Goal: Task Accomplishment & Management: Manage account settings

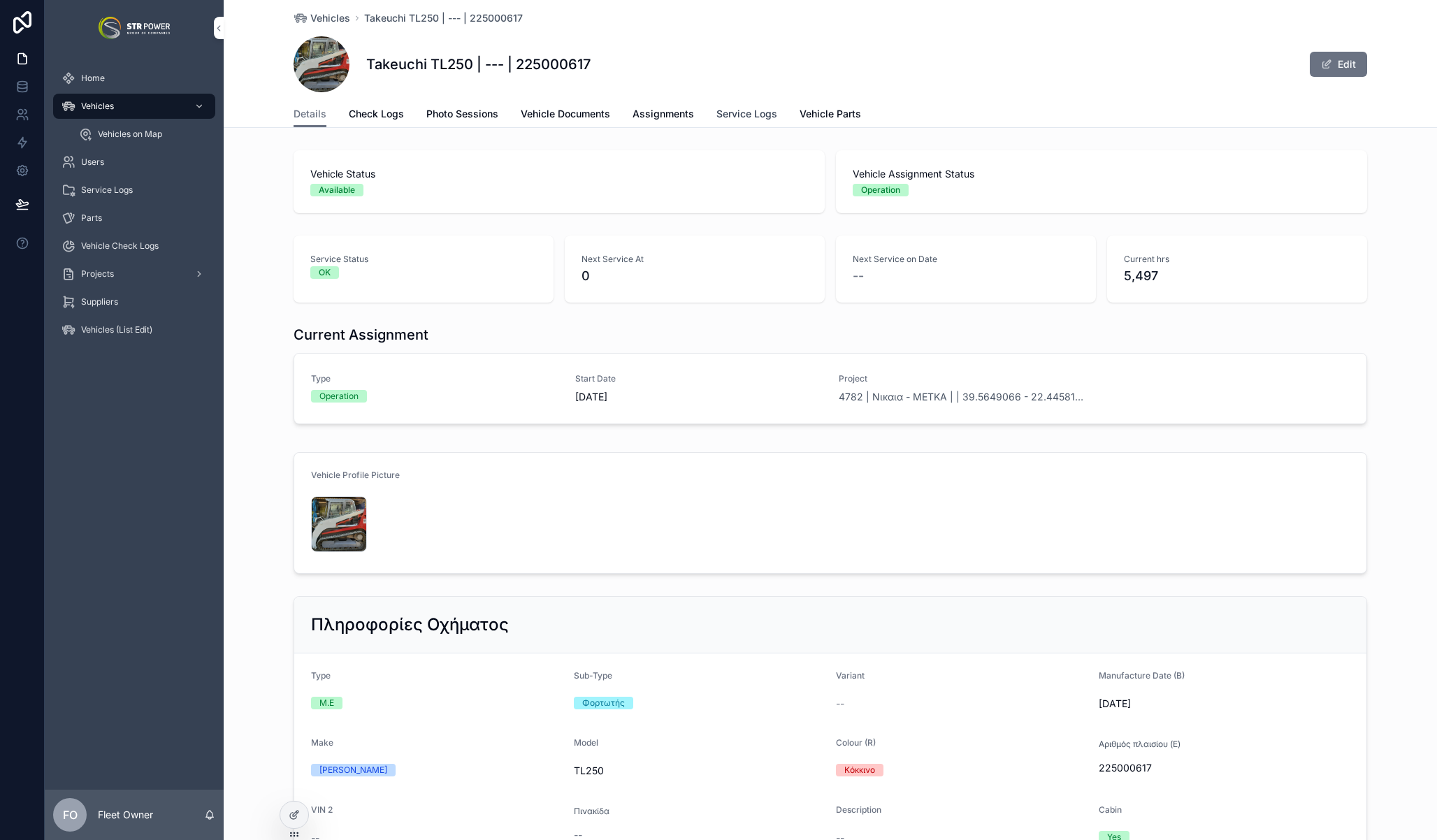
click at [738, 117] on span "Service Logs" at bounding box center [746, 114] width 61 height 14
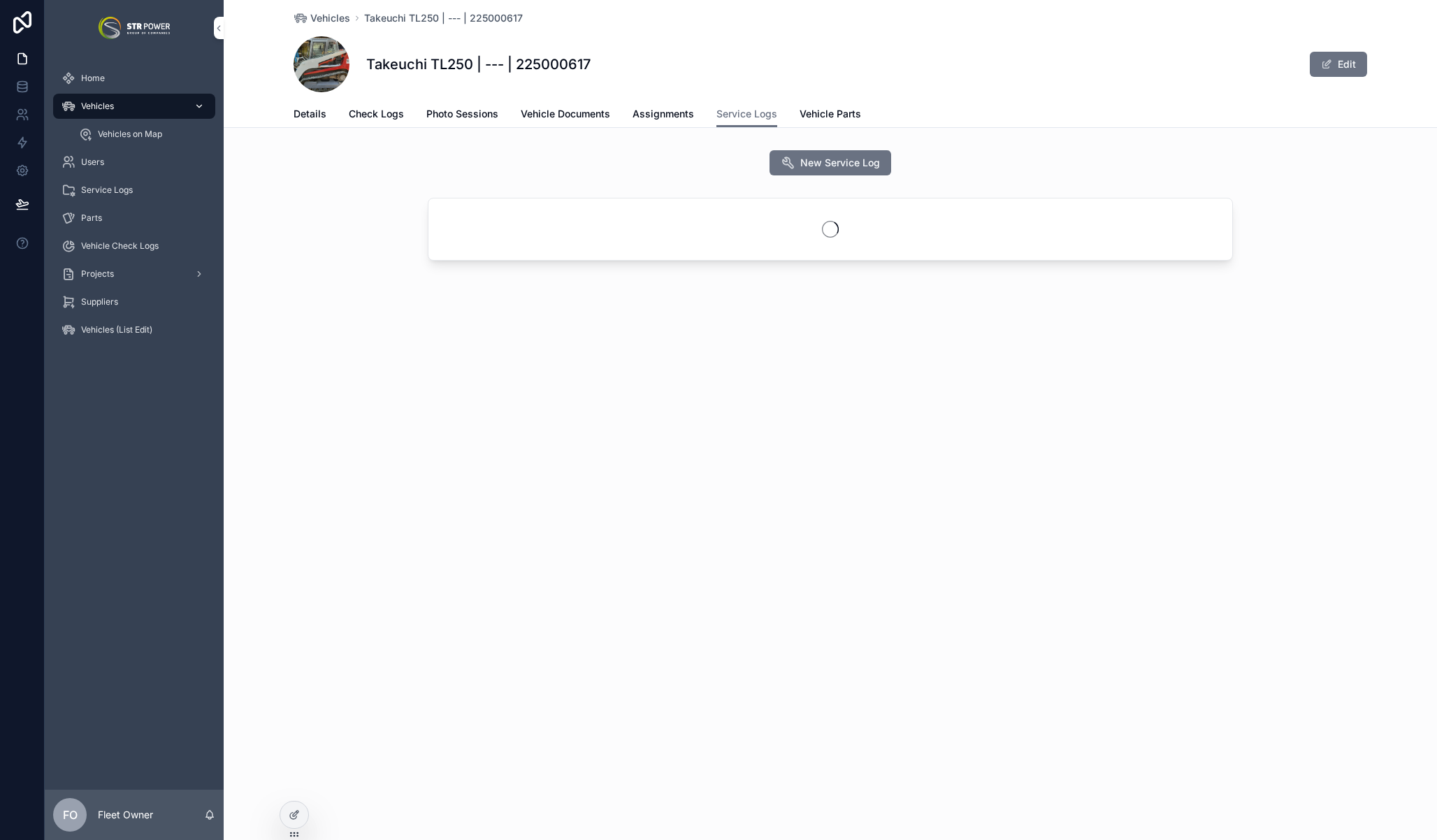
click at [134, 100] on div "Vehicles" at bounding box center [134, 106] width 145 height 23
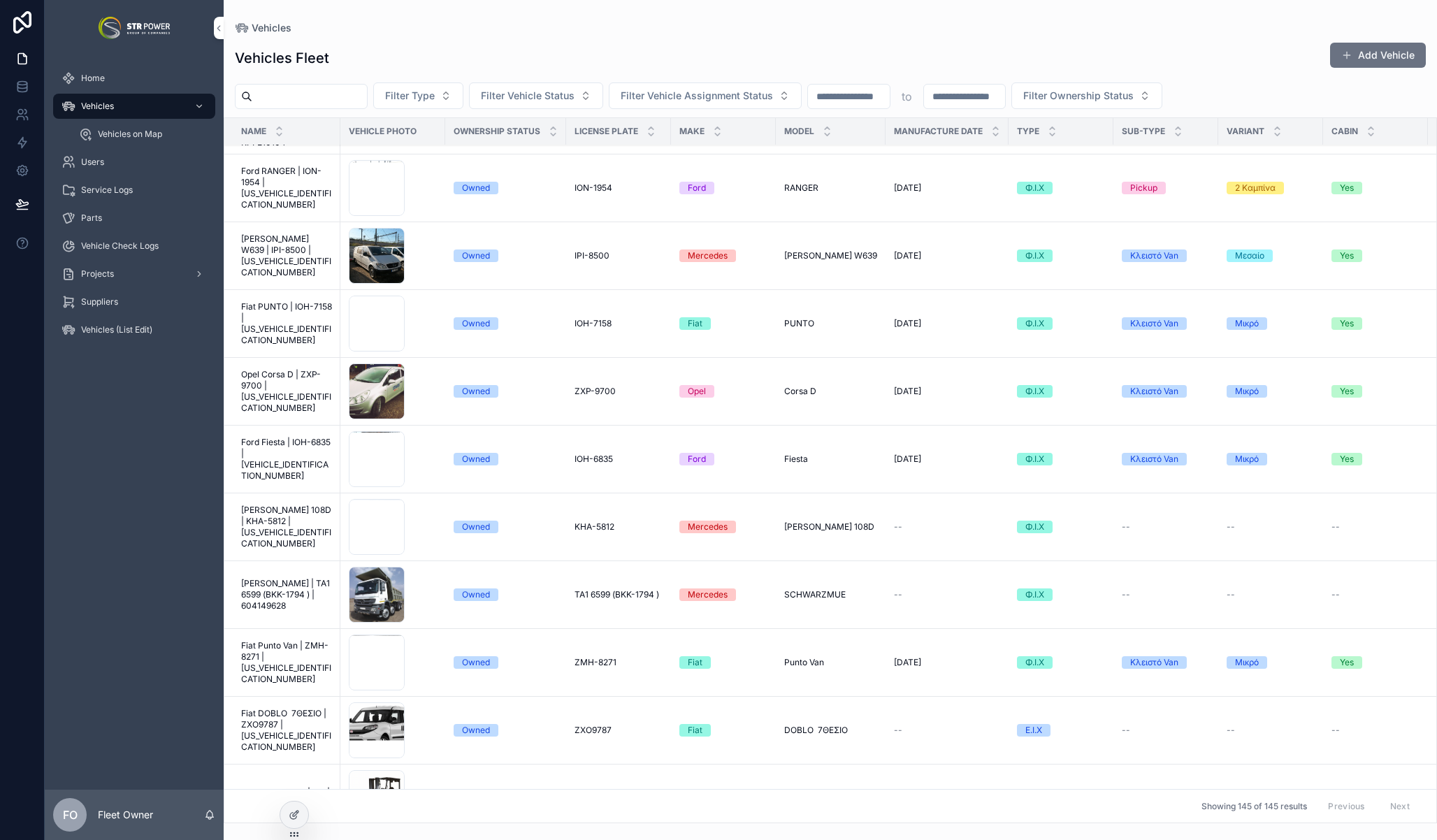
scroll to position [6298, 0]
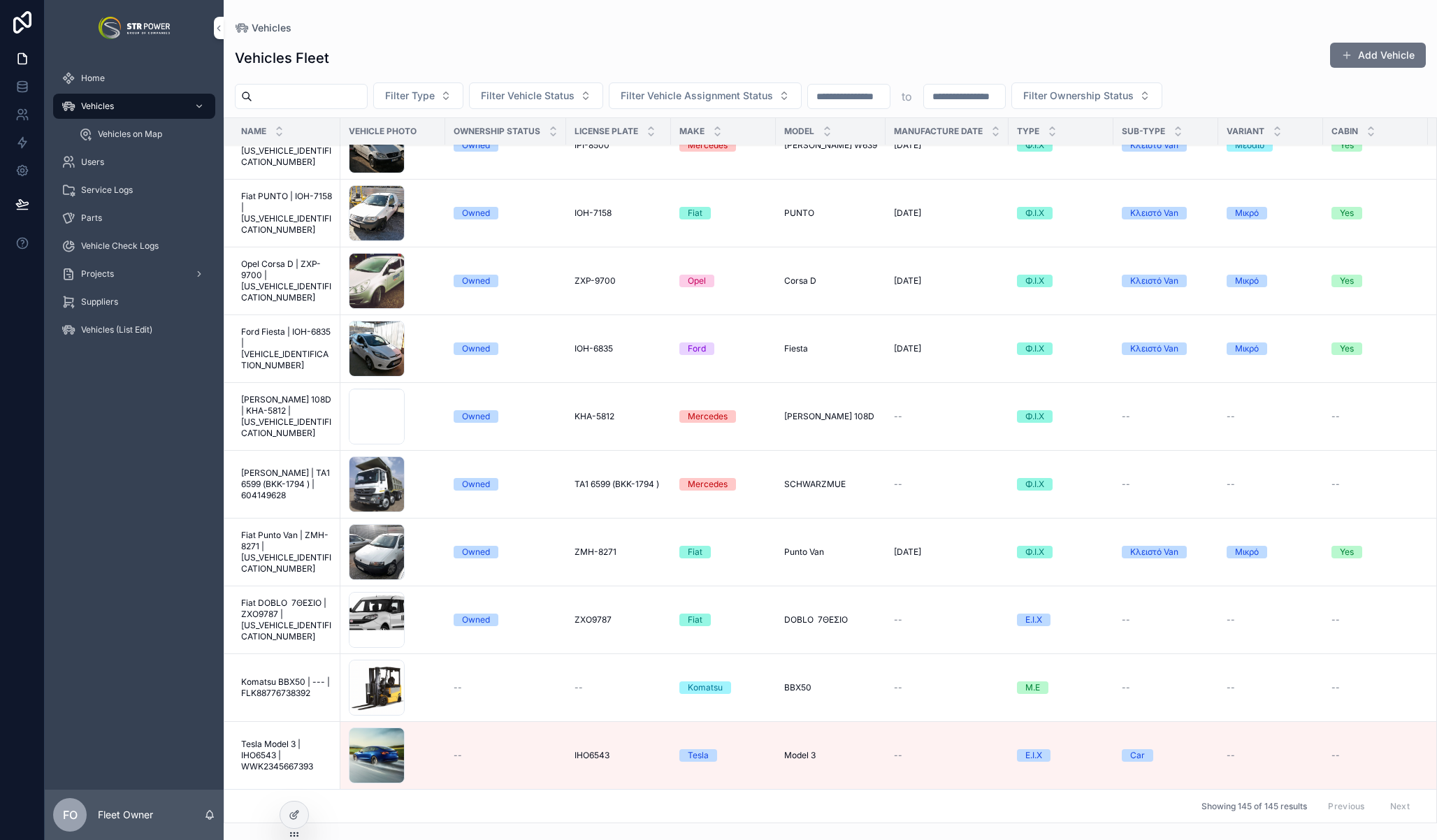
click at [261, 756] on span "Tesla Model 3 | IHO6543 | WWK2345667393" at bounding box center [286, 755] width 91 height 33
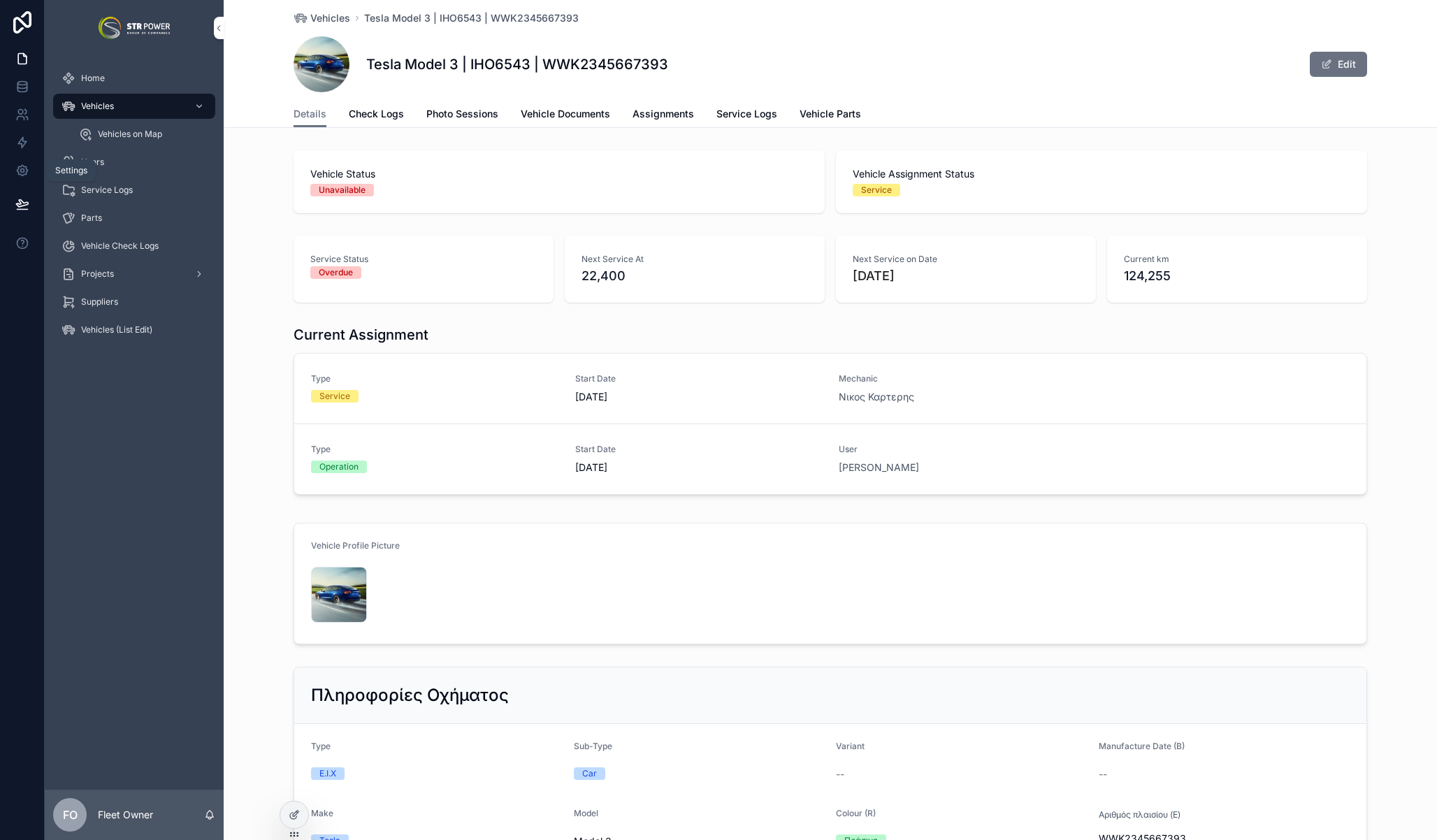
click at [85, 160] on div "Settings" at bounding box center [71, 171] width 49 height 23
click at [142, 169] on div "Users" at bounding box center [134, 162] width 145 height 23
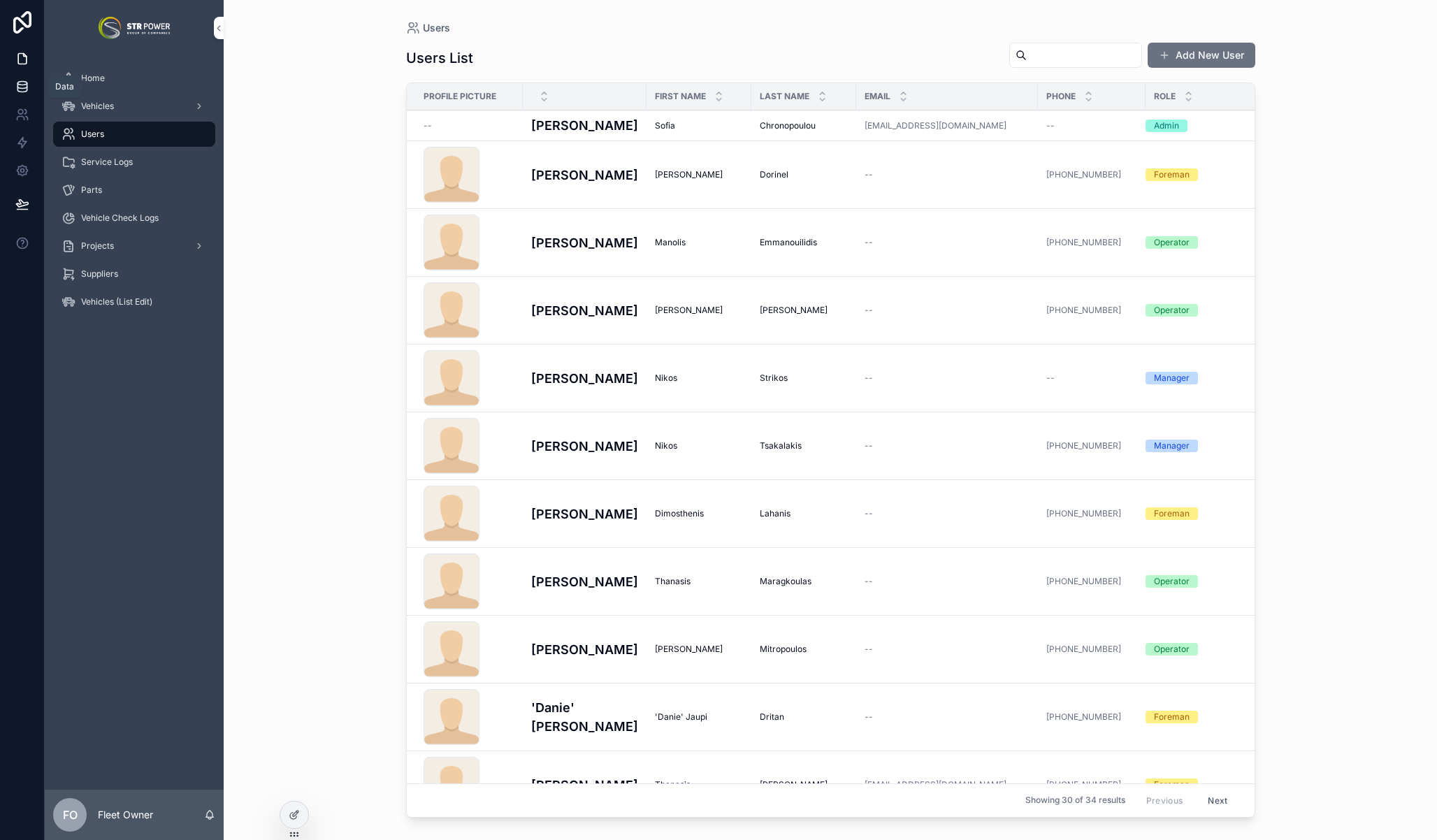
click at [24, 87] on icon at bounding box center [22, 86] width 14 height 14
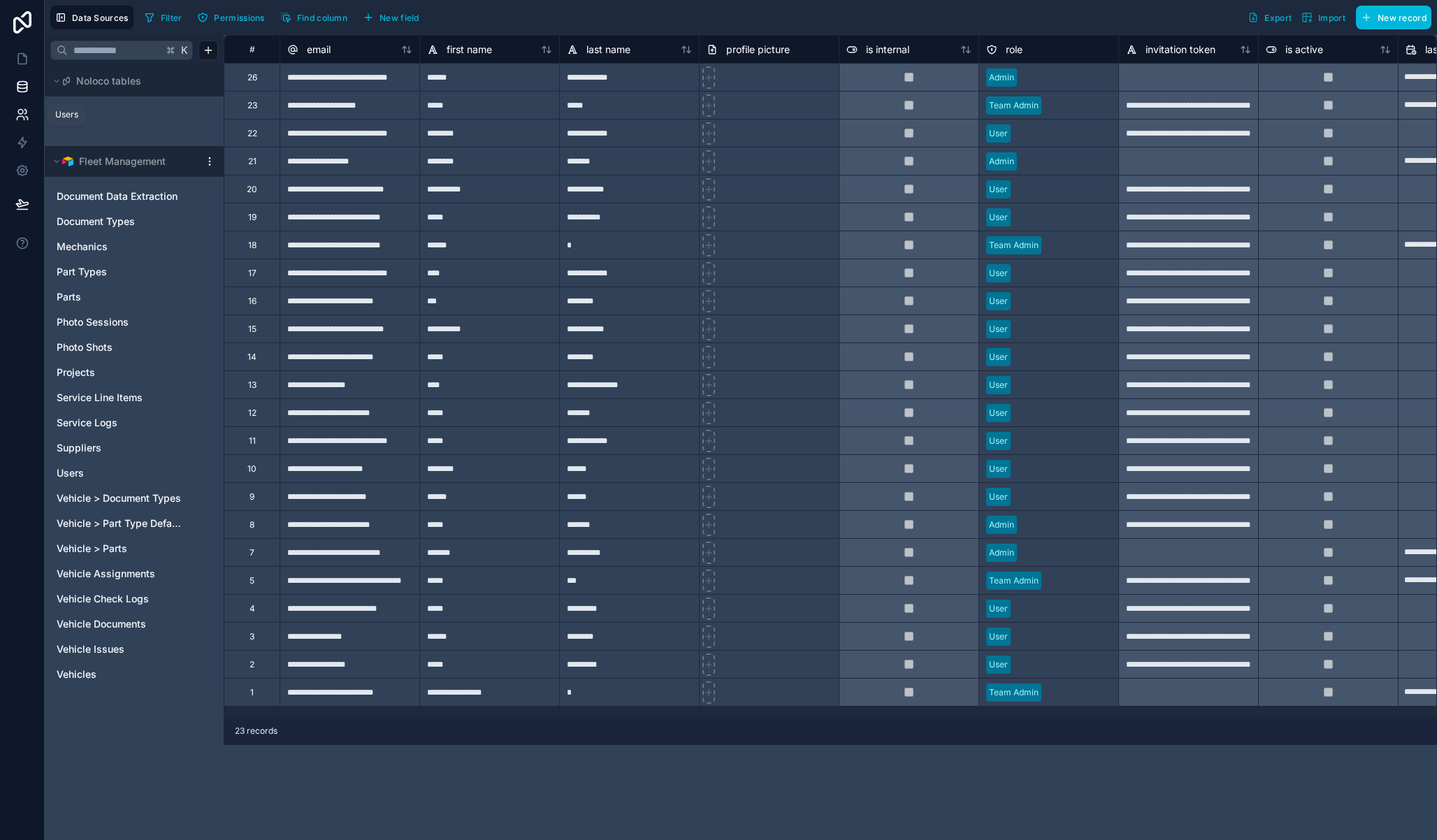
click at [28, 118] on icon at bounding box center [22, 114] width 14 height 14
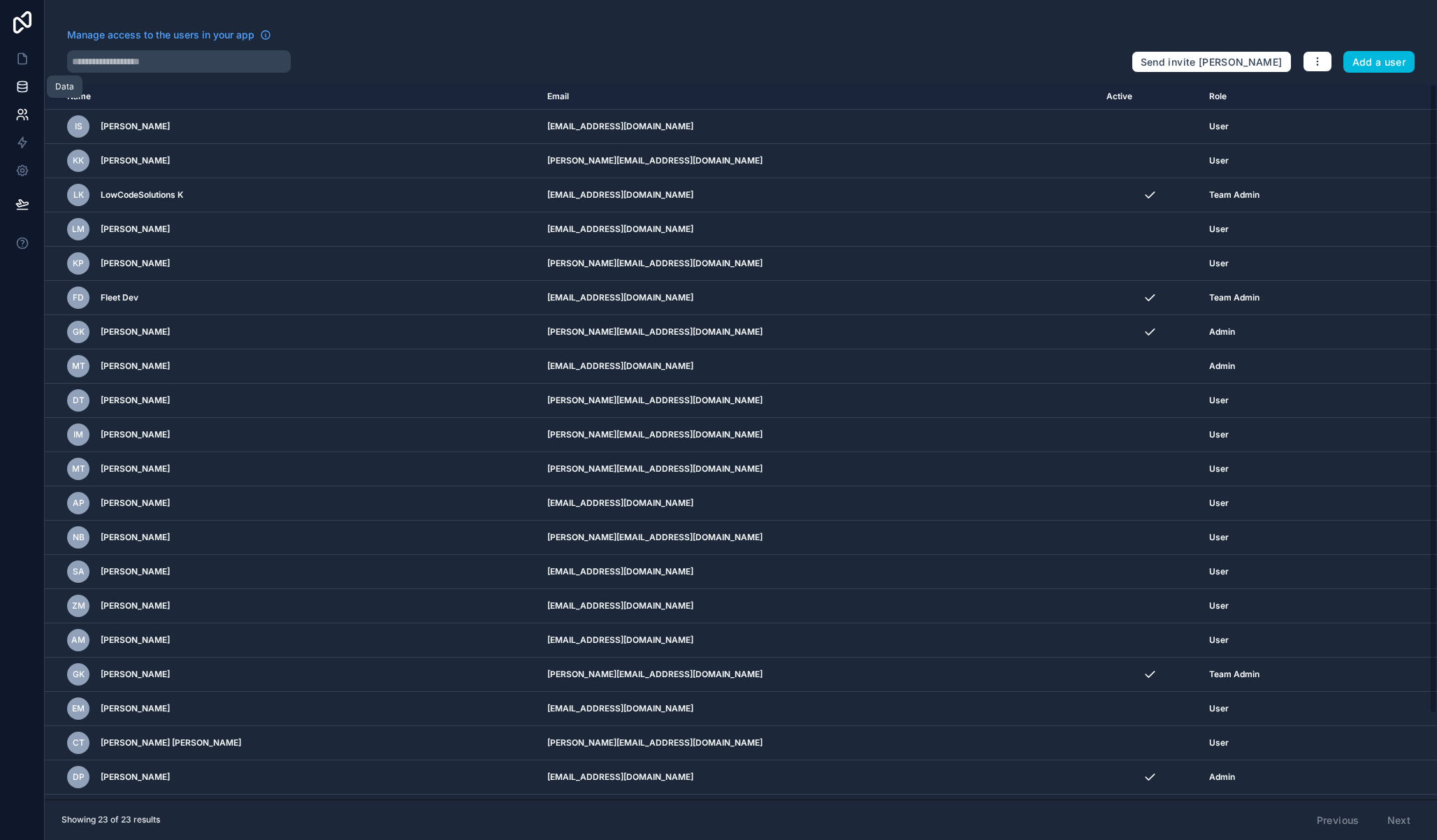
click at [20, 86] on icon at bounding box center [22, 86] width 14 height 14
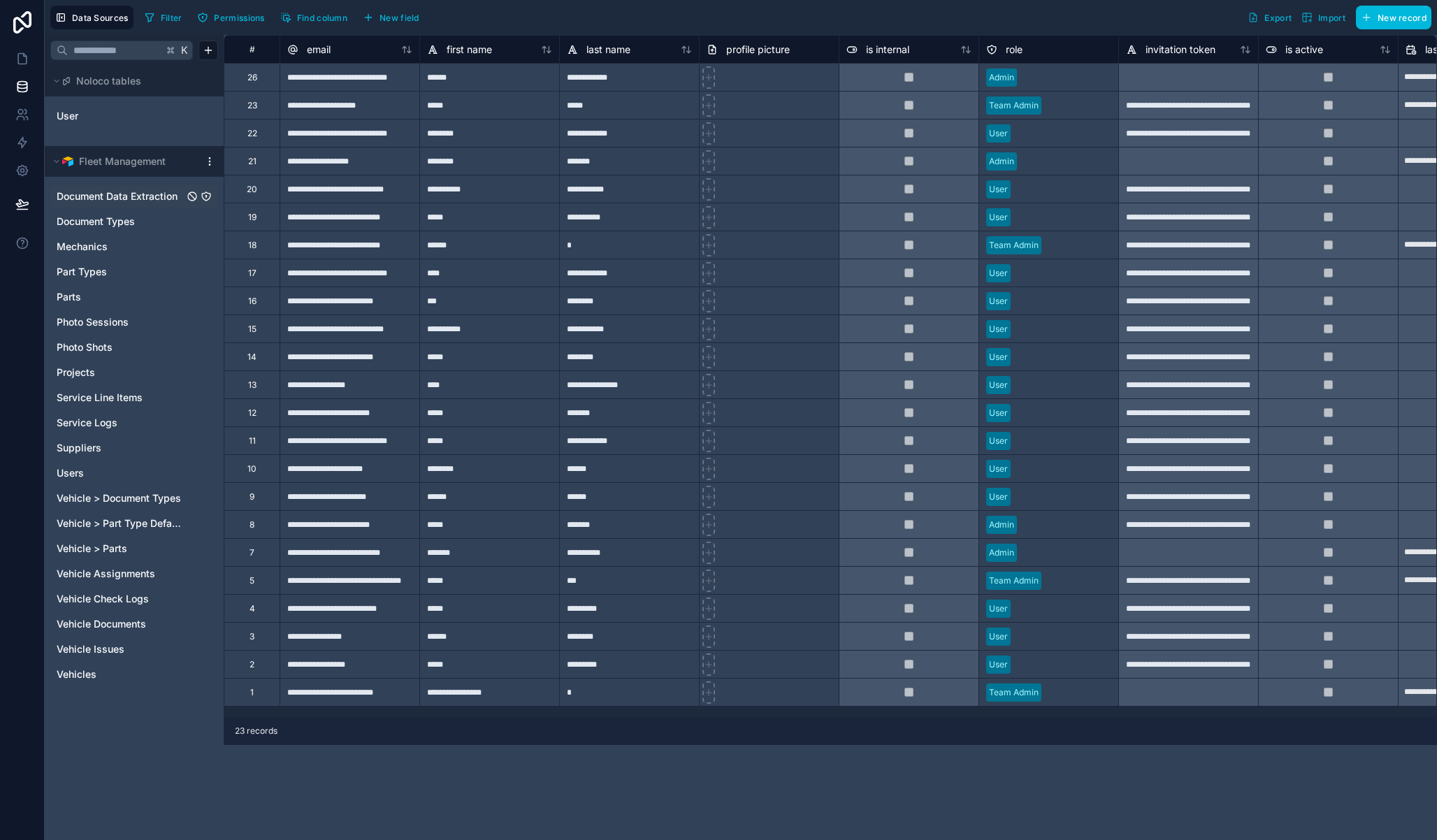
click at [203, 198] on icon "Document Data Extraction" at bounding box center [206, 196] width 9 height 9
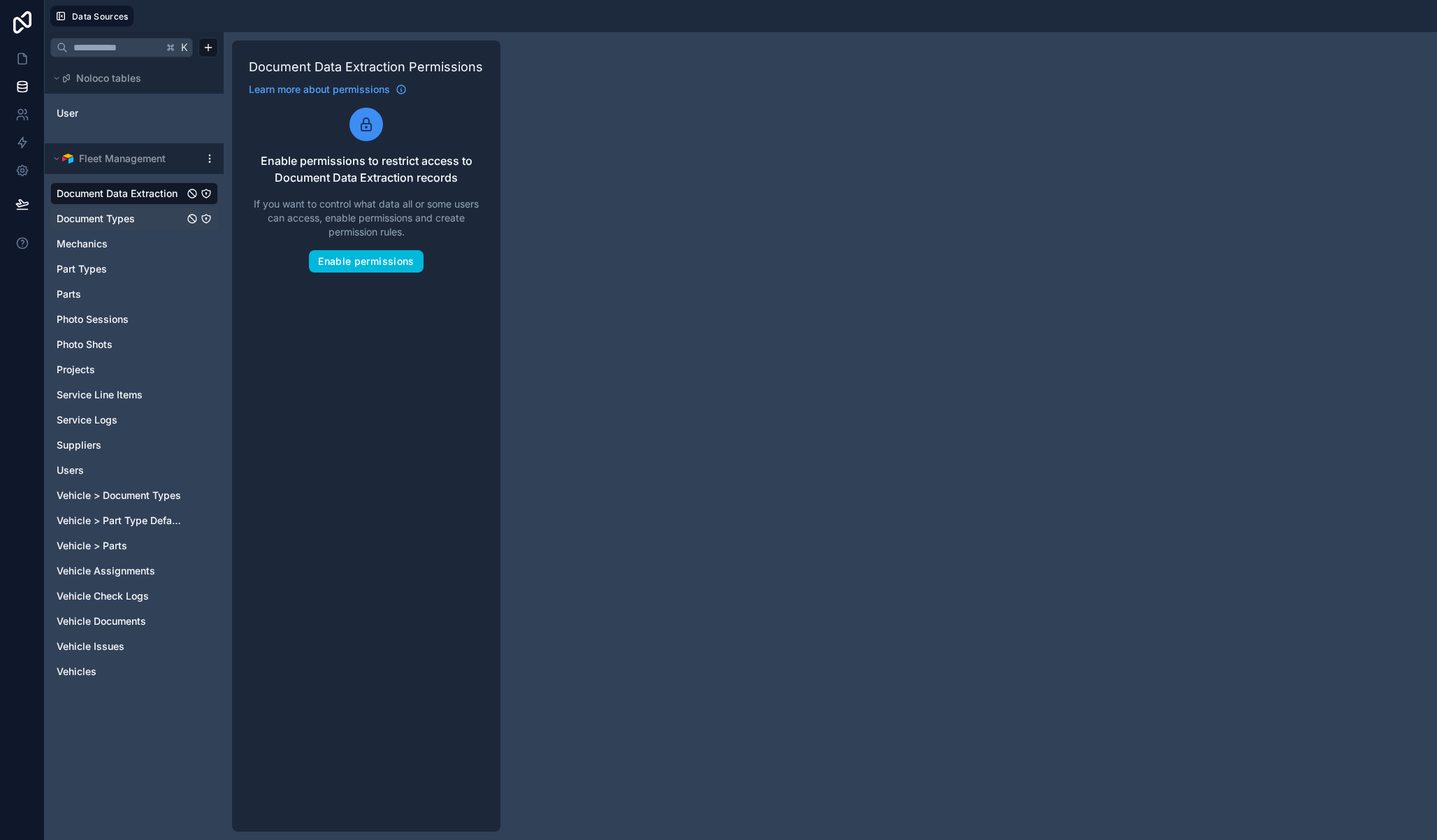
click at [205, 219] on icon "Document Types" at bounding box center [206, 219] width 11 height 11
click at [205, 245] on icon "Mechanics" at bounding box center [206, 244] width 11 height 11
click at [204, 267] on icon "Part Types" at bounding box center [206, 269] width 11 height 11
click at [209, 296] on icon "Parts" at bounding box center [206, 294] width 11 height 11
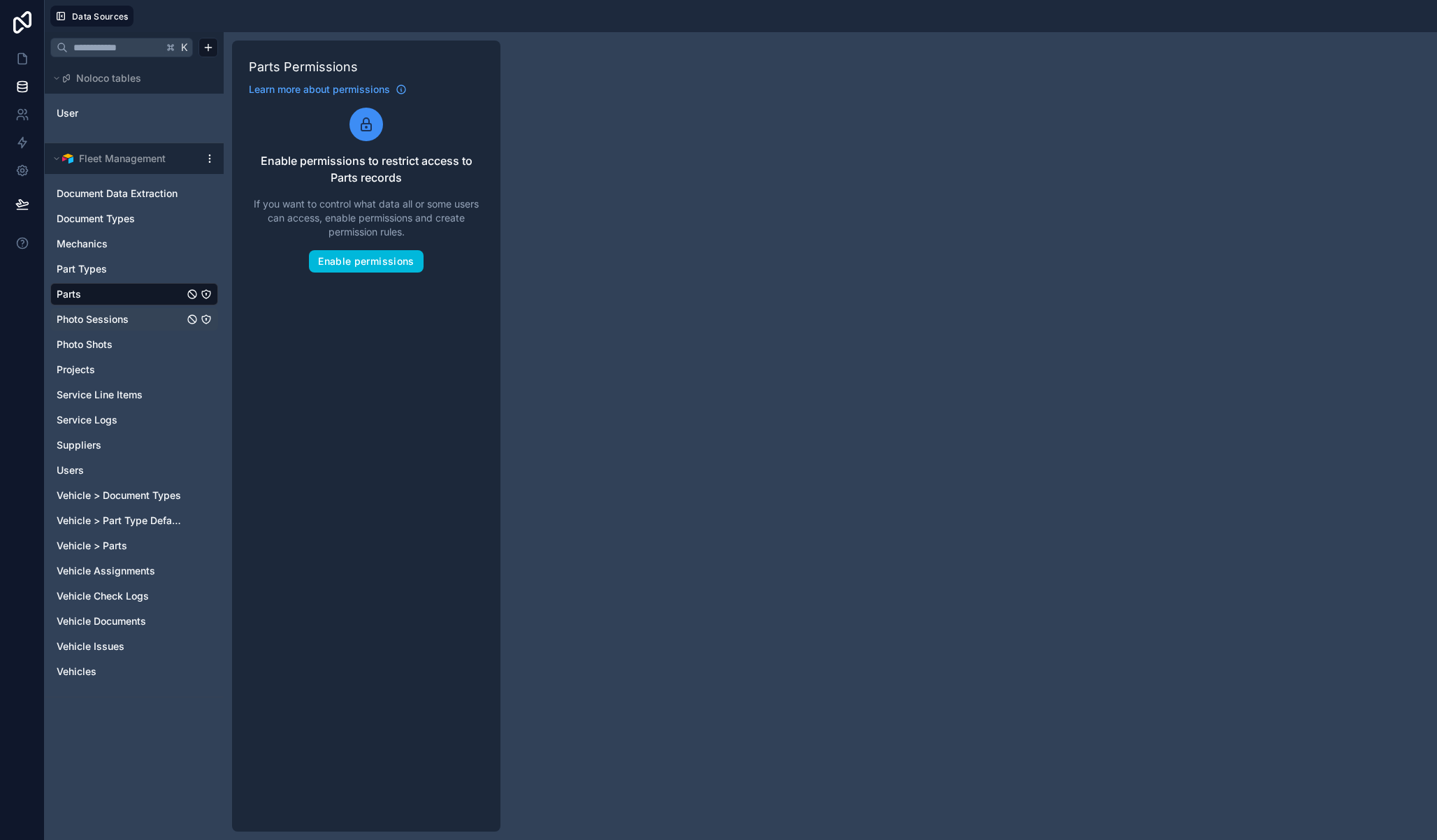
click at [204, 325] on div "Photo Sessions" at bounding box center [134, 320] width 168 height 23
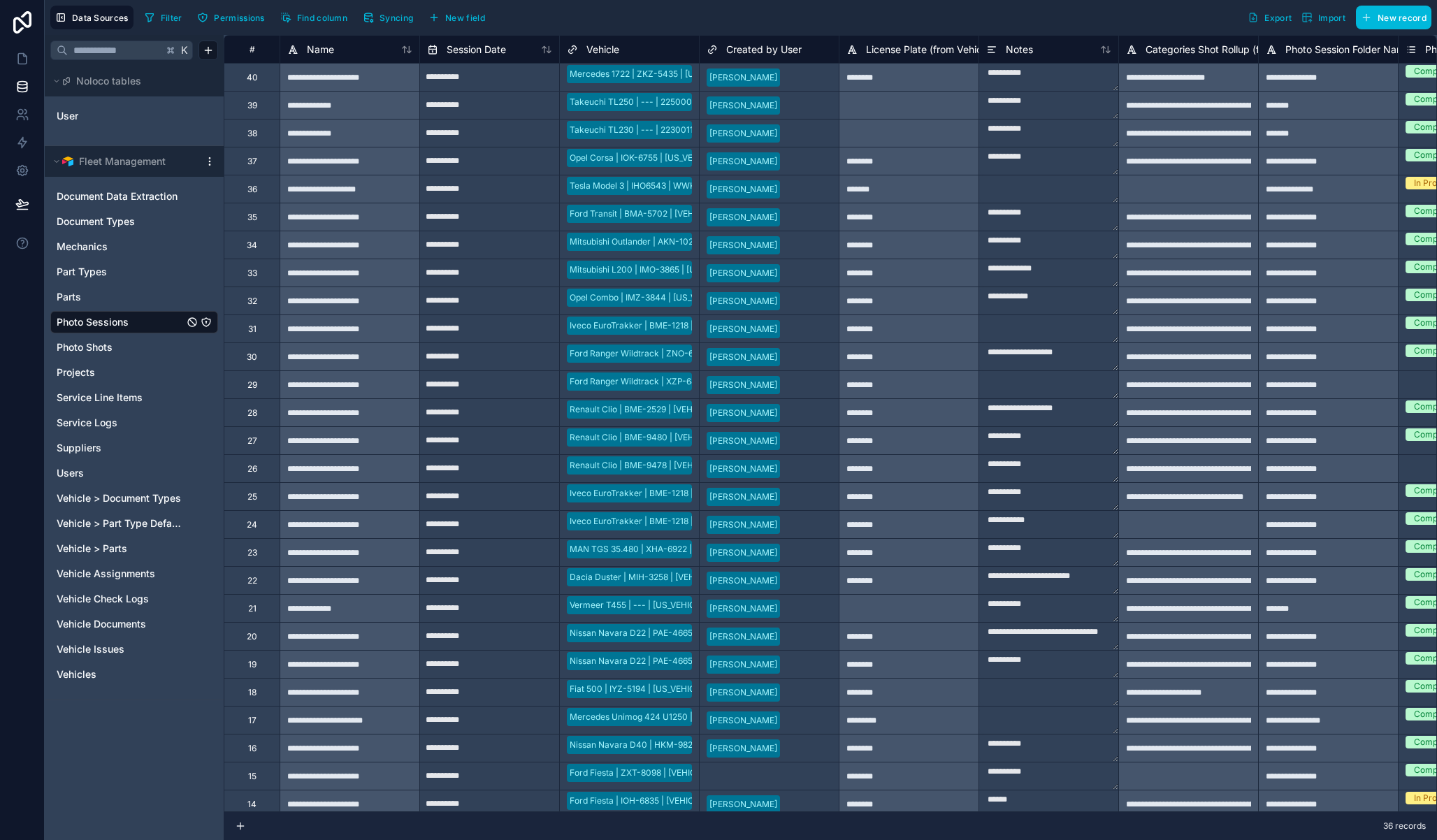
click at [204, 325] on icon "Photo Sessions" at bounding box center [206, 321] width 9 height 9
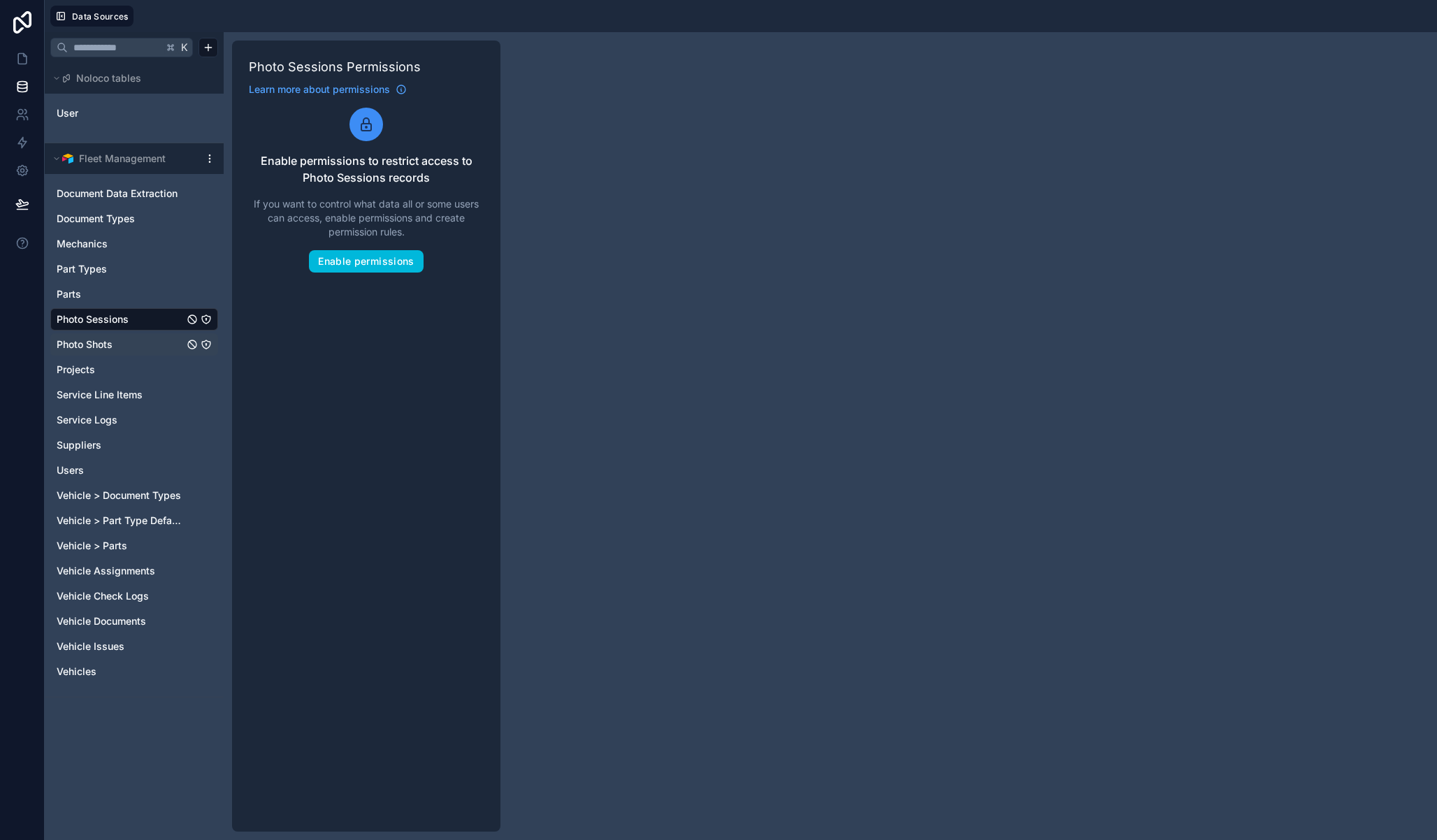
click at [204, 346] on icon "Photo Shots" at bounding box center [206, 344] width 11 height 11
click at [204, 368] on icon "Projects" at bounding box center [206, 370] width 11 height 11
click at [207, 393] on icon "Service Line Items" at bounding box center [206, 394] width 11 height 11
click at [205, 415] on icon "Service Logs" at bounding box center [206, 419] width 9 height 9
click at [206, 445] on icon "Suppliers" at bounding box center [206, 445] width 1 height 1
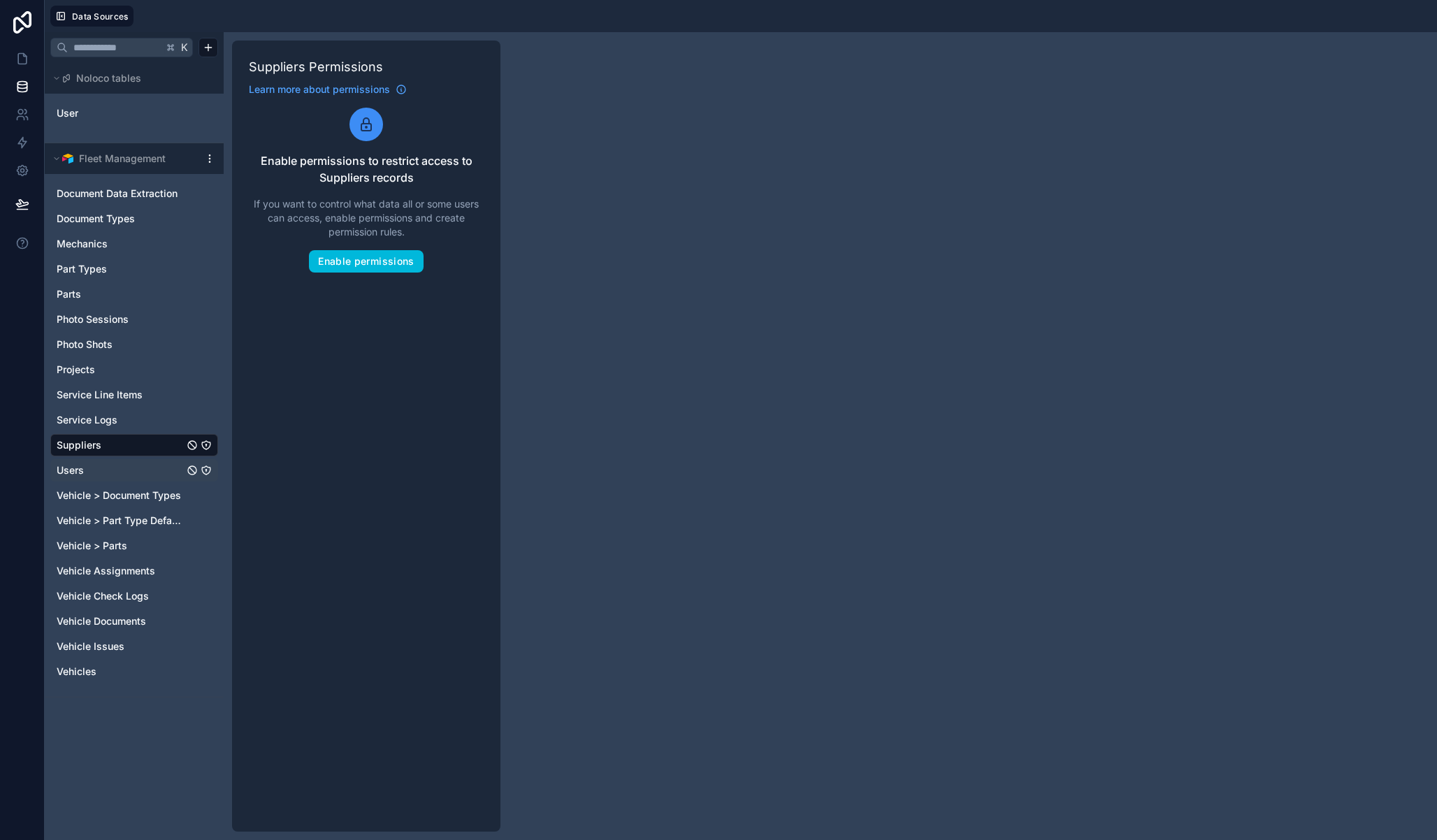
click at [206, 469] on icon "Users" at bounding box center [206, 469] width 1 height 1
click at [209, 192] on icon "Document Data Extraction" at bounding box center [206, 193] width 11 height 11
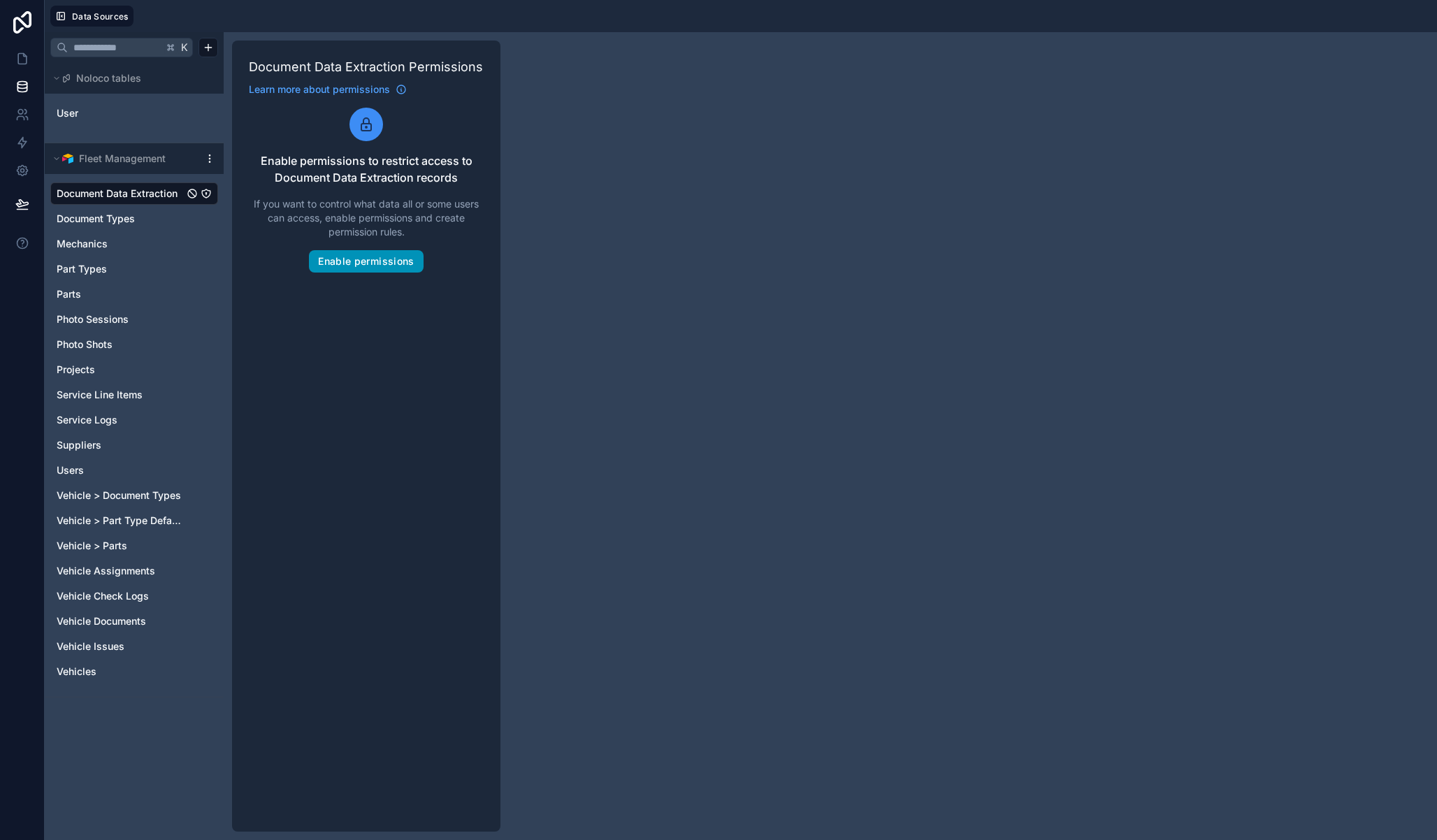
click at [368, 265] on button "Enable permissions" at bounding box center [366, 262] width 114 height 23
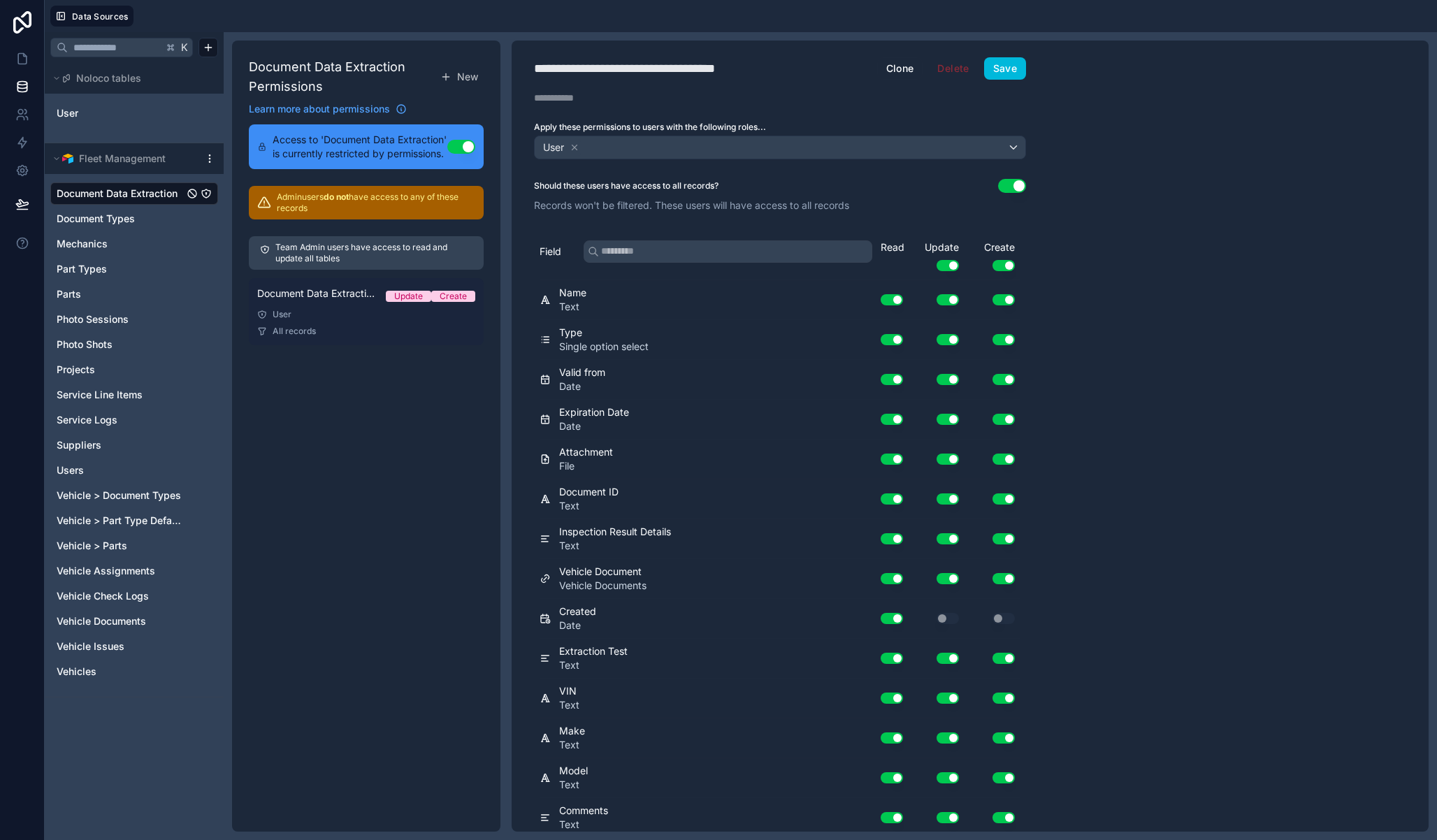
click at [357, 336] on link "Document Data Extraction Permission 1 Update Create User All records" at bounding box center [366, 311] width 235 height 67
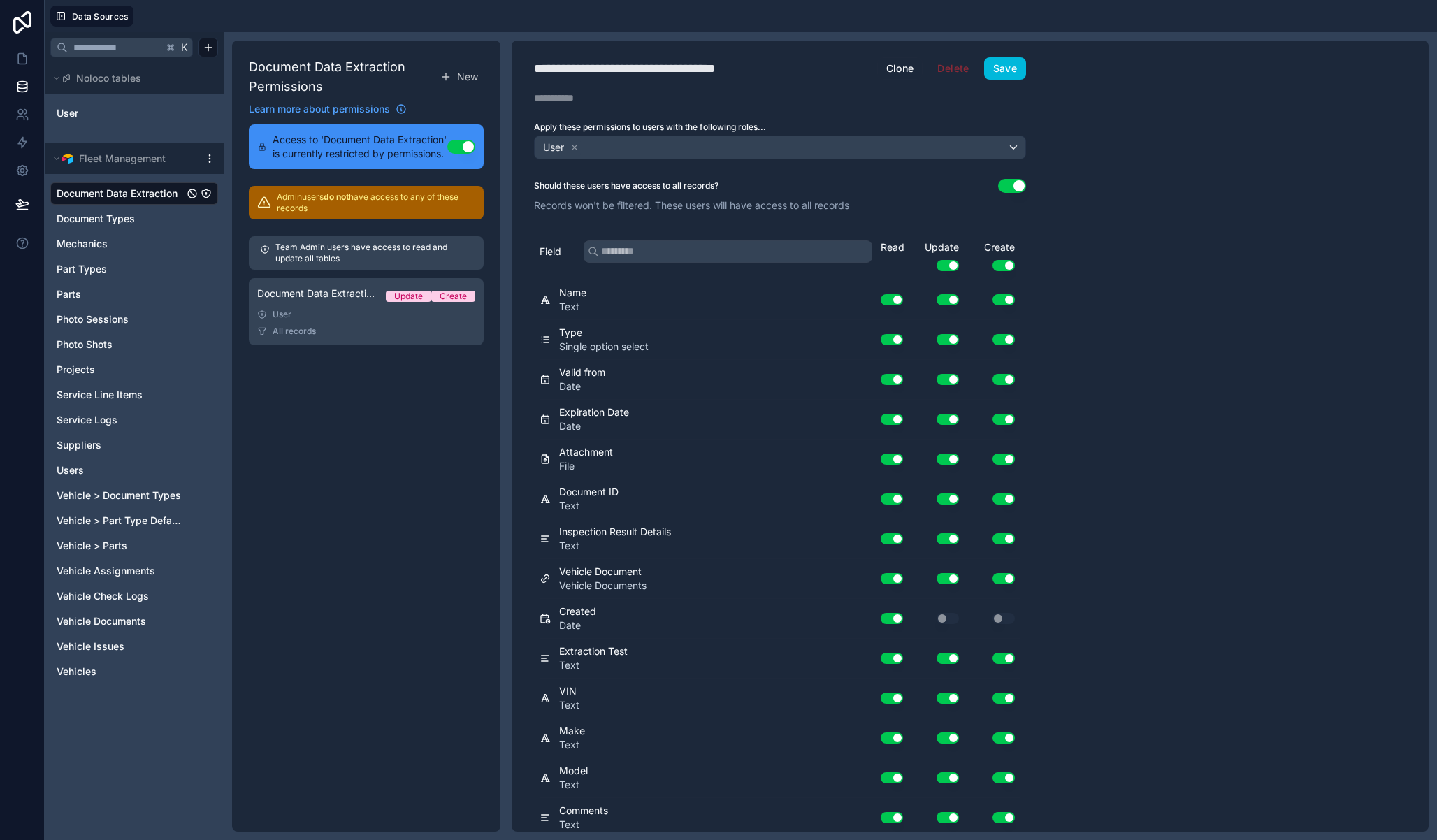
click at [1008, 267] on button "Use setting" at bounding box center [1004, 265] width 23 height 11
click at [941, 264] on button "Use setting" at bounding box center [948, 265] width 23 height 11
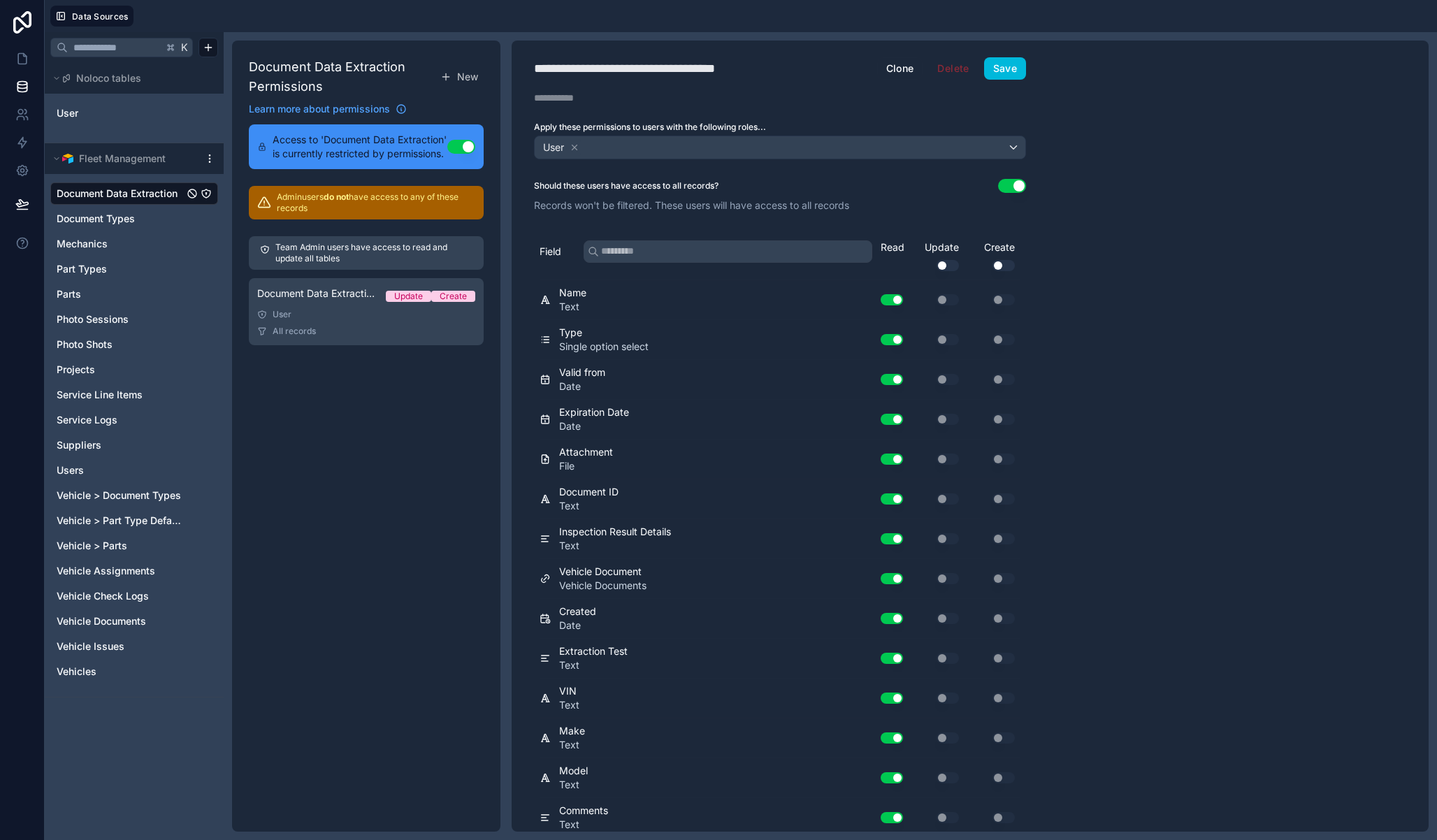
click at [636, 61] on div "**********" at bounding box center [656, 68] width 245 height 20
type div "**********"
click at [996, 64] on button "Save" at bounding box center [1005, 68] width 42 height 23
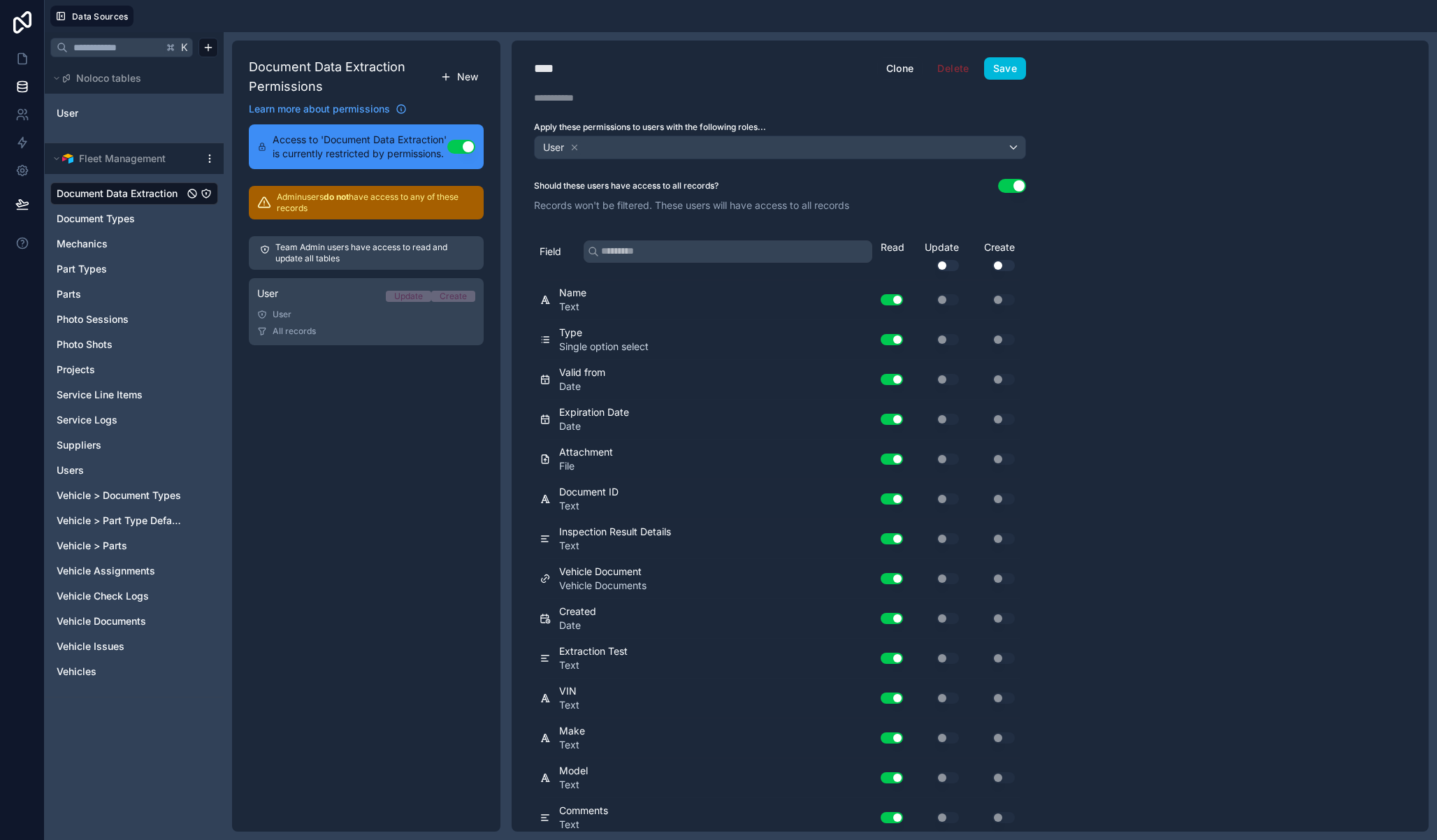
click at [464, 74] on span "New" at bounding box center [468, 77] width 21 height 14
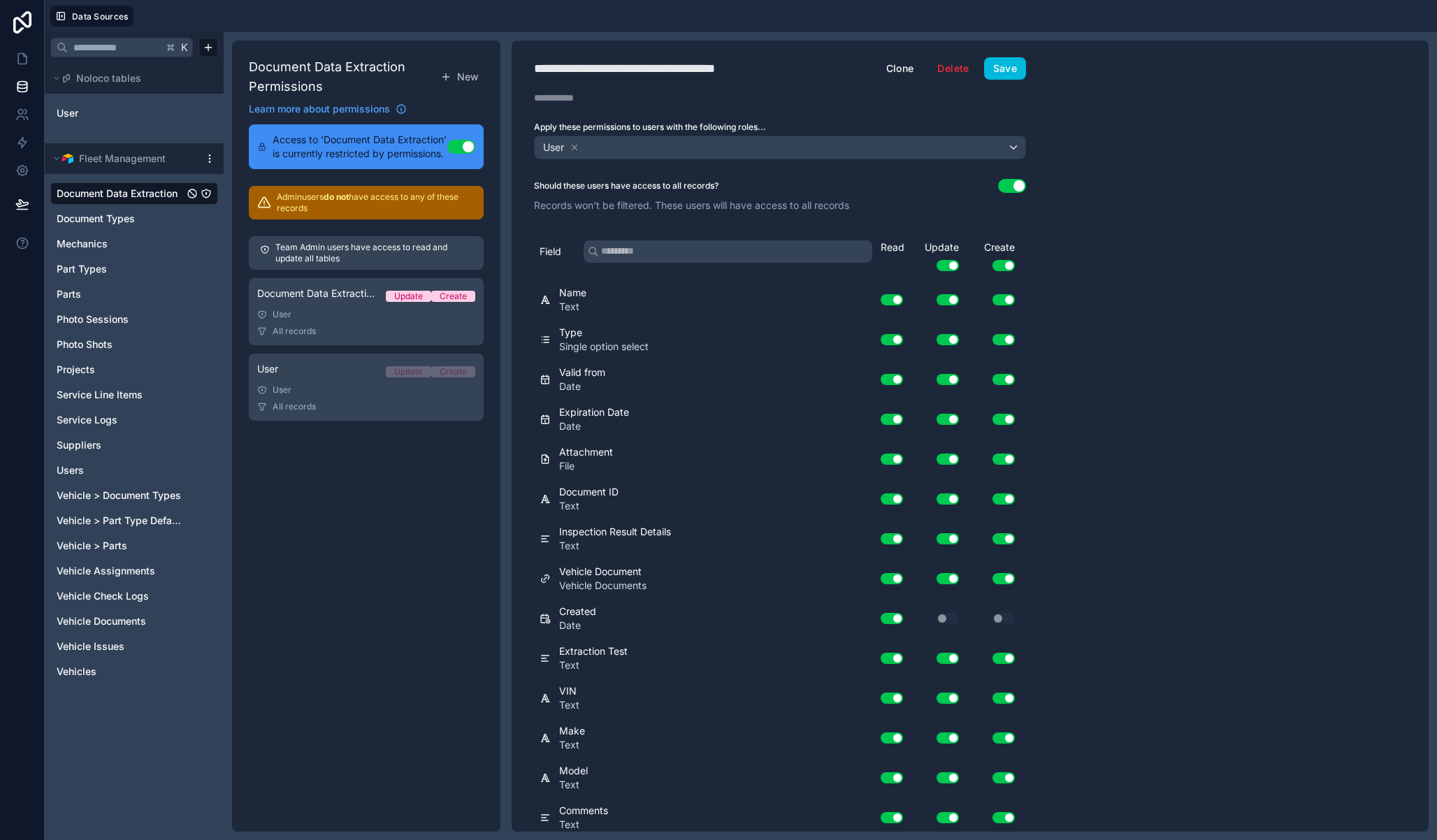
click at [627, 70] on div "**********" at bounding box center [657, 68] width 248 height 20
type div "**********"
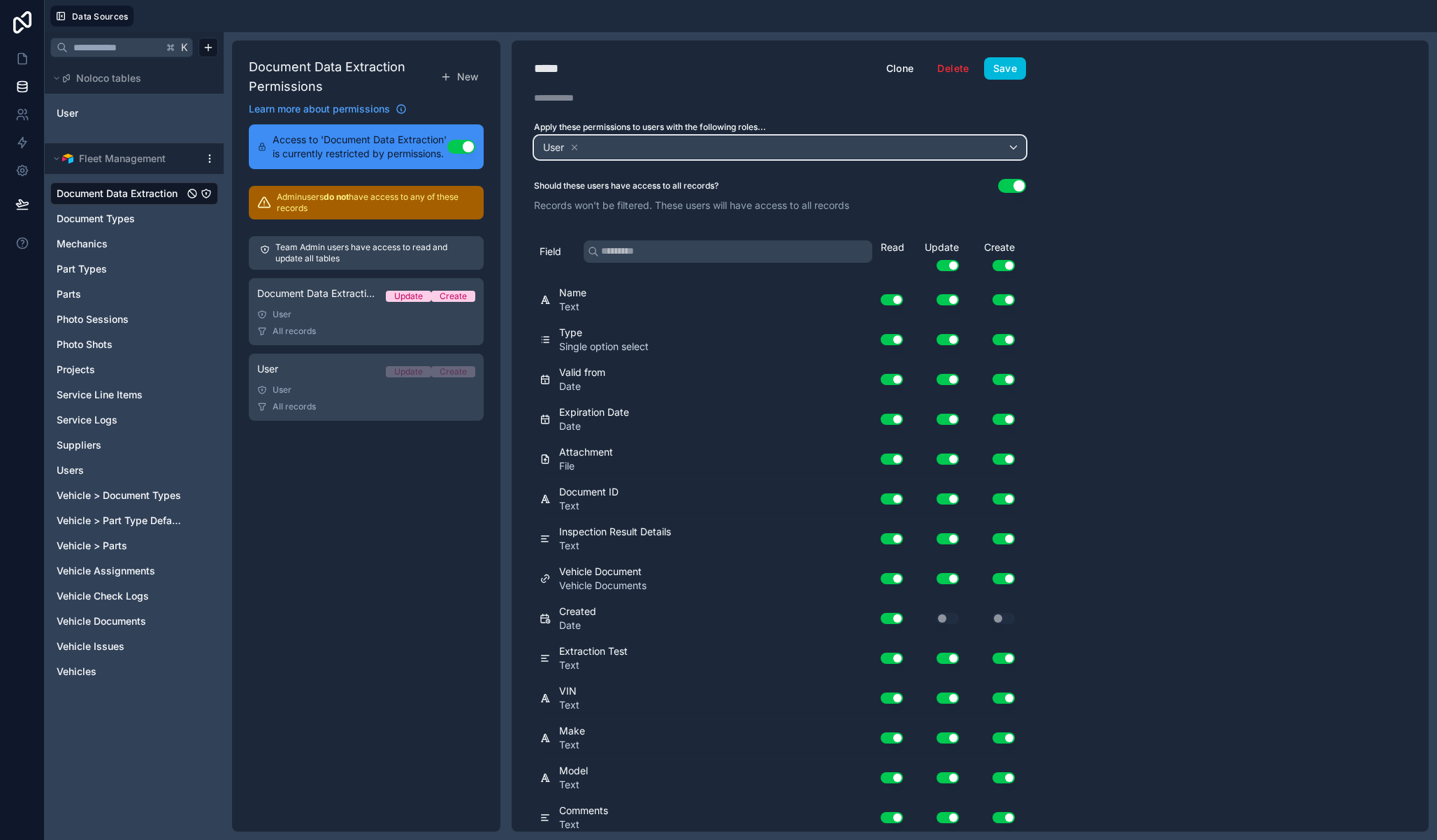
click at [610, 145] on div "User" at bounding box center [780, 148] width 490 height 23
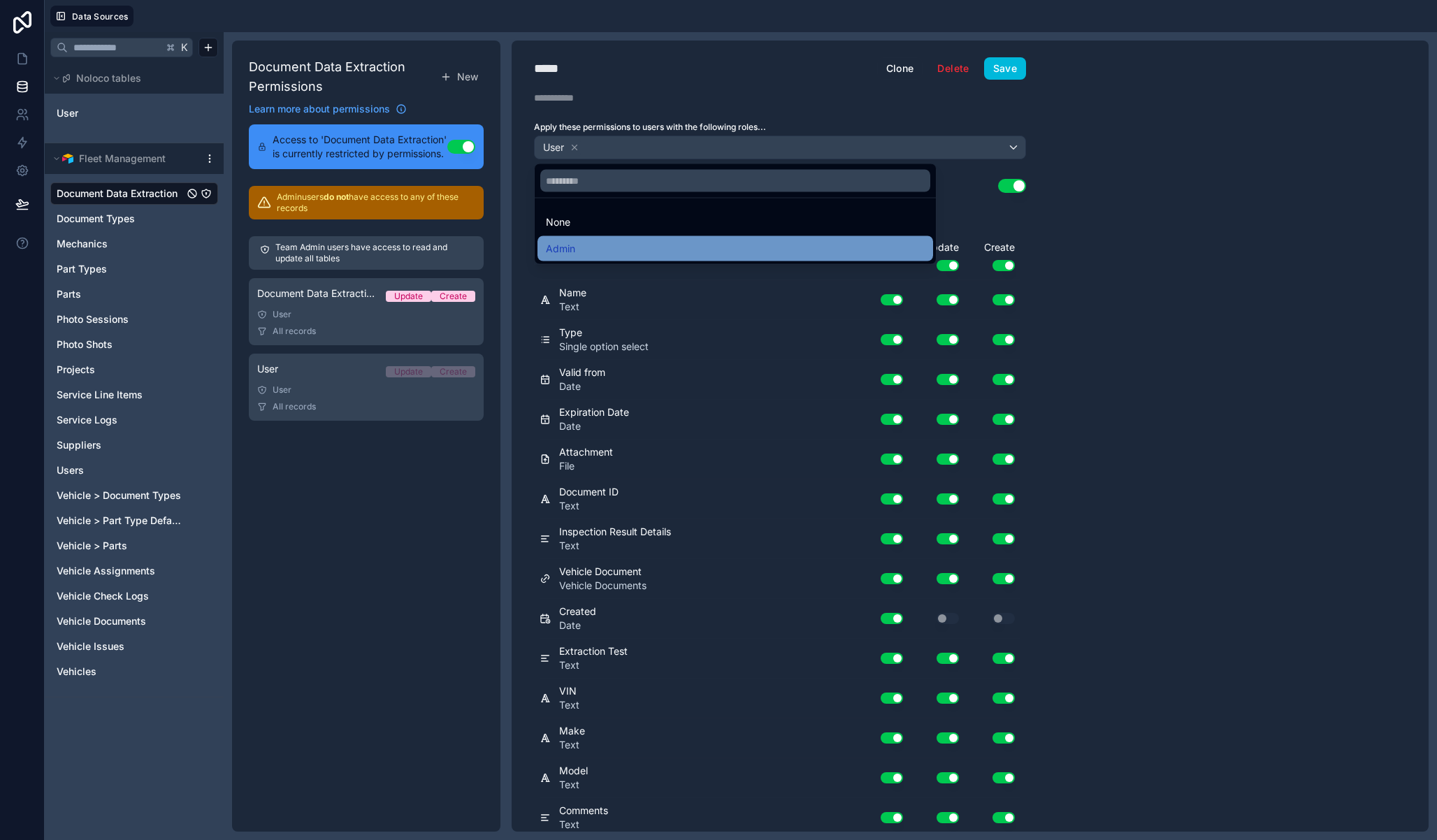
click at [600, 253] on div "Admin" at bounding box center [735, 249] width 378 height 17
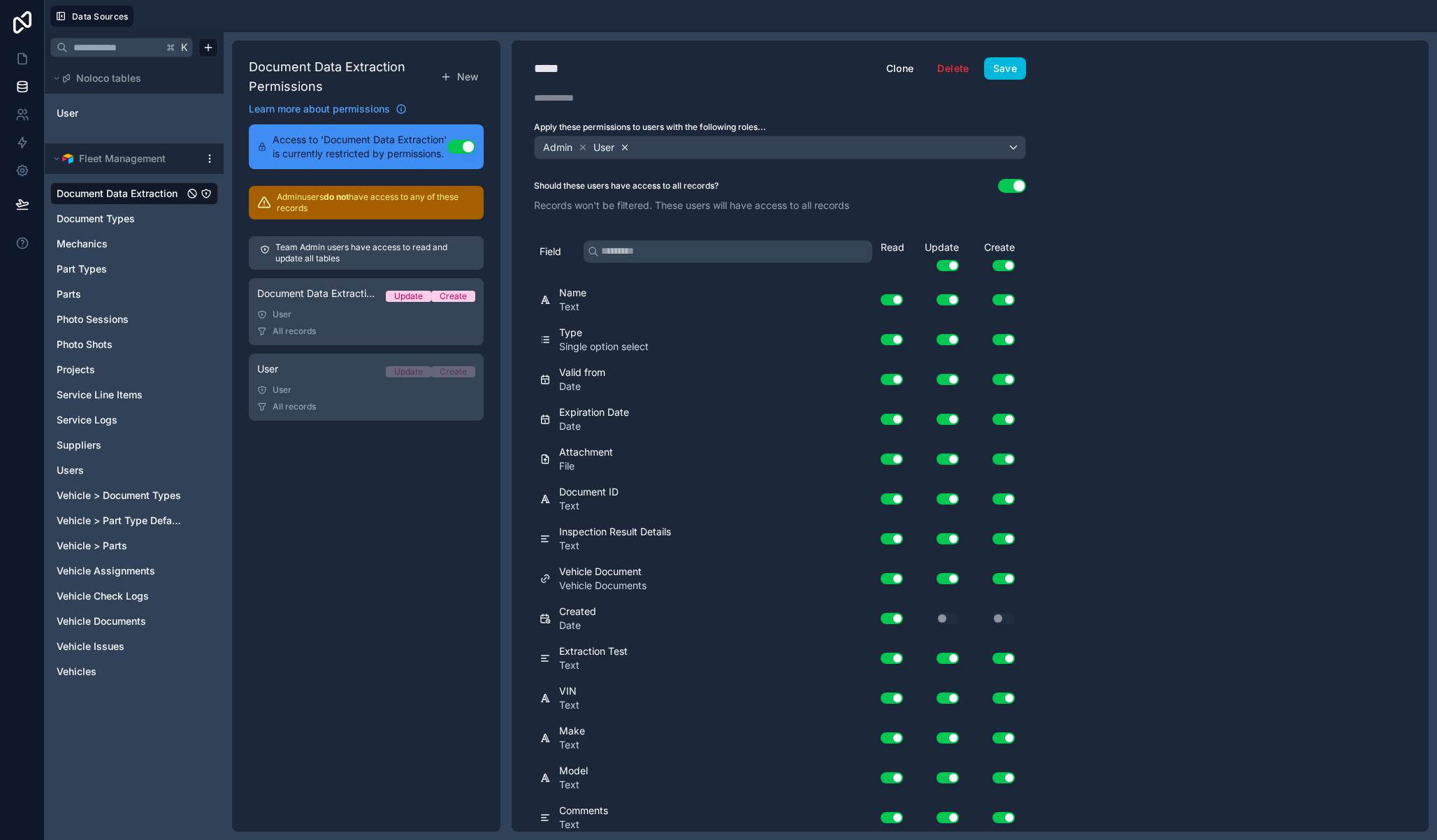
click at [626, 149] on icon at bounding box center [625, 147] width 9 height 9
click at [1004, 67] on button "Save" at bounding box center [1005, 68] width 42 height 23
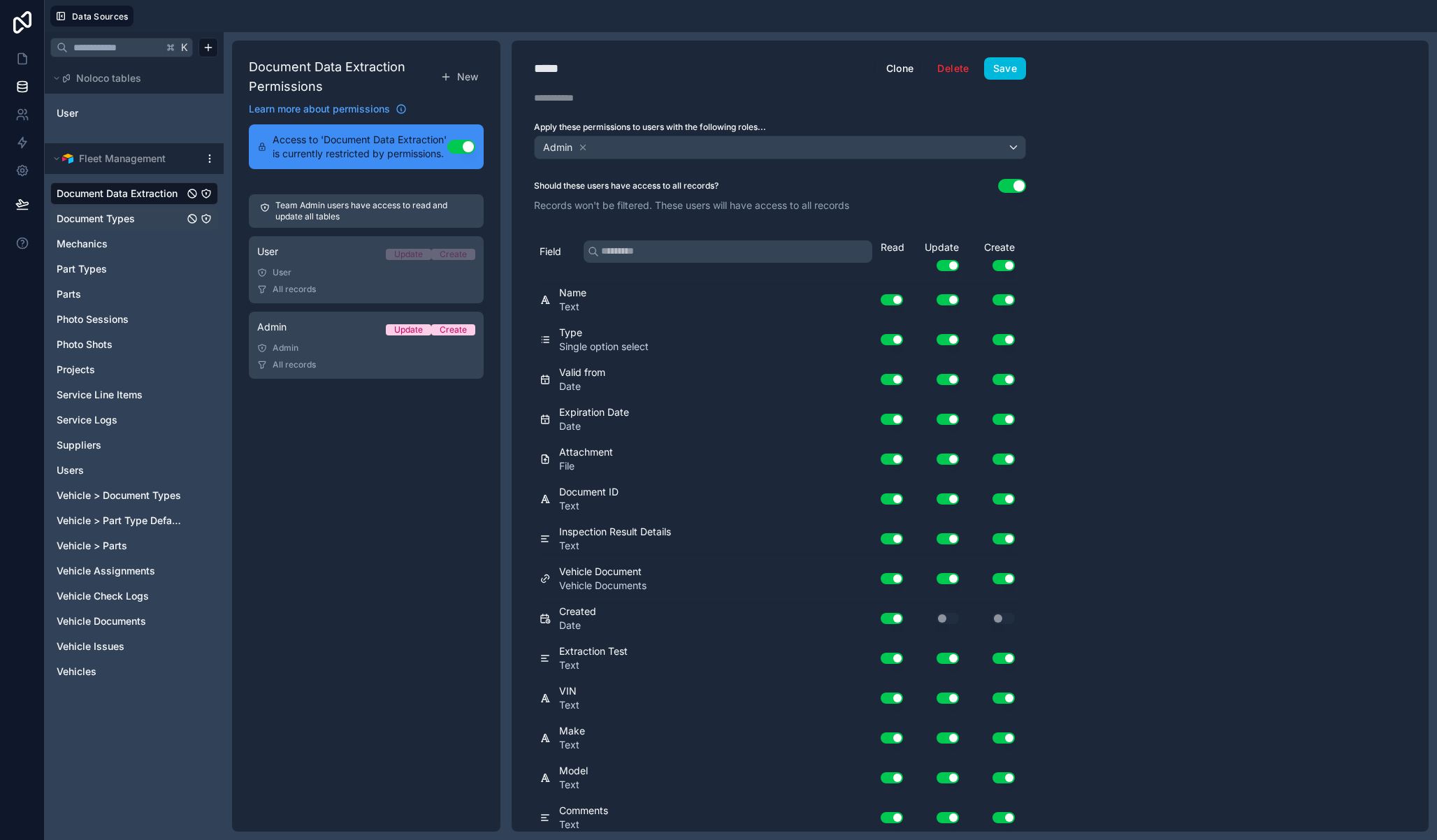
click at [206, 219] on icon "Document Types" at bounding box center [206, 219] width 0 height 1
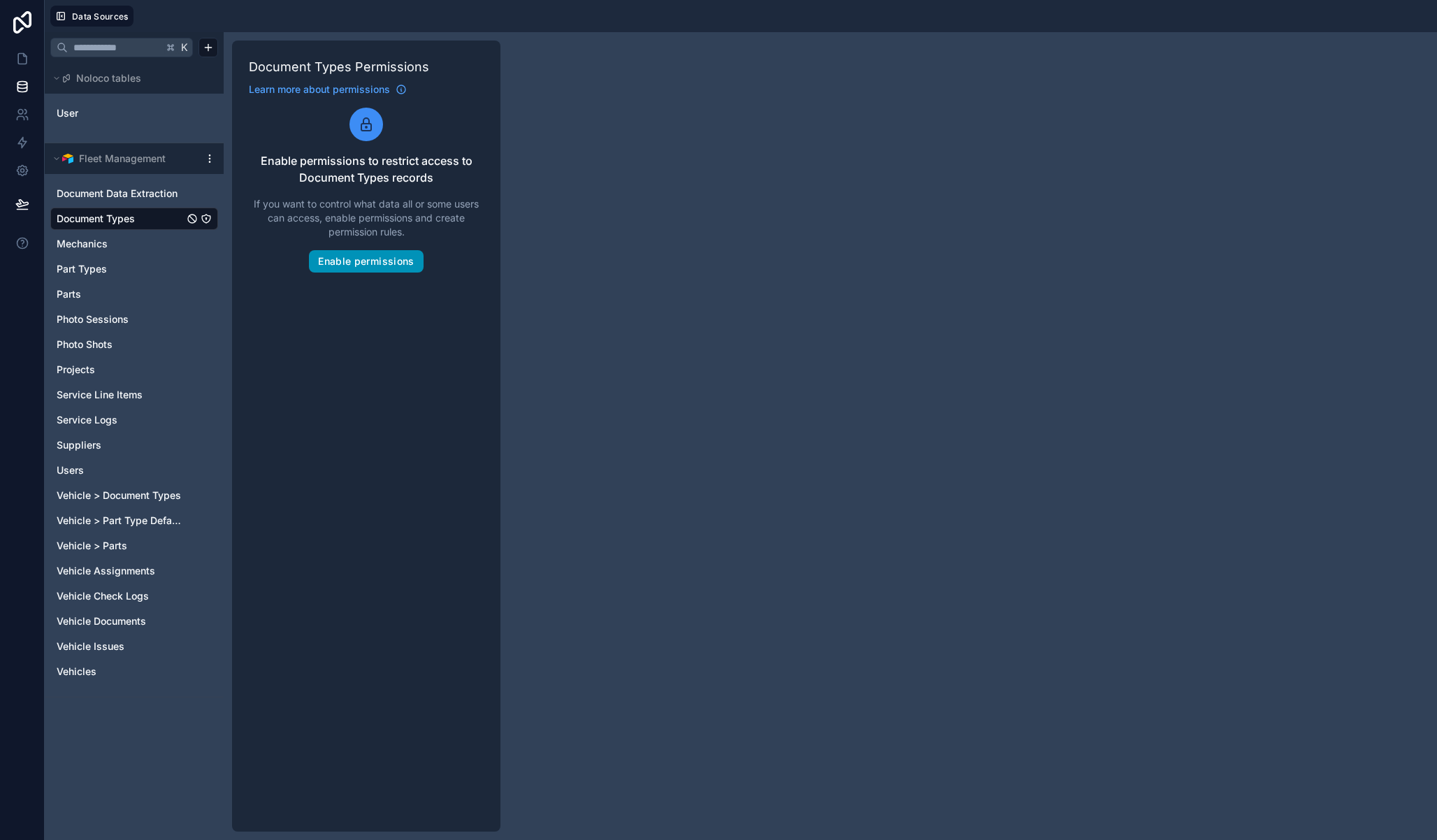
click at [344, 265] on button "Enable permissions" at bounding box center [366, 262] width 114 height 23
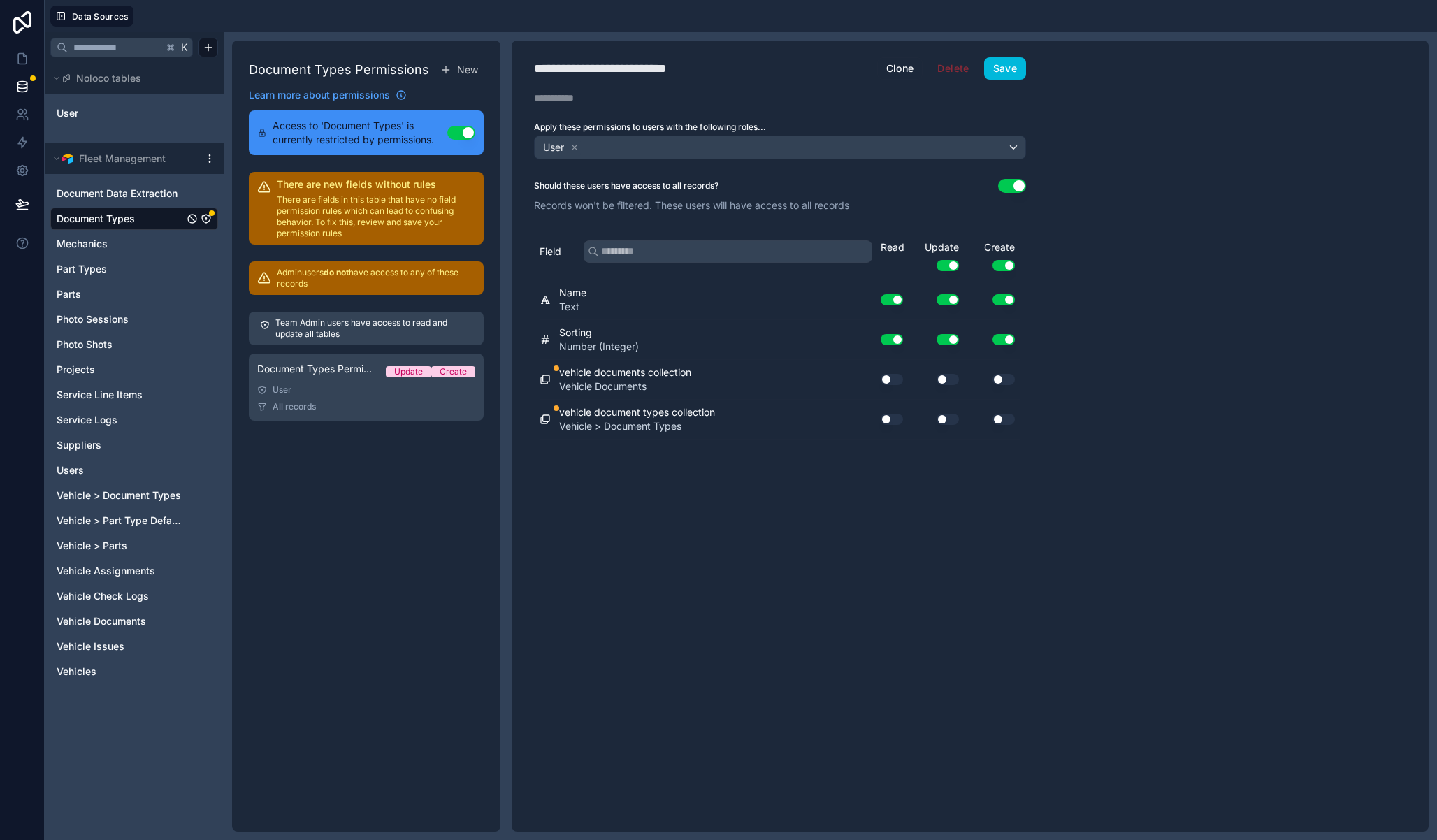
click at [597, 76] on div "**********" at bounding box center [629, 68] width 190 height 20
type div "**********"
click at [998, 77] on button "Save" at bounding box center [1005, 68] width 42 height 23
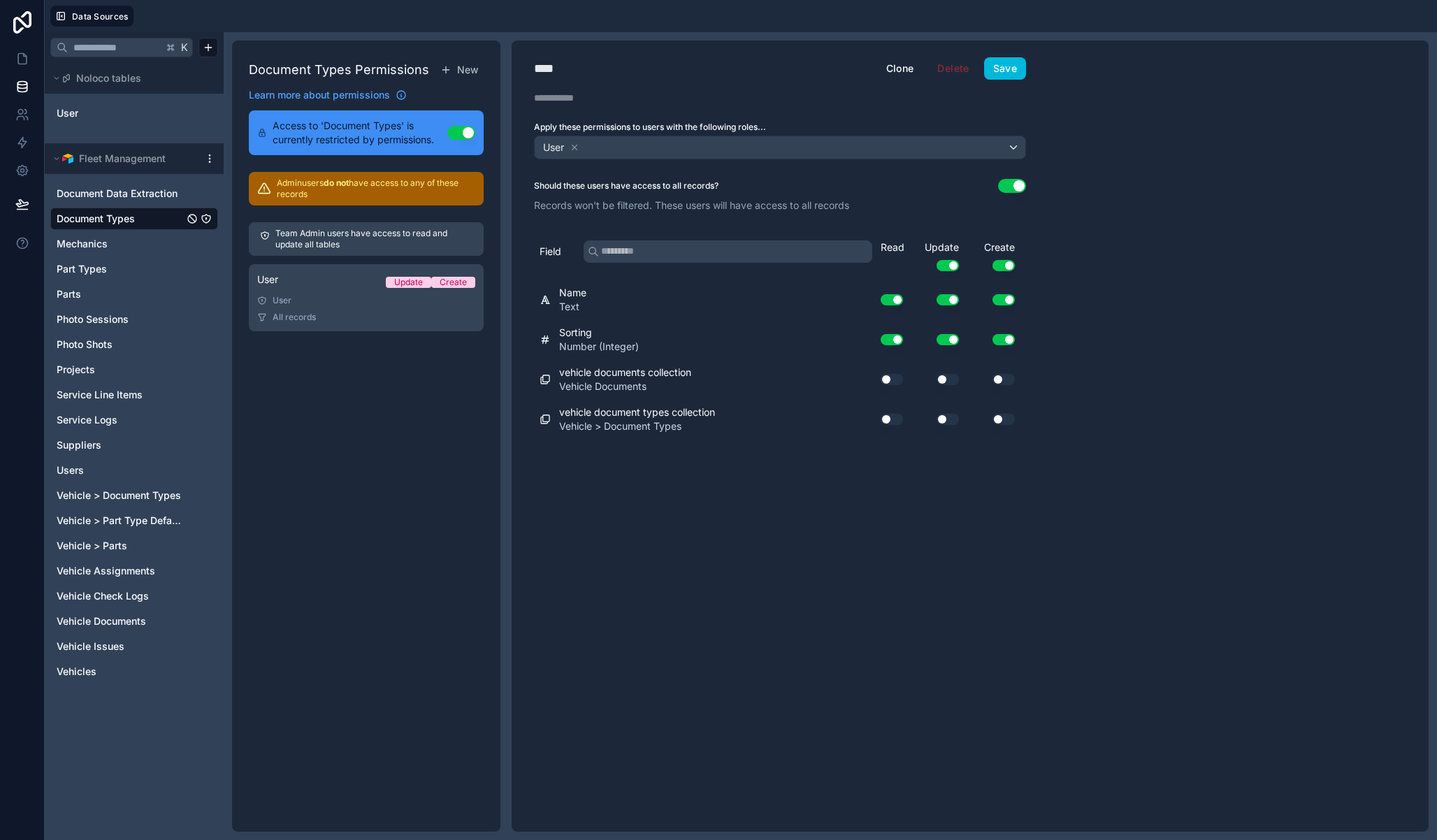
drag, startPoint x: 997, startPoint y: 265, endPoint x: 986, endPoint y: 265, distance: 11.0
click at [1000, 265] on button "Use setting" at bounding box center [1004, 265] width 23 height 11
click at [952, 264] on button "Use setting" at bounding box center [948, 265] width 23 height 11
click at [889, 378] on button "Use setting" at bounding box center [893, 379] width 23 height 11
click at [889, 431] on div "vehicle document types collection Vehicle > Document Types Use setting Use sett…" at bounding box center [780, 420] width 481 height 40
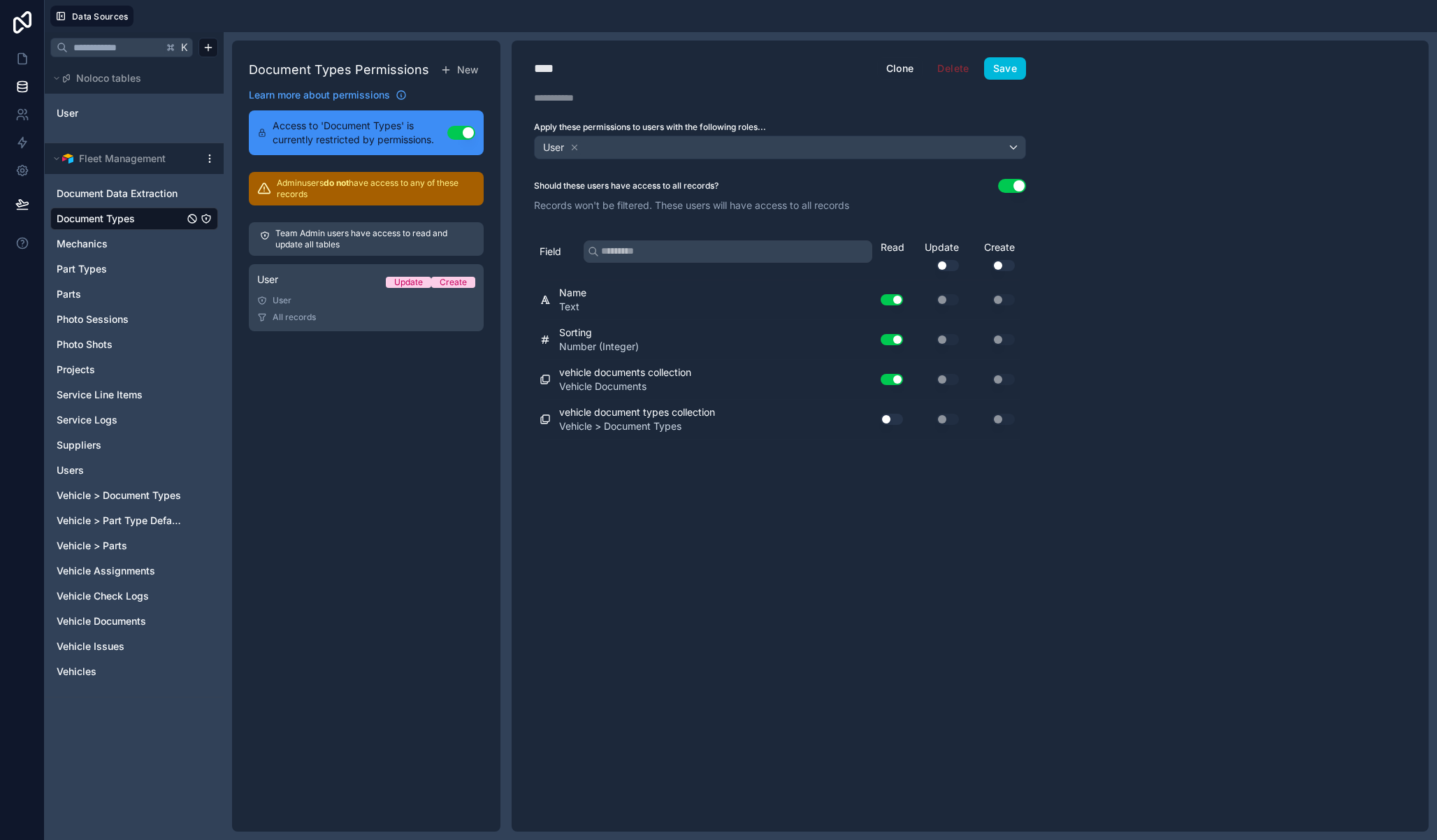
click at [889, 421] on button "Use setting" at bounding box center [893, 419] width 23 height 11
click at [1014, 67] on button "Save" at bounding box center [1005, 68] width 42 height 23
click at [464, 70] on span "New" at bounding box center [468, 69] width 21 height 14
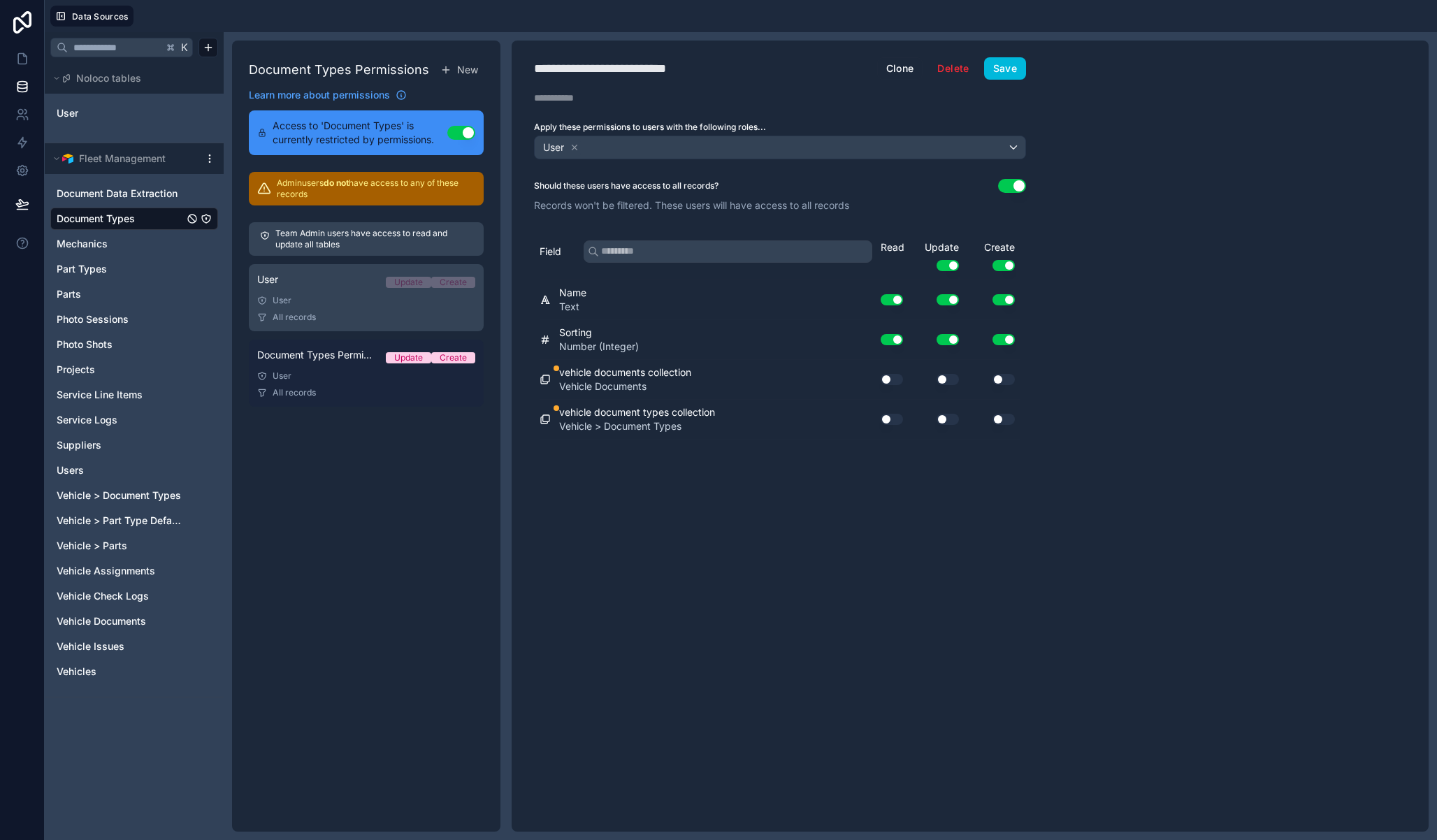
click at [322, 368] on link "Document Types Permission 2 Update Create User All records" at bounding box center [366, 373] width 235 height 67
click at [347, 353] on span "Document Types Permission 2" at bounding box center [316, 355] width 118 height 14
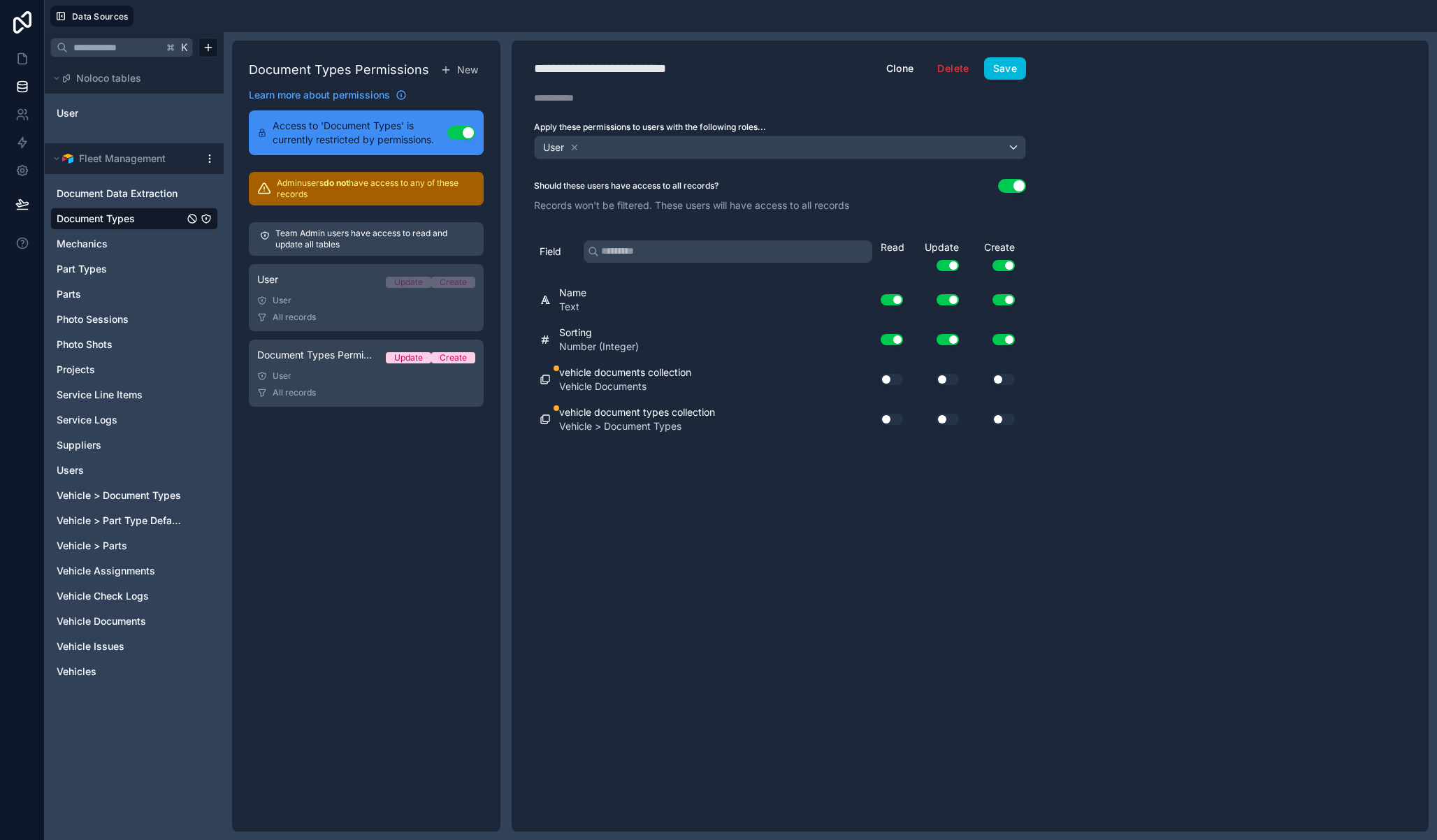
click at [628, 68] on div "**********" at bounding box center [630, 68] width 193 height 20
type div "**********"
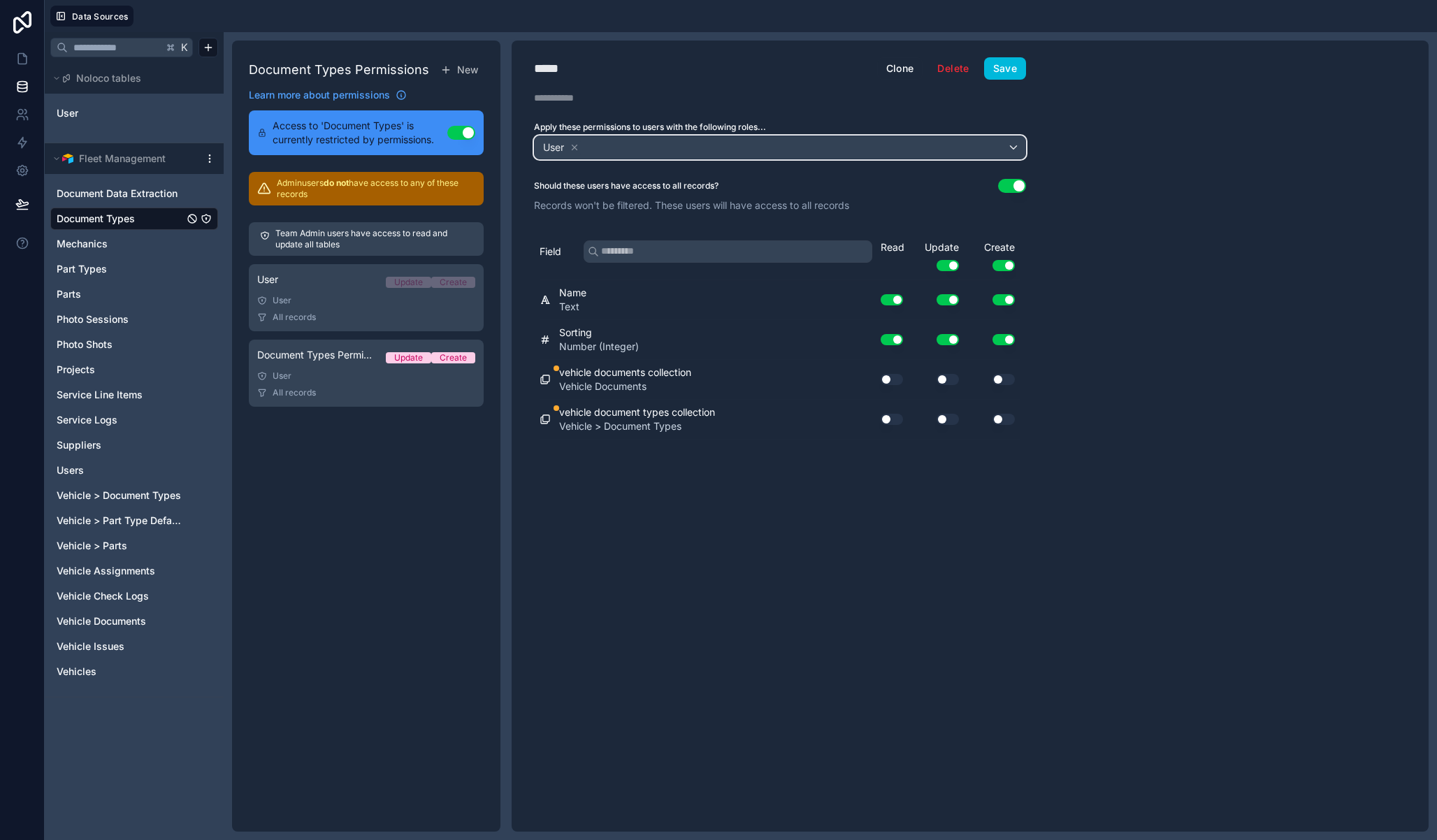
click at [566, 149] on div "User" at bounding box center [561, 148] width 39 height 17
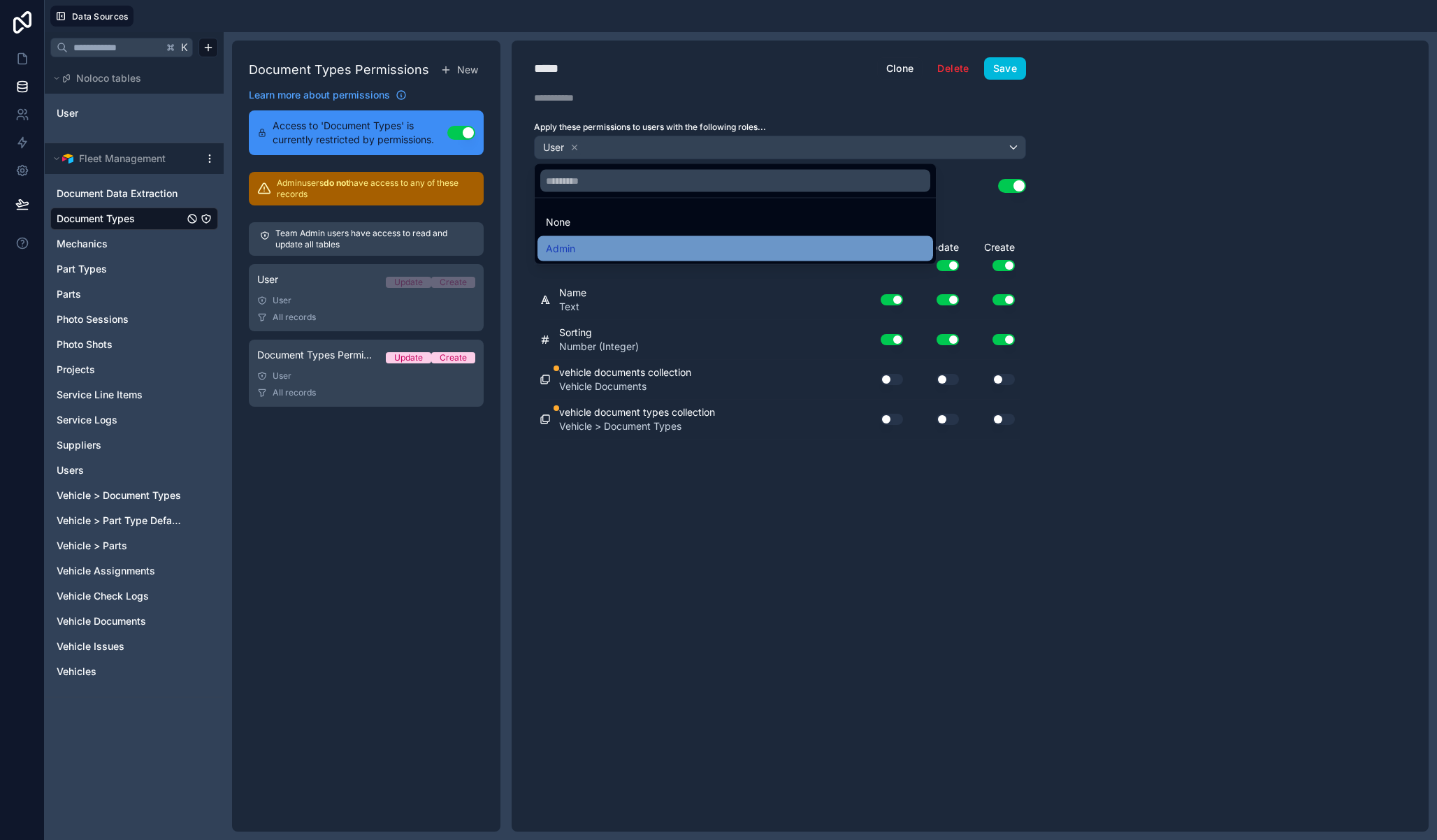
click at [580, 246] on div "Admin" at bounding box center [735, 249] width 378 height 17
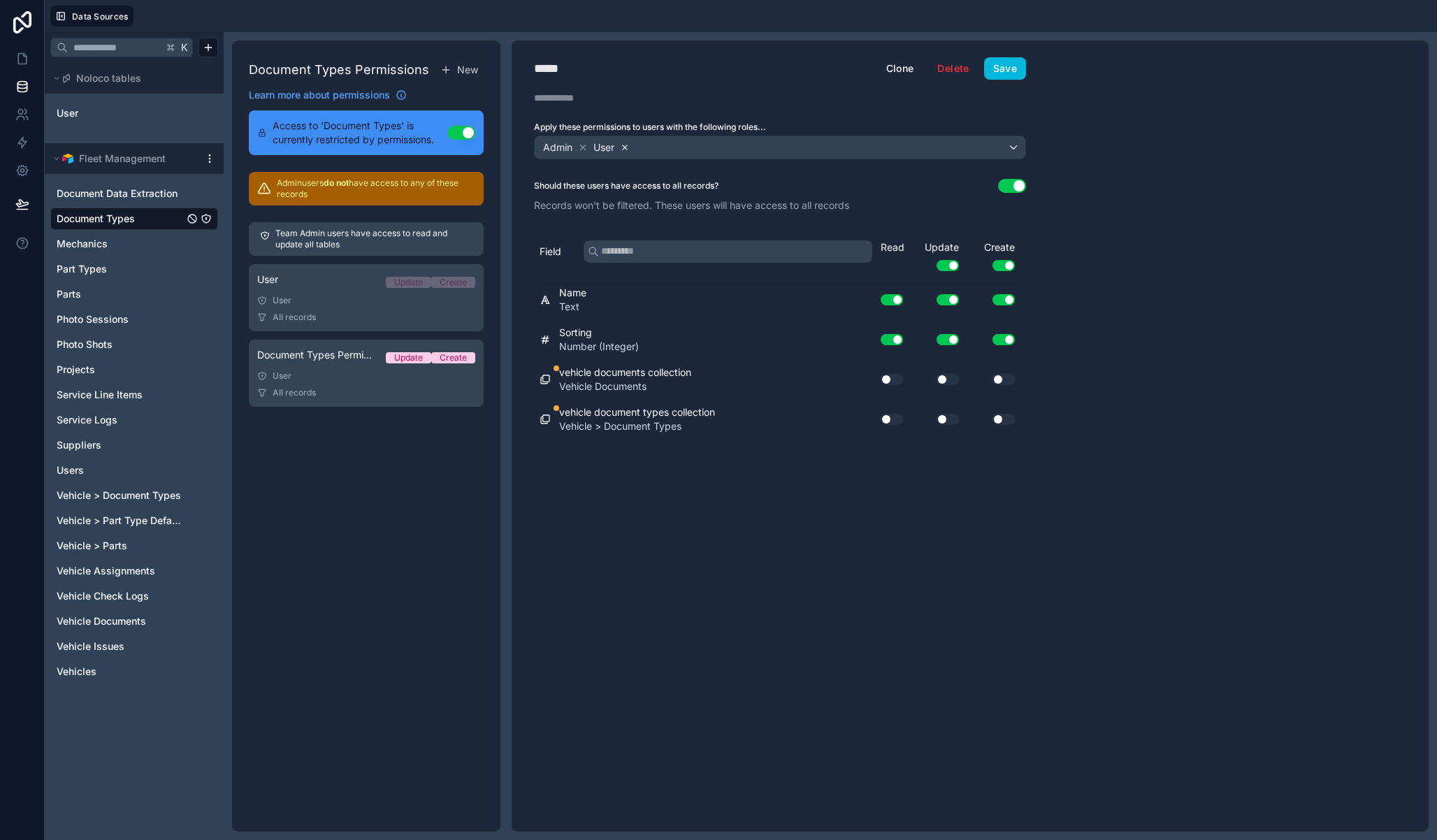
click at [623, 148] on icon at bounding box center [625, 147] width 5 height 5
click at [896, 376] on button "Use setting" at bounding box center [893, 379] width 23 height 11
click at [955, 378] on button "Use setting" at bounding box center [948, 379] width 23 height 11
click at [953, 267] on button "Use setting" at bounding box center [948, 265] width 23 height 11
click at [952, 267] on button "Use setting" at bounding box center [948, 265] width 23 height 11
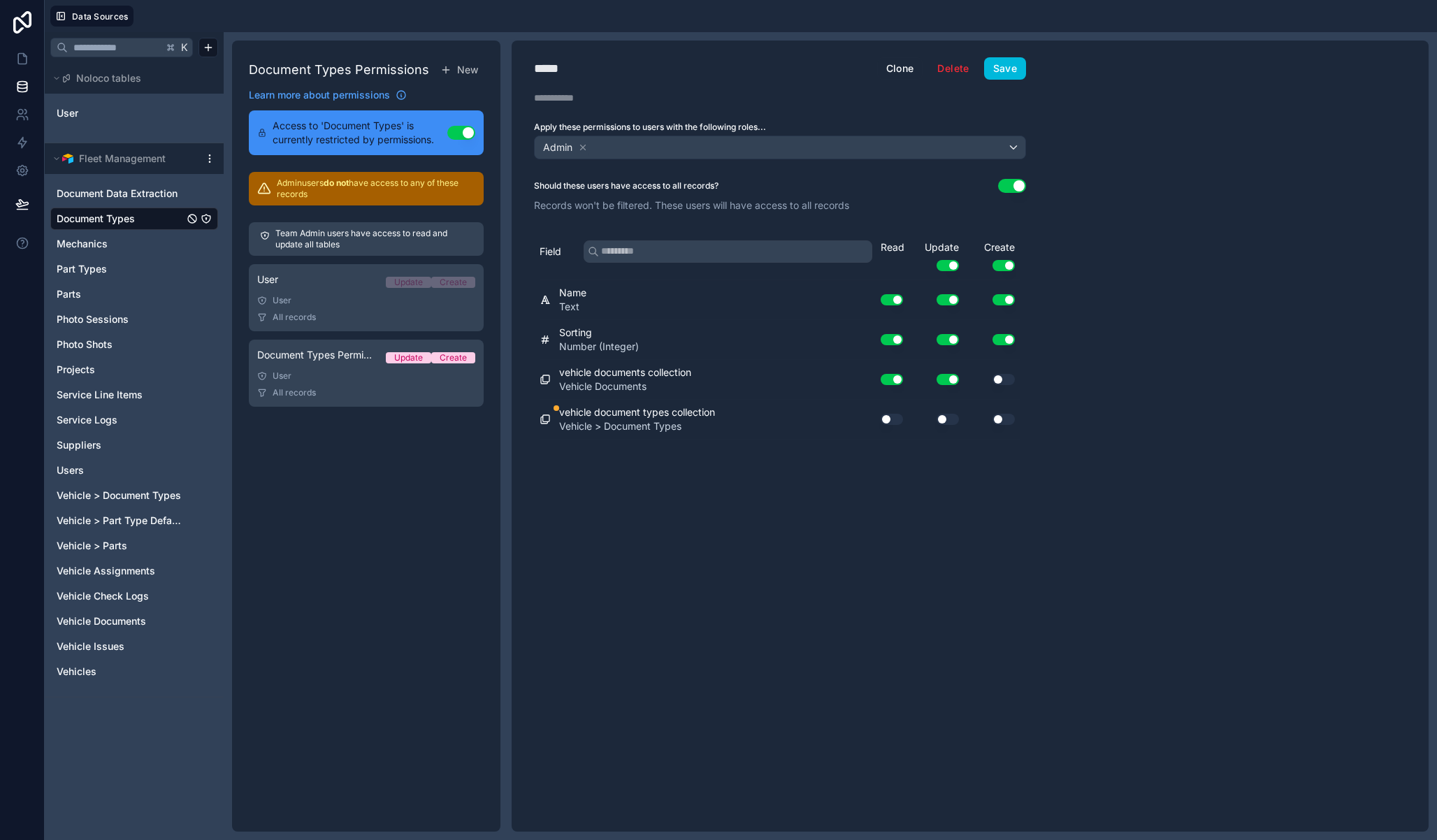
click at [1001, 378] on button "Use setting" at bounding box center [1004, 379] width 23 height 11
drag, startPoint x: 894, startPoint y: 421, endPoint x: 946, endPoint y: 422, distance: 52.0
click at [894, 421] on button "Use setting" at bounding box center [893, 419] width 23 height 11
click at [946, 422] on button "Use setting" at bounding box center [948, 419] width 23 height 11
click at [1008, 421] on button "Use setting" at bounding box center [1004, 419] width 23 height 11
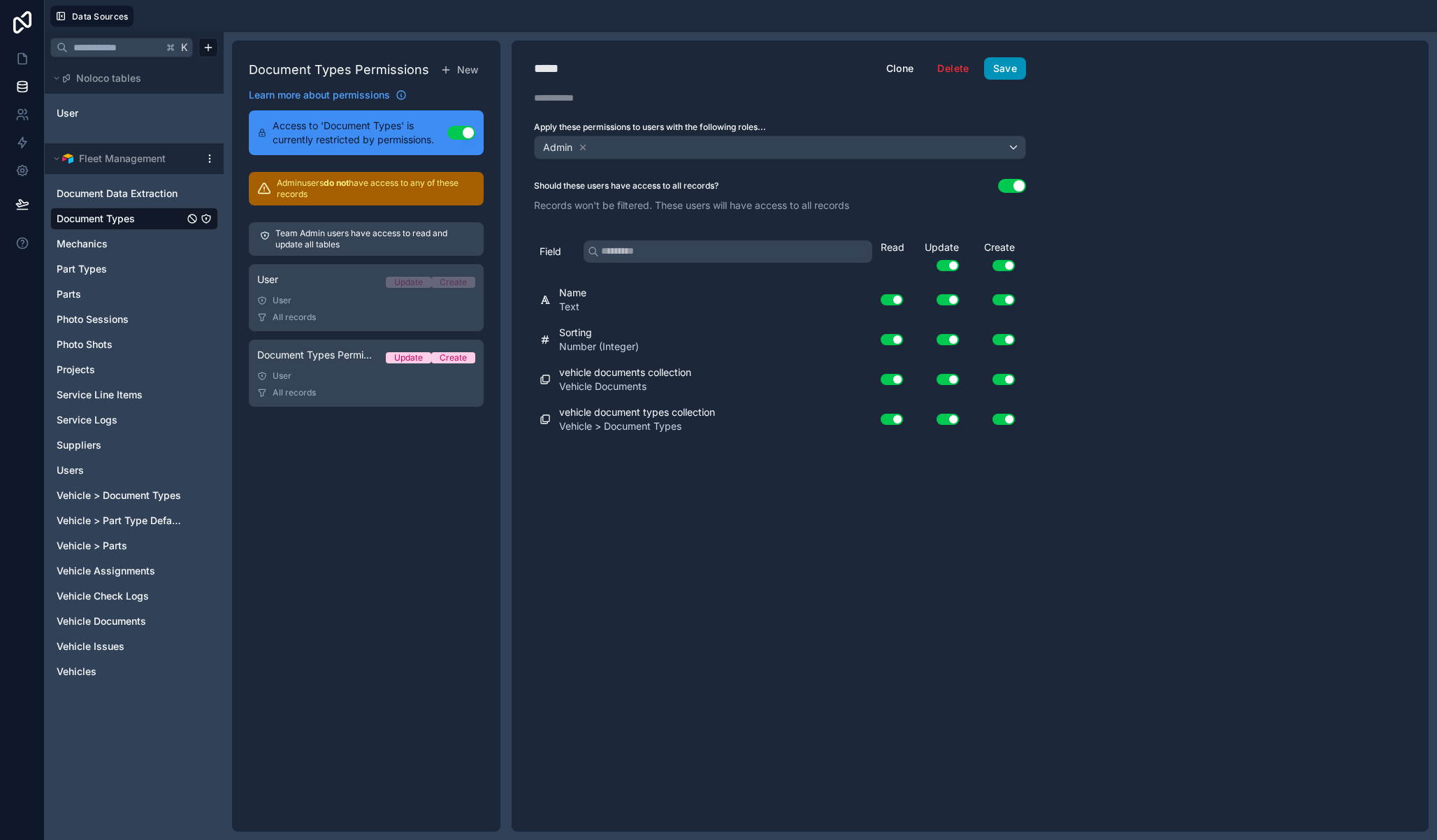
click at [1012, 76] on button "Save" at bounding box center [1005, 68] width 42 height 23
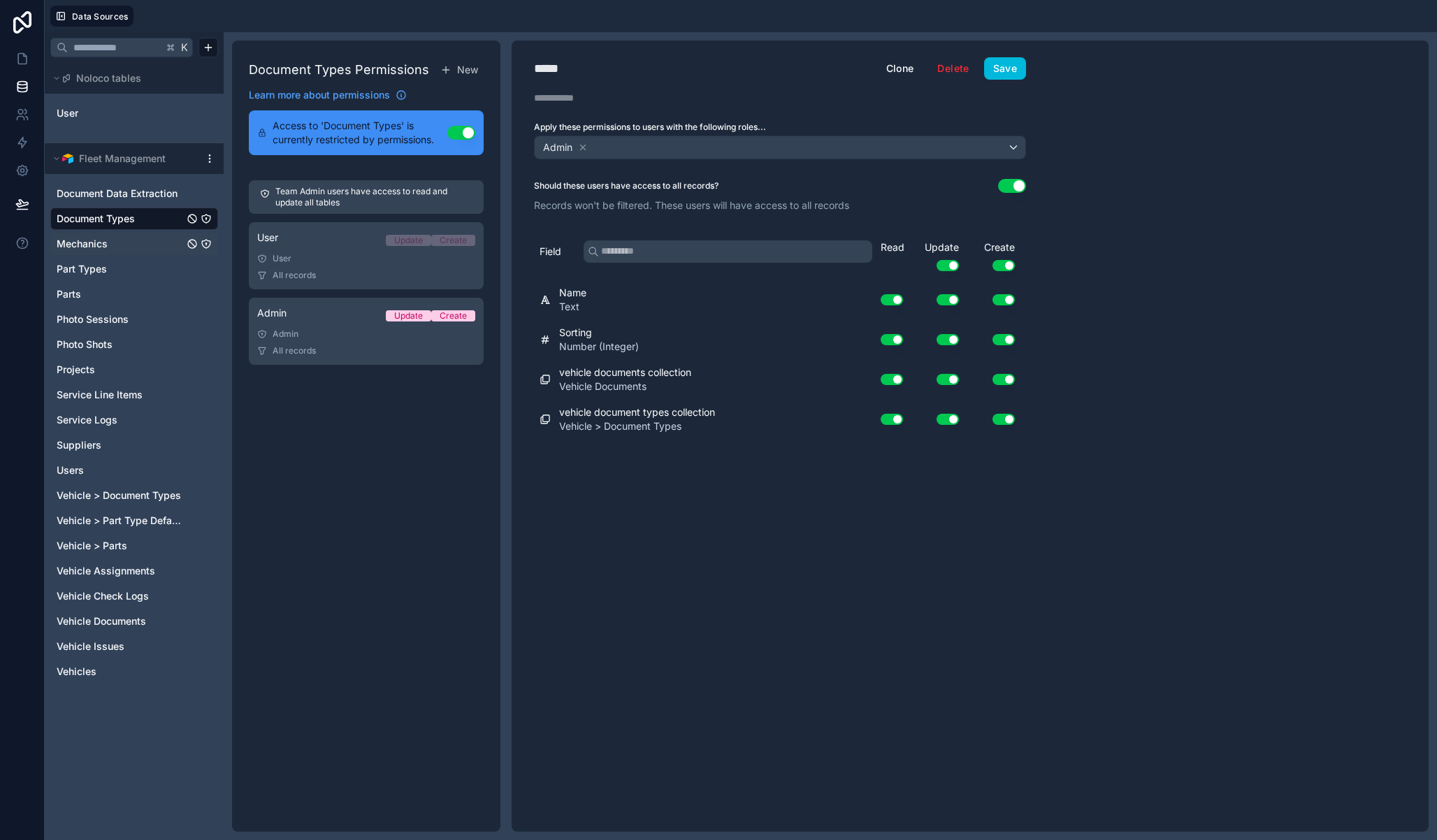
click at [206, 245] on icon "Mechanics" at bounding box center [206, 244] width 0 height 1
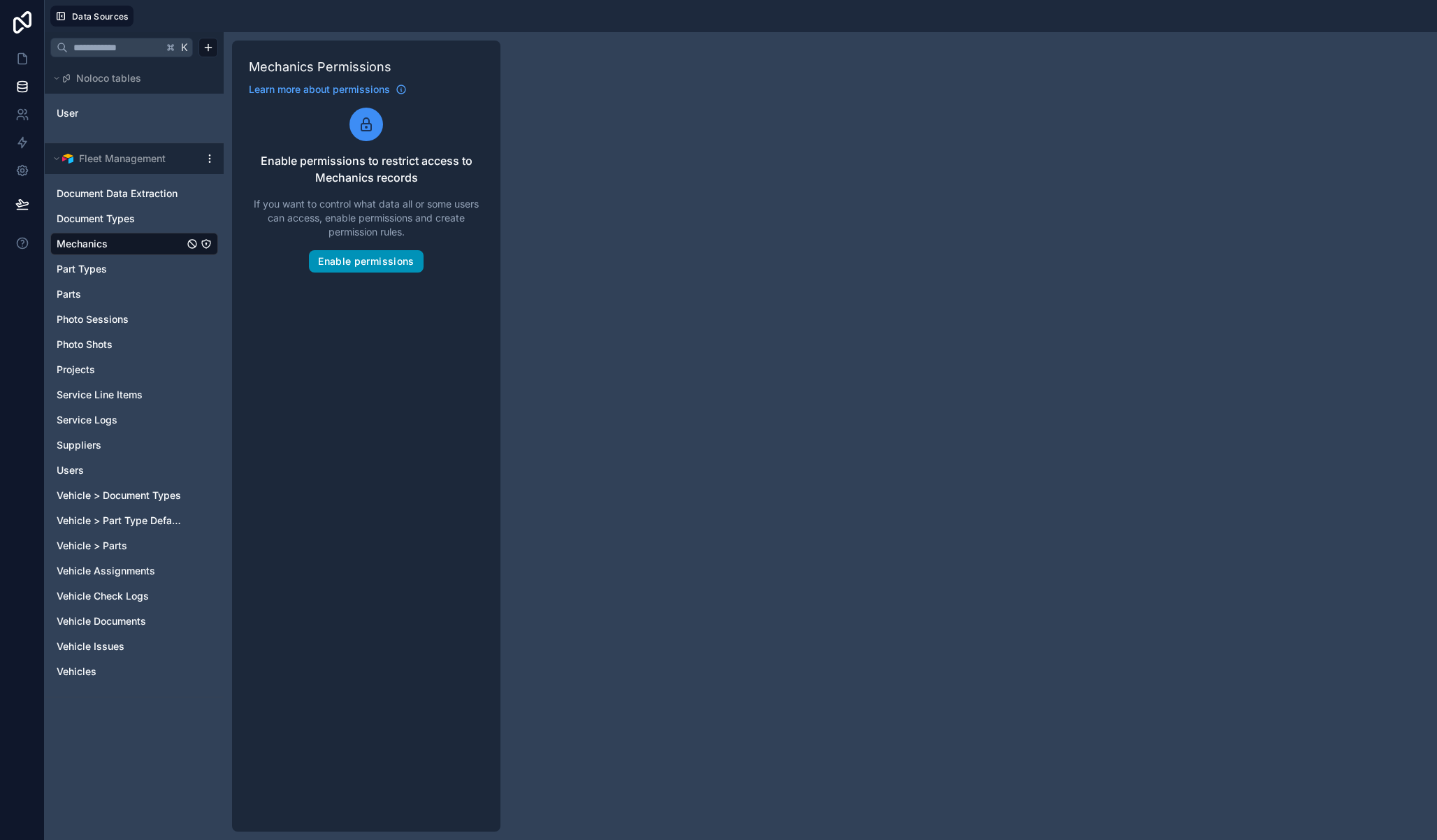
click at [366, 261] on button "Enable permissions" at bounding box center [366, 262] width 114 height 23
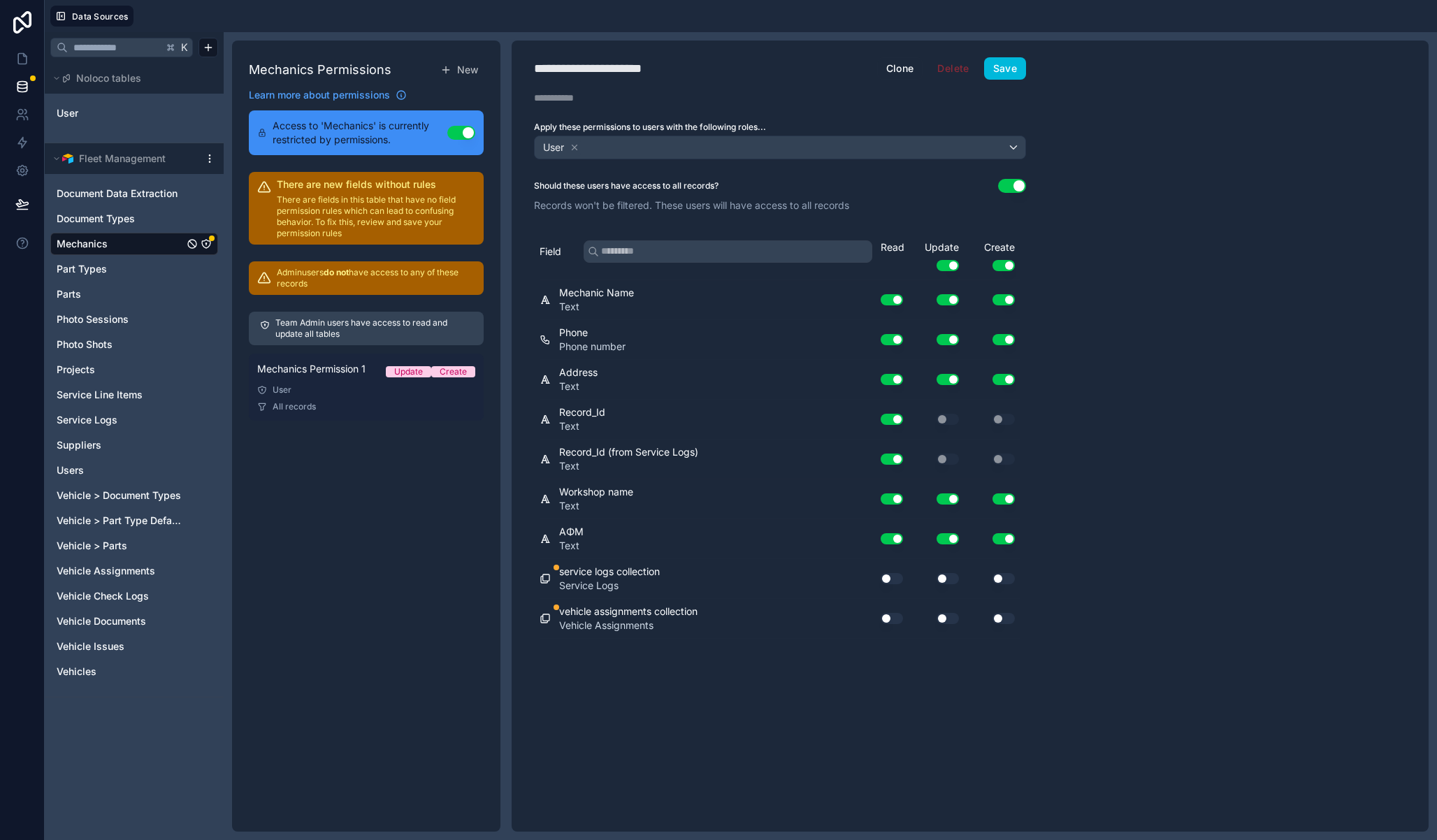
click at [288, 372] on span "Mechanics Permission 1" at bounding box center [311, 369] width 108 height 14
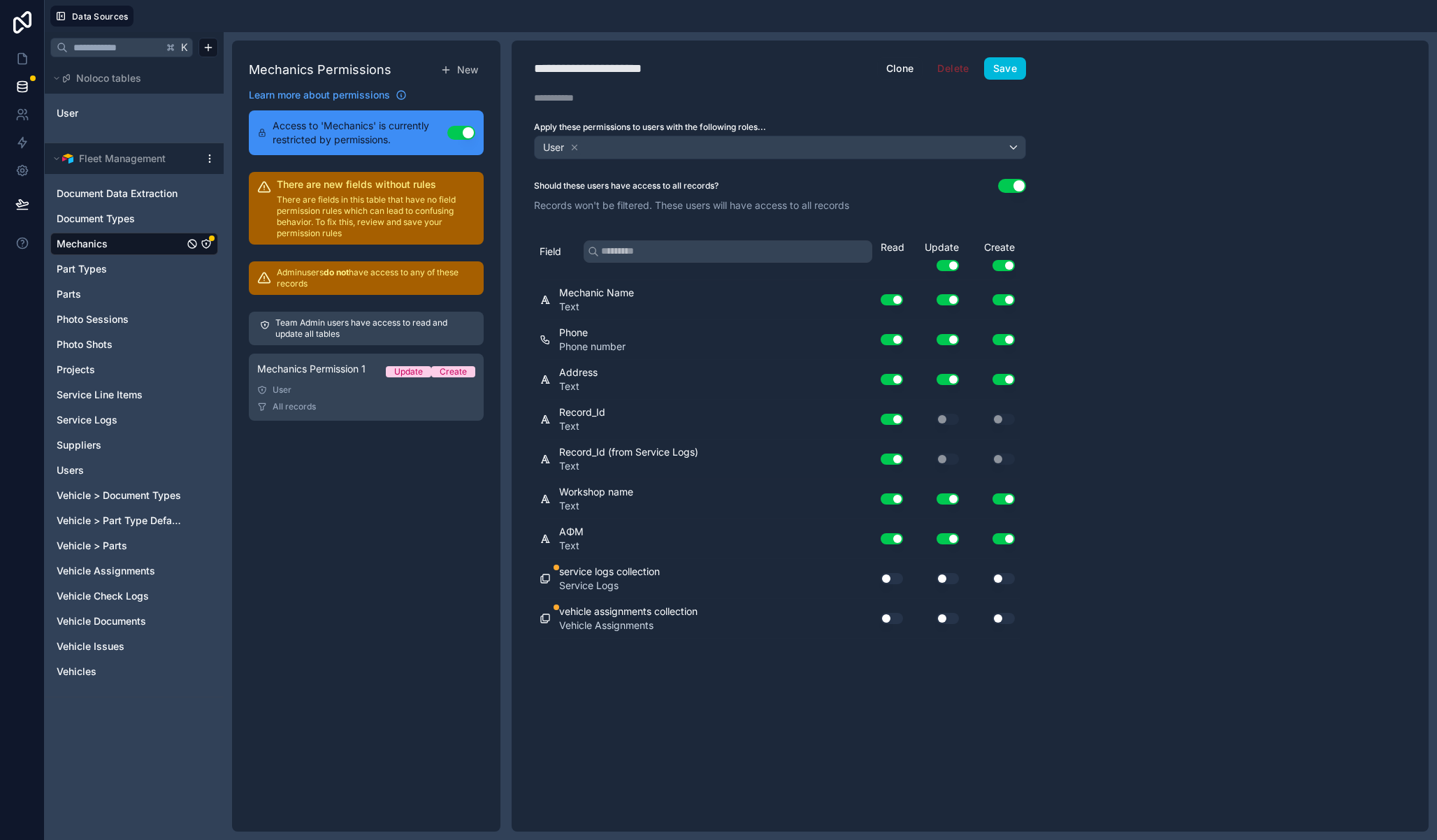
click at [621, 68] on div "**********" at bounding box center [611, 68] width 154 height 20
type div "**********"
drag, startPoint x: 1008, startPoint y: 263, endPoint x: 962, endPoint y: 267, distance: 46.2
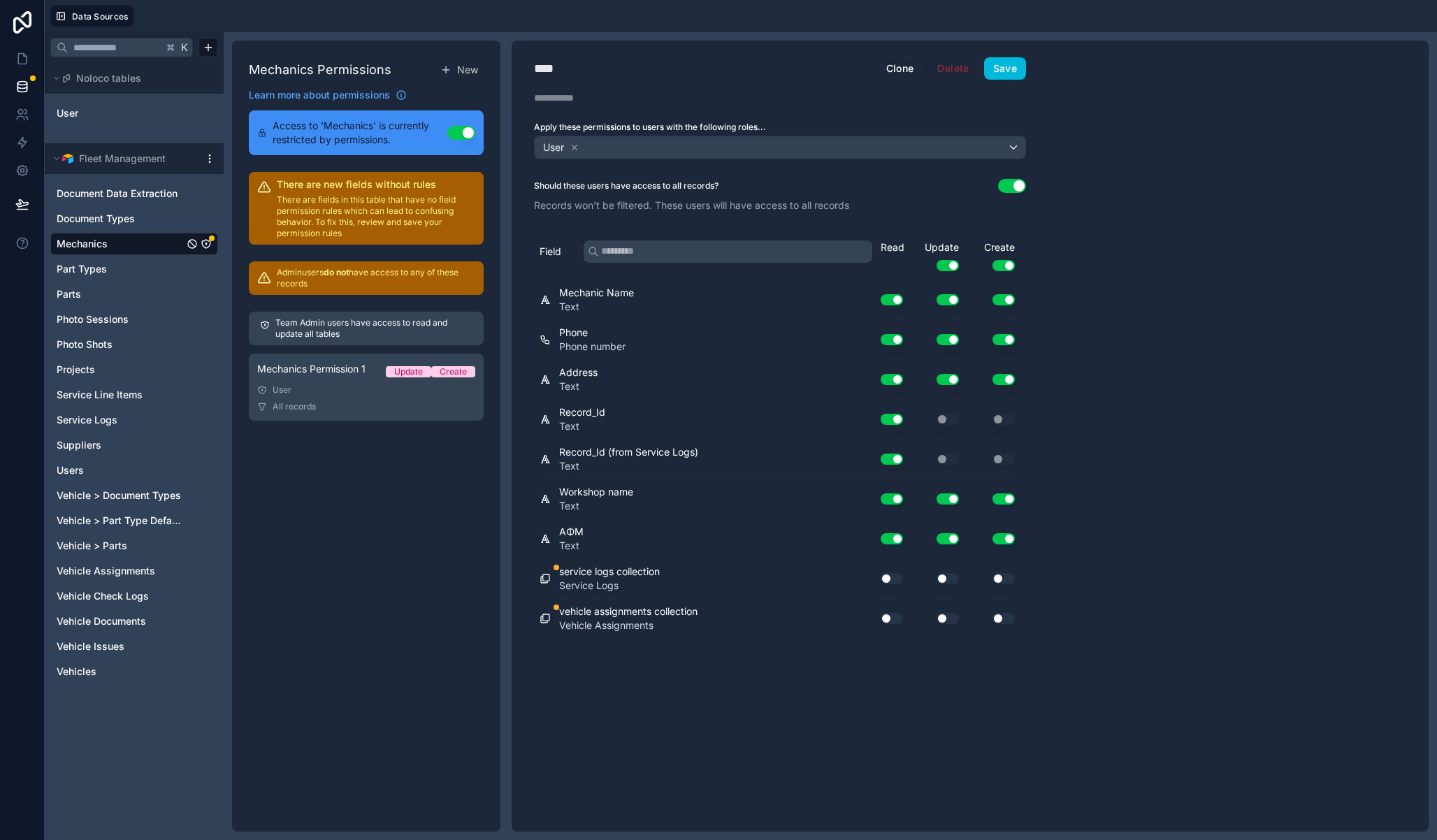
click at [1007, 263] on button "Use setting" at bounding box center [1004, 265] width 23 height 11
click at [948, 265] on button "Use setting" at bounding box center [948, 265] width 23 height 11
click at [891, 579] on button "Use setting" at bounding box center [893, 578] width 23 height 11
click at [892, 612] on div "Use setting" at bounding box center [886, 618] width 45 height 23
click at [892, 619] on button "Use setting" at bounding box center [893, 618] width 23 height 11
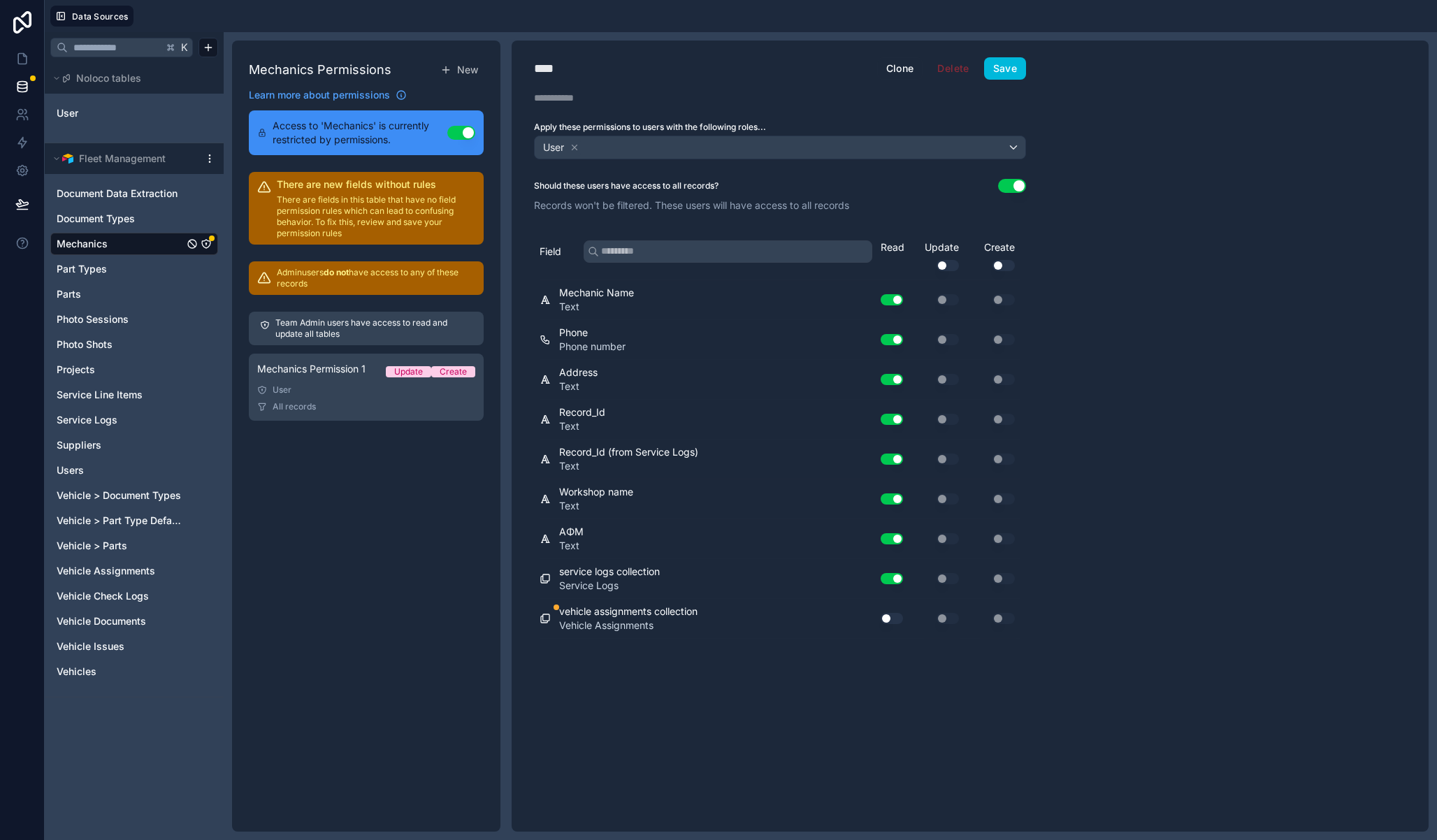
click at [892, 619] on button "Use setting" at bounding box center [893, 618] width 23 height 11
click at [894, 614] on button "Use setting" at bounding box center [893, 618] width 23 height 11
click at [1019, 71] on button "Save" at bounding box center [1005, 68] width 42 height 23
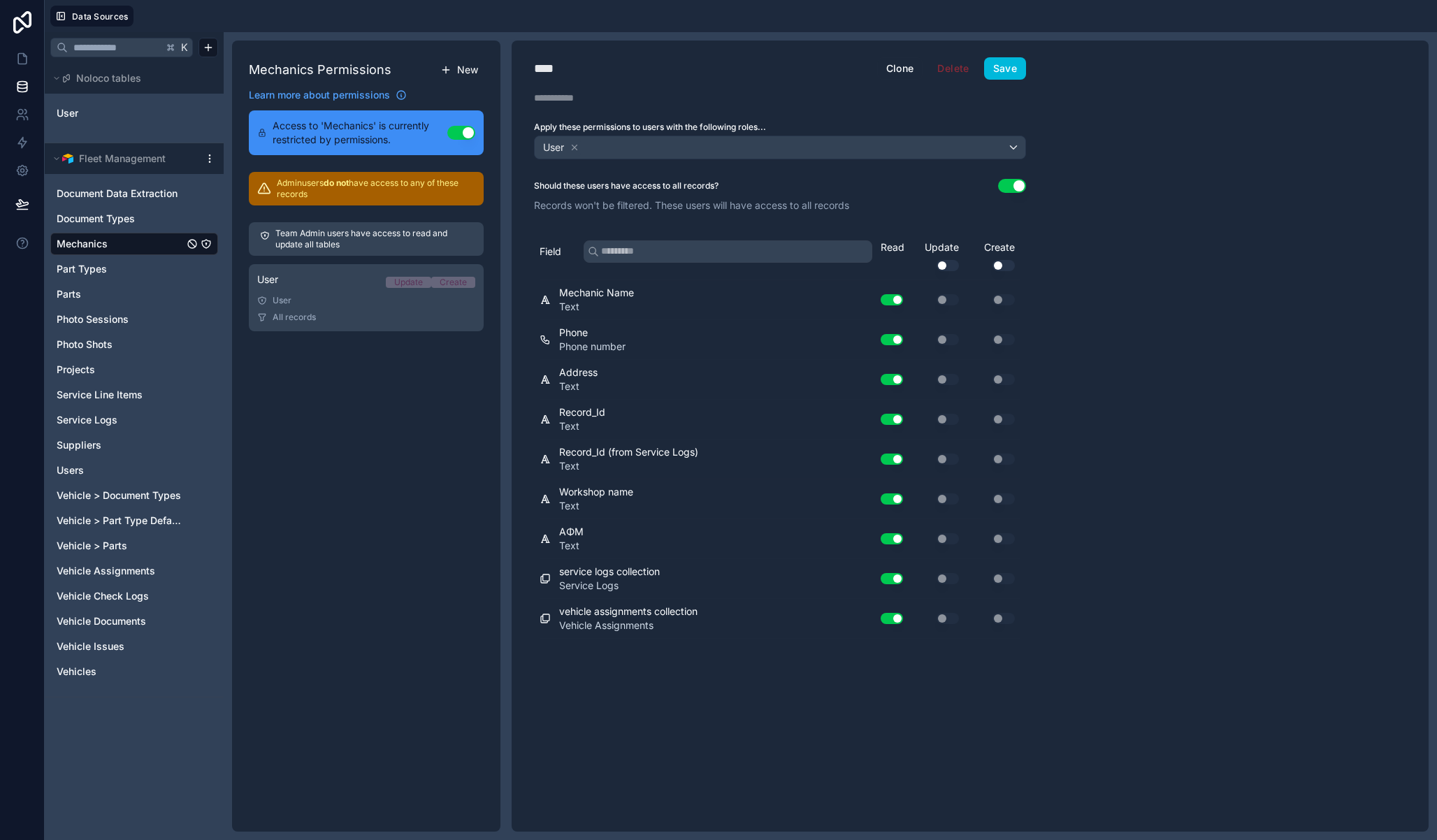
click at [458, 73] on span "New" at bounding box center [468, 69] width 21 height 14
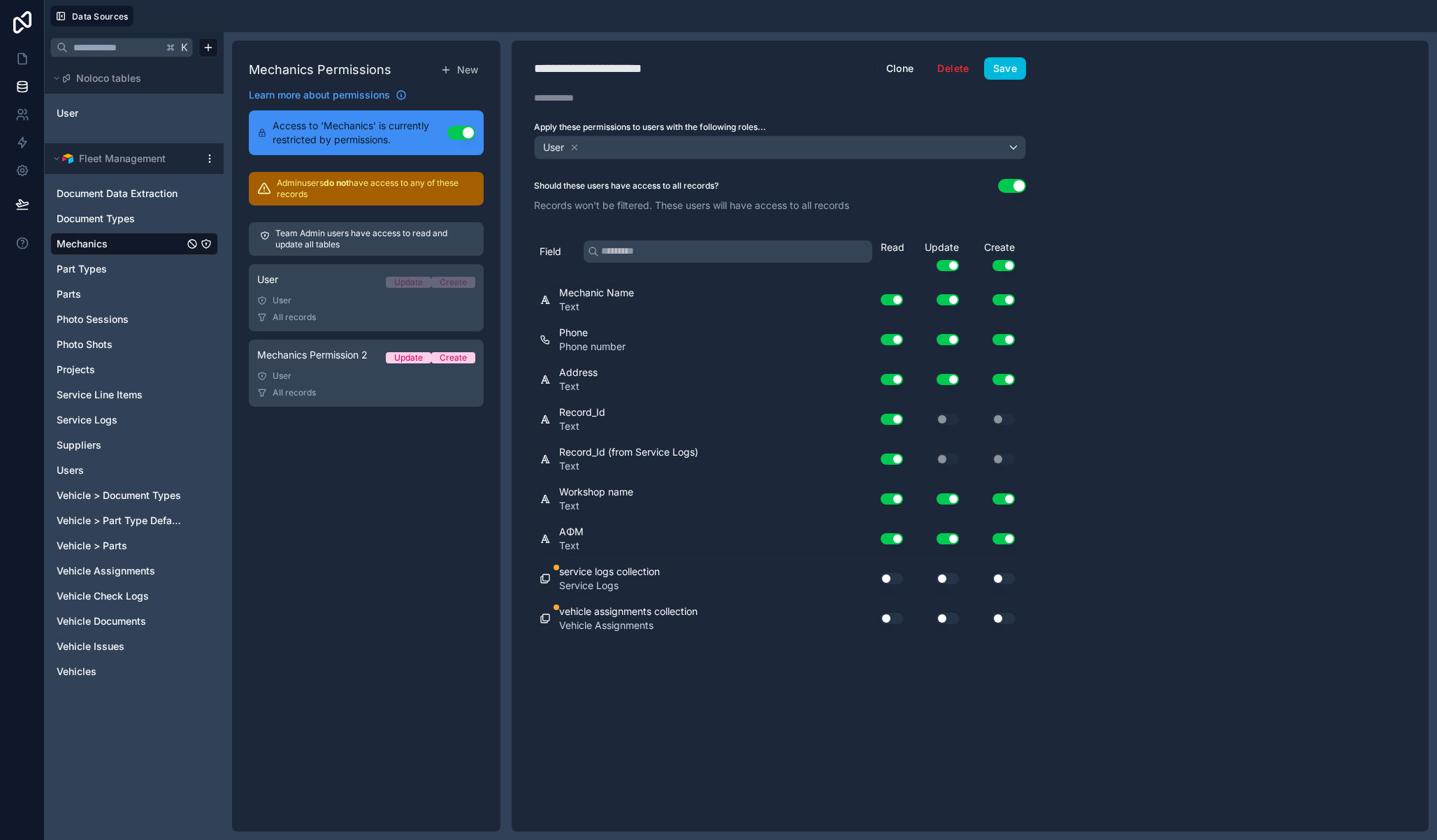
click at [592, 67] on div "**********" at bounding box center [612, 68] width 157 height 20
type div "**********"
click at [599, 145] on div "User" at bounding box center [780, 148] width 490 height 23
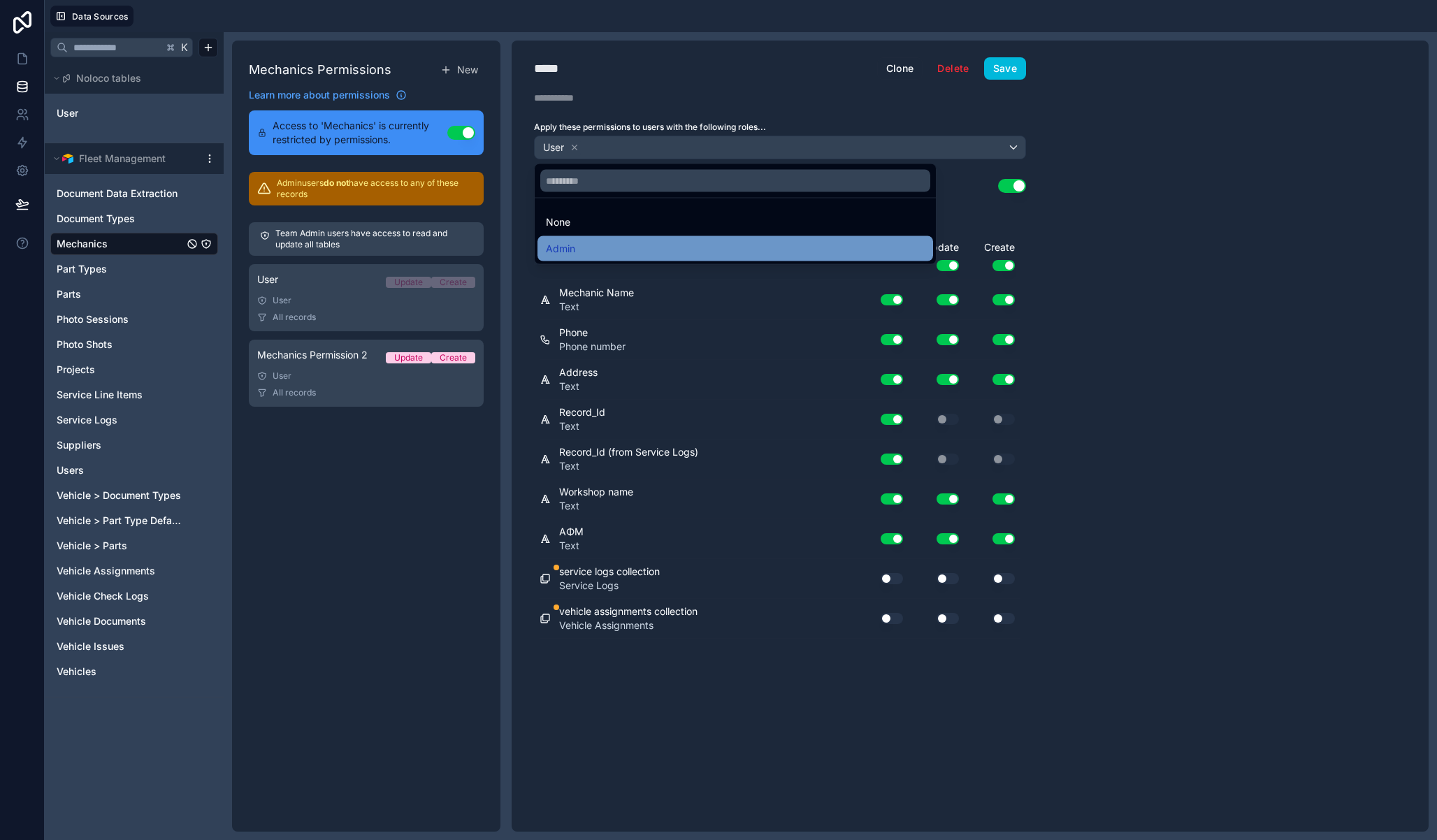
click at [576, 248] on div "Admin" at bounding box center [735, 249] width 378 height 17
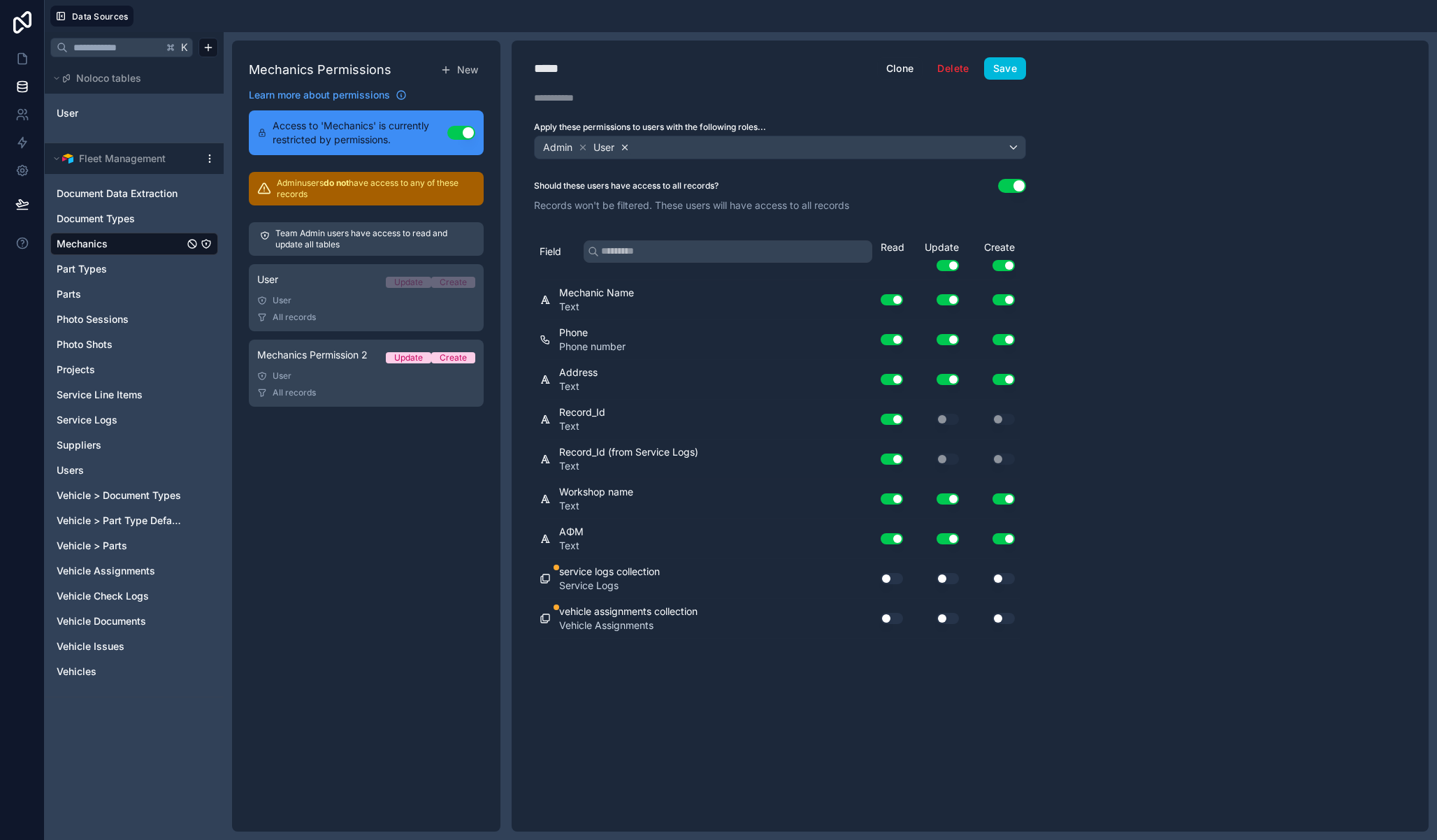
click at [626, 149] on icon at bounding box center [625, 147] width 9 height 9
click at [894, 575] on button "Use setting" at bounding box center [893, 578] width 23 height 11
click at [893, 620] on button "Use setting" at bounding box center [893, 618] width 23 height 11
click at [954, 579] on button "Use setting" at bounding box center [948, 578] width 23 height 11
drag, startPoint x: 952, startPoint y: 620, endPoint x: 982, endPoint y: 604, distance: 34.0
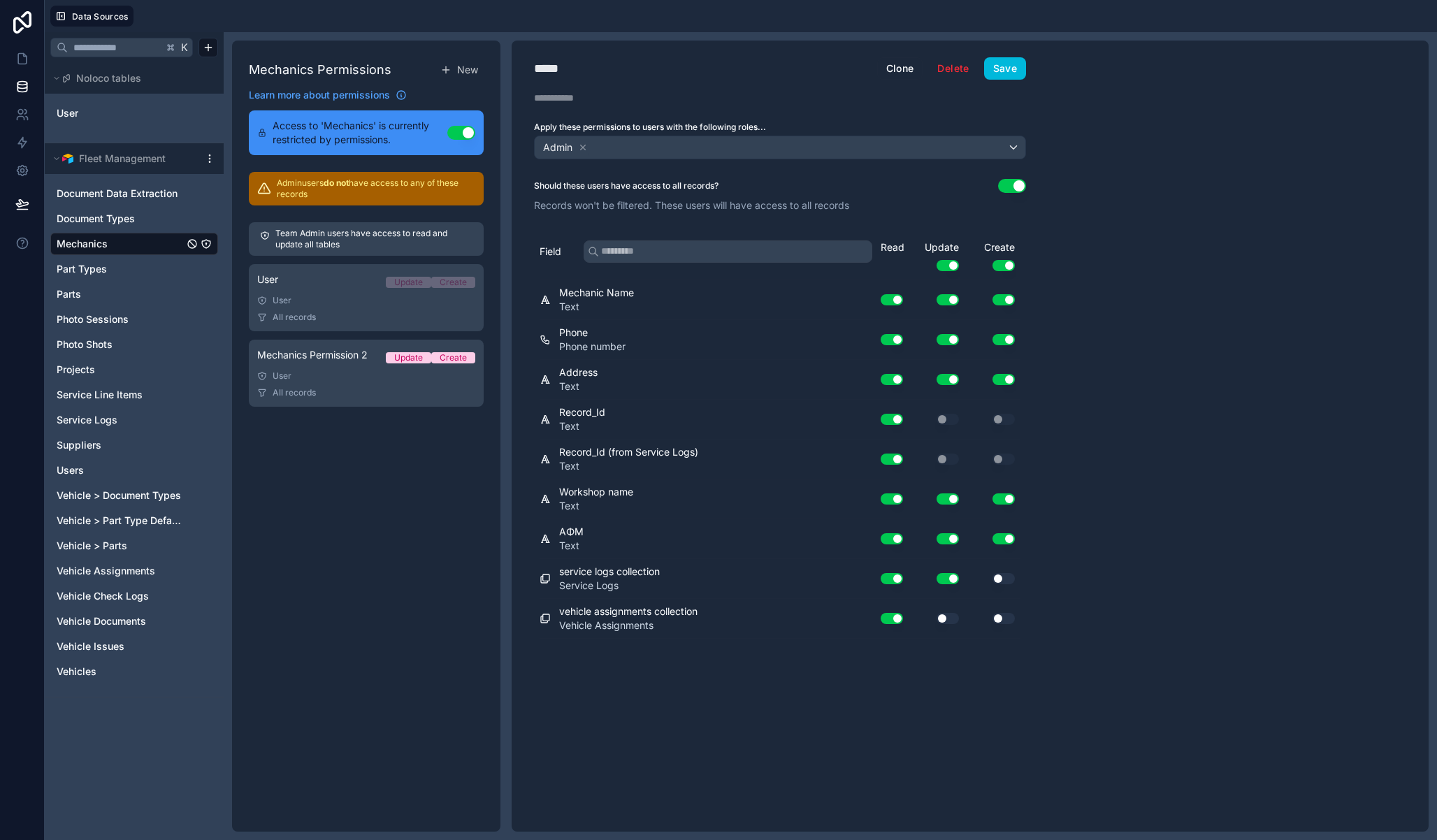
click at [952, 620] on button "Use setting" at bounding box center [948, 618] width 23 height 11
click at [1015, 577] on div "Use setting" at bounding box center [992, 578] width 56 height 11
click at [1010, 578] on button "Use setting" at bounding box center [1004, 578] width 23 height 11
click at [1004, 617] on button "Use setting" at bounding box center [1004, 618] width 23 height 11
click at [1008, 73] on button "Save" at bounding box center [1005, 68] width 42 height 23
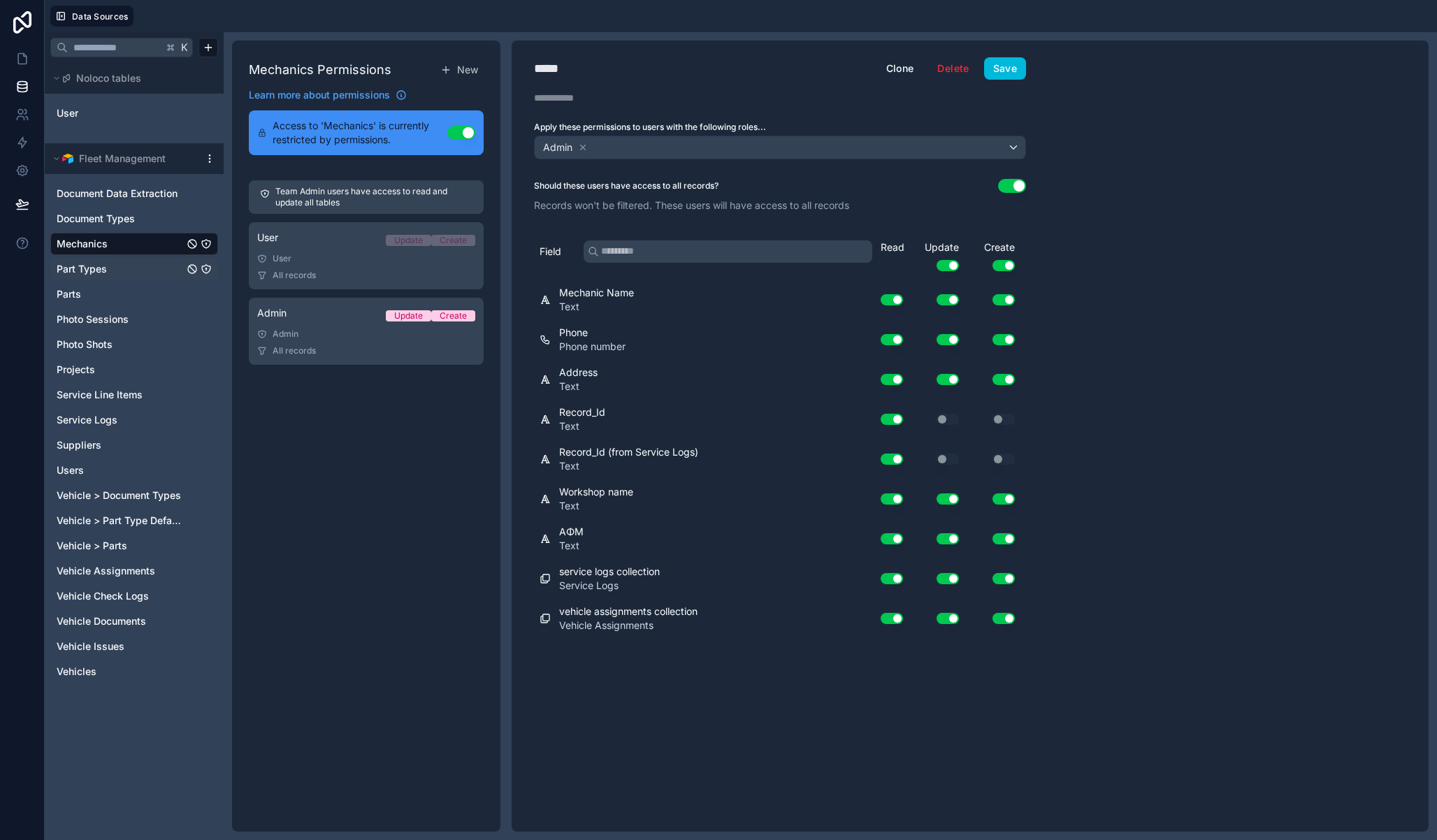
click at [206, 269] on icon "Part Types" at bounding box center [206, 269] width 0 height 1
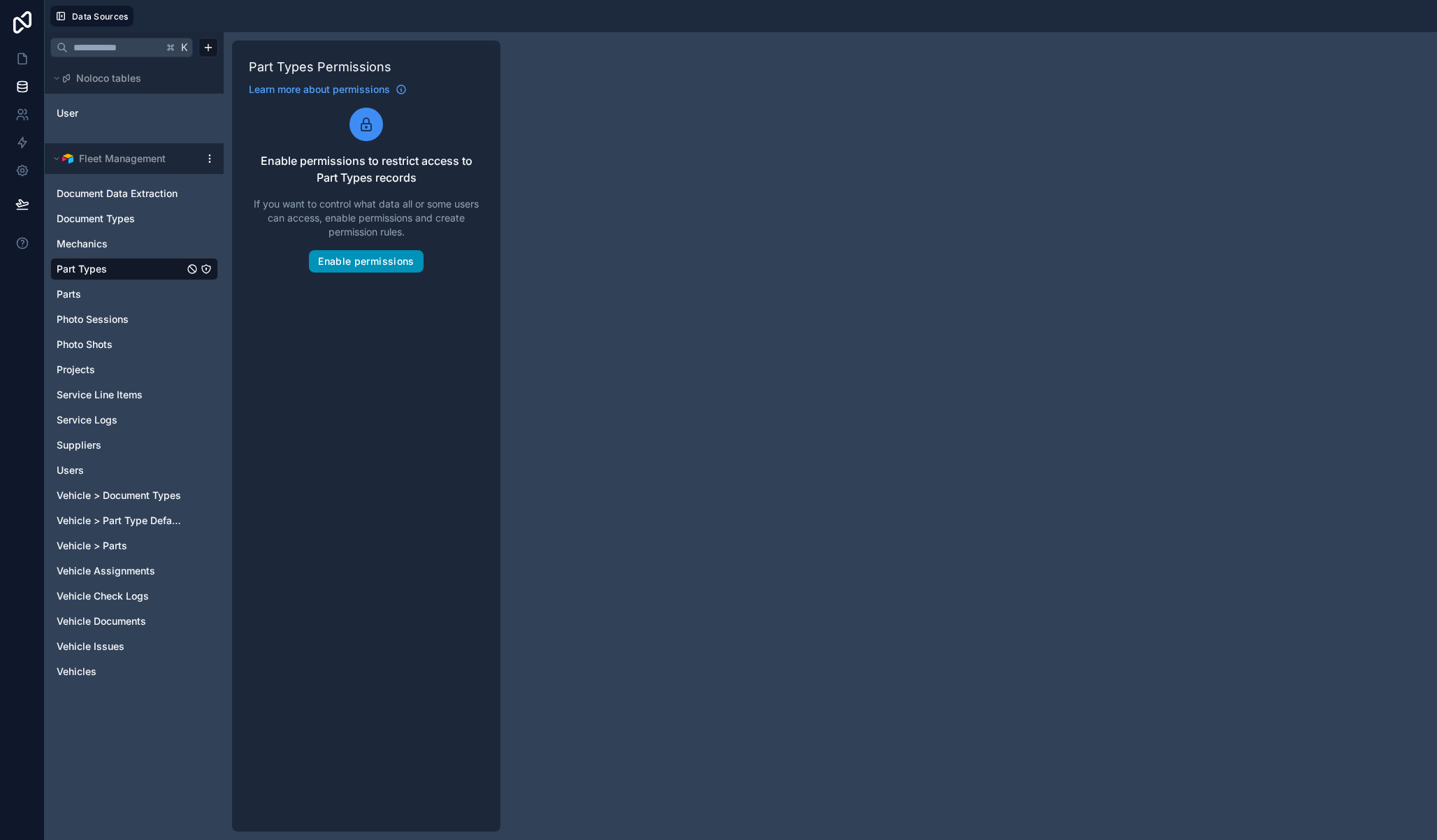
click at [326, 265] on button "Enable permissions" at bounding box center [366, 262] width 114 height 23
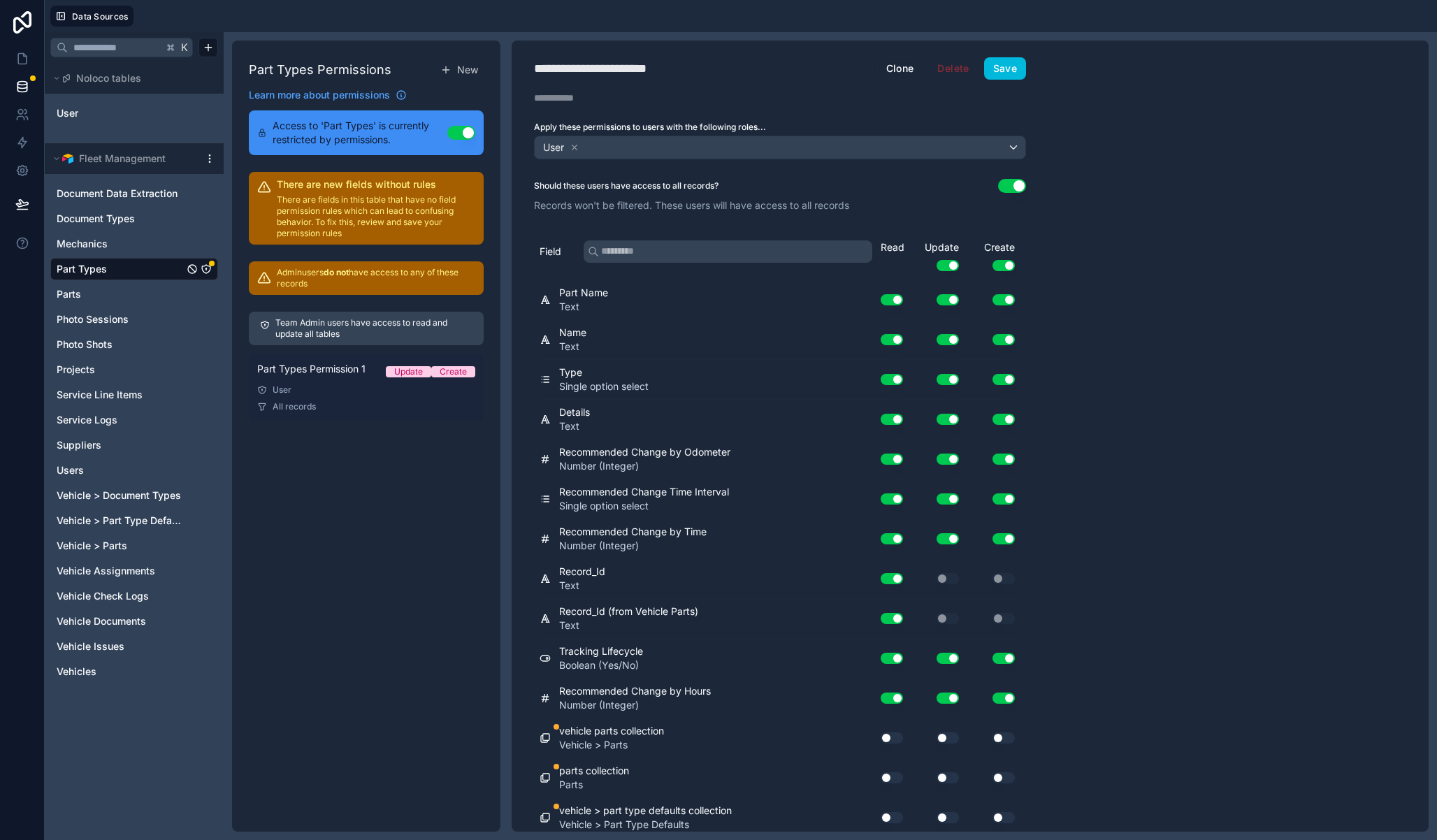
click at [404, 399] on link "Part Types Permission 1 Update Create User All records" at bounding box center [366, 387] width 235 height 67
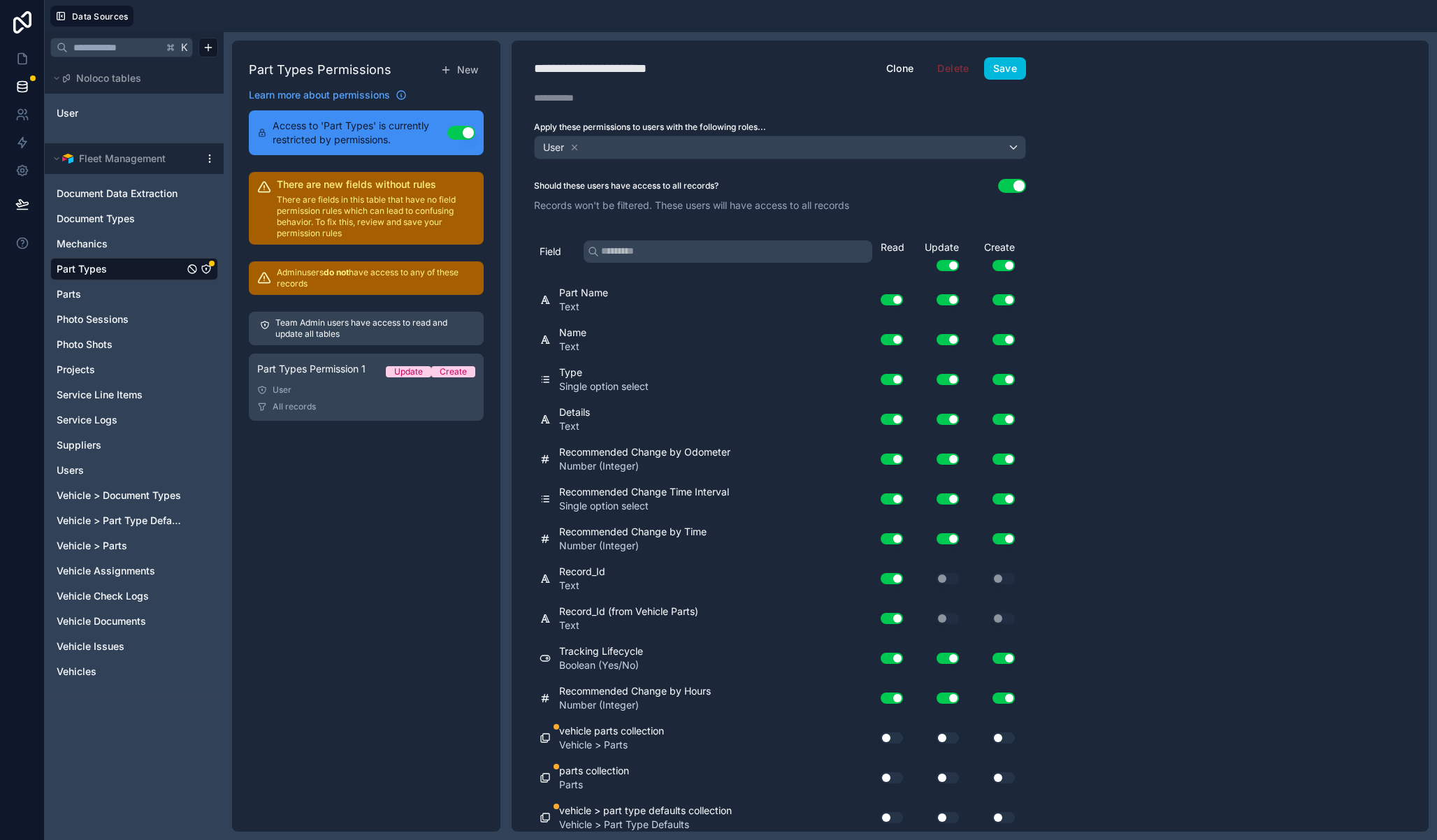
click at [596, 70] on div "**********" at bounding box center [610, 68] width 153 height 20
type div "**********"
click at [1008, 272] on div "Read Update Use setting Create Use setting" at bounding box center [950, 260] width 139 height 39
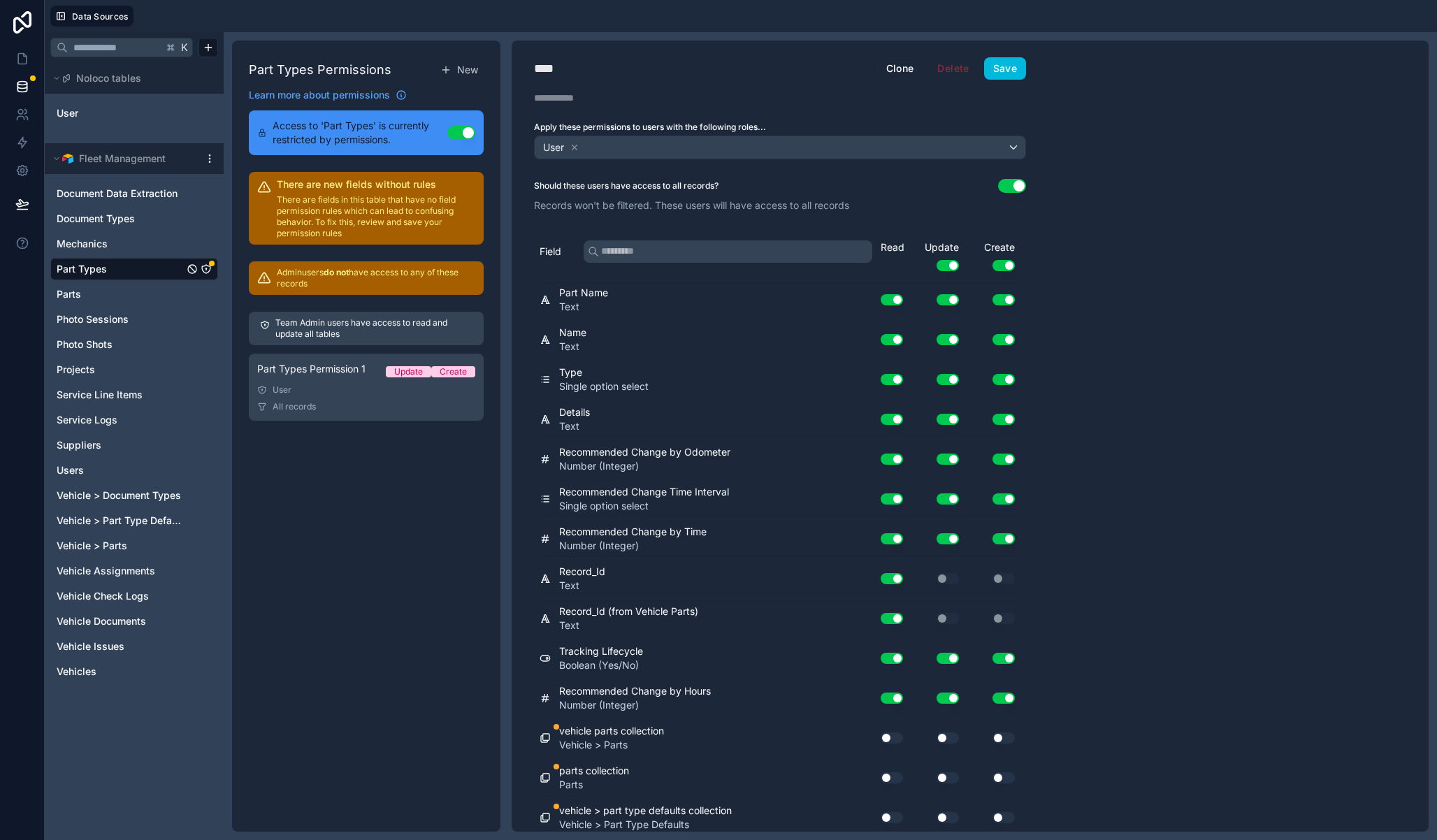
click at [1003, 263] on button "Use setting" at bounding box center [1004, 265] width 23 height 11
click at [949, 266] on button "Use setting" at bounding box center [948, 265] width 23 height 11
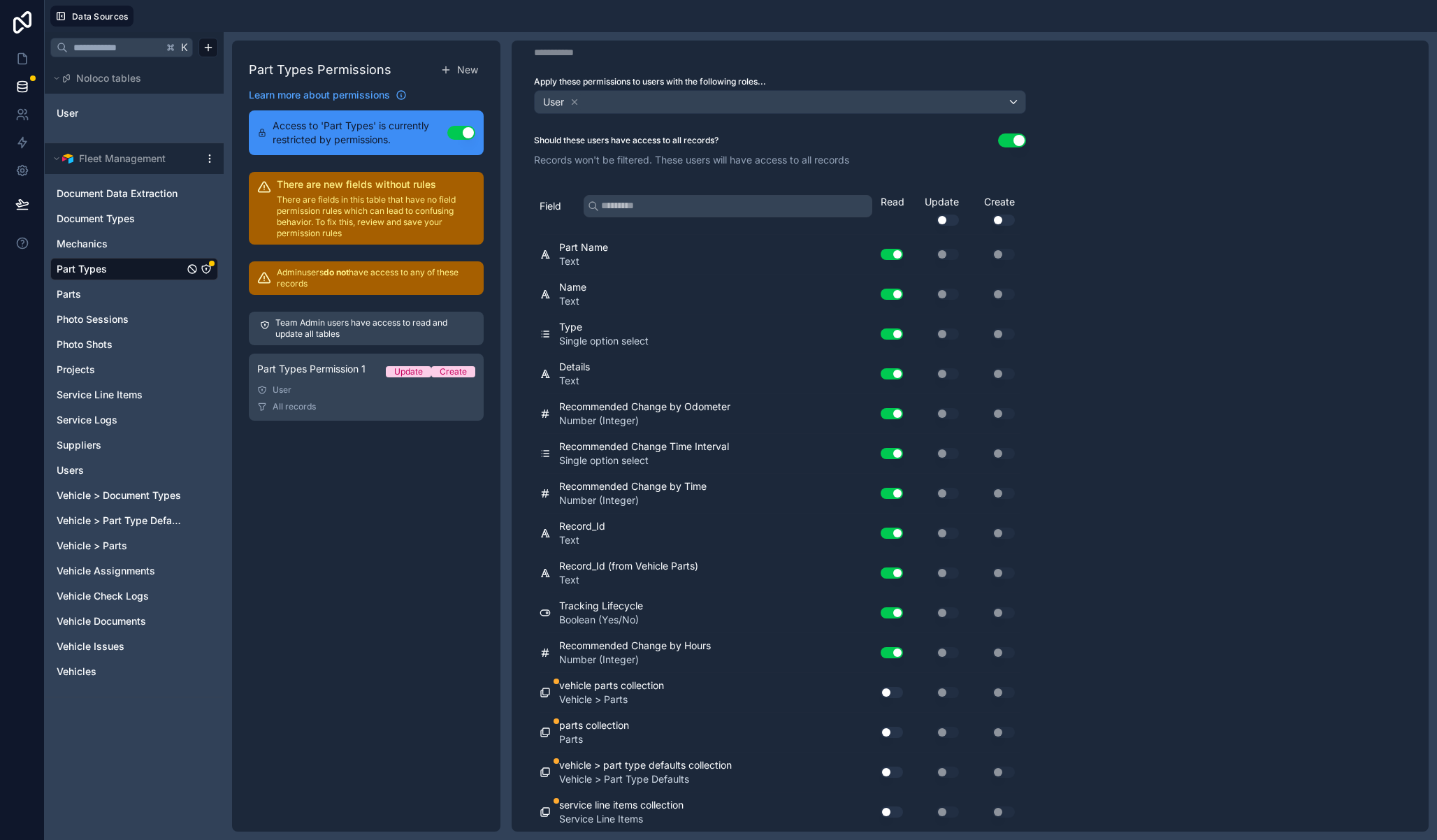
scroll to position [41, 0]
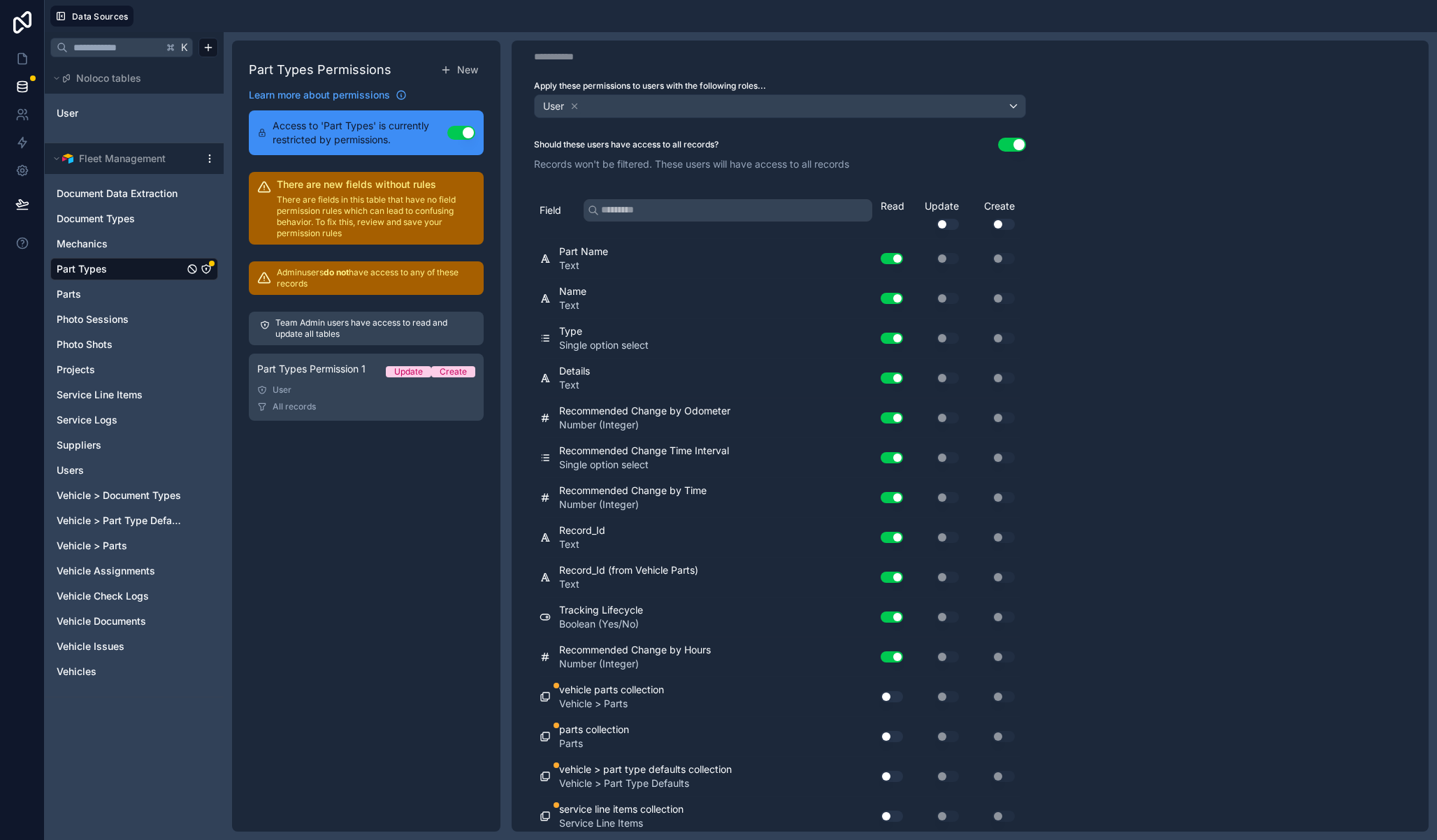
drag, startPoint x: 892, startPoint y: 692, endPoint x: 897, endPoint y: 717, distance: 25.5
click at [892, 692] on button "Use setting" at bounding box center [893, 697] width 23 height 11
click at [899, 740] on button "Use setting" at bounding box center [893, 737] width 23 height 11
click at [894, 776] on button "Use setting" at bounding box center [893, 776] width 23 height 11
click at [897, 813] on button "Use setting" at bounding box center [893, 816] width 23 height 11
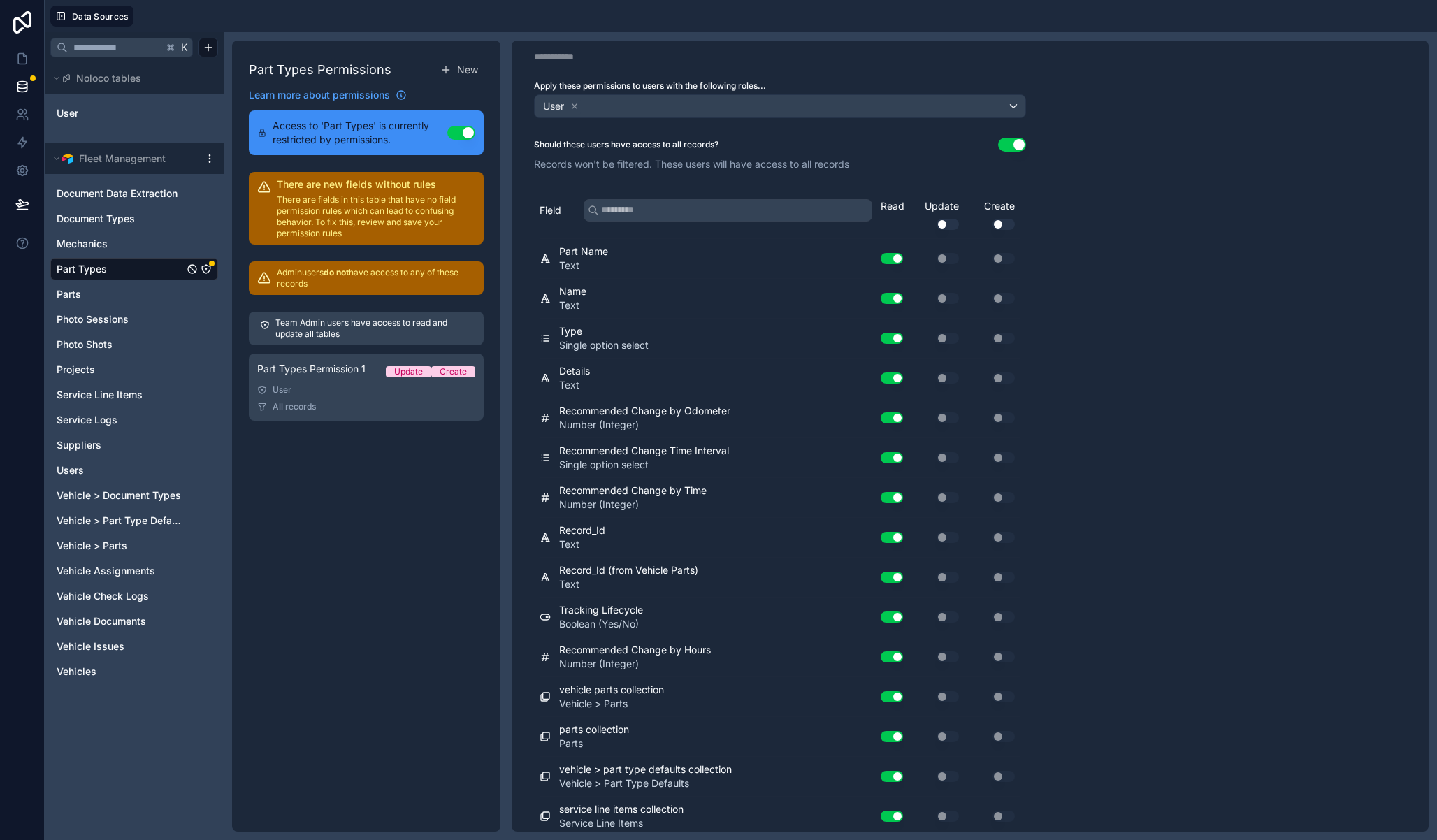
click at [1018, 135] on div "**** User Clone Delete Save Description Apply these permissions to users with t…" at bounding box center [780, 394] width 537 height 791
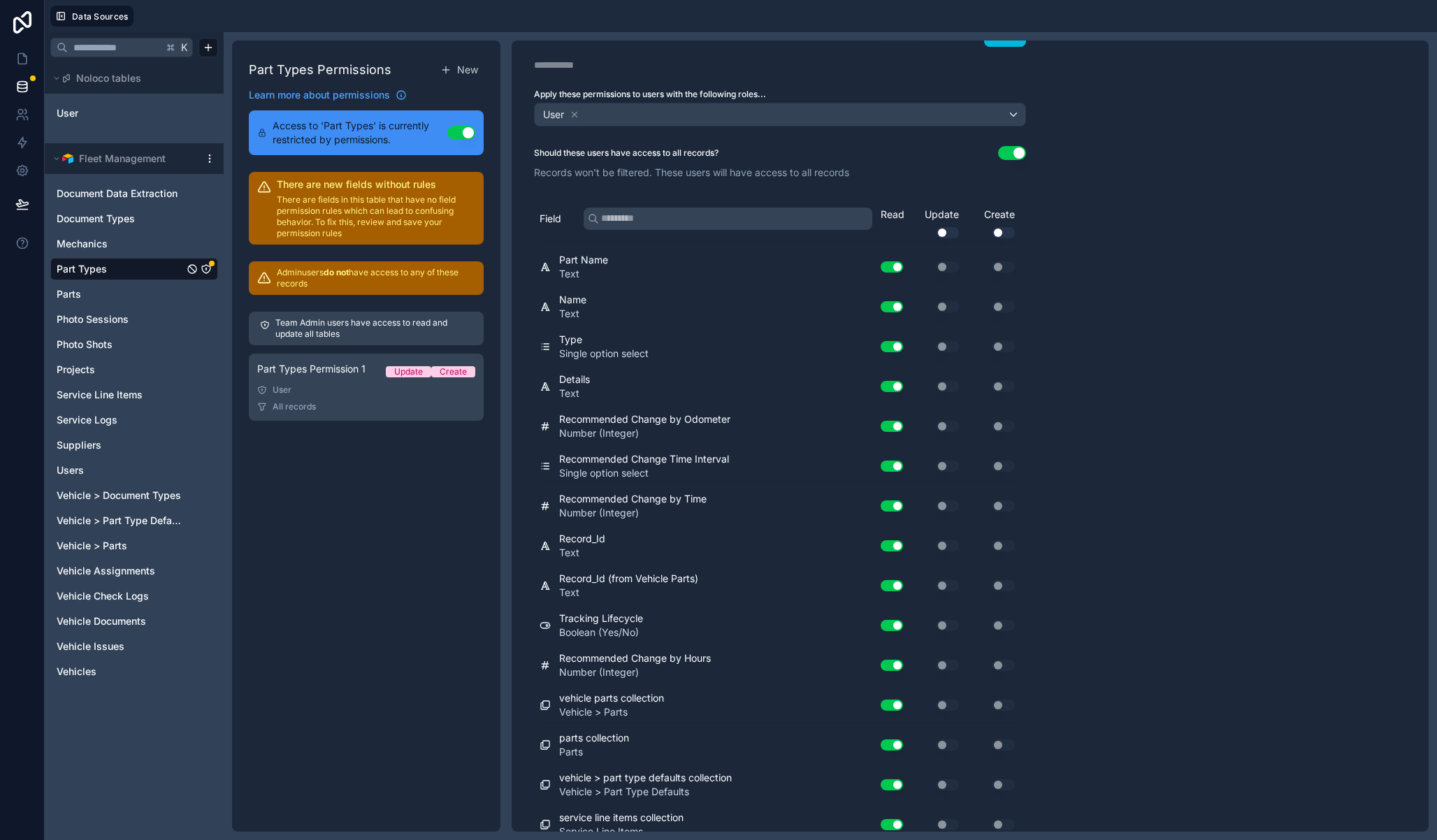
scroll to position [0, 0]
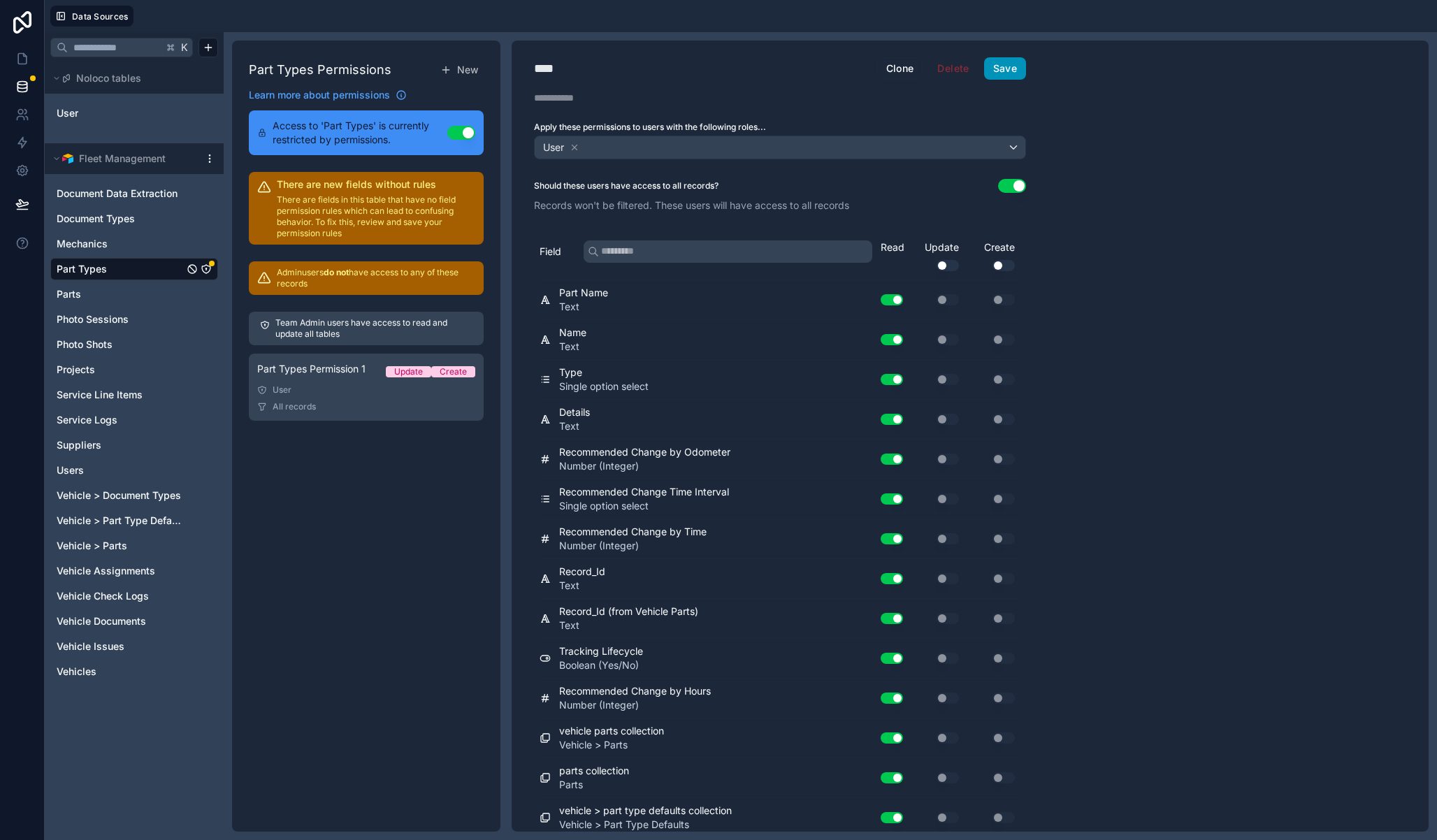
click at [1014, 79] on button "Save" at bounding box center [1005, 68] width 42 height 23
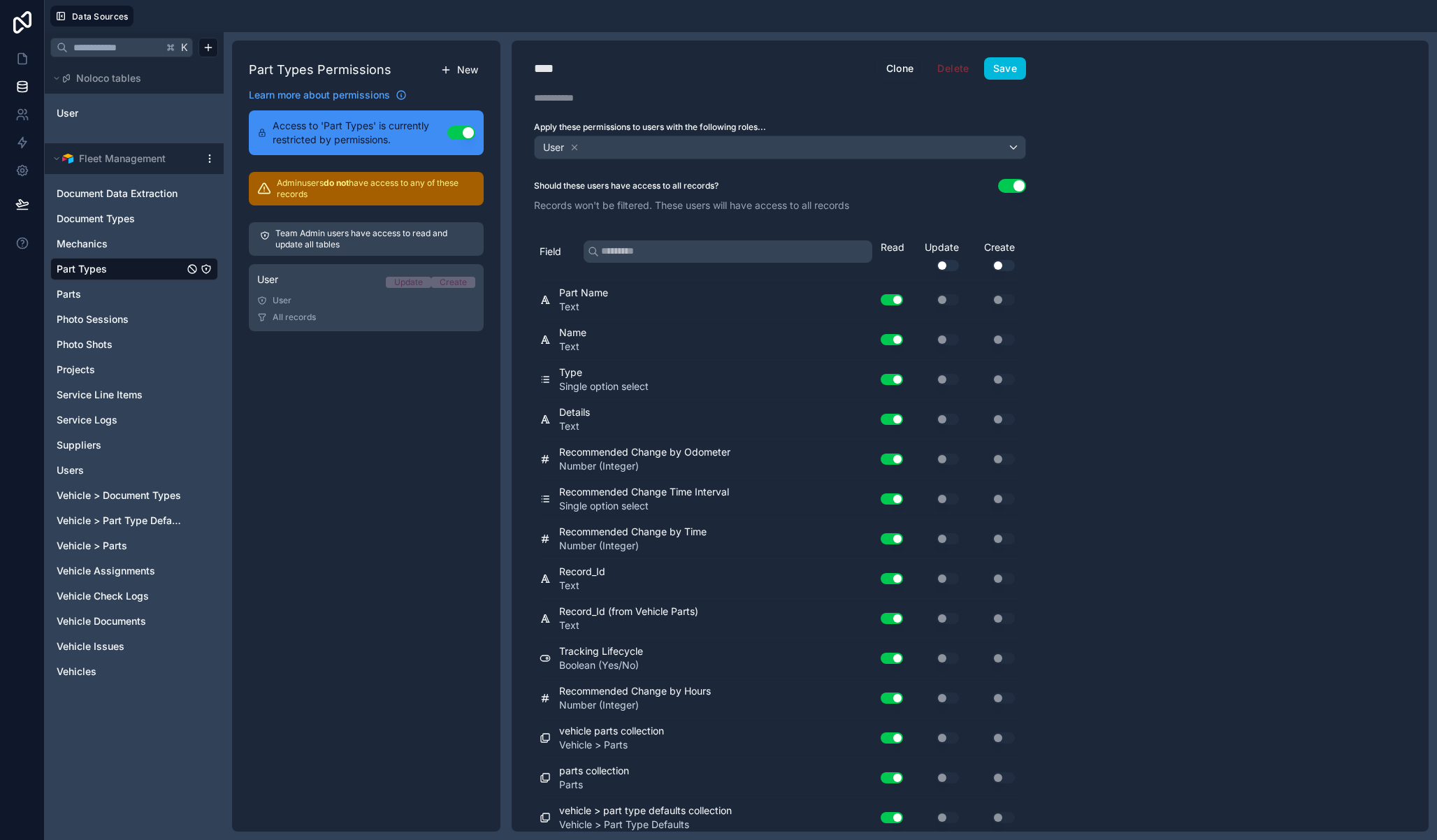
click at [449, 67] on icon at bounding box center [446, 70] width 11 height 11
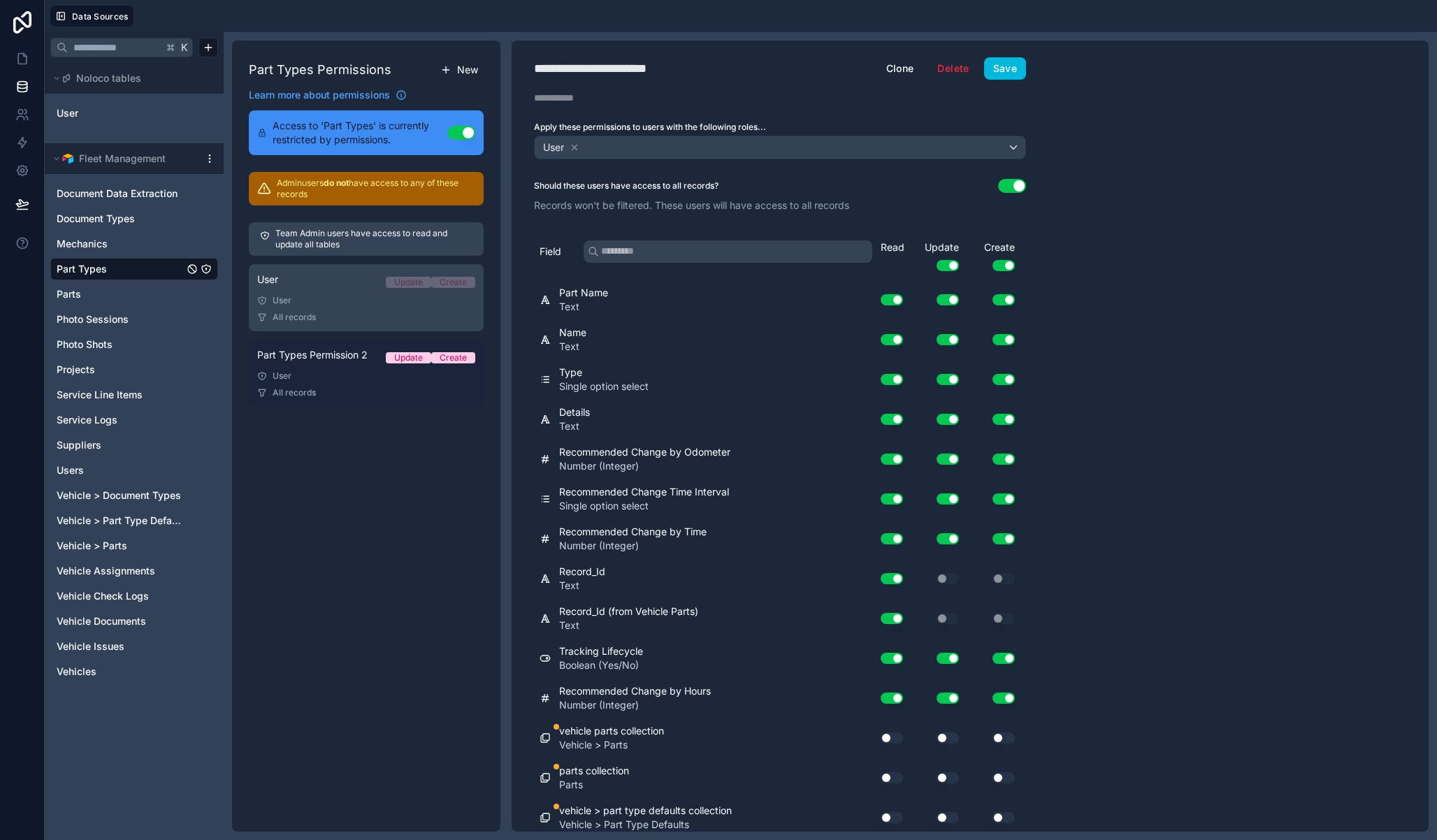
click at [359, 373] on div "User" at bounding box center [366, 376] width 218 height 11
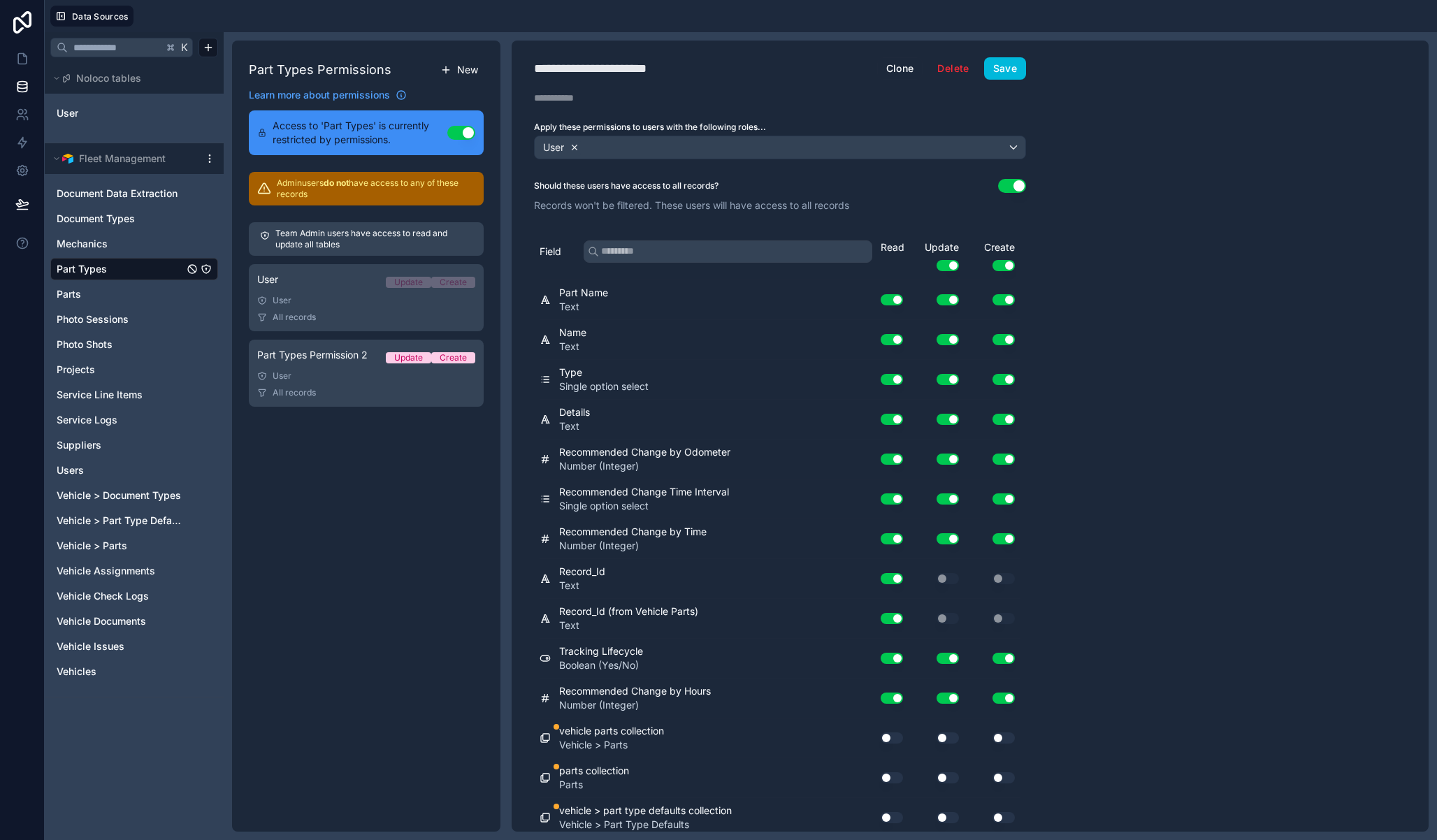
click at [575, 151] on icon at bounding box center [575, 147] width 9 height 9
click at [584, 150] on span "Choose one or more roles" at bounding box center [599, 147] width 116 height 12
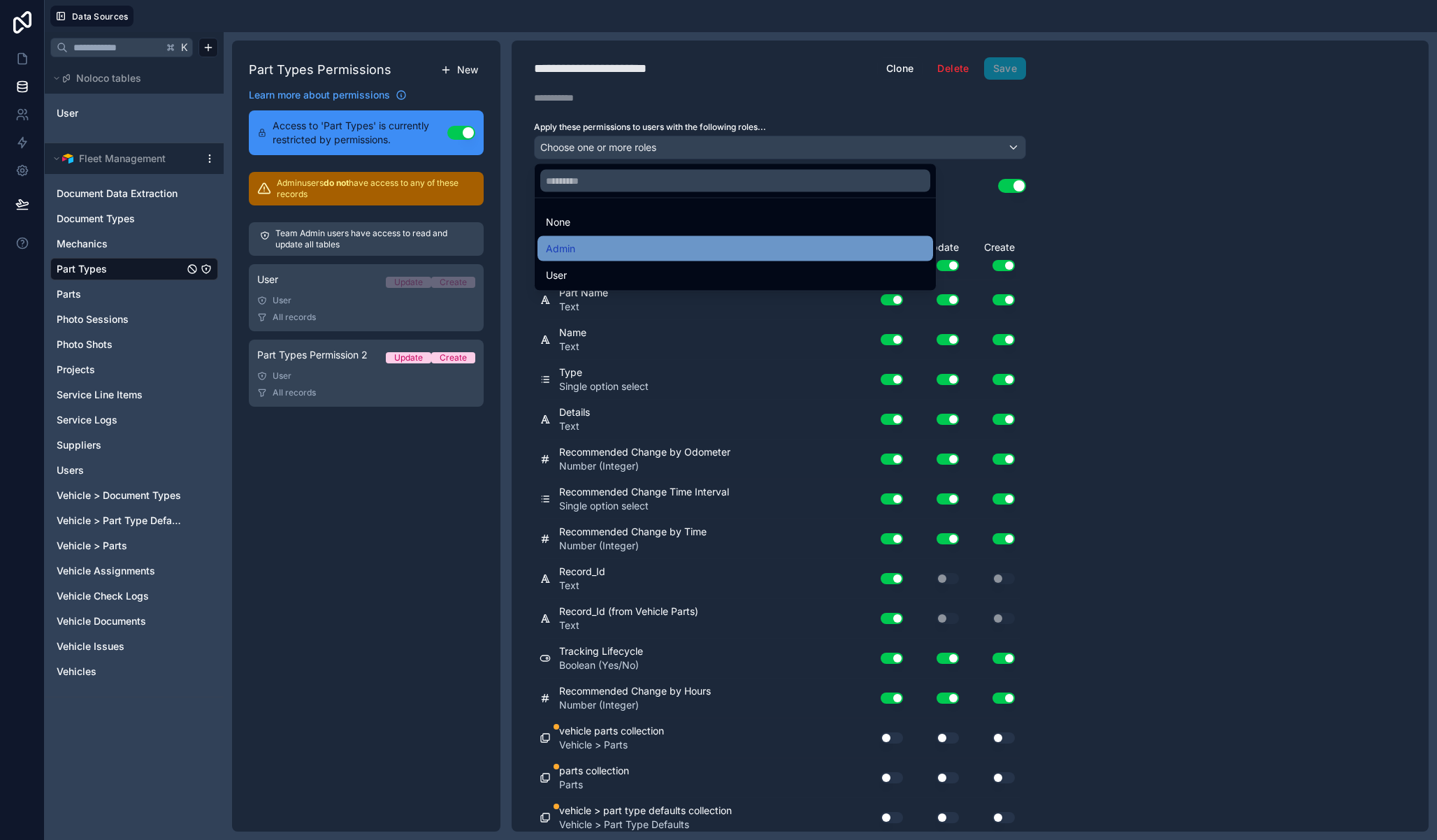
click at [579, 245] on div "Admin" at bounding box center [735, 249] width 378 height 17
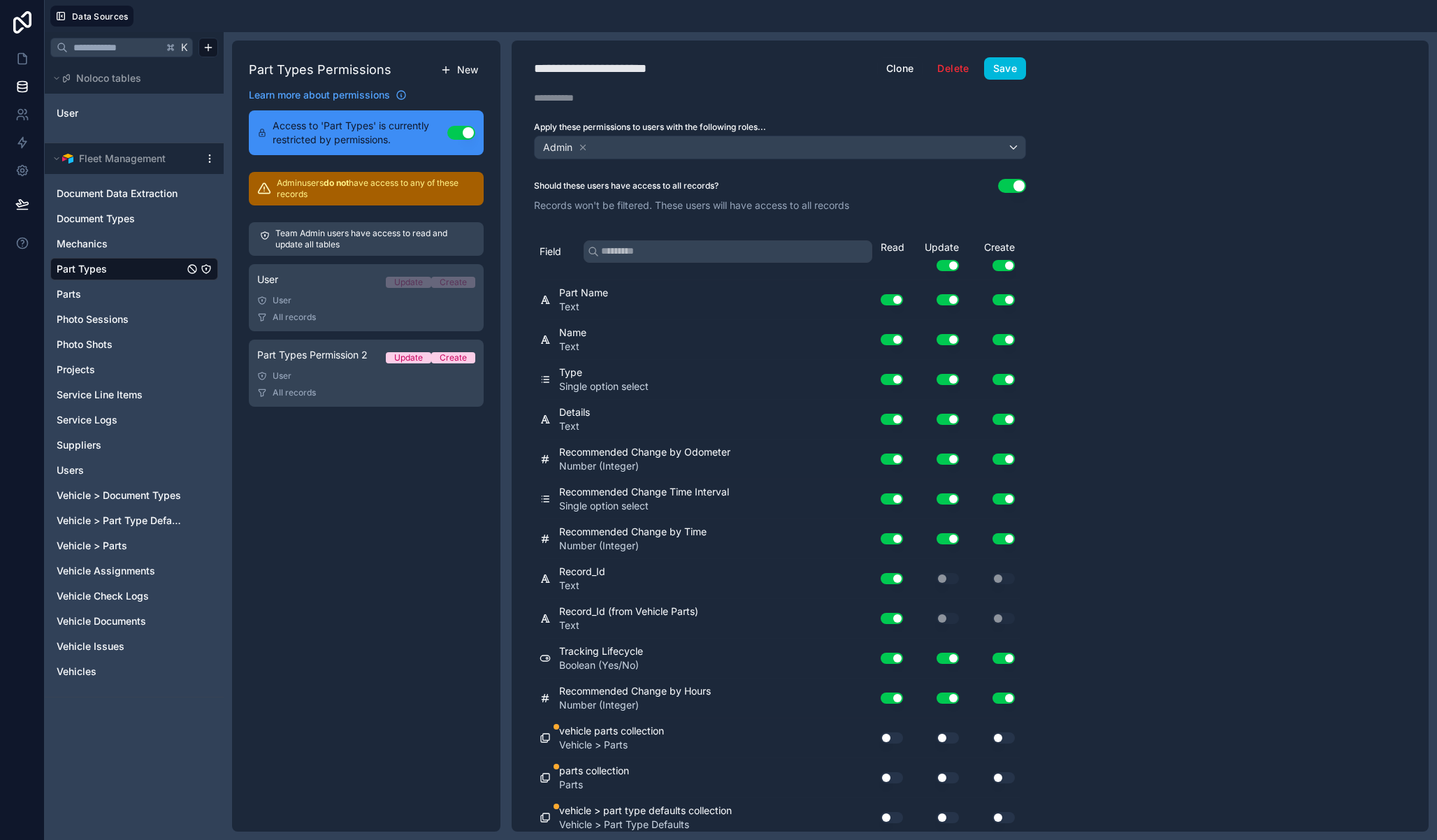
click at [599, 76] on div "**********" at bounding box center [612, 68] width 156 height 20
type div "**********"
click at [1052, 103] on div "***** Admin Clone Delete Save Description Apply these permissions to users with…" at bounding box center [969, 436] width 917 height 791
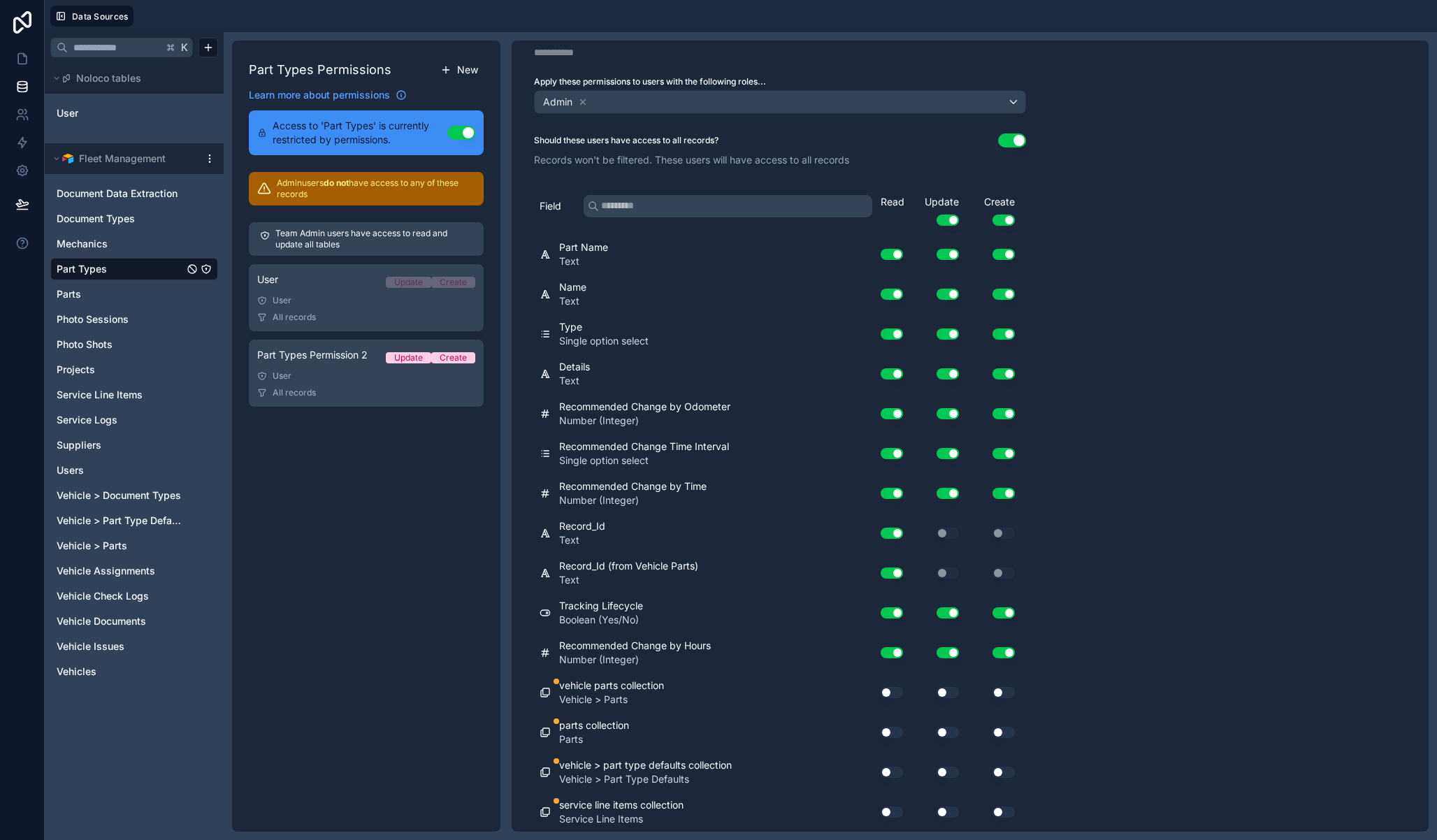
scroll to position [45, 0]
click at [892, 694] on button "Use setting" at bounding box center [893, 693] width 23 height 11
click at [886, 735] on button "Use setting" at bounding box center [893, 733] width 23 height 11
click at [889, 769] on button "Use setting" at bounding box center [893, 773] width 23 height 11
click at [892, 807] on button "Use setting" at bounding box center [893, 813] width 23 height 11
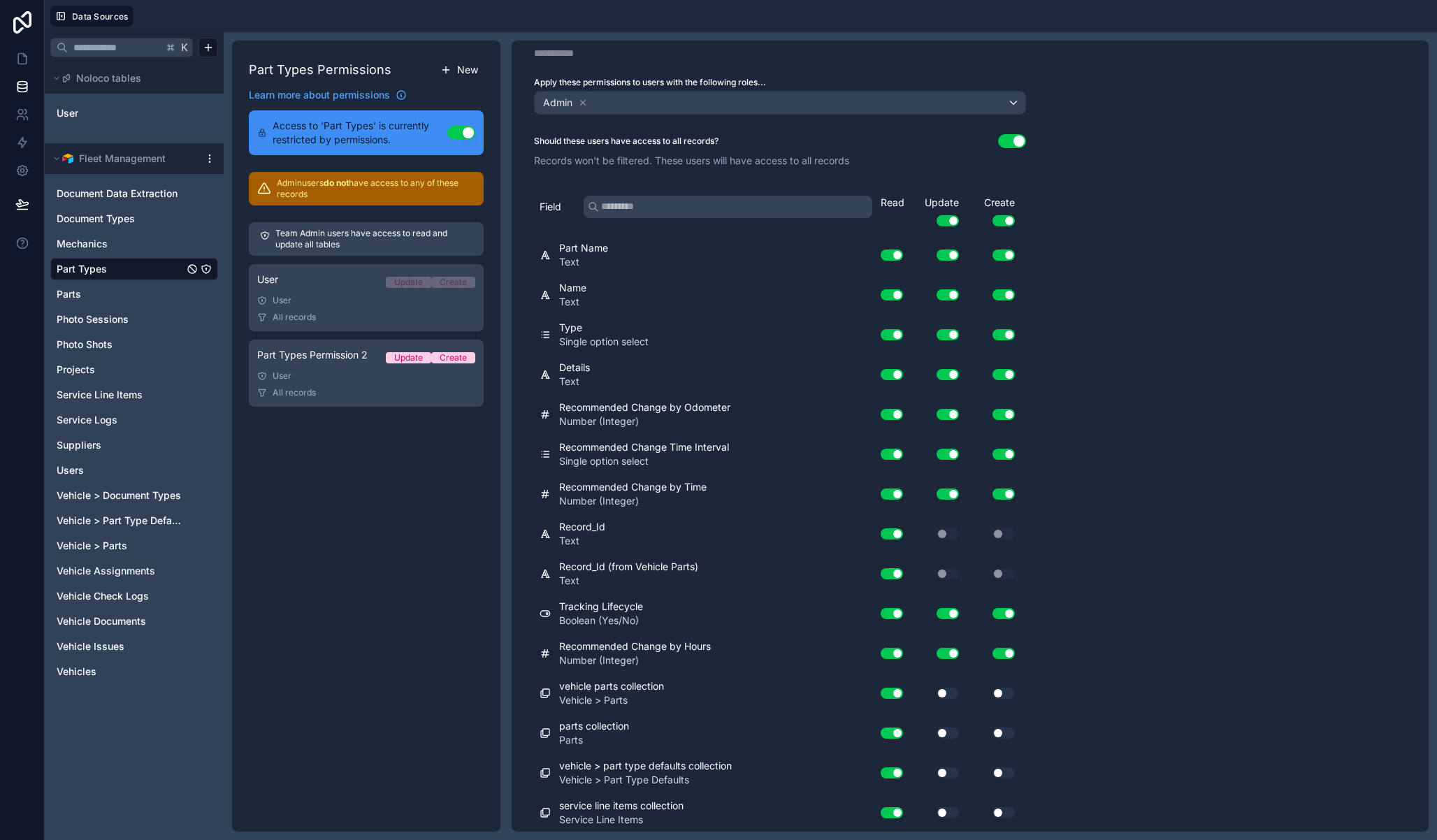
click at [945, 813] on button "Use setting" at bounding box center [948, 813] width 23 height 11
click at [940, 770] on button "Use setting" at bounding box center [948, 773] width 23 height 11
drag, startPoint x: 954, startPoint y: 734, endPoint x: 952, endPoint y: 710, distance: 24.1
click at [954, 734] on button "Use setting" at bounding box center [948, 733] width 23 height 11
click at [951, 700] on div "Use setting" at bounding box center [936, 693] width 56 height 23
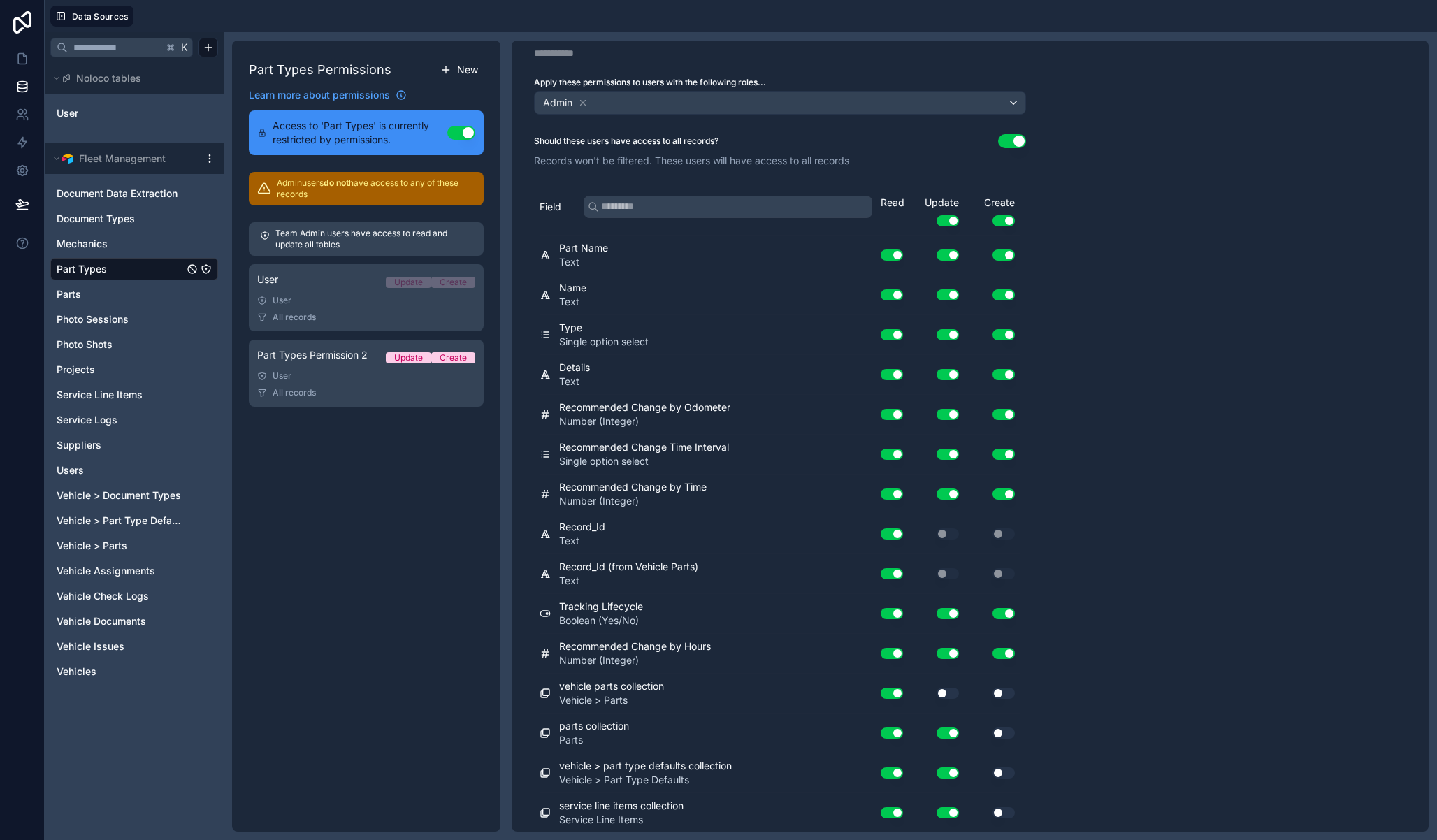
click at [951, 700] on div "Use setting" at bounding box center [936, 693] width 56 height 23
click at [963, 692] on div "Use setting" at bounding box center [936, 693] width 56 height 11
click at [955, 692] on button "Use setting" at bounding box center [948, 693] width 23 height 11
click at [1004, 692] on button "Use setting" at bounding box center [1004, 693] width 23 height 11
click at [1004, 732] on button "Use setting" at bounding box center [1004, 733] width 23 height 11
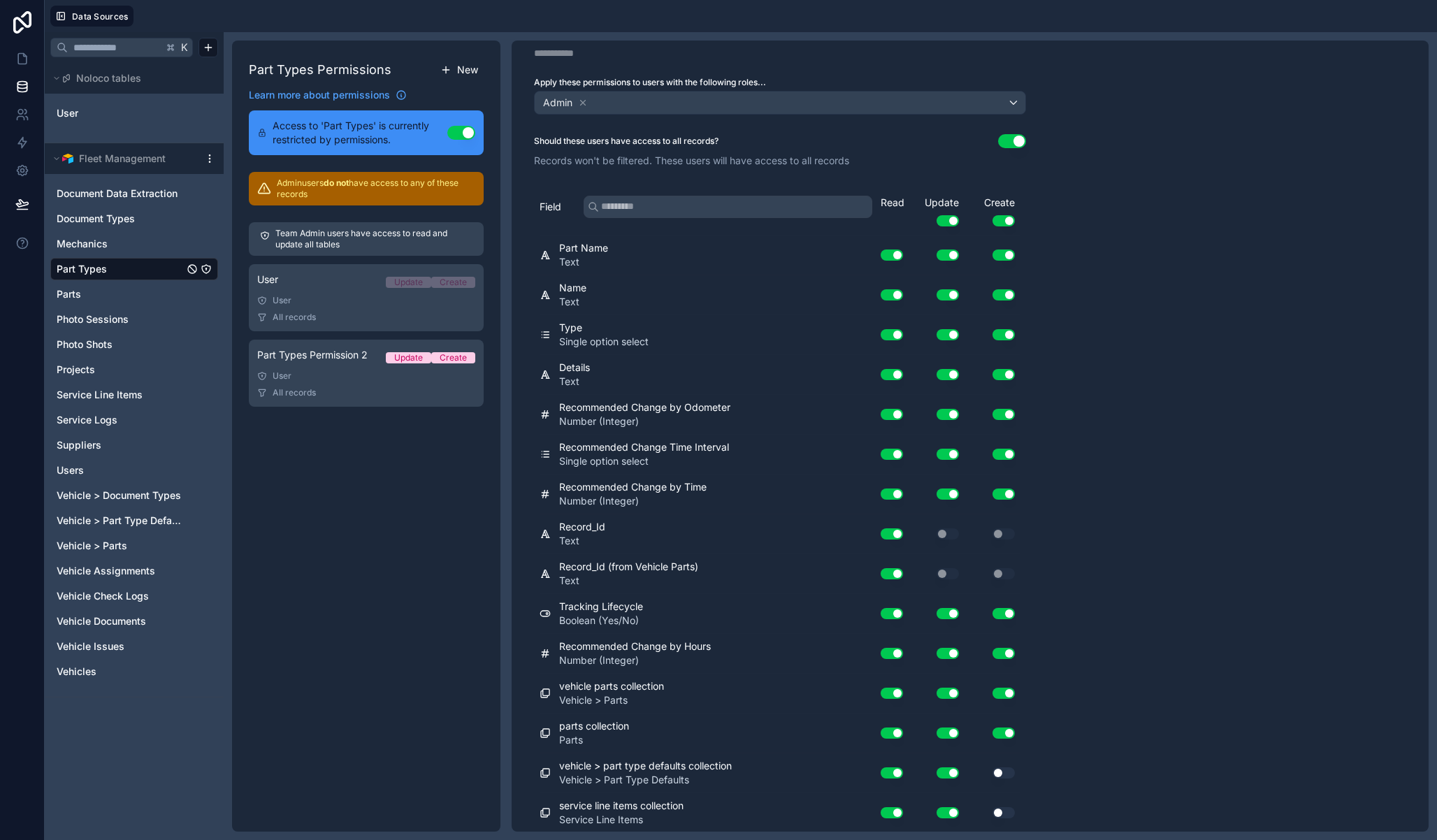
click at [1005, 773] on button "Use setting" at bounding box center [1004, 773] width 23 height 11
click at [1005, 812] on button "Use setting" at bounding box center [1004, 813] width 23 height 11
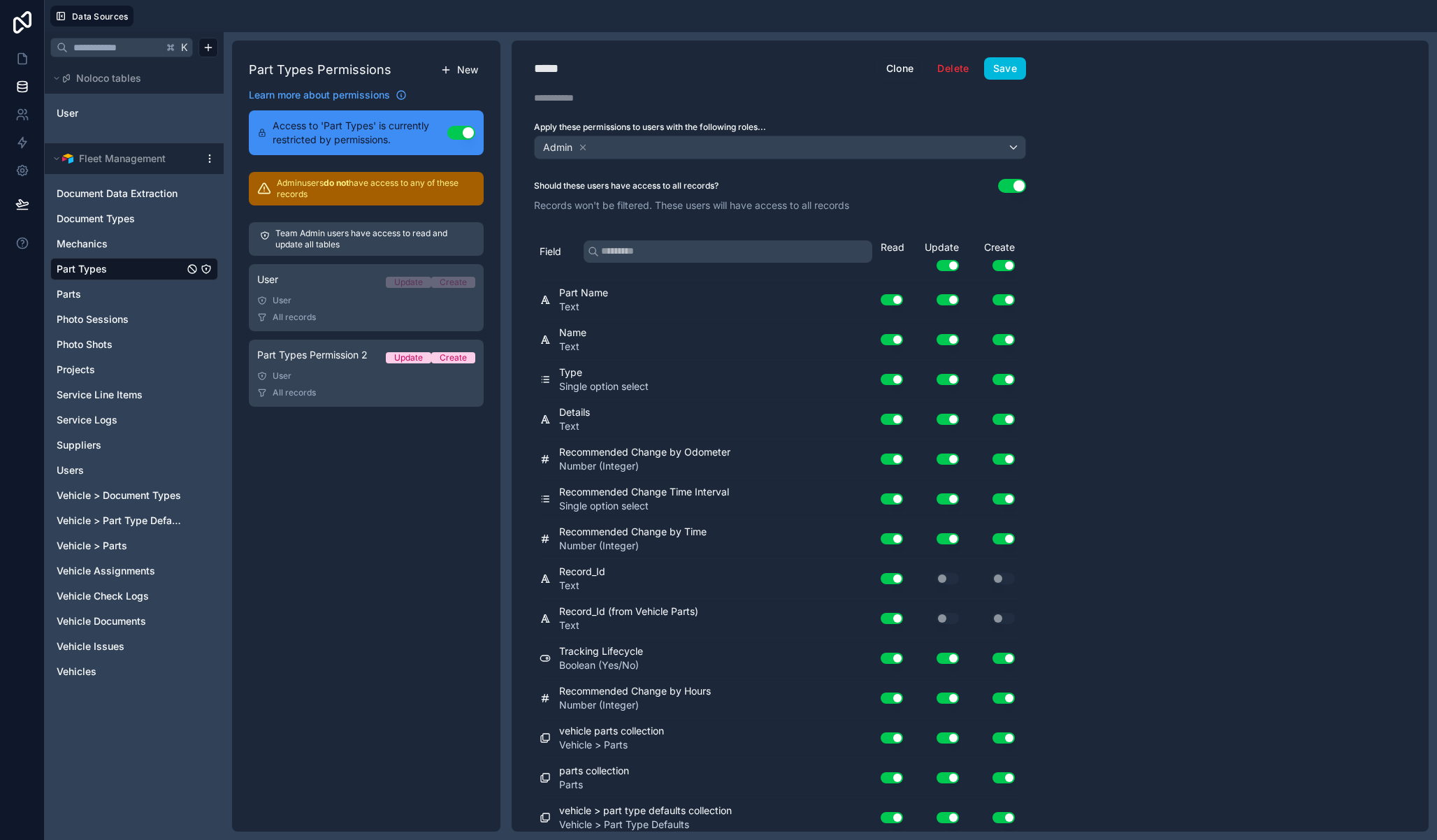
click at [1012, 65] on button "Save" at bounding box center [1005, 68] width 42 height 23
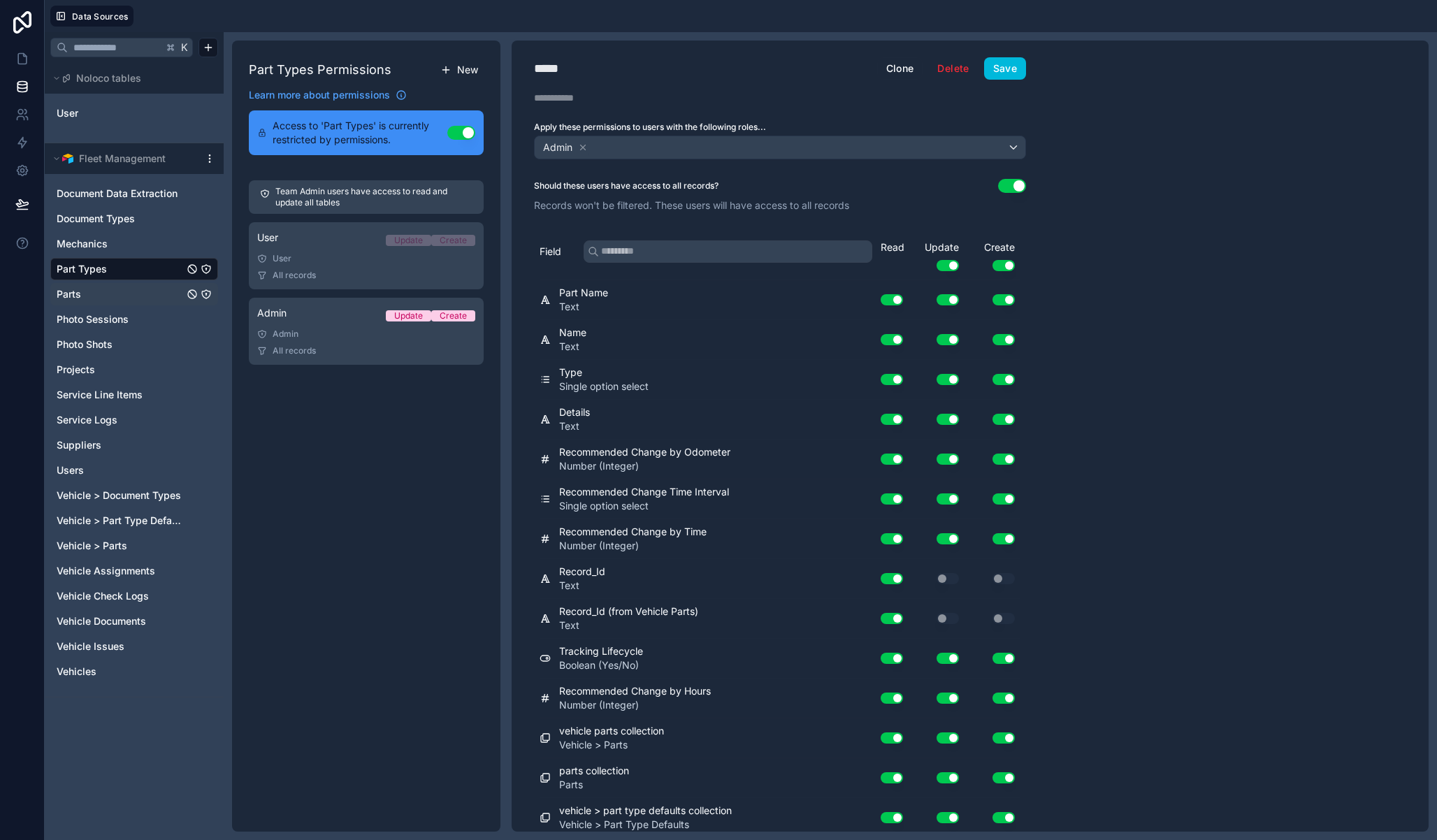
click at [210, 292] on icon "Parts" at bounding box center [206, 294] width 9 height 9
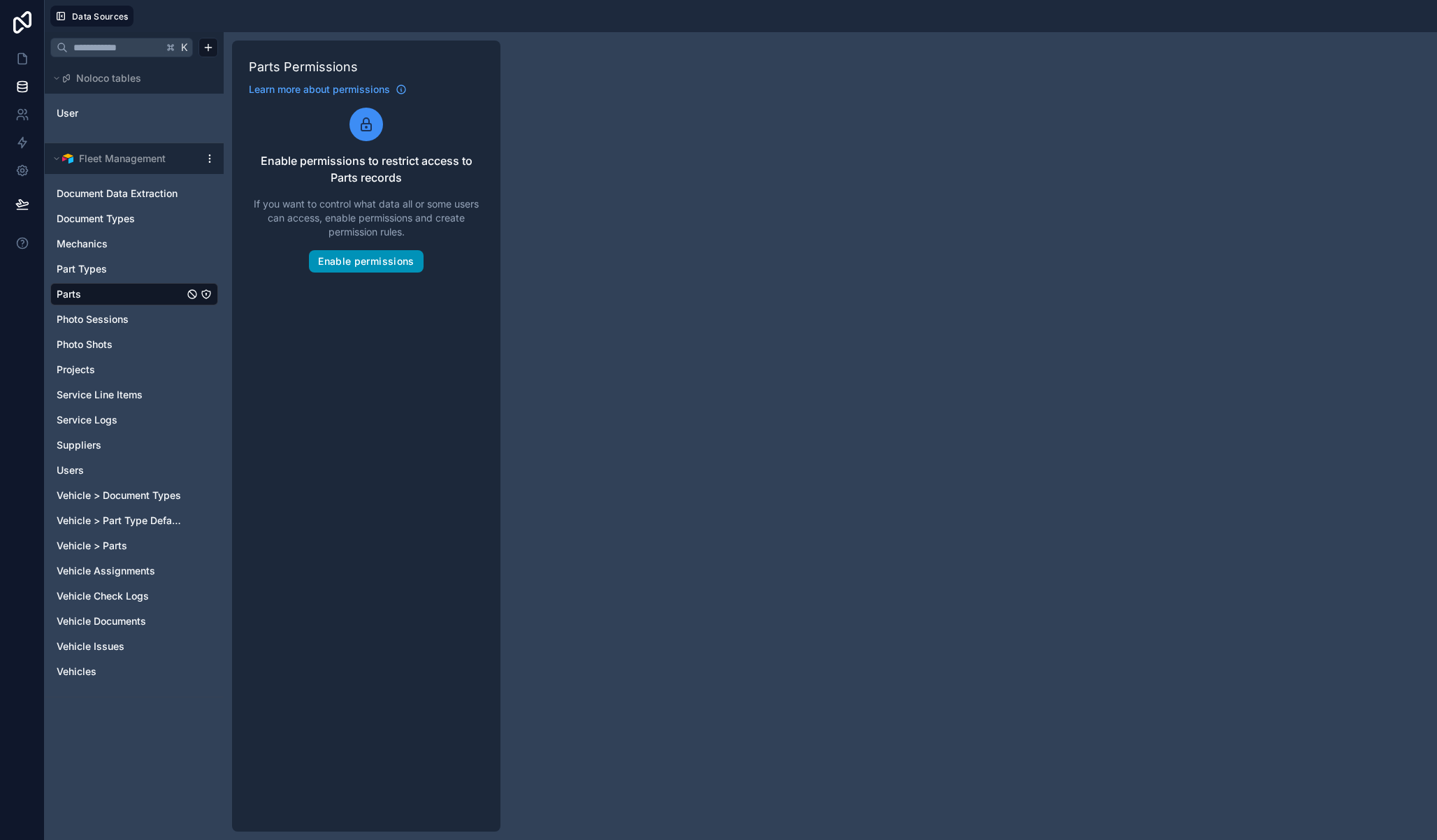
click at [376, 272] on button "Enable permissions" at bounding box center [366, 262] width 114 height 23
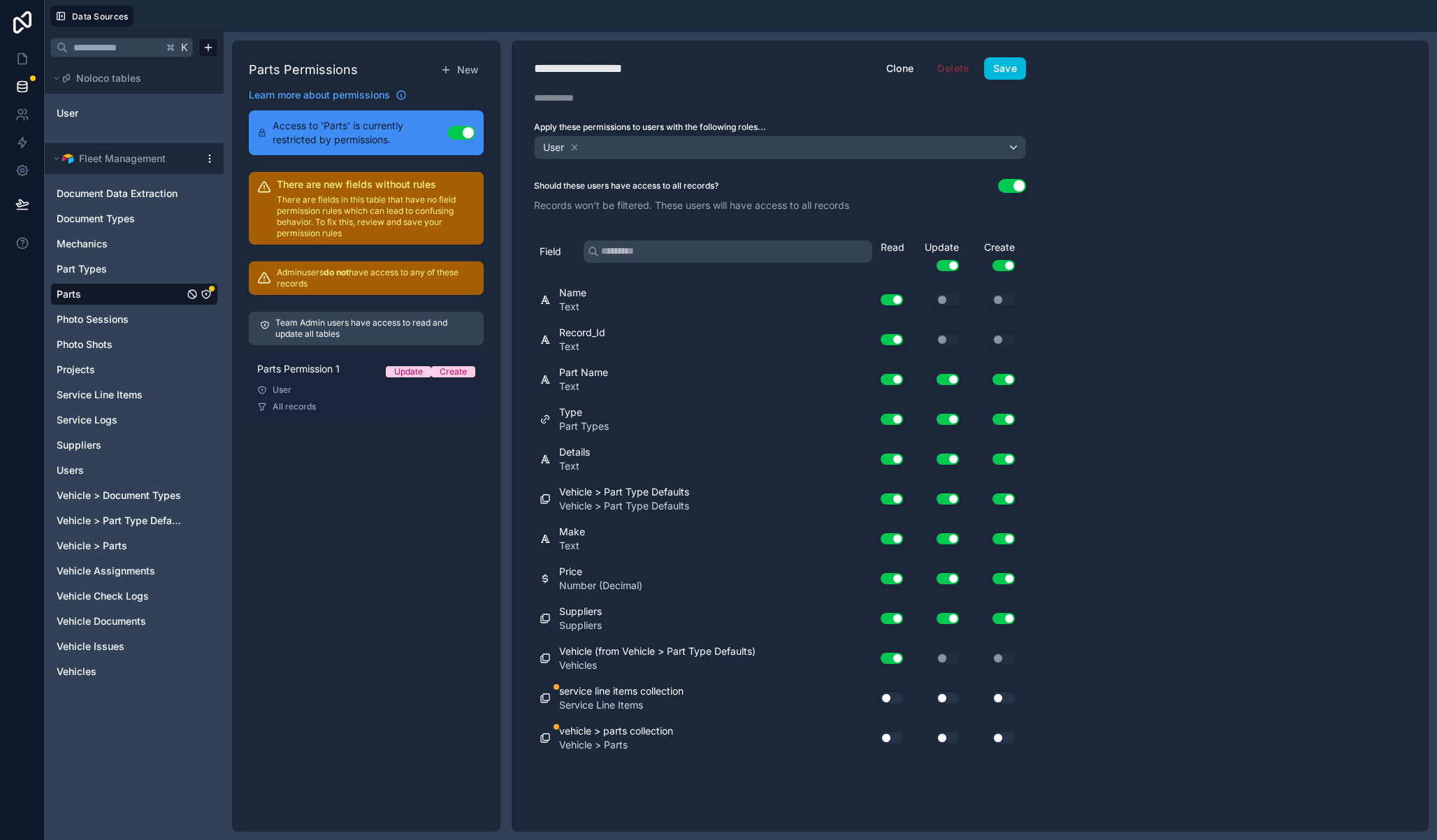
click at [359, 397] on link "Parts Permission 1 Update Create User All records" at bounding box center [366, 387] width 235 height 67
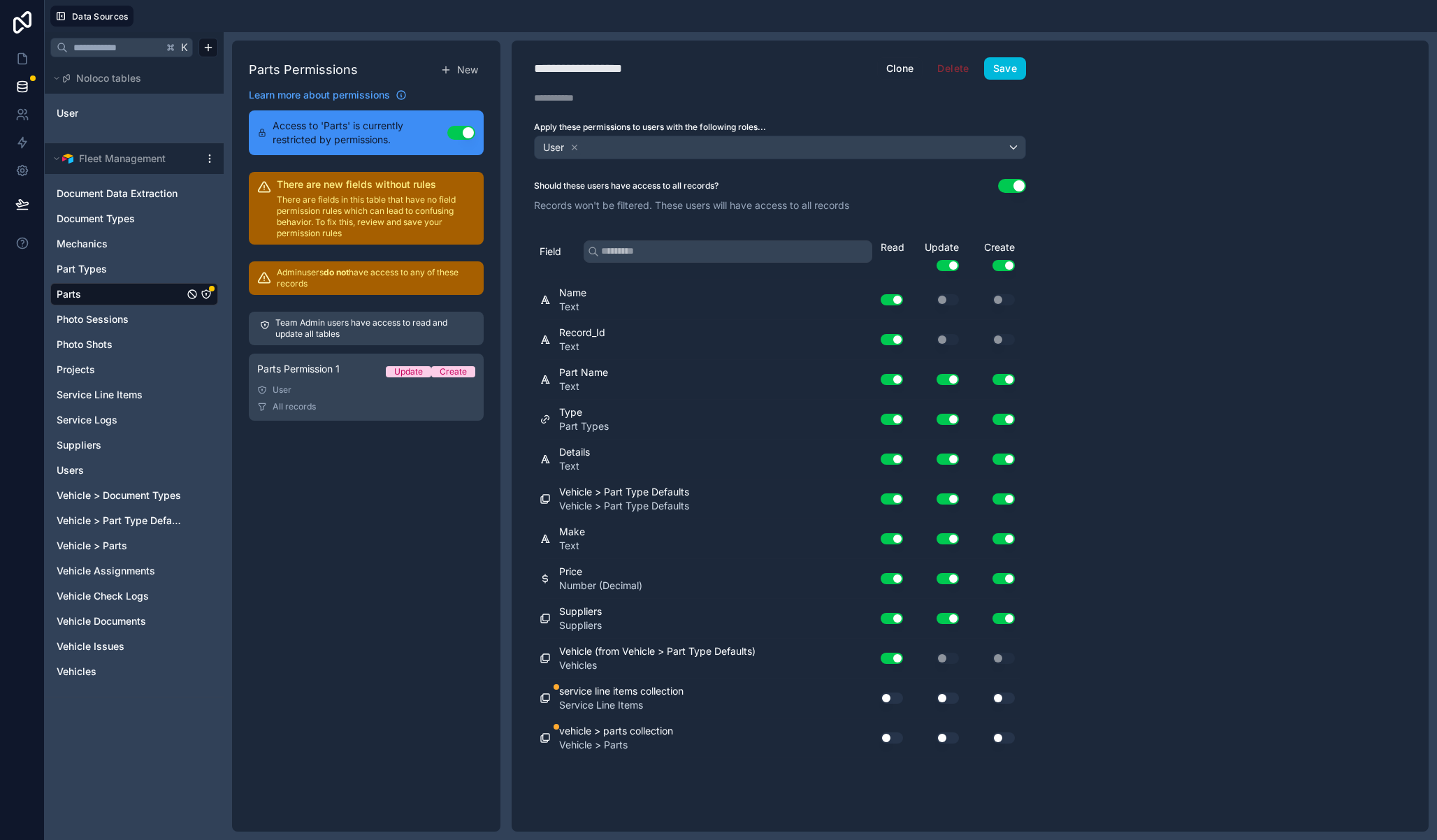
click at [600, 69] on div "**********" at bounding box center [594, 68] width 120 height 20
click at [599, 69] on div "**********" at bounding box center [594, 68] width 120 height 20
click at [599, 68] on div "**********" at bounding box center [594, 68] width 120 height 20
type div "**********"
click at [898, 702] on button "Use setting" at bounding box center [893, 698] width 23 height 11
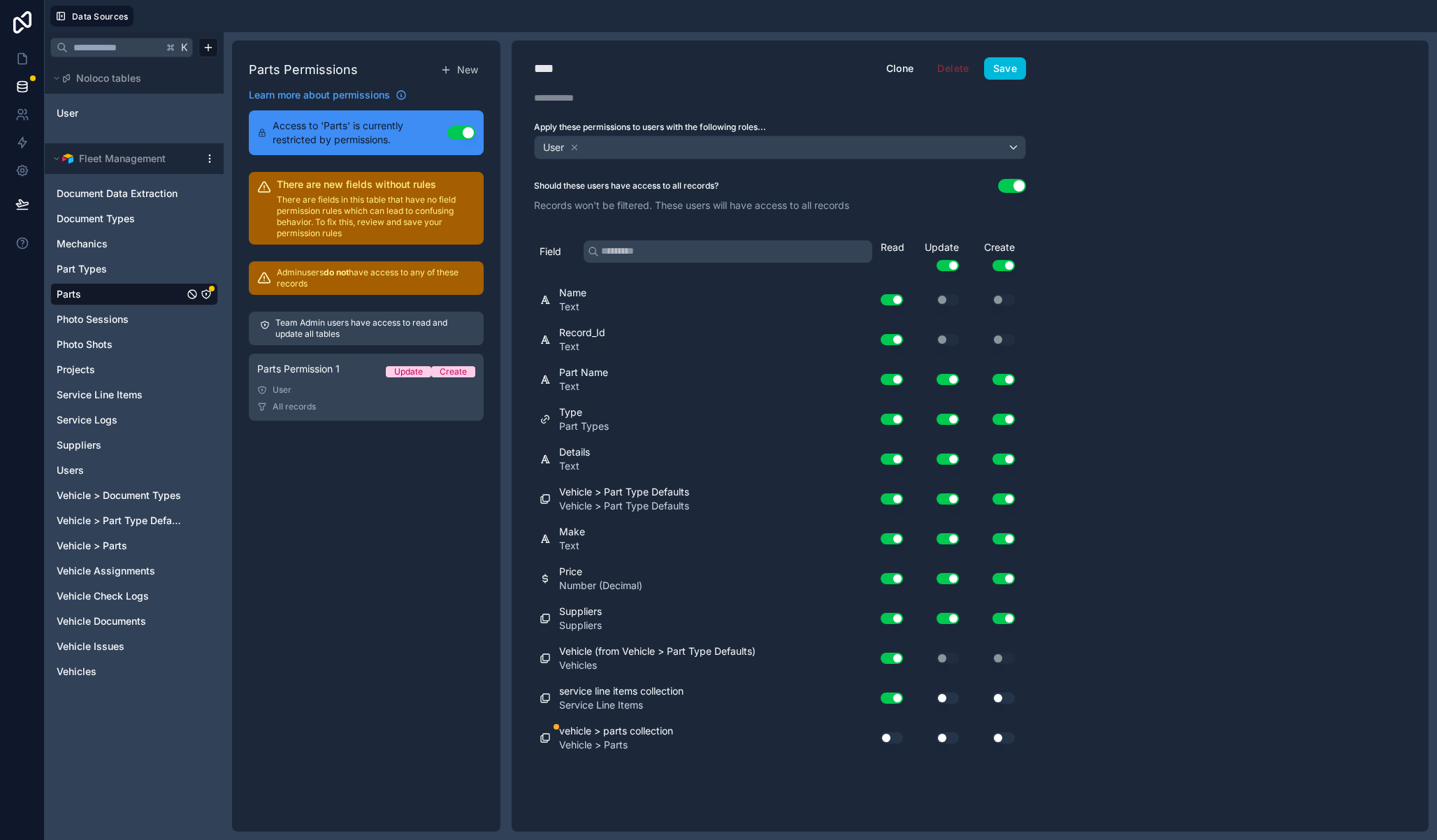
click at [889, 732] on button "Use setting" at bounding box center [893, 738] width 23 height 11
click at [951, 271] on div "Read Update Use setting Create Use setting" at bounding box center [950, 260] width 139 height 39
click at [1006, 266] on button "Use setting" at bounding box center [1004, 265] width 23 height 11
click at [952, 265] on button "Use setting" at bounding box center [948, 265] width 23 height 11
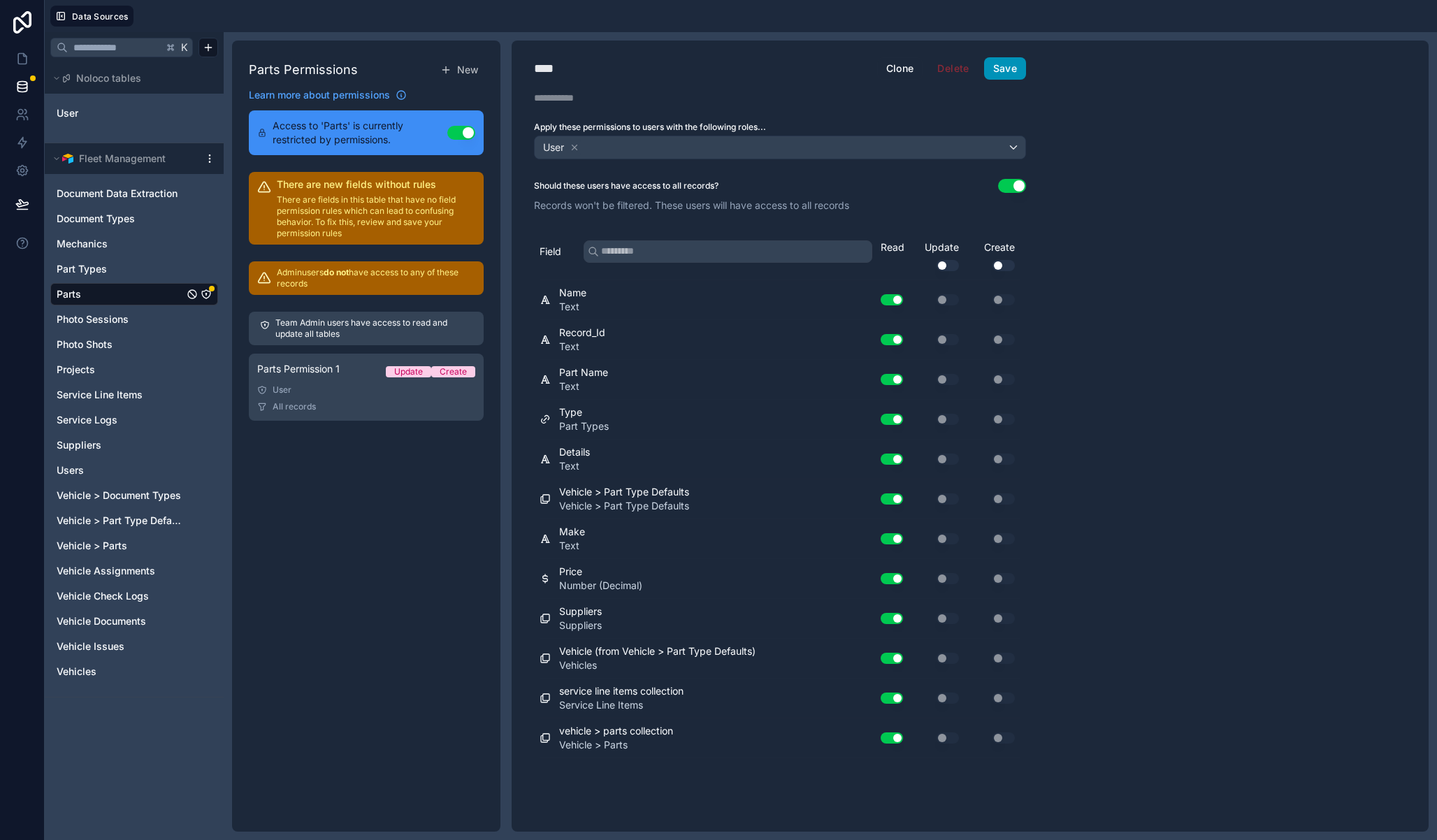
click at [1014, 70] on button "Save" at bounding box center [1005, 68] width 42 height 23
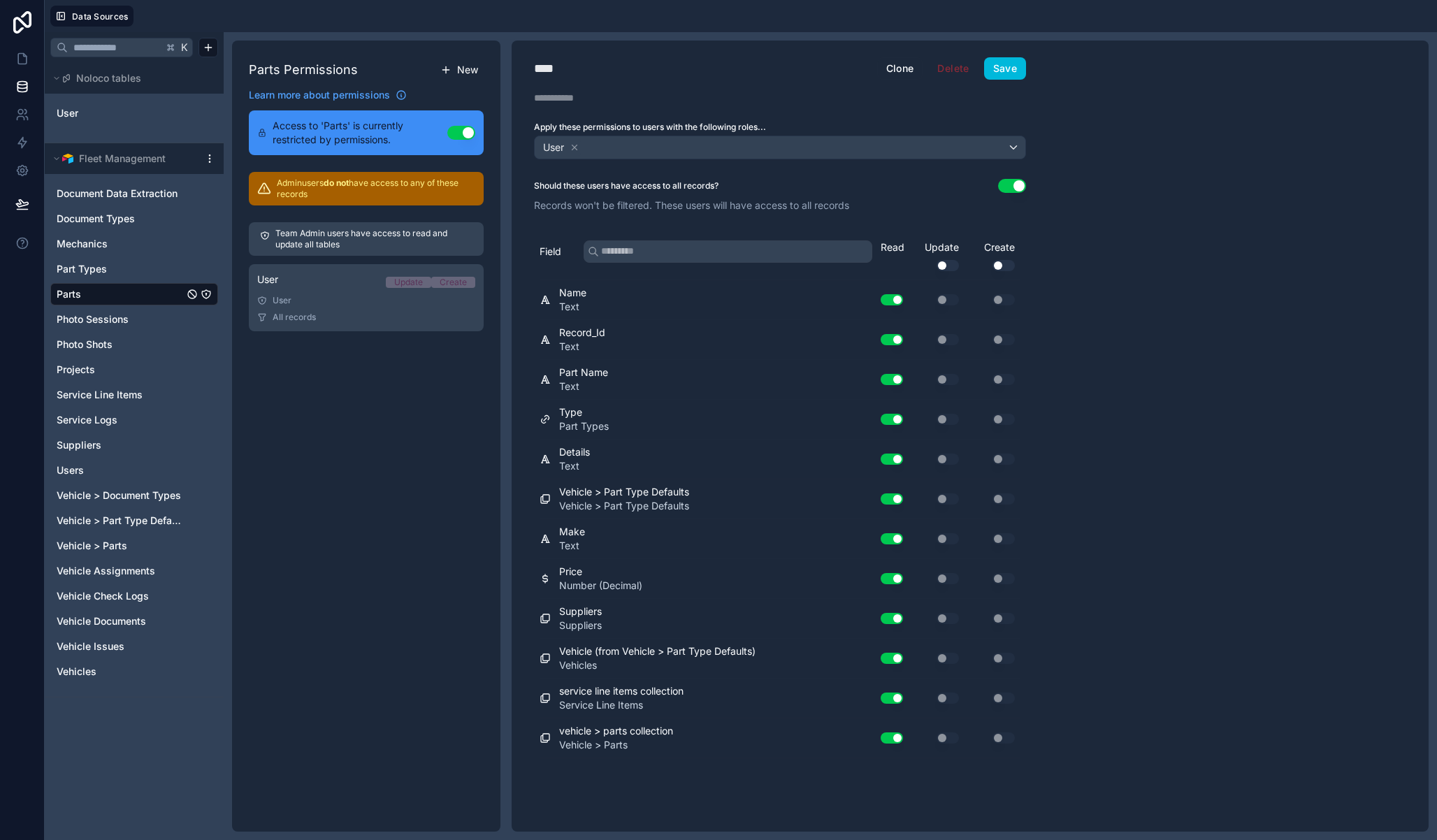
click at [469, 65] on span "New" at bounding box center [468, 69] width 21 height 14
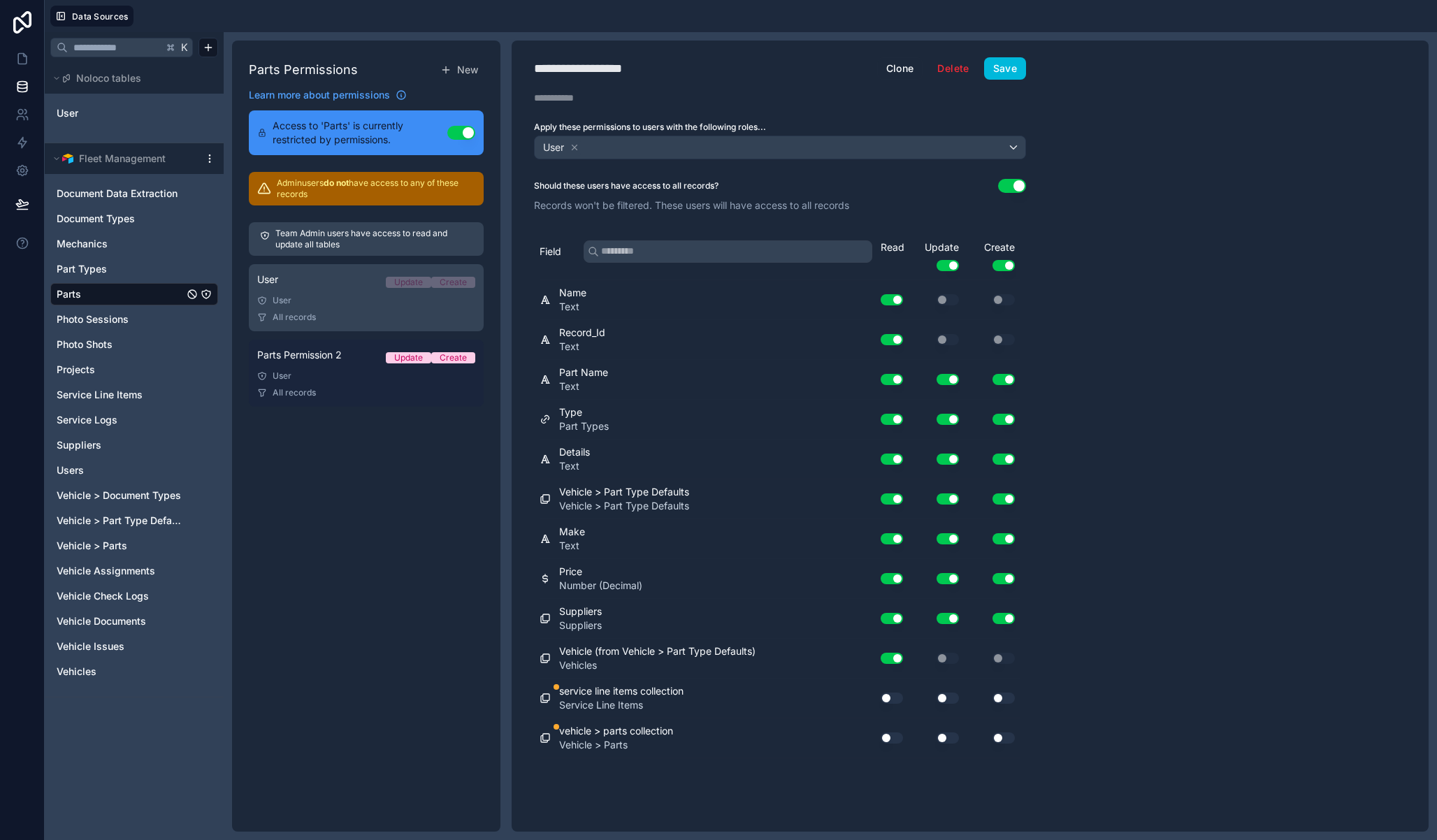
click at [343, 356] on div "Team Admin users have access to read and update all tables User Update Create U…" at bounding box center [366, 314] width 235 height 201
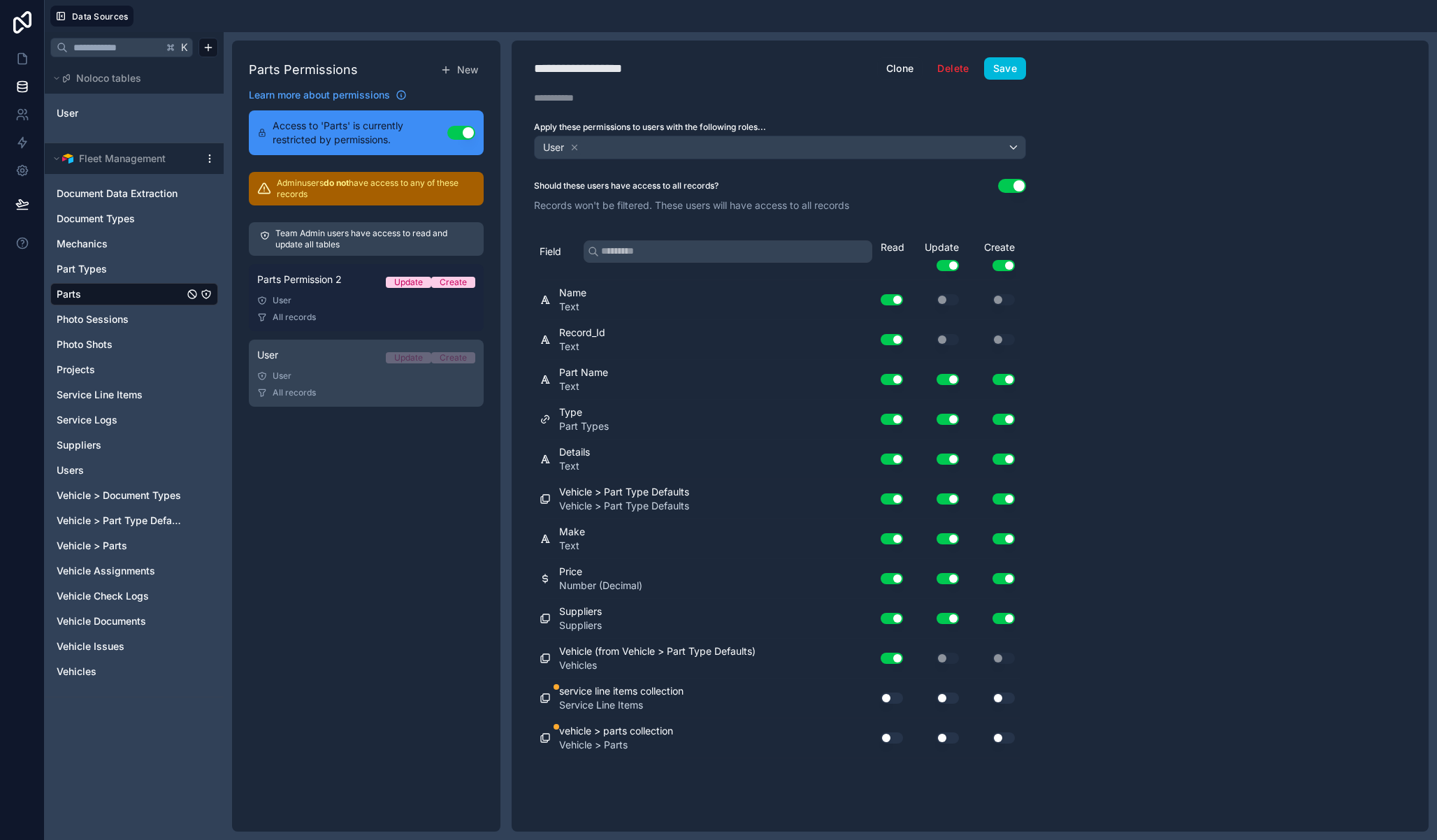
click at [343, 356] on div "User Update Create" at bounding box center [366, 357] width 218 height 20
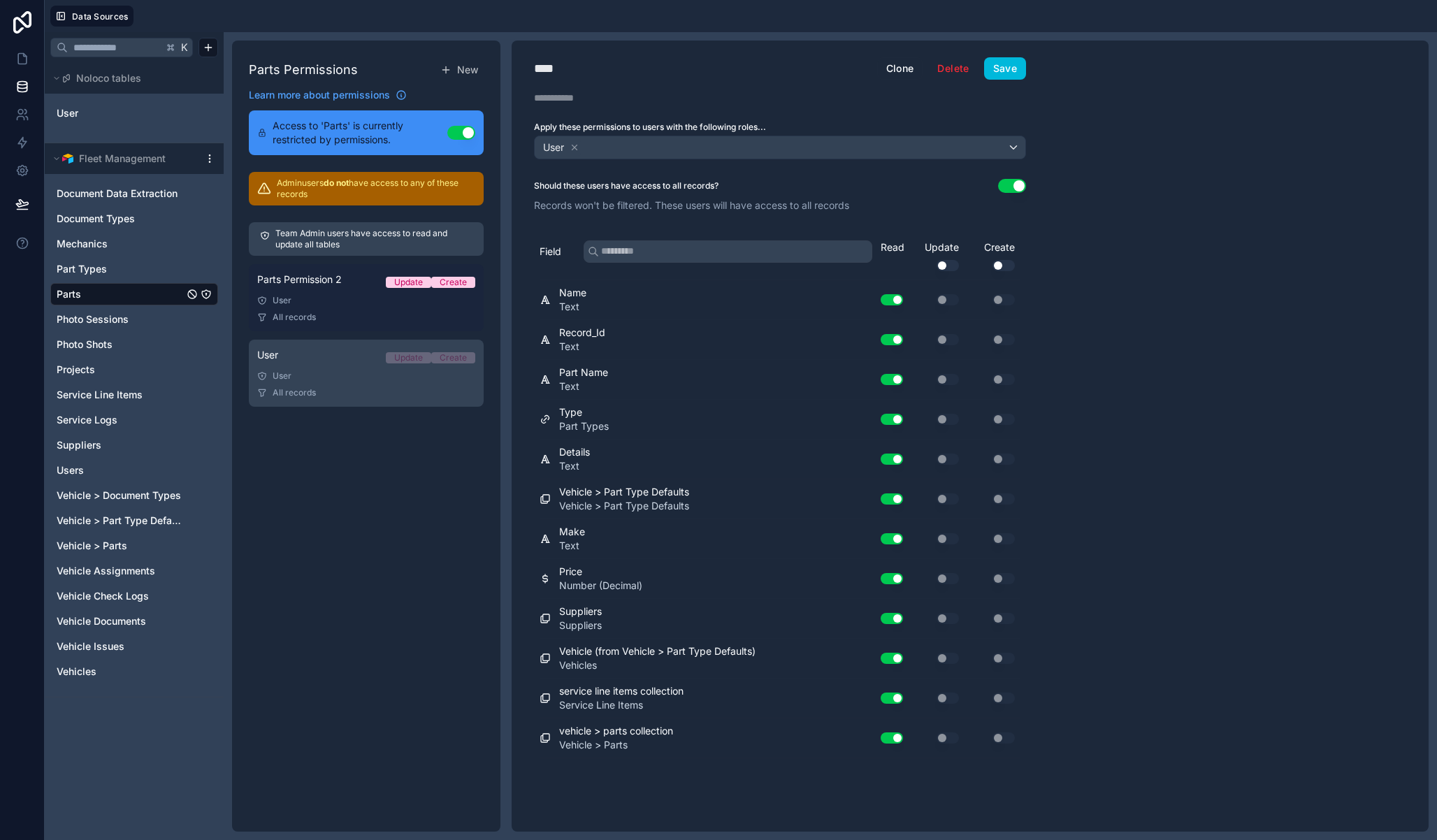
click at [313, 270] on link "Parts Permission 2 Update Create User All records" at bounding box center [366, 298] width 235 height 67
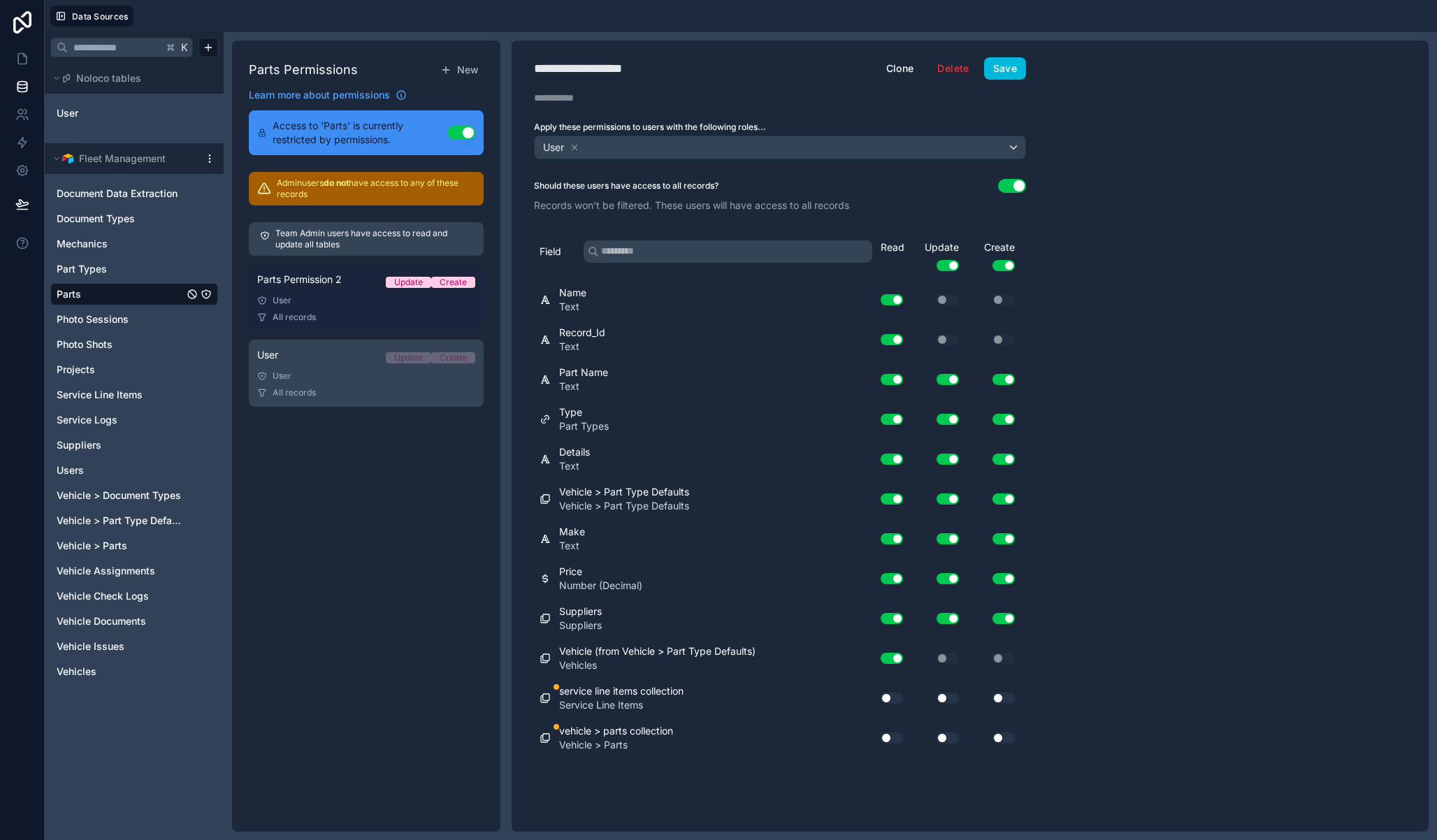
click at [315, 281] on span "Parts Permission 2" at bounding box center [299, 279] width 84 height 14
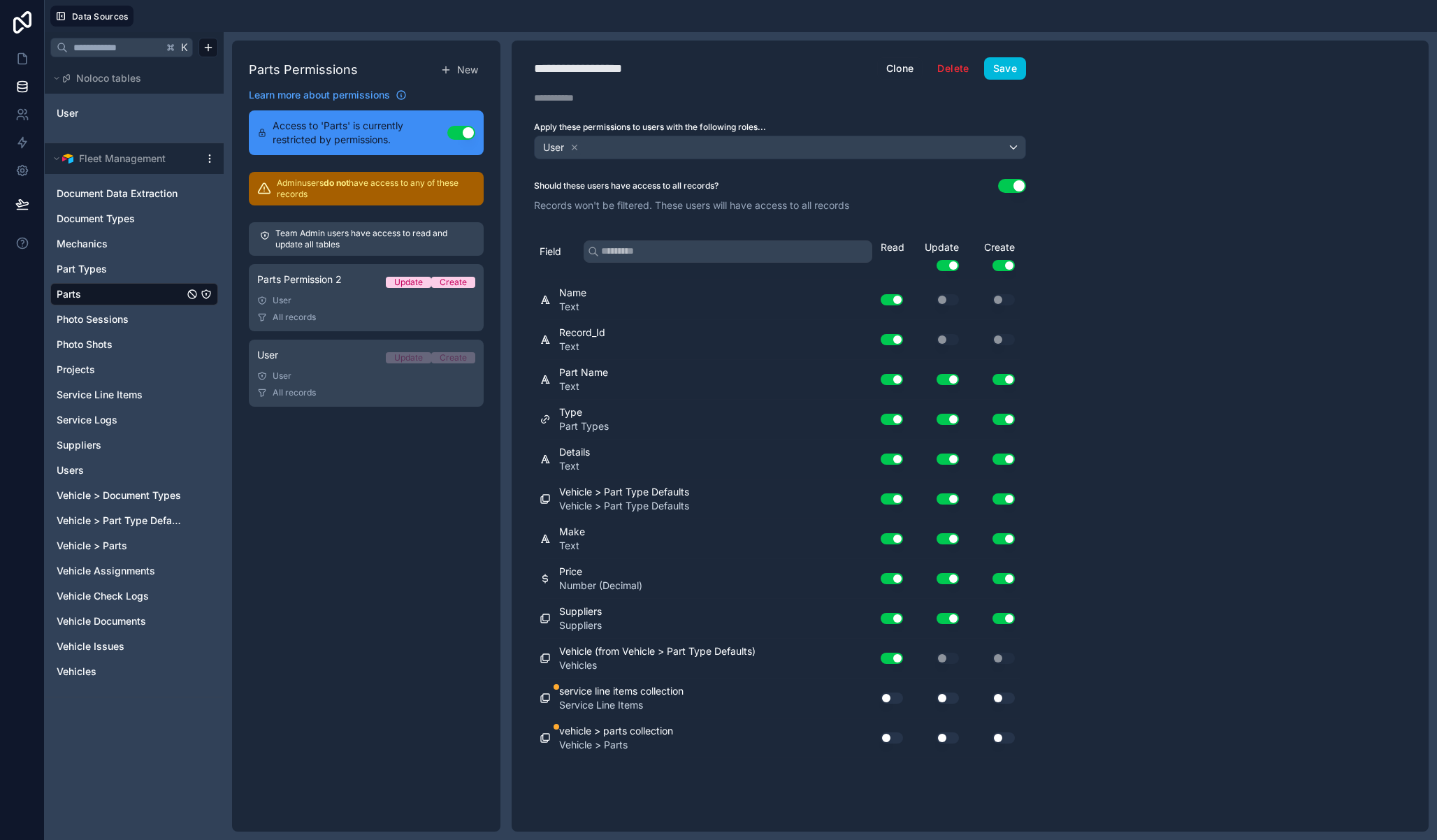
click at [591, 77] on div "**********" at bounding box center [595, 68] width 122 height 20
type div "**********"
click at [578, 148] on icon at bounding box center [575, 147] width 9 height 9
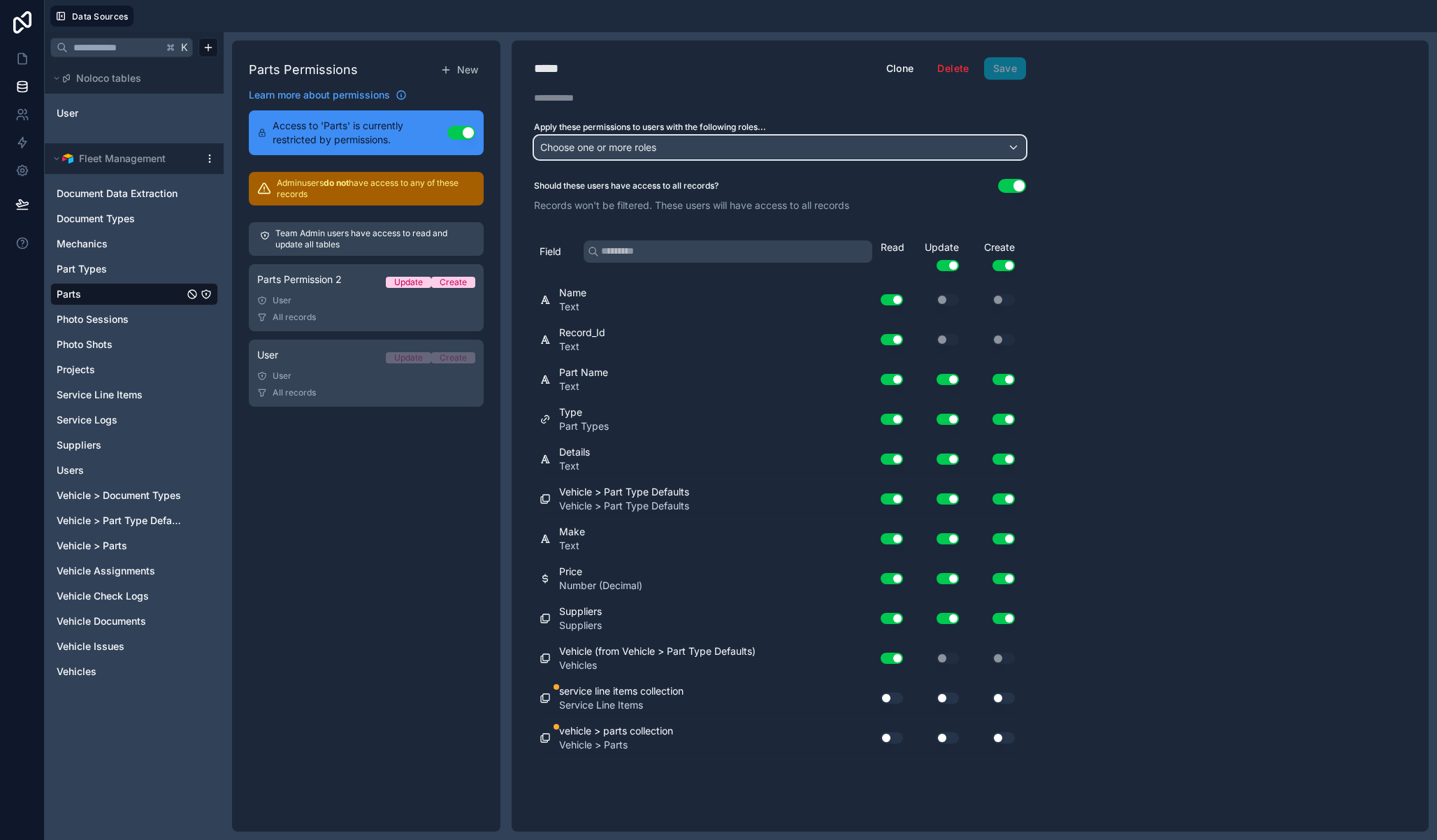
click at [622, 139] on span "Choose one or more roles" at bounding box center [599, 147] width 116 height 20
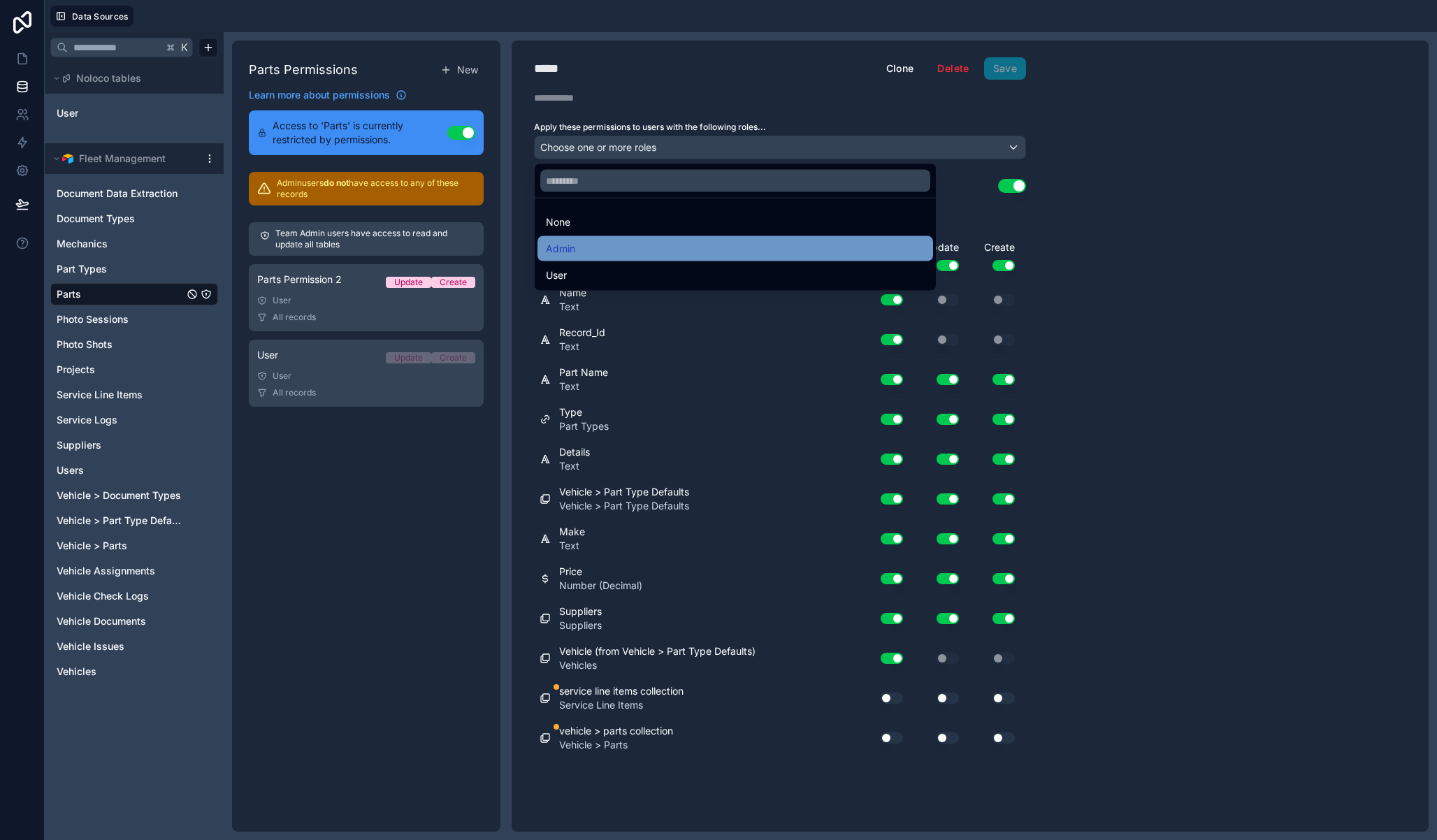
click at [630, 250] on div "Admin" at bounding box center [735, 249] width 378 height 17
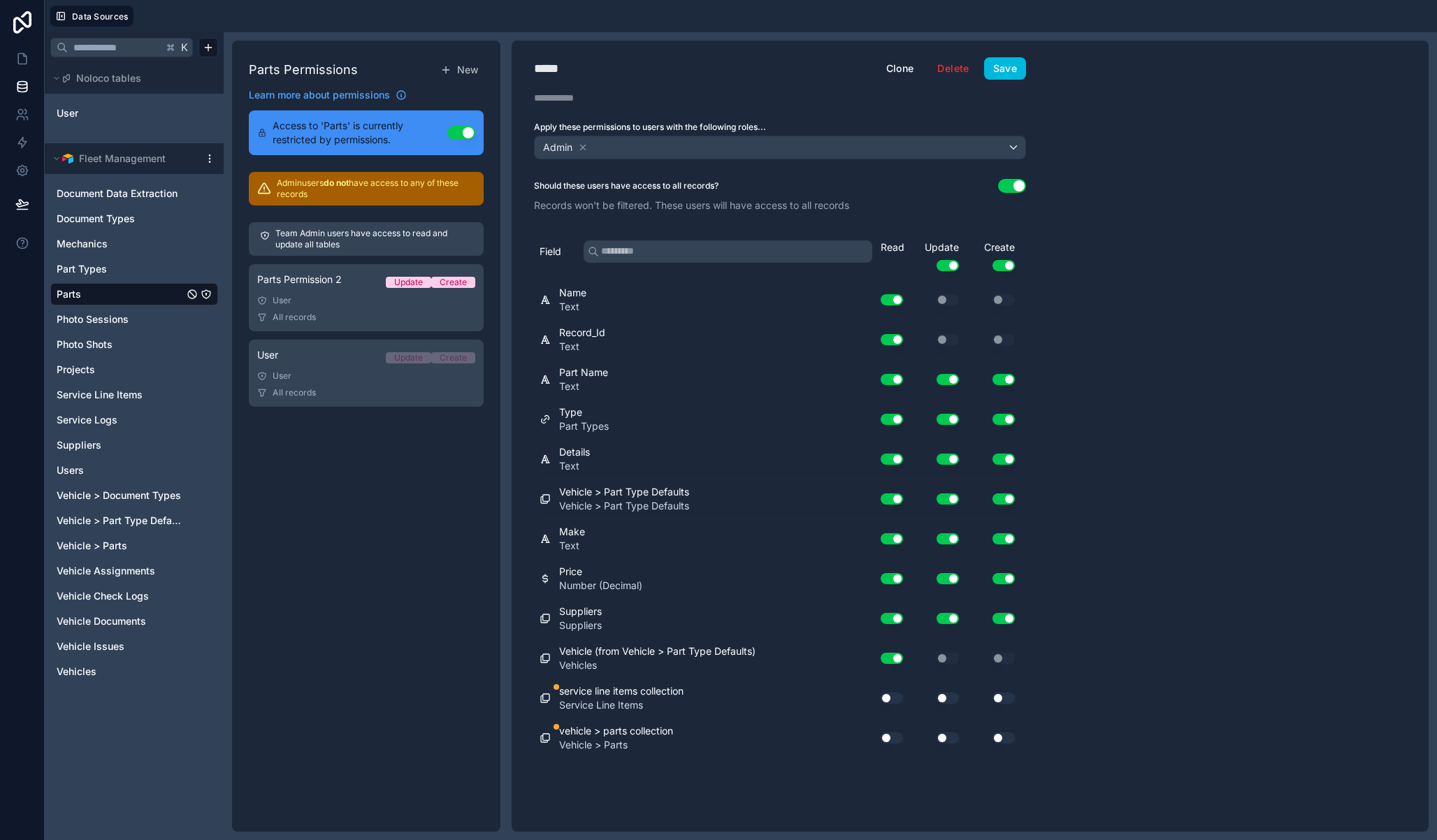
click at [893, 704] on div "Use setting" at bounding box center [886, 698] width 45 height 23
click at [886, 738] on button "Use setting" at bounding box center [893, 738] width 23 height 11
drag, startPoint x: 939, startPoint y: 738, endPoint x: 975, endPoint y: 734, distance: 36.2
click at [939, 738] on button "Use setting" at bounding box center [948, 738] width 23 height 11
click at [1000, 736] on button "Use setting" at bounding box center [1004, 738] width 23 height 11
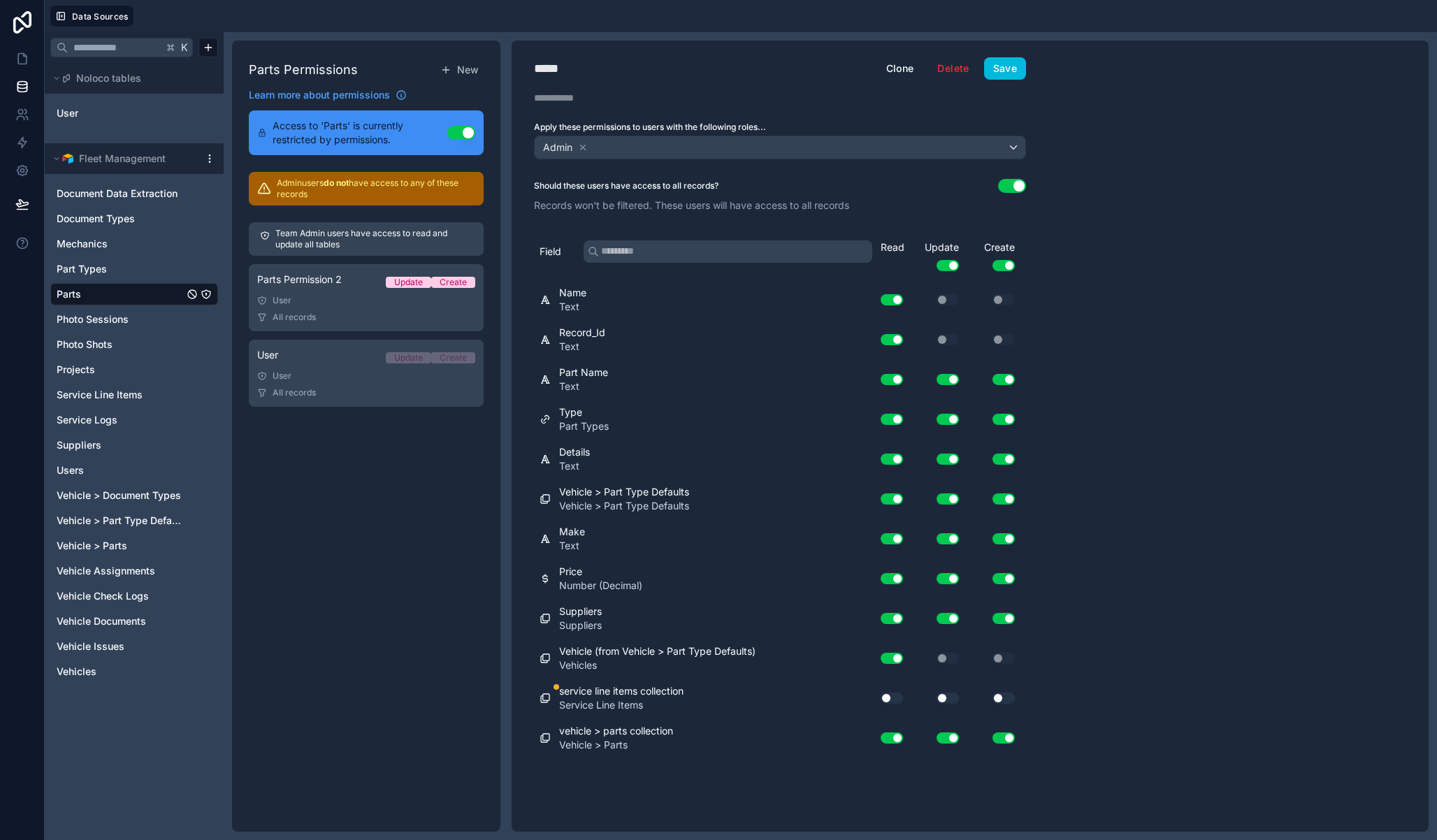
click at [1001, 700] on button "Use setting" at bounding box center [1004, 698] width 23 height 11
click at [925, 701] on div "Use setting" at bounding box center [936, 698] width 56 height 11
click at [897, 700] on button "Use setting" at bounding box center [893, 698] width 23 height 11
click at [953, 693] on button "Use setting" at bounding box center [948, 698] width 23 height 11
click at [1009, 69] on button "Save" at bounding box center [1005, 68] width 42 height 23
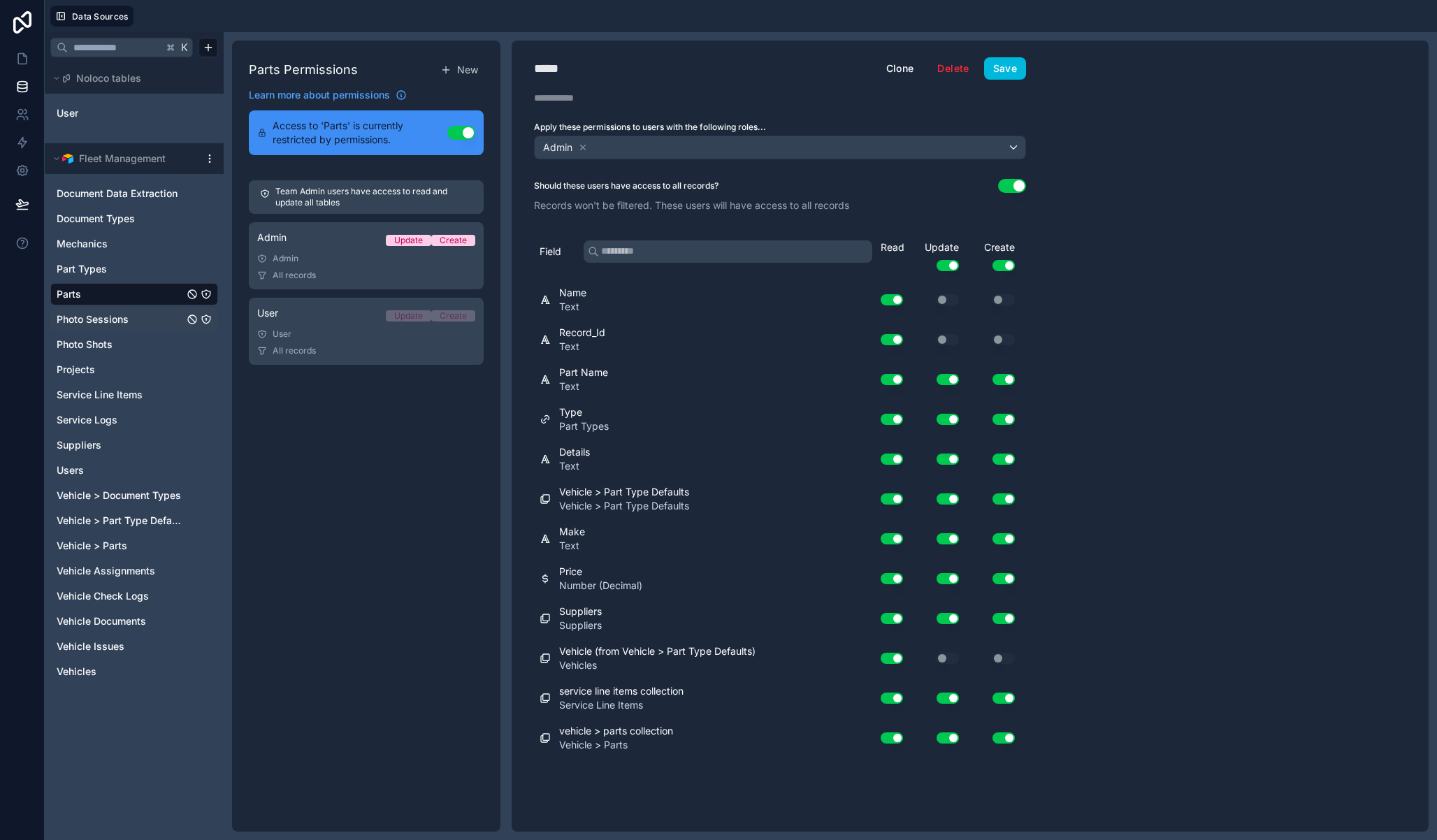
click at [206, 320] on icon "Photo Sessions" at bounding box center [206, 320] width 0 height 1
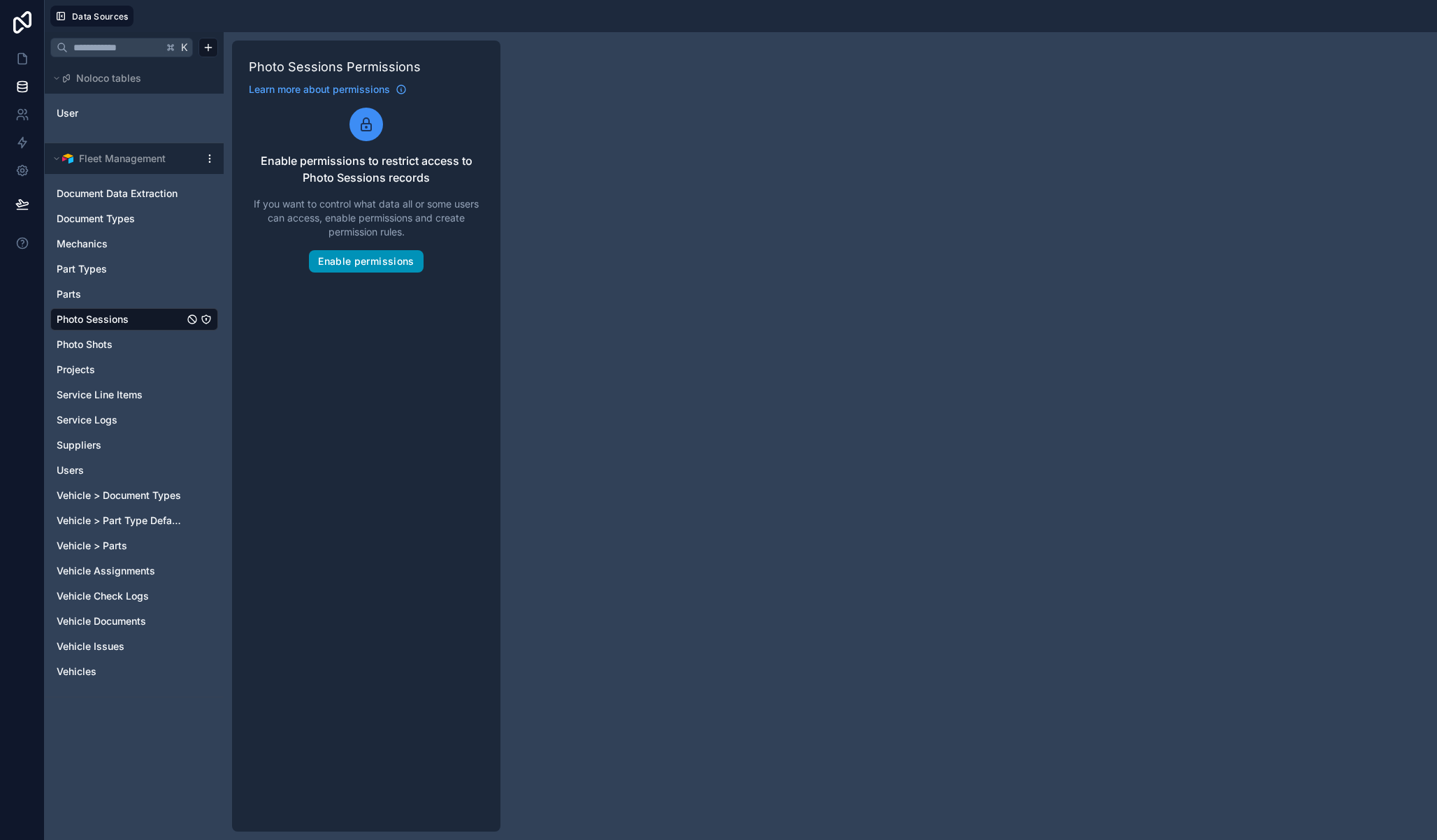
click at [391, 264] on button "Enable permissions" at bounding box center [366, 262] width 114 height 23
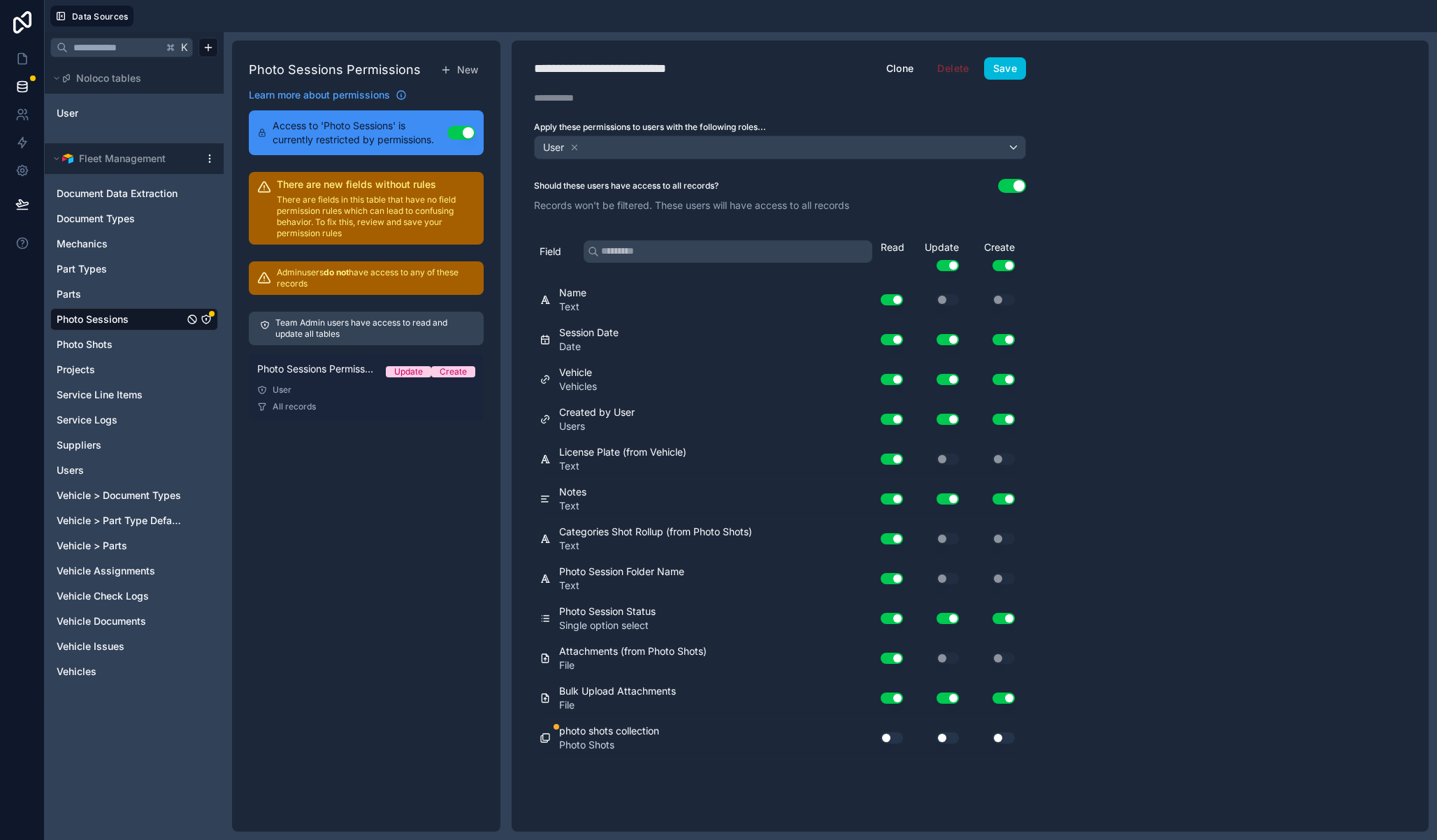
click at [309, 395] on link "Photo Sessions Permission 1 Update Create User All records" at bounding box center [366, 387] width 235 height 67
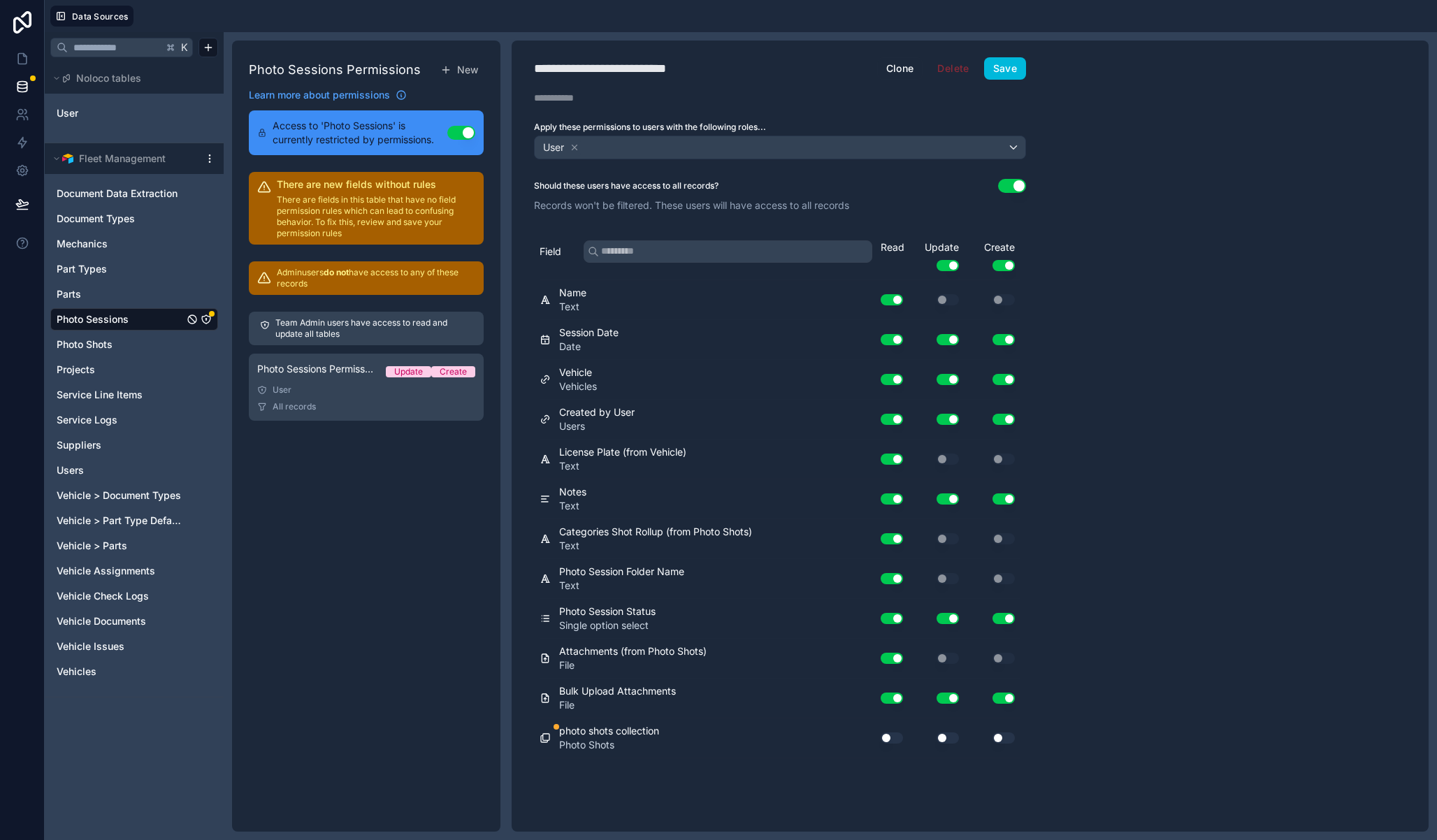
click at [674, 68] on div "**********" at bounding box center [624, 68] width 180 height 20
type div "**********"
click at [1011, 190] on button "Use setting" at bounding box center [1011, 186] width 28 height 14
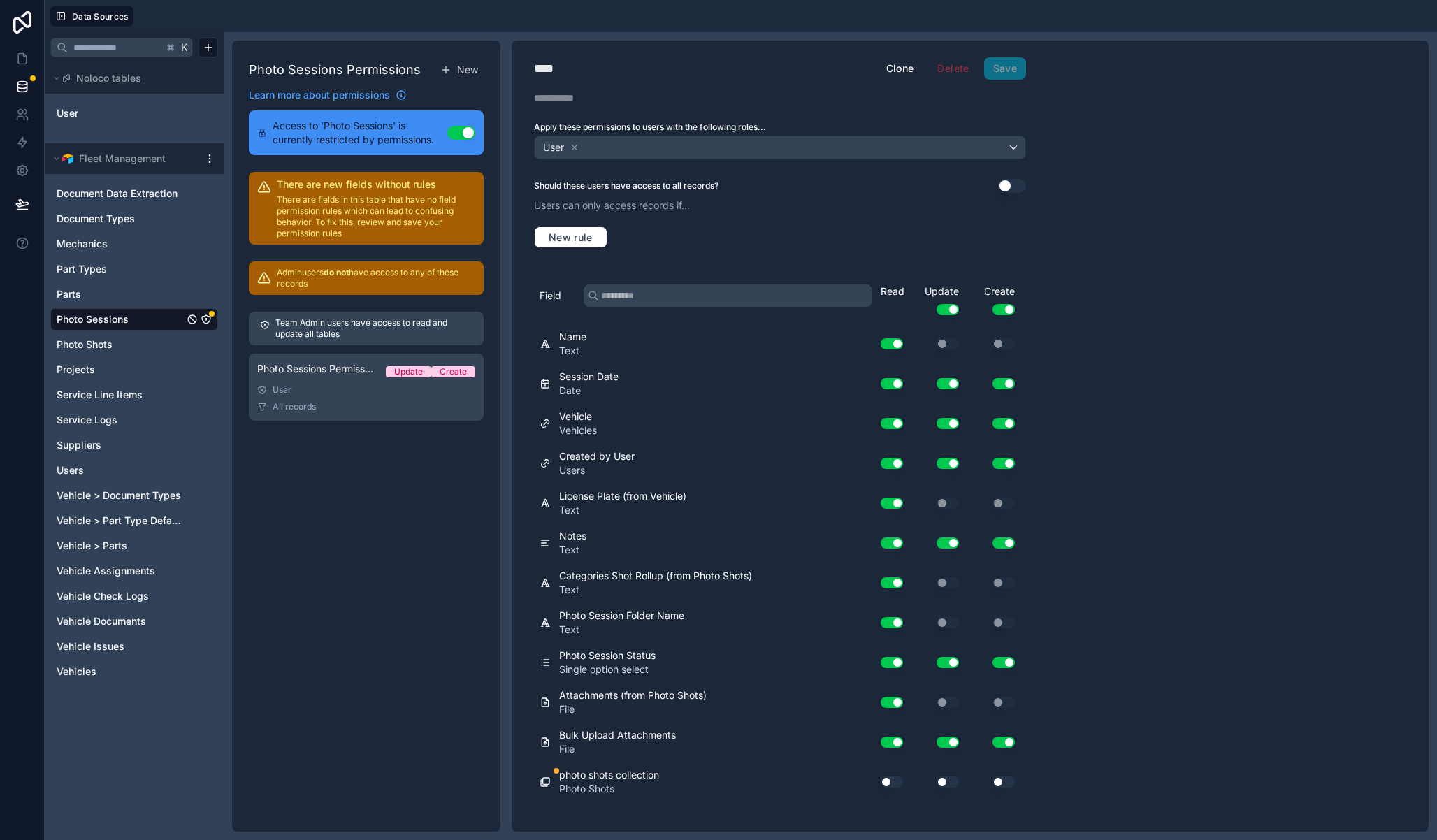
click at [1008, 185] on button "Use setting" at bounding box center [1011, 186] width 28 height 14
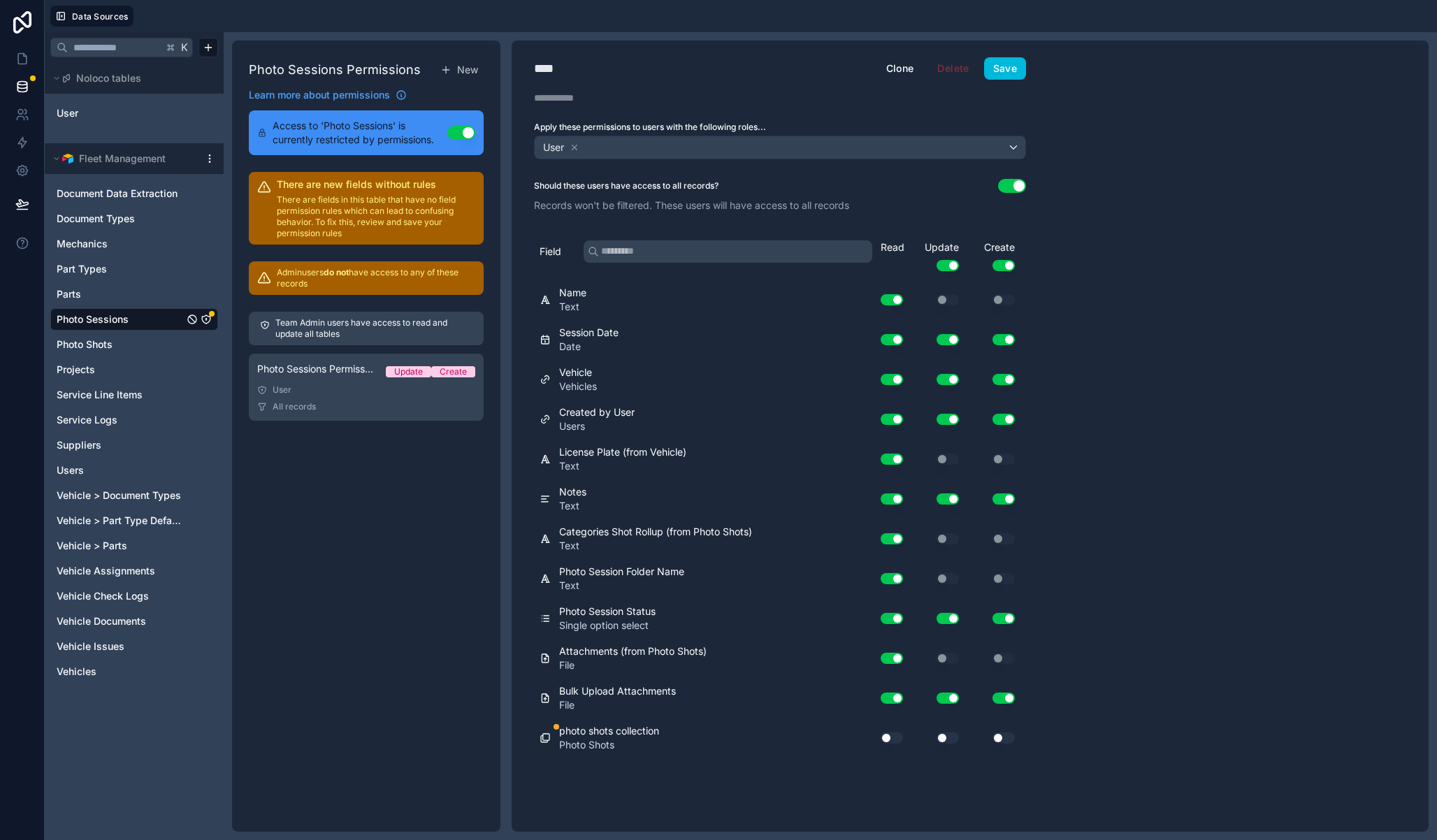
click at [954, 260] on button "Use setting" at bounding box center [948, 265] width 23 height 11
click at [1007, 267] on button "Use setting" at bounding box center [1004, 265] width 23 height 11
click at [888, 746] on div "Use setting" at bounding box center [886, 738] width 45 height 23
click at [889, 740] on button "Use setting" at bounding box center [893, 738] width 23 height 11
click at [1004, 66] on button "Save" at bounding box center [1005, 68] width 42 height 23
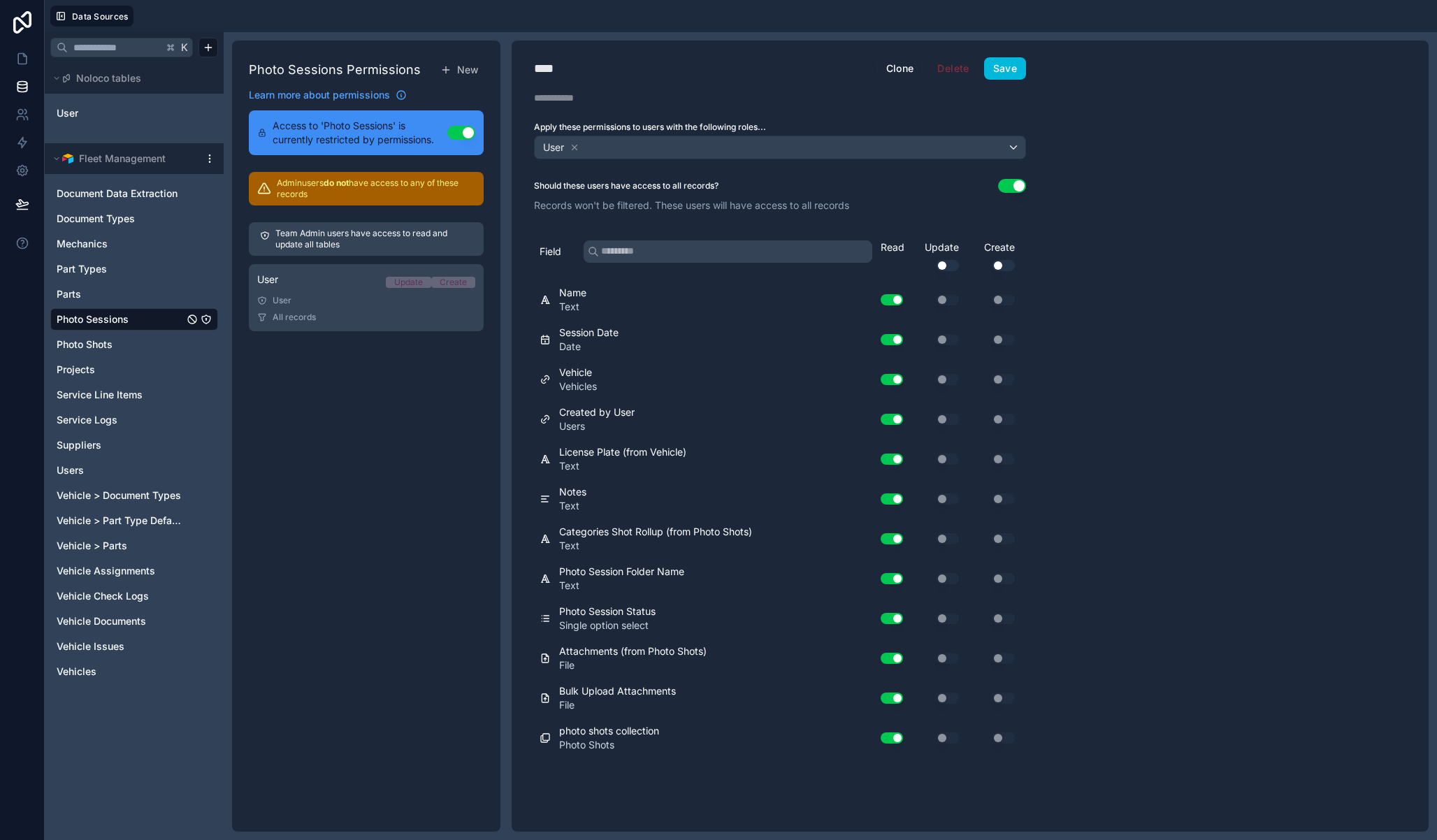
click at [389, 390] on div "Photo Sessions Permissions New Learn more about permissions Access to 'Photo Se…" at bounding box center [366, 436] width 268 height 791
click at [389, 406] on div "Photo Sessions Permissions New Learn more about permissions Access to 'Photo Se…" at bounding box center [366, 436] width 268 height 791
click at [467, 56] on div "Photo Sessions Permissions New Learn more about permissions Access to 'Photo Se…" at bounding box center [366, 436] width 268 height 791
click at [464, 62] on button "New" at bounding box center [459, 69] width 49 height 26
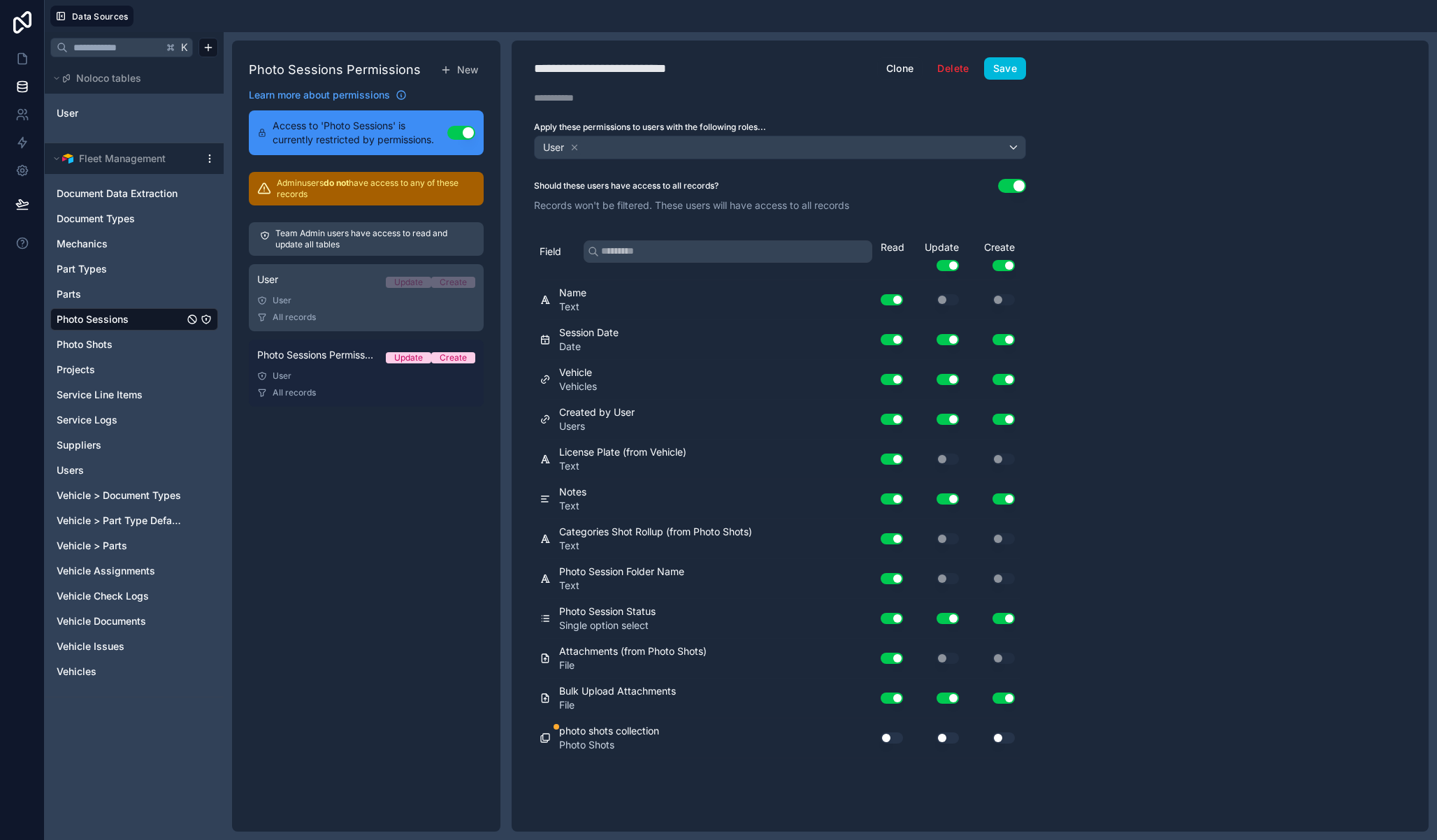
click at [304, 351] on span "Photo Sessions Permission 2" at bounding box center [316, 355] width 118 height 14
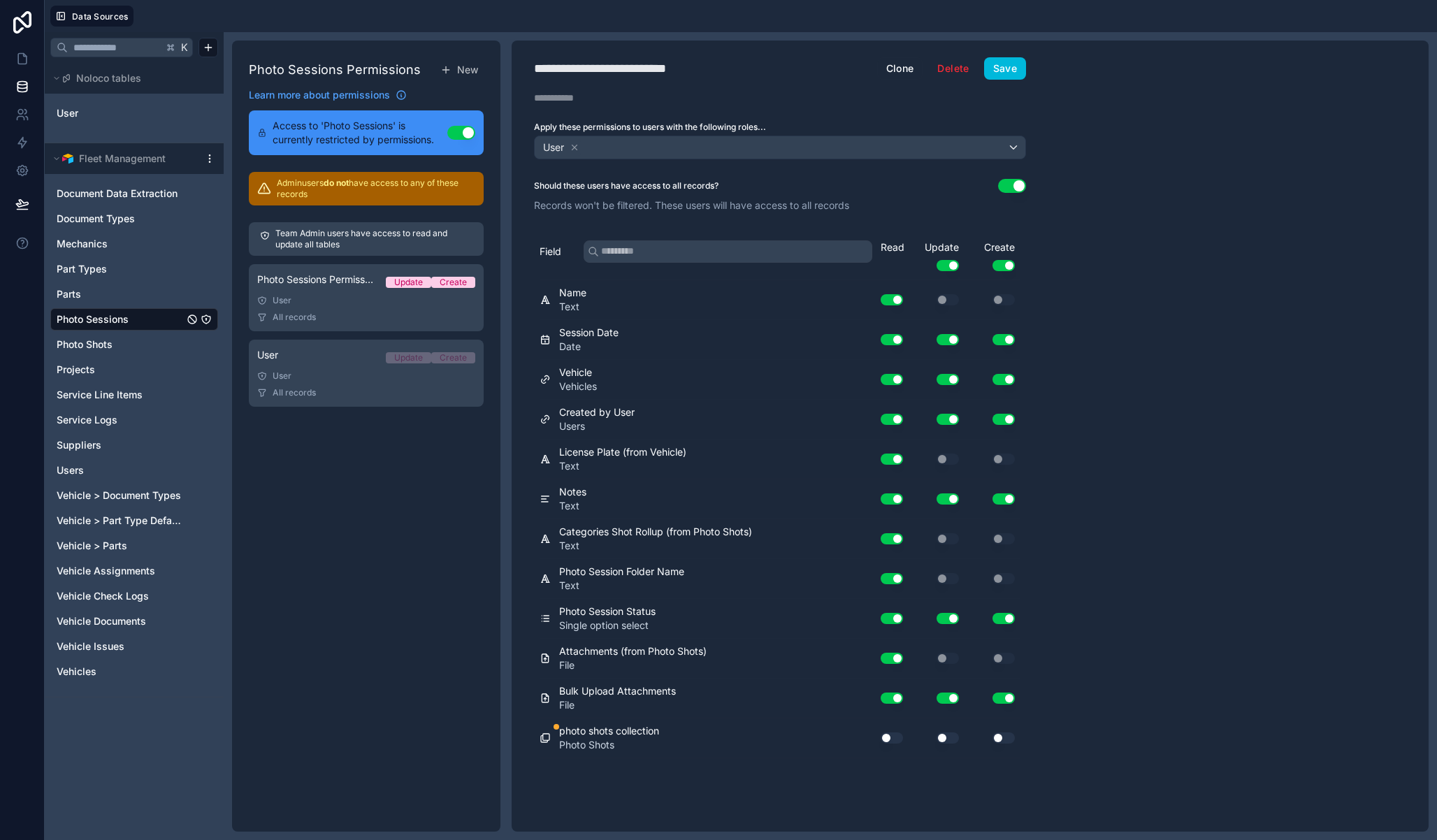
click at [634, 59] on div "**********" at bounding box center [625, 68] width 183 height 20
type div "**********"
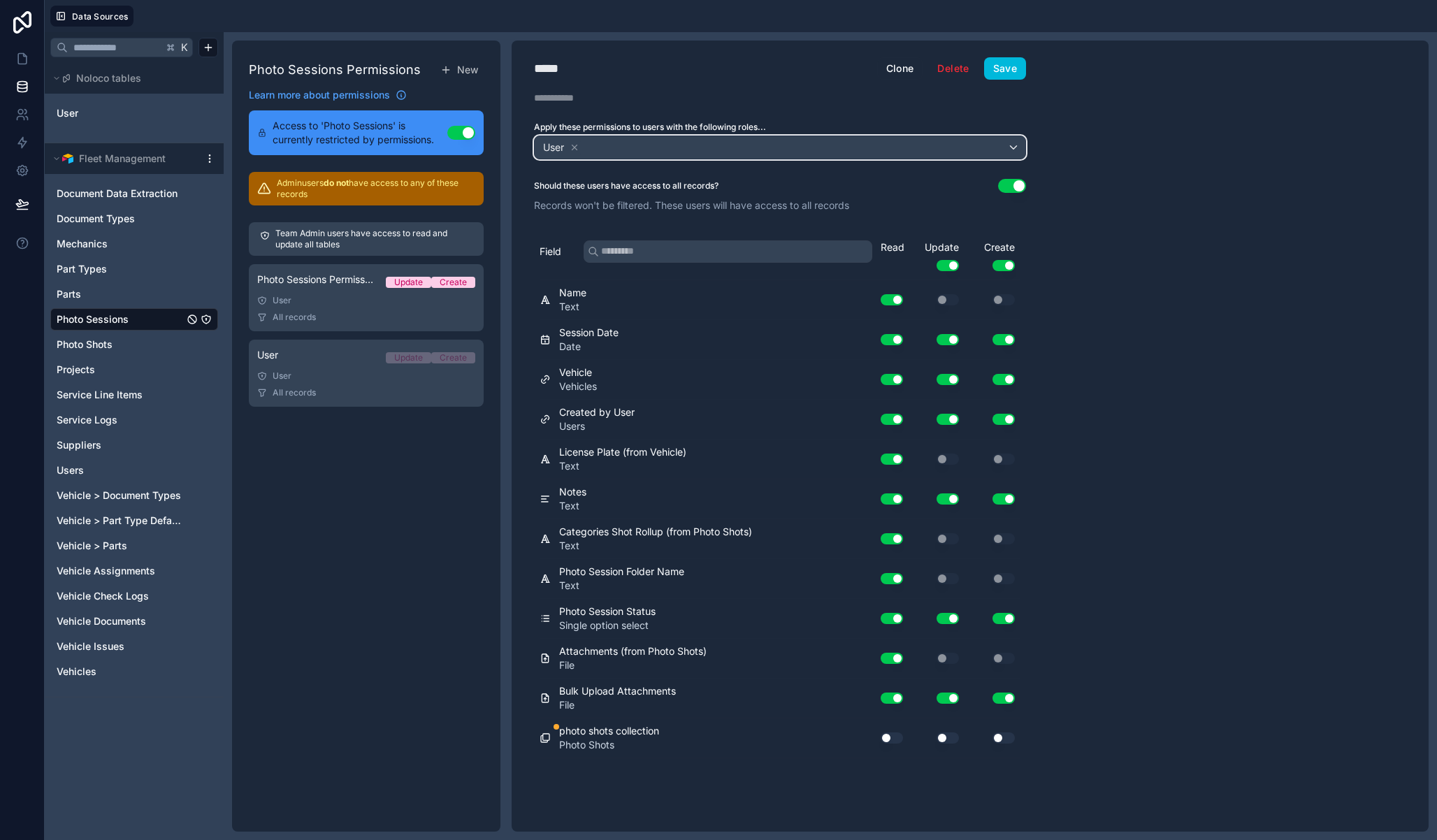
click at [665, 139] on div "User" at bounding box center [780, 148] width 490 height 23
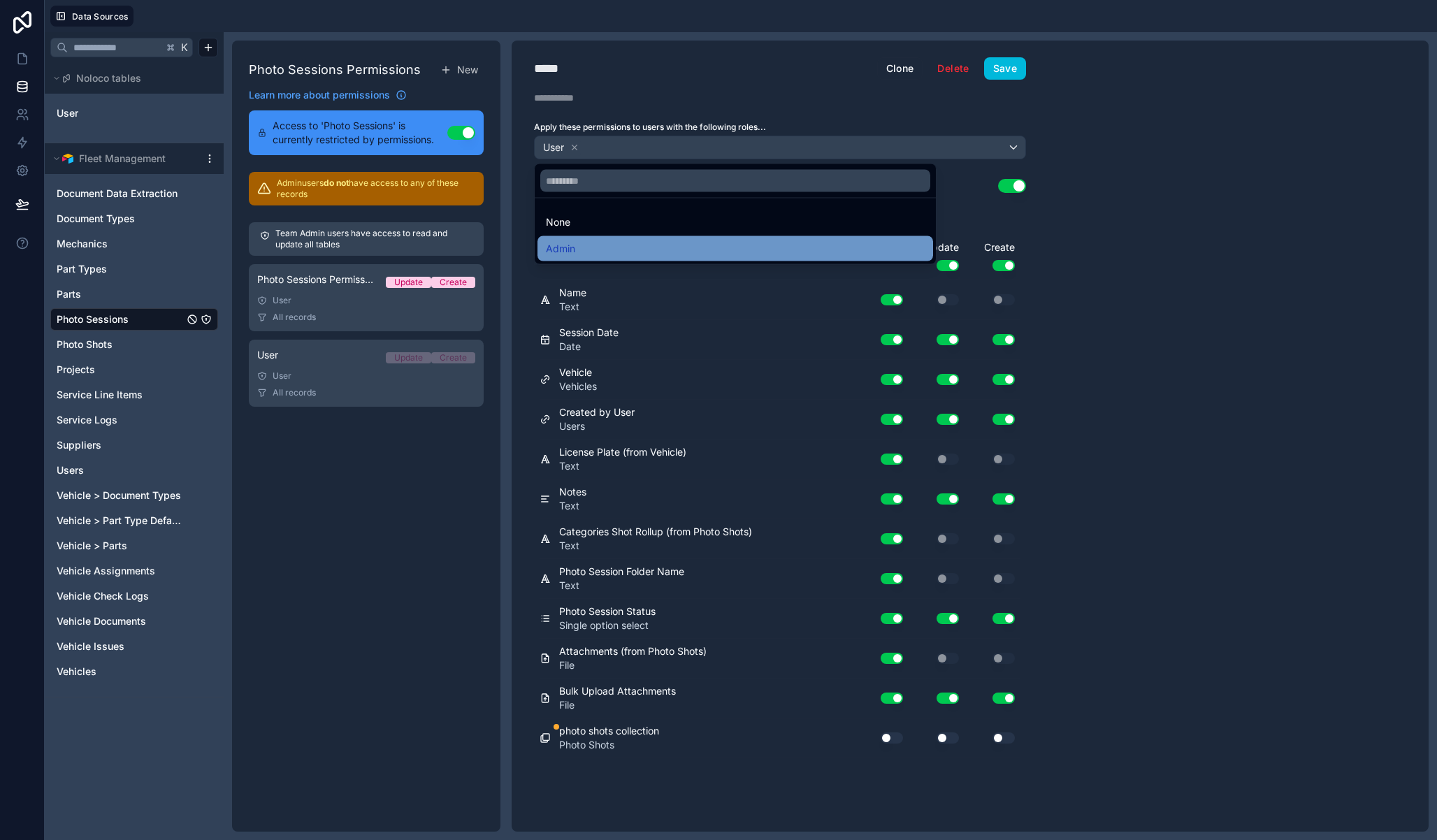
click at [568, 257] on div "Admin" at bounding box center [735, 248] width 396 height 26
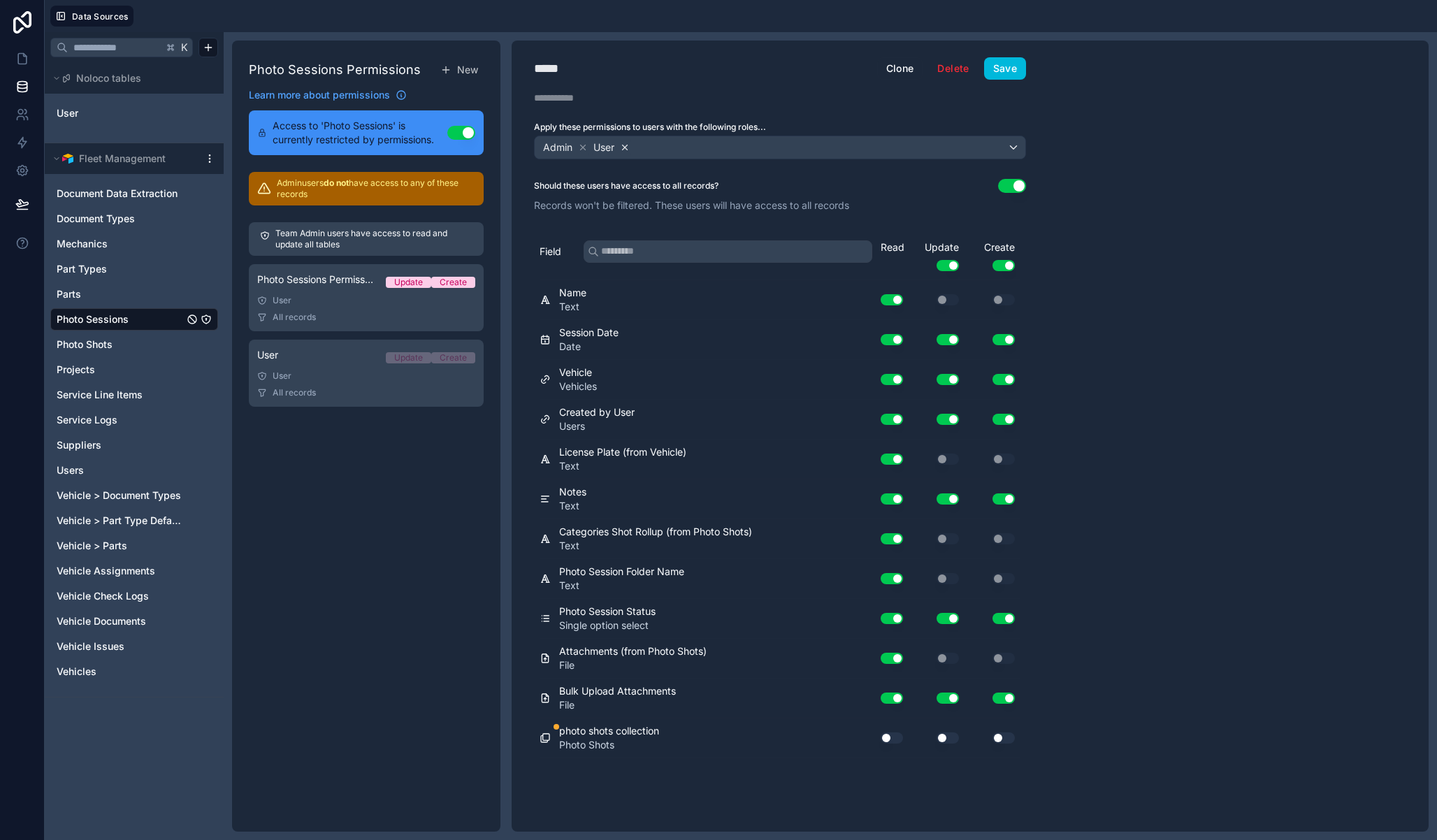
click at [623, 150] on icon at bounding box center [625, 147] width 5 height 5
drag, startPoint x: 880, startPoint y: 747, endPoint x: 884, endPoint y: 737, distance: 10.8
click at [880, 747] on div "Use setting" at bounding box center [886, 738] width 45 height 23
click at [884, 737] on button "Use setting" at bounding box center [893, 738] width 23 height 11
drag, startPoint x: 938, startPoint y: 730, endPoint x: 947, endPoint y: 729, distance: 9.1
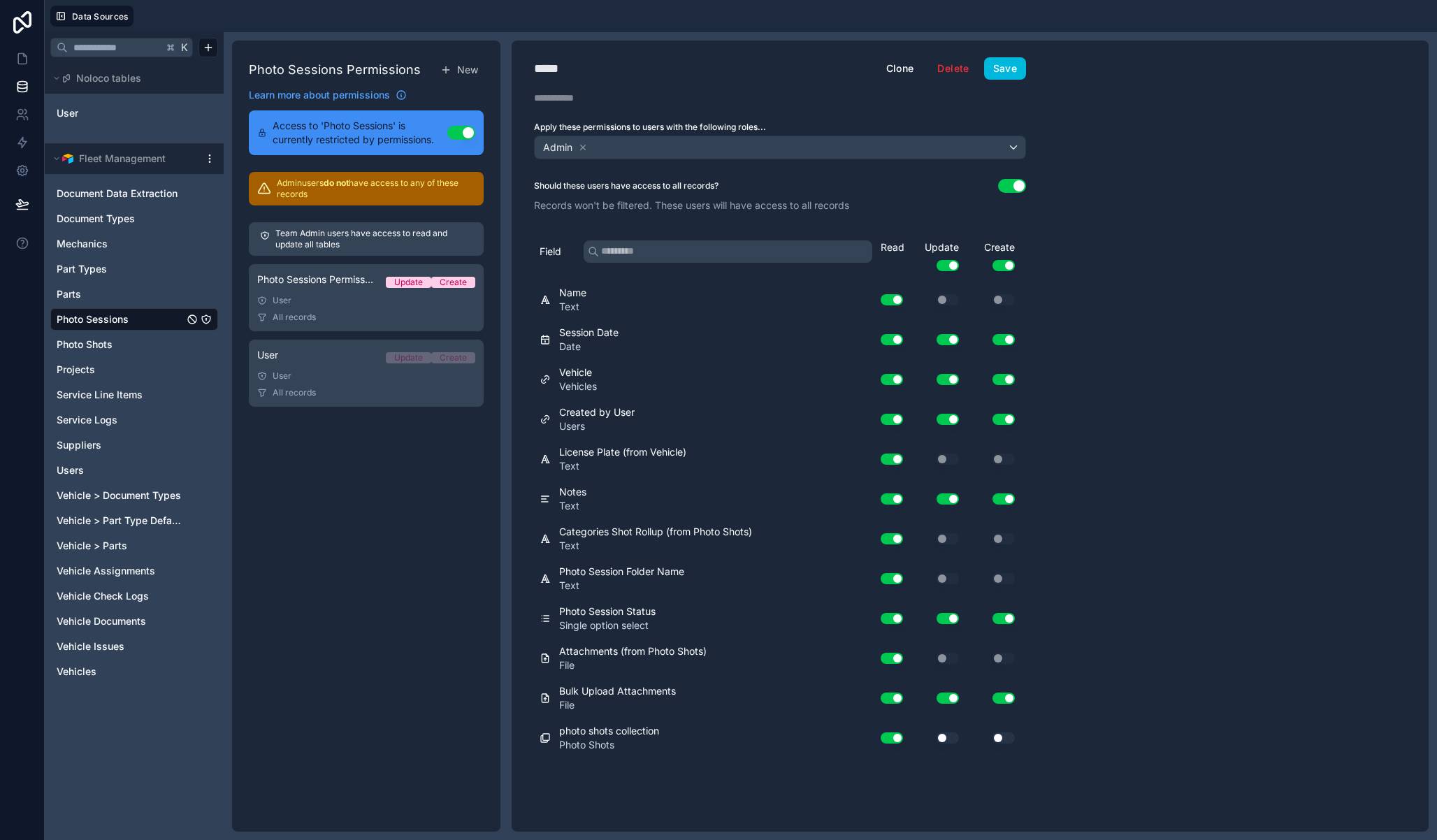
click at [938, 730] on div "Use setting" at bounding box center [936, 738] width 56 height 23
click at [948, 733] on button "Use setting" at bounding box center [948, 738] width 23 height 11
click at [1011, 737] on button "Use setting" at bounding box center [1004, 738] width 23 height 11
click at [1009, 262] on button "Use setting" at bounding box center [1004, 265] width 23 height 11
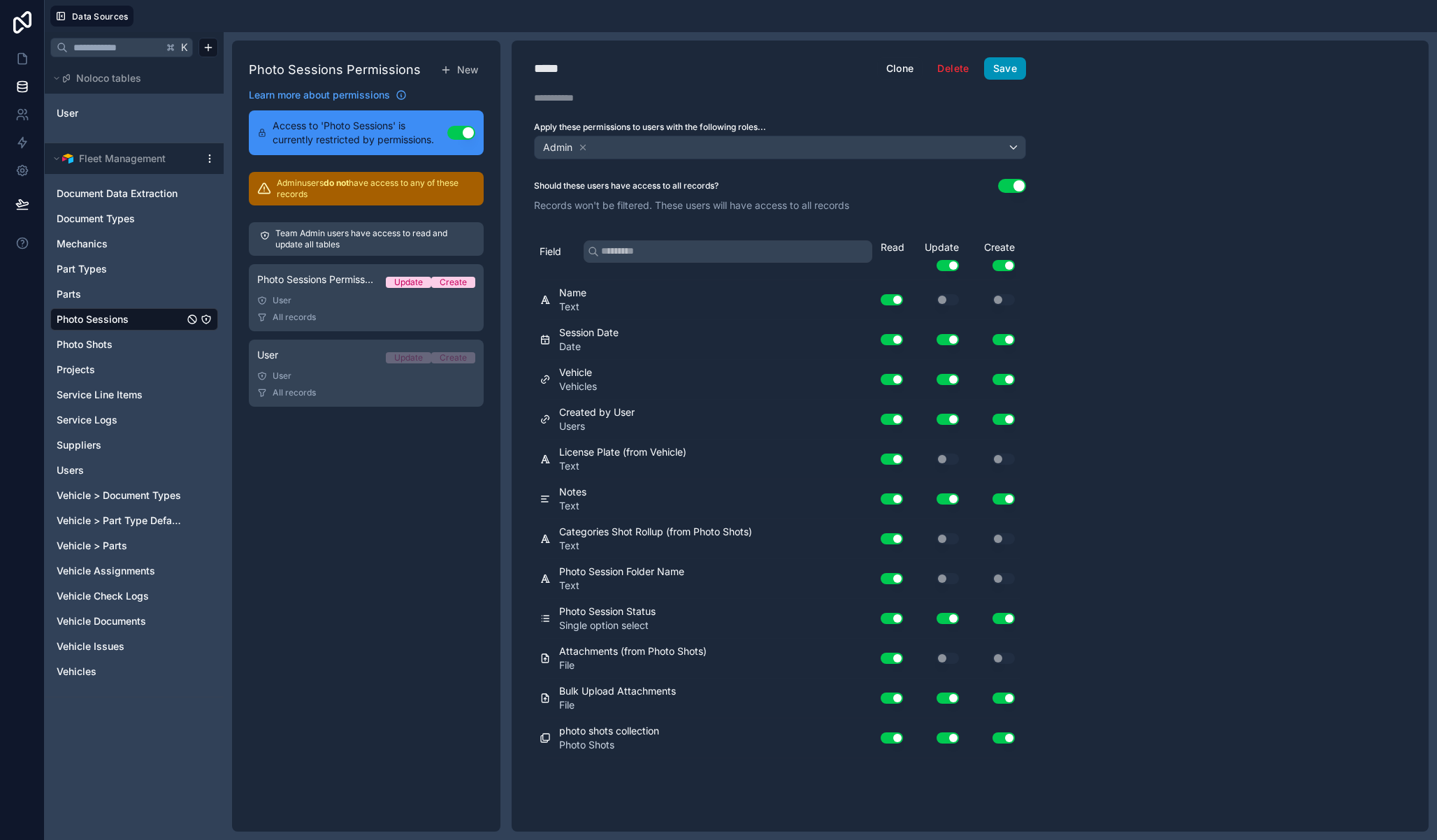
click at [1007, 74] on button "Save" at bounding box center [1005, 68] width 42 height 23
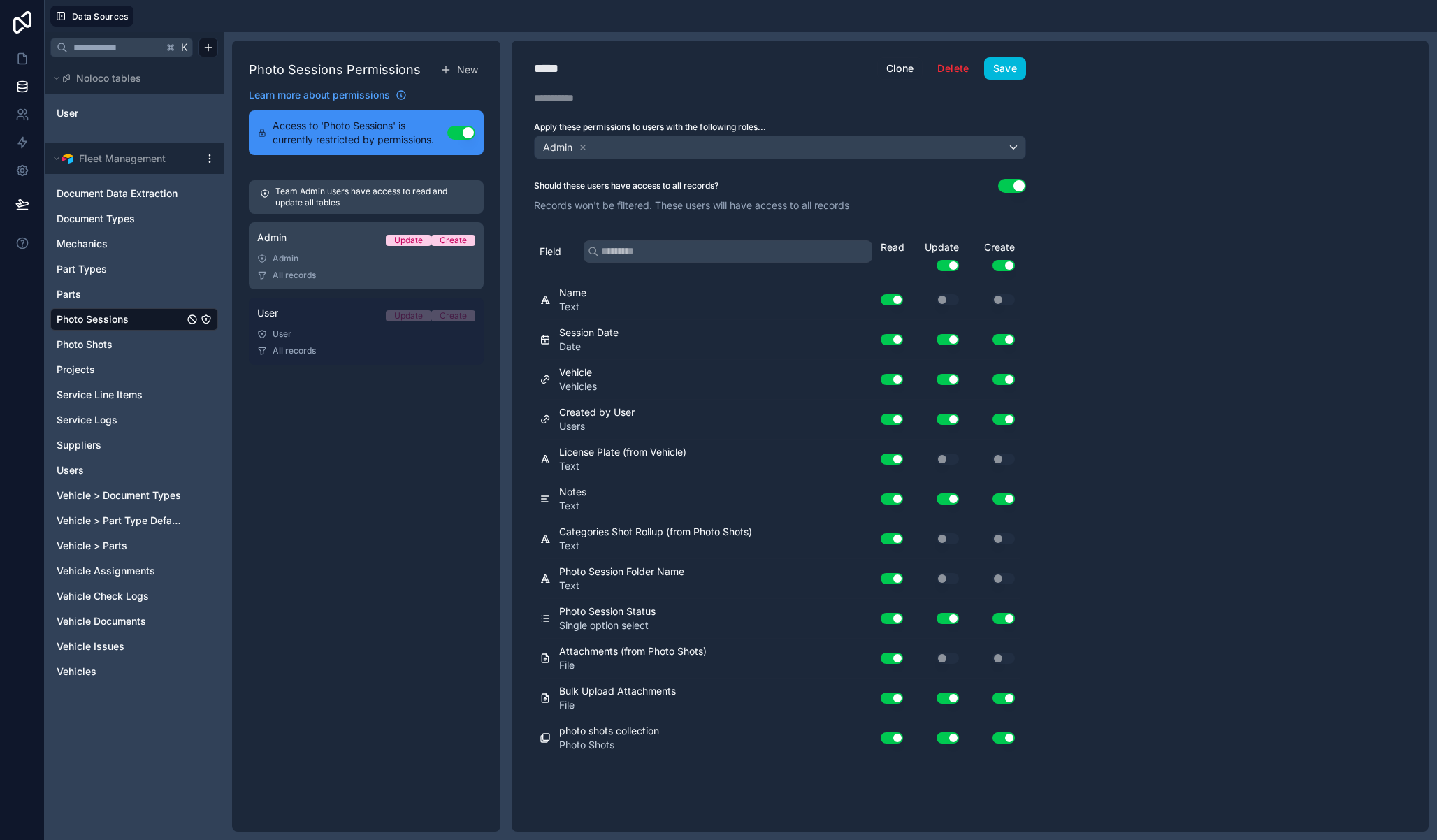
click at [333, 350] on div "All records" at bounding box center [366, 351] width 218 height 11
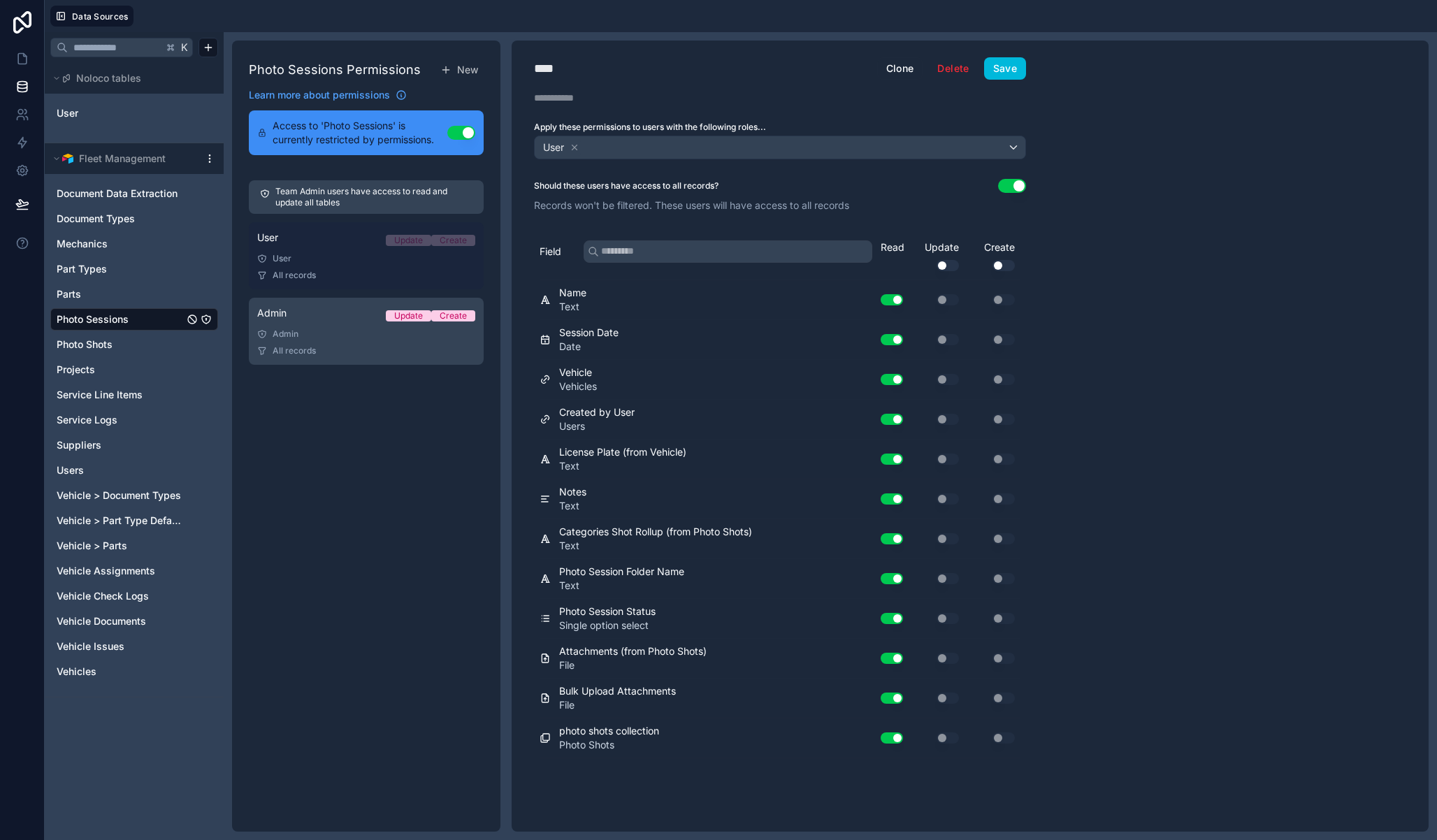
click at [329, 265] on link "User Update Create User All records" at bounding box center [366, 255] width 235 height 67
click at [322, 243] on div "User Update Create" at bounding box center [366, 240] width 218 height 20
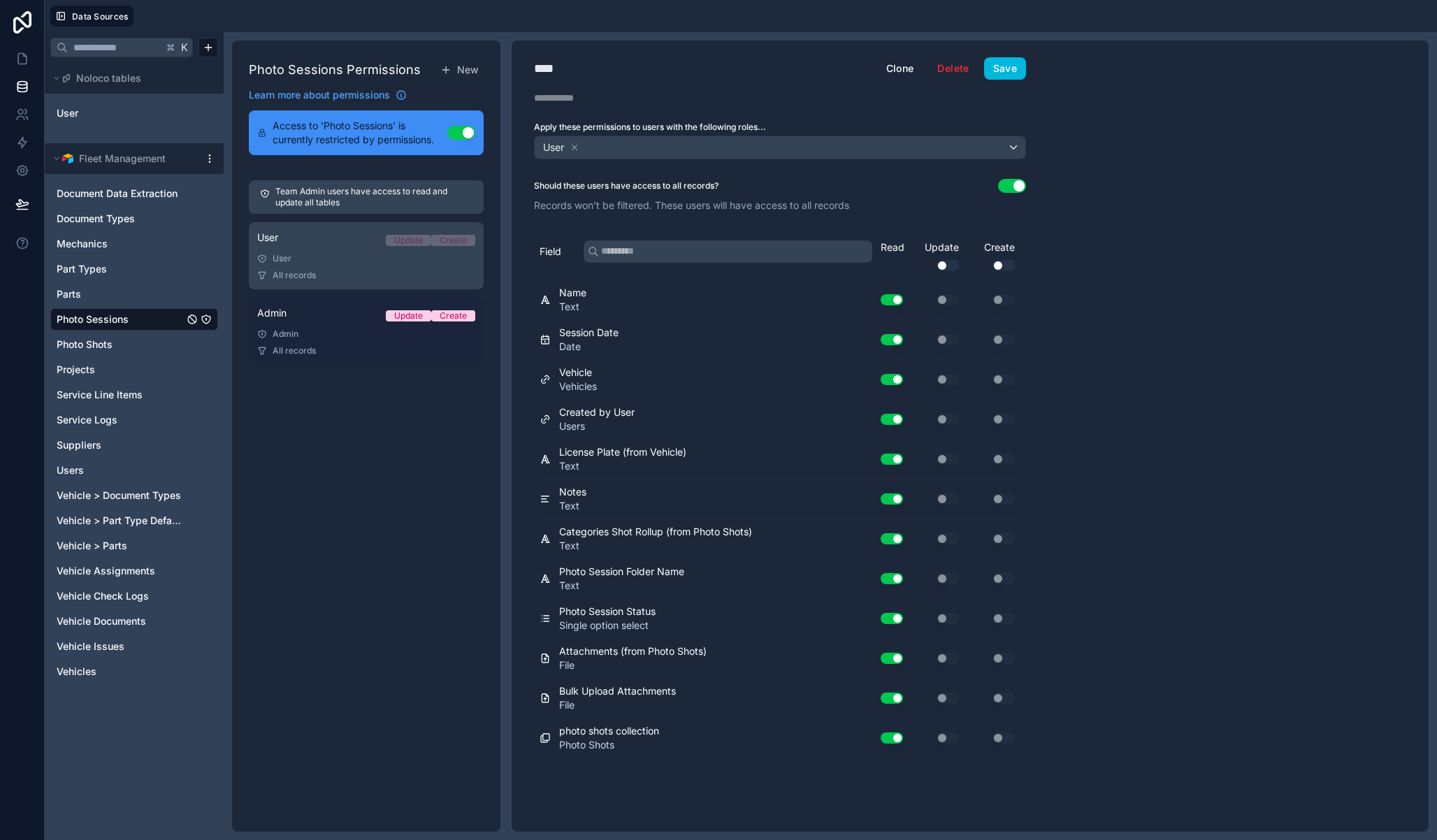
click at [334, 336] on div "Admin" at bounding box center [366, 334] width 218 height 11
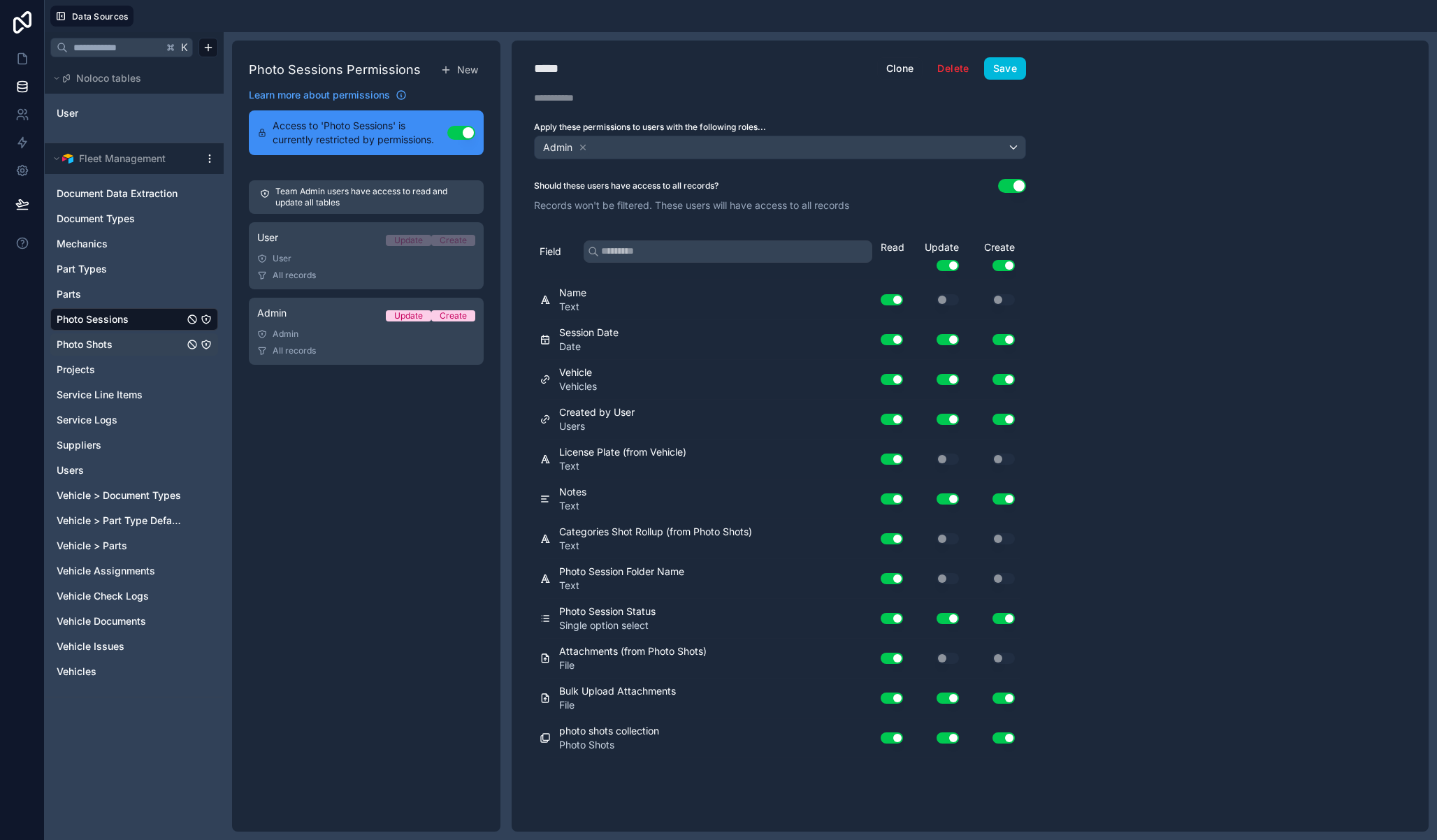
click at [144, 345] on link "Photo Shots" at bounding box center [120, 344] width 127 height 14
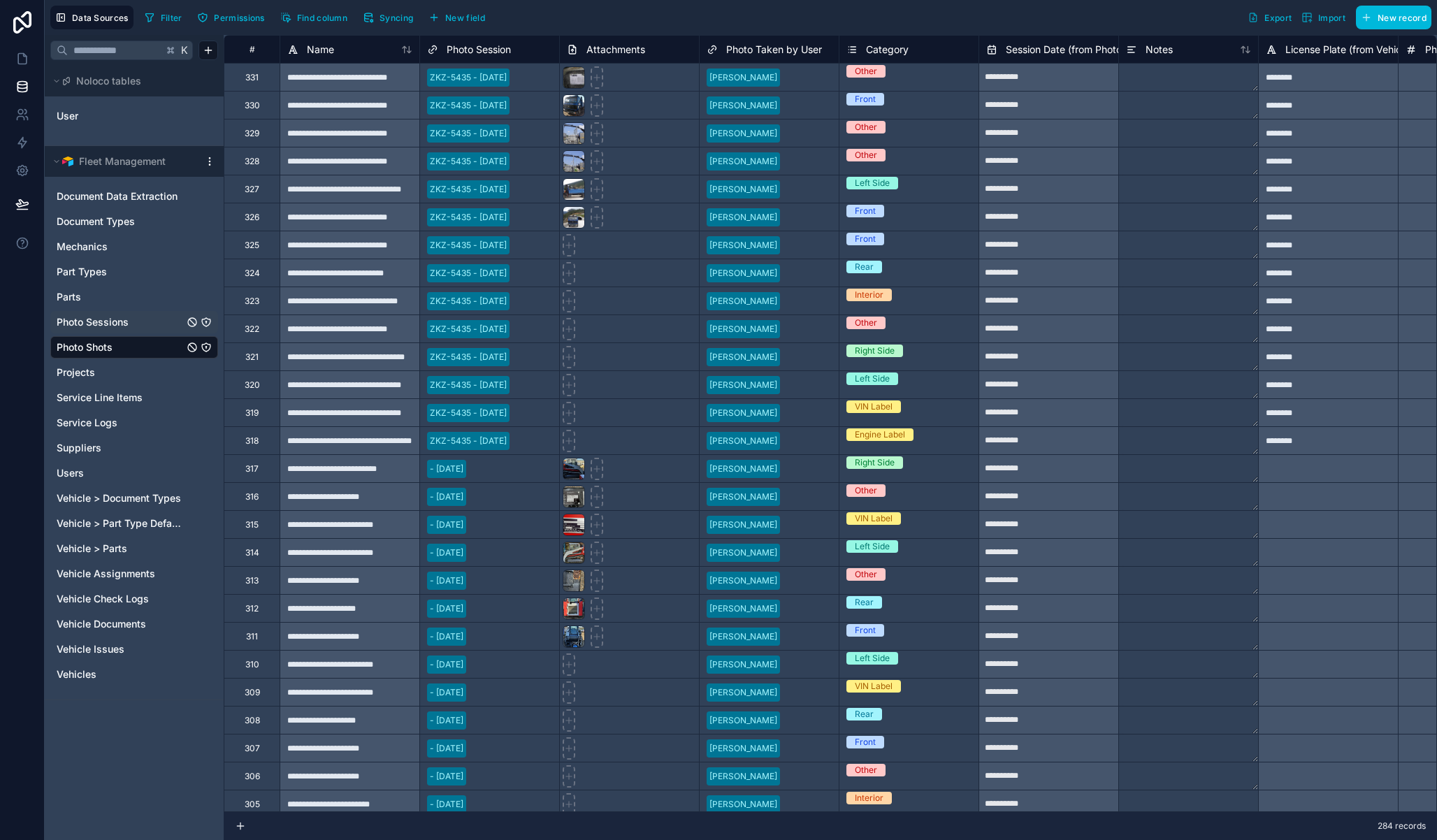
click at [145, 318] on link "Photo Sessions" at bounding box center [120, 321] width 127 height 14
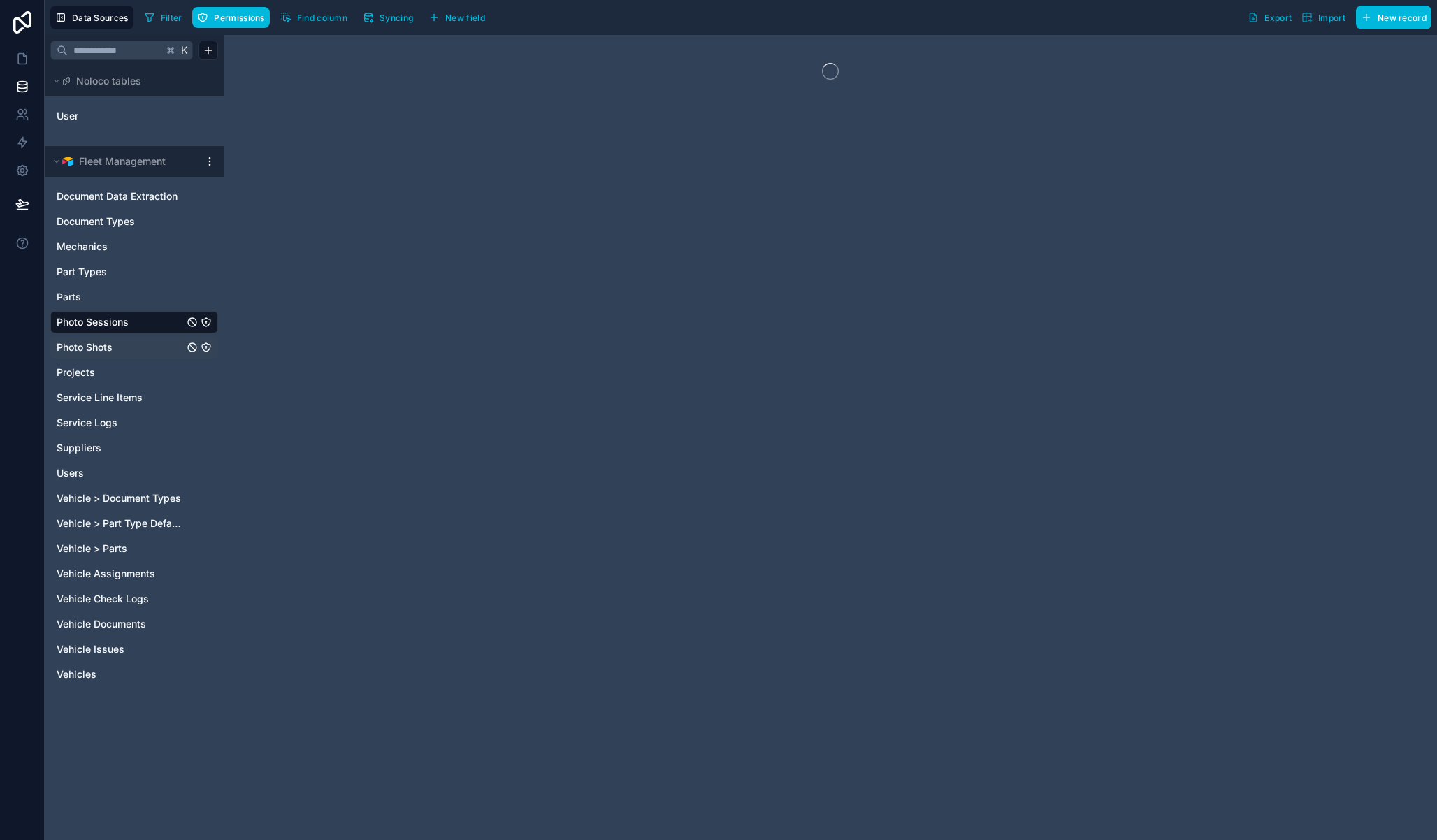
click at [139, 340] on link "Photo Shots" at bounding box center [120, 347] width 127 height 14
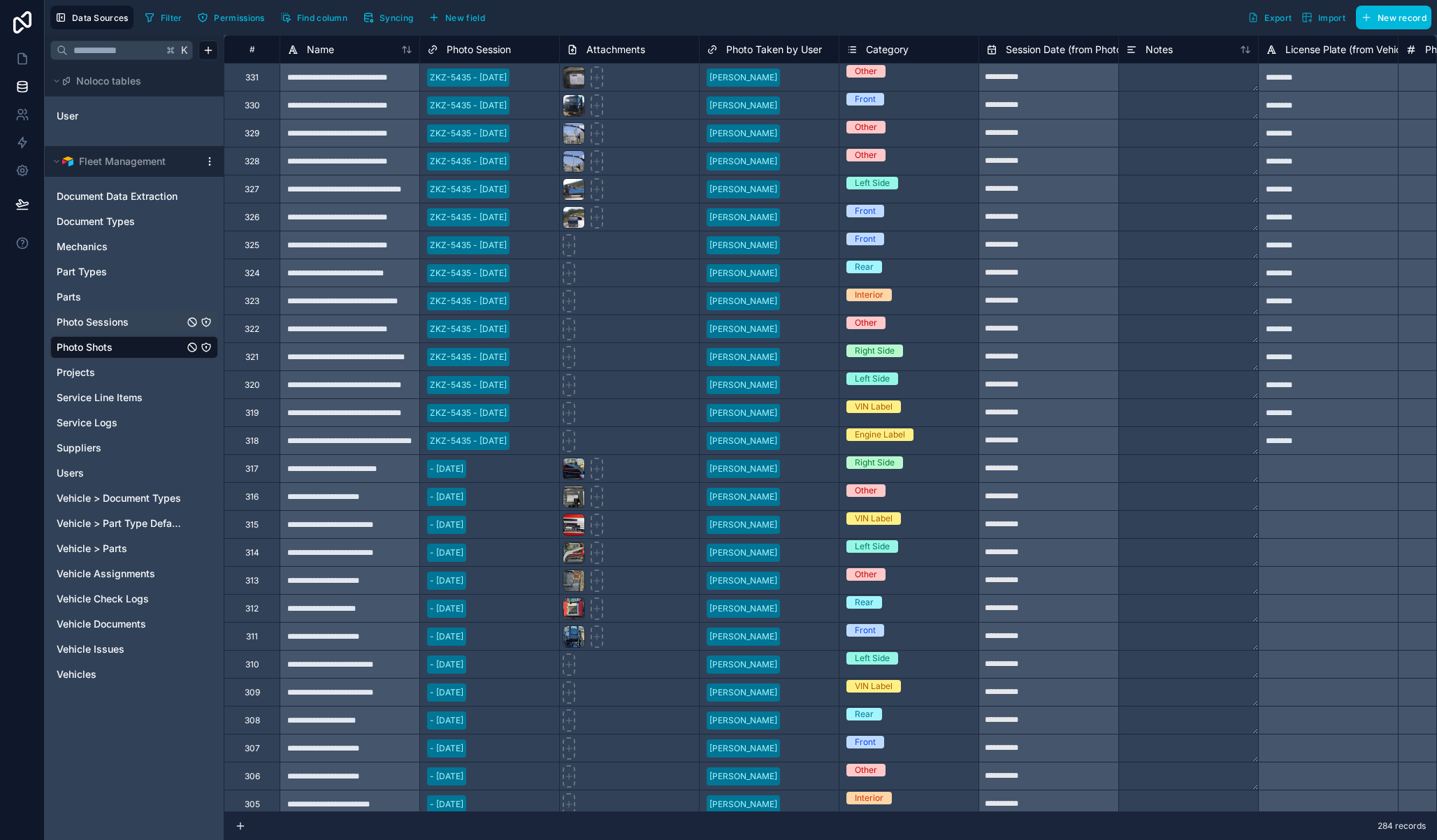
drag, startPoint x: 164, startPoint y: 728, endPoint x: 166, endPoint y: 713, distance: 15.1
click at [164, 727] on div "K Noloco tables User Fleet Management Document Data Extraction Document Types M…" at bounding box center [134, 437] width 179 height 805
click at [211, 322] on icon "Photo Sessions" at bounding box center [206, 322] width 11 height 11
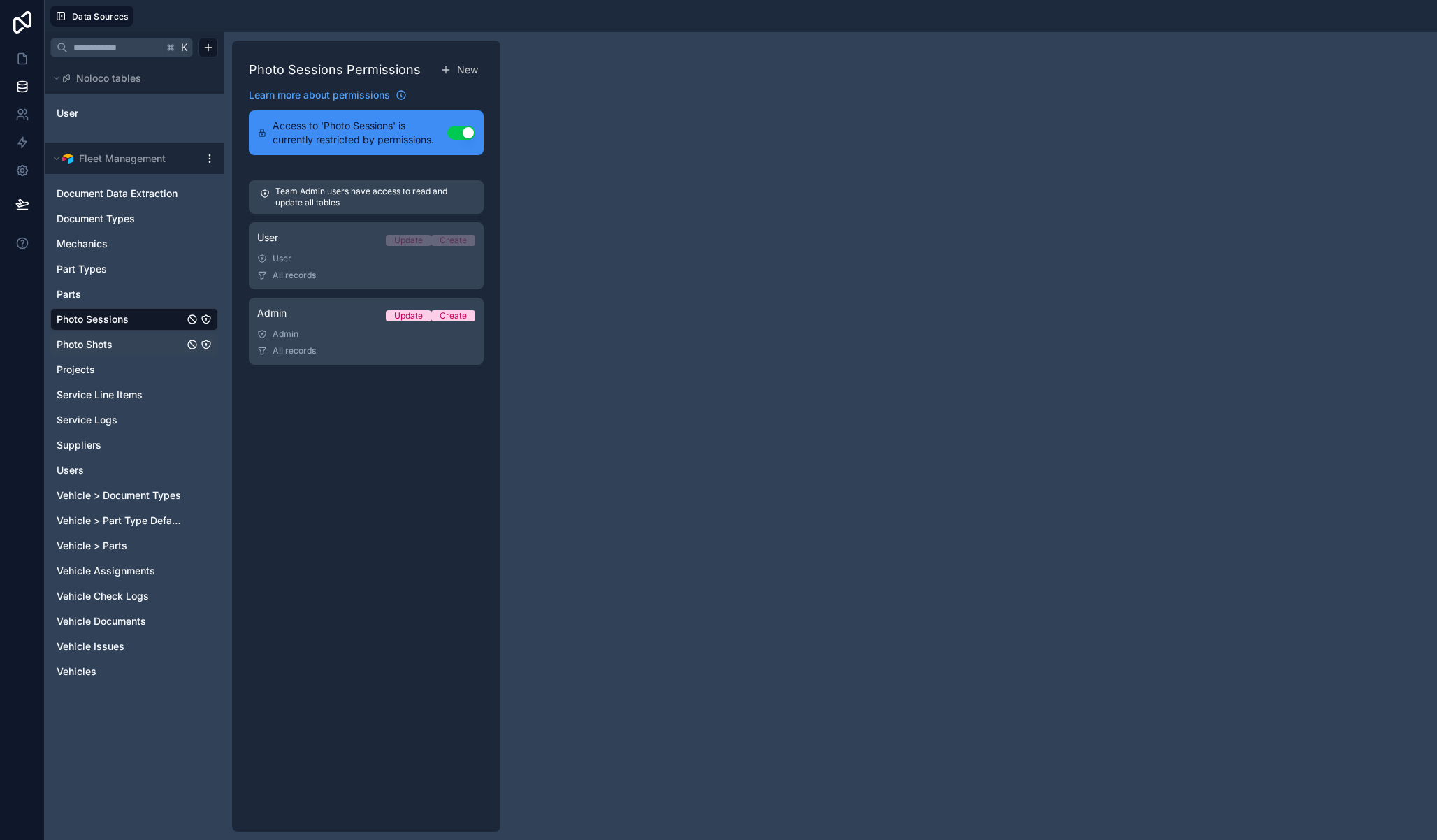
click at [207, 342] on icon "Photo Shots" at bounding box center [206, 344] width 11 height 11
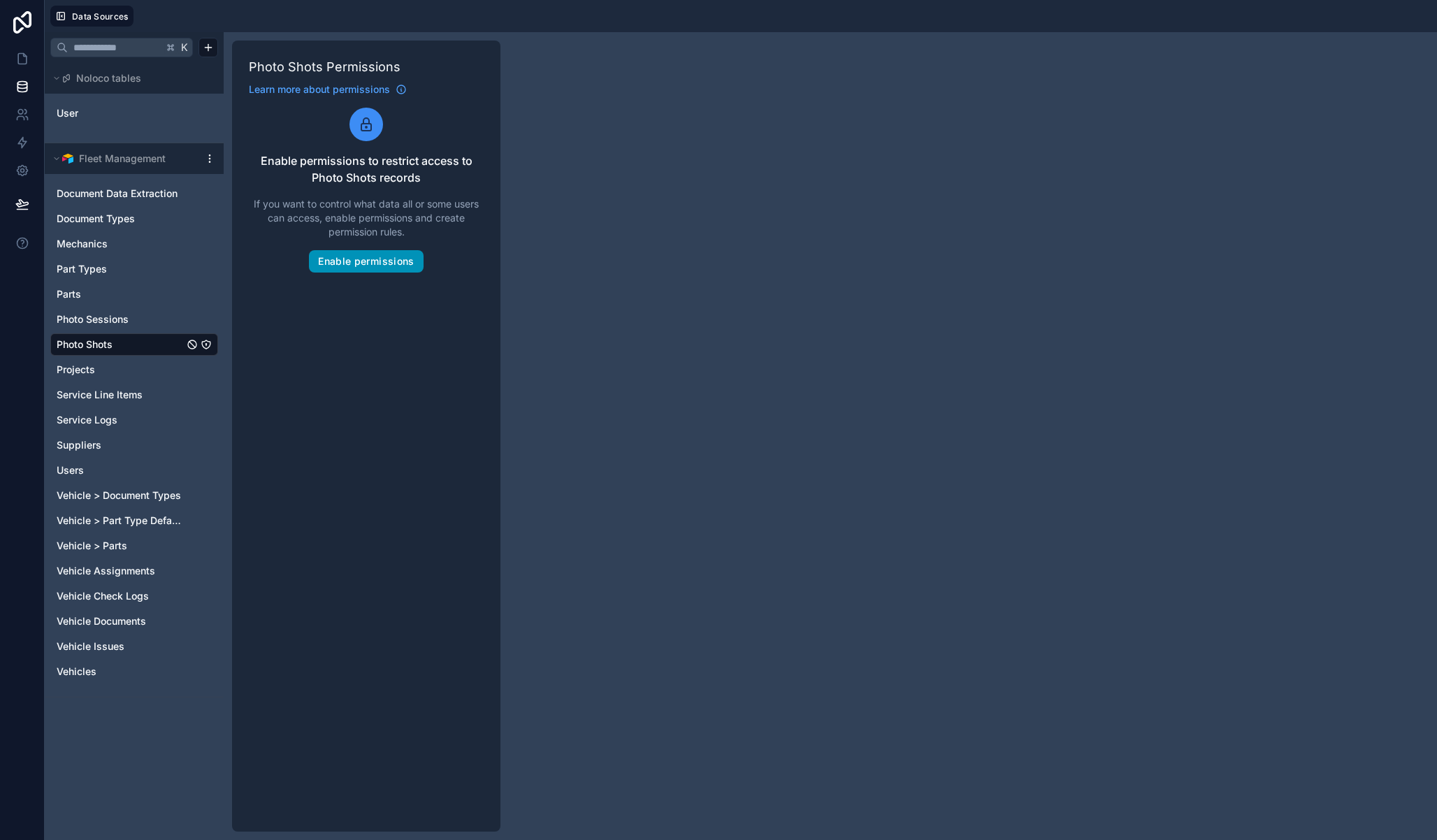
click at [365, 265] on button "Enable permissions" at bounding box center [366, 262] width 114 height 23
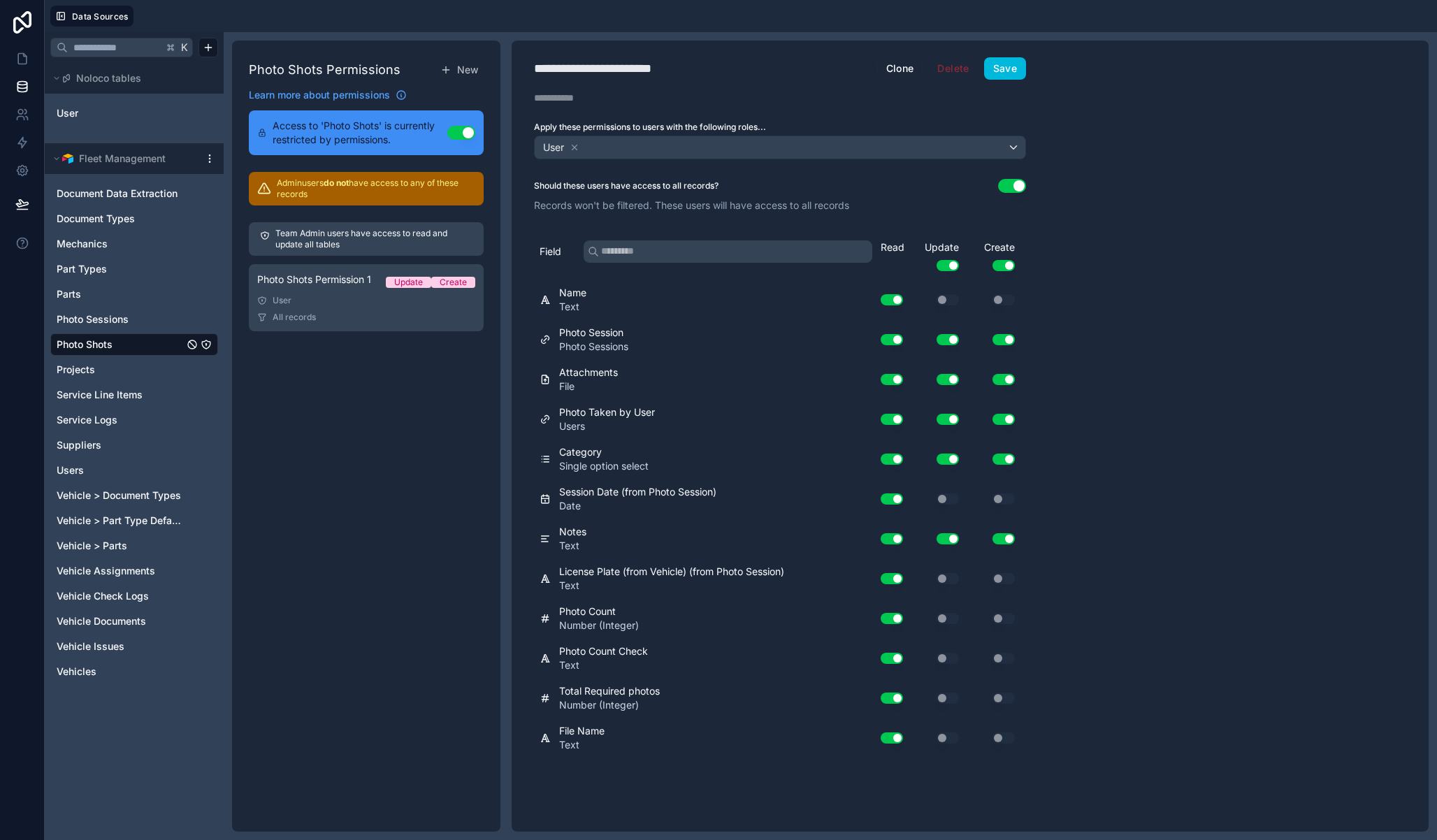
click at [596, 74] on div "**********" at bounding box center [614, 68] width 160 height 20
type div "**********"
click at [957, 265] on button "Use setting" at bounding box center [948, 265] width 23 height 11
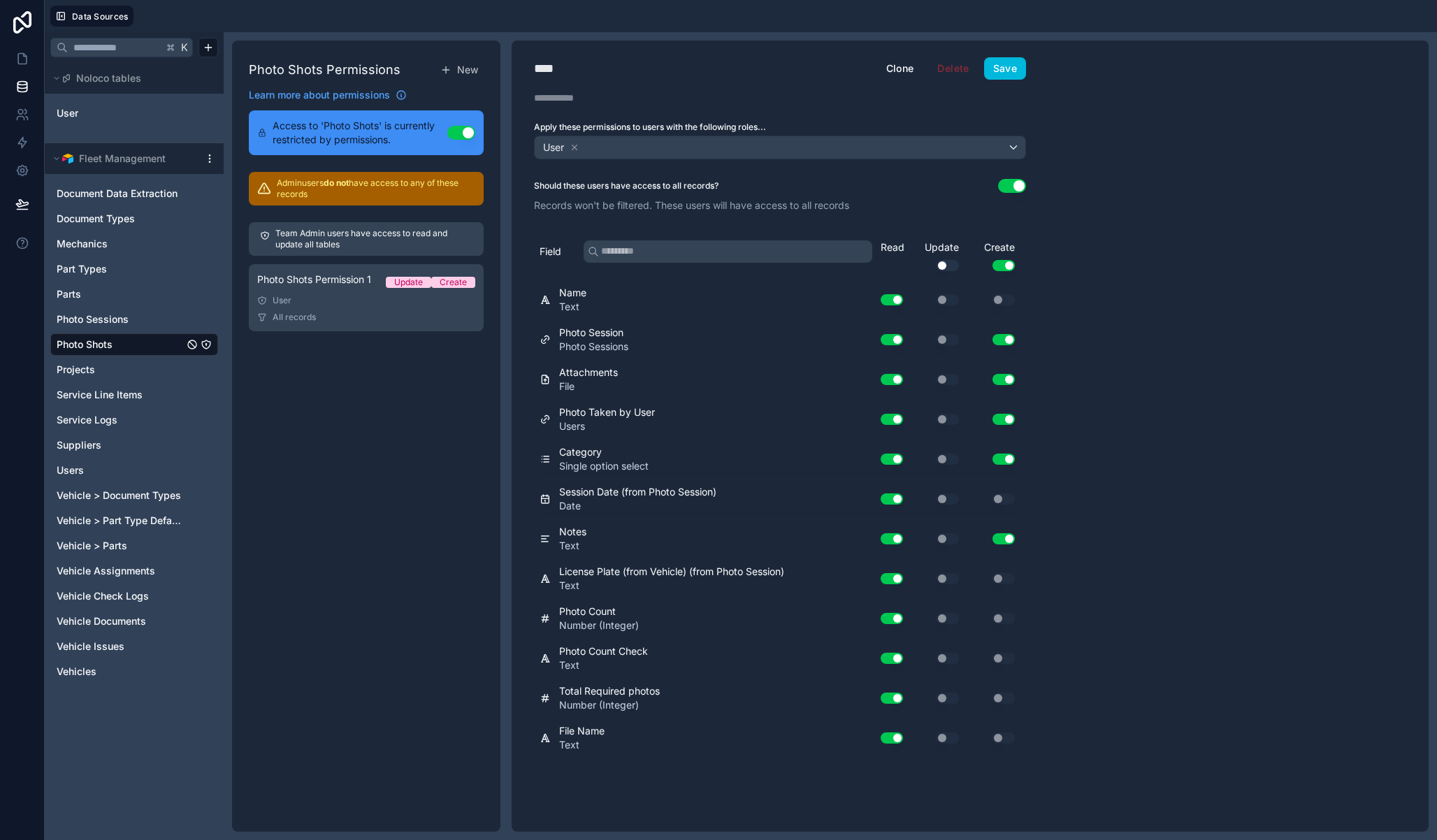
click at [1026, 266] on div "Field Read Update Use setting Create Use setting Name Text Use setting Use sett…" at bounding box center [780, 495] width 537 height 526
click at [1011, 267] on button "Use setting" at bounding box center [1004, 265] width 23 height 11
click at [1003, 63] on button "Save" at bounding box center [1005, 68] width 42 height 23
click at [464, 72] on span "New" at bounding box center [468, 69] width 21 height 14
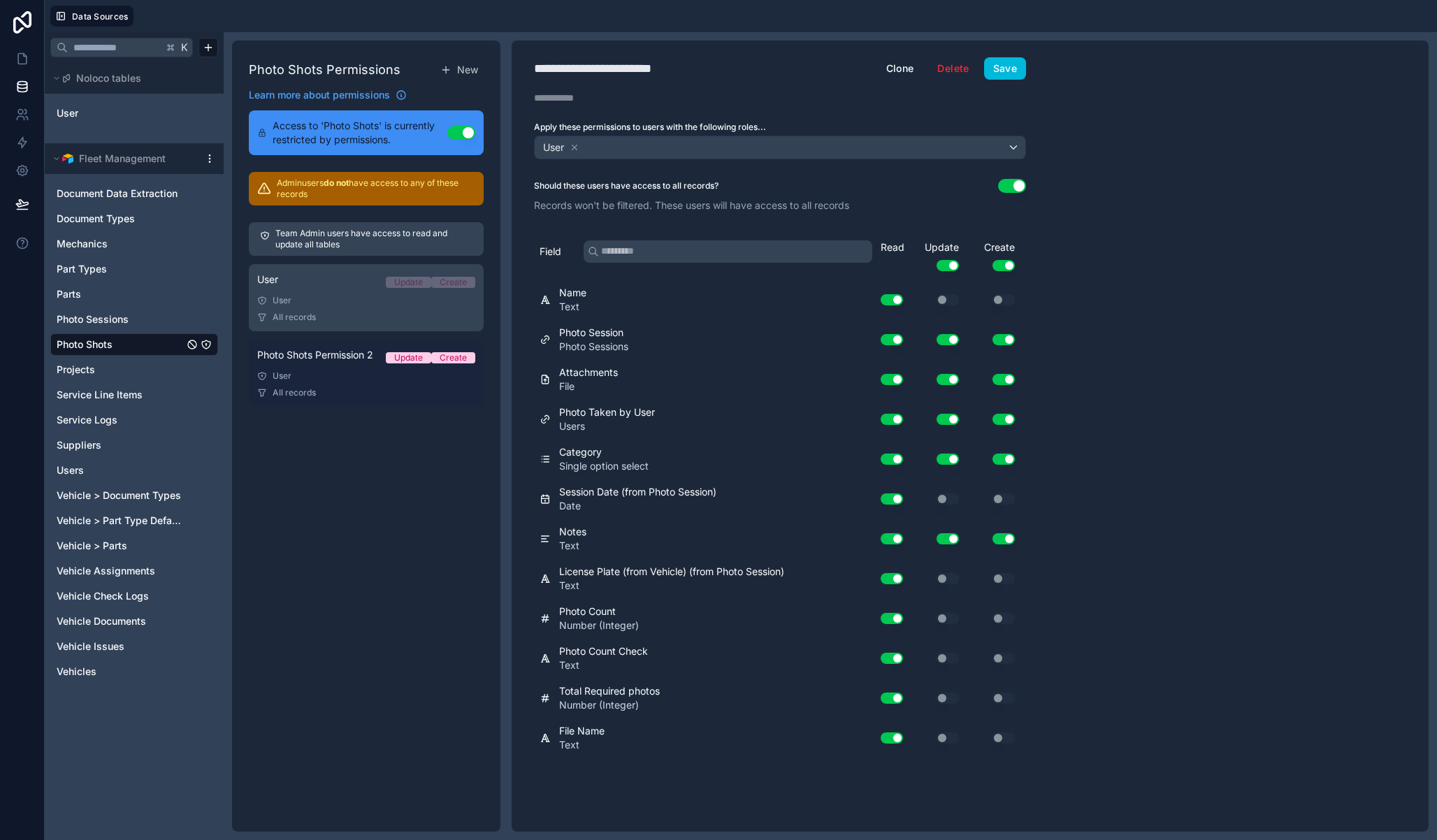
click at [332, 381] on div "User" at bounding box center [366, 376] width 218 height 11
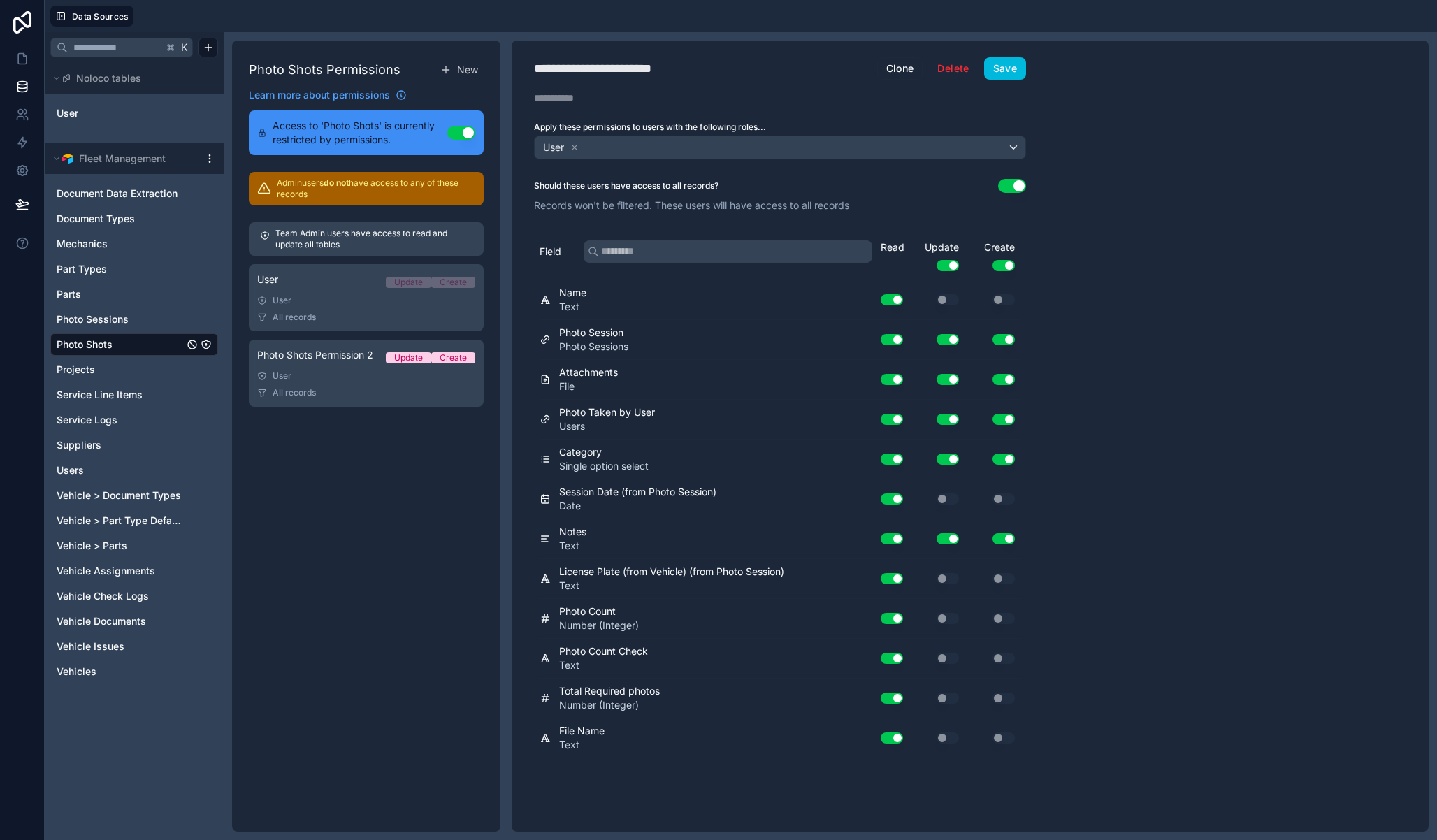
click at [617, 73] on div "**********" at bounding box center [616, 68] width 163 height 20
type div "**********"
click at [601, 145] on div "User" at bounding box center [780, 148] width 490 height 23
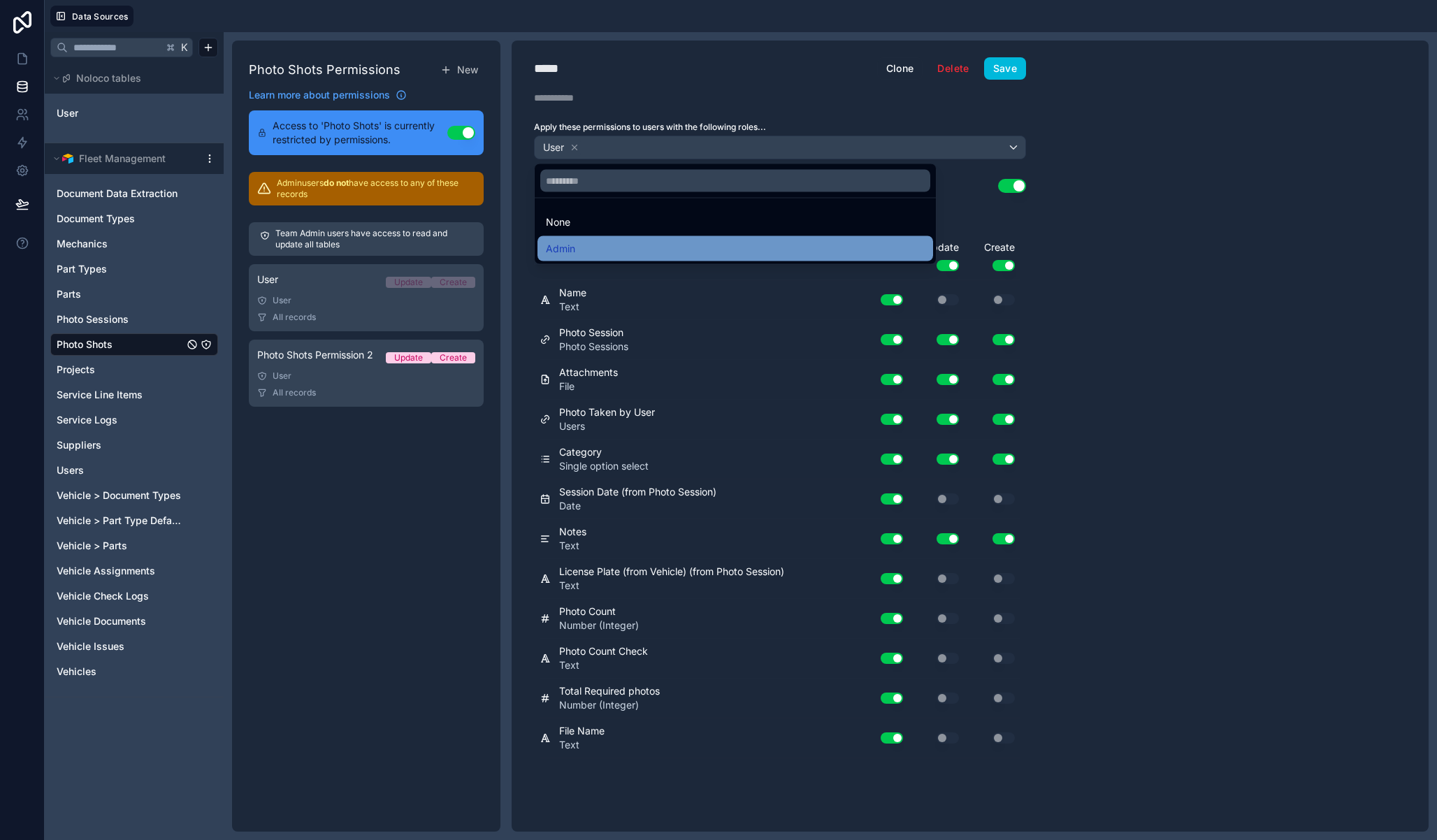
click at [580, 243] on div "Admin" at bounding box center [735, 249] width 378 height 17
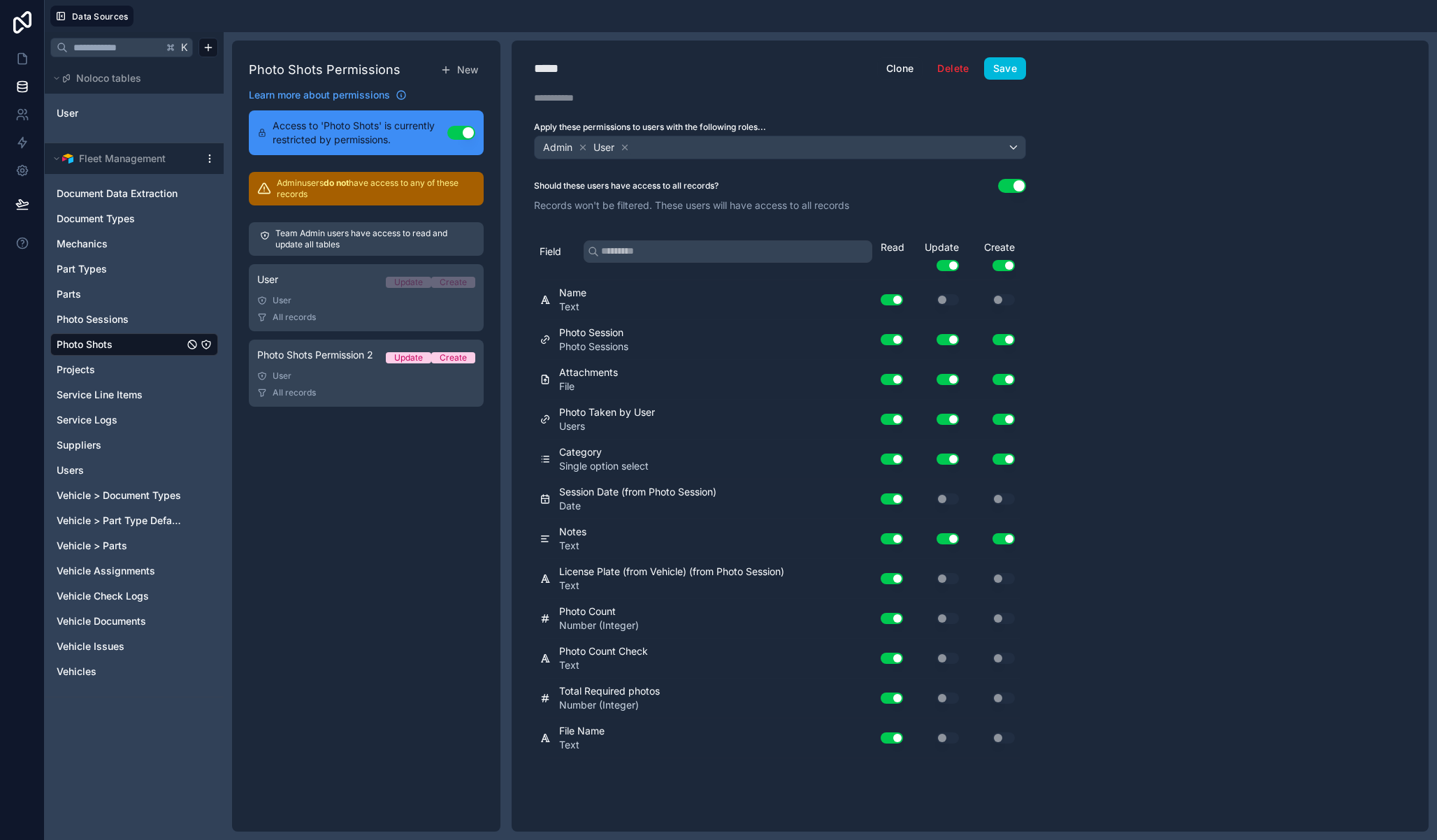
click at [623, 148] on icon at bounding box center [625, 147] width 9 height 9
click at [947, 650] on div "Use setting" at bounding box center [936, 658] width 56 height 23
click at [944, 693] on div "Use setting" at bounding box center [936, 698] width 56 height 23
click at [1016, 67] on button "Save" at bounding box center [1005, 68] width 42 height 23
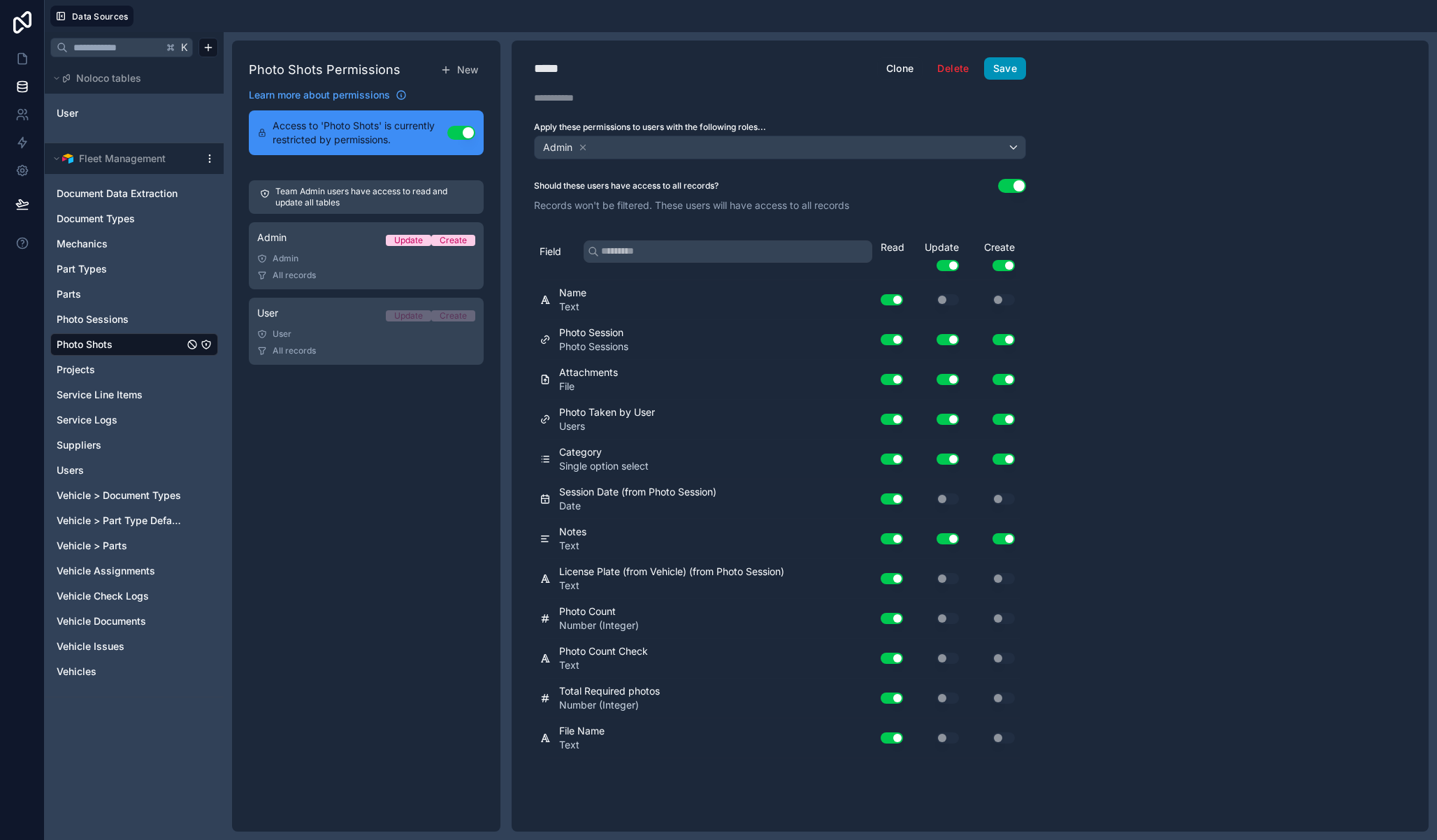
click at [1019, 62] on button "Save" at bounding box center [1005, 68] width 42 height 23
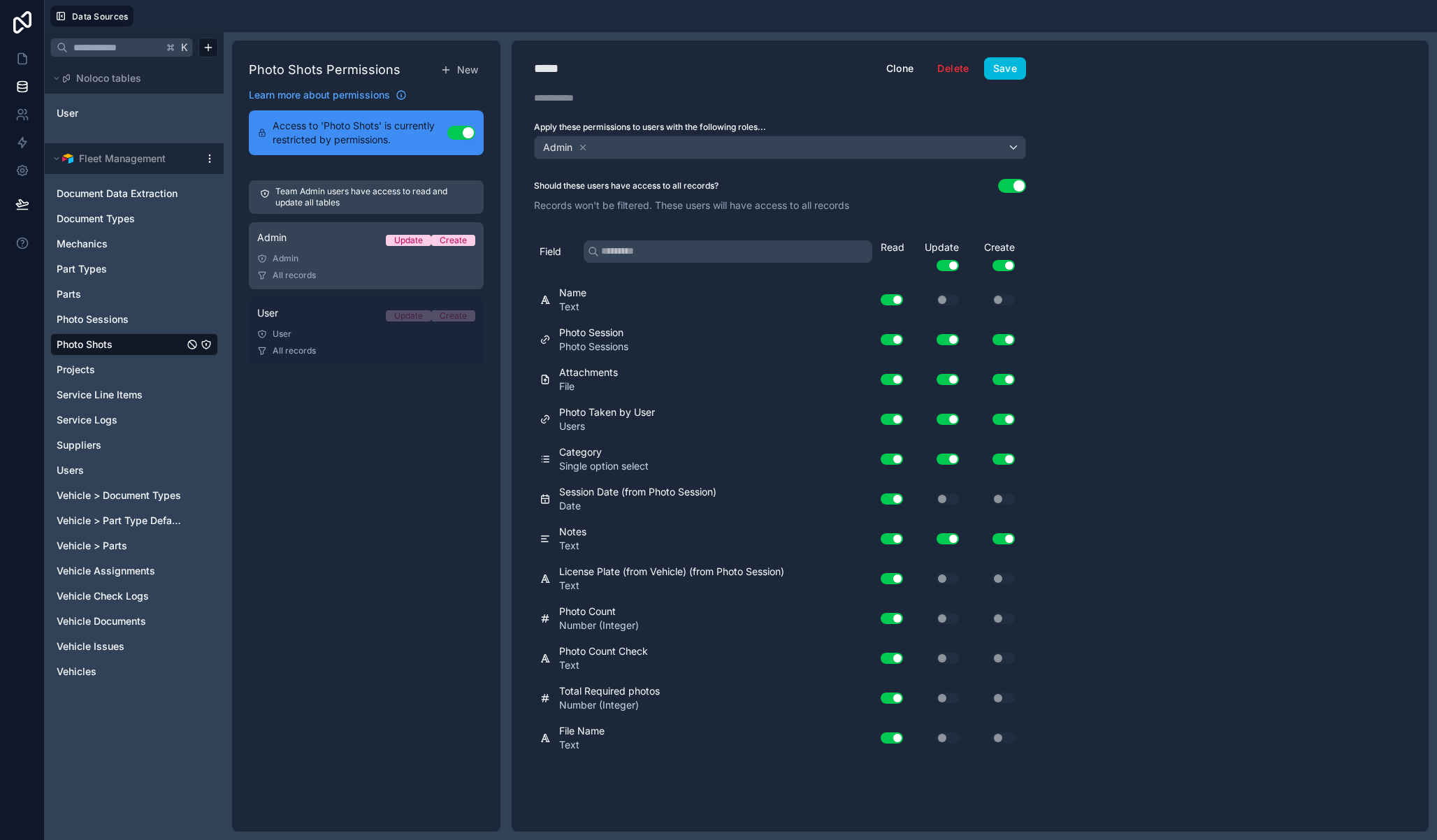
click at [318, 350] on div "All records" at bounding box center [366, 351] width 218 height 11
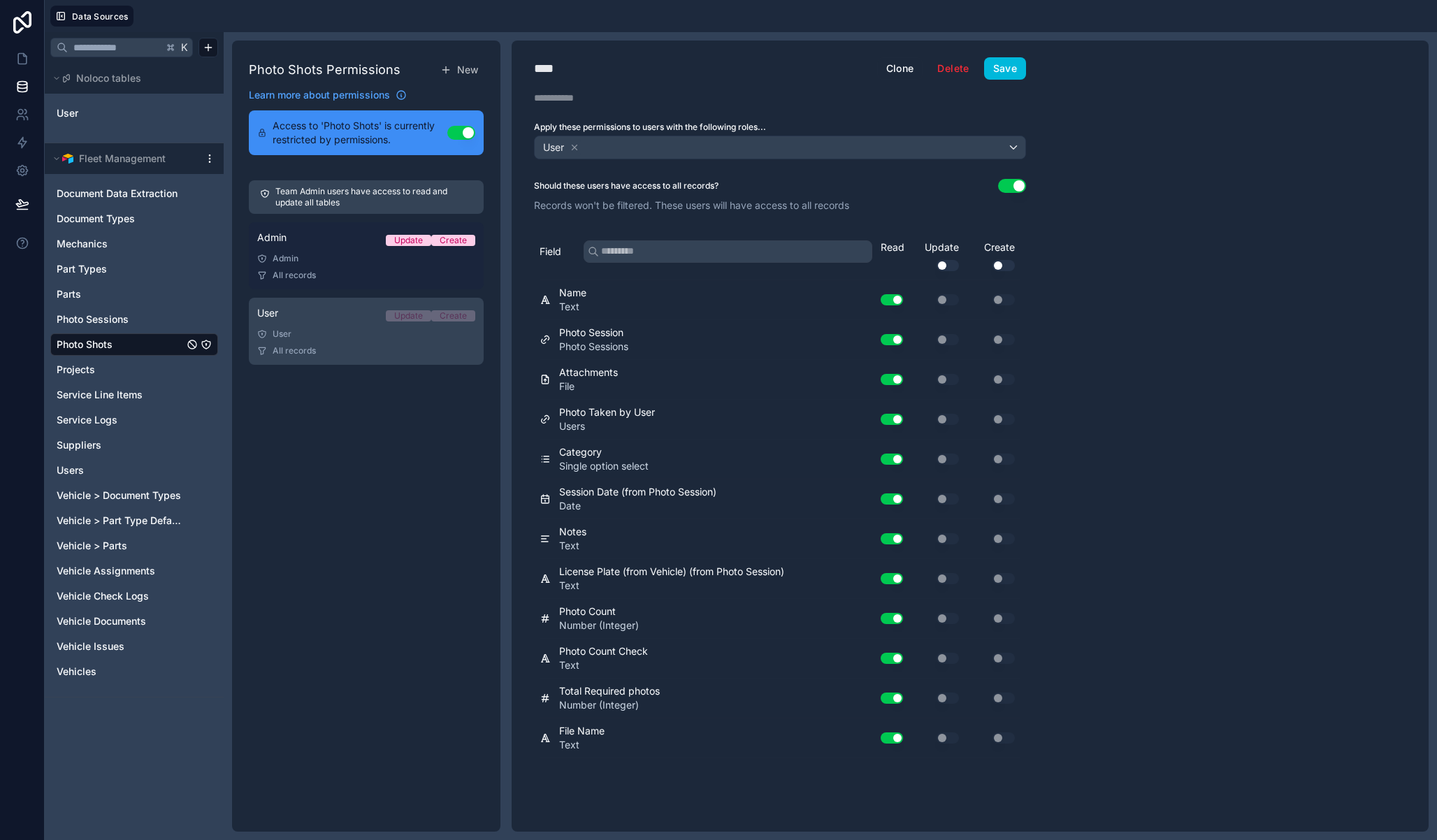
click at [336, 269] on div "All records" at bounding box center [366, 275] width 218 height 11
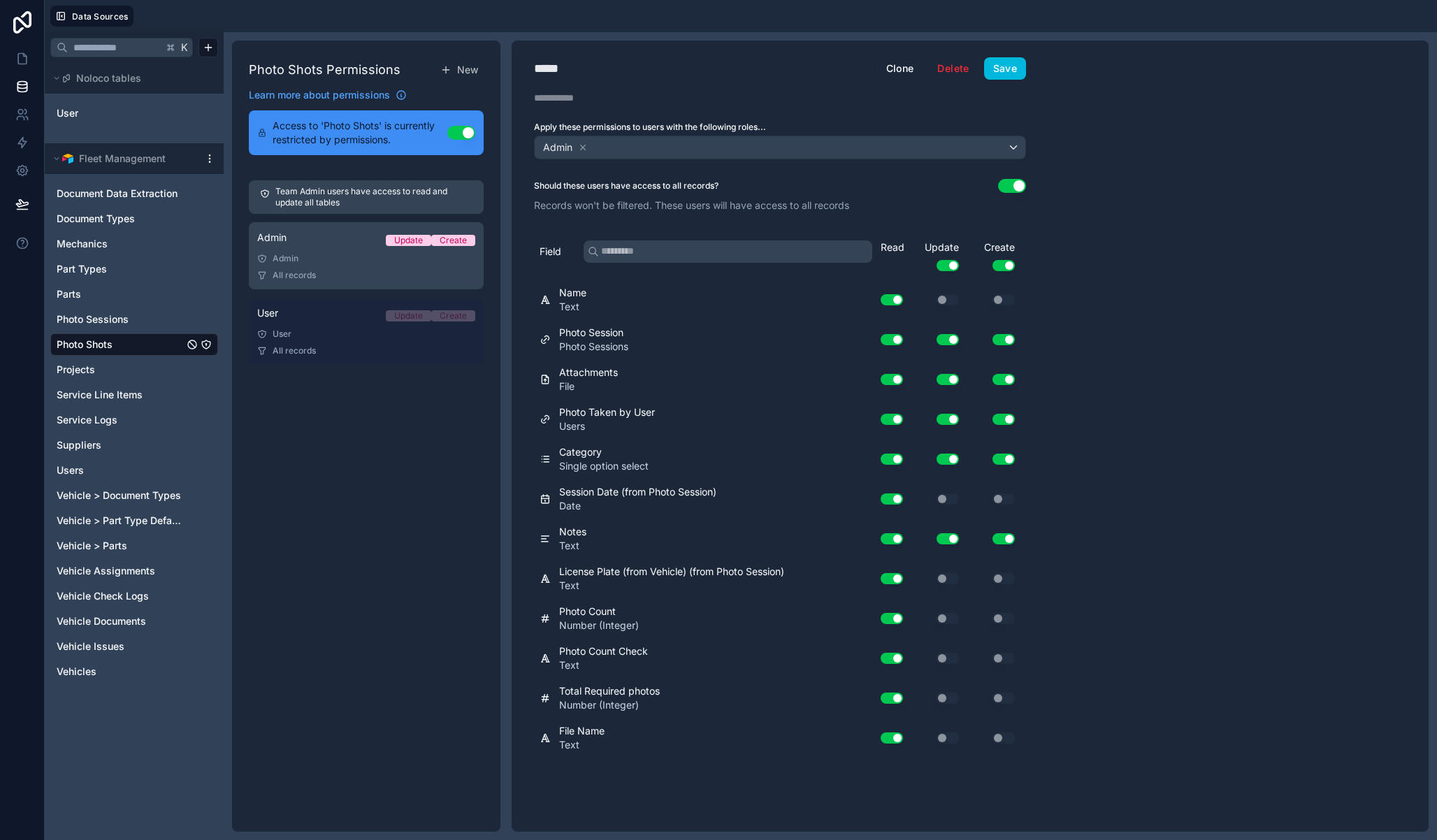
click at [332, 331] on div "User" at bounding box center [366, 334] width 218 height 11
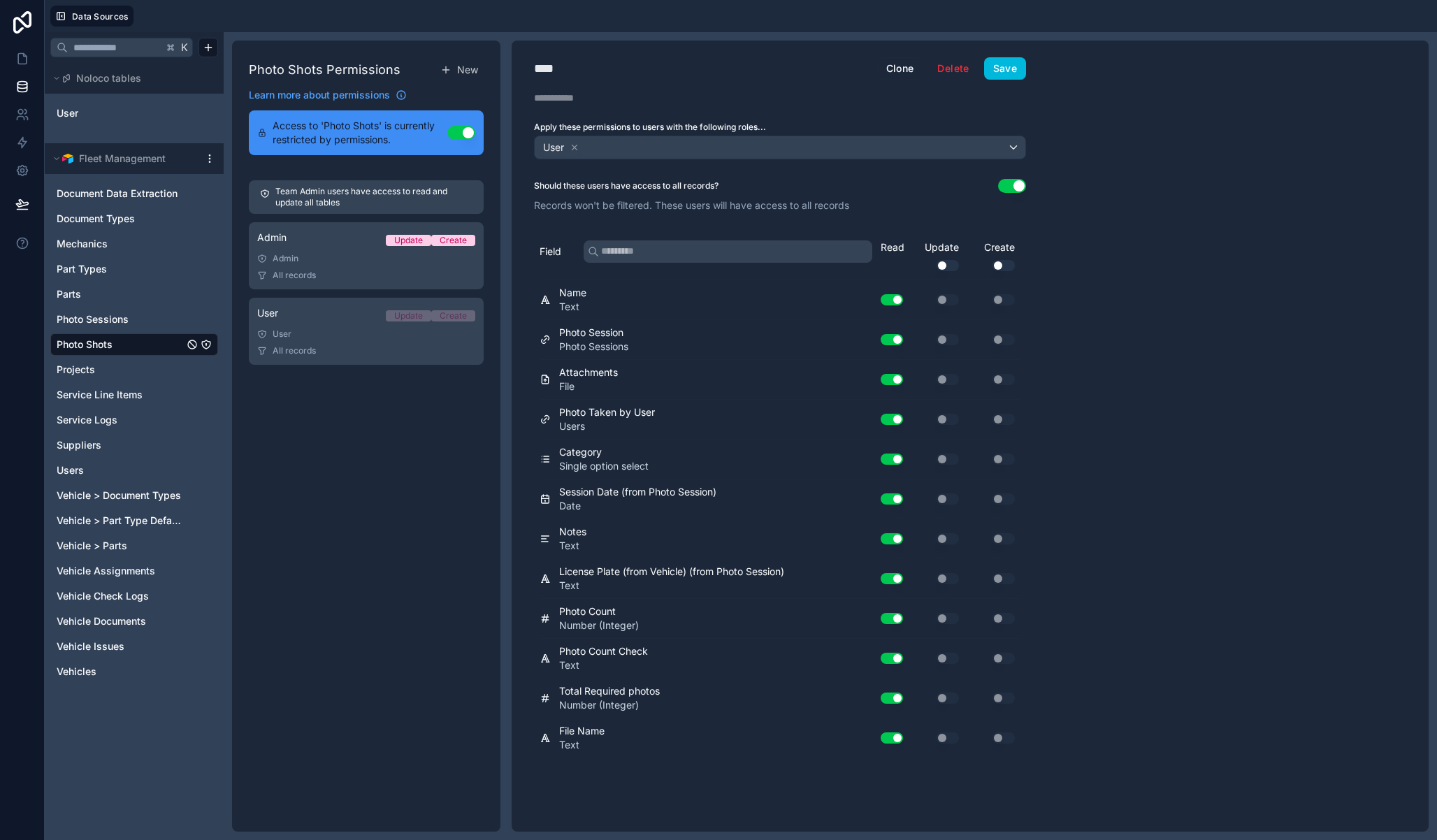
click at [1151, 380] on div "**** User Clone Delete Save Description Apply these permissions to users with t…" at bounding box center [969, 436] width 917 height 791
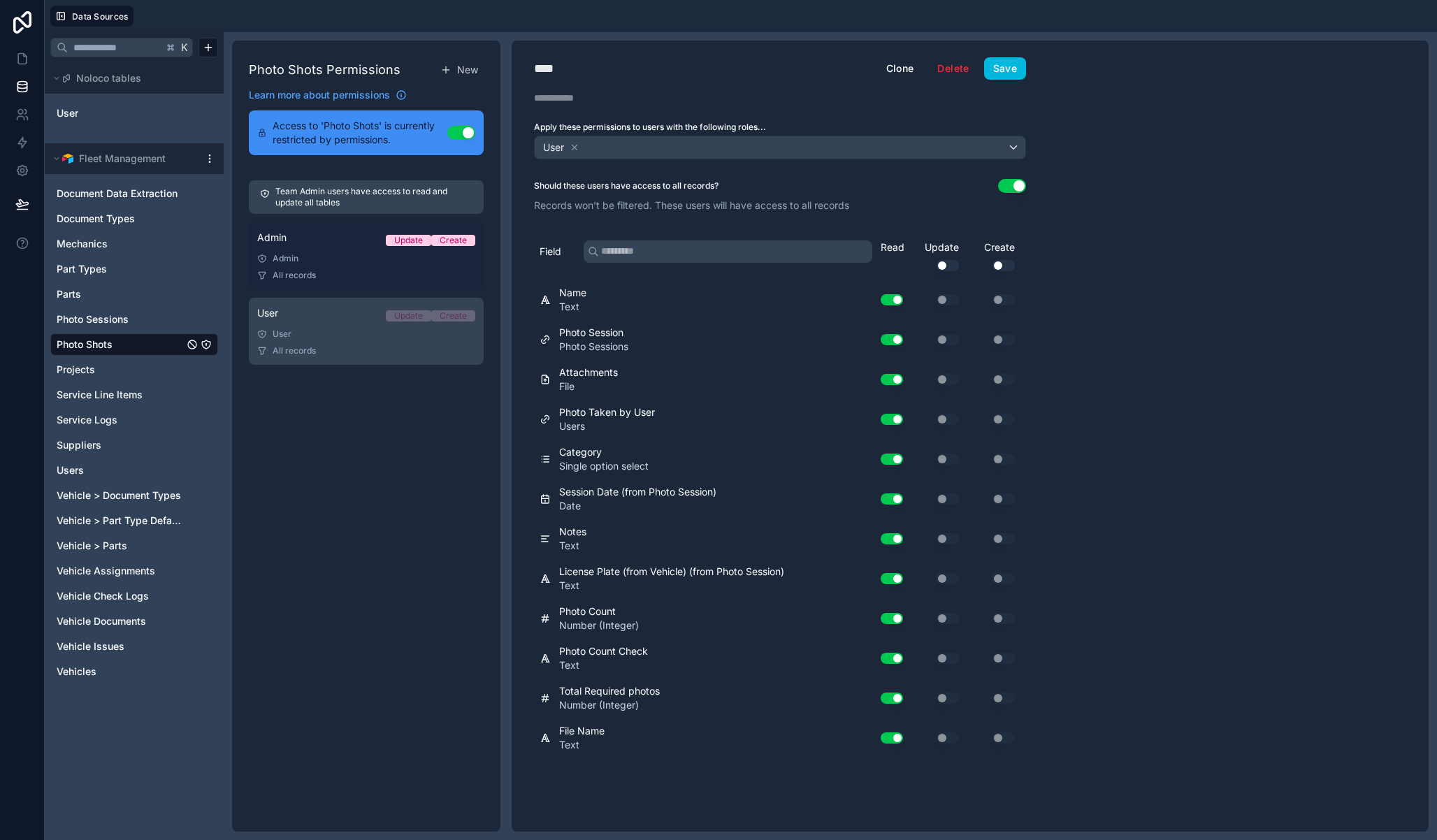
click at [330, 250] on link "Admin Update Create Admin All records" at bounding box center [366, 255] width 235 height 67
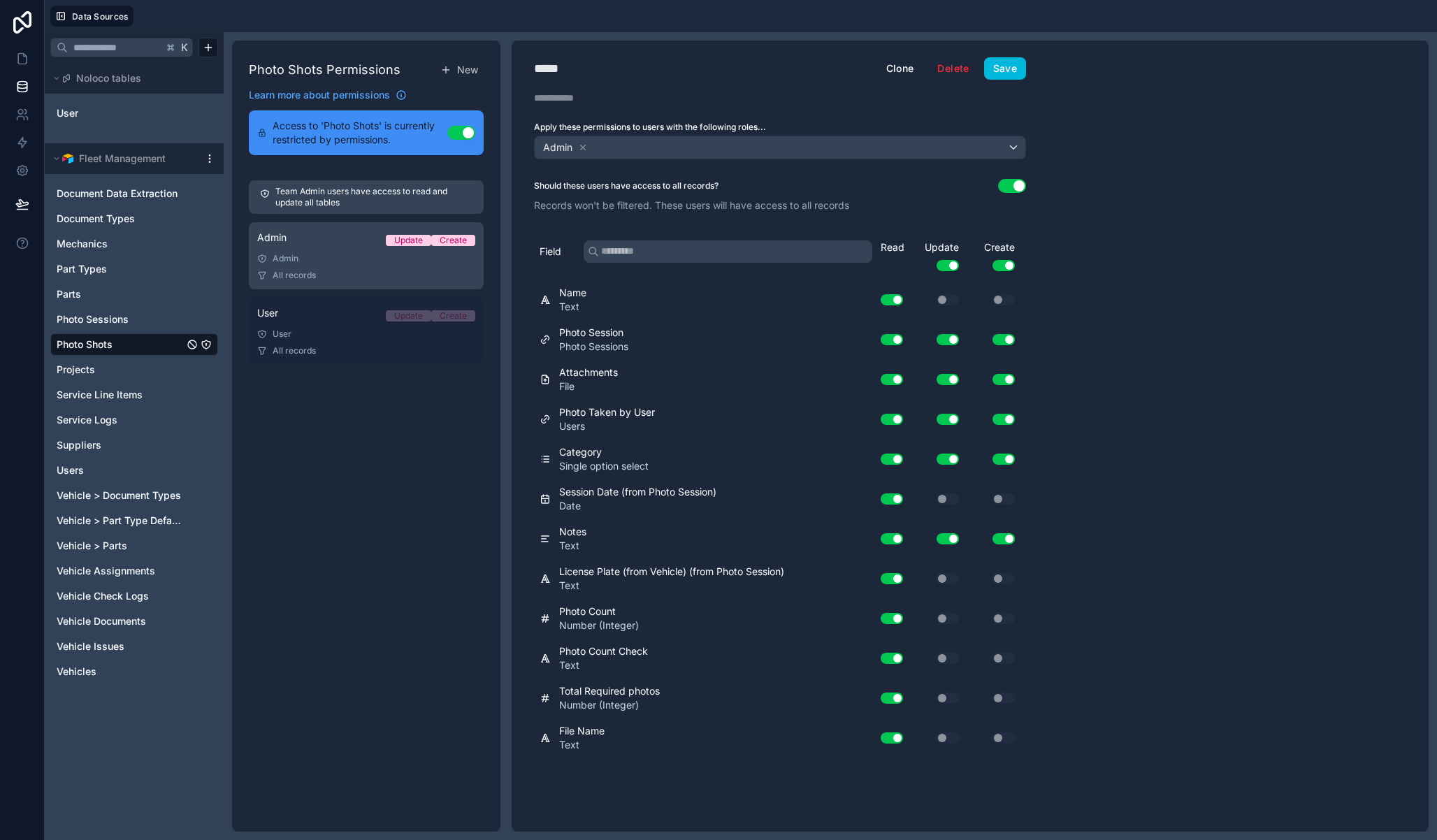
click at [300, 352] on span "All records" at bounding box center [294, 351] width 44 height 11
click at [302, 298] on link "User Update Create User All records" at bounding box center [366, 331] width 235 height 67
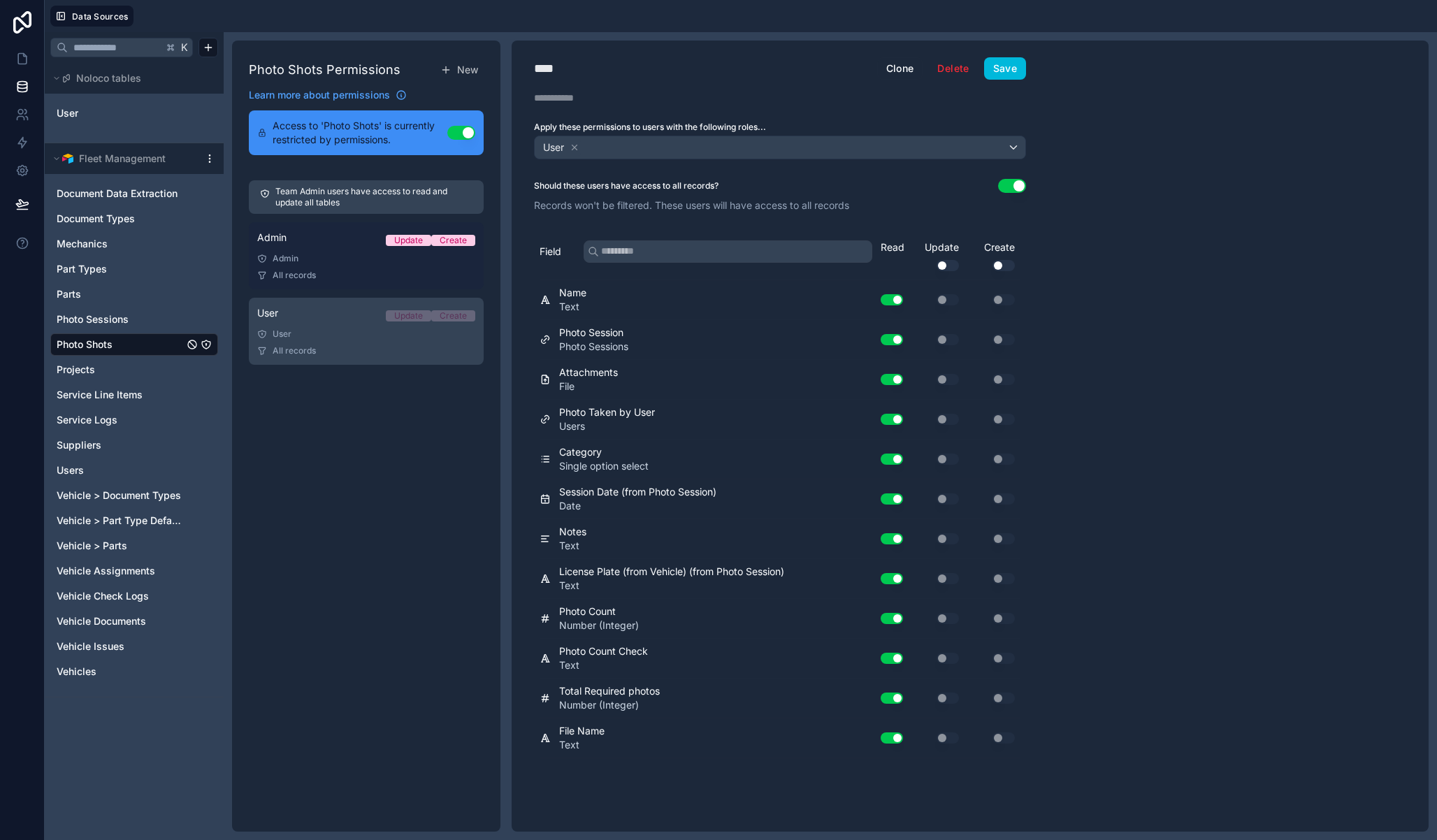
click at [295, 271] on span "All records" at bounding box center [294, 275] width 44 height 11
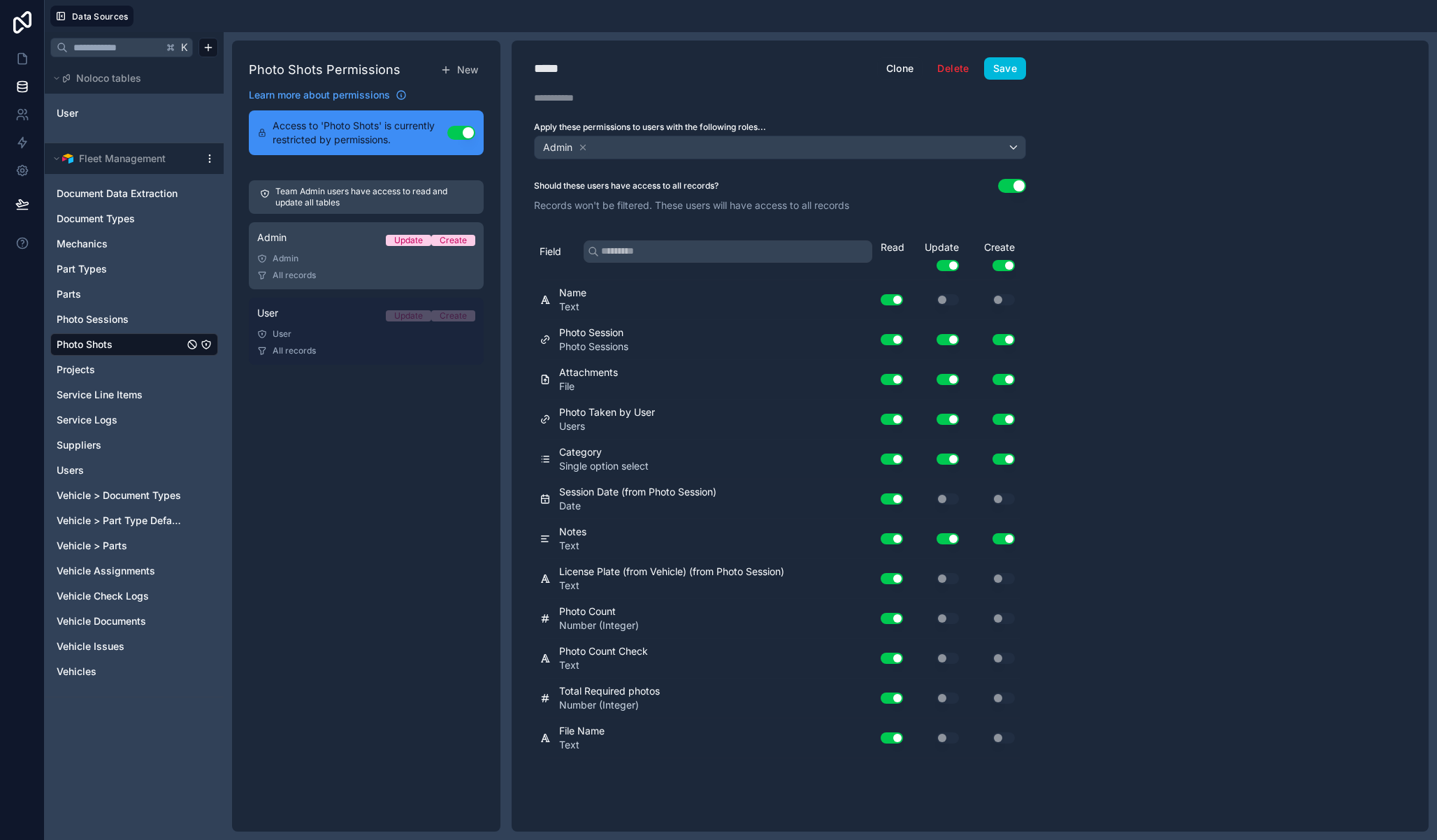
click at [328, 332] on div "User" at bounding box center [366, 334] width 218 height 11
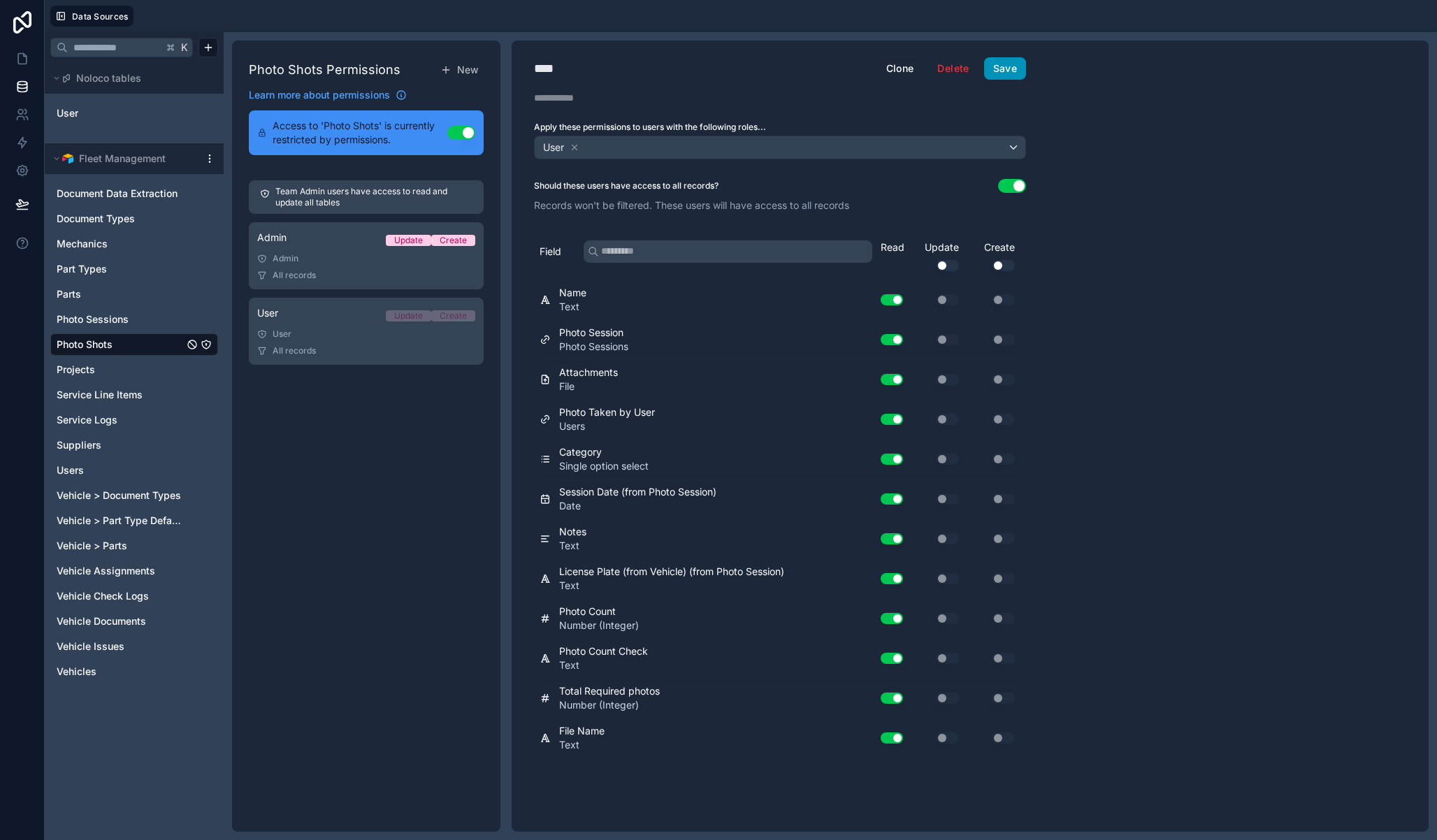
click at [1015, 73] on button "Save" at bounding box center [1005, 68] width 42 height 23
click at [208, 368] on icon "Projects" at bounding box center [206, 370] width 11 height 11
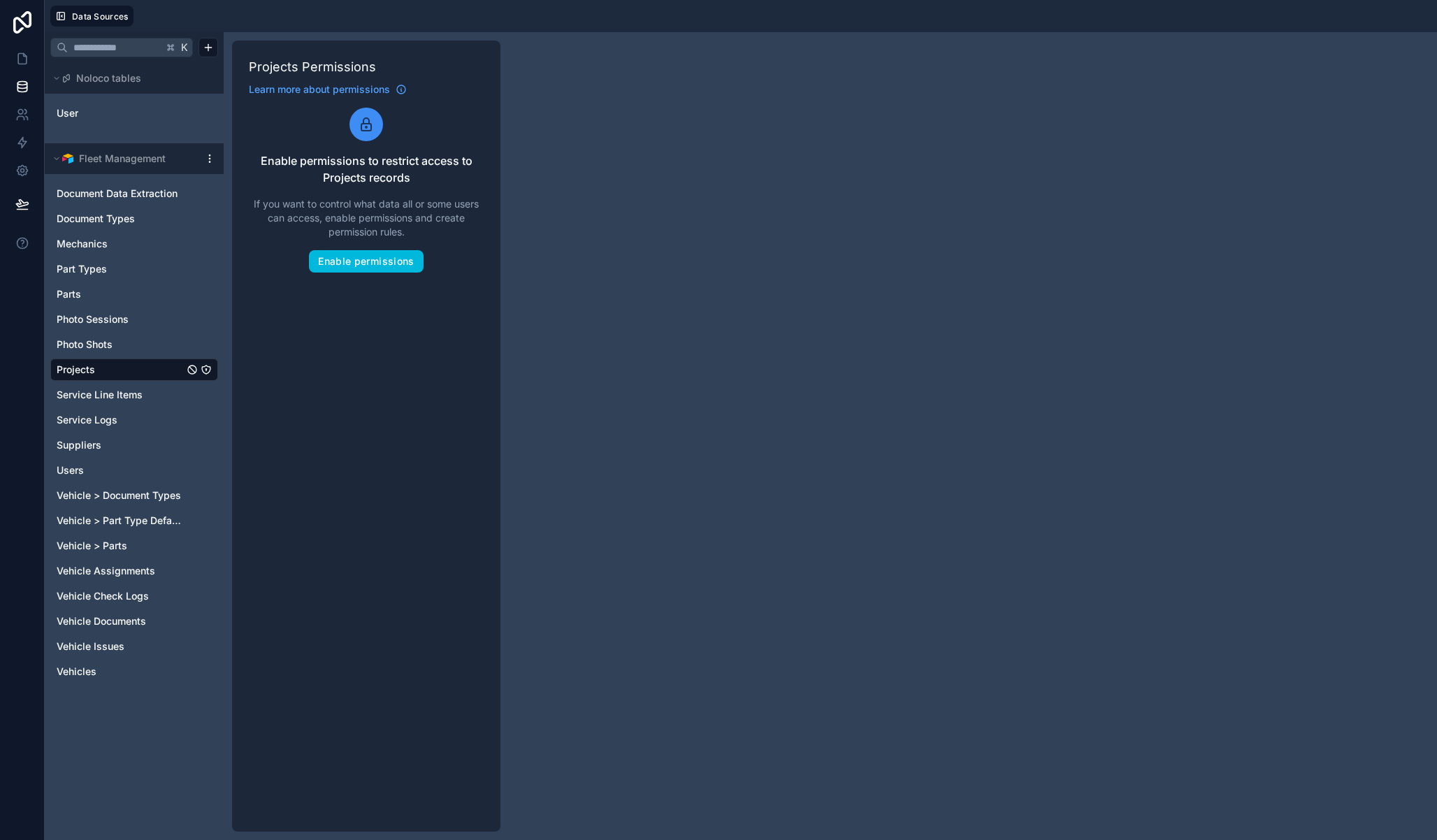
click at [369, 273] on div "Projects Permissions Learn more about permissions Enable permissions to restric…" at bounding box center [366, 436] width 268 height 791
click at [372, 265] on button "Enable permissions" at bounding box center [366, 262] width 114 height 23
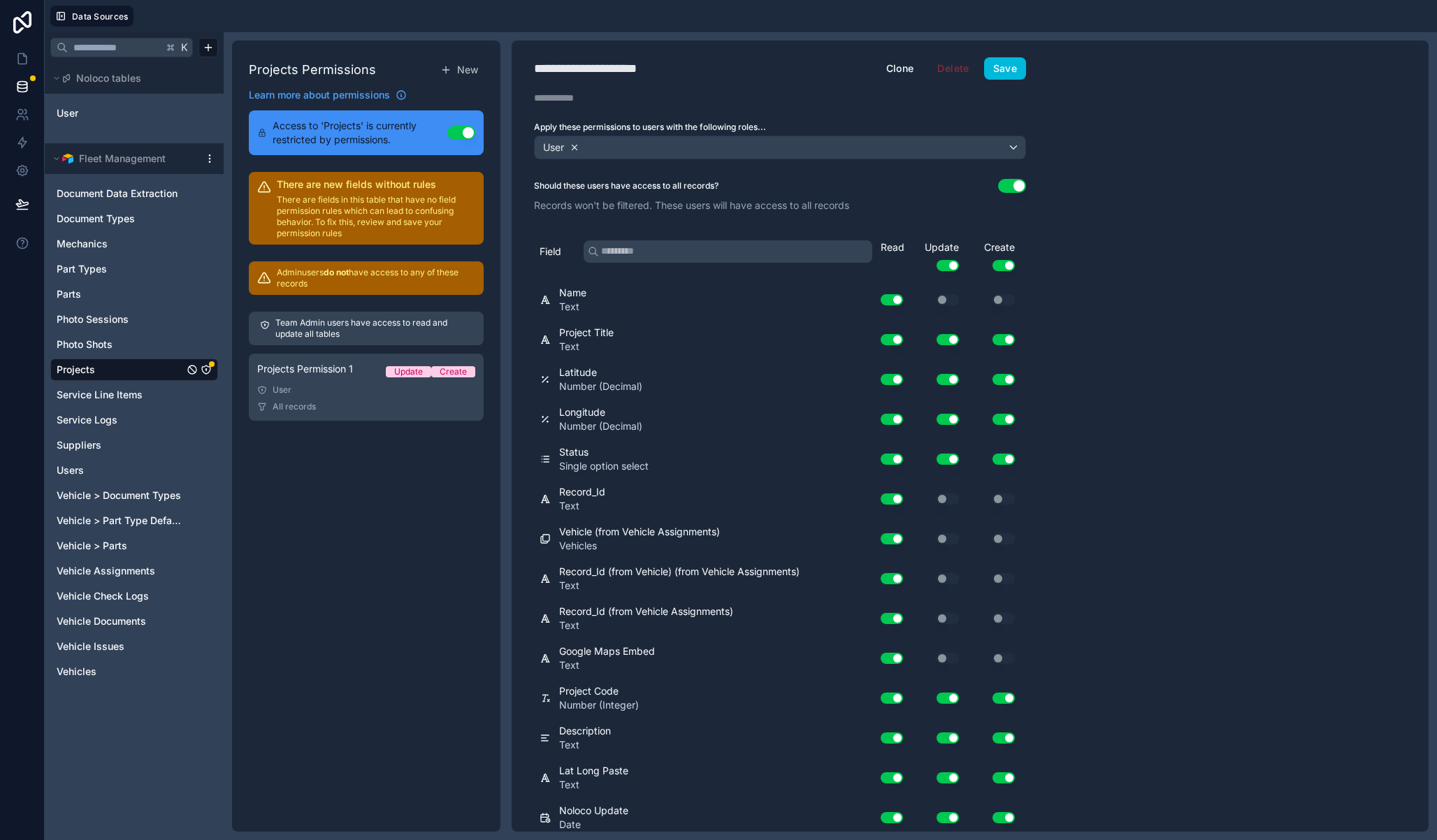
click at [578, 146] on icon at bounding box center [575, 147] width 9 height 9
click at [605, 146] on span "Choose one or more roles" at bounding box center [599, 147] width 116 height 12
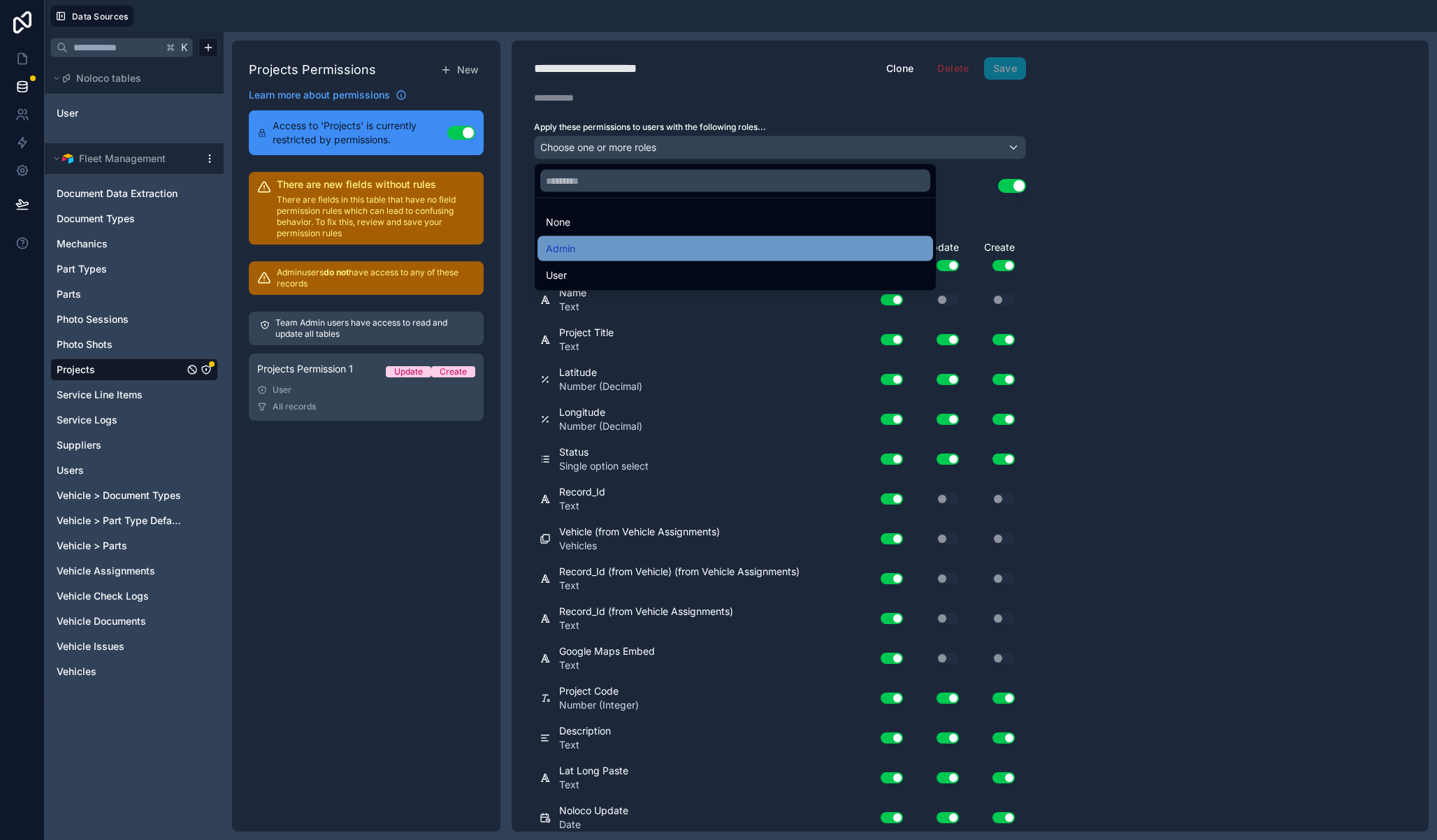
click at [583, 247] on div "Admin" at bounding box center [735, 249] width 378 height 17
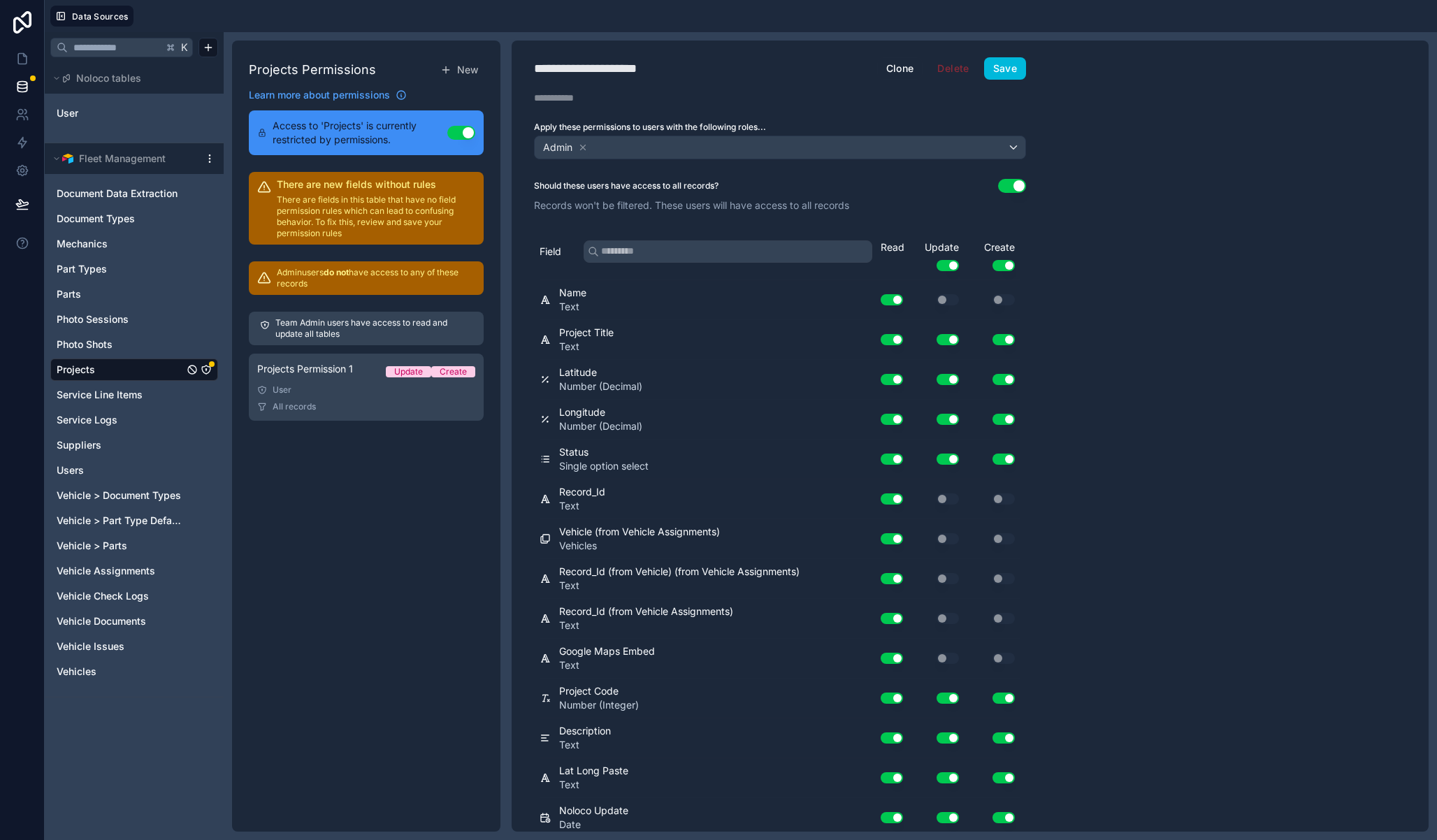
click at [608, 78] on div "**********" at bounding box center [602, 68] width 137 height 20
click at [608, 77] on div "**********" at bounding box center [602, 68] width 137 height 20
type div "**********"
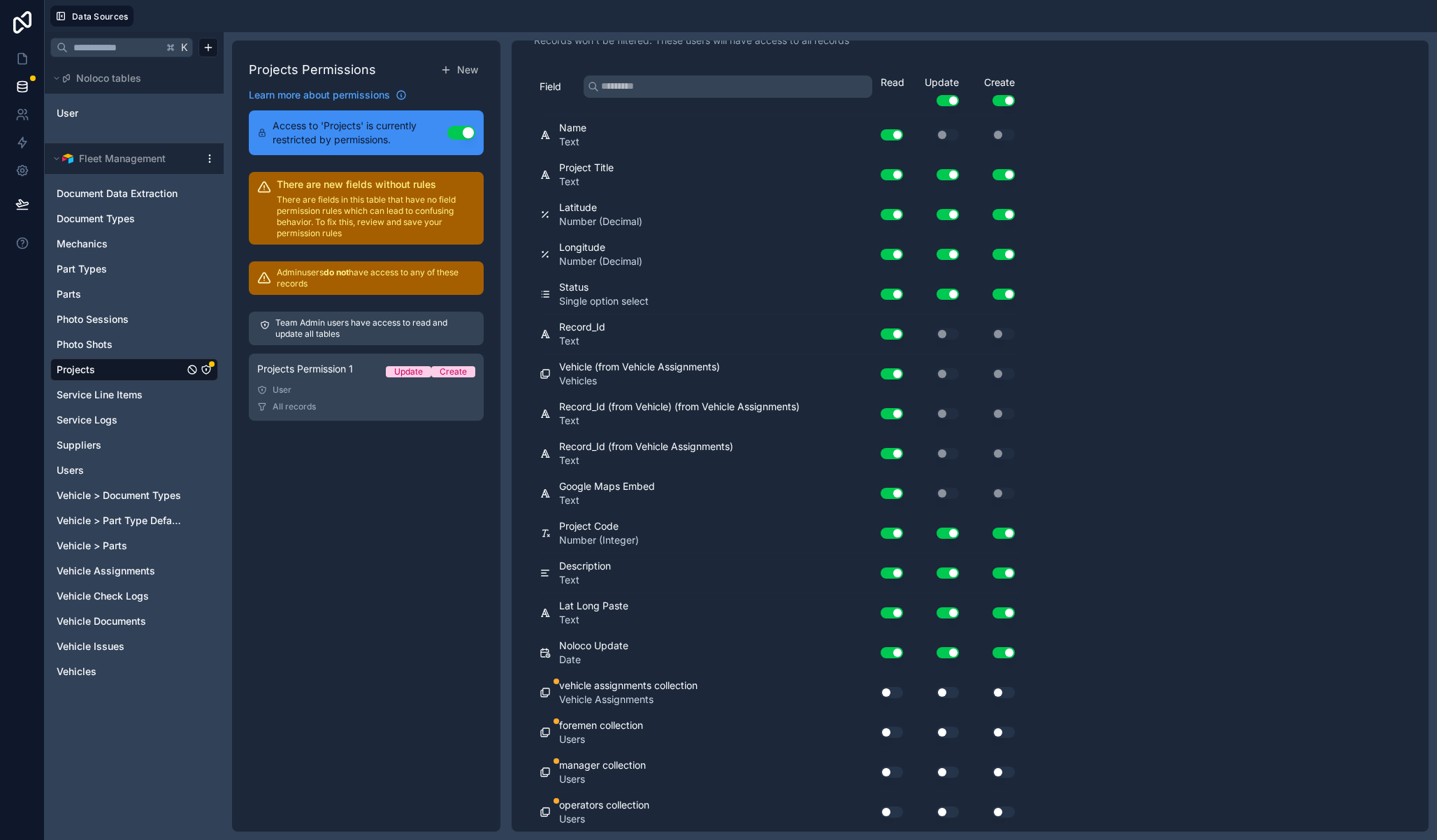
click at [887, 693] on button "Use setting" at bounding box center [893, 692] width 23 height 11
click at [892, 736] on button "Use setting" at bounding box center [893, 732] width 23 height 11
click at [889, 770] on button "Use setting" at bounding box center [893, 772] width 23 height 11
click at [894, 801] on div "Use setting" at bounding box center [886, 813] width 45 height 23
drag, startPoint x: 893, startPoint y: 808, endPoint x: 924, endPoint y: 813, distance: 31.4
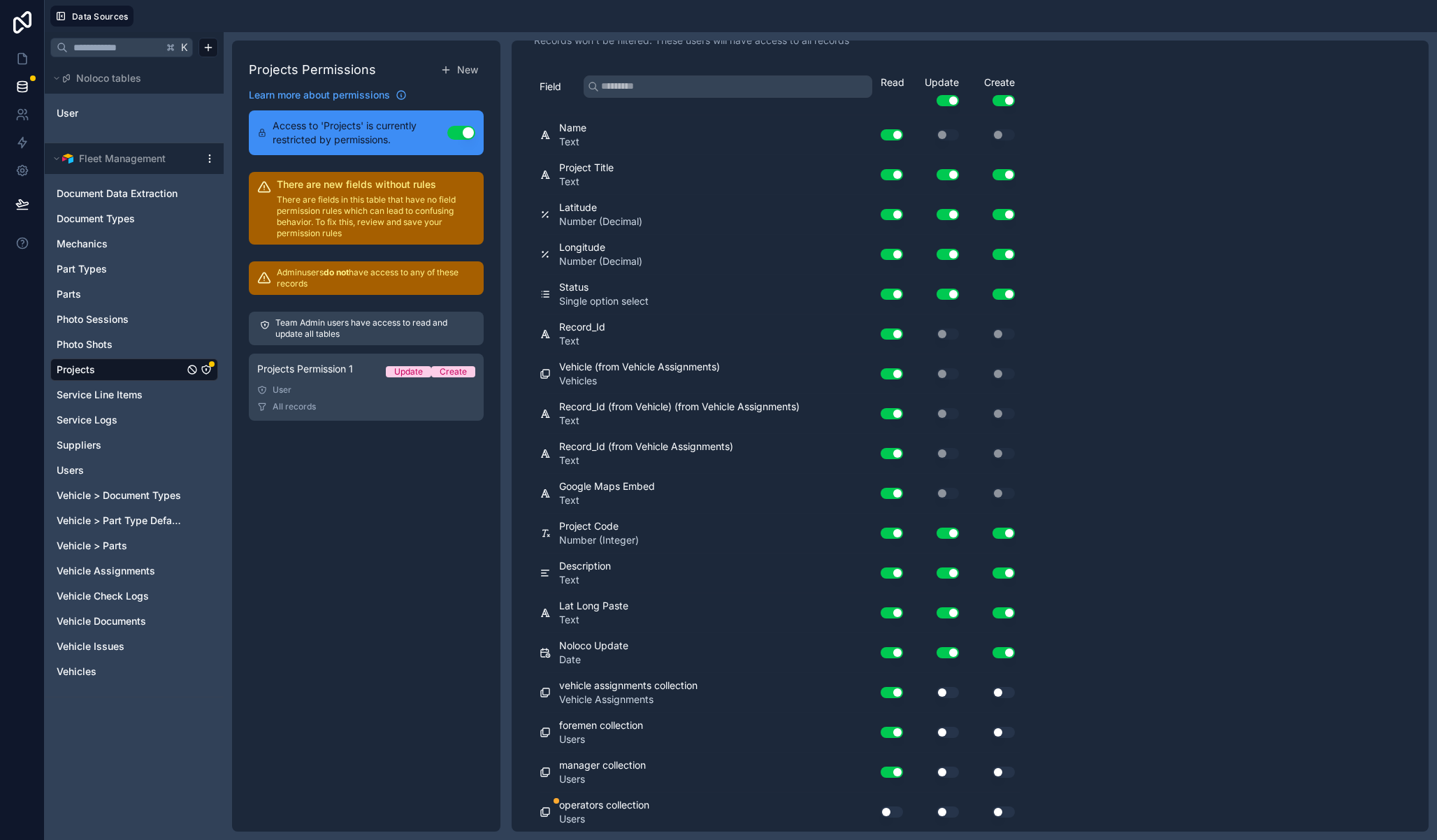
click at [893, 809] on button "Use setting" at bounding box center [893, 812] width 23 height 11
drag, startPoint x: 958, startPoint y: 815, endPoint x: 957, endPoint y: 807, distance: 8.1
click at [959, 815] on div "Use setting" at bounding box center [936, 812] width 56 height 11
drag, startPoint x: 949, startPoint y: 770, endPoint x: 952, endPoint y: 752, distance: 18.2
click at [949, 771] on button "Use setting" at bounding box center [948, 772] width 23 height 11
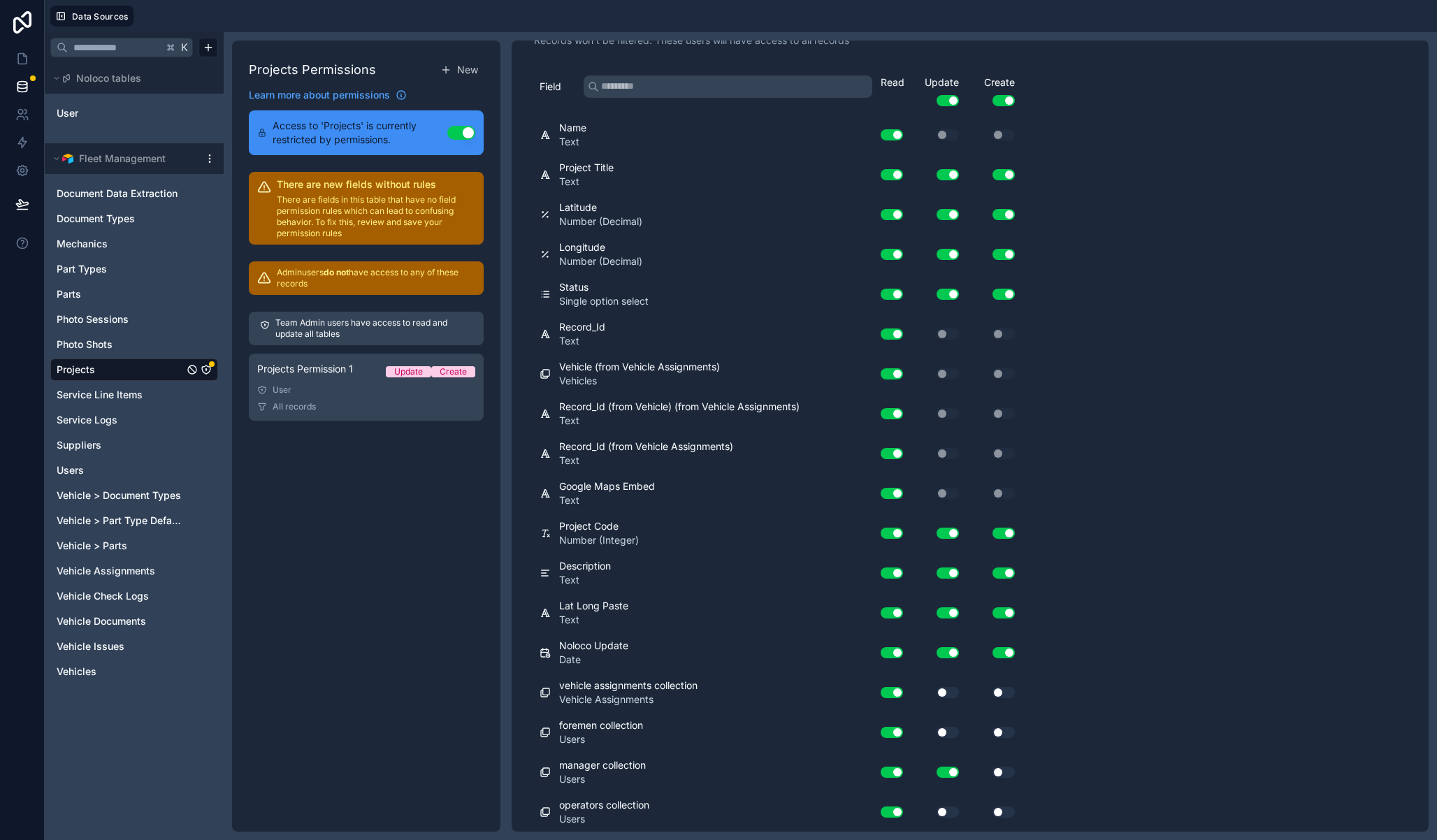
click at [954, 732] on button "Use setting" at bounding box center [948, 732] width 23 height 11
click at [952, 690] on button "Use setting" at bounding box center [948, 692] width 23 height 11
click at [948, 812] on button "Use setting" at bounding box center [948, 812] width 23 height 11
click at [1017, 812] on div "Use setting" at bounding box center [992, 812] width 56 height 11
click at [1008, 812] on button "Use setting" at bounding box center [1004, 812] width 23 height 11
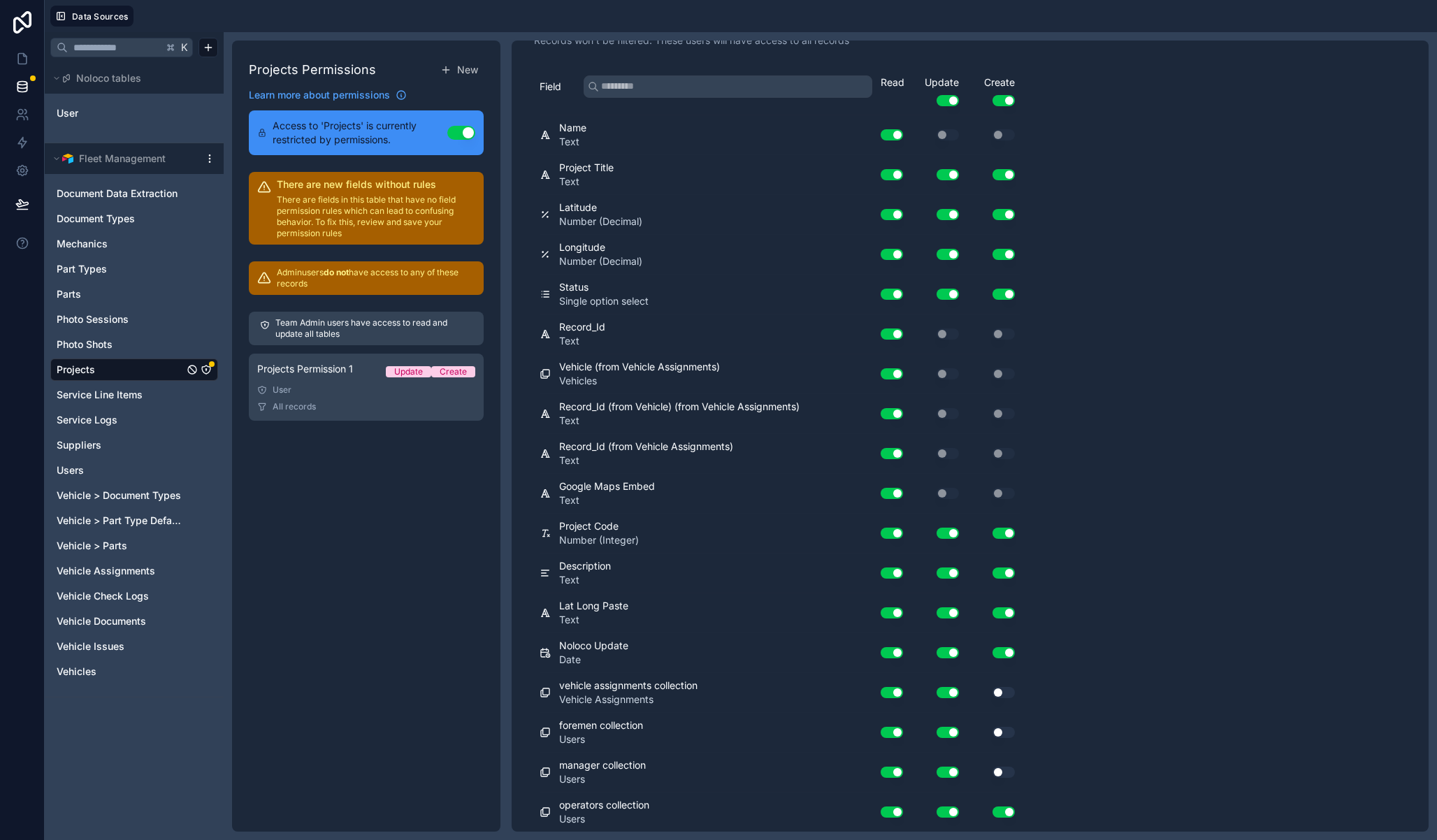
click at [1004, 776] on button "Use setting" at bounding box center [1004, 772] width 23 height 11
click at [1011, 735] on button "Use setting" at bounding box center [1004, 732] width 23 height 11
click at [1005, 700] on div "Use setting" at bounding box center [992, 693] width 56 height 23
click at [1005, 695] on button "Use setting" at bounding box center [1004, 692] width 23 height 11
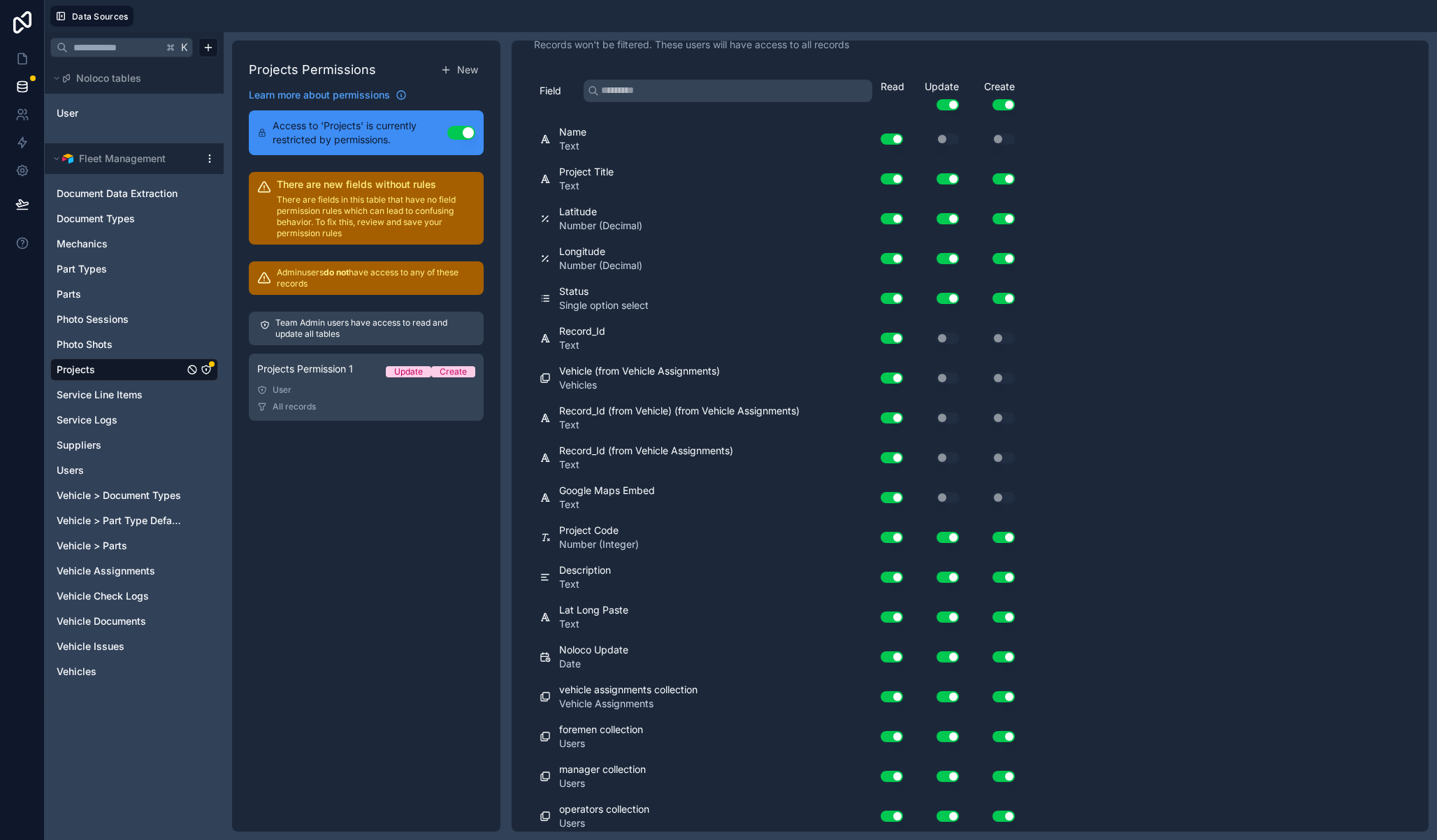
scroll to position [0, 0]
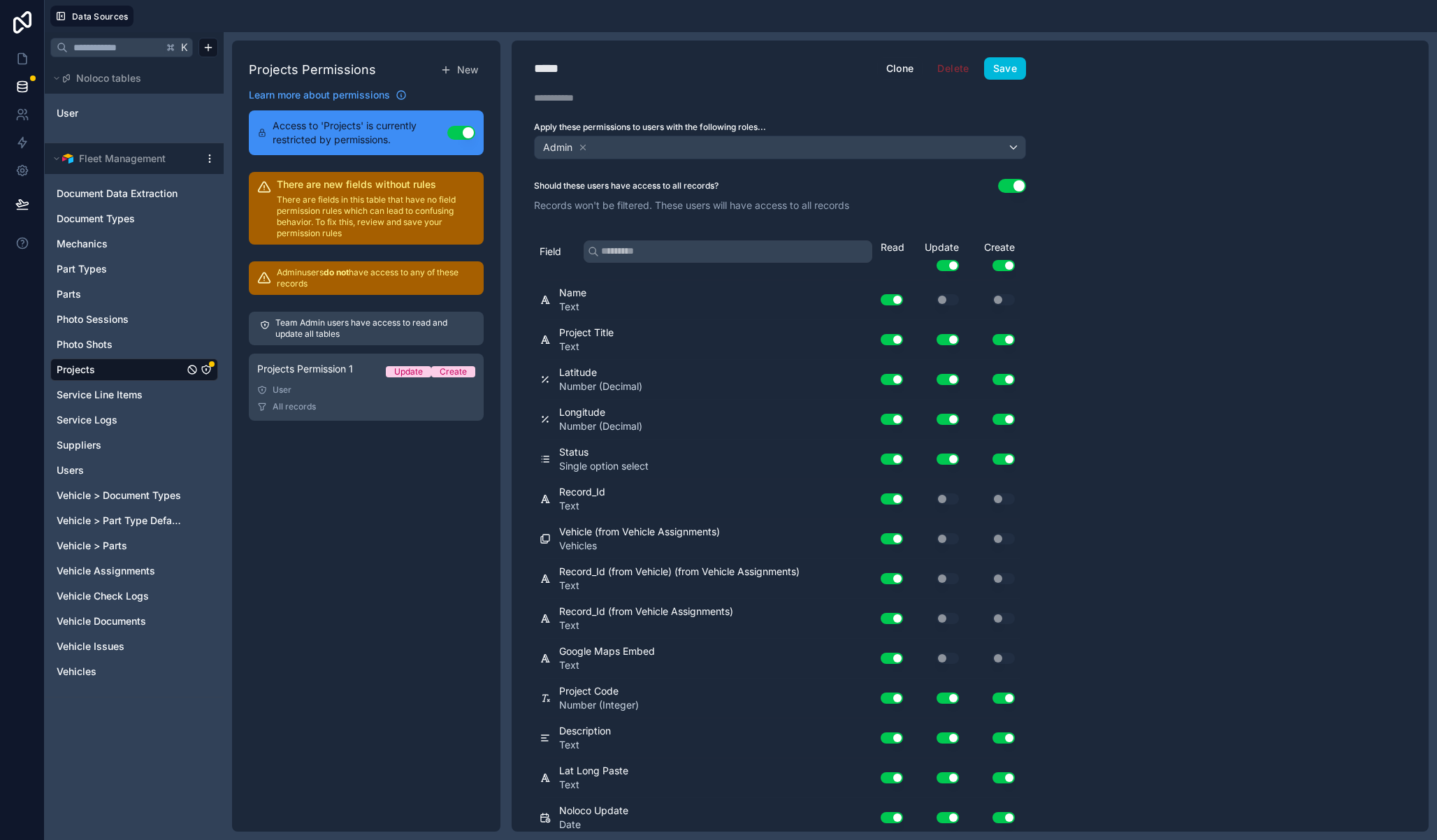
click at [1002, 82] on div "***** Admin Clone Delete Save Description Apply these permissions to users with…" at bounding box center [780, 436] width 537 height 791
click at [1003, 76] on button "Save" at bounding box center [1005, 68] width 42 height 23
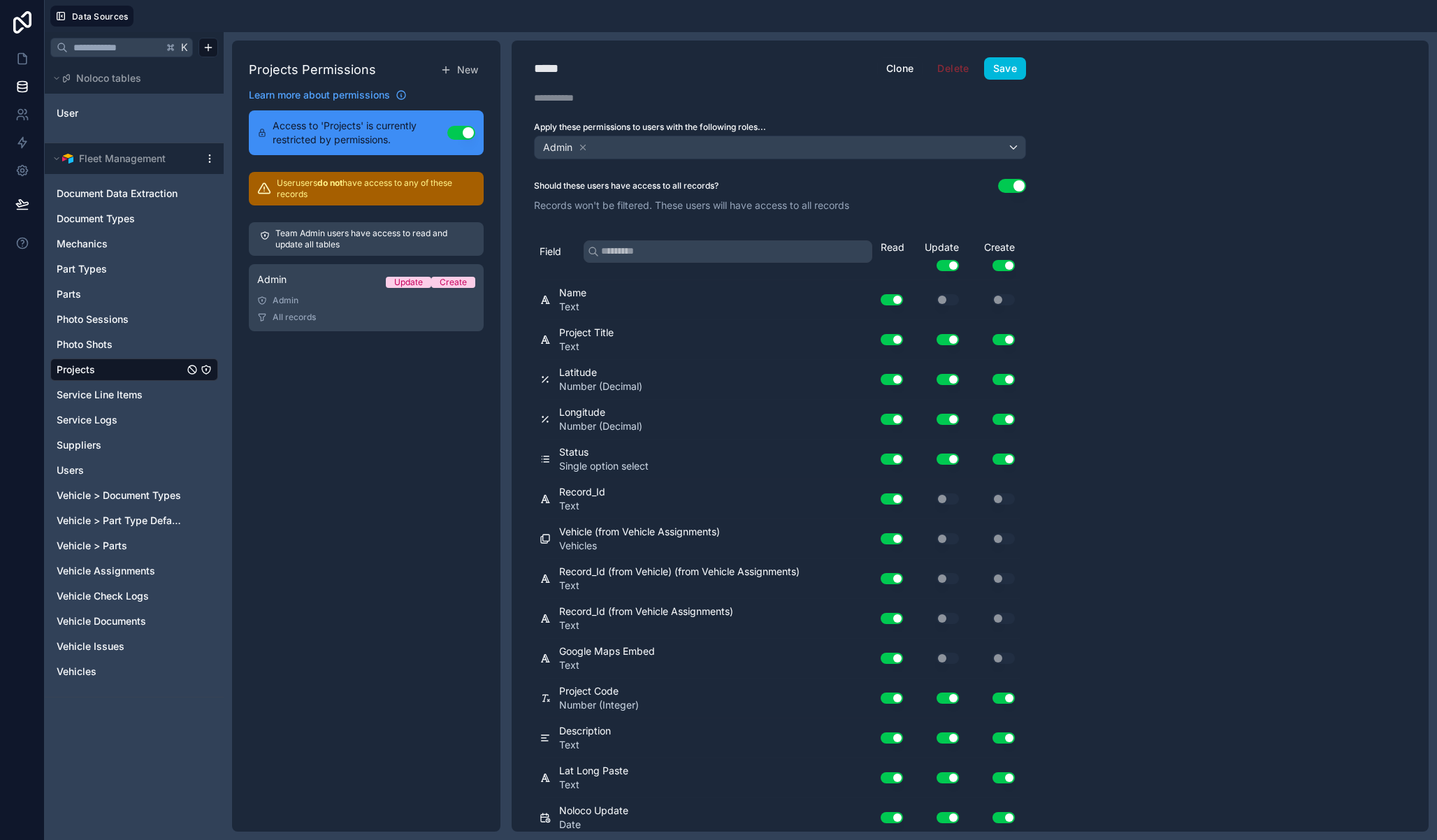
scroll to position [165, 0]
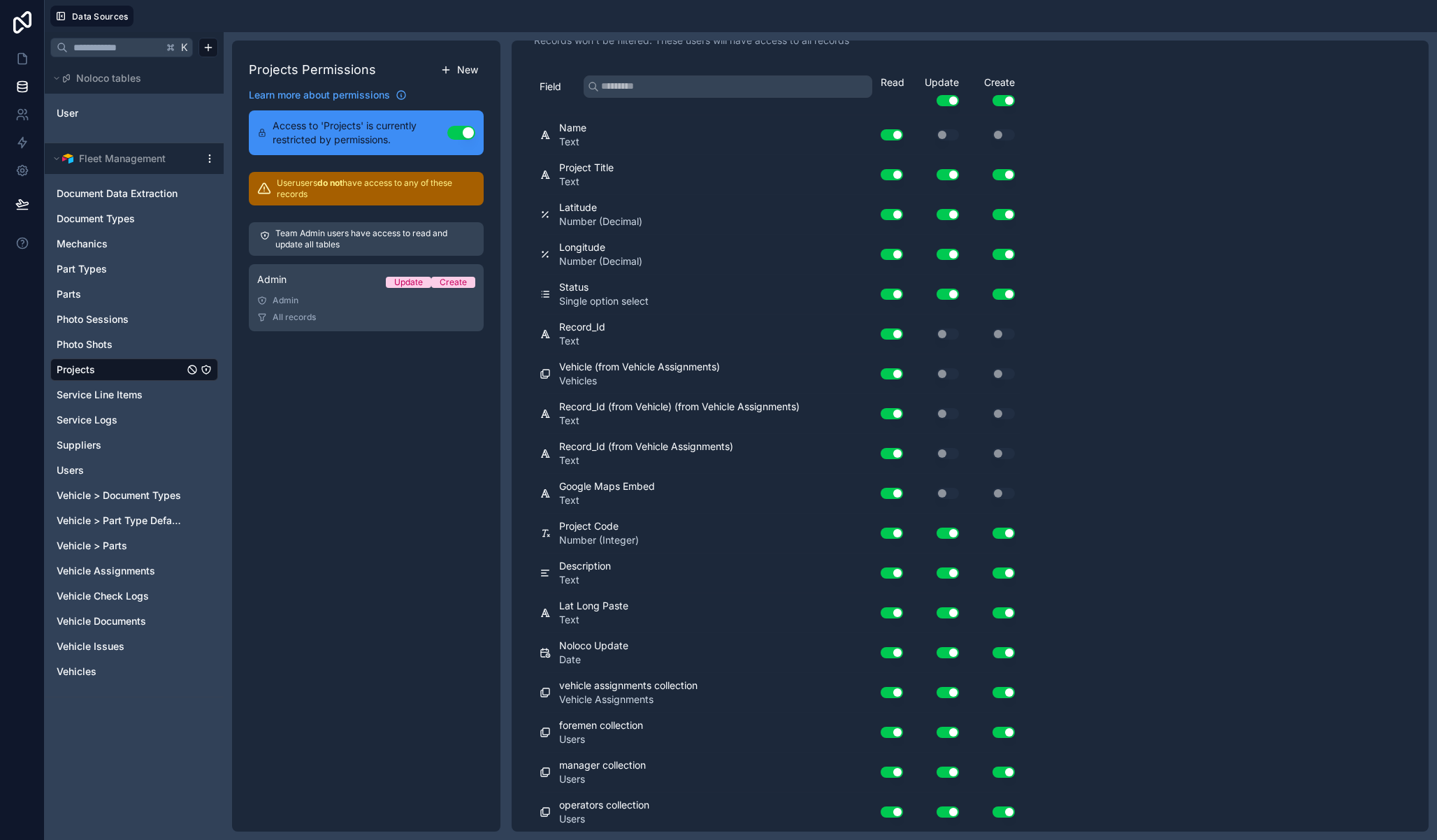
click at [465, 72] on span "New" at bounding box center [468, 69] width 21 height 14
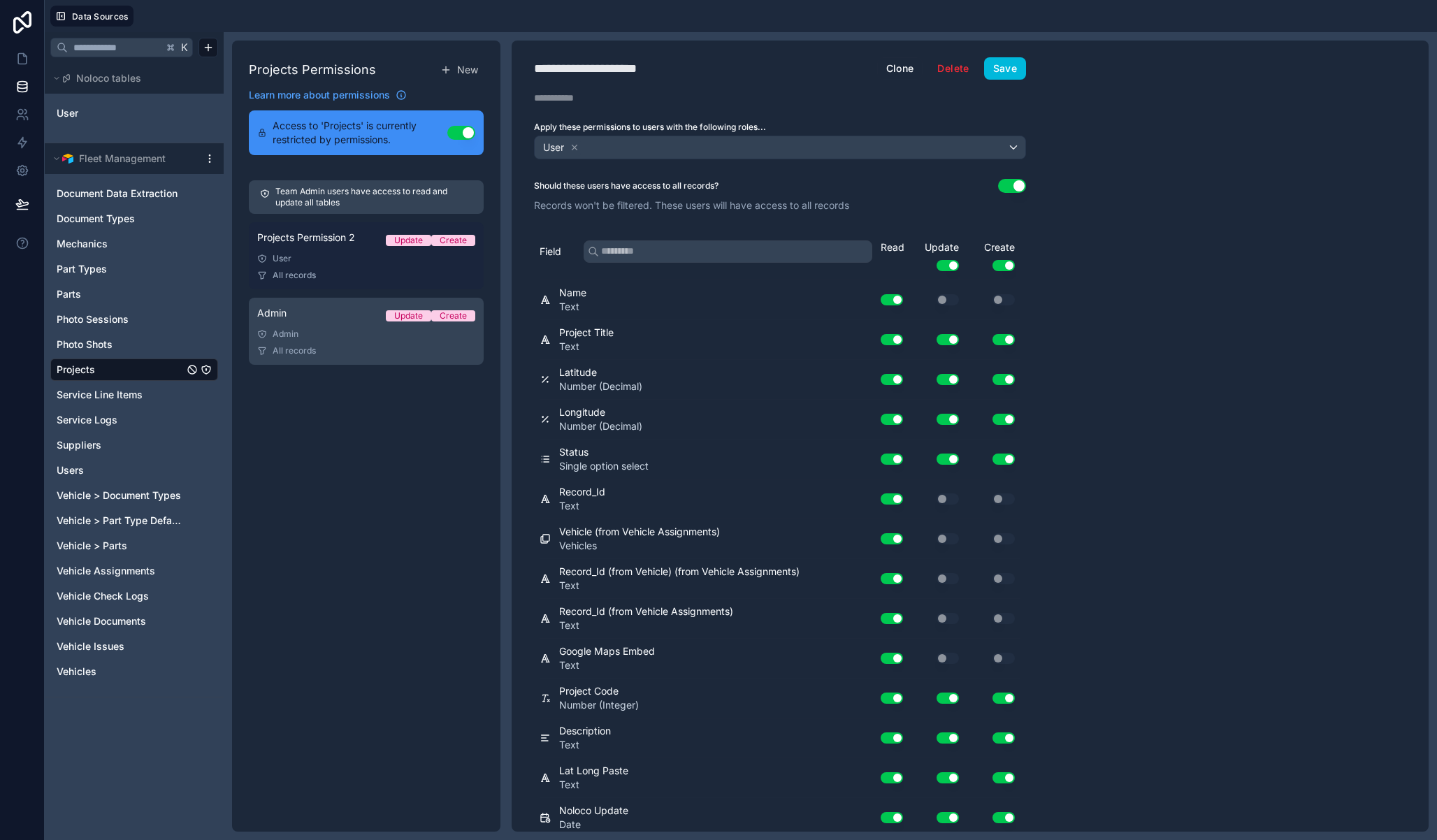
click at [337, 256] on div "User" at bounding box center [366, 259] width 218 height 11
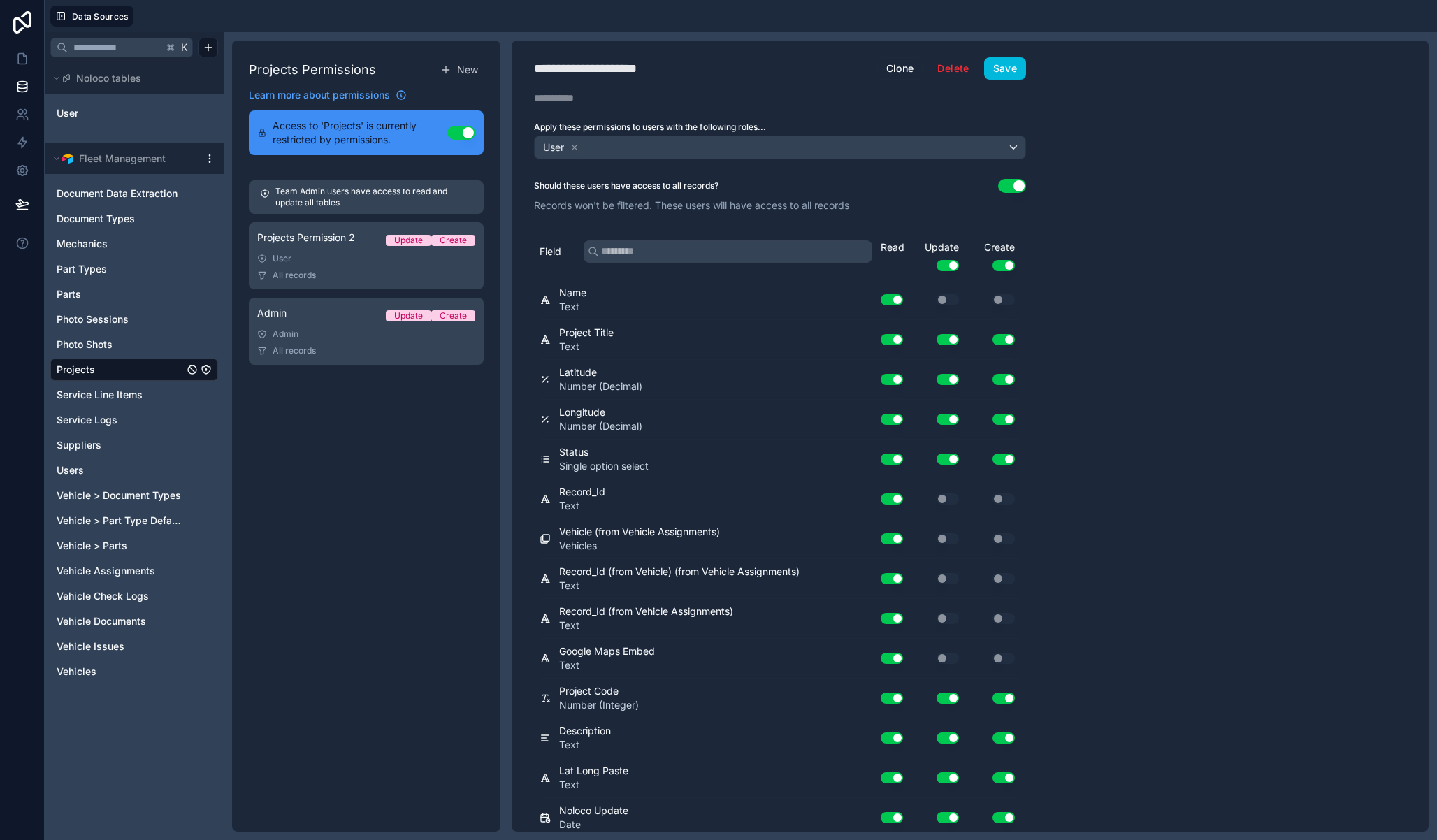
click at [626, 66] on div "**********" at bounding box center [603, 68] width 139 height 20
type div "**********"
drag, startPoint x: 1085, startPoint y: 379, endPoint x: 1085, endPoint y: 388, distance: 9.0
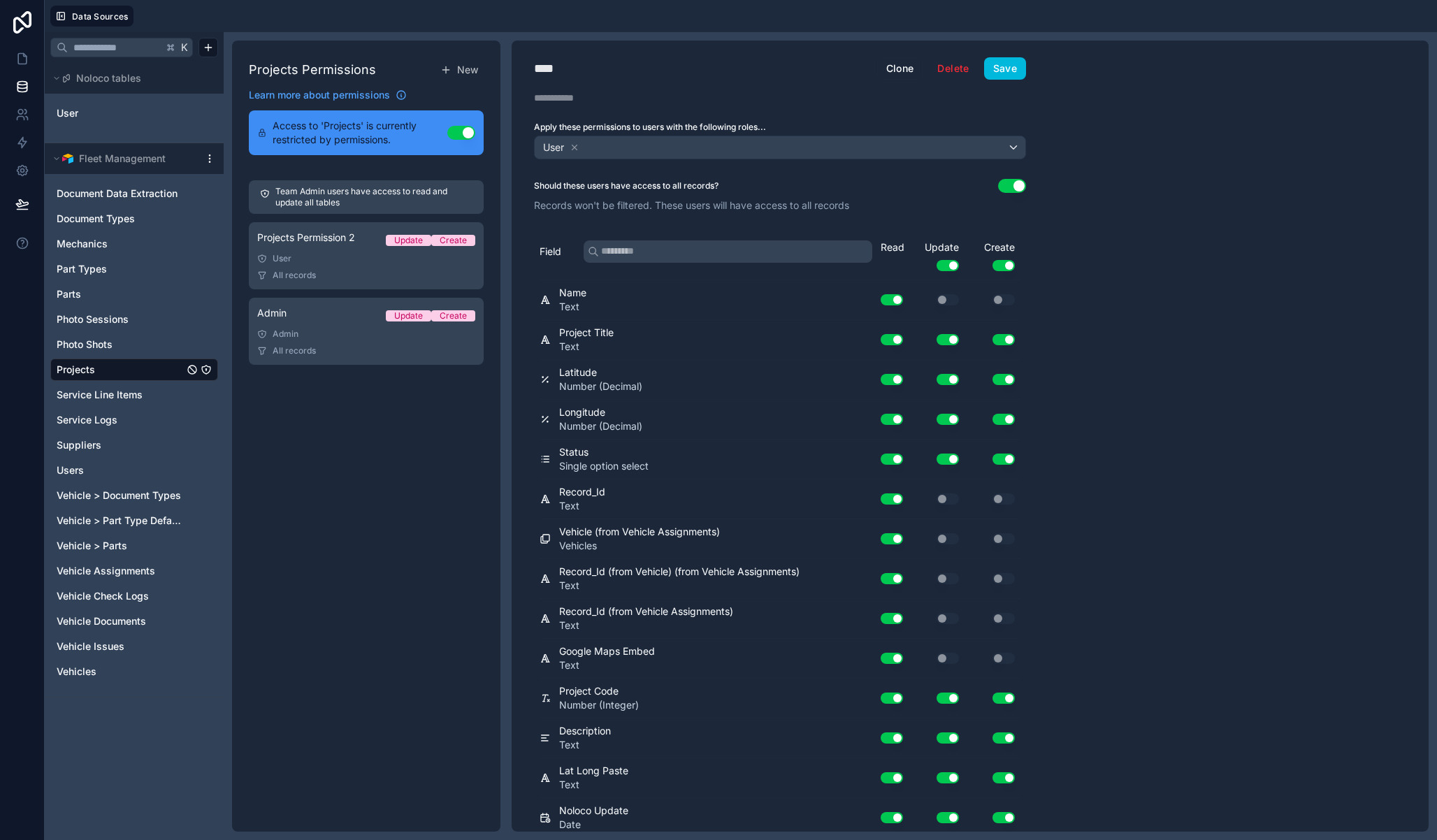
click at [1085, 379] on div "**** User Clone Delete Save Description Apply these permissions to users with t…" at bounding box center [969, 436] width 917 height 791
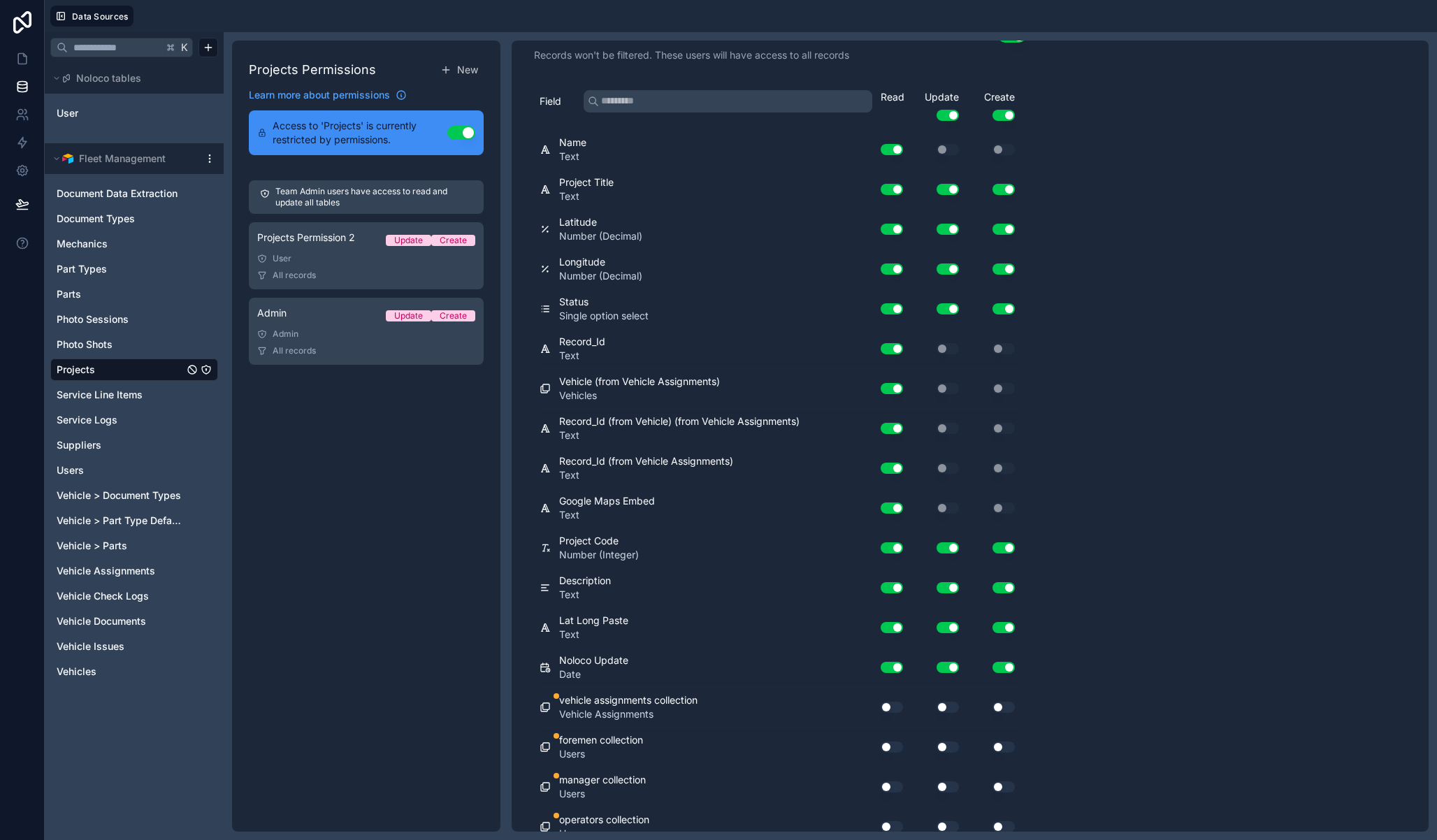
scroll to position [165, 0]
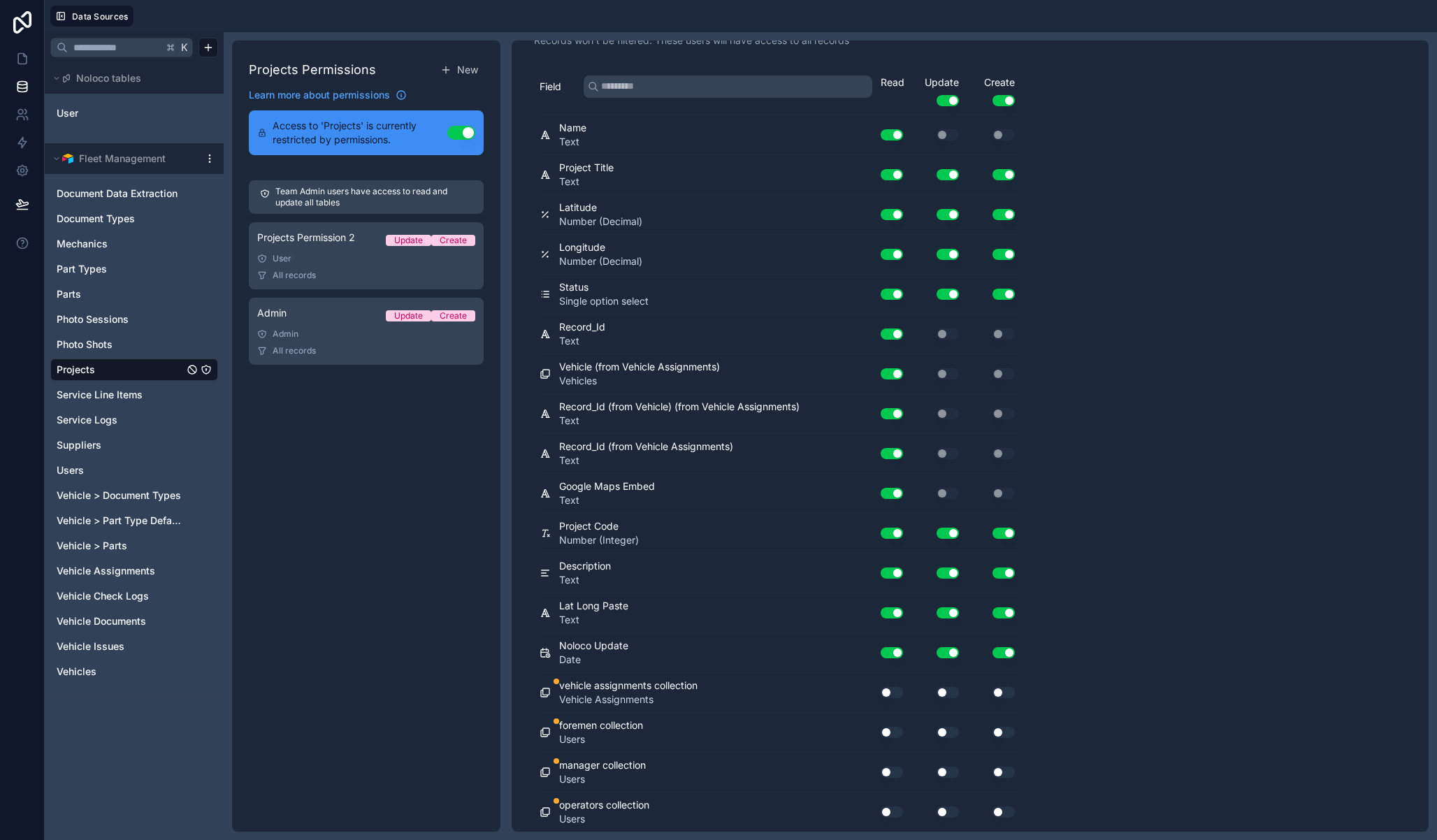
click at [892, 691] on button "Use setting" at bounding box center [893, 692] width 23 height 11
click at [891, 732] on button "Use setting" at bounding box center [893, 732] width 23 height 11
drag, startPoint x: 892, startPoint y: 772, endPoint x: 894, endPoint y: 782, distance: 10.2
click at [892, 772] on button "Use setting" at bounding box center [893, 772] width 23 height 11
click at [889, 813] on button "Use setting" at bounding box center [893, 812] width 23 height 11
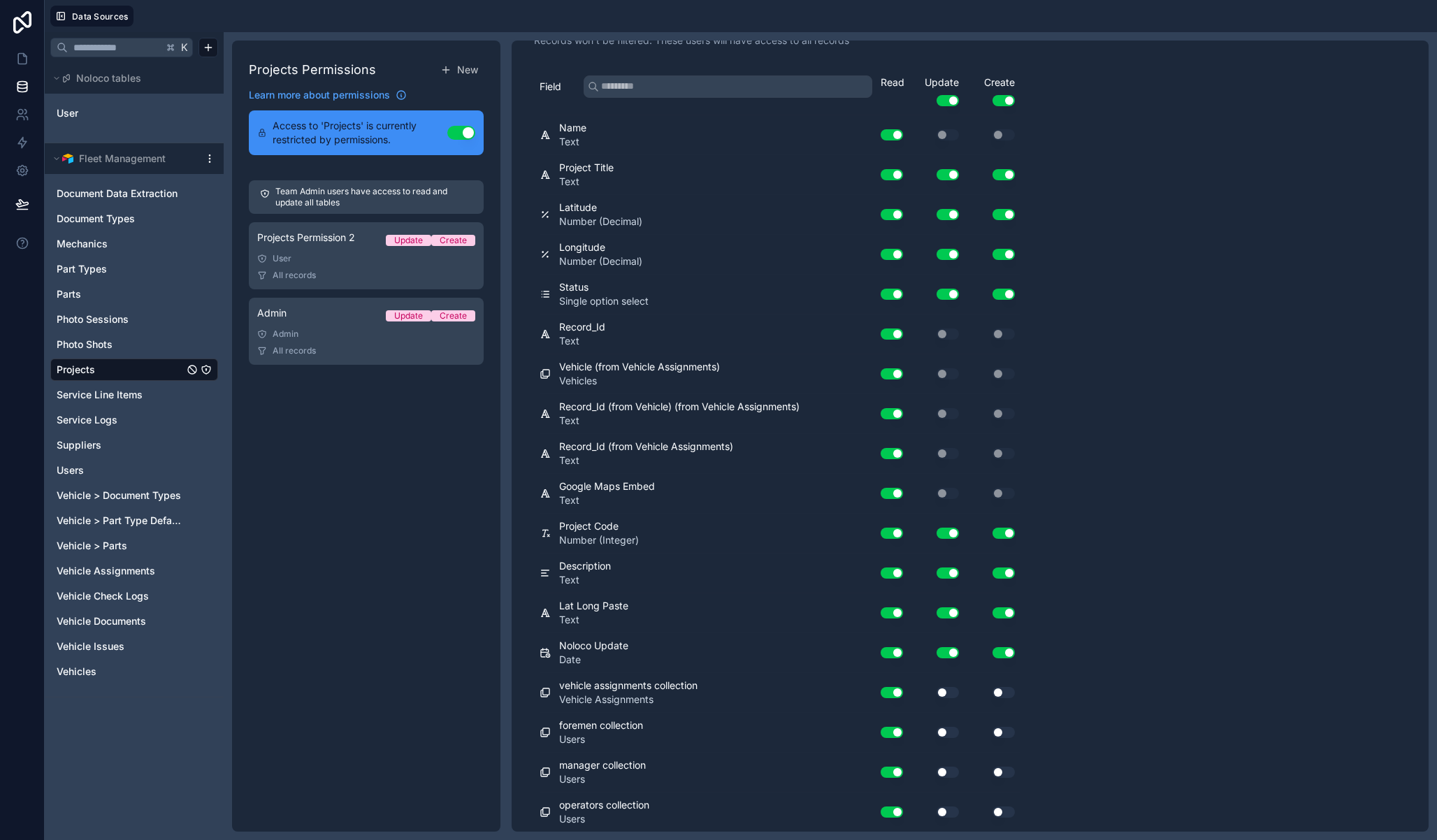
scroll to position [0, 0]
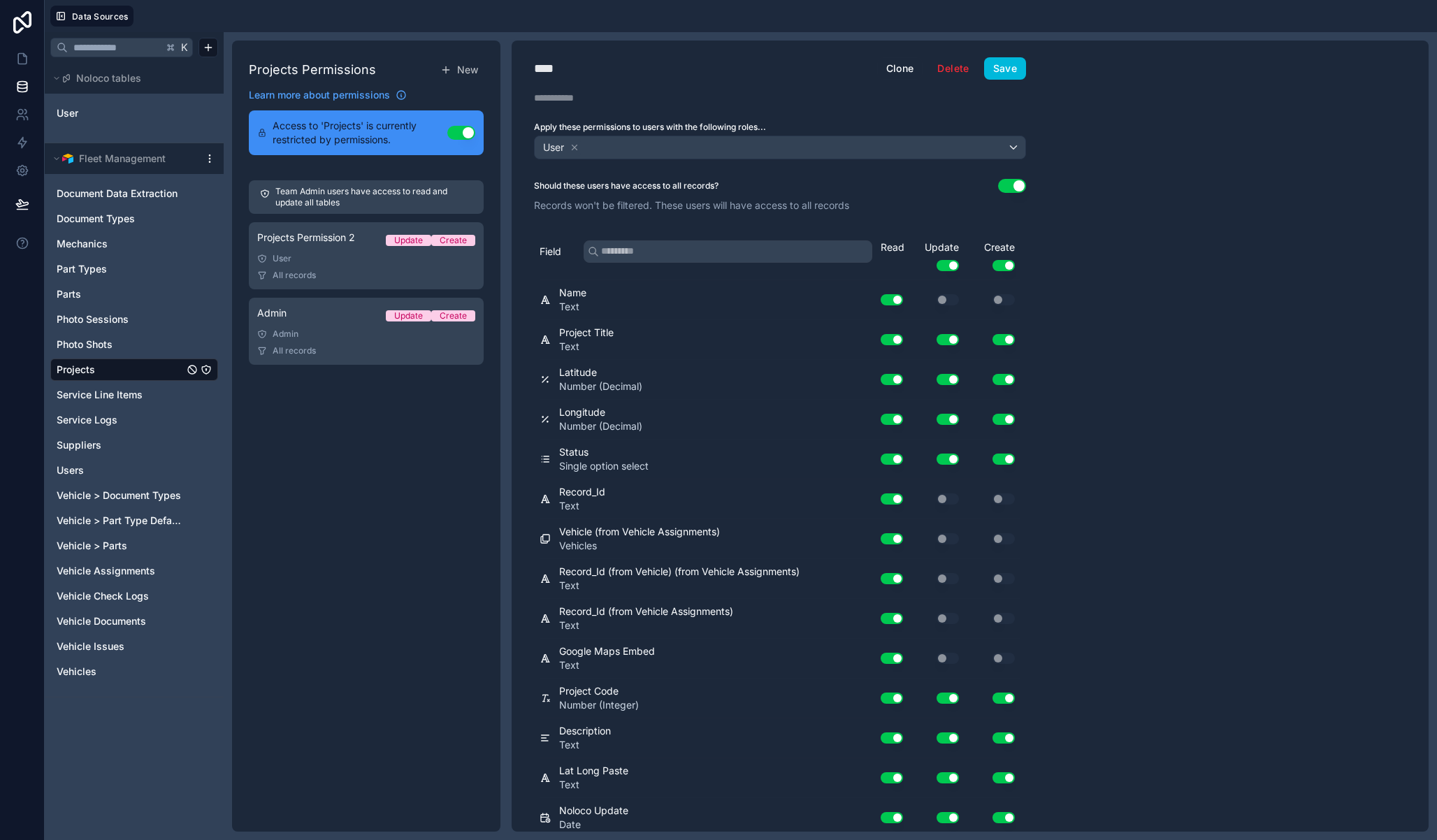
click at [949, 256] on div "Update Use setting" at bounding box center [936, 256] width 56 height 30
click at [949, 265] on button "Use setting" at bounding box center [948, 265] width 23 height 11
click at [996, 265] on button "Use setting" at bounding box center [1004, 265] width 23 height 11
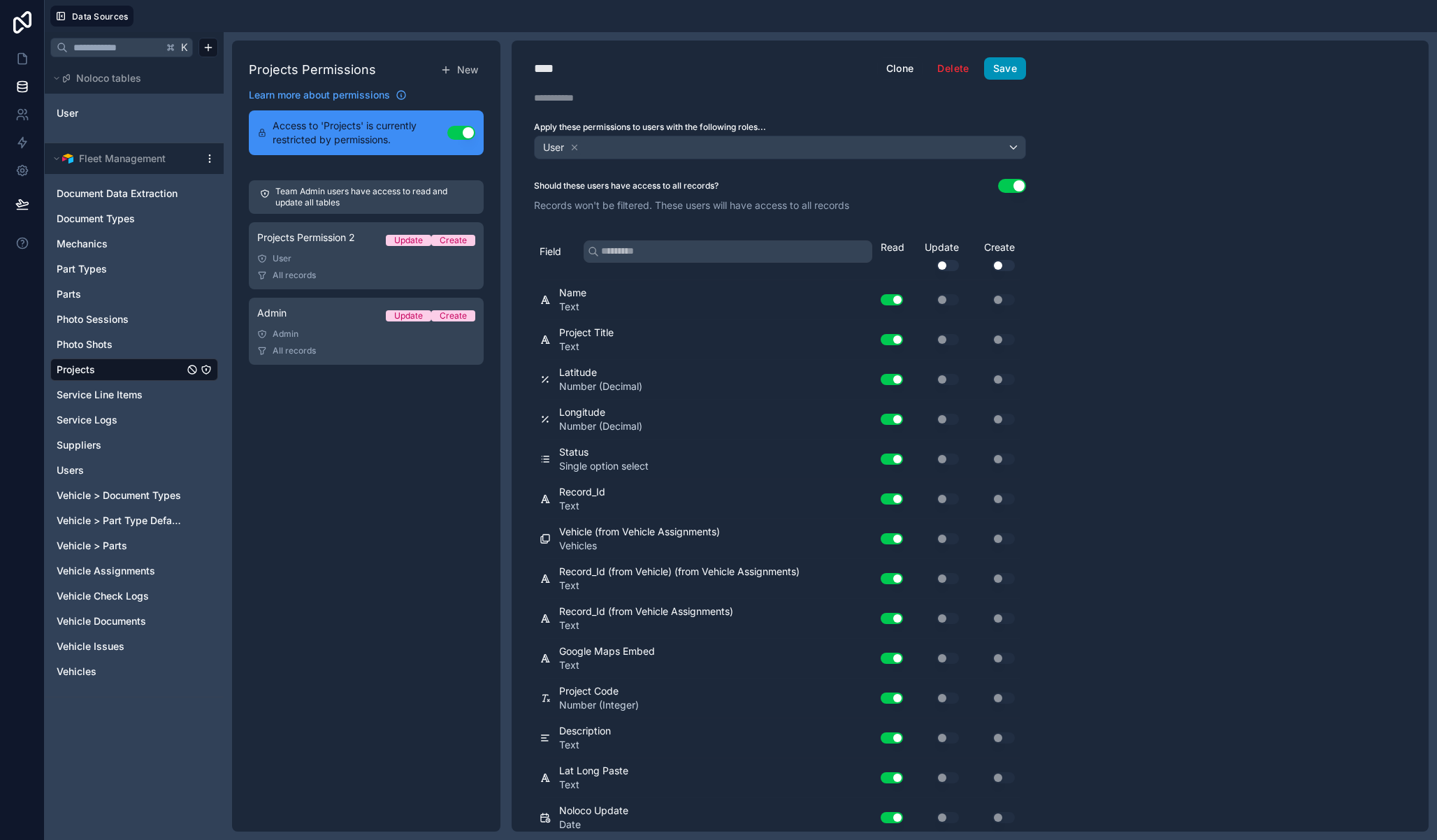
click at [1019, 63] on button "Save" at bounding box center [1005, 68] width 42 height 23
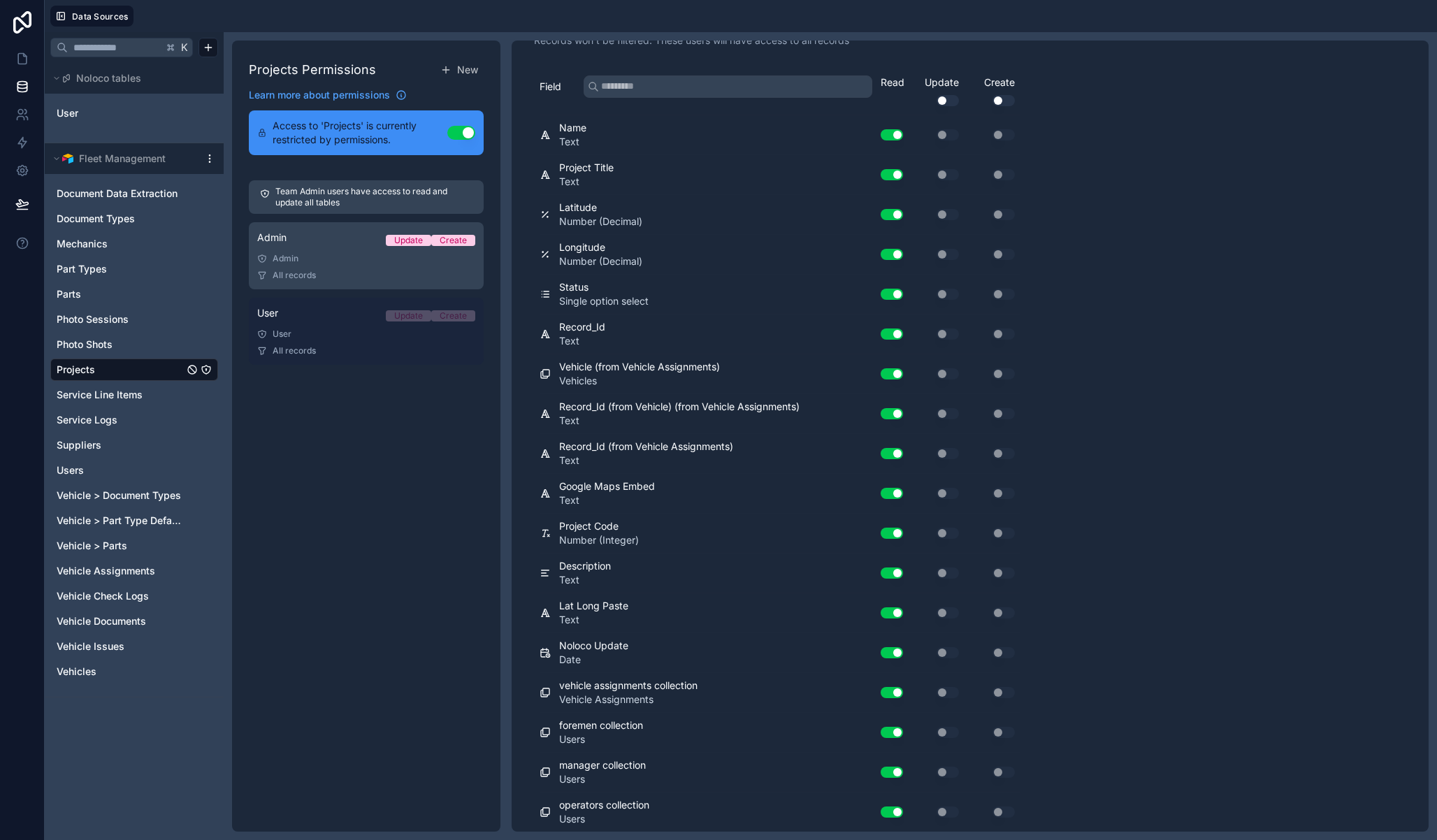
click at [320, 336] on div "User" at bounding box center [366, 334] width 218 height 11
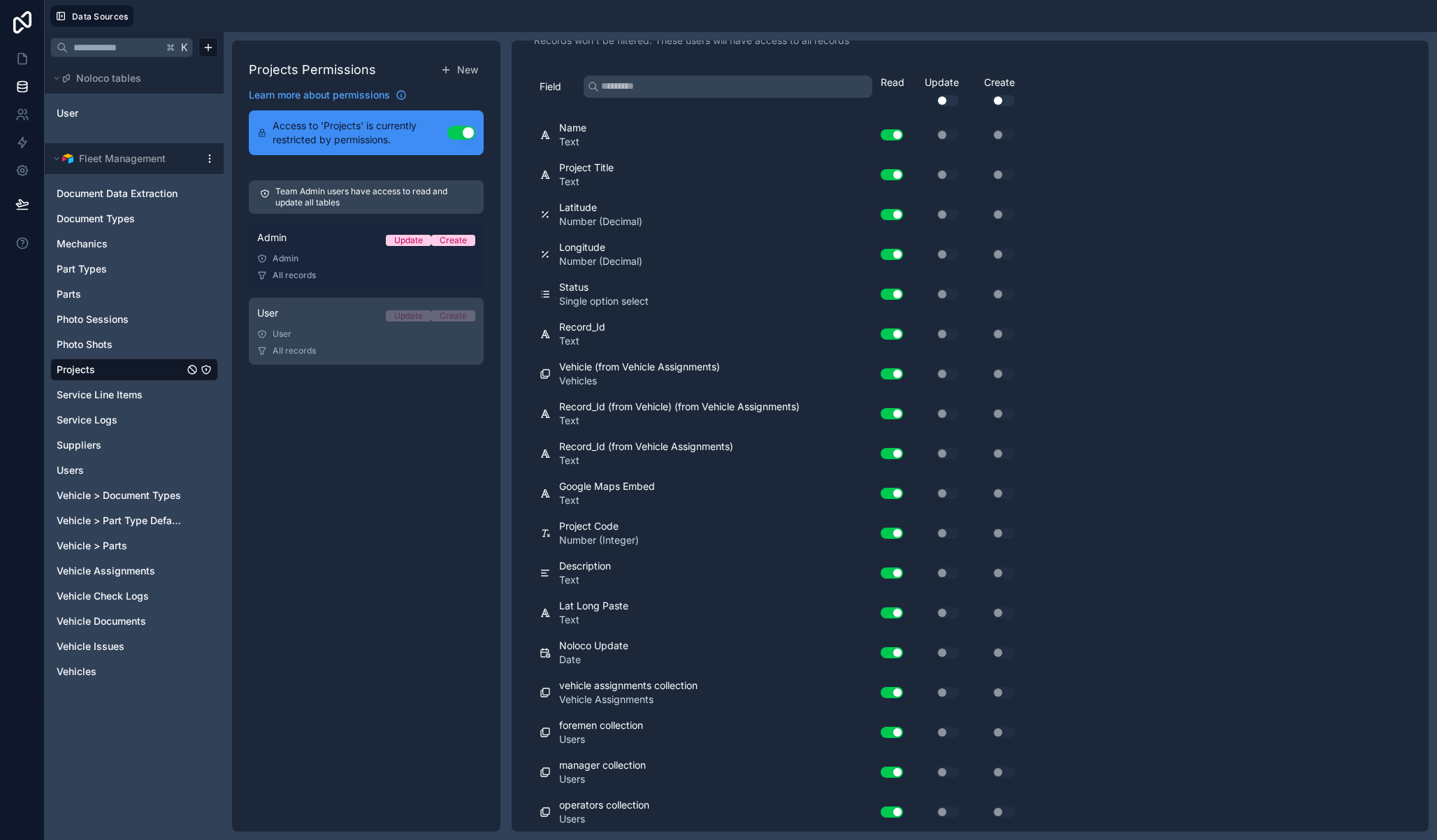
click at [317, 259] on div "Admin" at bounding box center [366, 259] width 218 height 11
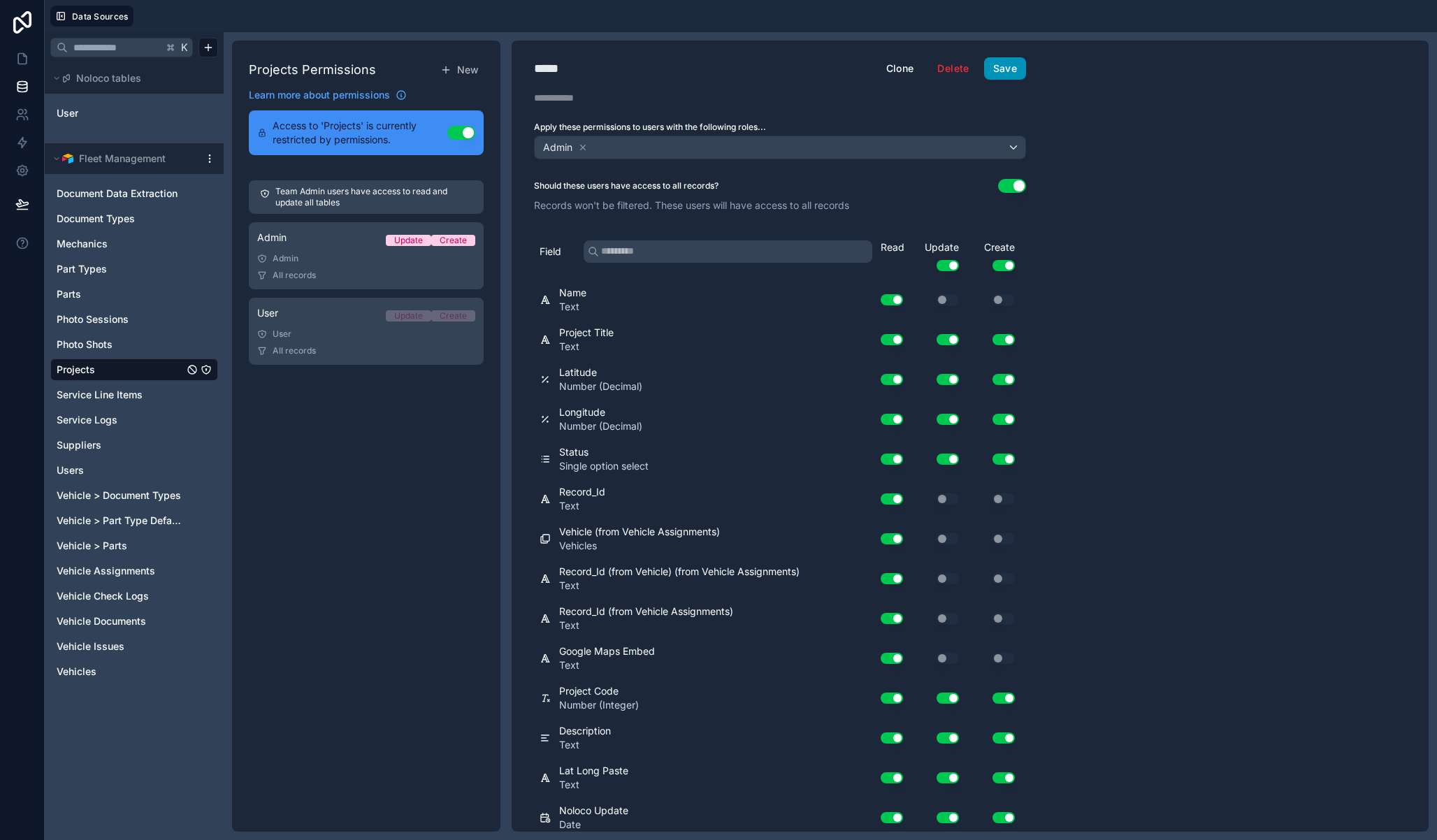
click at [1011, 67] on button "Save" at bounding box center [1005, 68] width 42 height 23
click at [29, 117] on link at bounding box center [22, 114] width 44 height 27
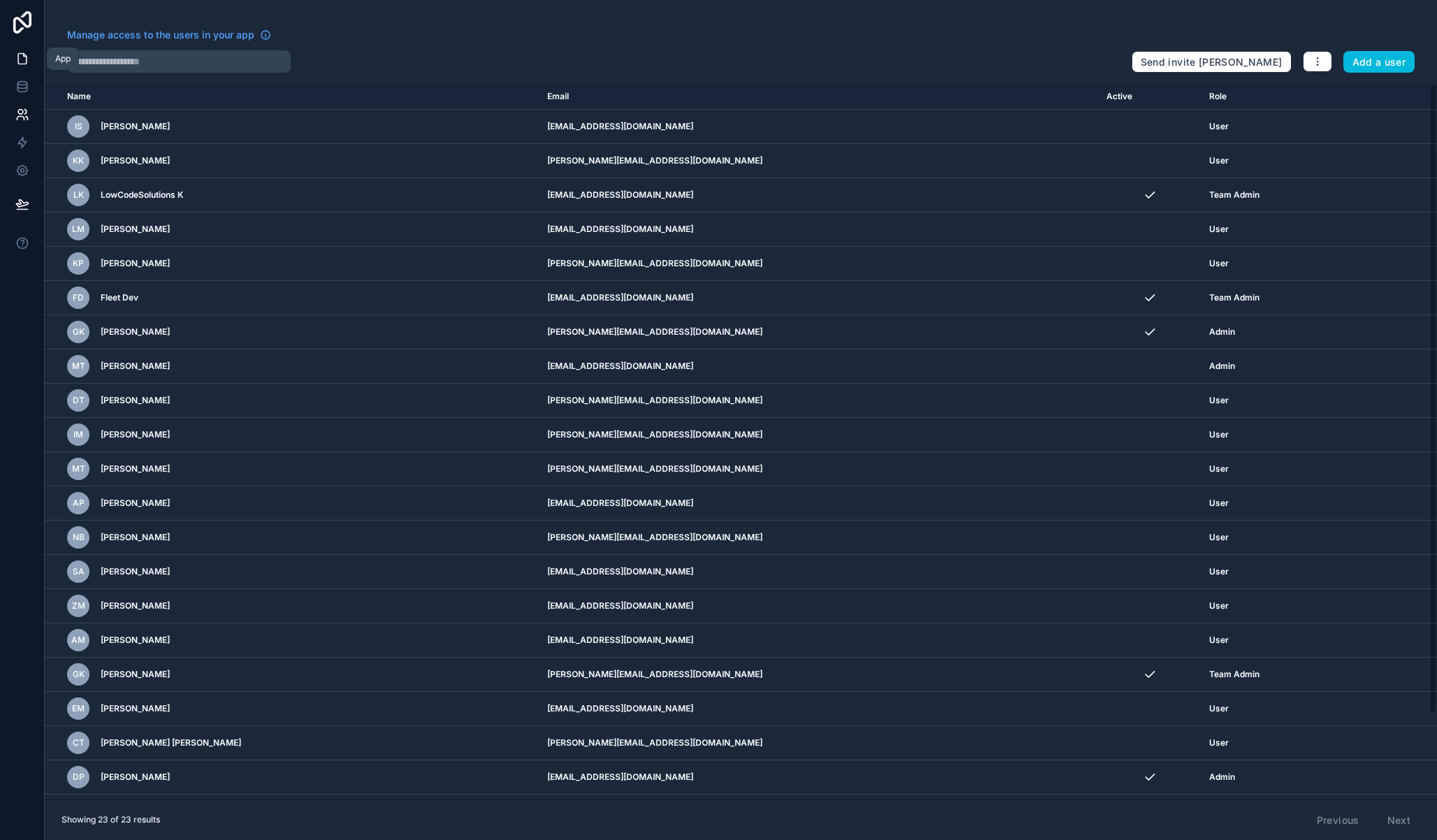
click at [21, 50] on link at bounding box center [22, 58] width 44 height 27
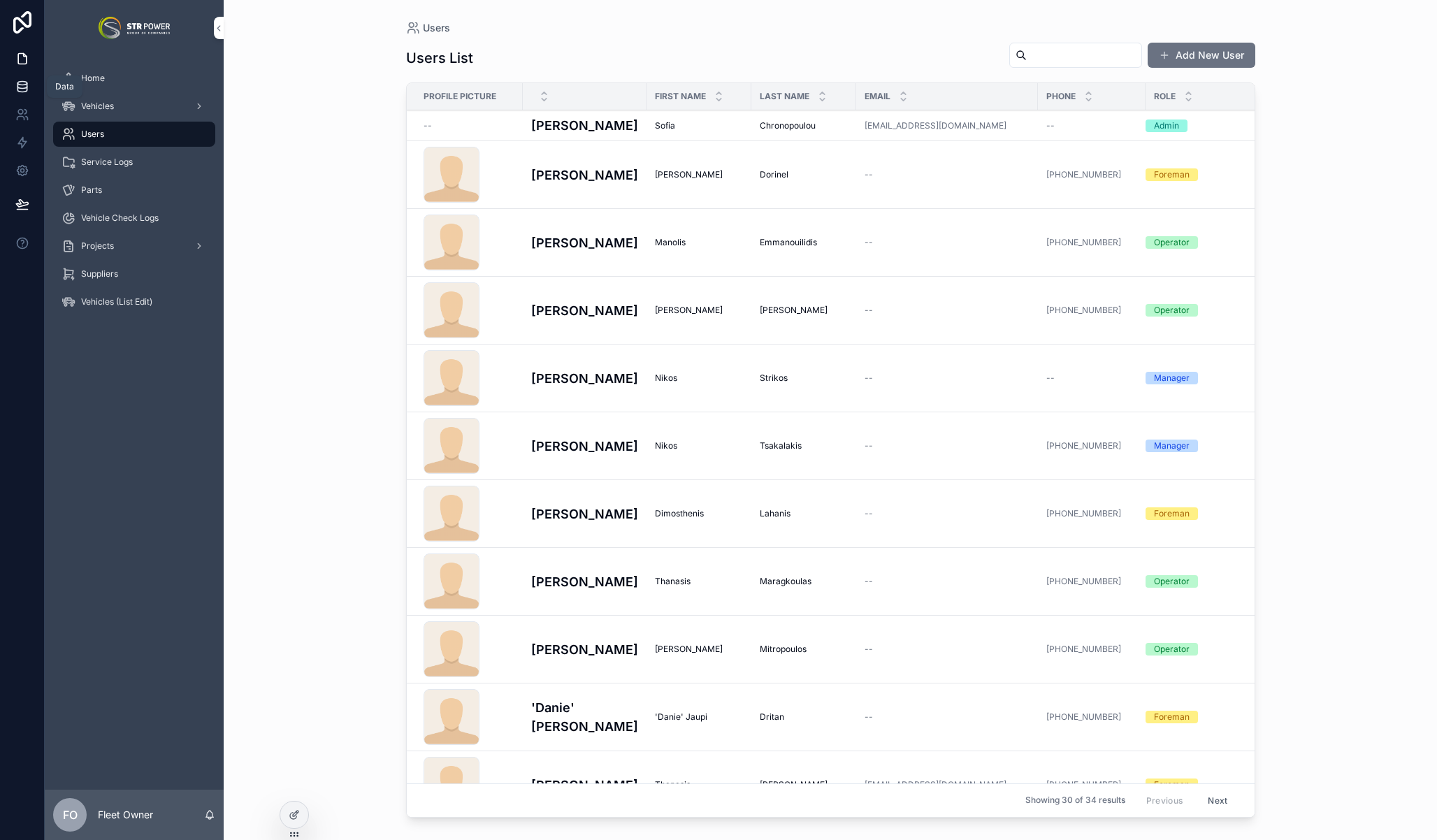
click at [21, 81] on icon at bounding box center [22, 86] width 14 height 14
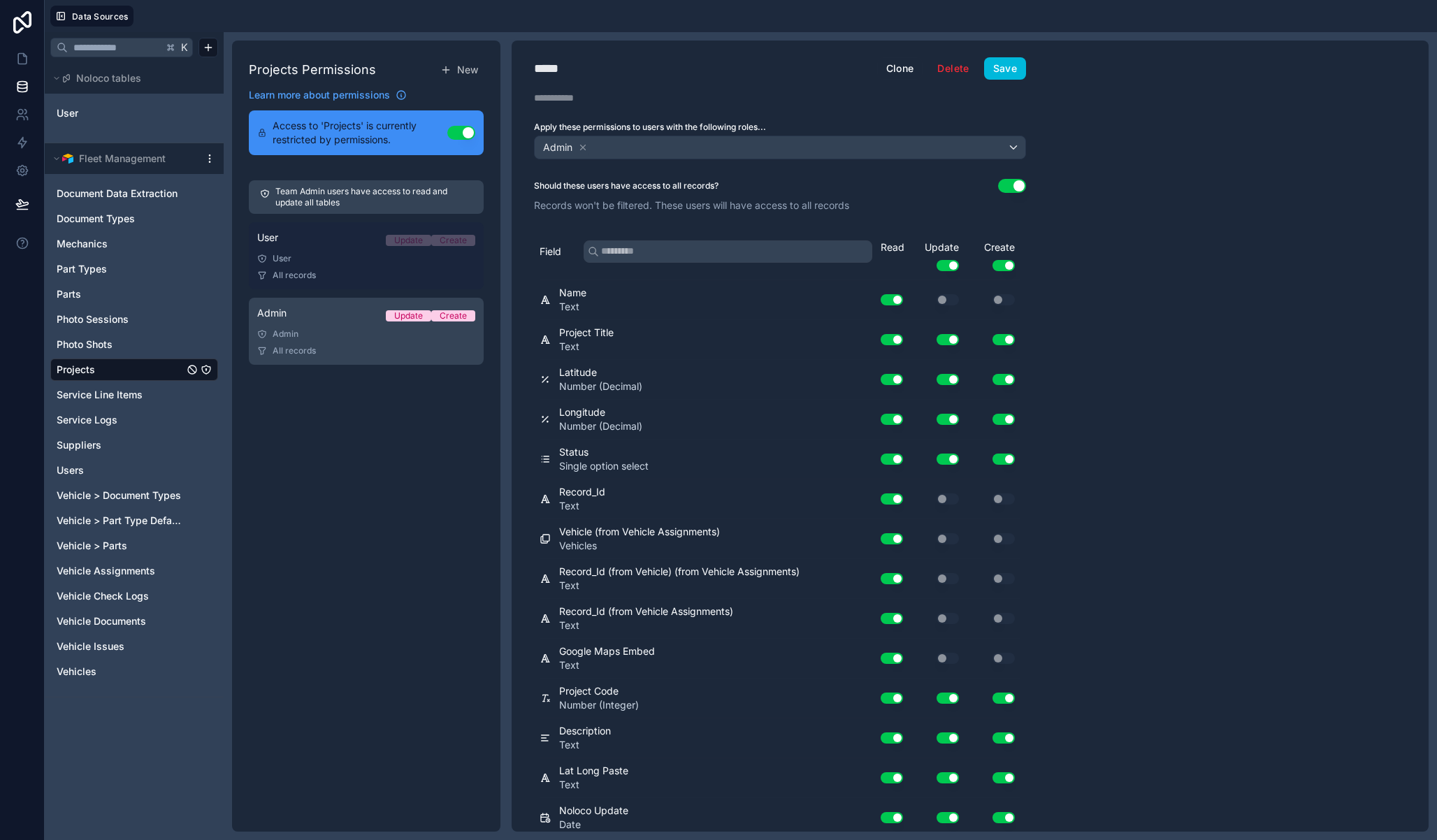
click at [297, 269] on span "All records" at bounding box center [294, 275] width 44 height 11
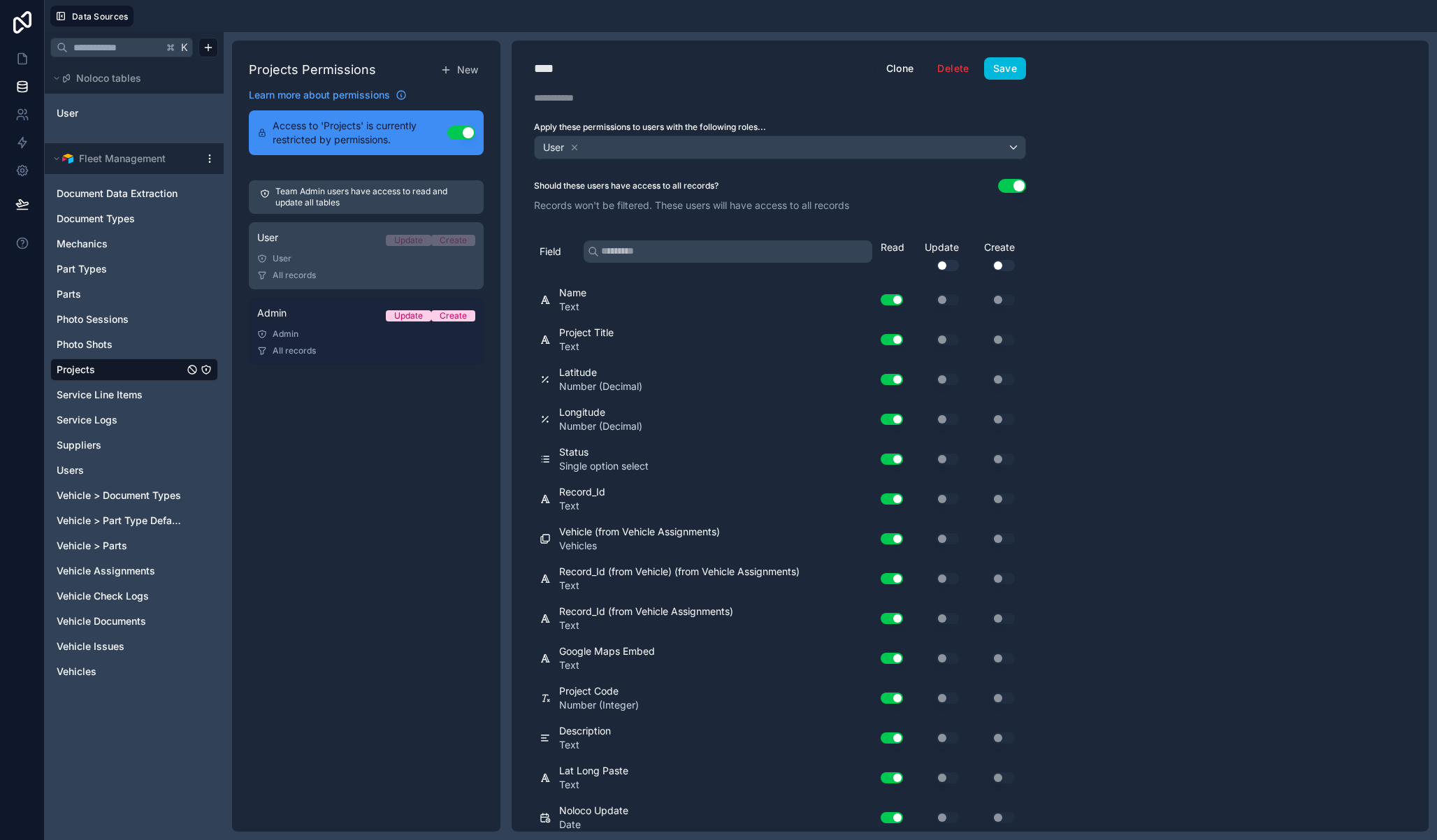
click at [316, 334] on div "Admin" at bounding box center [366, 334] width 218 height 11
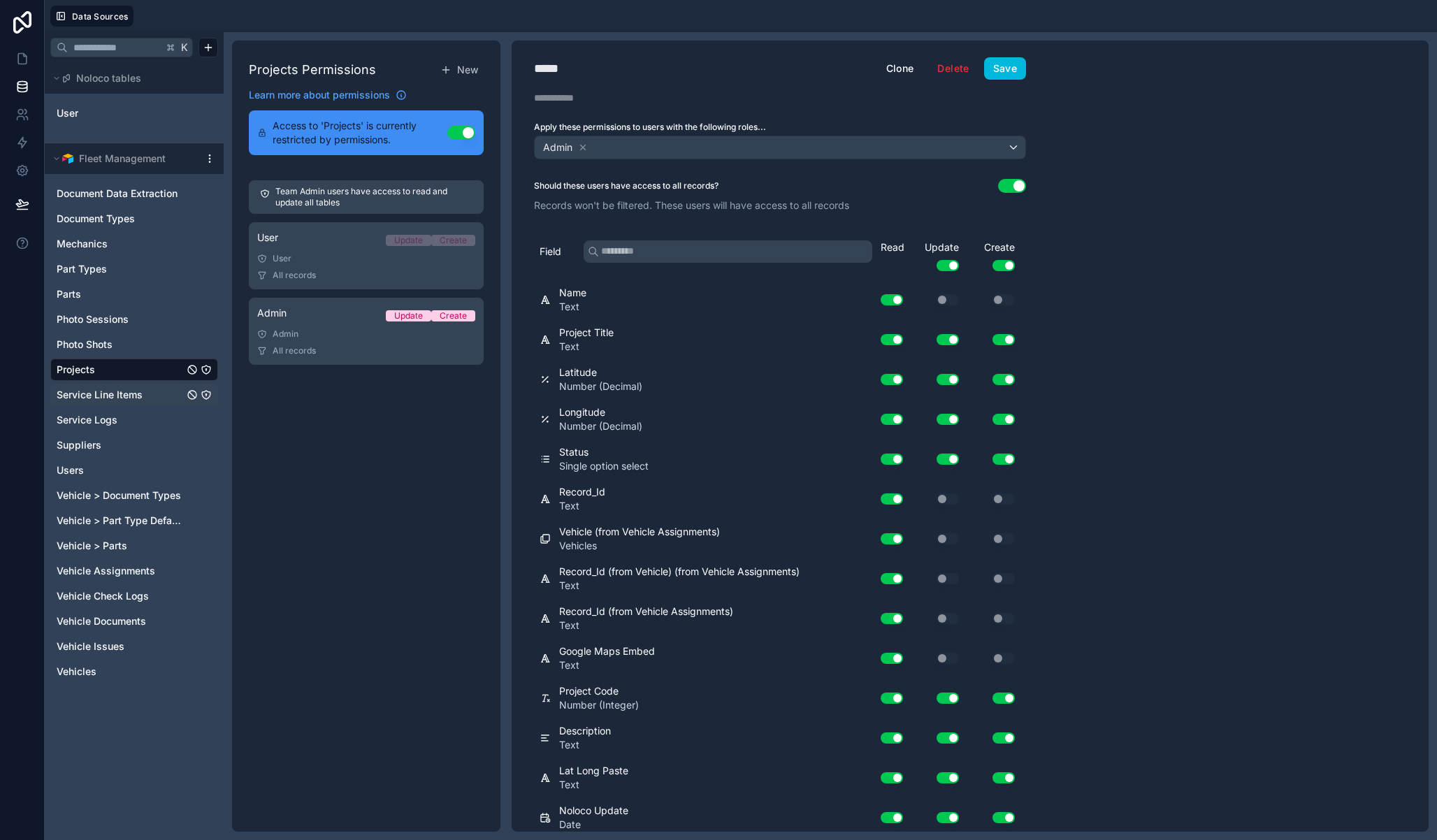
click at [200, 397] on icon "Service Line Items" at bounding box center [206, 394] width 11 height 11
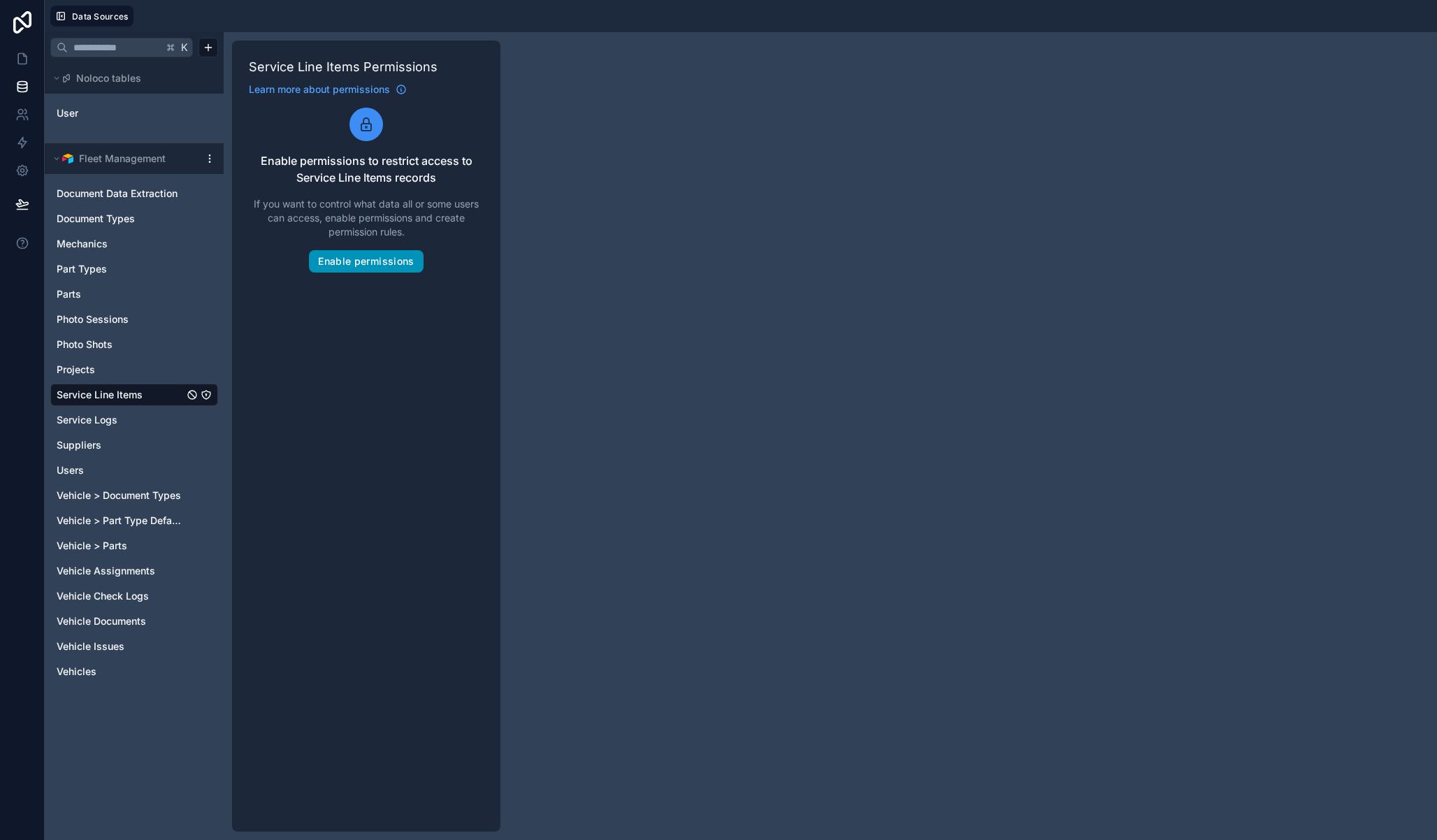
click at [359, 265] on button "Enable permissions" at bounding box center [366, 262] width 114 height 23
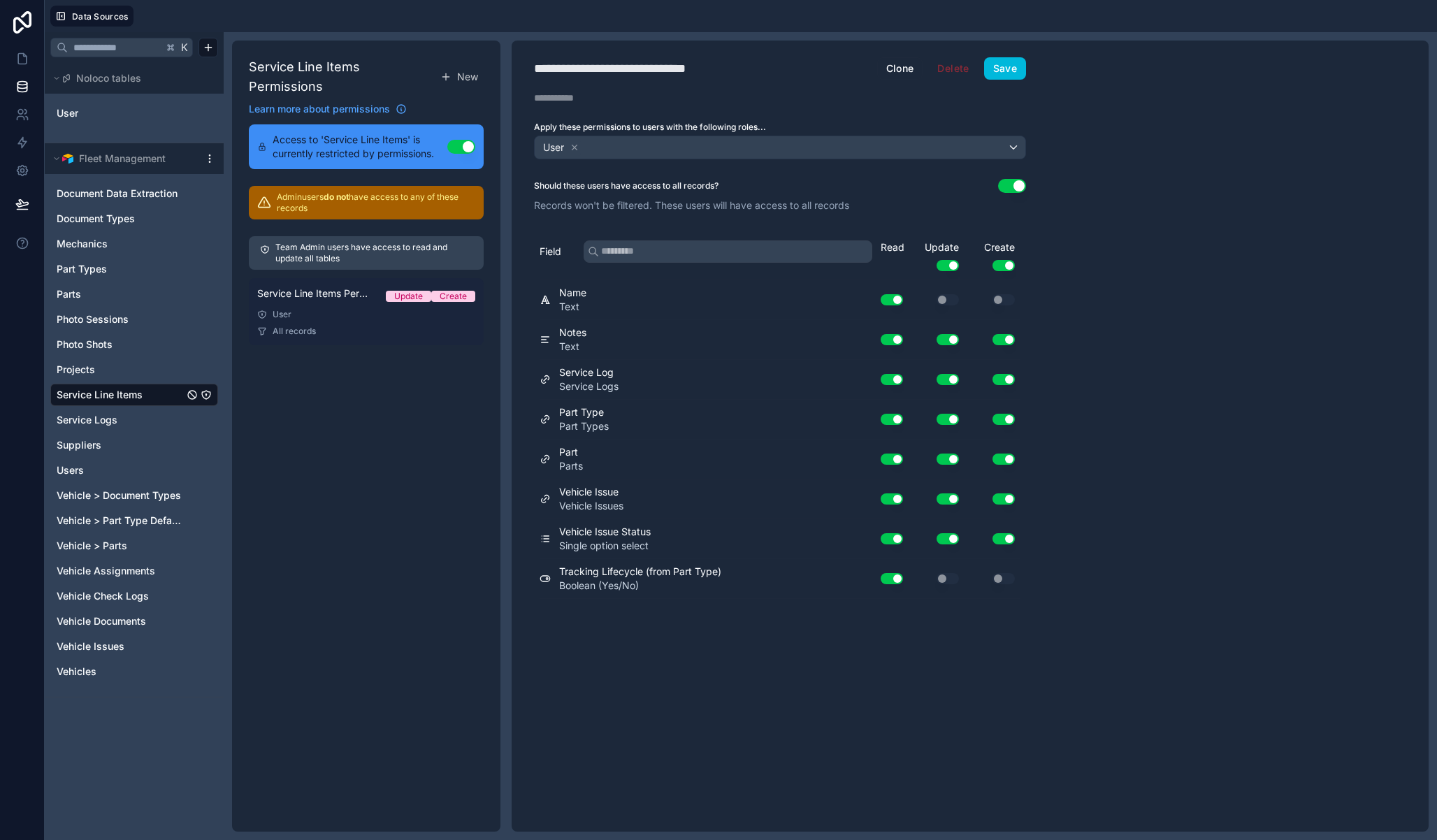
click at [328, 325] on div "All records" at bounding box center [366, 331] width 218 height 11
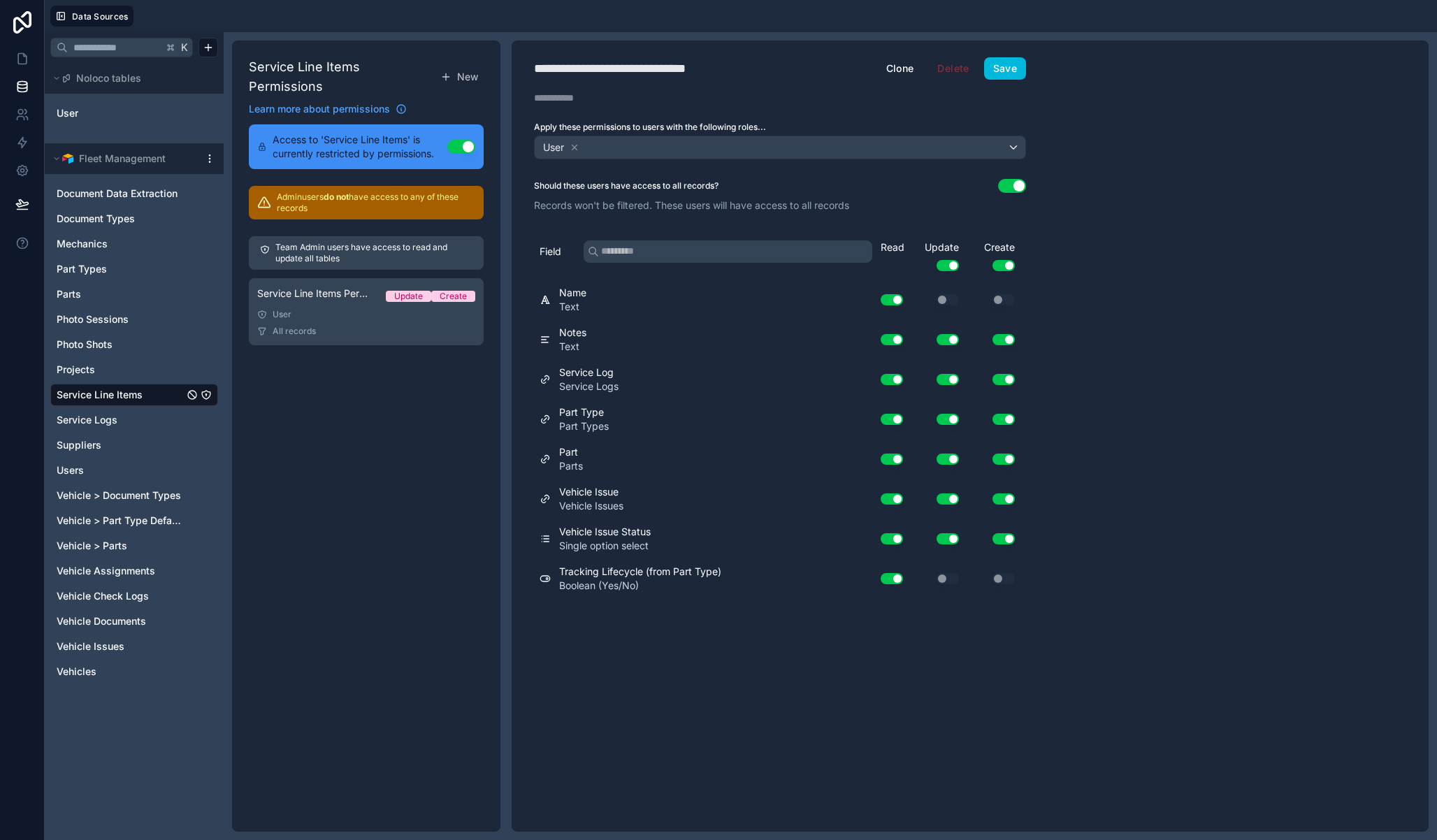
click at [655, 70] on div "**********" at bounding box center [633, 68] width 198 height 20
type div "**********"
click at [572, 147] on icon at bounding box center [575, 147] width 9 height 9
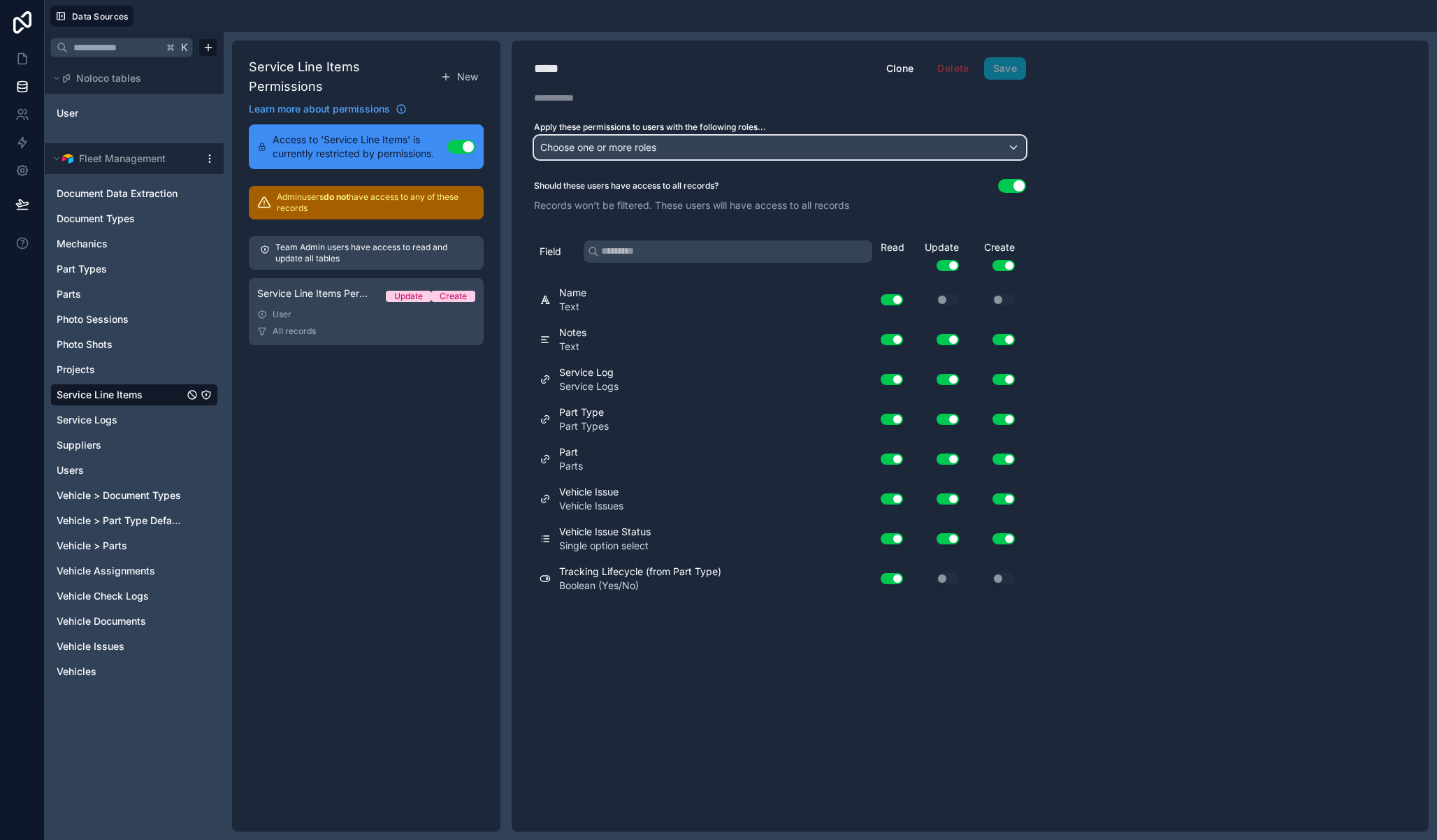
click at [580, 150] on span "Choose one or more roles" at bounding box center [599, 147] width 116 height 12
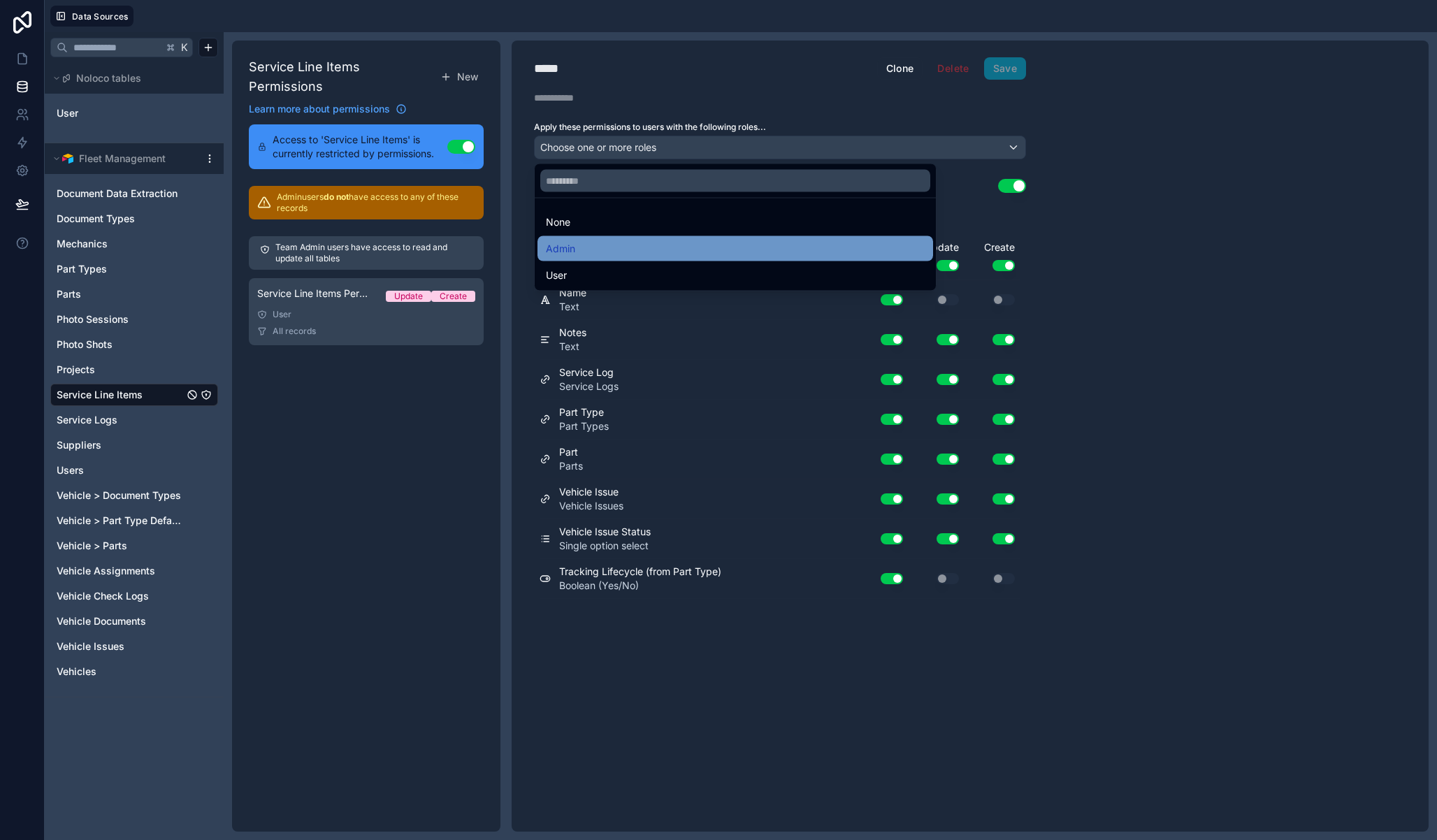
click at [608, 248] on div "Admin" at bounding box center [735, 249] width 378 height 17
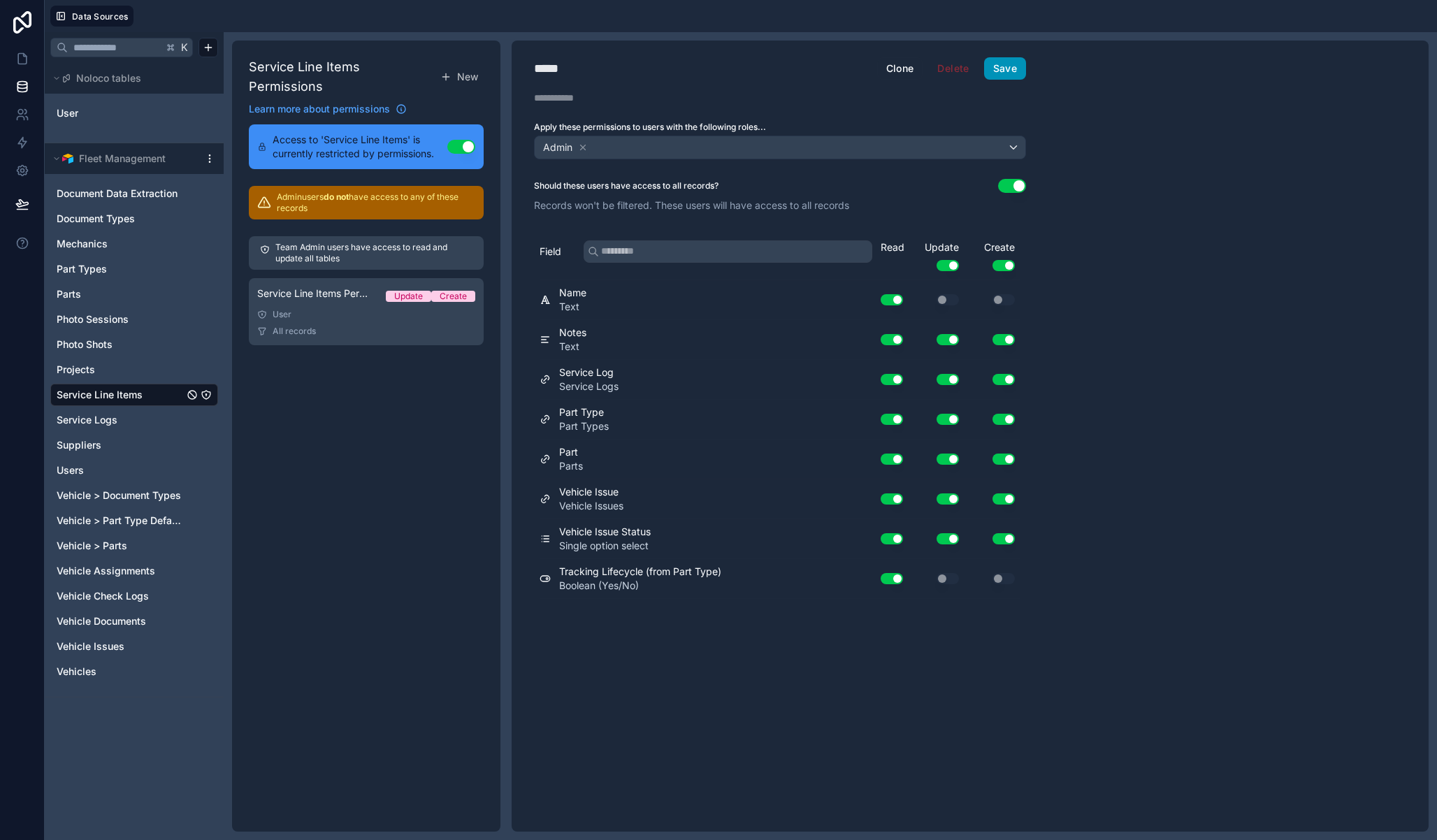
click at [1010, 69] on button "Save" at bounding box center [1005, 68] width 42 height 23
click at [469, 72] on span "New" at bounding box center [468, 77] width 21 height 14
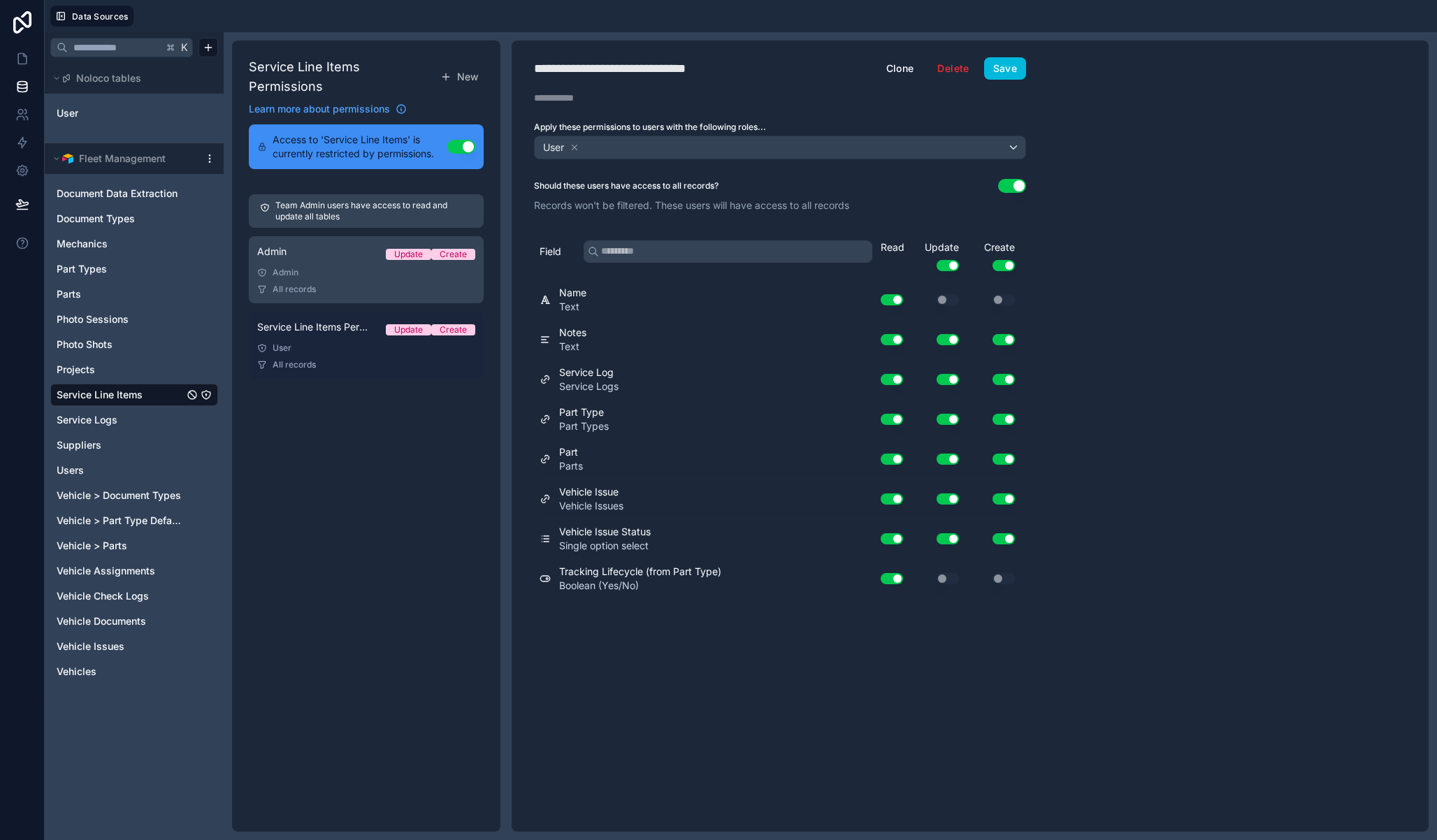
click at [344, 321] on div "Service Line Items Permission 2 Update Create" at bounding box center [366, 330] width 218 height 20
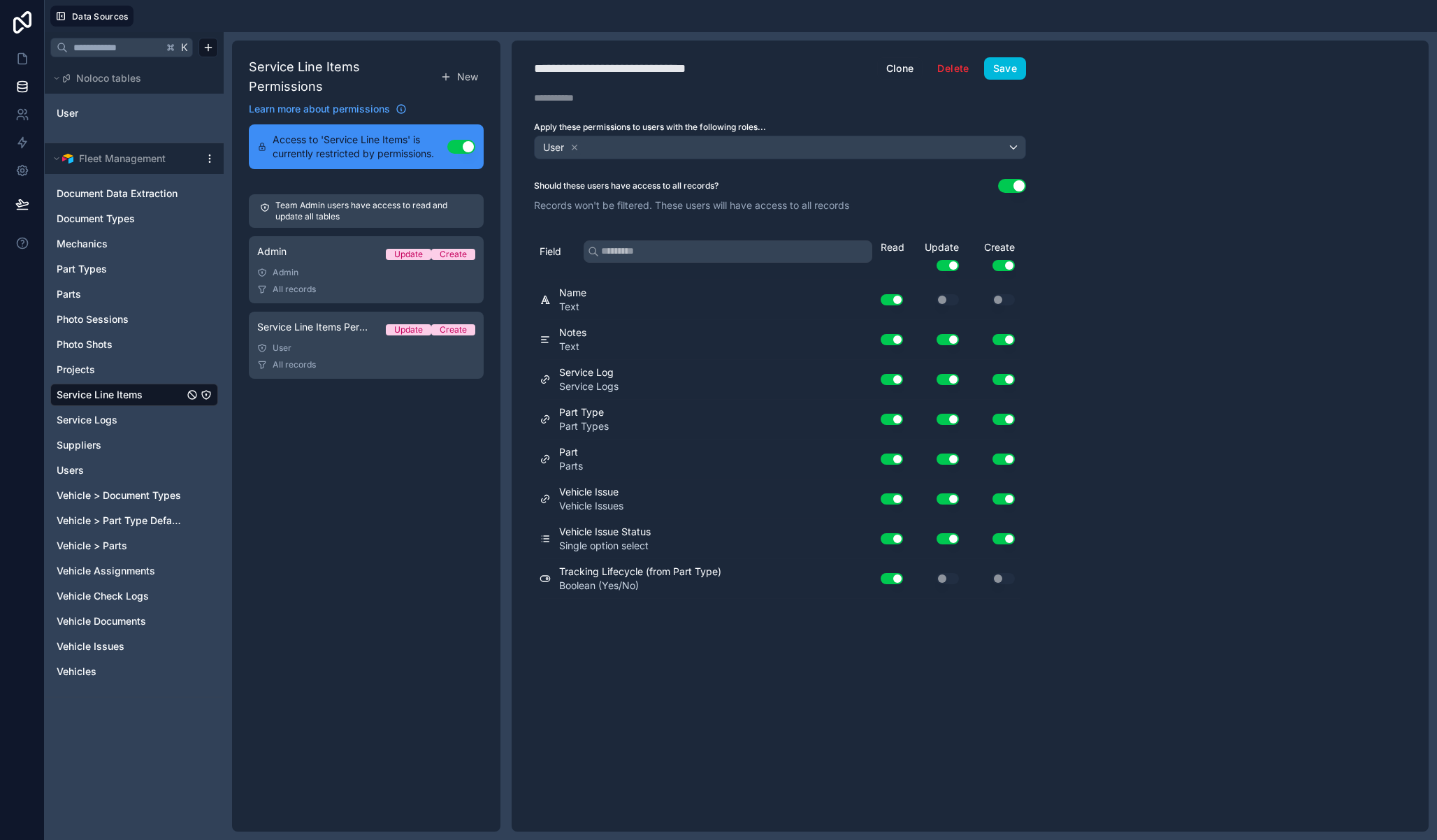
click at [615, 72] on div "**********" at bounding box center [635, 68] width 201 height 20
type div "**********"
click at [952, 259] on div "Update Use setting" at bounding box center [936, 256] width 56 height 30
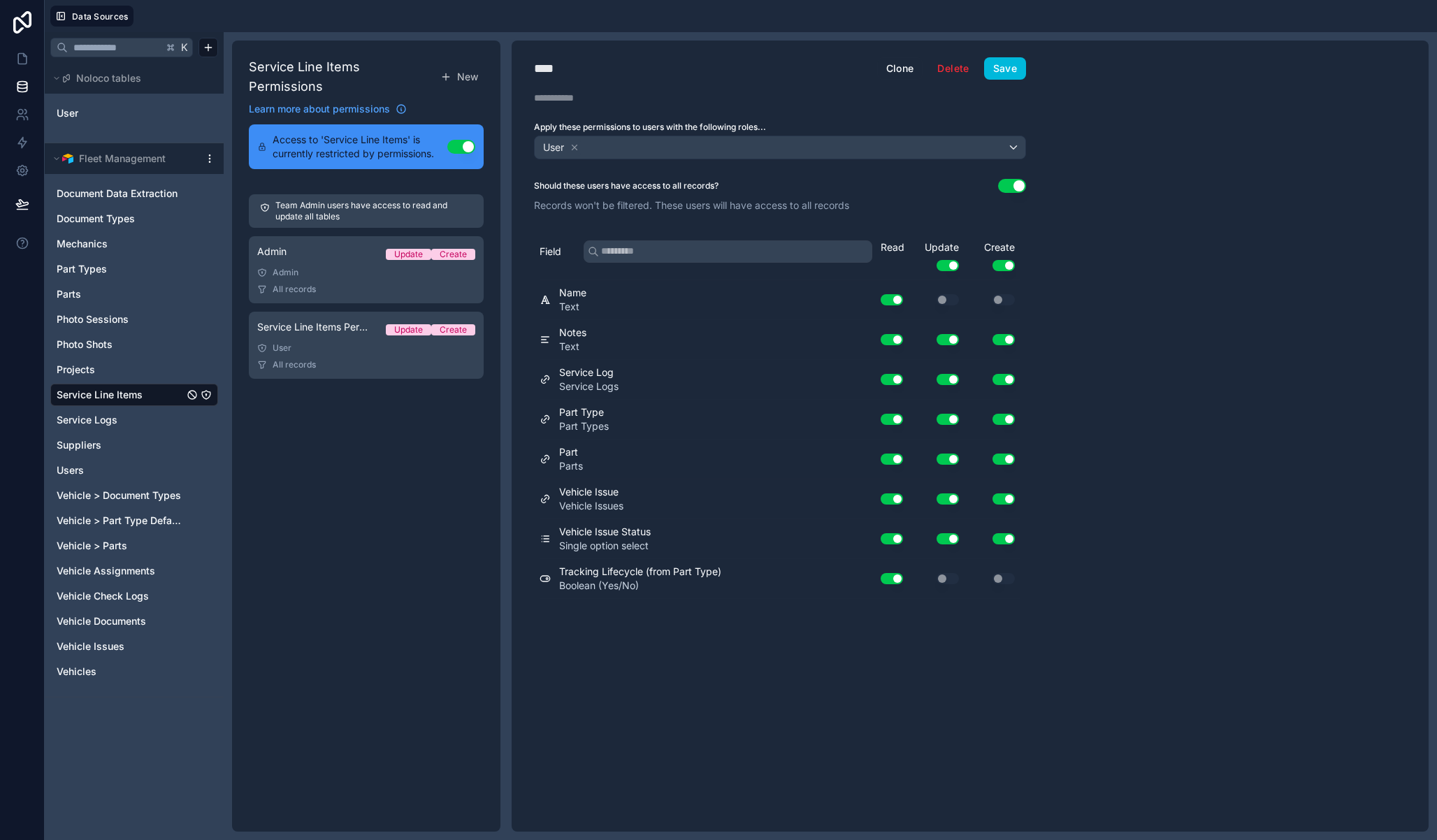
click at [1006, 268] on button "Use setting" at bounding box center [1004, 265] width 23 height 11
click at [942, 266] on button "Use setting" at bounding box center [948, 265] width 23 height 11
click at [1012, 76] on button "Save" at bounding box center [1005, 68] width 42 height 23
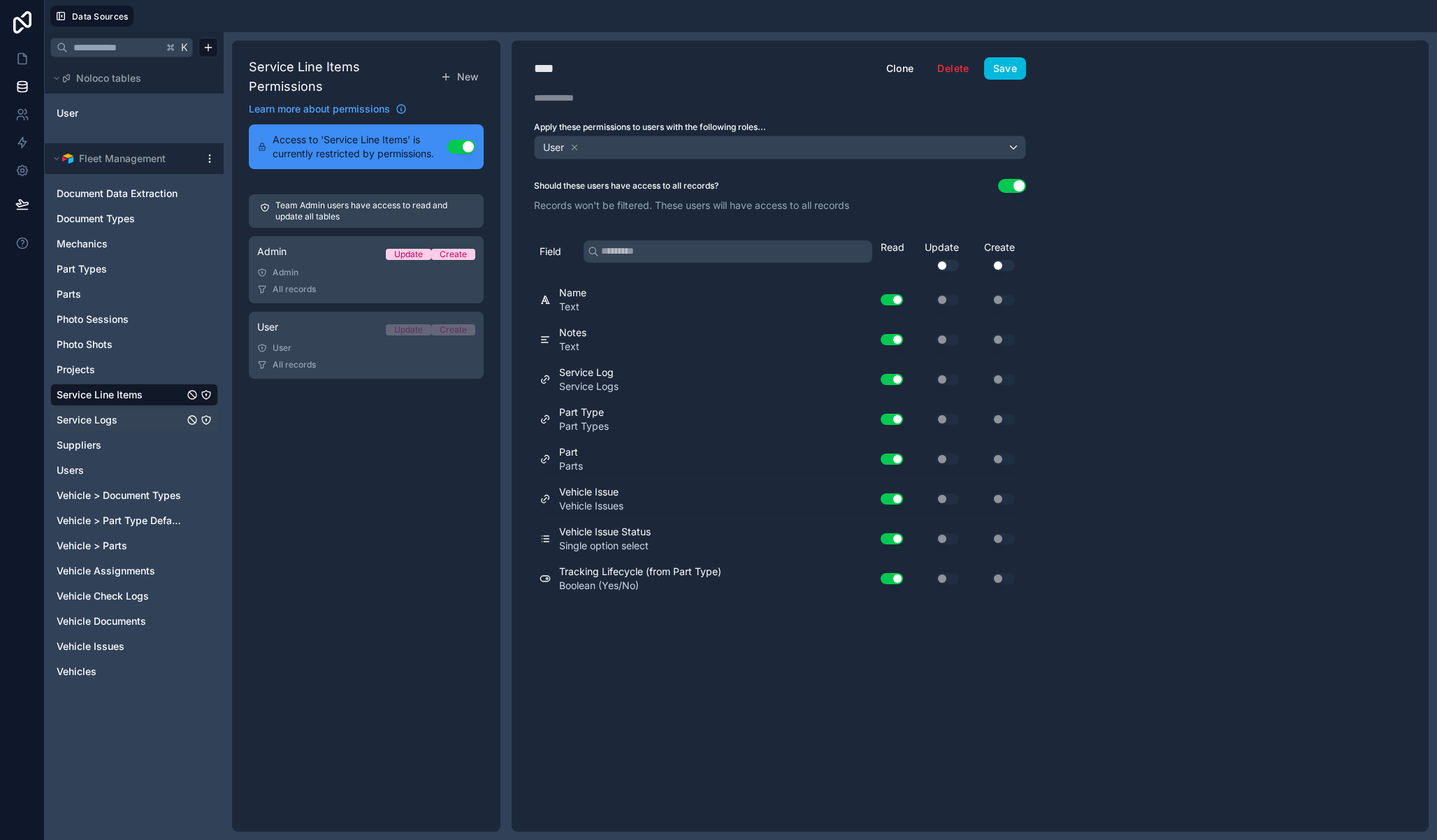
click at [116, 416] on span "Service Logs" at bounding box center [87, 420] width 61 height 14
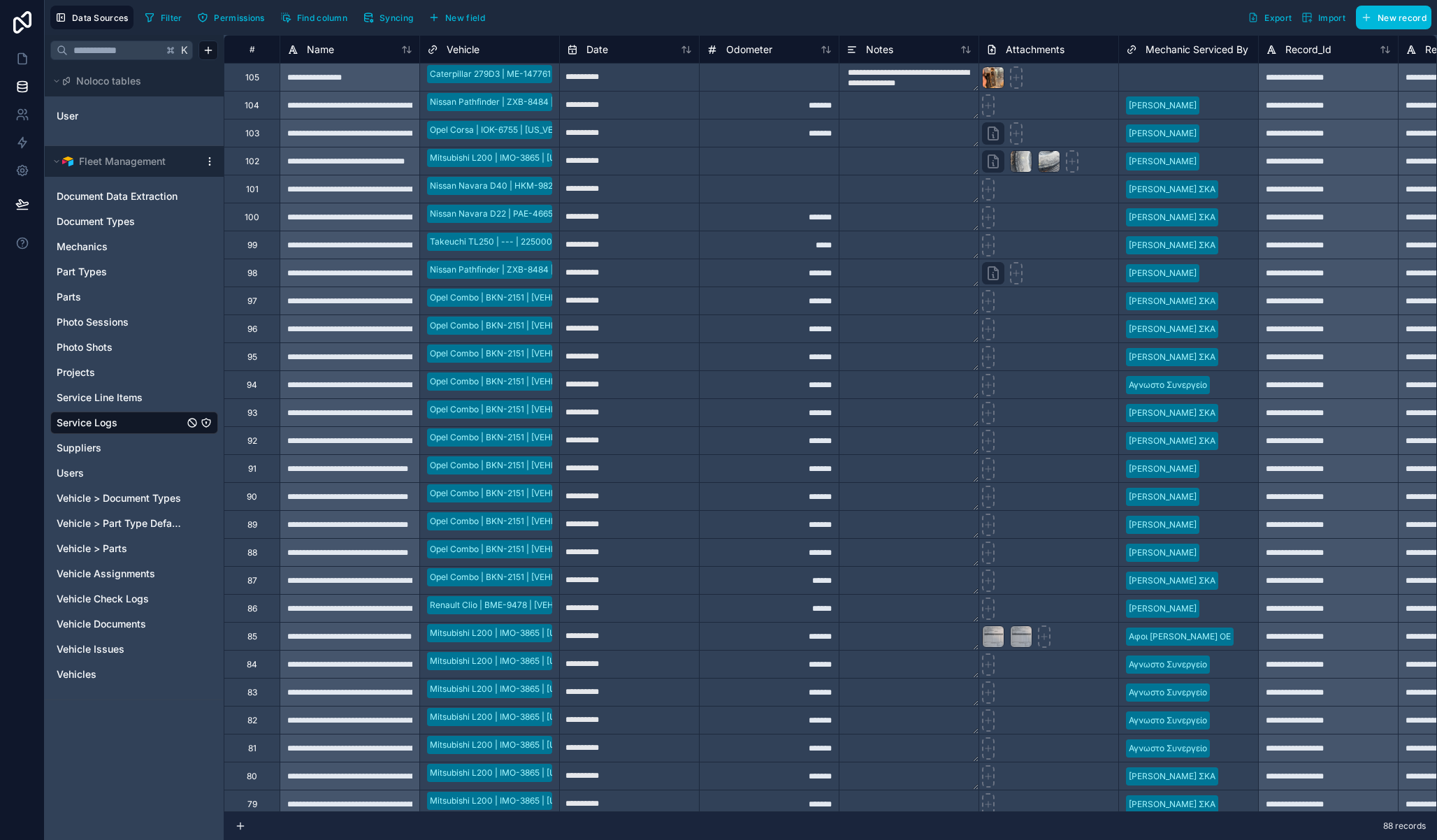
click at [209, 421] on icon "Service Logs" at bounding box center [206, 423] width 11 height 11
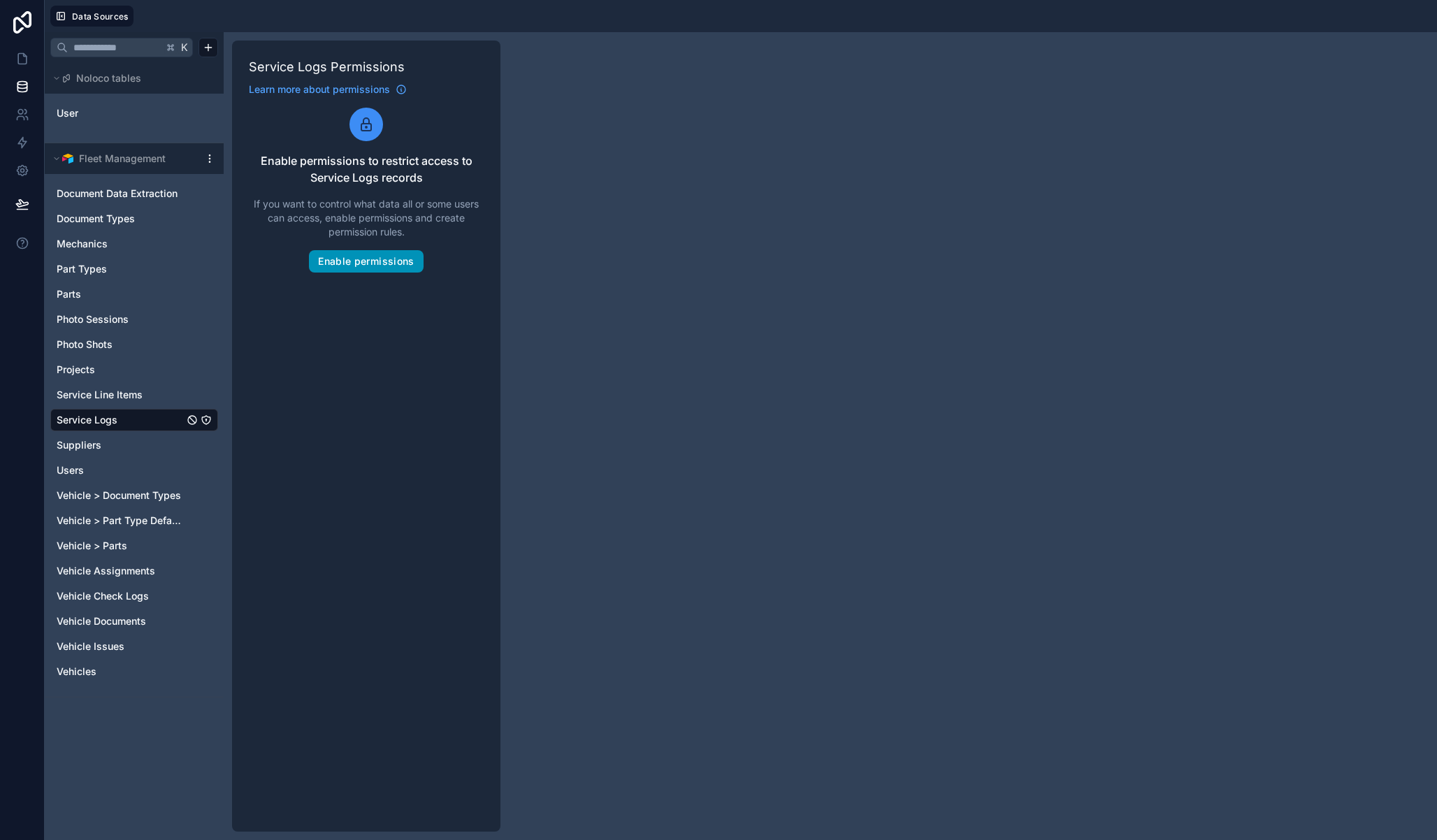
click at [367, 253] on button "Enable permissions" at bounding box center [366, 262] width 114 height 23
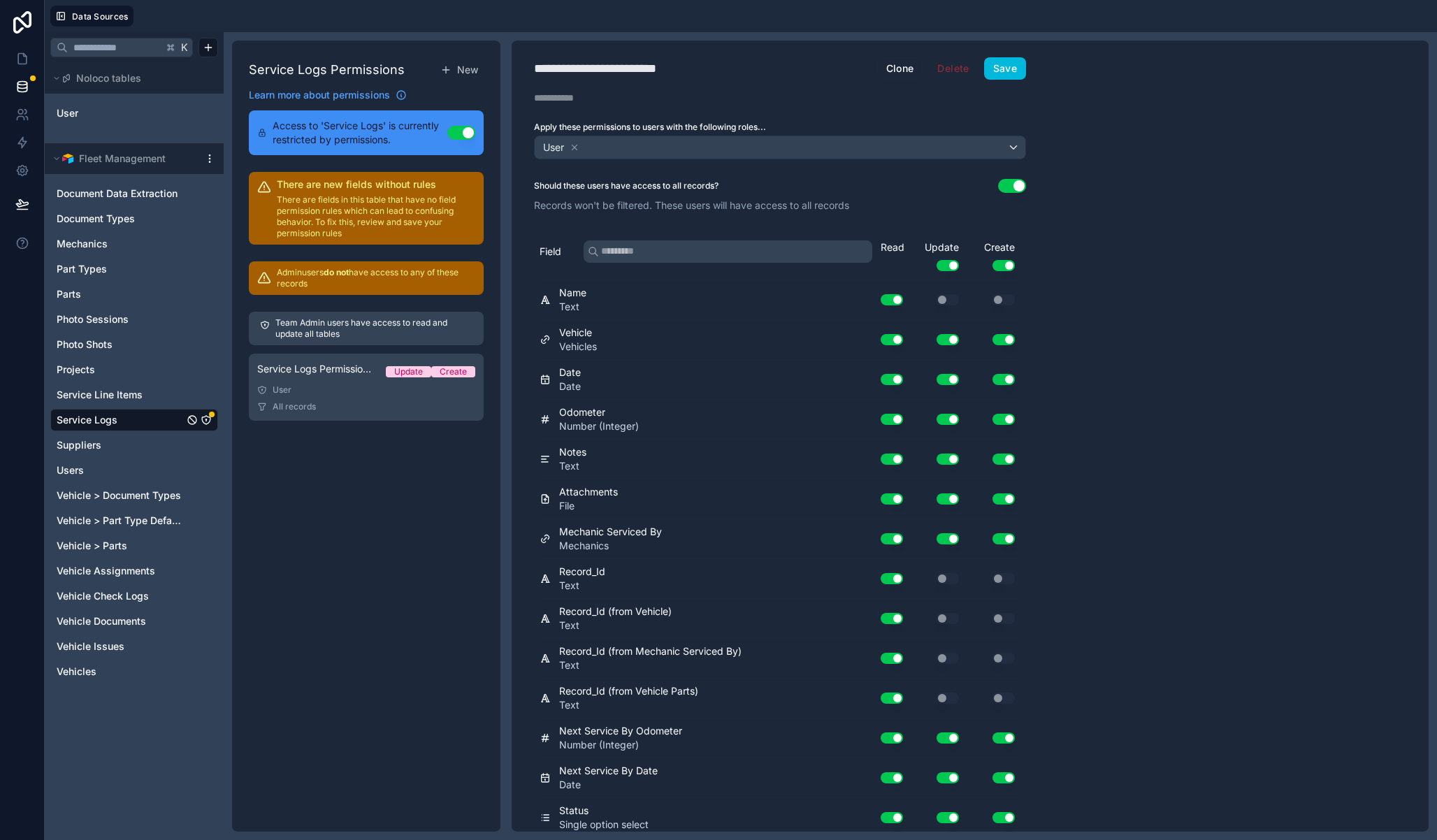
click at [623, 70] on div "**********" at bounding box center [617, 68] width 166 height 20
click at [623, 69] on div "**********" at bounding box center [617, 68] width 166 height 20
type div "**********"
click at [564, 145] on span "User" at bounding box center [554, 147] width 21 height 14
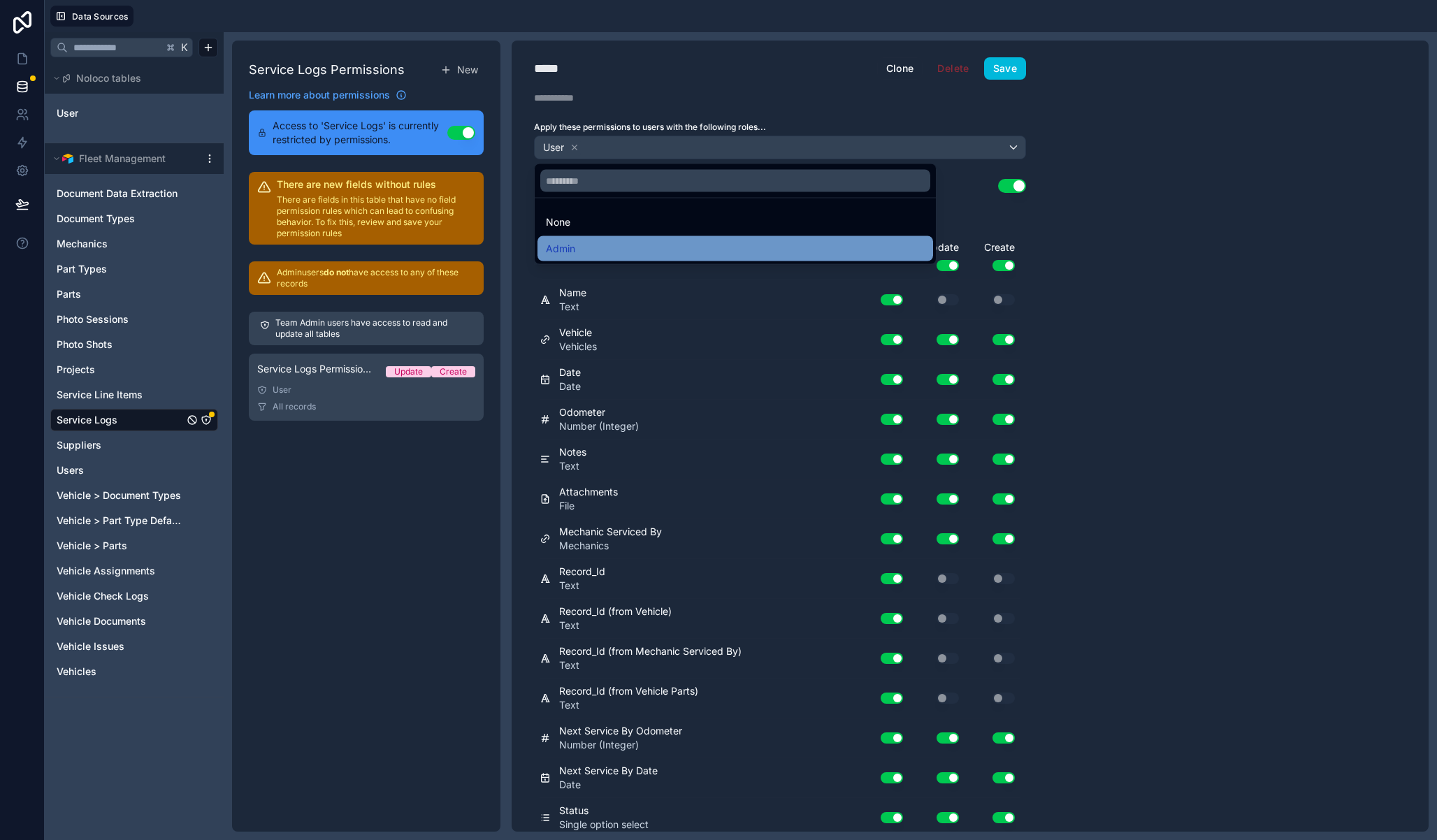
click at [583, 243] on div "Admin" at bounding box center [735, 249] width 378 height 17
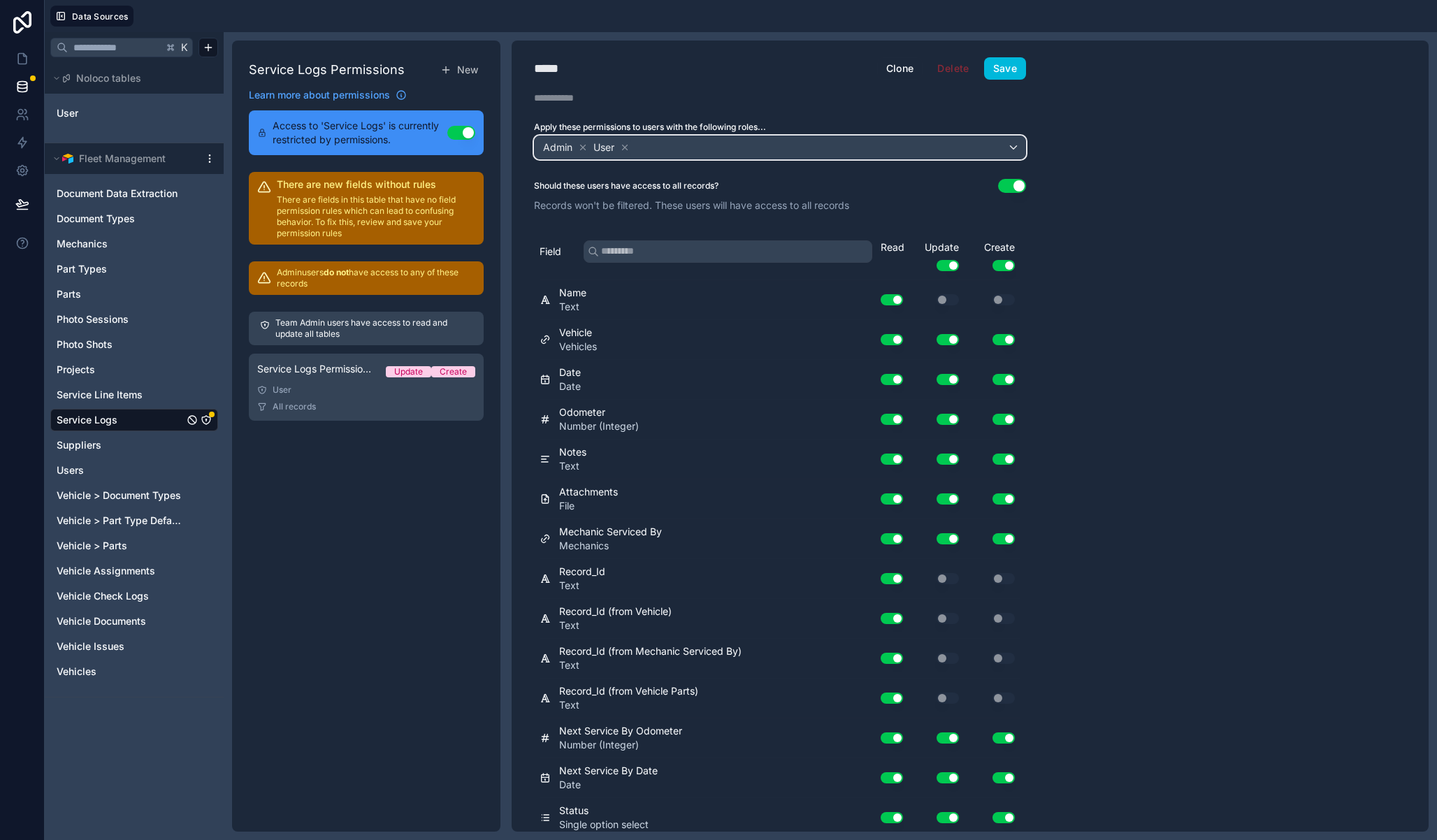
click at [633, 147] on span "Admin User" at bounding box center [586, 147] width 92 height 20
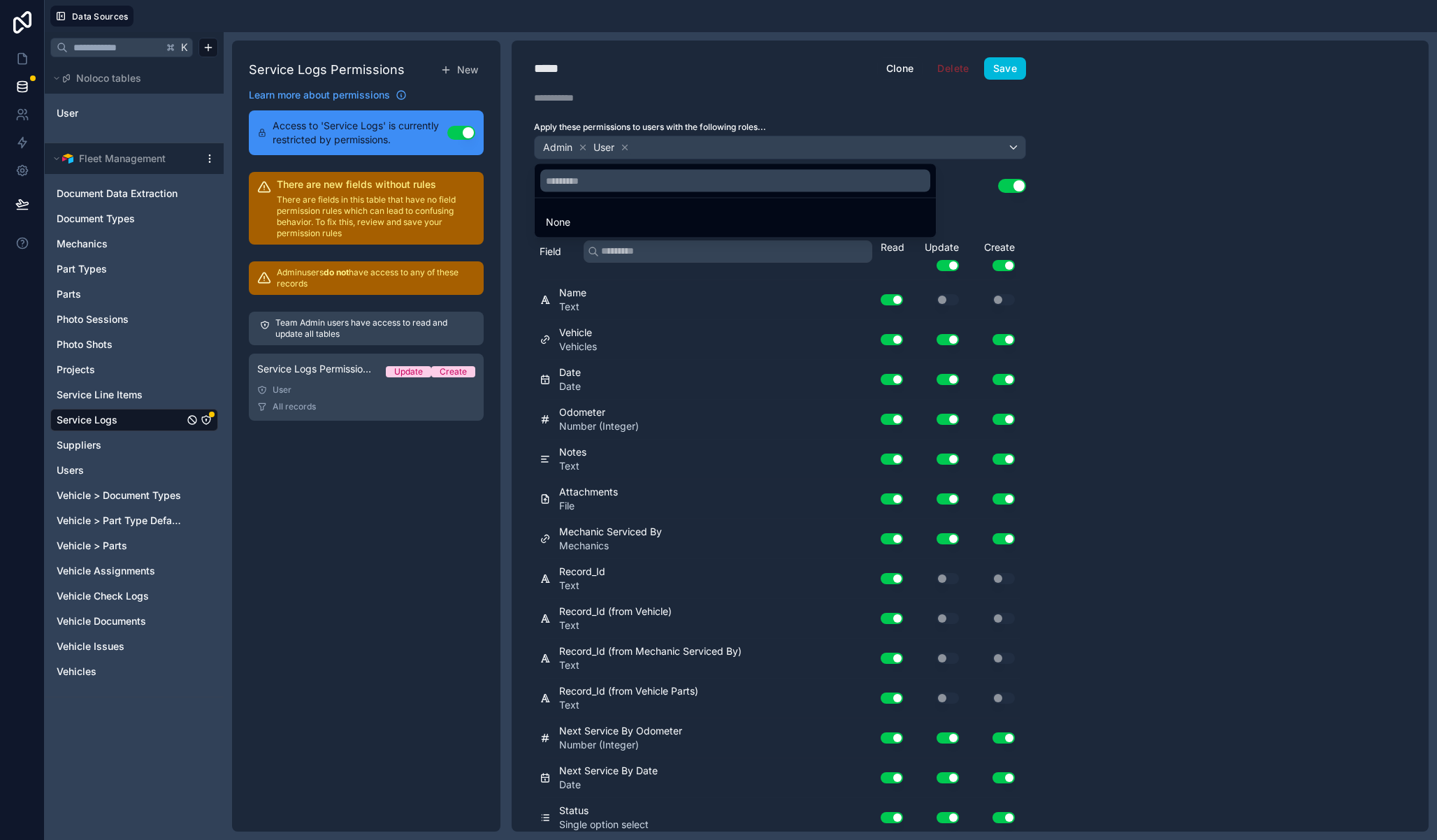
click at [630, 147] on div at bounding box center [718, 420] width 1437 height 840
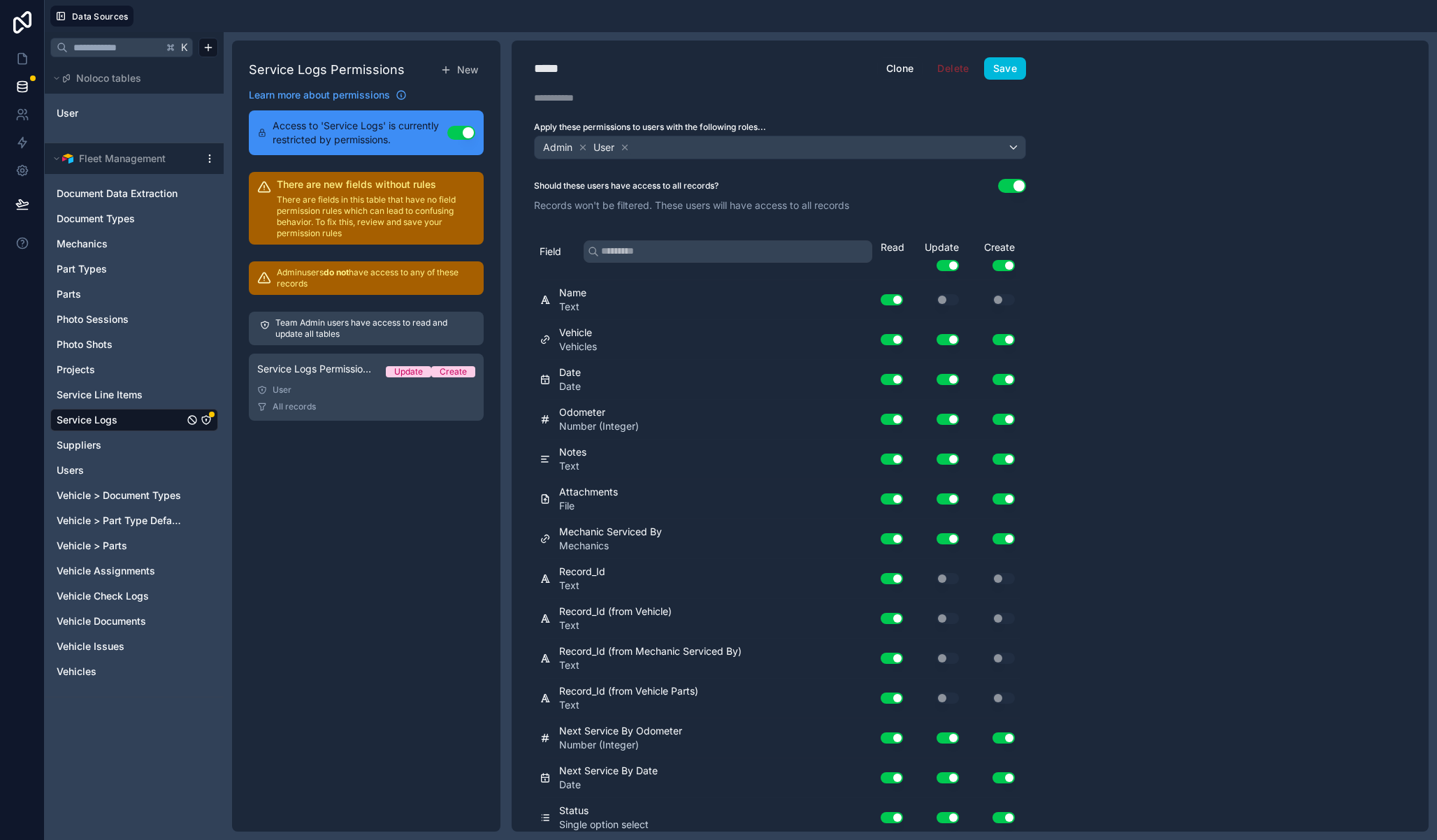
scroll to position [205, 0]
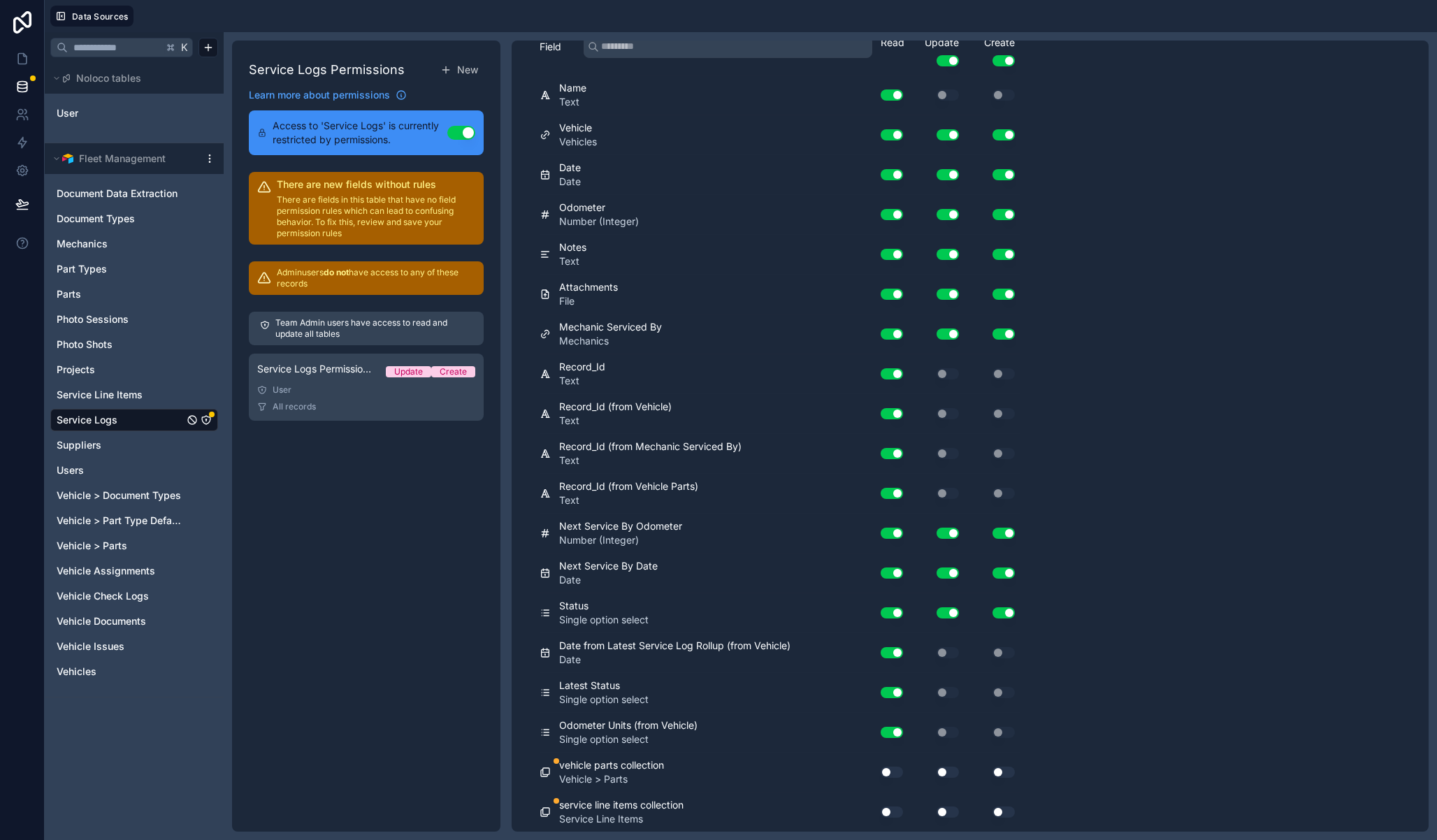
click at [893, 772] on button "Use setting" at bounding box center [893, 772] width 23 height 11
drag, startPoint x: 889, startPoint y: 805, endPoint x: 922, endPoint y: 814, distance: 34.2
click at [889, 805] on div "Use setting" at bounding box center [886, 813] width 45 height 23
click at [944, 812] on button "Use setting" at bounding box center [948, 812] width 23 height 11
click at [948, 765] on div "Use setting" at bounding box center [936, 773] width 56 height 23
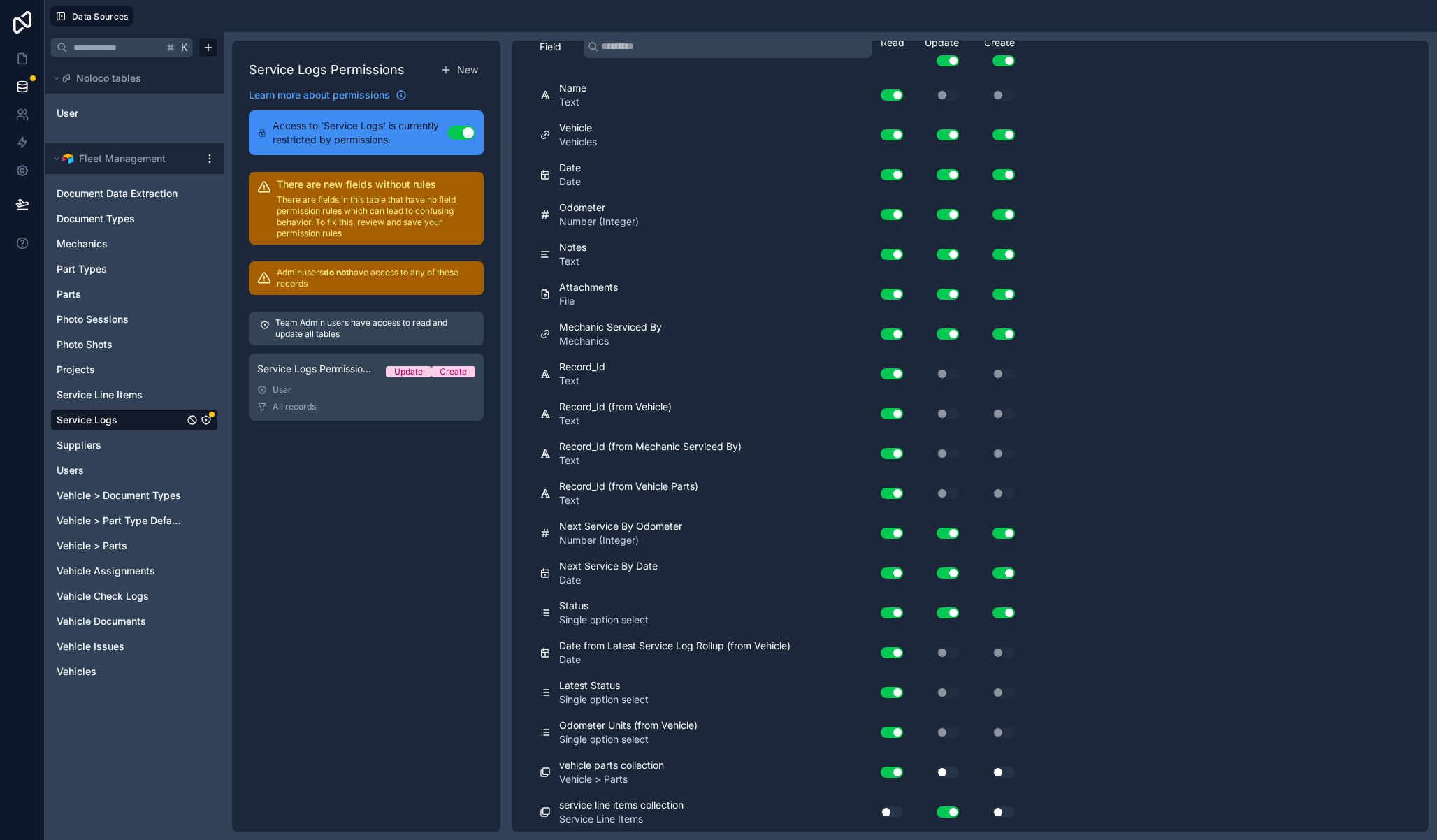
click at [893, 814] on button "Use setting" at bounding box center [893, 812] width 23 height 11
click at [952, 768] on button "Use setting" at bounding box center [948, 772] width 23 height 11
drag, startPoint x: 996, startPoint y: 772, endPoint x: 1004, endPoint y: 789, distance: 18.8
click at [996, 772] on button "Use setting" at bounding box center [1004, 772] width 23 height 11
click at [1000, 805] on div "Use setting" at bounding box center [992, 813] width 56 height 23
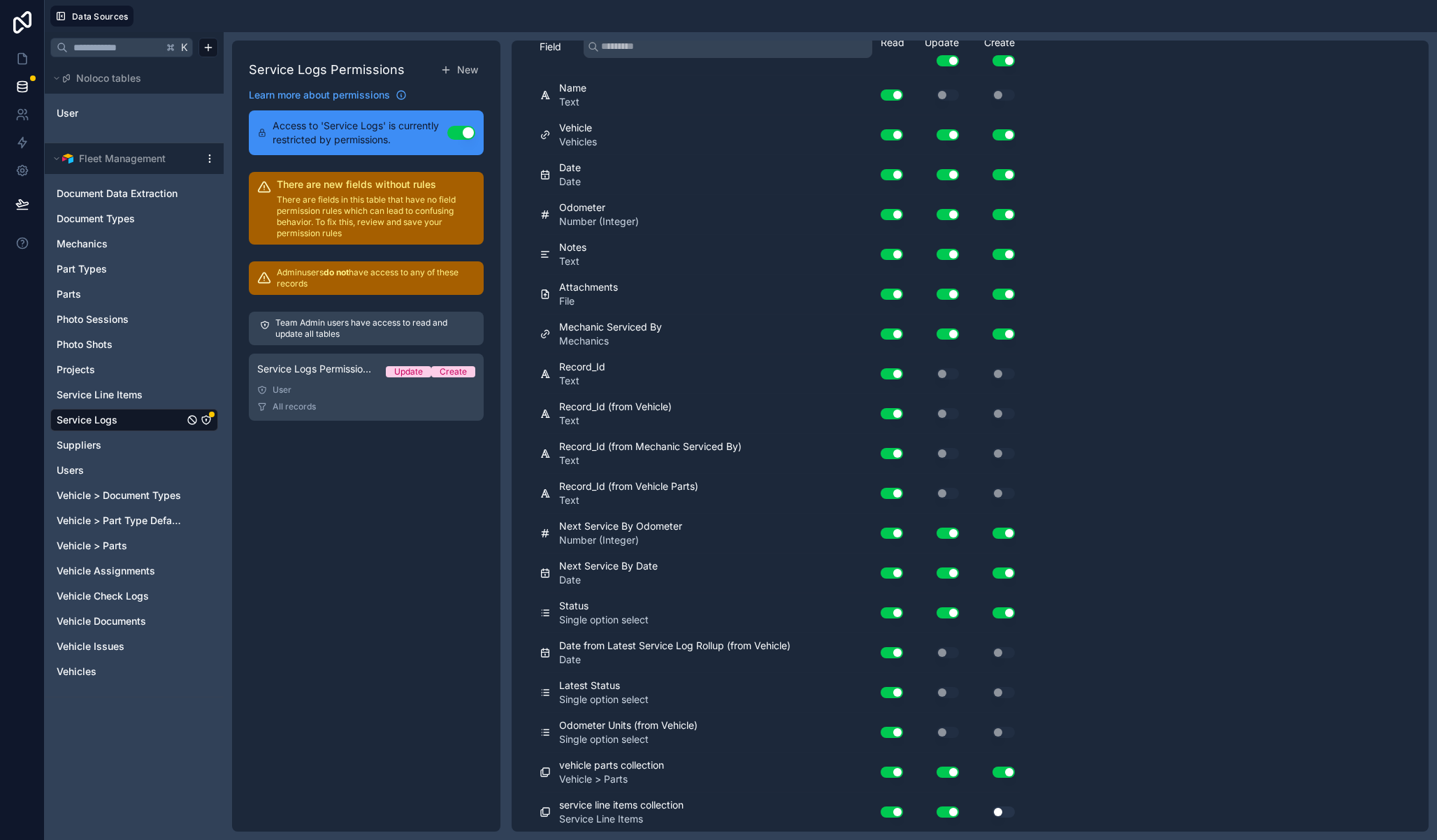
click at [1002, 812] on button "Use setting" at bounding box center [1004, 812] width 23 height 11
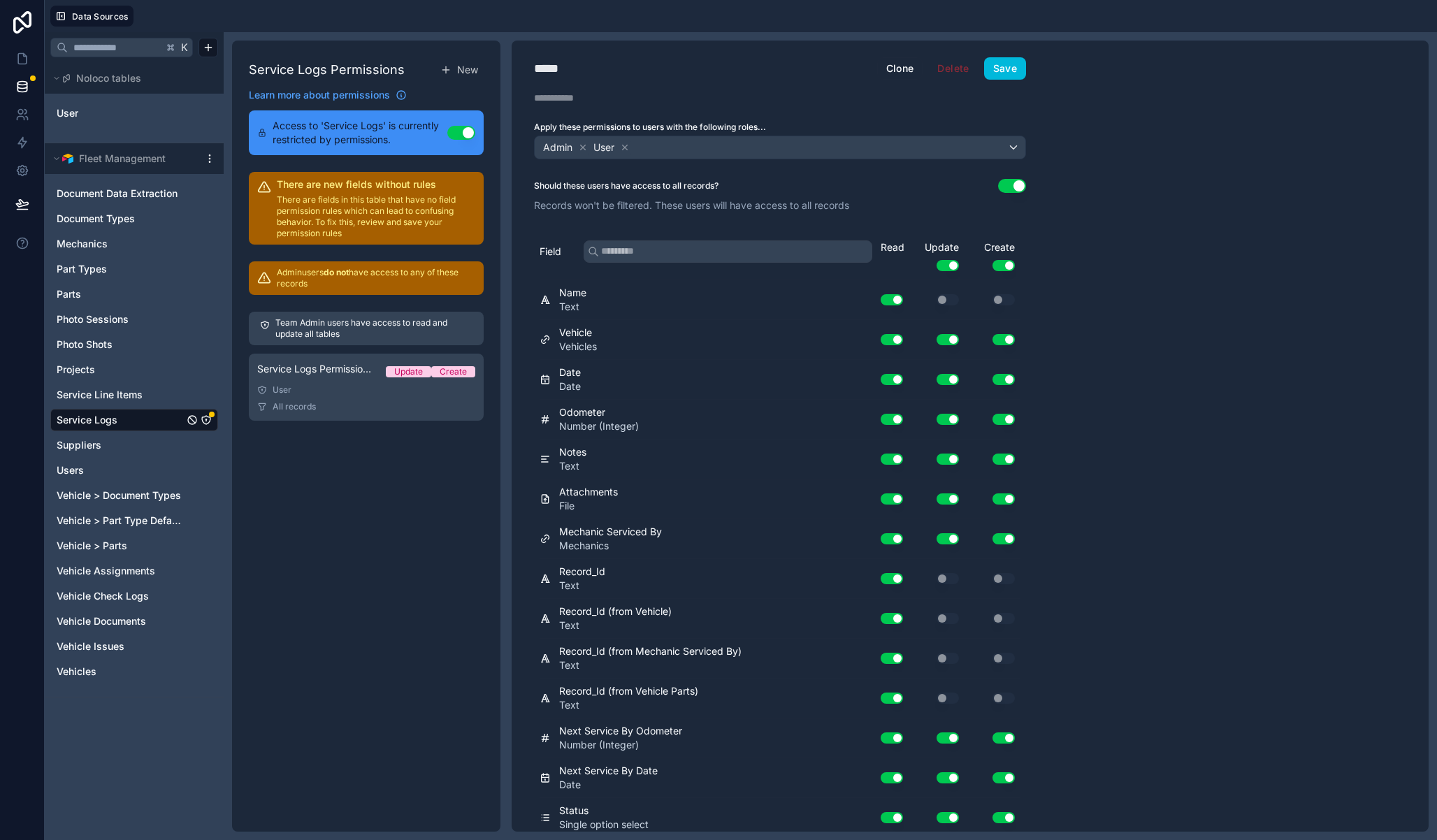
click at [1001, 57] on div "***** Admin Clone Delete Save Description Apply these permissions to users with…" at bounding box center [780, 436] width 537 height 791
click at [1001, 64] on button "Save" at bounding box center [1005, 68] width 42 height 23
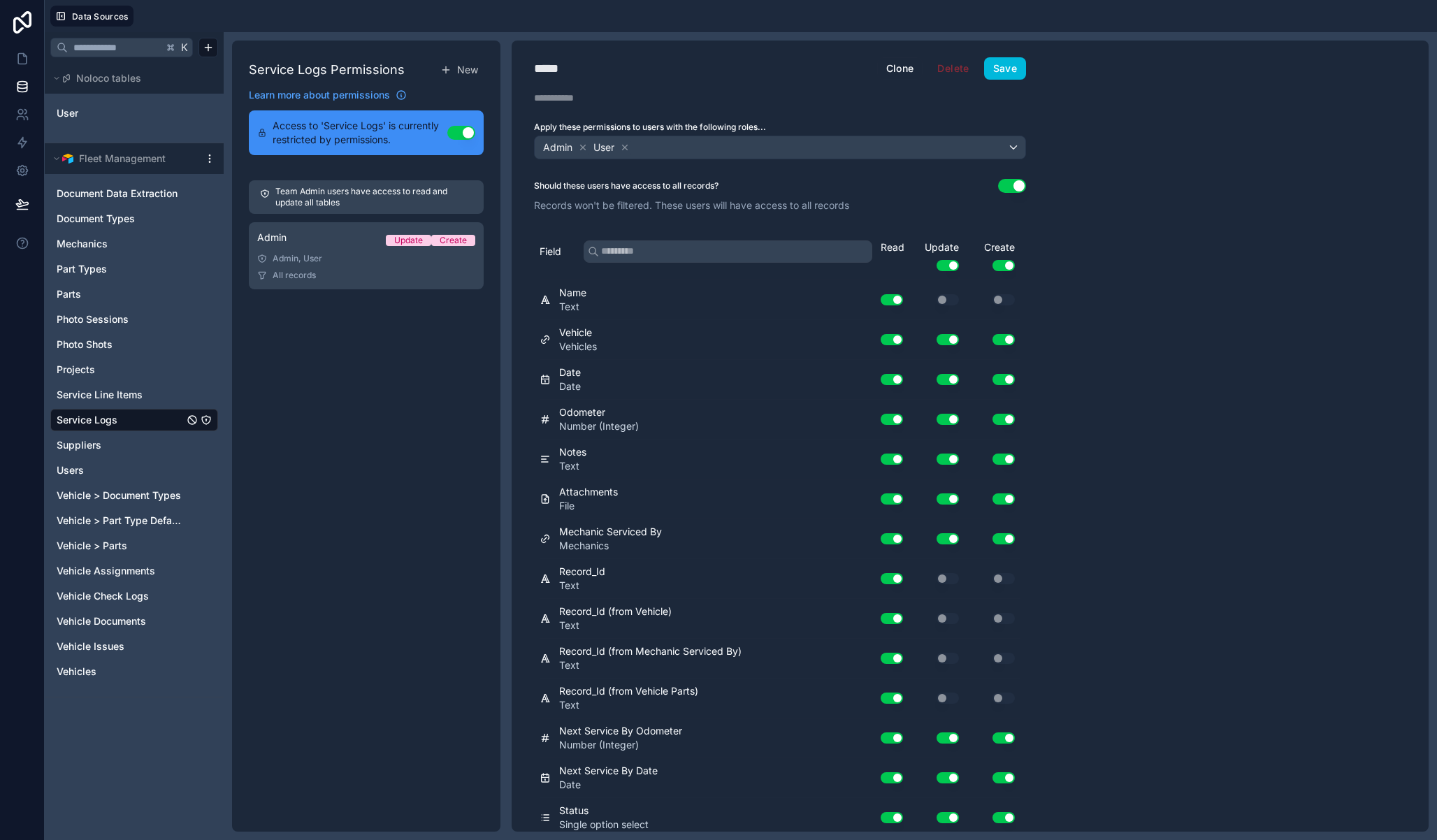
click at [364, 356] on div "Service Logs Permissions New Learn more about permissions Access to 'Service Lo…" at bounding box center [366, 436] width 268 height 791
click at [464, 71] on span "New" at bounding box center [468, 69] width 21 height 14
click at [334, 343] on link "Service Logs Permission 2 Update Create User All records" at bounding box center [366, 331] width 235 height 67
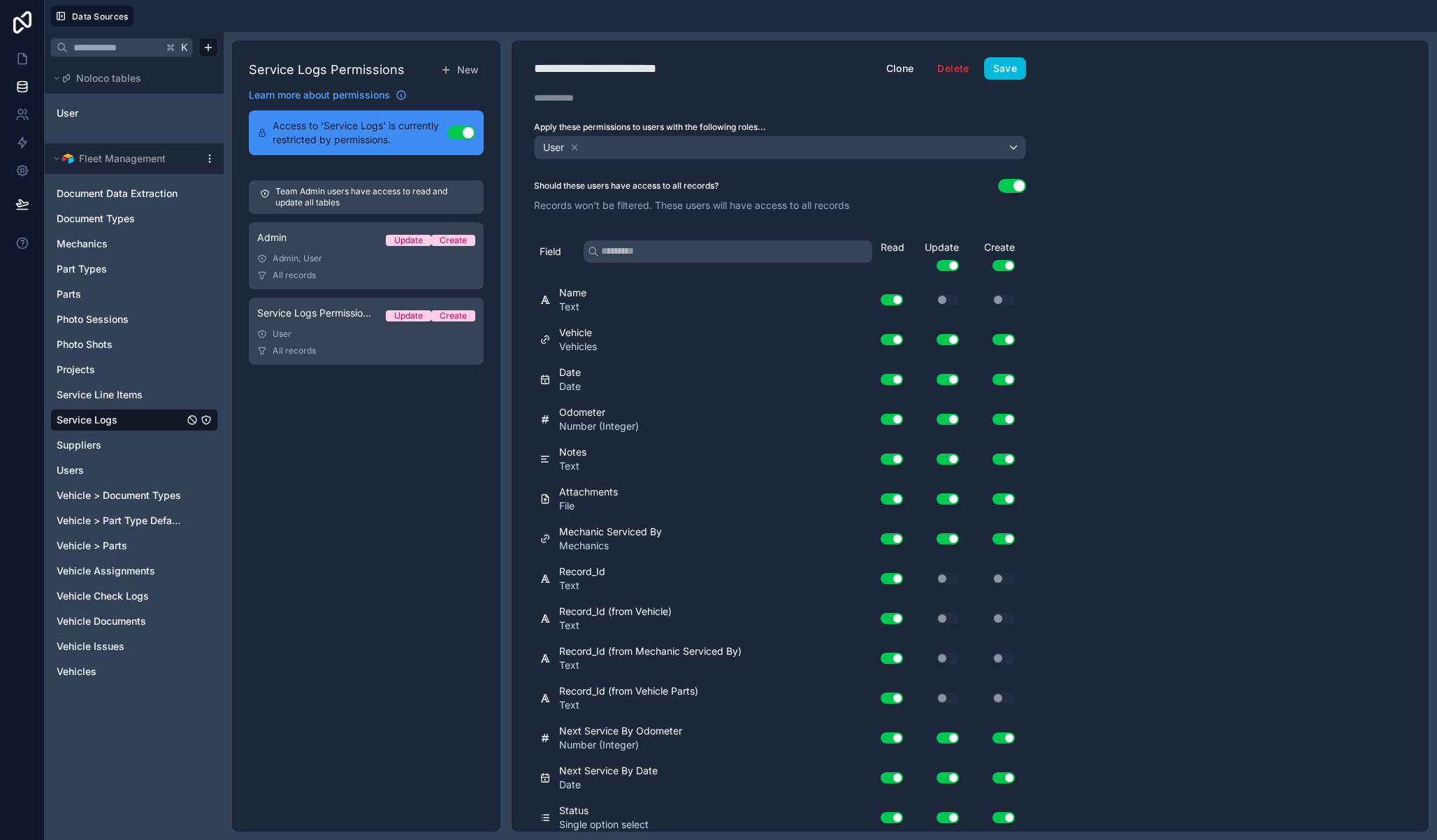
click at [661, 60] on div "**********" at bounding box center [618, 68] width 169 height 20
type div "**********"
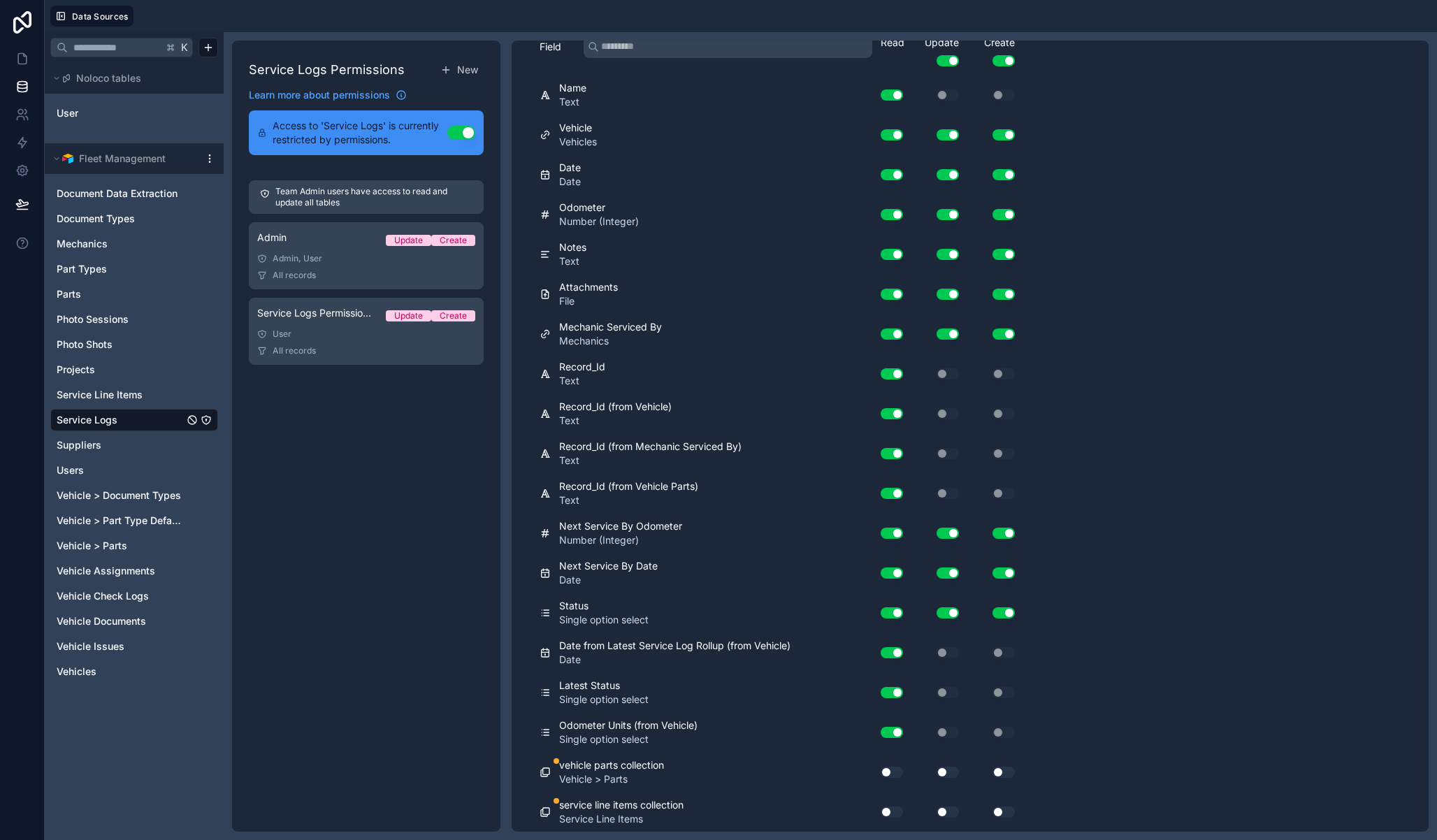
click at [894, 778] on div "Use setting" at bounding box center [886, 773] width 45 height 23
click at [888, 815] on button "Use setting" at bounding box center [893, 812] width 23 height 11
drag, startPoint x: 894, startPoint y: 774, endPoint x: 924, endPoint y: 725, distance: 57.5
click at [894, 773] on button "Use setting" at bounding box center [893, 772] width 23 height 11
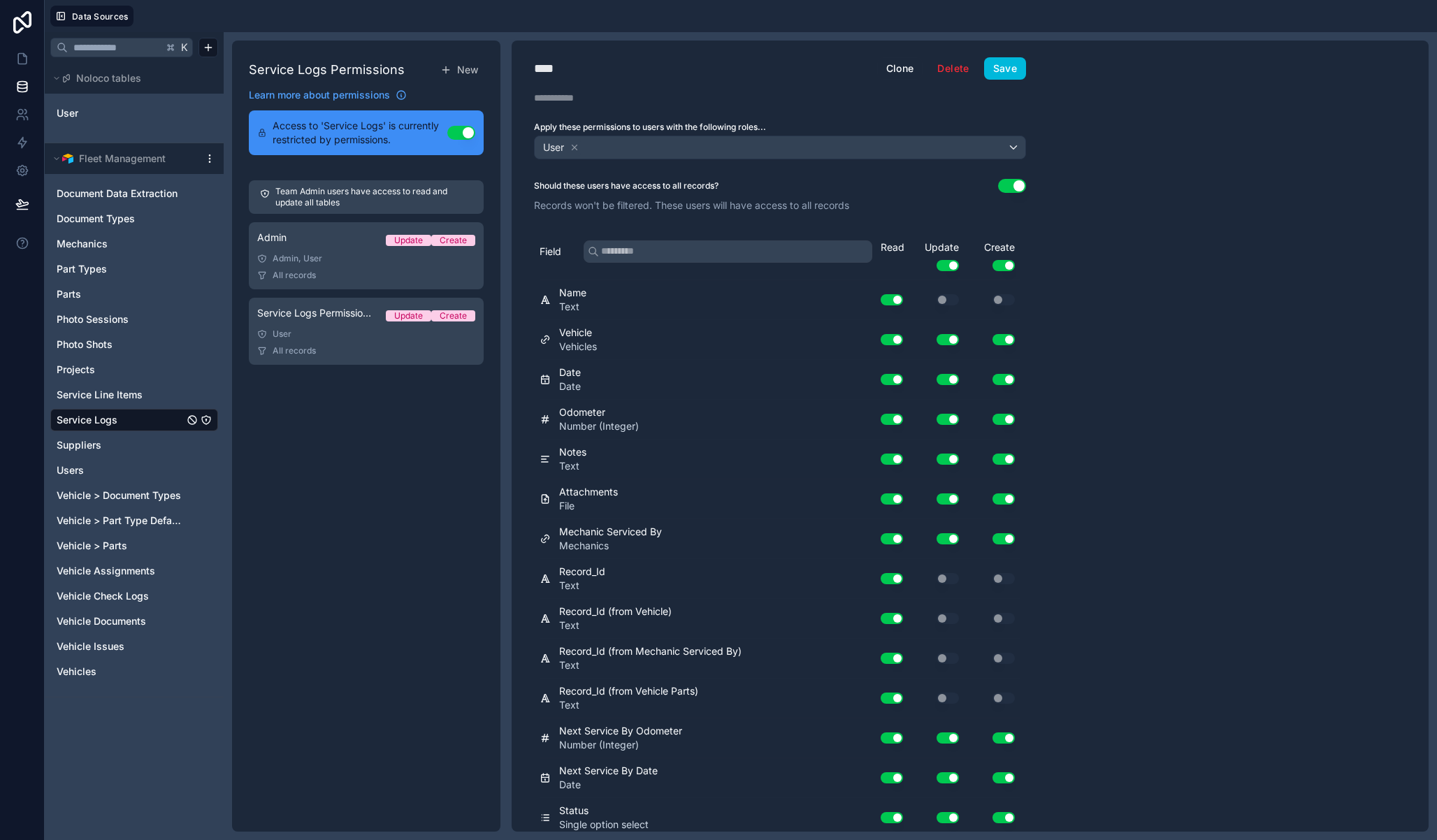
click at [955, 263] on button "Use setting" at bounding box center [948, 265] width 23 height 11
click at [997, 259] on div "Create Use setting" at bounding box center [992, 256] width 56 height 30
click at [1003, 269] on button "Use setting" at bounding box center [1004, 265] width 23 height 11
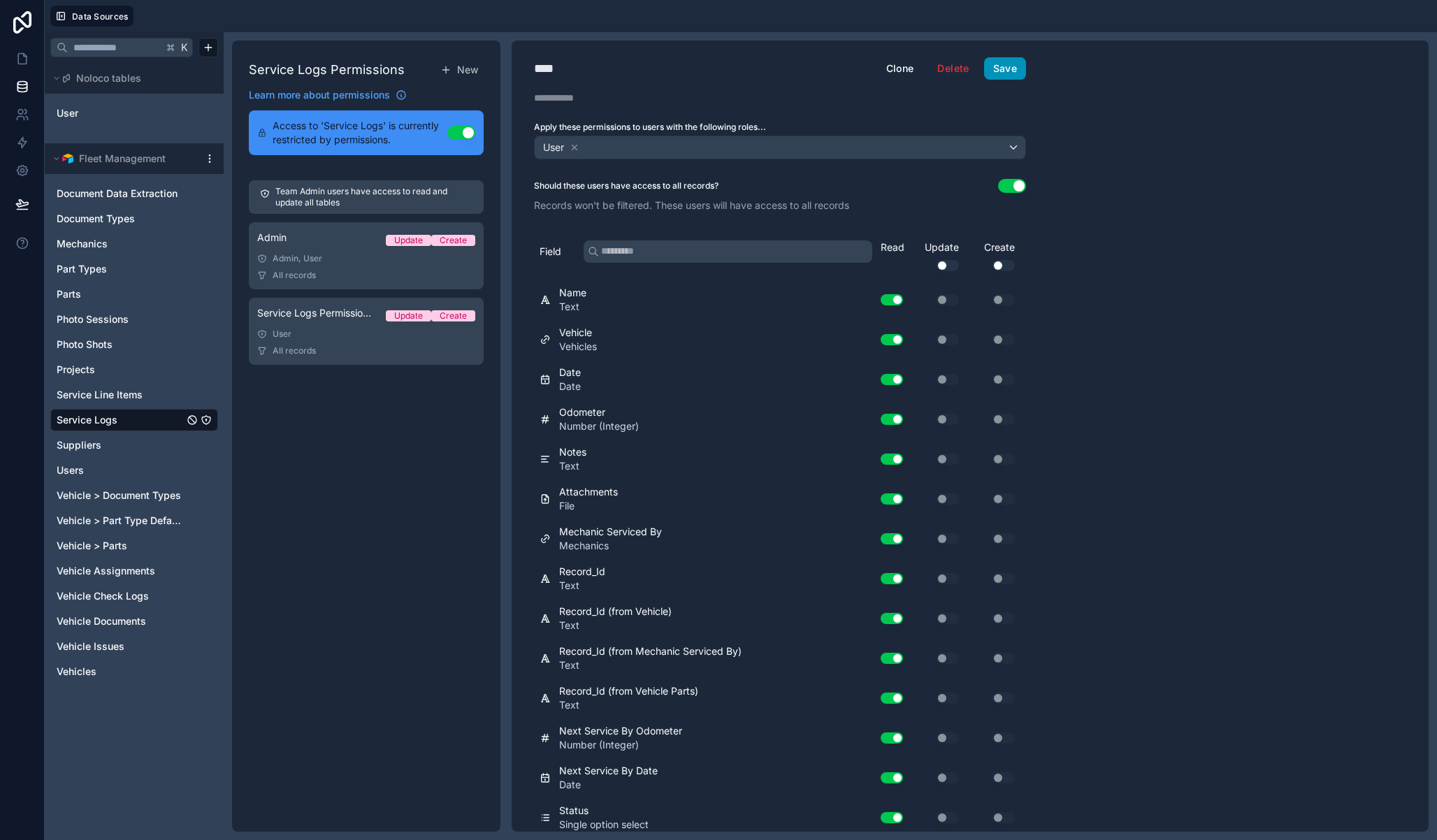
click at [1013, 67] on button "Save" at bounding box center [1005, 68] width 42 height 23
click at [400, 462] on div "Service Logs Permissions New Learn more about permissions Access to 'Service Lo…" at bounding box center [366, 436] width 268 height 791
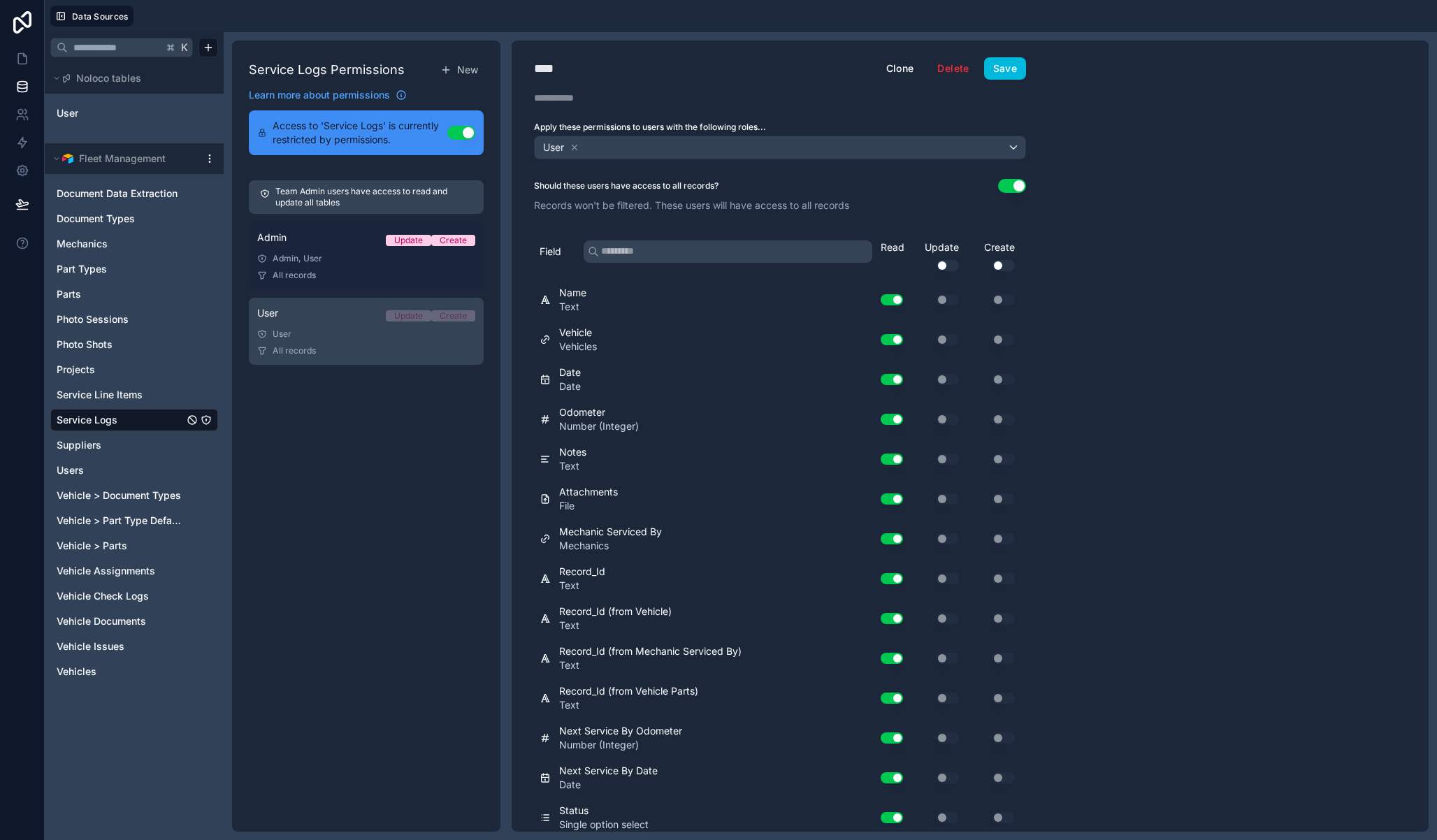
click at [329, 261] on div "Admin, User" at bounding box center [366, 259] width 218 height 11
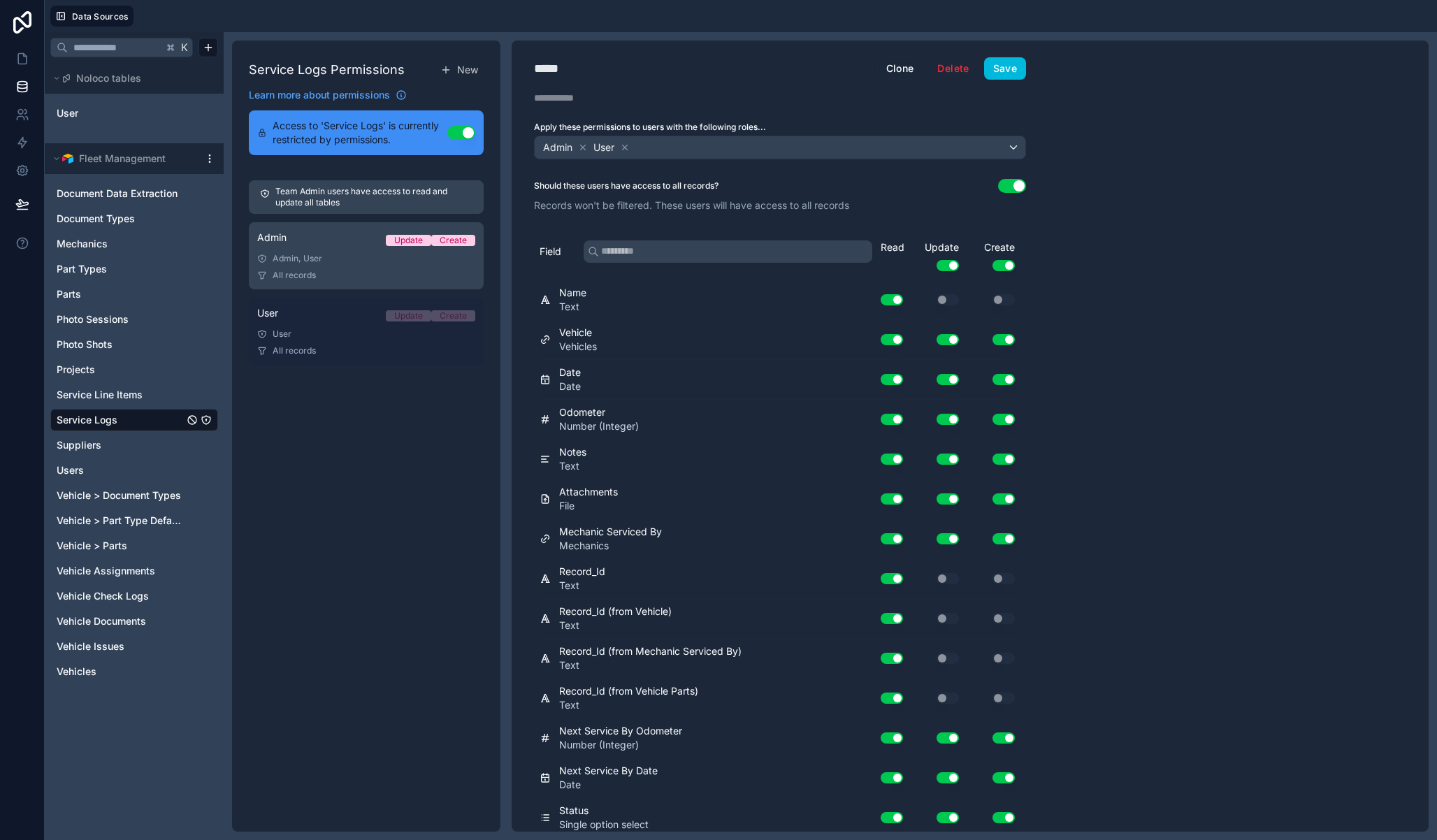
click at [325, 326] on link "User Update Create User All records" at bounding box center [366, 331] width 235 height 67
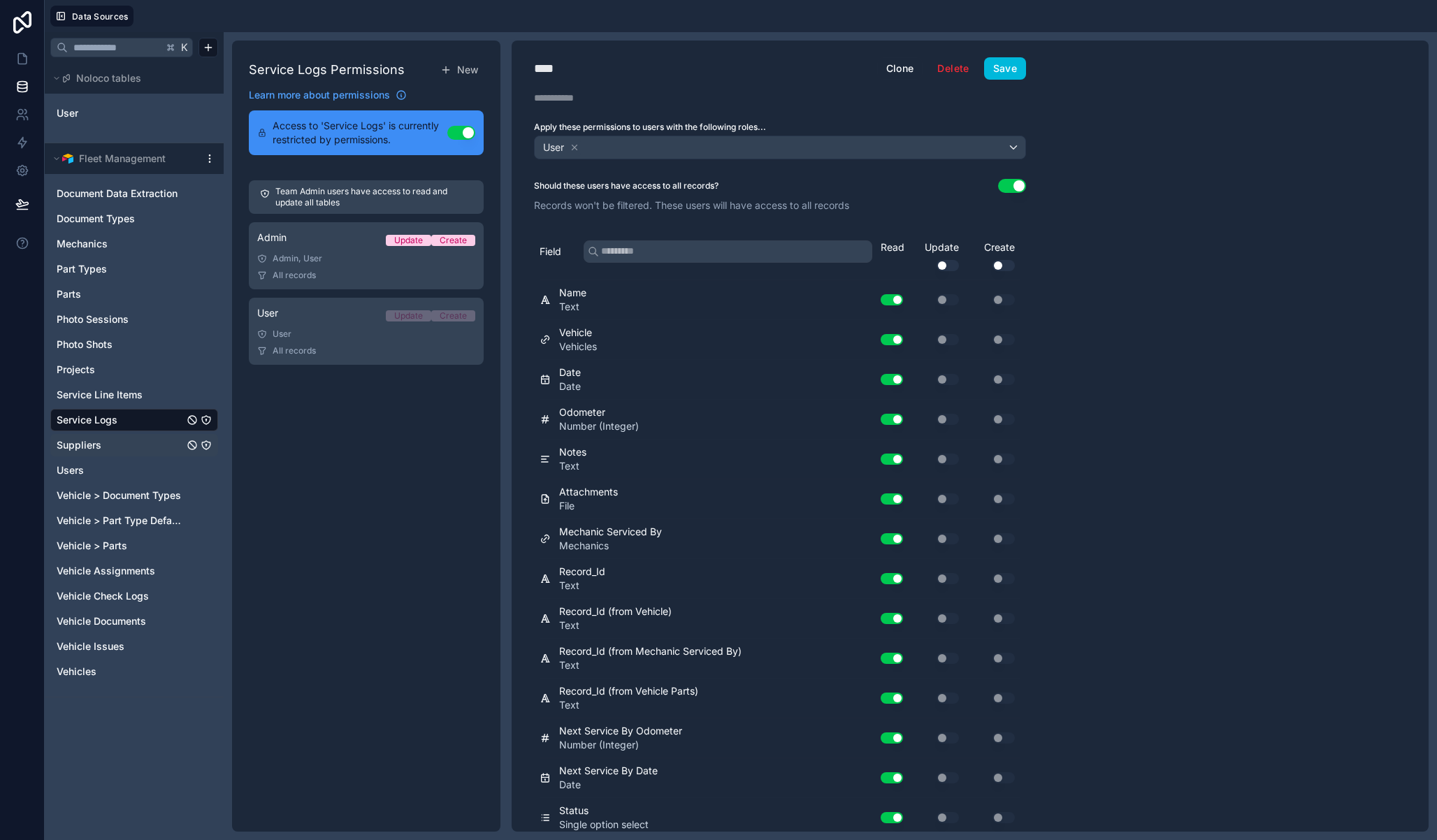
click at [204, 444] on icon "Suppliers" at bounding box center [206, 446] width 11 height 11
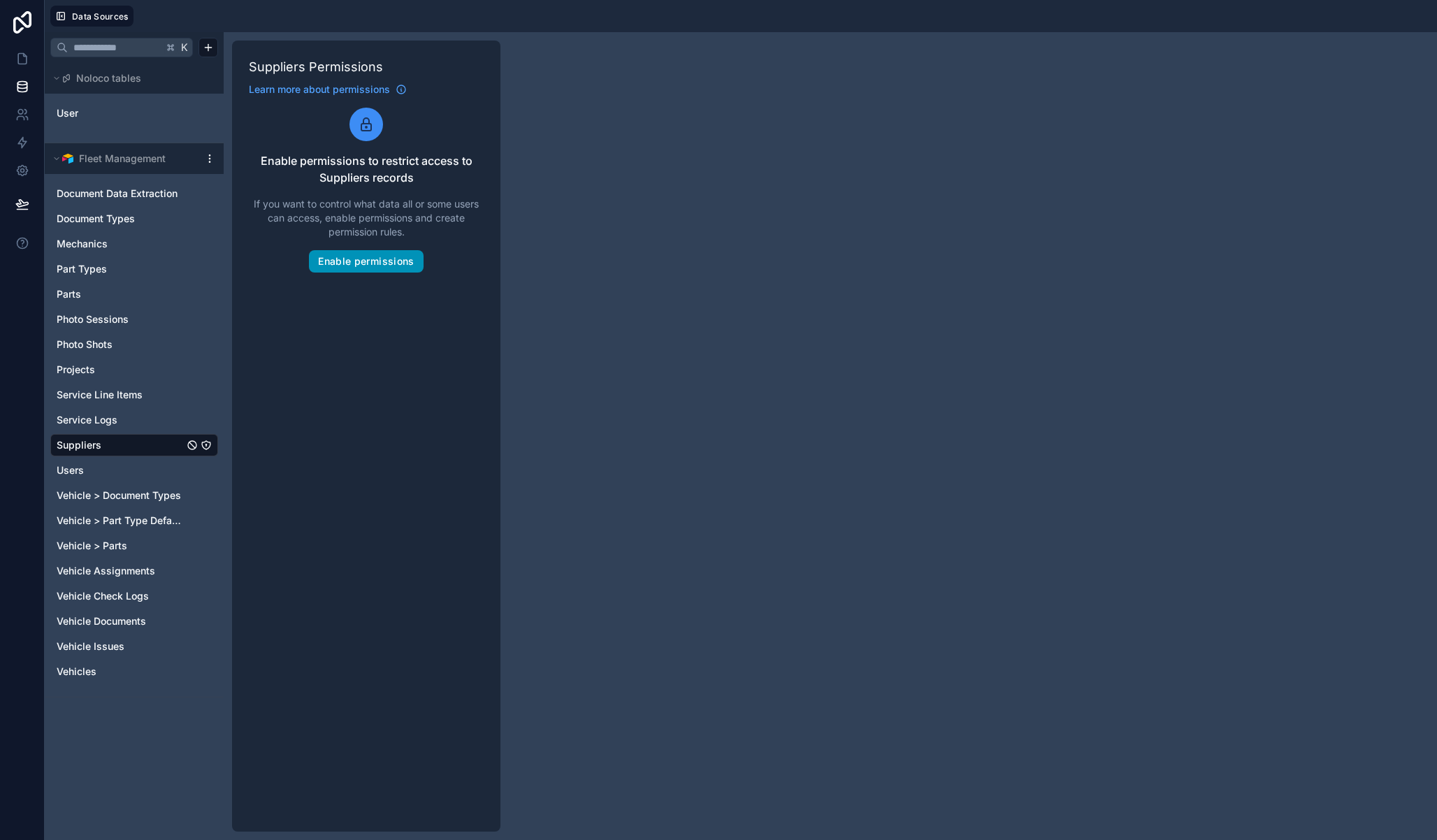
click at [359, 265] on button "Enable permissions" at bounding box center [366, 262] width 114 height 23
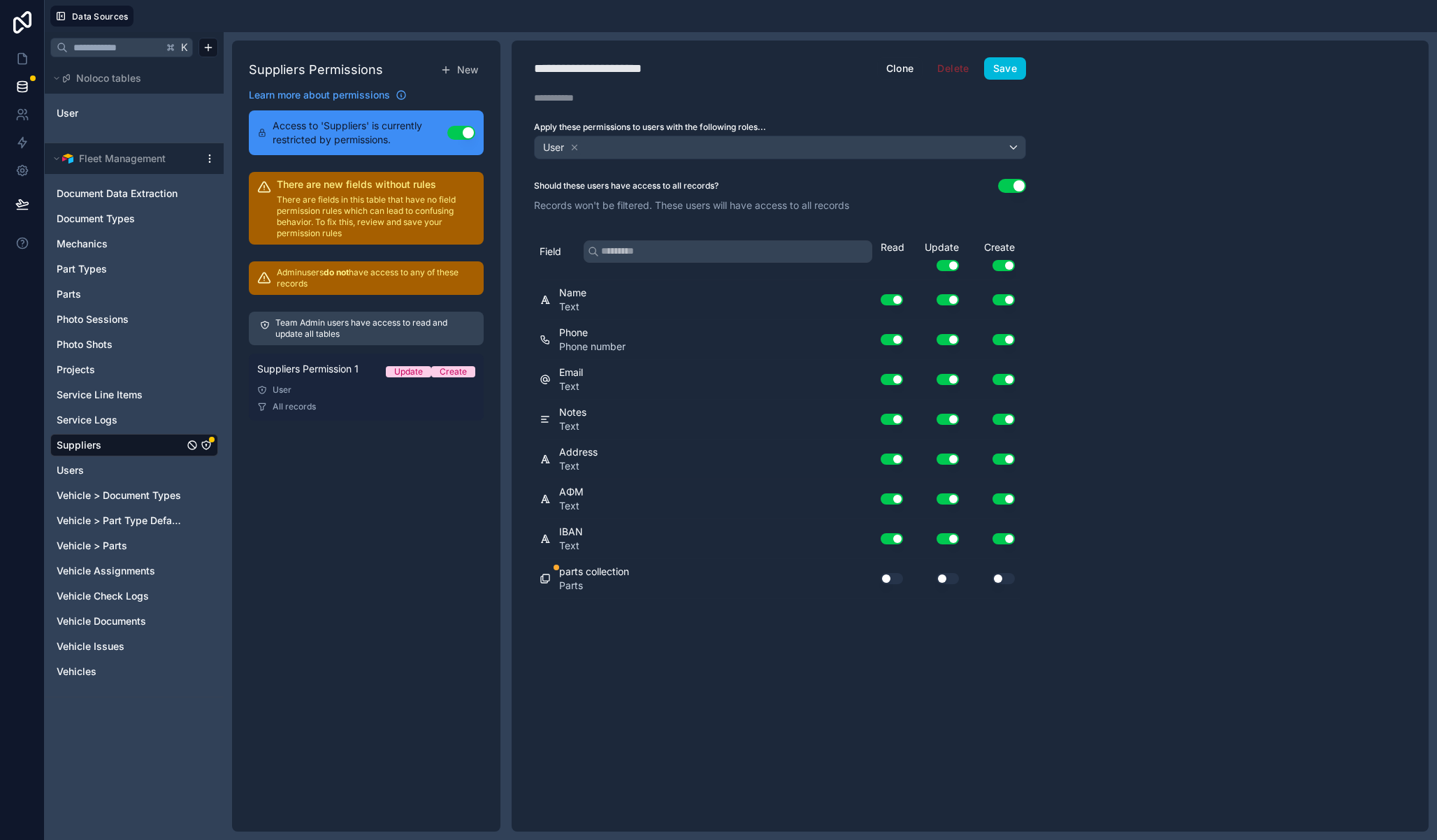
click at [341, 366] on span "Suppliers Permission 1" at bounding box center [307, 369] width 101 height 14
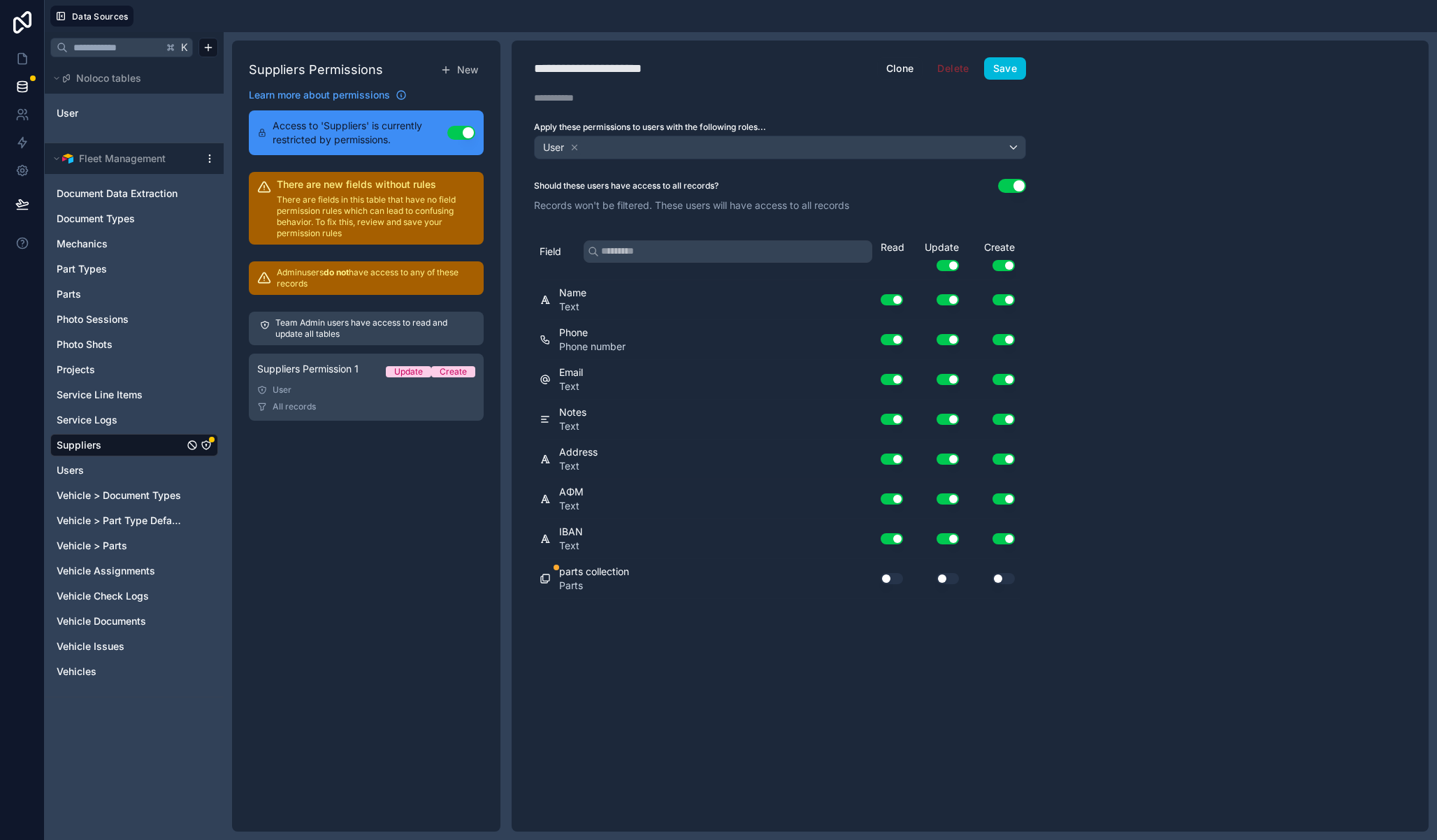
click at [576, 79] on div "**********" at bounding box center [780, 68] width 537 height 23
click at [576, 76] on div "**********" at bounding box center [606, 68] width 145 height 20
click at [576, 73] on div "**********" at bounding box center [606, 68] width 145 height 20
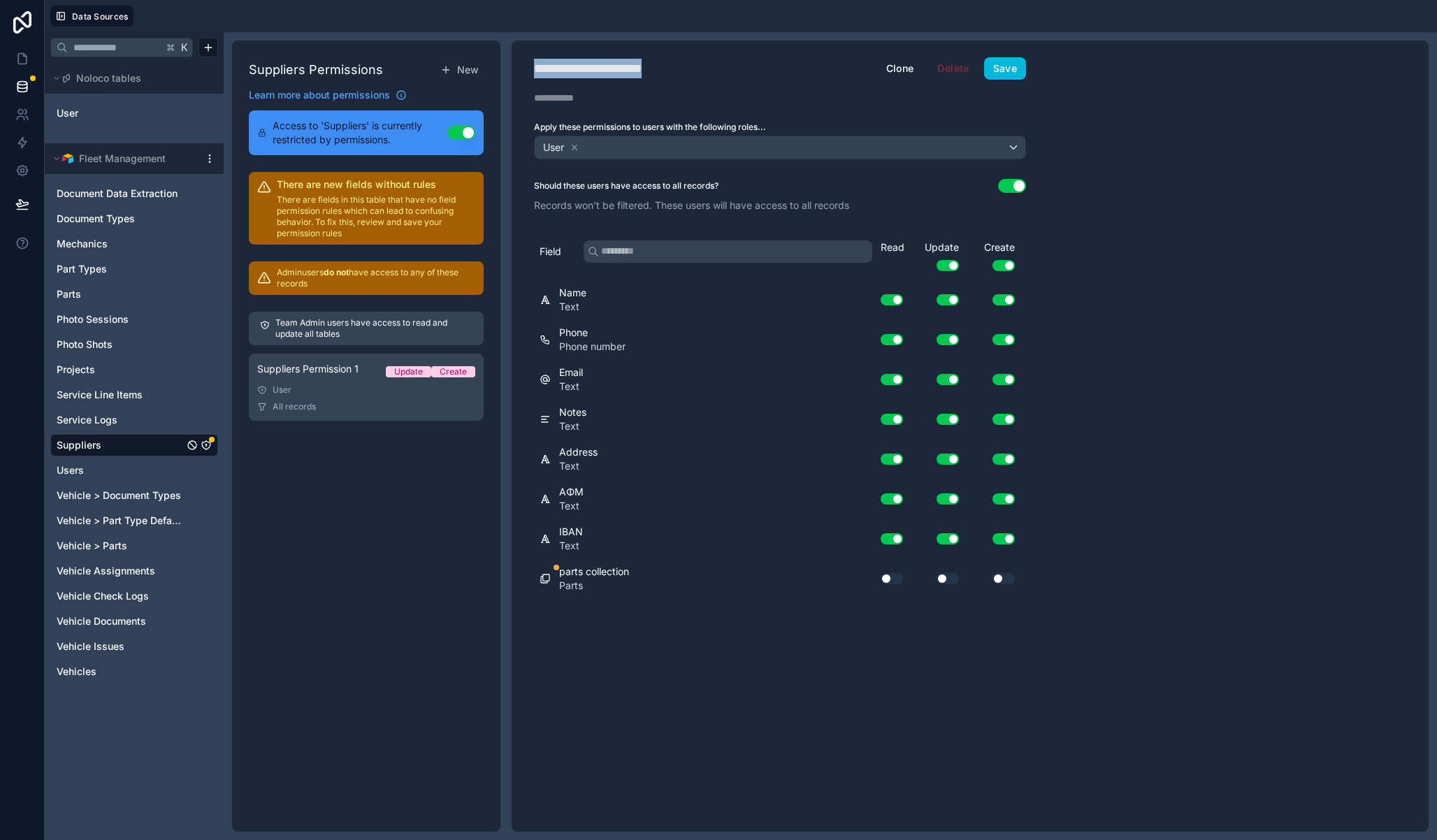
type div "**********"
click at [578, 148] on icon at bounding box center [575, 147] width 9 height 9
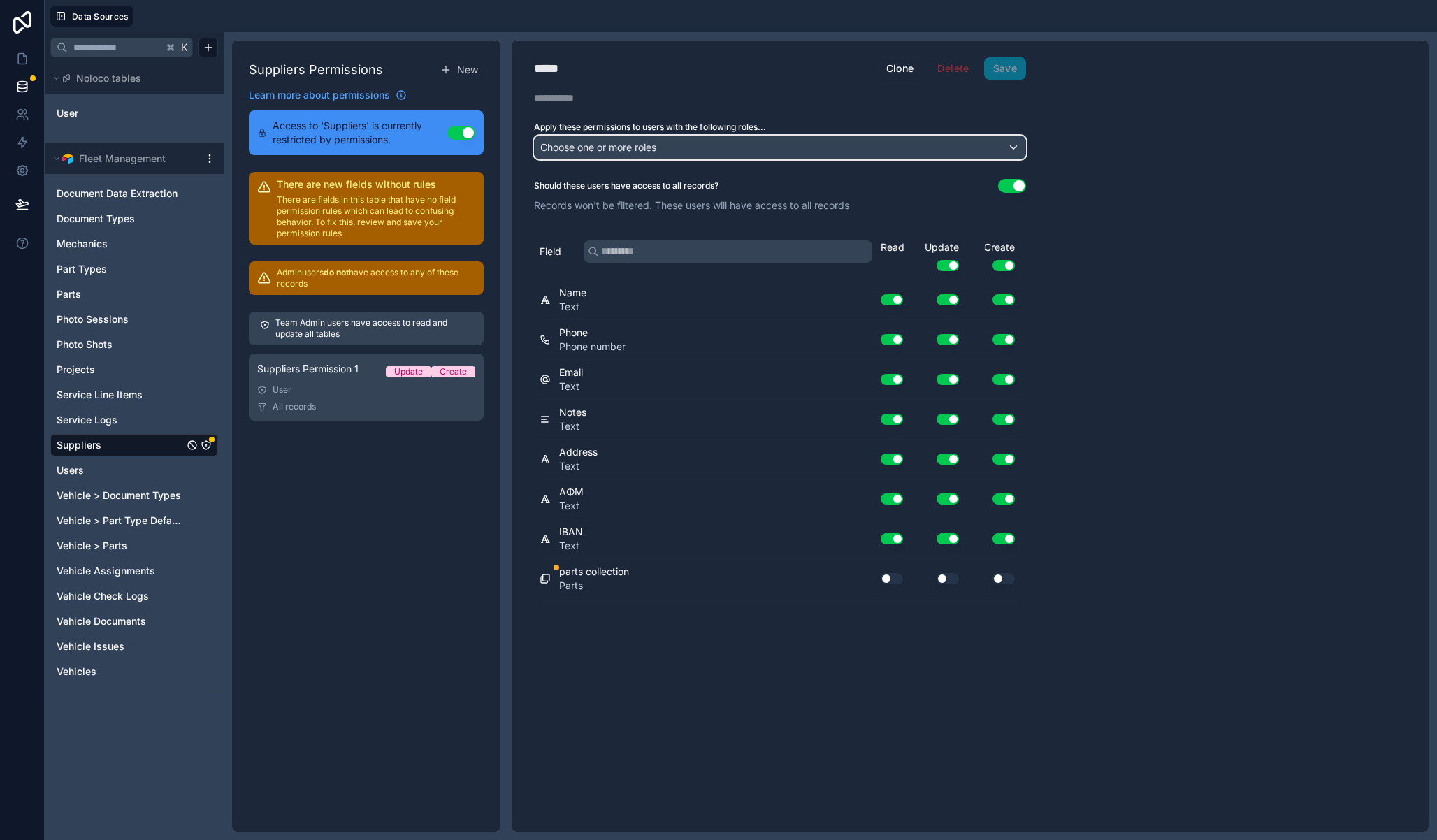
click at [601, 152] on span "Choose one or more roles" at bounding box center [599, 147] width 116 height 12
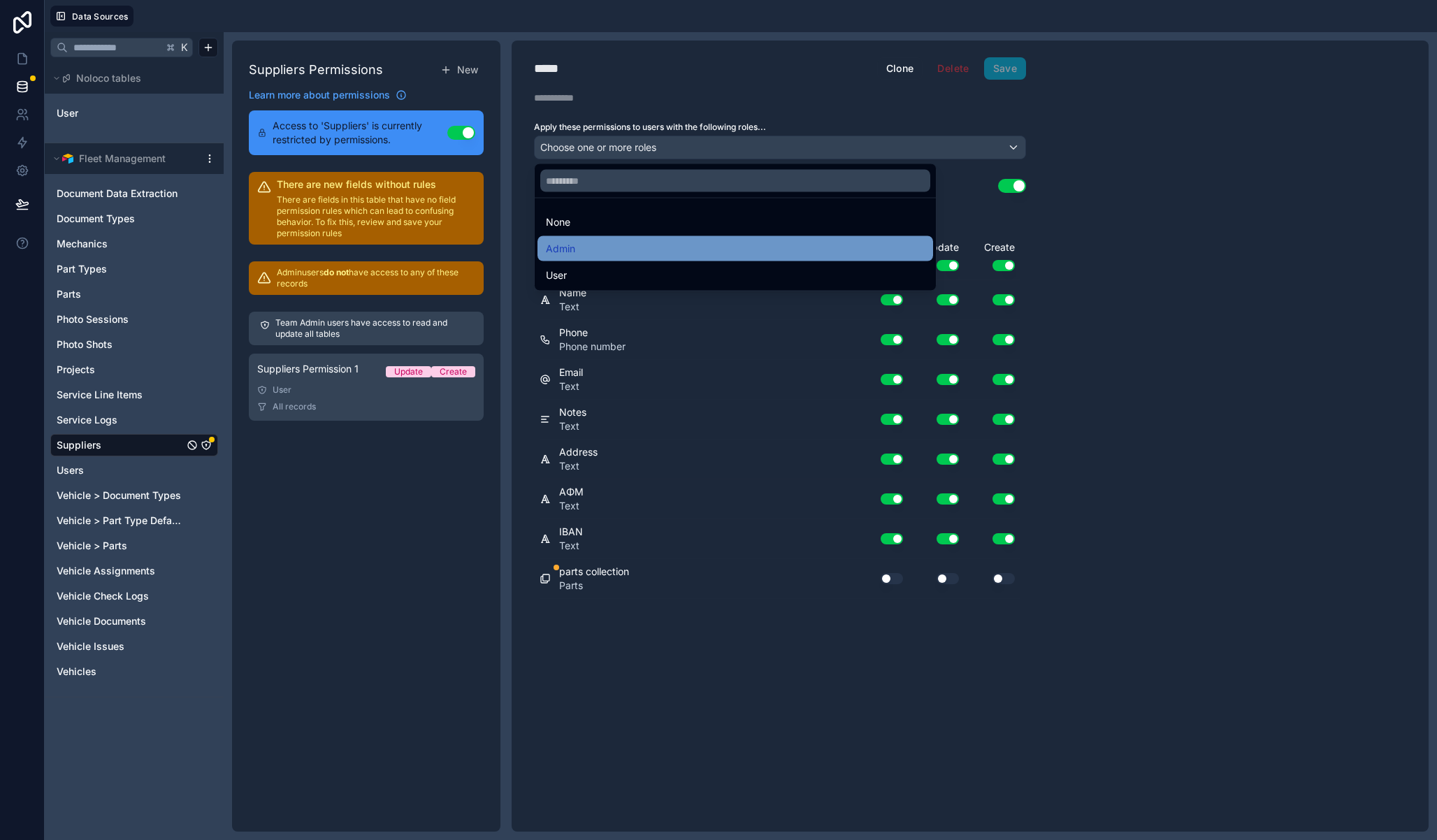
click at [594, 248] on div "Admin" at bounding box center [735, 249] width 378 height 17
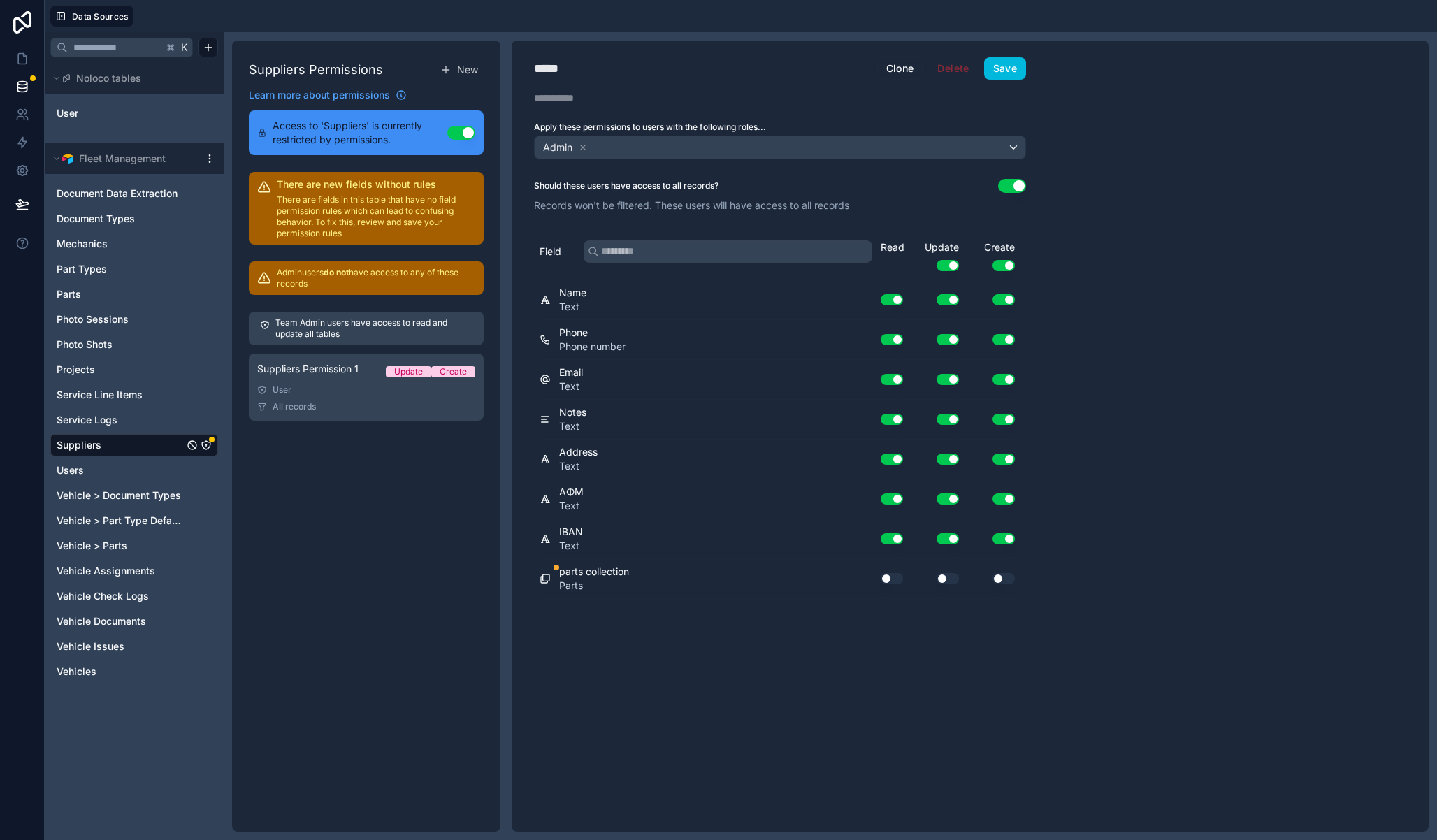
click at [1147, 209] on div "***** Admin Clone Delete Save Description Apply these permissions to users with…" at bounding box center [969, 436] width 917 height 791
click at [889, 575] on button "Use setting" at bounding box center [893, 578] width 23 height 11
click at [948, 575] on button "Use setting" at bounding box center [948, 578] width 23 height 11
drag, startPoint x: 998, startPoint y: 578, endPoint x: 1014, endPoint y: 547, distance: 34.9
click at [998, 578] on button "Use setting" at bounding box center [1004, 578] width 23 height 11
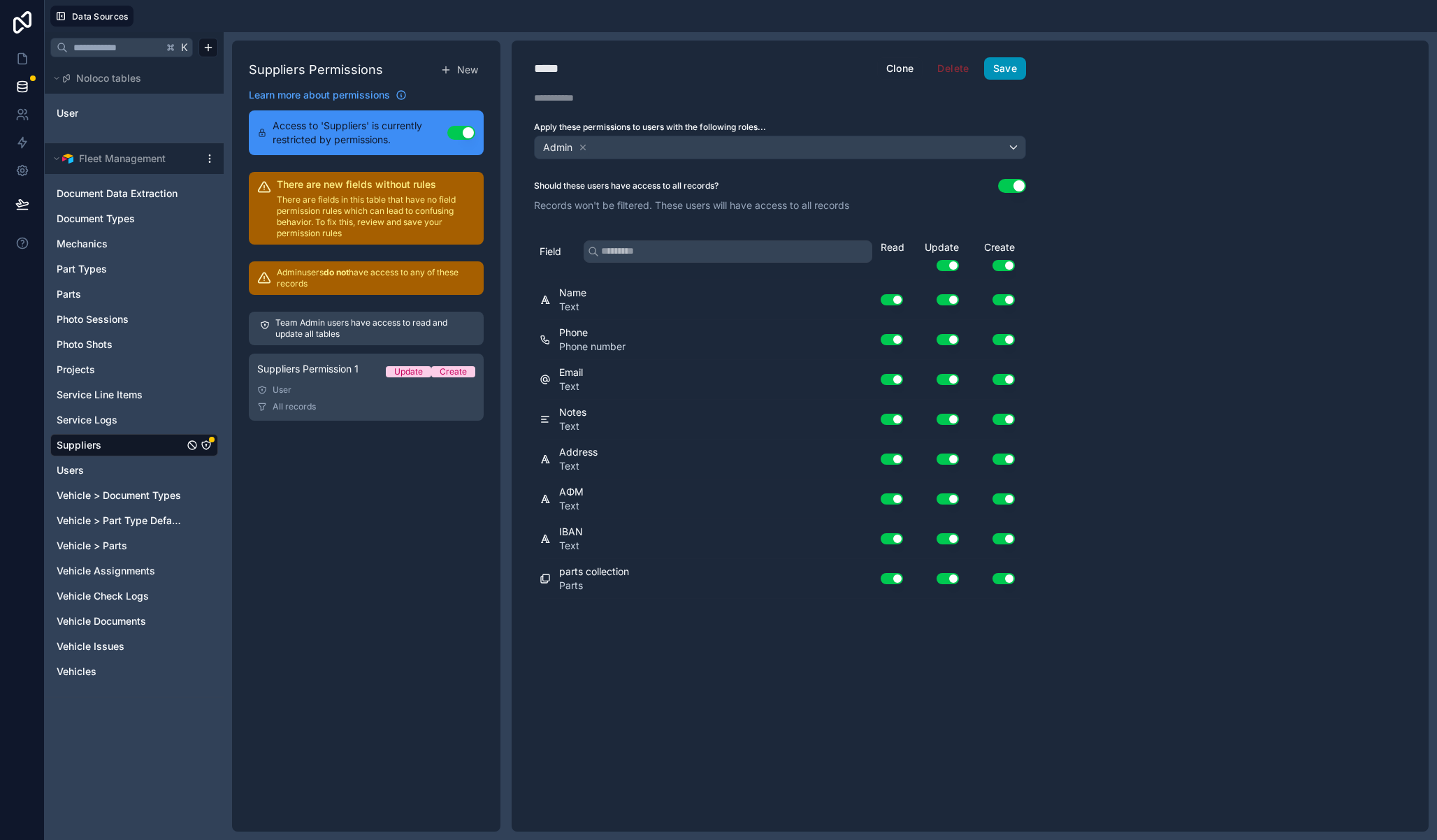
click at [1022, 64] on button "Save" at bounding box center [1005, 68] width 42 height 23
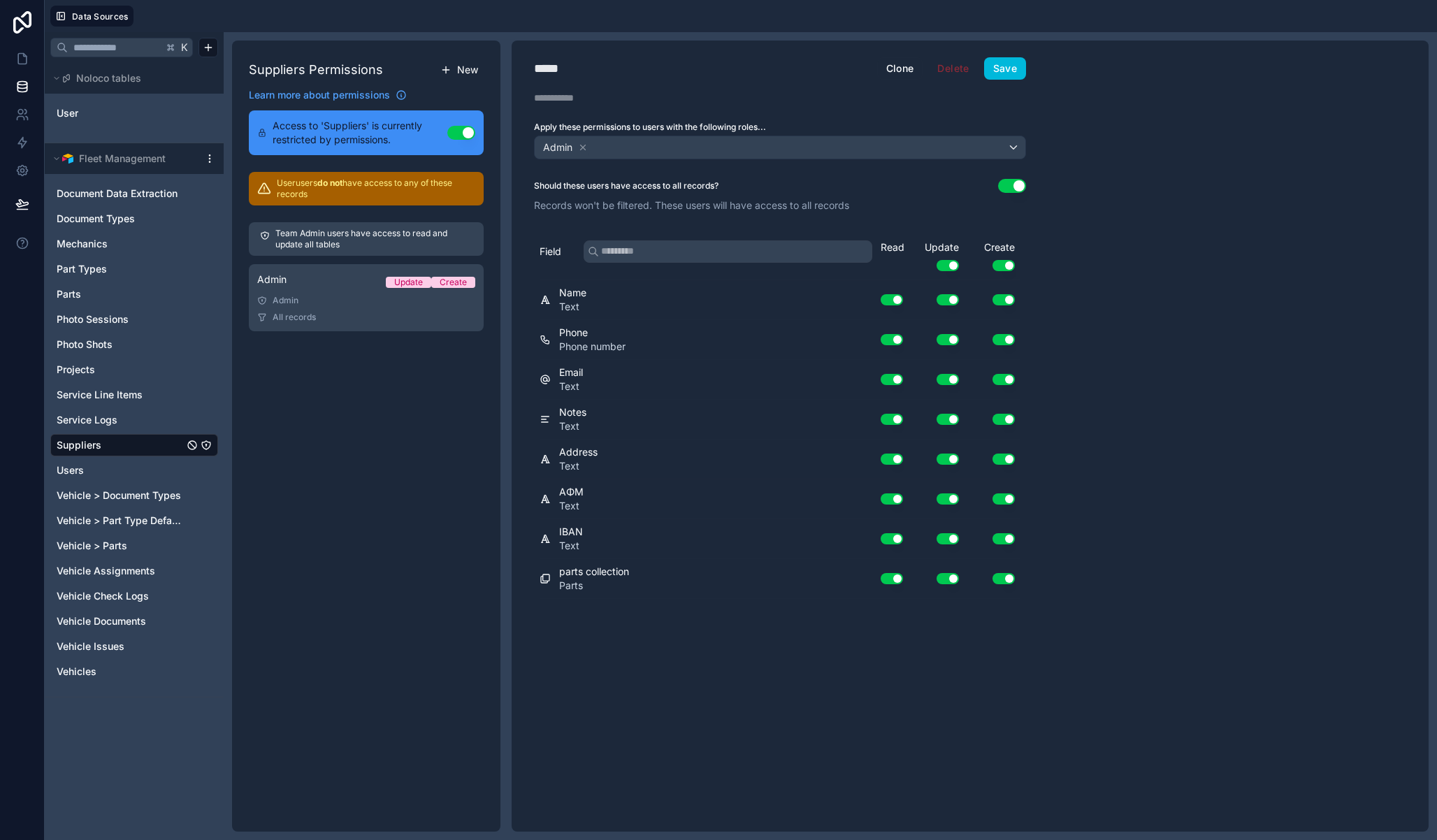
click at [467, 68] on span "New" at bounding box center [468, 69] width 21 height 14
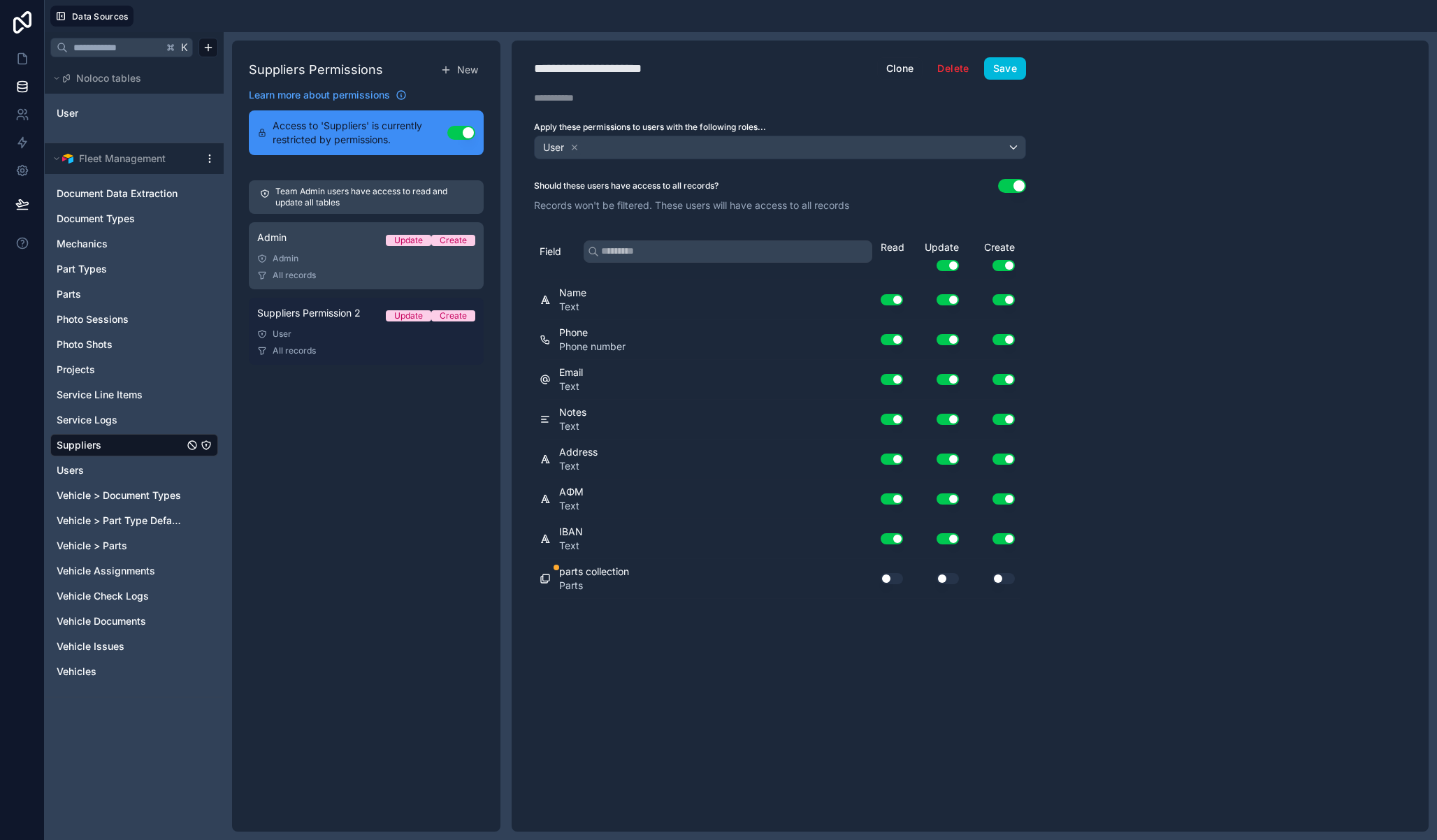
click at [312, 314] on span "Suppliers Permission 2" at bounding box center [308, 313] width 103 height 14
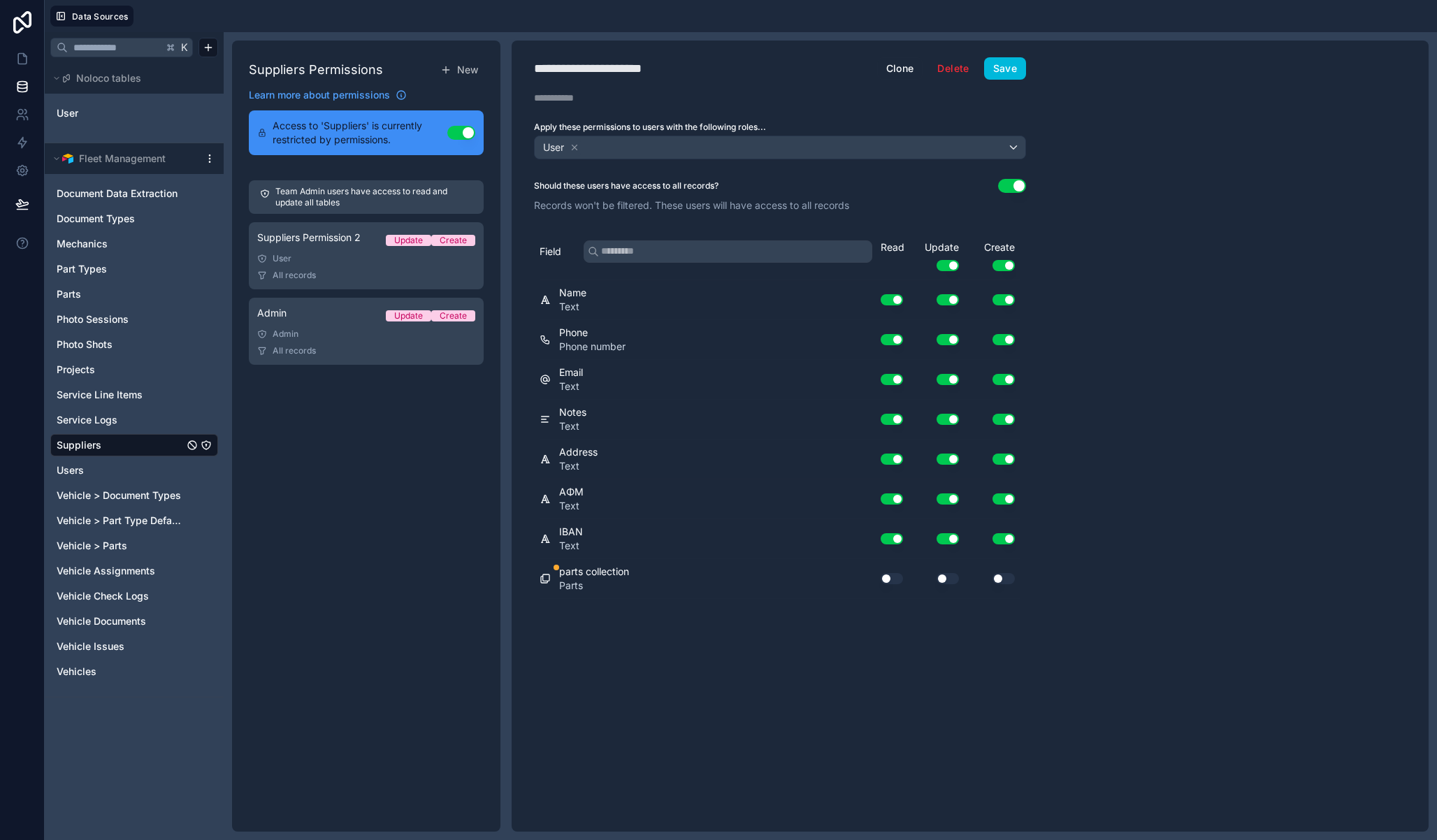
click at [638, 53] on div "**********" at bounding box center [780, 436] width 537 height 791
click at [631, 67] on div "**********" at bounding box center [607, 68] width 147 height 20
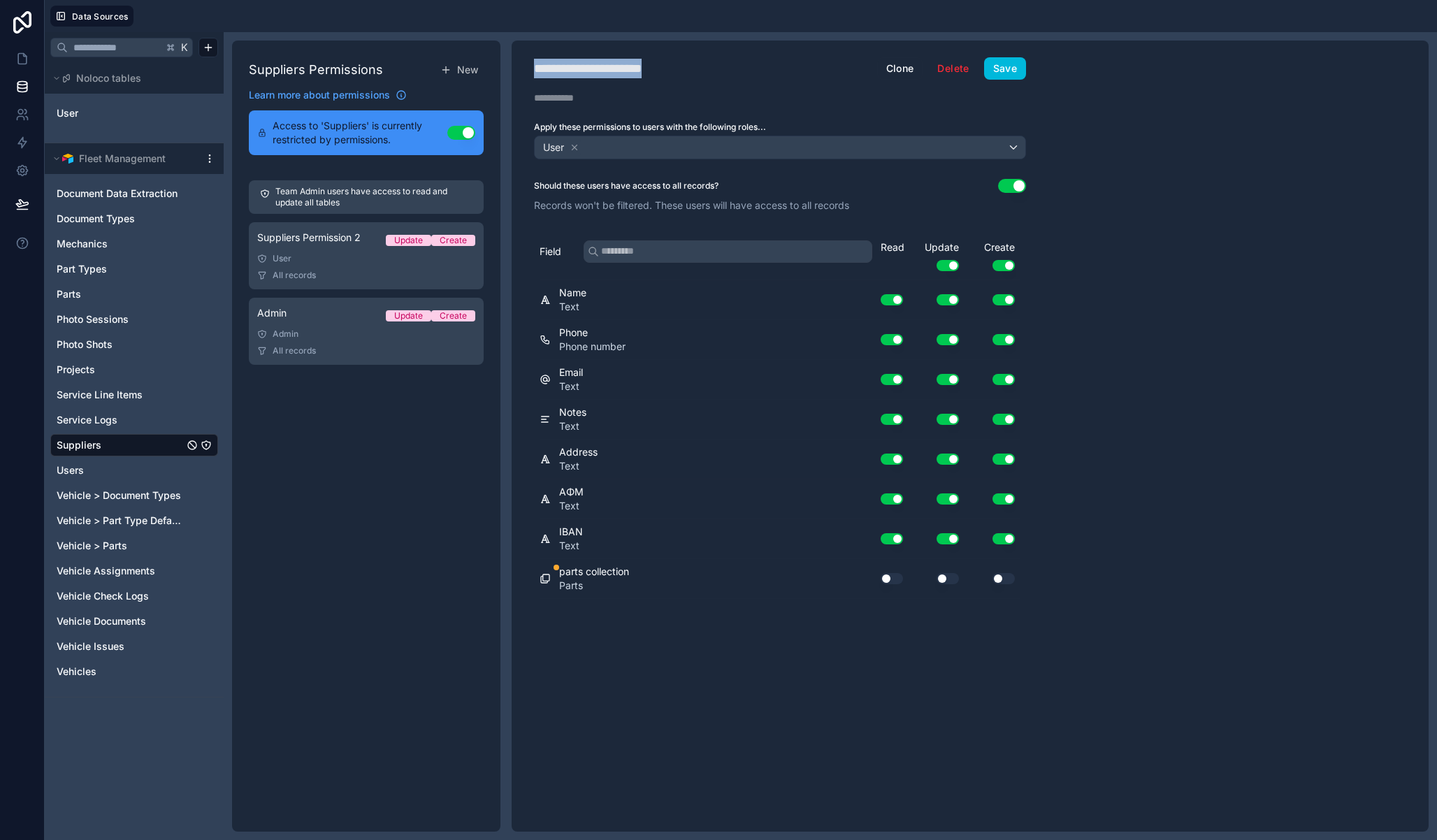
type div "**********"
click at [952, 262] on button "Use setting" at bounding box center [948, 265] width 23 height 11
click at [1008, 267] on button "Use setting" at bounding box center [1004, 265] width 23 height 11
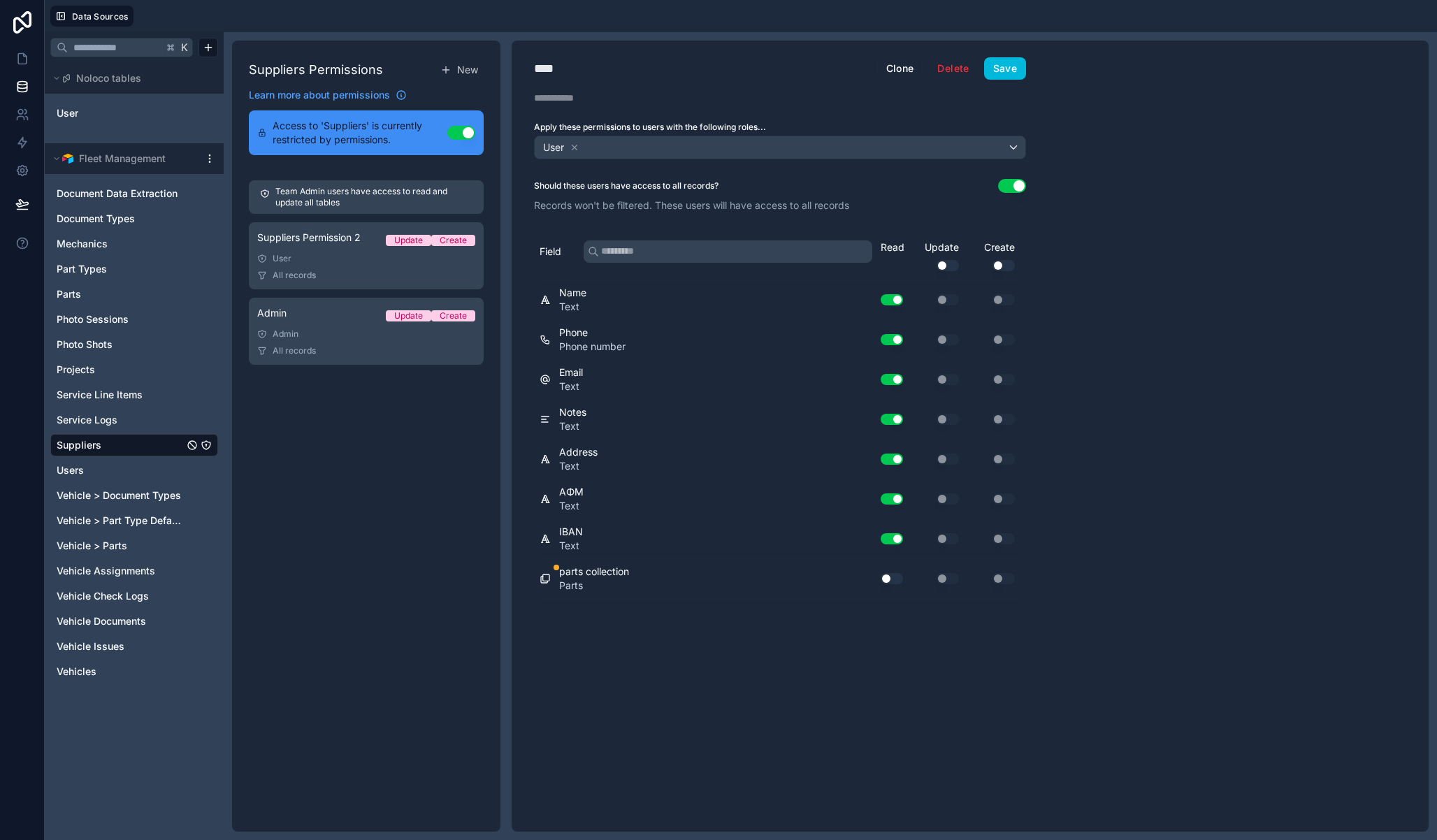
click at [894, 575] on button "Use setting" at bounding box center [893, 578] width 23 height 11
click at [1012, 67] on button "Save" at bounding box center [1005, 68] width 42 height 23
click at [386, 458] on div "Suppliers Permissions New Learn more about permissions Access to 'Suppliers' is…" at bounding box center [366, 436] width 268 height 791
click at [209, 468] on icon "Users" at bounding box center [206, 470] width 11 height 11
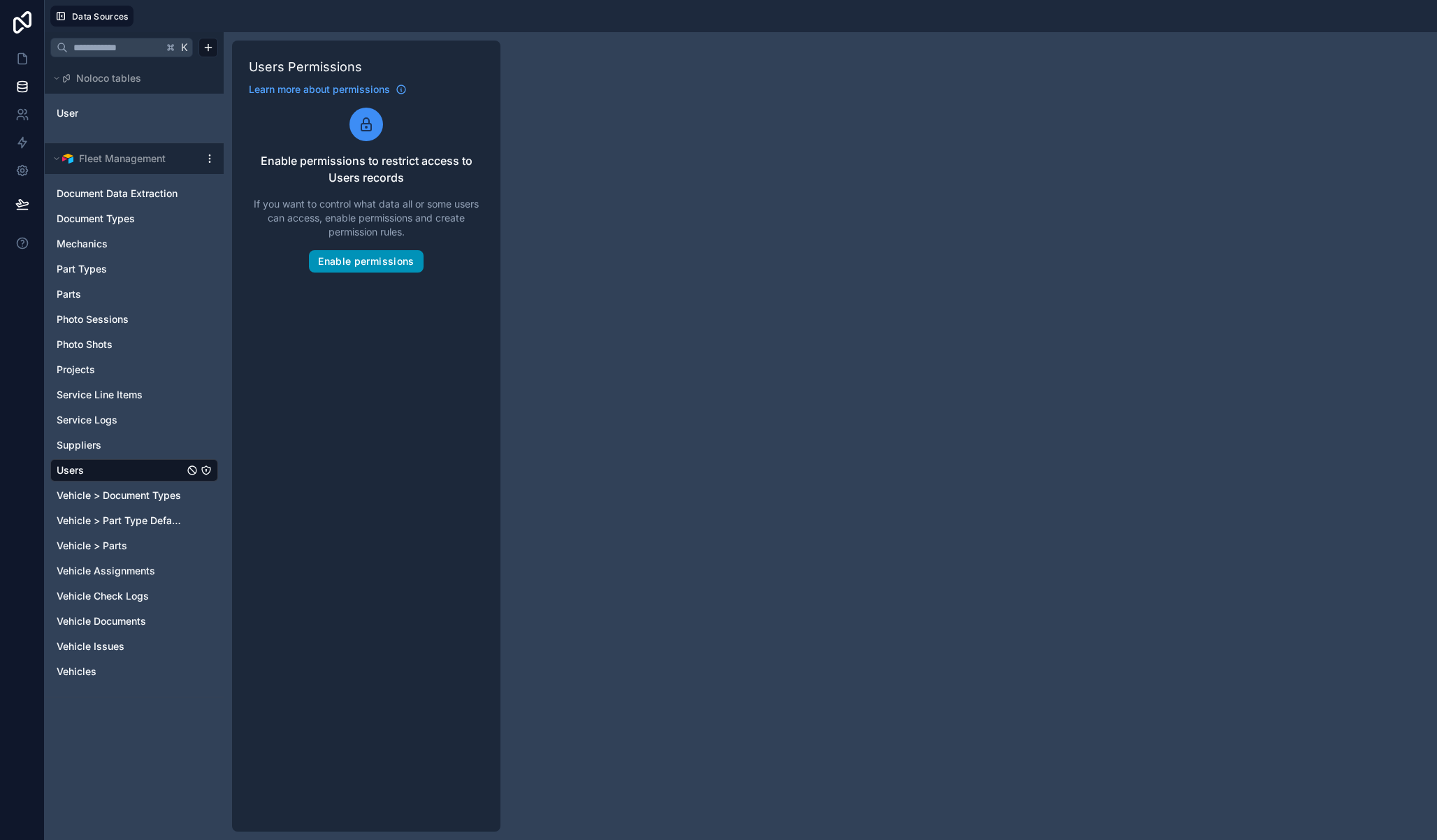
click at [365, 252] on button "Enable permissions" at bounding box center [366, 262] width 114 height 23
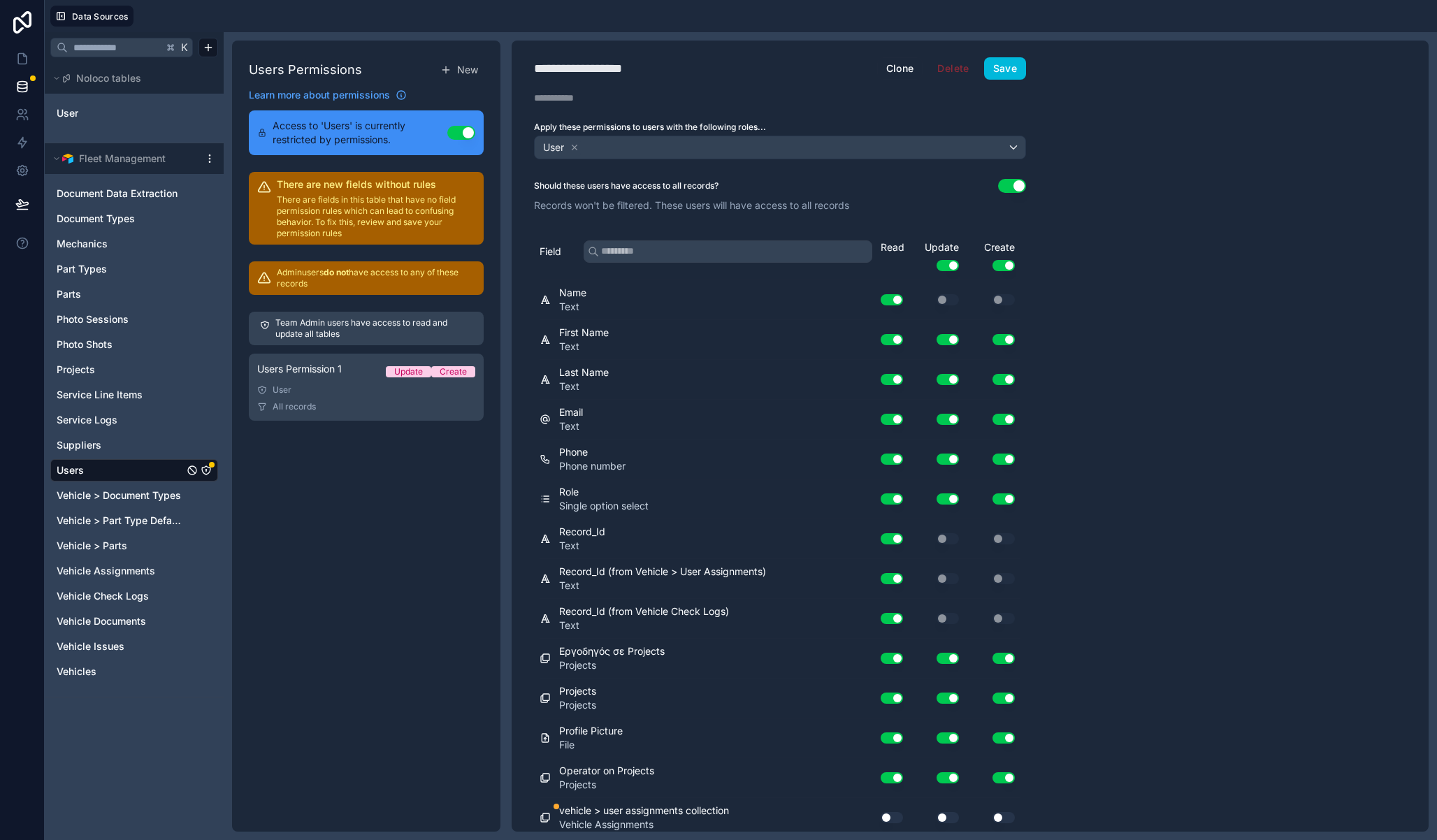
click at [637, 61] on div "**********" at bounding box center [596, 68] width 123 height 20
type div "**********"
click at [576, 147] on icon at bounding box center [575, 147] width 5 height 5
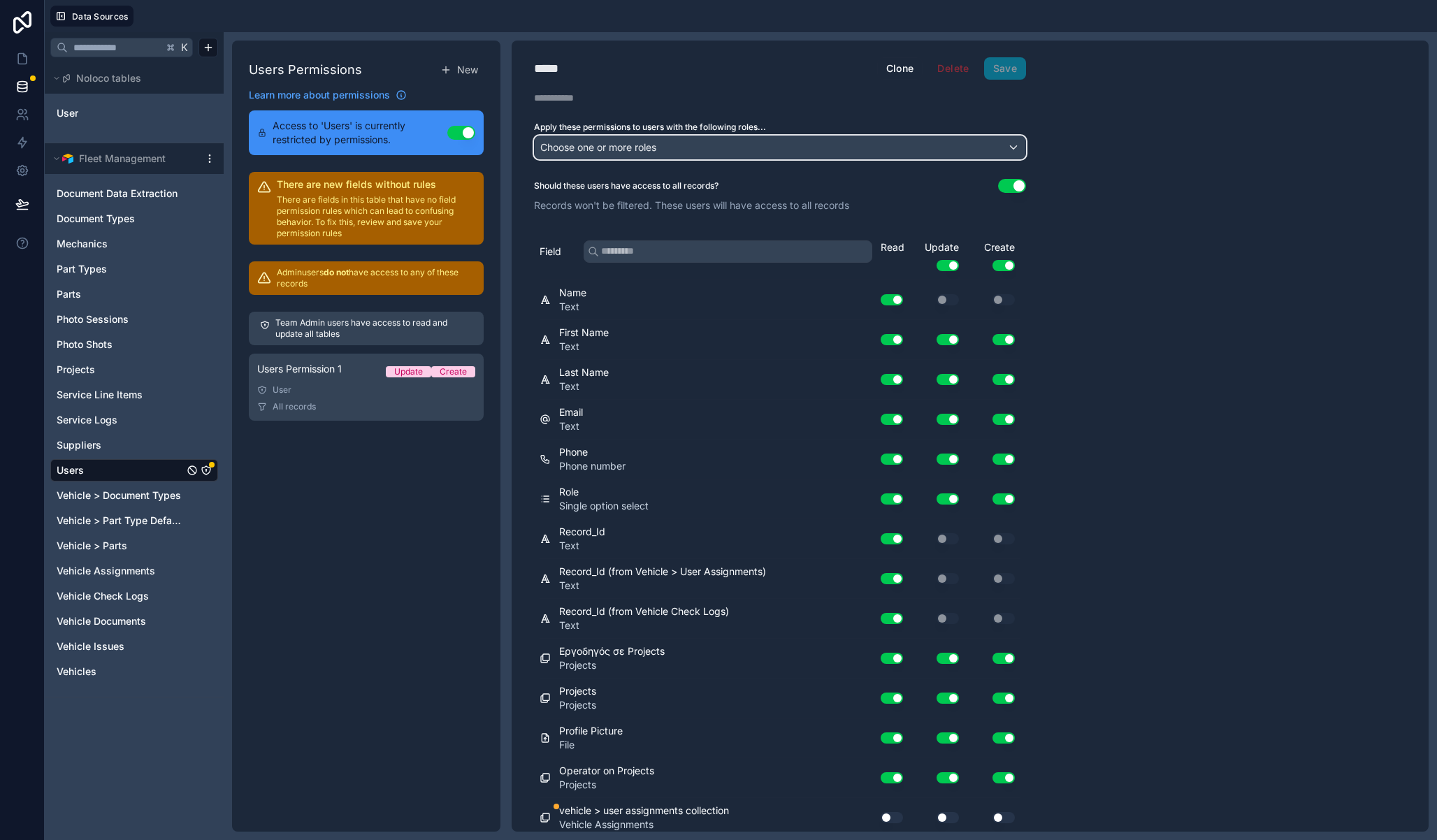
click at [617, 155] on span "Choose one or more roles" at bounding box center [599, 147] width 116 height 20
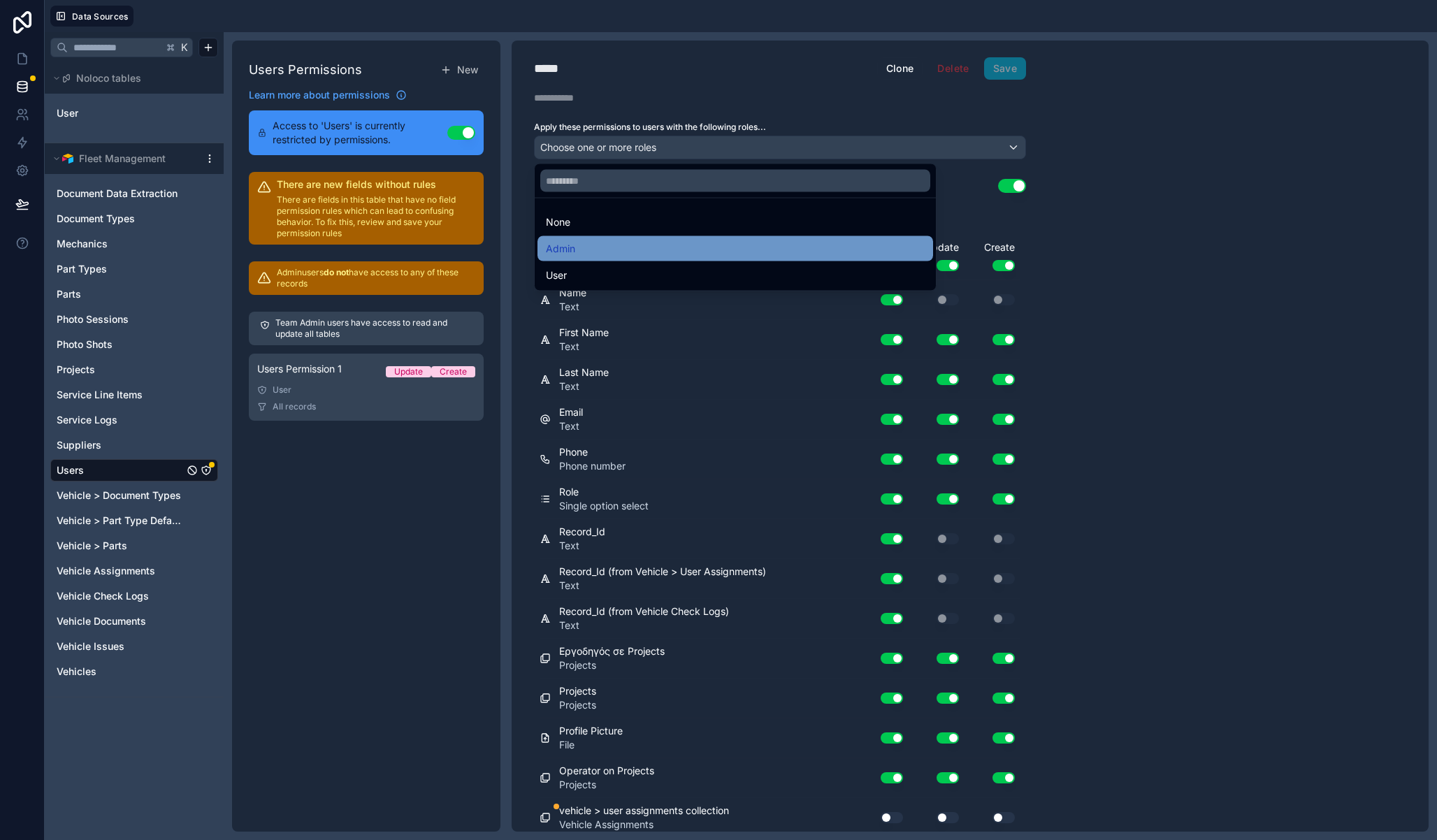
click at [598, 243] on div "Admin" at bounding box center [735, 249] width 378 height 17
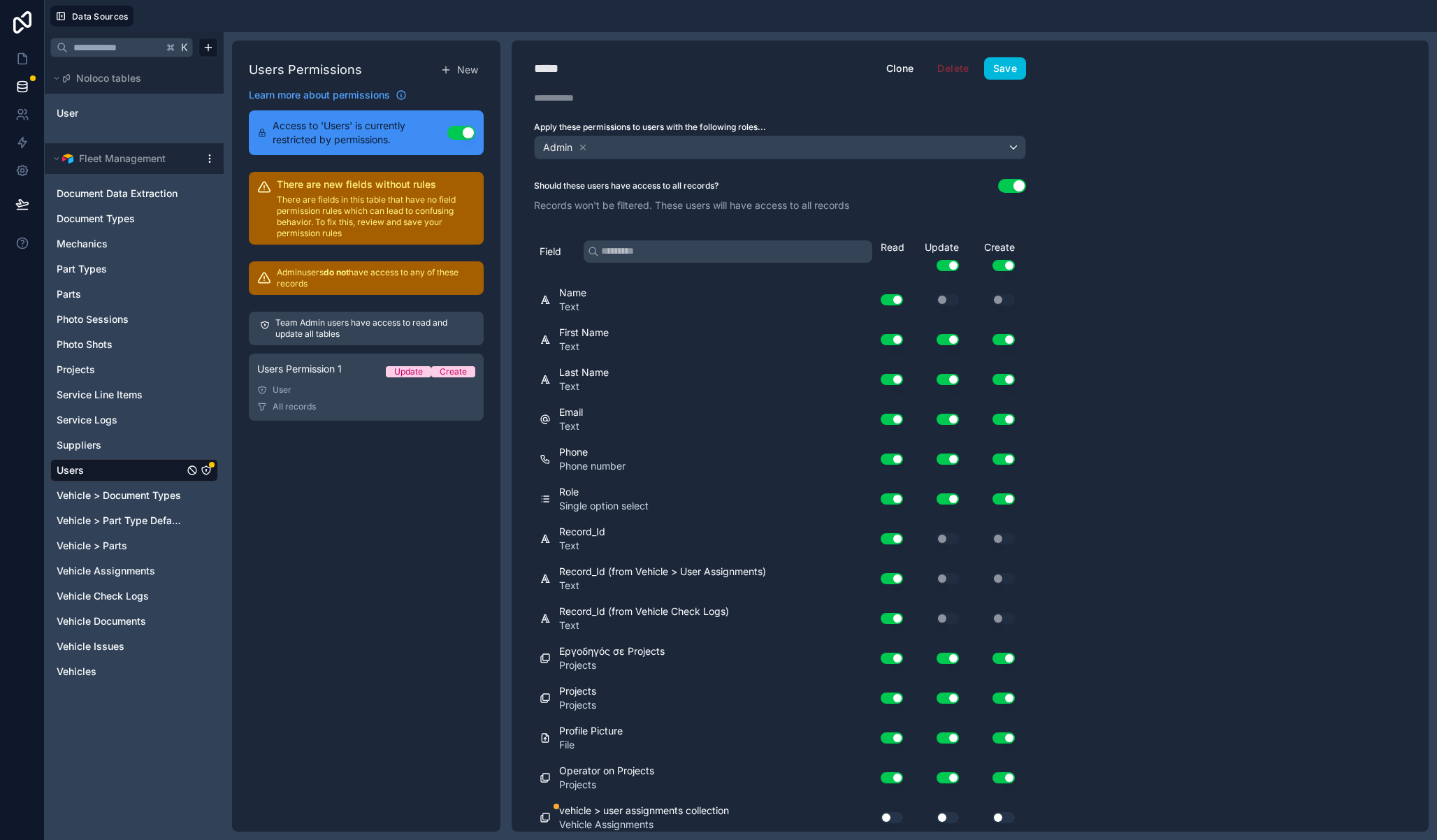
scroll to position [324, 0]
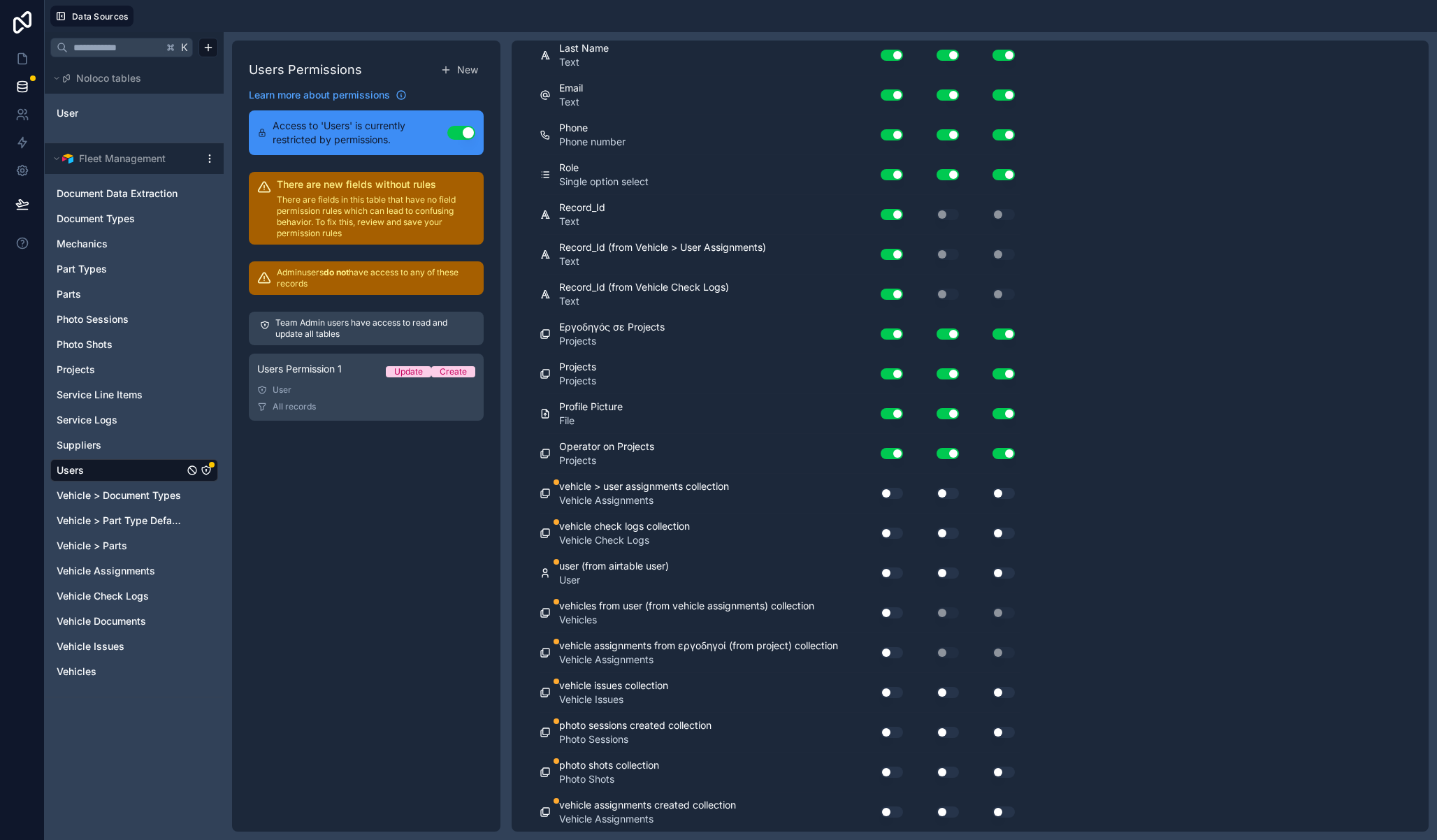
click at [898, 492] on button "Use setting" at bounding box center [893, 493] width 23 height 11
click at [897, 508] on div "vehicle > user assignments collection Vehicle Assignments Use setting Use setti…" at bounding box center [780, 494] width 481 height 40
click at [896, 532] on button "Use setting" at bounding box center [893, 533] width 23 height 11
click at [894, 572] on button "Use setting" at bounding box center [893, 573] width 23 height 11
drag, startPoint x: 896, startPoint y: 610, endPoint x: 890, endPoint y: 633, distance: 23.8
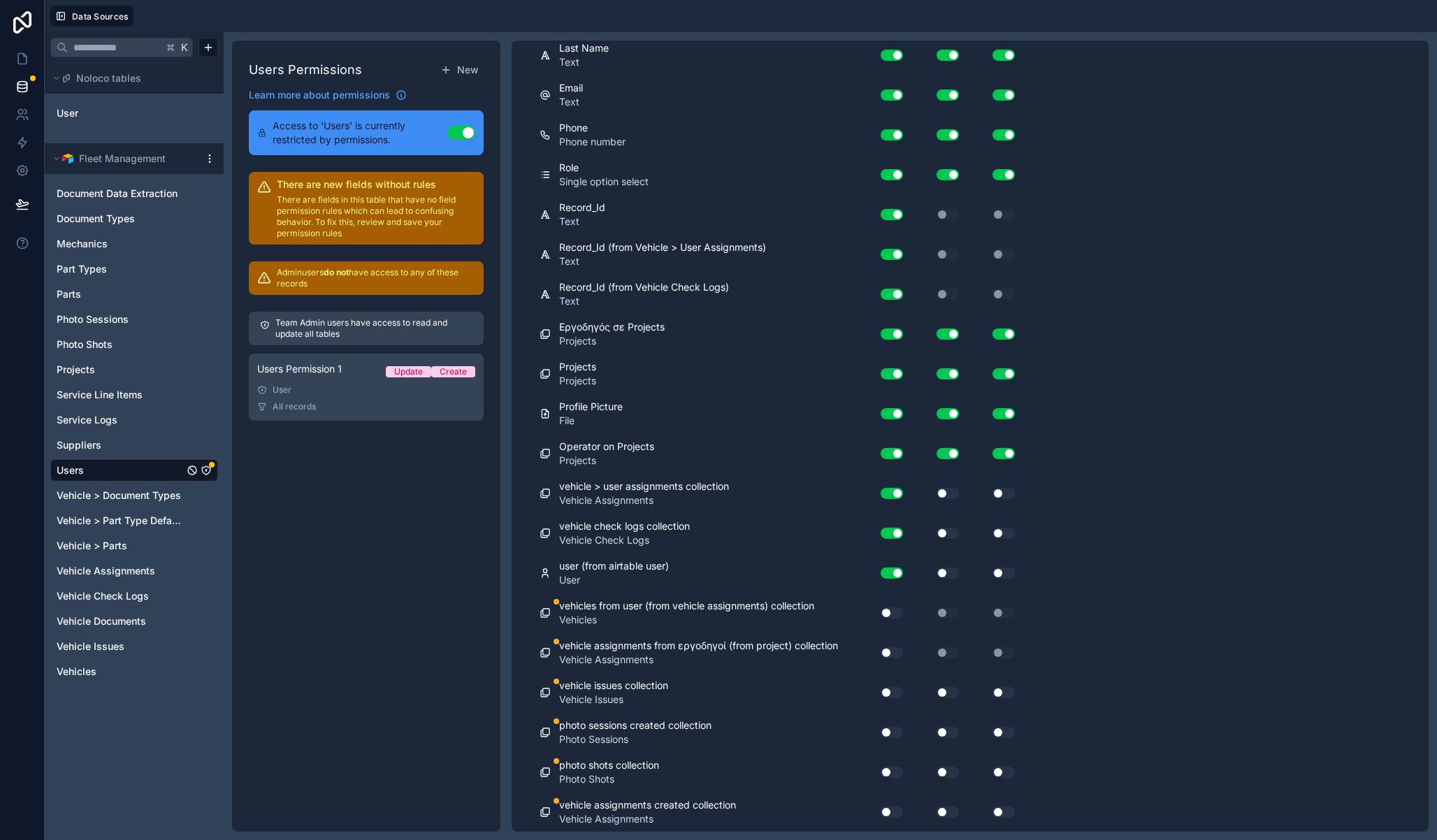
click at [896, 610] on button "Use setting" at bounding box center [893, 612] width 23 height 11
click at [884, 647] on button "Use setting" at bounding box center [893, 652] width 23 height 11
click at [889, 692] on button "Use setting" at bounding box center [893, 692] width 23 height 11
click at [892, 727] on button "Use setting" at bounding box center [893, 732] width 23 height 11
click at [893, 772] on button "Use setting" at bounding box center [893, 772] width 23 height 11
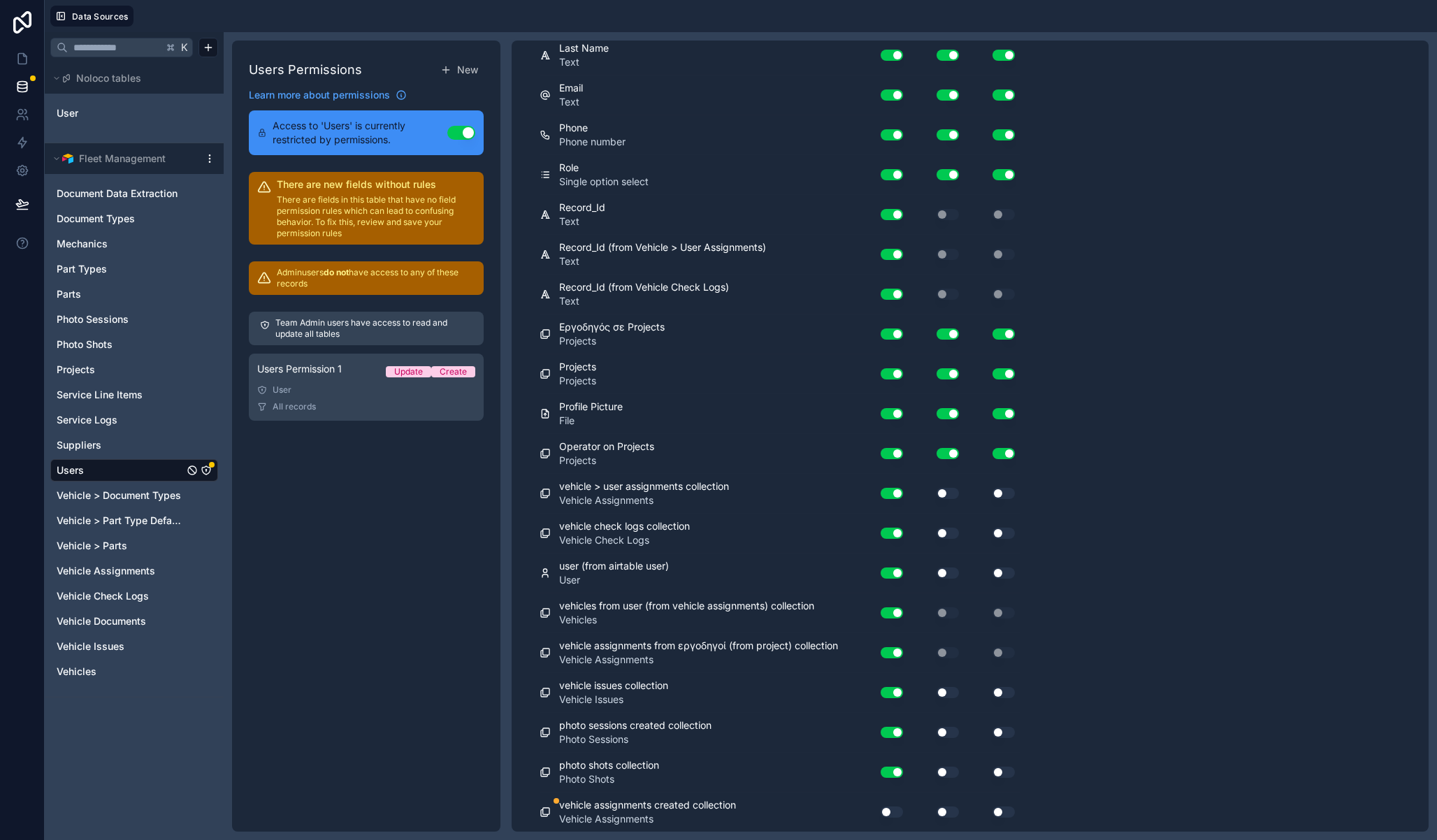
click at [894, 814] on button "Use setting" at bounding box center [893, 812] width 23 height 11
click at [949, 493] on button "Use setting" at bounding box center [948, 493] width 23 height 11
click at [951, 530] on button "Use setting" at bounding box center [948, 533] width 23 height 11
click at [949, 570] on button "Use setting" at bounding box center [948, 573] width 23 height 11
drag, startPoint x: 950, startPoint y: 689, endPoint x: 948, endPoint y: 720, distance: 31.1
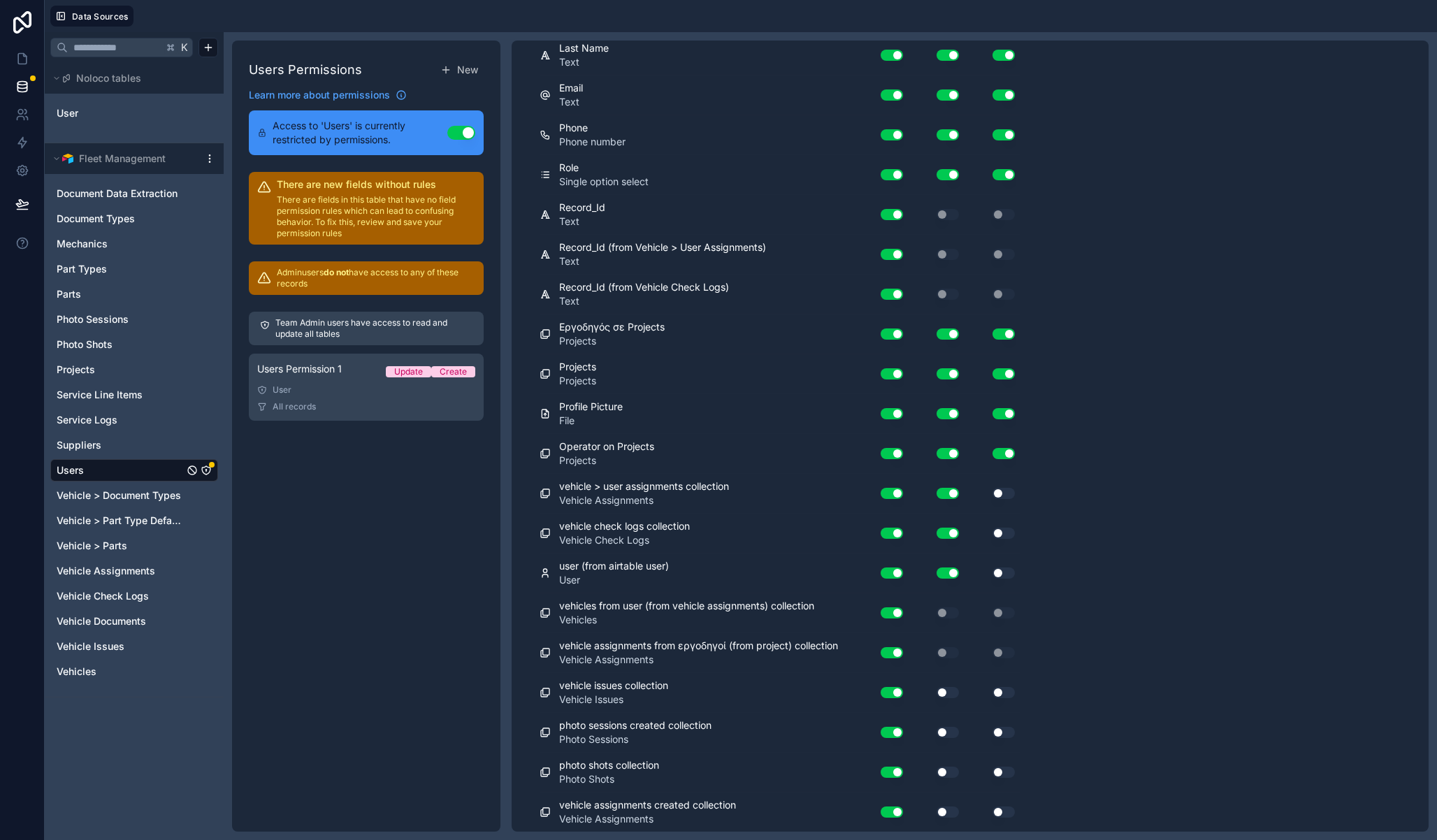
click at [950, 689] on button "Use setting" at bounding box center [948, 692] width 23 height 11
drag, startPoint x: 946, startPoint y: 731, endPoint x: 947, endPoint y: 761, distance: 30.0
click at [946, 735] on button "Use setting" at bounding box center [948, 732] width 23 height 11
click at [946, 776] on button "Use setting" at bounding box center [948, 772] width 23 height 11
click at [952, 815] on button "Use setting" at bounding box center [948, 812] width 23 height 11
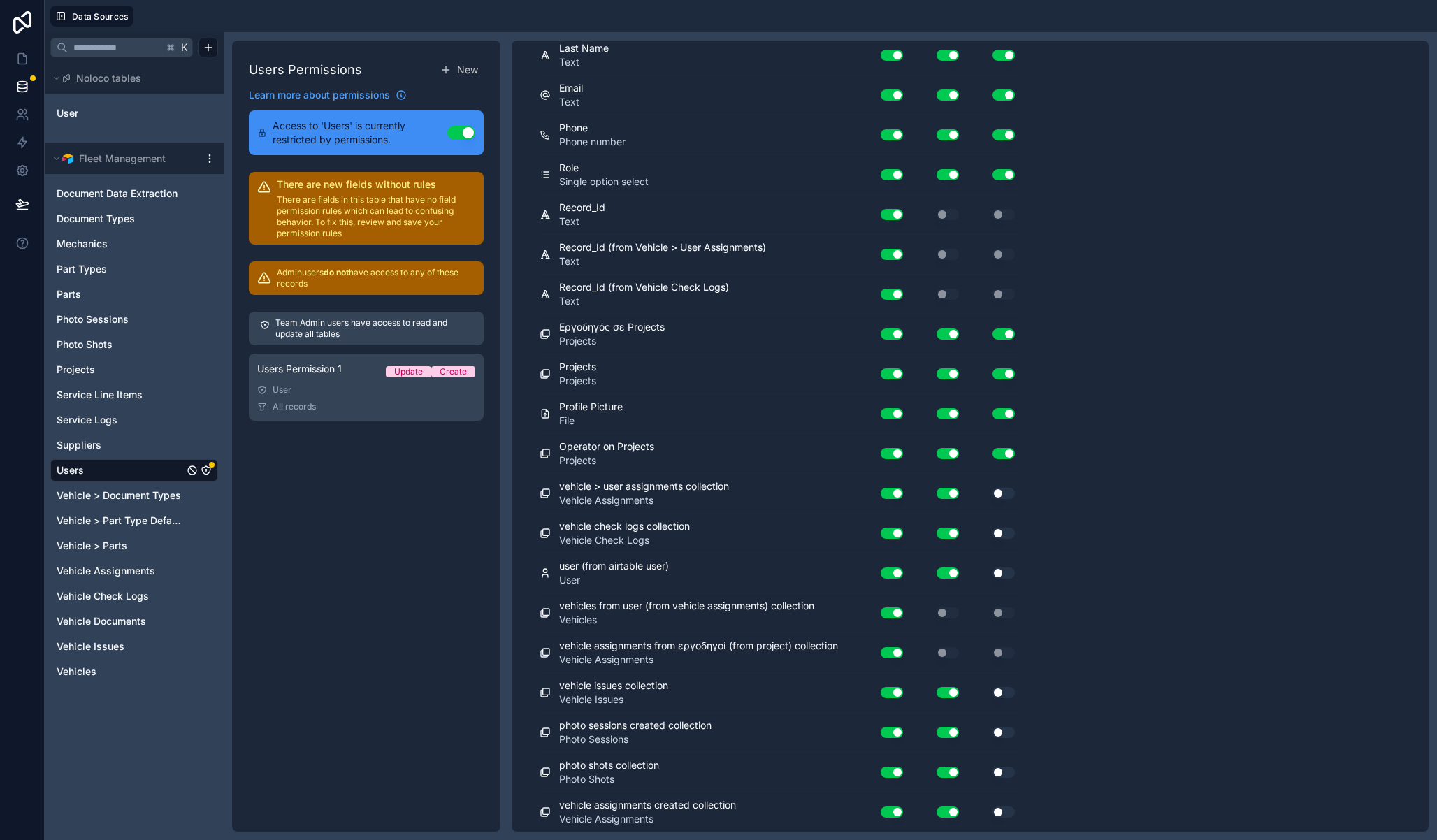
click at [1008, 809] on button "Use setting" at bounding box center [1004, 812] width 23 height 11
click at [1010, 770] on button "Use setting" at bounding box center [1004, 772] width 23 height 11
click at [1005, 719] on div "photo sessions created collection Photo Sessions Use setting Use setting Use se…" at bounding box center [780, 733] width 481 height 40
click at [1003, 686] on button "Use setting" at bounding box center [1004, 692] width 23 height 11
click at [1006, 730] on button "Use setting" at bounding box center [1004, 732] width 23 height 11
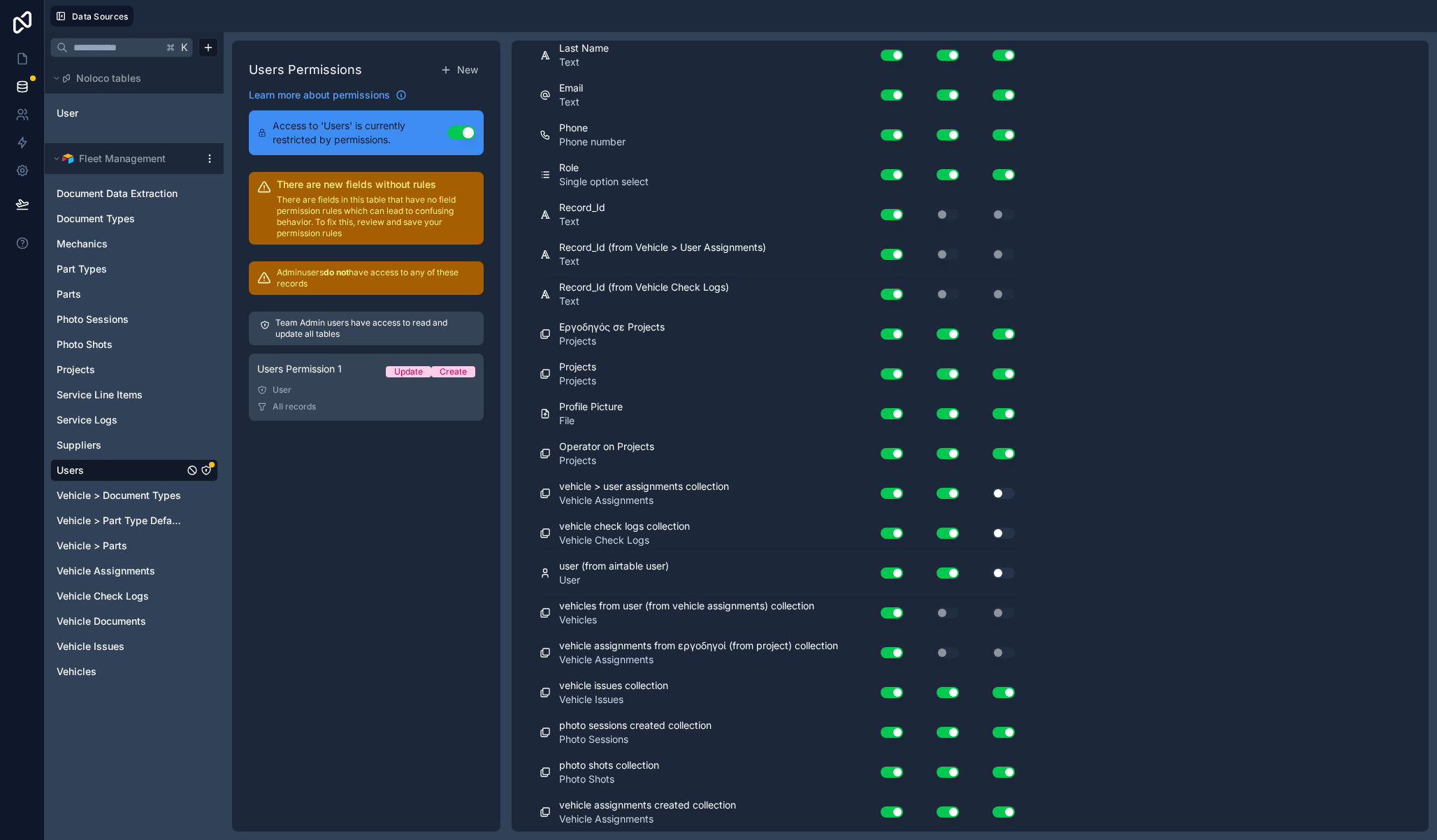
click at [1001, 570] on button "Use setting" at bounding box center [1004, 573] width 23 height 11
drag, startPoint x: 998, startPoint y: 538, endPoint x: 1000, endPoint y: 502, distance: 36.1
click at [998, 538] on button "Use setting" at bounding box center [1004, 533] width 23 height 11
click at [1001, 488] on button "Use setting" at bounding box center [1004, 493] width 23 height 11
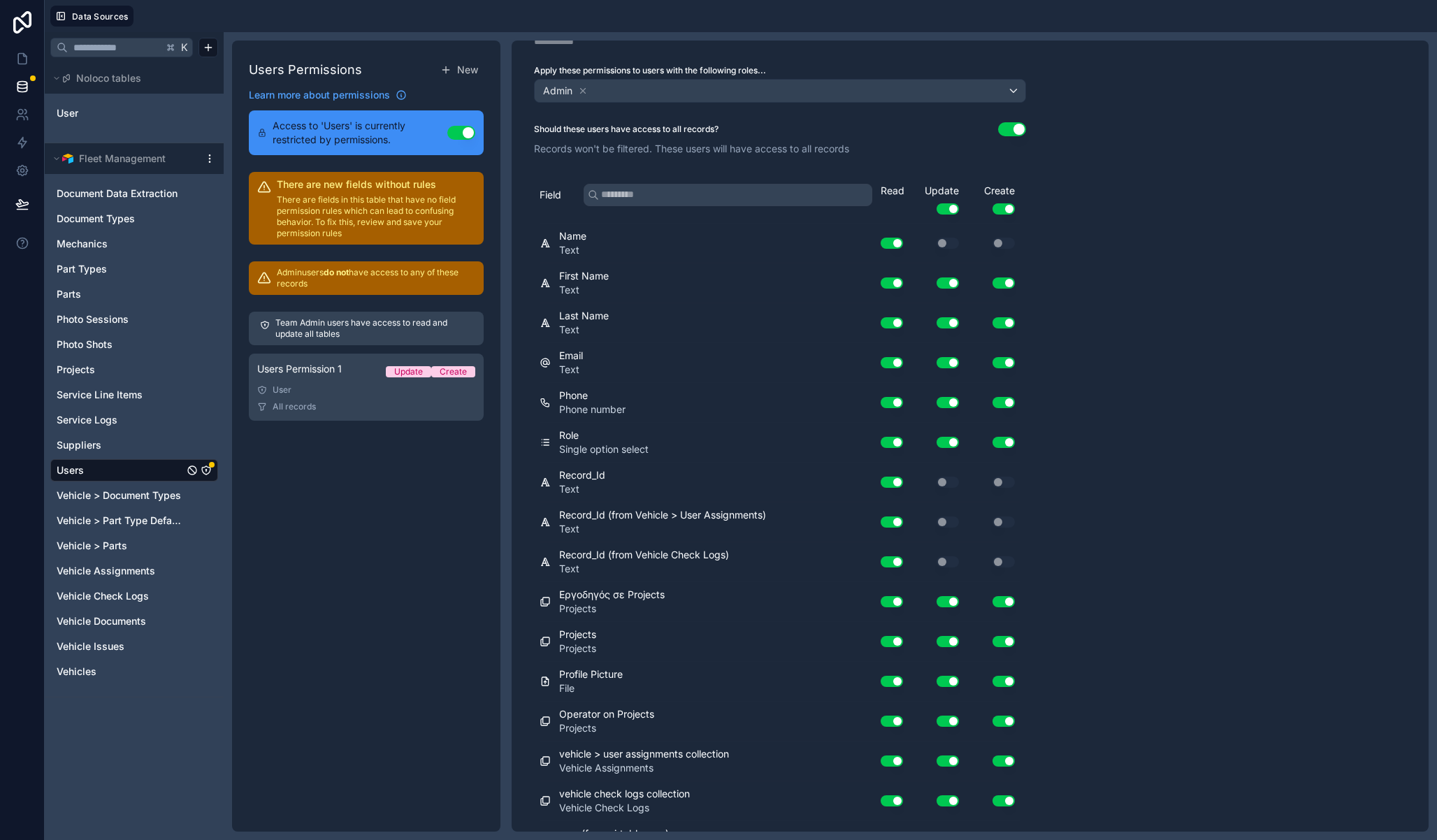
scroll to position [0, 0]
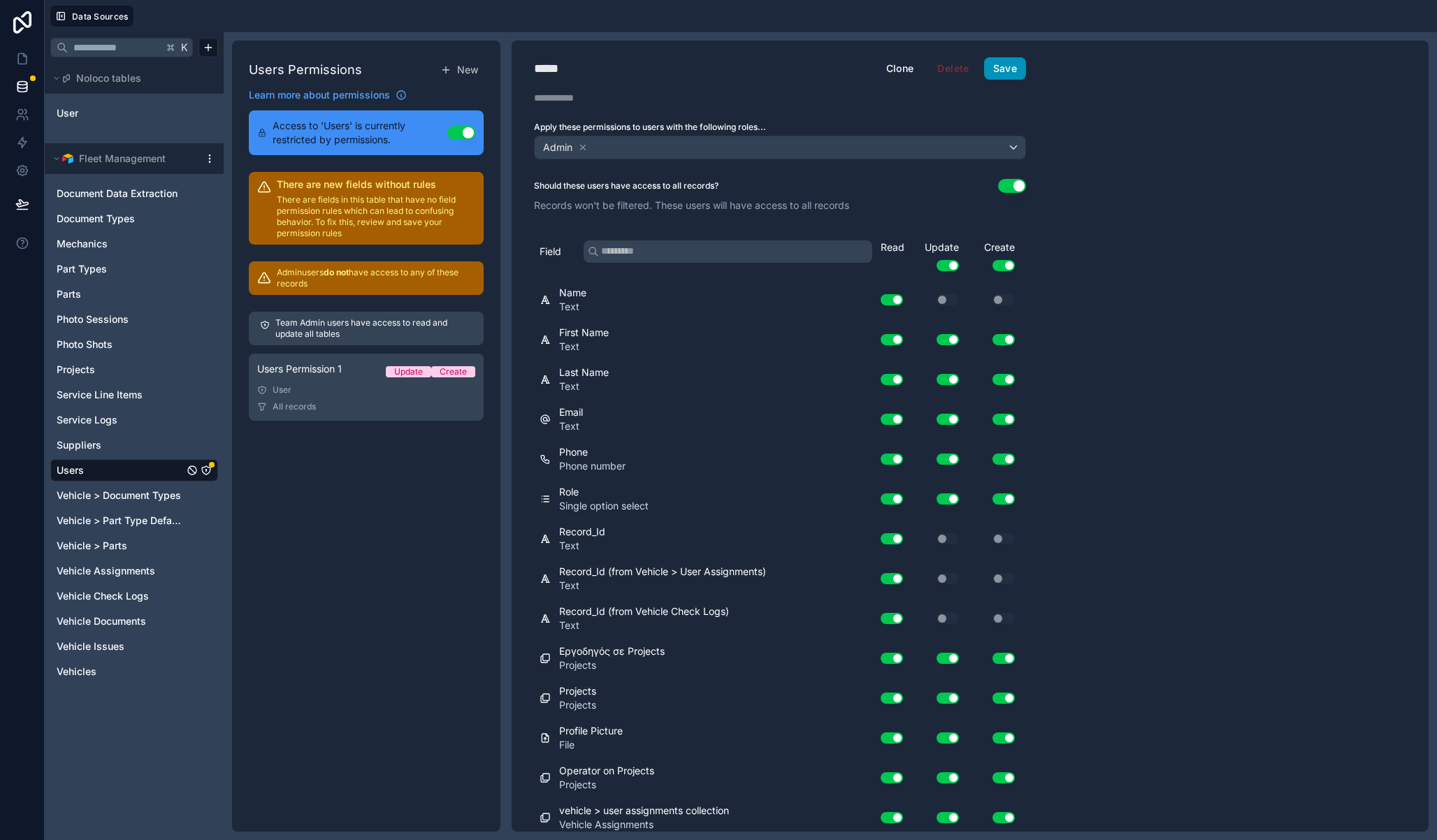
click at [1003, 59] on button "Save" at bounding box center [1005, 68] width 42 height 23
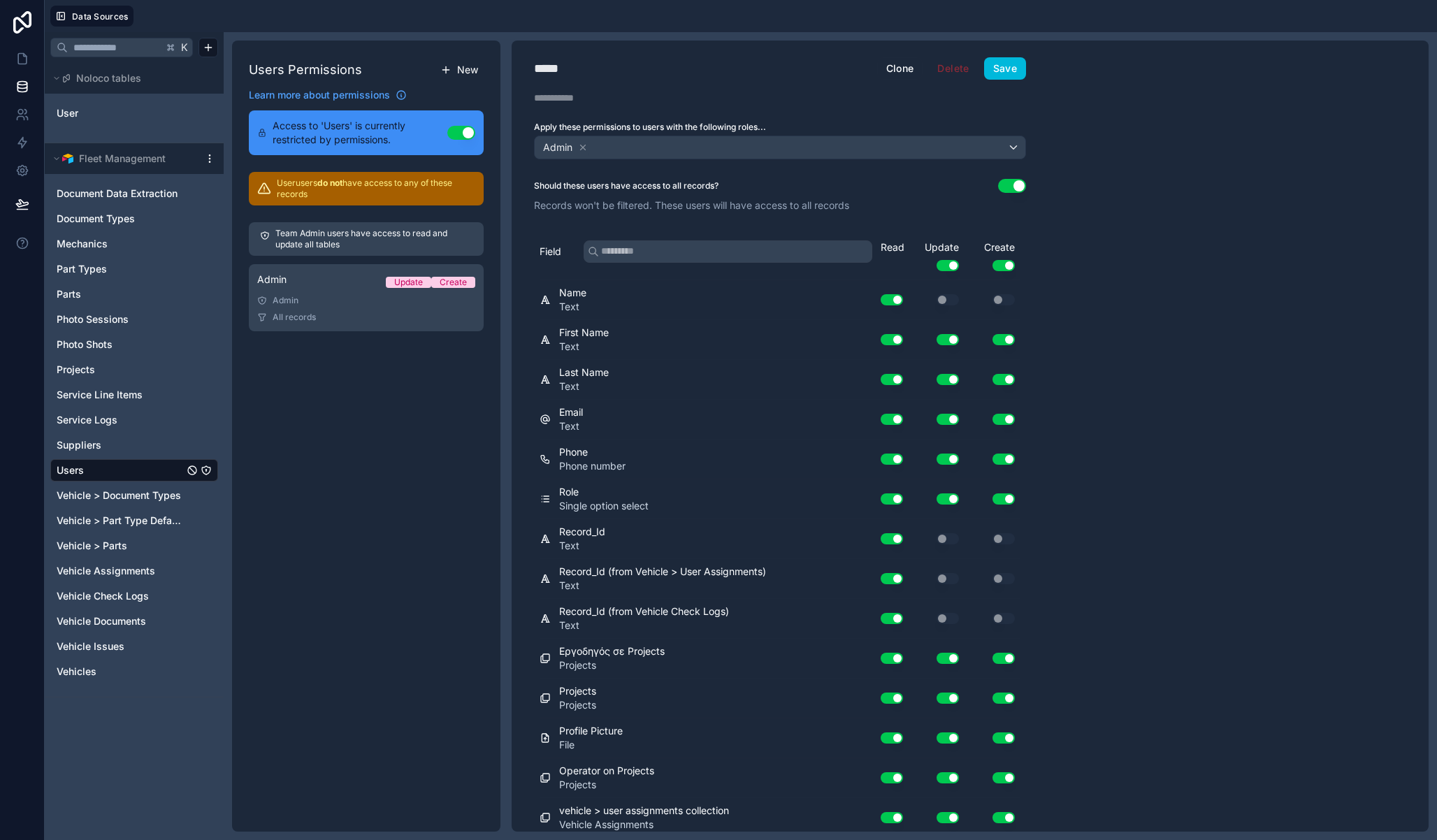
click at [470, 67] on span "New" at bounding box center [468, 69] width 21 height 14
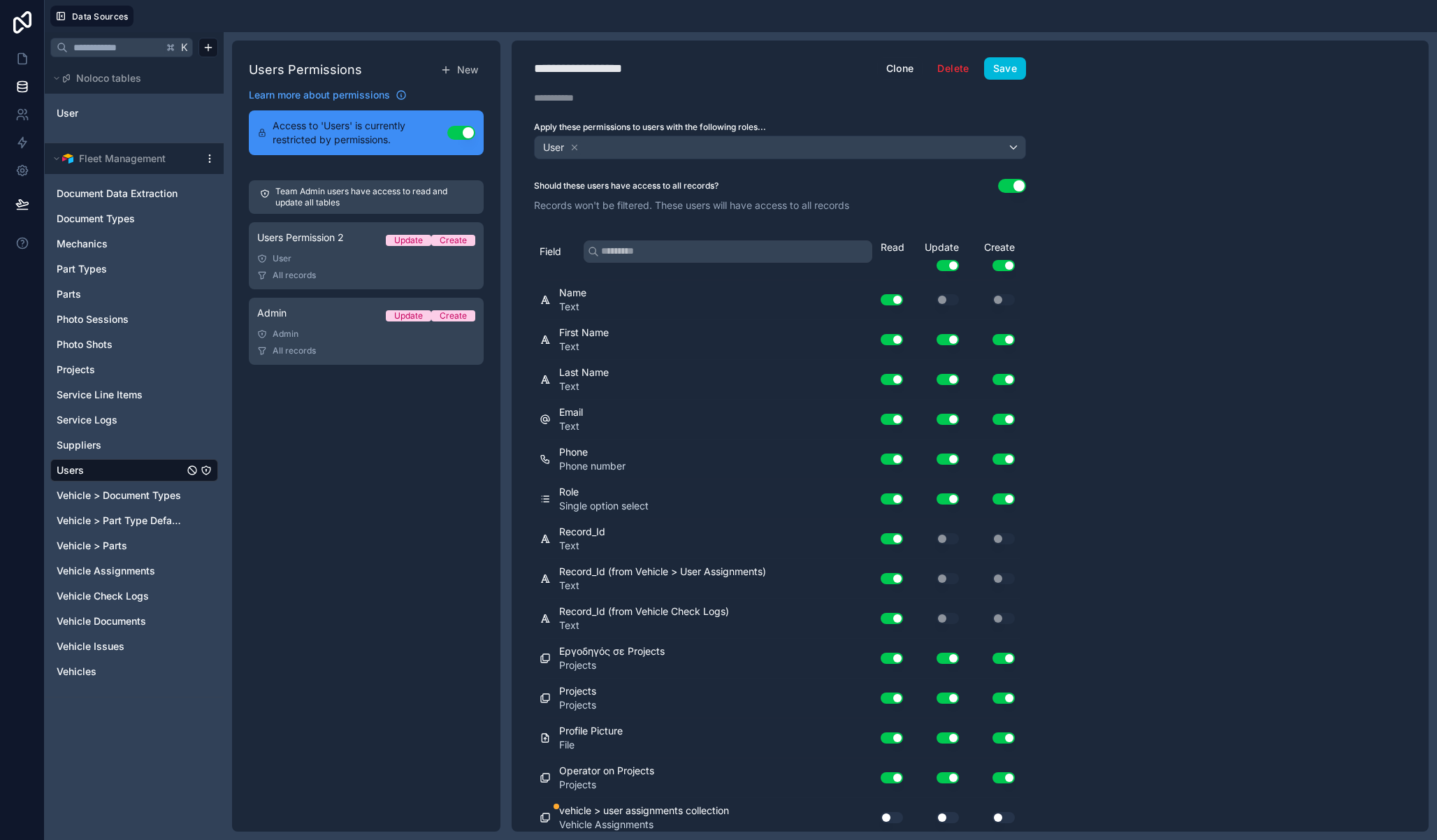
click at [620, 67] on div "**********" at bounding box center [597, 68] width 126 height 20
type div "**********"
click at [727, 179] on div "Should these users have access to all records? Use setting" at bounding box center [780, 186] width 492 height 14
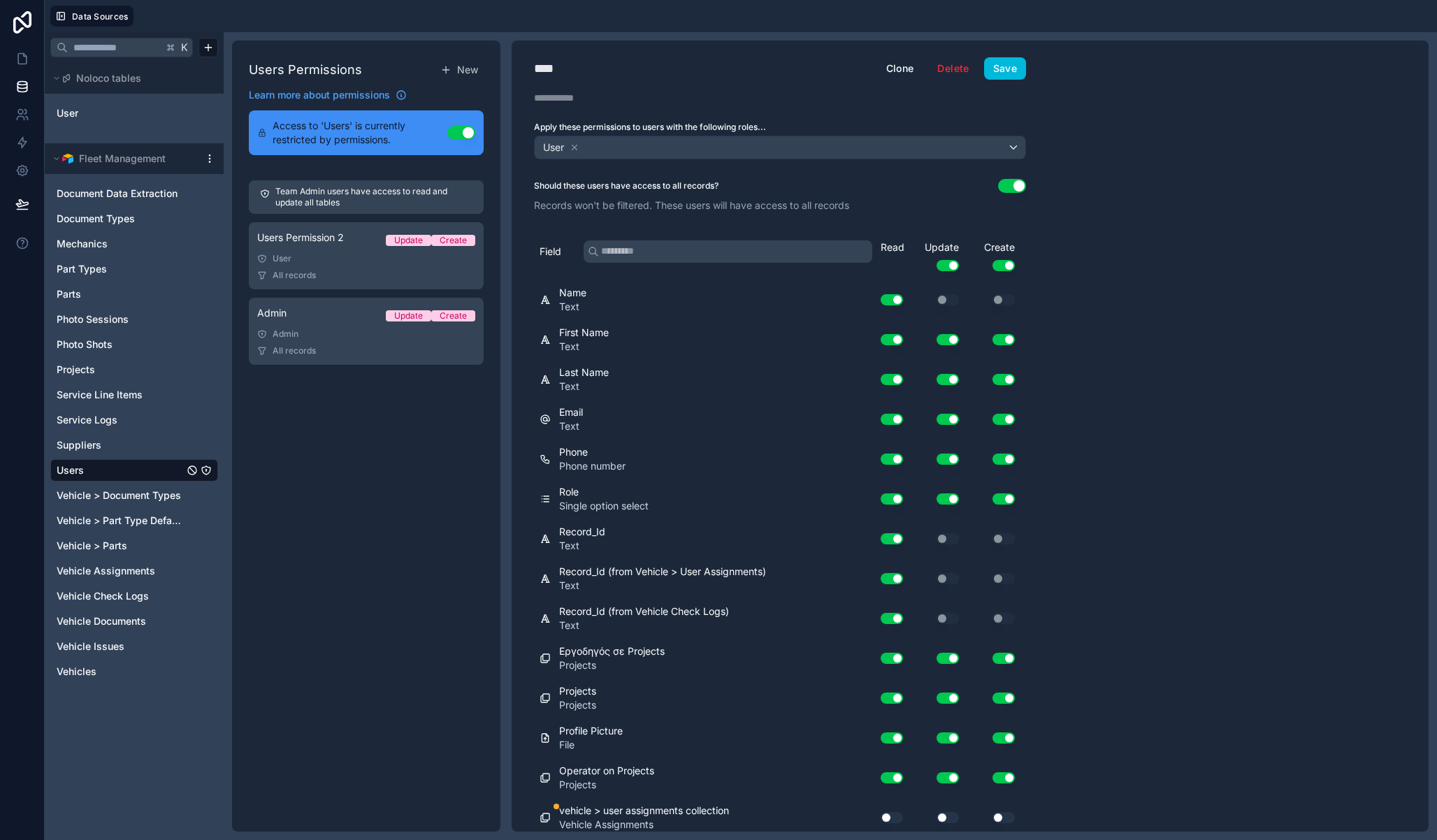
click at [1005, 266] on button "Use setting" at bounding box center [1004, 265] width 23 height 11
click at [949, 265] on button "Use setting" at bounding box center [948, 265] width 23 height 11
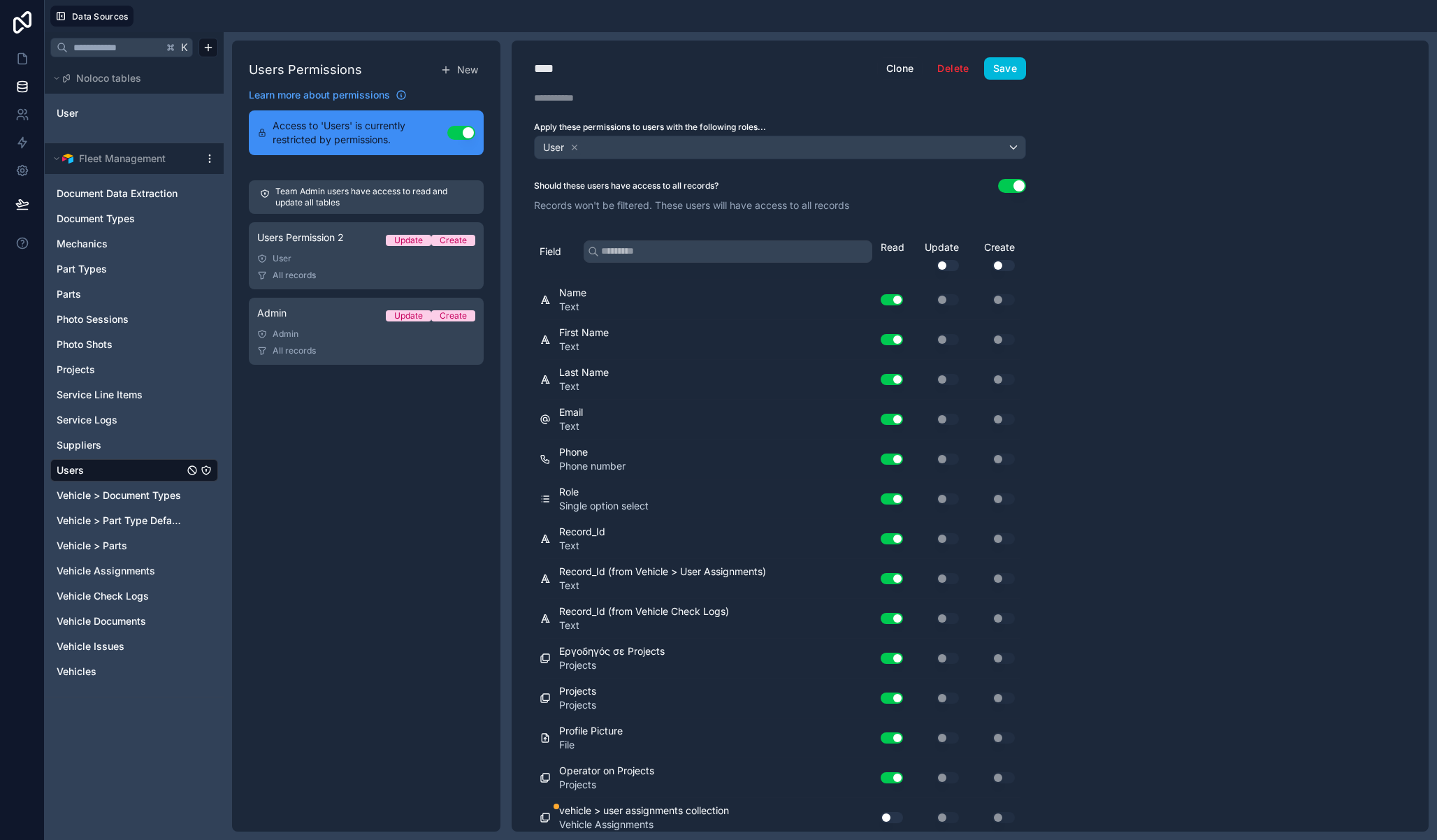
scroll to position [324, 0]
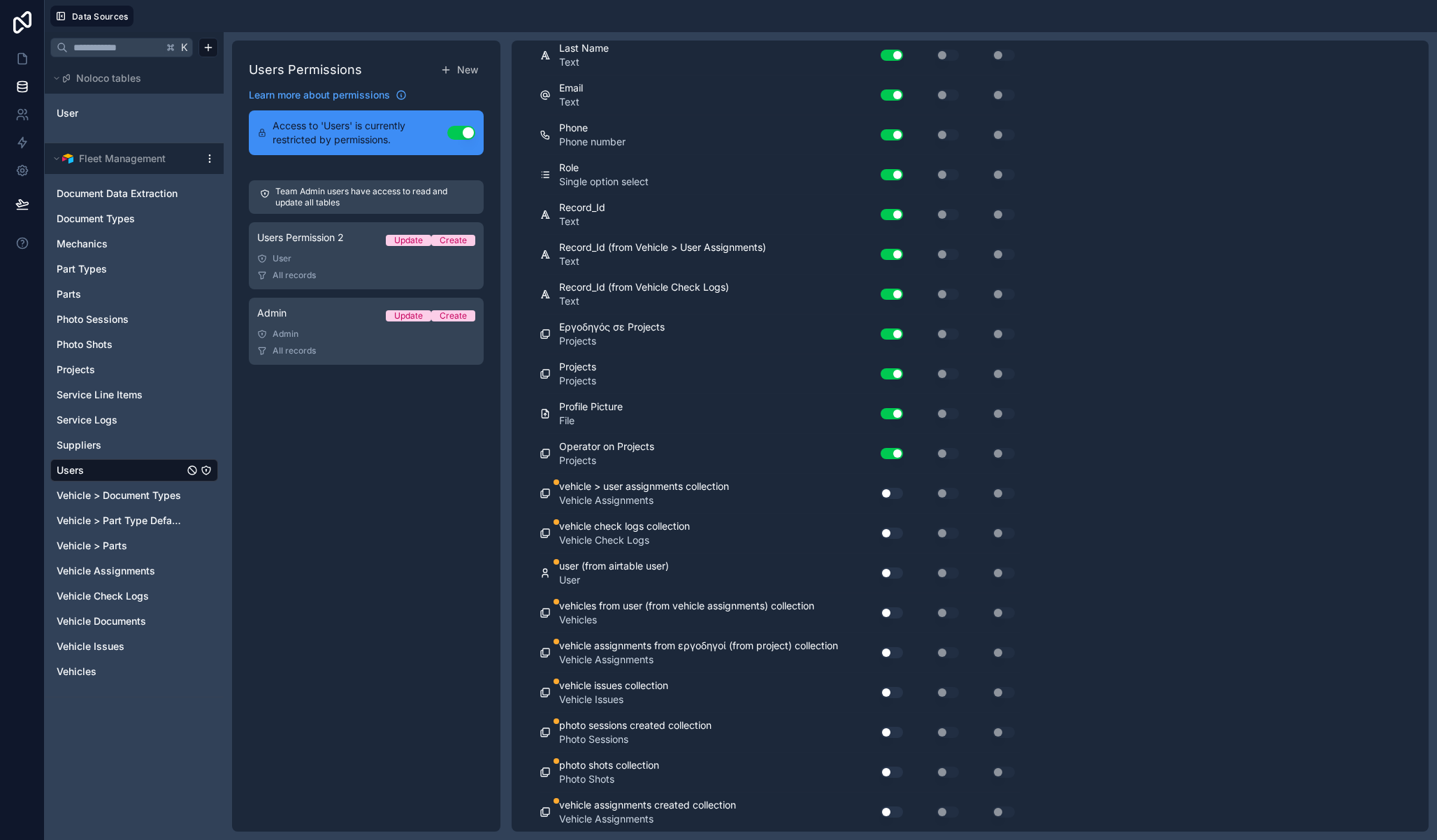
click at [894, 491] on button "Use setting" at bounding box center [893, 493] width 23 height 11
drag, startPoint x: 894, startPoint y: 509, endPoint x: 893, endPoint y: 528, distance: 19.0
click at [894, 516] on div "Field Read Update Use setting Create Use setting Name Text Use setting Use sett…" at bounding box center [780, 370] width 481 height 924
click at [893, 536] on button "Use setting" at bounding box center [893, 533] width 23 height 11
click at [893, 583] on div "Use setting" at bounding box center [886, 573] width 45 height 23
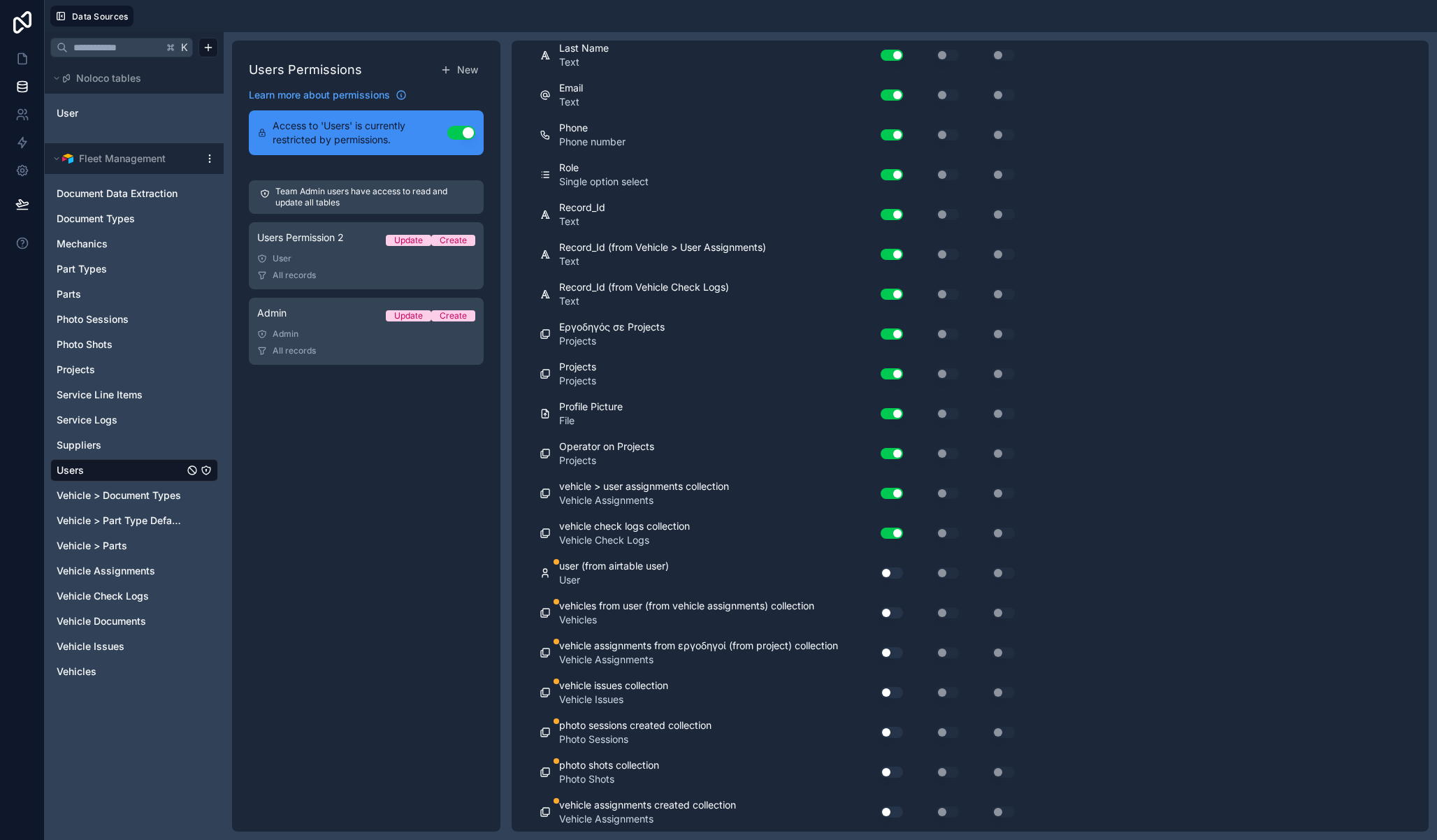
drag, startPoint x: 898, startPoint y: 608, endPoint x: 898, endPoint y: 619, distance: 11.0
click at [898, 609] on button "Use setting" at bounding box center [893, 612] width 23 height 11
click at [898, 643] on div "Use setting" at bounding box center [886, 652] width 45 height 23
click at [896, 666] on div "vehicle assignments from εργοδηγοί (from project) collection Vehicle Assignment…" at bounding box center [780, 653] width 481 height 40
click at [895, 690] on button "Use setting" at bounding box center [893, 692] width 23 height 11
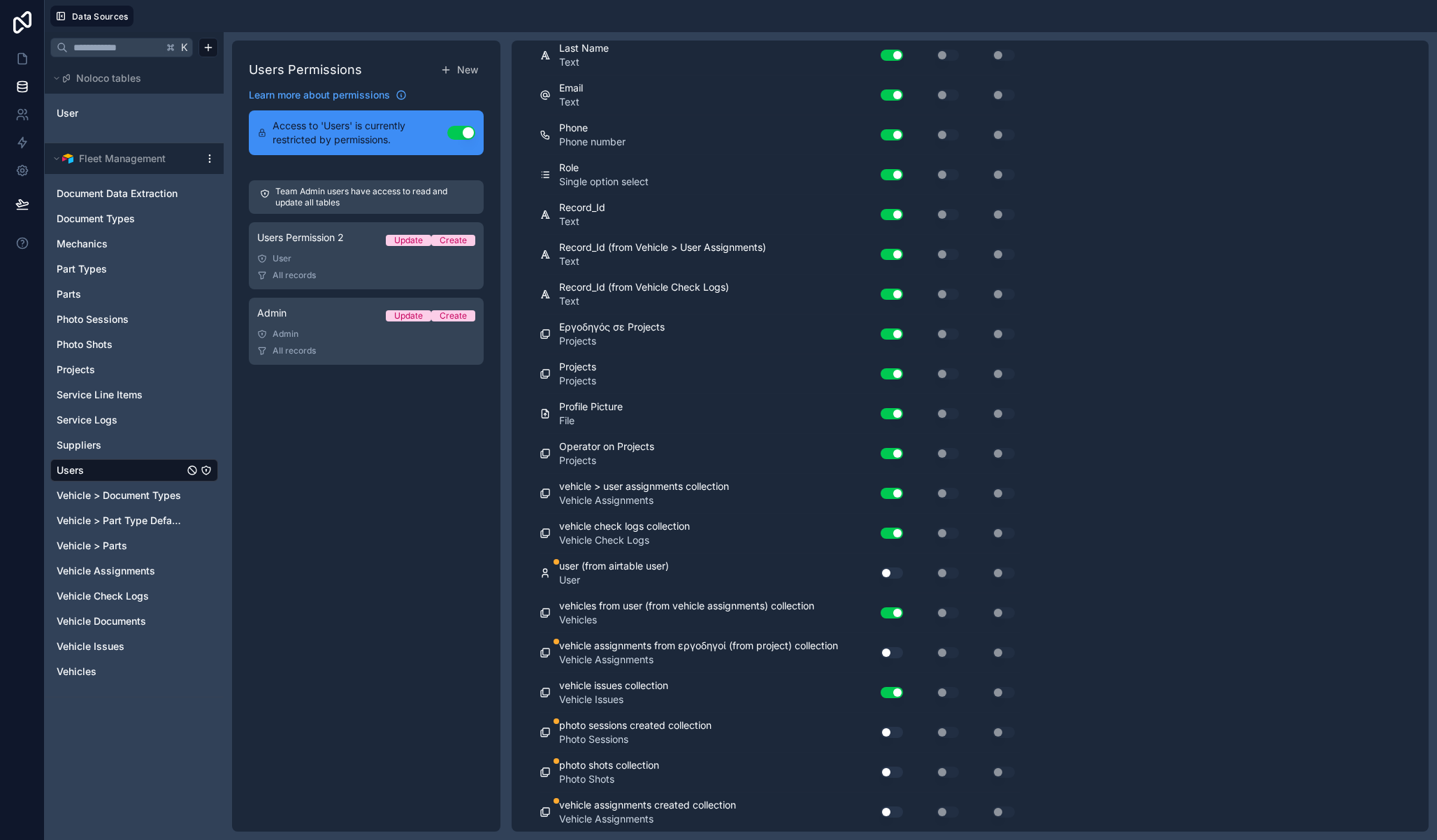
click at [892, 739] on div "Use setting" at bounding box center [886, 733] width 45 height 23
click at [888, 782] on div "Use setting" at bounding box center [886, 773] width 45 height 23
click at [894, 809] on button "Use setting" at bounding box center [893, 812] width 23 height 11
click at [893, 772] on button "Use setting" at bounding box center [893, 772] width 23 height 11
click at [894, 731] on button "Use setting" at bounding box center [893, 732] width 23 height 11
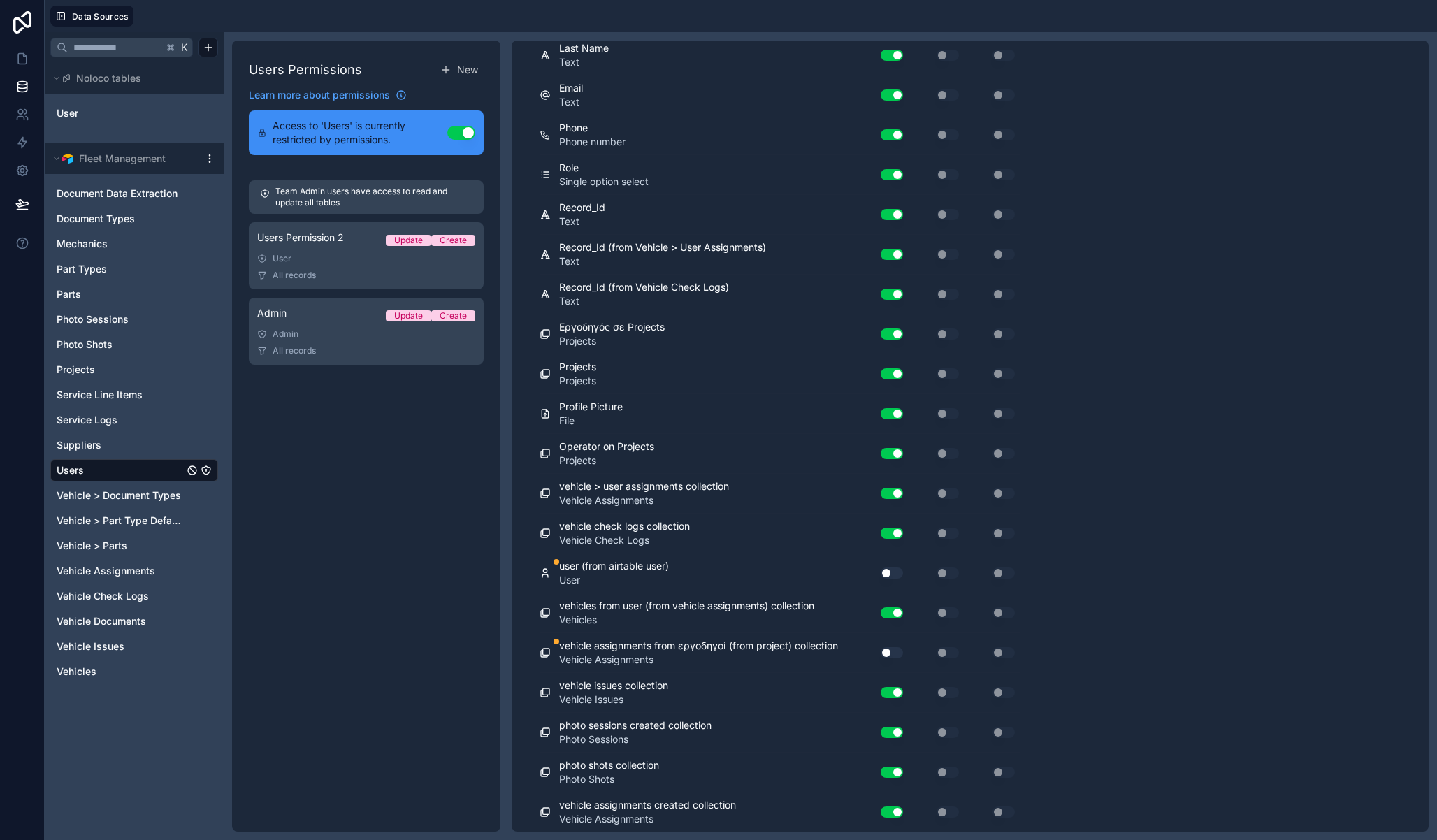
click at [901, 657] on div "Use setting" at bounding box center [883, 652] width 39 height 11
click at [897, 575] on button "Use setting" at bounding box center [893, 573] width 23 height 11
click at [893, 653] on button "Use setting" at bounding box center [893, 652] width 23 height 11
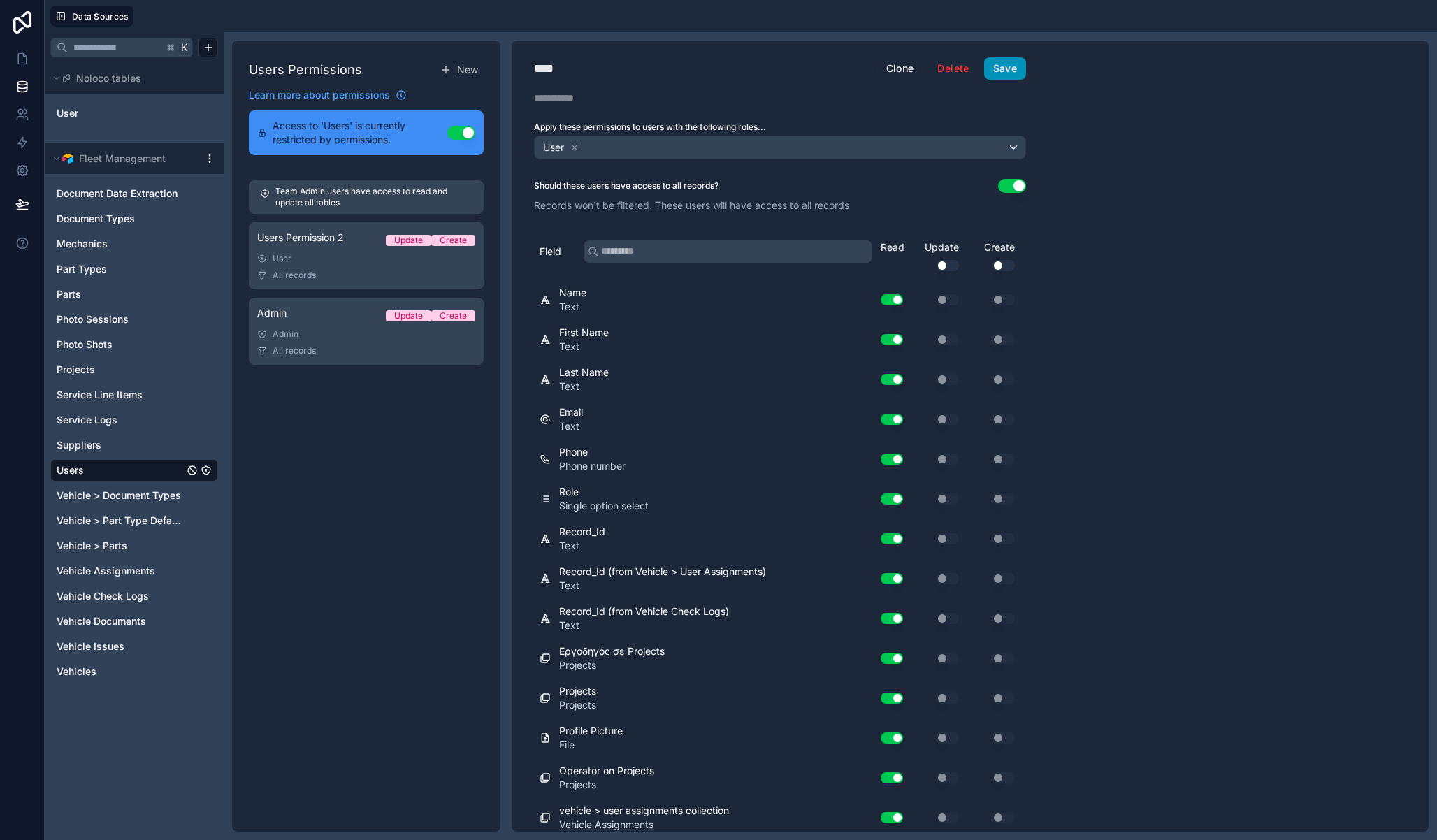
click at [997, 67] on button "Save" at bounding box center [1005, 68] width 42 height 23
click at [209, 495] on icon "Vehicle > Document Types" at bounding box center [206, 496] width 11 height 11
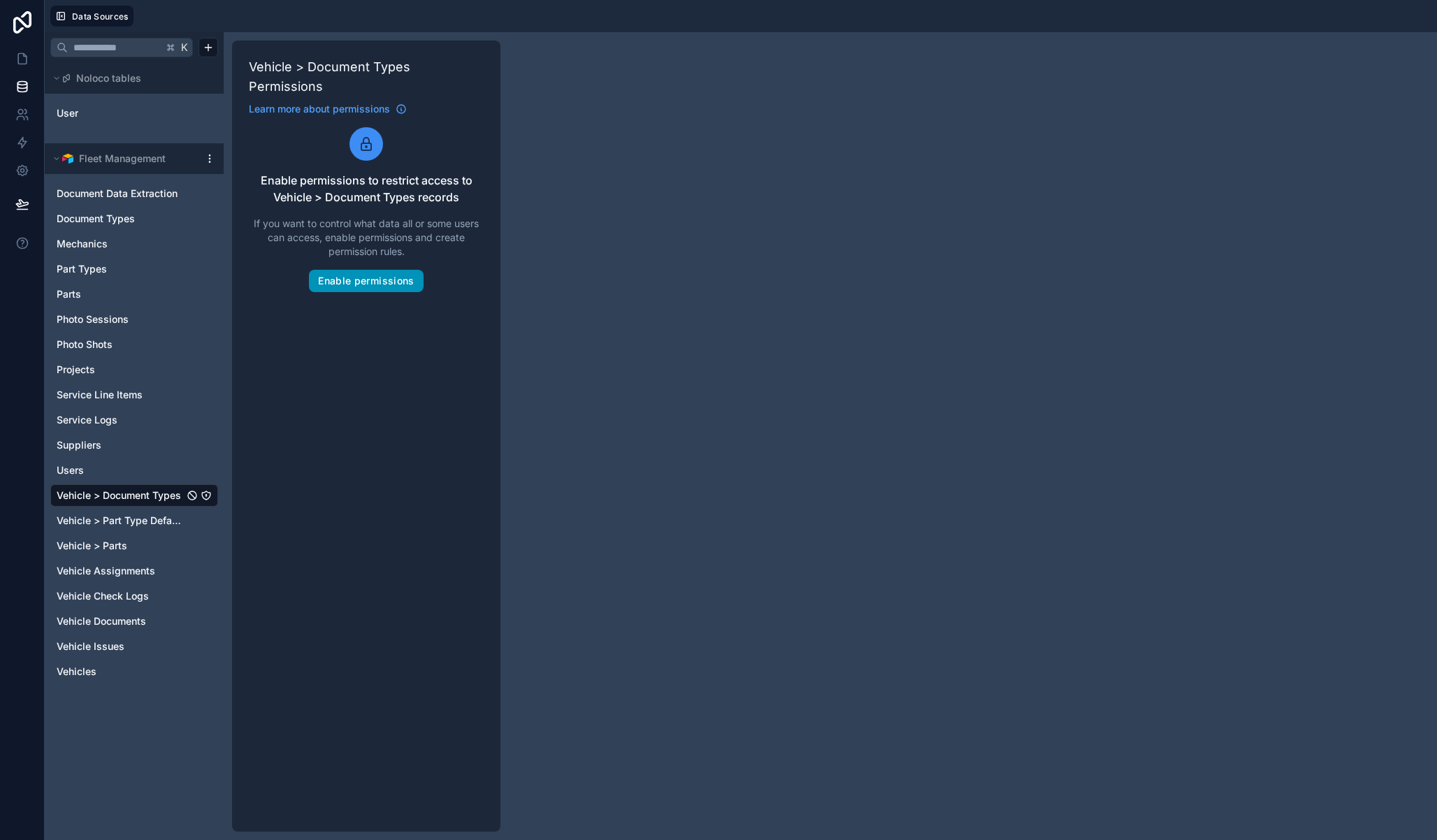
click at [377, 287] on button "Enable permissions" at bounding box center [366, 281] width 114 height 23
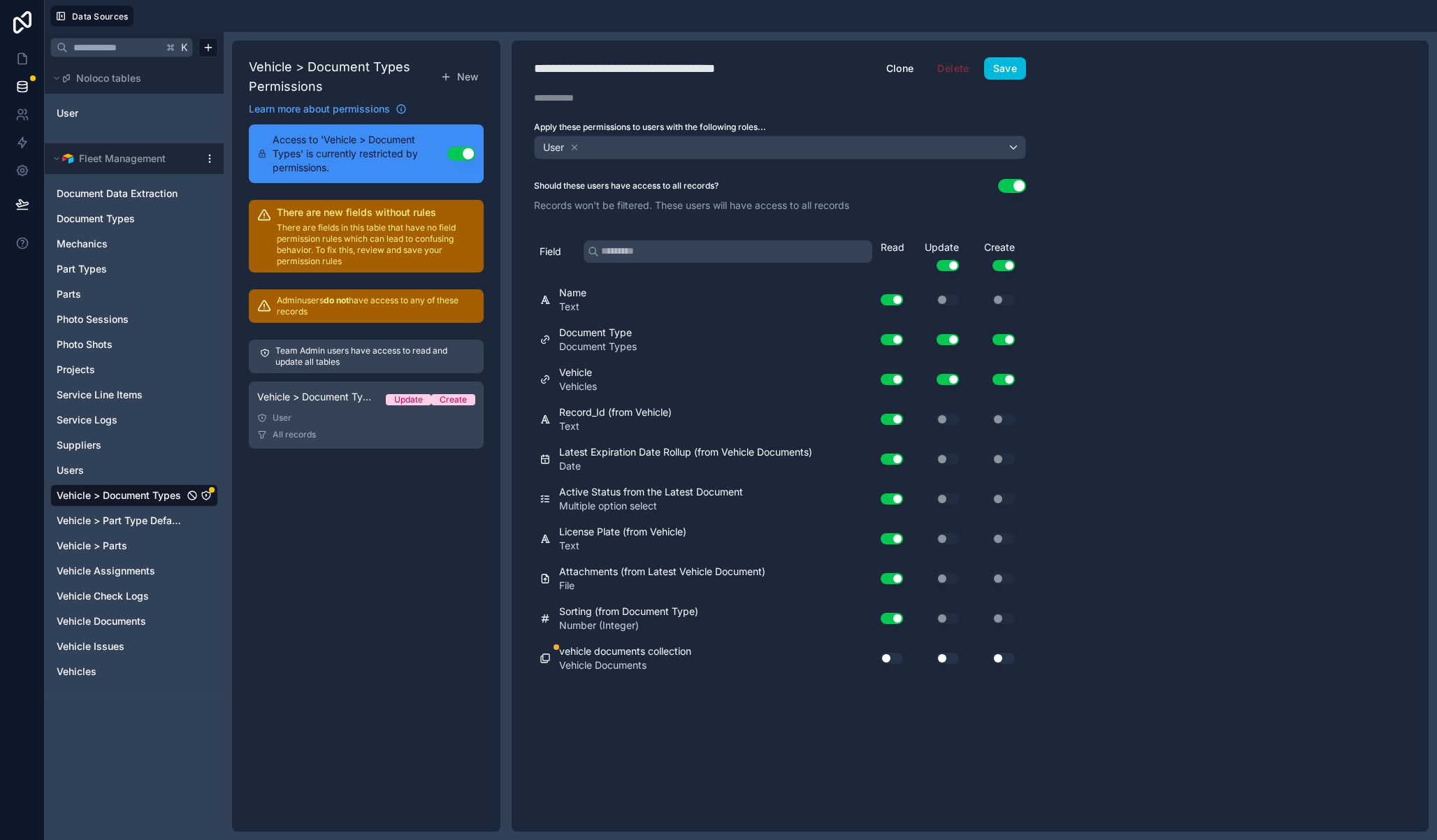
click at [609, 66] on div "**********" at bounding box center [658, 68] width 249 height 20
type div "**********"
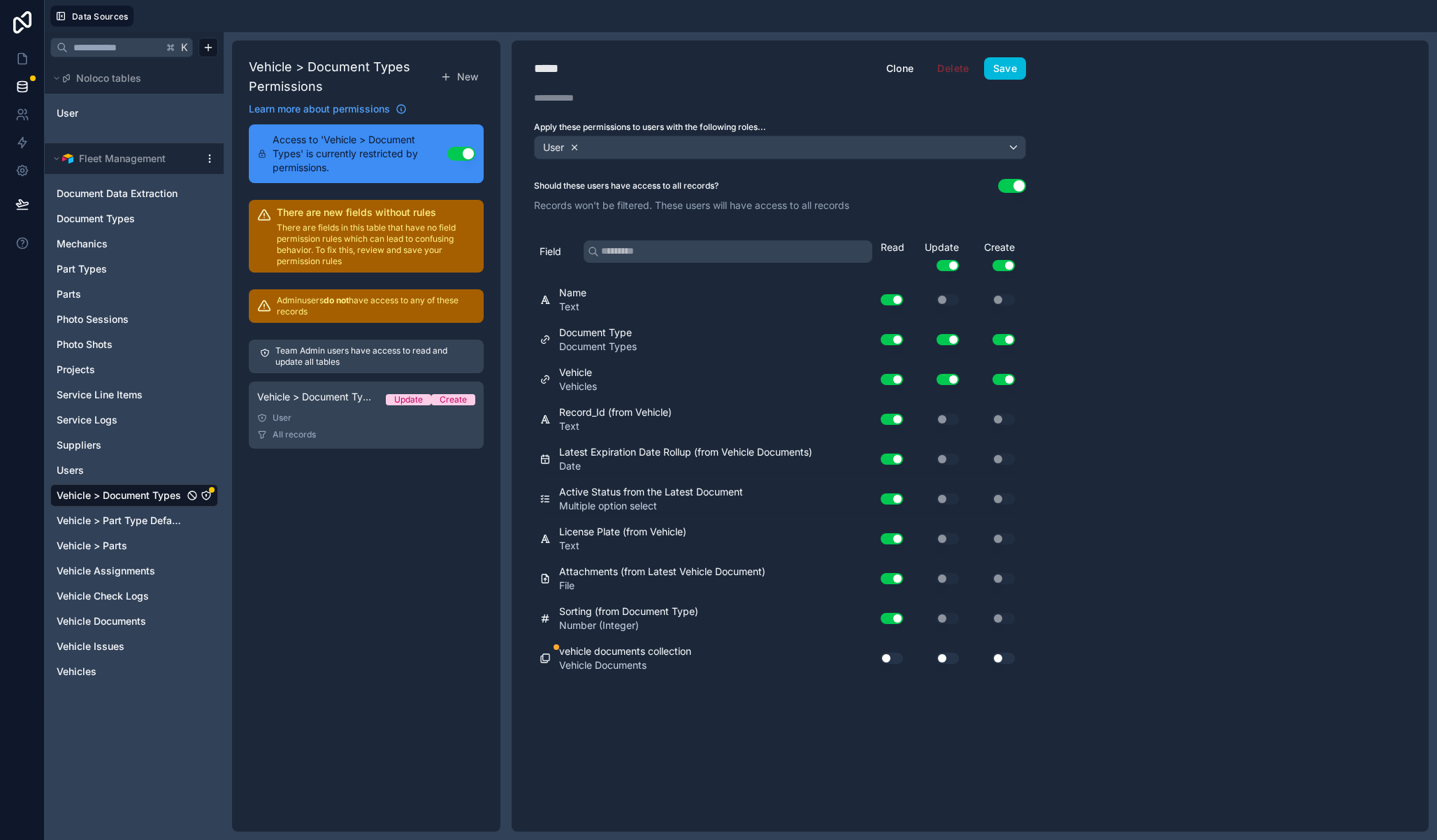
click at [578, 144] on icon at bounding box center [575, 147] width 9 height 9
click at [604, 147] on span "Choose one or more roles" at bounding box center [599, 147] width 116 height 12
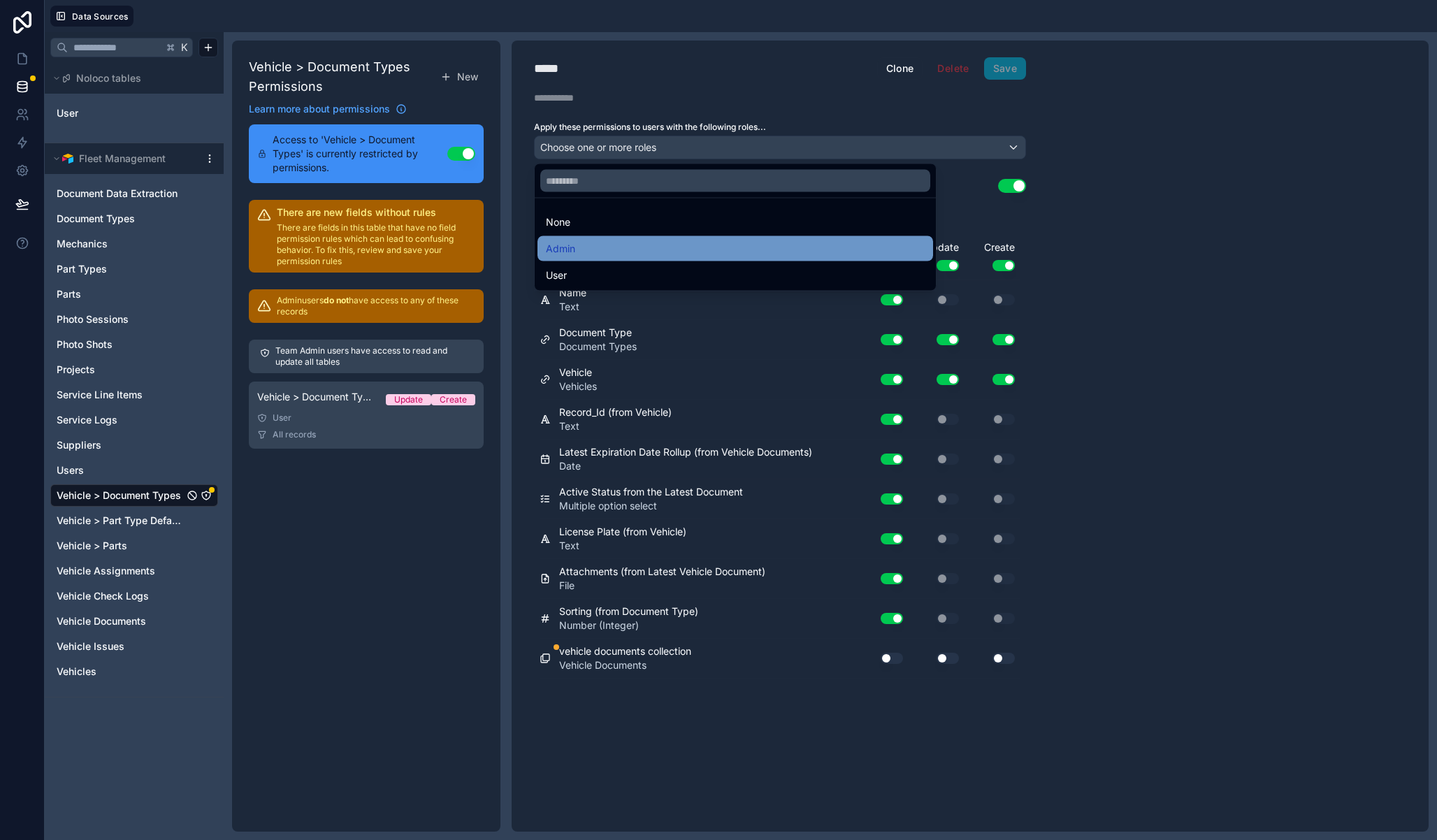
click at [581, 248] on div "Admin" at bounding box center [735, 249] width 378 height 17
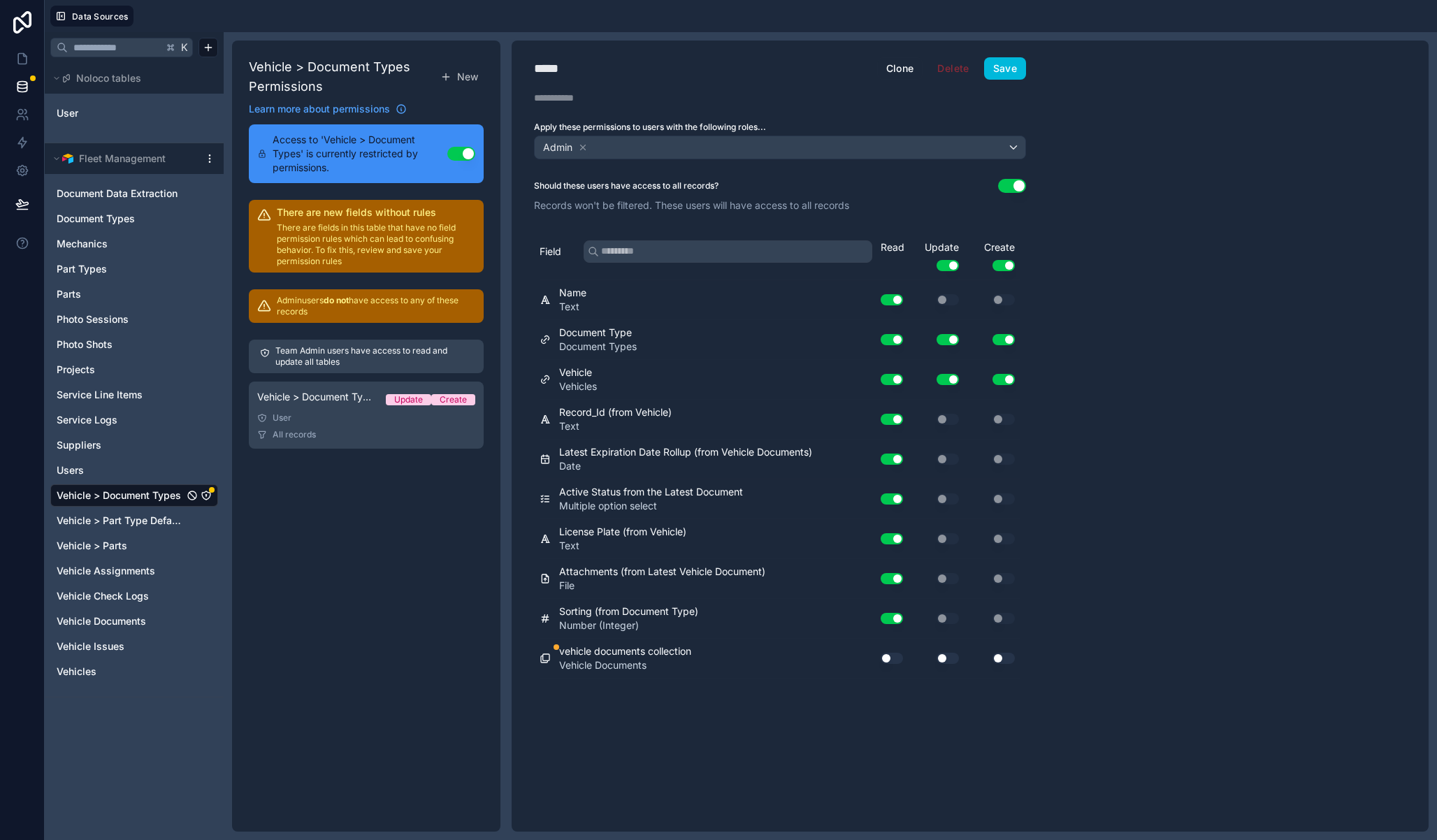
click at [899, 662] on button "Use setting" at bounding box center [893, 658] width 23 height 11
drag, startPoint x: 947, startPoint y: 662, endPoint x: 961, endPoint y: 660, distance: 14.1
click at [947, 662] on button "Use setting" at bounding box center [948, 658] width 23 height 11
click at [1007, 658] on button "Use setting" at bounding box center [1004, 658] width 23 height 11
click at [1013, 60] on button "Save" at bounding box center [1005, 68] width 42 height 23
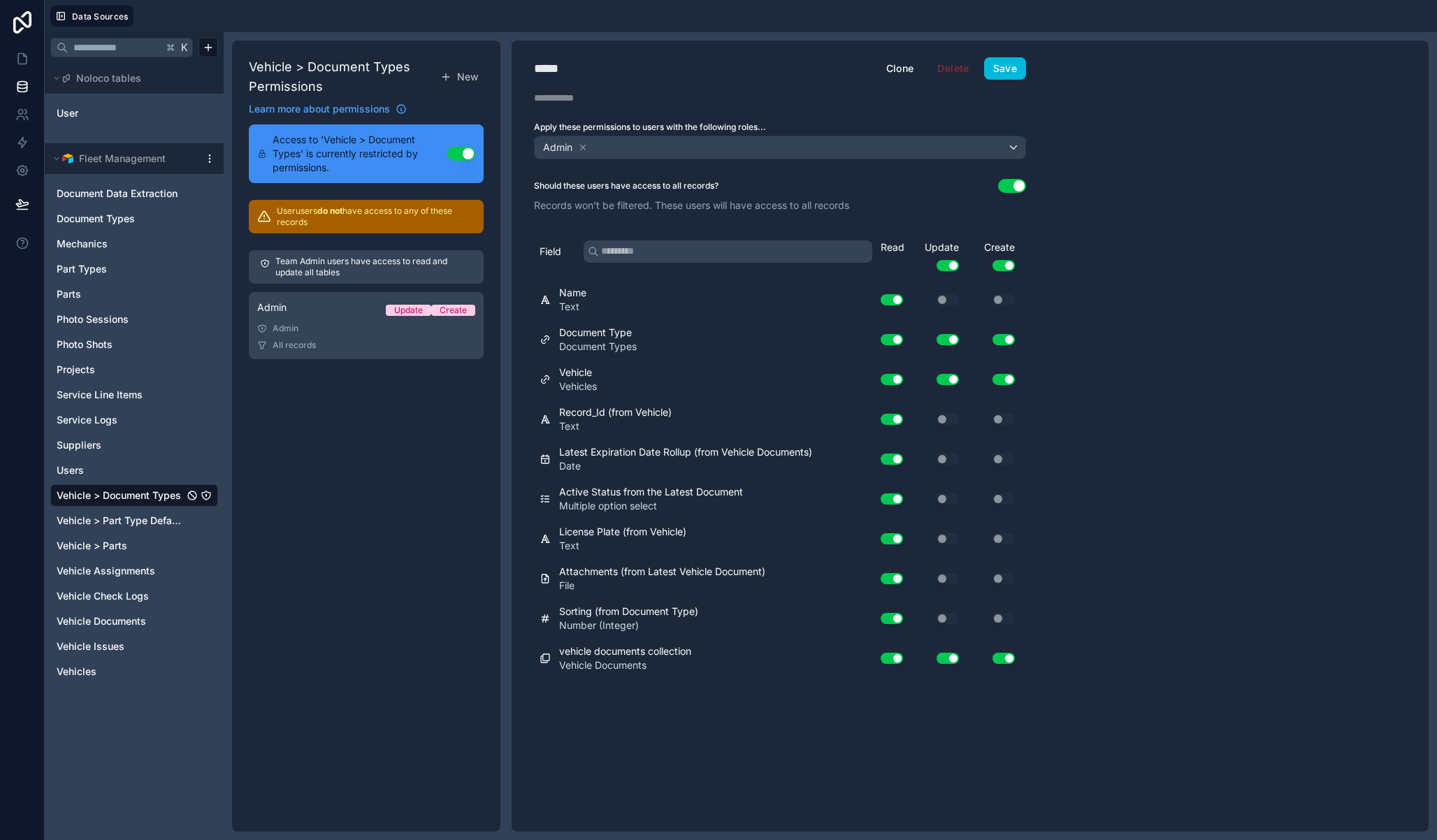
click at [1149, 320] on div "***** Admin Clone Delete Save Description Apply these permissions to users with…" at bounding box center [969, 436] width 917 height 791
click at [813, 758] on div "***** Admin Clone Delete Save Description Apply these permissions to users with…" at bounding box center [780, 436] width 537 height 791
click at [206, 520] on icon "Vehicle > Part Type Defaults" at bounding box center [206, 520] width 1 height 1
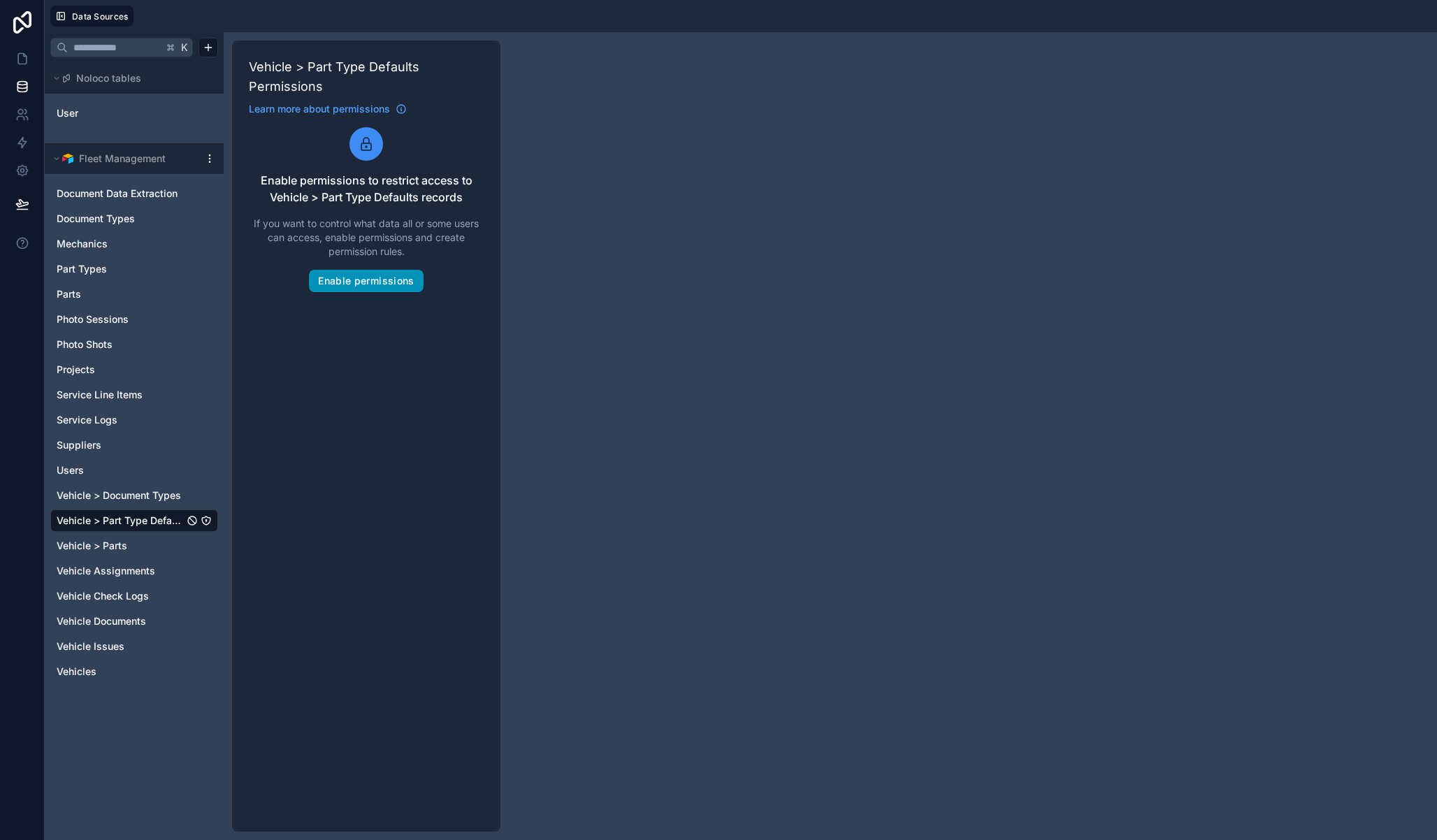
click at [365, 283] on button "Enable permissions" at bounding box center [366, 281] width 114 height 23
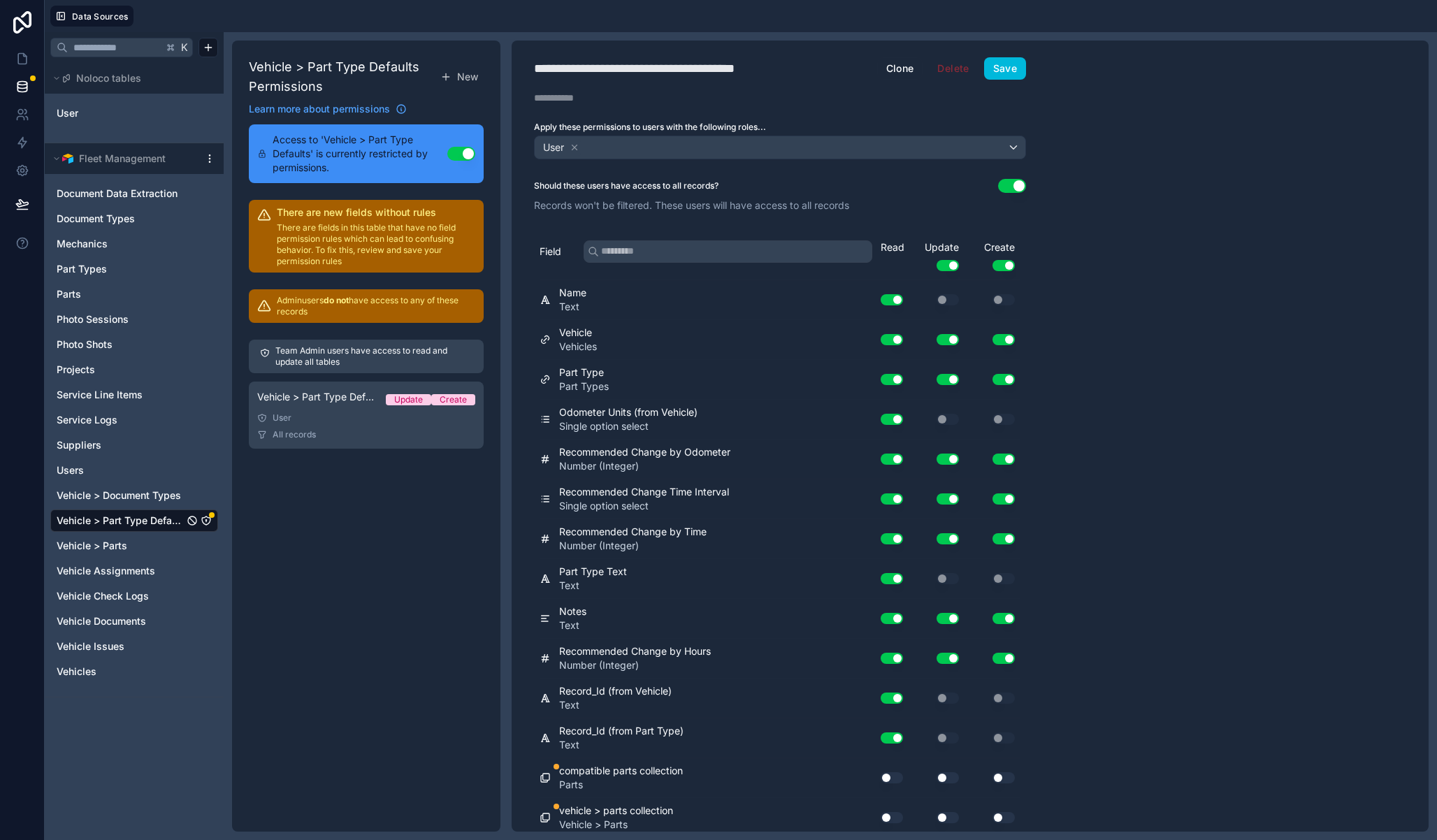
click at [724, 61] on div "**********" at bounding box center [663, 68] width 258 height 20
type div "**********"
click at [573, 143] on icon at bounding box center [575, 147] width 9 height 9
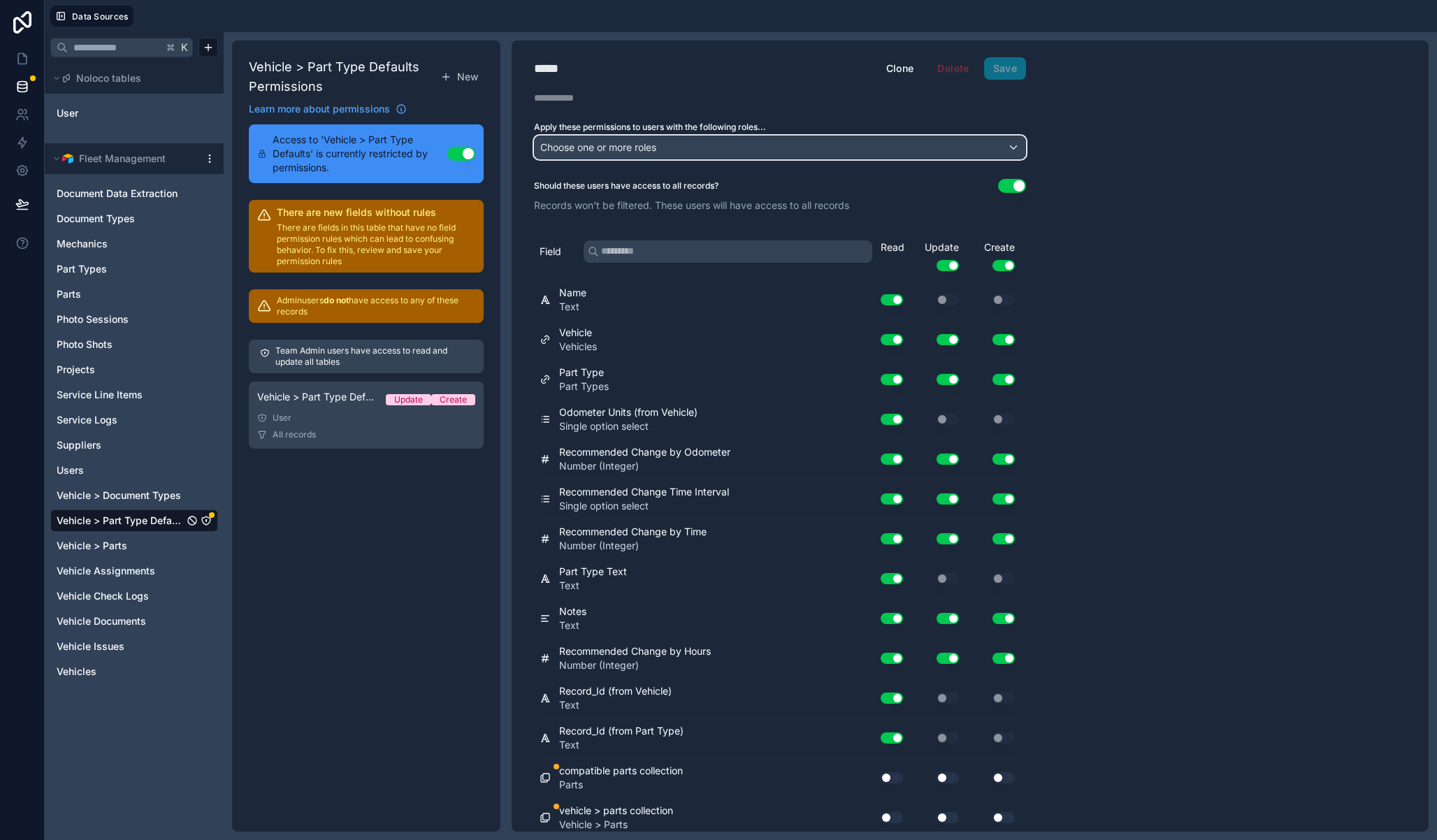
click at [607, 151] on span "Choose one or more roles" at bounding box center [599, 147] width 116 height 12
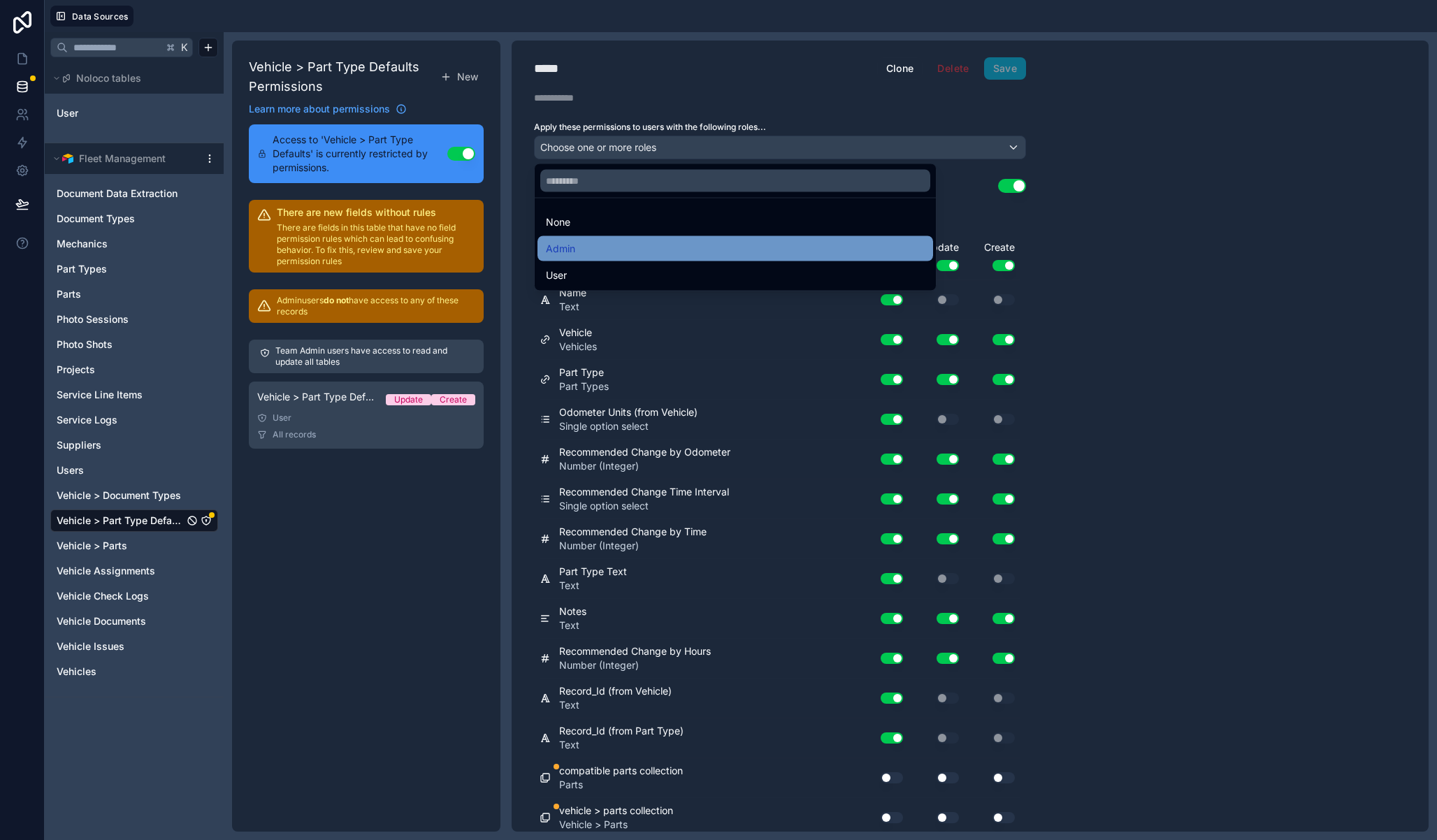
click at [605, 248] on div "Admin" at bounding box center [735, 249] width 378 height 17
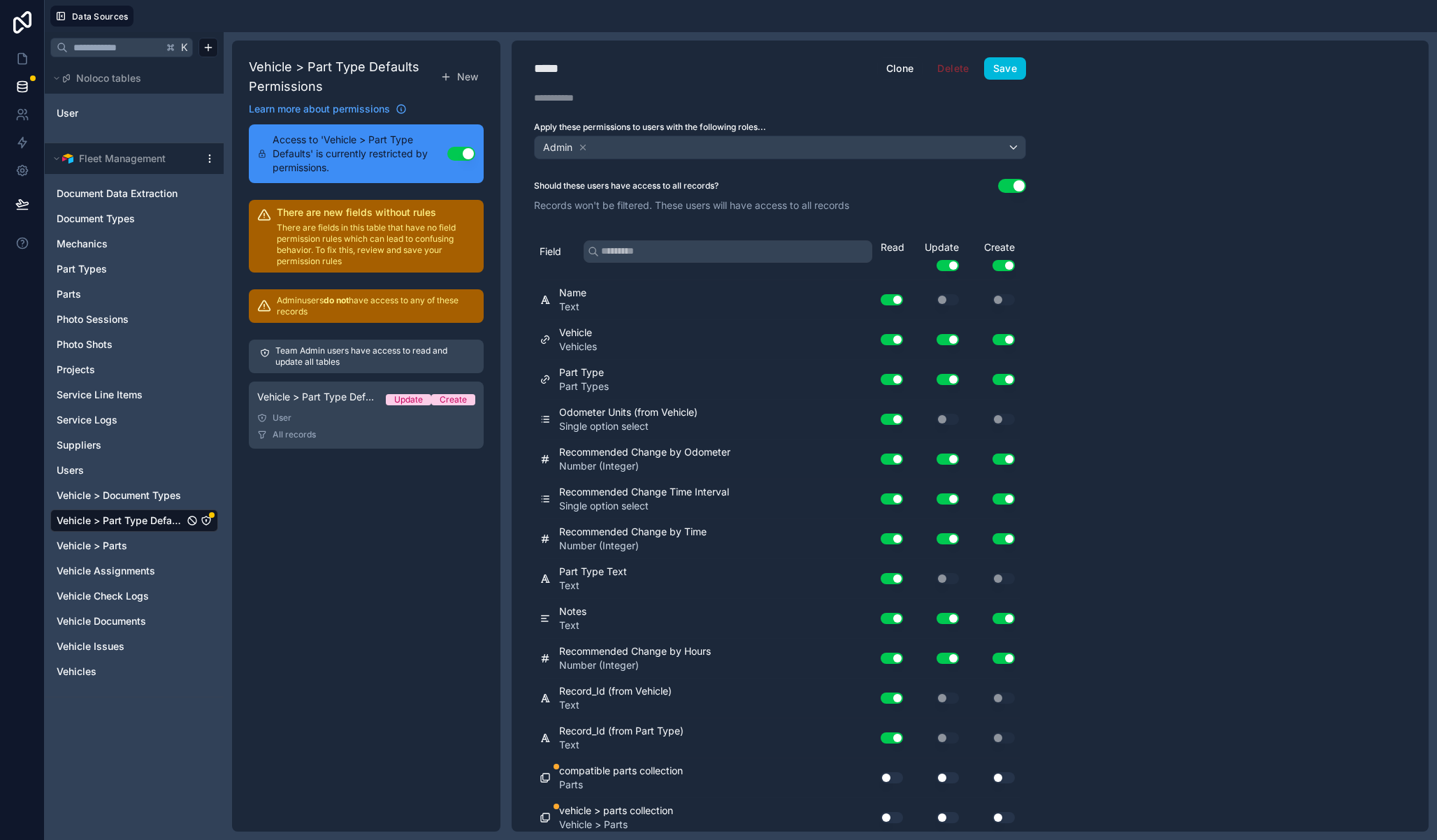
scroll to position [6, 0]
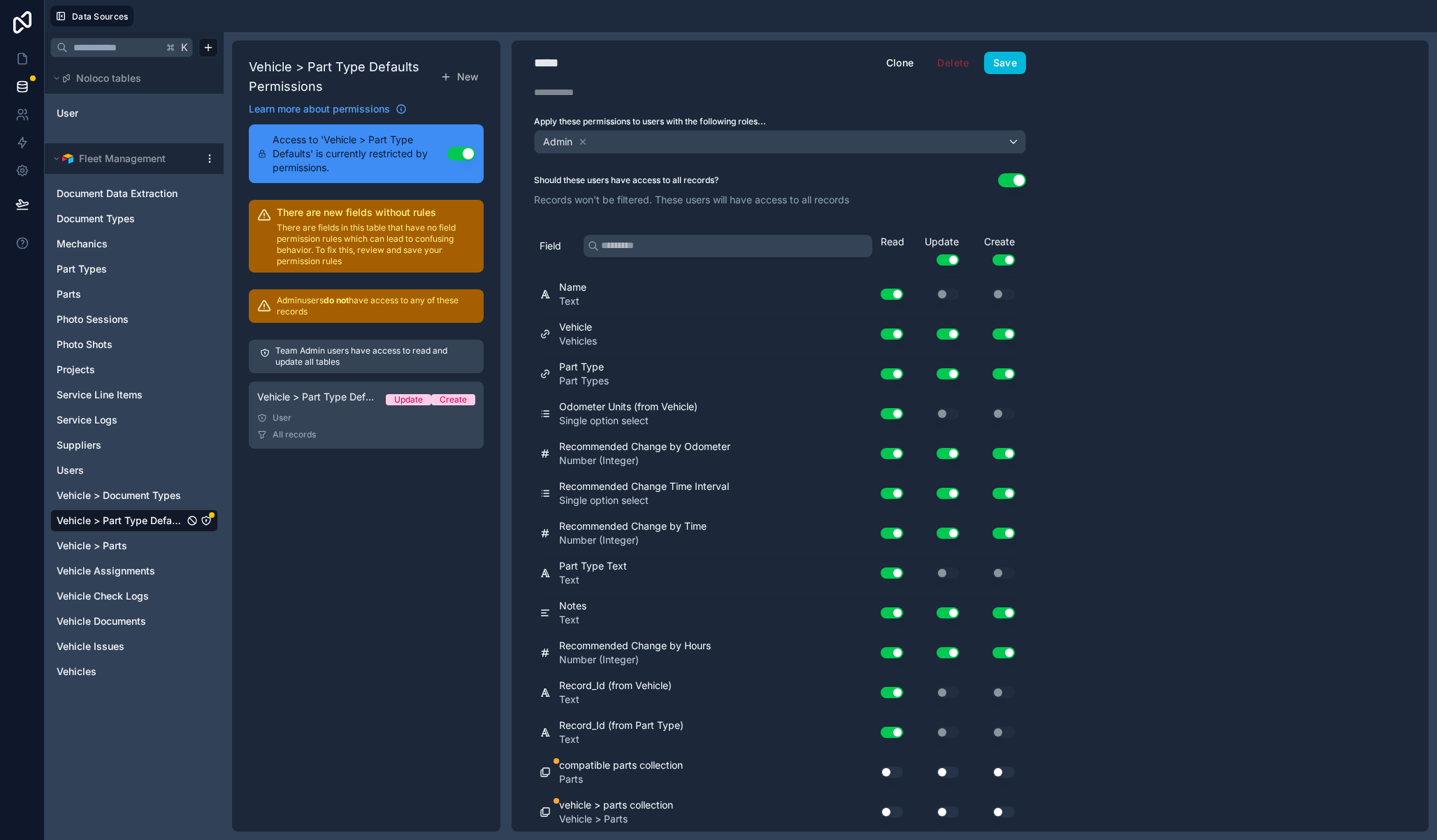
click at [894, 769] on button "Use setting" at bounding box center [893, 772] width 23 height 11
click at [895, 804] on div "Use setting" at bounding box center [886, 813] width 45 height 23
click at [895, 809] on button "Use setting" at bounding box center [893, 812] width 23 height 11
click at [945, 809] on button "Use setting" at bounding box center [948, 812] width 23 height 11
click at [949, 772] on button "Use setting" at bounding box center [948, 772] width 23 height 11
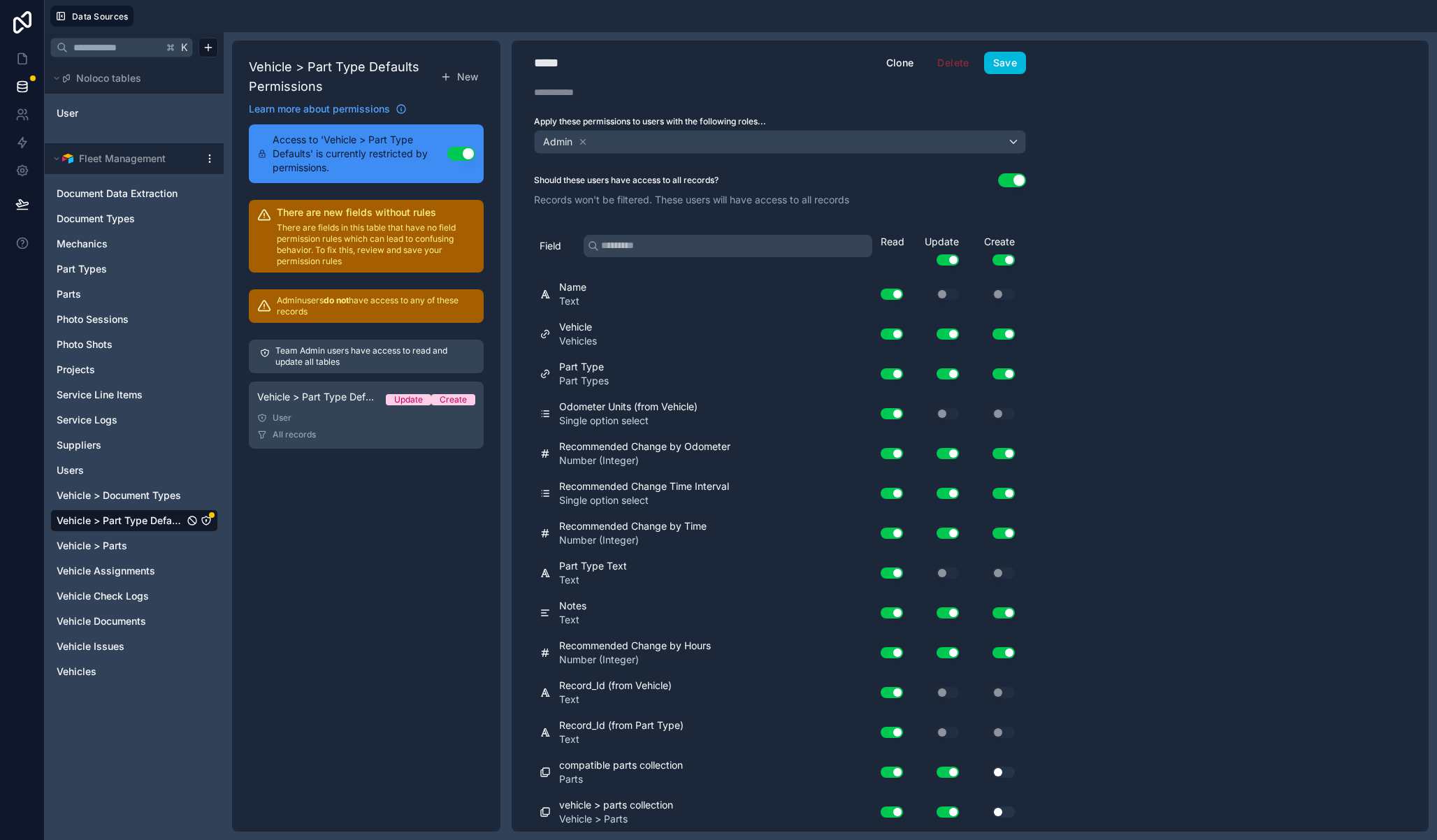
click at [1006, 770] on button "Use setting" at bounding box center [1004, 772] width 23 height 11
click at [1007, 811] on button "Use setting" at bounding box center [1004, 812] width 23 height 11
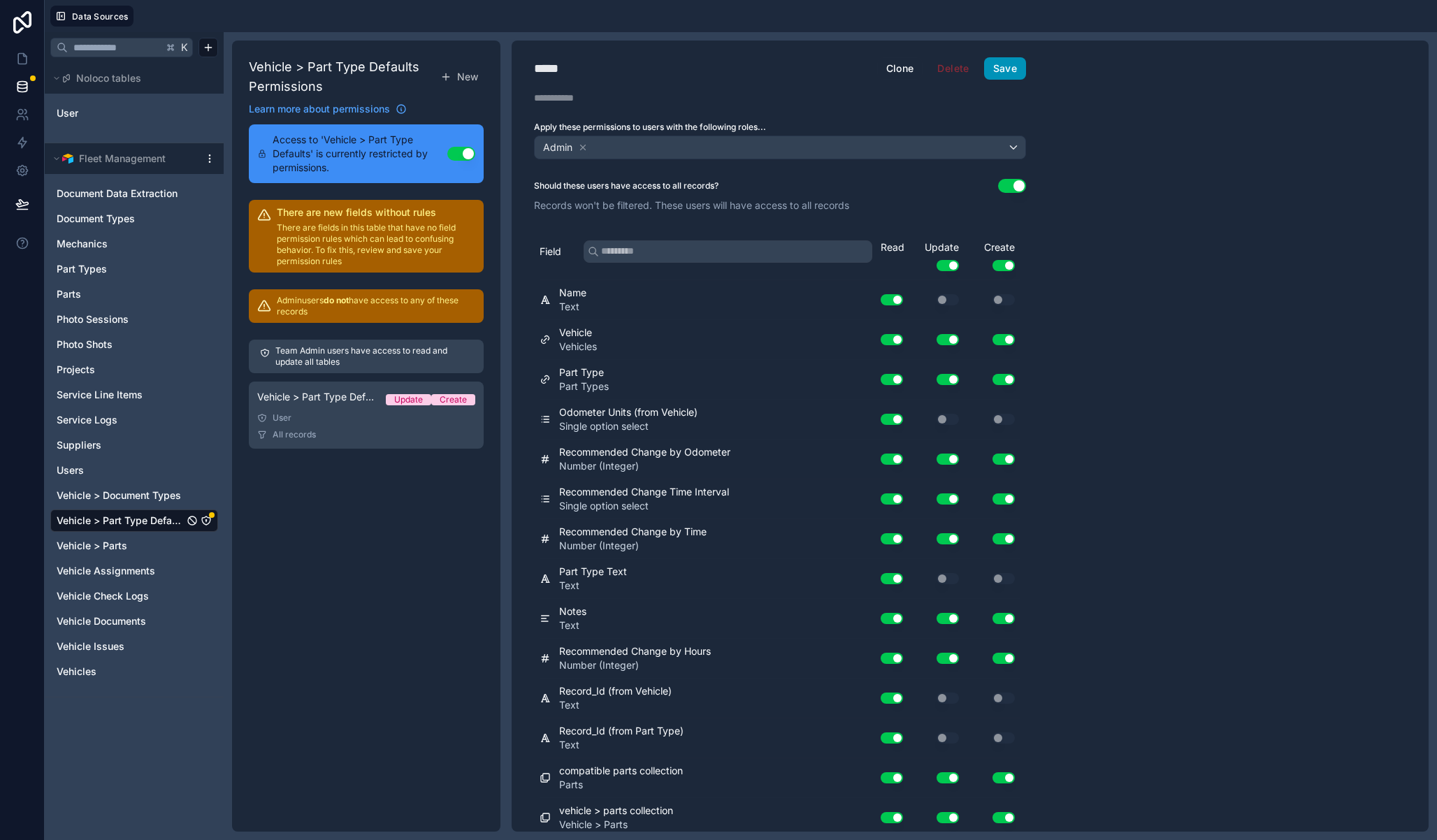
click at [1002, 65] on button "Save" at bounding box center [1005, 68] width 42 height 23
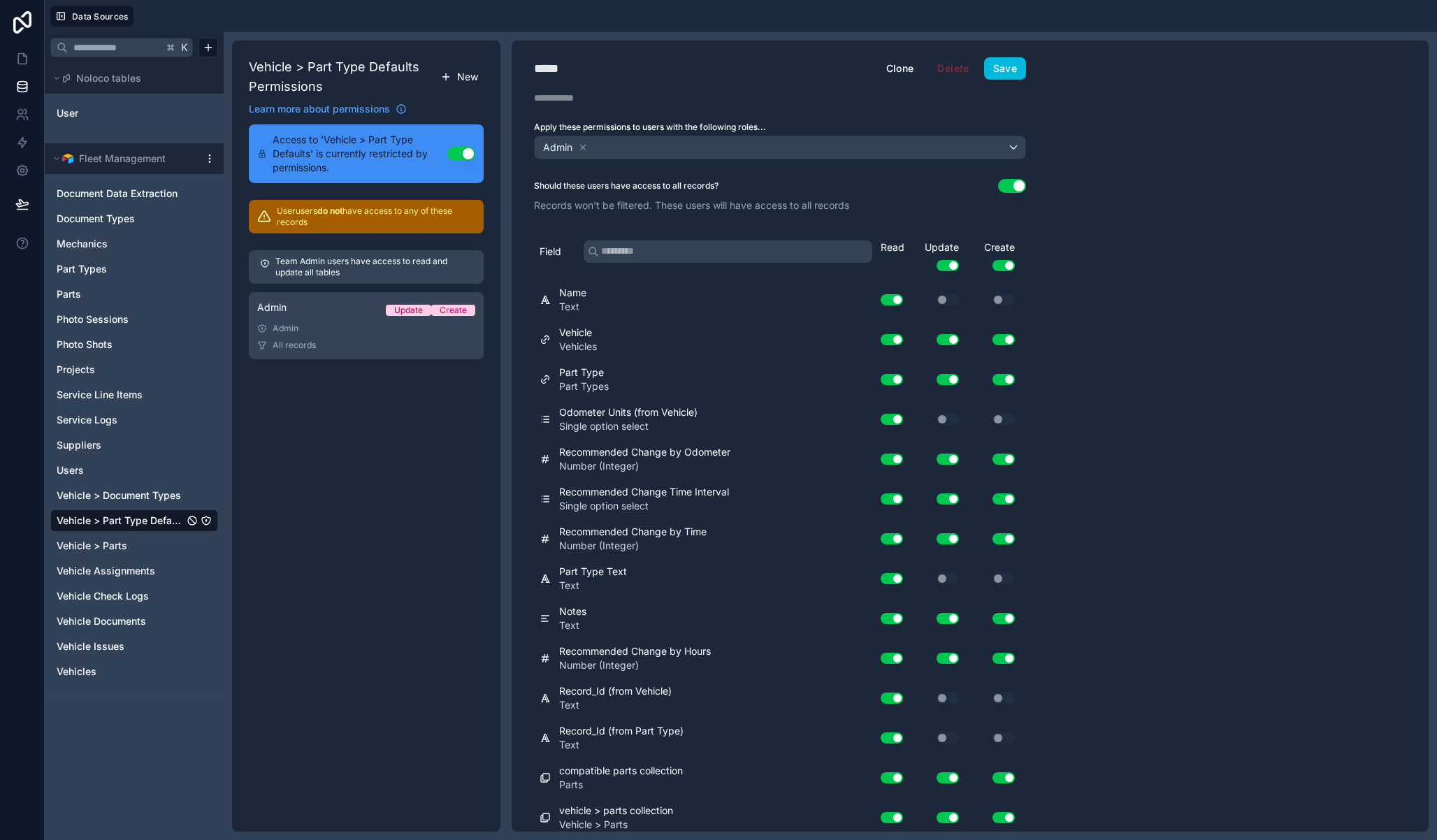
click at [470, 74] on span "New" at bounding box center [468, 77] width 21 height 14
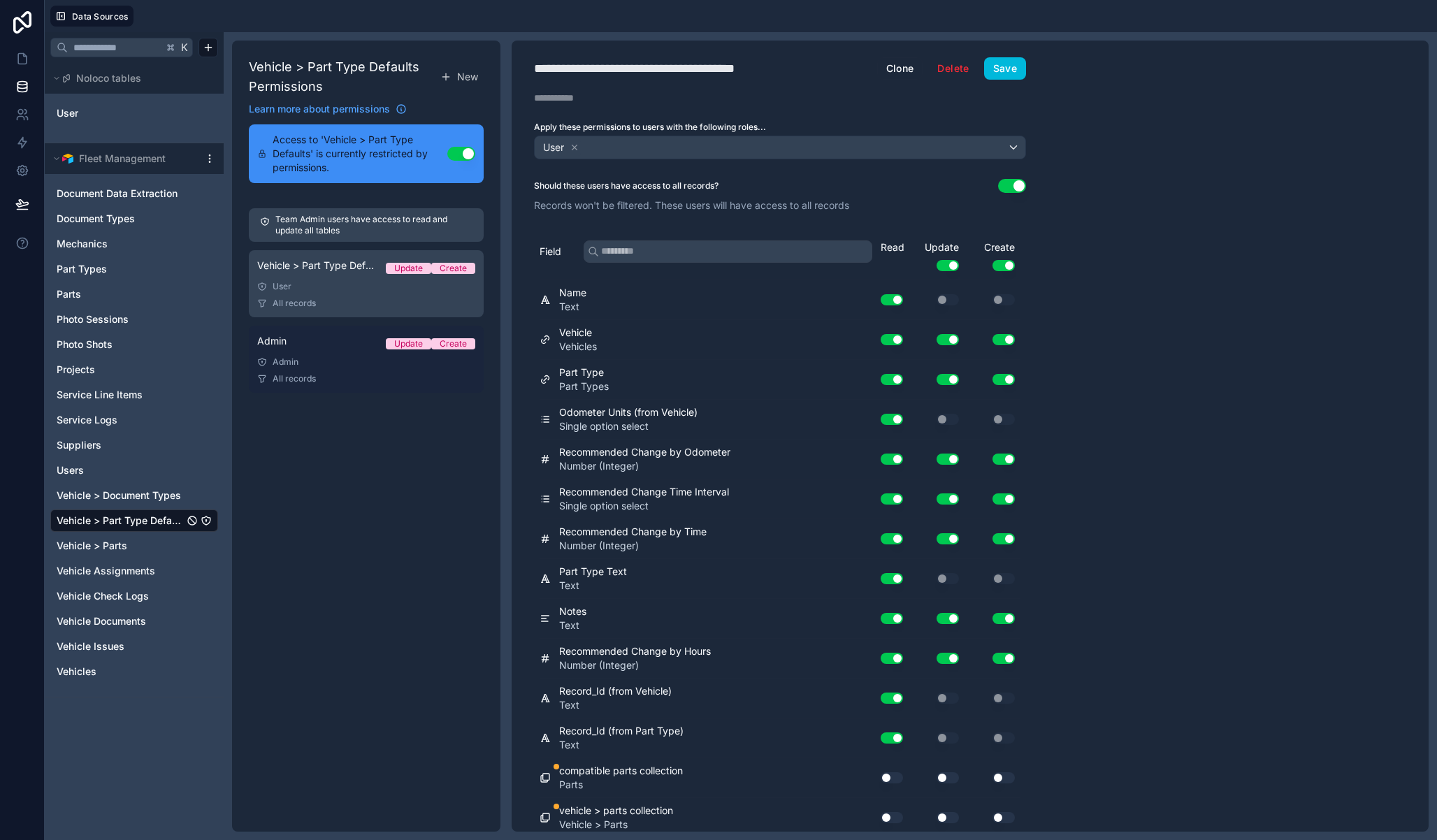
click at [340, 365] on div "Admin" at bounding box center [366, 362] width 218 height 11
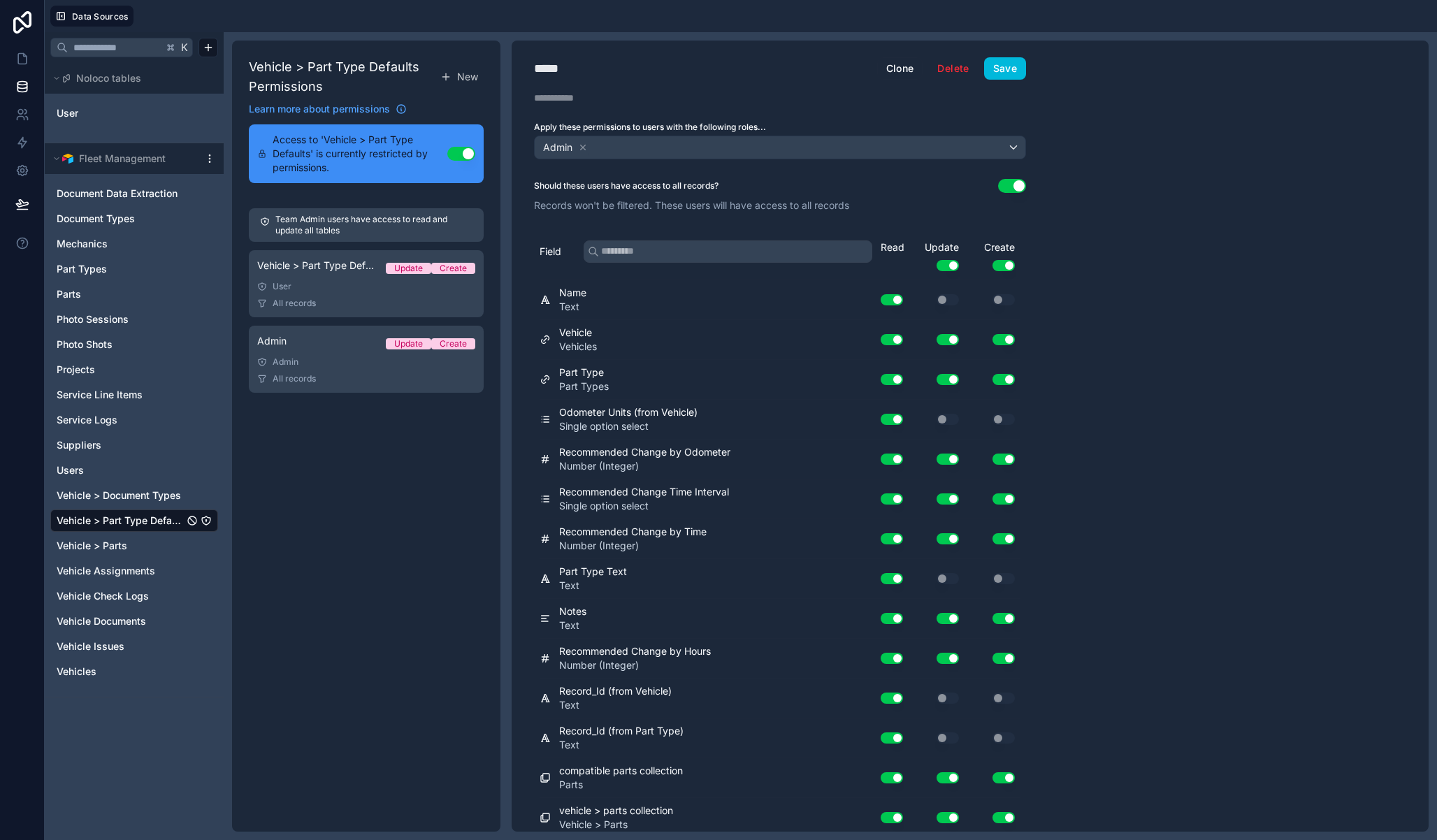
click at [549, 75] on div "*****" at bounding box center [569, 68] width 70 height 20
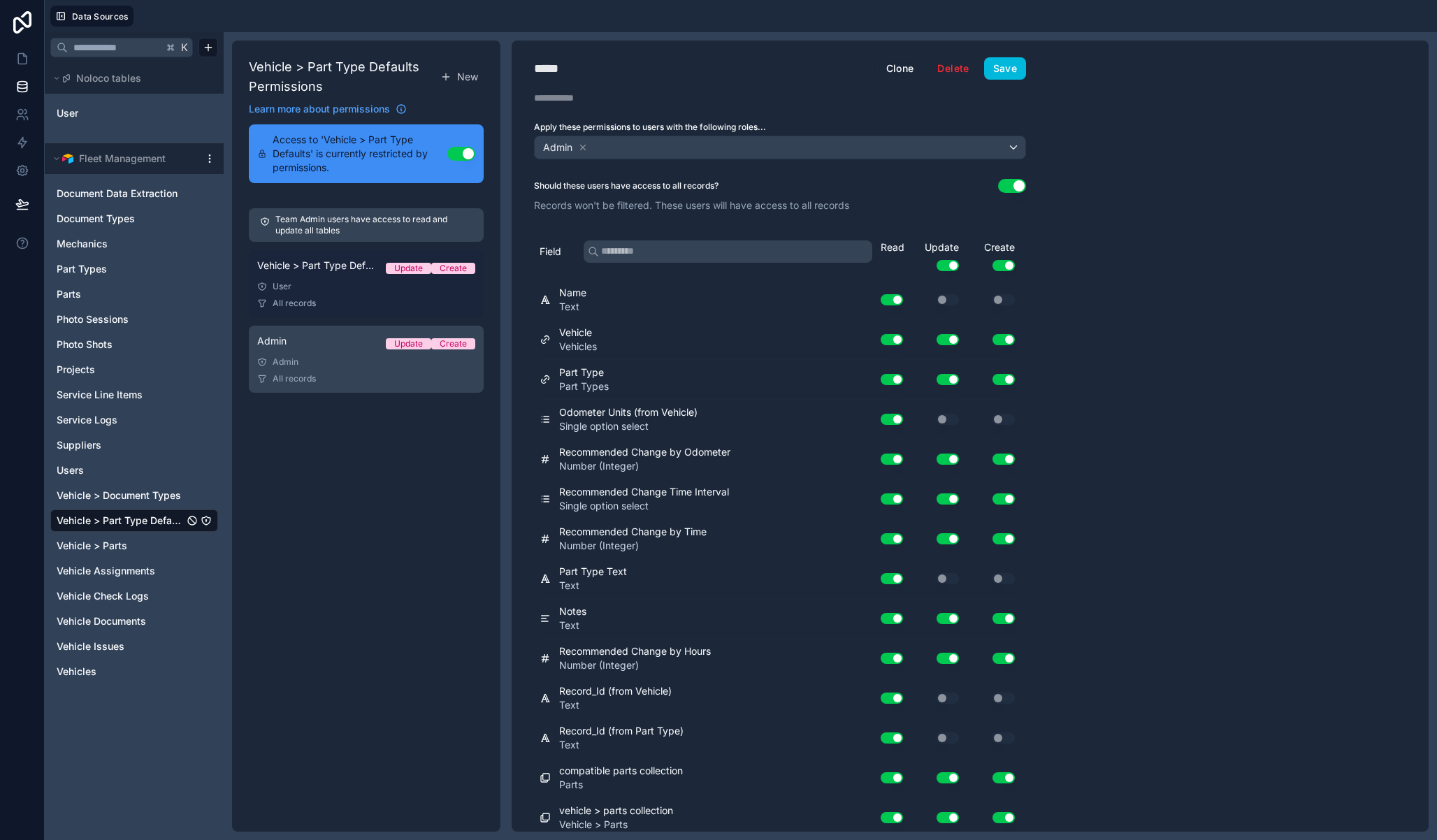
click at [352, 252] on link "Vehicle > Part Type Defaults Permission 2 Update Create User All records" at bounding box center [366, 283] width 235 height 67
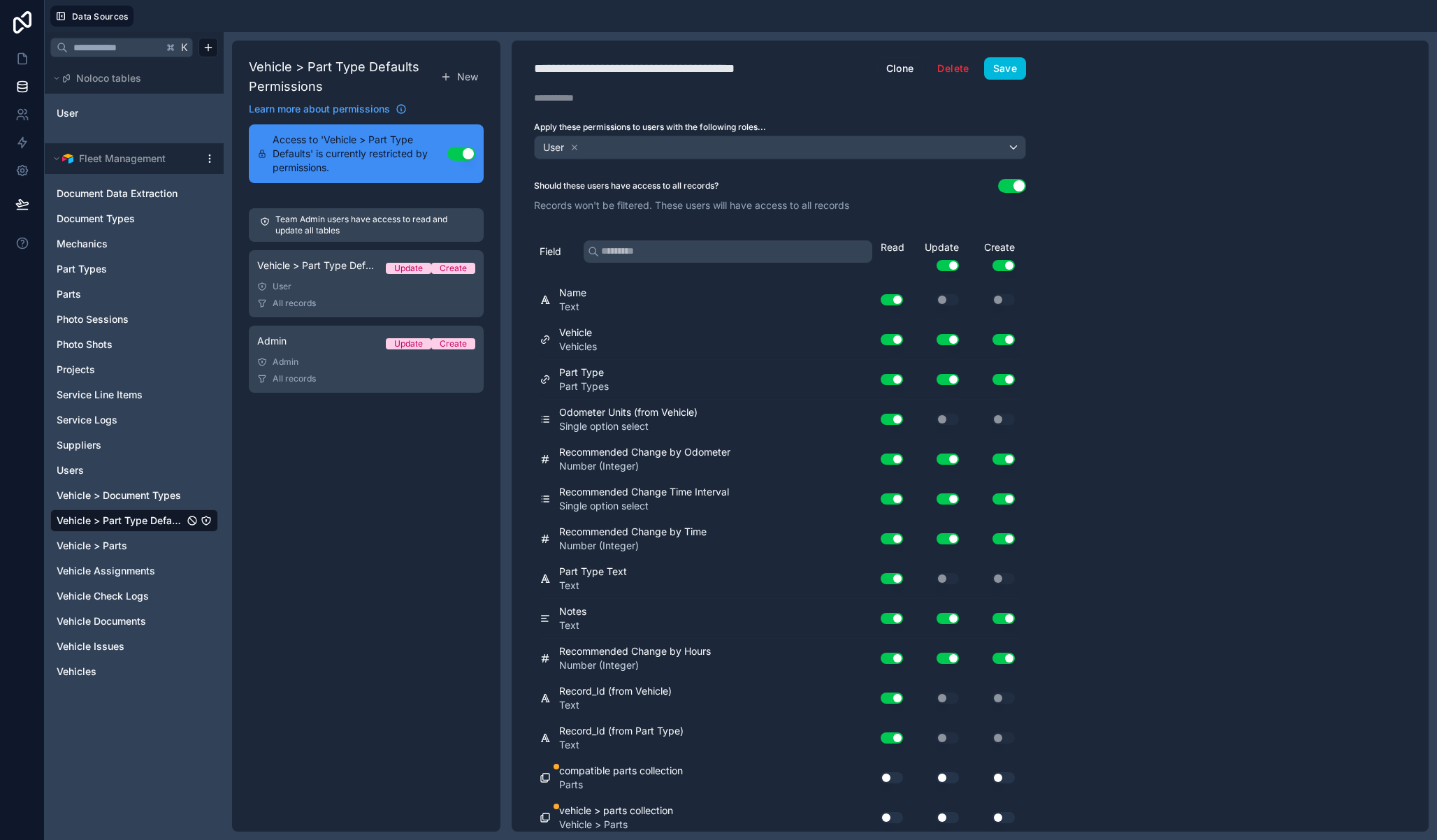
click at [586, 64] on div "**********" at bounding box center [664, 68] width 260 height 20
type div "**********"
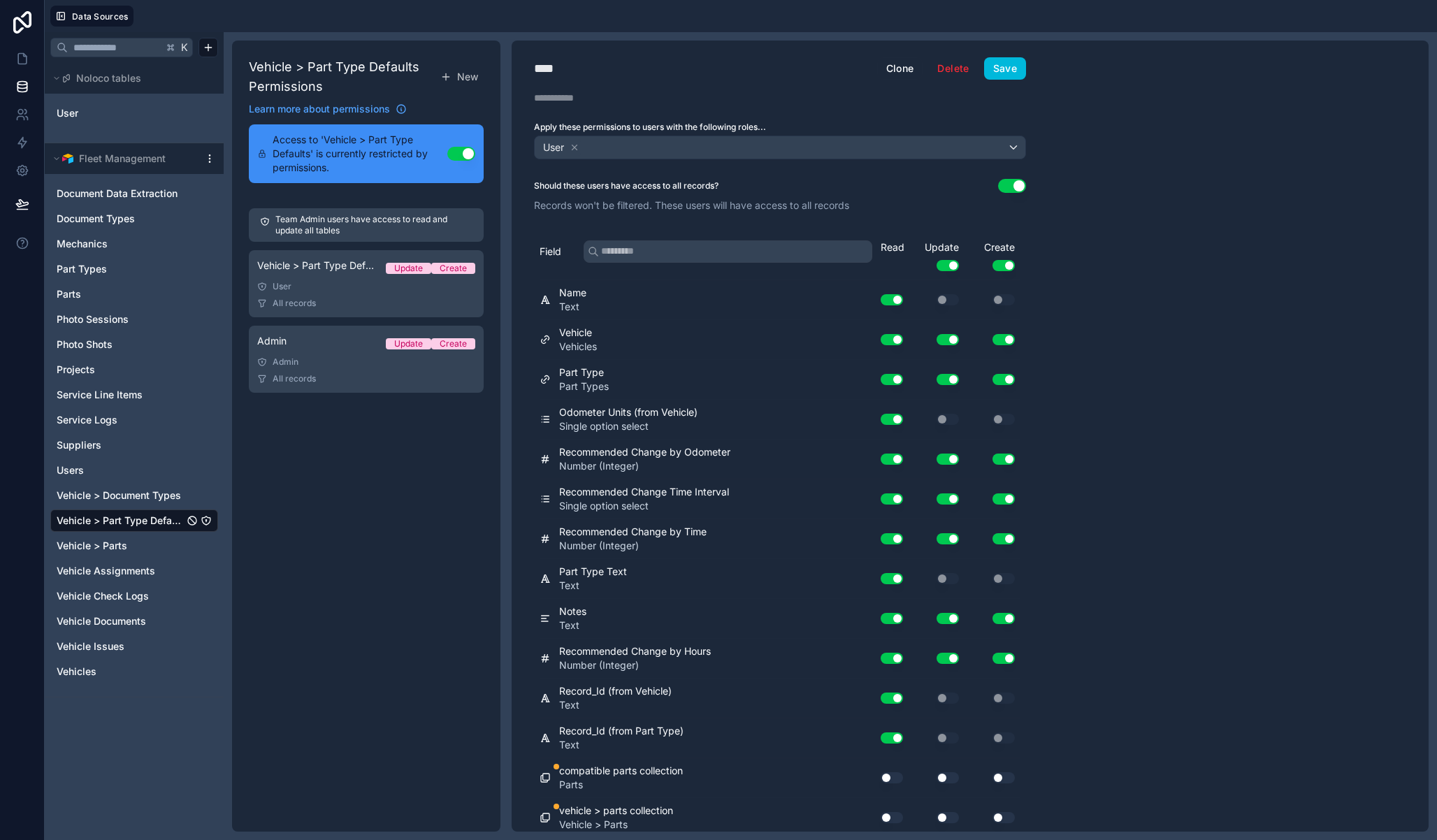
click at [1110, 156] on div "**** User Clone Delete Save Description Apply these permissions to users with t…" at bounding box center [969, 436] width 917 height 791
click at [959, 265] on div "Update Use setting" at bounding box center [936, 256] width 56 height 30
click at [954, 265] on button "Use setting" at bounding box center [948, 265] width 23 height 11
click at [999, 265] on button "Use setting" at bounding box center [1004, 265] width 23 height 11
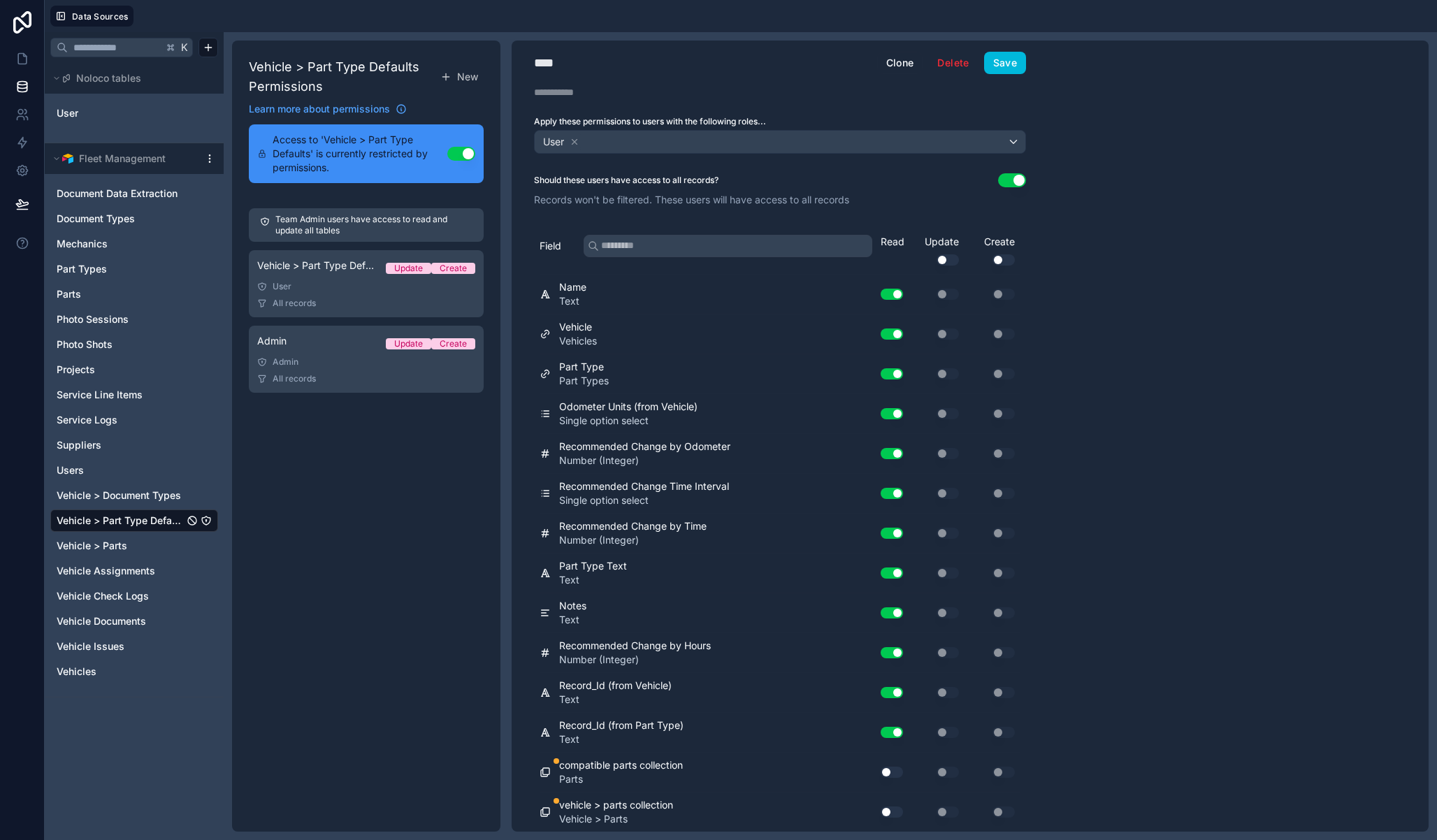
click at [894, 766] on button "Use setting" at bounding box center [893, 772] width 23 height 11
click at [896, 807] on button "Use setting" at bounding box center [893, 812] width 23 height 11
click at [1016, 69] on button "Save" at bounding box center [1005, 64] width 42 height 23
click at [1012, 64] on button "Save" at bounding box center [1005, 64] width 42 height 23
click at [204, 543] on icon "Vehicle > Parts" at bounding box center [206, 546] width 11 height 11
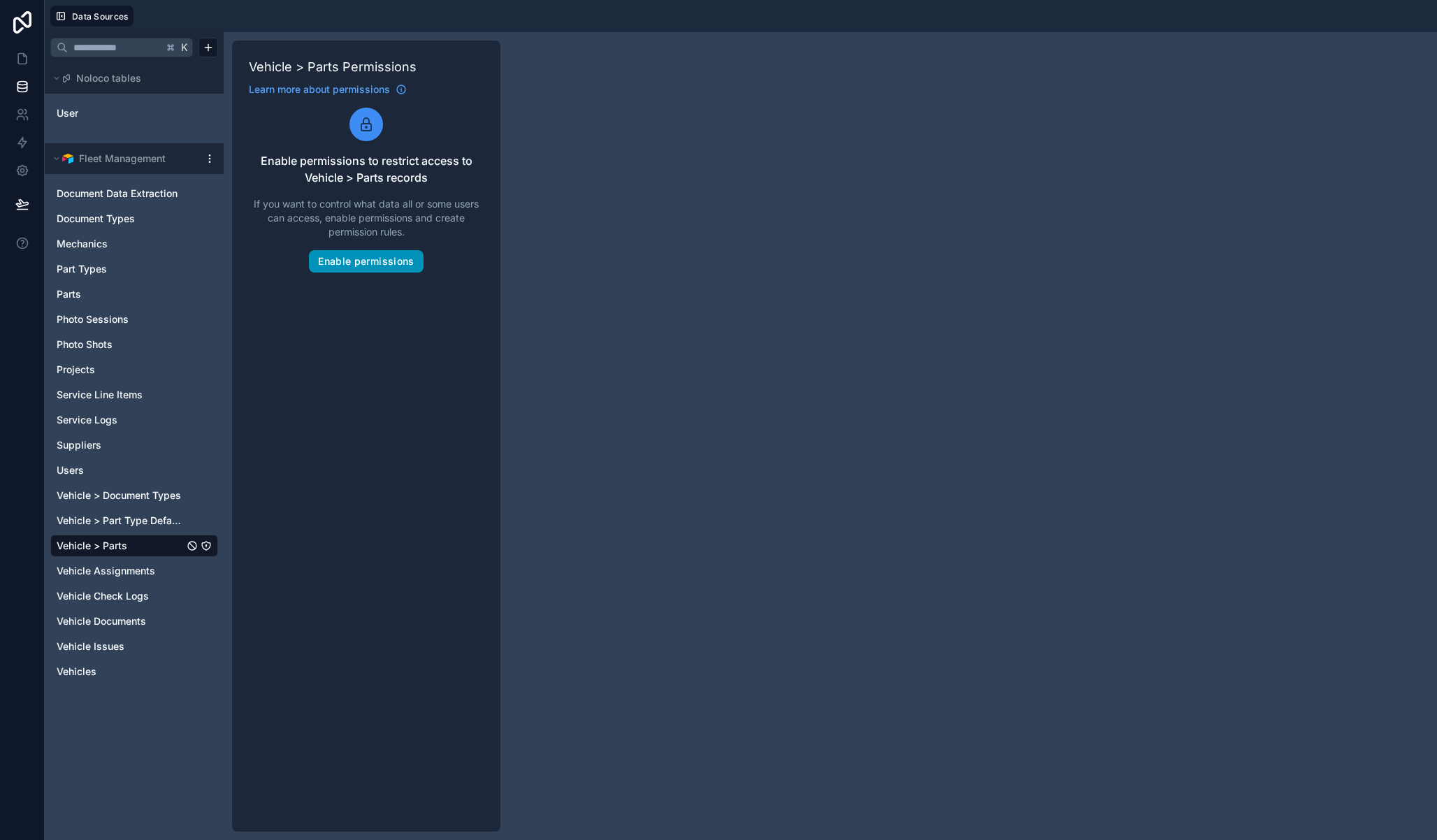
click at [398, 254] on button "Enable permissions" at bounding box center [366, 262] width 114 height 23
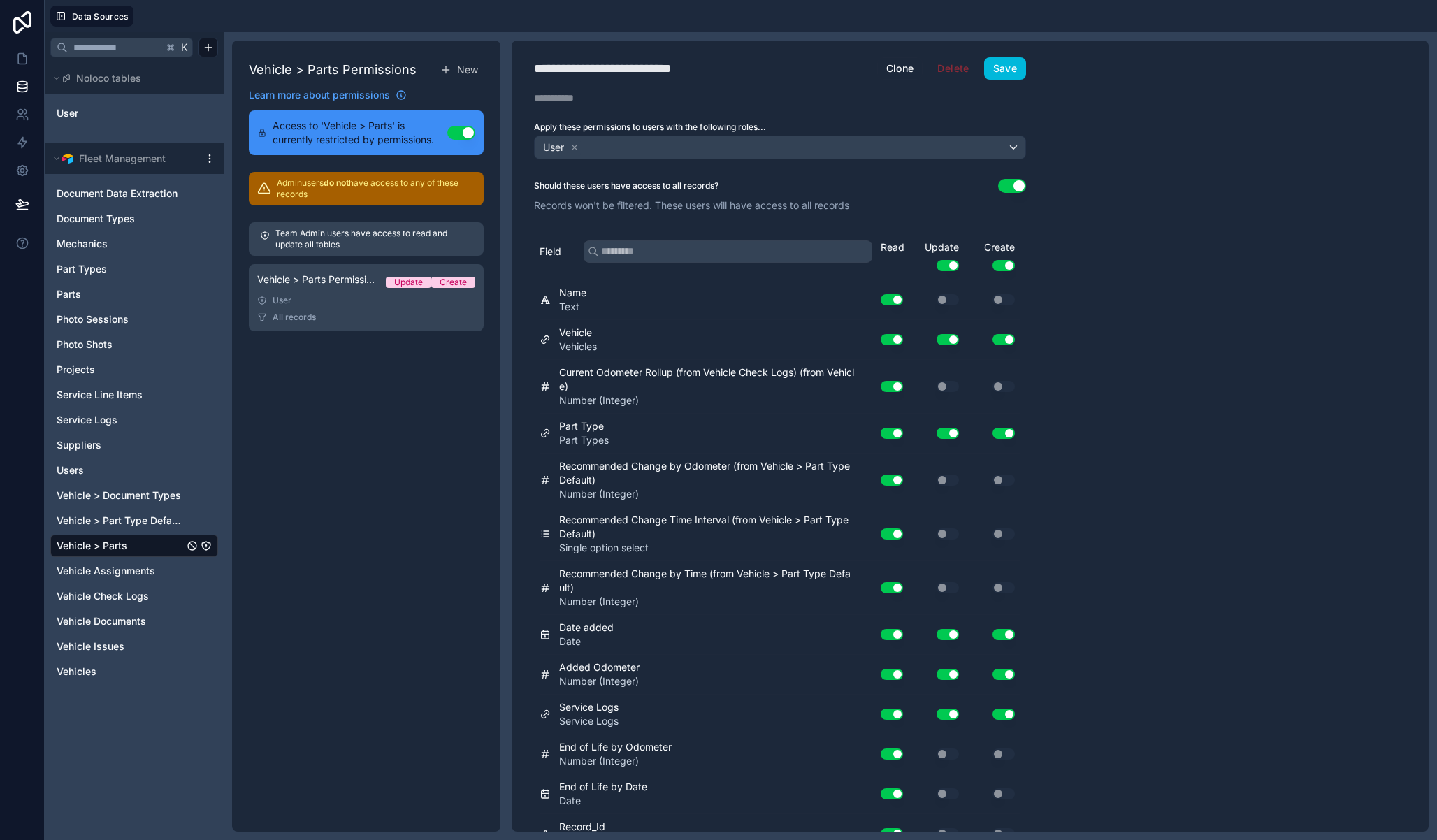
click at [617, 70] on div "**********" at bounding box center [623, 68] width 178 height 20
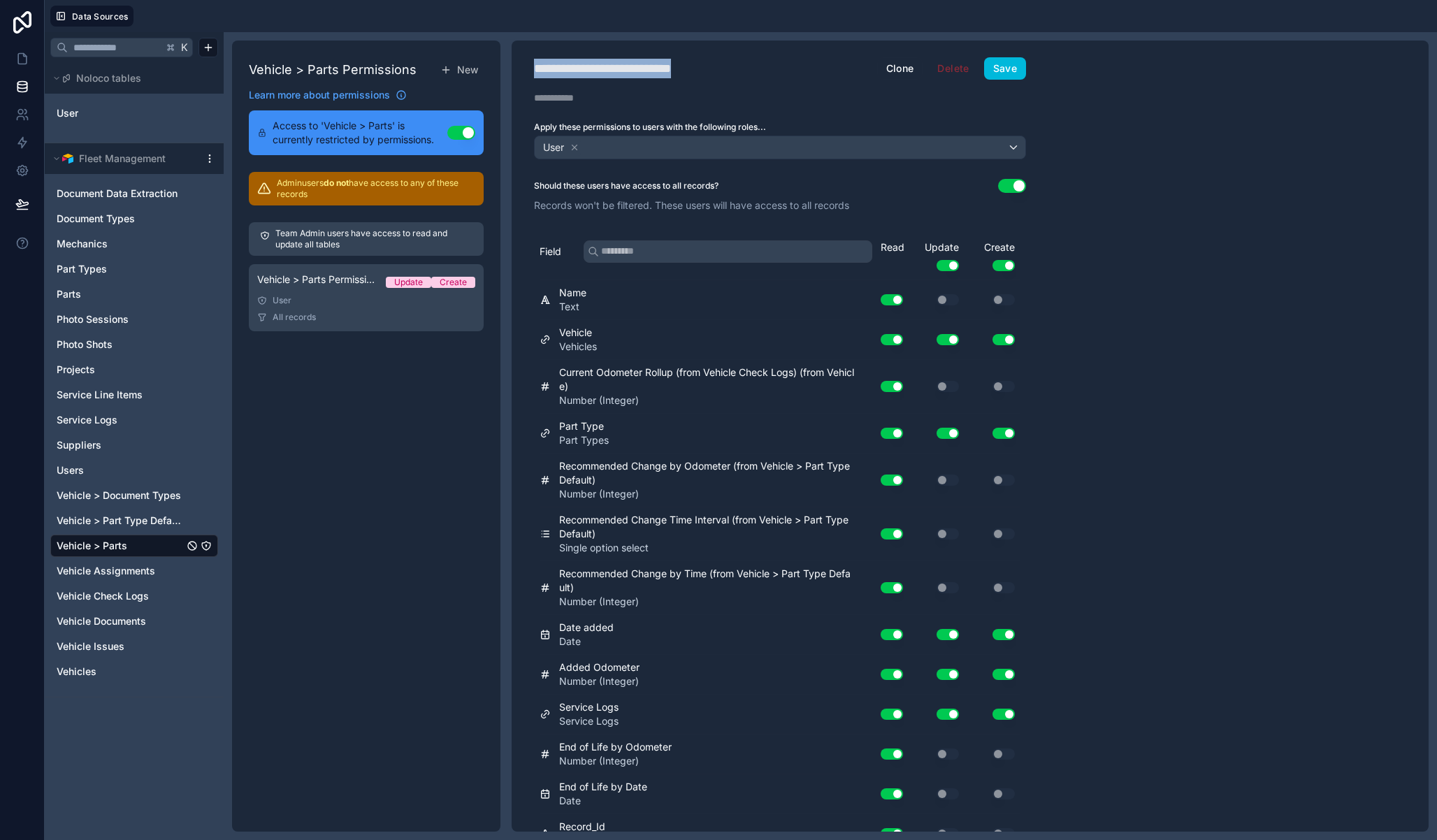
click at [617, 70] on div "**********" at bounding box center [623, 68] width 178 height 20
type div "**********"
click at [580, 150] on icon at bounding box center [575, 147] width 9 height 9
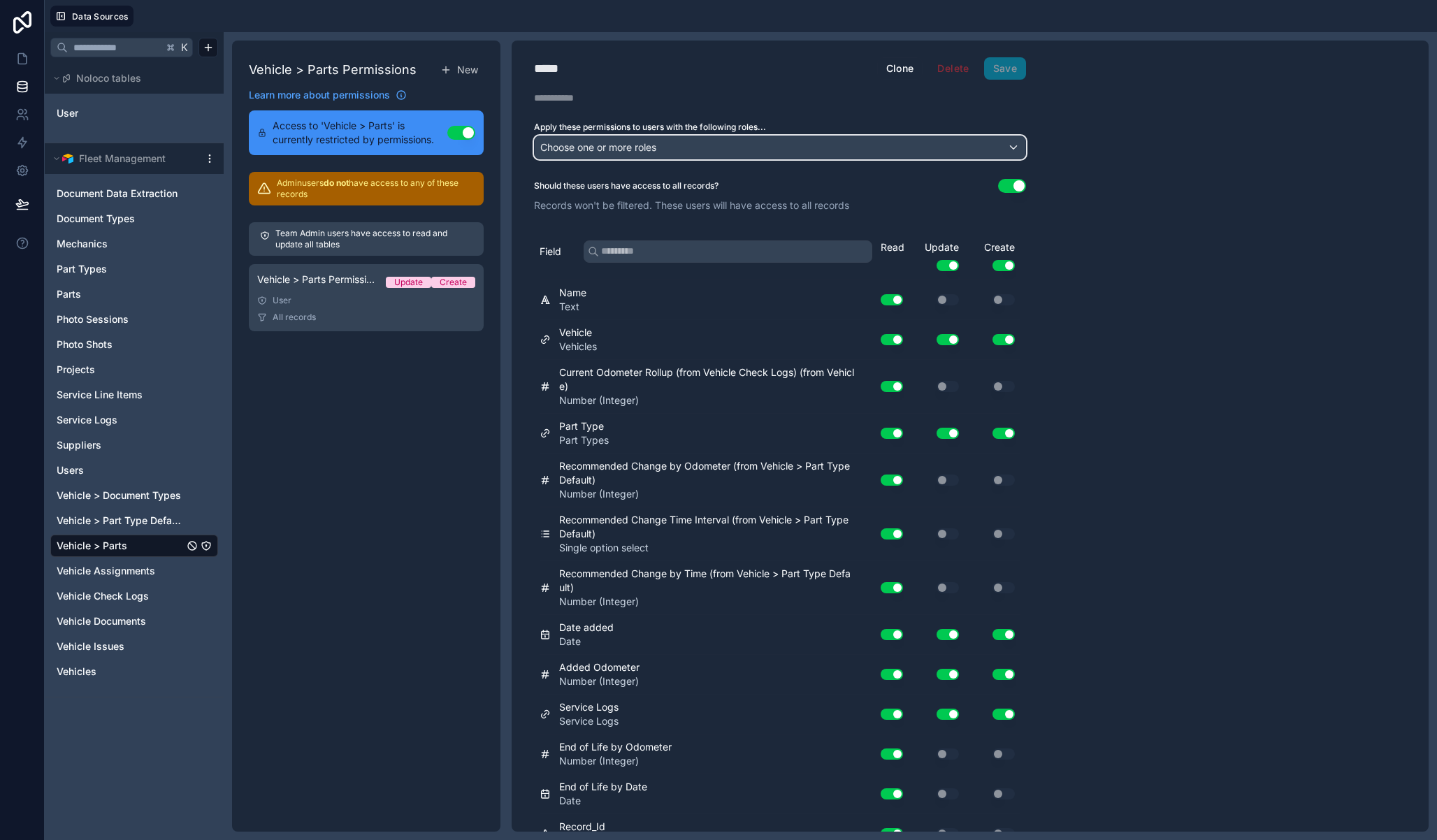
click at [614, 137] on div "Choose one or more roles" at bounding box center [780, 148] width 490 height 23
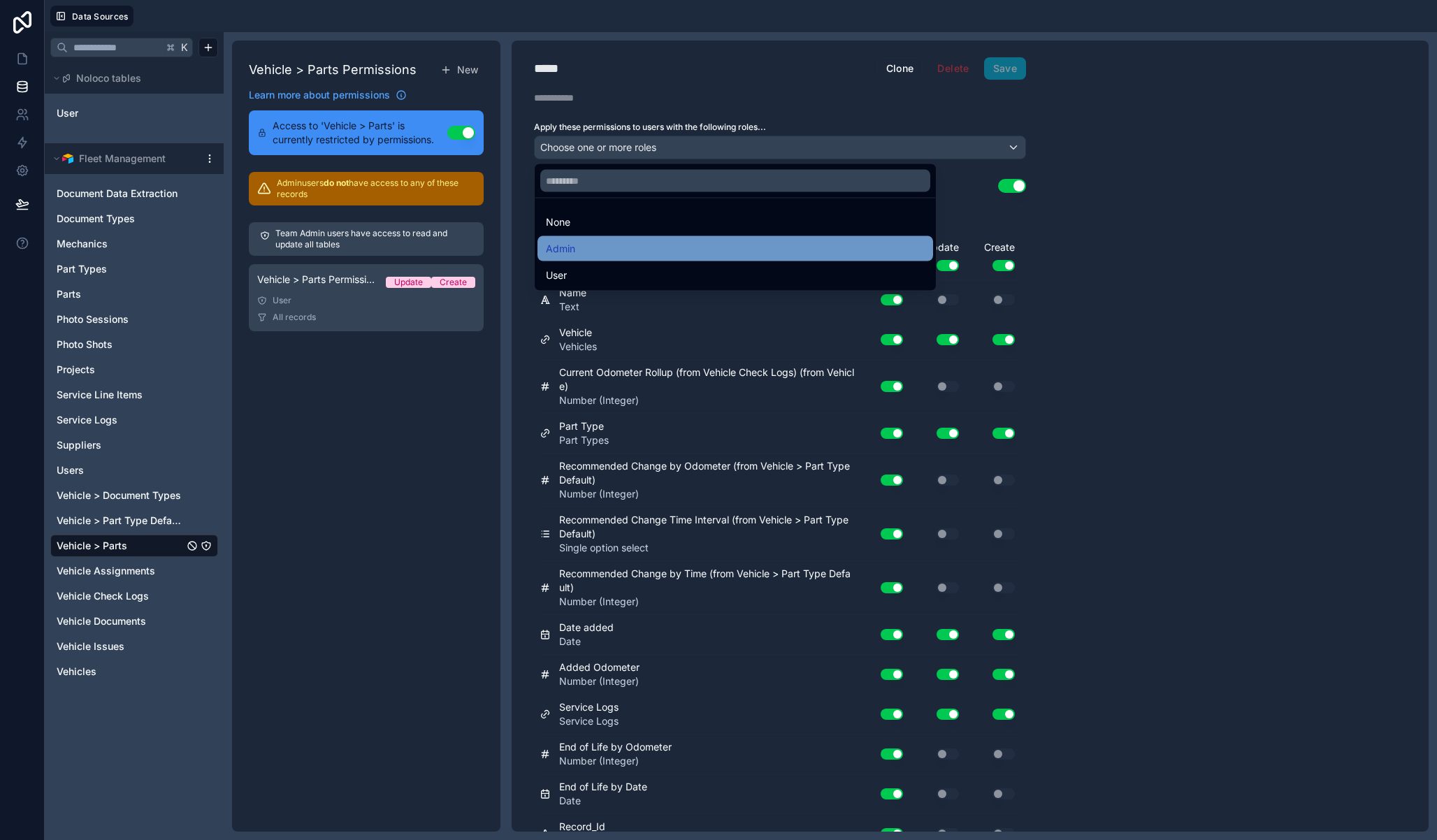
click at [612, 249] on div "Admin" at bounding box center [735, 249] width 378 height 17
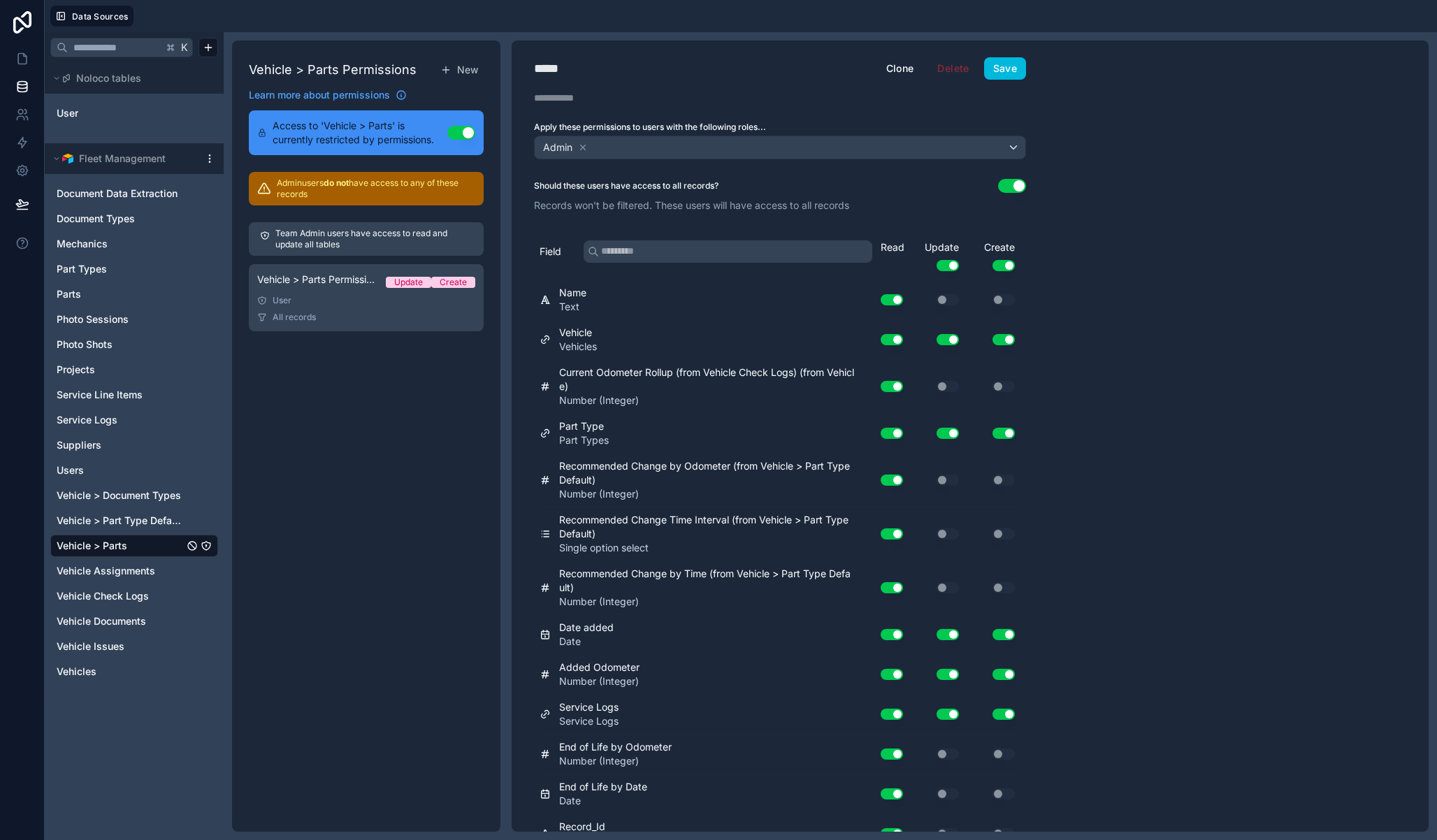
click at [1105, 172] on div "***** Admin Clone Delete Save Description Apply these permissions to users with…" at bounding box center [969, 436] width 917 height 791
click at [1016, 69] on button "Save" at bounding box center [1005, 68] width 42 height 23
click at [471, 66] on span "New" at bounding box center [468, 69] width 21 height 14
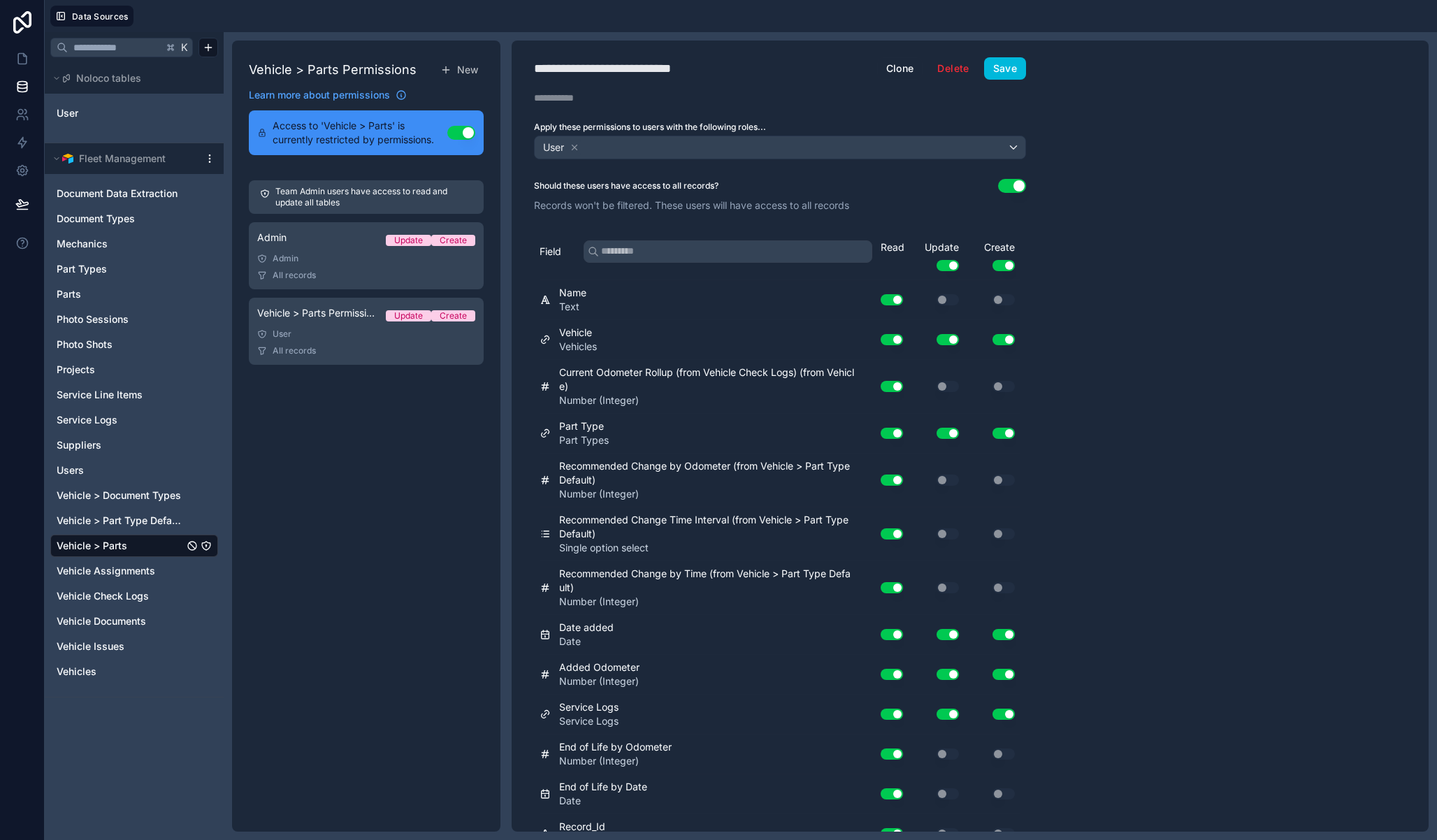
click at [627, 68] on div "**********" at bounding box center [624, 68] width 181 height 20
type div "**********"
drag, startPoint x: 944, startPoint y: 257, endPoint x: 949, endPoint y: 270, distance: 13.9
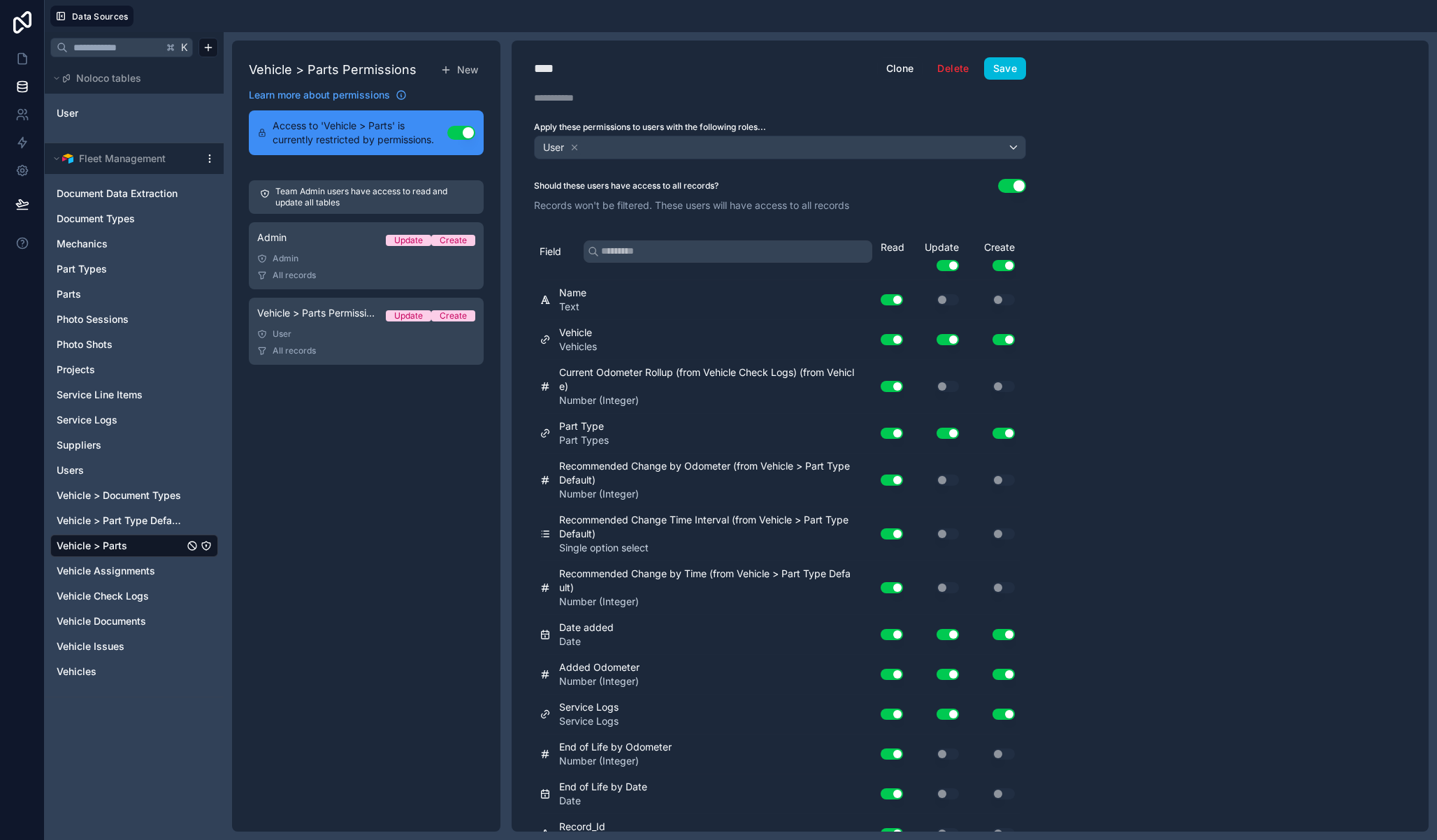
click at [944, 258] on div "Update Use setting" at bounding box center [936, 256] width 56 height 30
click at [949, 269] on button "Use setting" at bounding box center [948, 265] width 23 height 11
click at [994, 266] on button "Use setting" at bounding box center [1004, 265] width 23 height 11
click at [1010, 73] on button "Save" at bounding box center [1005, 68] width 42 height 23
click at [208, 568] on icon "Vehicle Assignments" at bounding box center [206, 571] width 11 height 11
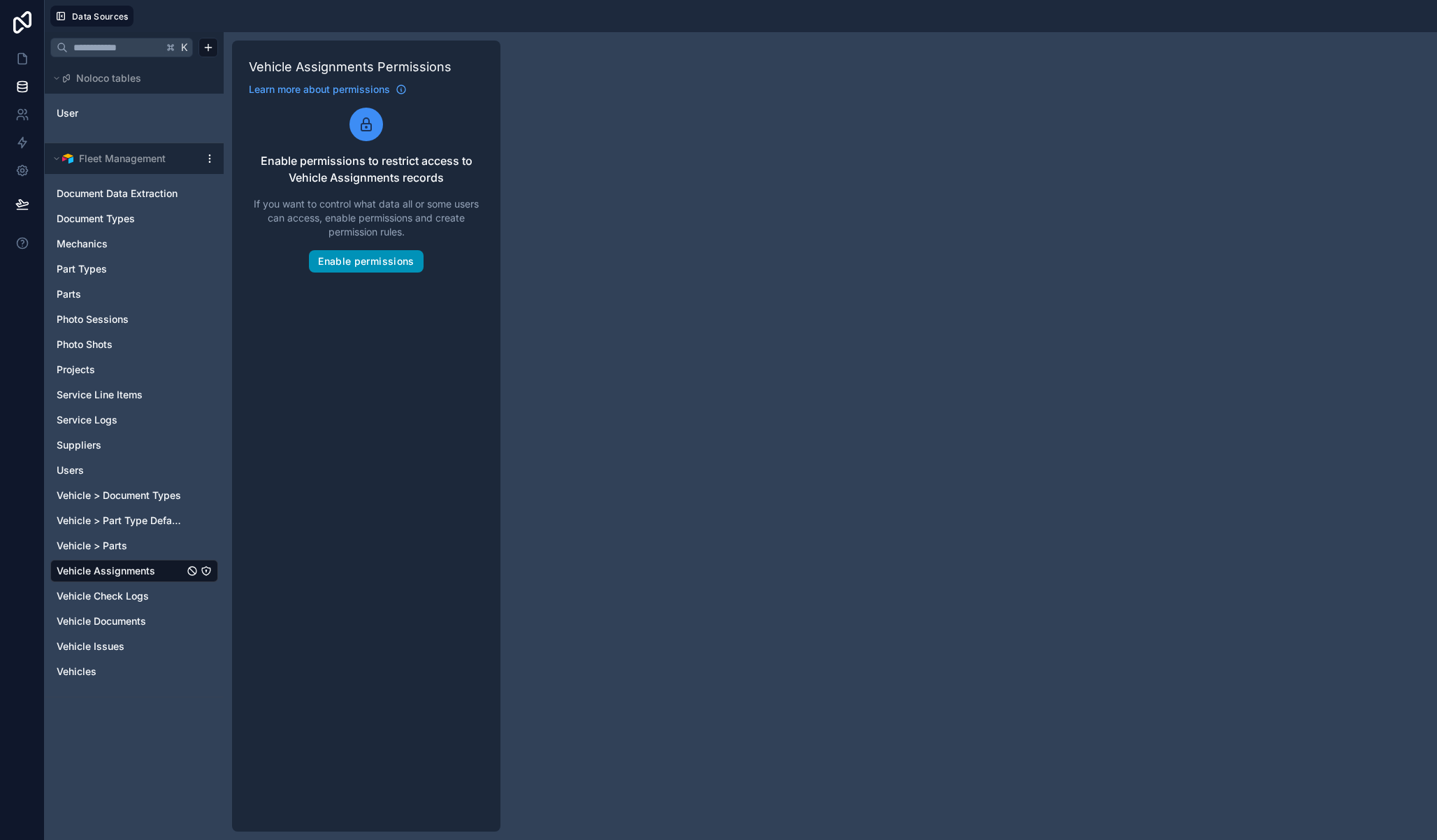
click at [374, 261] on button "Enable permissions" at bounding box center [366, 262] width 114 height 23
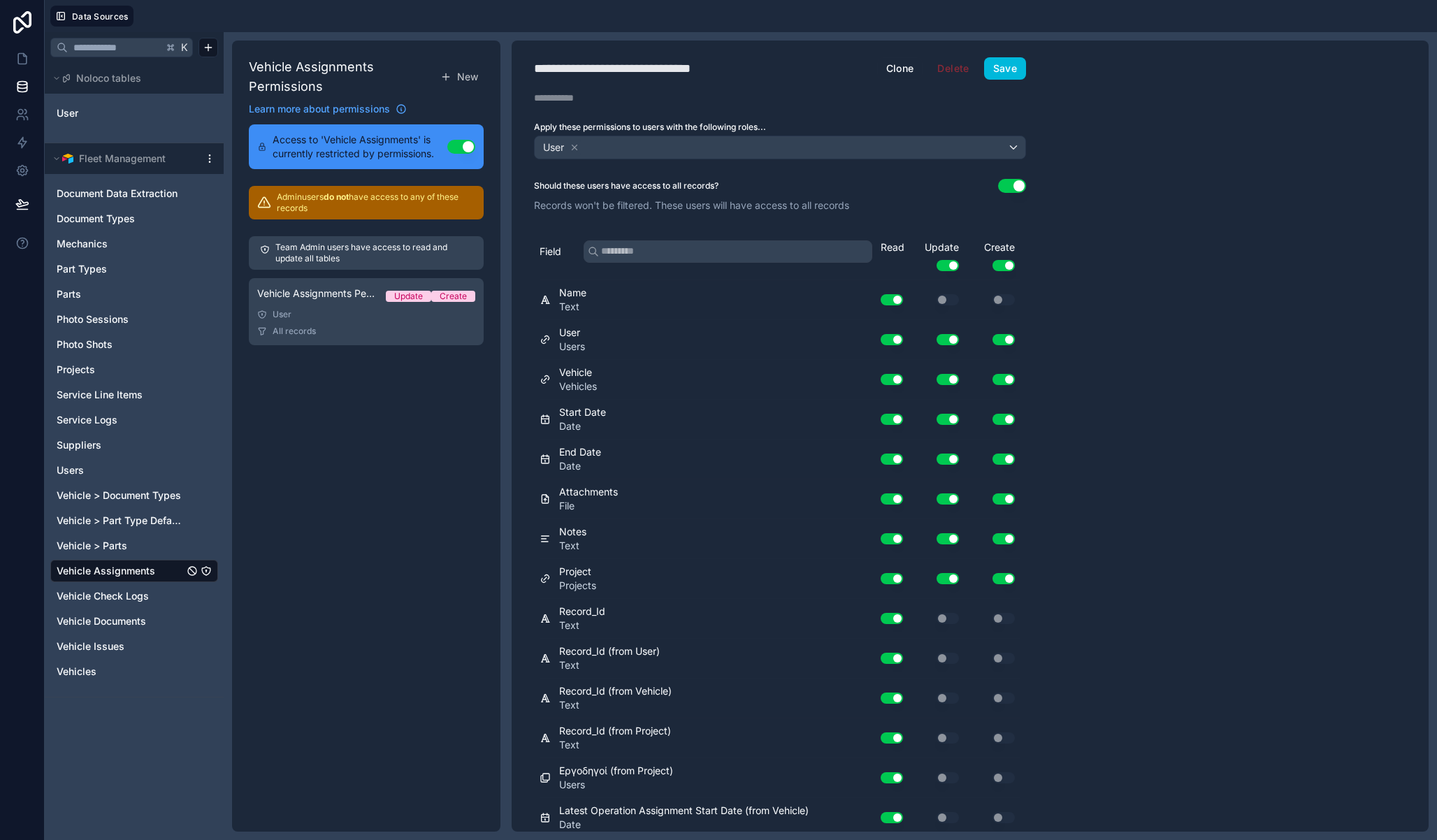
click at [604, 73] on div "**********" at bounding box center [640, 68] width 212 height 20
type div "**********"
click at [573, 148] on icon at bounding box center [575, 147] width 9 height 9
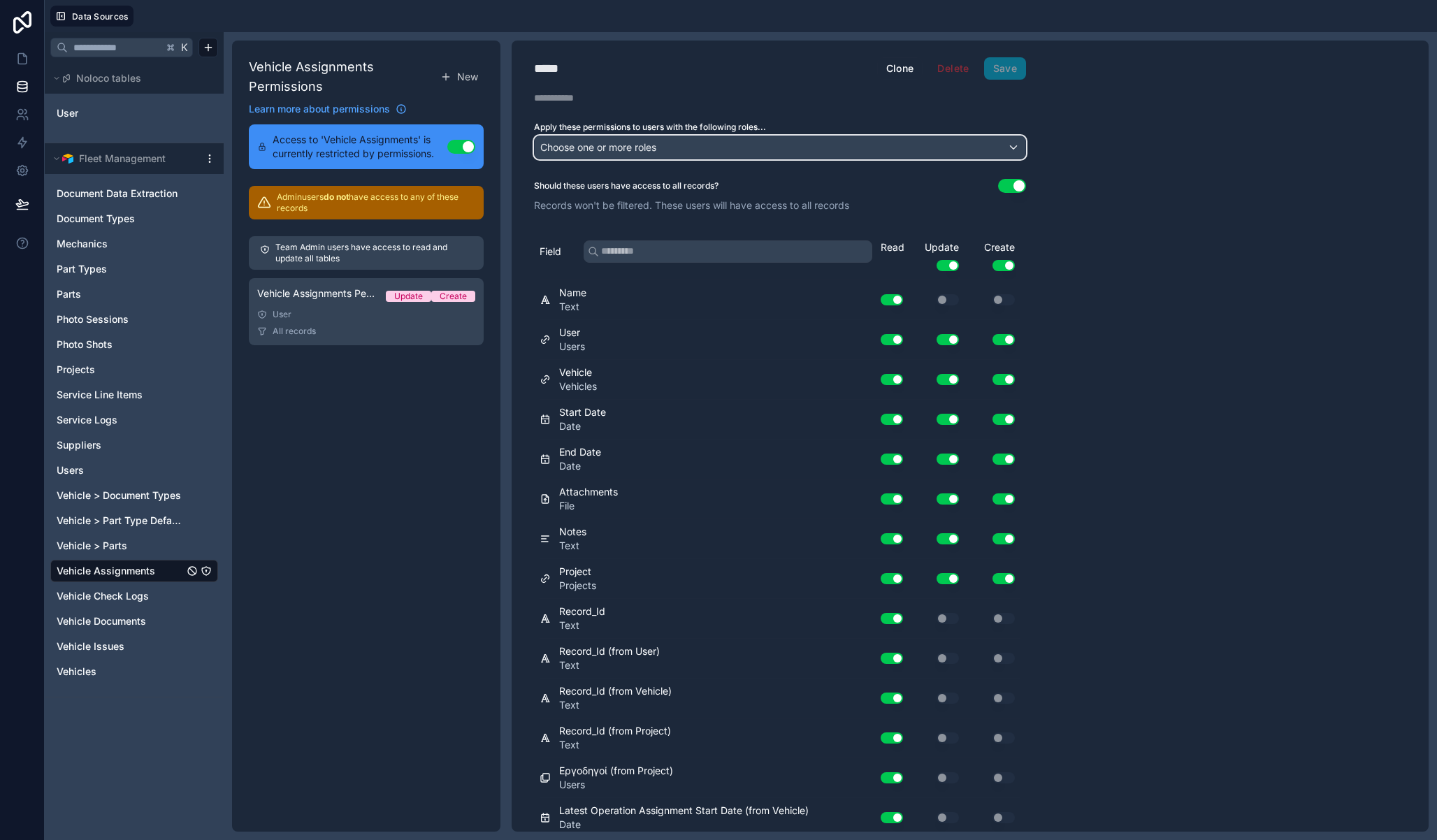
click at [592, 144] on span "Choose one or more roles" at bounding box center [599, 147] width 116 height 12
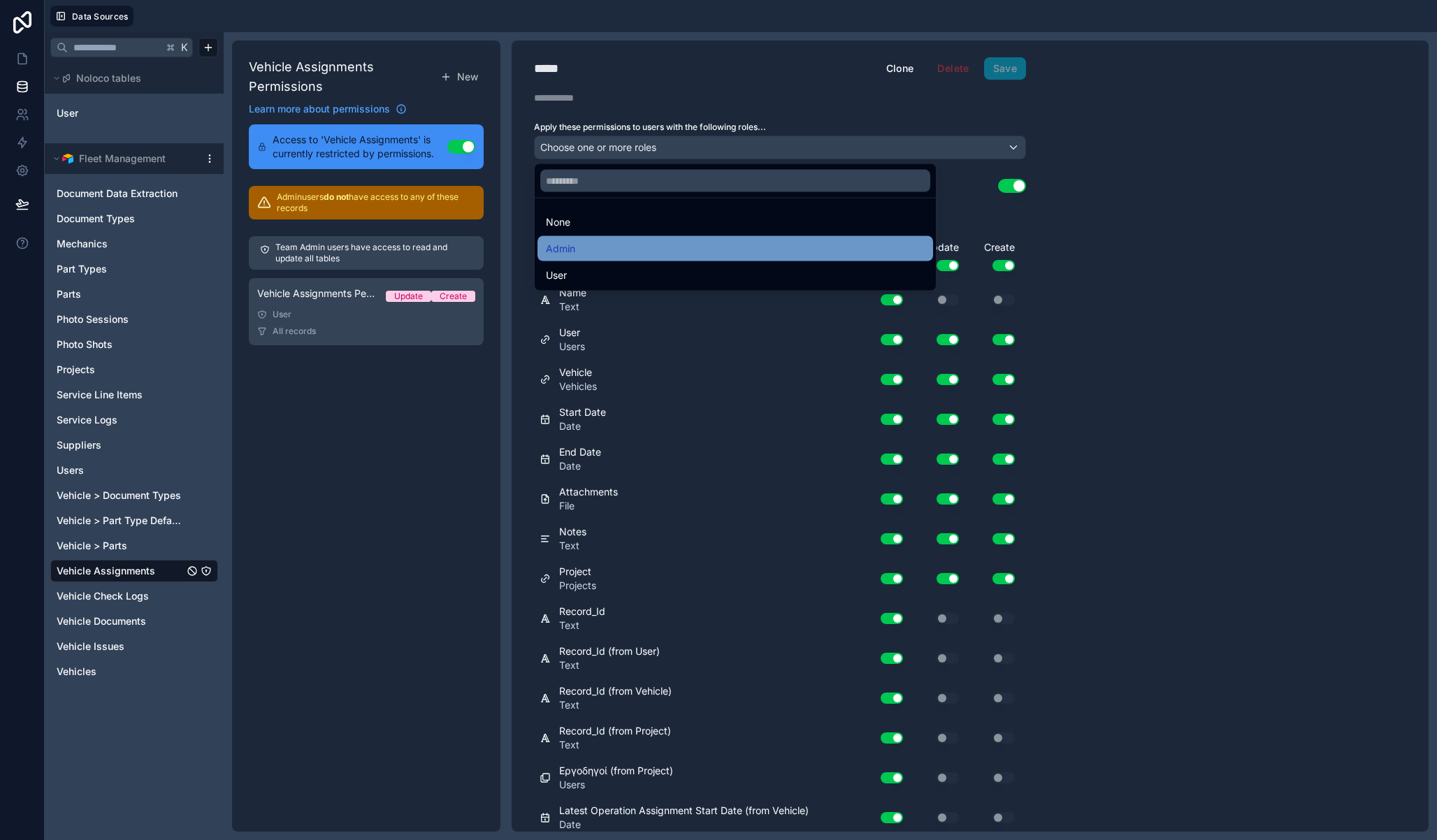
click at [588, 243] on div "Admin" at bounding box center [735, 249] width 378 height 17
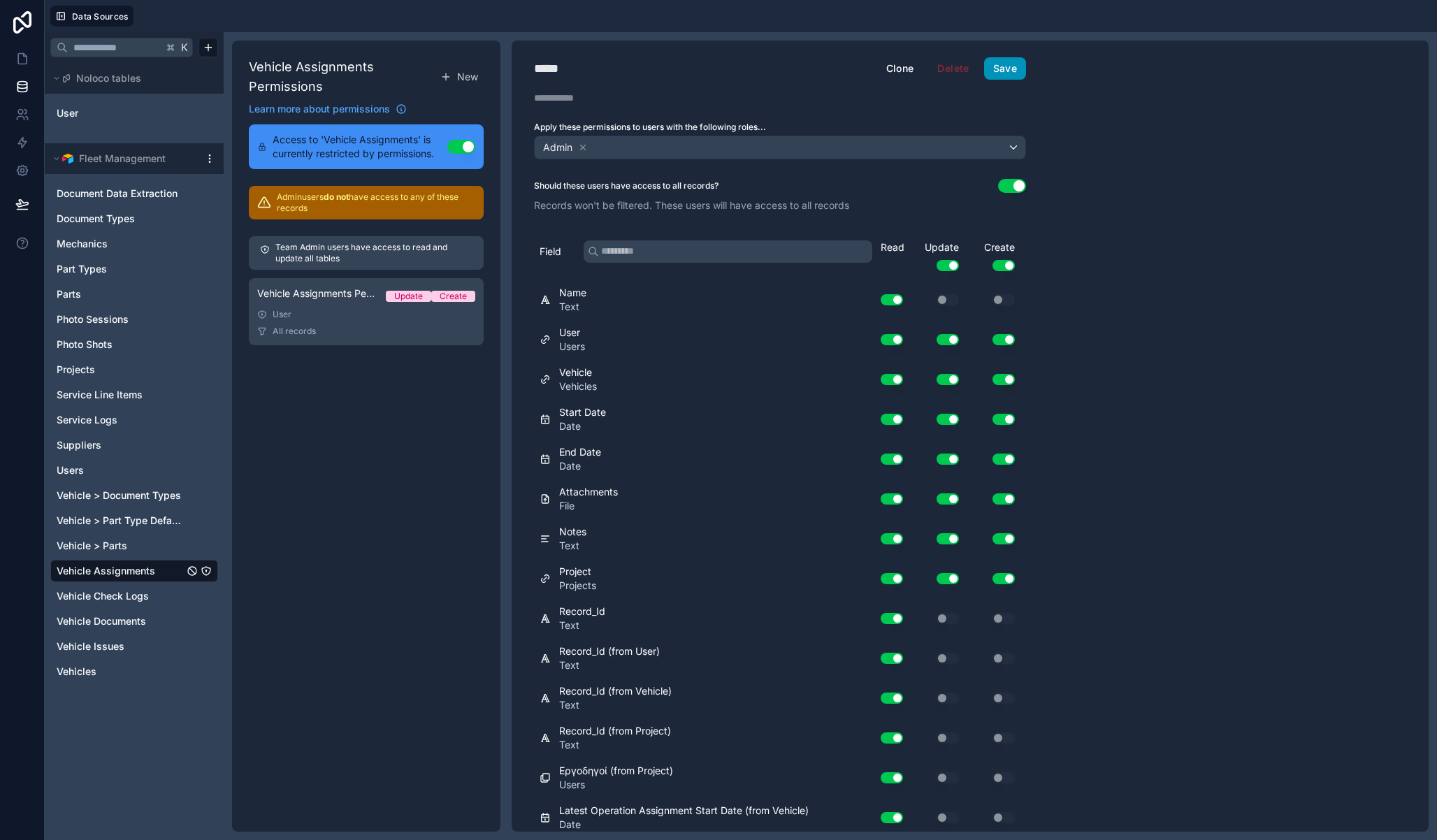
click at [1014, 59] on button "Save" at bounding box center [1005, 68] width 42 height 23
click at [470, 79] on span "New" at bounding box center [468, 77] width 21 height 14
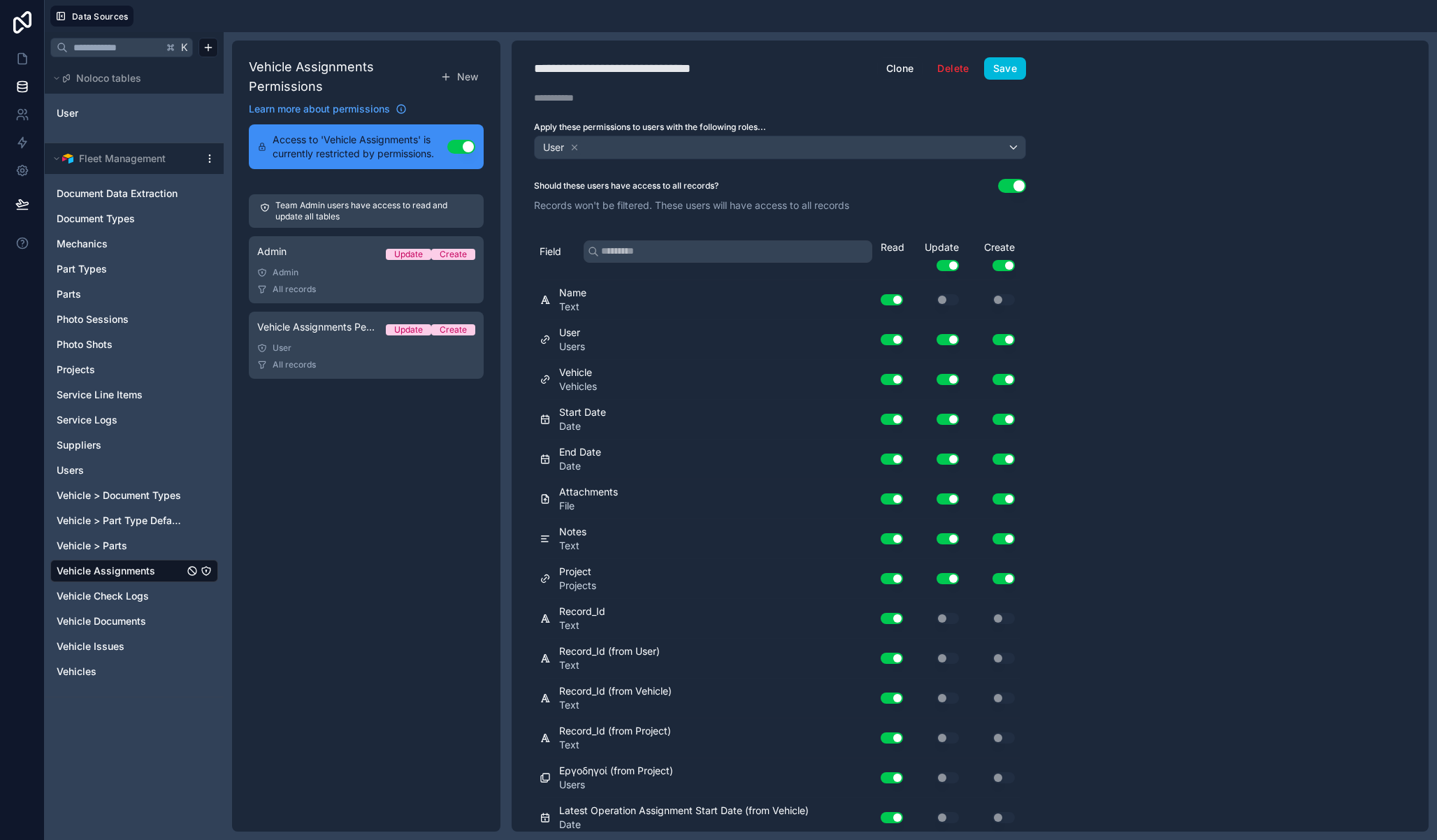
click at [654, 73] on div "**********" at bounding box center [641, 68] width 215 height 20
type div "**********"
click at [950, 264] on button "Use setting" at bounding box center [948, 265] width 23 height 11
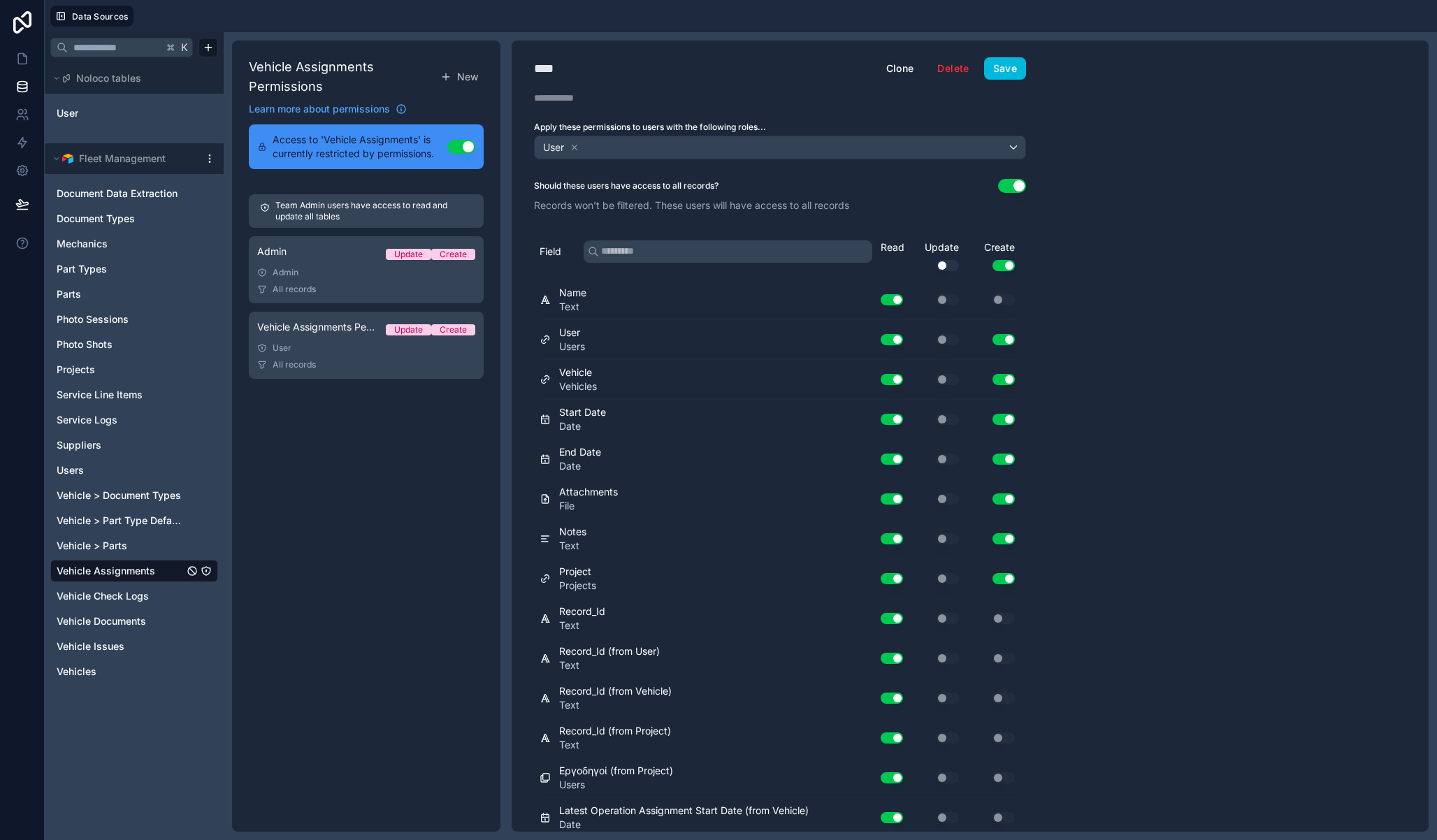
click at [998, 264] on button "Use setting" at bounding box center [1004, 265] width 23 height 11
click at [1019, 82] on div "**** User Clone Delete Save Description Apply these permissions to users with t…" at bounding box center [780, 436] width 537 height 791
click at [1020, 73] on button "Save" at bounding box center [1005, 68] width 42 height 23
click at [206, 596] on icon "Vehicle Check Logs" at bounding box center [206, 596] width 0 height 1
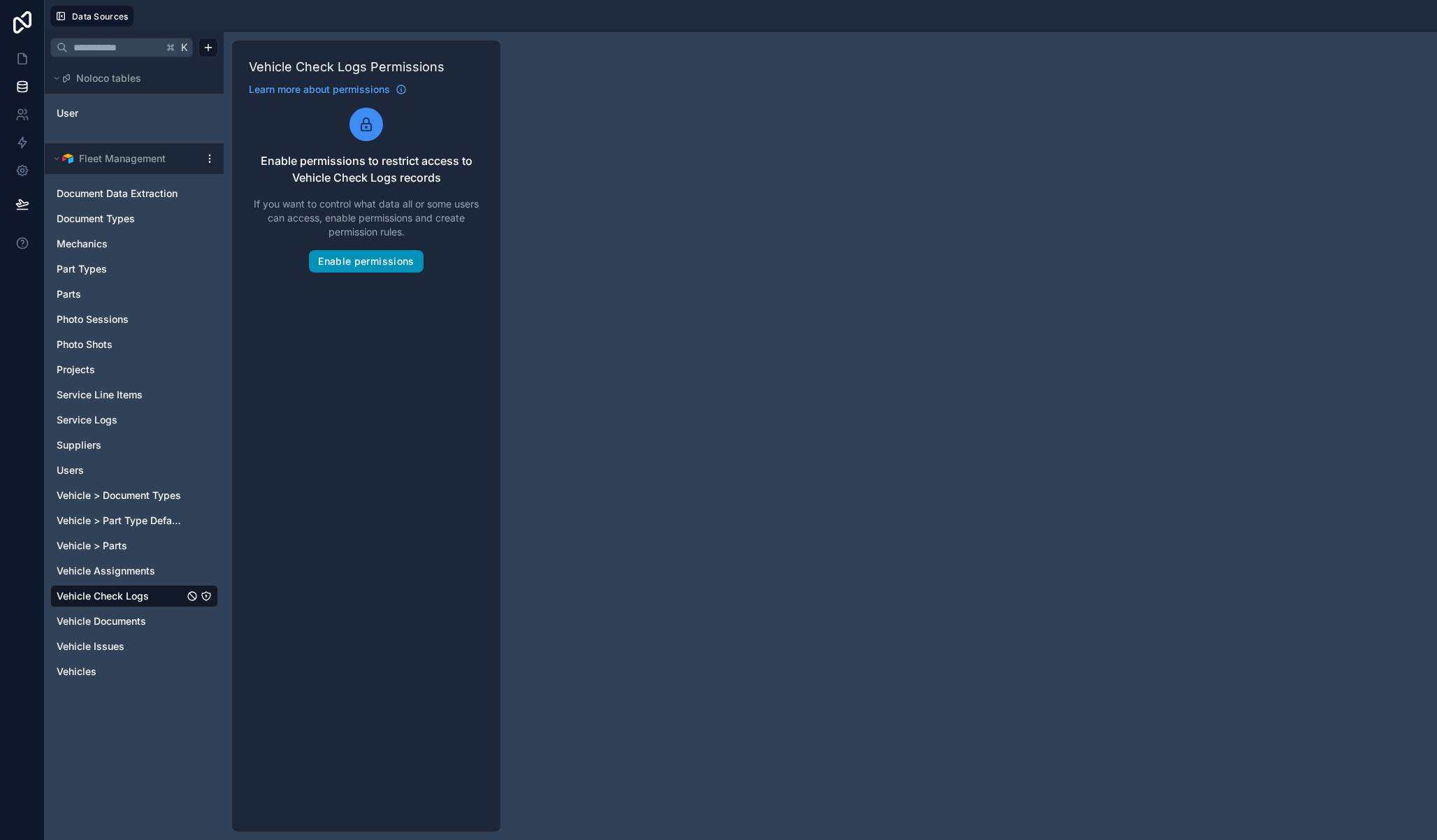
click at [382, 269] on button "Enable permissions" at bounding box center [366, 262] width 114 height 23
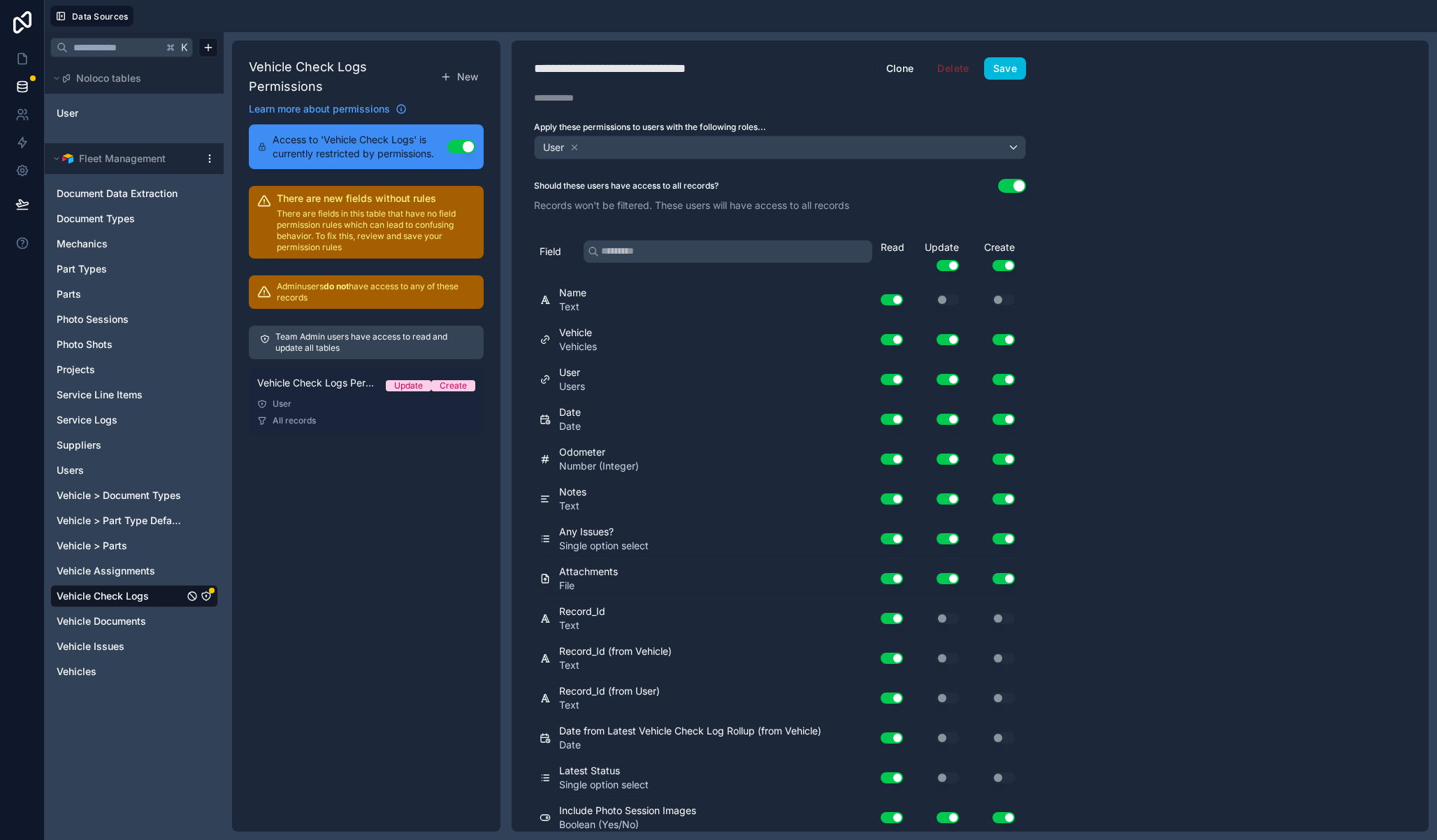
click at [336, 401] on div "User" at bounding box center [366, 404] width 218 height 11
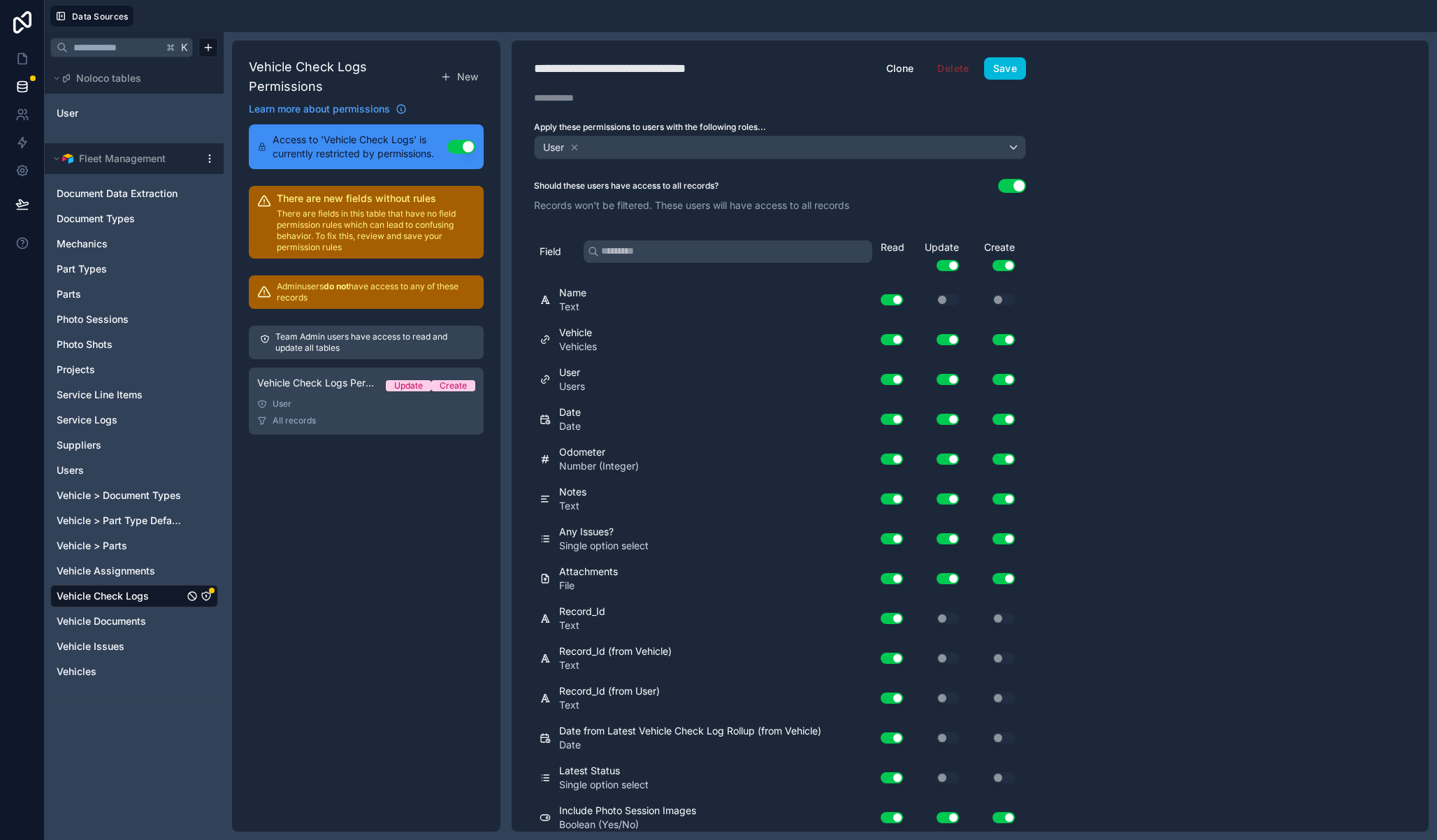
click at [682, 67] on div "**********" at bounding box center [637, 68] width 207 height 20
type div "**********"
click at [578, 145] on icon at bounding box center [575, 147] width 9 height 9
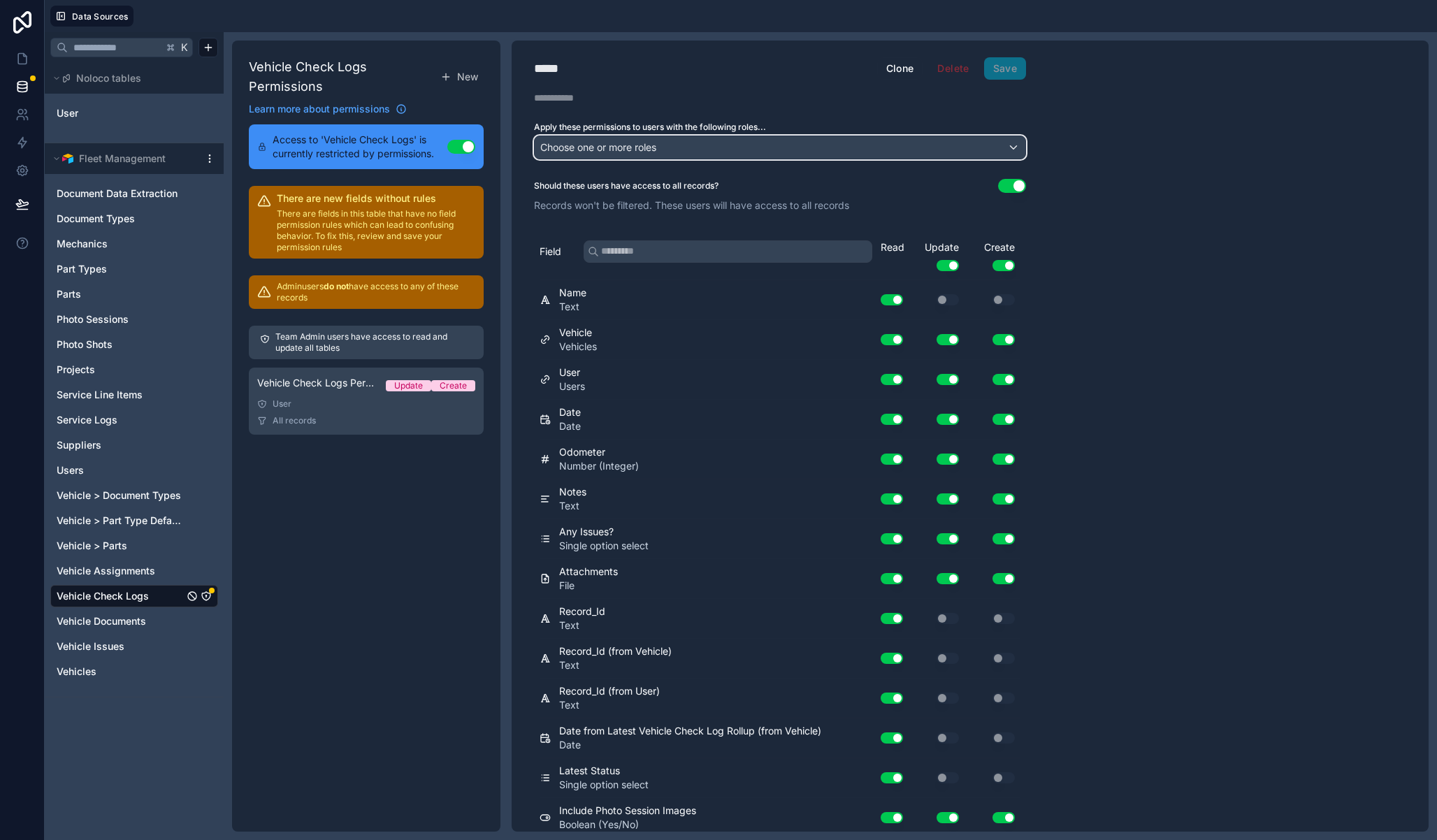
click at [612, 145] on span "Choose one or more roles" at bounding box center [599, 147] width 116 height 12
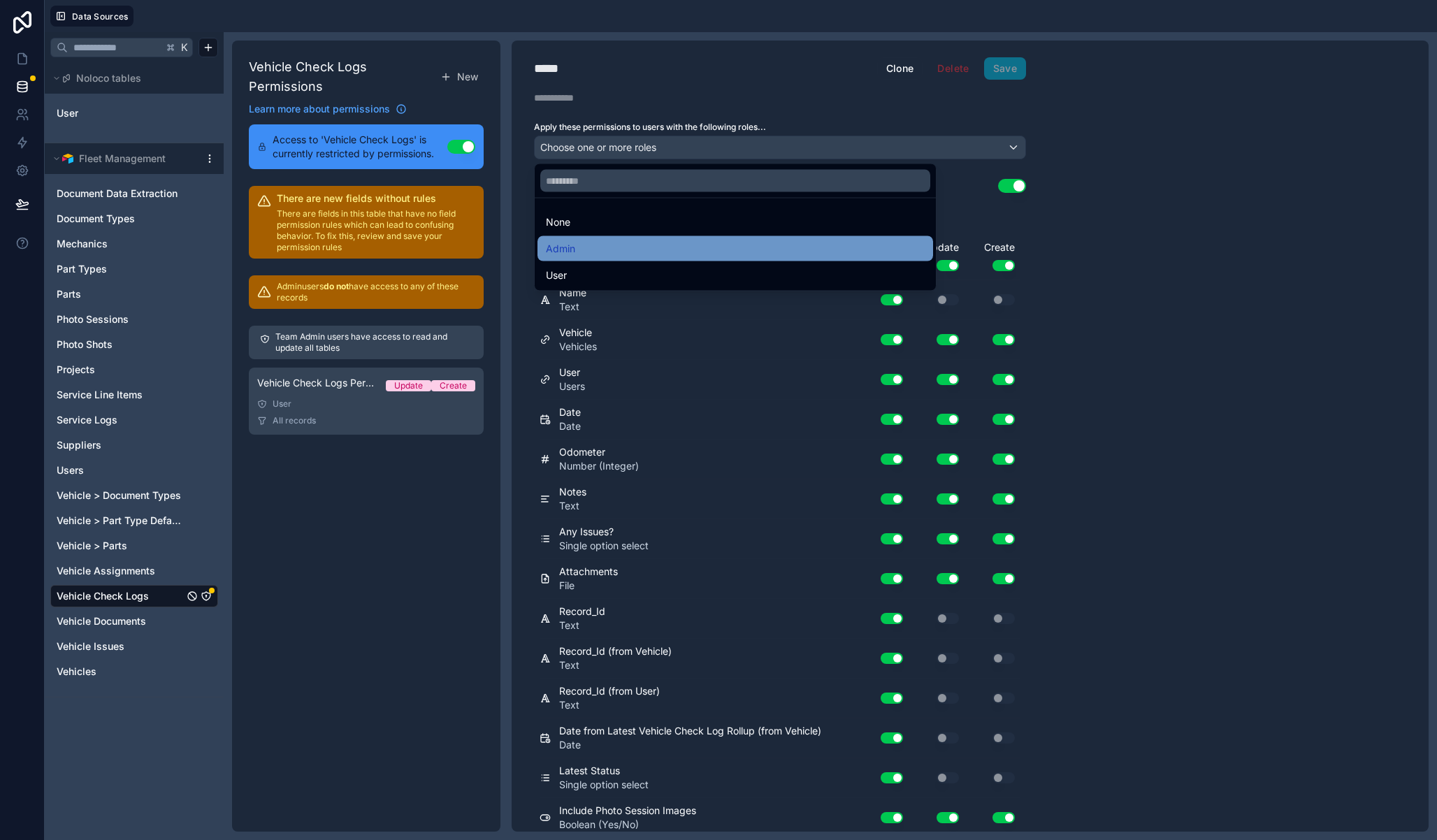
click at [599, 237] on div "Admin" at bounding box center [735, 248] width 396 height 26
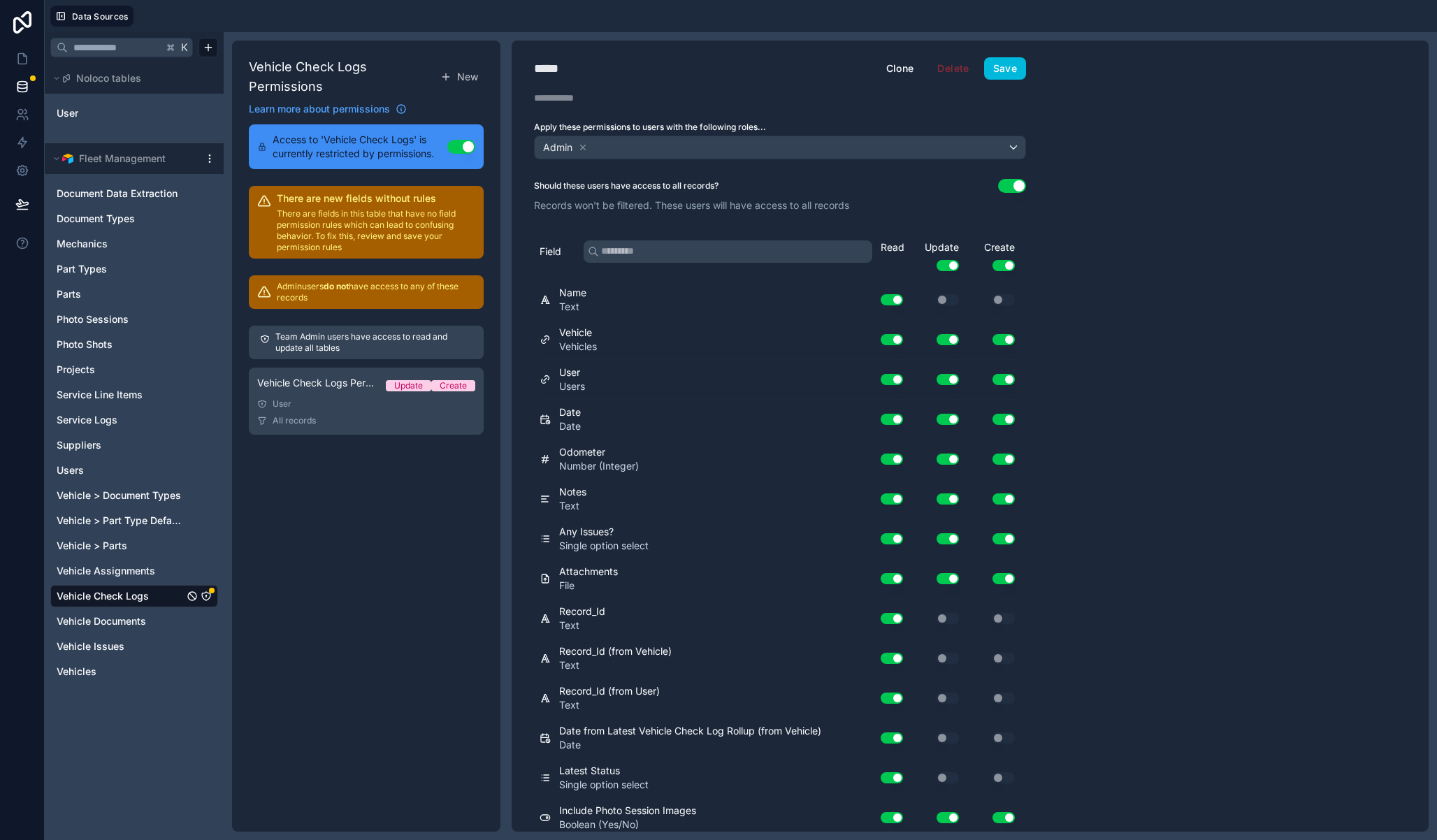
scroll to position [85, 0]
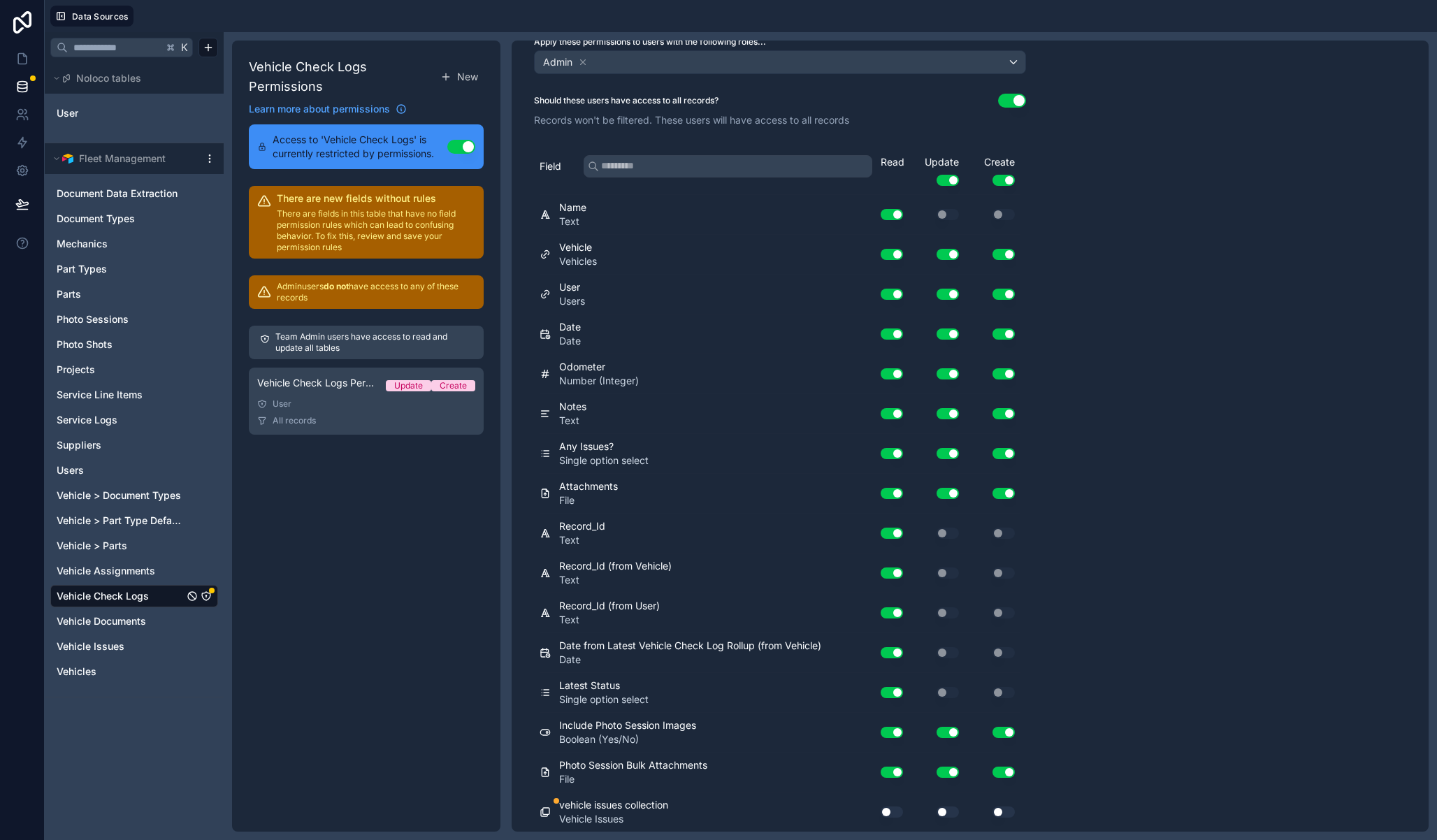
click at [884, 811] on button "Use setting" at bounding box center [893, 812] width 23 height 11
click at [949, 810] on button "Use setting" at bounding box center [948, 812] width 23 height 11
click at [1006, 809] on button "Use setting" at bounding box center [1004, 812] width 23 height 11
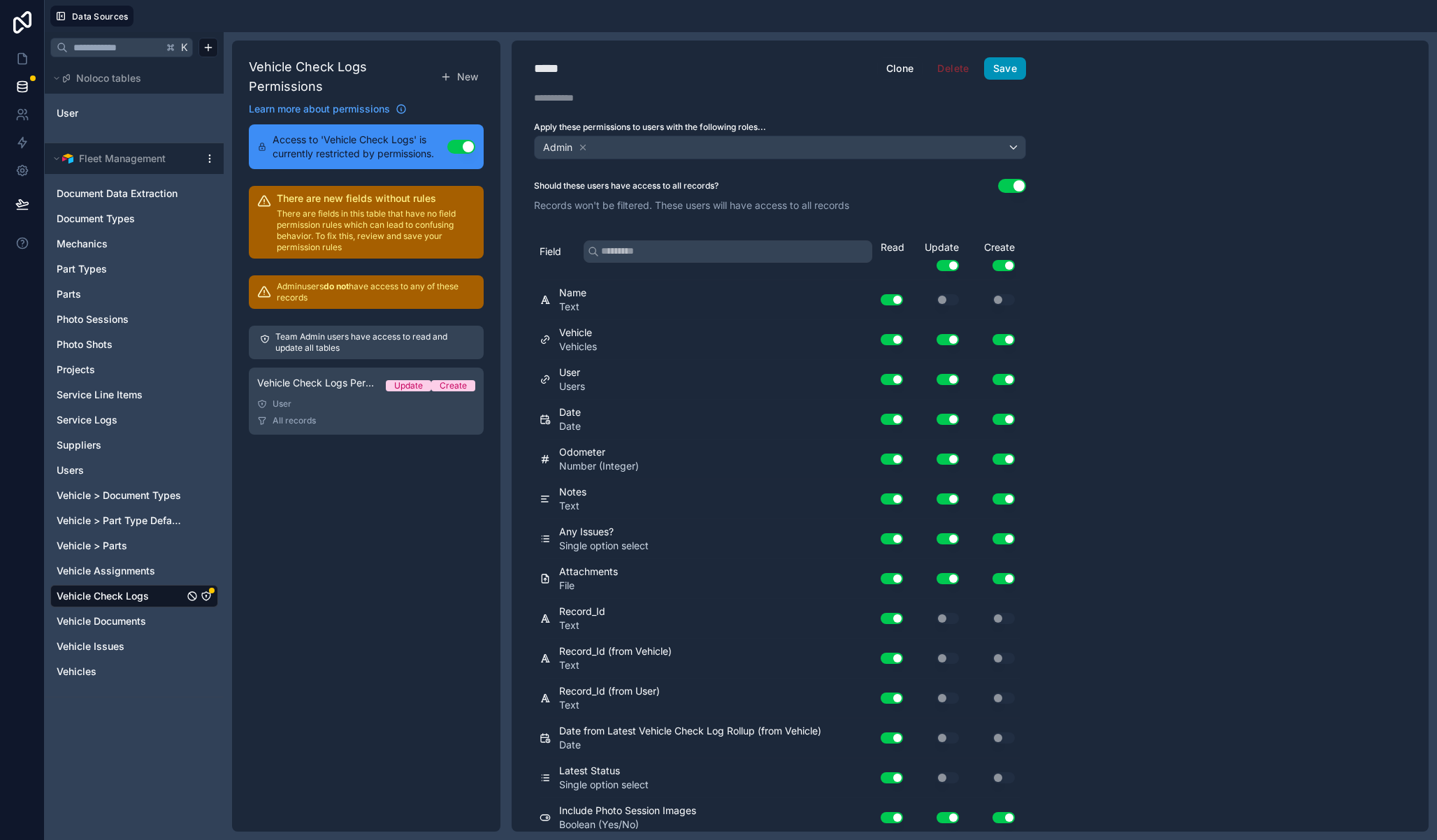
click at [1009, 62] on button "Save" at bounding box center [1005, 68] width 42 height 23
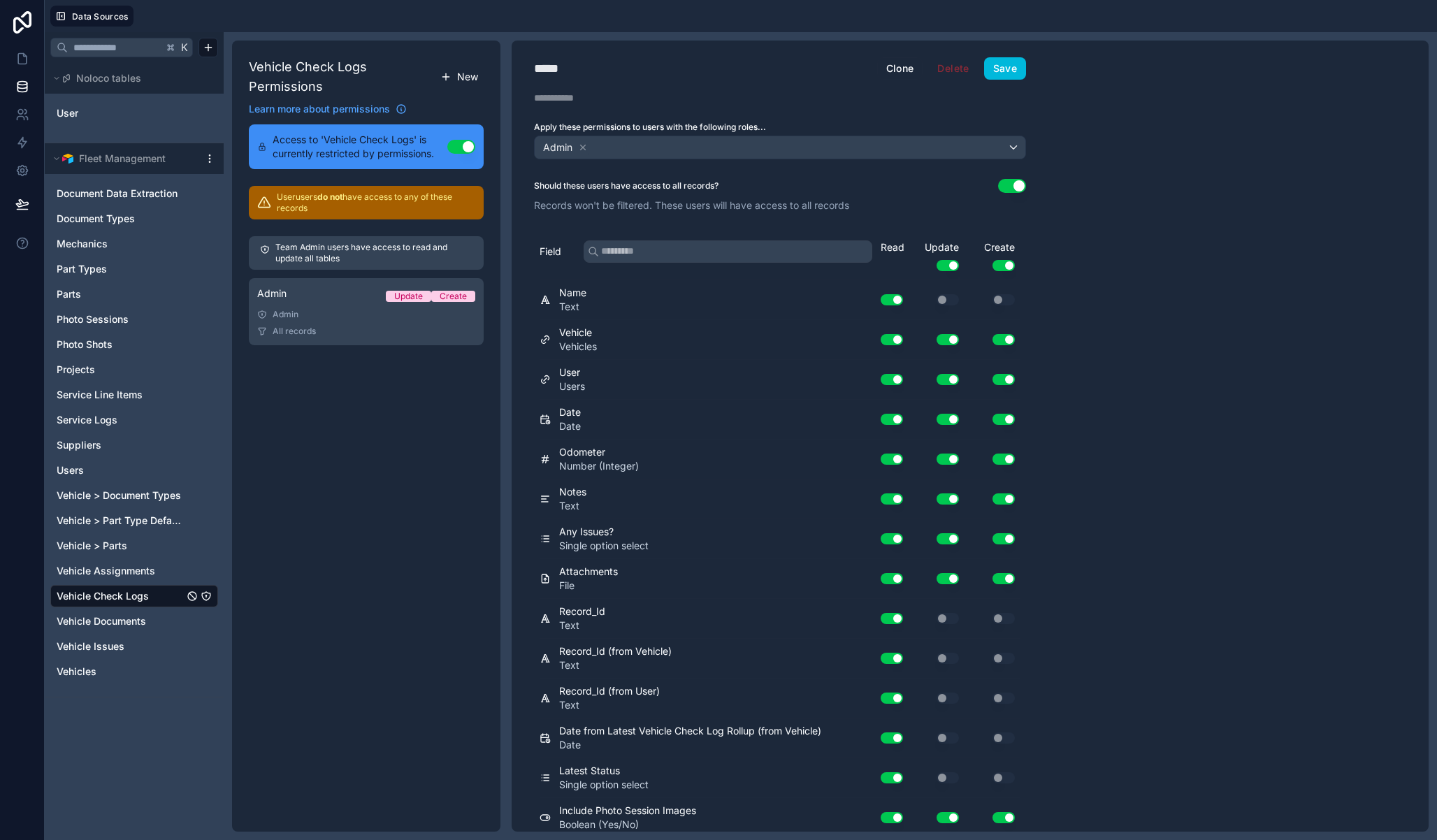
click at [467, 74] on span "New" at bounding box center [468, 77] width 21 height 14
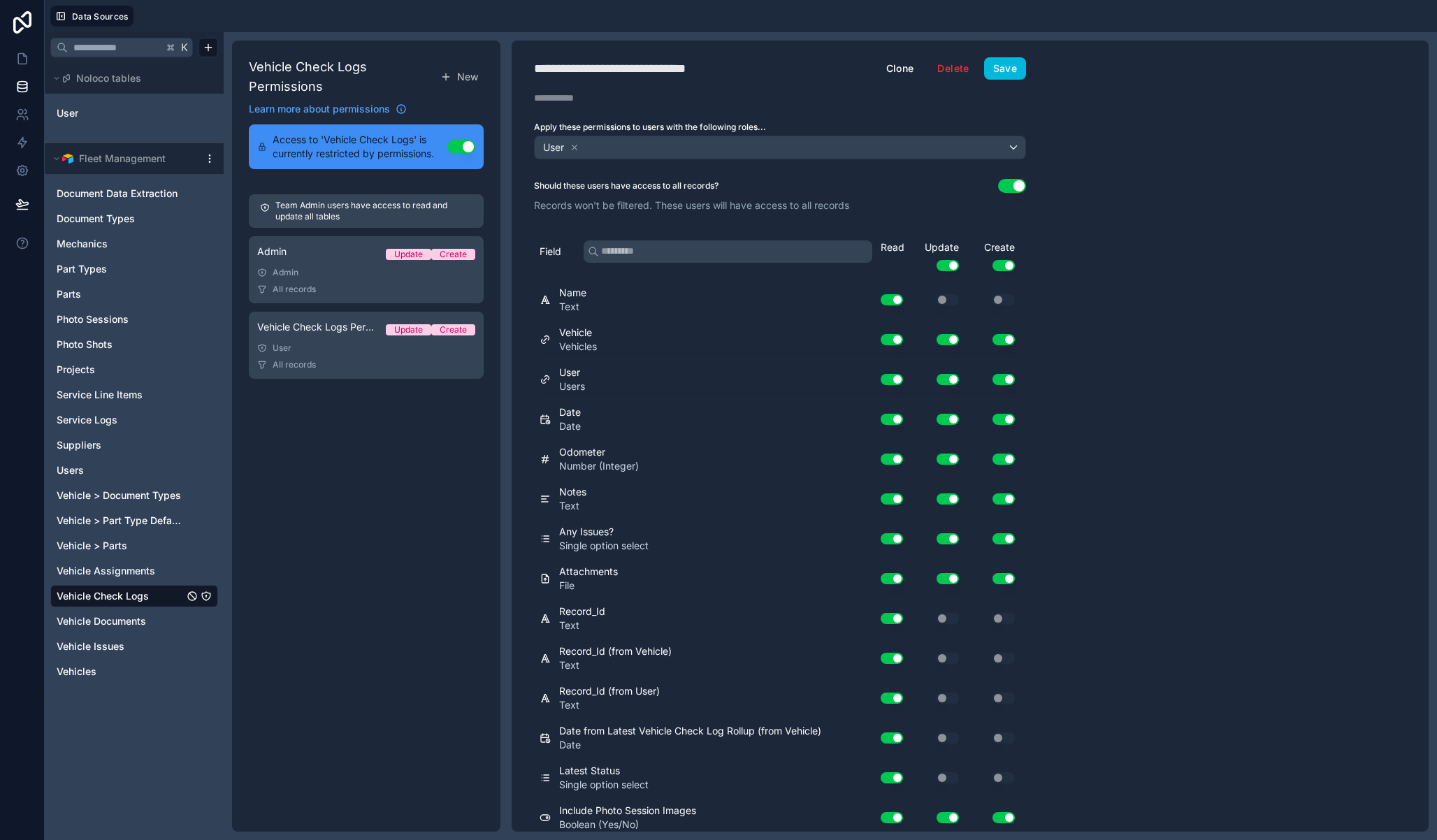
click at [601, 71] on div "**********" at bounding box center [638, 68] width 209 height 20
click at [604, 76] on div "**********" at bounding box center [638, 68] width 209 height 20
type div "**********"
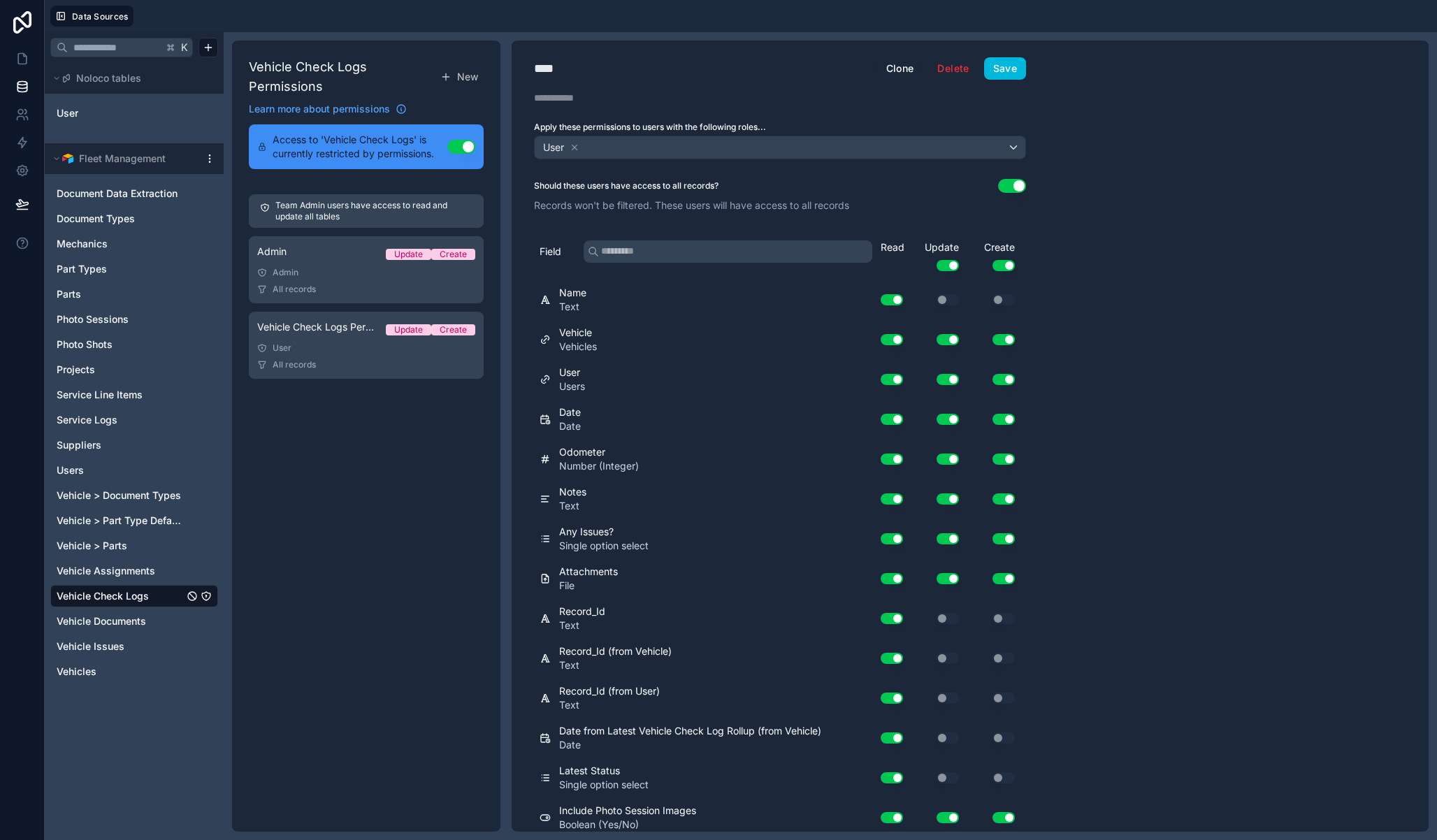
scroll to position [85, 0]
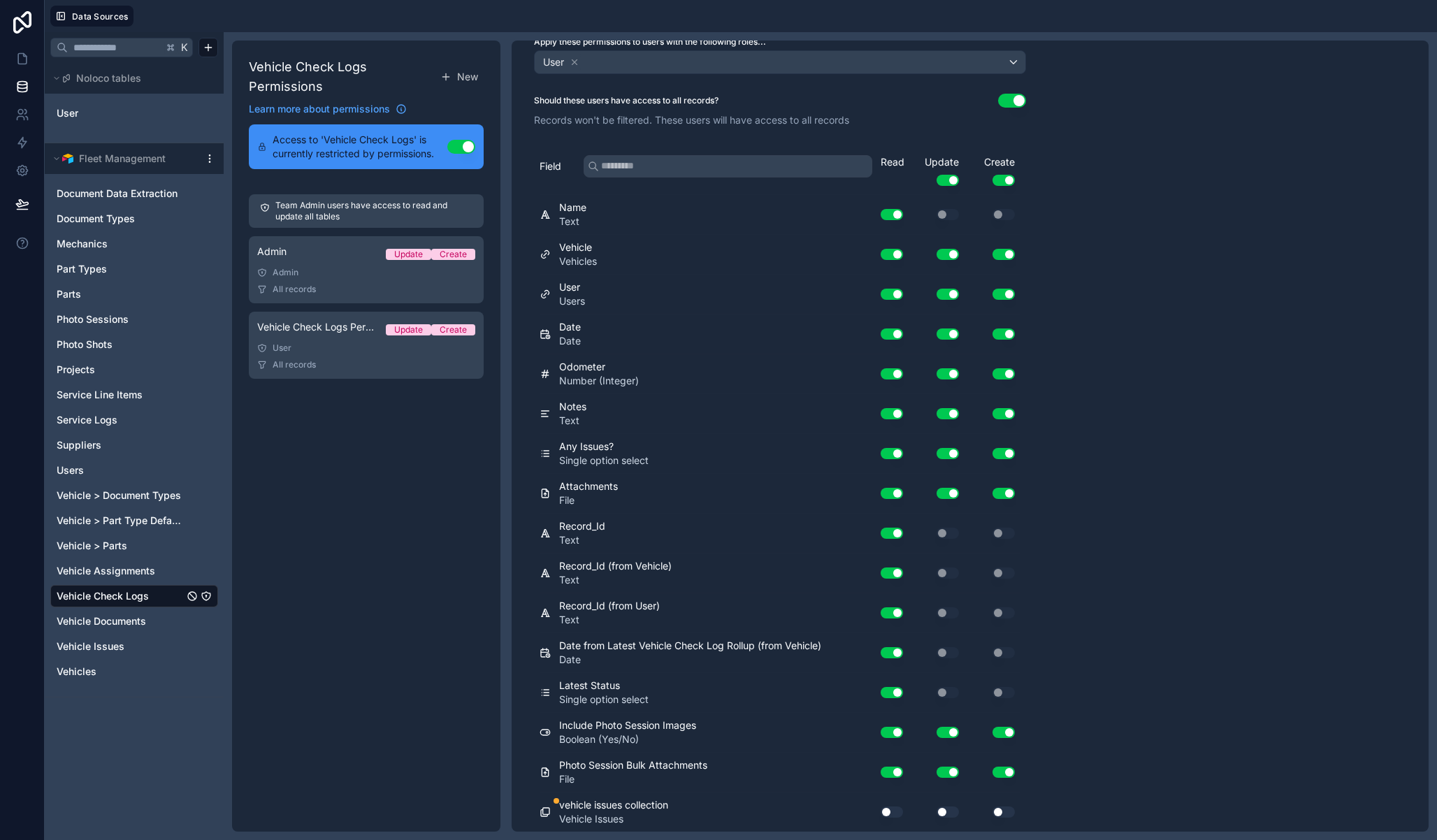
click at [898, 812] on button "Use setting" at bounding box center [893, 812] width 23 height 11
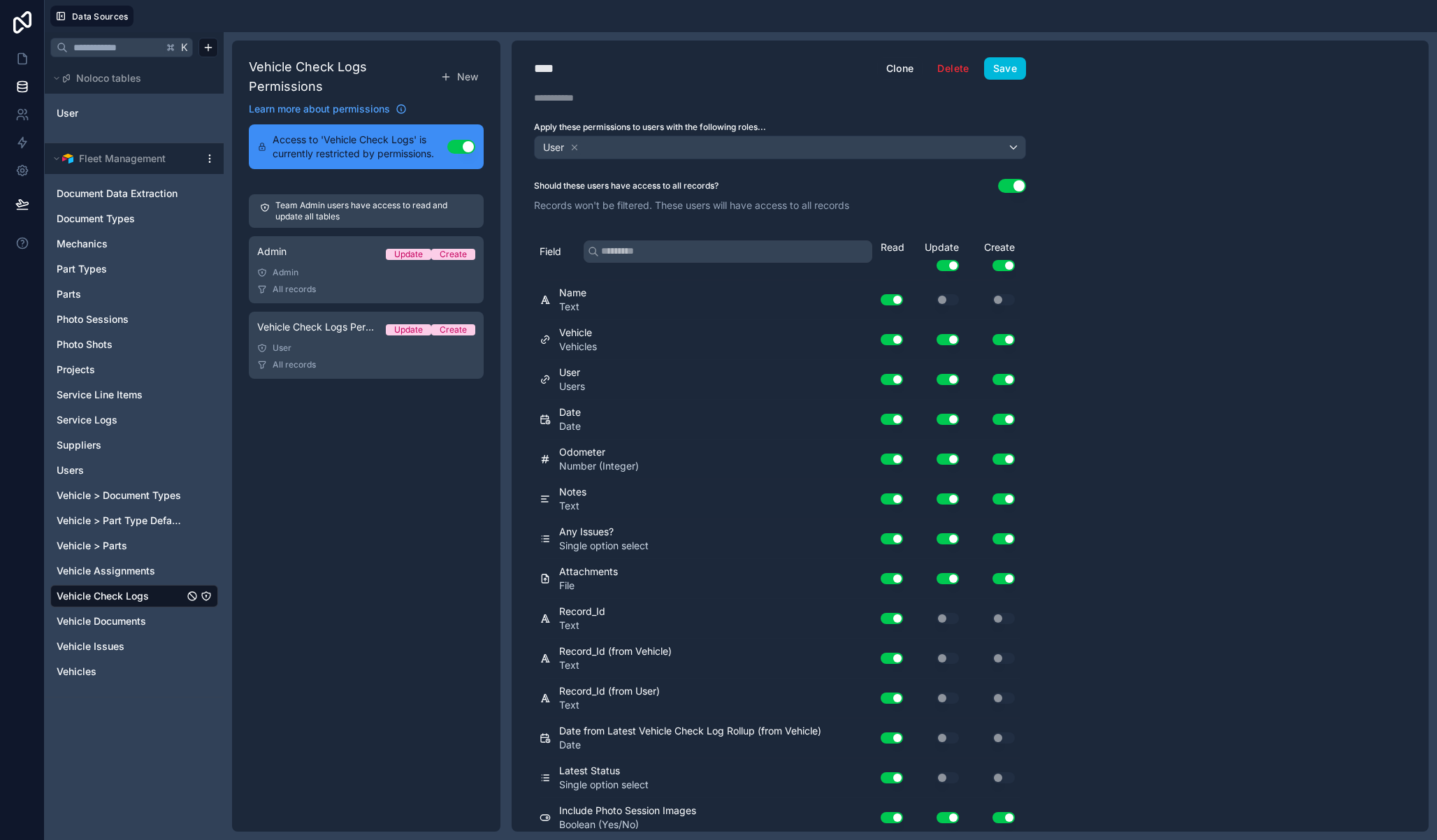
scroll to position [4, 0]
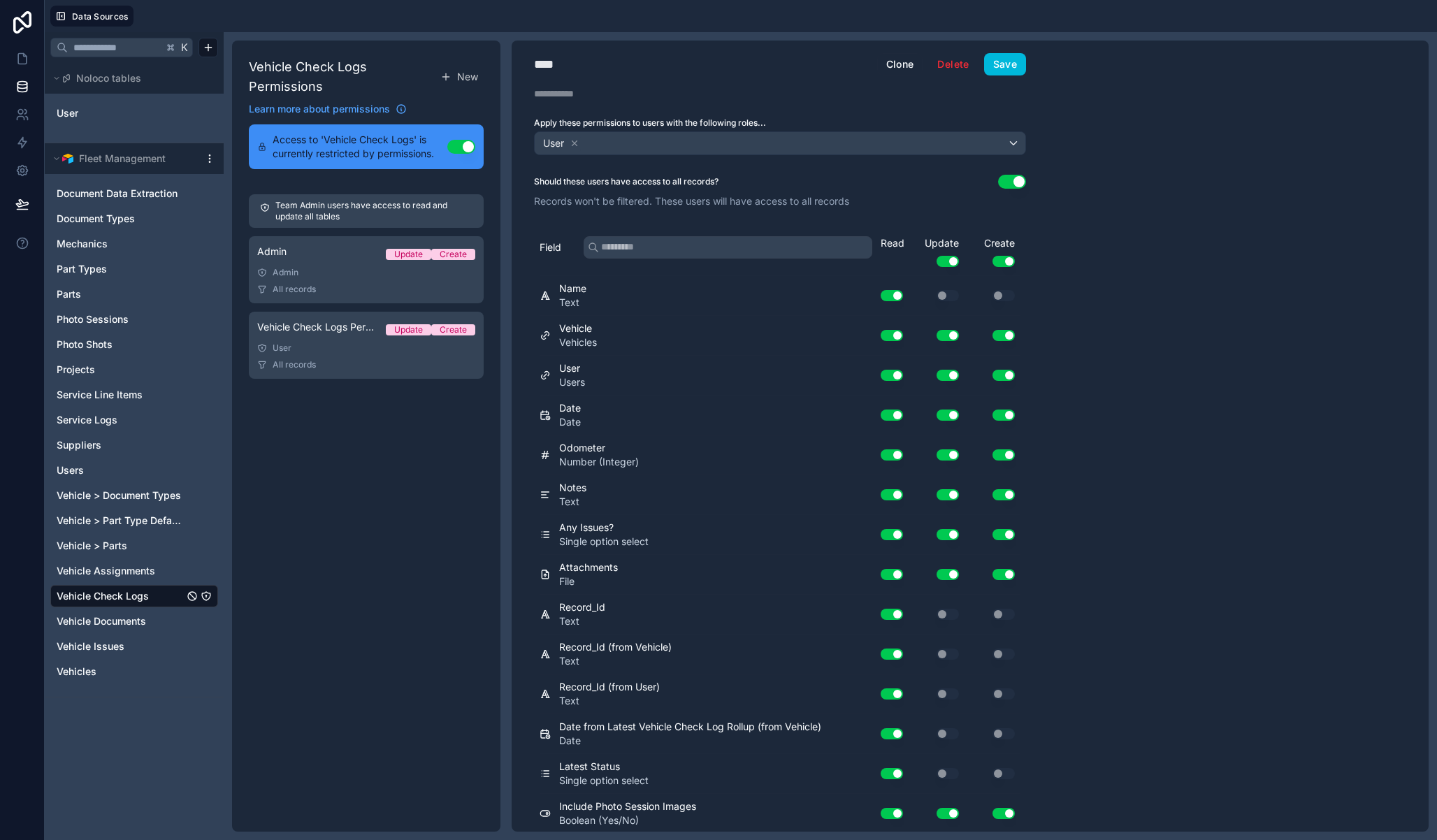
click at [948, 262] on button "Use setting" at bounding box center [948, 262] width 23 height 11
click at [1003, 259] on button "Use setting" at bounding box center [1004, 262] width 23 height 11
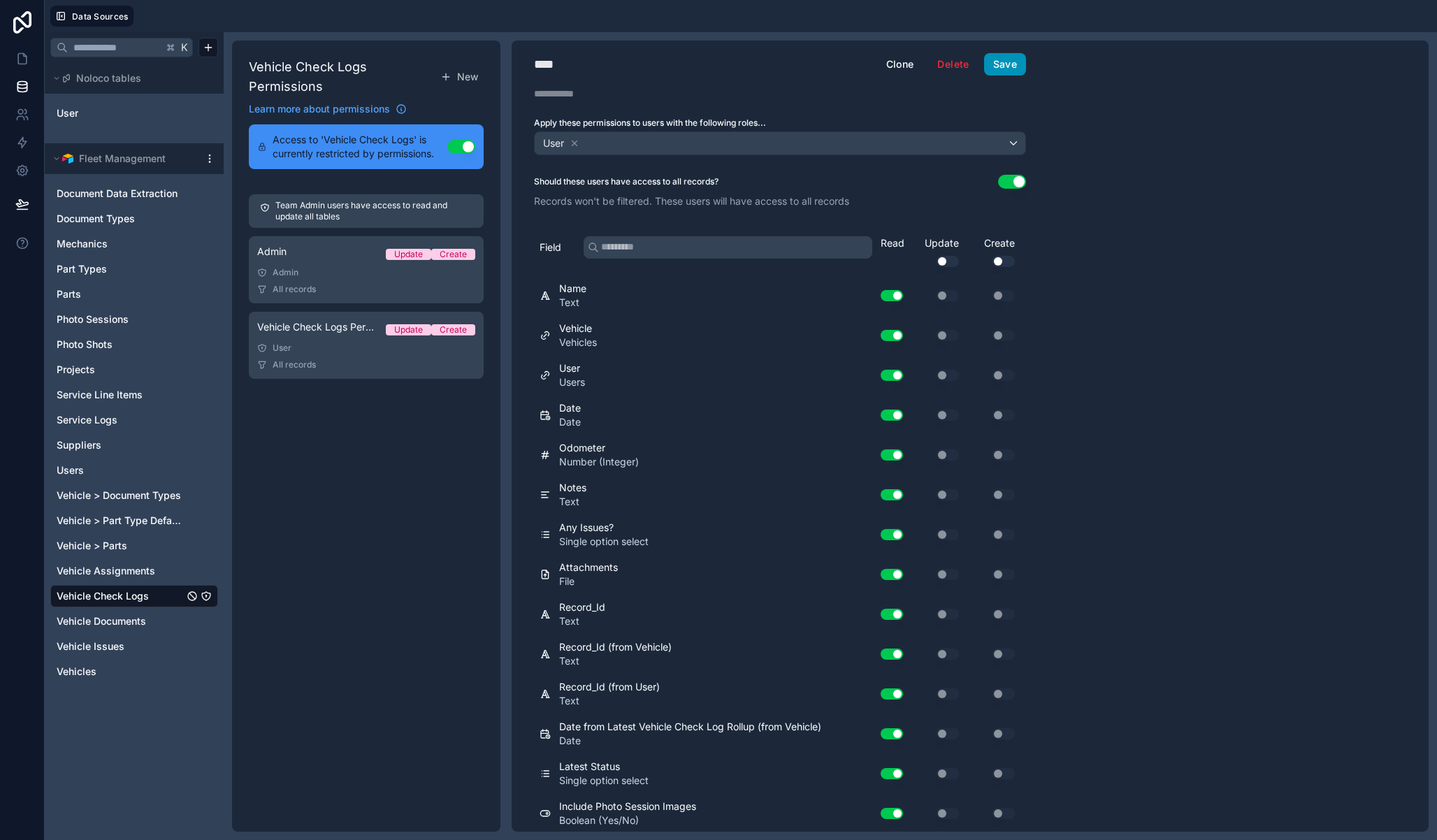
click at [1004, 66] on button "Save" at bounding box center [1005, 64] width 42 height 23
click at [206, 620] on icon "Vehicle Documents" at bounding box center [206, 620] width 1 height 1
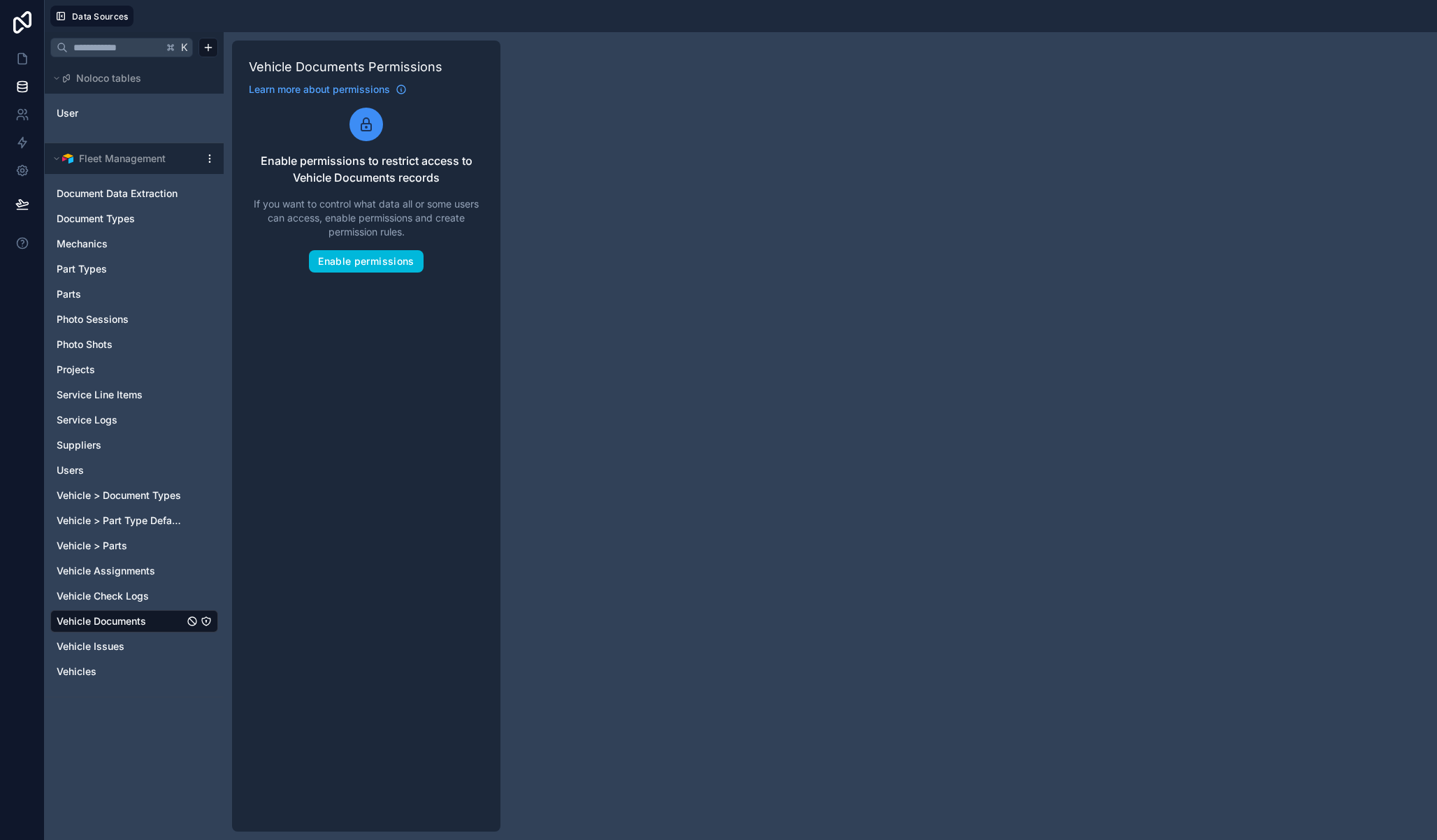
click at [379, 275] on div "Vehicle Documents Permissions Learn more about permissions Enable permissions t…" at bounding box center [366, 436] width 268 height 791
click at [384, 262] on button "Enable permissions" at bounding box center [366, 262] width 114 height 23
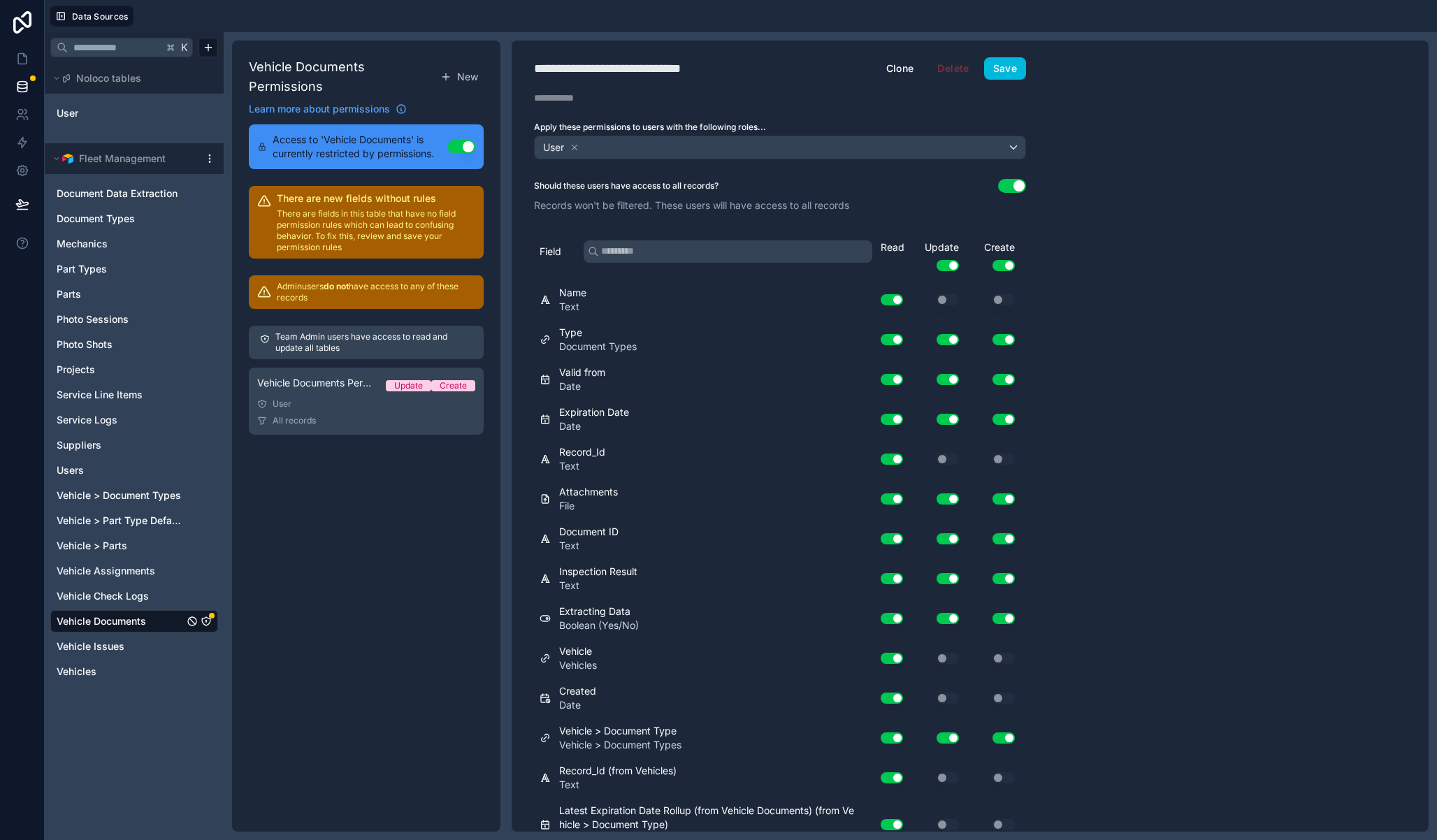
click at [683, 64] on div "**********" at bounding box center [636, 68] width 203 height 20
type div "**********"
click at [573, 144] on icon at bounding box center [575, 147] width 9 height 9
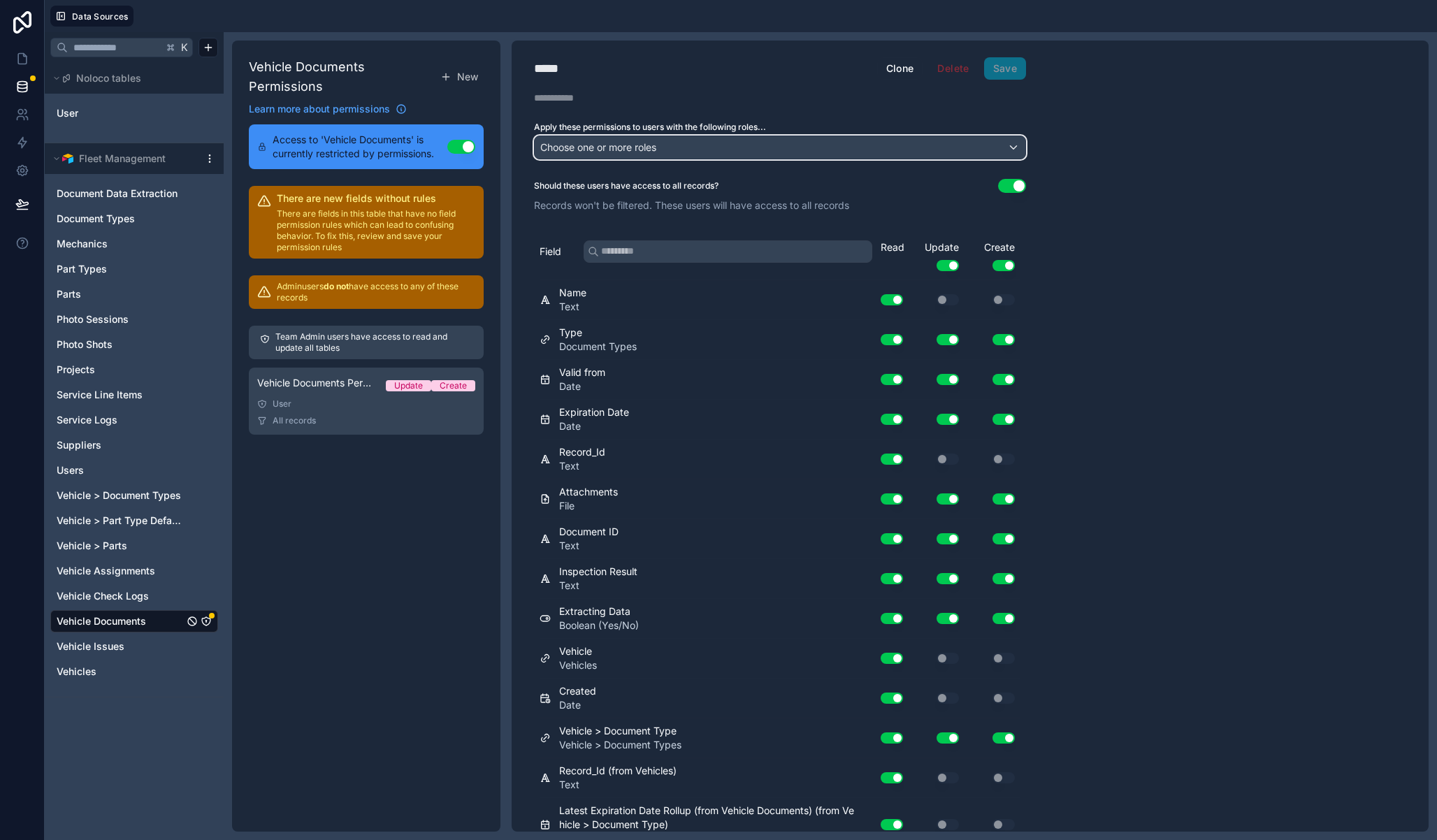
click at [594, 142] on span "Choose one or more roles" at bounding box center [599, 147] width 116 height 12
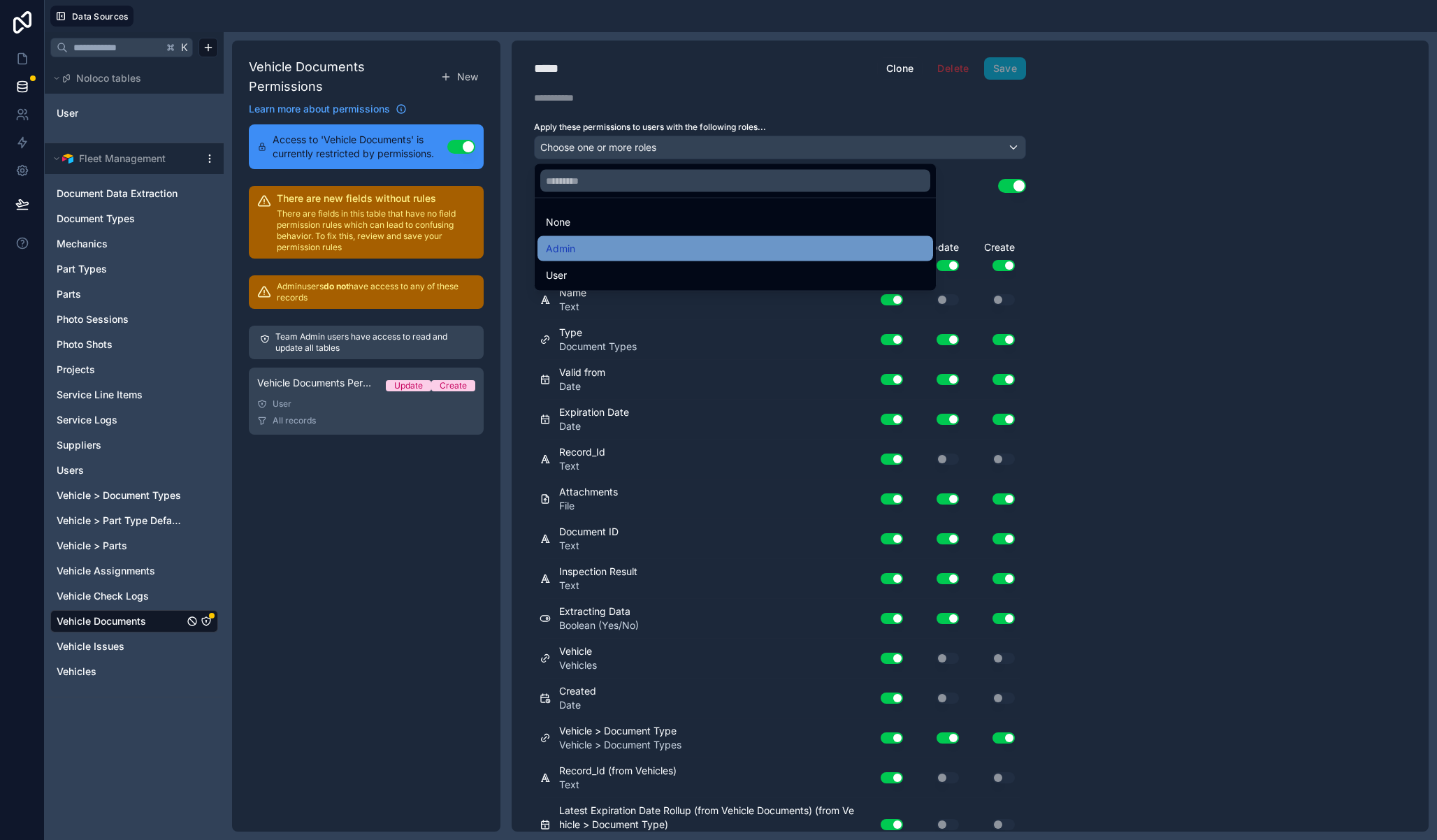
click at [599, 250] on div "Admin" at bounding box center [735, 249] width 378 height 17
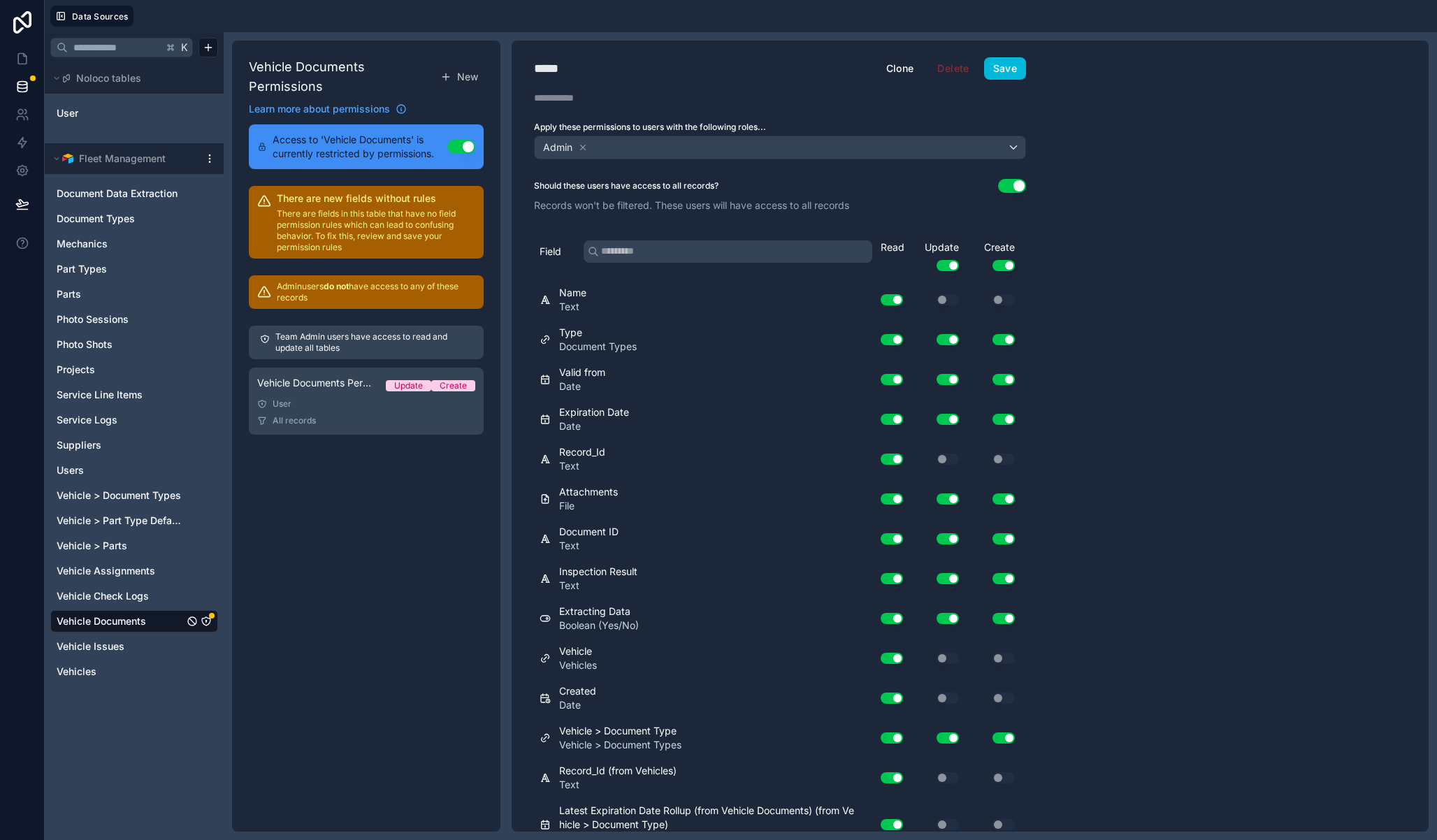
scroll to position [352, 0]
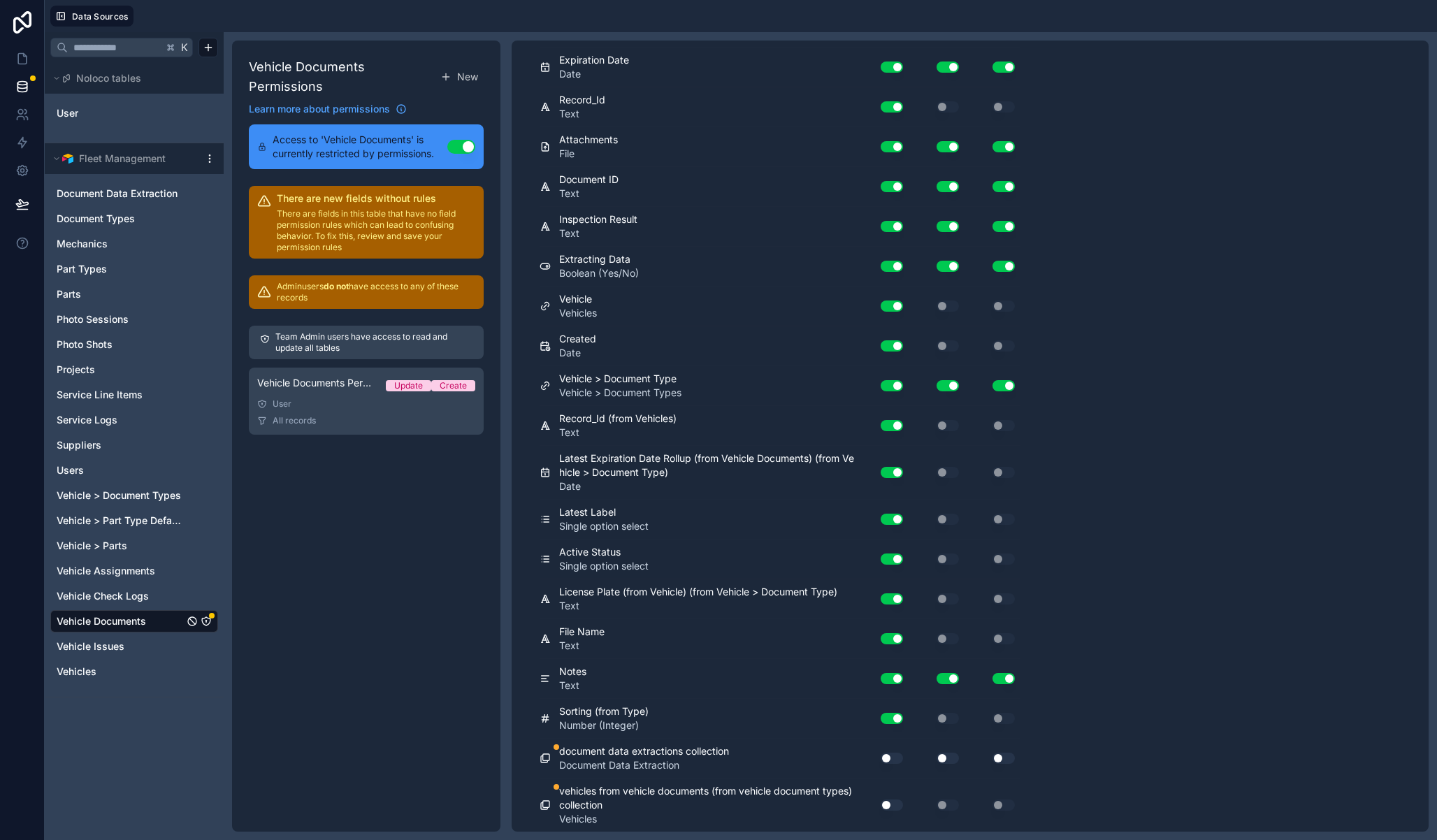
click at [894, 756] on button "Use setting" at bounding box center [893, 758] width 23 height 11
click at [891, 801] on button "Use setting" at bounding box center [893, 805] width 23 height 11
click at [950, 756] on button "Use setting" at bounding box center [948, 758] width 23 height 11
click at [998, 759] on button "Use setting" at bounding box center [1004, 758] width 23 height 11
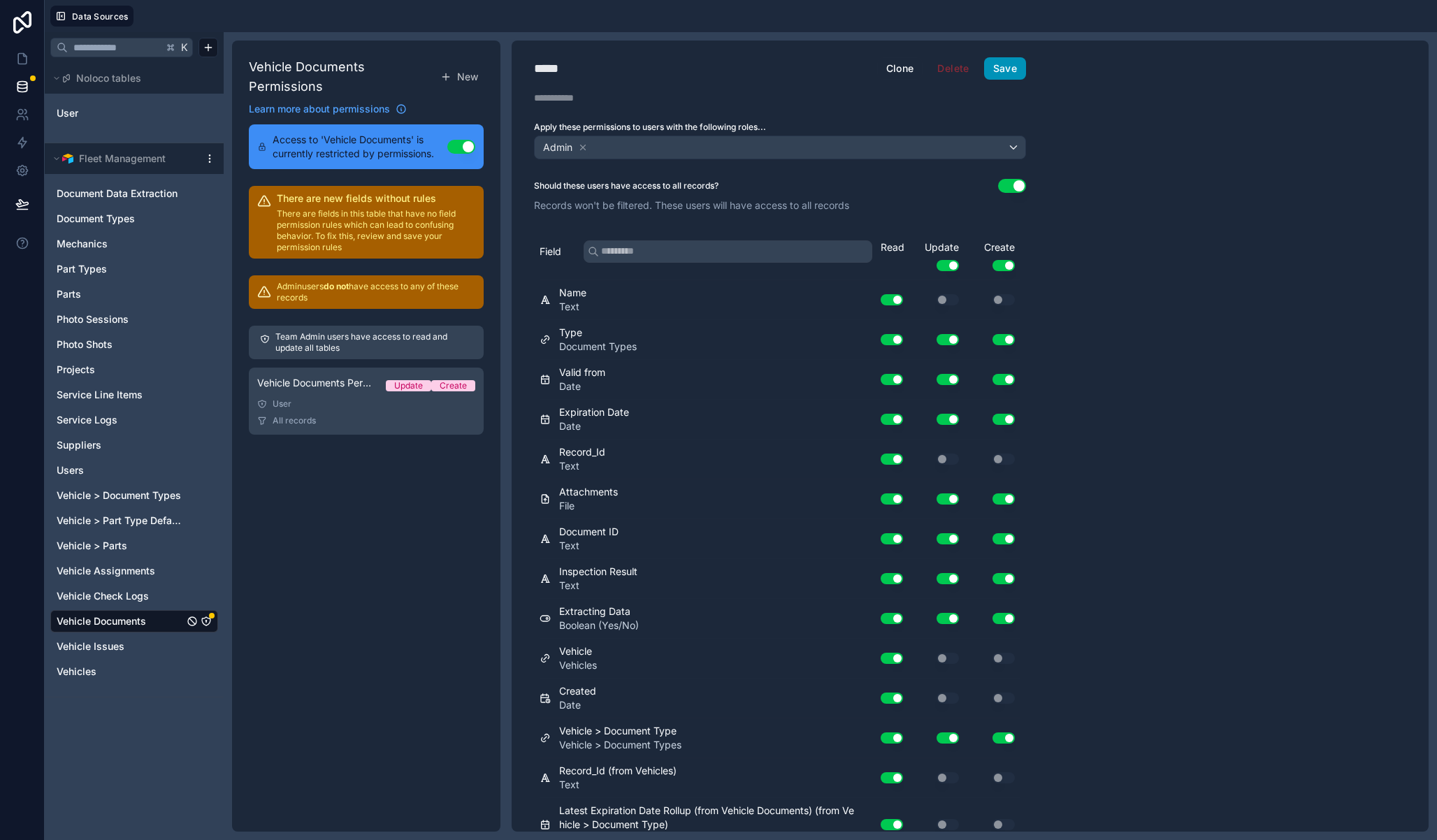
click at [1014, 69] on button "Save" at bounding box center [1005, 68] width 42 height 23
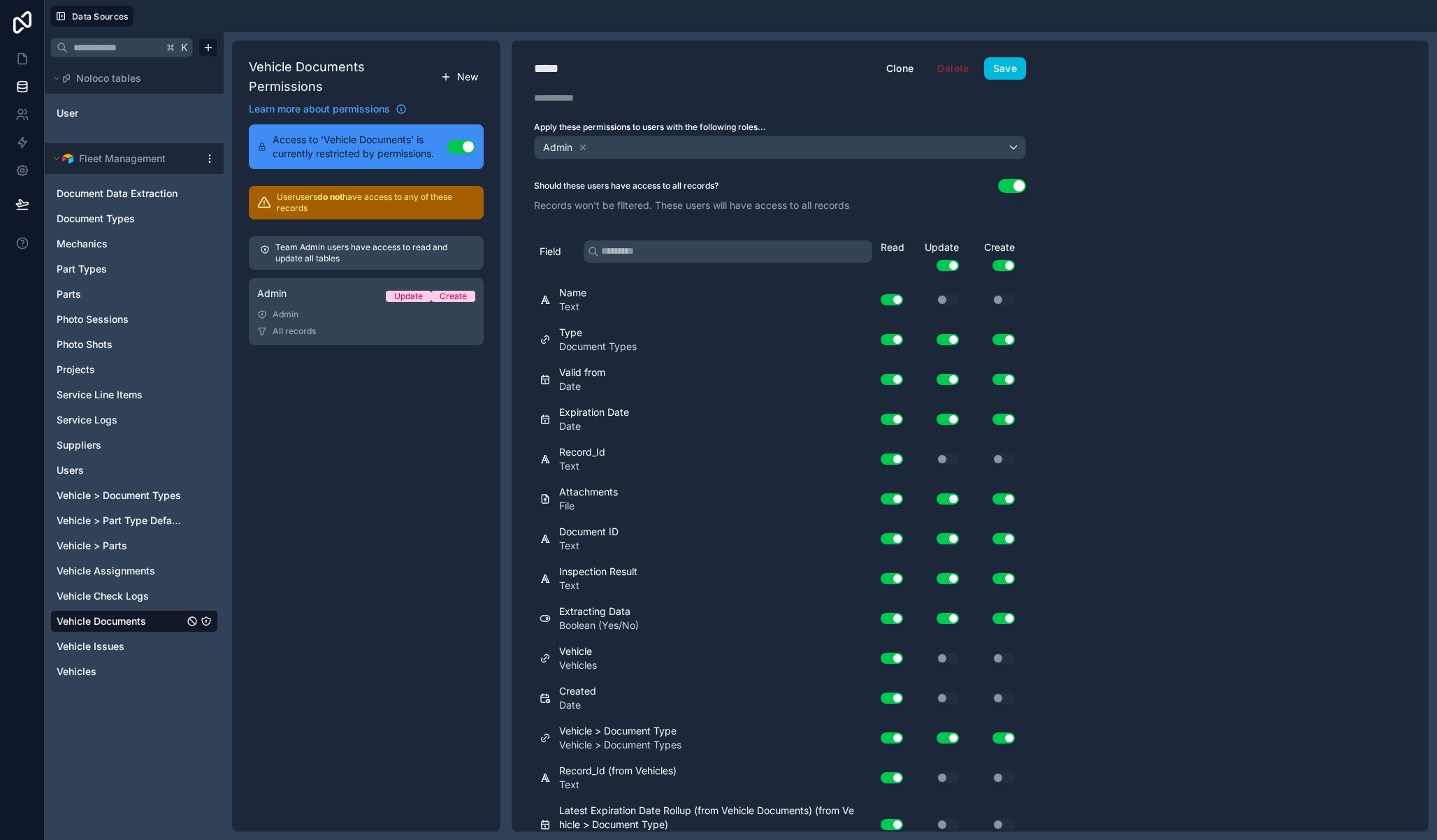
click at [458, 76] on span "New" at bounding box center [468, 77] width 21 height 14
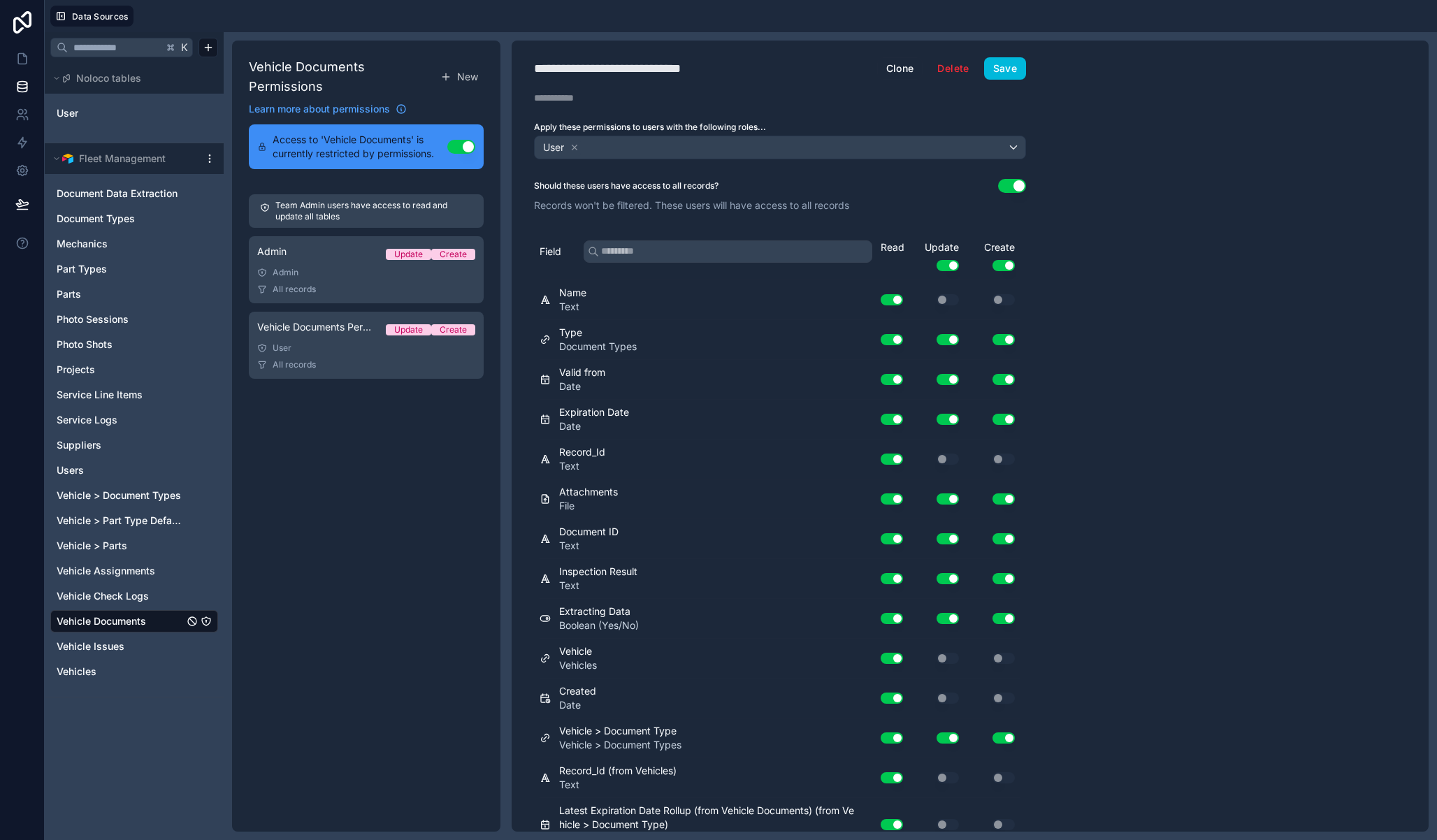
click at [620, 67] on div "**********" at bounding box center [636, 68] width 206 height 20
type div "**********"
click at [949, 265] on button "Use setting" at bounding box center [948, 265] width 23 height 11
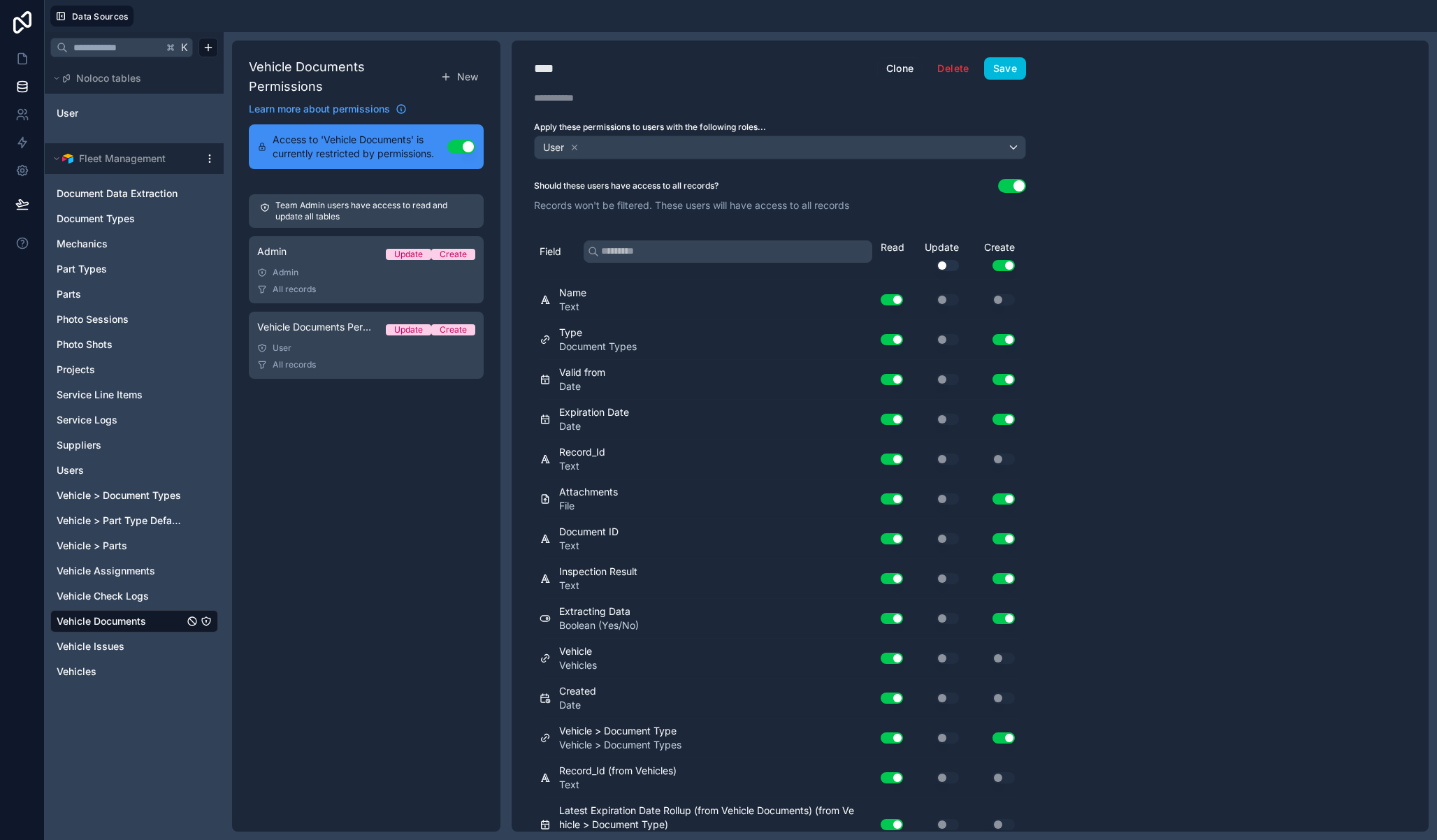
click at [1011, 269] on button "Use setting" at bounding box center [1004, 265] width 23 height 11
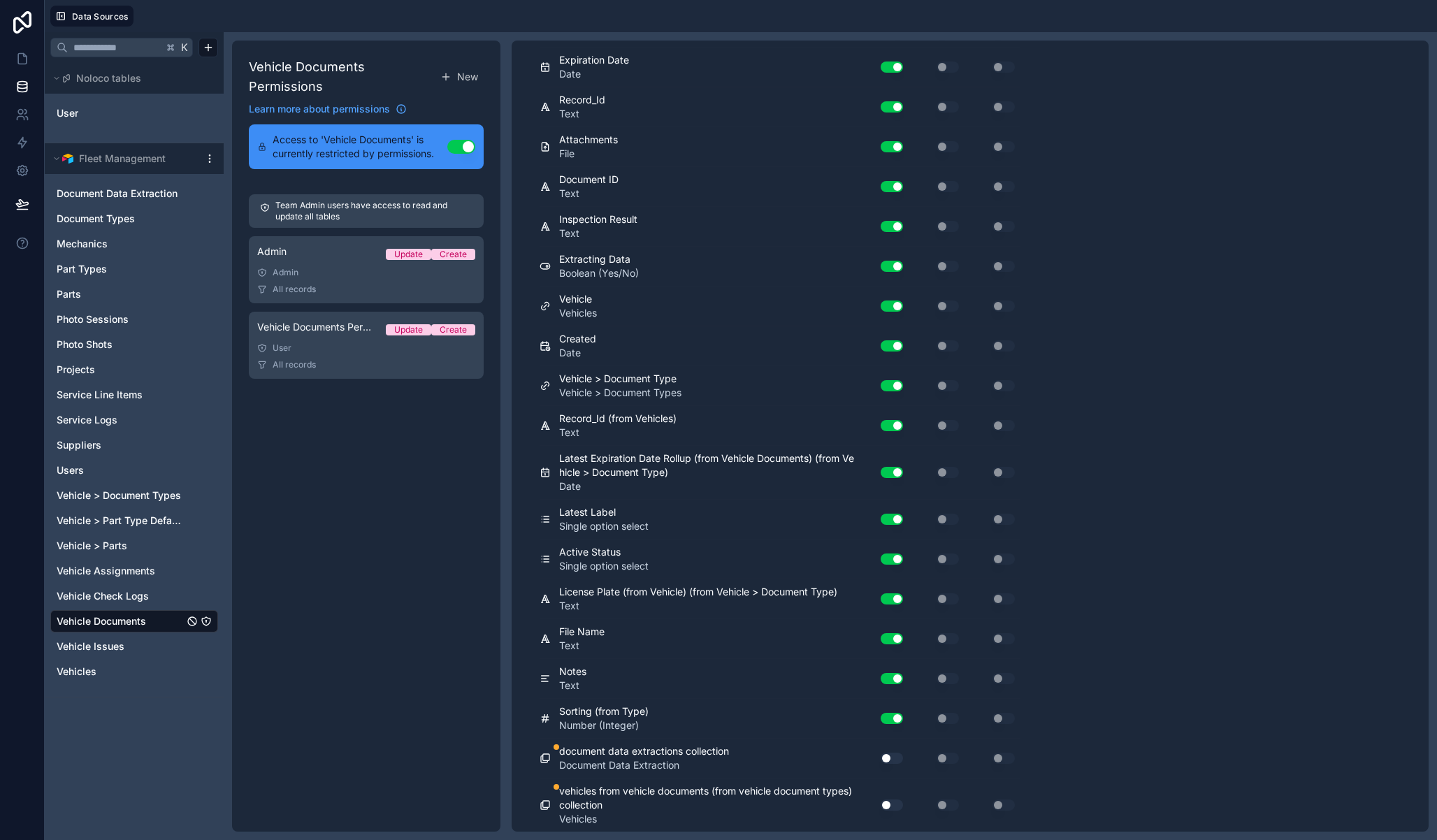
click at [889, 760] on button "Use setting" at bounding box center [893, 758] width 23 height 11
click at [892, 801] on button "Use setting" at bounding box center [893, 805] width 23 height 11
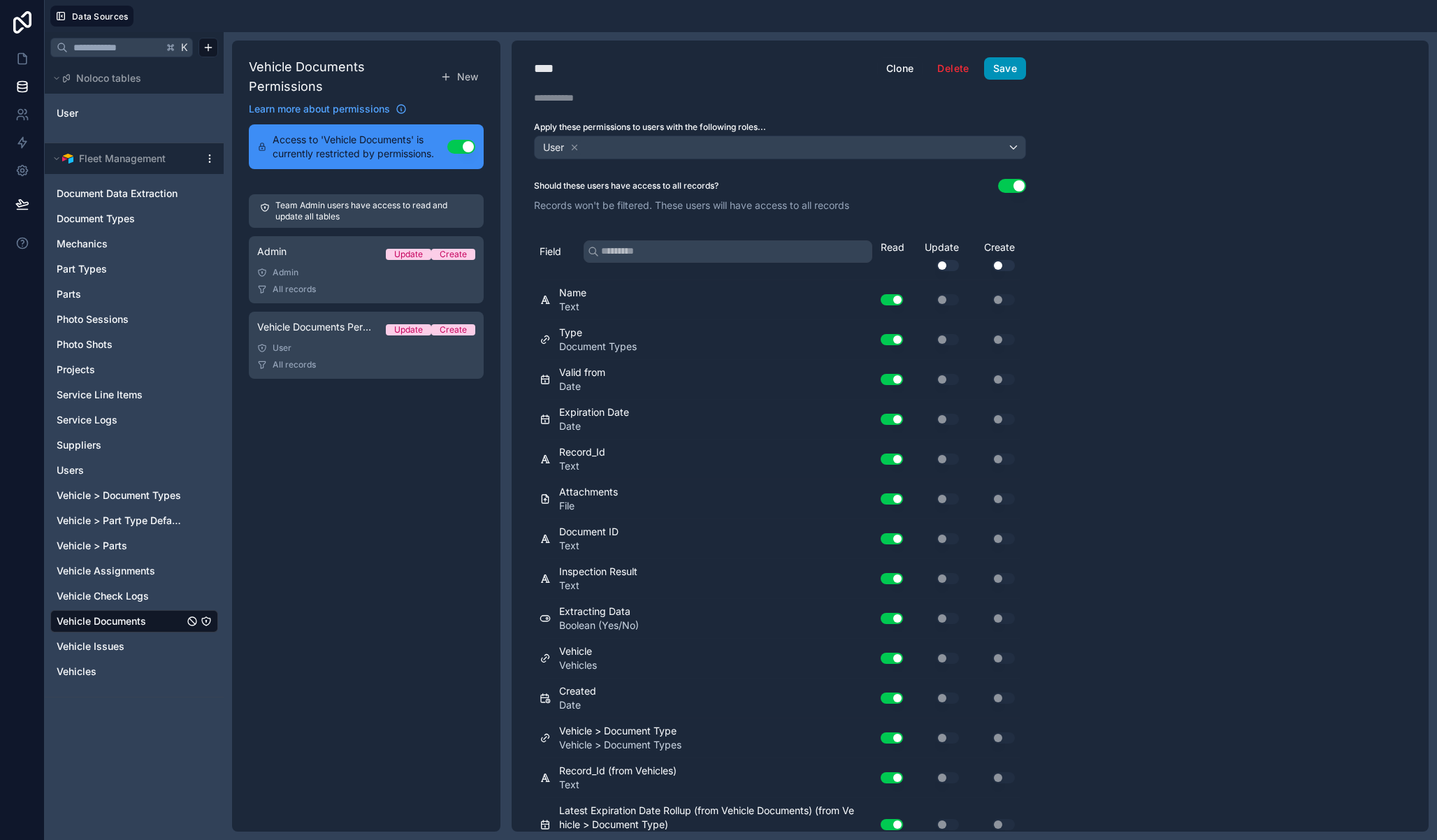
click at [1017, 69] on button "Save" at bounding box center [1005, 68] width 42 height 23
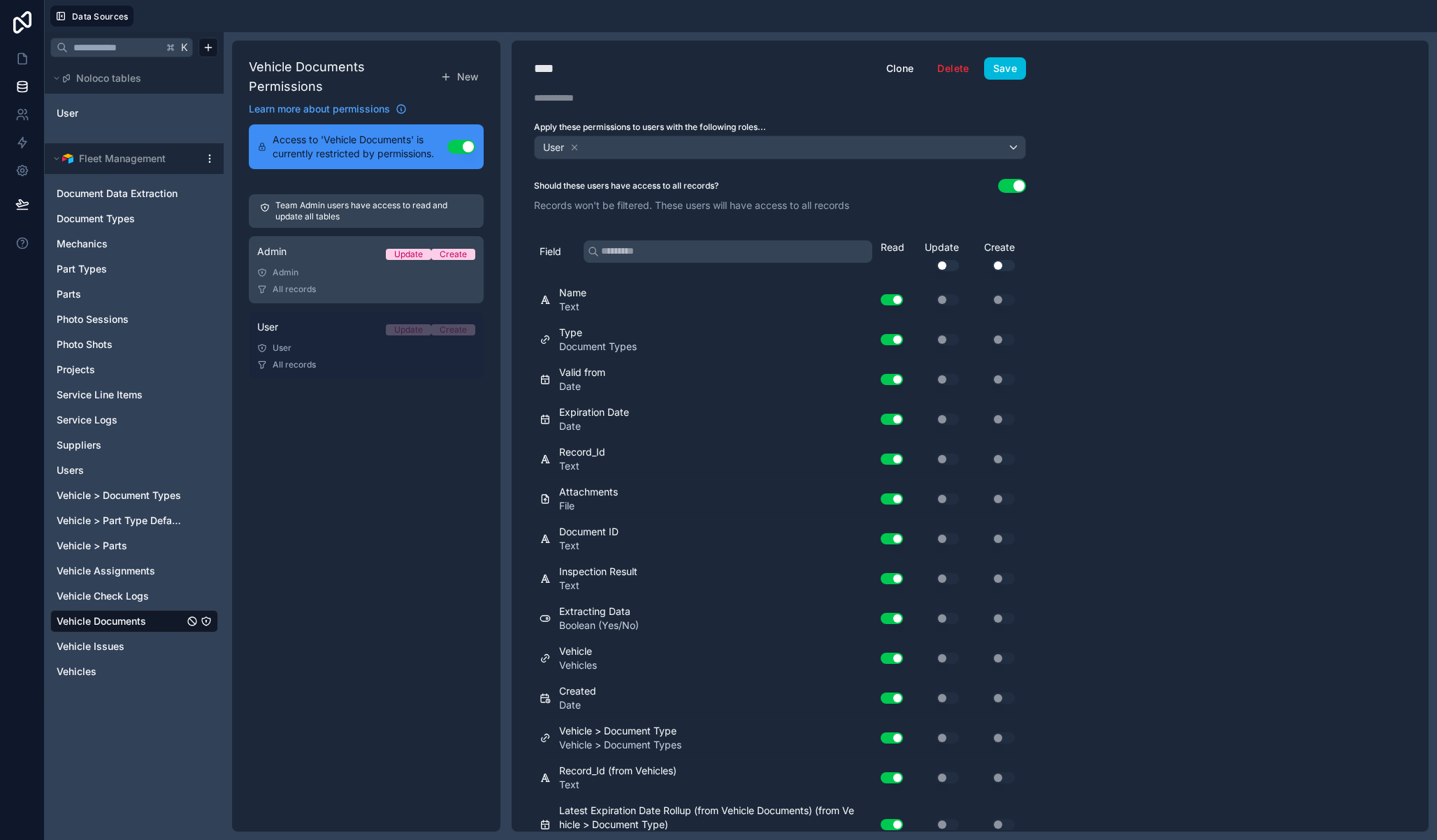
click at [328, 346] on div "User" at bounding box center [366, 348] width 218 height 11
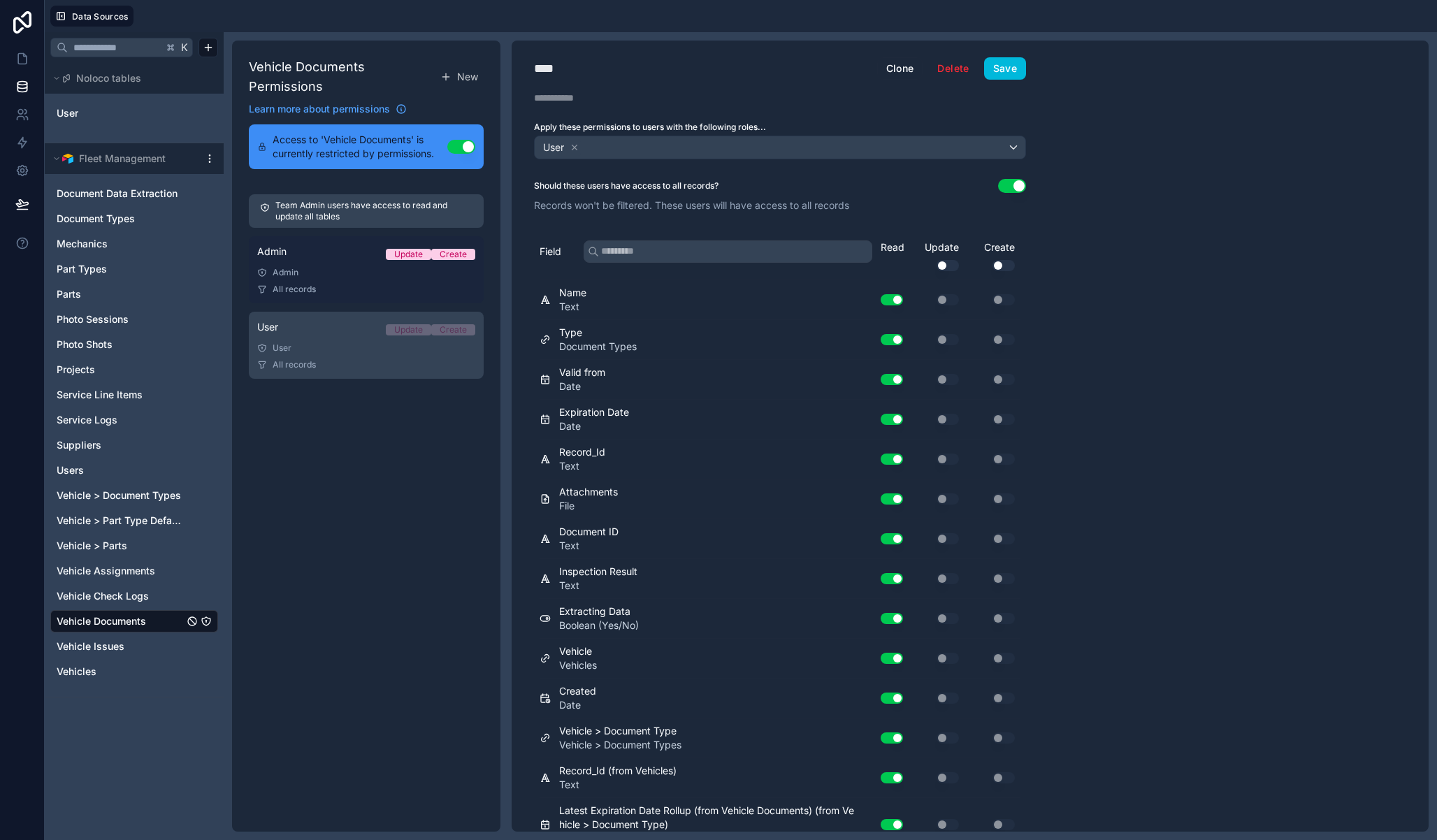
click at [318, 293] on div "All records" at bounding box center [366, 289] width 218 height 11
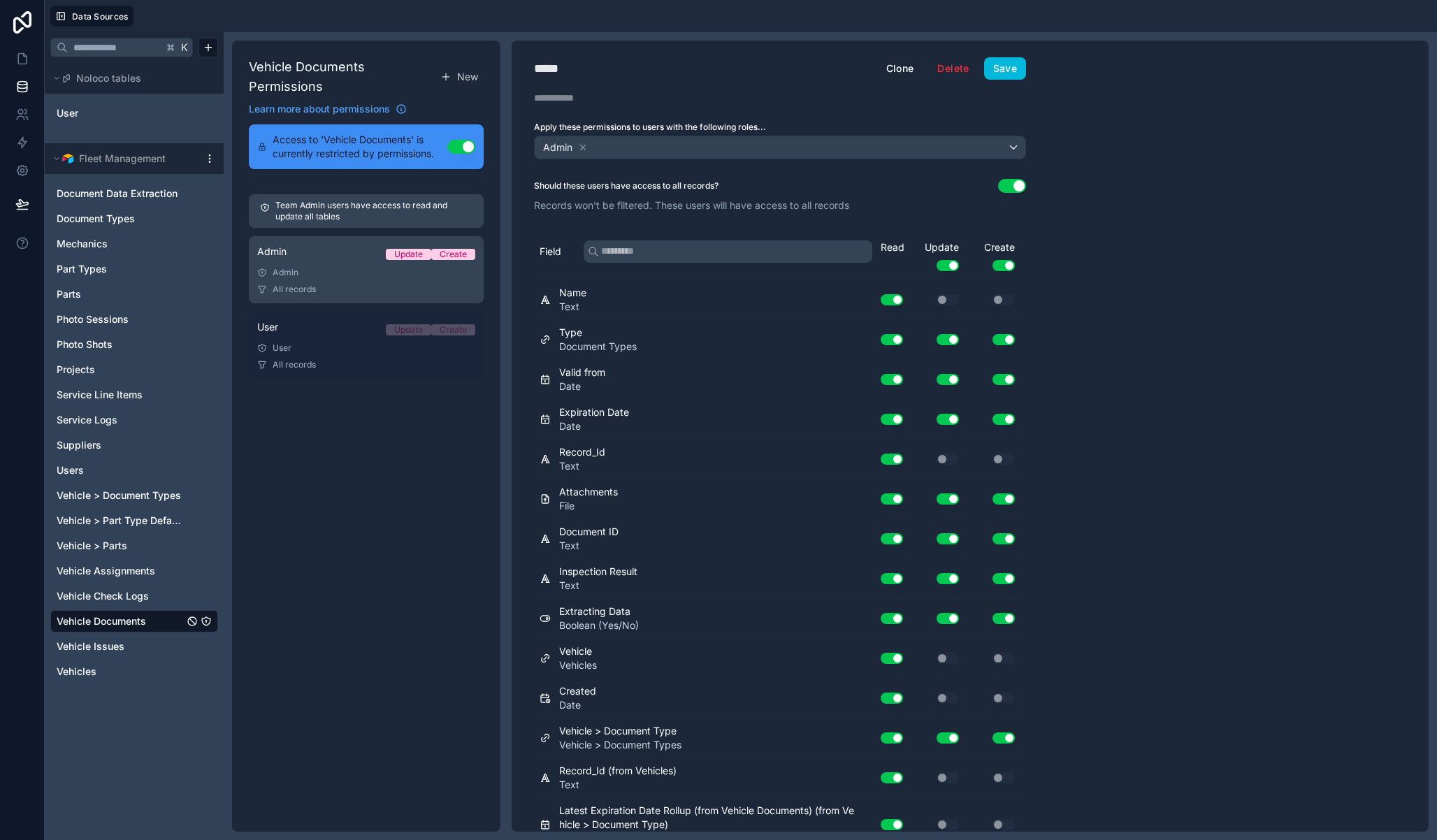
click at [318, 361] on div "All records" at bounding box center [366, 365] width 218 height 11
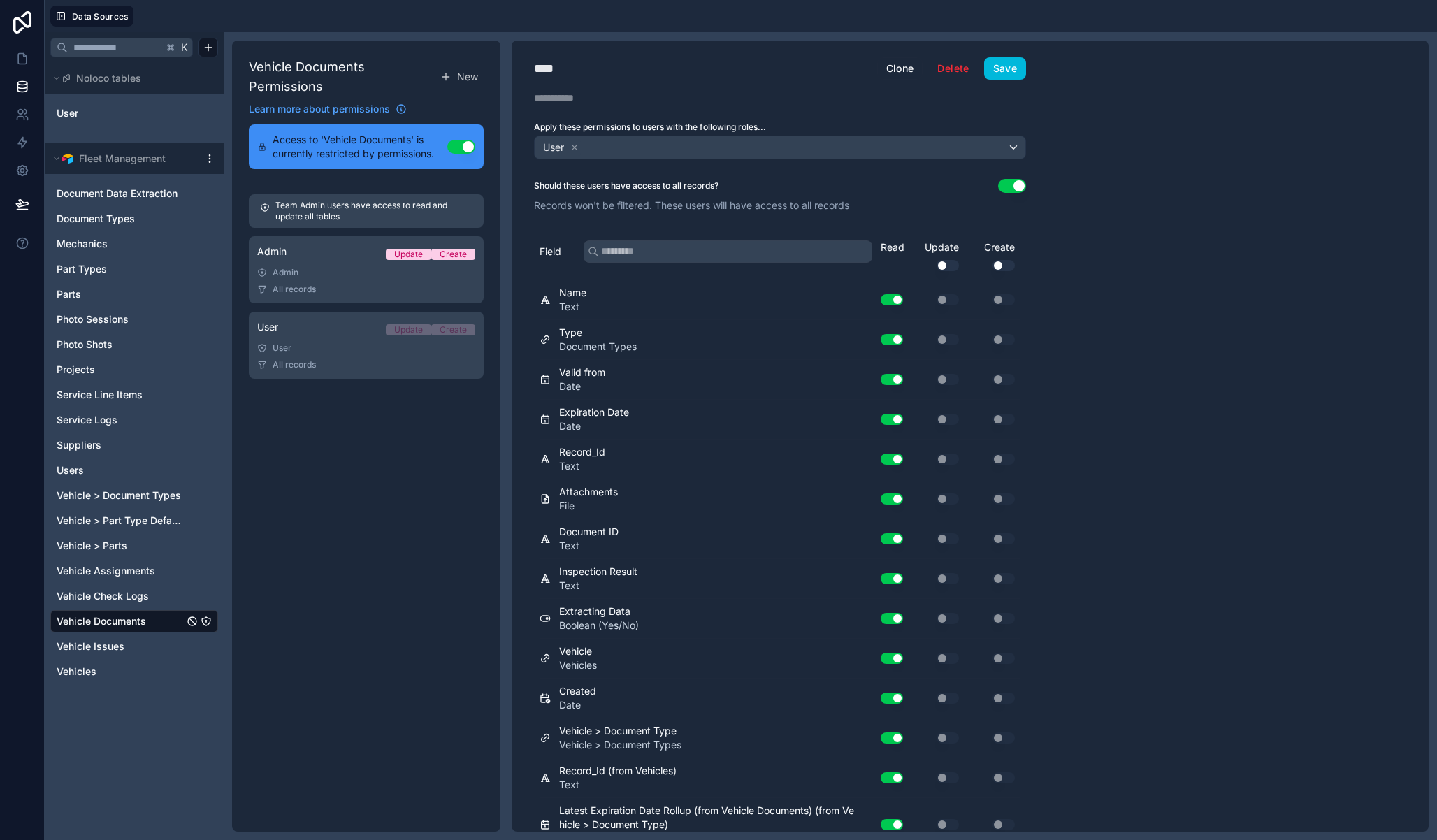
click at [338, 486] on div "Vehicle Documents Permissions New Learn more about permissions Access to 'Vehic…" at bounding box center [366, 436] width 268 height 791
click at [205, 647] on icon "Vehicle Issues" at bounding box center [206, 647] width 11 height 11
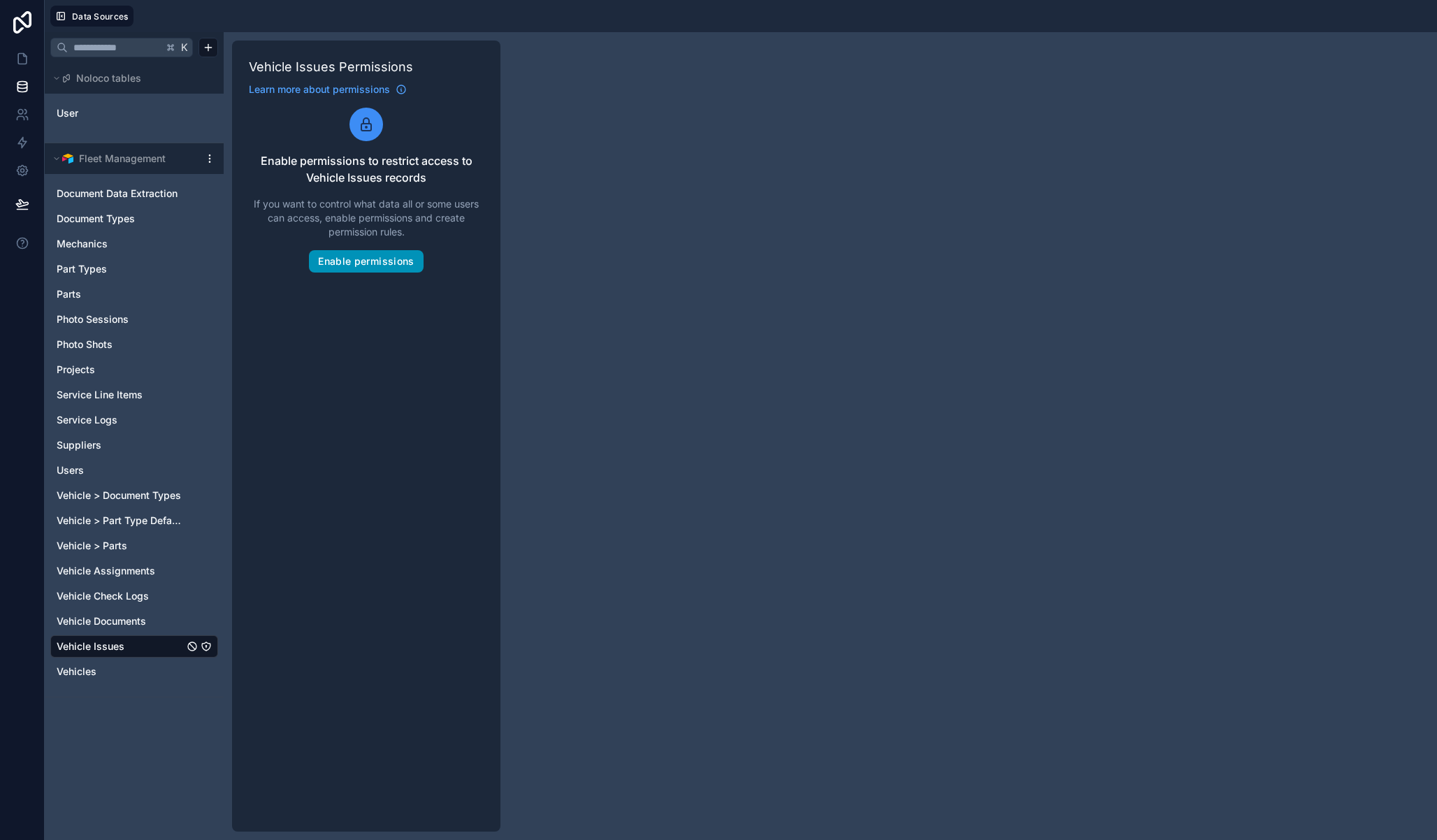
click at [378, 262] on button "Enable permissions" at bounding box center [366, 262] width 114 height 23
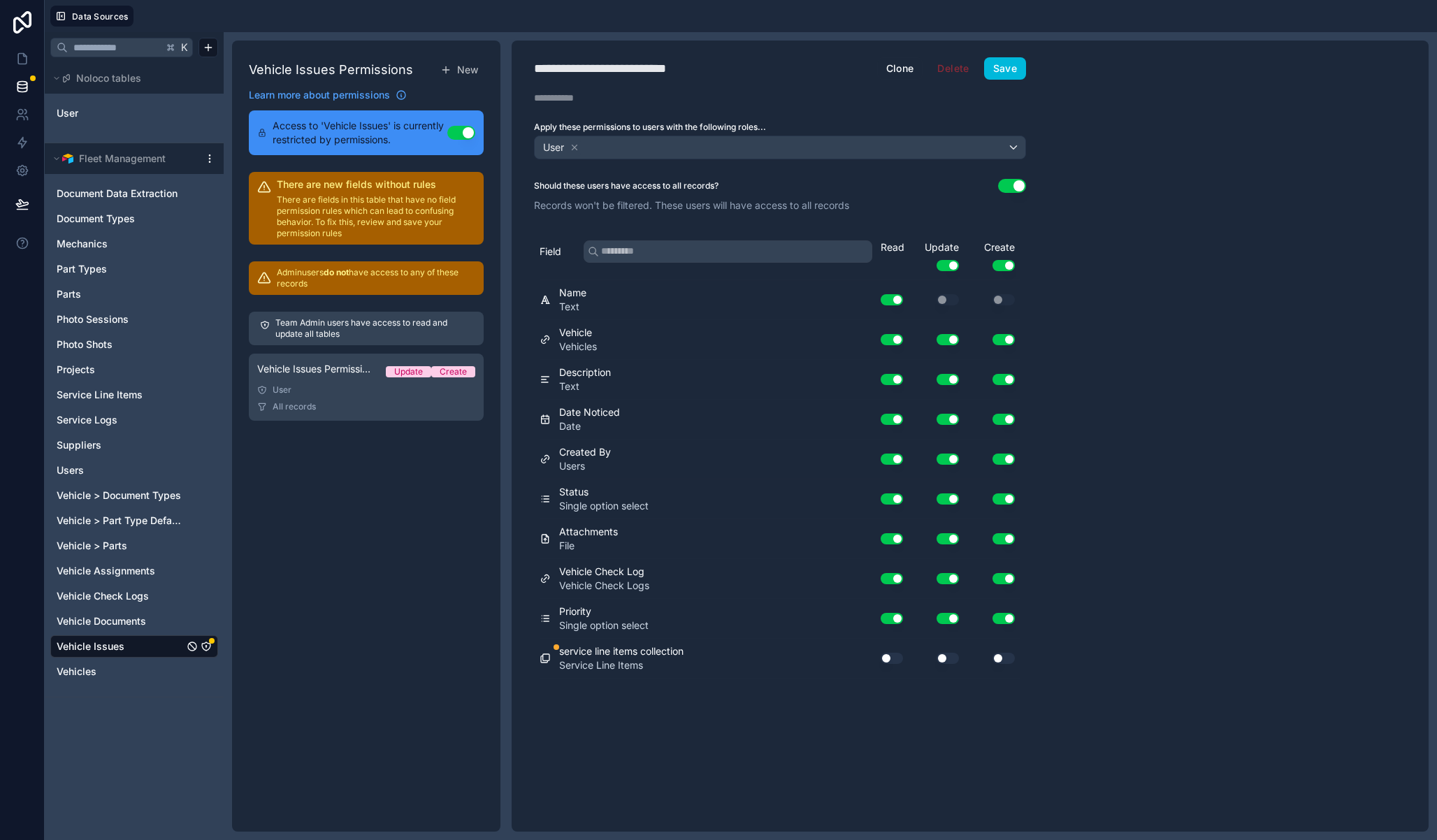
click at [641, 52] on div "**********" at bounding box center [780, 436] width 537 height 791
click at [633, 63] on div "**********" at bounding box center [620, 68] width 174 height 20
type div "**********"
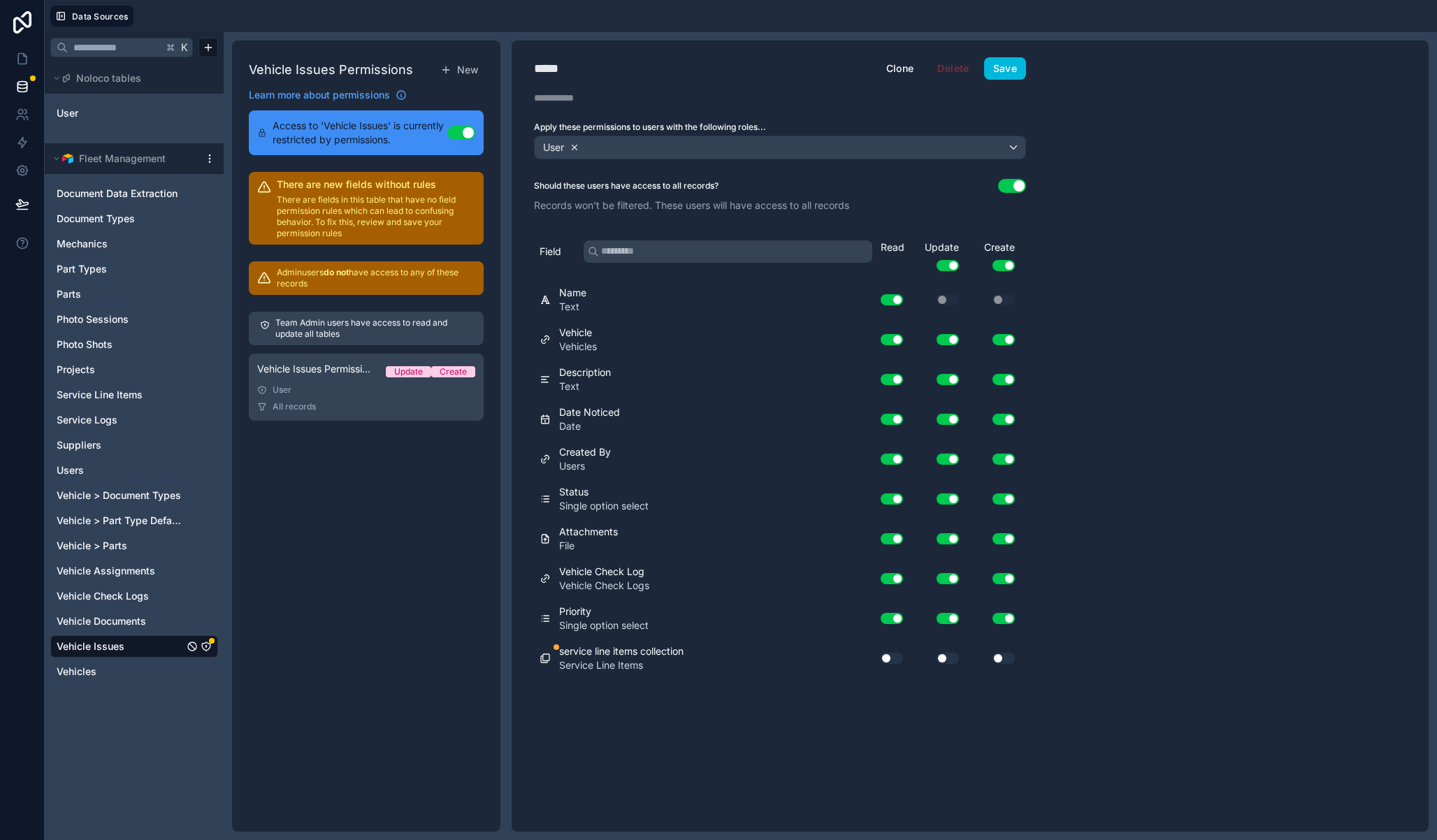
click at [573, 149] on icon at bounding box center [575, 147] width 9 height 9
click at [591, 147] on span "Choose one or more roles" at bounding box center [599, 147] width 116 height 12
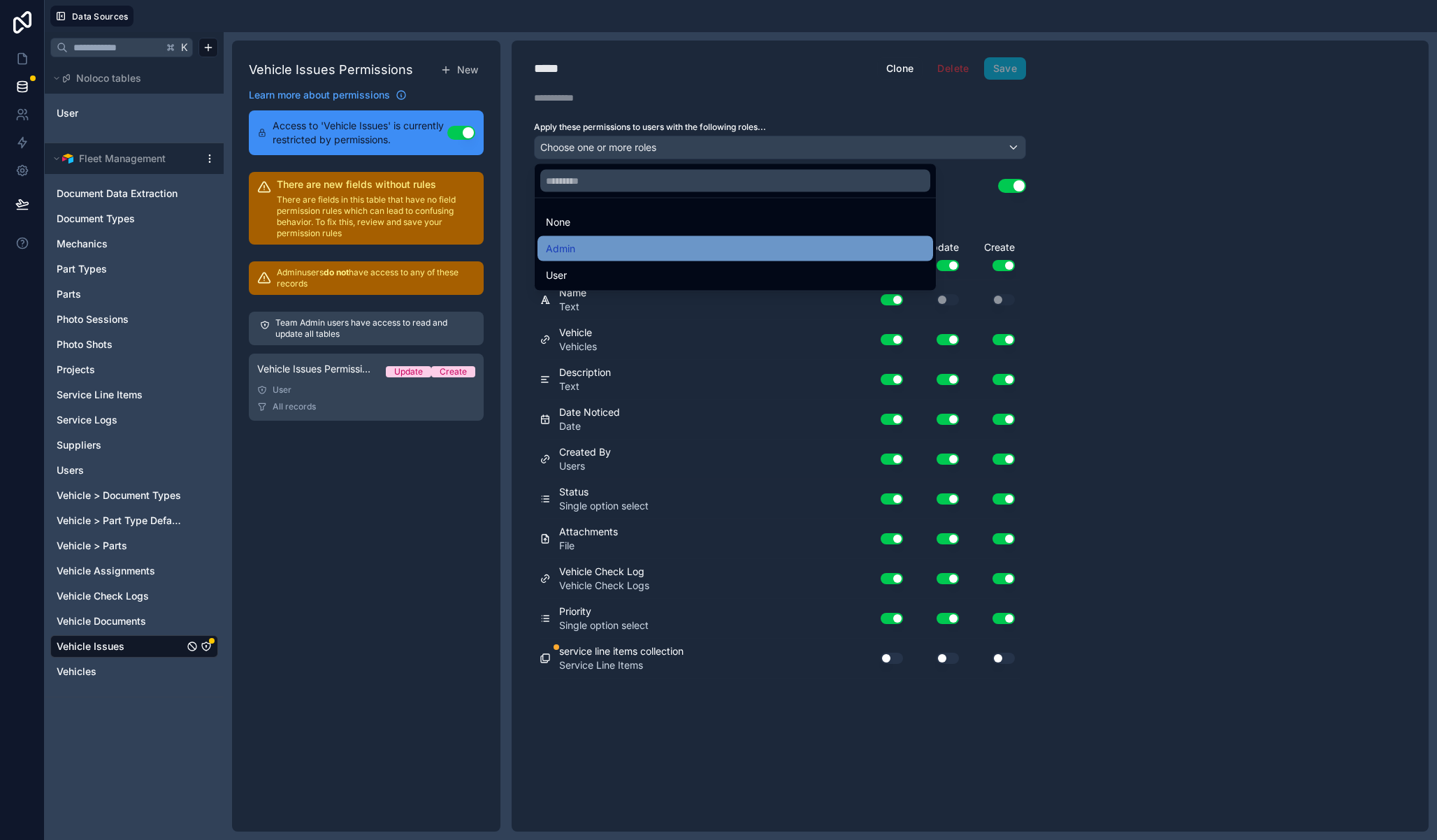
click at [578, 246] on div "Admin" at bounding box center [735, 249] width 378 height 17
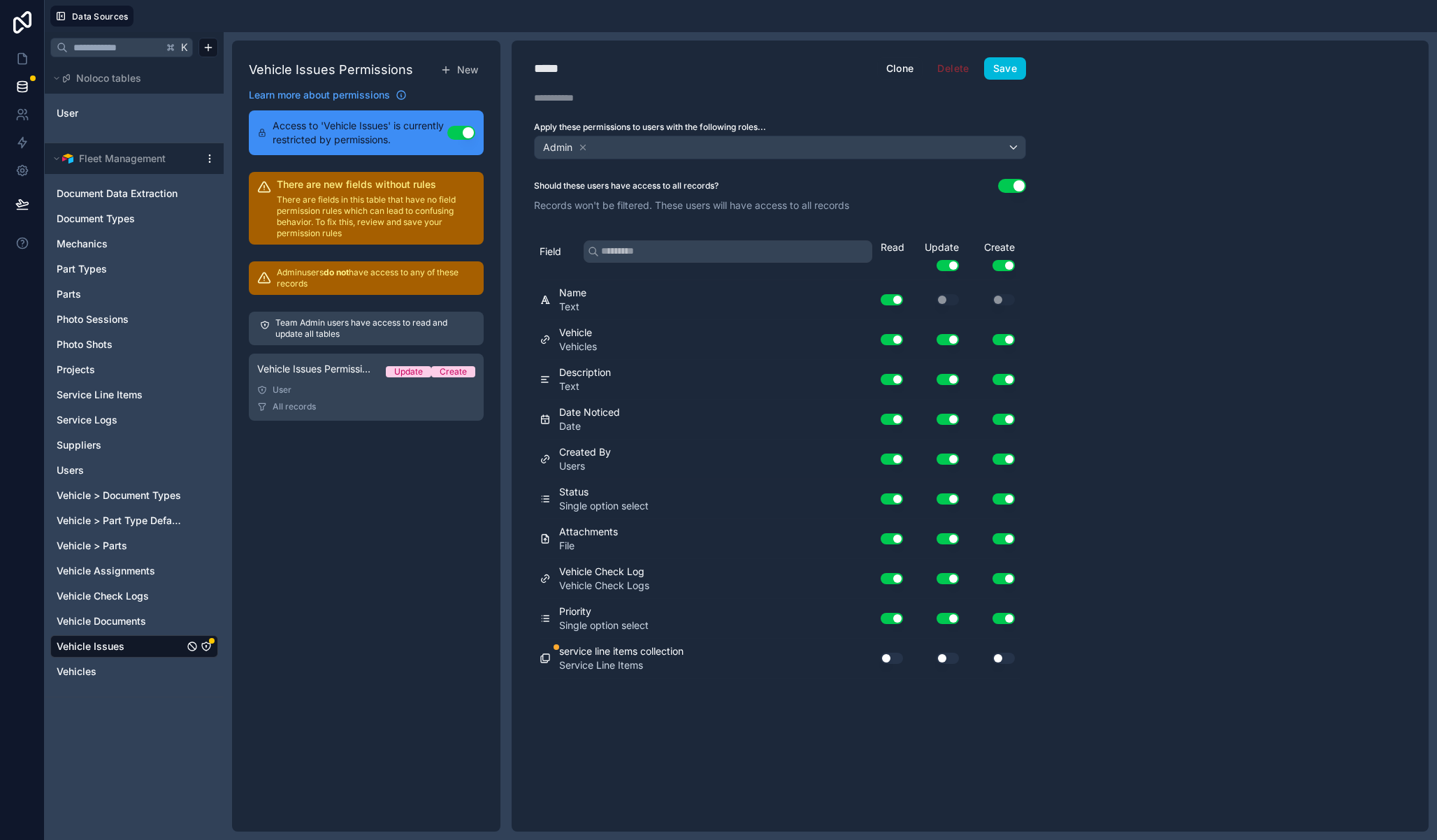
click at [895, 655] on button "Use setting" at bounding box center [893, 658] width 23 height 11
click at [941, 655] on button "Use setting" at bounding box center [948, 658] width 23 height 11
click at [1003, 655] on button "Use setting" at bounding box center [1004, 658] width 23 height 11
click at [1006, 71] on button "Save" at bounding box center [1005, 68] width 42 height 23
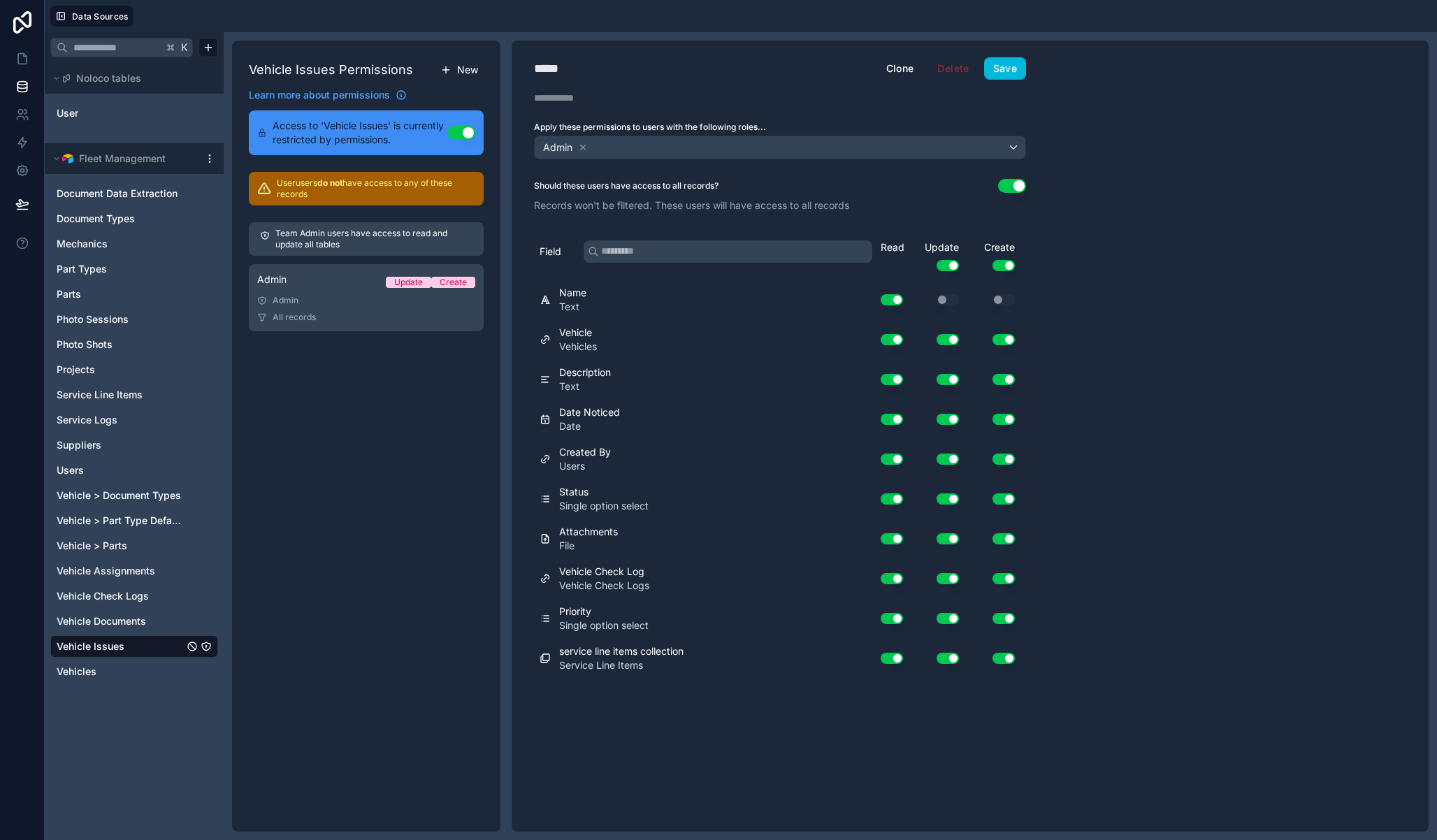
click at [464, 70] on span "New" at bounding box center [468, 69] width 21 height 14
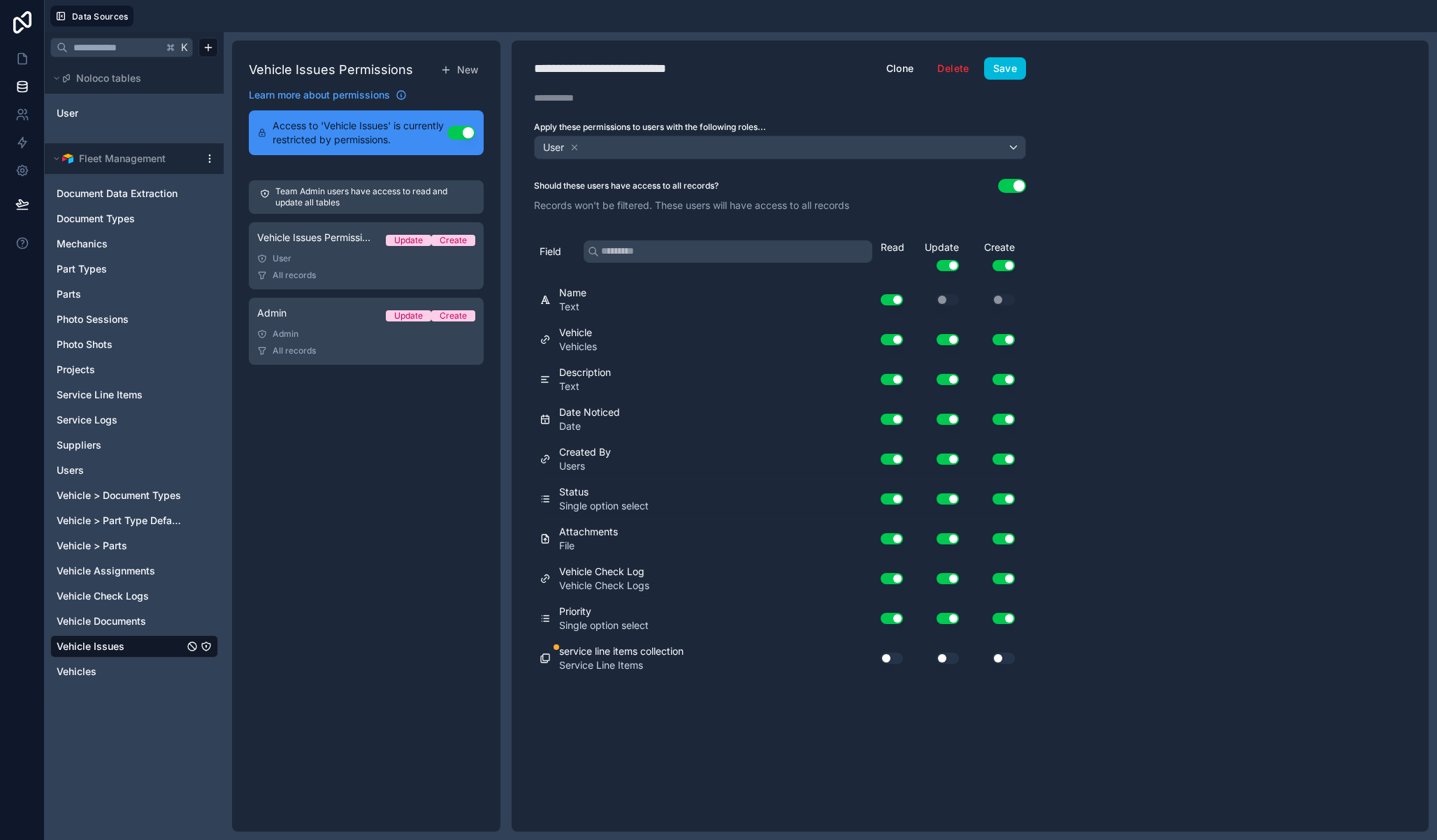
click at [626, 66] on div "**********" at bounding box center [622, 68] width 176 height 20
type div "**********"
click at [951, 264] on button "Use setting" at bounding box center [948, 265] width 23 height 11
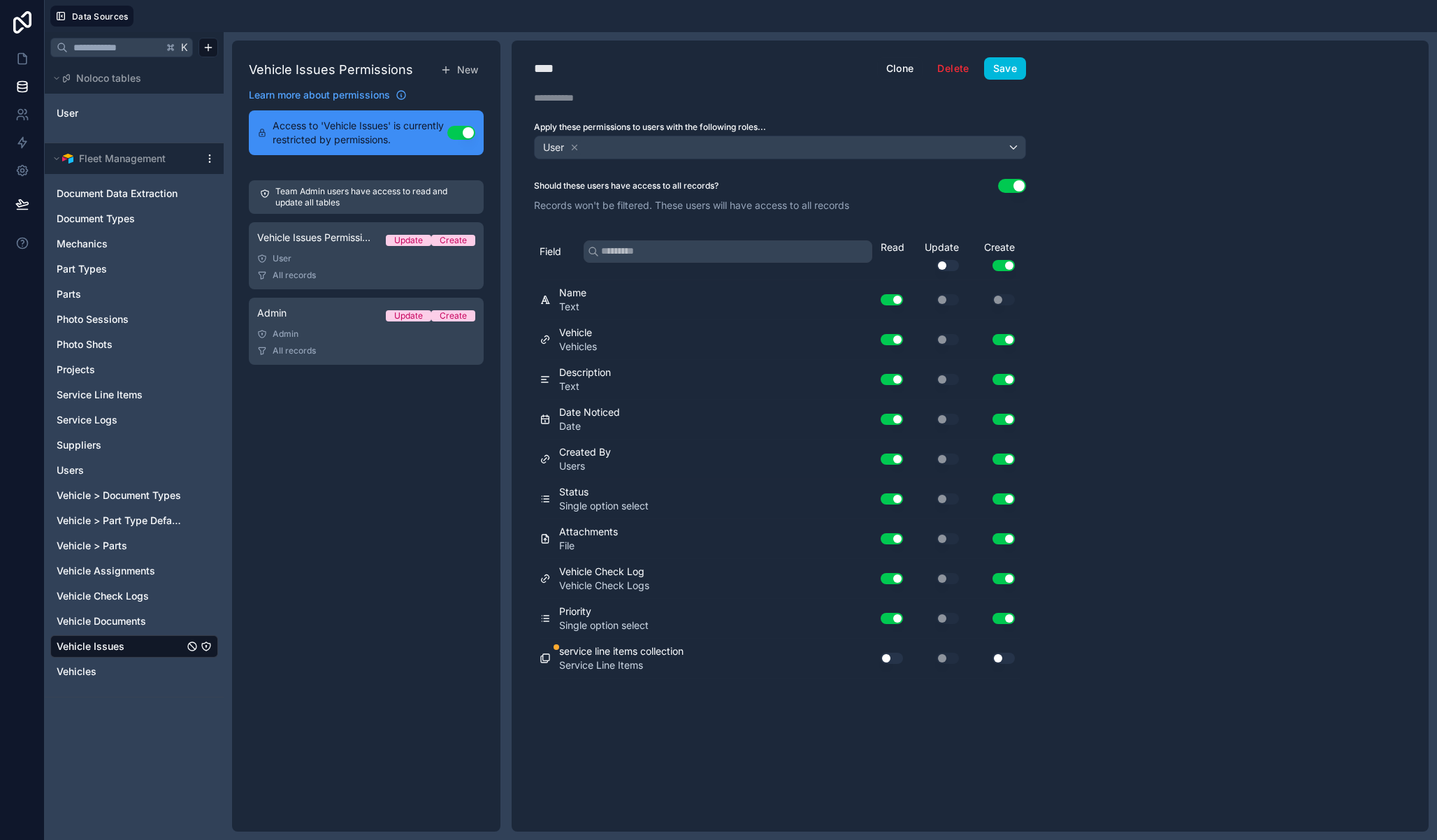
click at [1009, 265] on button "Use setting" at bounding box center [1004, 265] width 23 height 11
click at [898, 655] on button "Use setting" at bounding box center [893, 658] width 23 height 11
click at [998, 80] on div "**** User Clone Delete Save Description Apply these permissions to users with t…" at bounding box center [780, 436] width 537 height 791
click at [999, 76] on button "Save" at bounding box center [1005, 68] width 42 height 23
click at [1128, 246] on div "**** User Clone Delete Save Description Apply these permissions to users with t…" at bounding box center [969, 436] width 917 height 791
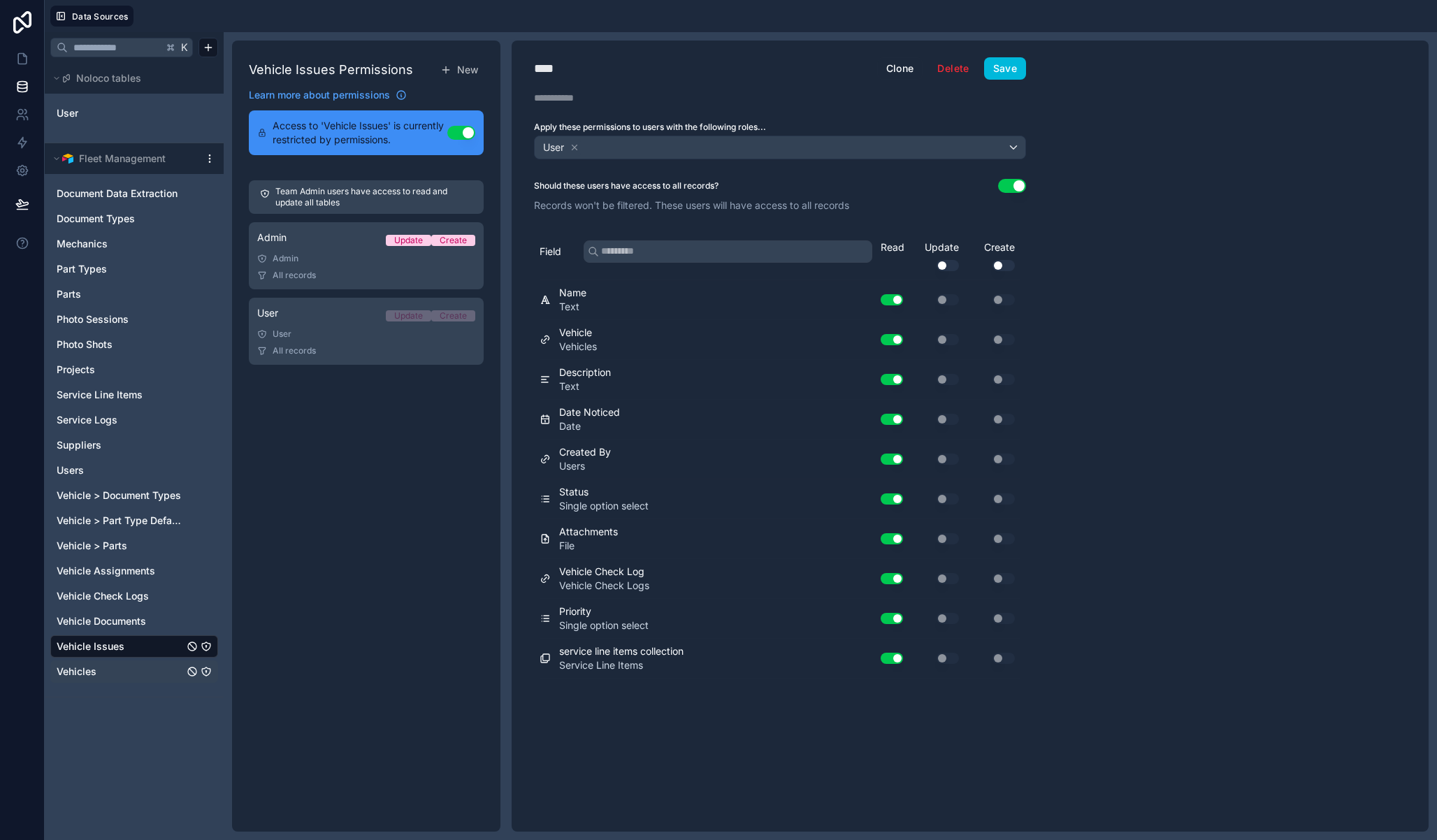
click at [210, 672] on icon "Vehicles" at bounding box center [206, 671] width 9 height 9
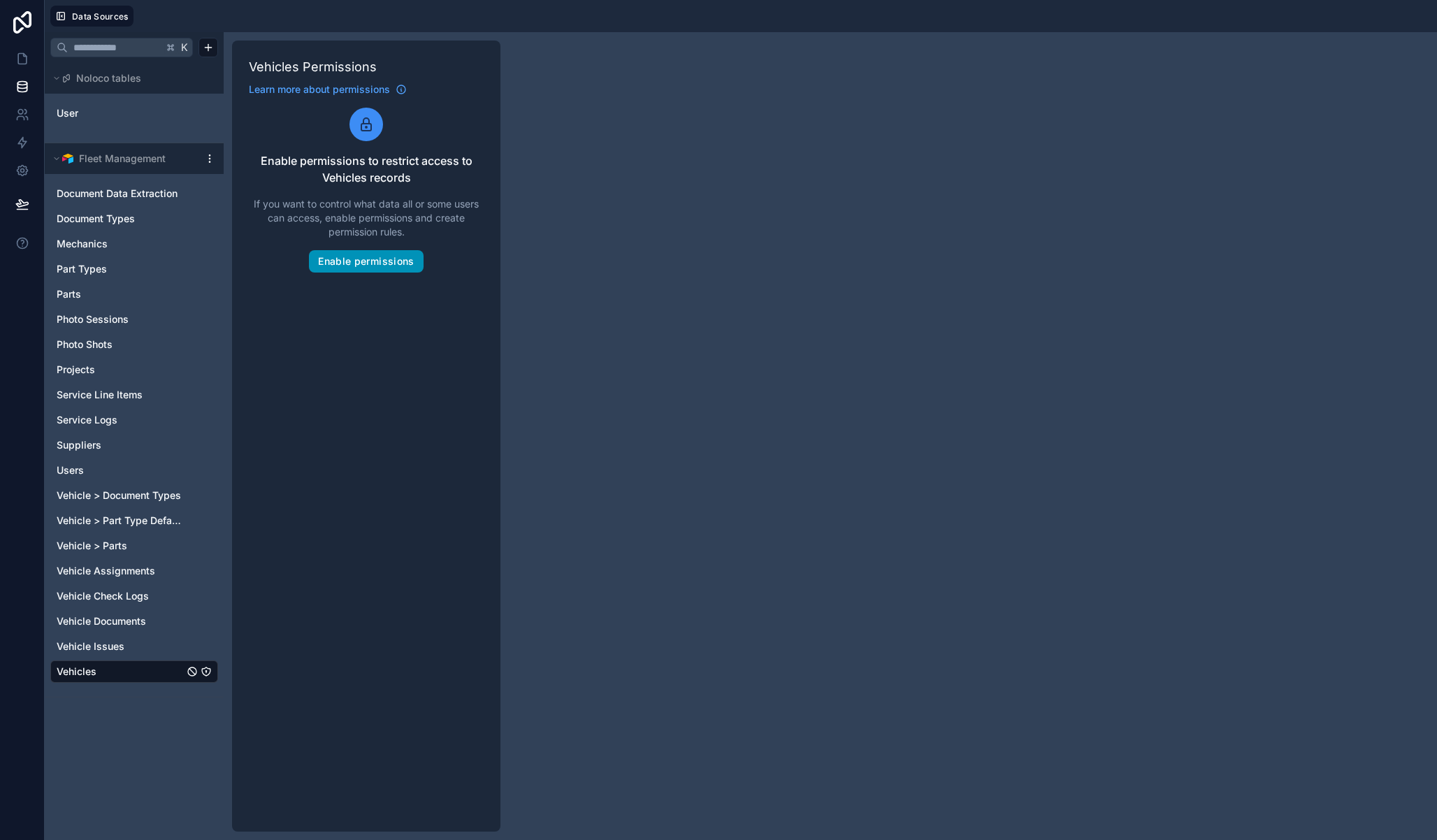
click at [371, 261] on button "Enable permissions" at bounding box center [366, 262] width 114 height 23
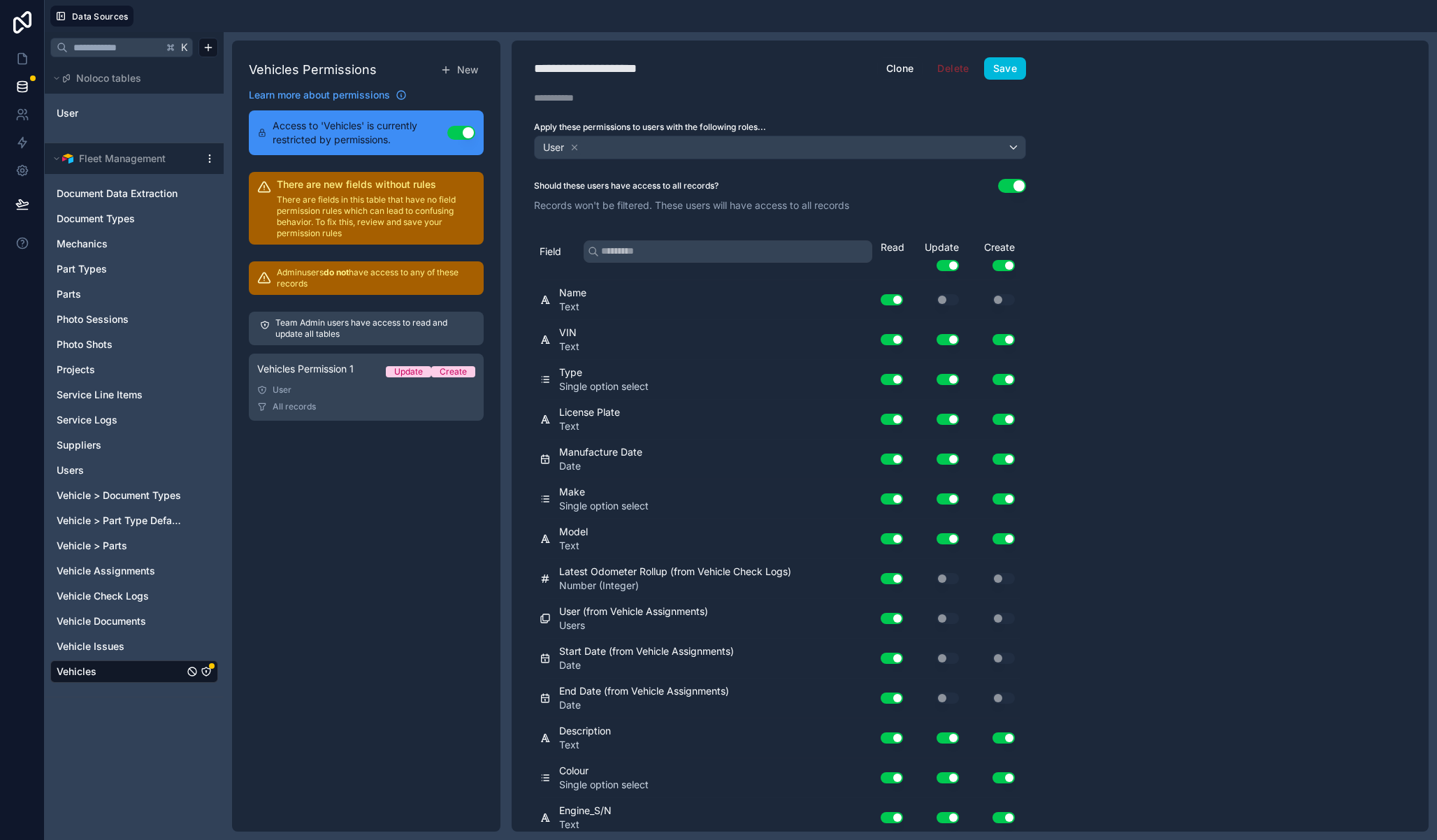
click at [610, 64] on div "**********" at bounding box center [603, 68] width 139 height 20
type div "**********"
click at [578, 145] on icon at bounding box center [575, 147] width 9 height 9
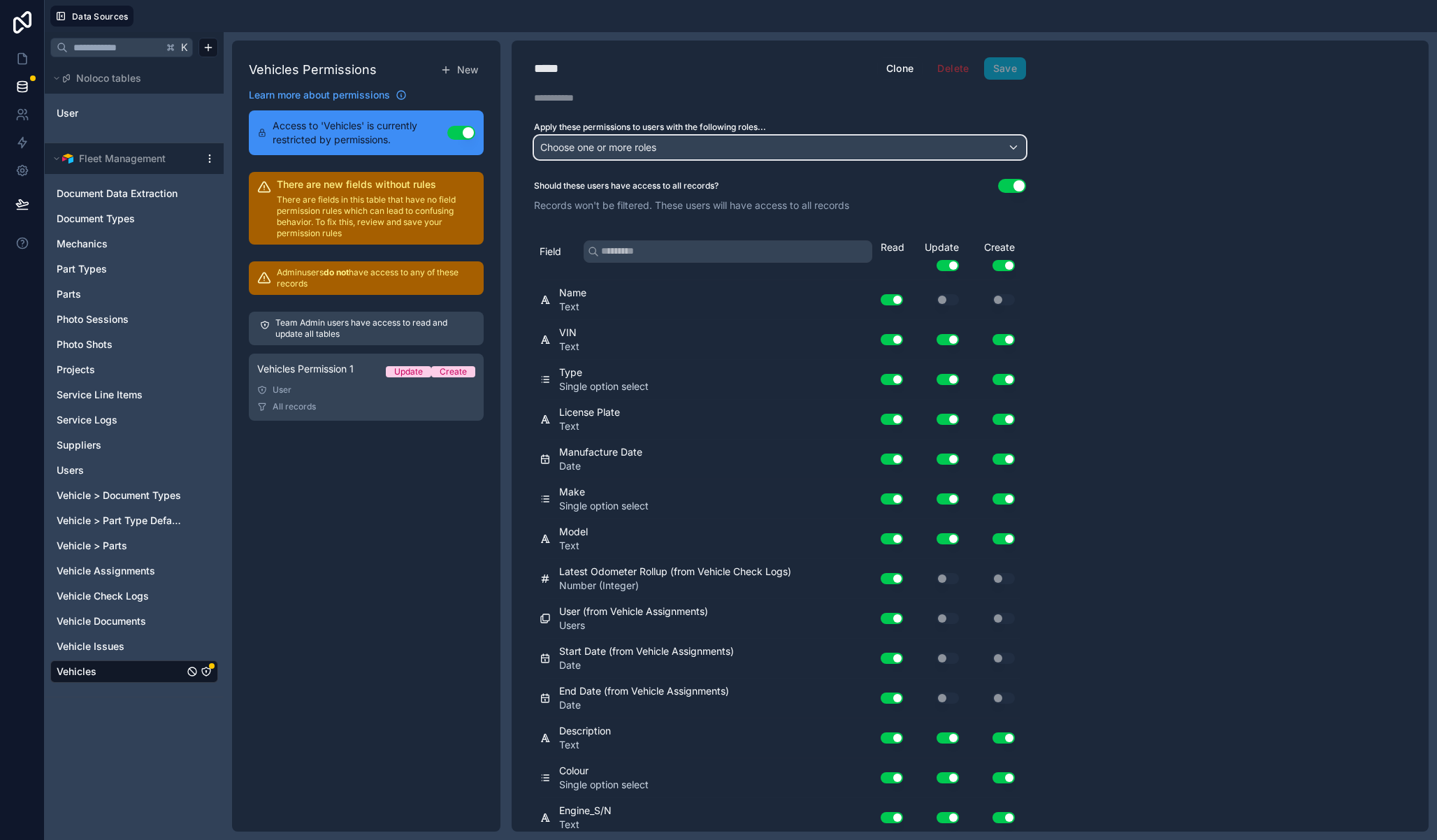
click at [580, 146] on span "Choose one or more roles" at bounding box center [599, 147] width 116 height 12
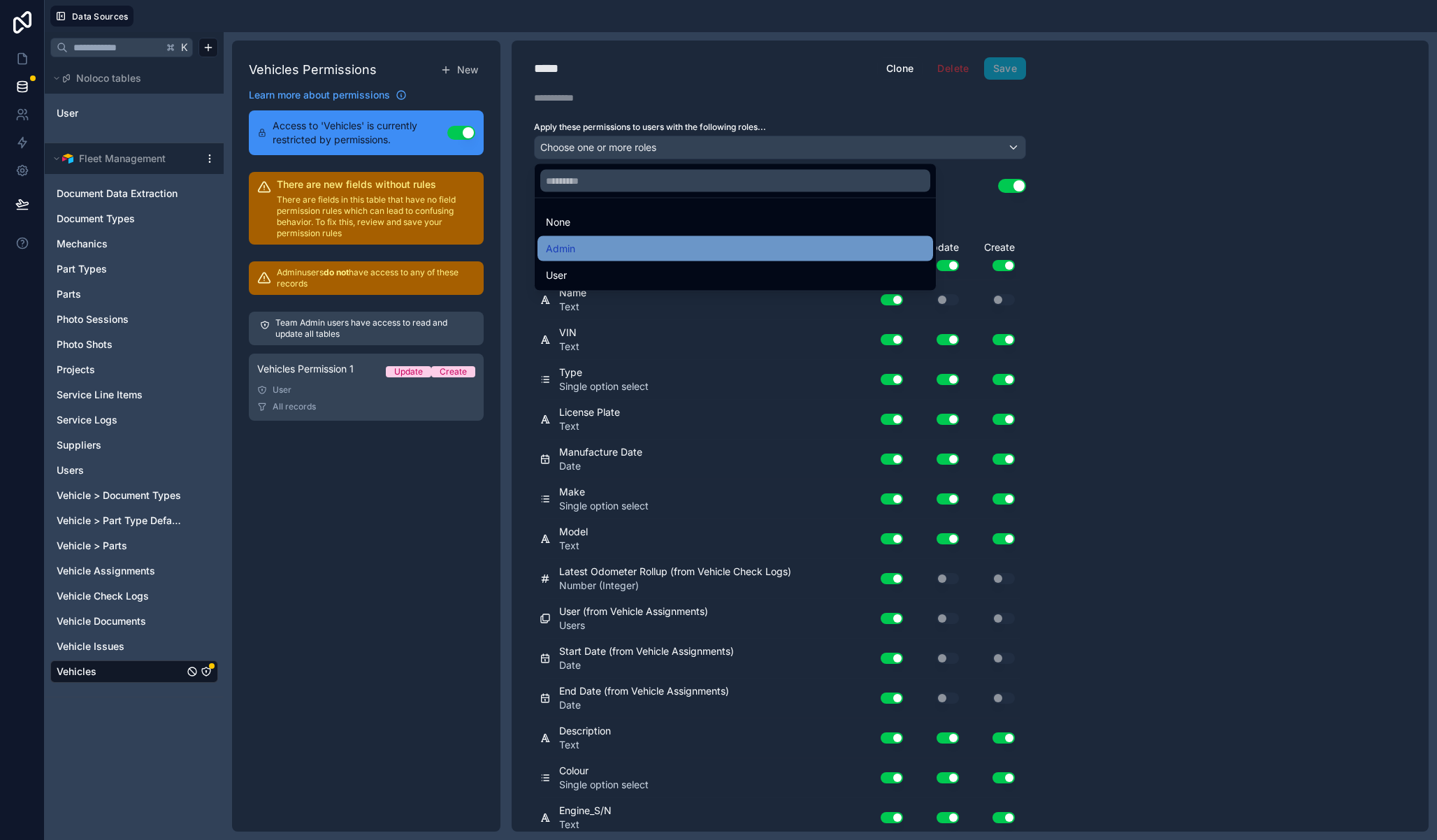
click at [606, 243] on div "Admin" at bounding box center [735, 249] width 378 height 17
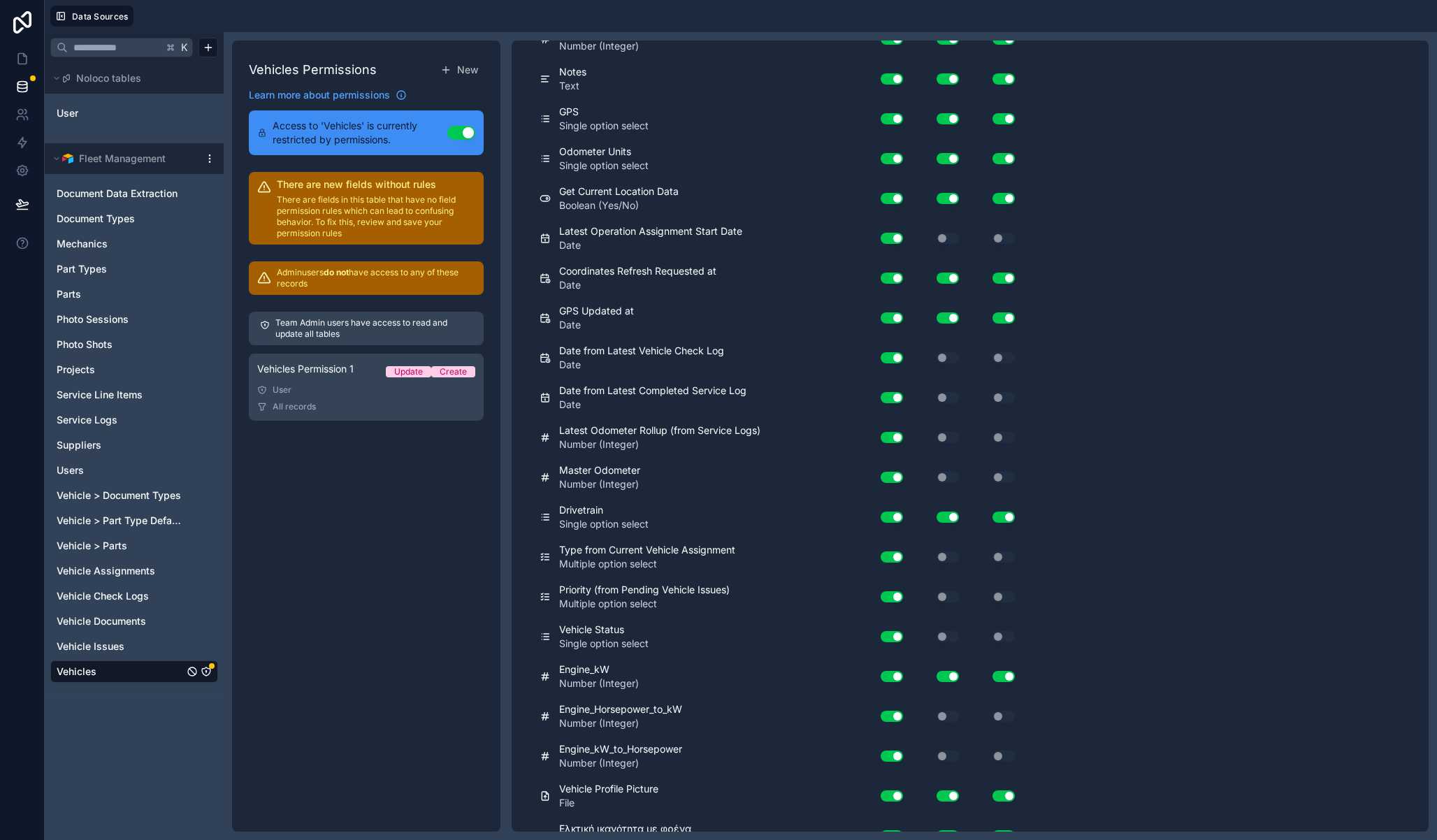
scroll to position [3789, 0]
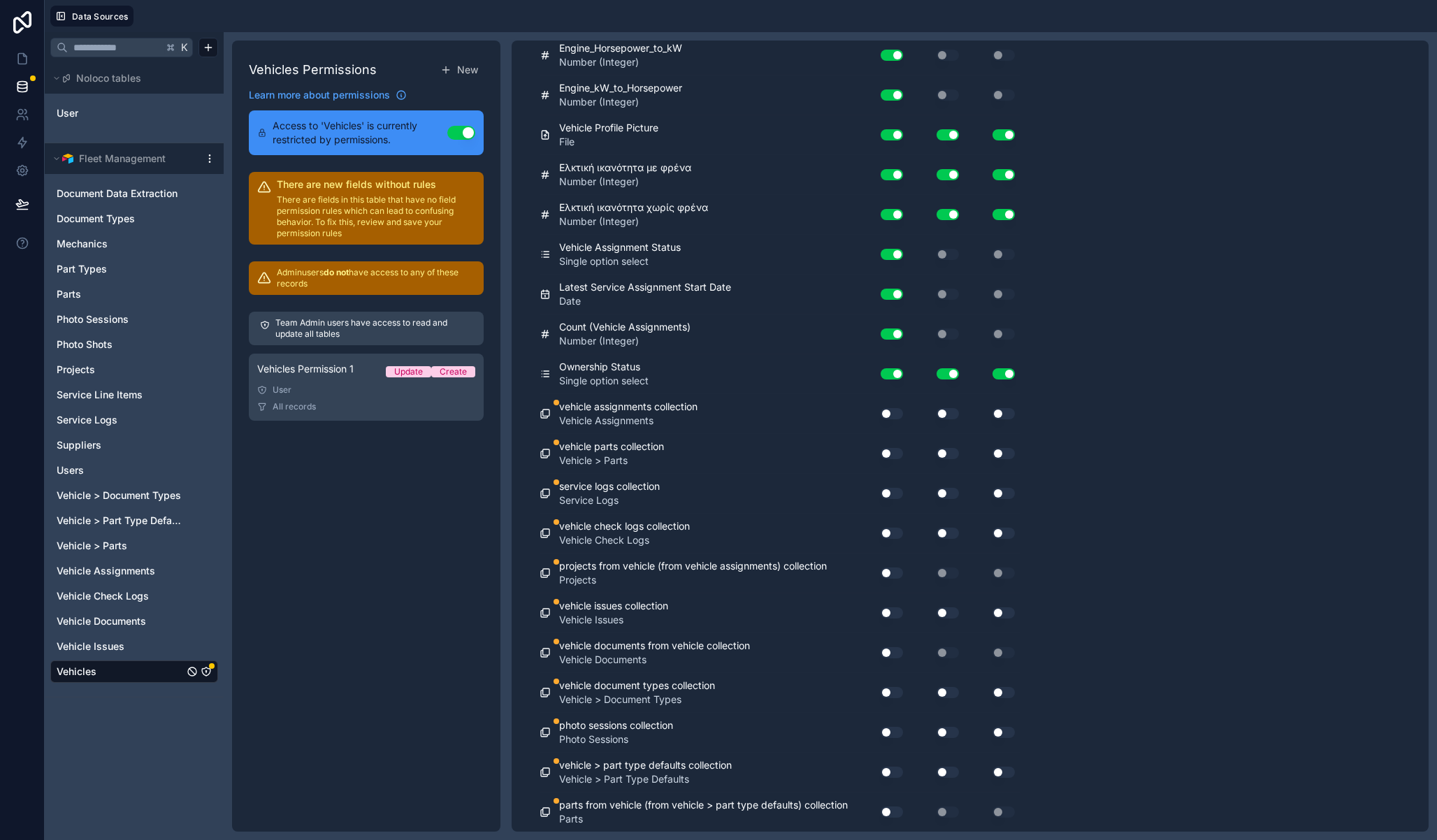
click at [893, 408] on button "Use setting" at bounding box center [893, 413] width 23 height 11
drag, startPoint x: 892, startPoint y: 447, endPoint x: 893, endPoint y: 456, distance: 9.1
click at [892, 447] on button "Use setting" at bounding box center [893, 453] width 23 height 11
click at [895, 484] on div "Use setting" at bounding box center [886, 493] width 45 height 23
click at [896, 493] on button "Use setting" at bounding box center [893, 493] width 23 height 11
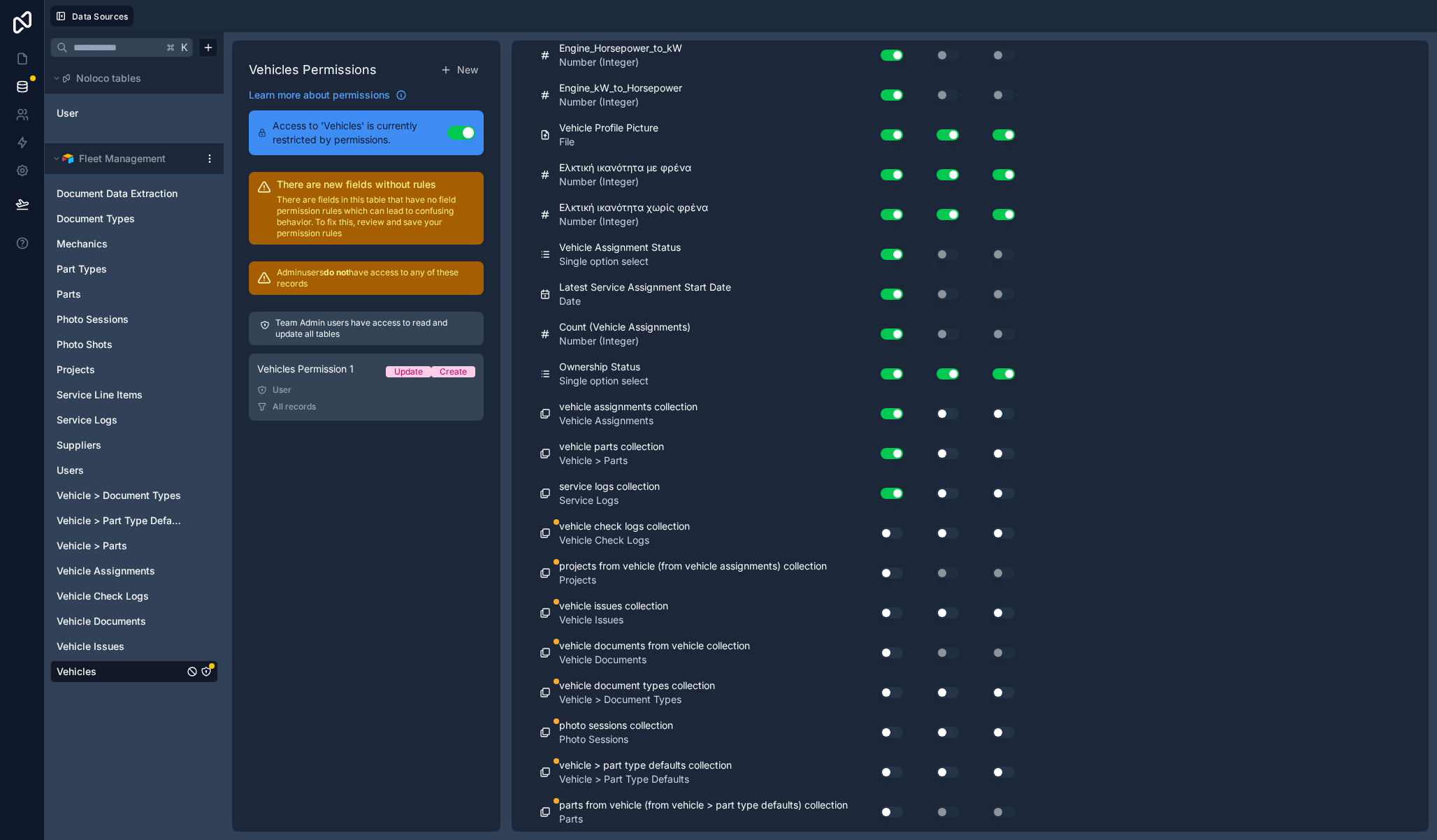
click at [892, 533] on button "Use setting" at bounding box center [893, 533] width 23 height 11
click at [889, 564] on div "Use setting" at bounding box center [886, 573] width 45 height 23
click at [890, 576] on button "Use setting" at bounding box center [893, 573] width 23 height 11
click at [895, 613] on button "Use setting" at bounding box center [893, 612] width 23 height 11
click at [894, 650] on button "Use setting" at bounding box center [893, 652] width 23 height 11
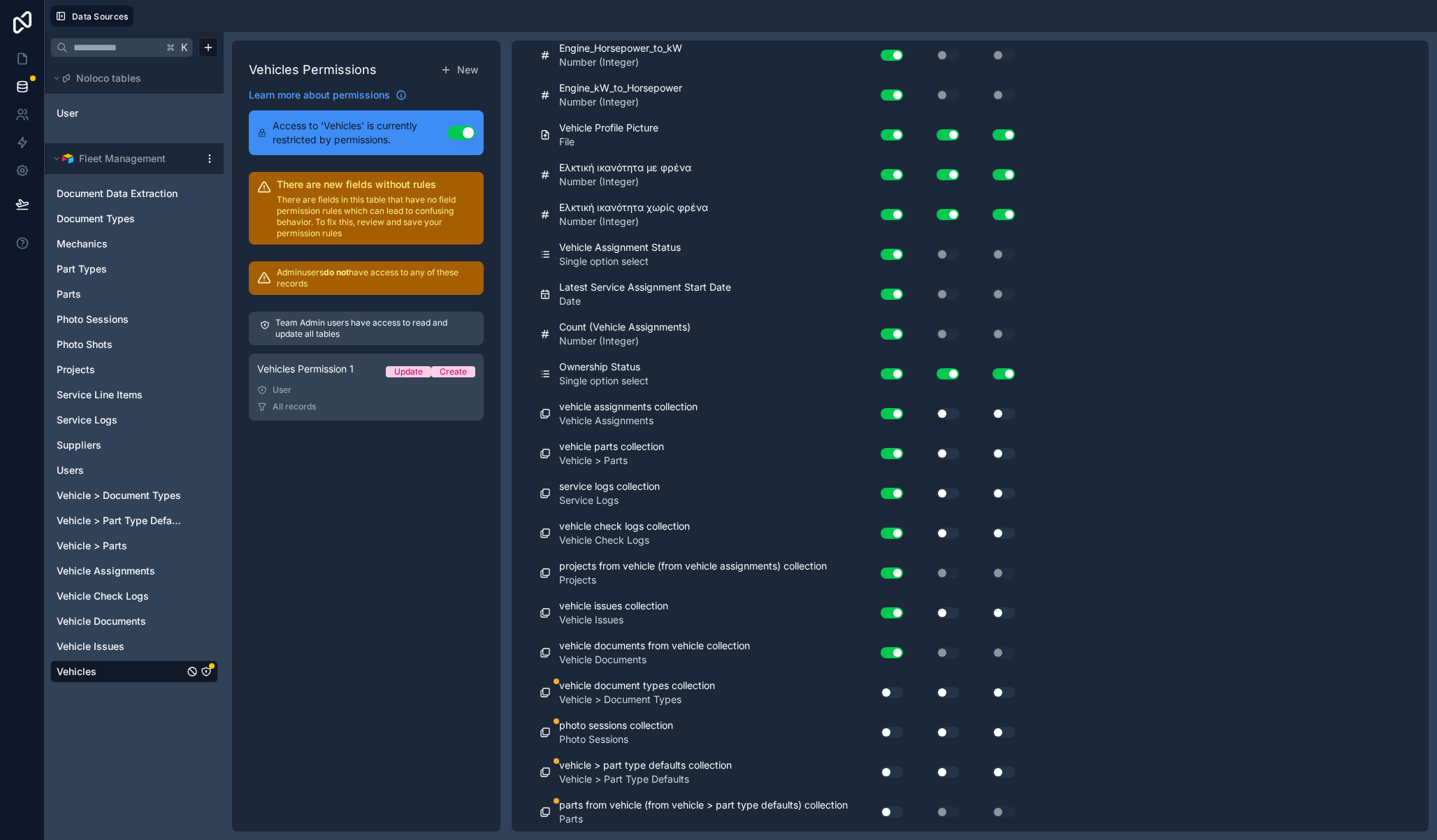
click at [889, 708] on div "vehicle document types collection Vehicle > Document Types Use setting Use sett…" at bounding box center [780, 693] width 481 height 40
click at [893, 693] on button "Use setting" at bounding box center [893, 692] width 23 height 11
click at [894, 729] on button "Use setting" at bounding box center [893, 732] width 23 height 11
click at [886, 769] on button "Use setting" at bounding box center [893, 772] width 23 height 11
click at [892, 815] on button "Use setting" at bounding box center [893, 812] width 23 height 11
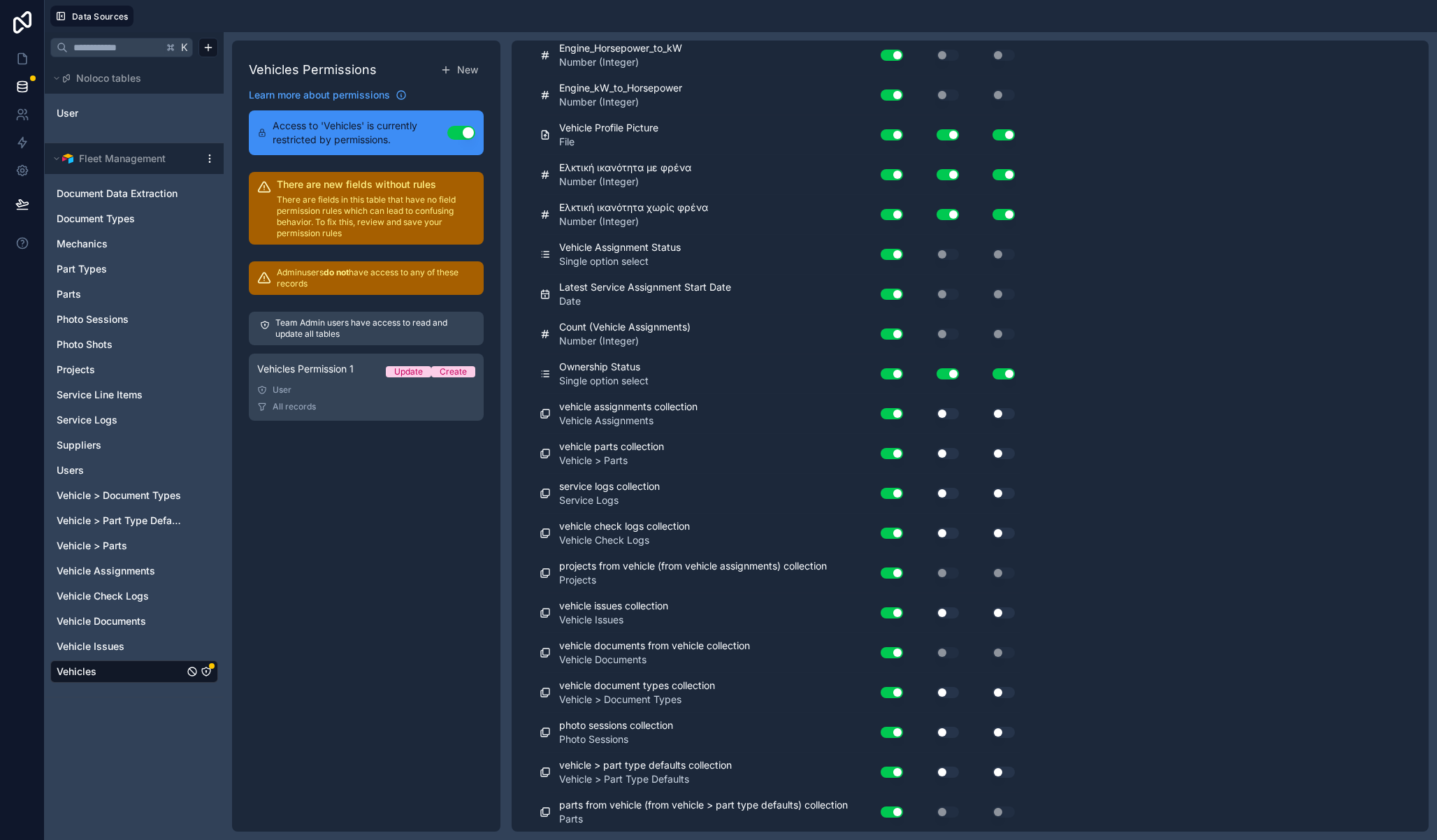
click at [949, 771] on button "Use setting" at bounding box center [948, 772] width 23 height 11
drag, startPoint x: 1006, startPoint y: 773, endPoint x: 1006, endPoint y: 742, distance: 31.0
click at [1006, 773] on button "Use setting" at bounding box center [1004, 772] width 23 height 11
click at [1003, 732] on button "Use setting" at bounding box center [1004, 732] width 23 height 11
drag, startPoint x: 941, startPoint y: 729, endPoint x: 948, endPoint y: 693, distance: 36.7
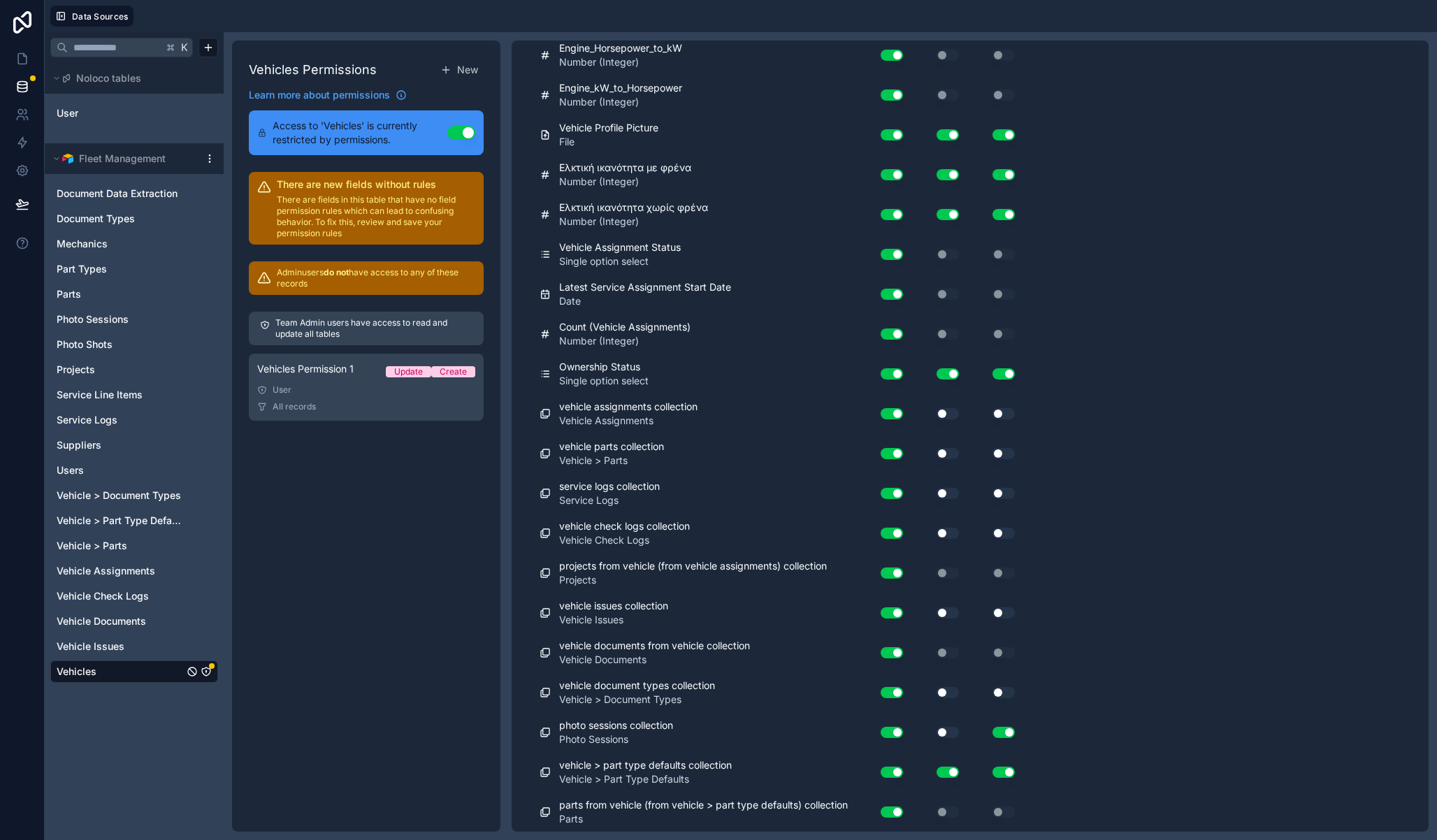
click at [941, 729] on button "Use setting" at bounding box center [948, 732] width 23 height 11
click at [948, 687] on button "Use setting" at bounding box center [948, 692] width 23 height 11
click at [1001, 692] on button "Use setting" at bounding box center [1004, 692] width 23 height 11
click at [1005, 613] on button "Use setting" at bounding box center [1004, 612] width 23 height 11
click at [938, 612] on button "Use setting" at bounding box center [948, 612] width 23 height 11
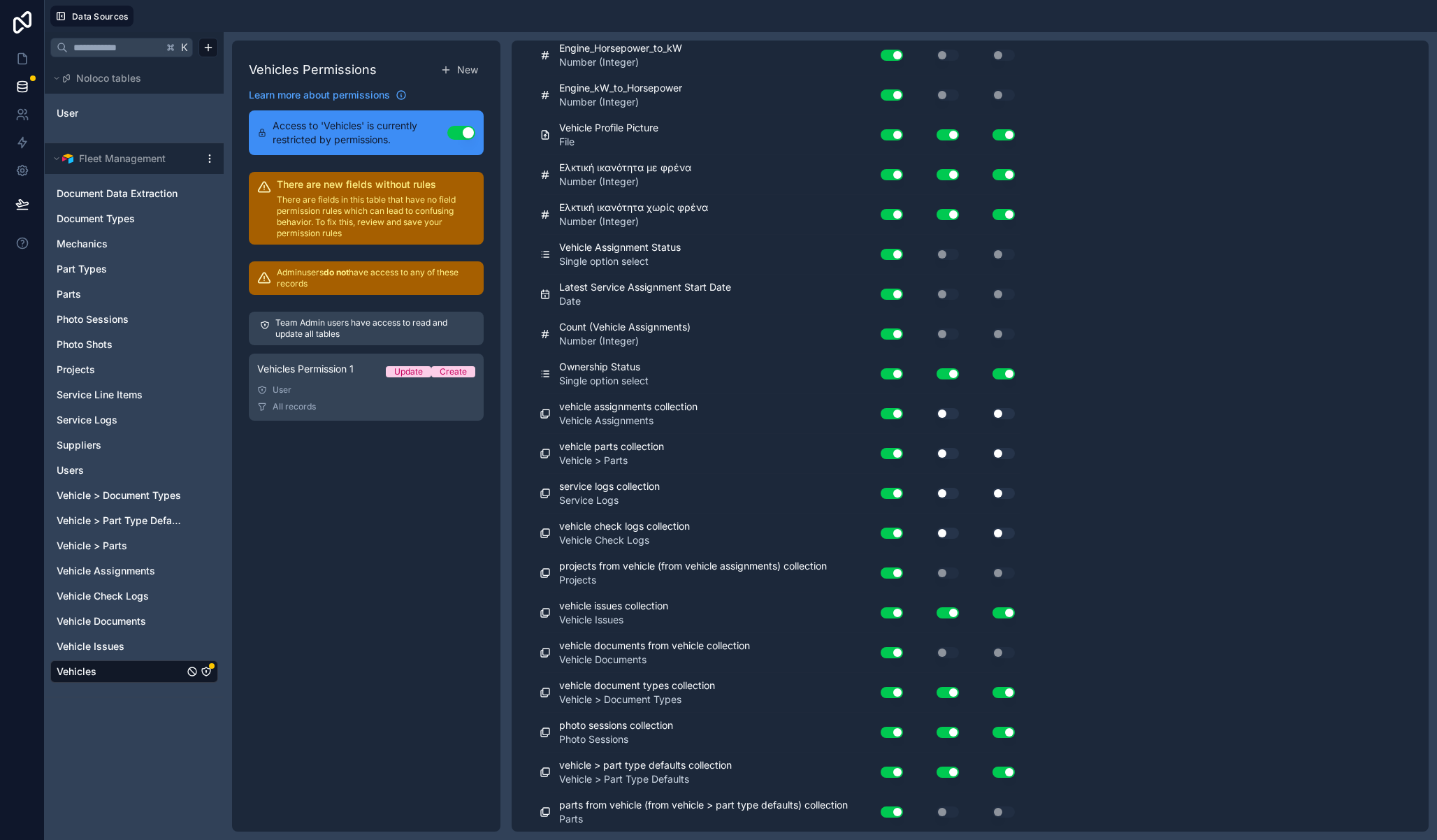
click at [952, 528] on button "Use setting" at bounding box center [948, 533] width 23 height 11
click at [1012, 530] on button "Use setting" at bounding box center [1004, 533] width 23 height 11
click at [1011, 495] on button "Use setting" at bounding box center [1004, 493] width 23 height 11
drag, startPoint x: 941, startPoint y: 495, endPoint x: 948, endPoint y: 470, distance: 26.0
click at [941, 495] on button "Use setting" at bounding box center [948, 493] width 23 height 11
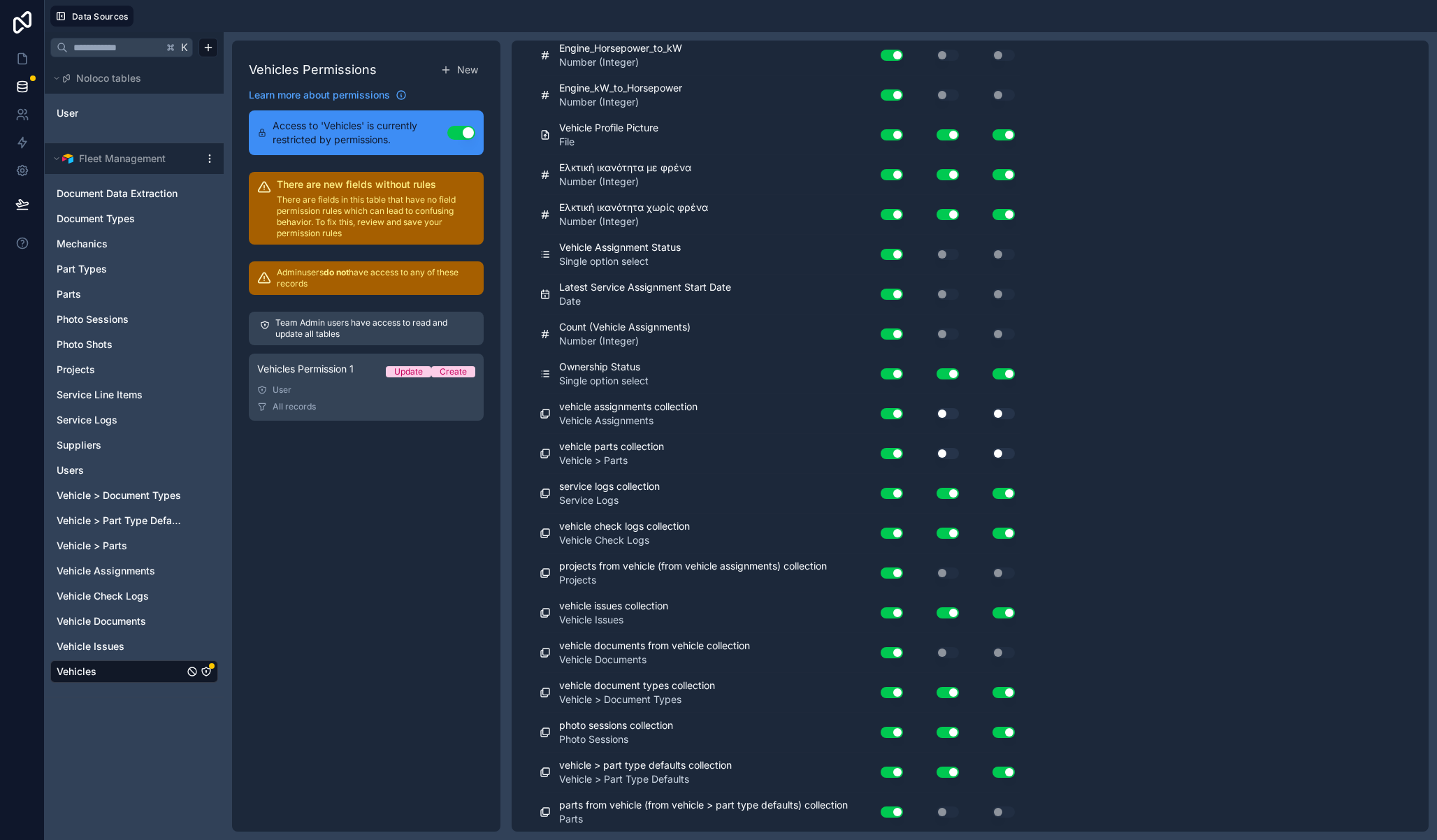
click at [949, 455] on button "Use setting" at bounding box center [948, 453] width 23 height 11
click at [997, 454] on button "Use setting" at bounding box center [1004, 453] width 23 height 11
drag, startPoint x: 1009, startPoint y: 415, endPoint x: 981, endPoint y: 417, distance: 28.1
click at [1009, 415] on button "Use setting" at bounding box center [1004, 413] width 23 height 11
click at [940, 413] on button "Use setting" at bounding box center [948, 413] width 23 height 11
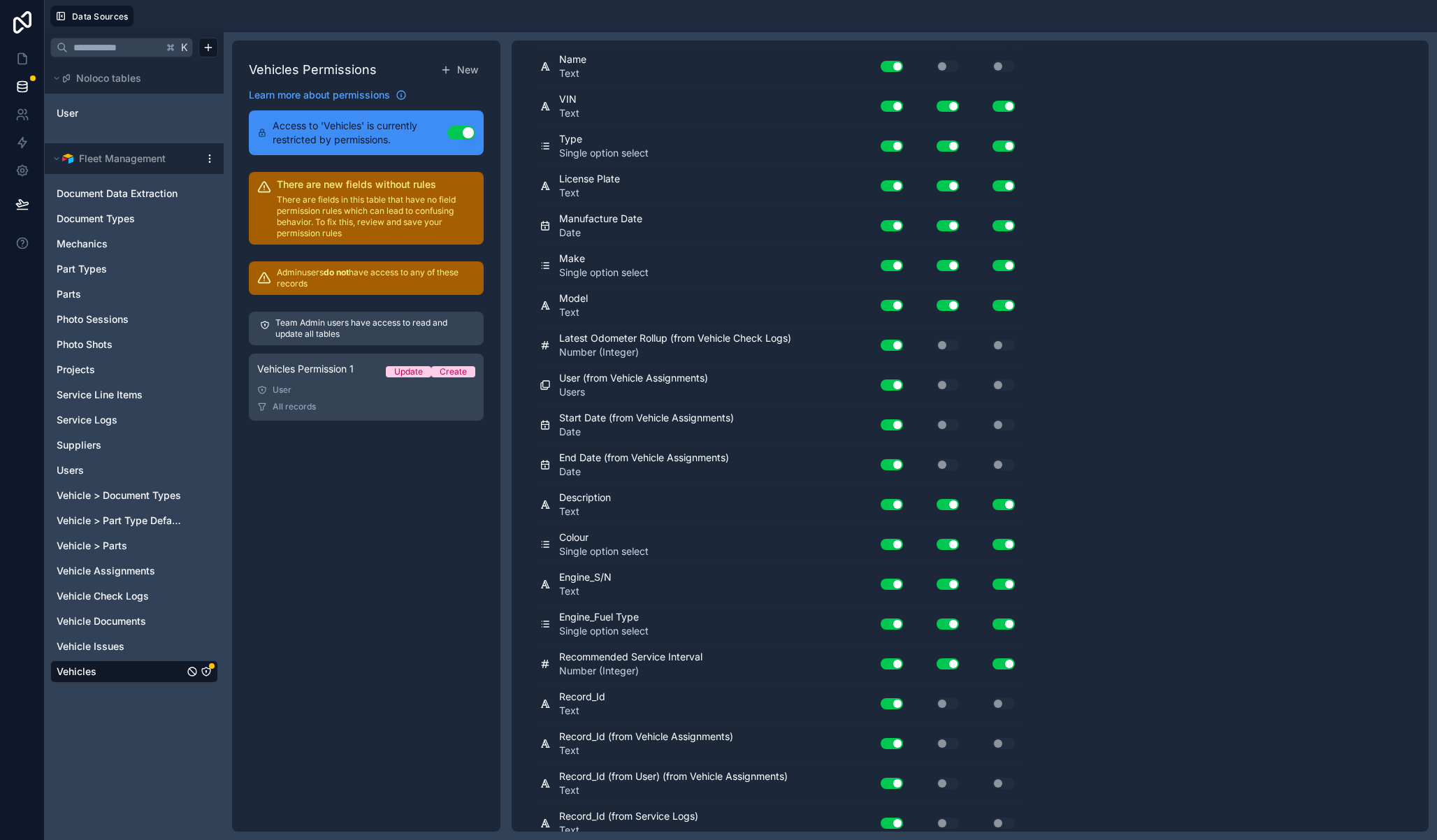
scroll to position [0, 0]
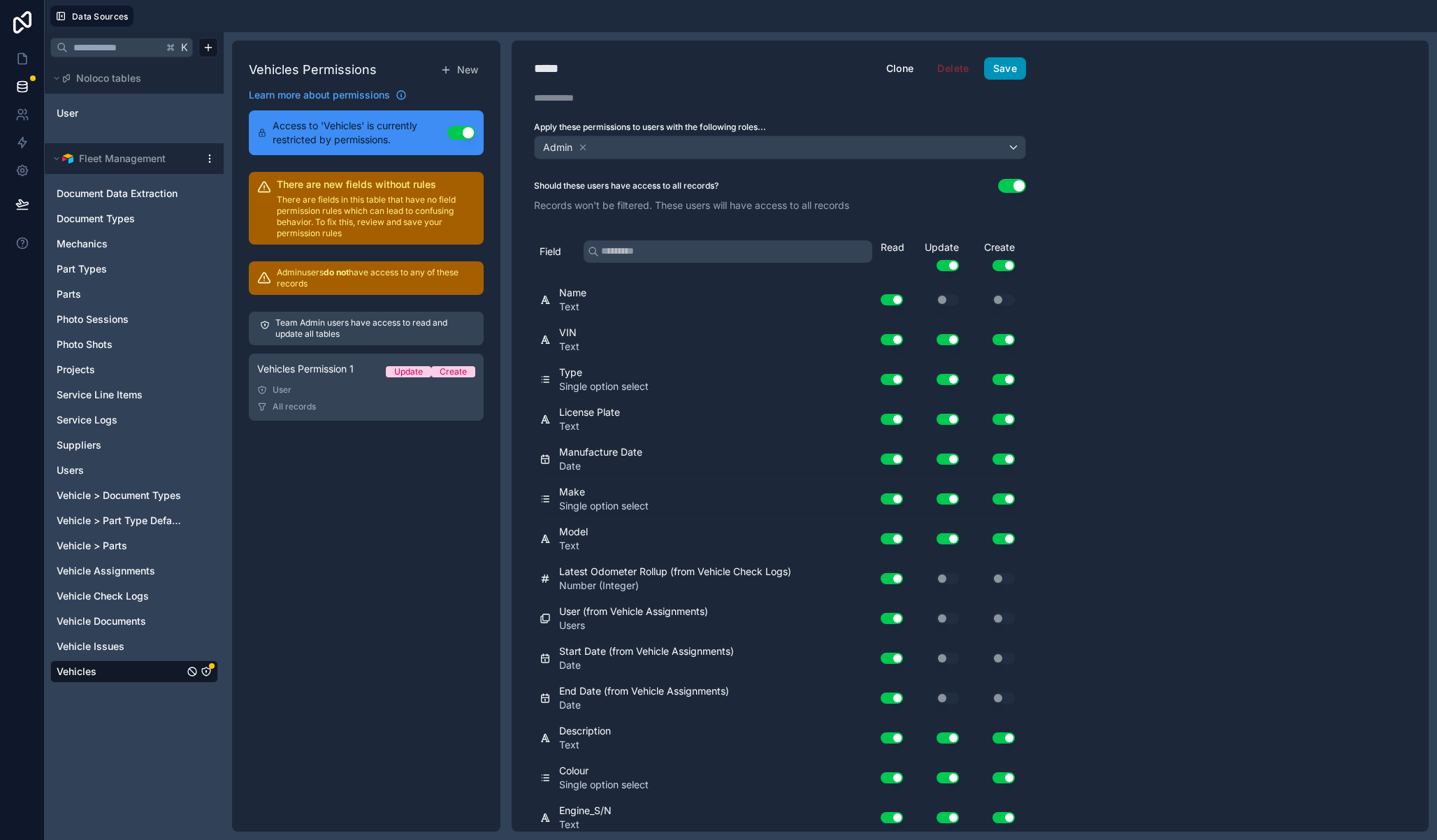
click at [1005, 73] on button "Save" at bounding box center [1005, 68] width 42 height 23
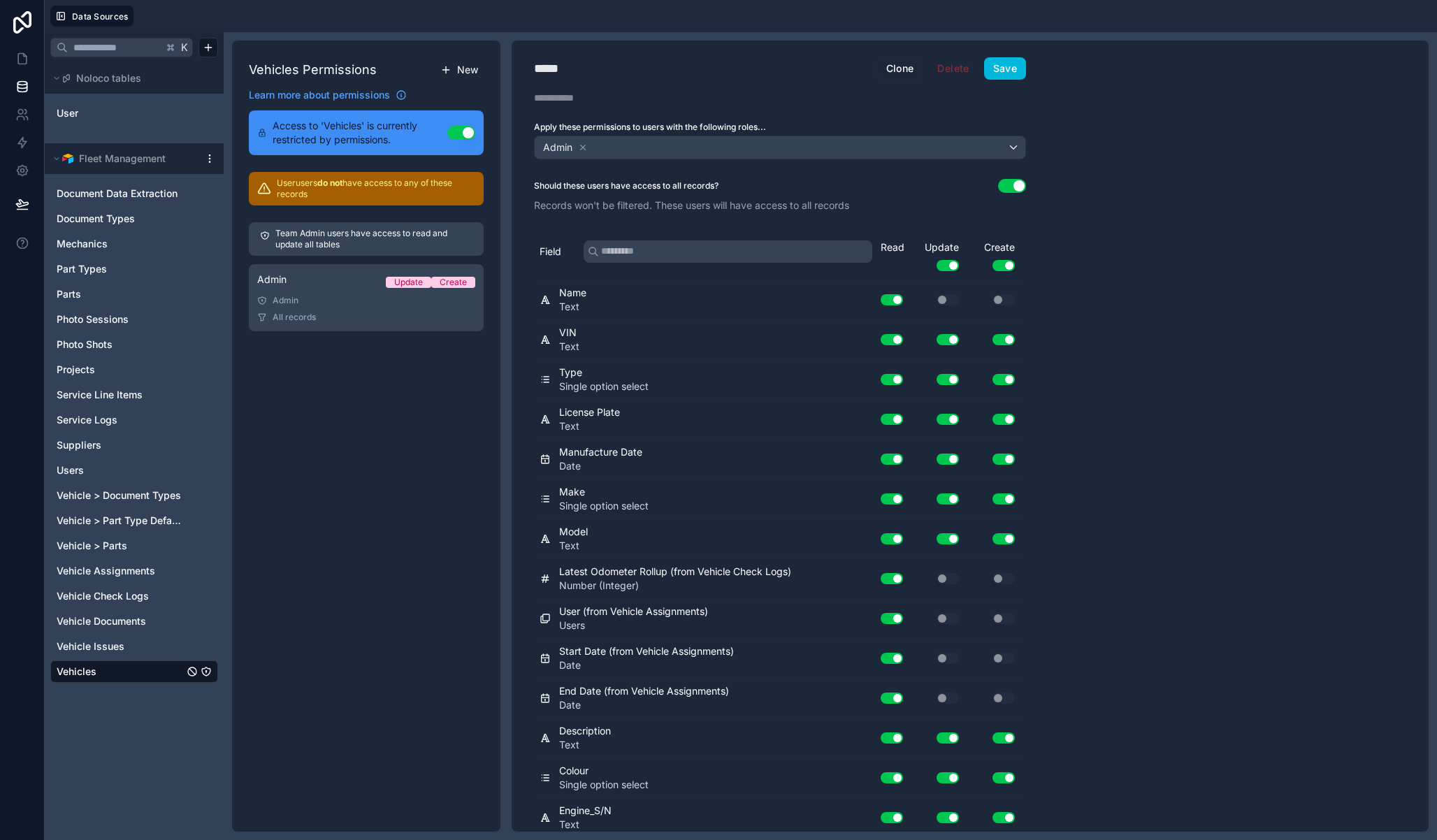
click at [463, 64] on span "New" at bounding box center [468, 69] width 21 height 14
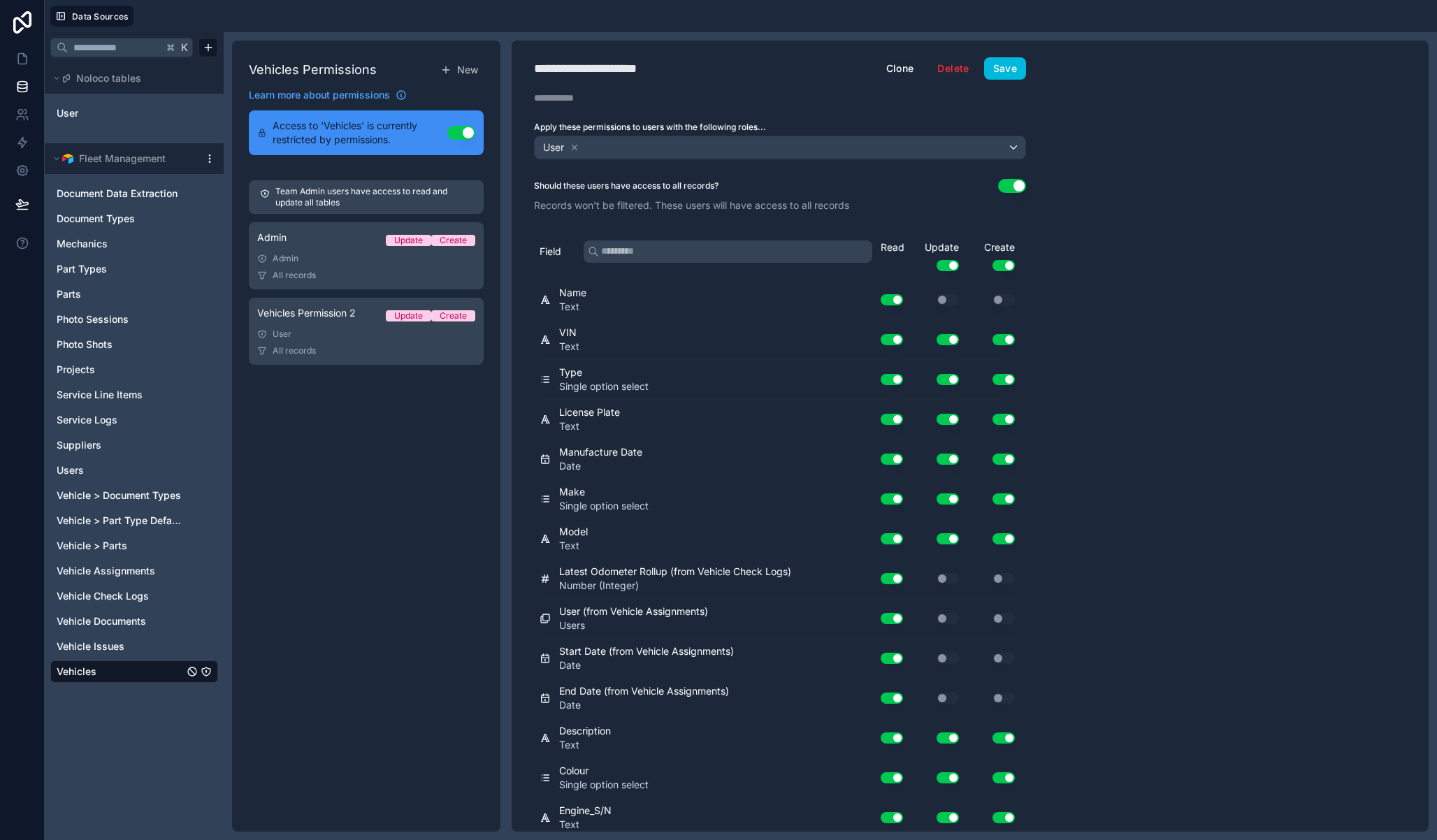
click at [583, 70] on div "**********" at bounding box center [605, 68] width 142 height 20
type div "**********"
click at [957, 262] on button "Use setting" at bounding box center [948, 265] width 23 height 11
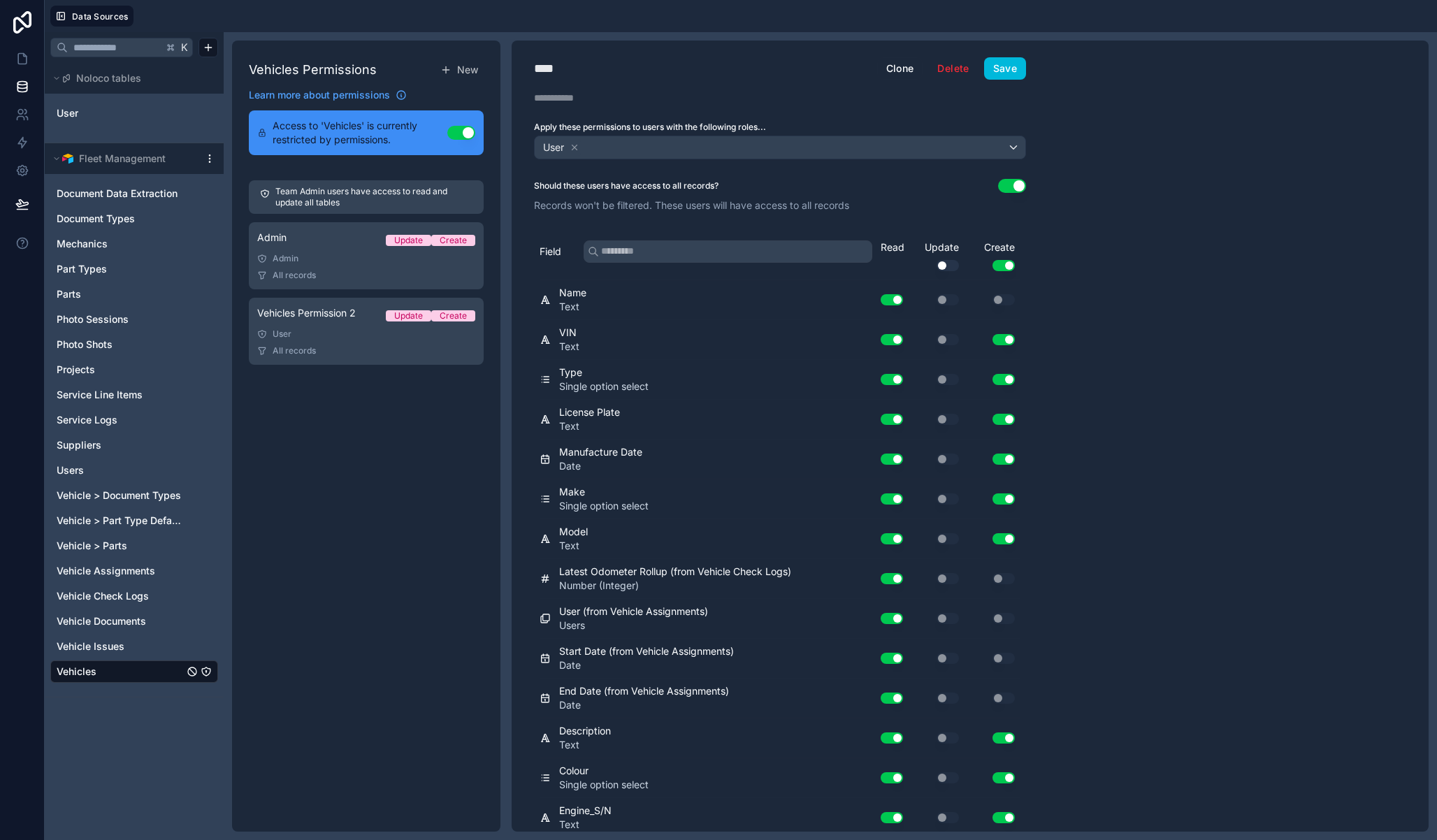
click at [1000, 267] on button "Use setting" at bounding box center [1004, 265] width 23 height 11
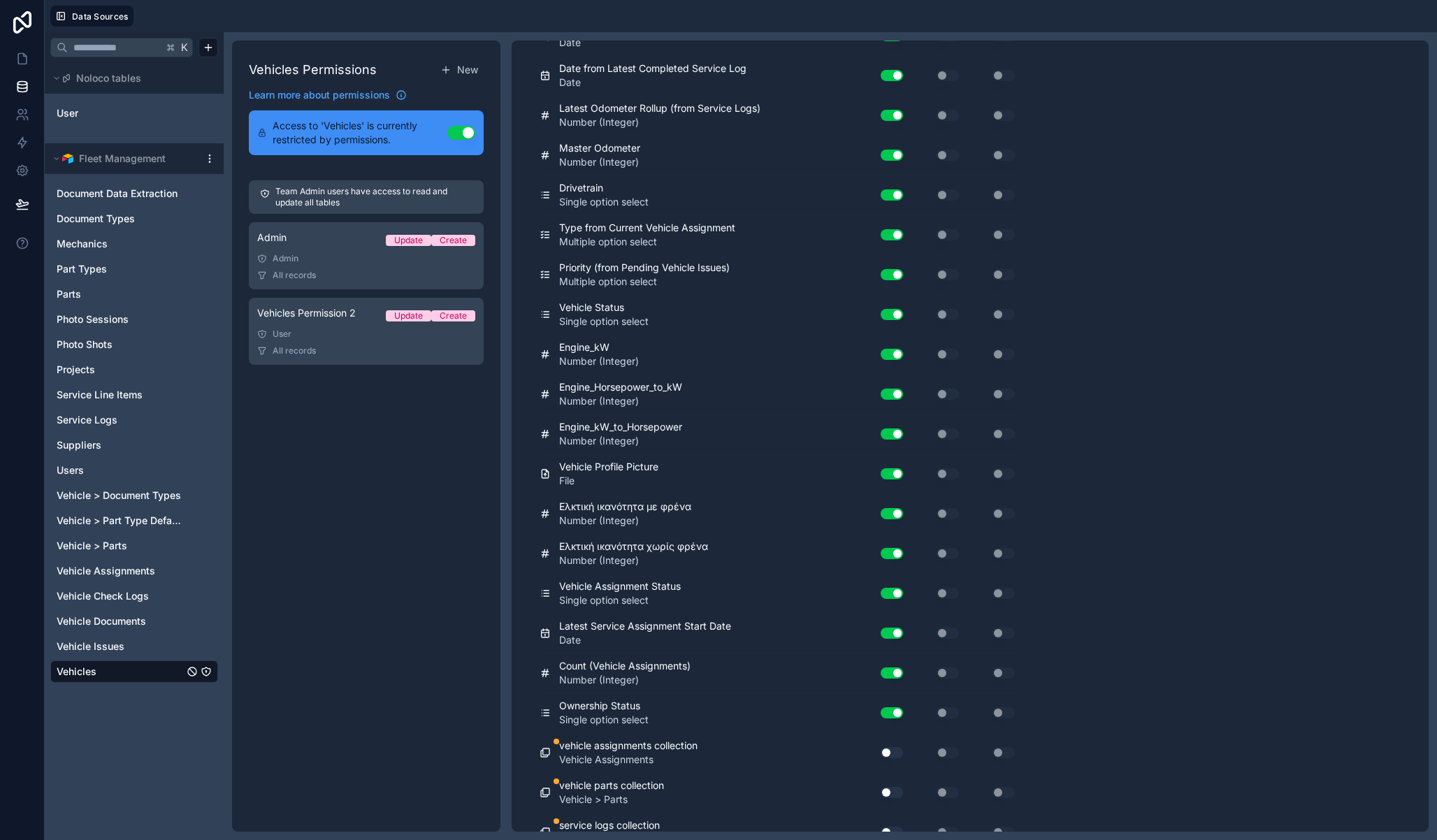
scroll to position [3789, 0]
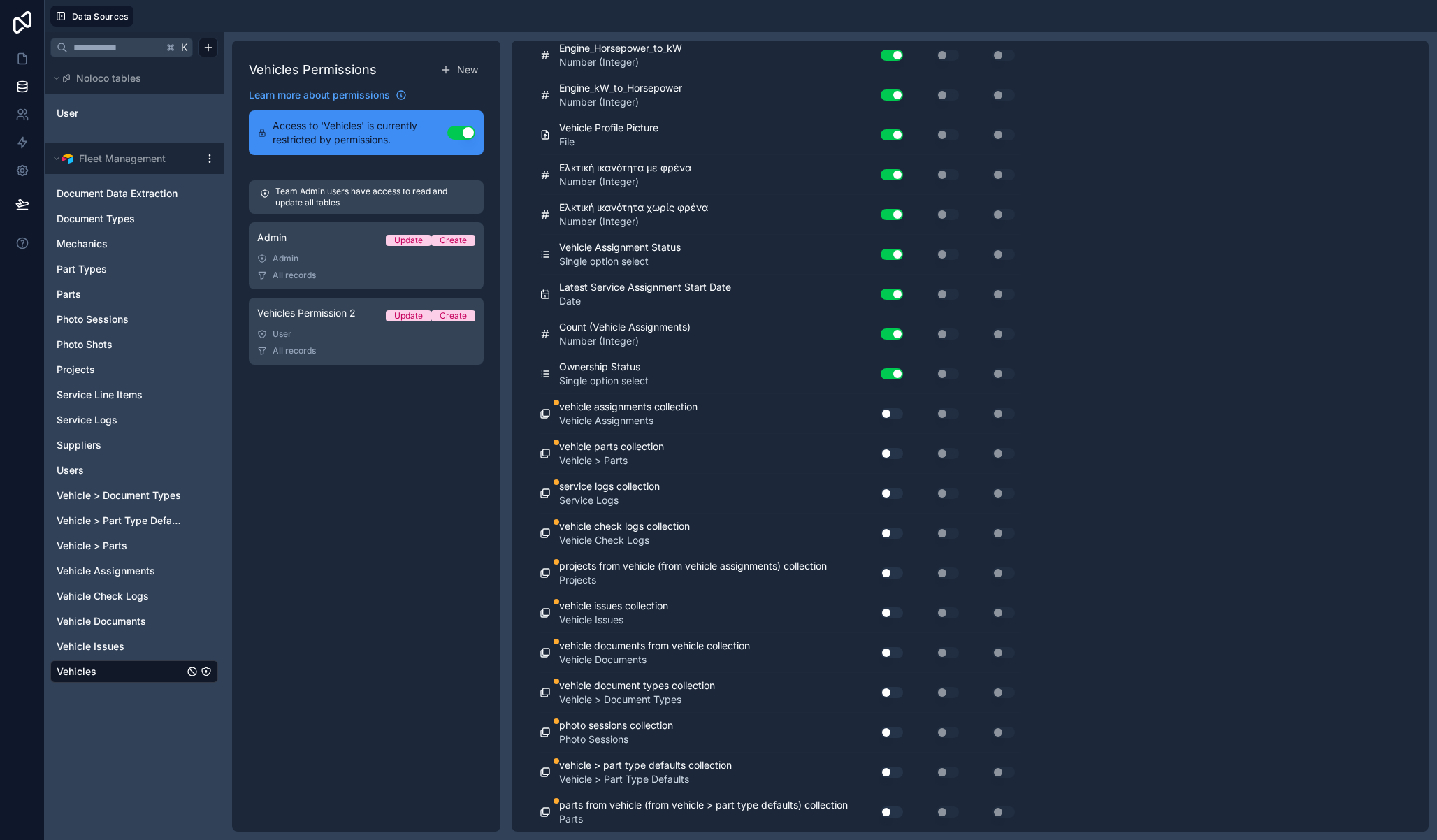
click at [892, 417] on button "Use setting" at bounding box center [893, 413] width 23 height 11
click at [892, 457] on button "Use setting" at bounding box center [893, 453] width 23 height 11
click at [892, 484] on div "Use setting" at bounding box center [886, 493] width 45 height 23
click at [893, 489] on button "Use setting" at bounding box center [893, 493] width 23 height 11
click at [899, 533] on button "Use setting" at bounding box center [893, 533] width 23 height 11
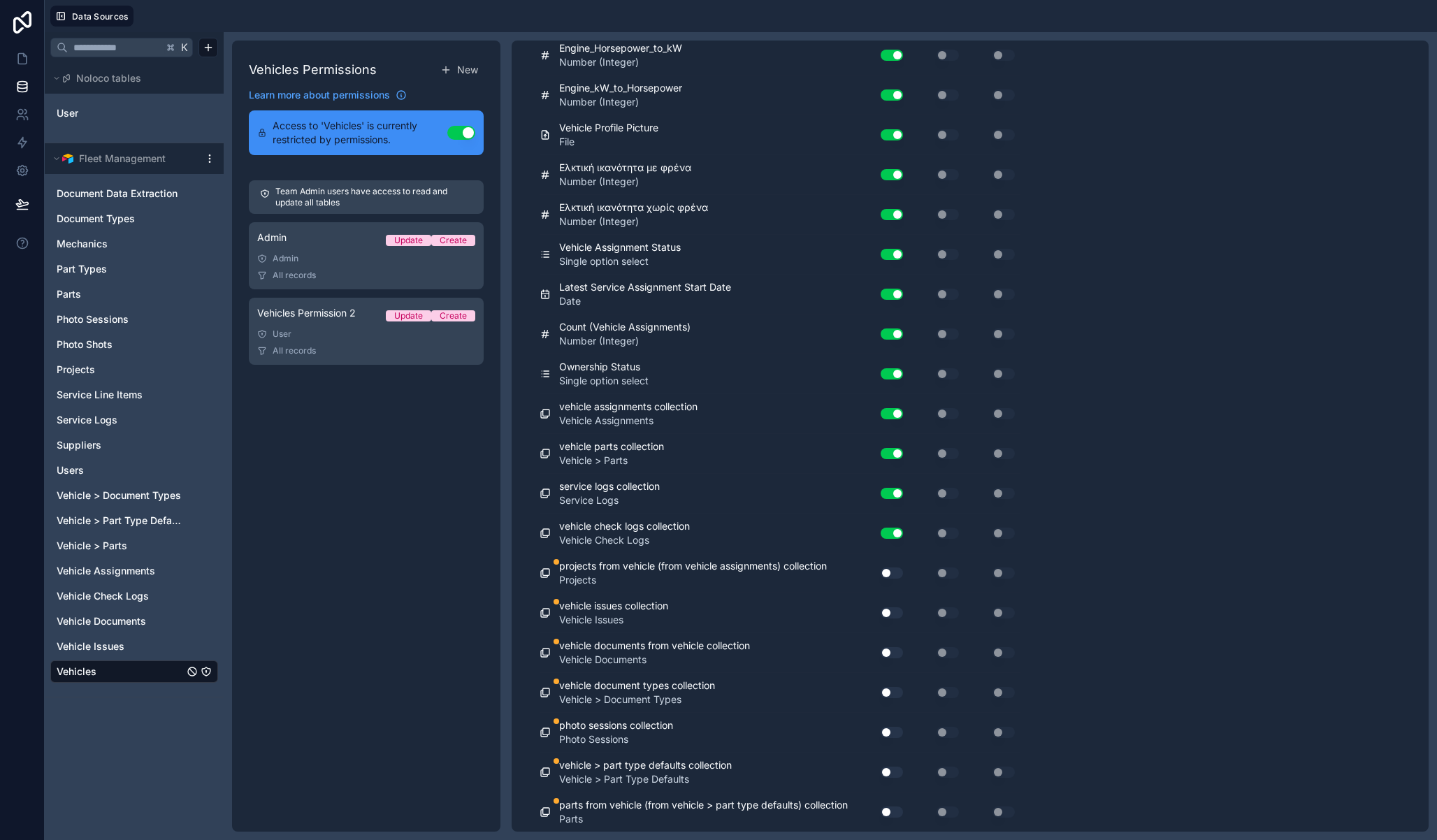
click at [896, 575] on button "Use setting" at bounding box center [893, 573] width 23 height 11
click at [891, 612] on button "Use setting" at bounding box center [893, 612] width 23 height 11
drag, startPoint x: 893, startPoint y: 646, endPoint x: 893, endPoint y: 657, distance: 11.0
click at [892, 648] on div "Use setting" at bounding box center [886, 652] width 45 height 23
click at [892, 652] on button "Use setting" at bounding box center [893, 652] width 23 height 11
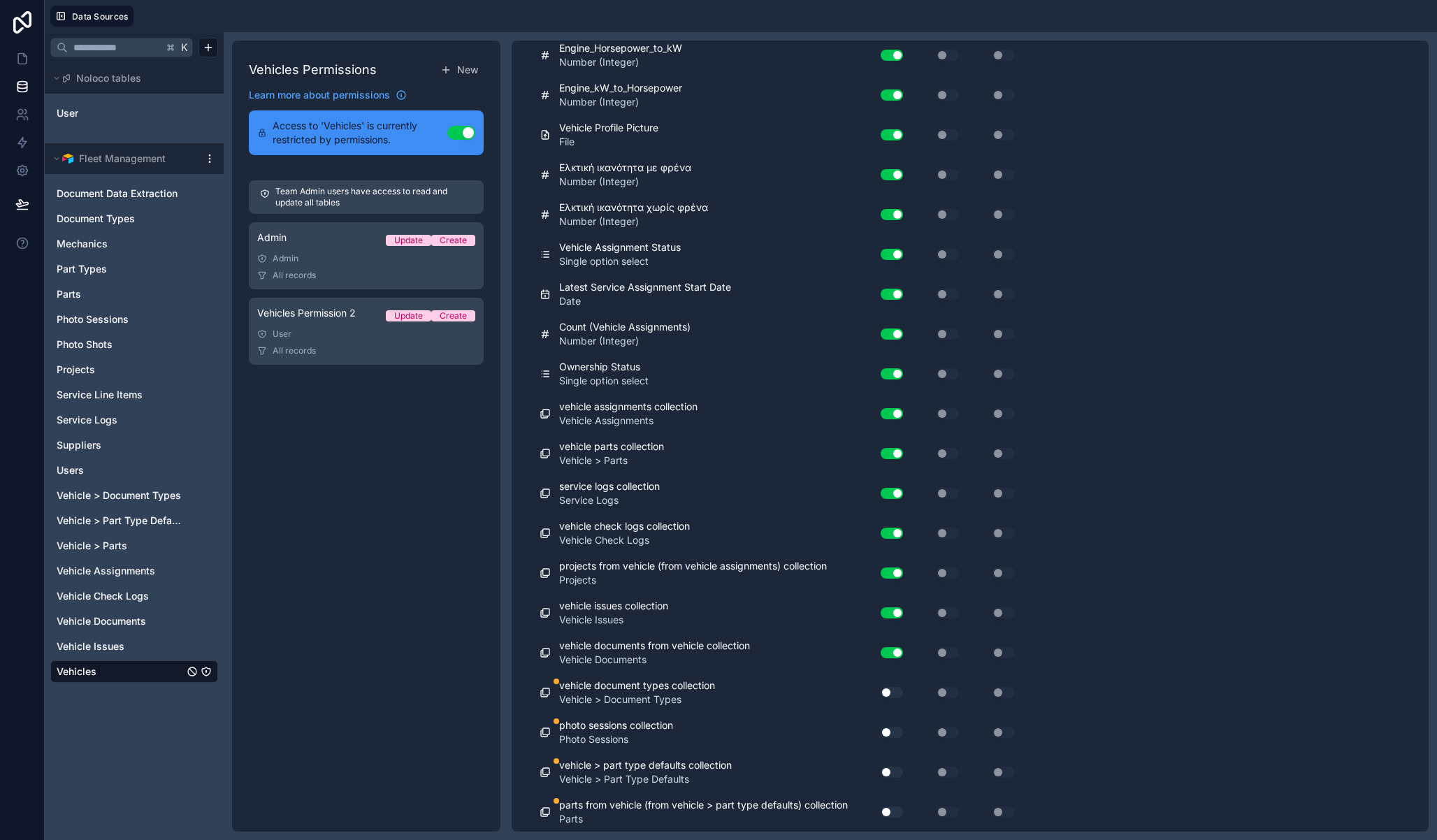
drag, startPoint x: 894, startPoint y: 697, endPoint x: 894, endPoint y: 724, distance: 27.0
click at [894, 697] on button "Use setting" at bounding box center [893, 692] width 23 height 11
click at [893, 729] on button "Use setting" at bounding box center [893, 732] width 23 height 11
click at [893, 776] on div "Use setting" at bounding box center [886, 773] width 45 height 23
drag, startPoint x: 895, startPoint y: 774, endPoint x: 892, endPoint y: 815, distance: 41.1
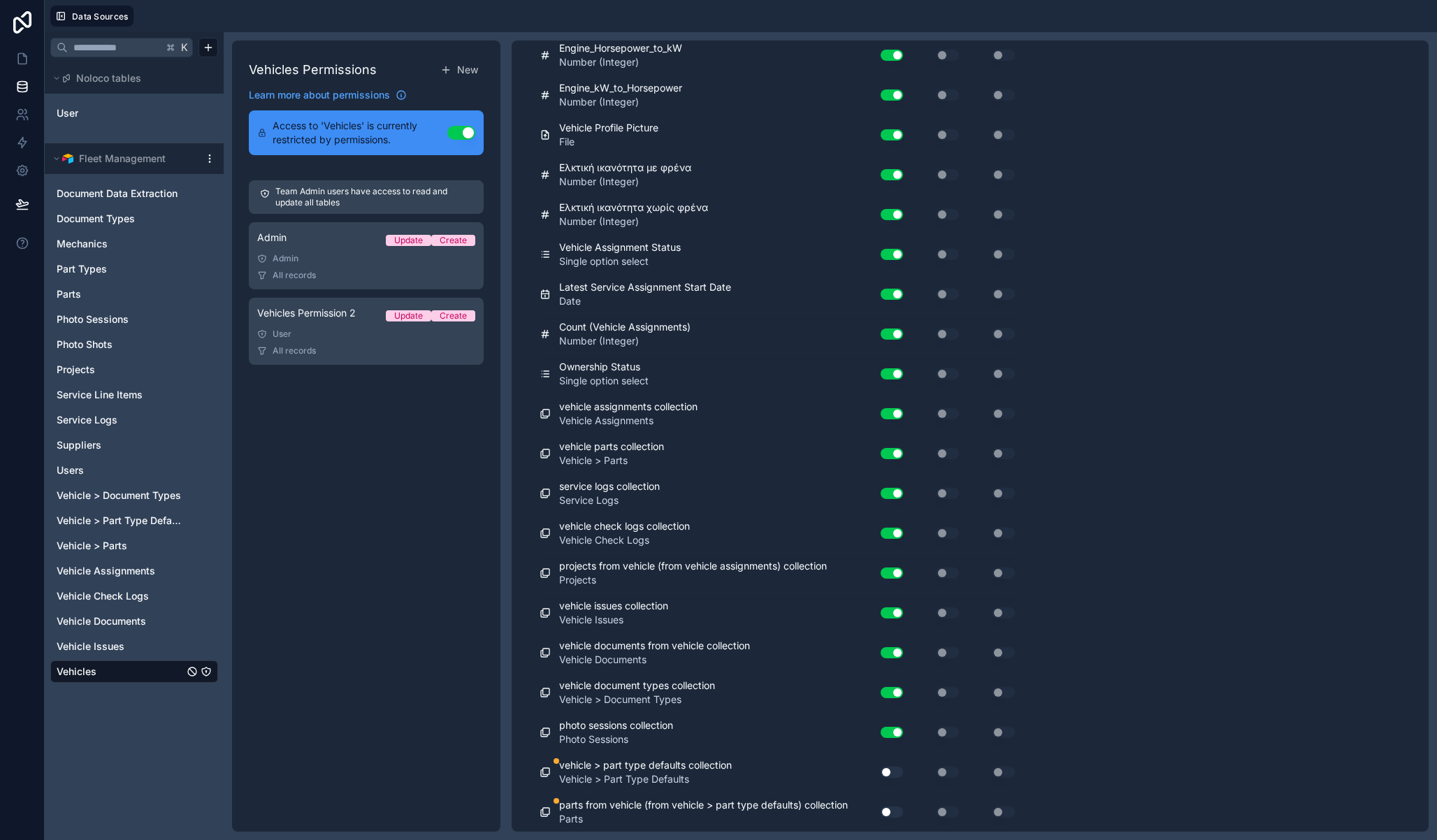
click at [895, 774] on button "Use setting" at bounding box center [893, 772] width 23 height 11
click at [892, 815] on button "Use setting" at bounding box center [893, 812] width 23 height 11
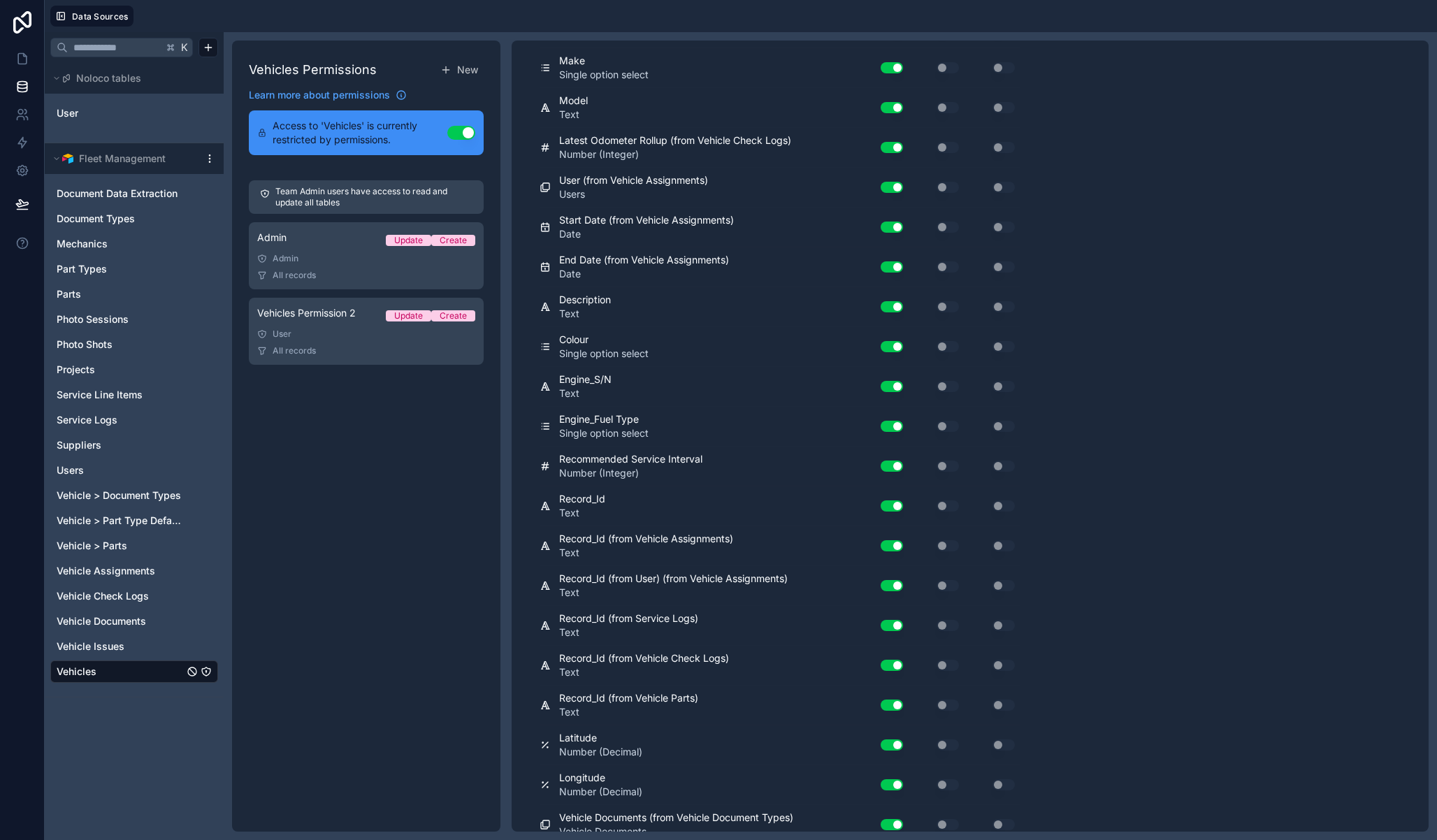
scroll to position [0, 0]
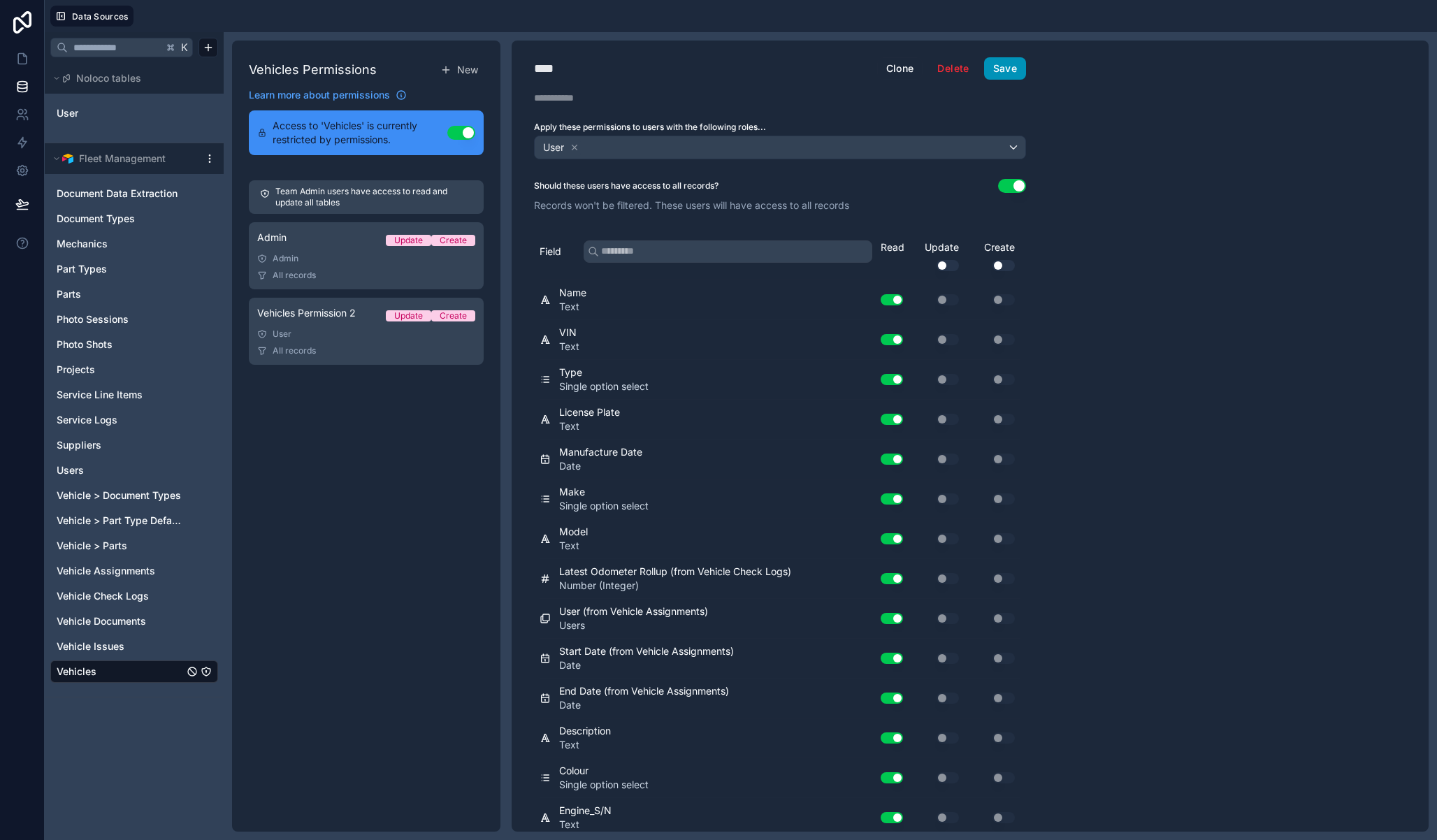
click at [1011, 79] on button "Save" at bounding box center [1005, 68] width 42 height 23
click at [20, 56] on icon at bounding box center [22, 59] width 14 height 14
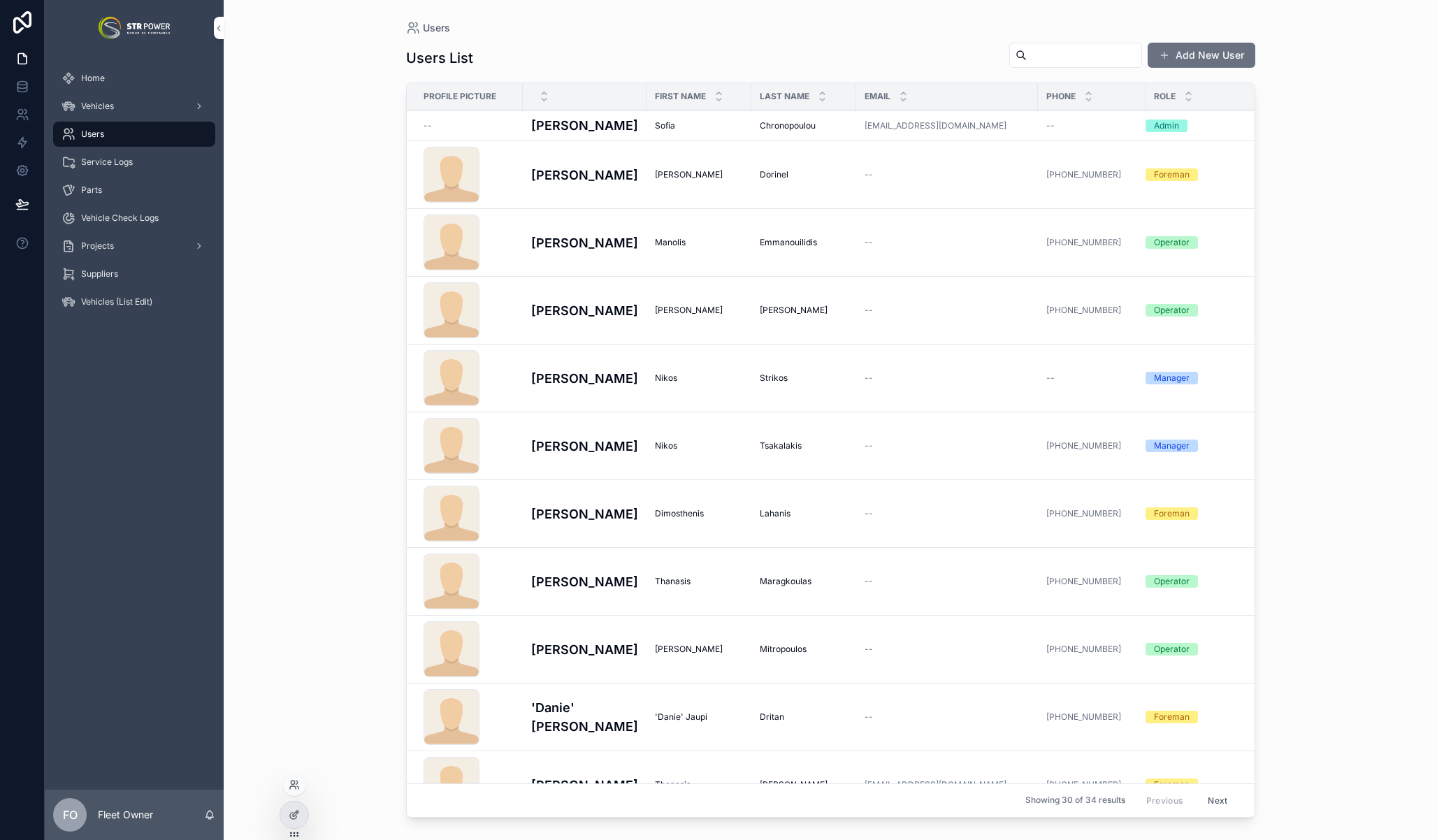
click at [290, 795] on div at bounding box center [294, 787] width 23 height 27
click at [294, 786] on icon at bounding box center [293, 787] width 6 height 3
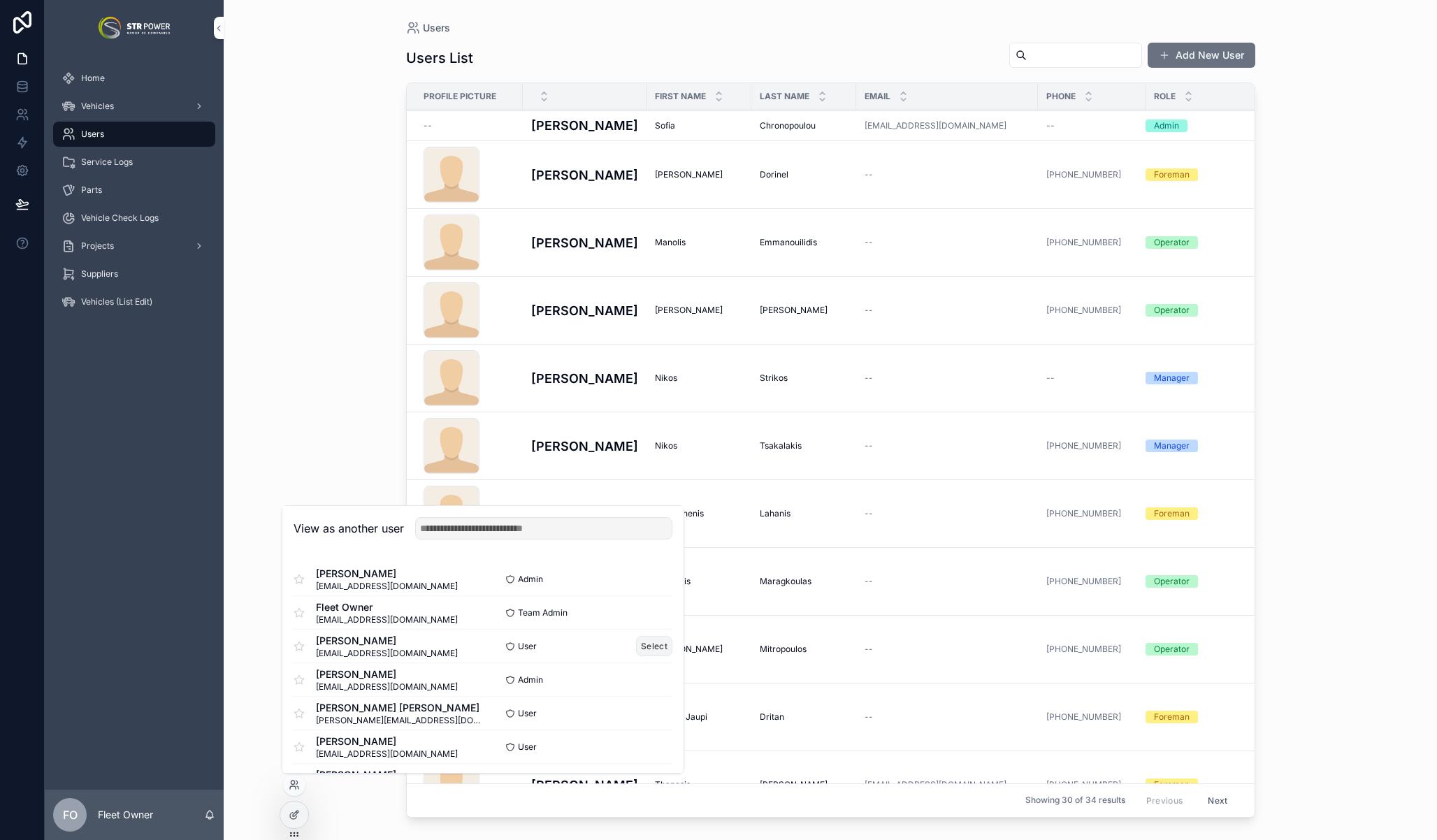
click at [650, 648] on button "Select" at bounding box center [654, 646] width 36 height 20
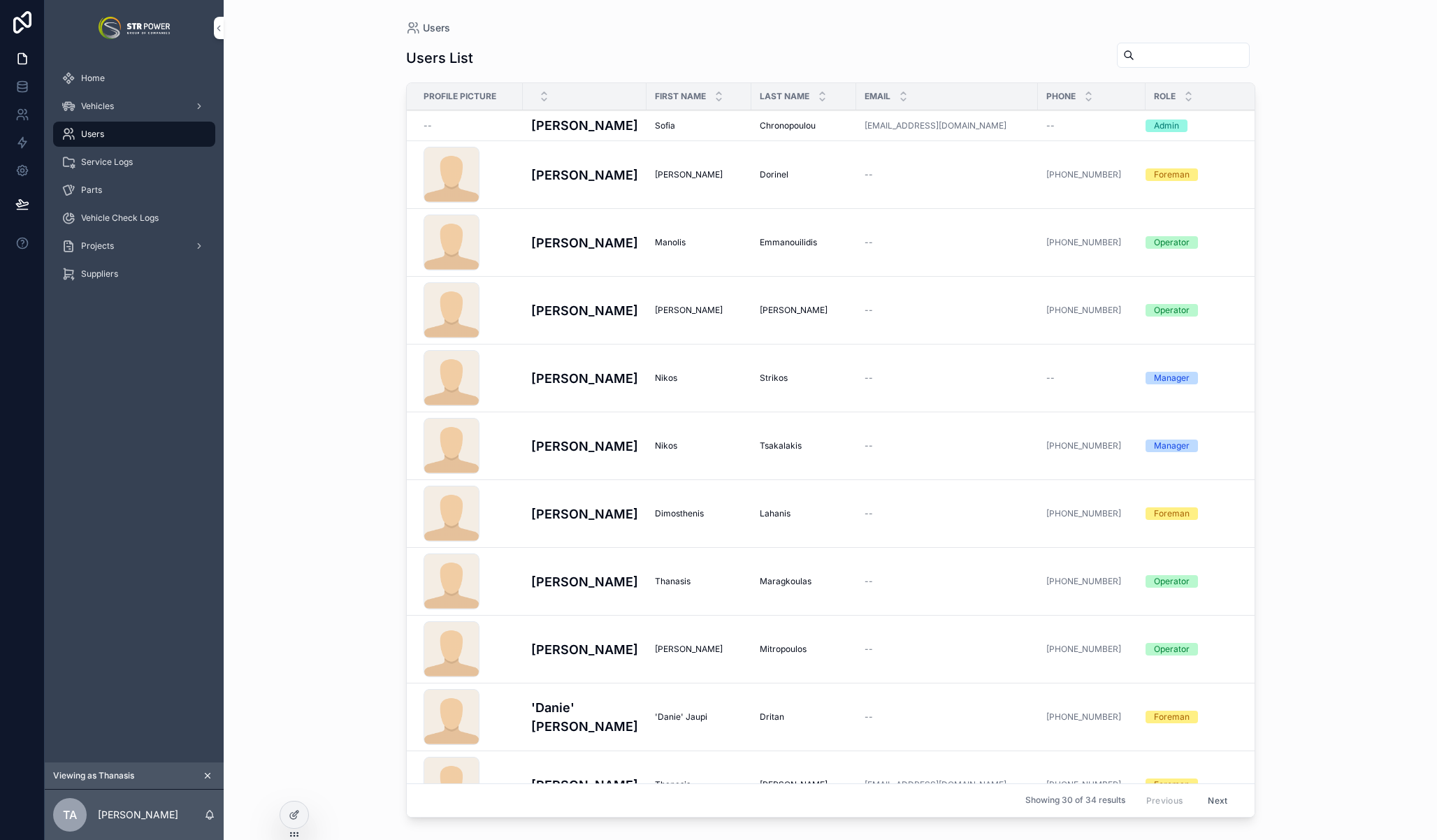
click at [105, 91] on div "Home" at bounding box center [134, 78] width 179 height 27
click at [107, 123] on div "Users" at bounding box center [134, 135] width 145 height 23
click at [110, 107] on span "Vehicles" at bounding box center [97, 106] width 33 height 11
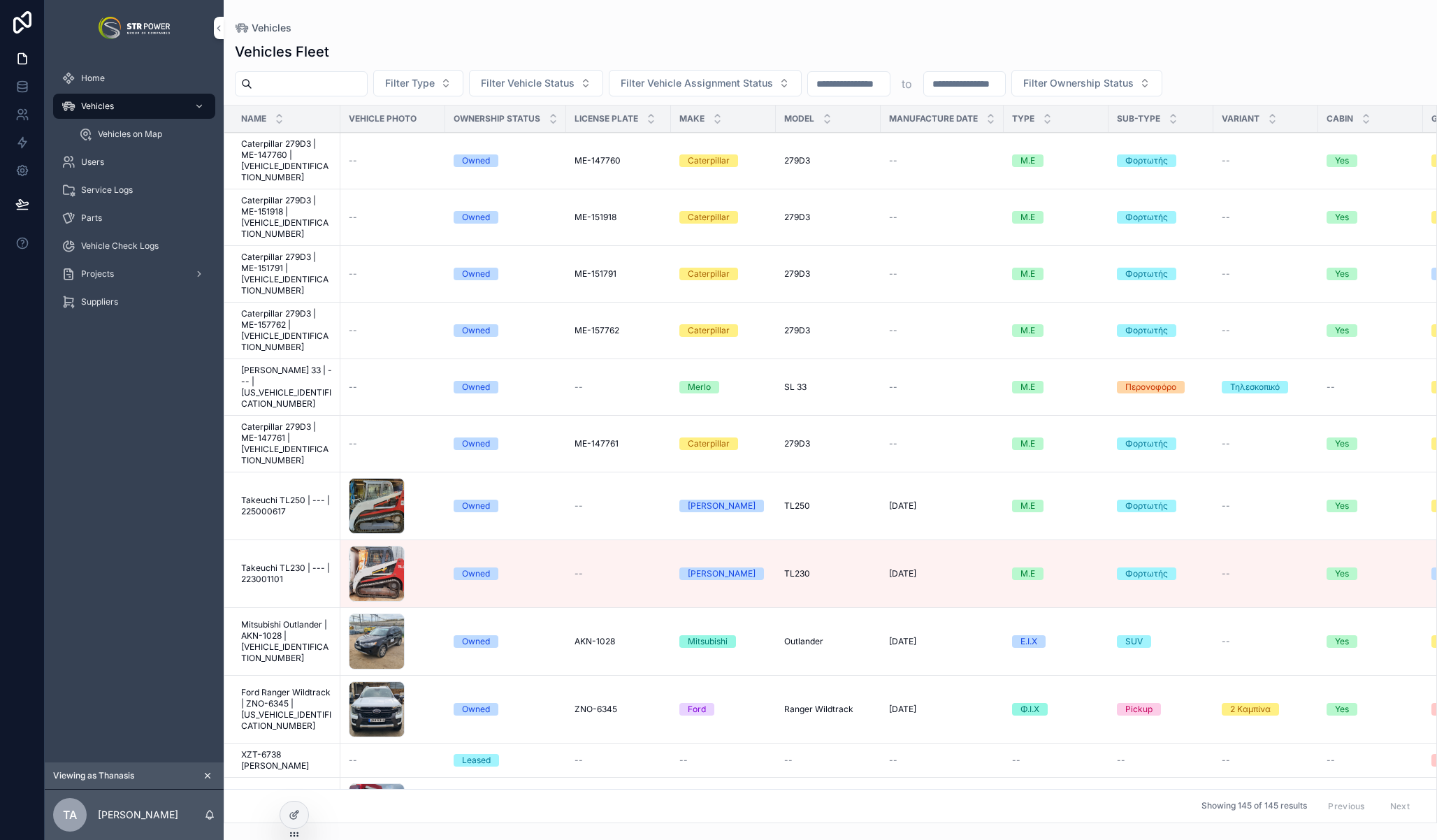
click at [294, 205] on span "Caterpillar 279D3 | ME-151918 | [VEHICLE_IDENTIFICATION_NUMBER]" at bounding box center [286, 217] width 91 height 45
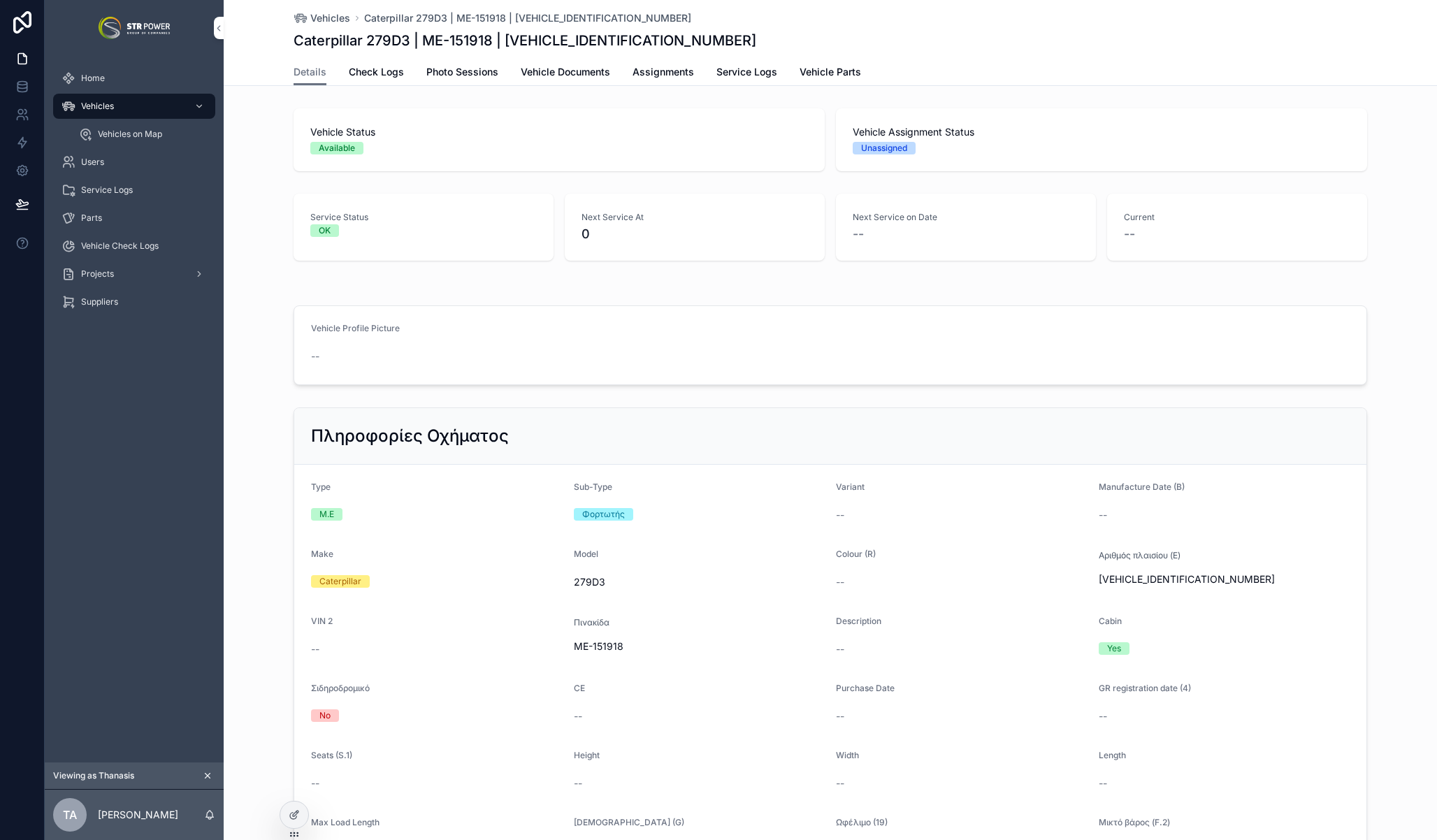
click at [1312, 54] on div "Vehicles Caterpillar 279D3 | ME-151918 | CAT0279DEZ9E01028 Caterpillar 279D3 | …" at bounding box center [831, 29] width 1074 height 59
click at [1148, 517] on div "--" at bounding box center [1224, 515] width 251 height 14
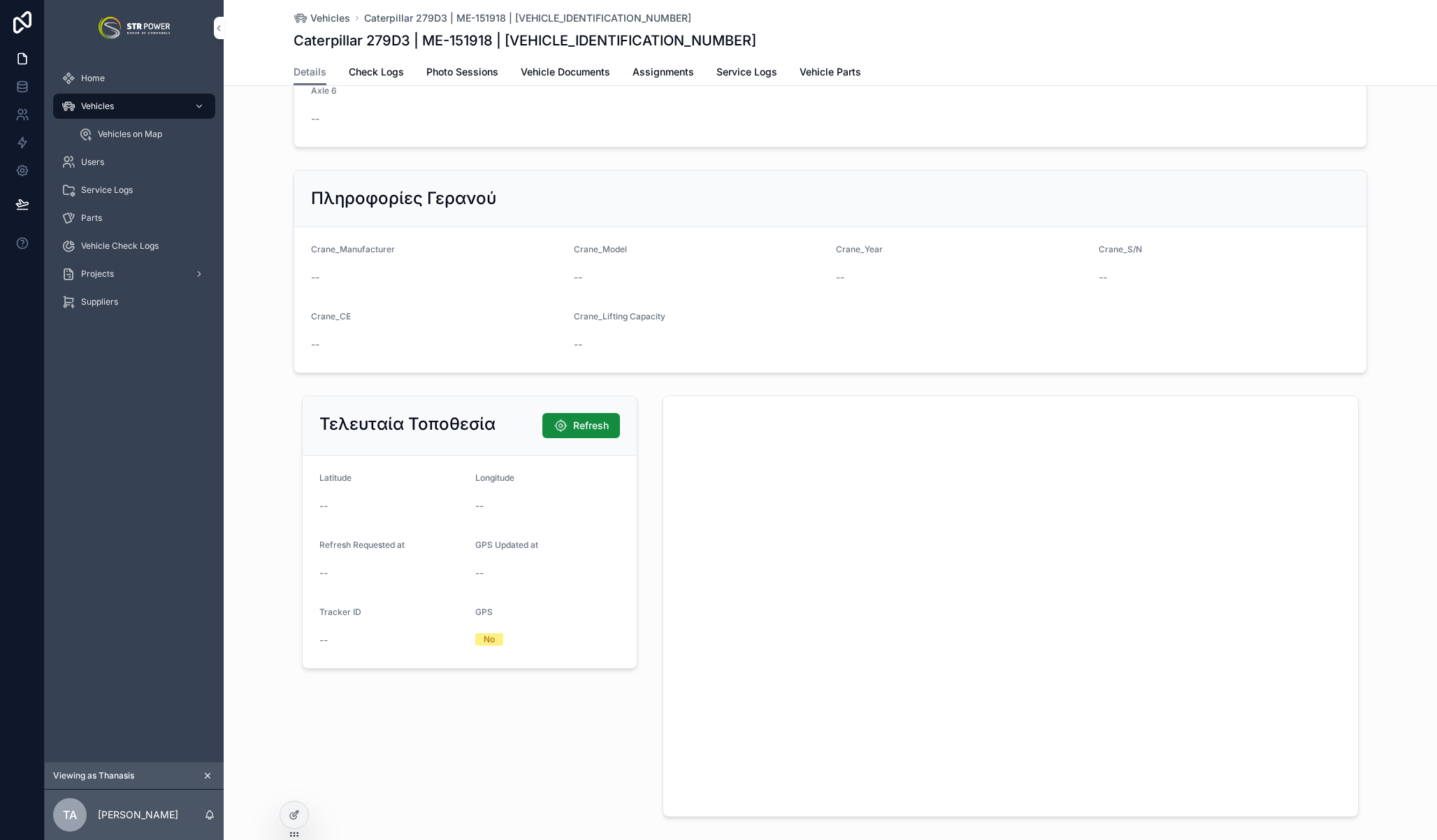
scroll to position [1681, 0]
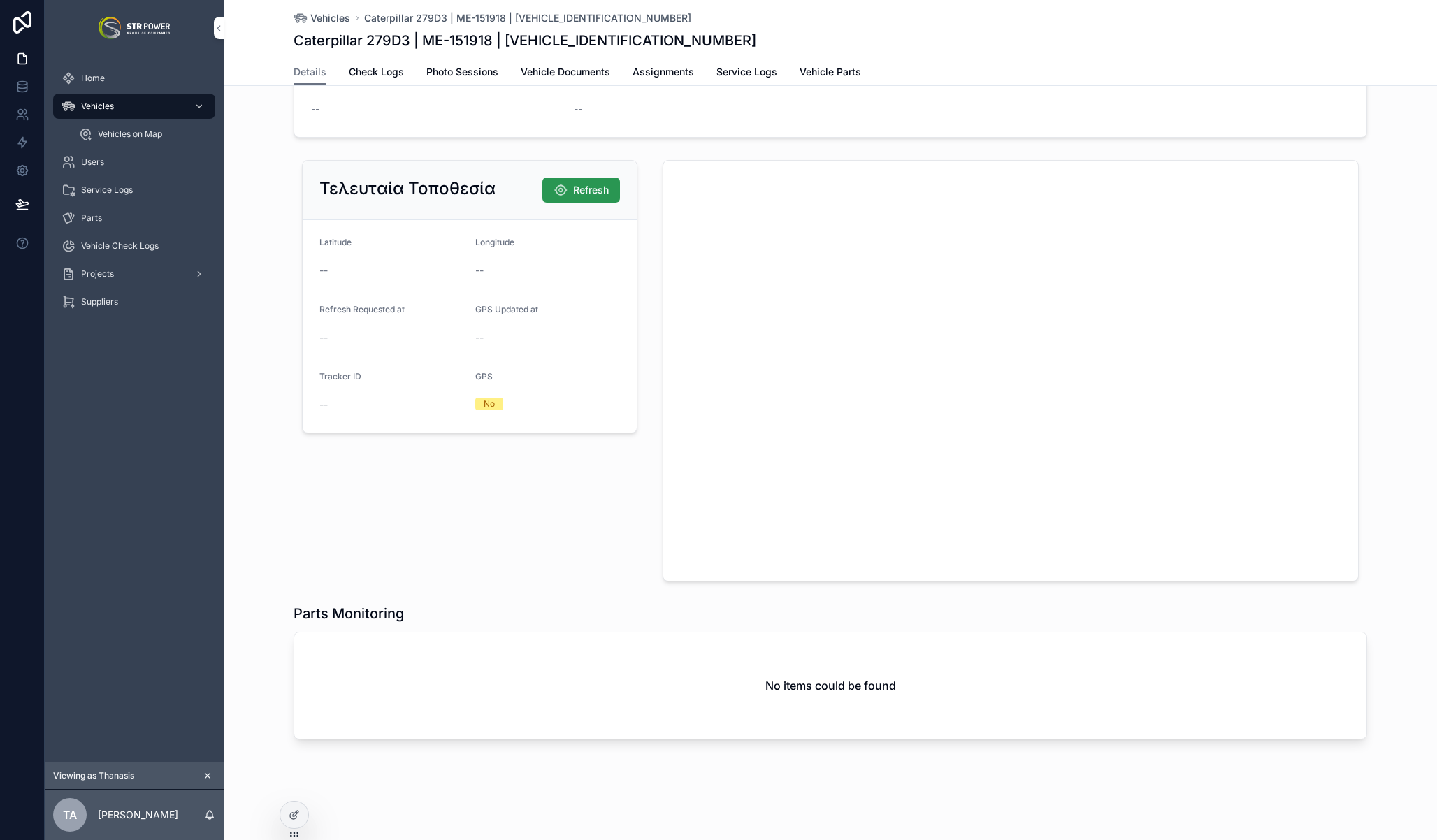
click at [578, 188] on span "Refresh" at bounding box center [591, 190] width 36 height 14
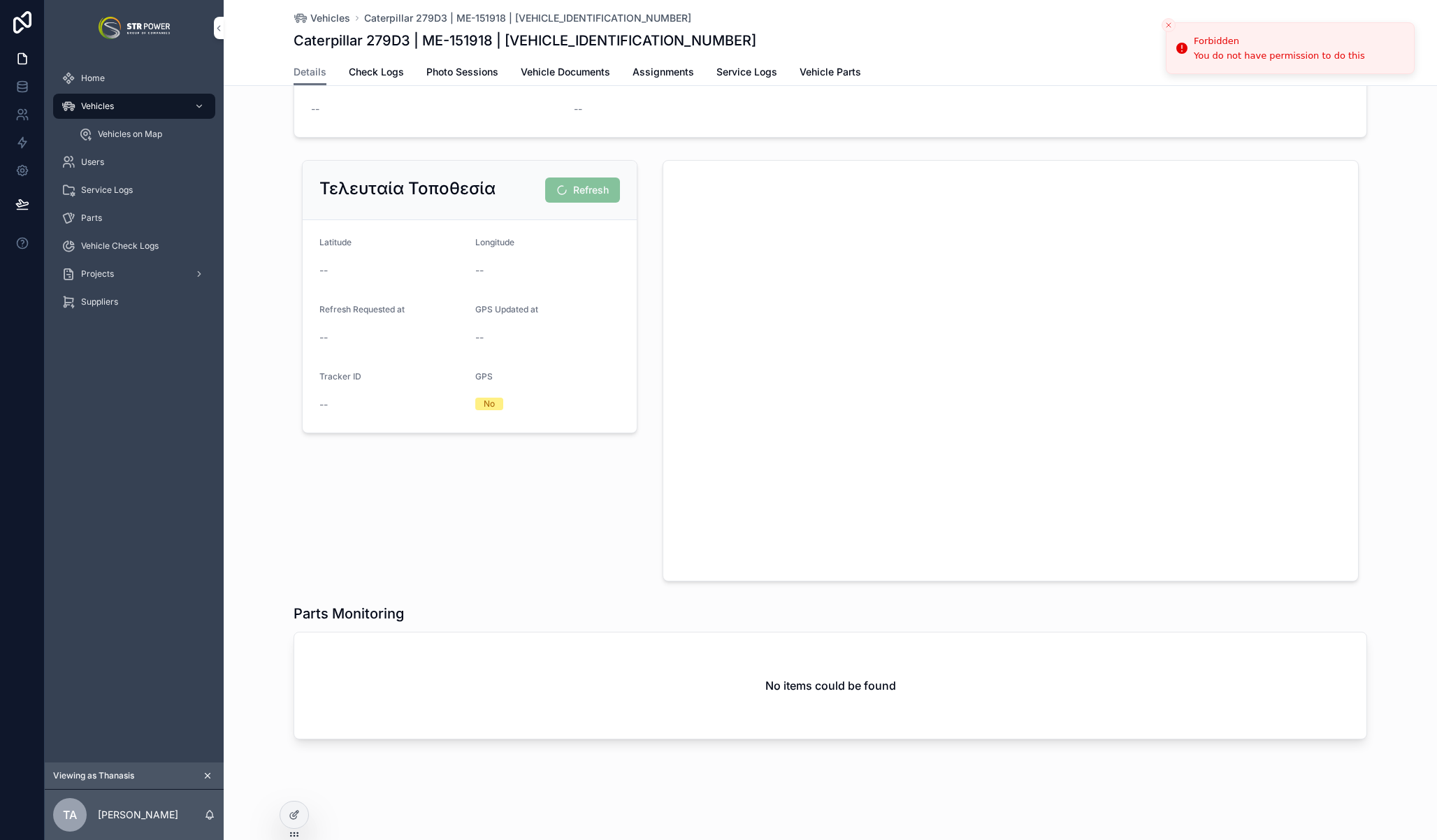
click at [1169, 25] on line "Close toast" at bounding box center [1169, 25] width 4 height 4
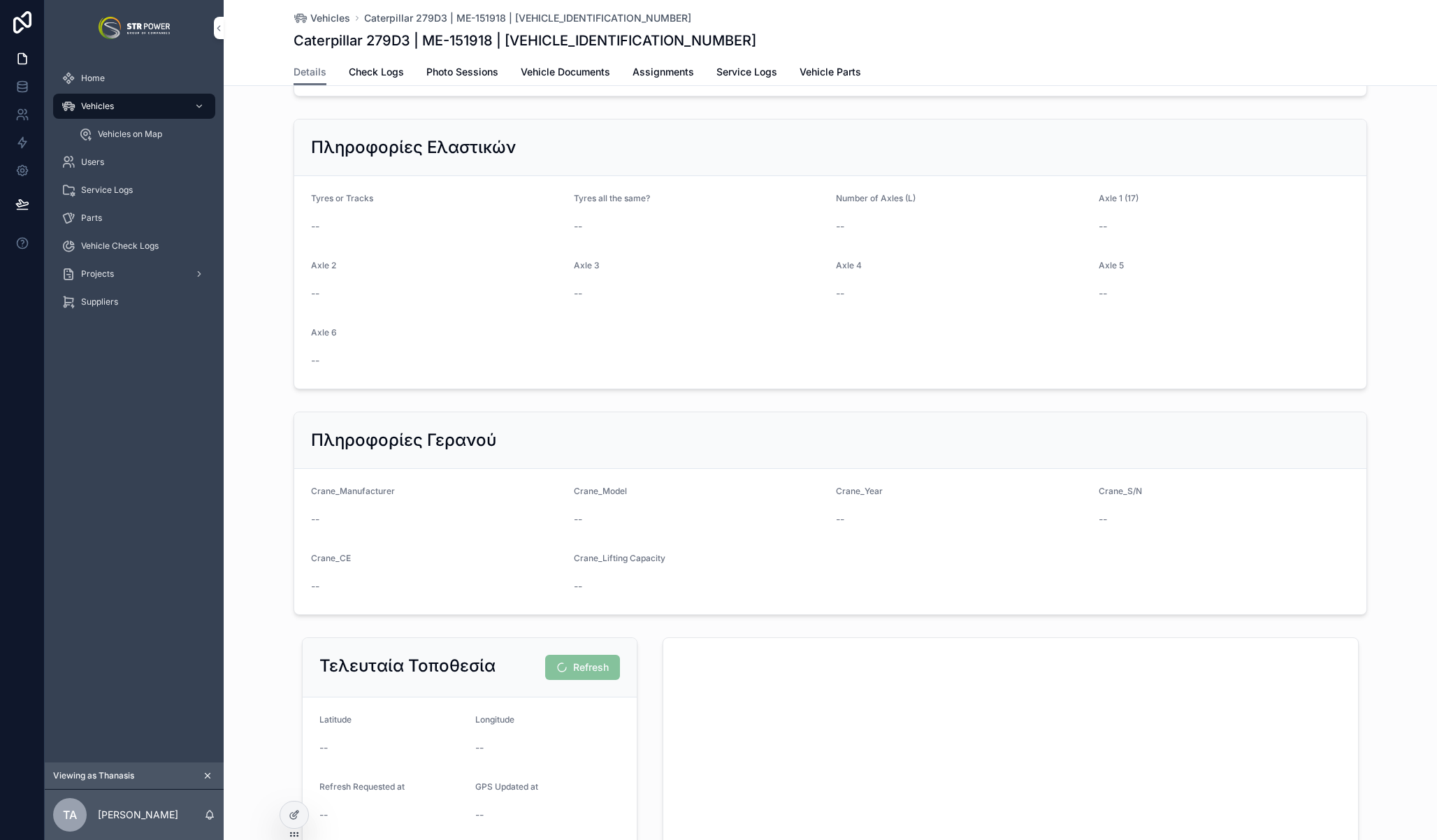
scroll to position [1464, 0]
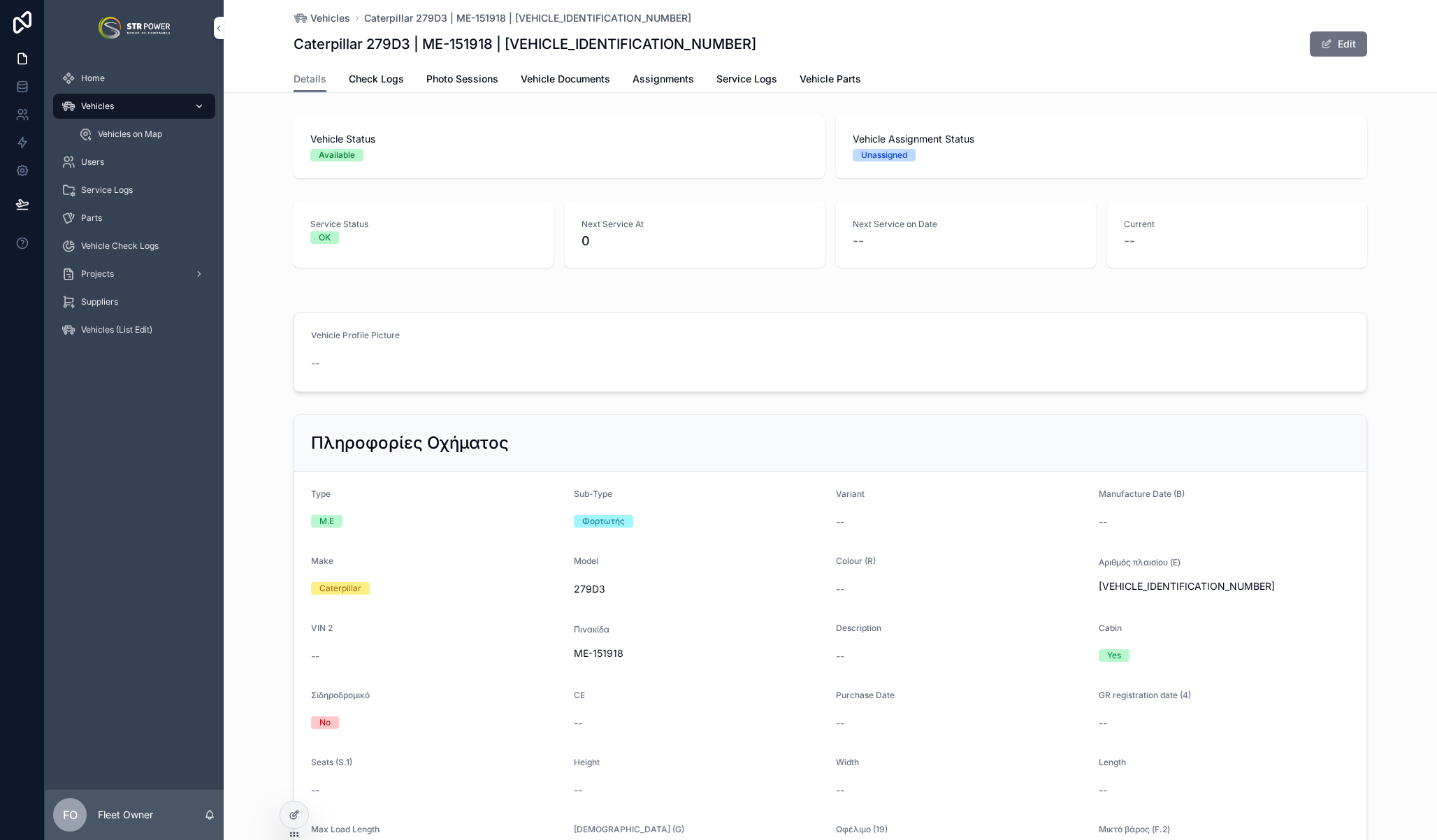
click at [112, 108] on span "Vehicles" at bounding box center [97, 106] width 33 height 11
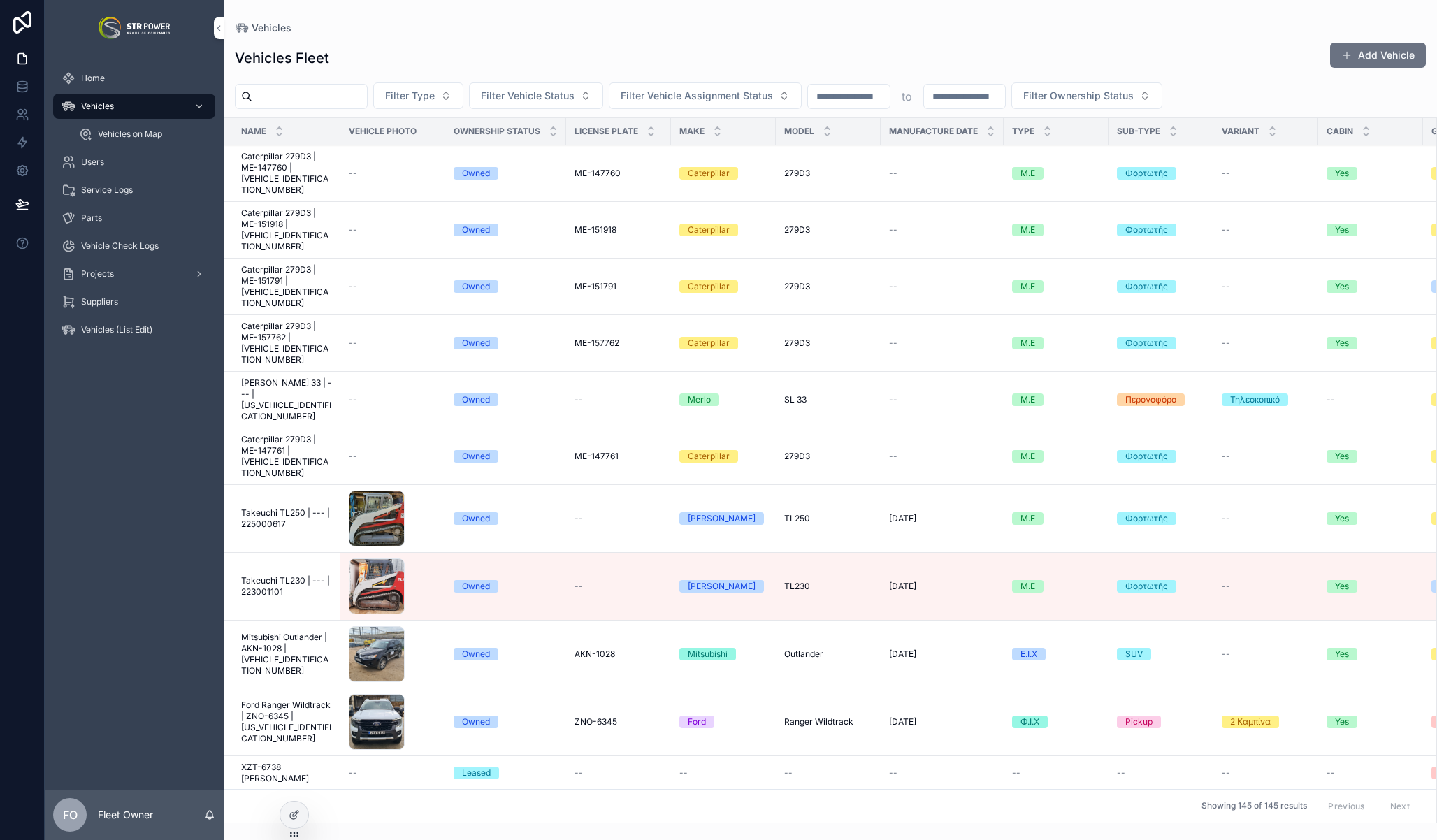
click at [258, 507] on span "Takeuchi TL250 | --- | 225000617" at bounding box center [286, 519] width 91 height 23
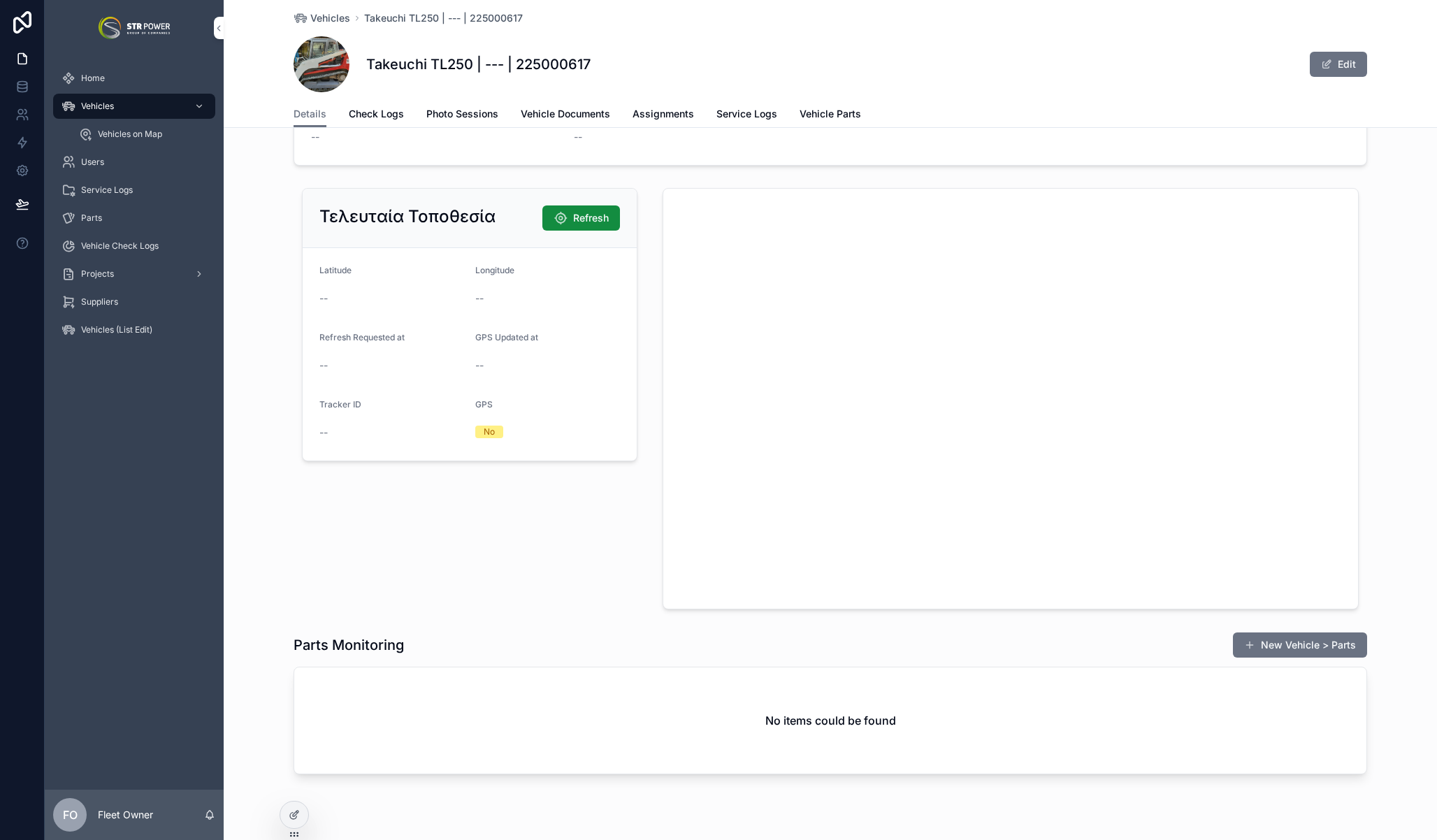
scroll to position [1842, 0]
click at [129, 100] on div "Vehicles" at bounding box center [134, 106] width 145 height 23
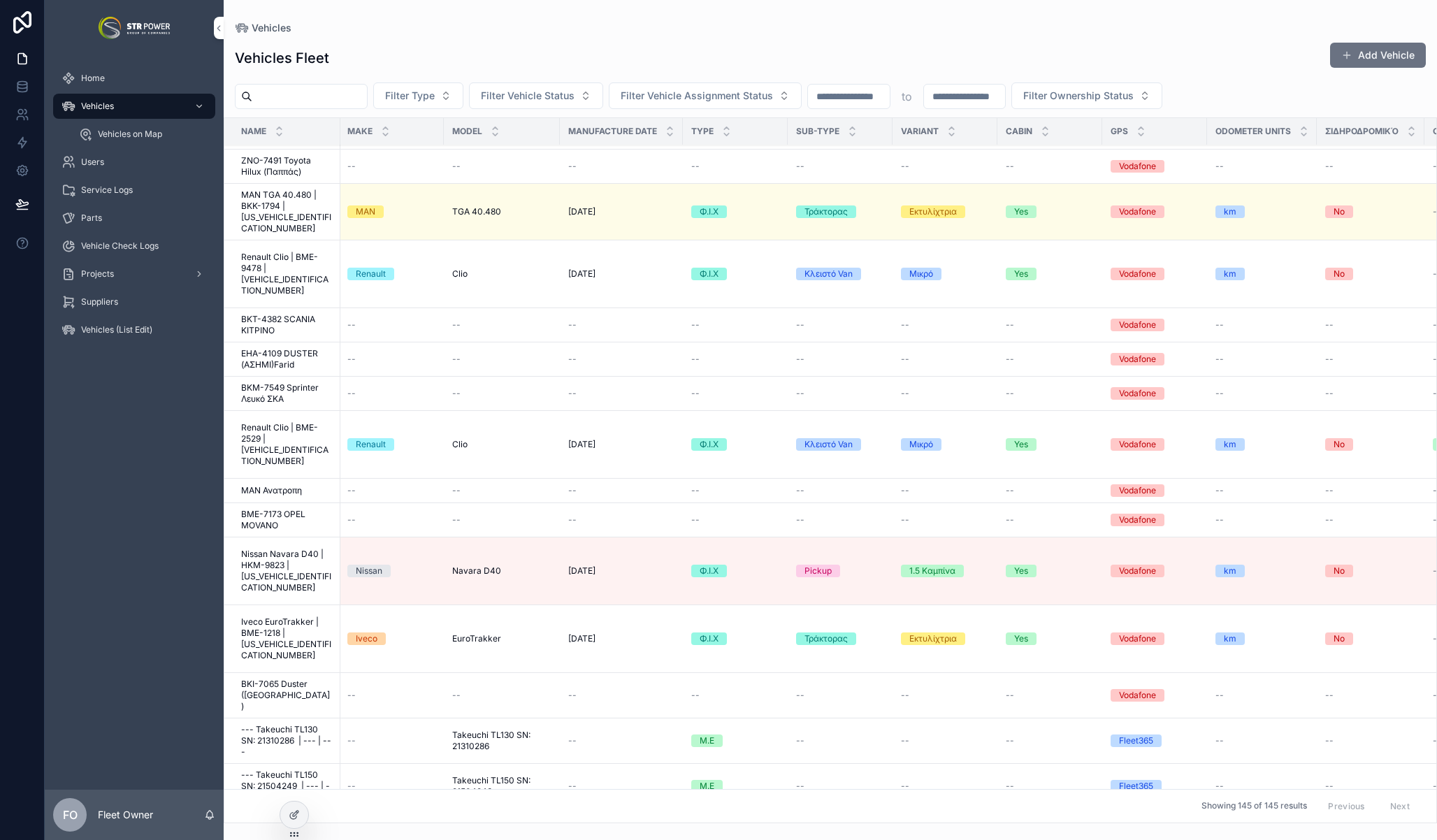
scroll to position [2642, 0]
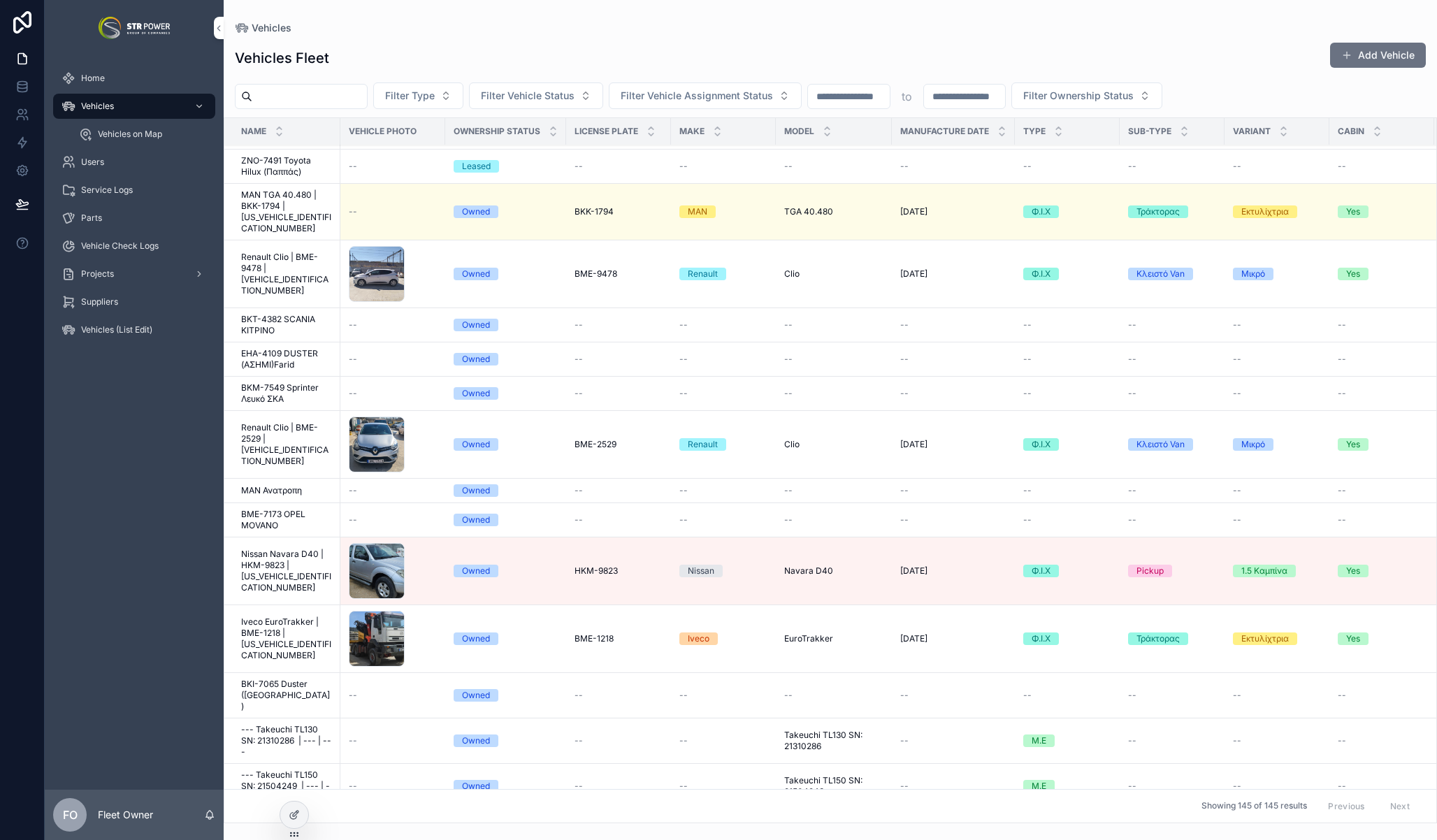
click at [285, 422] on span "Renault Clio | BME-2529 | [VEHICLE_IDENTIFICATION_NUMBER]" at bounding box center [286, 444] width 91 height 45
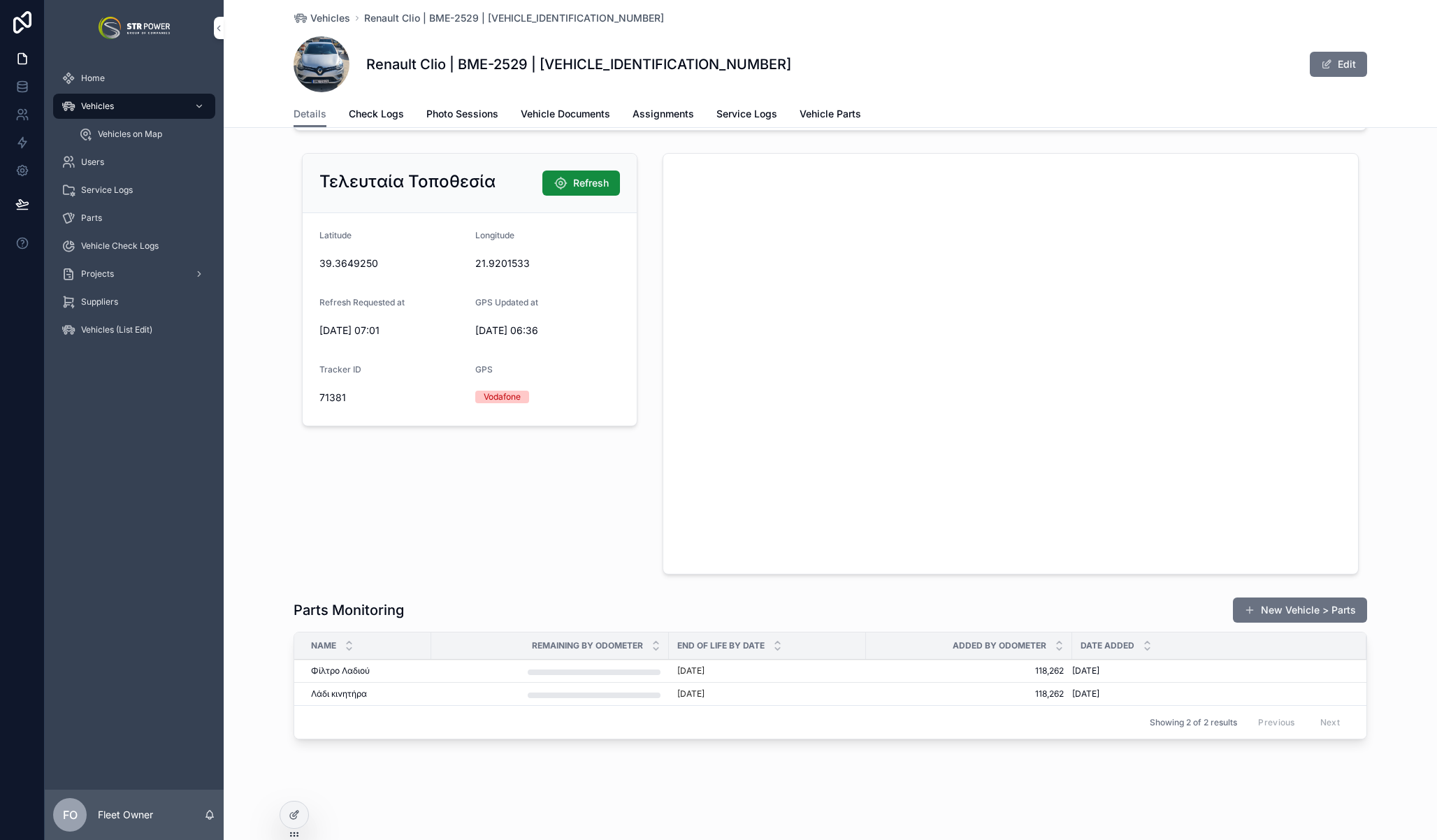
scroll to position [1863, 0]
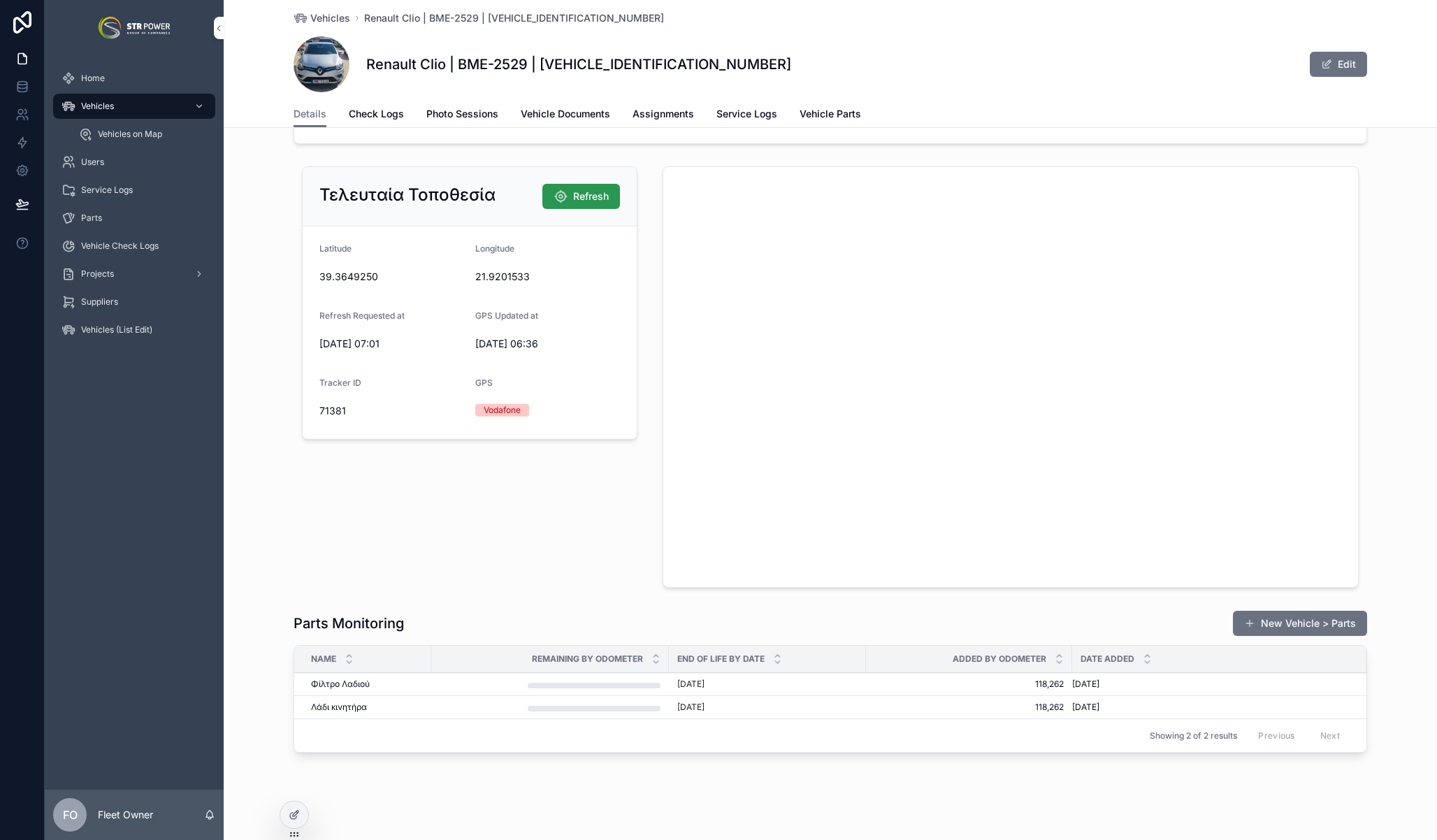
click at [591, 200] on span "Refresh" at bounding box center [591, 196] width 36 height 14
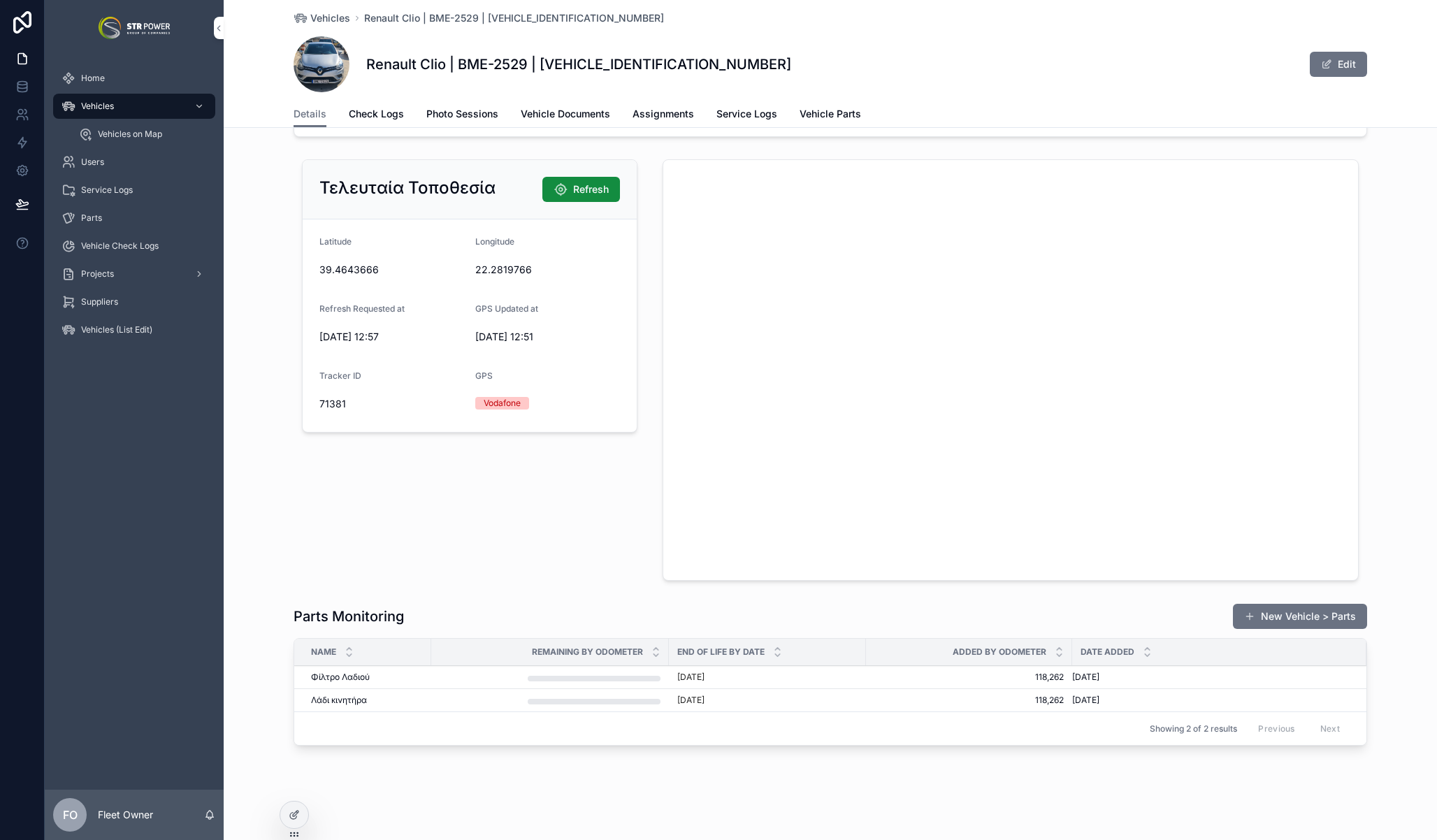
scroll to position [1869, 0]
click at [119, 83] on div "Home" at bounding box center [134, 79] width 145 height 23
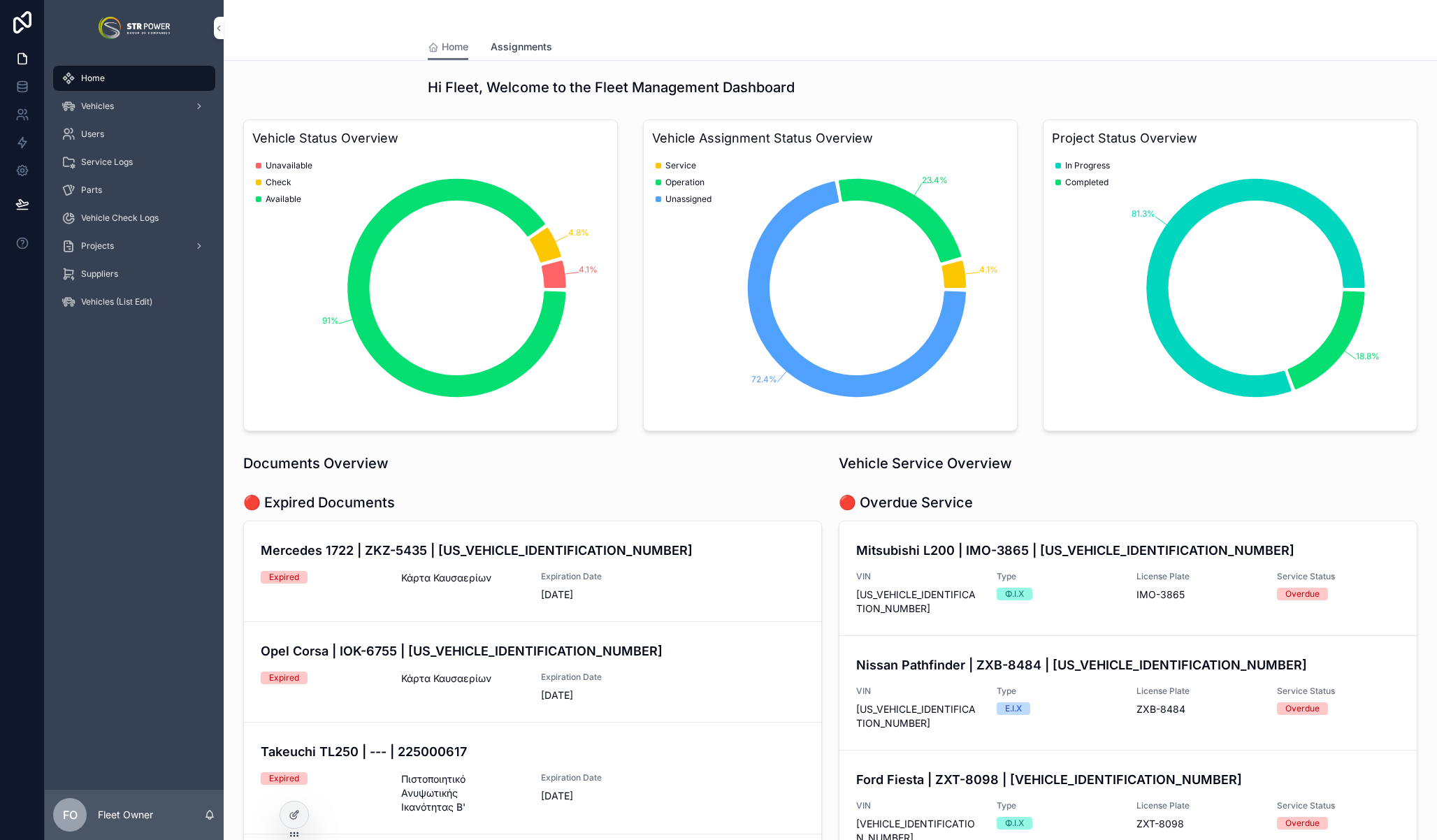
click at [502, 44] on span "Assignments" at bounding box center [521, 46] width 62 height 14
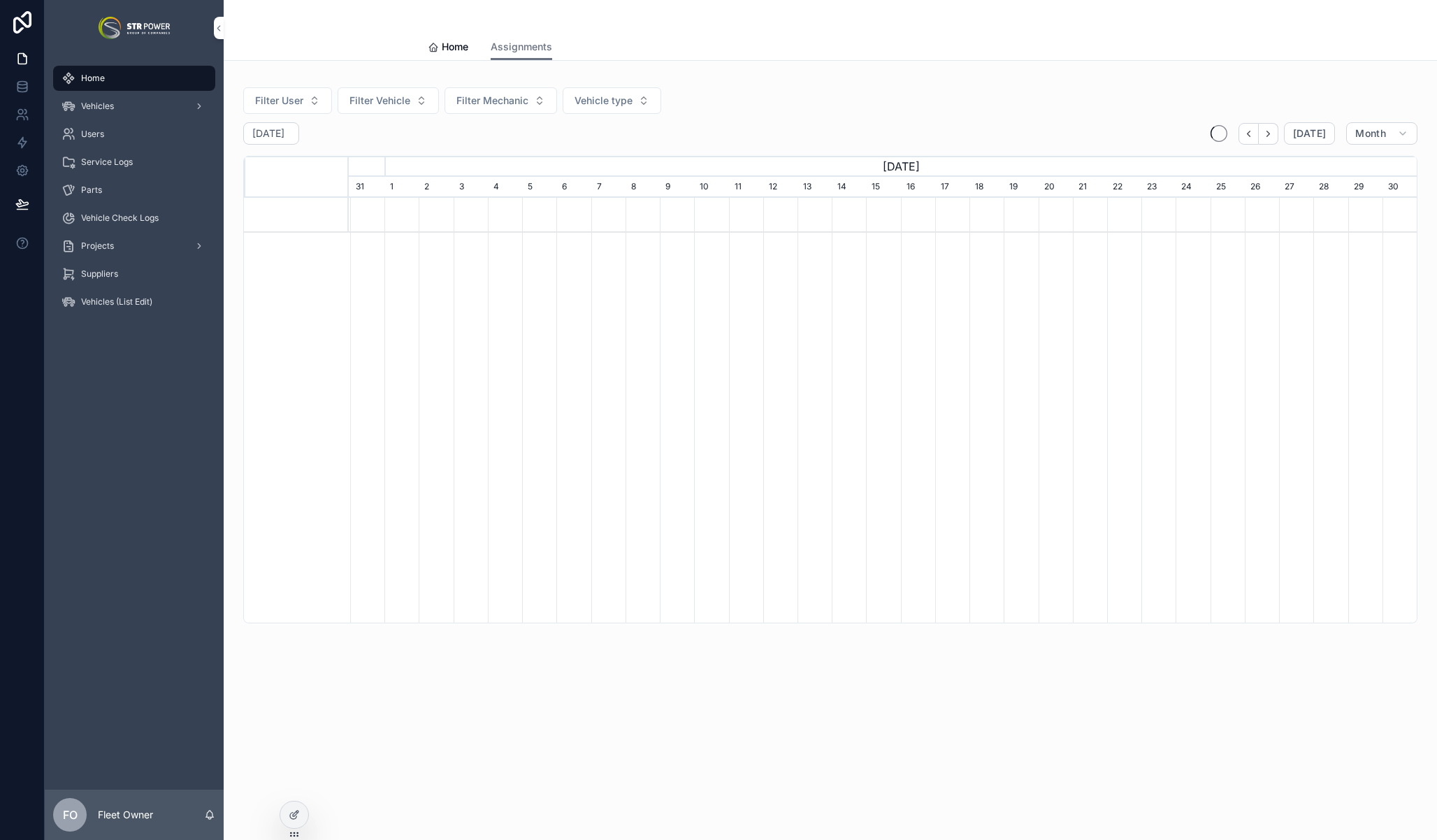
scroll to position [0, 1068]
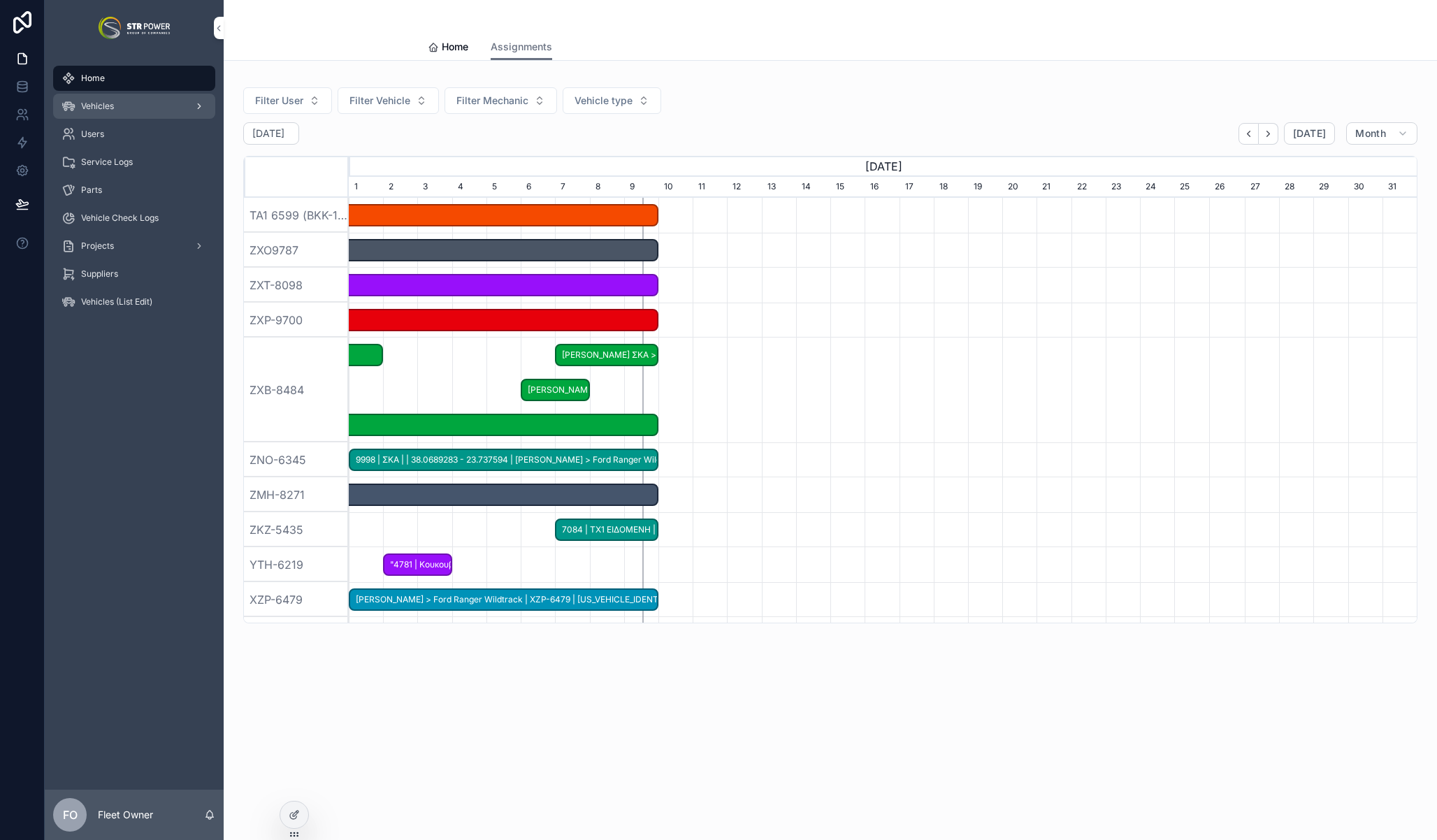
click at [110, 110] on span "Vehicles" at bounding box center [97, 106] width 33 height 11
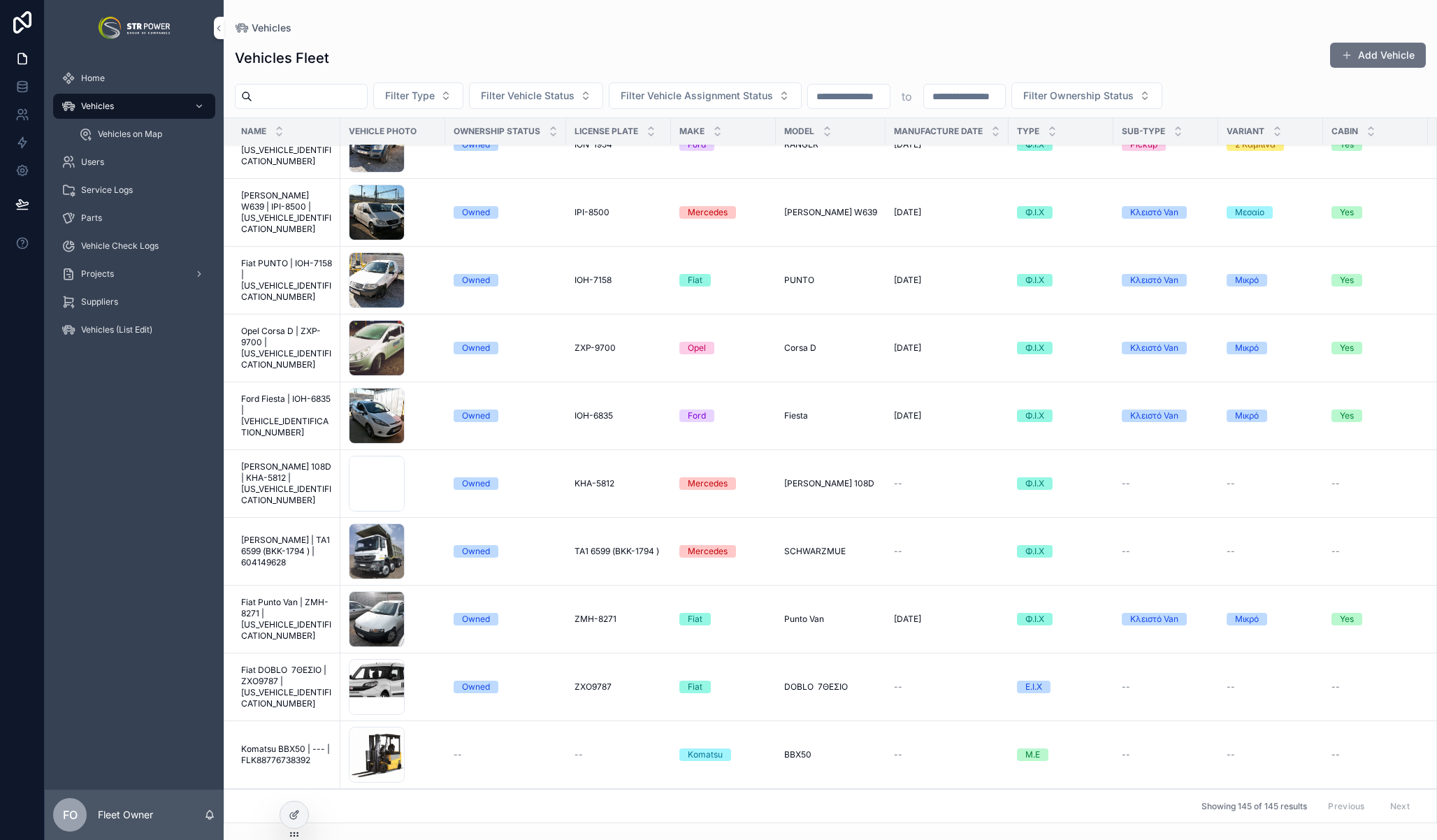
scroll to position [6105, 0]
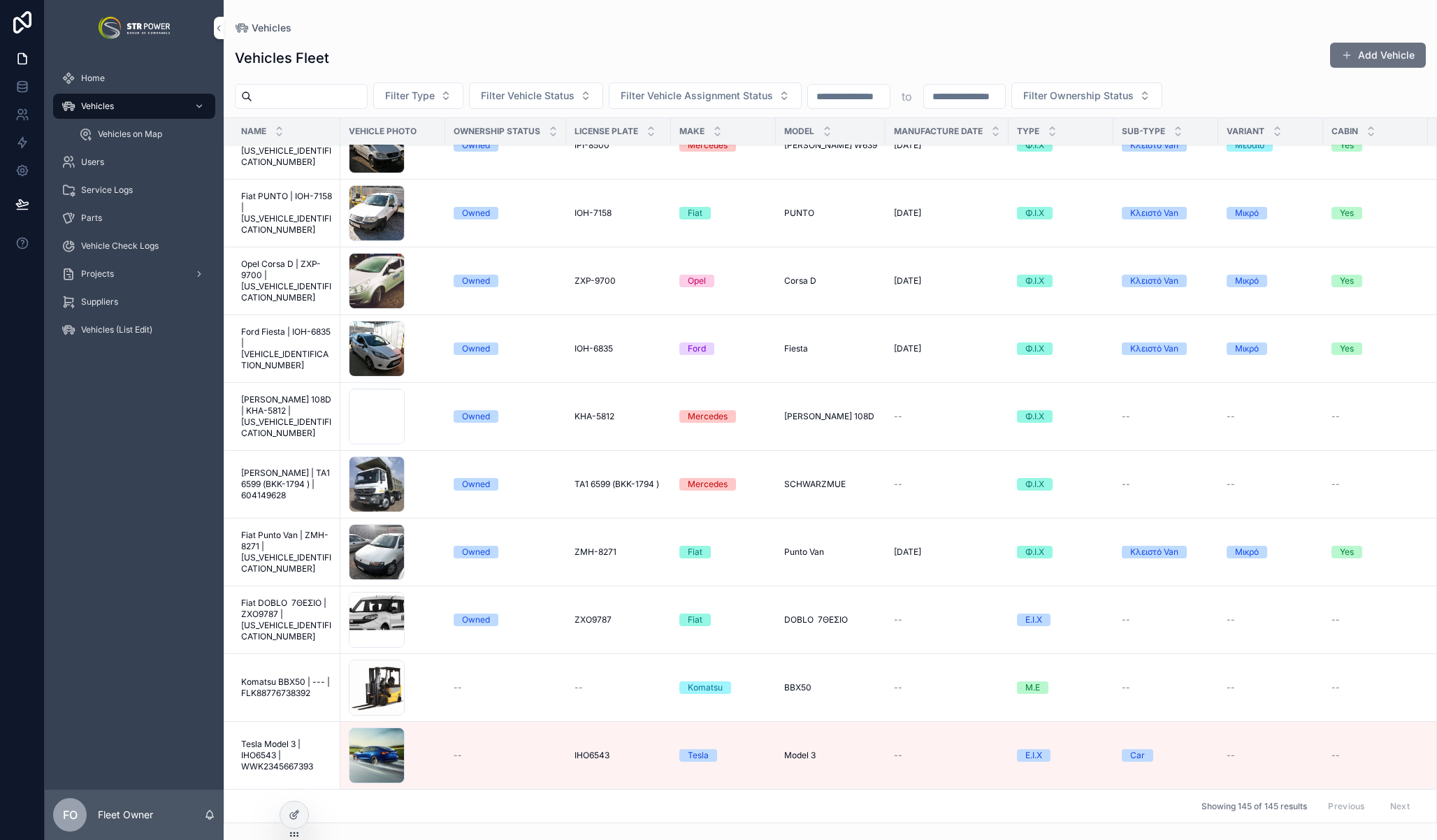
click at [254, 754] on span "Tesla Model 3 | IHO6543 | WWK2345667393" at bounding box center [286, 755] width 91 height 33
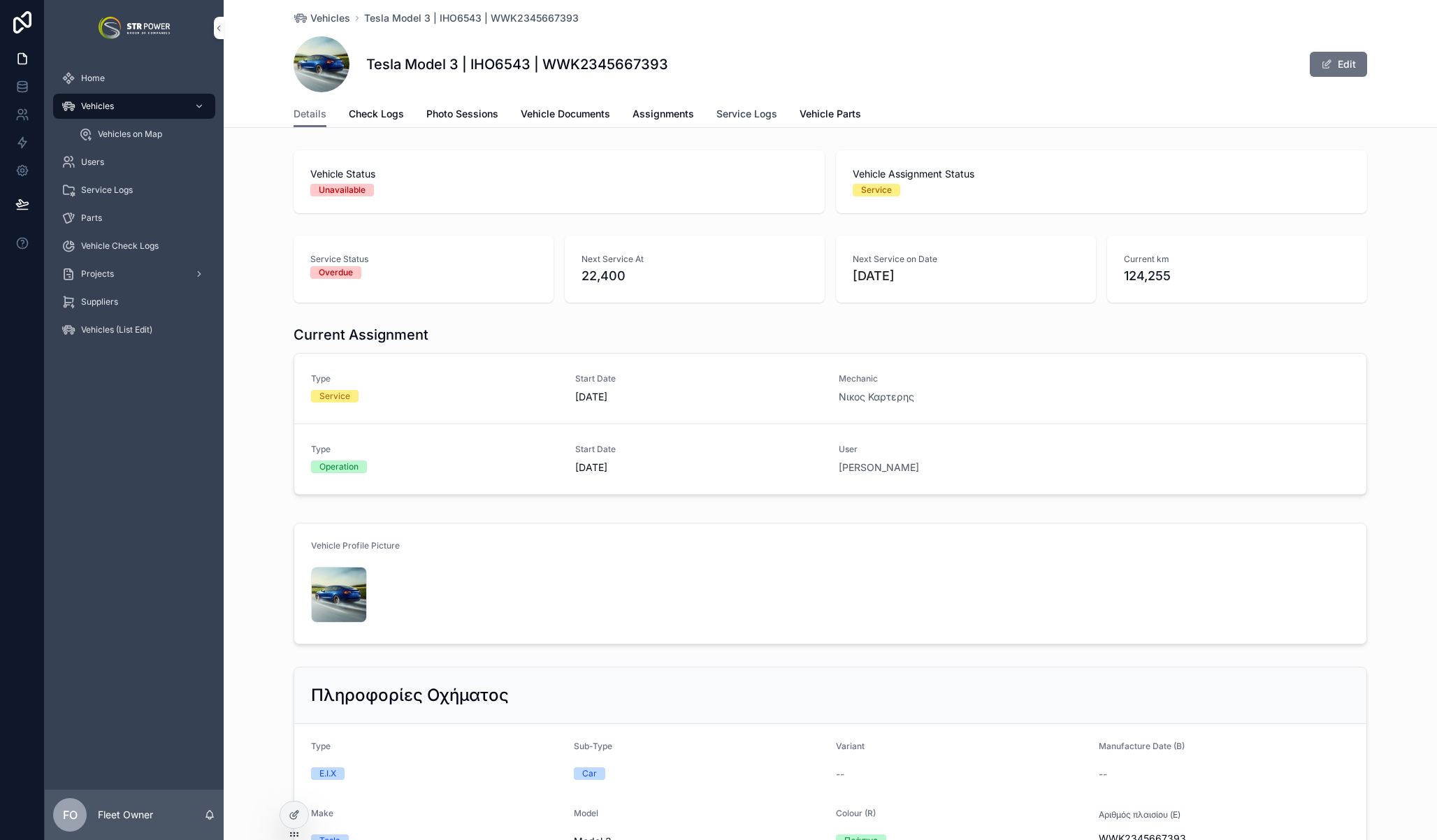
click at [738, 116] on span "Service Logs" at bounding box center [746, 114] width 61 height 14
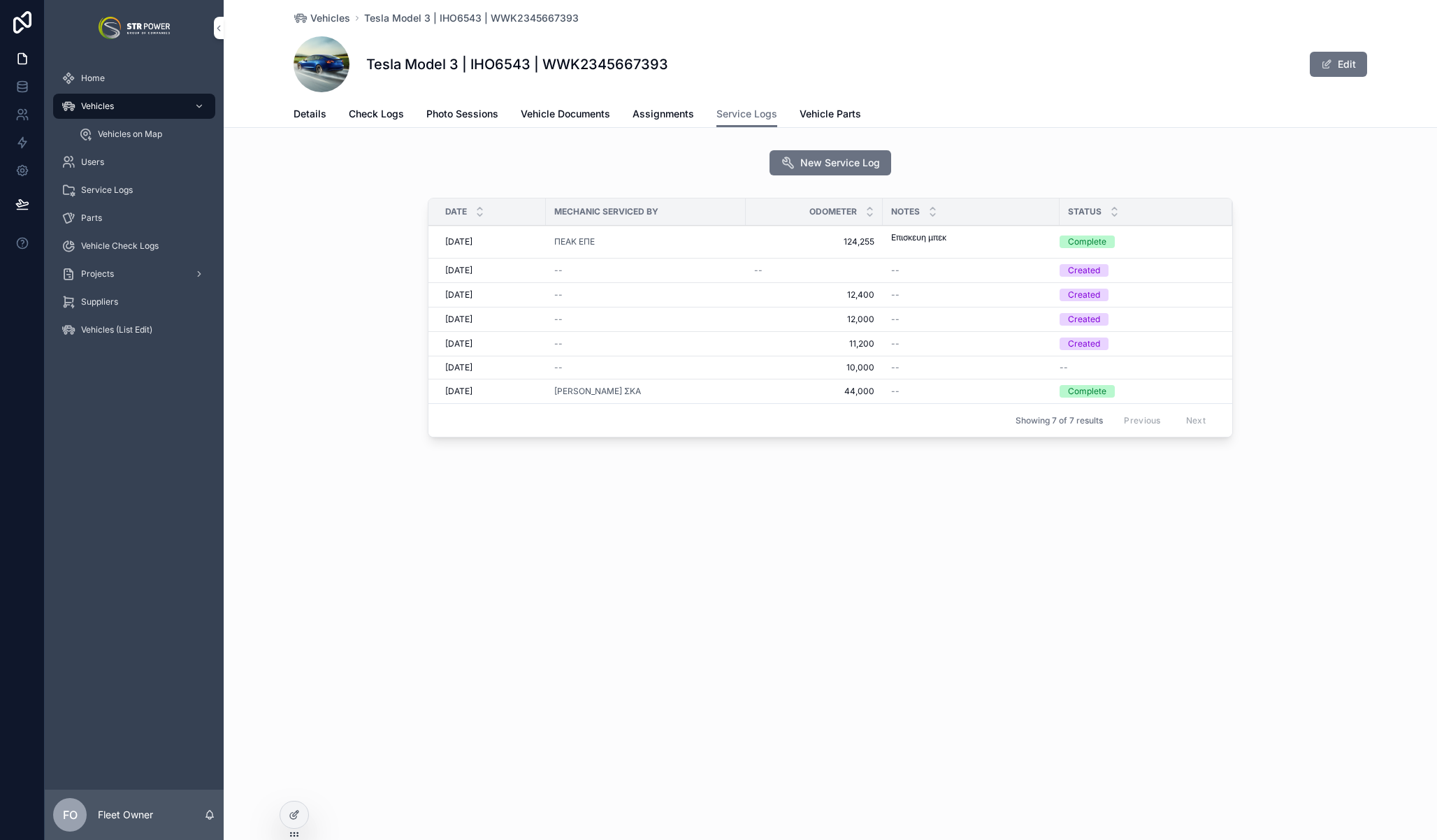
click at [812, 326] on td "12,000 12,000" at bounding box center [814, 320] width 137 height 25
click at [812, 322] on span "12,000" at bounding box center [814, 320] width 120 height 11
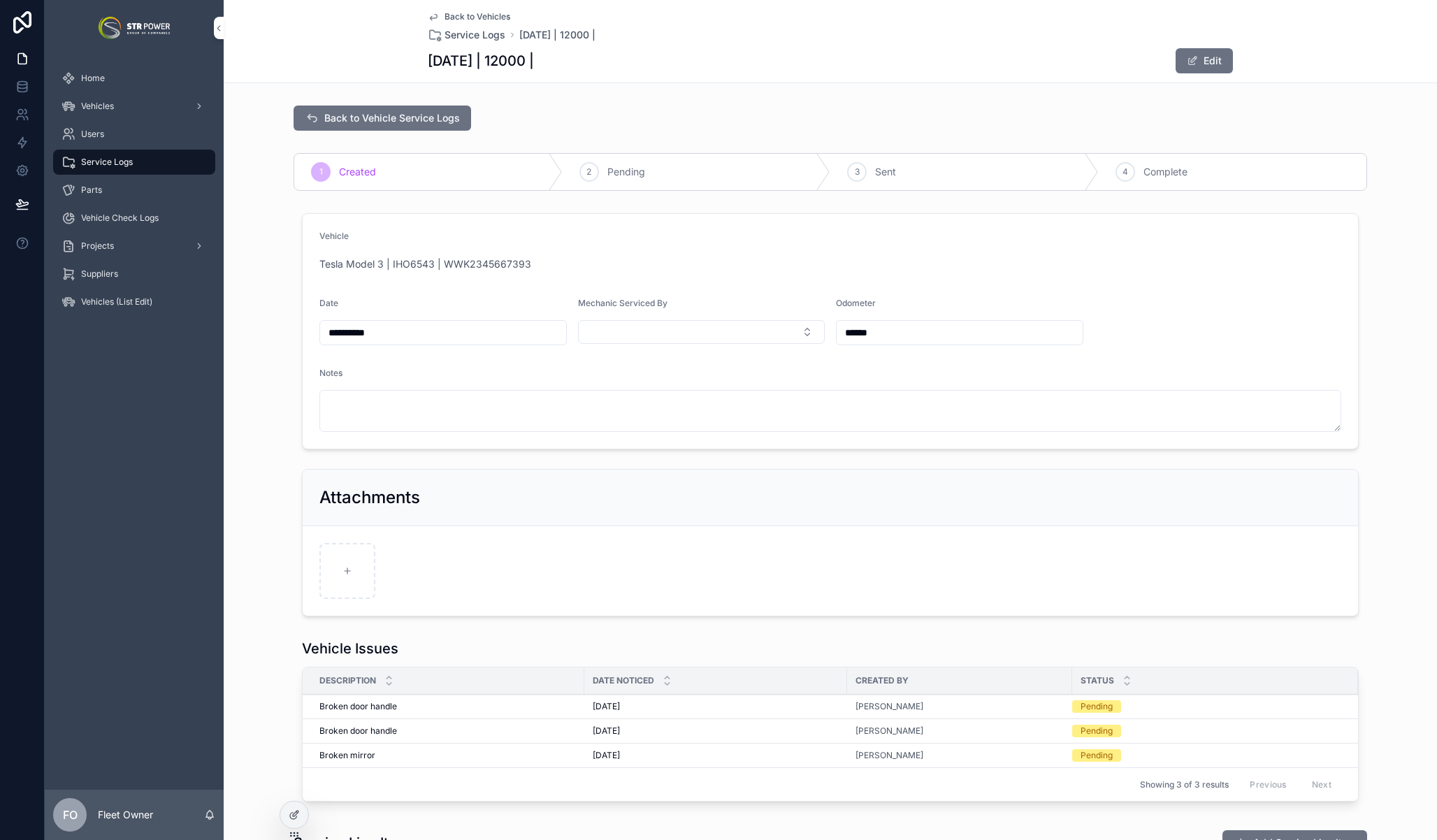
scroll to position [294, 0]
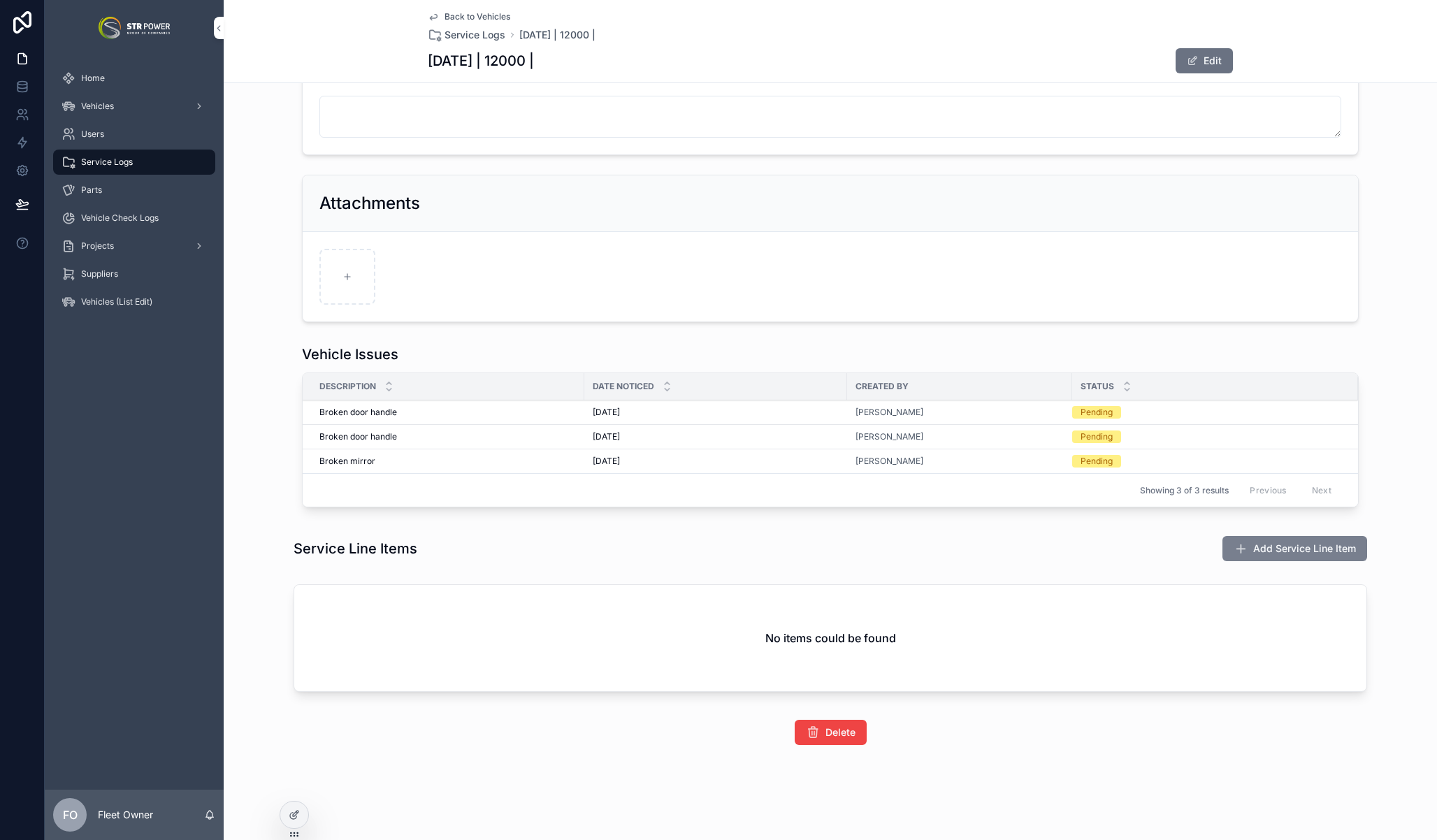
click at [1305, 546] on span "Add Service Line Item" at bounding box center [1304, 548] width 102 height 14
click at [1336, 538] on button "Add Service Line Item" at bounding box center [1295, 548] width 145 height 26
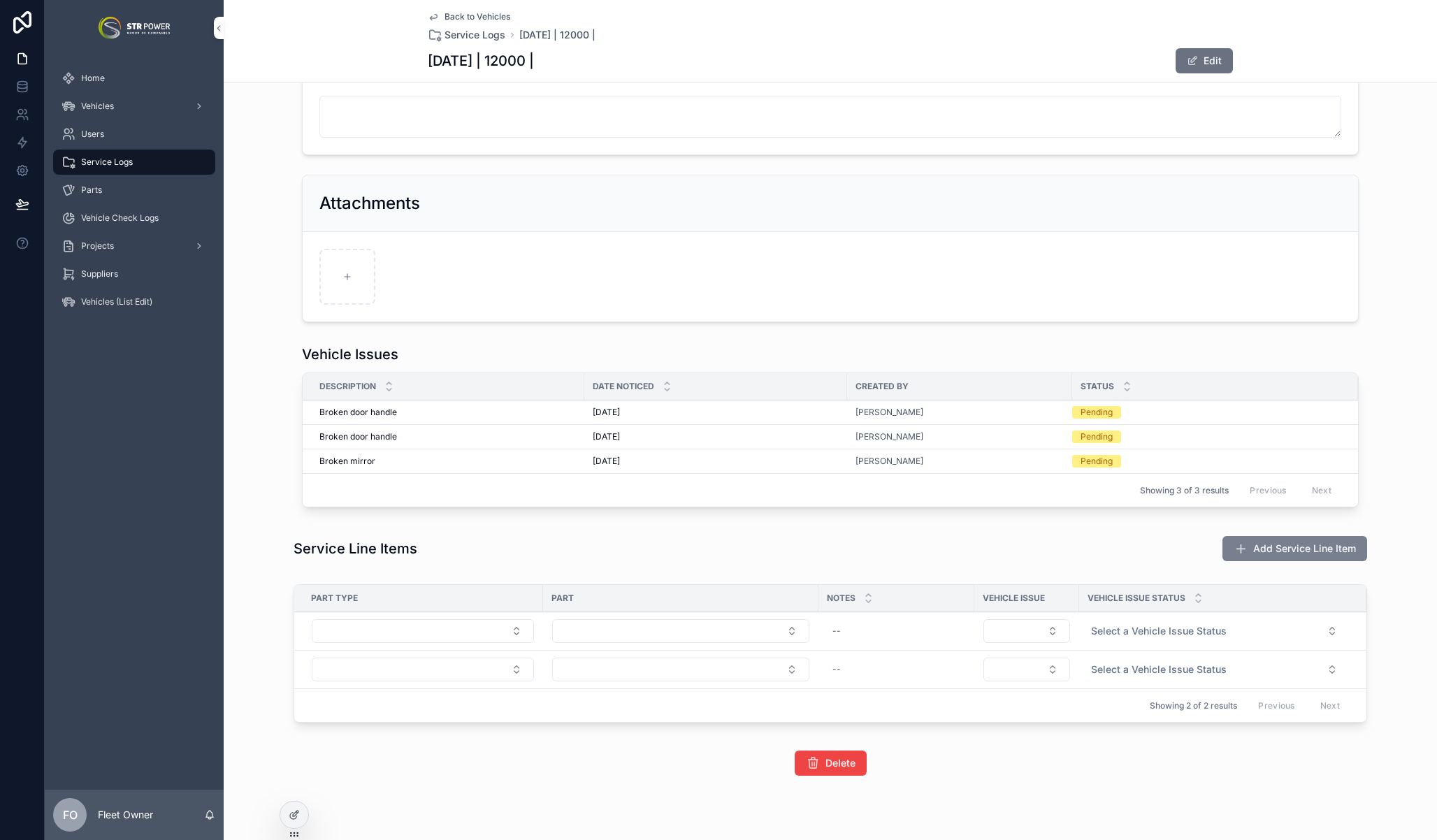
click at [1285, 551] on span "Add Service Line Item" at bounding box center [1304, 548] width 102 height 14
click at [1308, 544] on span "Add Service Line Item" at bounding box center [1304, 548] width 102 height 14
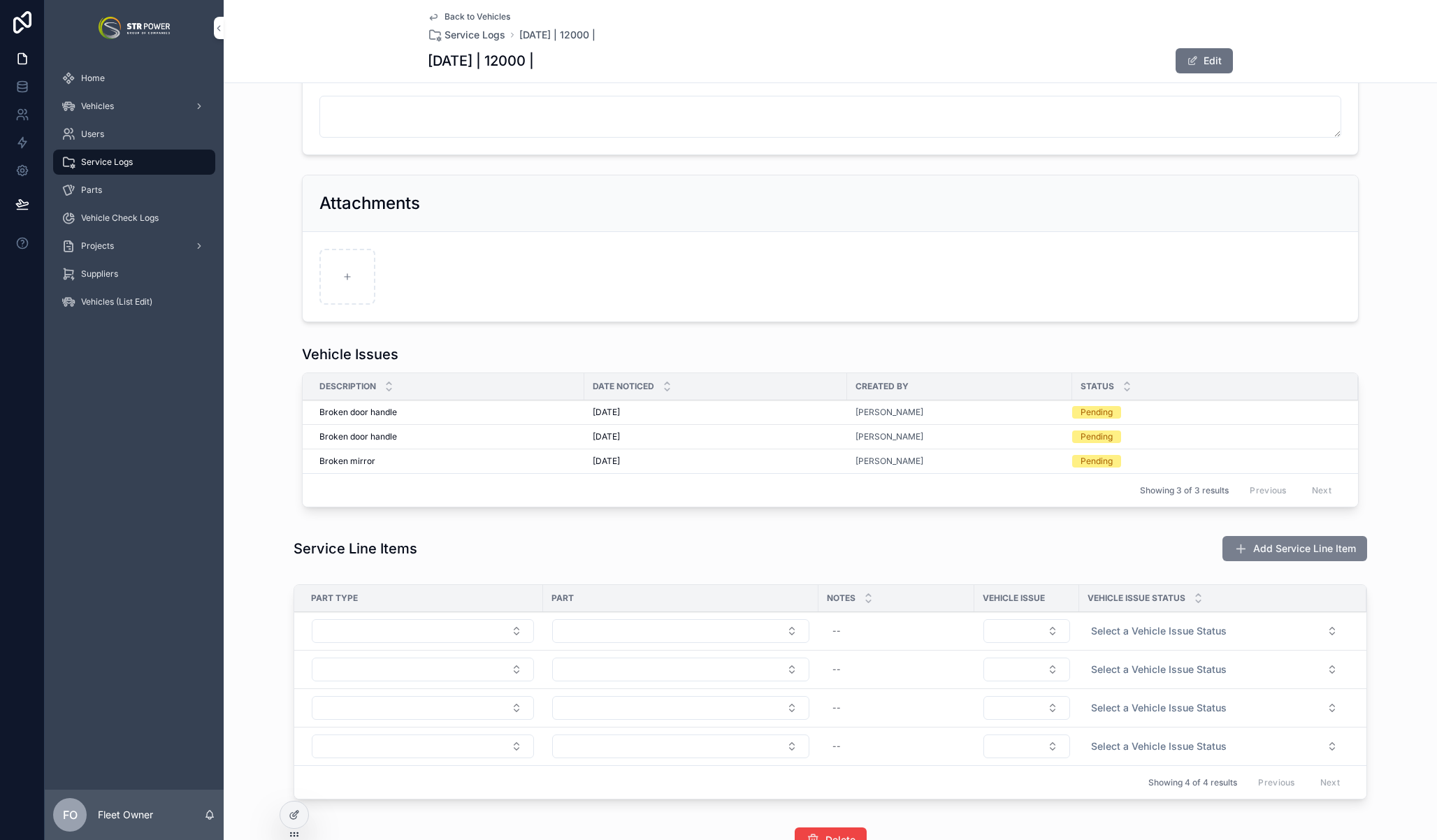
click at [1276, 548] on span "Add Service Line Item" at bounding box center [1304, 548] width 102 height 14
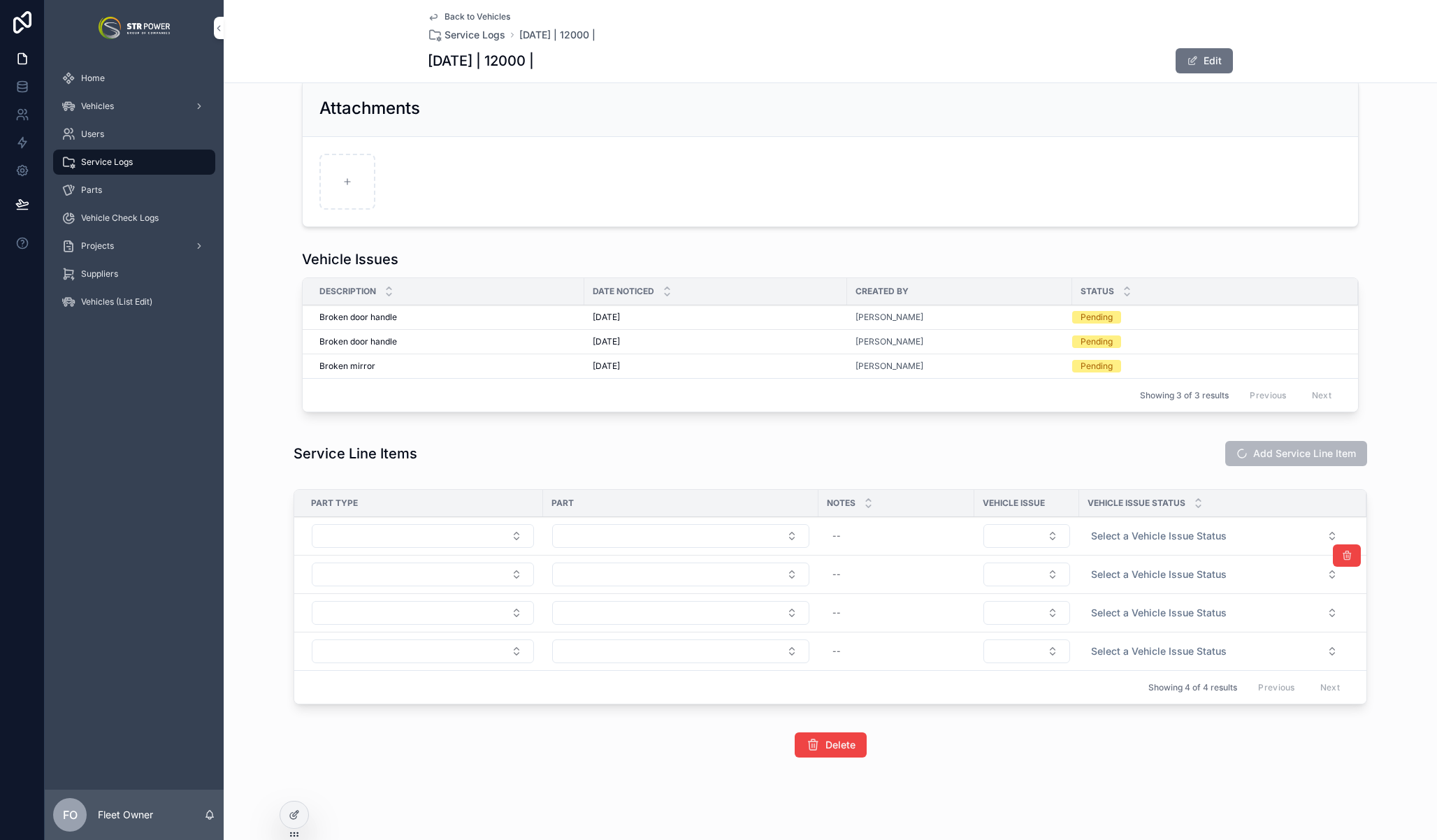
scroll to position [402, 0]
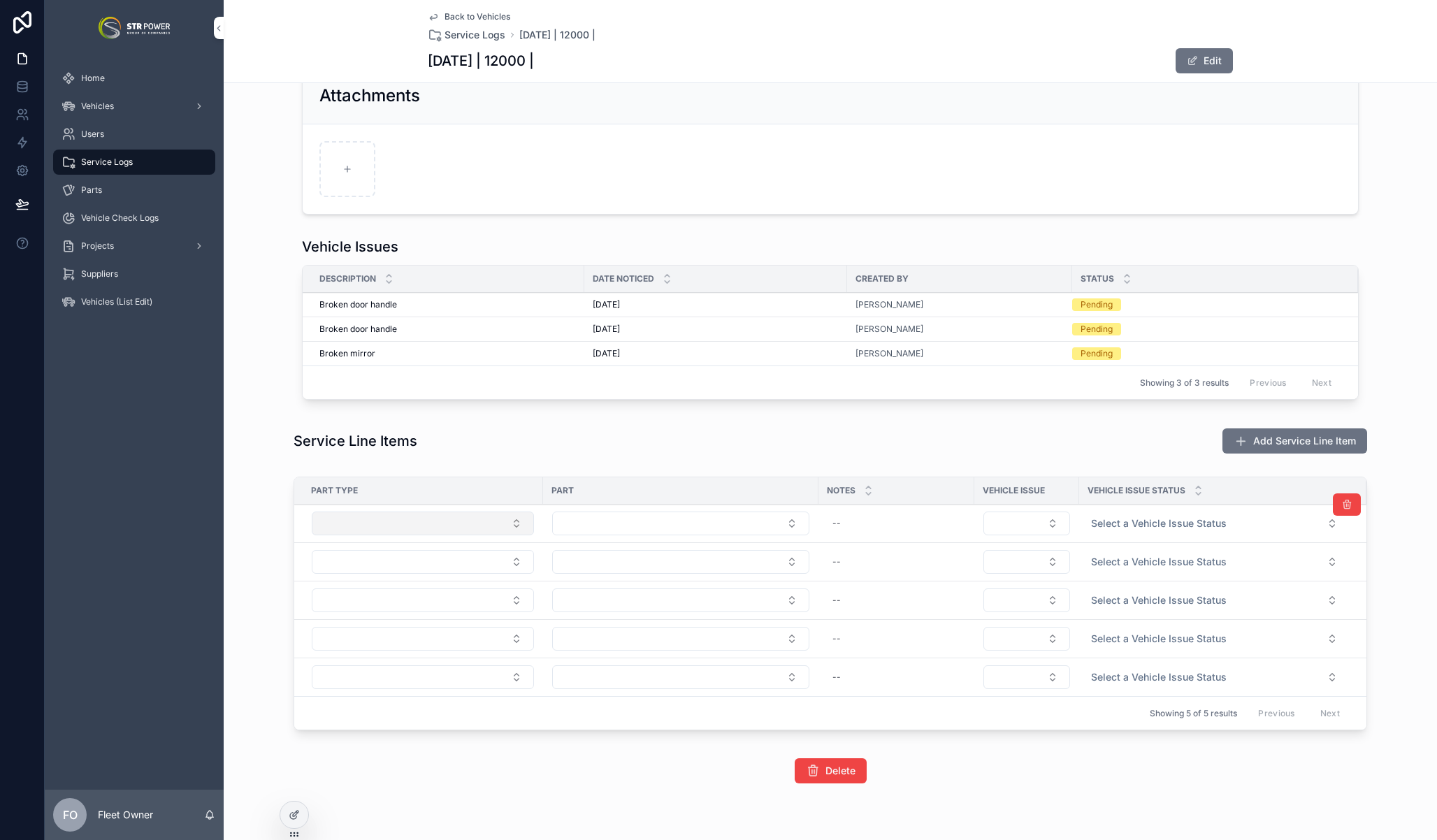
click at [441, 526] on button "Select Button" at bounding box center [423, 522] width 222 height 24
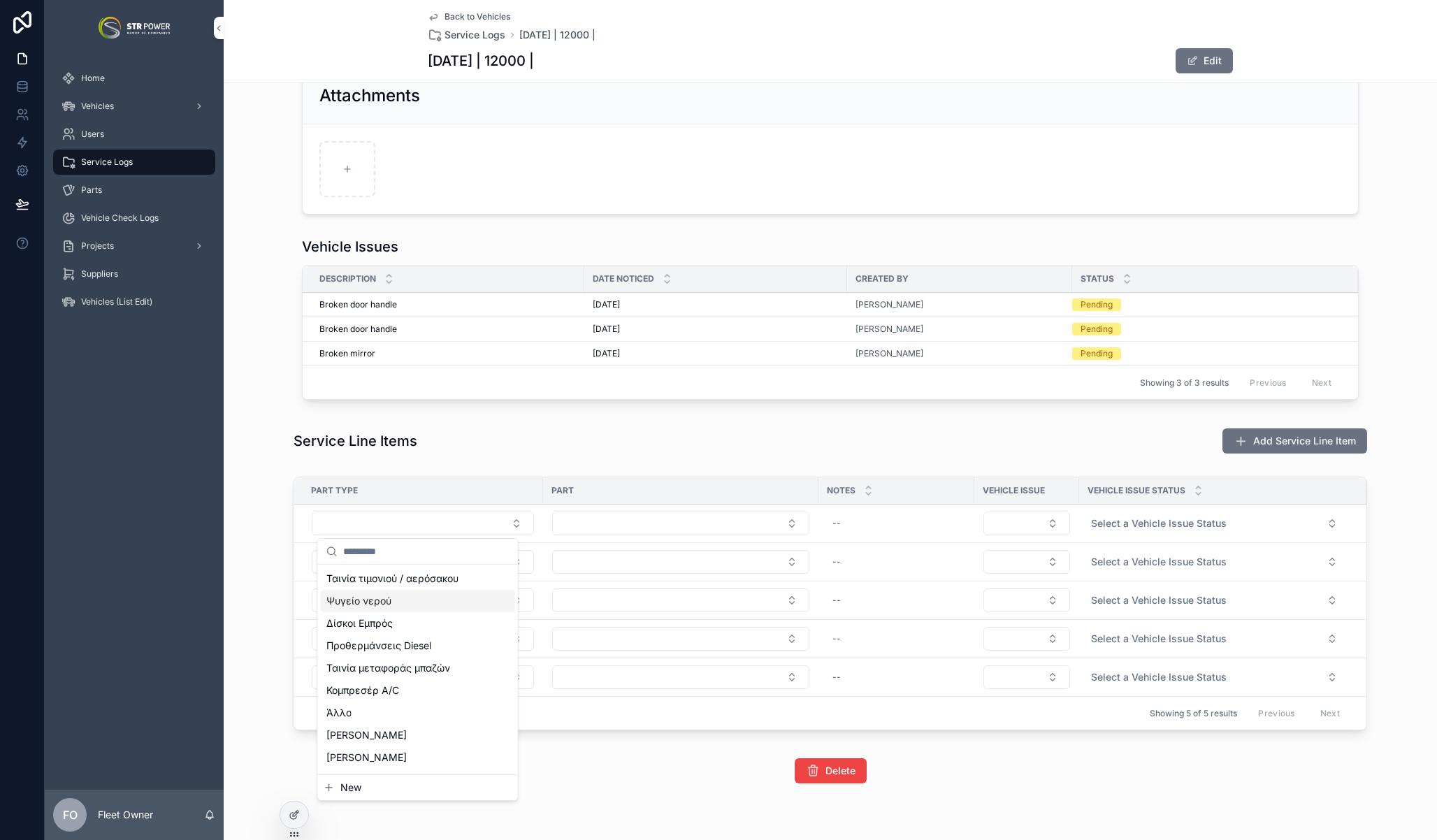
click at [379, 605] on span "Ψυγείο νερού" at bounding box center [359, 600] width 65 height 14
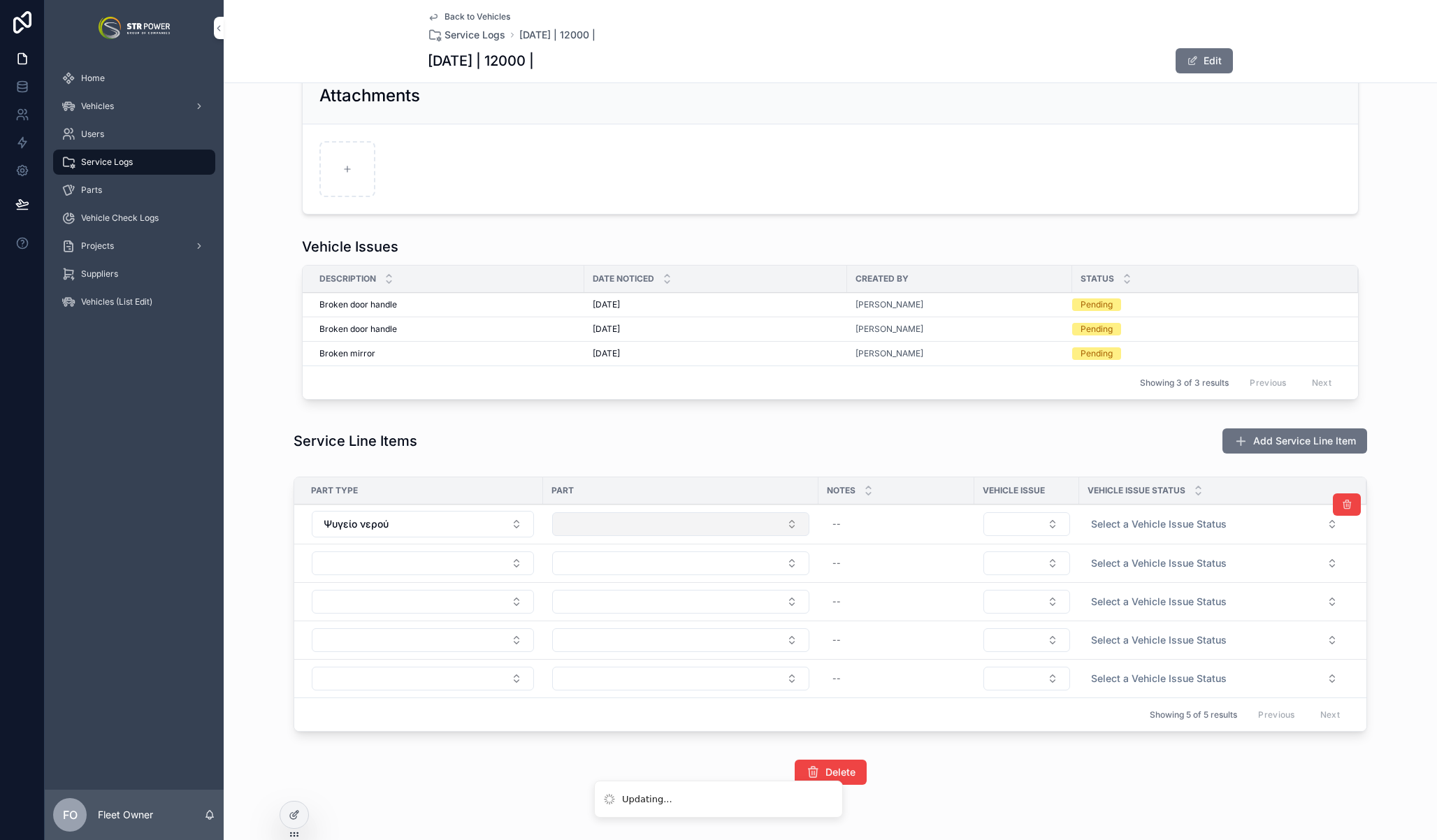
click at [598, 523] on button "Select Button" at bounding box center [680, 523] width 257 height 24
click at [661, 526] on button "Select Button" at bounding box center [680, 523] width 257 height 24
click at [470, 555] on button "Select Button" at bounding box center [423, 562] width 222 height 24
click at [378, 559] on button "Select Button" at bounding box center [423, 562] width 222 height 24
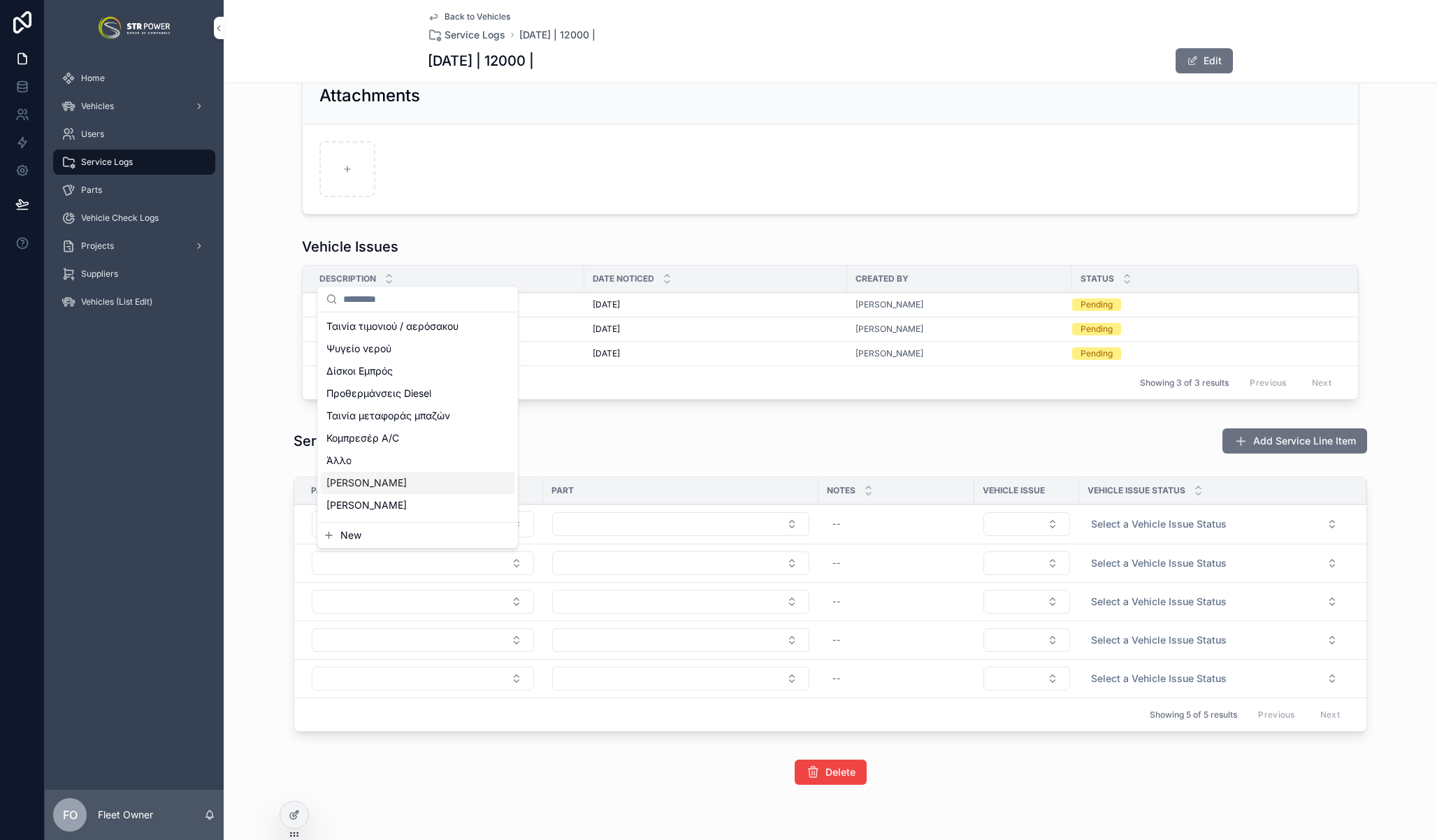
click at [386, 480] on span "[PERSON_NAME]" at bounding box center [366, 483] width 81 height 14
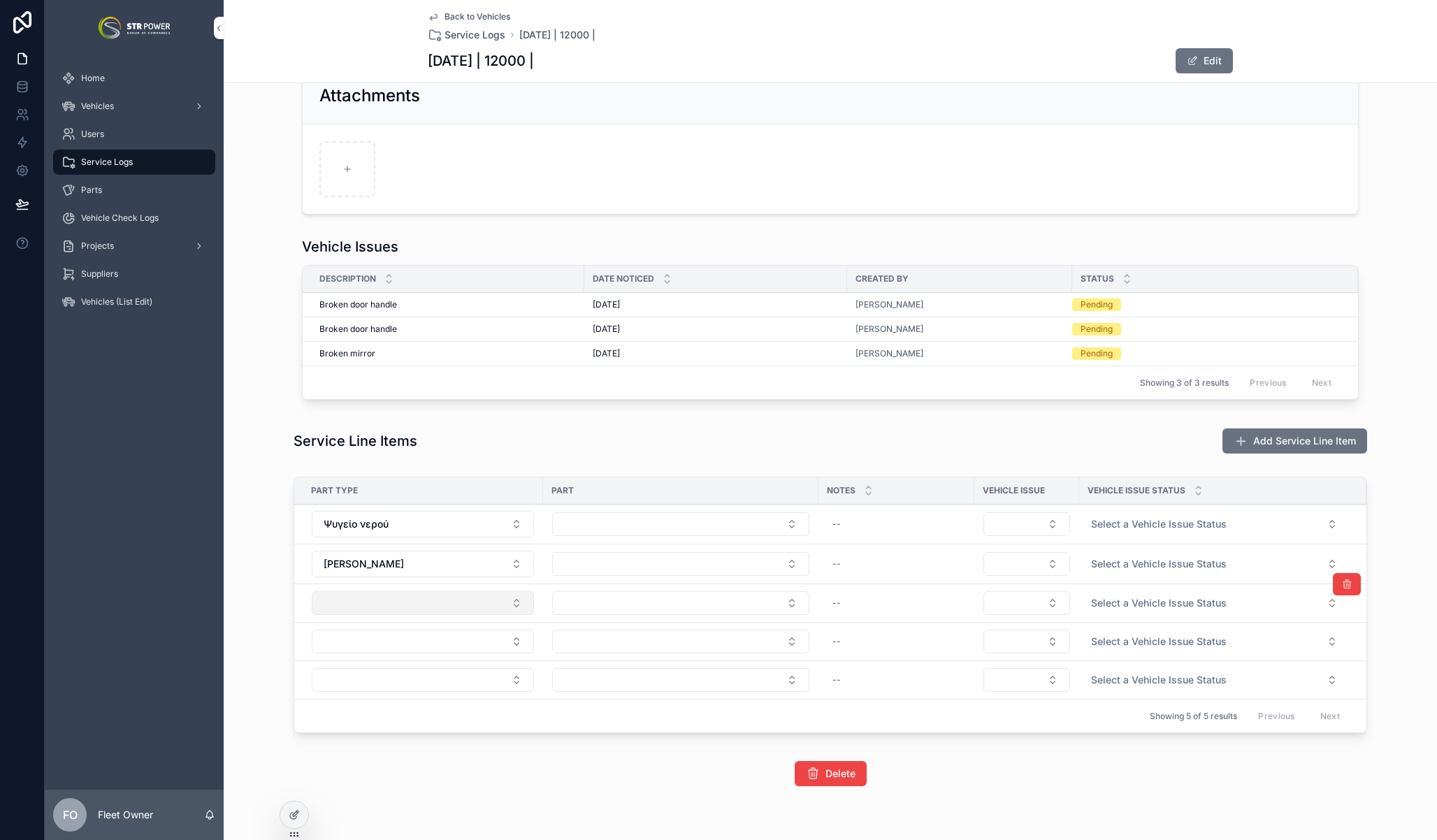
click at [419, 606] on button "Select Button" at bounding box center [423, 602] width 222 height 24
click at [418, 599] on button "Select Button" at bounding box center [423, 602] width 222 height 24
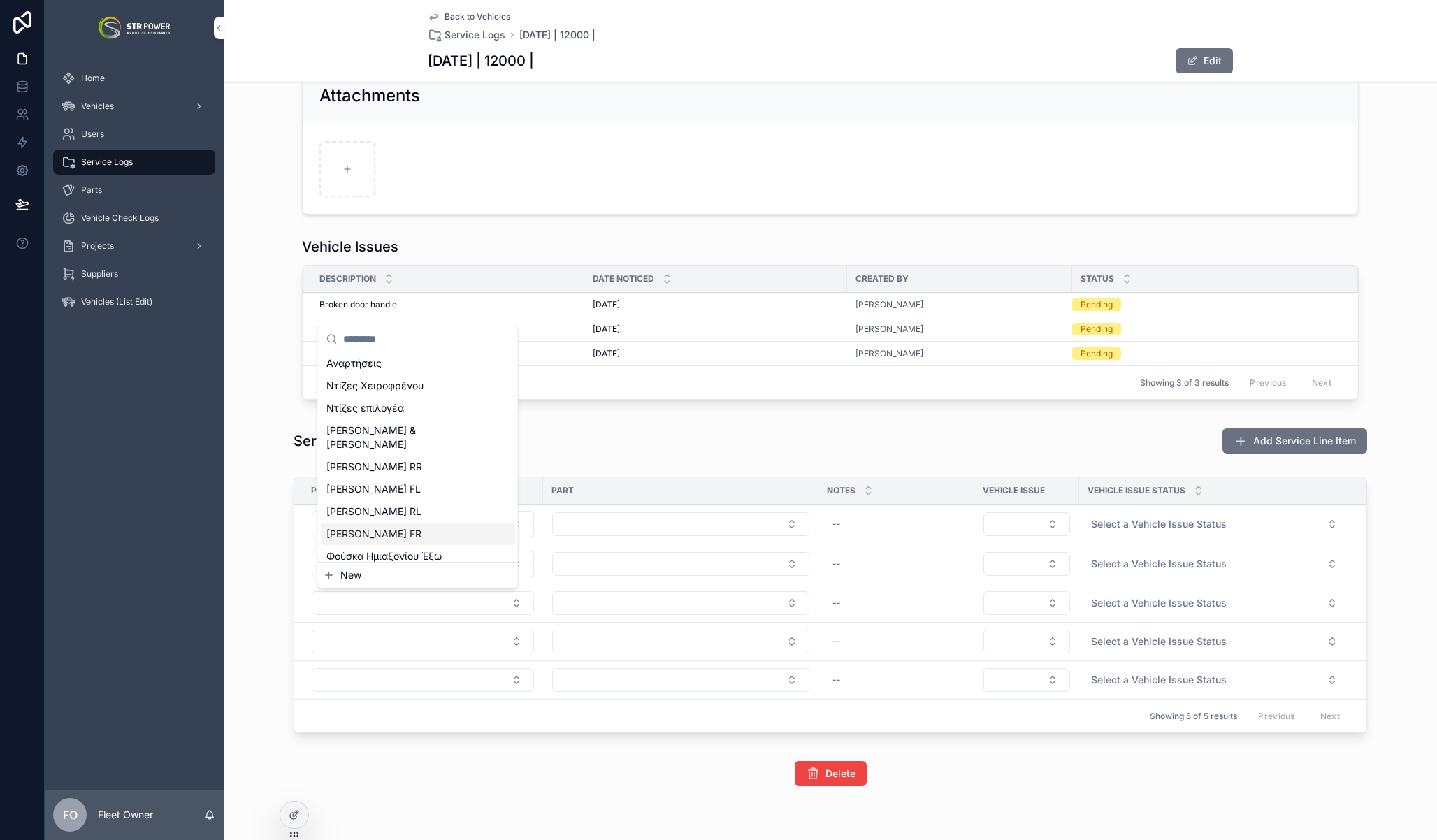
scroll to position [352, 0]
click at [395, 468] on span "[PERSON_NAME] FR" at bounding box center [374, 475] width 95 height 14
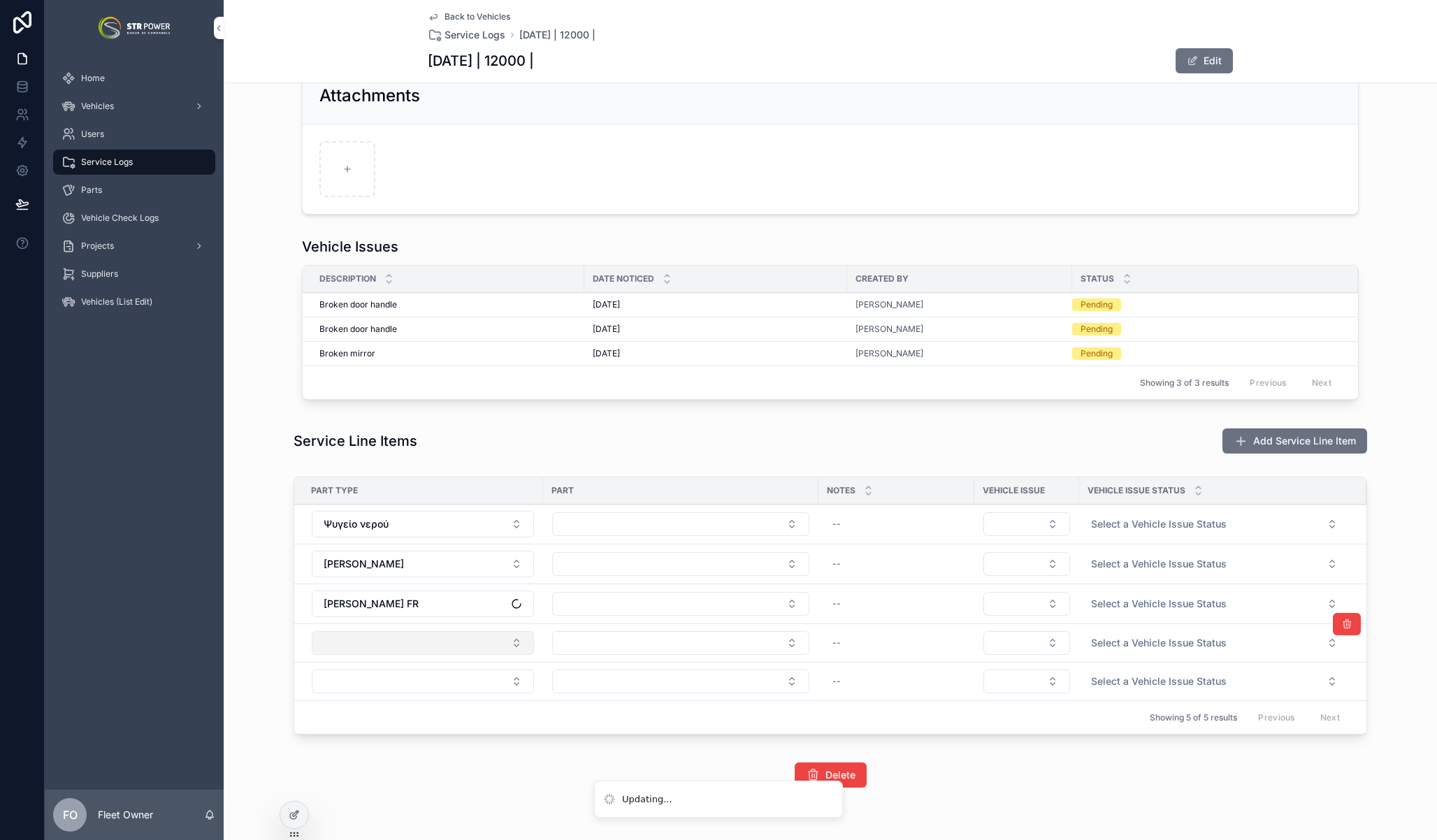
click at [420, 648] on button "Select Button" at bounding box center [423, 642] width 222 height 24
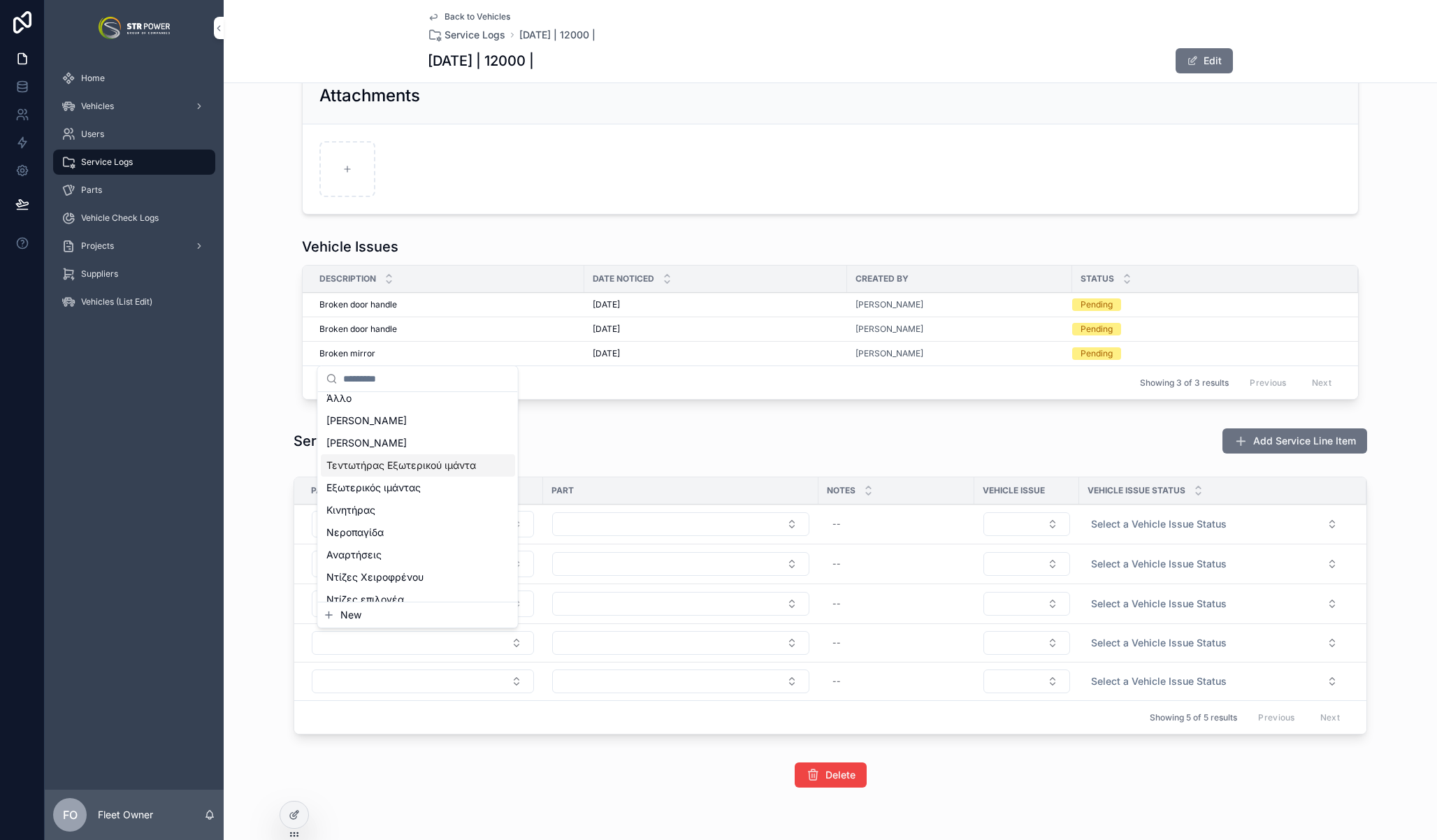
scroll to position [185, 0]
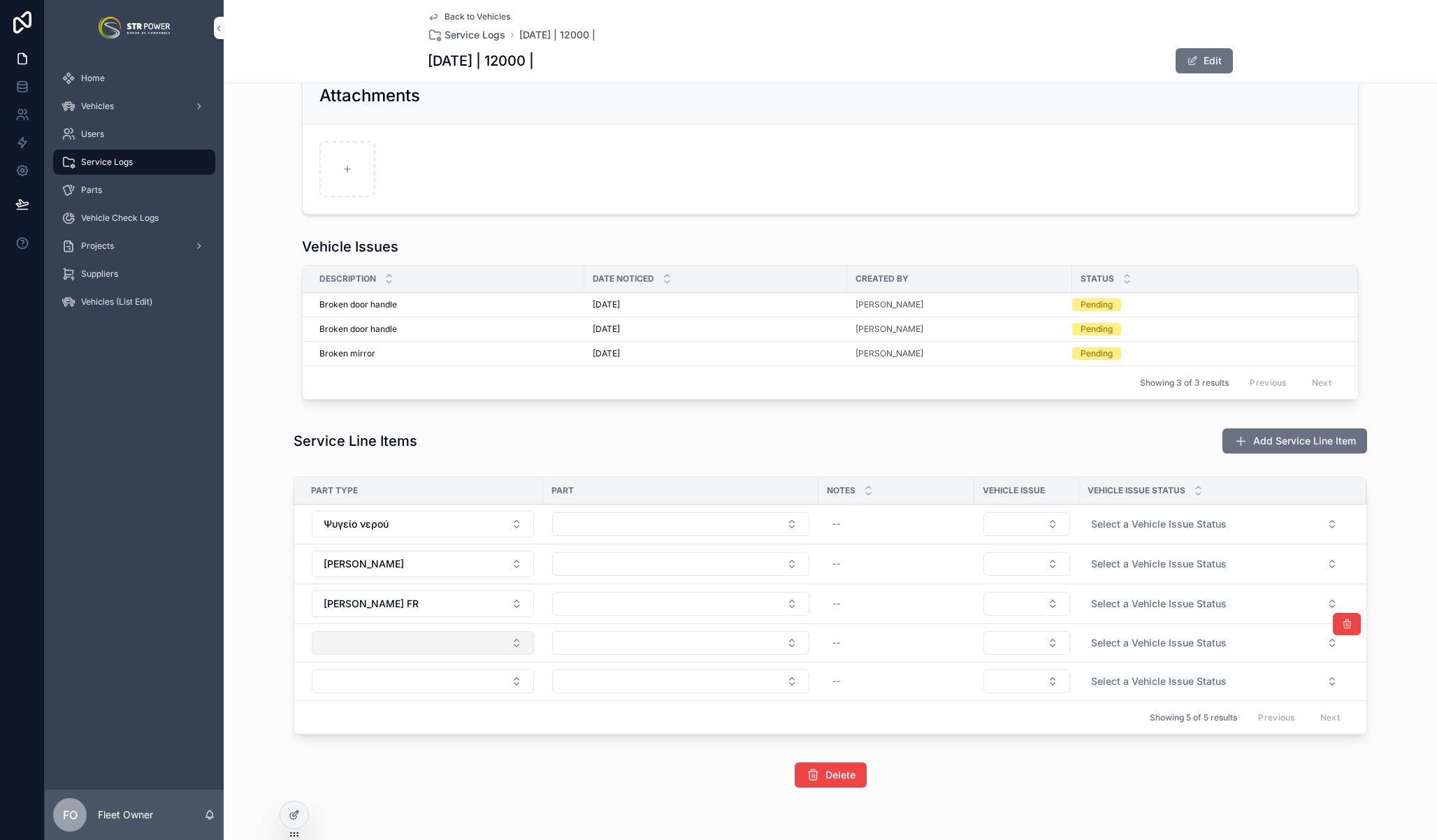
click at [415, 645] on button "Select Button" at bounding box center [423, 642] width 222 height 24
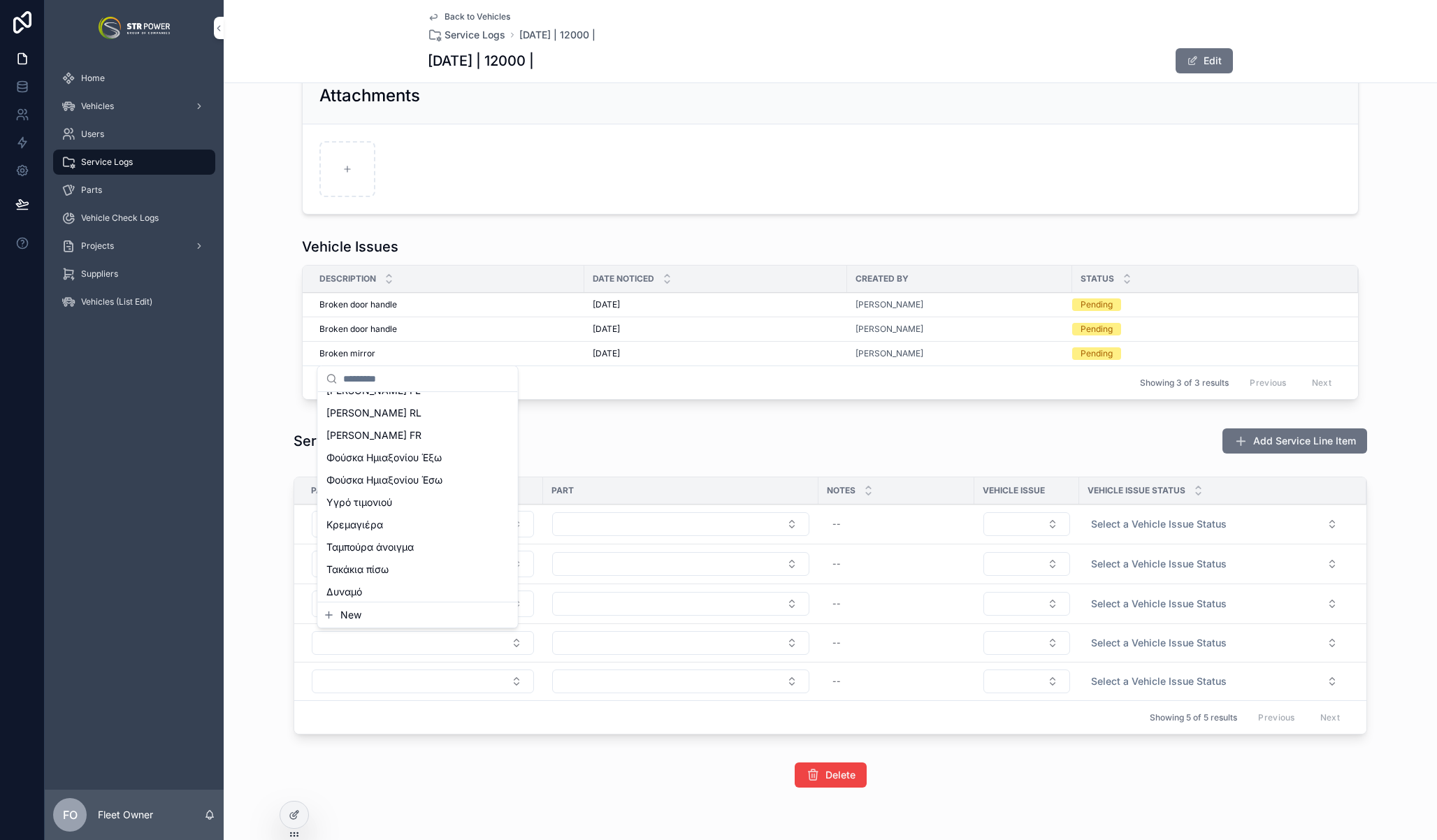
scroll to position [849, 0]
click at [394, 537] on div "Μπαταρία" at bounding box center [417, 533] width 194 height 23
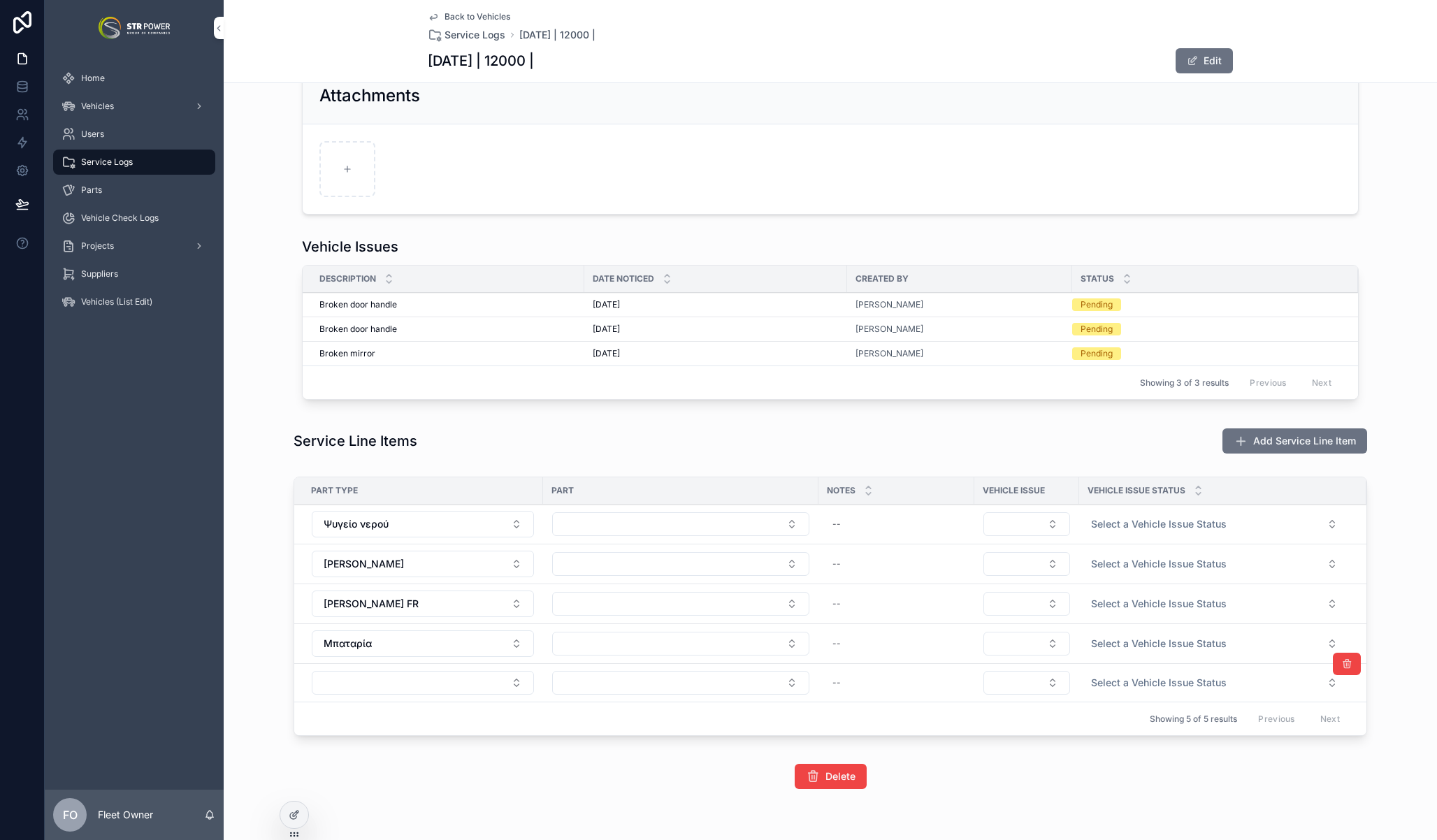
click at [444, 668] on td "scrollable content" at bounding box center [418, 683] width 249 height 39
click at [437, 679] on button "Select Button" at bounding box center [423, 682] width 222 height 24
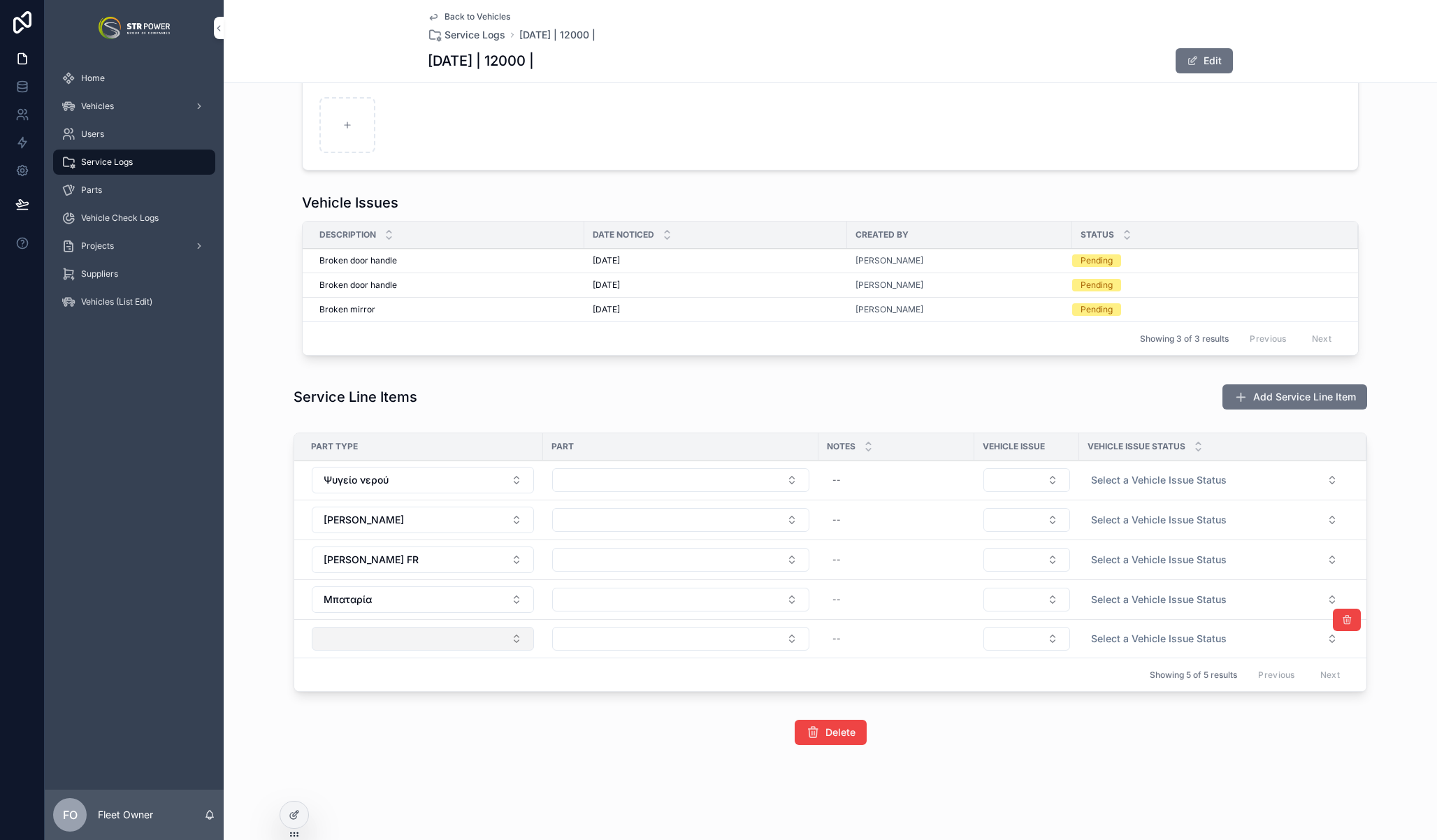
click at [404, 636] on button "Select Button" at bounding box center [423, 638] width 222 height 24
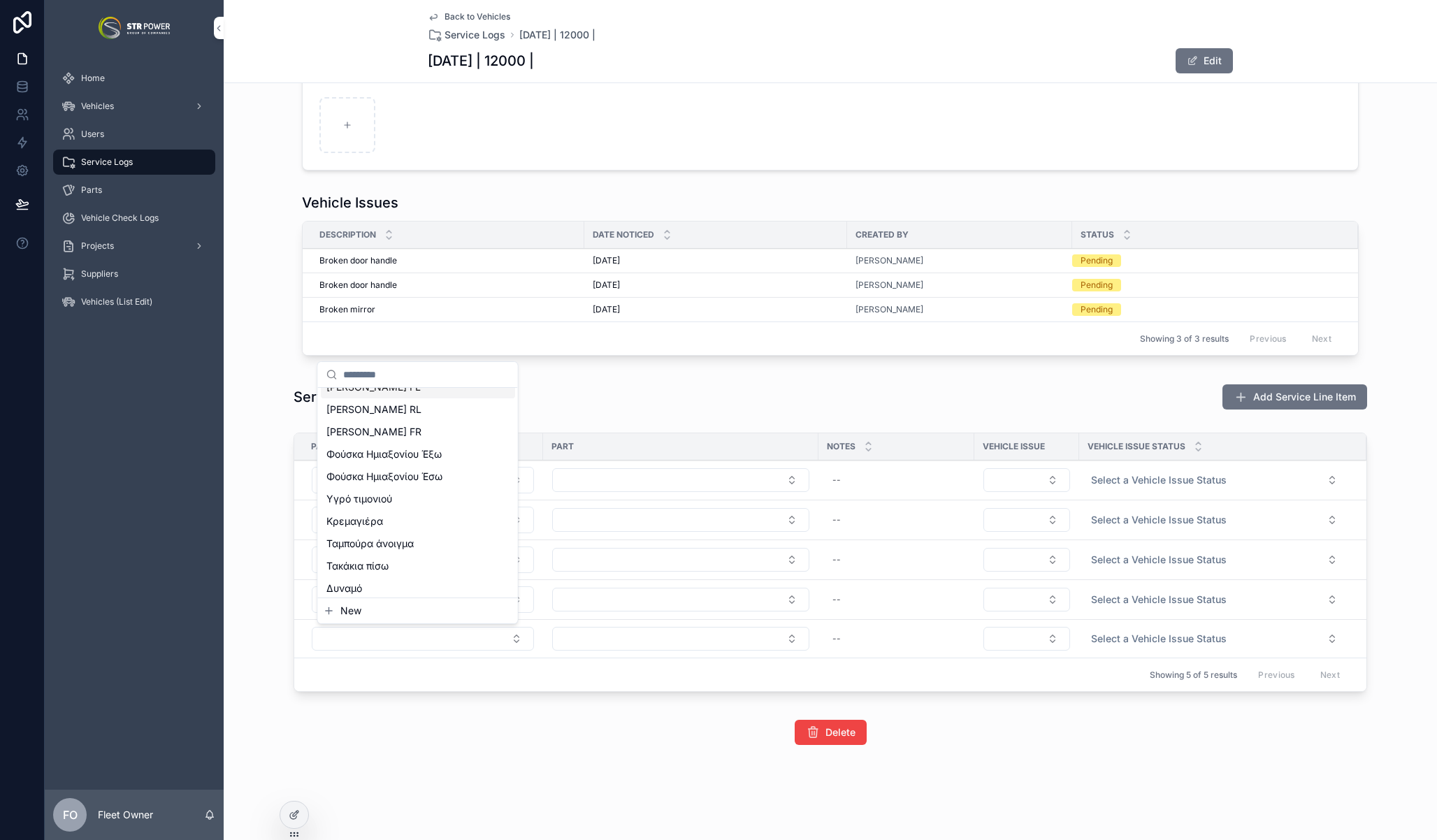
scroll to position [450, 0]
click at [396, 517] on span "Ταμπούρα άνοιγμα" at bounding box center [370, 523] width 87 height 14
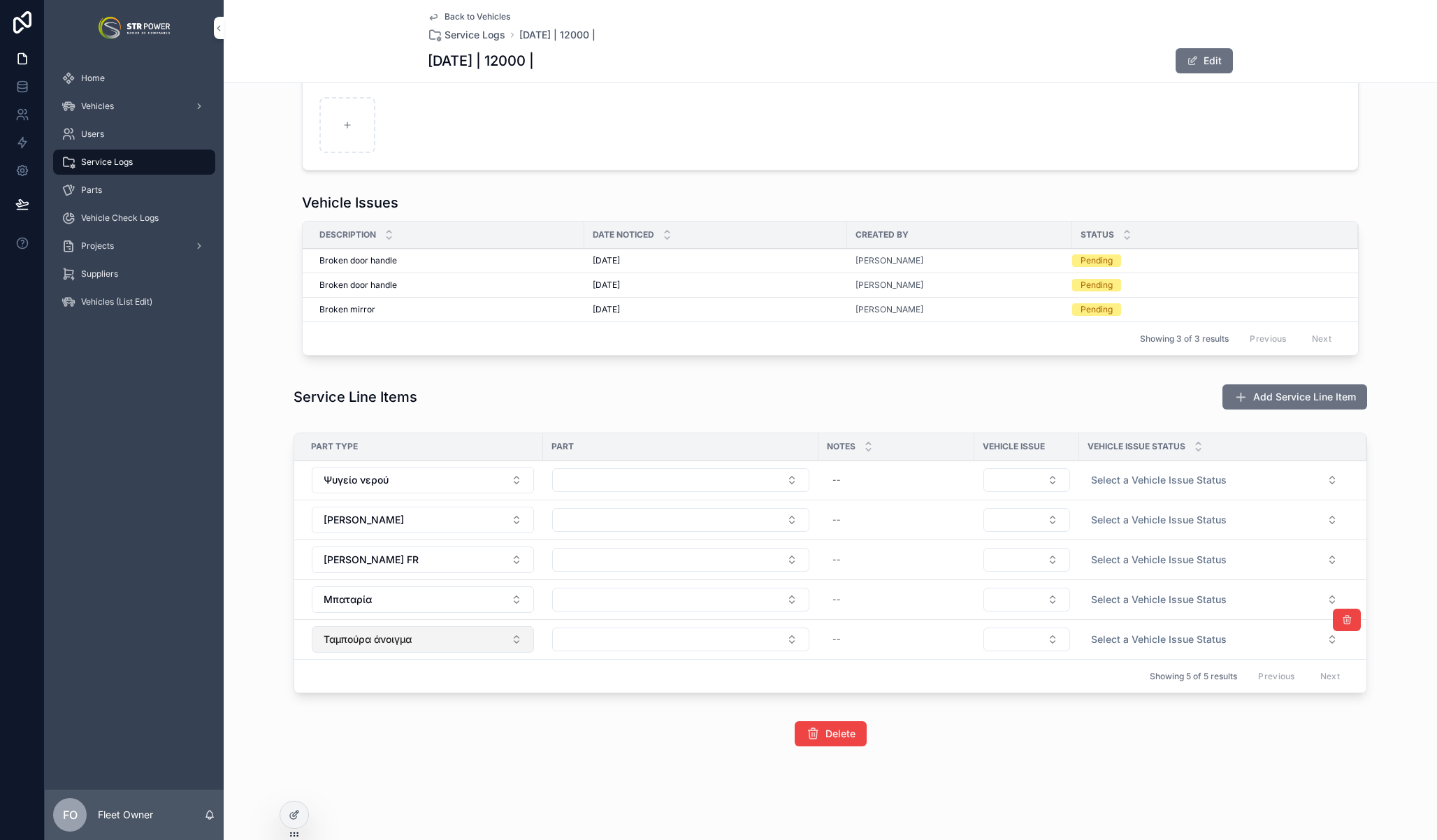
scroll to position [447, 0]
click at [664, 631] on button "Select Button" at bounding box center [680, 637] width 257 height 24
click at [663, 632] on button "Select Button" at bounding box center [680, 637] width 257 height 24
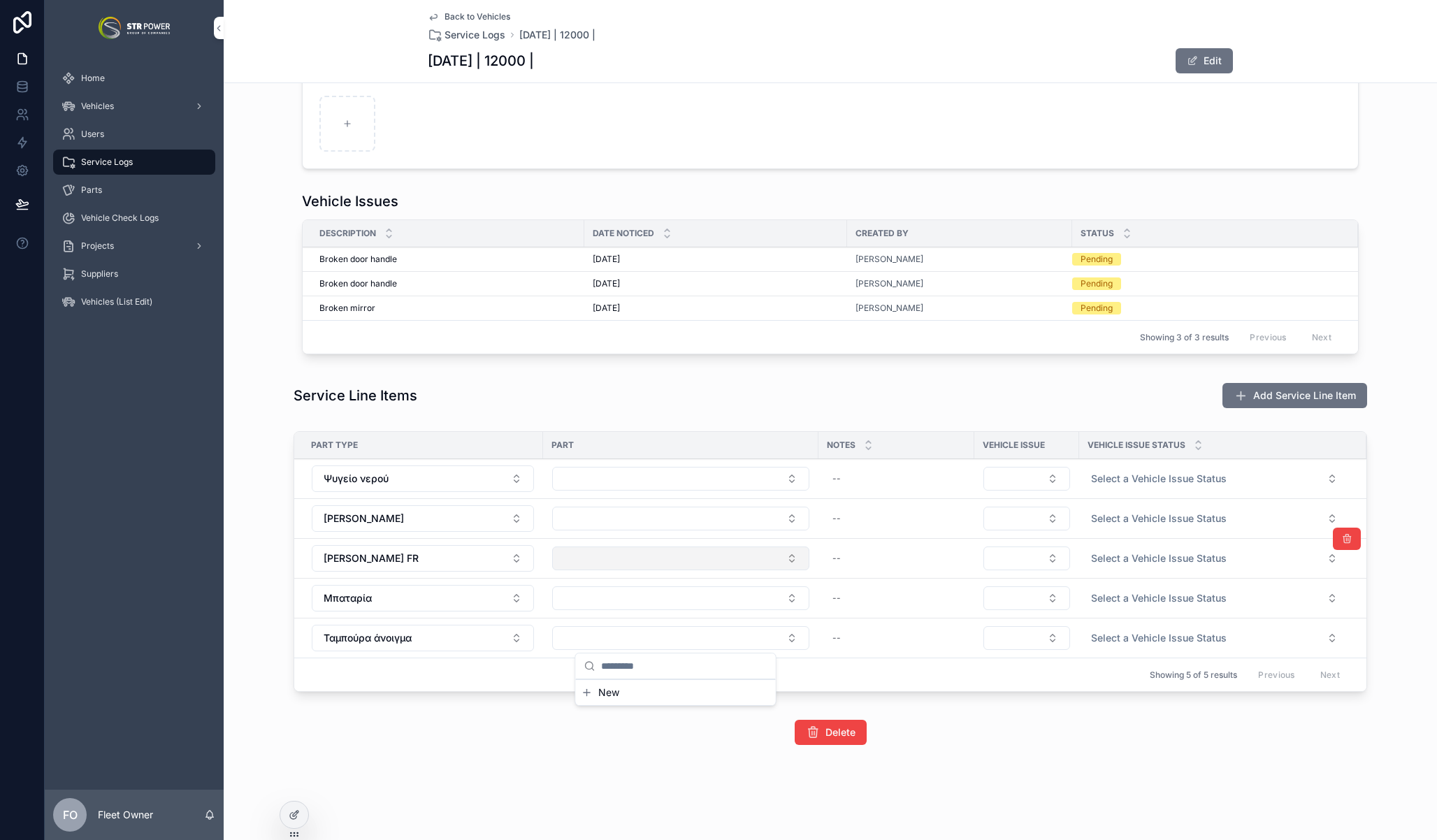
click at [651, 550] on button "Select Button" at bounding box center [680, 557] width 257 height 24
click at [413, 644] on button "Ταμπούρα άνοιγμα" at bounding box center [423, 638] width 222 height 27
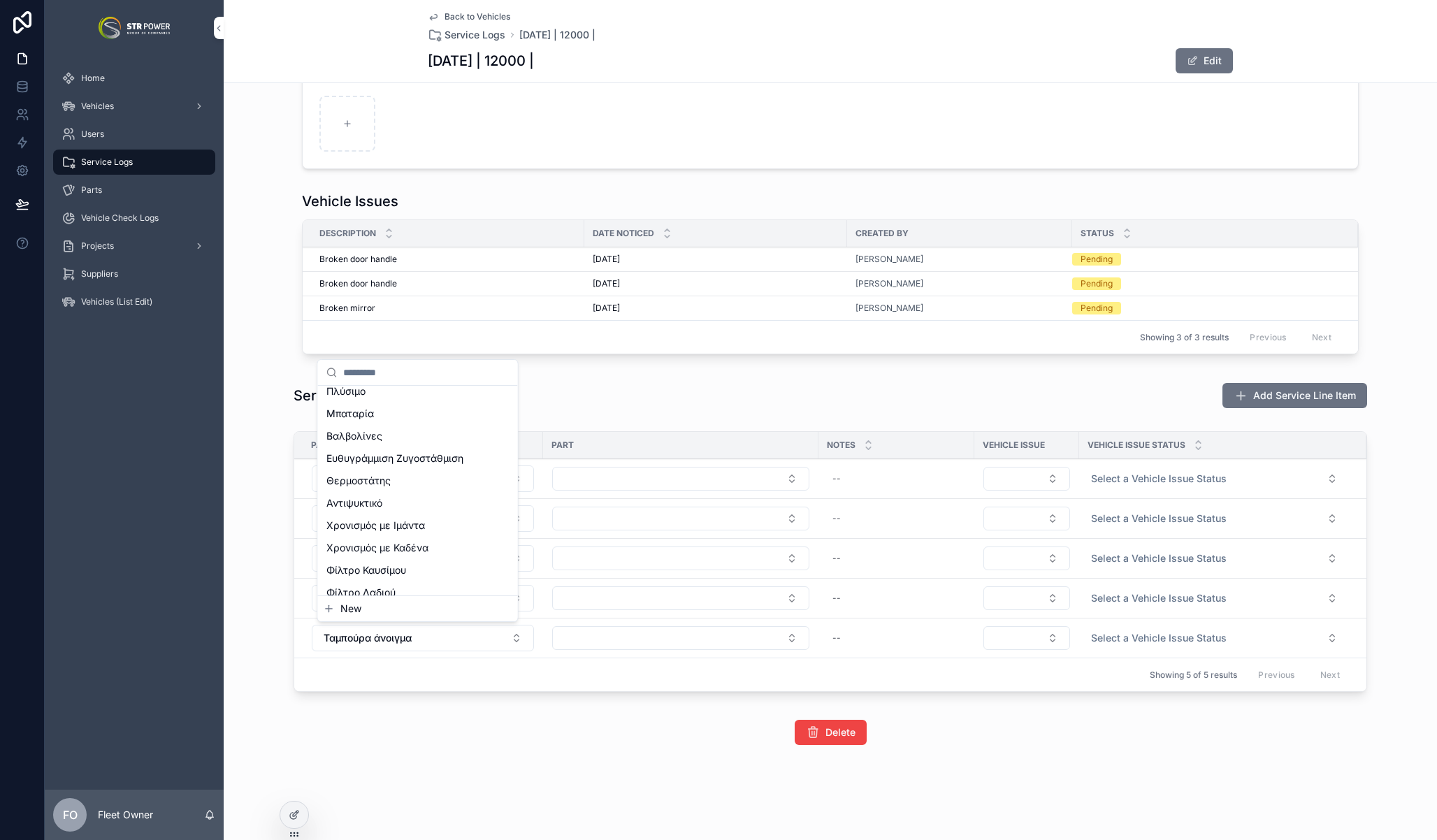
scroll to position [1129, 0]
click at [376, 561] on span "Φίλτρο Αέρα" at bounding box center [357, 558] width 62 height 14
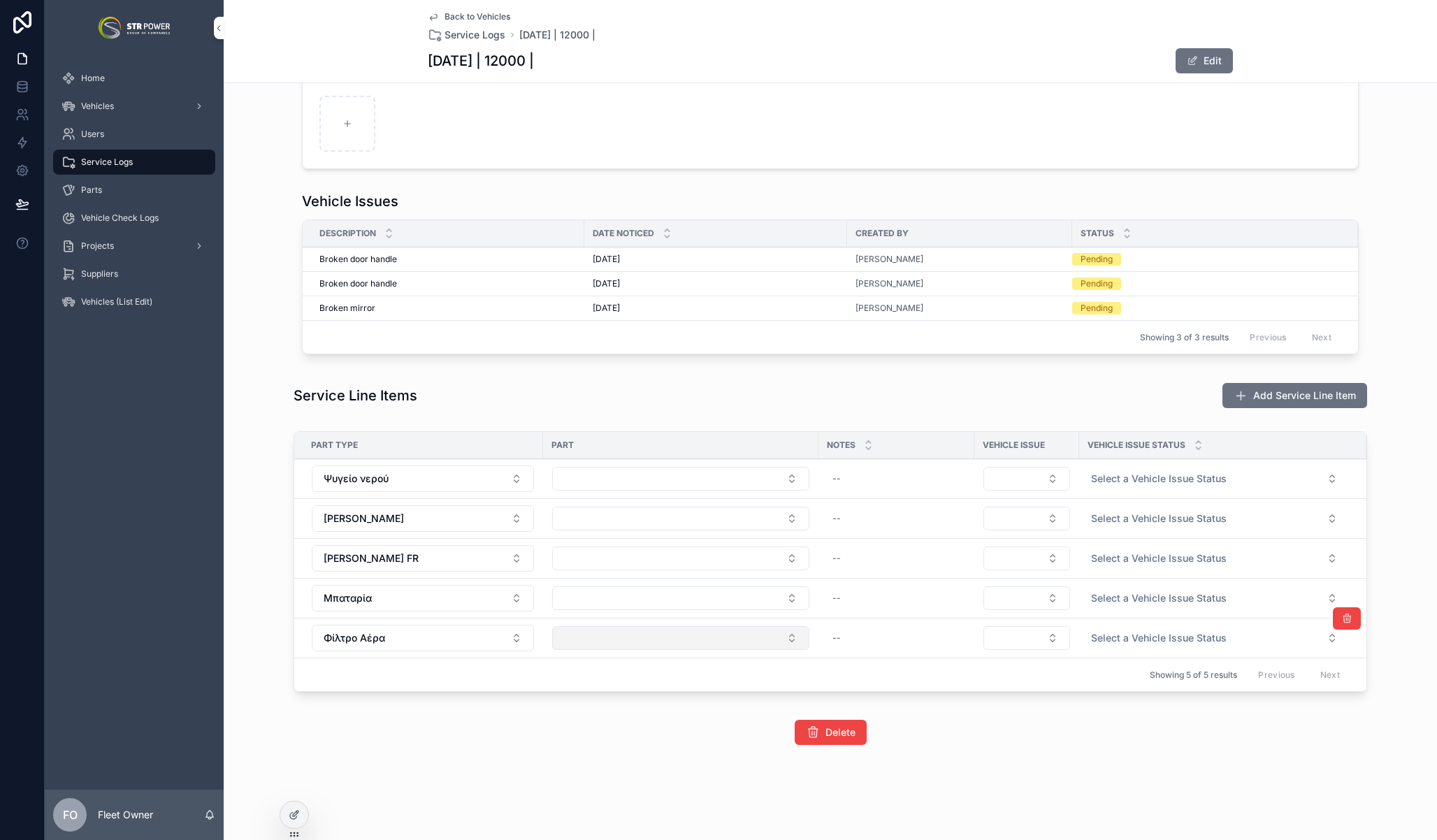
click at [623, 644] on button "Select Button" at bounding box center [680, 637] width 257 height 24
click at [671, 636] on button "Select Button" at bounding box center [680, 637] width 257 height 24
click at [667, 641] on button "Select Button" at bounding box center [680, 637] width 257 height 24
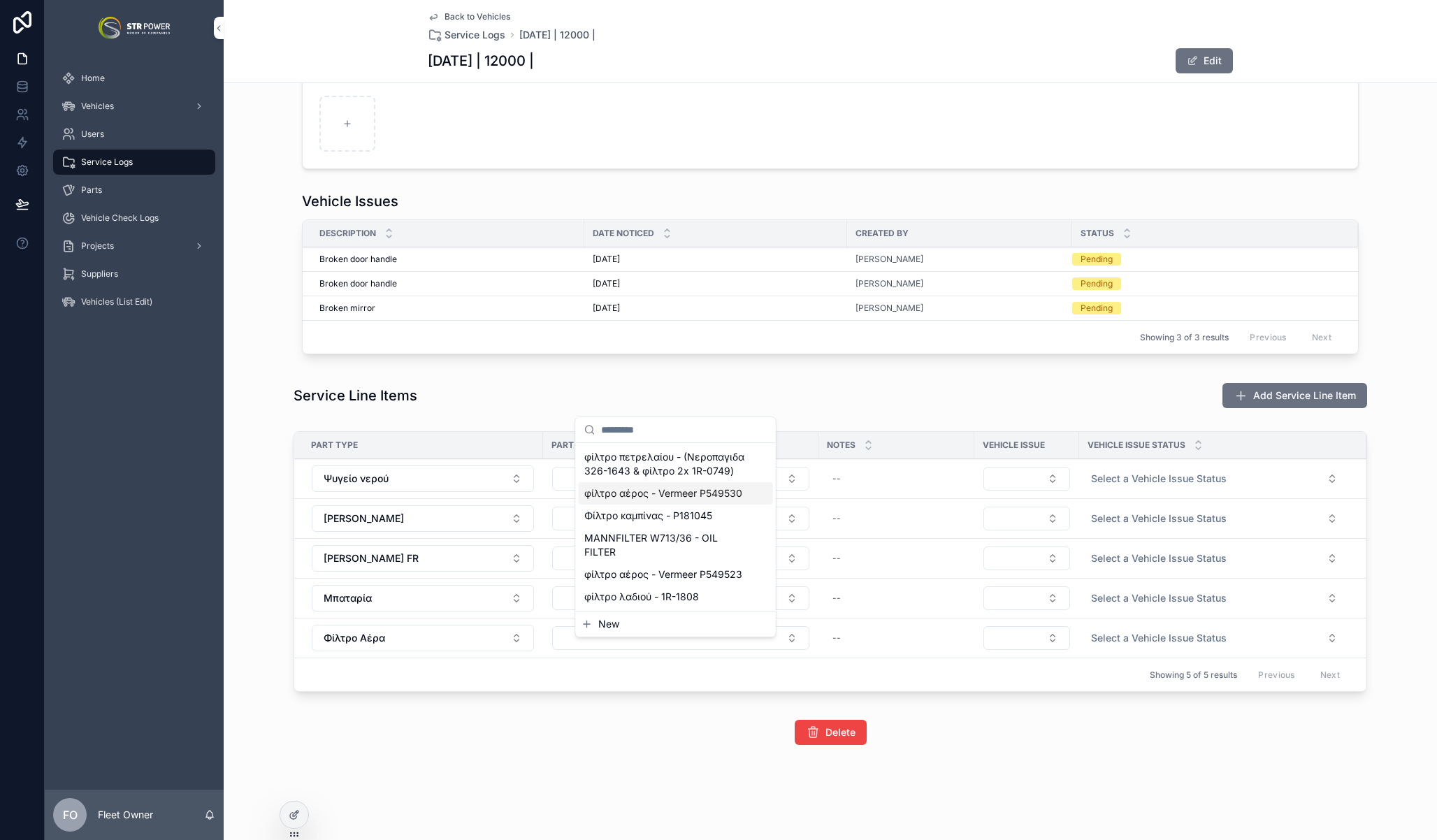
click at [654, 493] on span "φίλτρο αέρος - Vermeer P549530" at bounding box center [663, 493] width 158 height 14
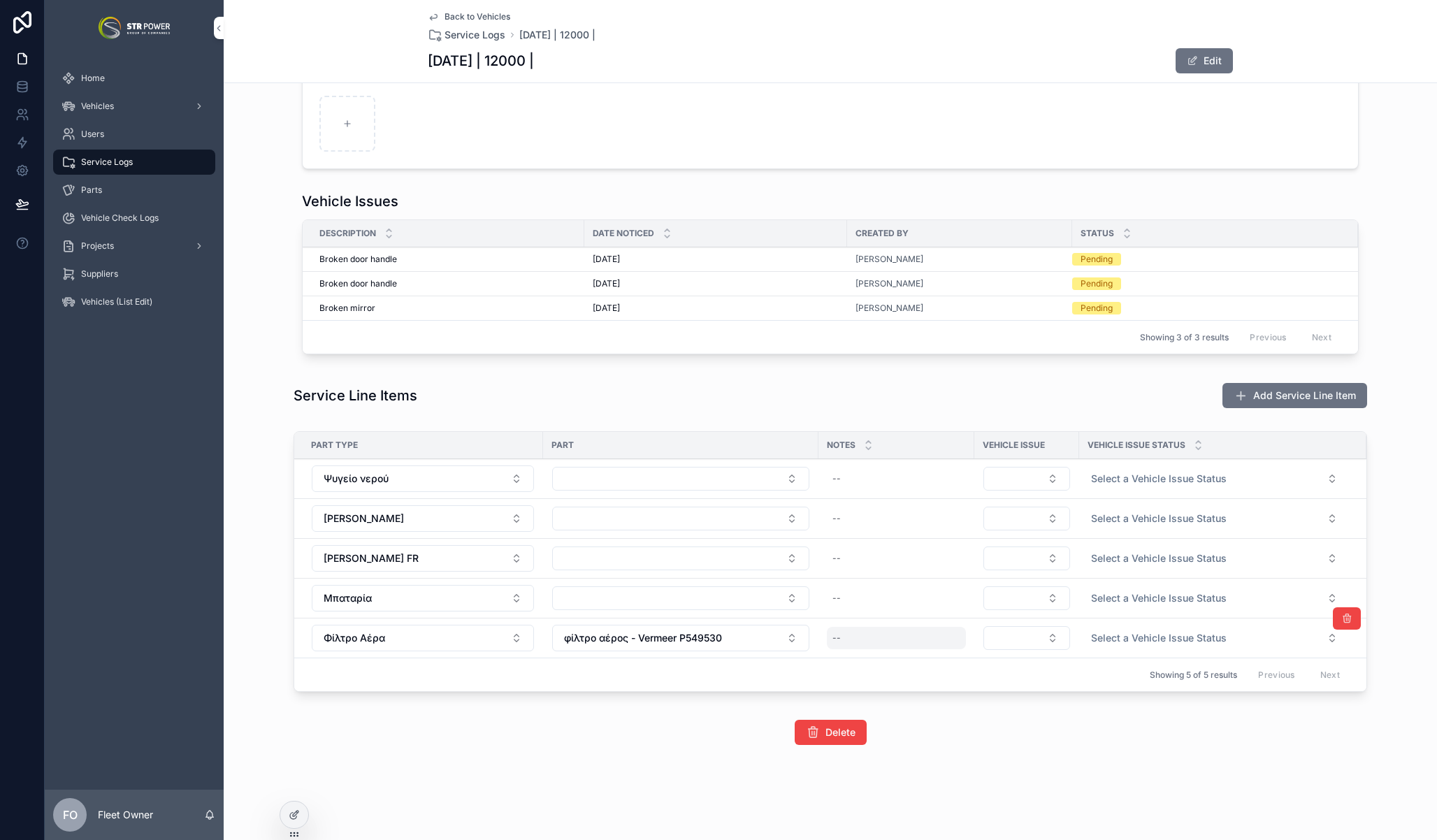
click at [880, 636] on div "--" at bounding box center [896, 638] width 139 height 23
click at [875, 631] on div "--" at bounding box center [896, 638] width 139 height 23
click at [863, 649] on td "--" at bounding box center [896, 638] width 156 height 40
click at [860, 636] on div "--" at bounding box center [896, 638] width 139 height 23
click at [862, 652] on textarea "scrollable content" at bounding box center [896, 667] width 133 height 42
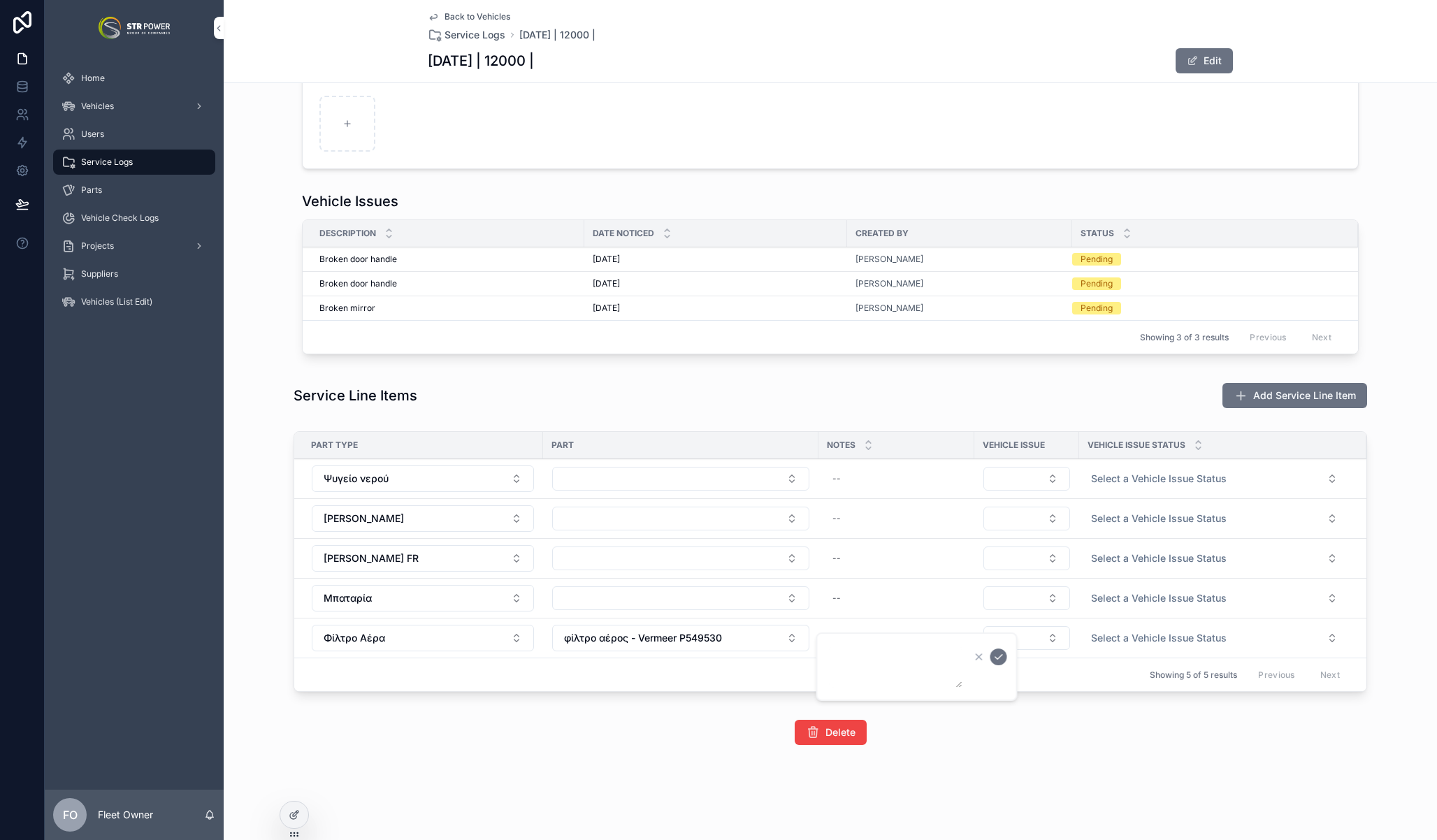
click at [864, 657] on textarea "scrollable content" at bounding box center [896, 667] width 133 height 42
type textarea "**********"
click at [1003, 653] on icon "scrollable content" at bounding box center [999, 657] width 11 height 11
click at [294, 819] on icon at bounding box center [294, 814] width 11 height 11
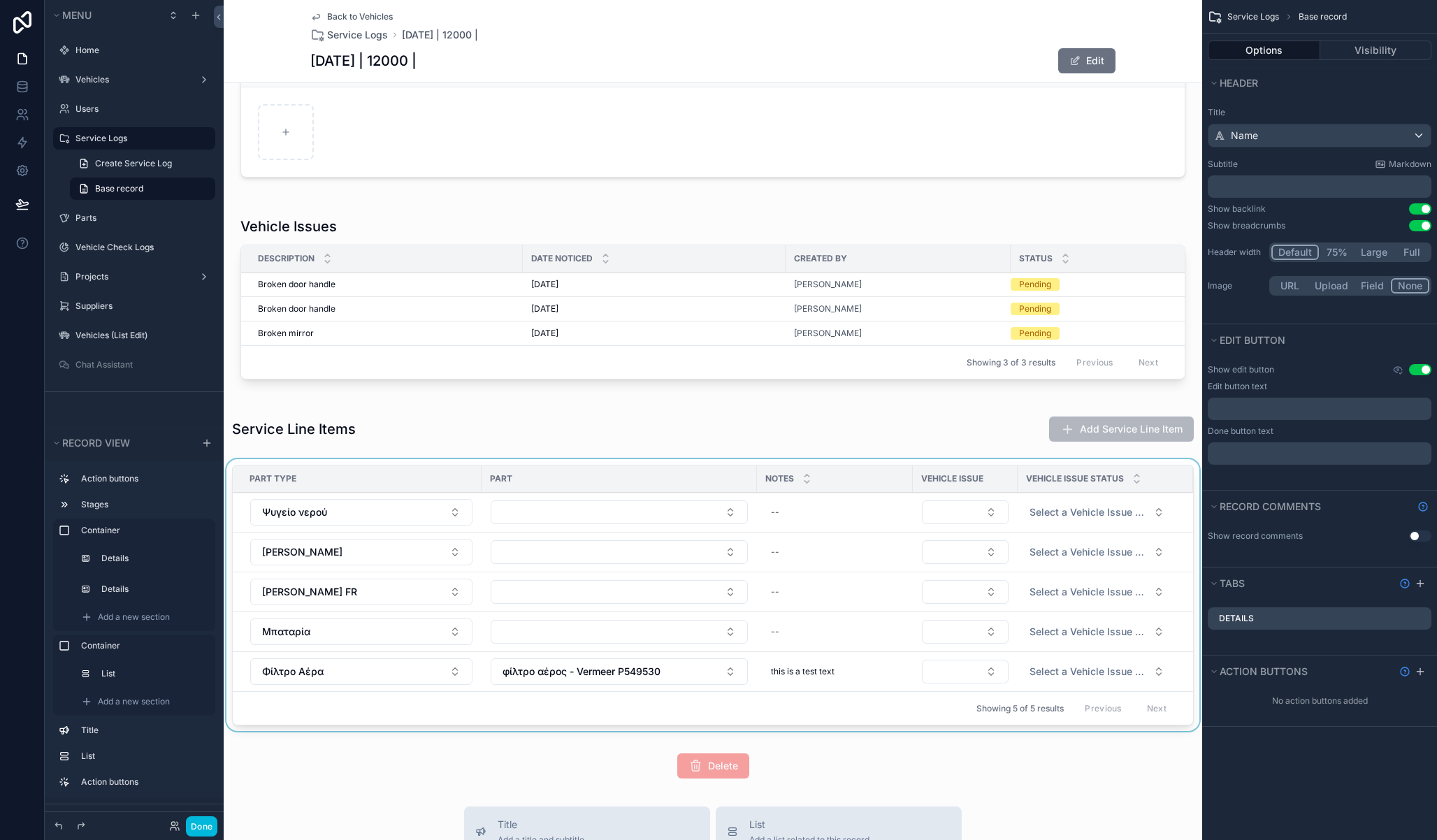
click at [958, 469] on div "scrollable content" at bounding box center [713, 597] width 979 height 278
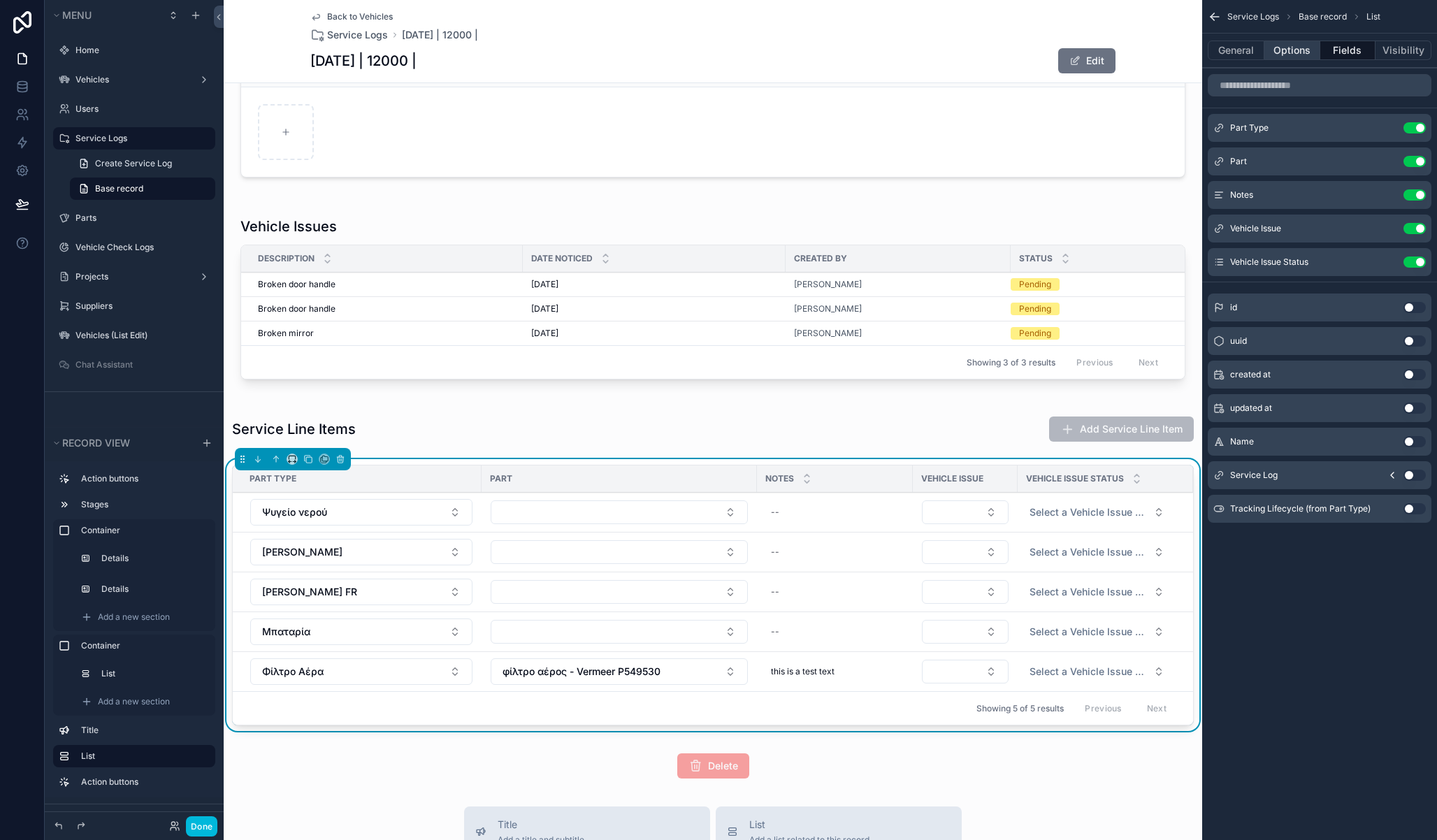
click at [1302, 51] on button "Options" at bounding box center [1292, 50] width 56 height 20
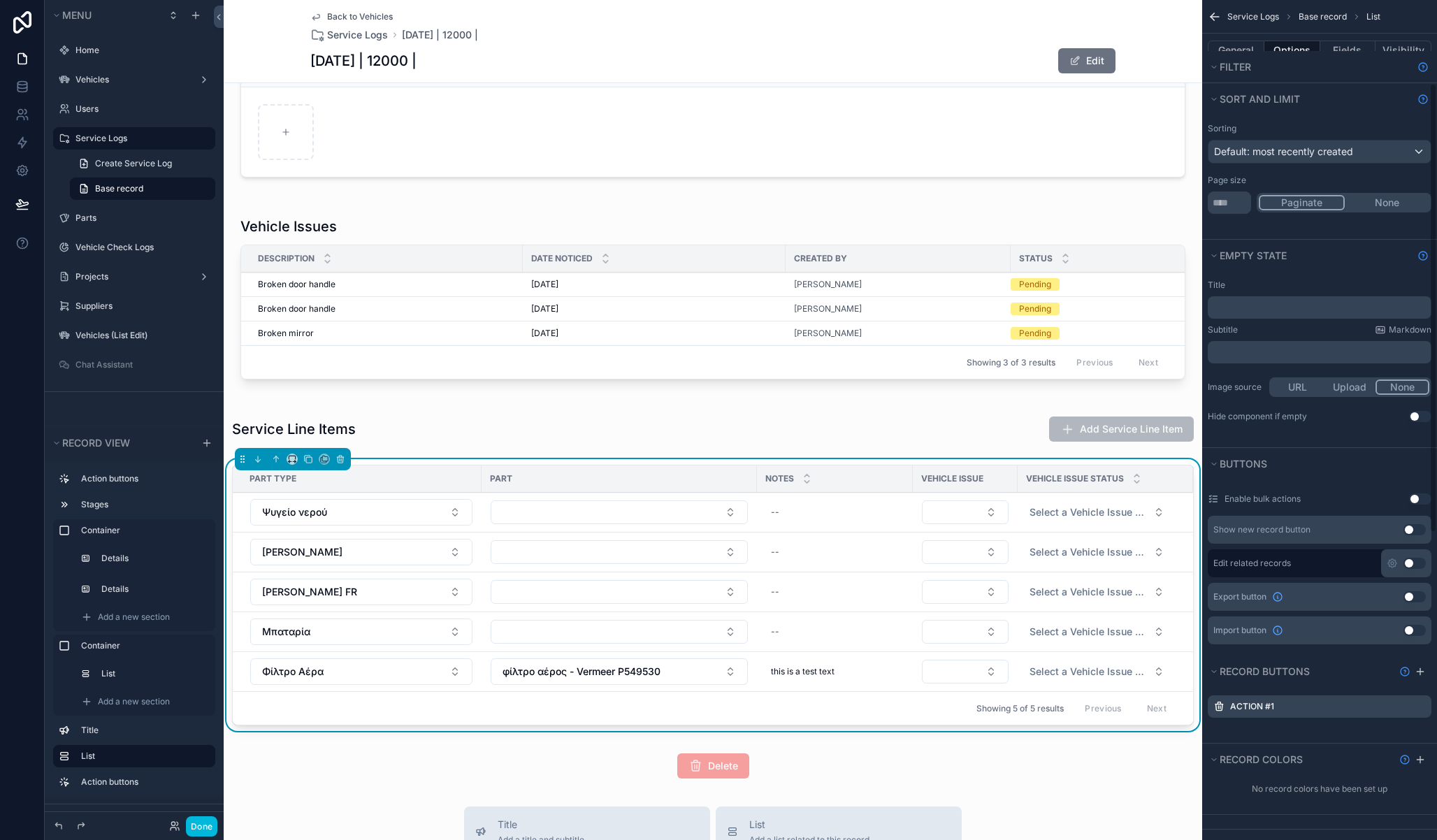
scroll to position [155, 0]
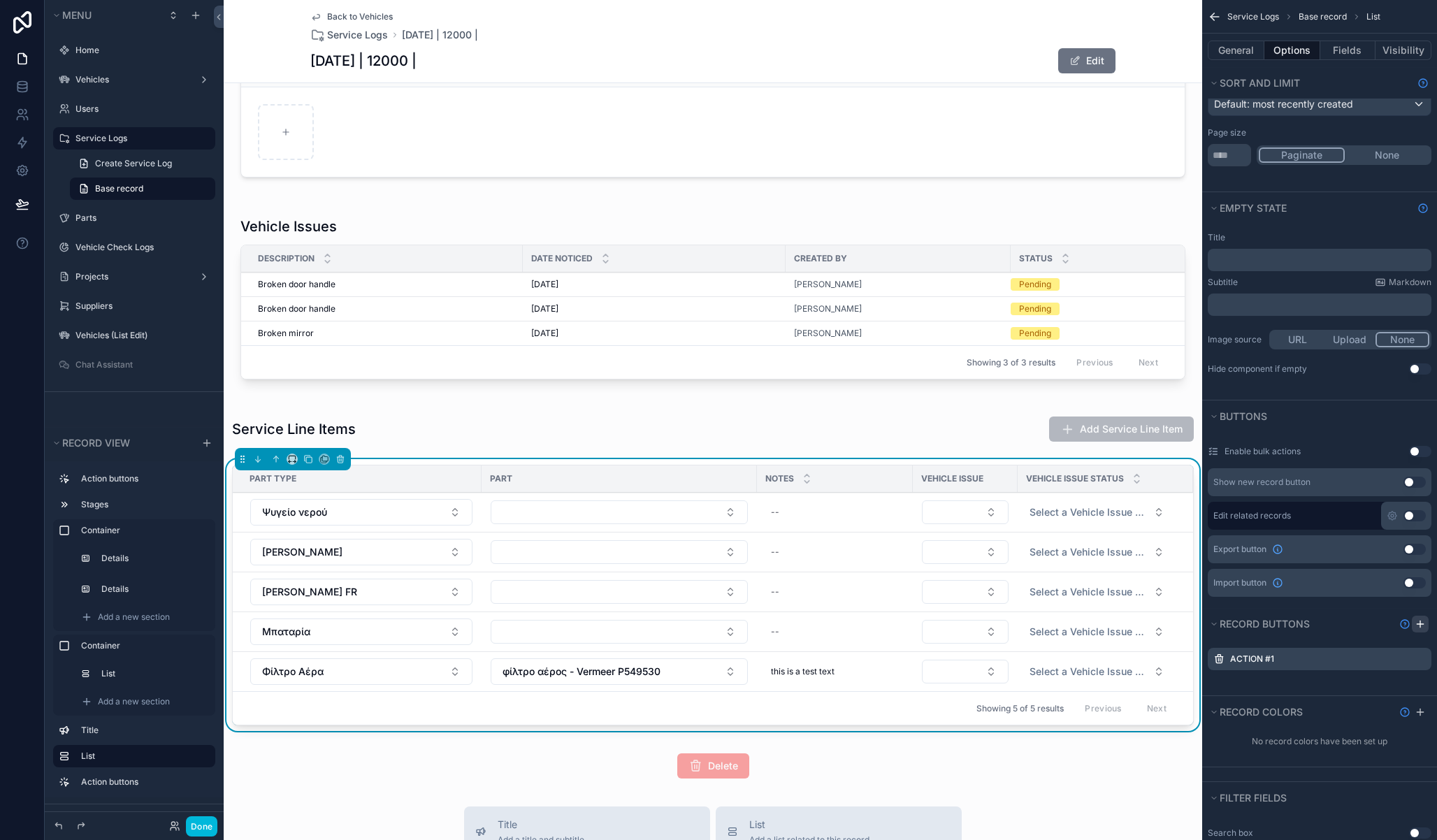
click at [1422, 626] on icon "scrollable content" at bounding box center [1421, 624] width 11 height 11
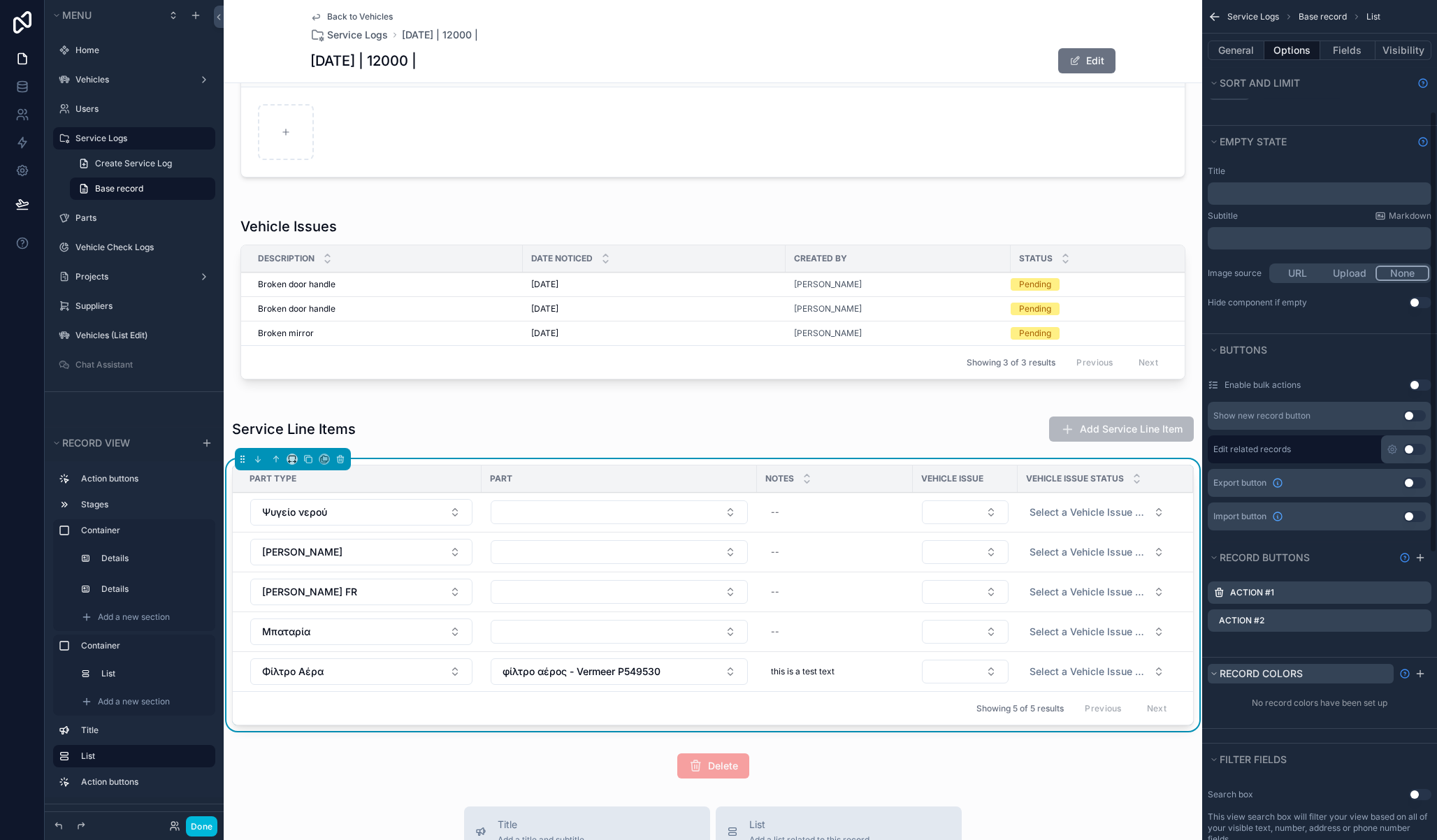
scroll to position [217, 0]
click at [1420, 620] on icon "scrollable content" at bounding box center [1421, 625] width 11 height 11
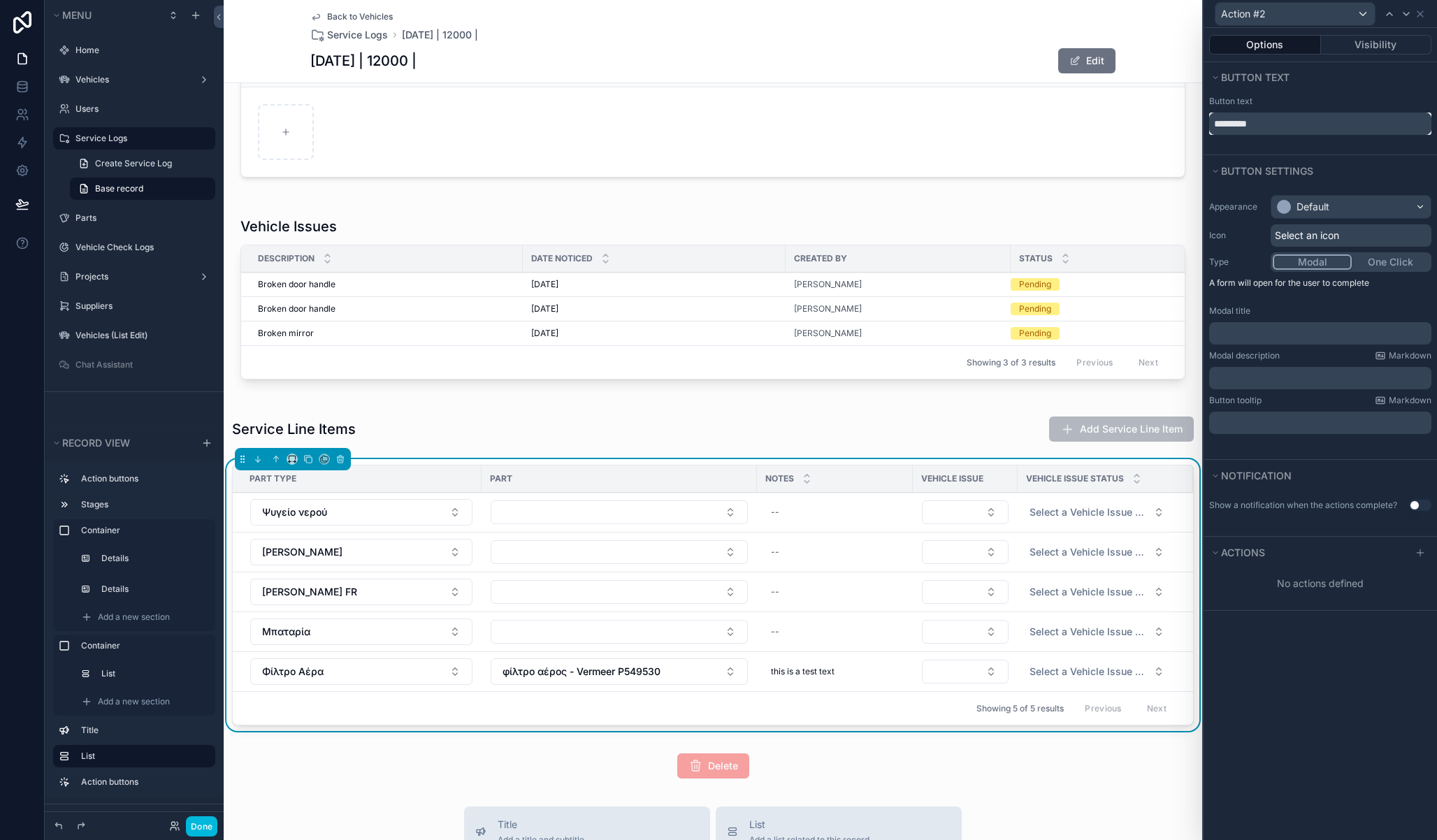
click at [1256, 120] on input "*********" at bounding box center [1320, 124] width 222 height 23
click at [1326, 236] on span "Select an icon" at bounding box center [1307, 235] width 64 height 14
click at [1307, 235] on span "Select an icon" at bounding box center [1307, 235] width 64 height 14
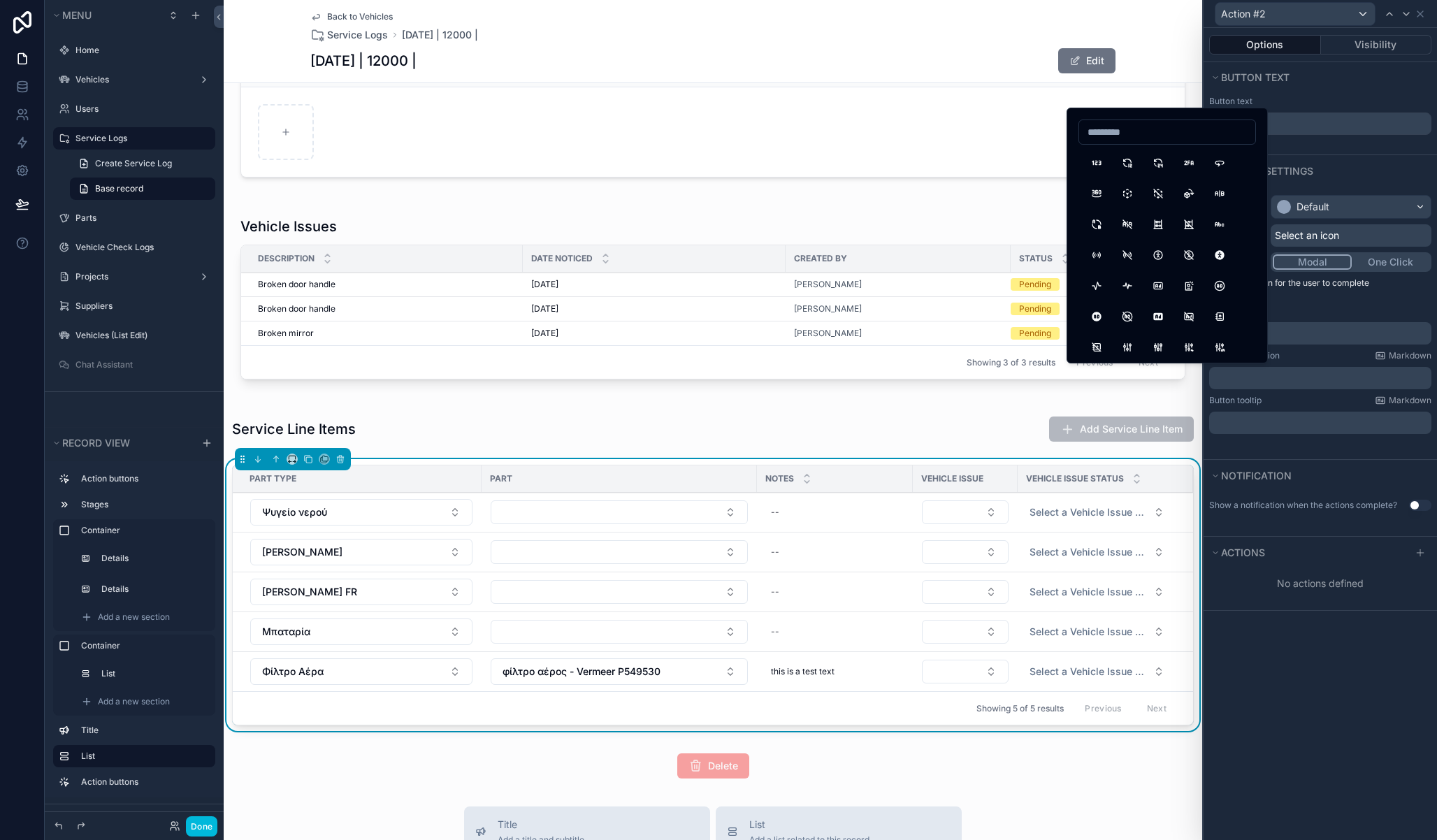
click at [1151, 126] on input at bounding box center [1168, 132] width 176 height 20
type input "***"
click at [1096, 162] on button "Pencil" at bounding box center [1096, 162] width 26 height 26
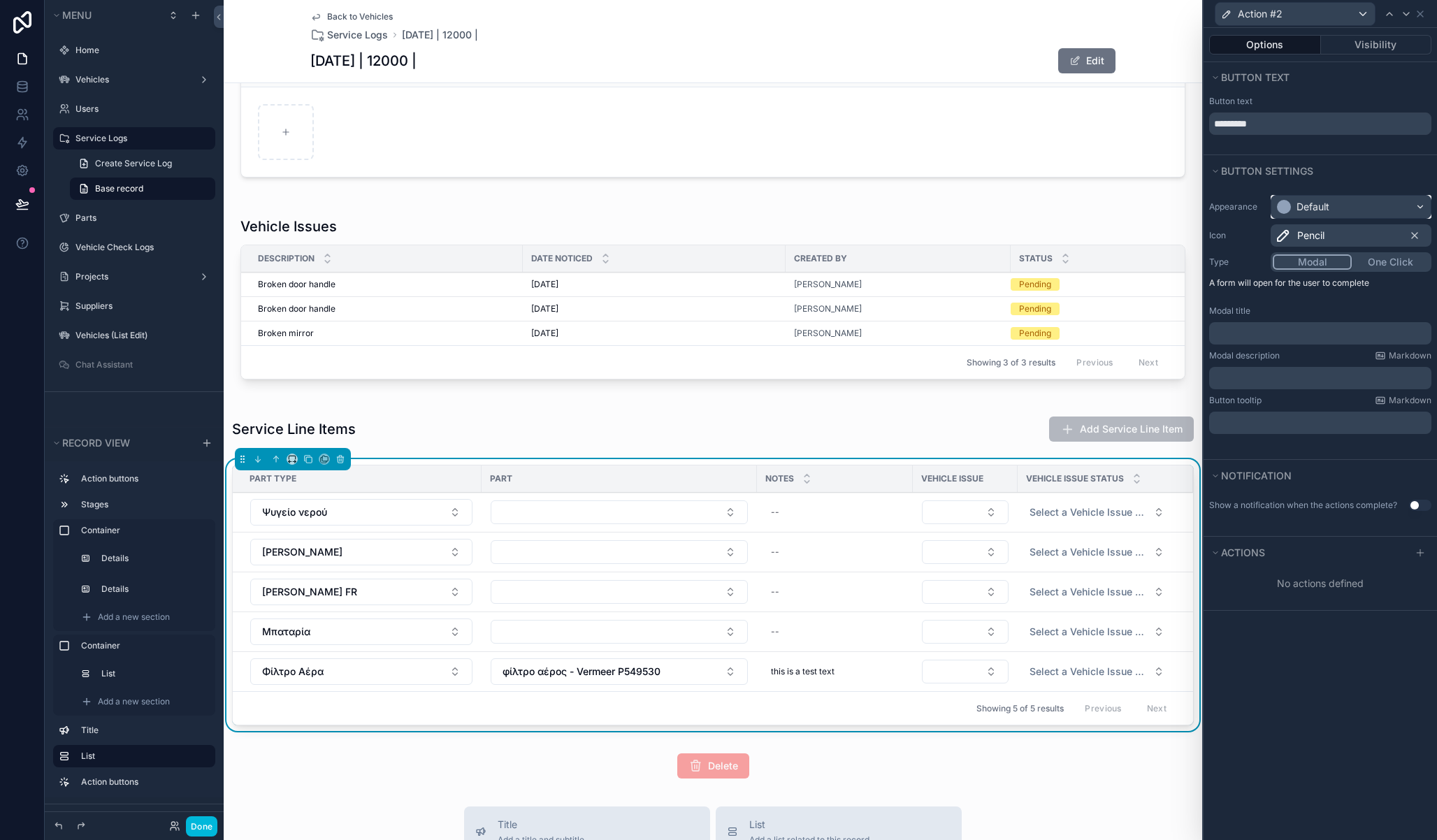
click at [1306, 205] on div "Default" at bounding box center [1313, 207] width 33 height 14
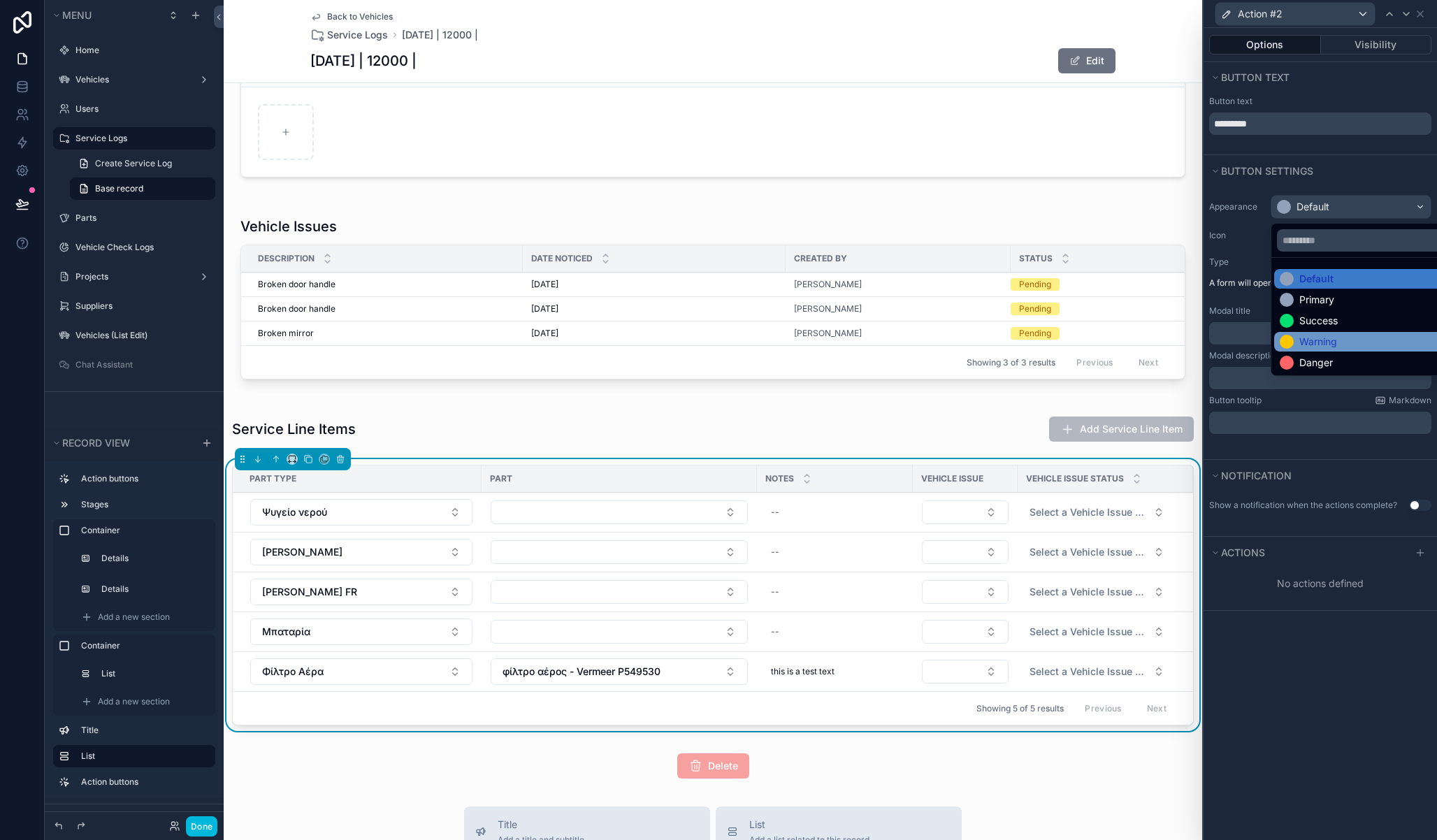
click at [1302, 339] on div "Warning" at bounding box center [1318, 341] width 38 height 14
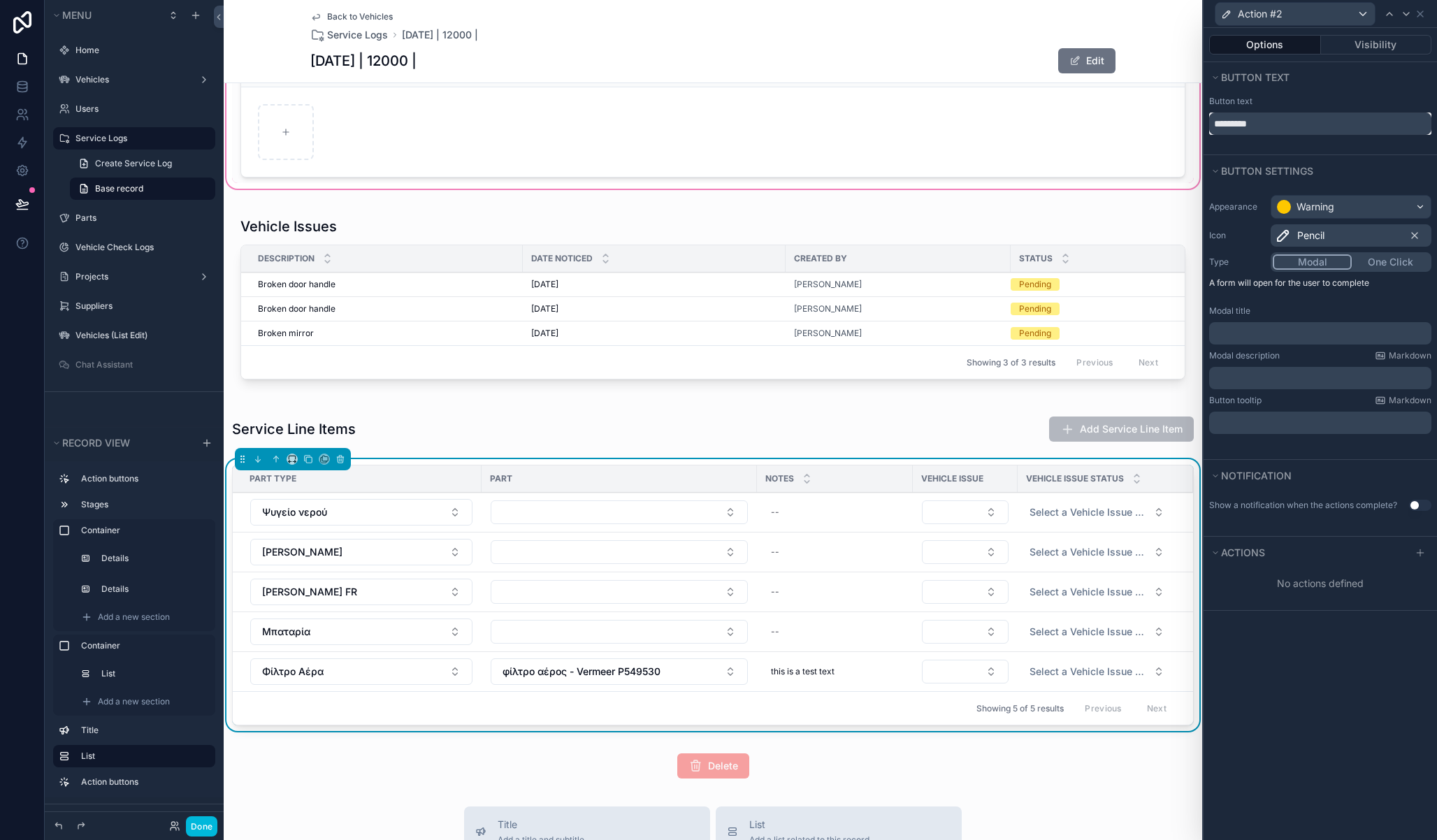
drag, startPoint x: 1280, startPoint y: 129, endPoint x: 1188, endPoint y: 122, distance: 92.3
click at [1188, 122] on div "Action #2 Options Visibility Button text Button text ********* Button settings …" at bounding box center [718, 420] width 1437 height 840
click at [1268, 125] on input "text" at bounding box center [1320, 124] width 222 height 23
type input "****"
click at [1336, 551] on button "Actions" at bounding box center [1308, 553] width 197 height 20
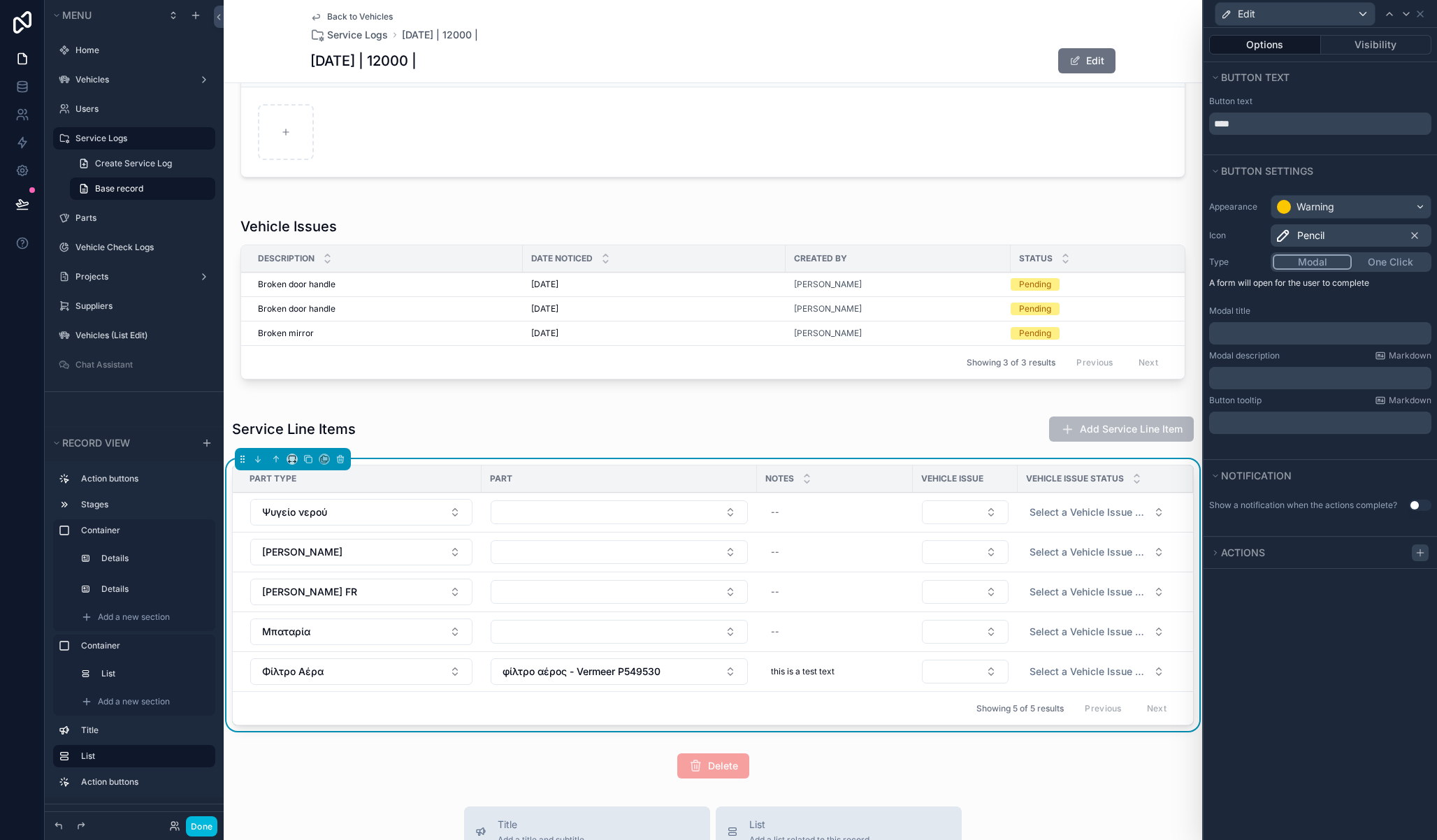
click at [1426, 552] on div at bounding box center [1421, 553] width 17 height 17
click at [1423, 556] on icon at bounding box center [1421, 553] width 11 height 11
click at [1224, 557] on span "Actions" at bounding box center [1243, 552] width 44 height 12
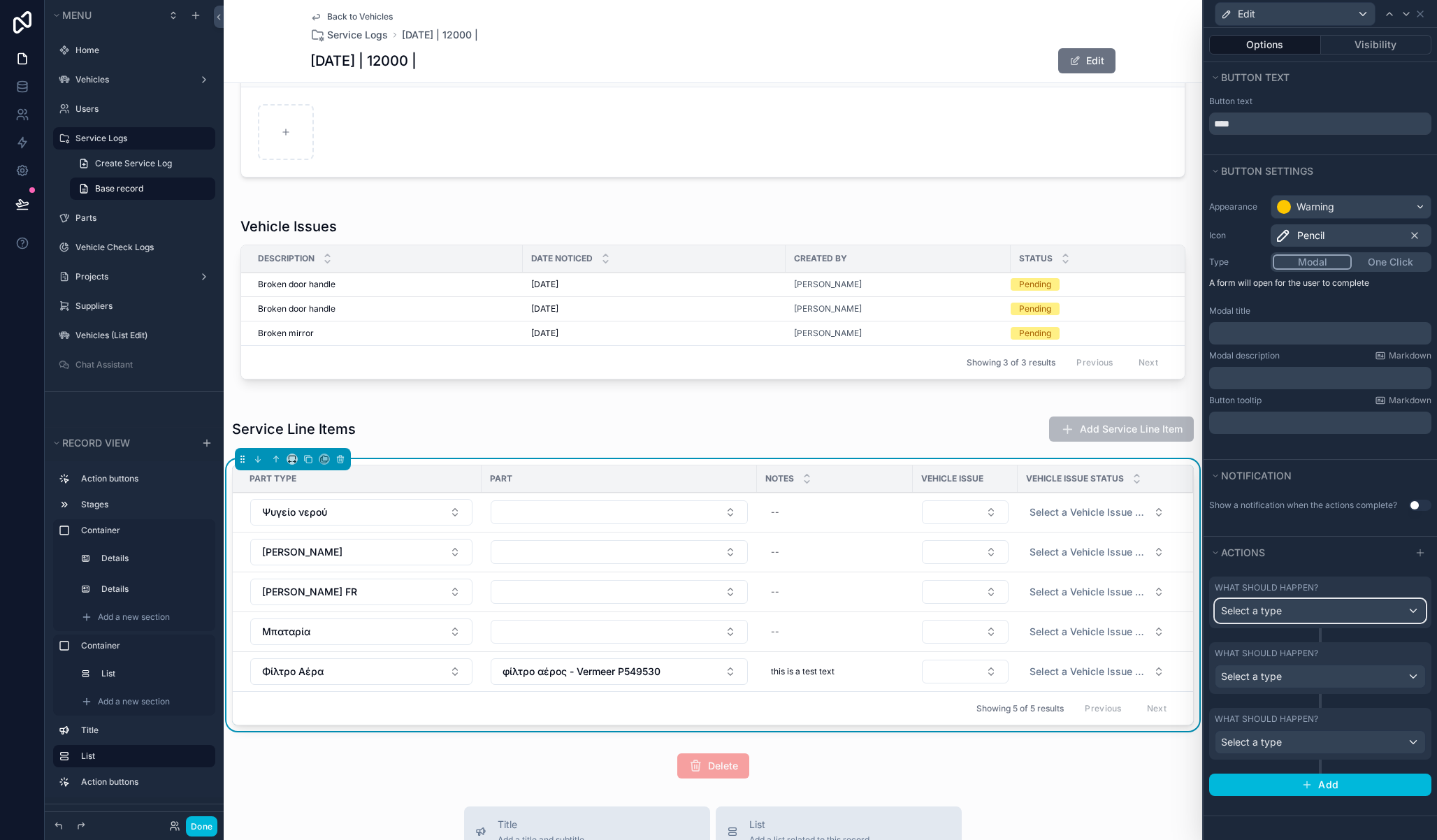
click at [1347, 607] on div "Select a type" at bounding box center [1320, 611] width 210 height 23
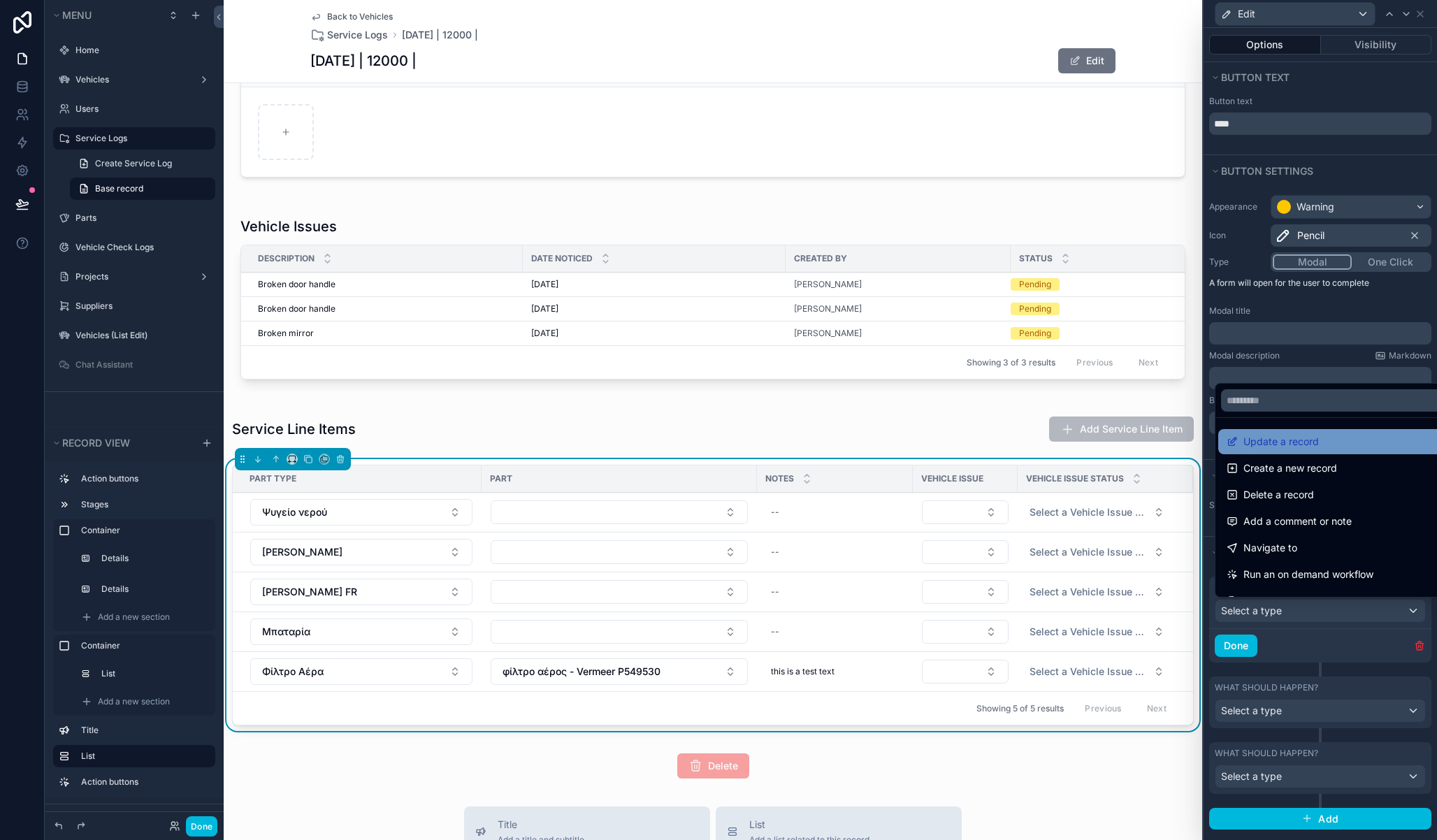
click at [1292, 440] on span "Update a record" at bounding box center [1281, 442] width 76 height 17
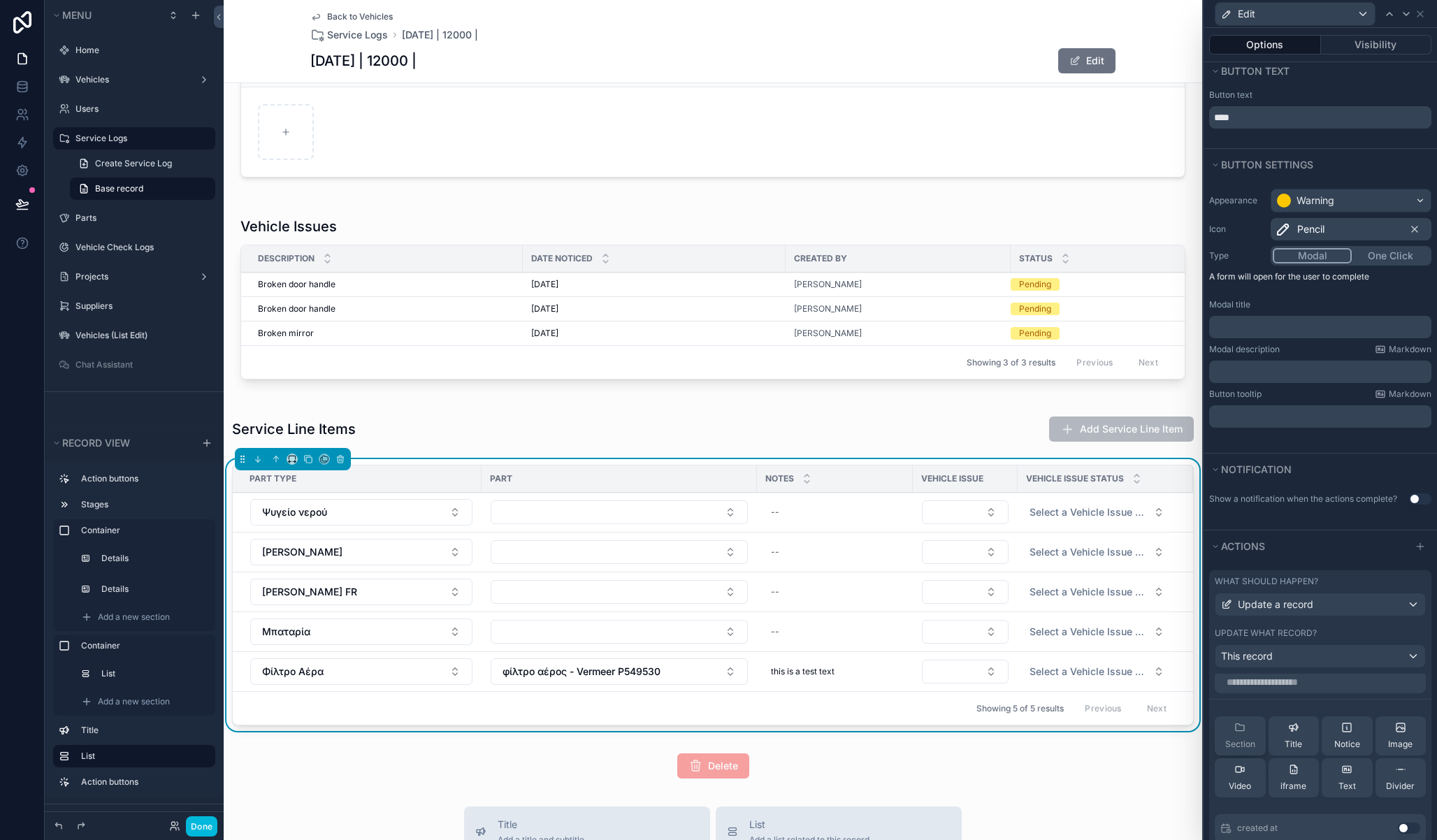
scroll to position [8, 0]
click at [1247, 738] on span "Section" at bounding box center [1241, 742] width 30 height 11
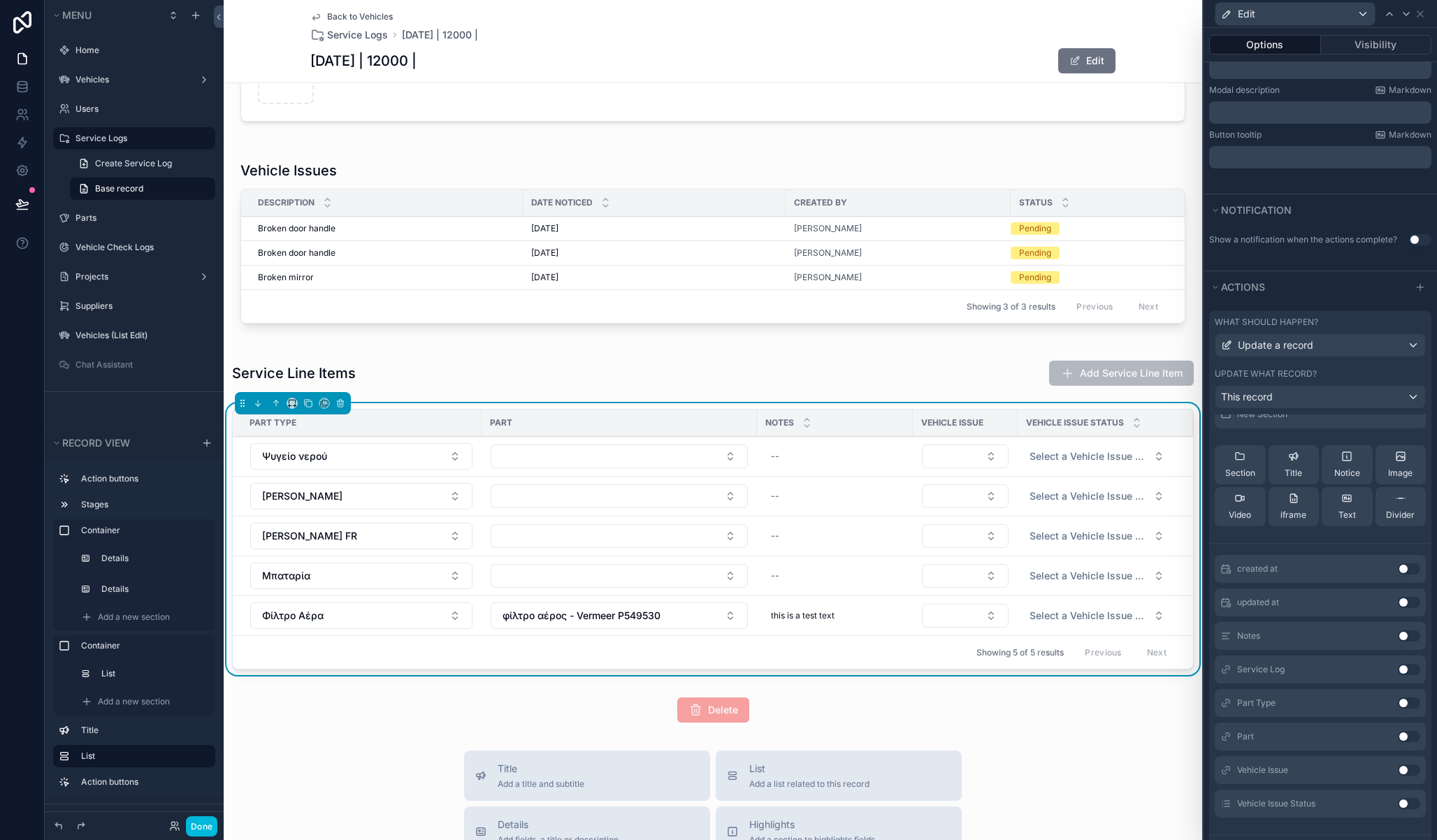
scroll to position [266, 0]
click at [195, 824] on button "Done" at bounding box center [201, 826] width 31 height 20
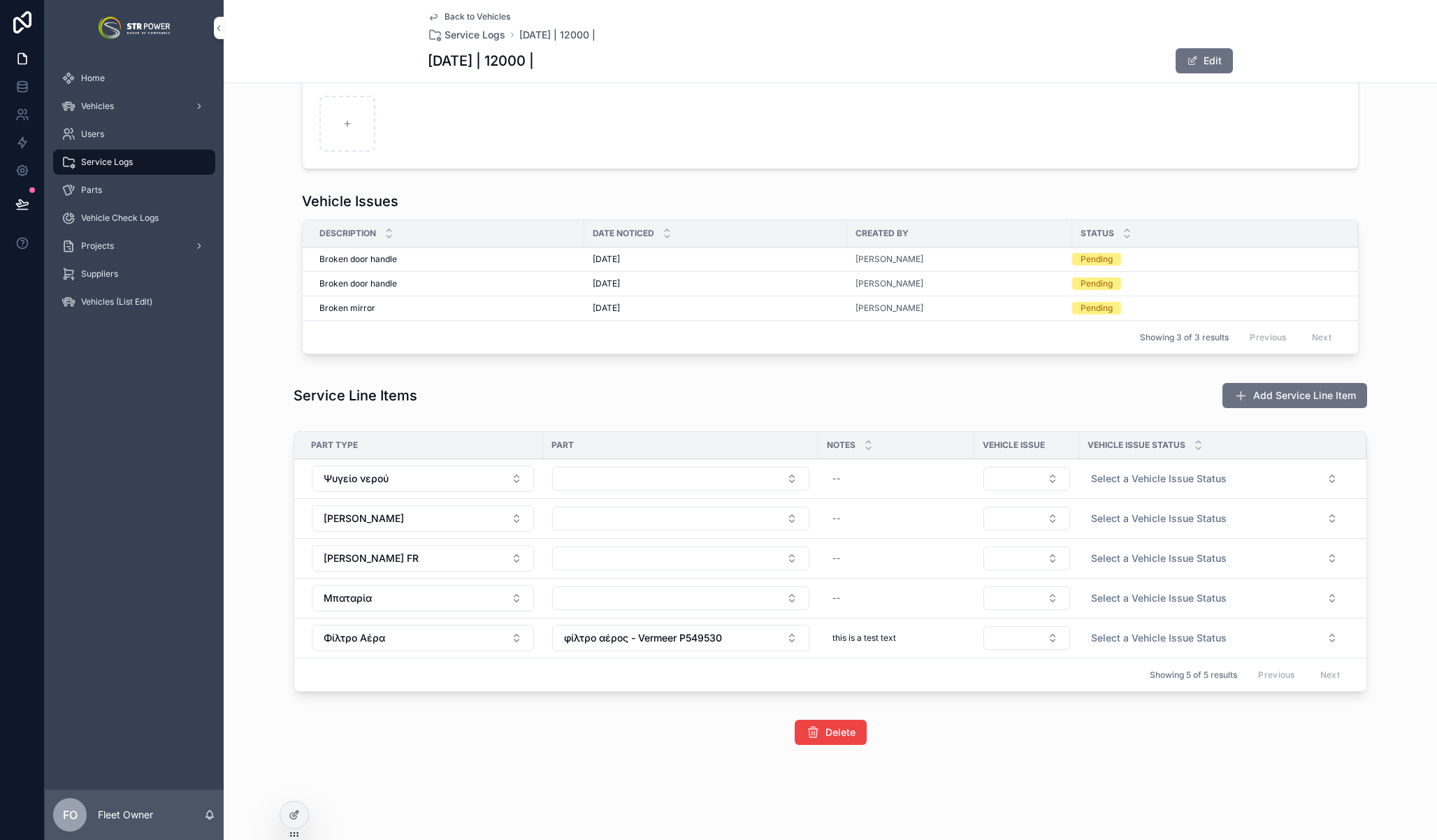
scroll to position [447, 0]
click at [658, 480] on button "Select Button" at bounding box center [680, 478] width 257 height 24
click at [552, 513] on button "Select Button" at bounding box center [680, 518] width 257 height 24
click at [470, 556] on button "[PERSON_NAME] FR" at bounding box center [423, 558] width 222 height 27
click at [712, 729] on div "Delete" at bounding box center [830, 732] width 805 height 26
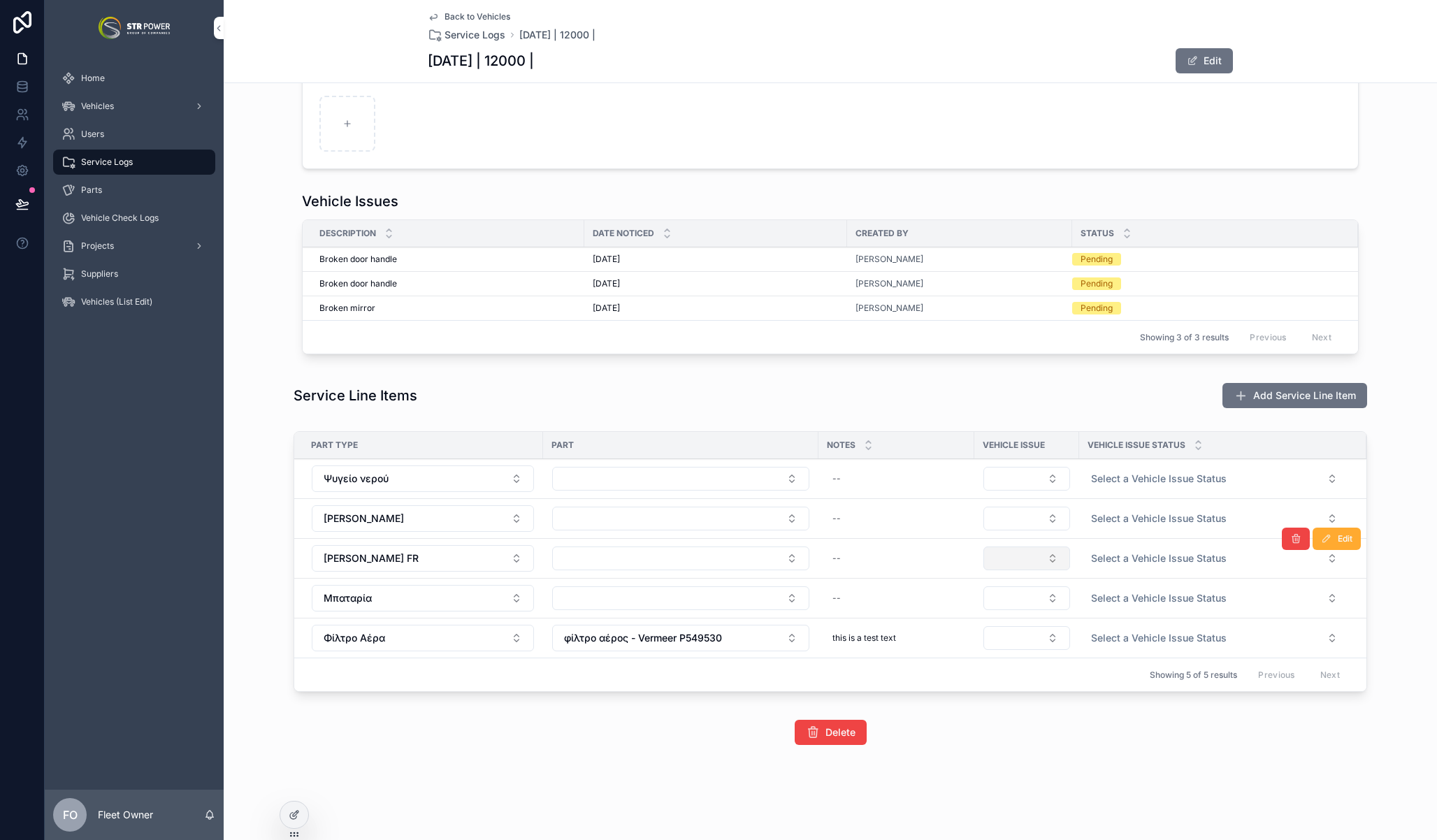
click at [1038, 562] on button "Select Button" at bounding box center [1026, 557] width 86 height 24
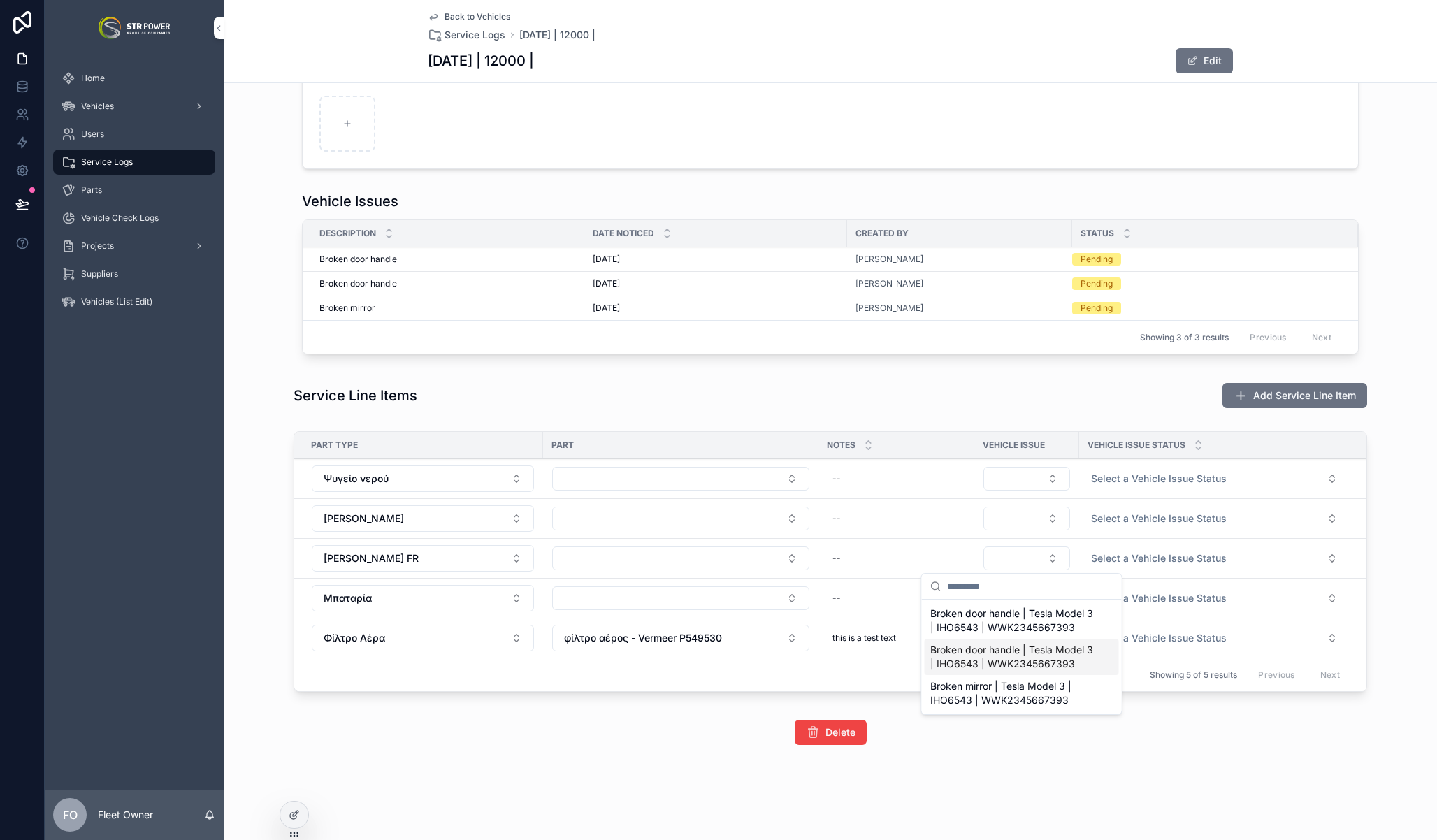
click at [1059, 666] on span "Broken door handle | Tesla Model 3 | IHO6543 | WWK2345667393" at bounding box center [1013, 656] width 166 height 27
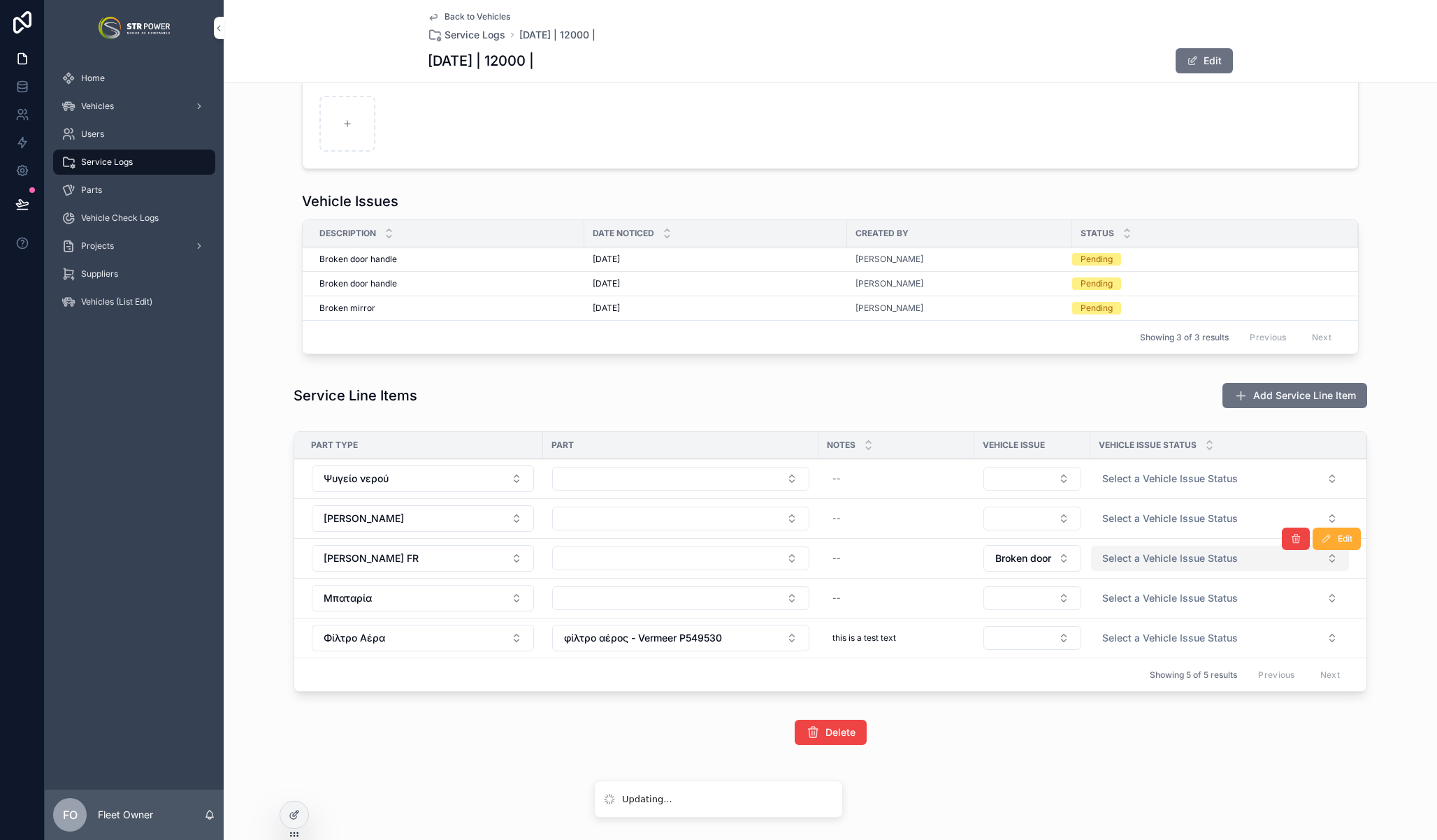
click at [1190, 565] on button "Select a Vehicle Issue Status" at bounding box center [1220, 558] width 258 height 26
click at [1159, 561] on span "Select a Vehicle Issue Status" at bounding box center [1170, 557] width 136 height 14
click at [1158, 551] on button "Select a Vehicle Issue Status" at bounding box center [1220, 558] width 258 height 26
click at [1152, 614] on div "Pending" at bounding box center [1148, 612] width 32 height 12
click at [458, 516] on button "[PERSON_NAME]" at bounding box center [423, 519] width 222 height 27
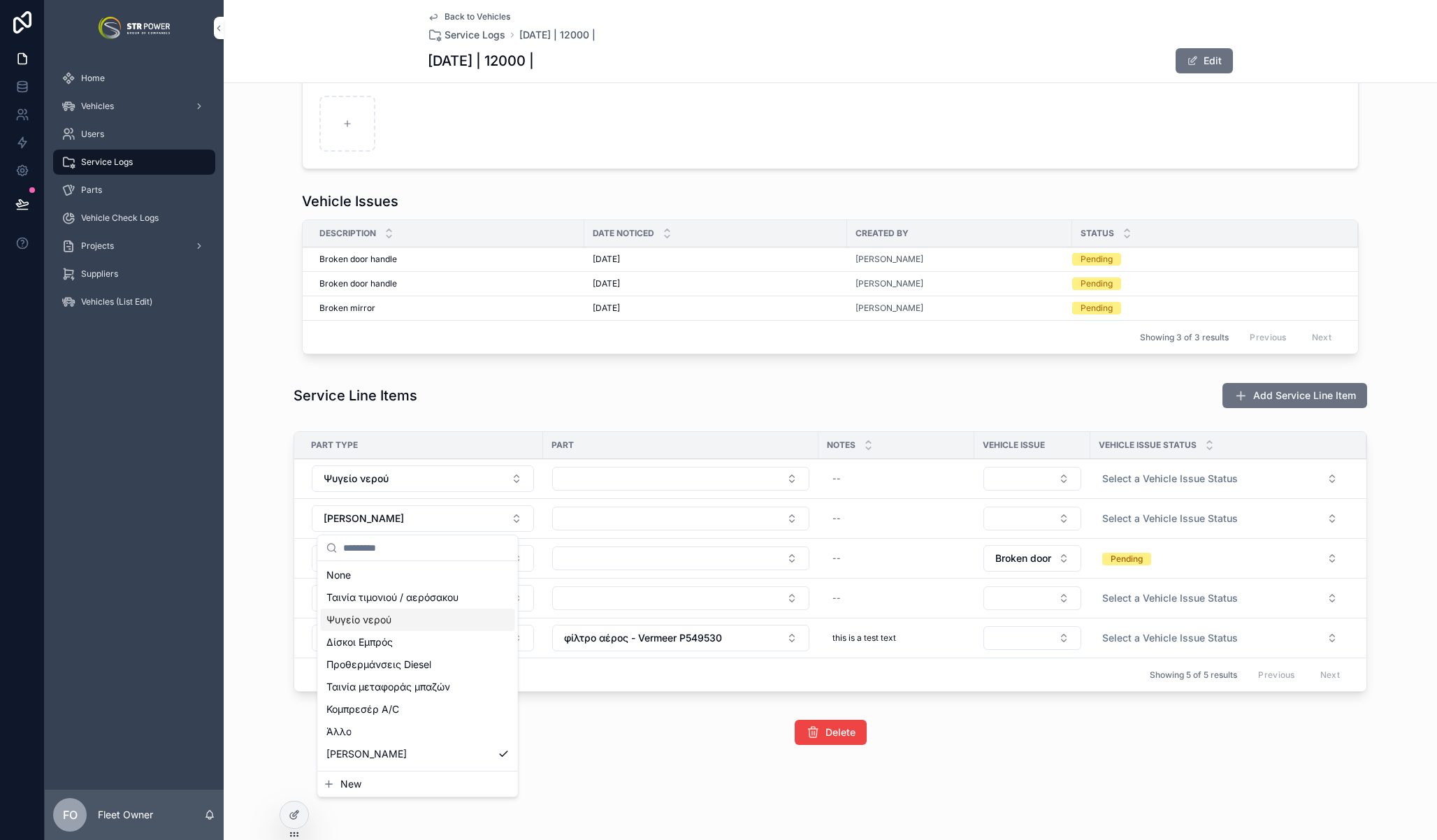
click at [421, 628] on div "Ψυγείο νερού" at bounding box center [417, 620] width 194 height 23
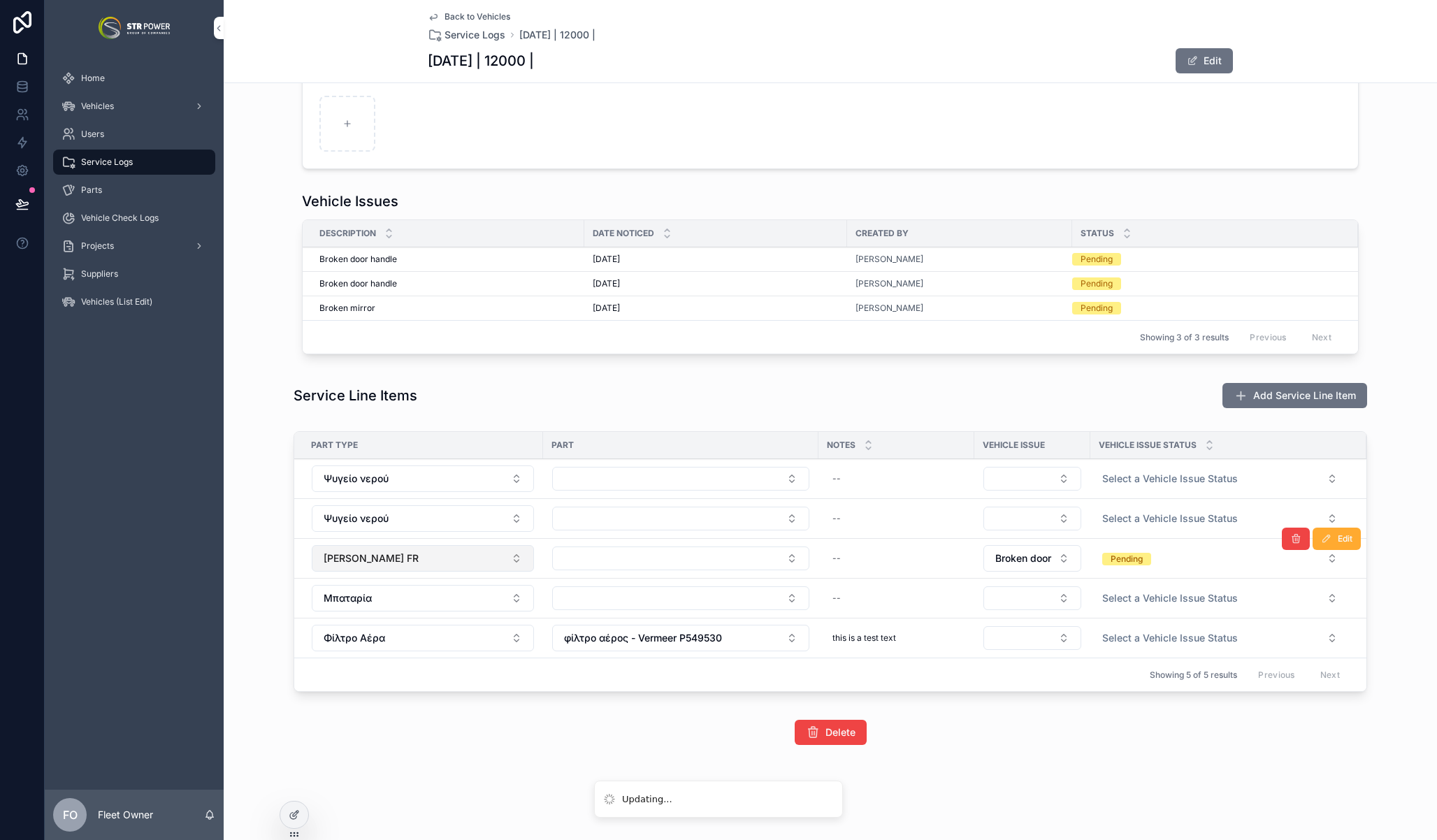
click at [408, 550] on button "[PERSON_NAME] FR" at bounding box center [423, 558] width 222 height 27
click at [415, 561] on span "[PERSON_NAME] FR" at bounding box center [371, 557] width 95 height 14
click at [413, 560] on span "[PERSON_NAME] FR" at bounding box center [371, 557] width 95 height 14
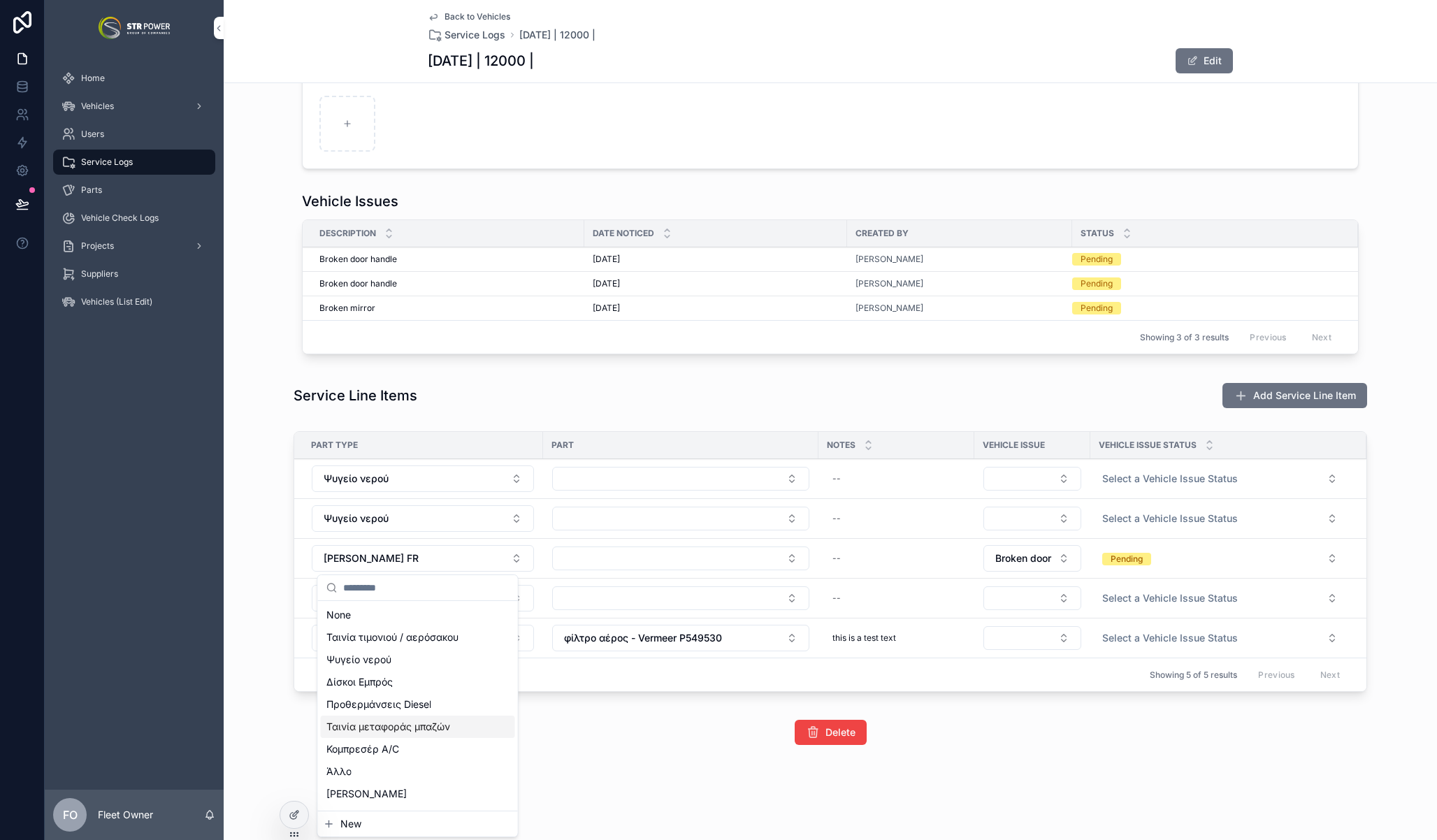
click at [416, 719] on div "Ταινία μεταφοράς μπαζών" at bounding box center [417, 727] width 194 height 23
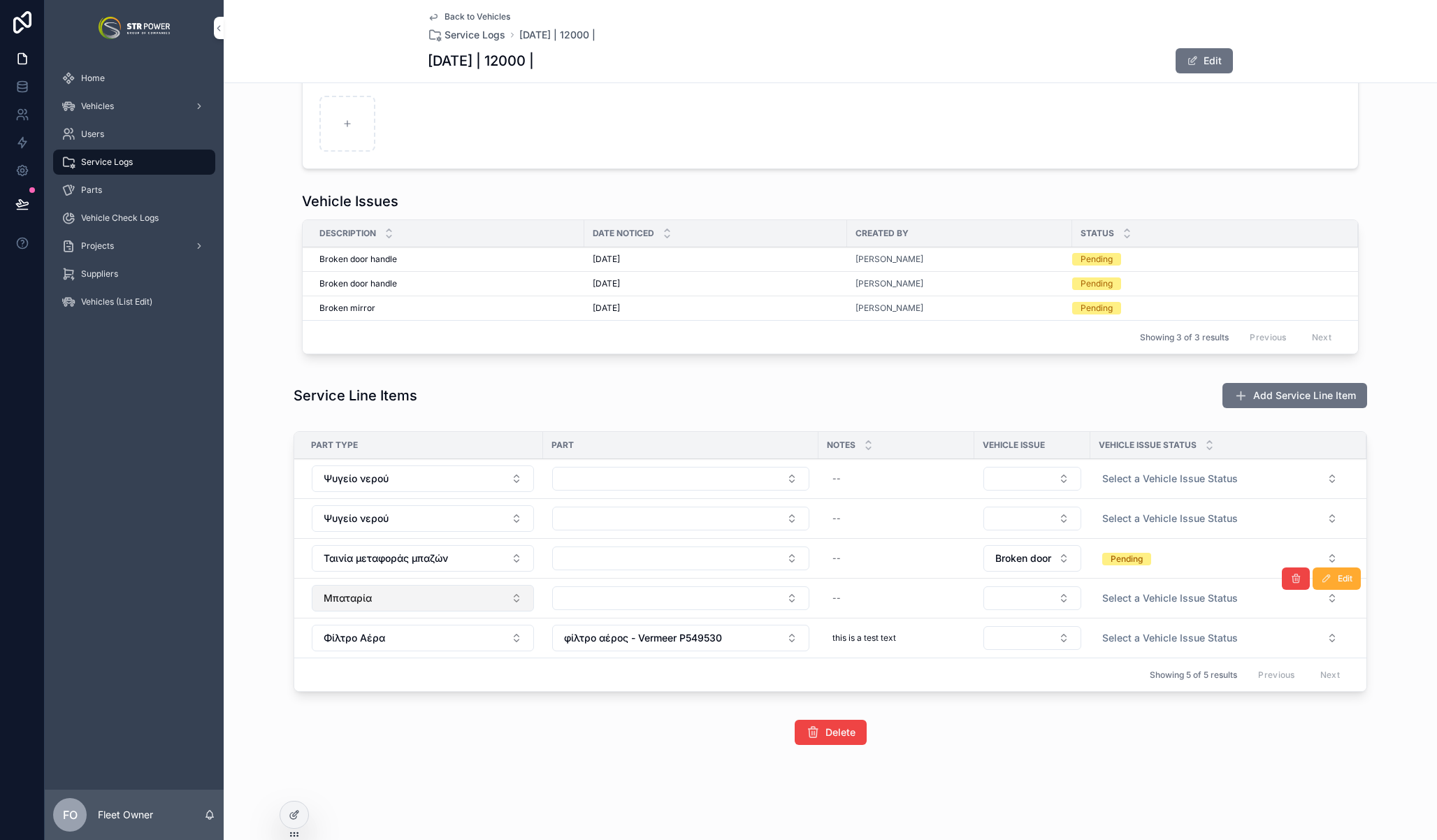
click at [414, 602] on button "Μπαταρία" at bounding box center [423, 598] width 222 height 27
click at [408, 549] on button "Ταινία μεταφοράς μπαζών" at bounding box center [423, 558] width 222 height 27
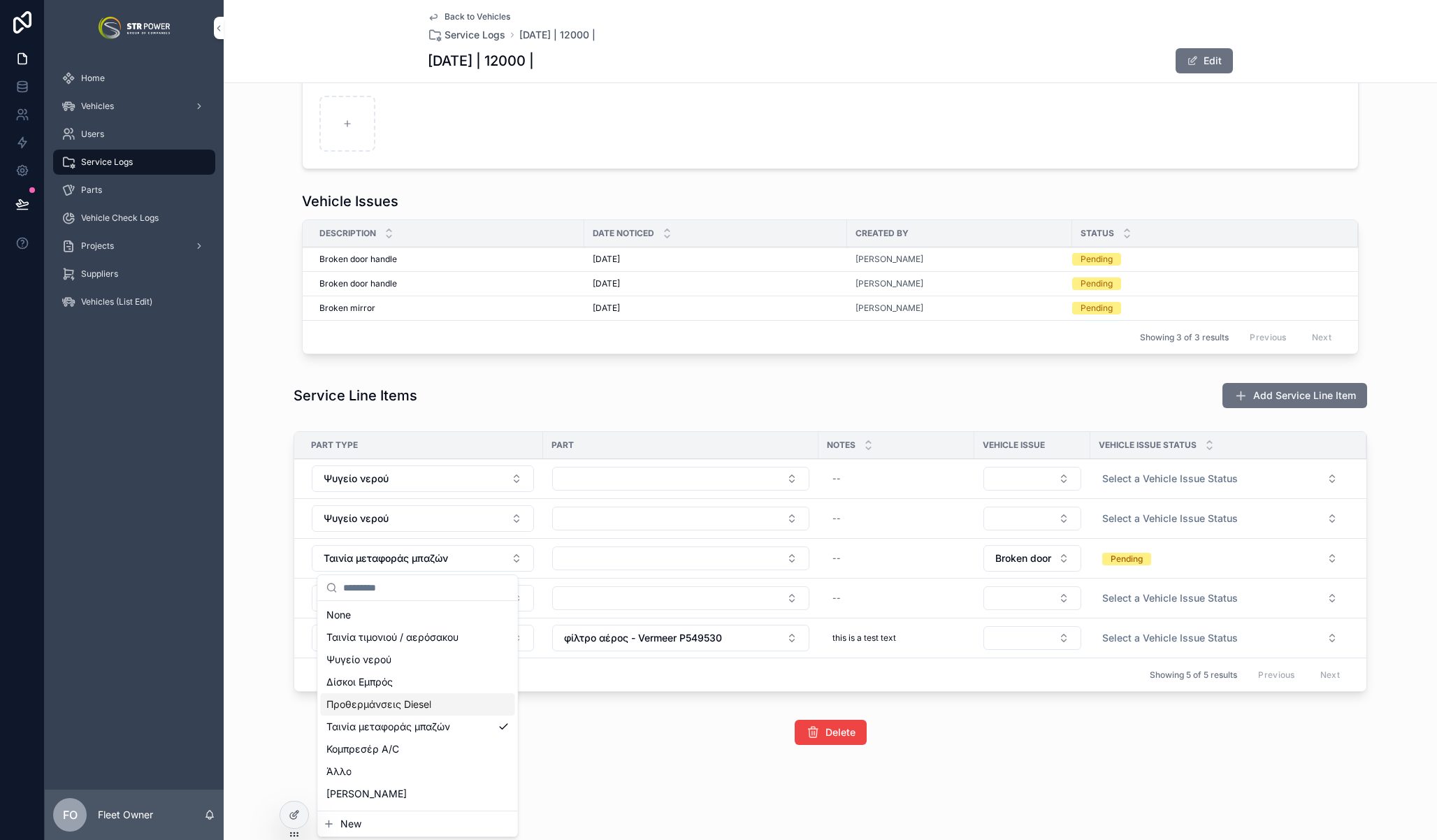
click at [409, 703] on span "Προθερμάνσεις Diesel" at bounding box center [378, 703] width 105 height 14
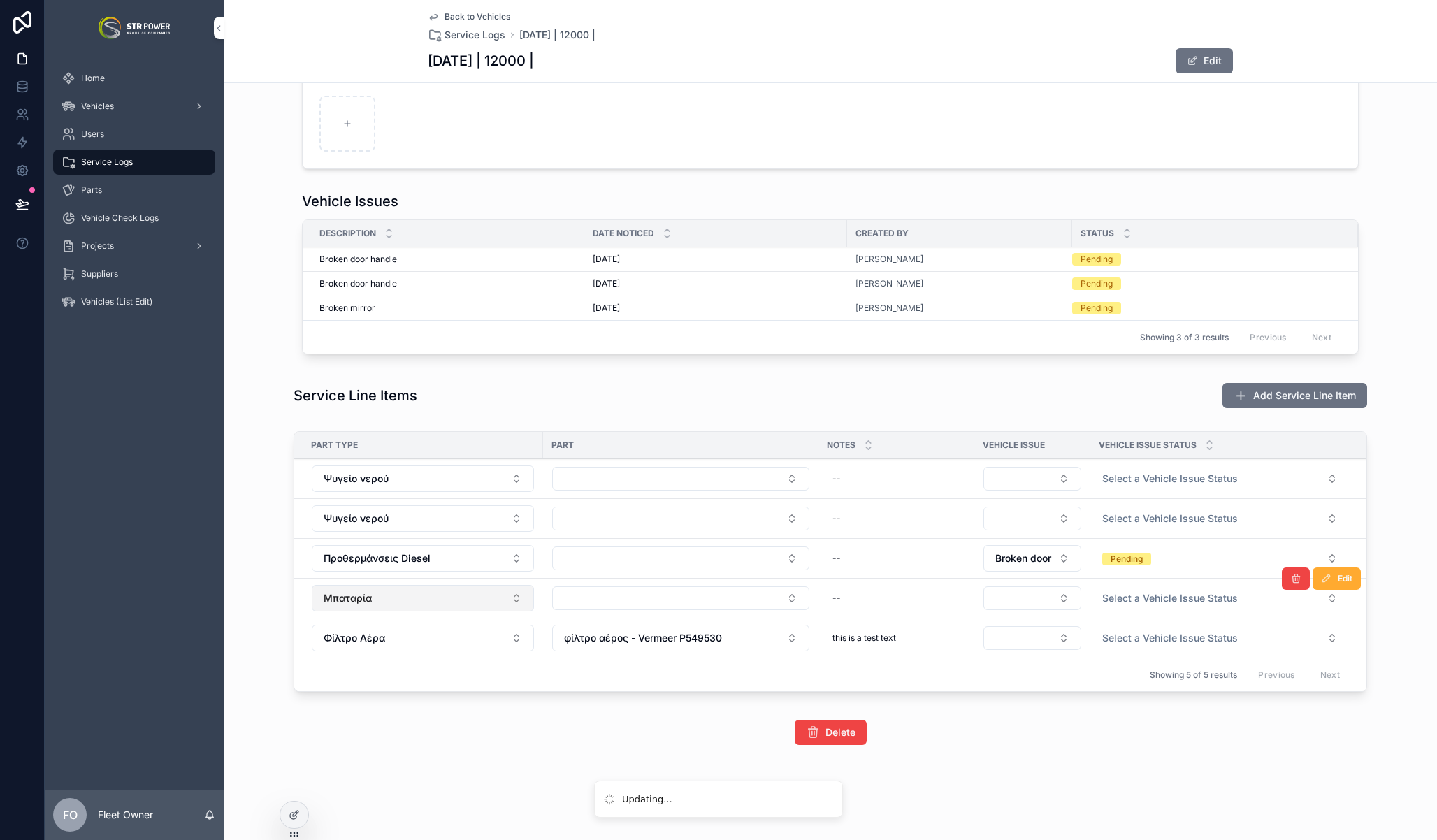
click at [397, 599] on button "Μπαταρία" at bounding box center [423, 598] width 222 height 27
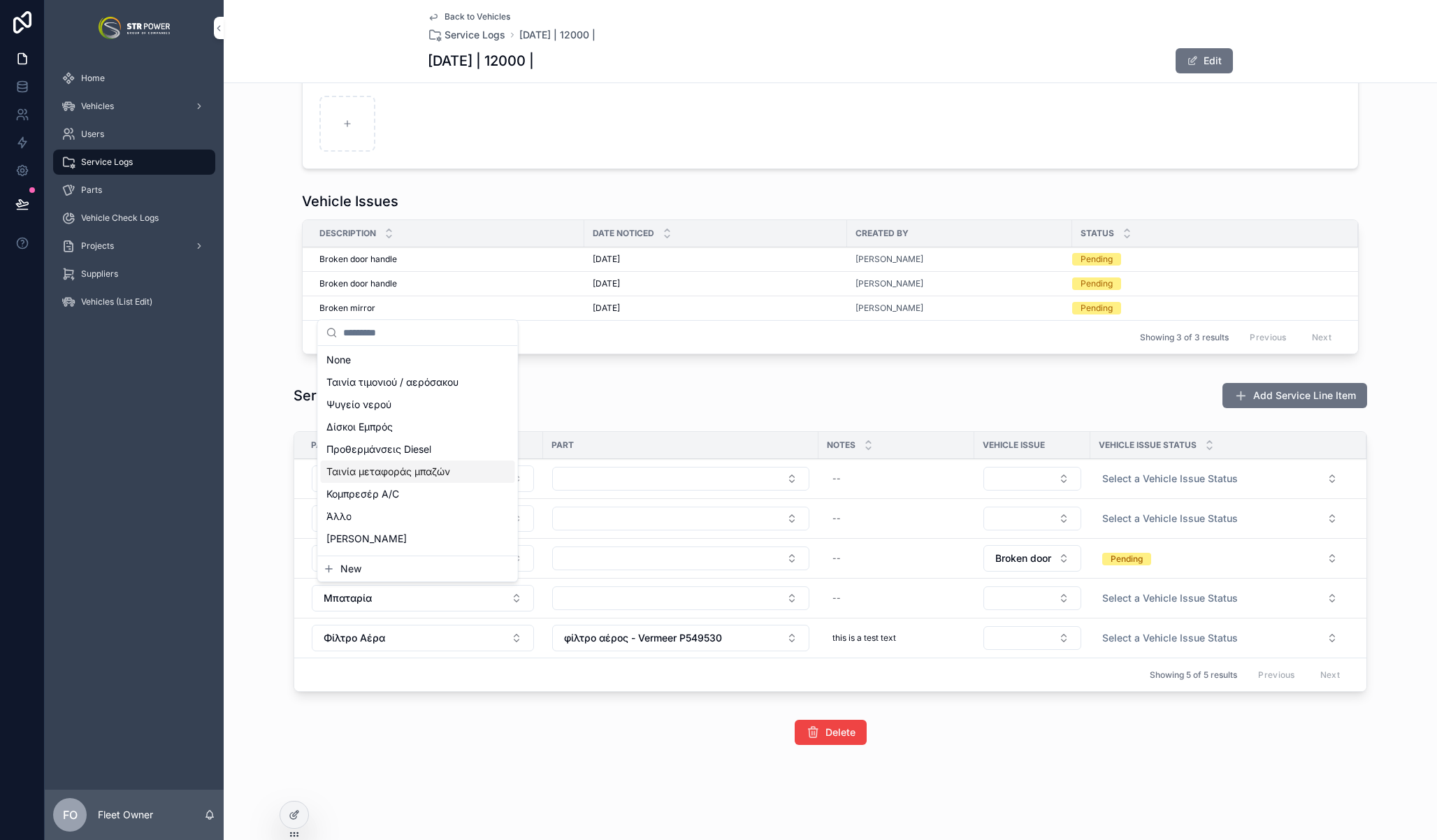
click at [399, 471] on span "Ταινία μεταφοράς μπαζών" at bounding box center [388, 471] width 123 height 14
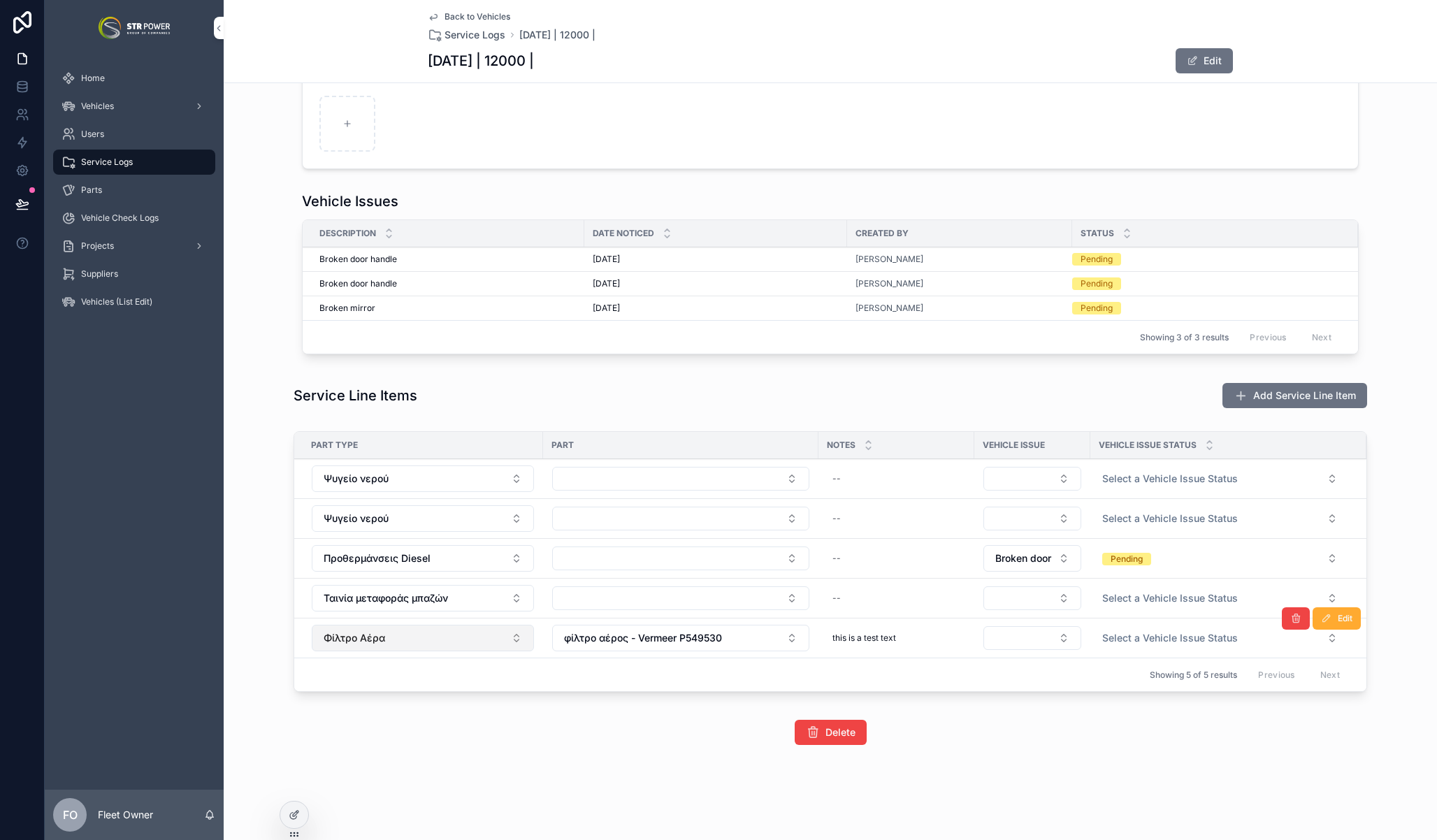
click at [395, 641] on button "Φίλτρο Αέρα" at bounding box center [423, 638] width 222 height 27
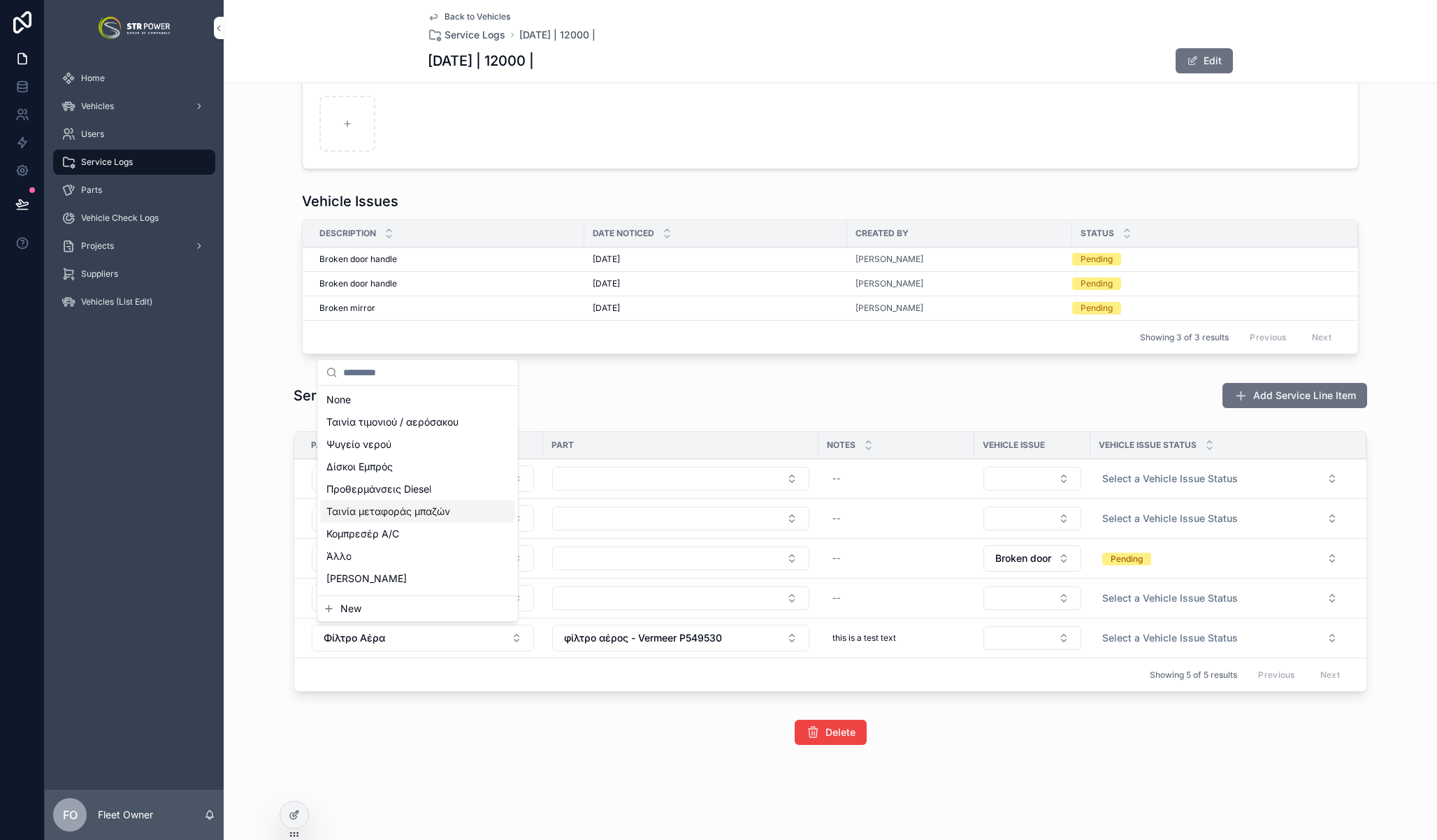
click at [388, 508] on span "Ταινία μεταφοράς μπαζών" at bounding box center [388, 511] width 123 height 14
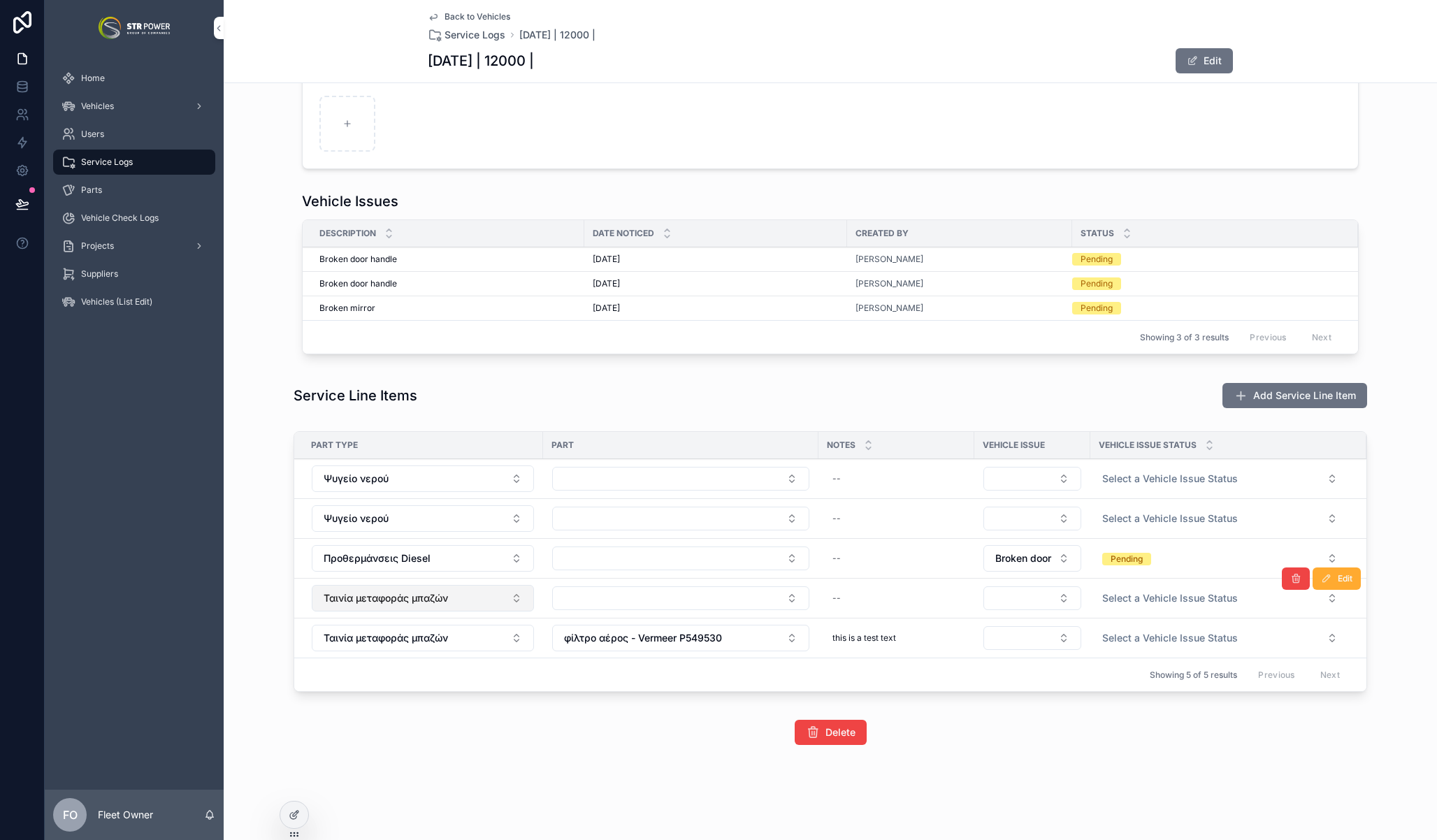
click at [384, 592] on span "Ταινία μεταφοράς μπαζών" at bounding box center [385, 597] width 124 height 14
click at [384, 594] on span "Ταινία μεταφοράς μπαζών" at bounding box center [385, 597] width 124 height 14
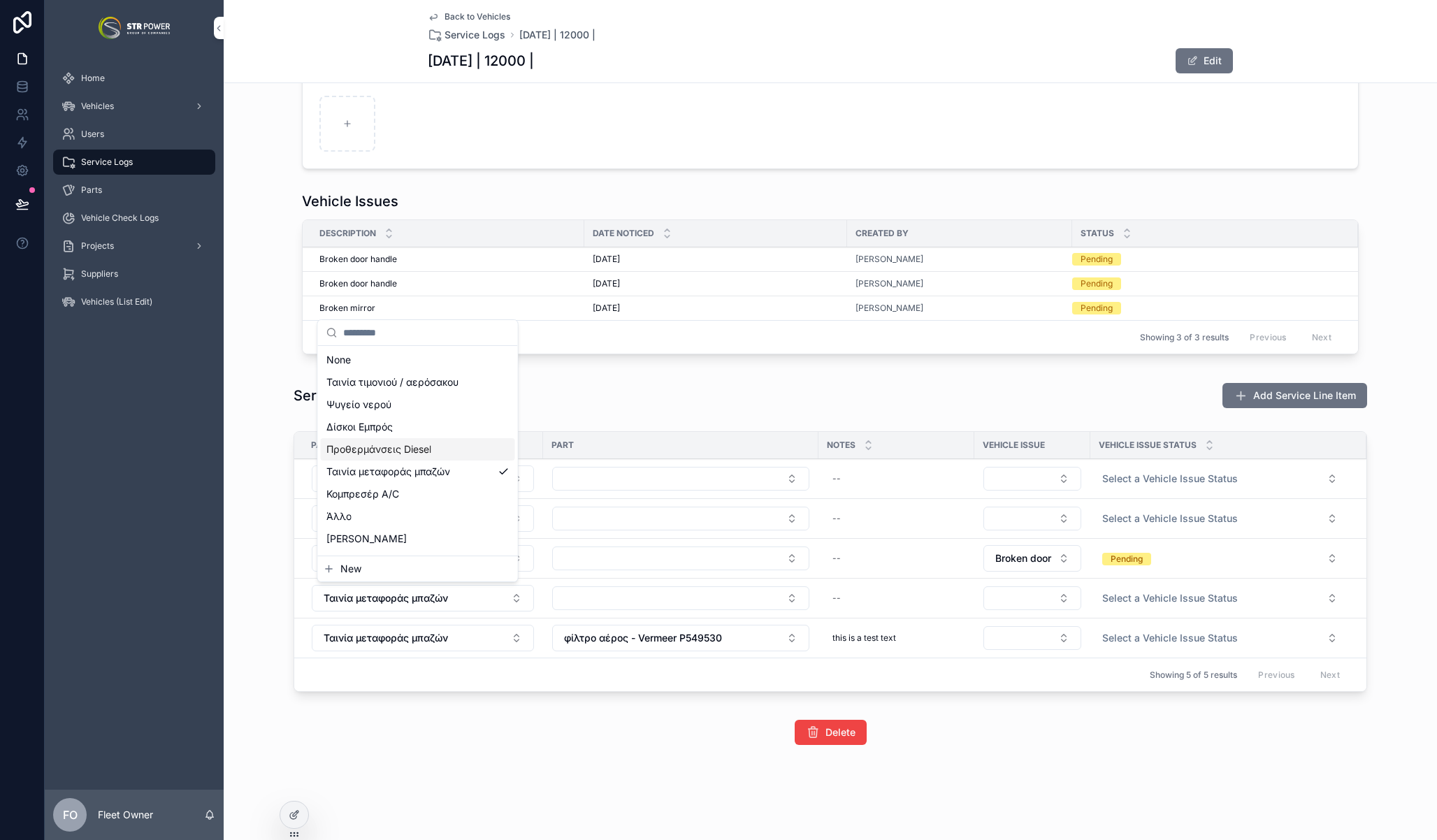
click at [728, 384] on div "Service Line Items Add Service Line Item" at bounding box center [831, 395] width 1074 height 27
click at [660, 752] on div "**********" at bounding box center [830, 195] width 1213 height 1287
click at [1079, 747] on div "Delete" at bounding box center [830, 732] width 1213 height 36
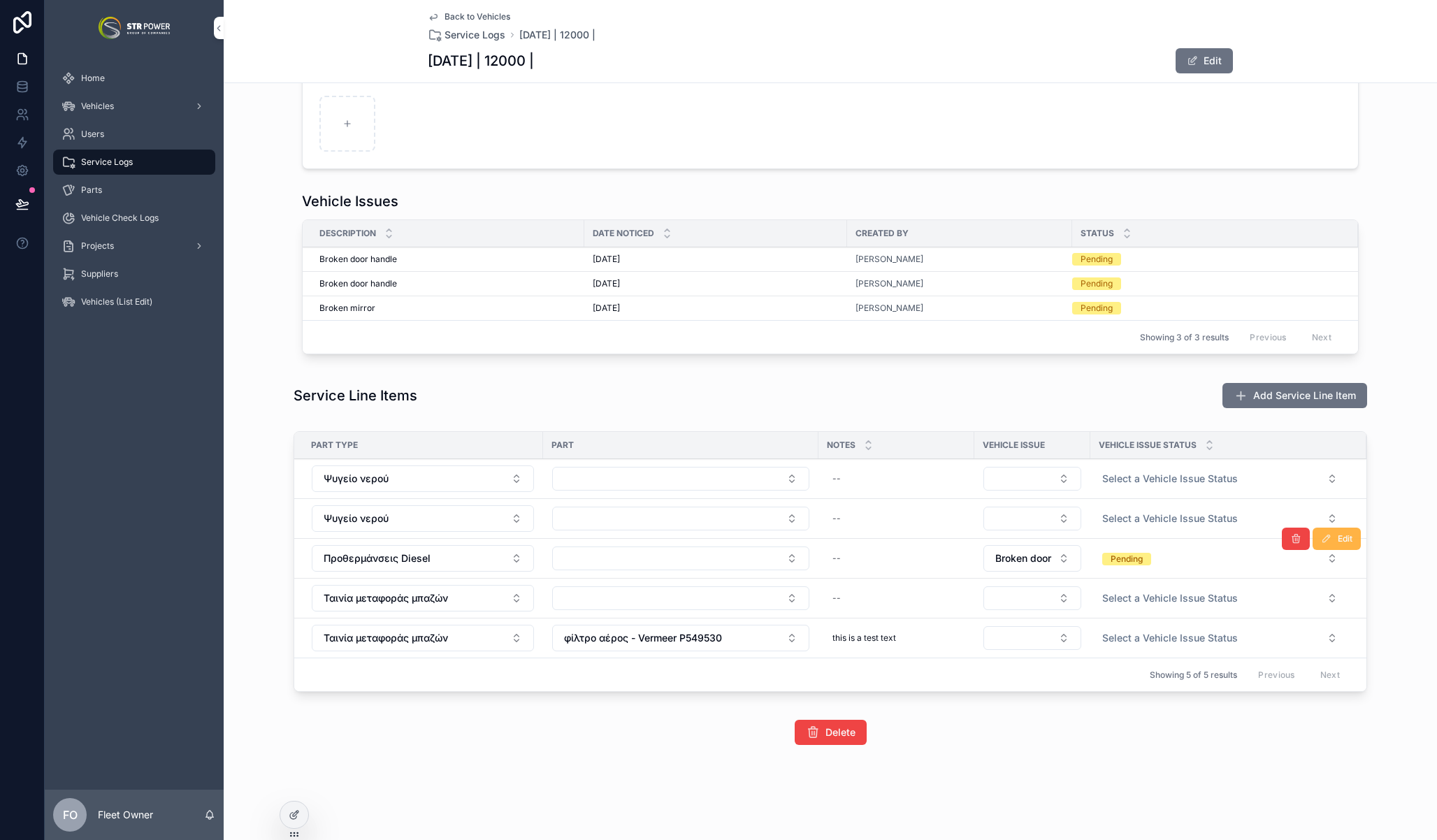
click at [1329, 544] on button "Edit" at bounding box center [1336, 539] width 48 height 23
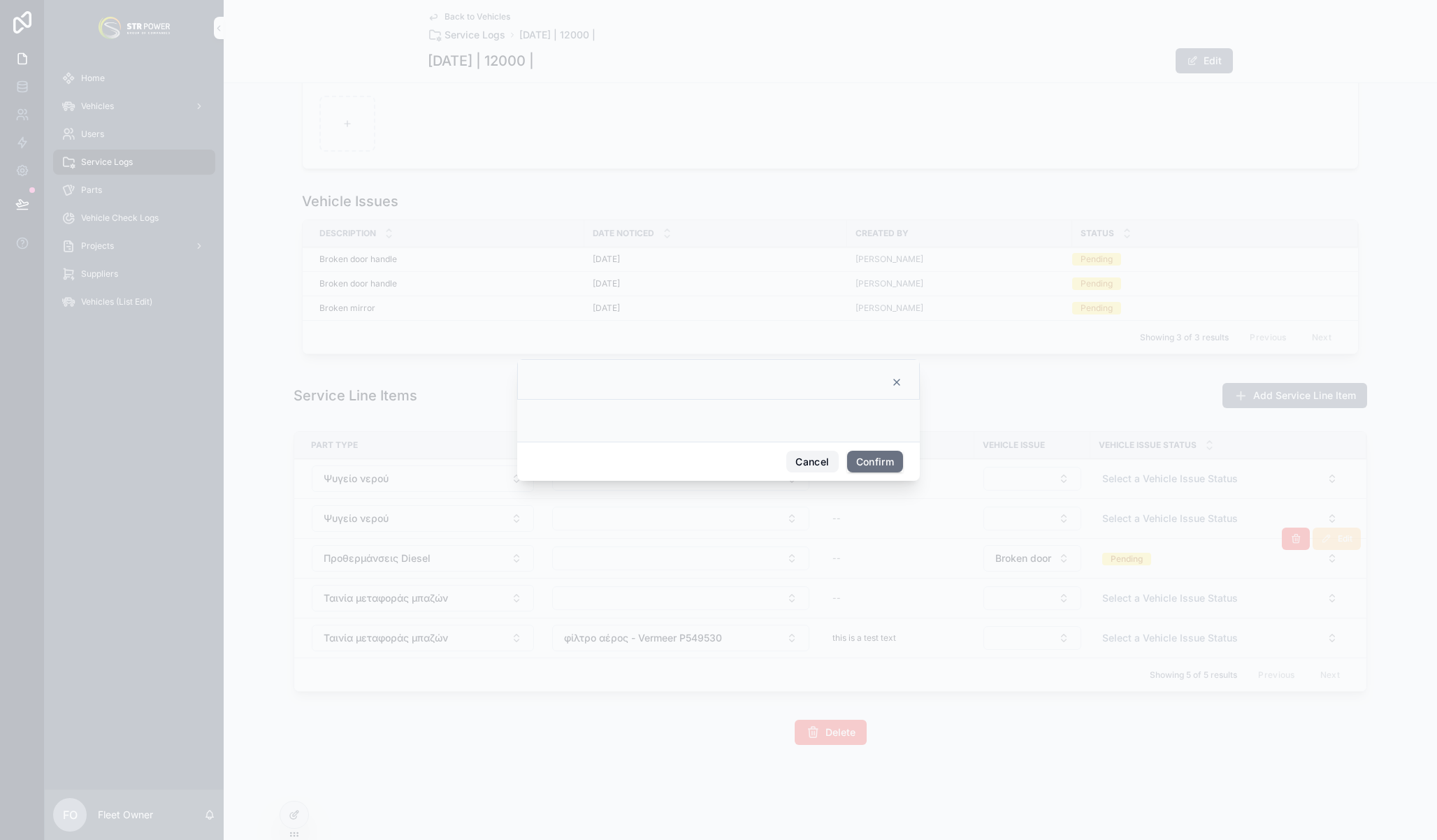
click at [807, 461] on button "Cancel" at bounding box center [812, 462] width 52 height 23
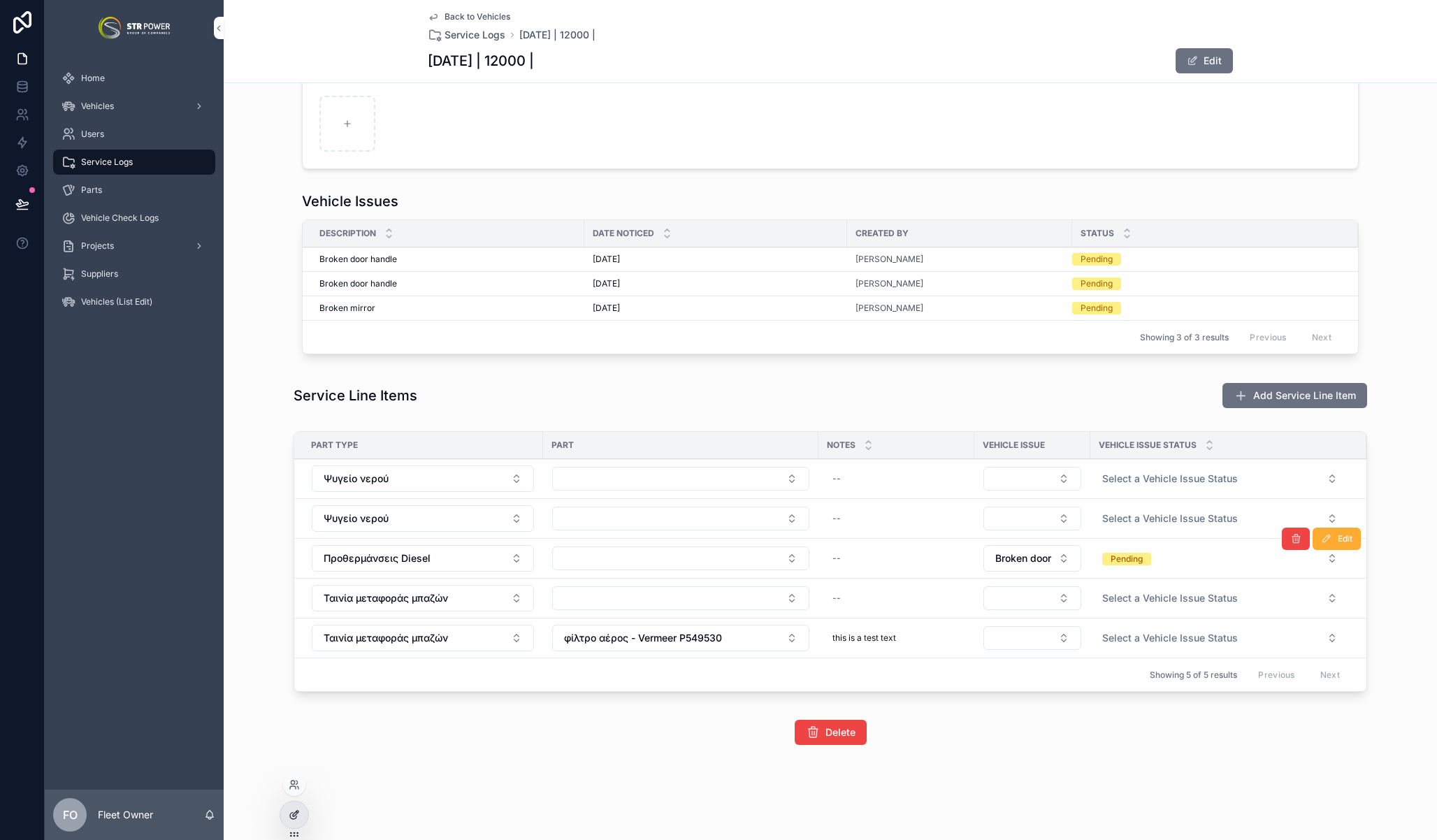
click at [288, 813] on icon at bounding box center [294, 814] width 11 height 11
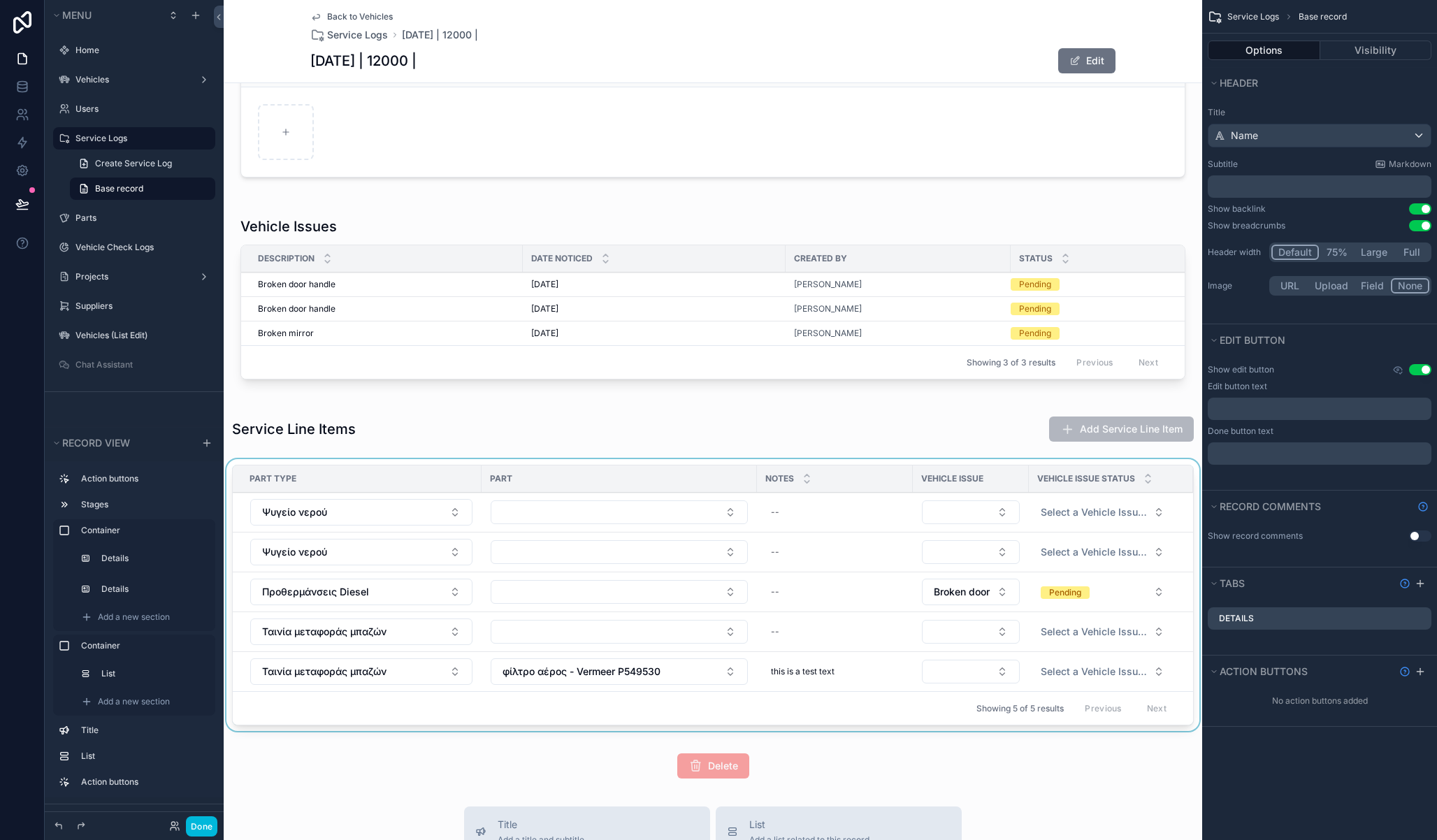
click at [1011, 470] on div "scrollable content" at bounding box center [713, 597] width 979 height 278
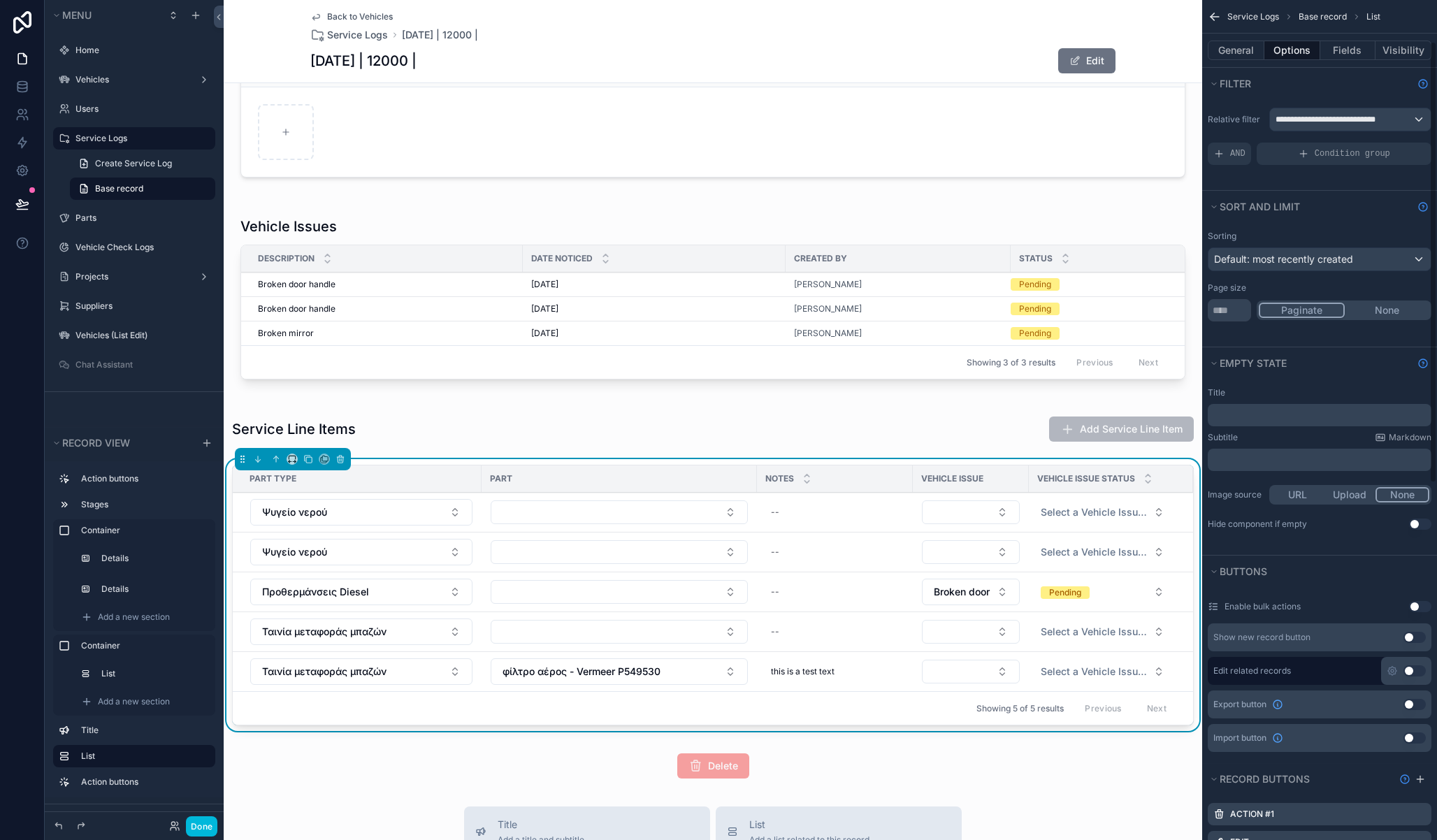
scroll to position [347, 0]
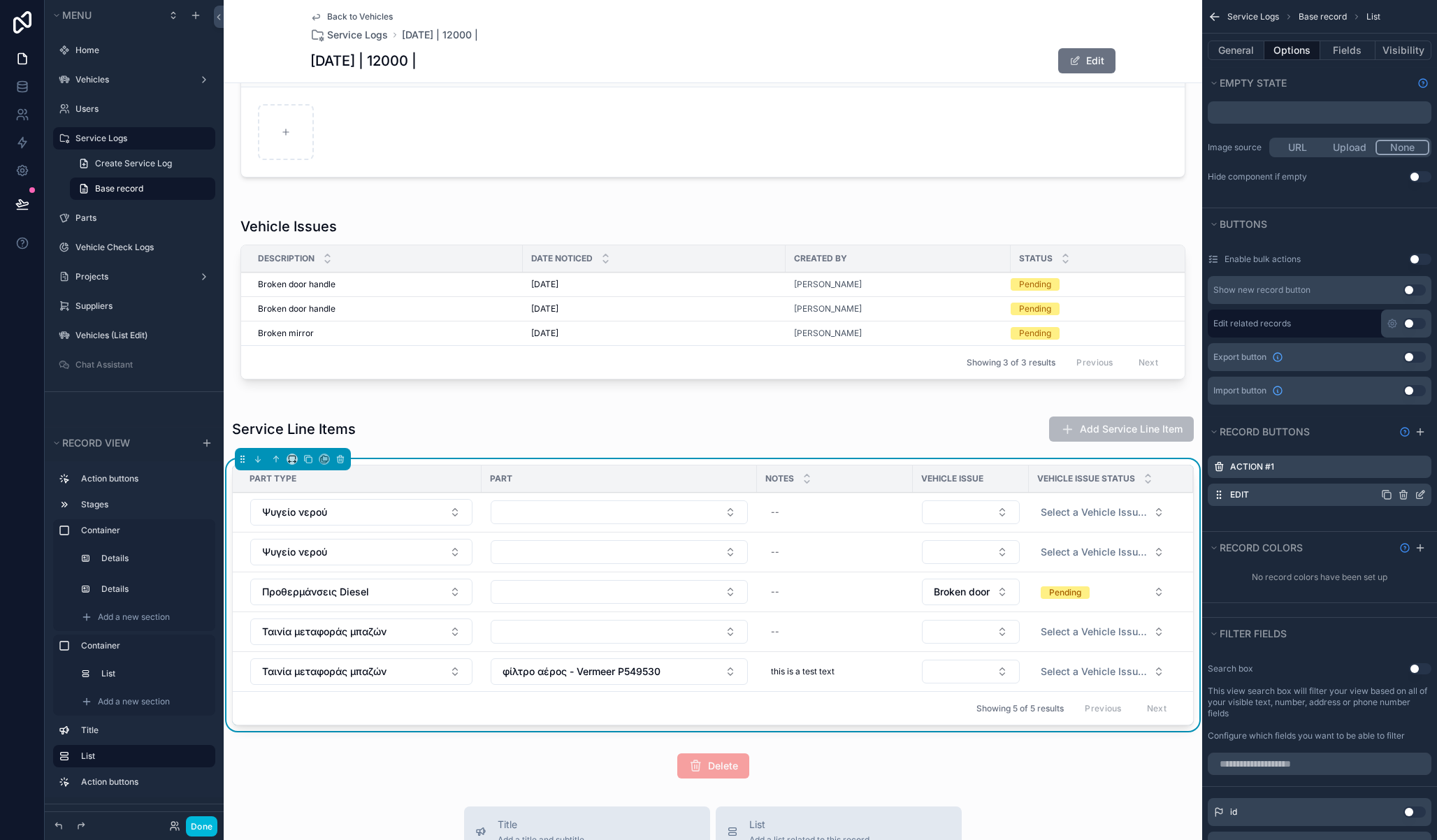
click at [1421, 497] on icon "scrollable content" at bounding box center [1421, 495] width 11 height 11
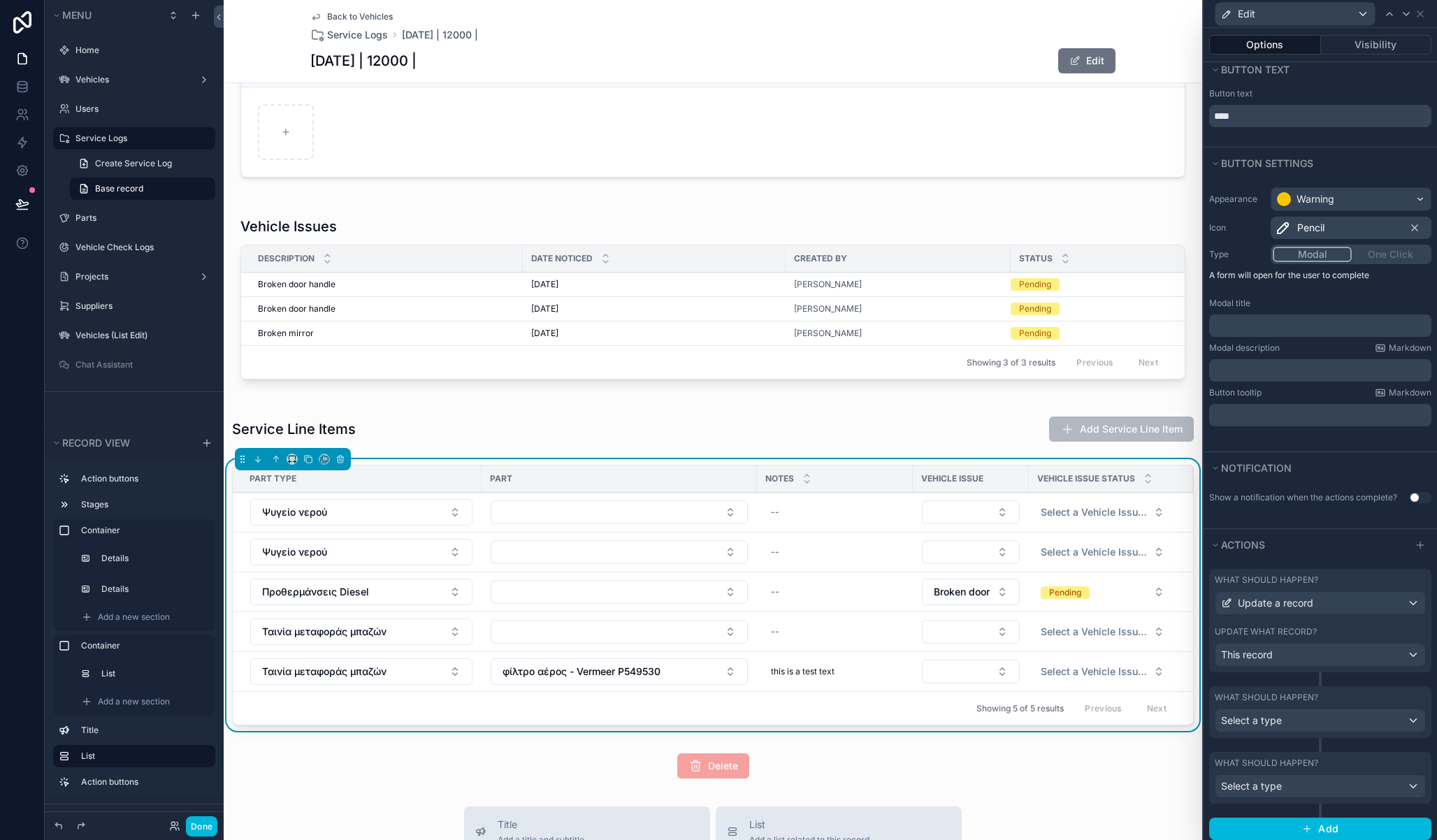
scroll to position [27, 0]
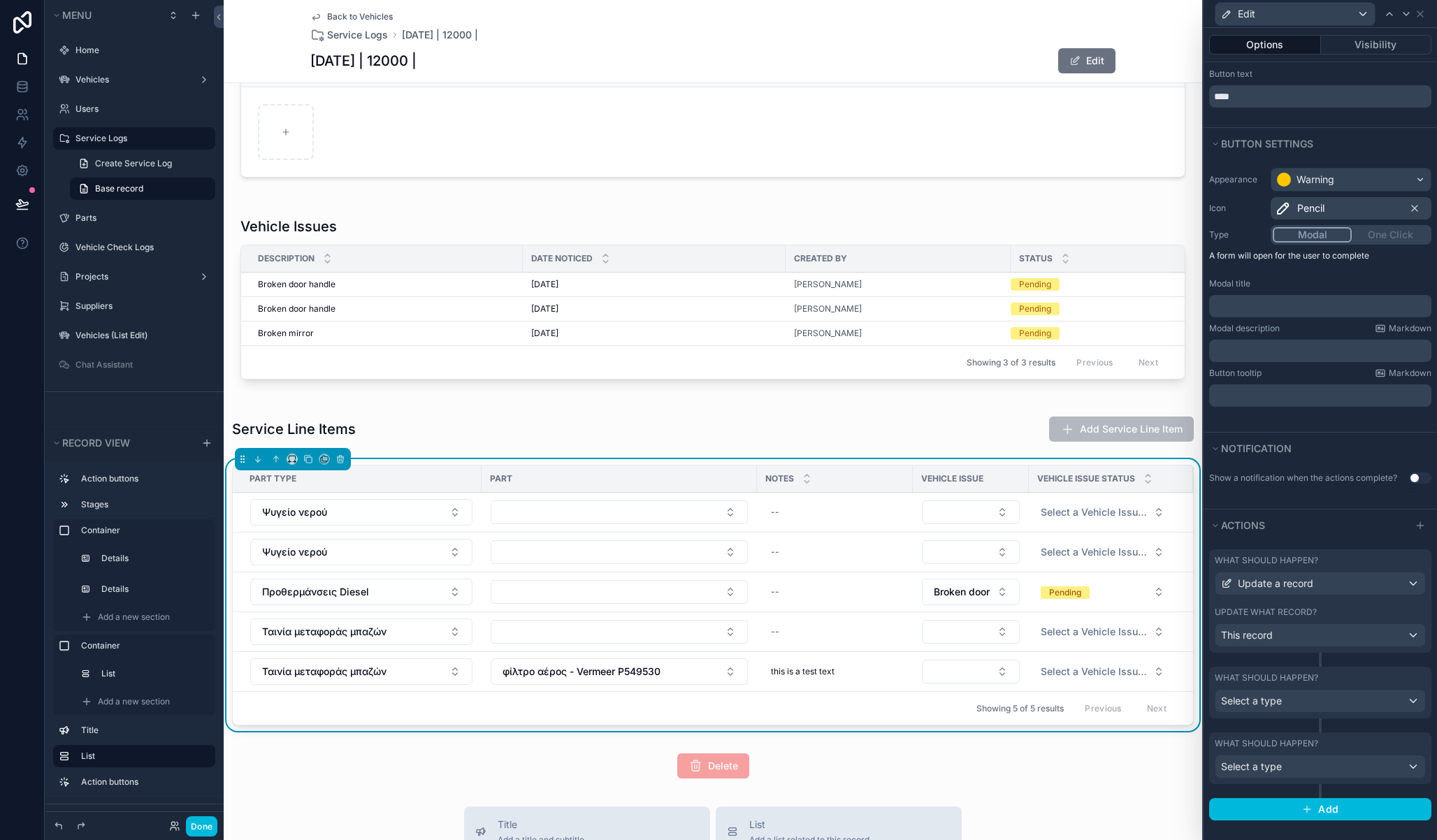
click at [1374, 679] on div "What should happen?" at bounding box center [1320, 678] width 212 height 11
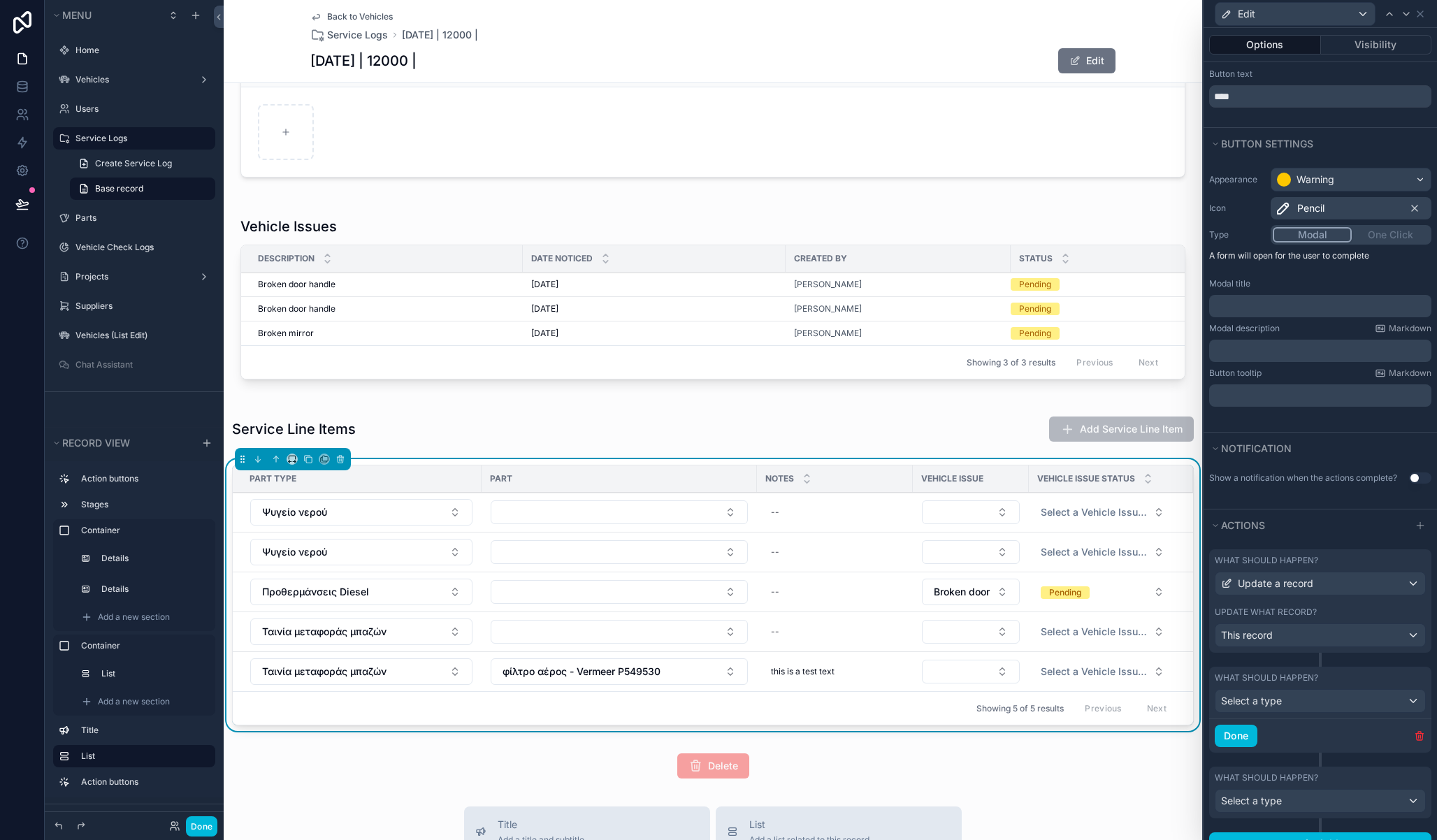
click at [1414, 733] on icon "button" at bounding box center [1420, 736] width 11 height 11
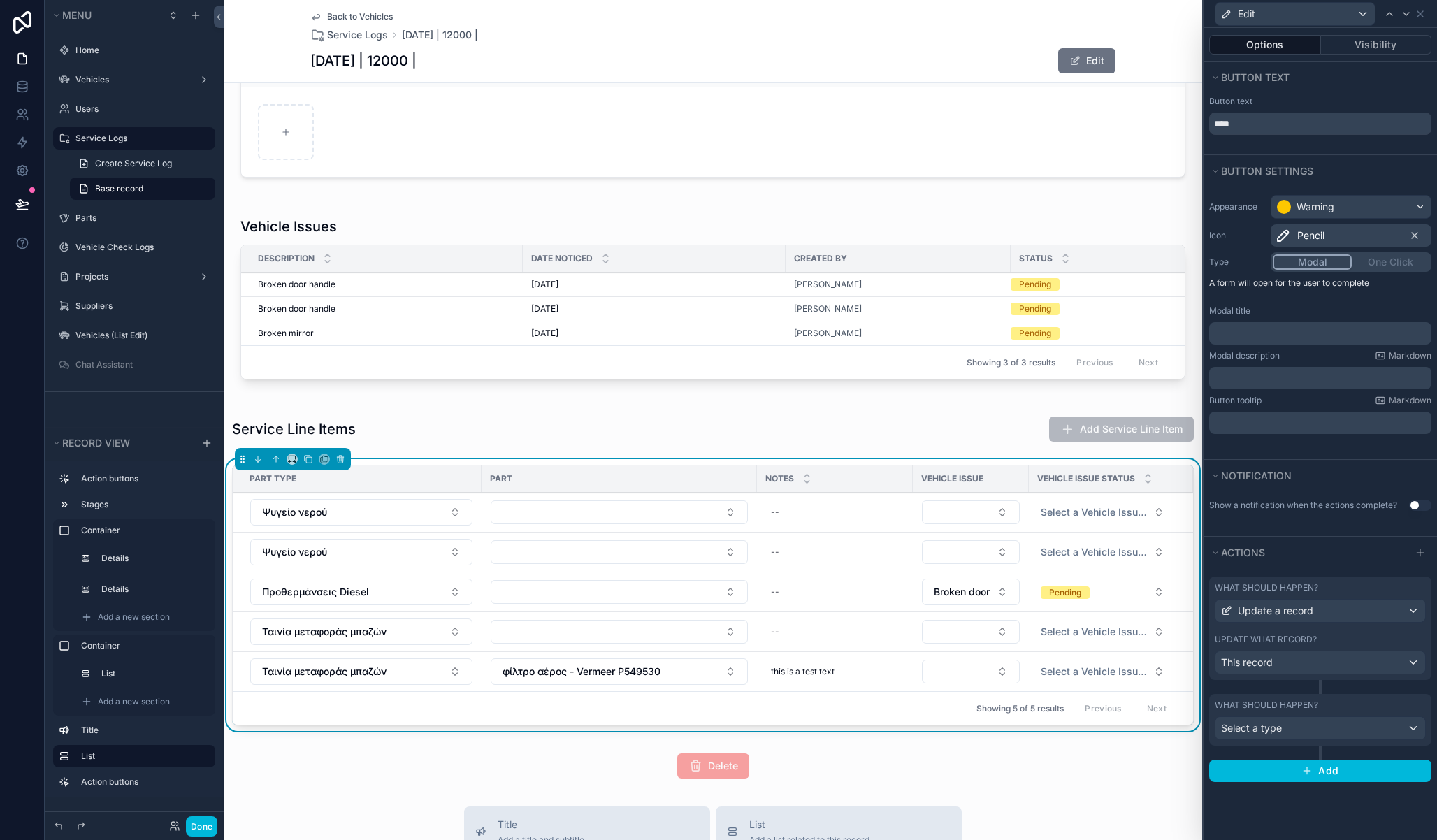
scroll to position [0, 0]
drag, startPoint x: 1380, startPoint y: 712, endPoint x: 1384, endPoint y: 719, distance: 8.1
click at [1380, 712] on div "What should happen? Select a type" at bounding box center [1320, 720] width 212 height 41
click at [1420, 763] on icon "button" at bounding box center [1420, 763] width 11 height 11
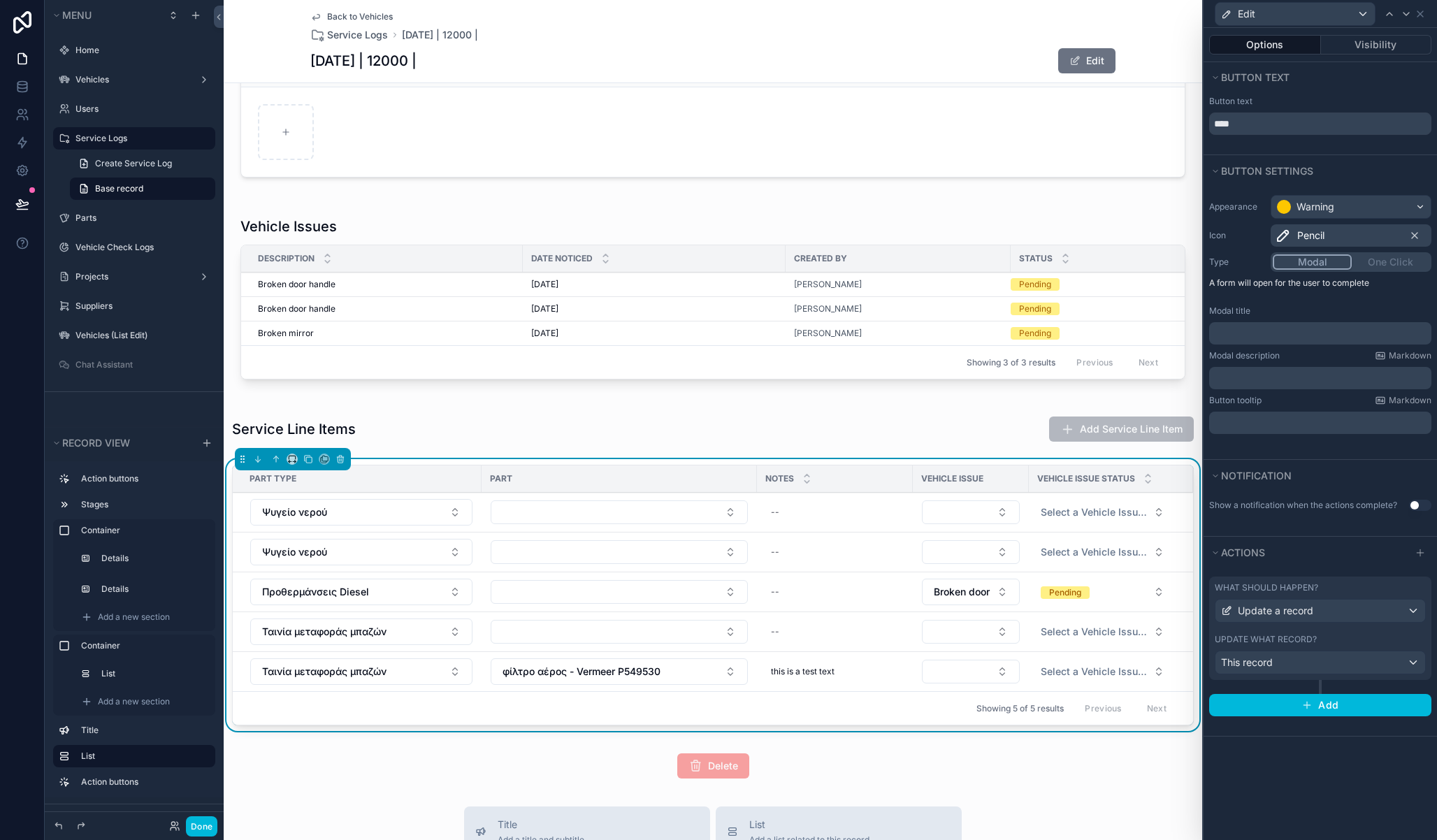
click at [1354, 637] on div "Update what record?" at bounding box center [1320, 639] width 212 height 11
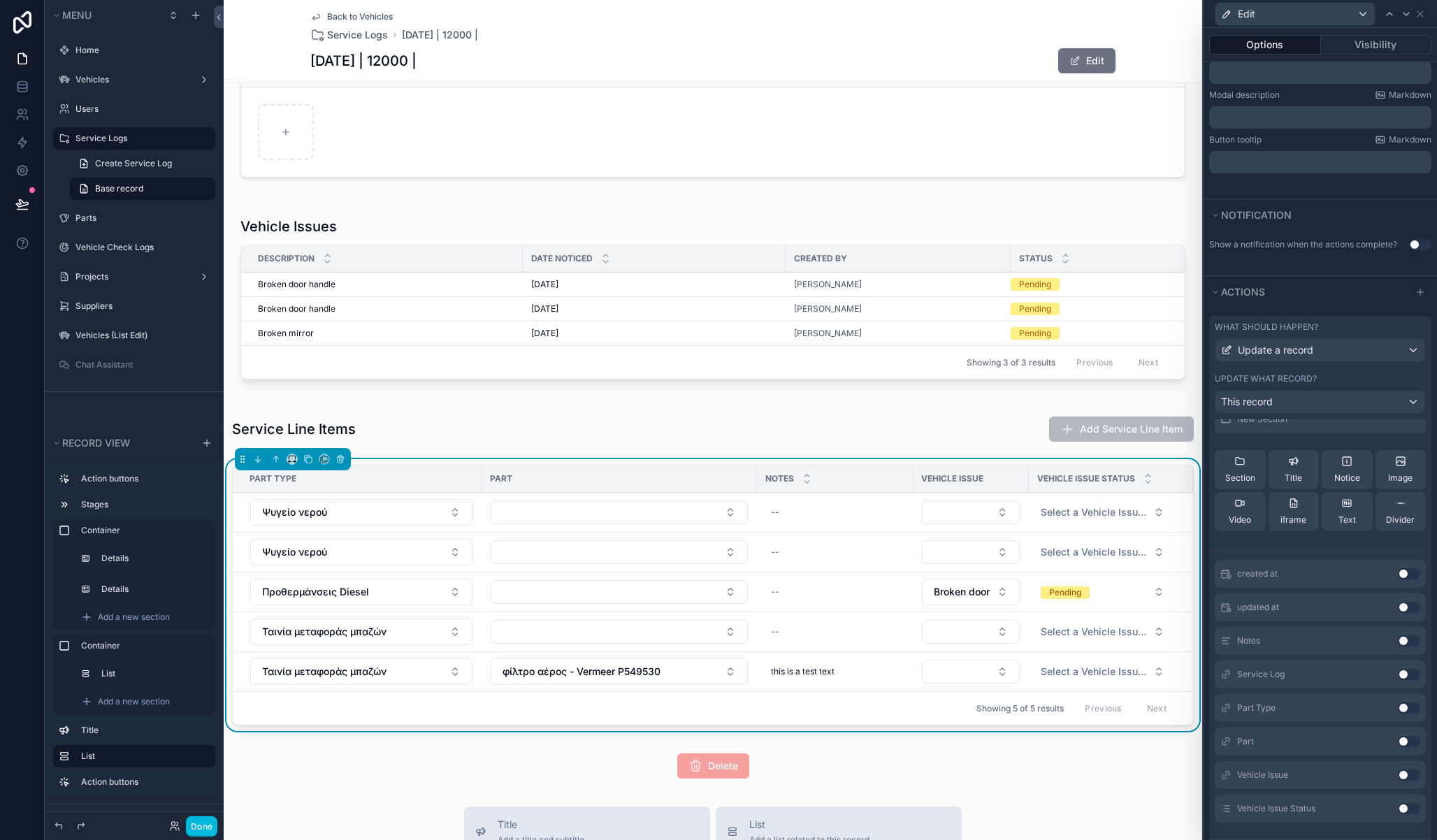
scroll to position [333, 0]
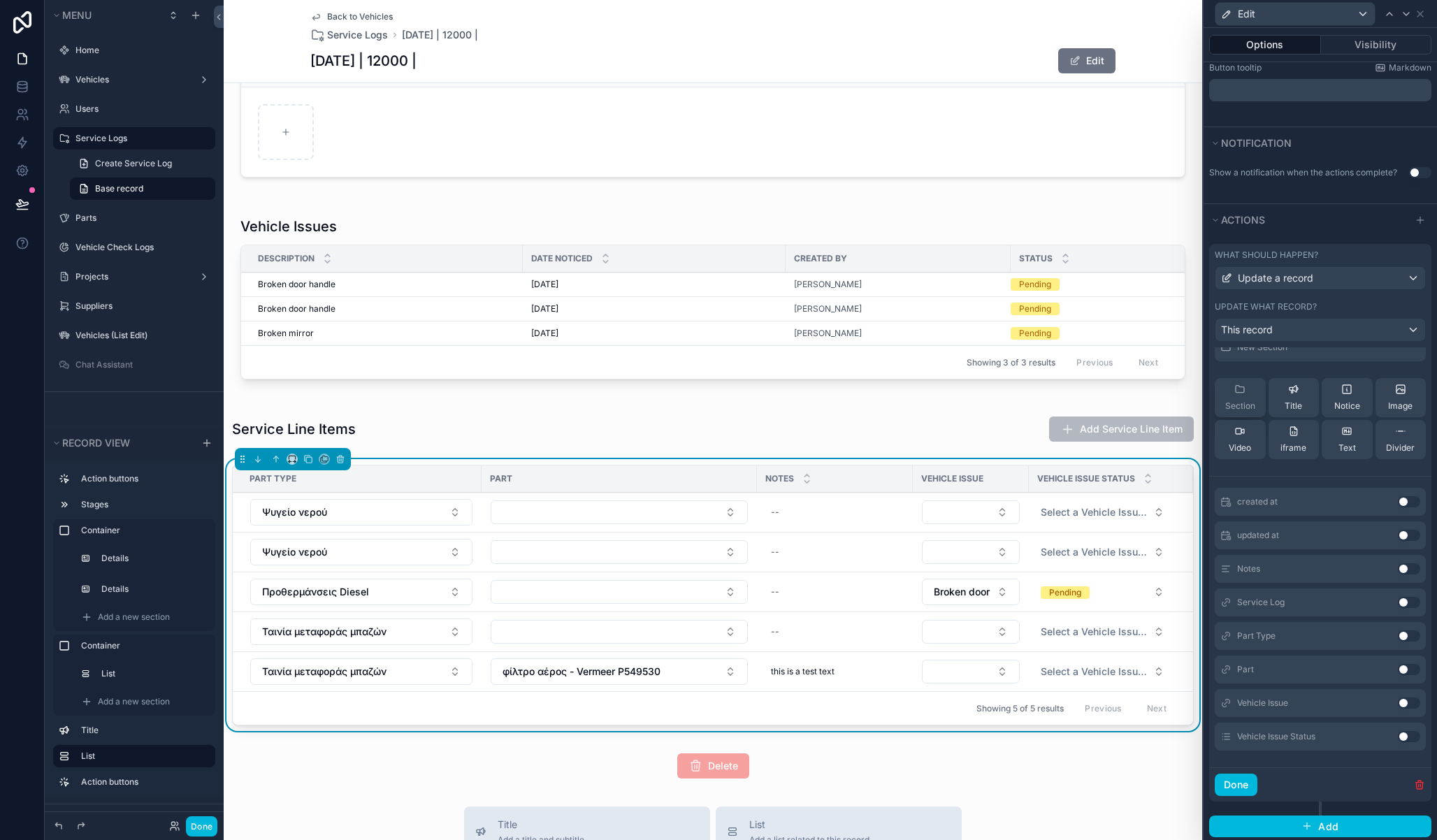
click at [1247, 397] on div "Section" at bounding box center [1241, 397] width 30 height 27
click at [1398, 636] on button "Use setting" at bounding box center [1409, 636] width 23 height 11
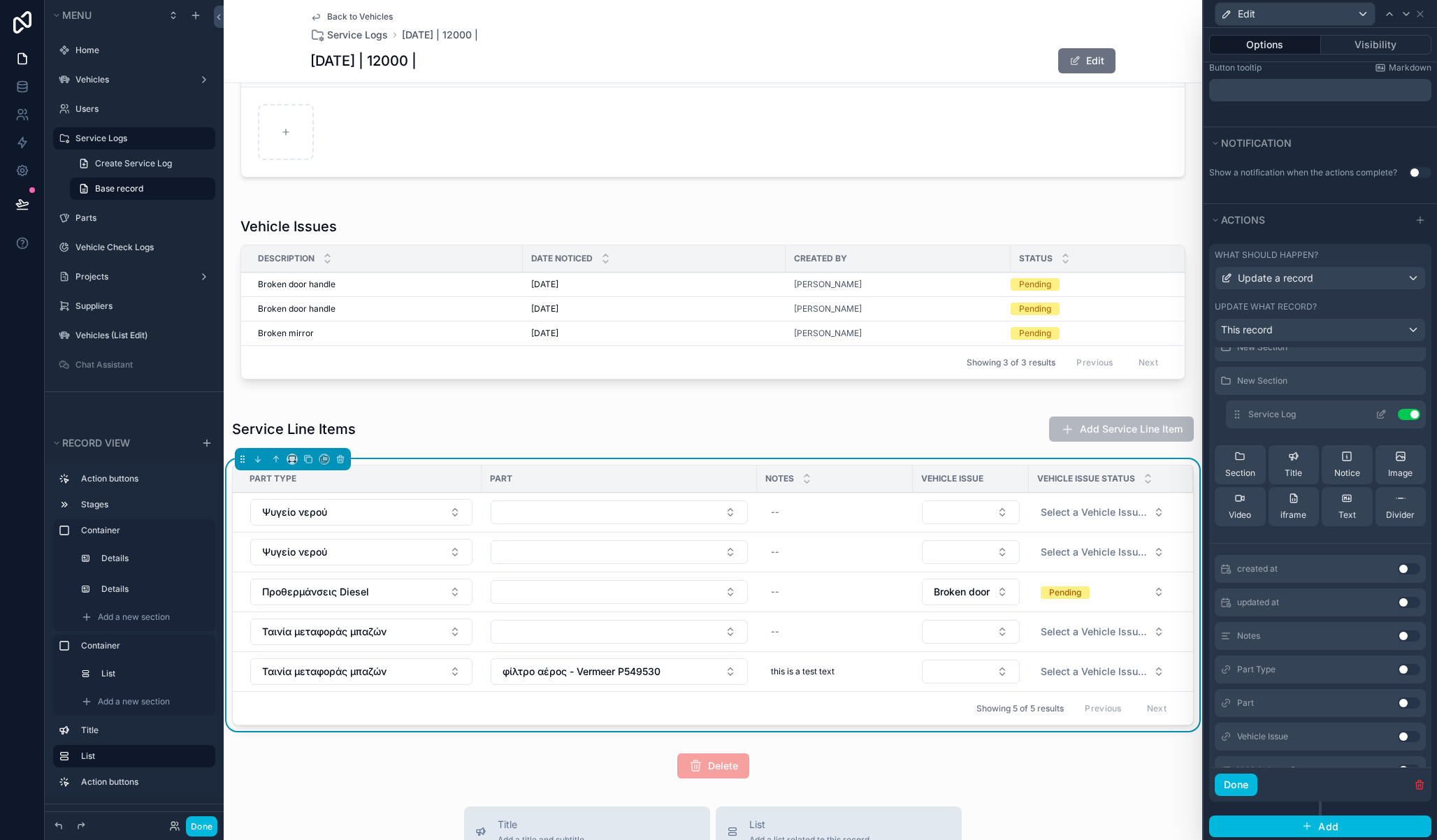
click at [1398, 411] on button "Use setting" at bounding box center [1409, 414] width 23 height 11
click at [1398, 669] on button "Use setting" at bounding box center [1409, 669] width 23 height 11
click at [1398, 704] on button "Use setting" at bounding box center [1409, 703] width 23 height 11
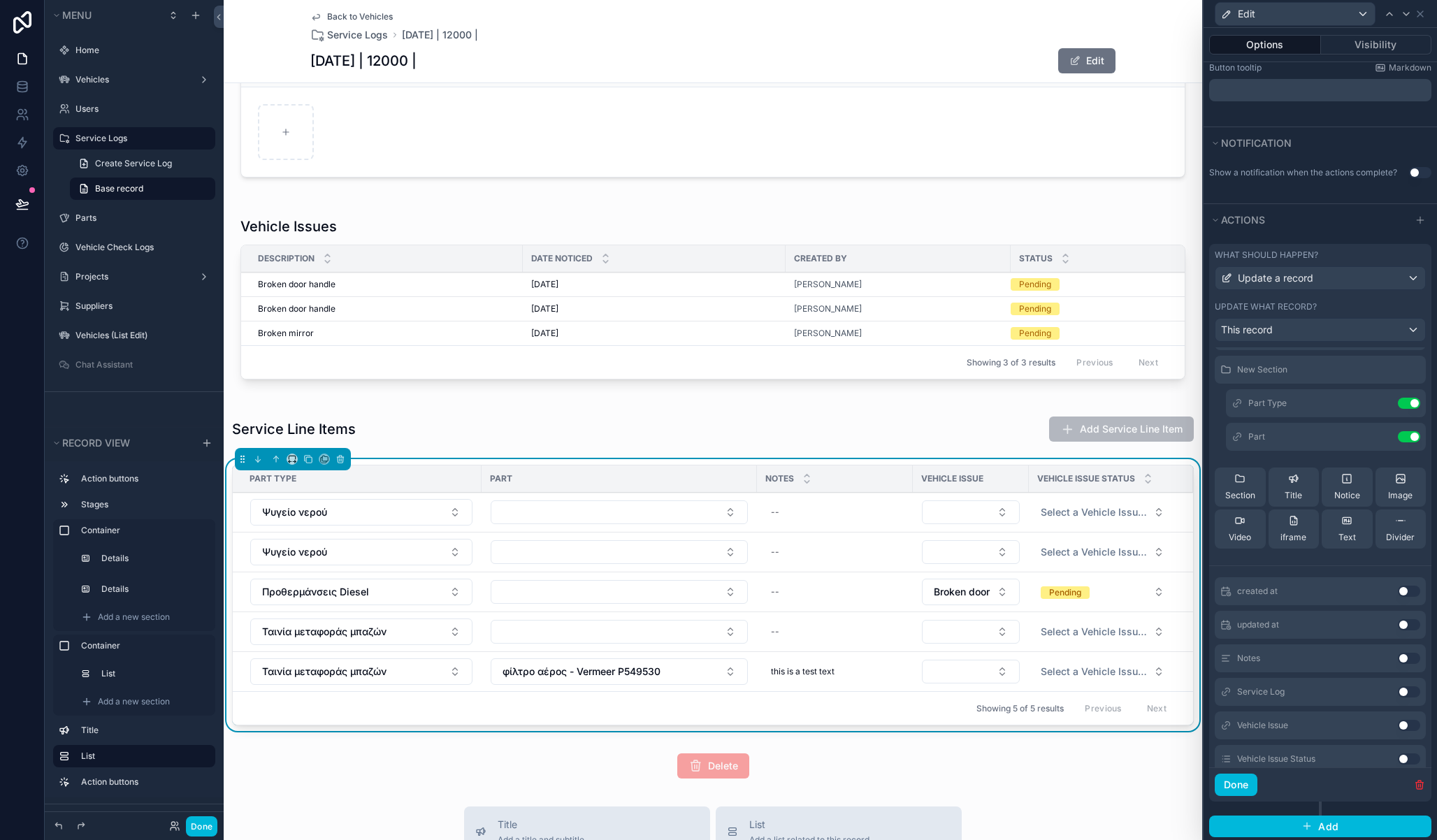
scroll to position [87, 0]
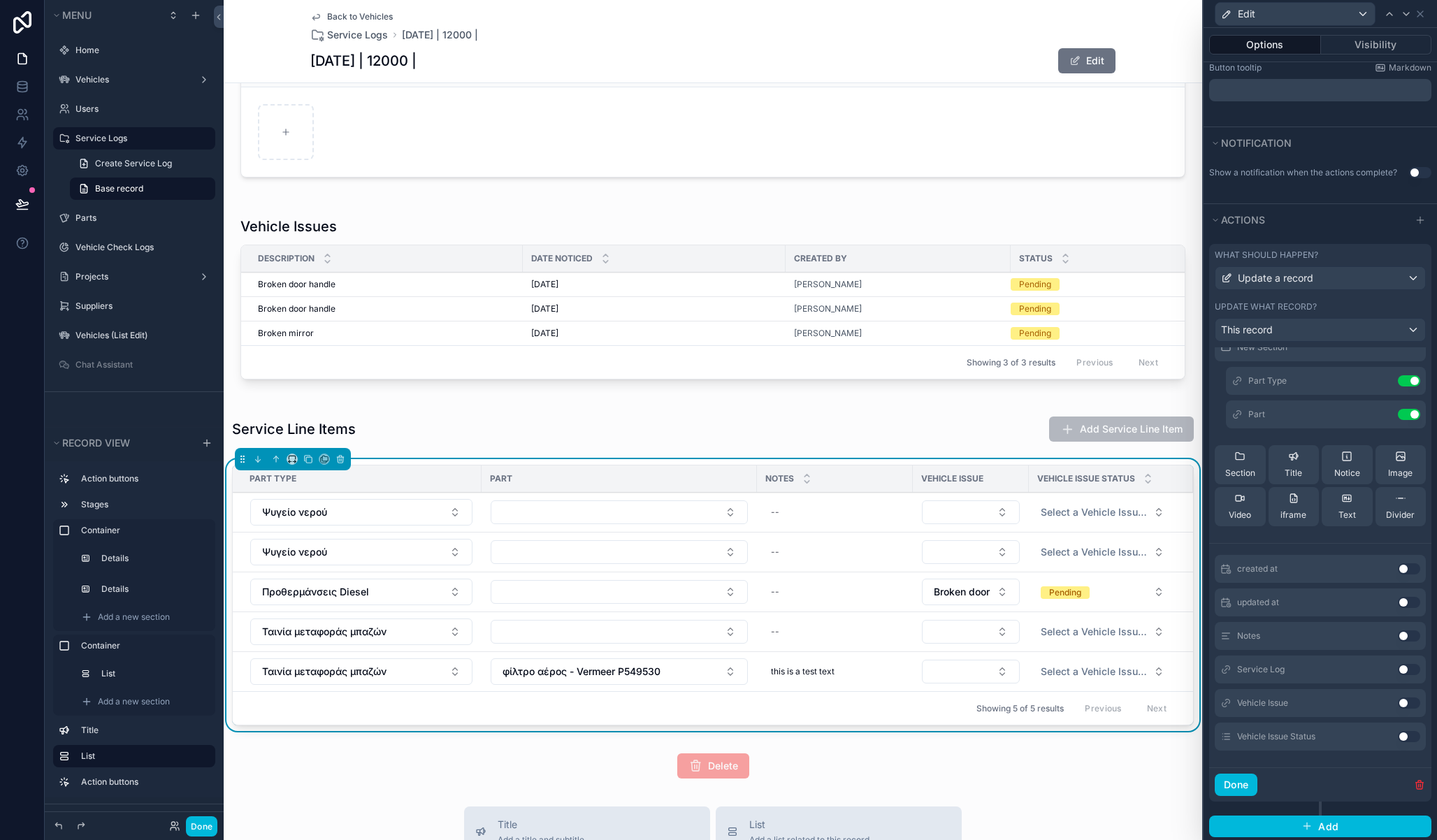
click at [1398, 632] on button "Use setting" at bounding box center [1409, 636] width 23 height 11
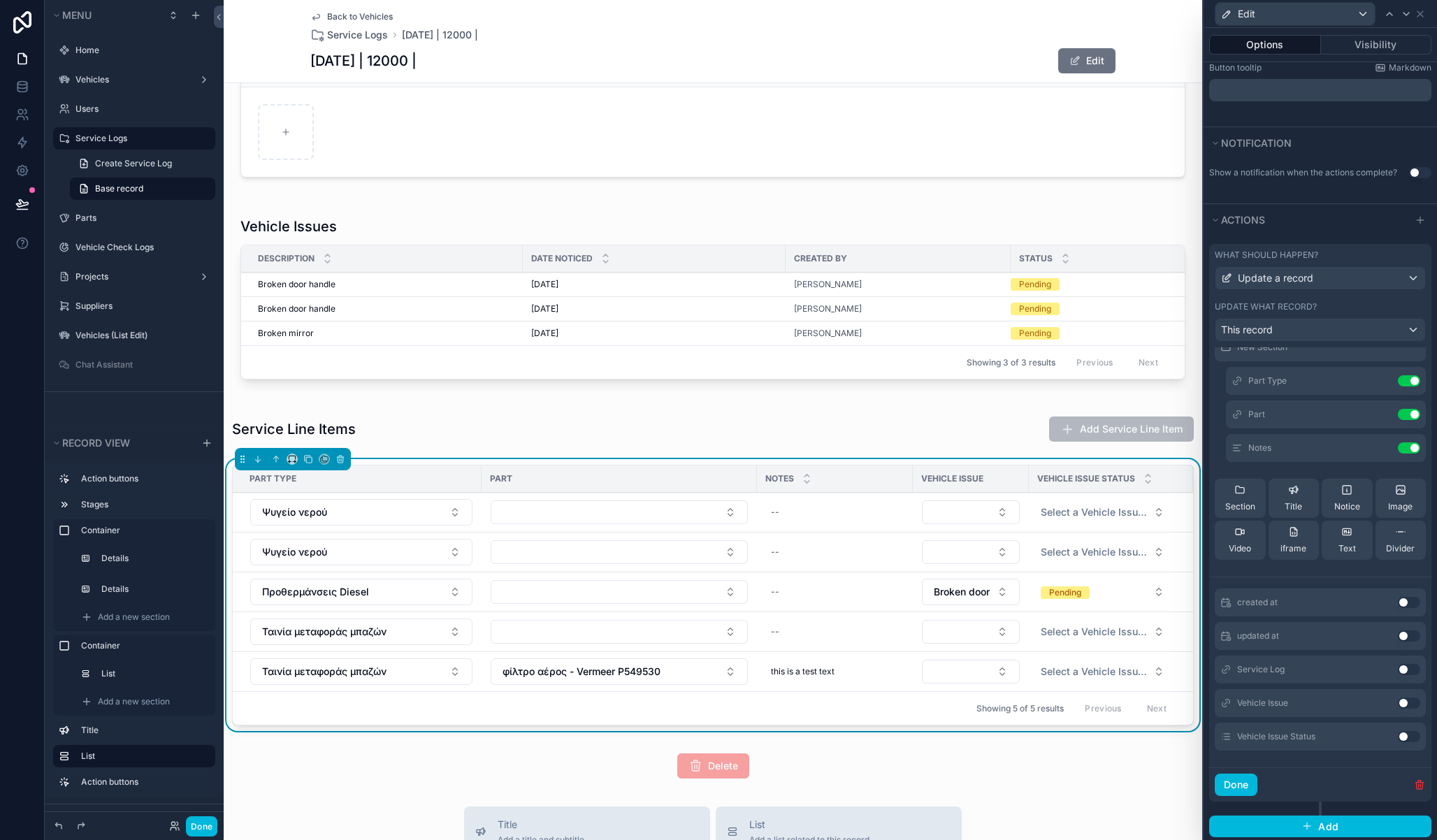
click at [1398, 702] on button "Use setting" at bounding box center [1409, 703] width 23 height 11
click at [1398, 737] on button "Use setting" at bounding box center [1409, 737] width 23 height 11
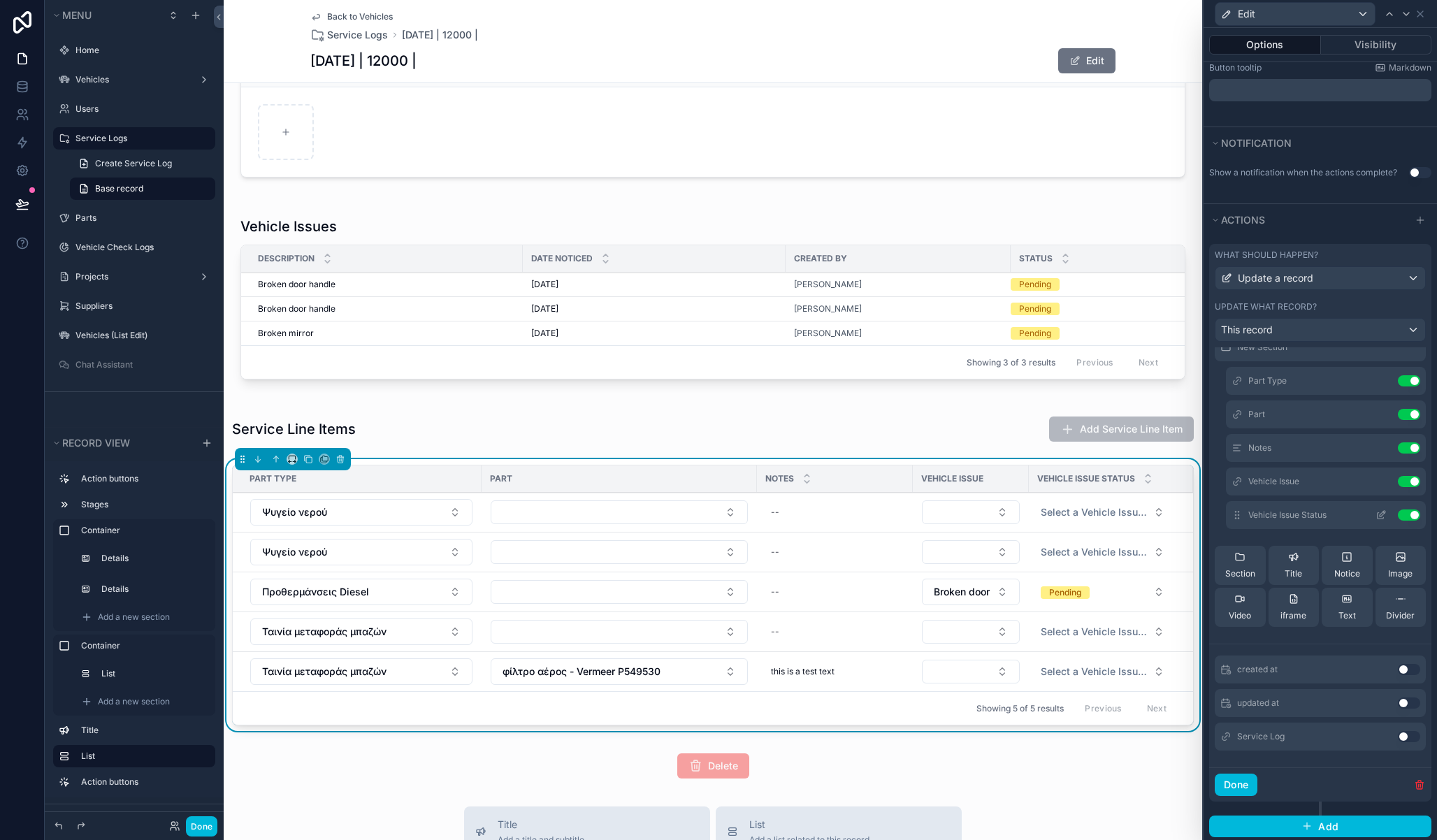
click at [1375, 517] on icon at bounding box center [1381, 515] width 11 height 11
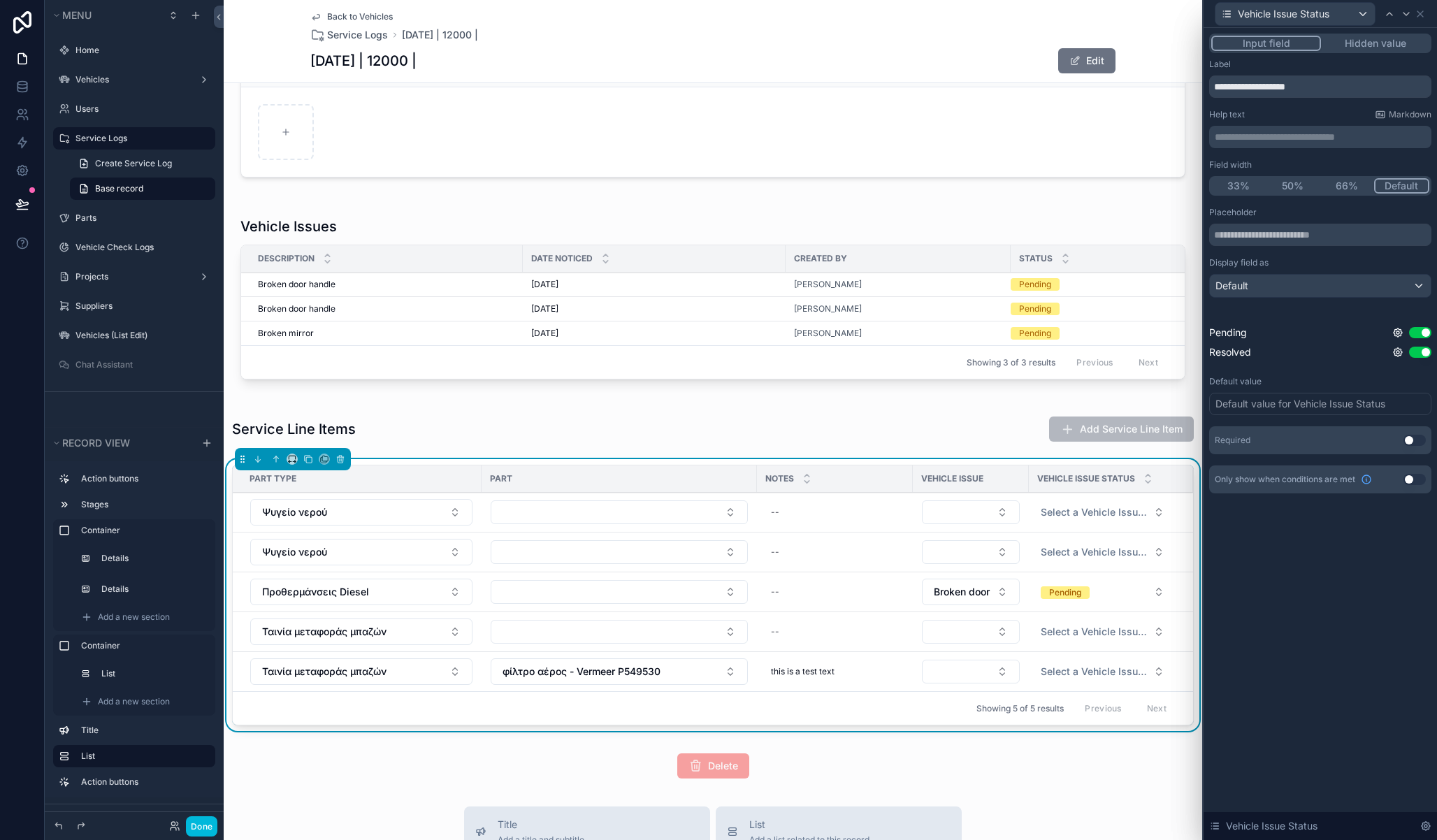
click at [1416, 440] on button "Use setting" at bounding box center [1415, 440] width 23 height 11
click at [1409, 471] on button "Use setting" at bounding box center [1415, 468] width 23 height 11
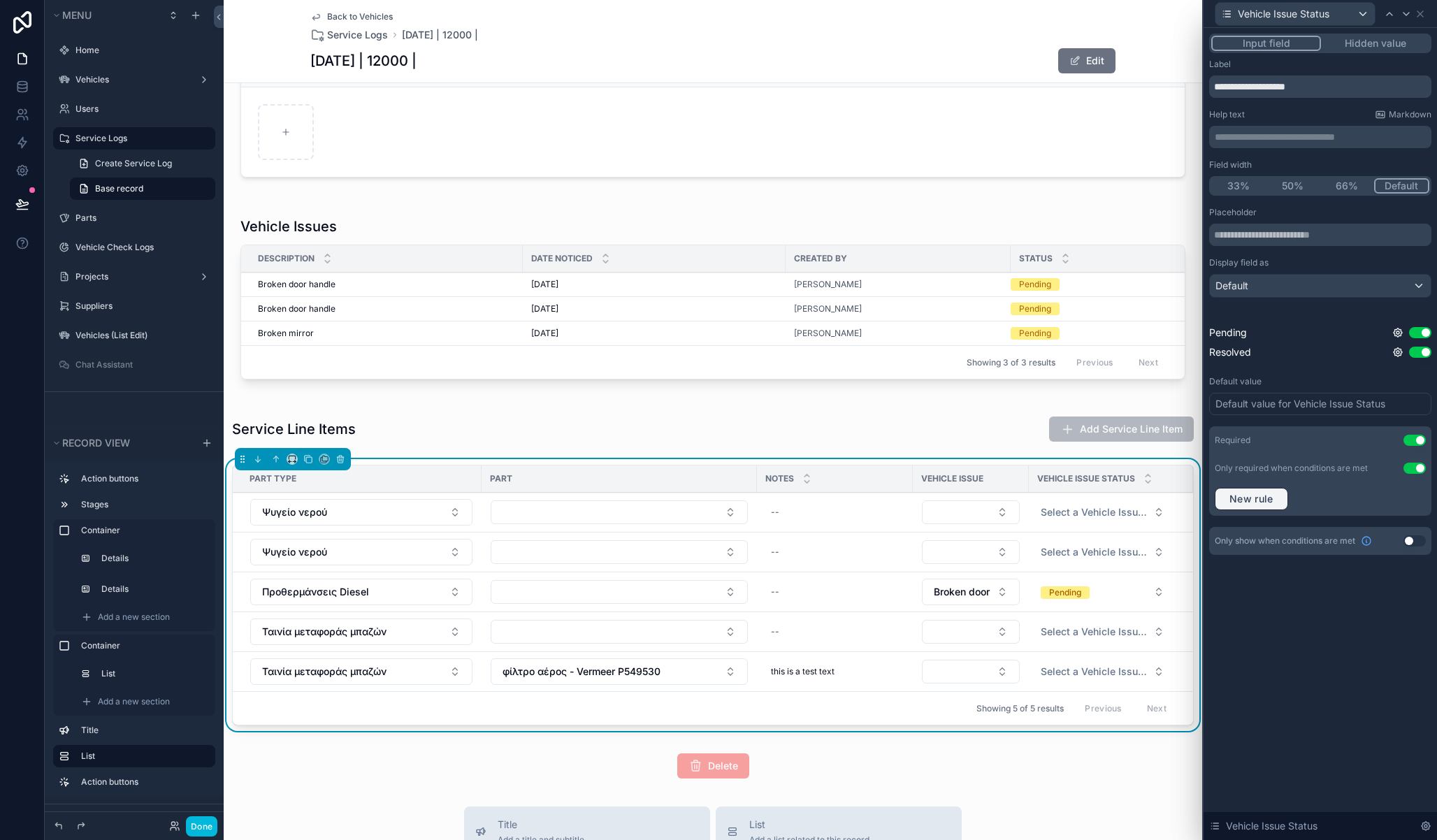
click at [1250, 503] on span "New rule" at bounding box center [1251, 499] width 55 height 12
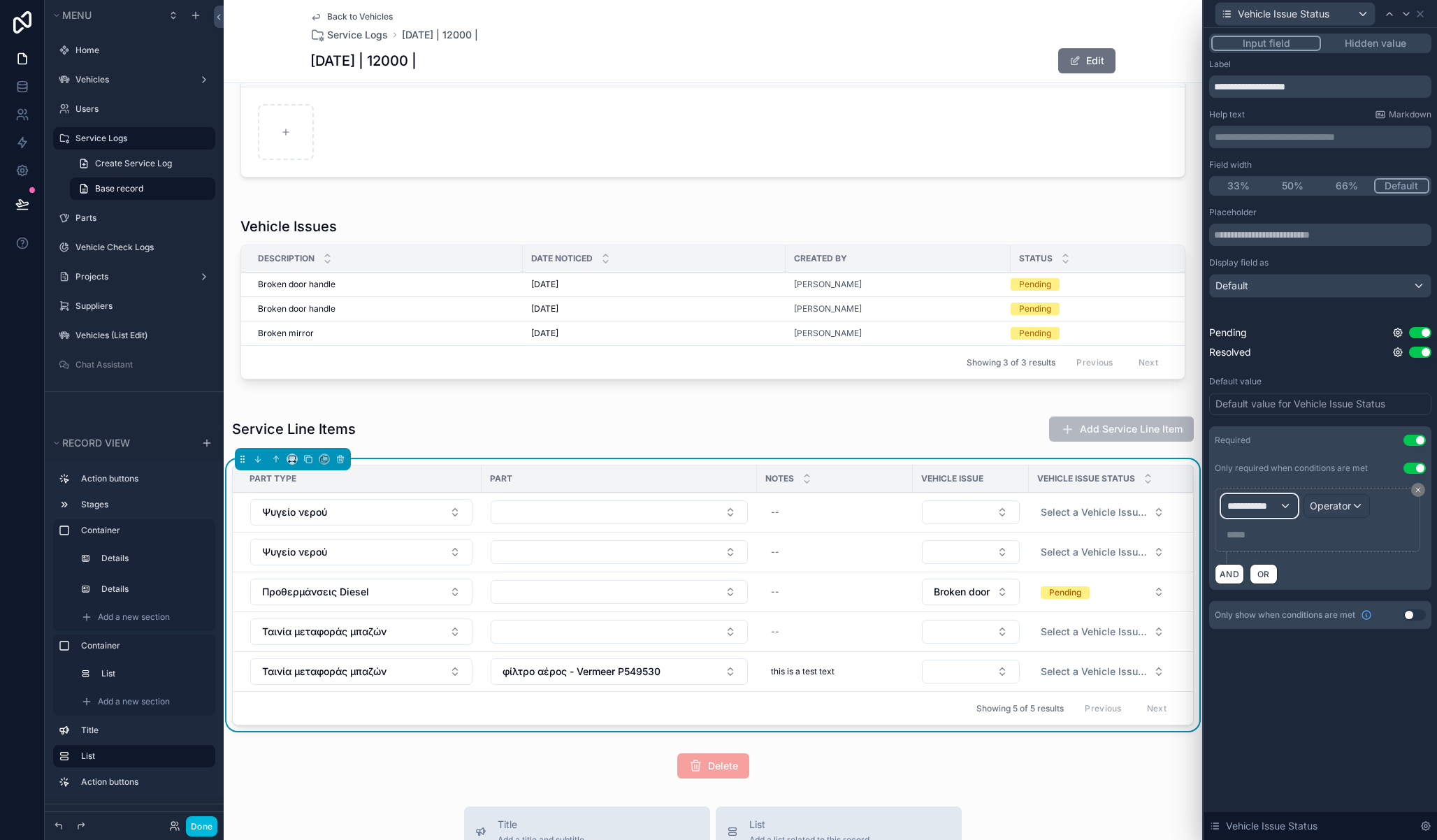
click at [1277, 498] on div "**********" at bounding box center [1260, 506] width 76 height 23
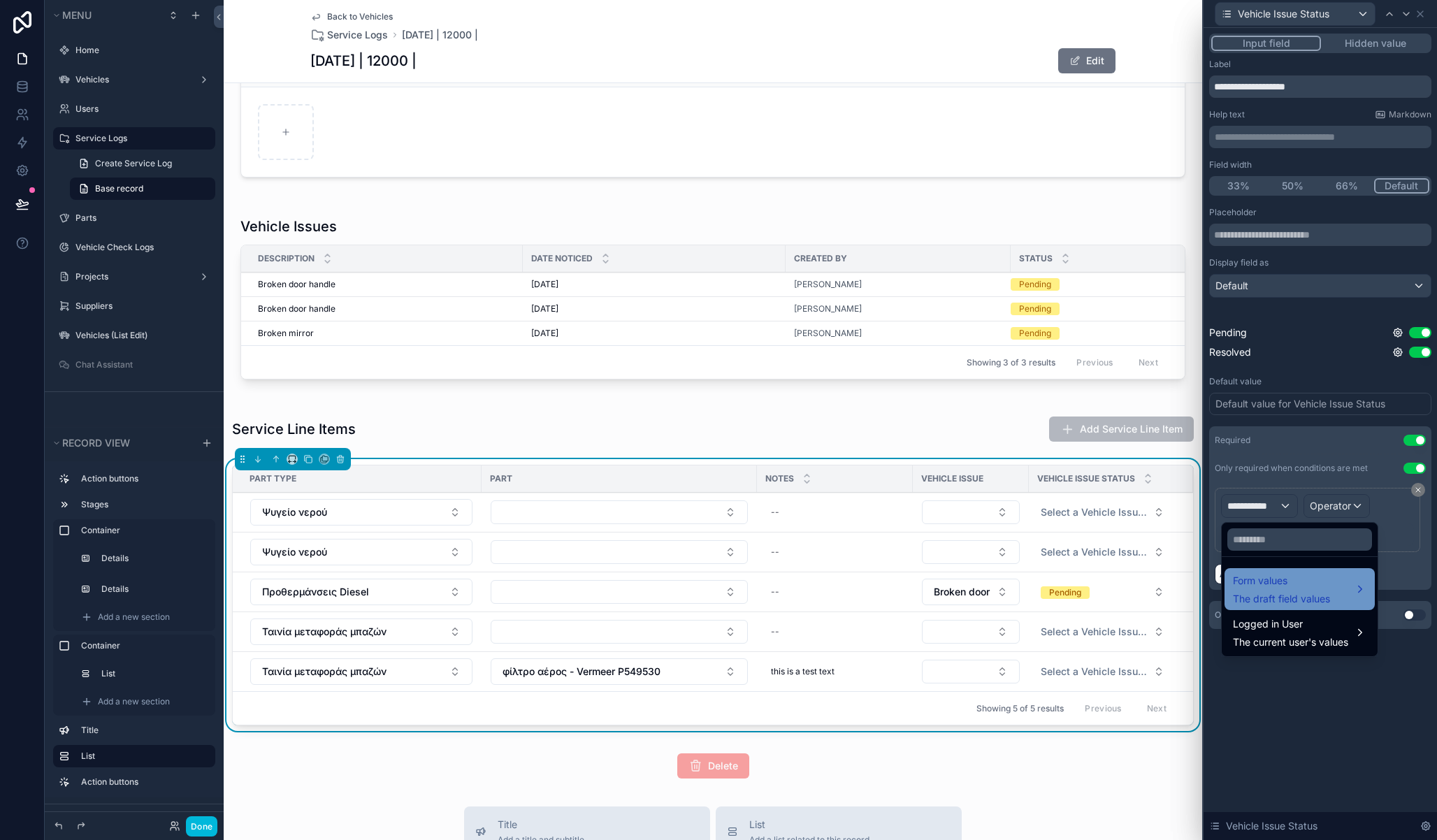
click at [1299, 599] on span "The draft field values" at bounding box center [1281, 598] width 97 height 14
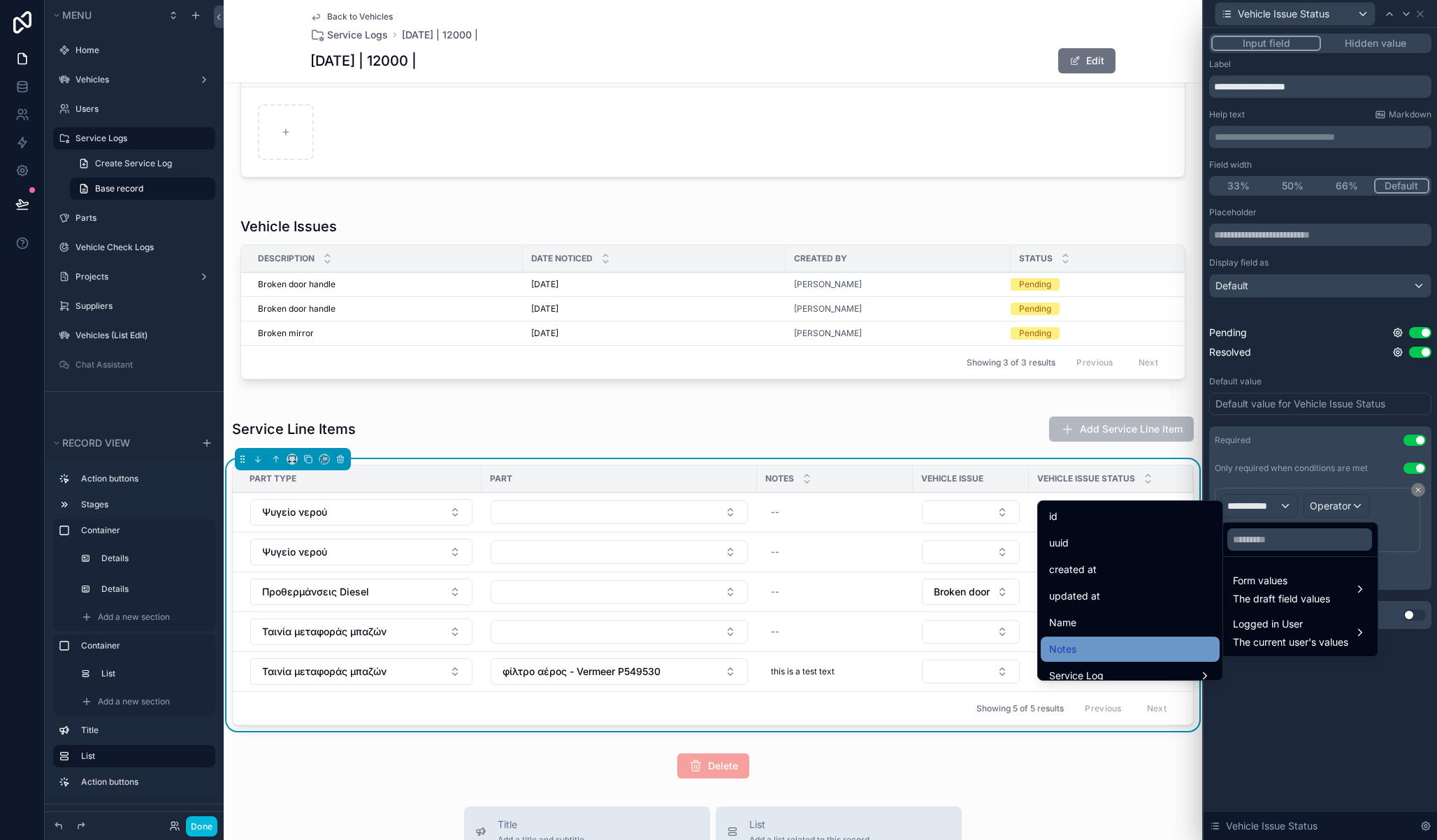
scroll to position [171, 0]
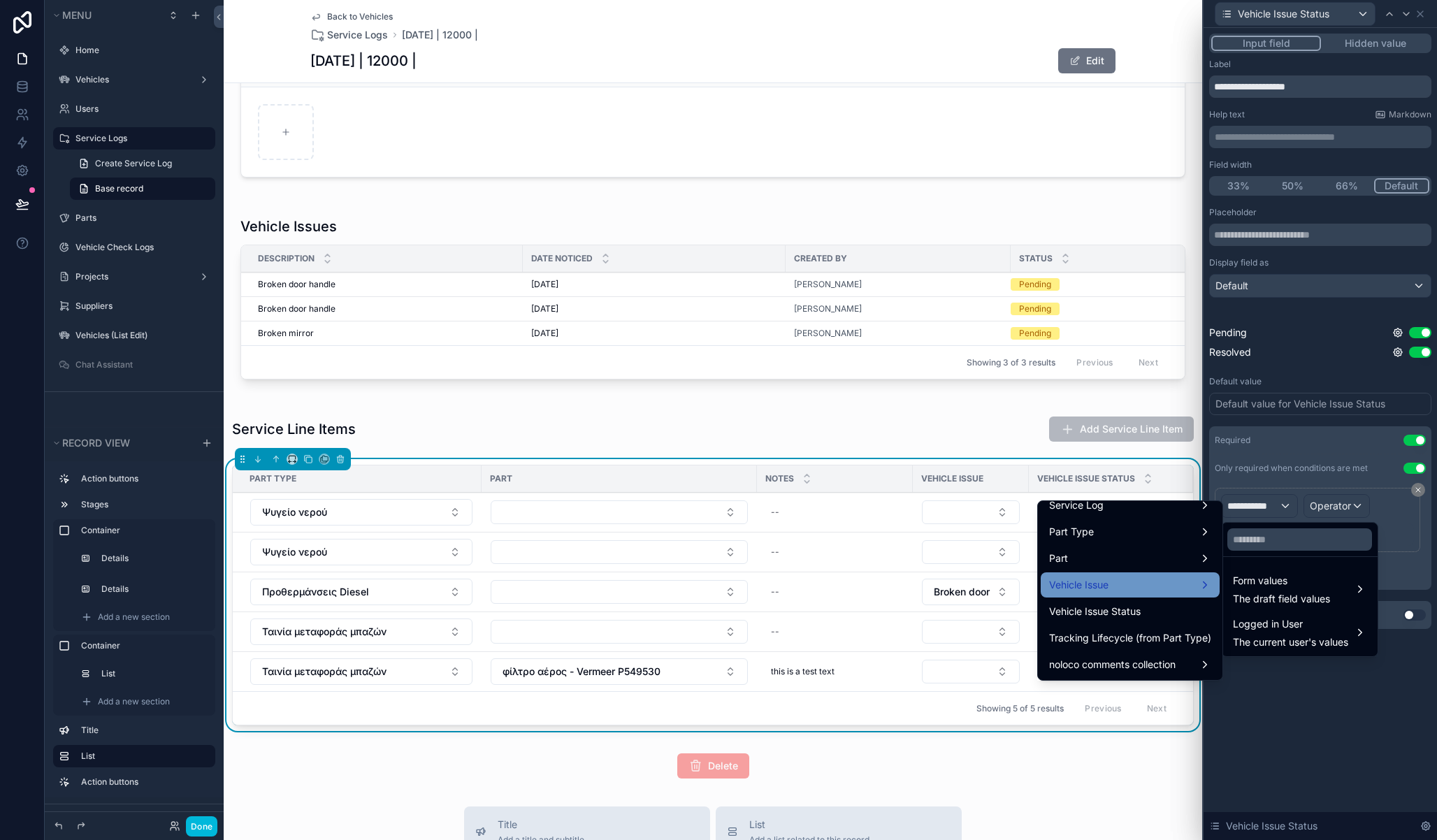
click at [1133, 588] on div "Vehicle Issue" at bounding box center [1130, 585] width 162 height 17
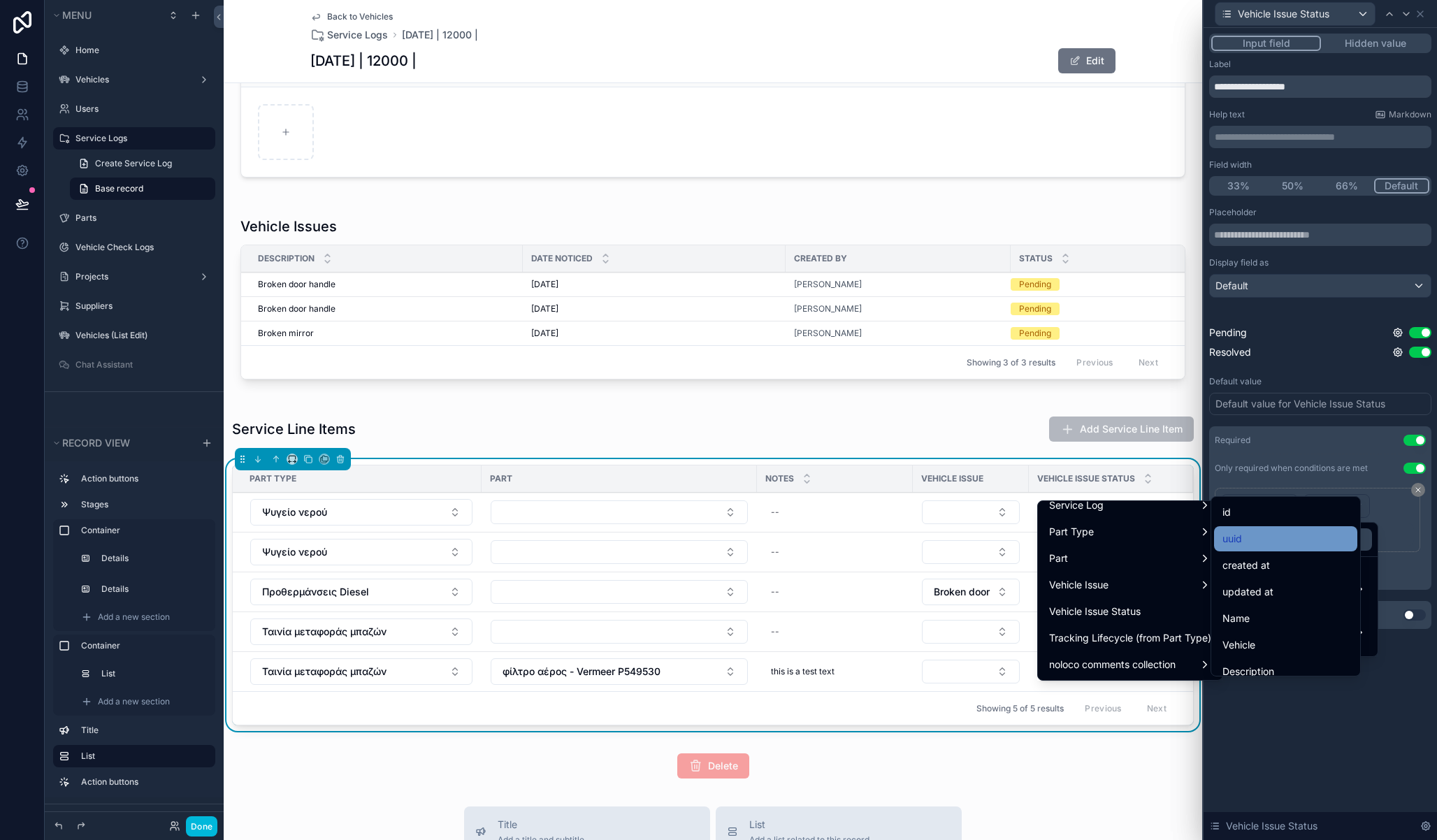
scroll to position [32, 0]
click at [1253, 511] on div "uuid" at bounding box center [1285, 506] width 126 height 17
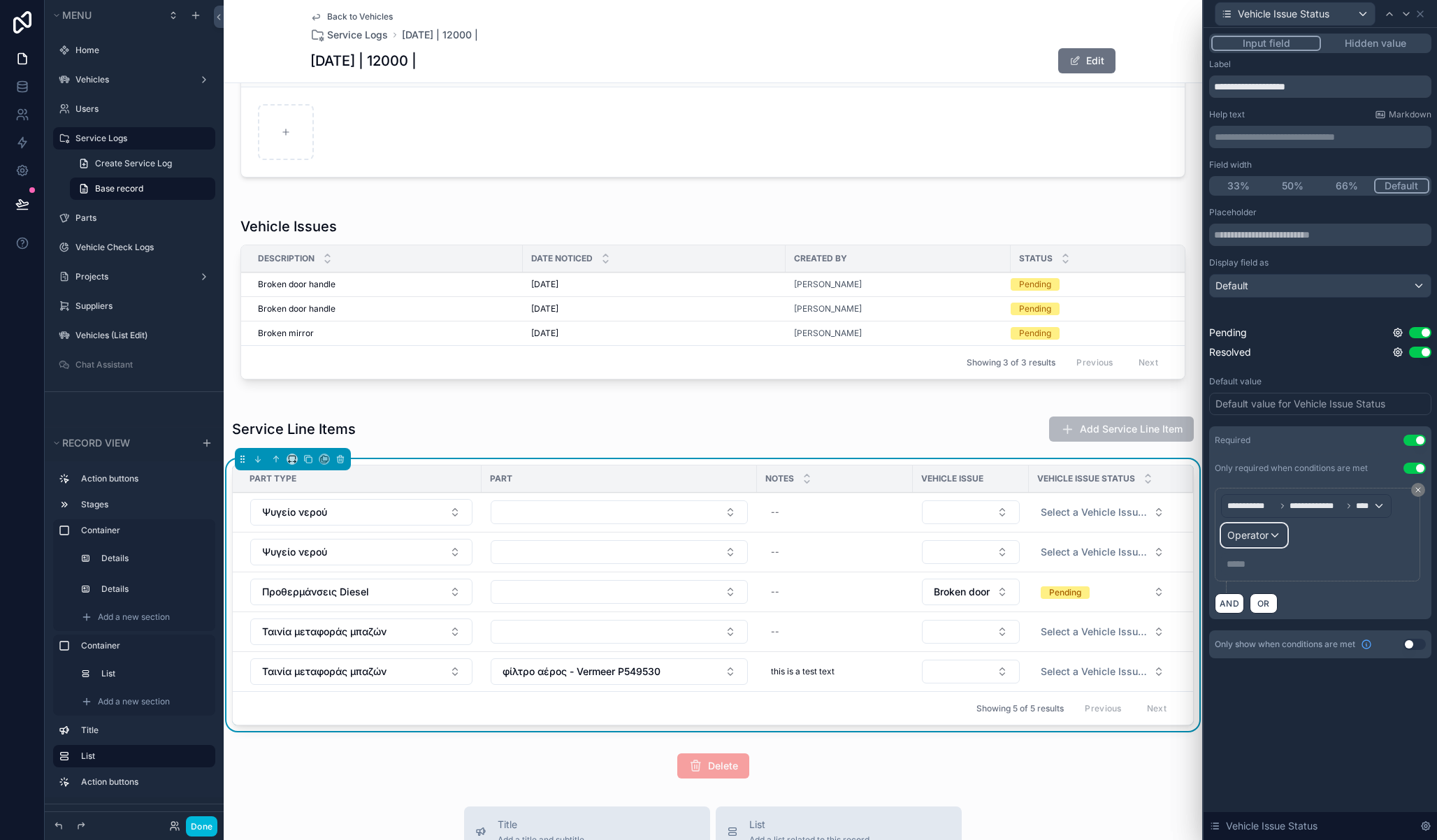
click at [1254, 538] on span "Operator" at bounding box center [1247, 535] width 41 height 12
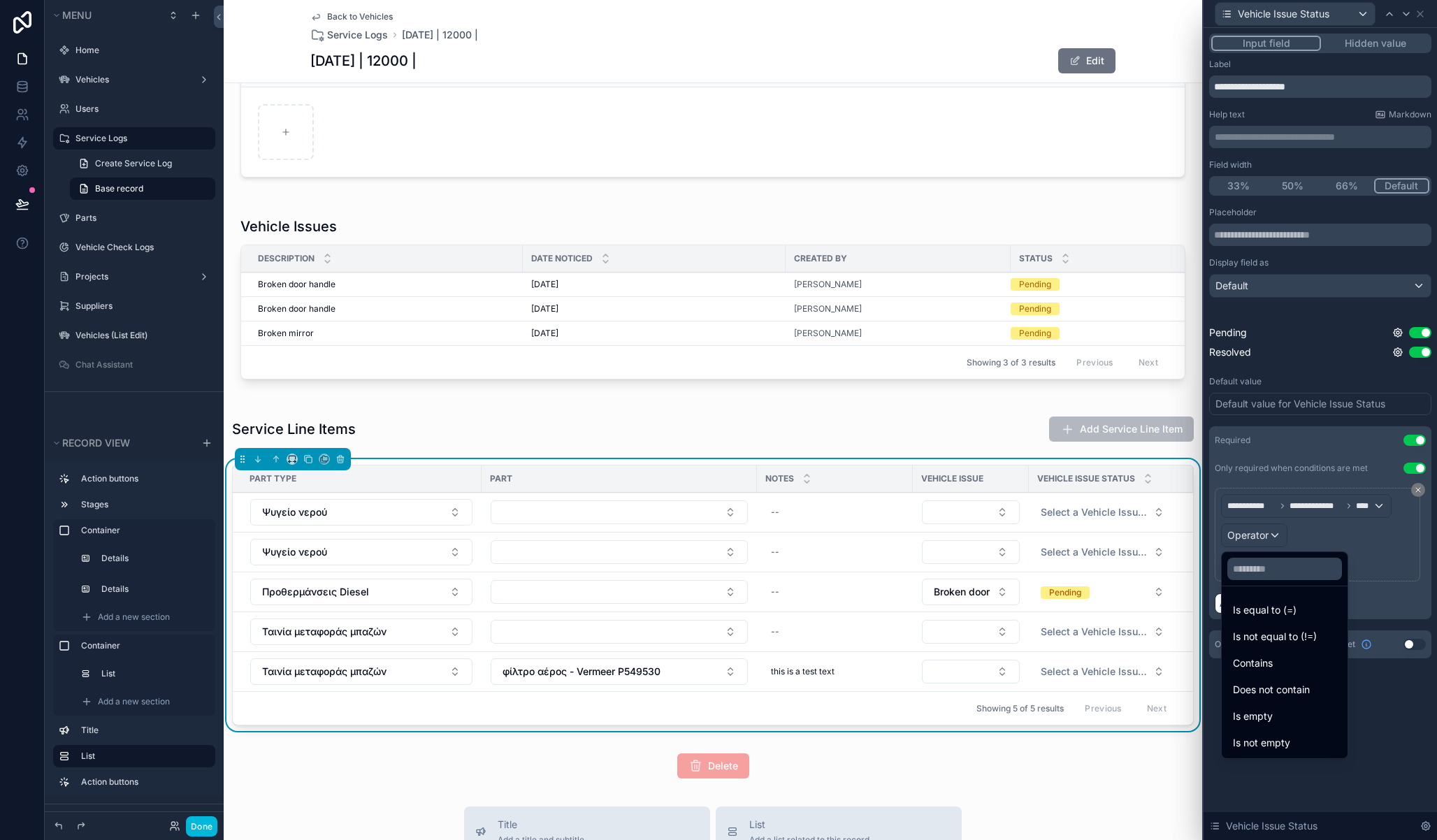
click at [1329, 509] on div at bounding box center [1320, 420] width 233 height 840
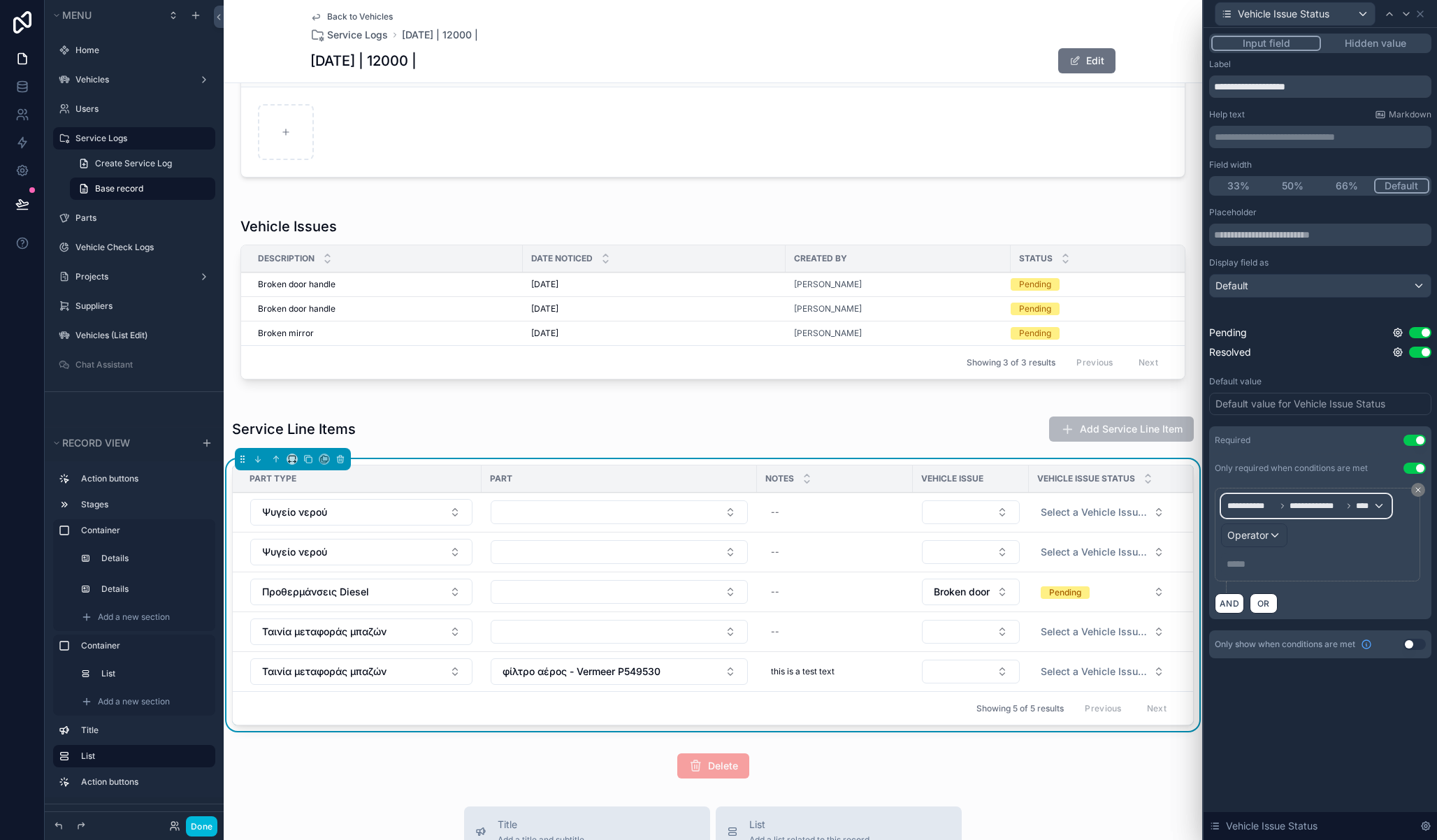
click at [1299, 499] on div "**********" at bounding box center [1306, 506] width 169 height 23
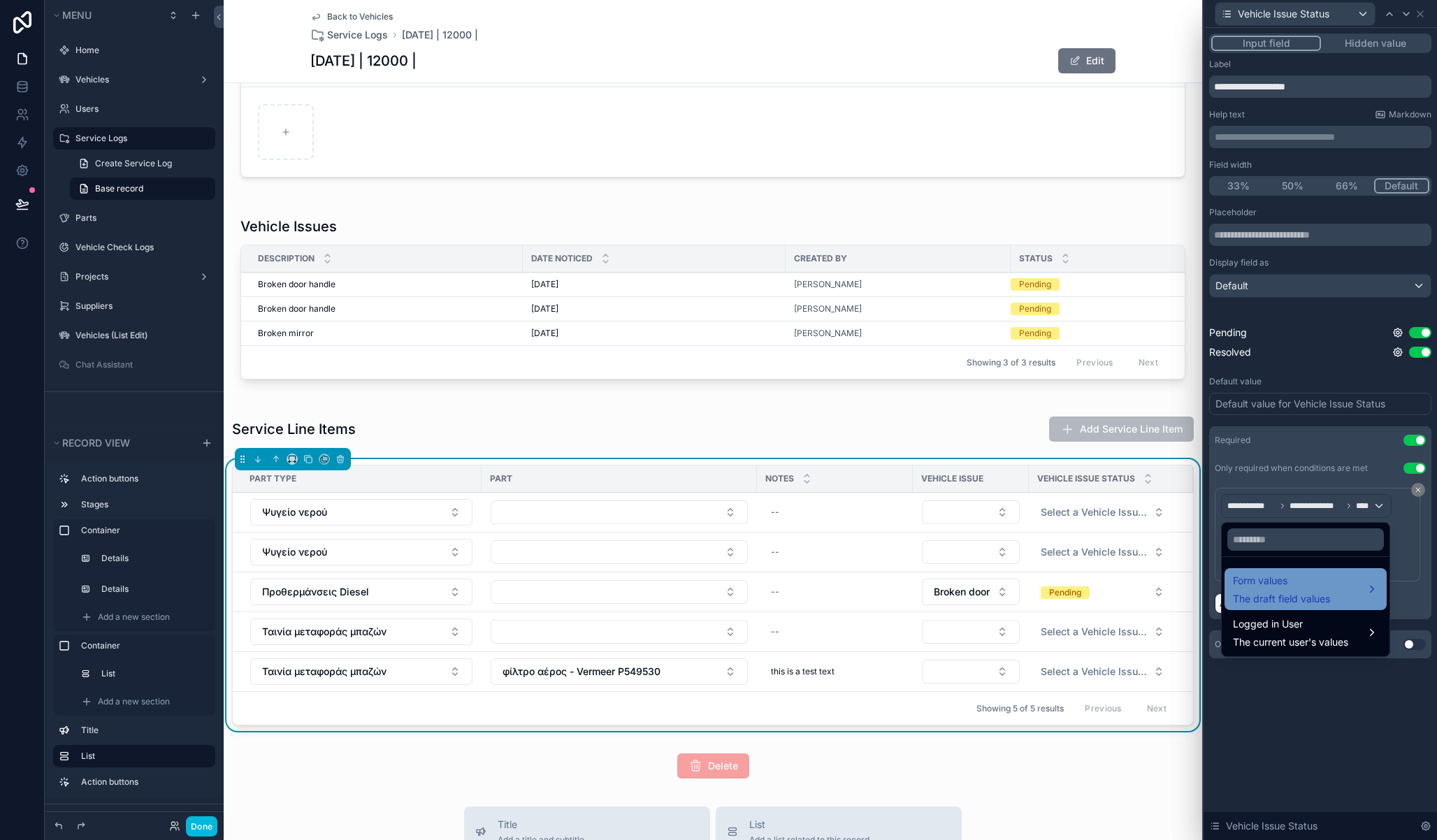
click at [1290, 578] on span "Form values" at bounding box center [1281, 581] width 97 height 17
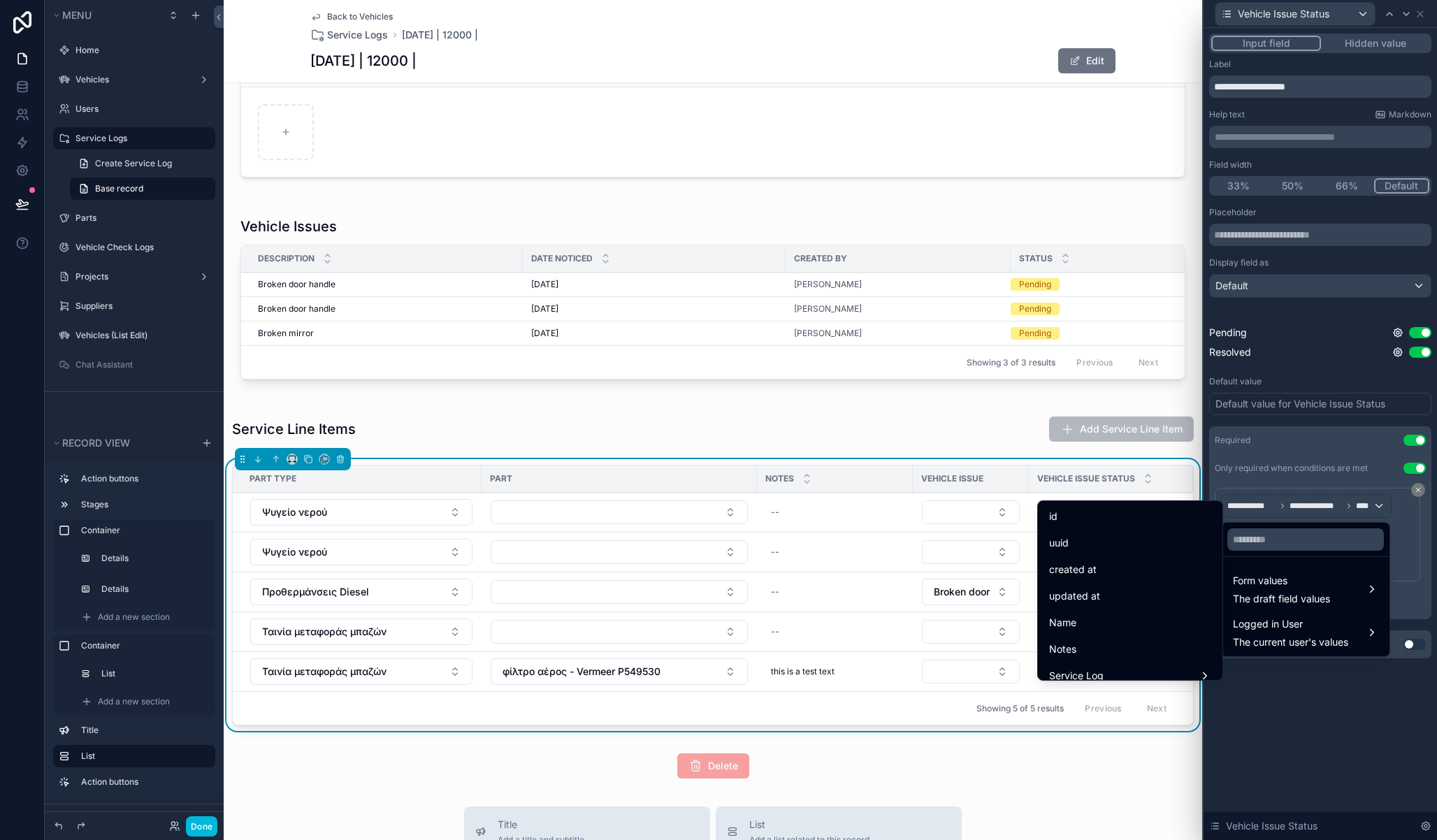
scroll to position [171, 0]
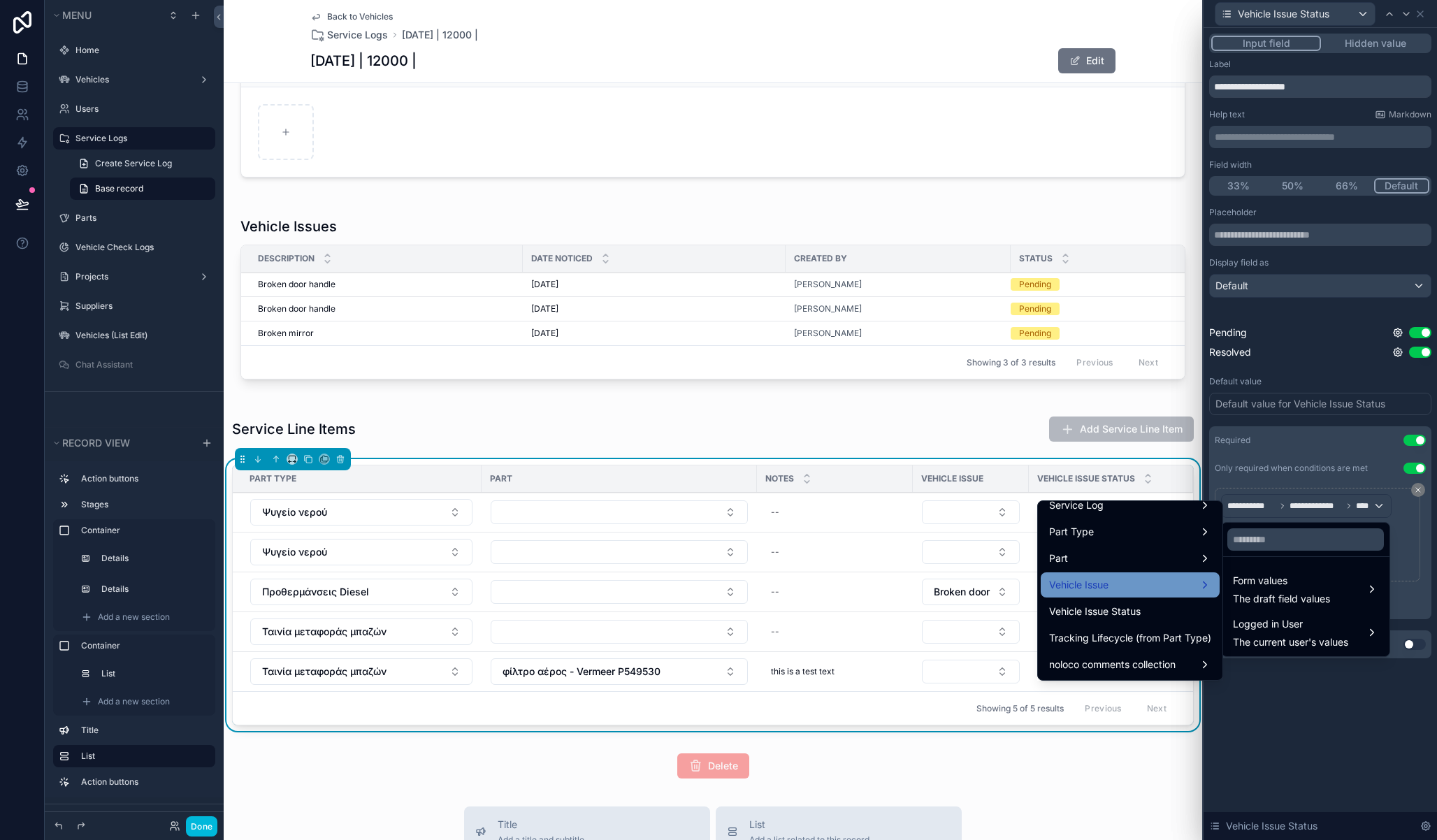
click at [1156, 583] on div "Vehicle Issue" at bounding box center [1130, 585] width 162 height 17
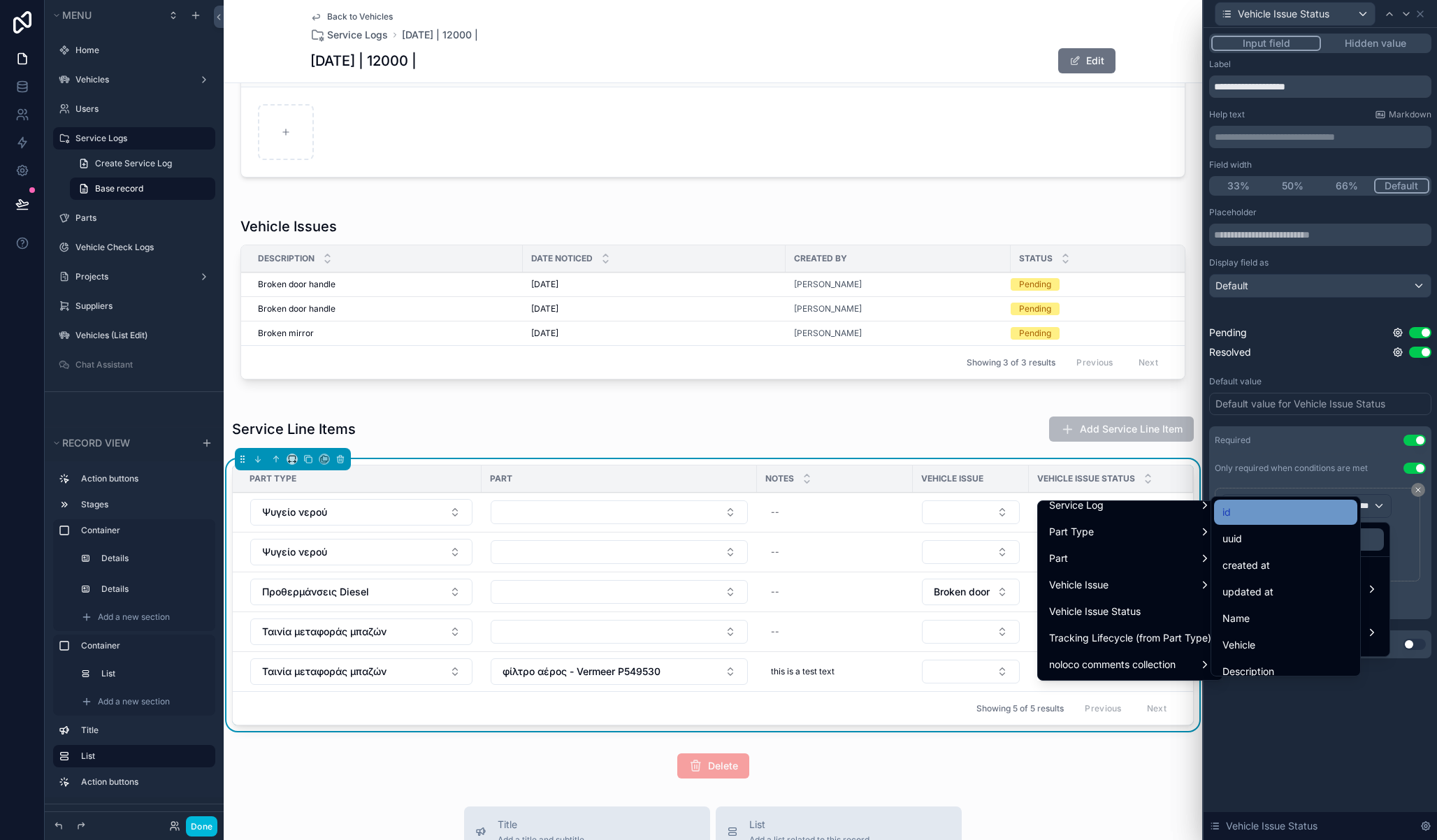
click at [1256, 519] on div "id" at bounding box center [1285, 512] width 126 height 17
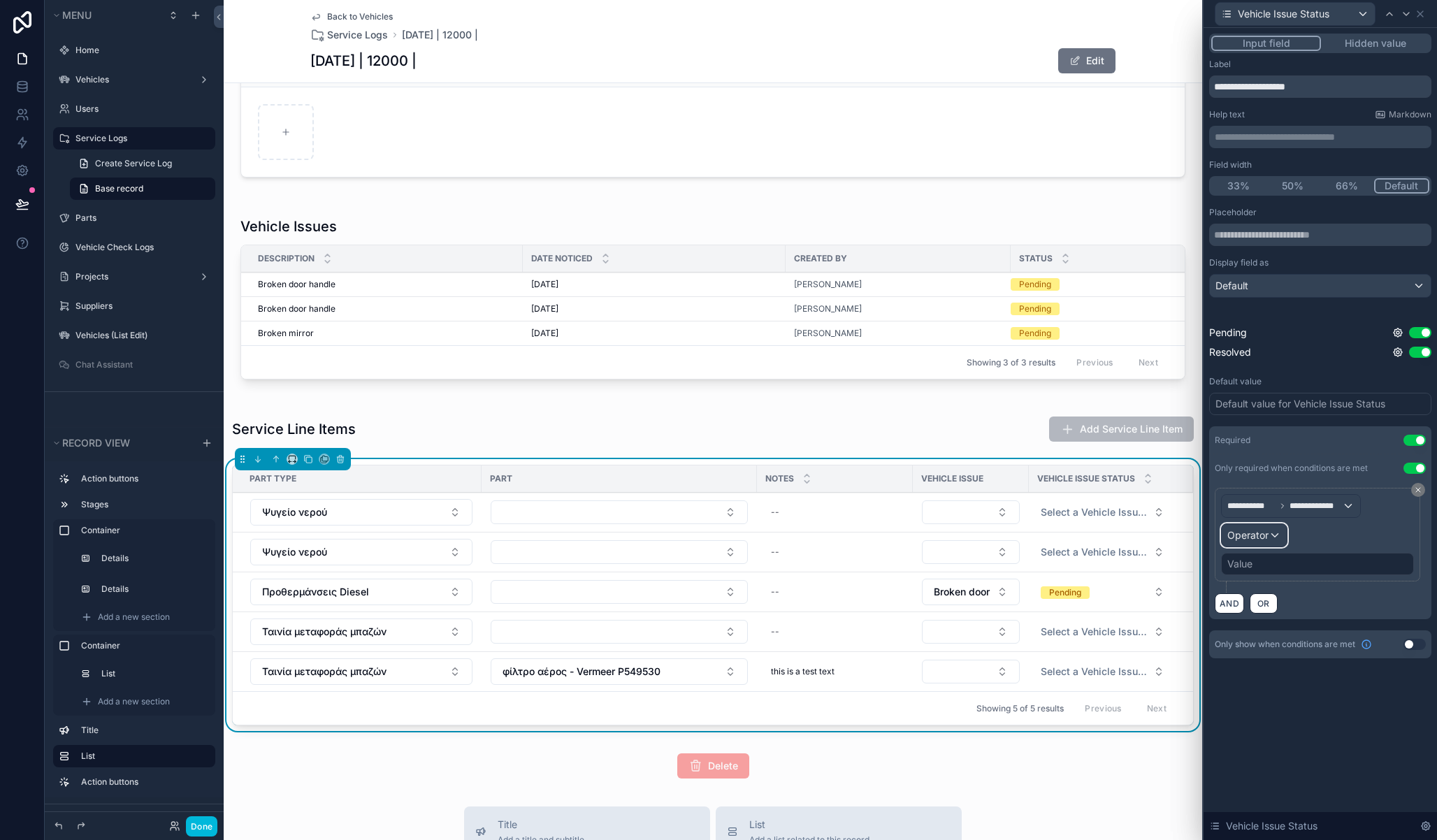
click at [1269, 538] on div "Operator" at bounding box center [1254, 536] width 65 height 23
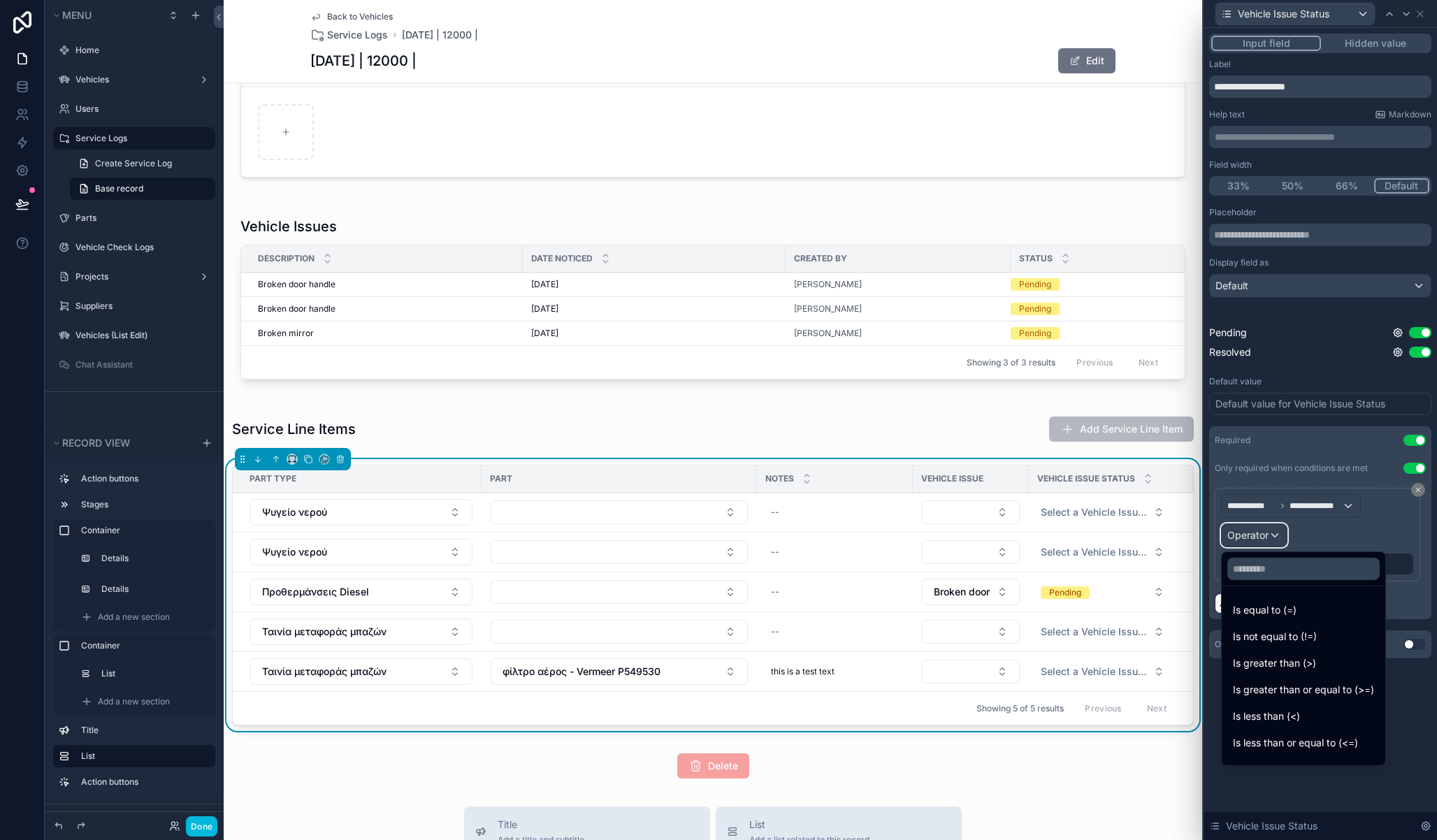
scroll to position [100, 0]
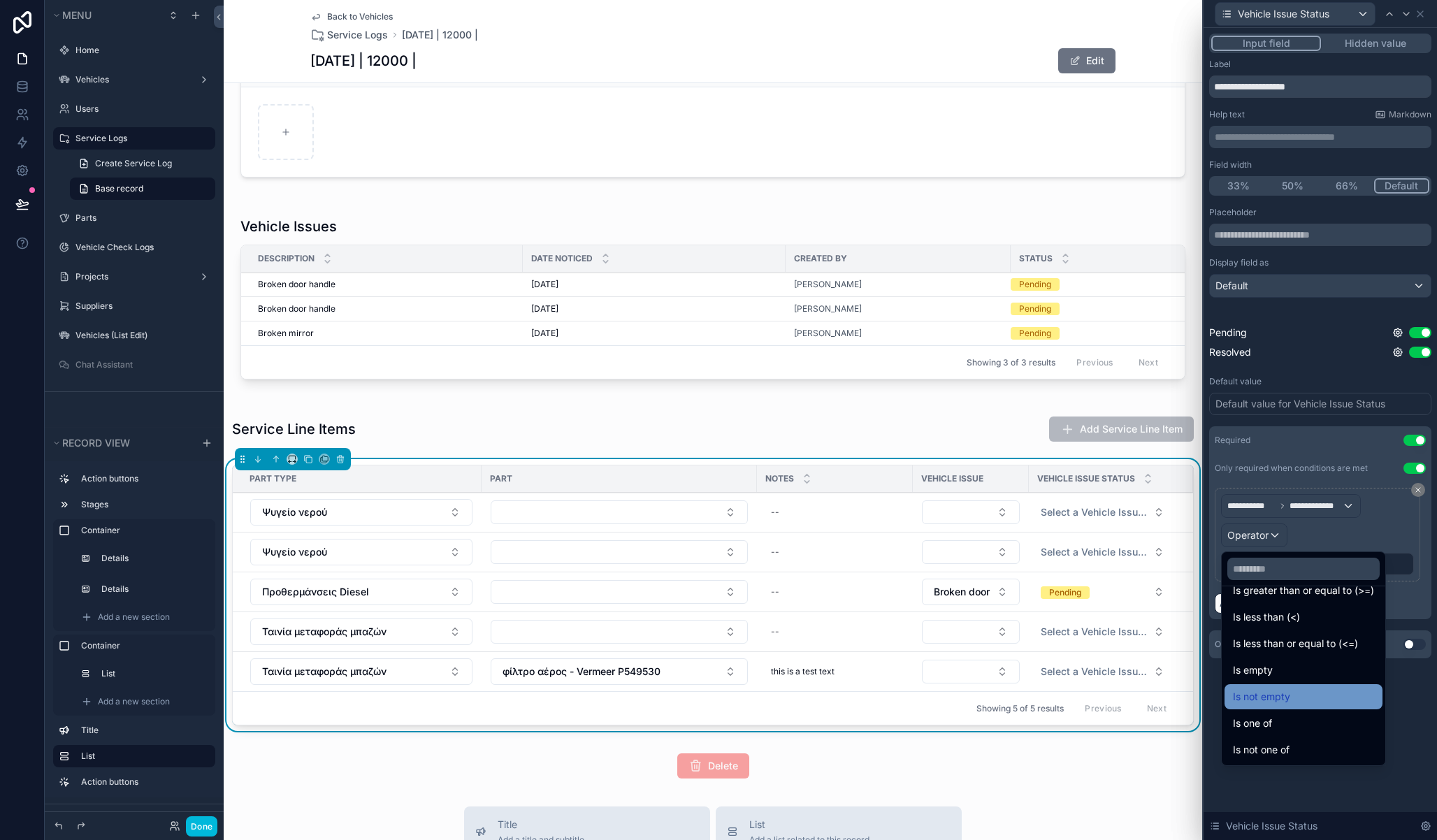
click at [1309, 692] on div "Is not empty" at bounding box center [1303, 697] width 141 height 17
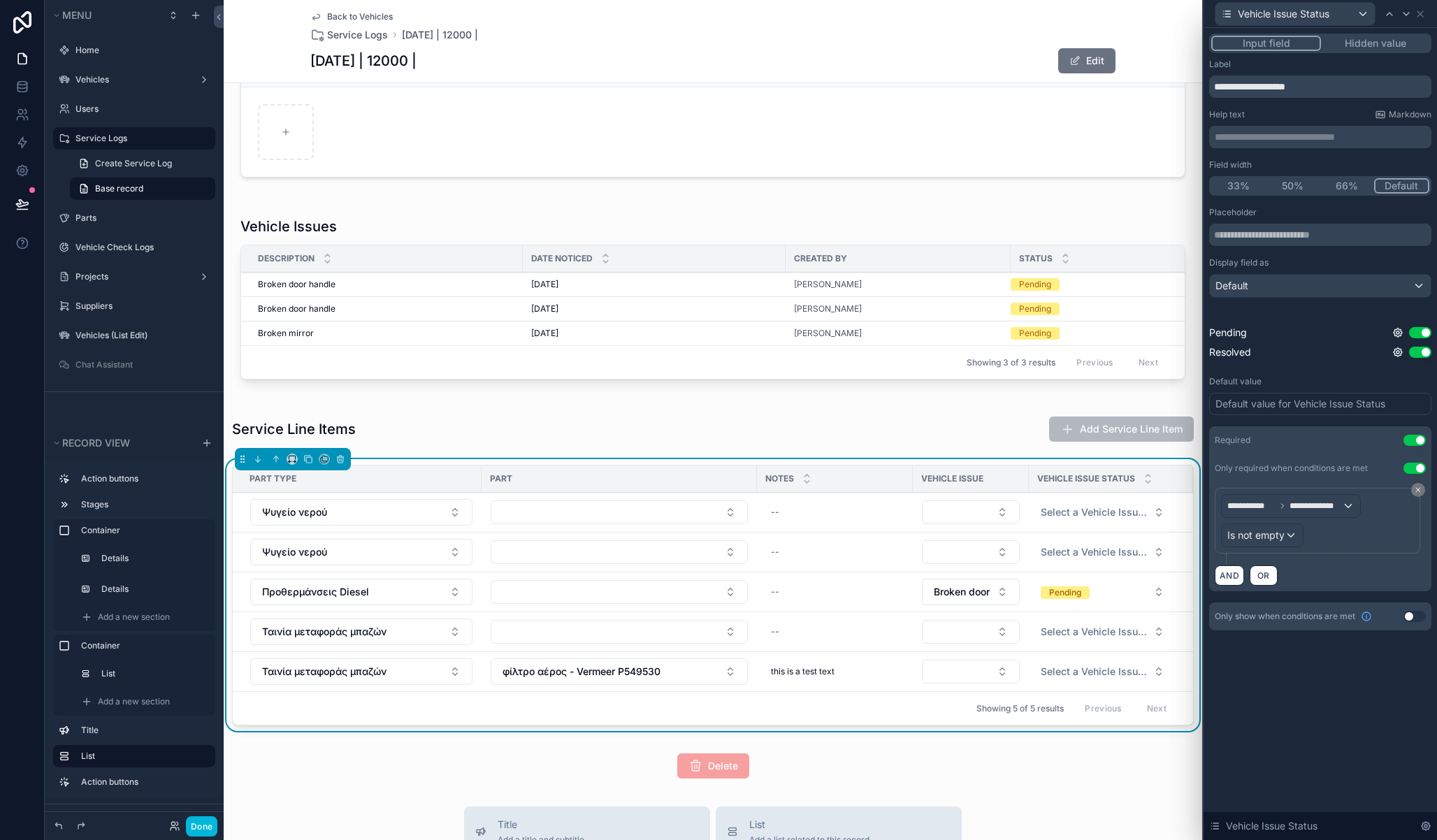
click at [1314, 740] on div "**********" at bounding box center [1320, 433] width 233 height 812
click at [207, 828] on button "Done" at bounding box center [201, 826] width 31 height 20
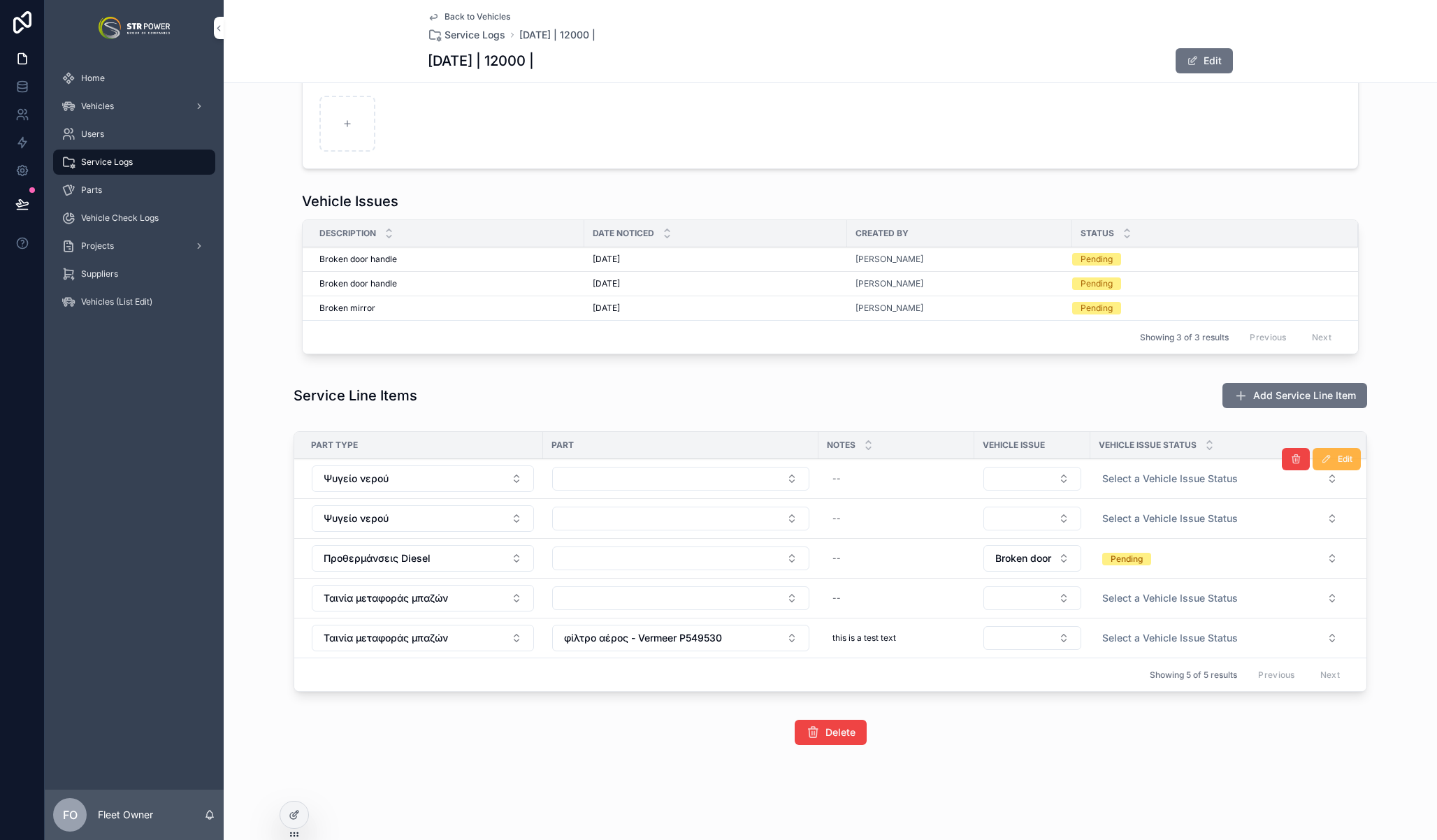
click at [1343, 463] on span "Edit" at bounding box center [1344, 459] width 14 height 11
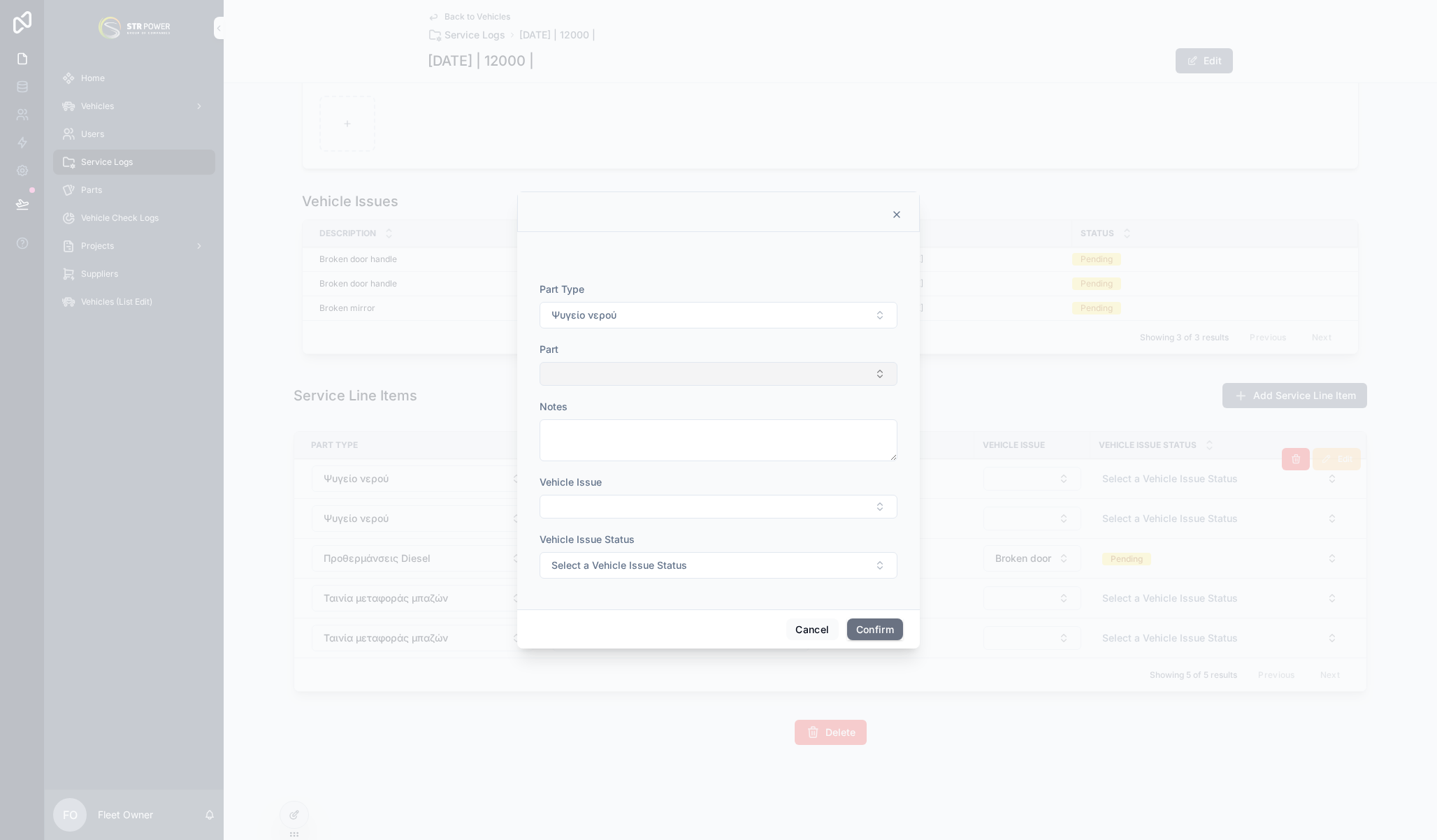
click at [672, 370] on button "Select Button" at bounding box center [718, 374] width 358 height 24
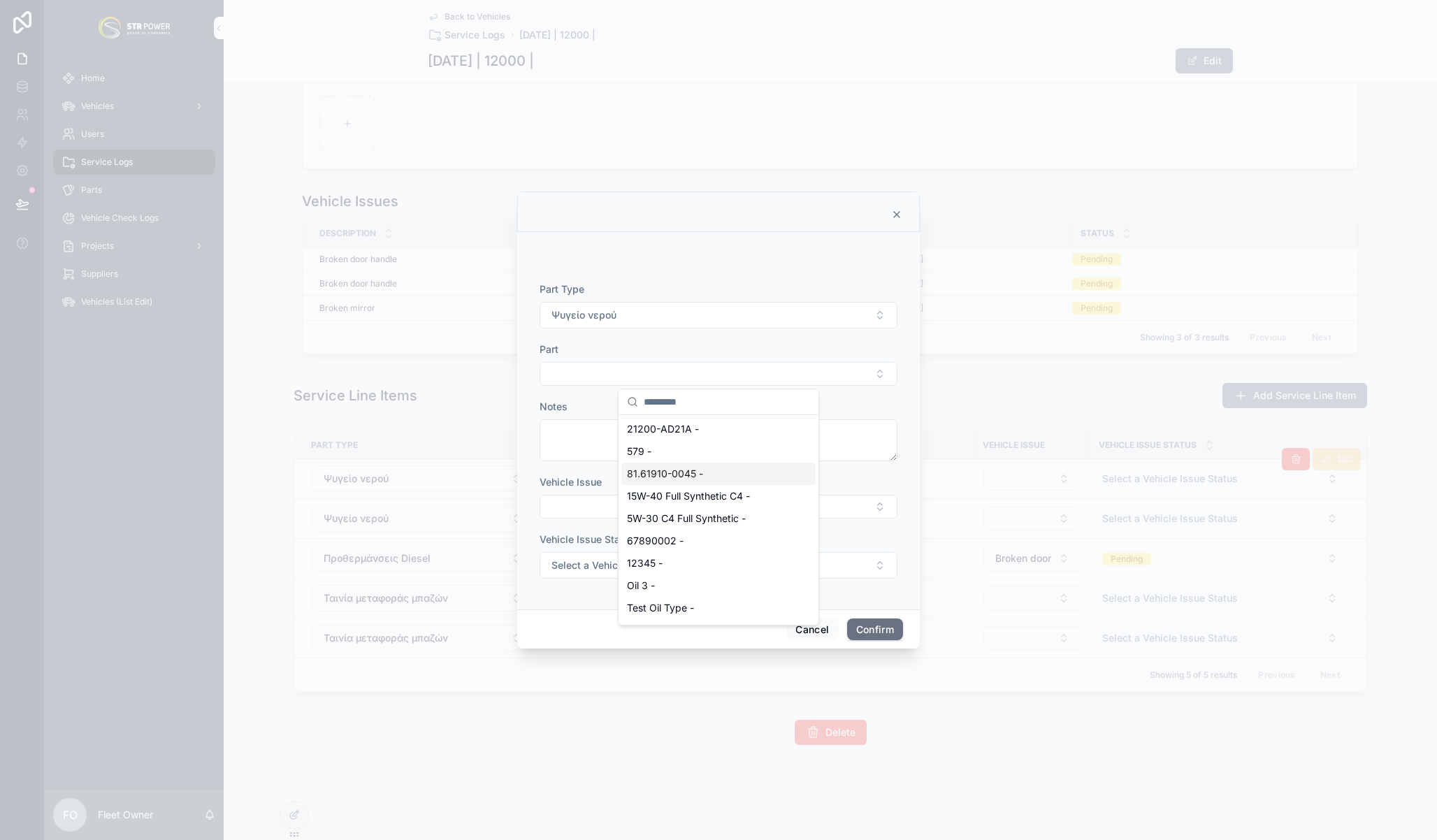
click at [683, 481] on div "81.61910-0045 -" at bounding box center [718, 474] width 194 height 23
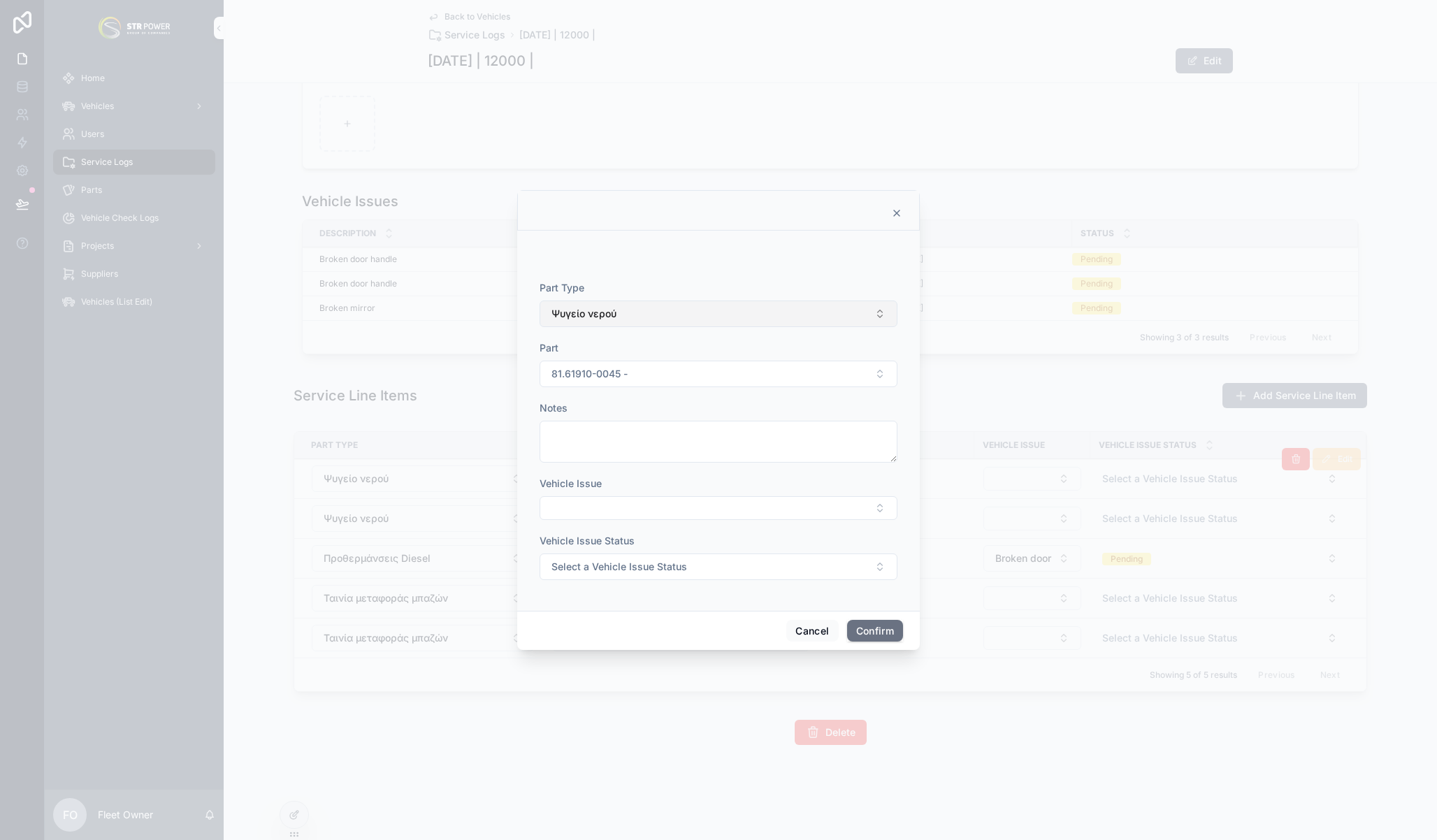
click at [660, 320] on button "Ψυγείο νερού" at bounding box center [718, 314] width 358 height 27
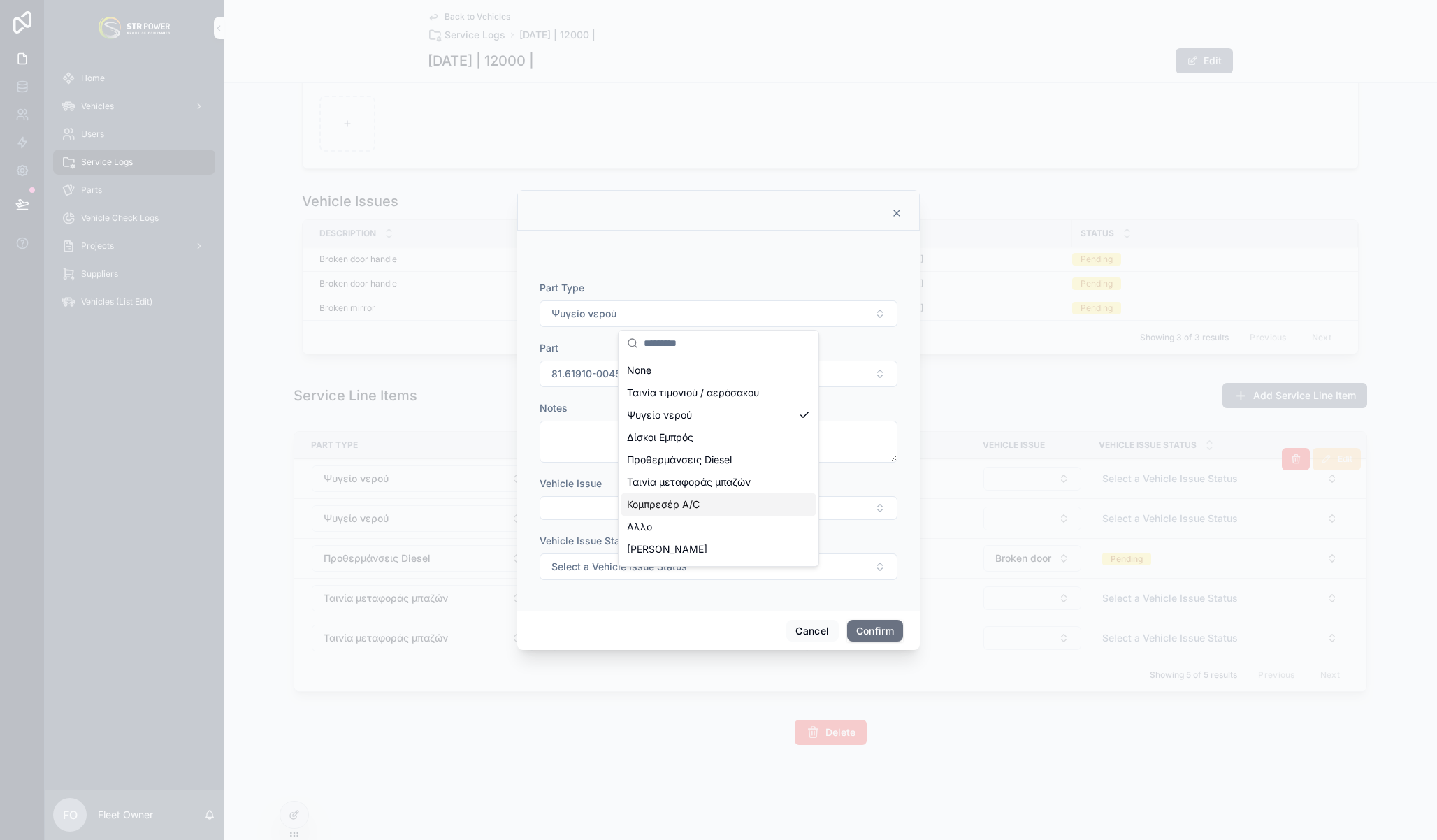
scroll to position [102, 0]
click at [684, 401] on span "Κομπρεσέρ A/C" at bounding box center [663, 402] width 73 height 14
click at [670, 517] on button "Select Button" at bounding box center [718, 507] width 358 height 24
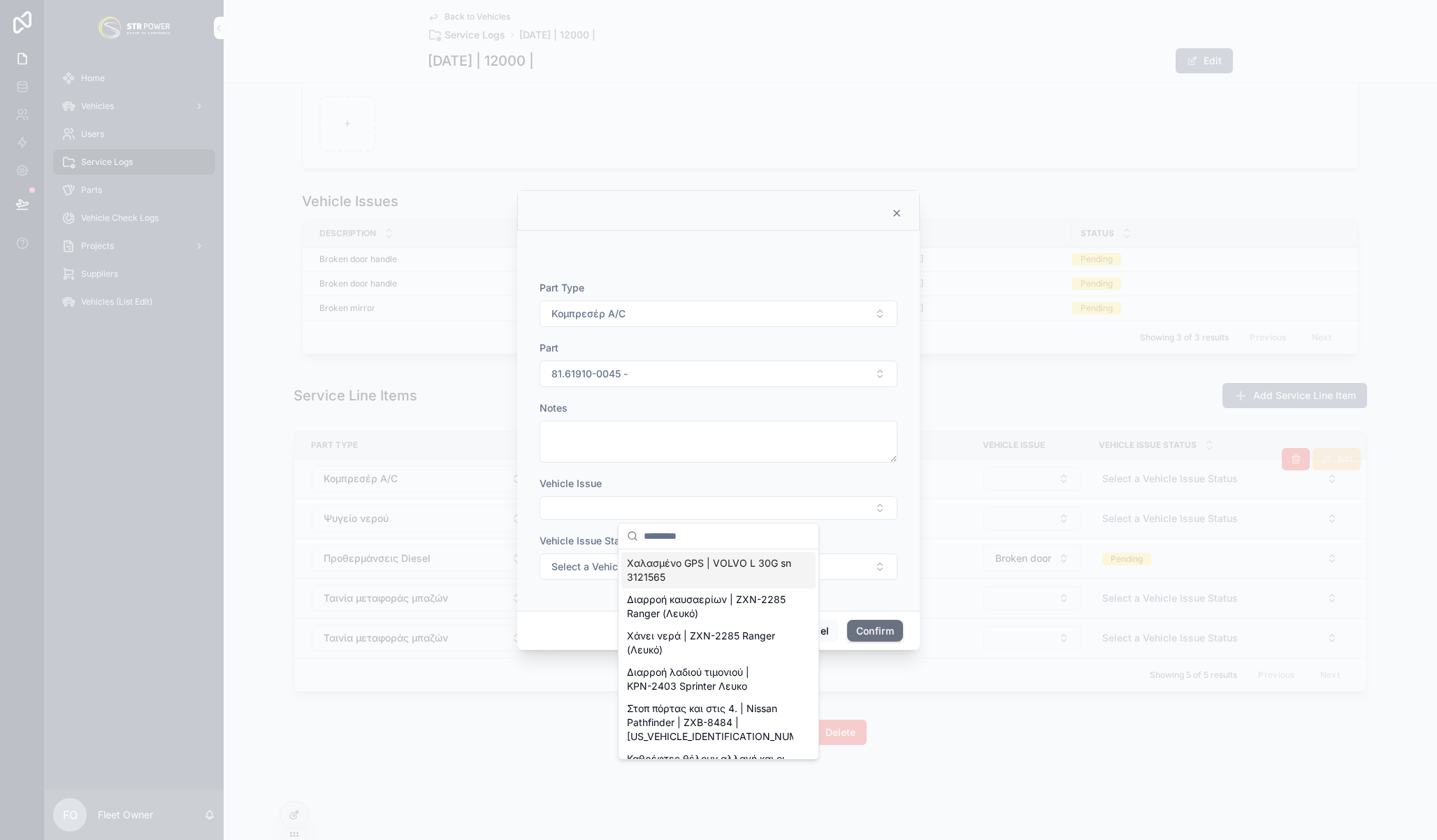
click at [750, 573] on span "Χαλασμένο GPS | VOLVO L 30G sn 3121565" at bounding box center [709, 570] width 166 height 27
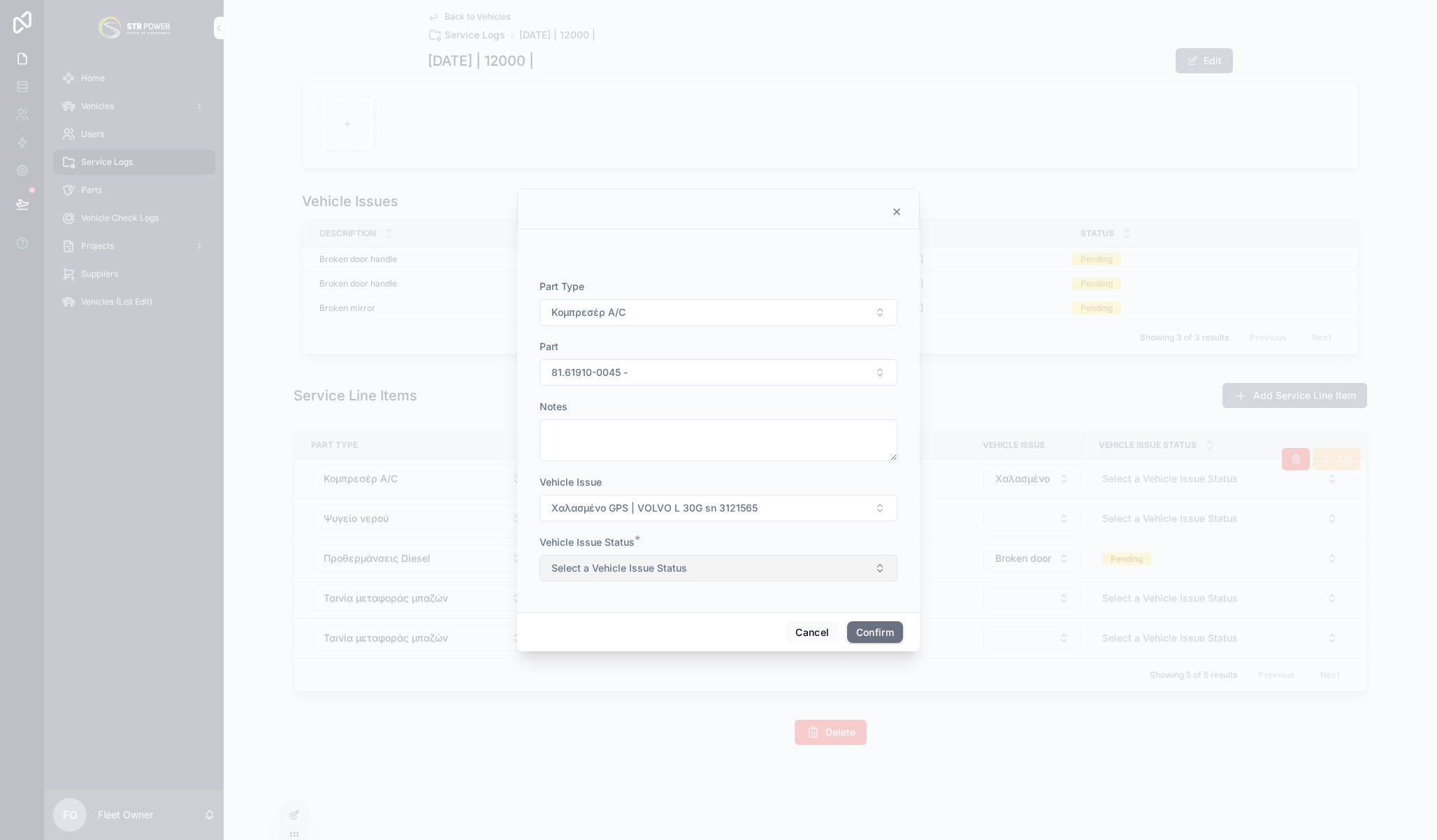
click at [663, 561] on span "Select a Vehicle Issue Status" at bounding box center [618, 568] width 136 height 14
click at [672, 546] on div "Vehicle Issue Status *" at bounding box center [718, 541] width 358 height 14
click at [676, 521] on div "Part Type Κομπρεσέρ A/C Part 81.61910-0045 - Notes Vehicle Issue Χαλασμένο GPS …" at bounding box center [718, 437] width 358 height 316
click at [680, 506] on span "Χαλασμένο GPS | VOLVO L 30G sn 3121565" at bounding box center [654, 507] width 206 height 14
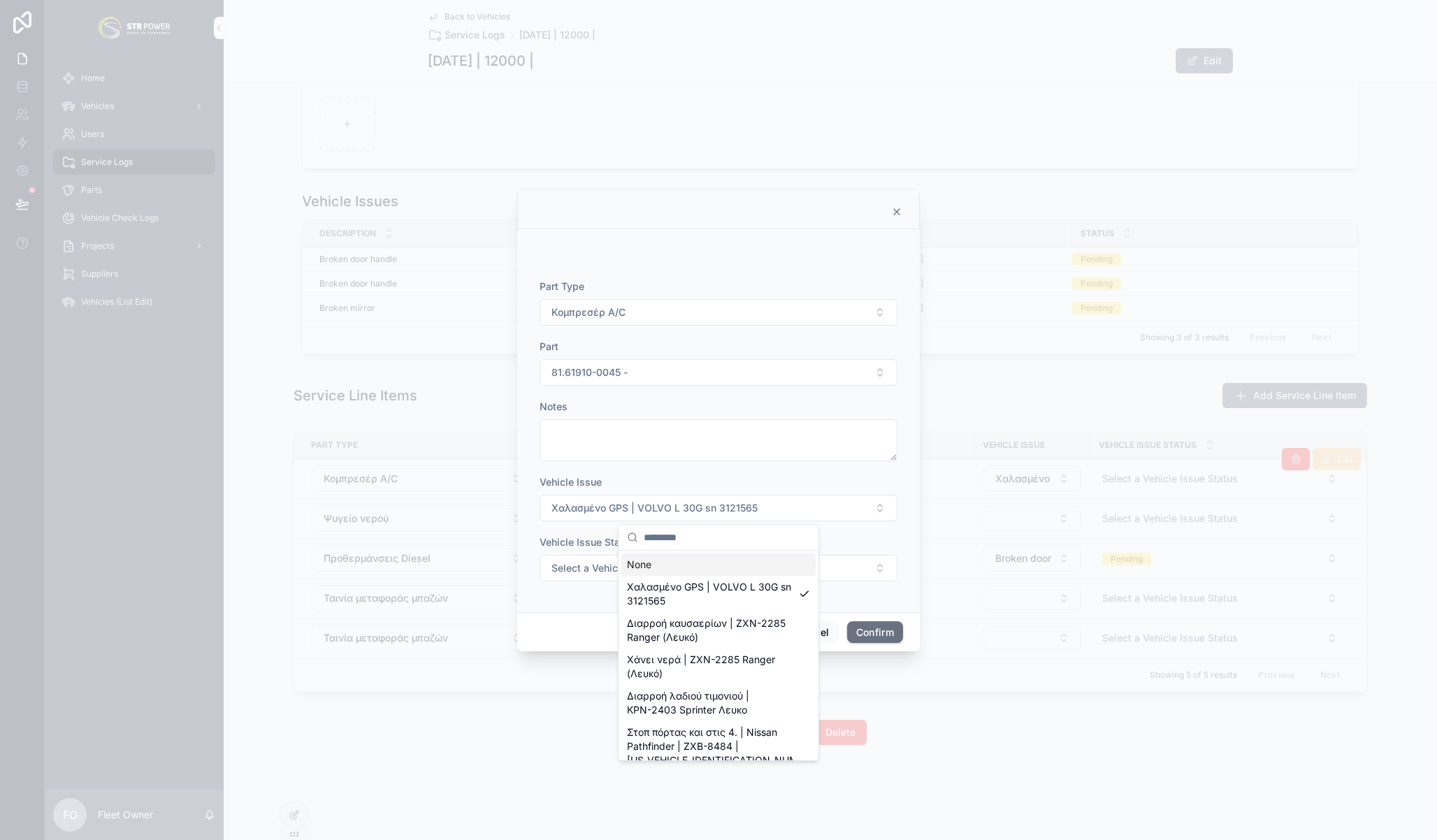
click at [826, 540] on div "Vehicle Issue Status *" at bounding box center [718, 541] width 358 height 14
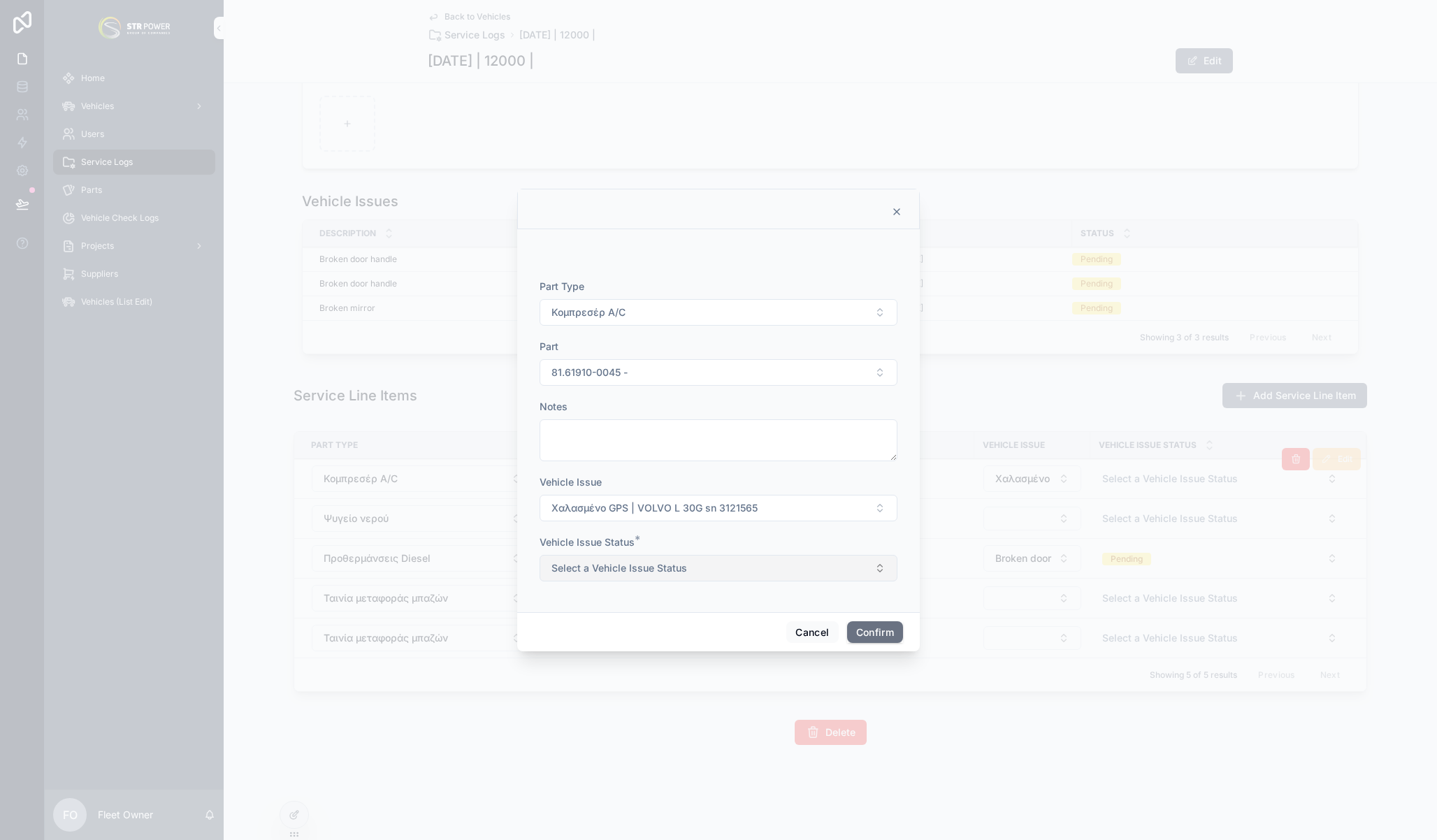
click at [682, 571] on span "Select a Vehicle Issue Status" at bounding box center [618, 568] width 136 height 14
click at [699, 623] on div "Pending" at bounding box center [718, 624] width 194 height 21
click at [866, 639] on button "Confirm" at bounding box center [875, 632] width 56 height 23
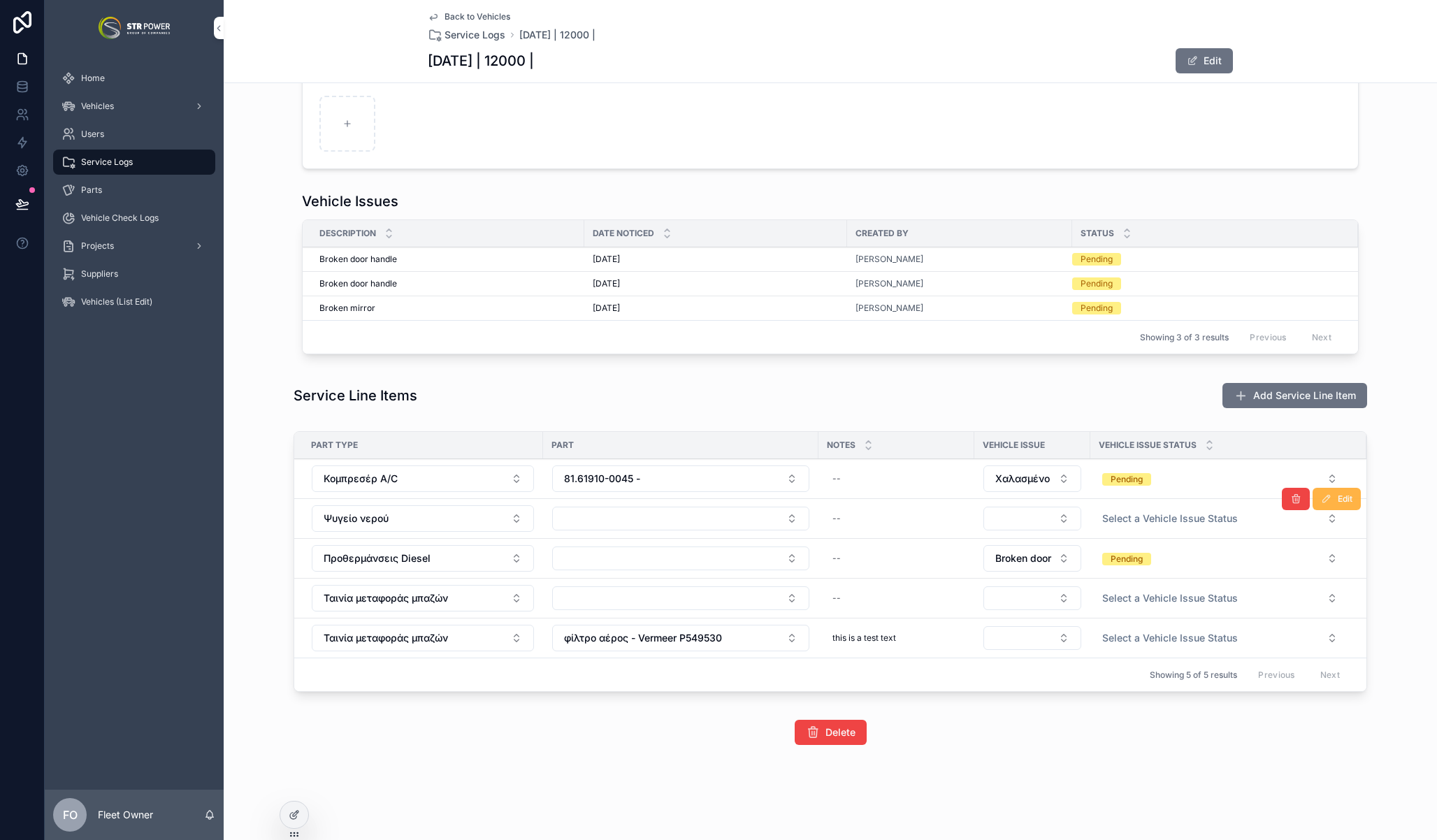
click at [1343, 503] on span "Edit" at bounding box center [1344, 499] width 14 height 11
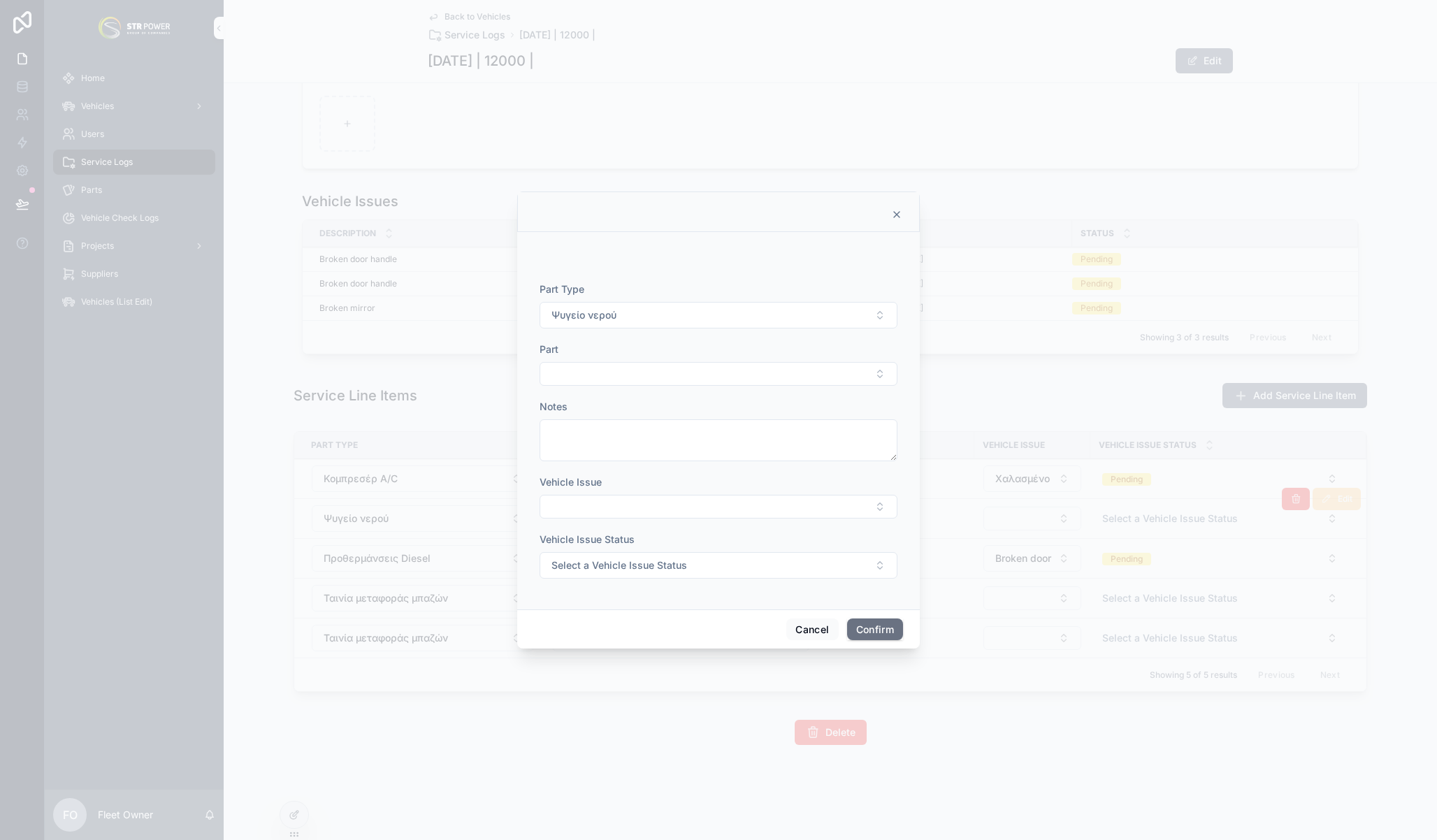
click at [680, 391] on div "Part Type Ψυγείο νερού Part Notes Vehicle Issue Vehicle Issue Status Select a V…" at bounding box center [718, 437] width 358 height 310
click at [896, 211] on icon at bounding box center [897, 214] width 11 height 11
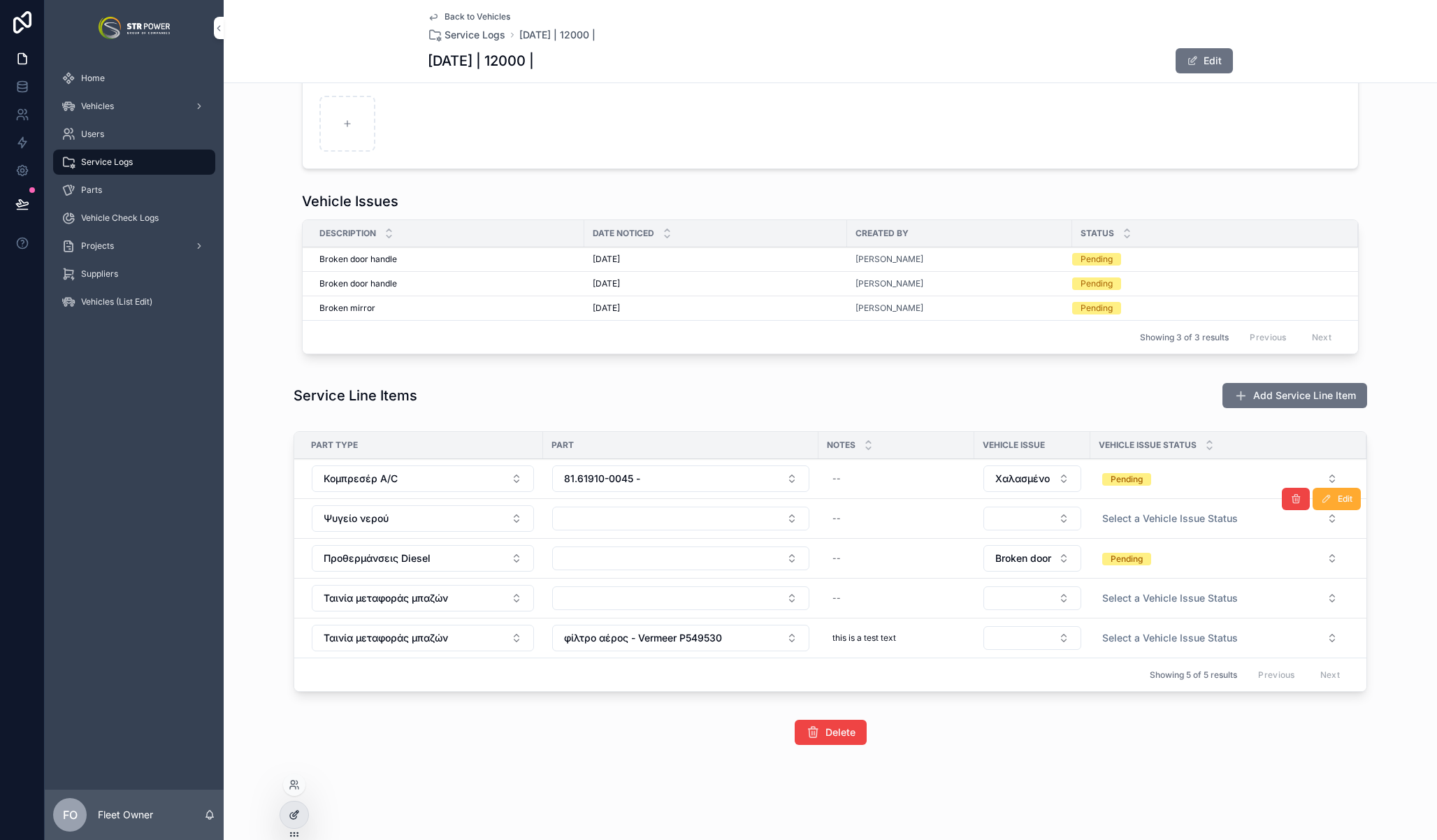
click at [292, 813] on icon at bounding box center [294, 814] width 11 height 11
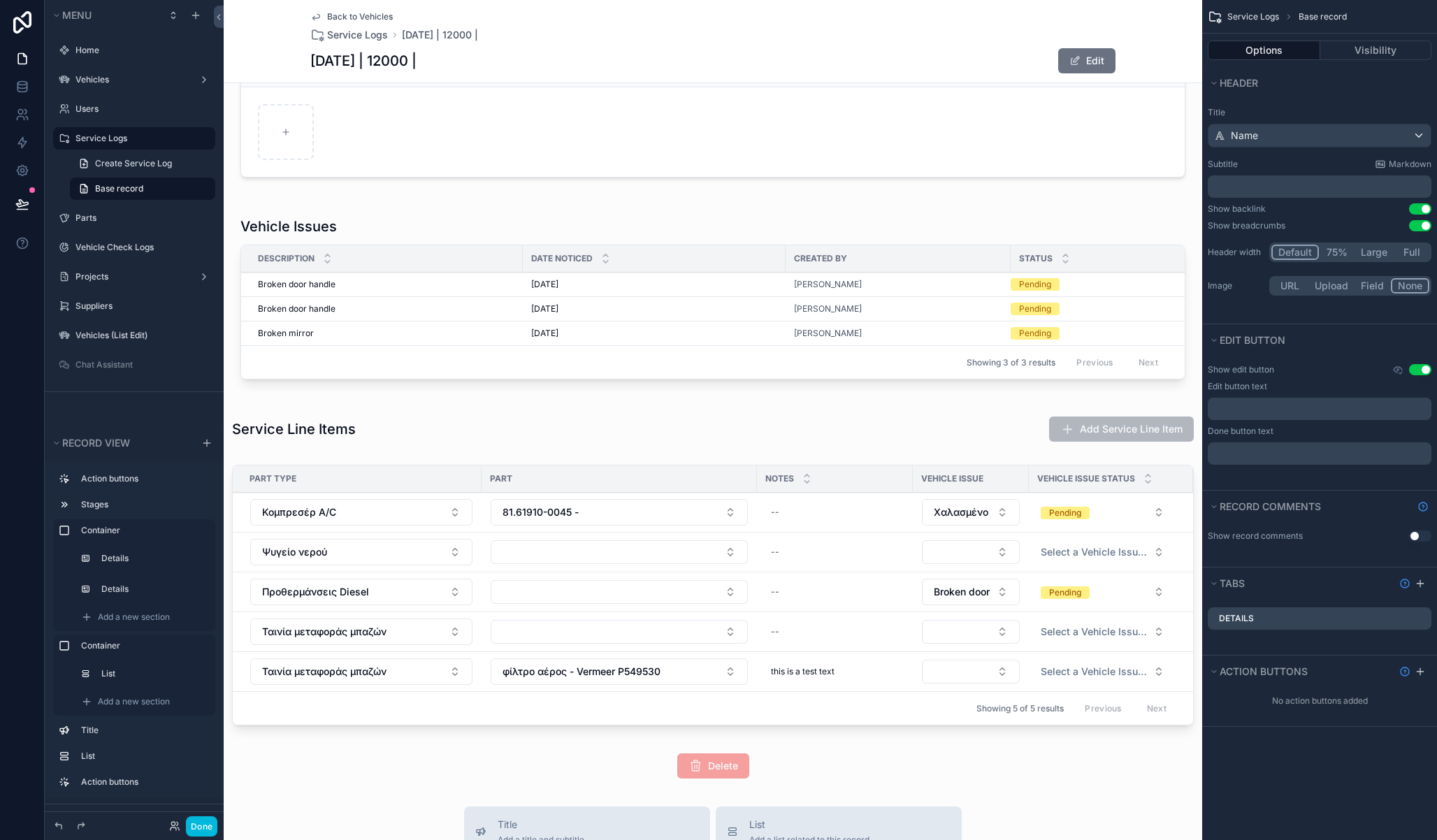
click at [989, 468] on div "**********" at bounding box center [713, 218] width 979 height 1131
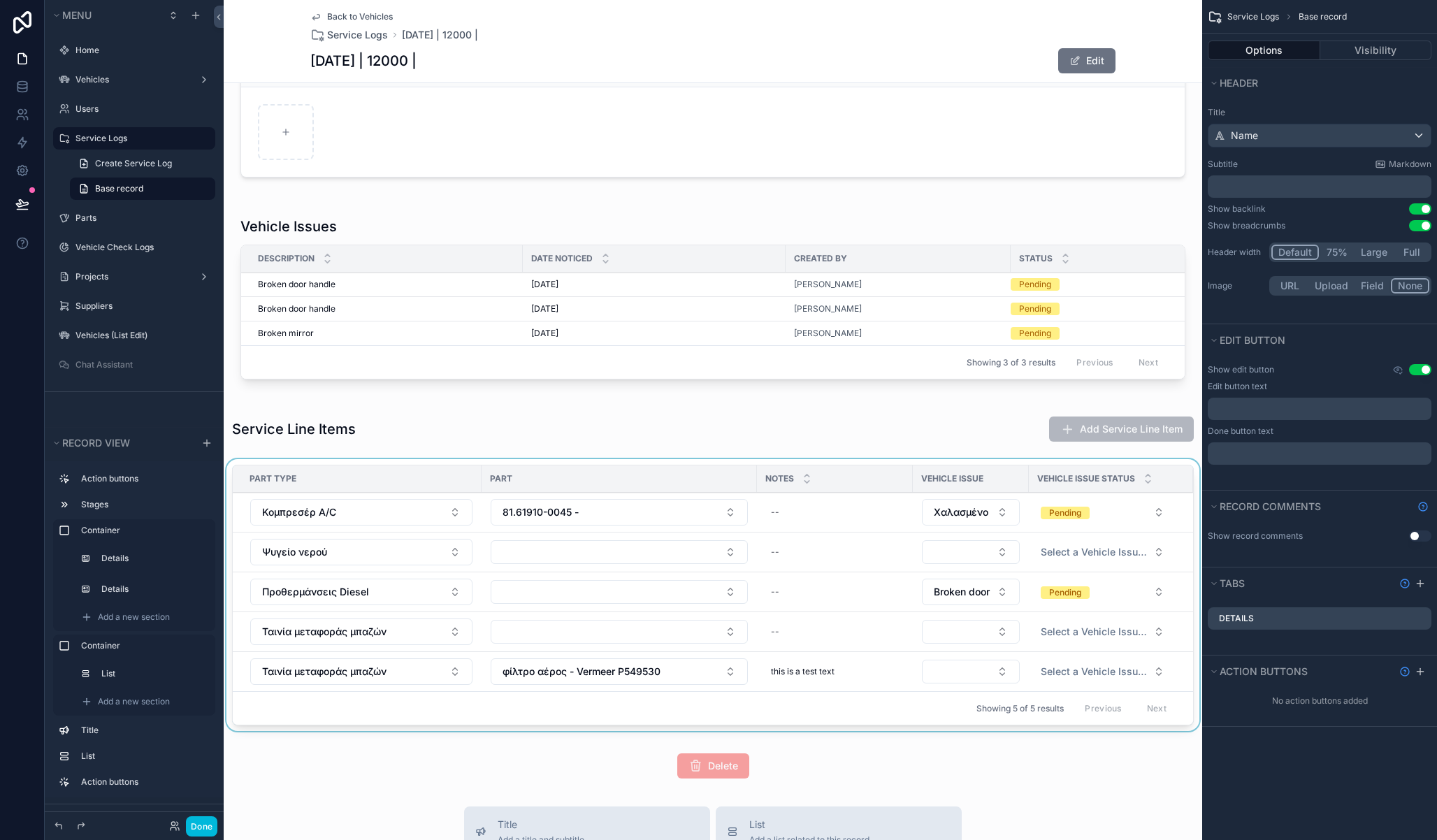
click at [987, 473] on div "scrollable content" at bounding box center [713, 597] width 979 height 278
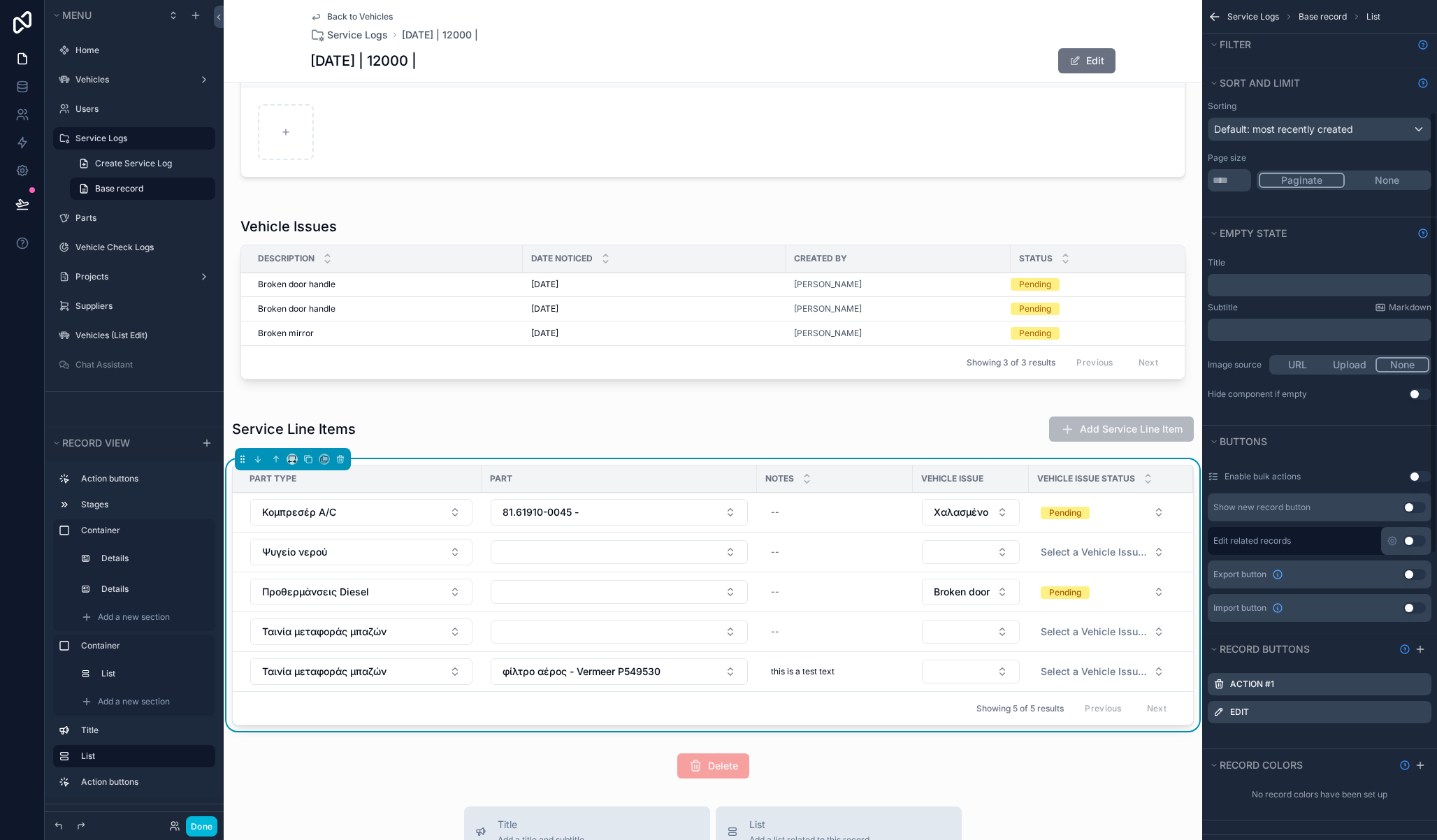
scroll to position [173, 0]
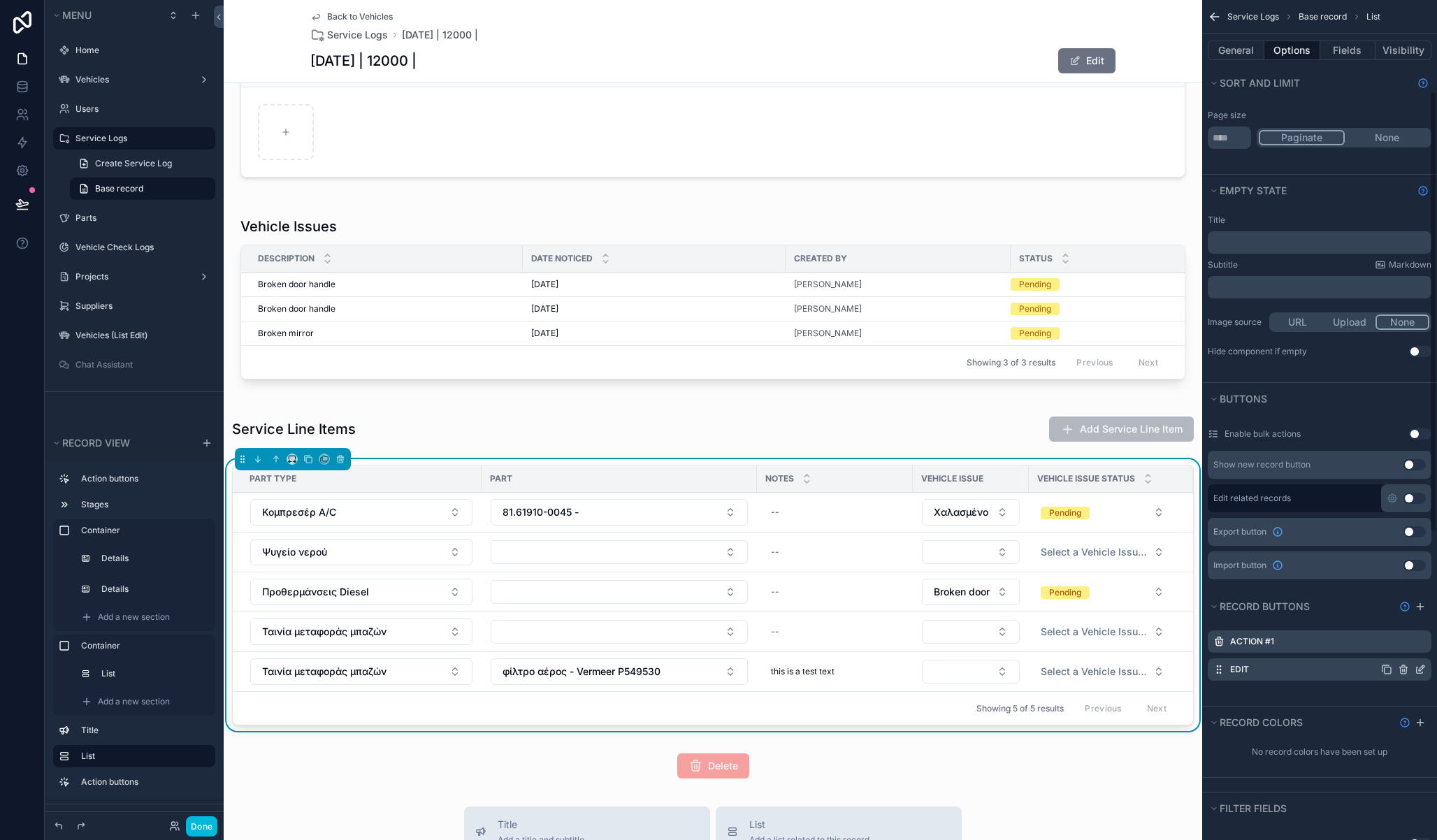
click at [1418, 668] on icon "scrollable content" at bounding box center [1421, 669] width 11 height 11
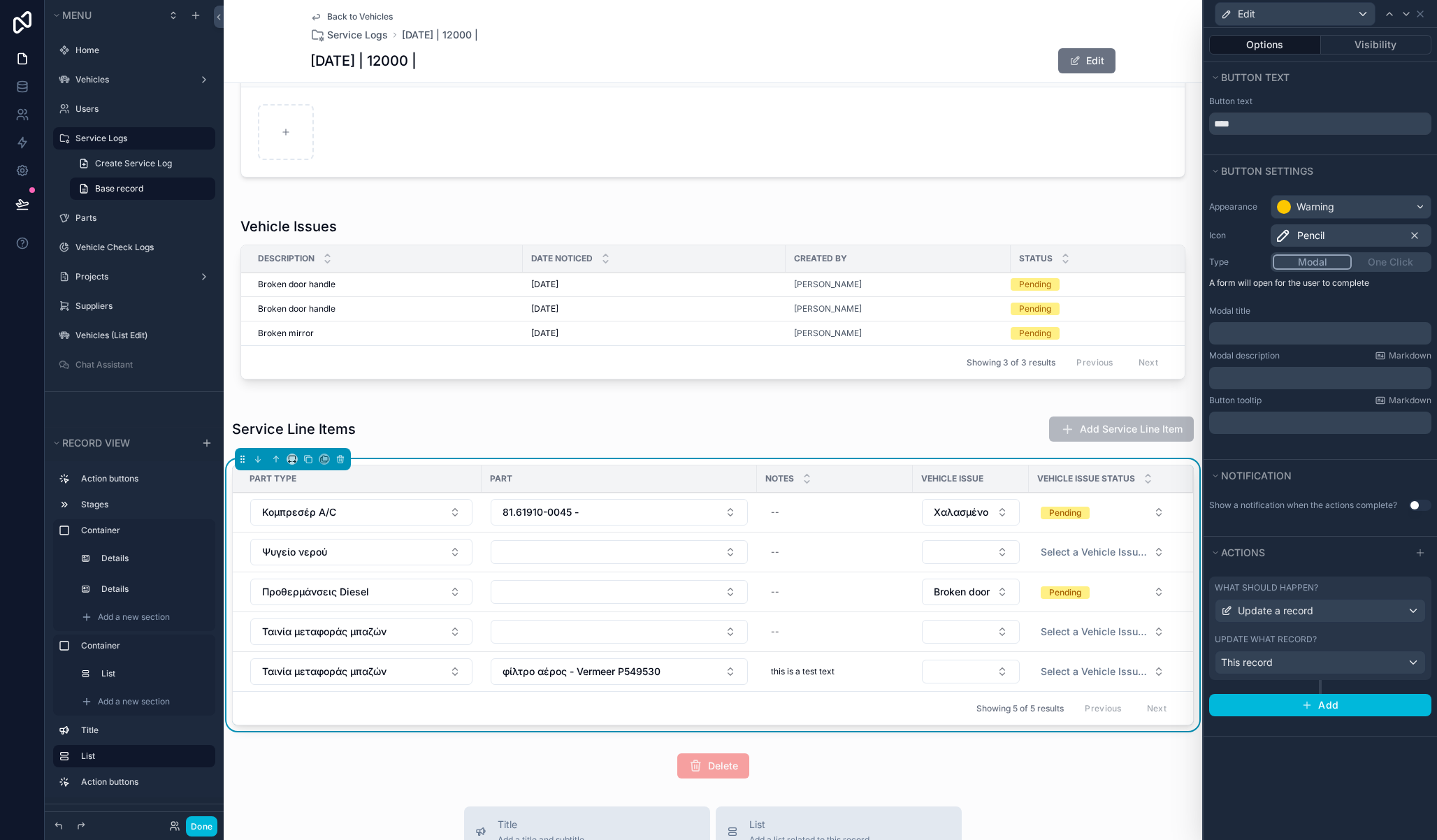
click at [1263, 344] on div "﻿" at bounding box center [1320, 334] width 222 height 23
click at [1269, 334] on p "﻿" at bounding box center [1321, 333] width 213 height 14
click at [525, 747] on div "**********" at bounding box center [713, 218] width 979 height 1131
click at [213, 830] on button "Done" at bounding box center [201, 826] width 31 height 20
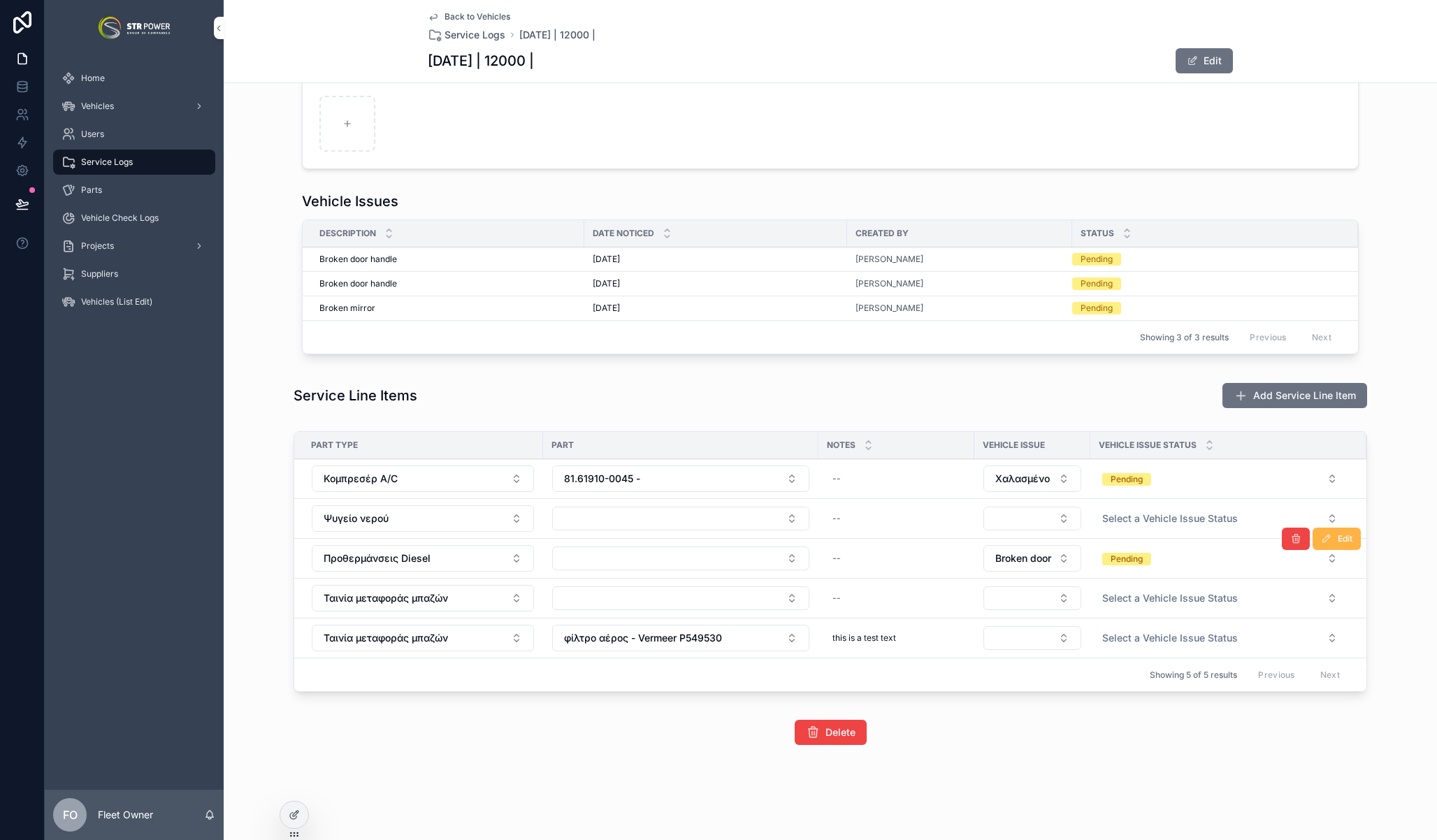
click at [1327, 545] on button "Edit" at bounding box center [1336, 539] width 48 height 23
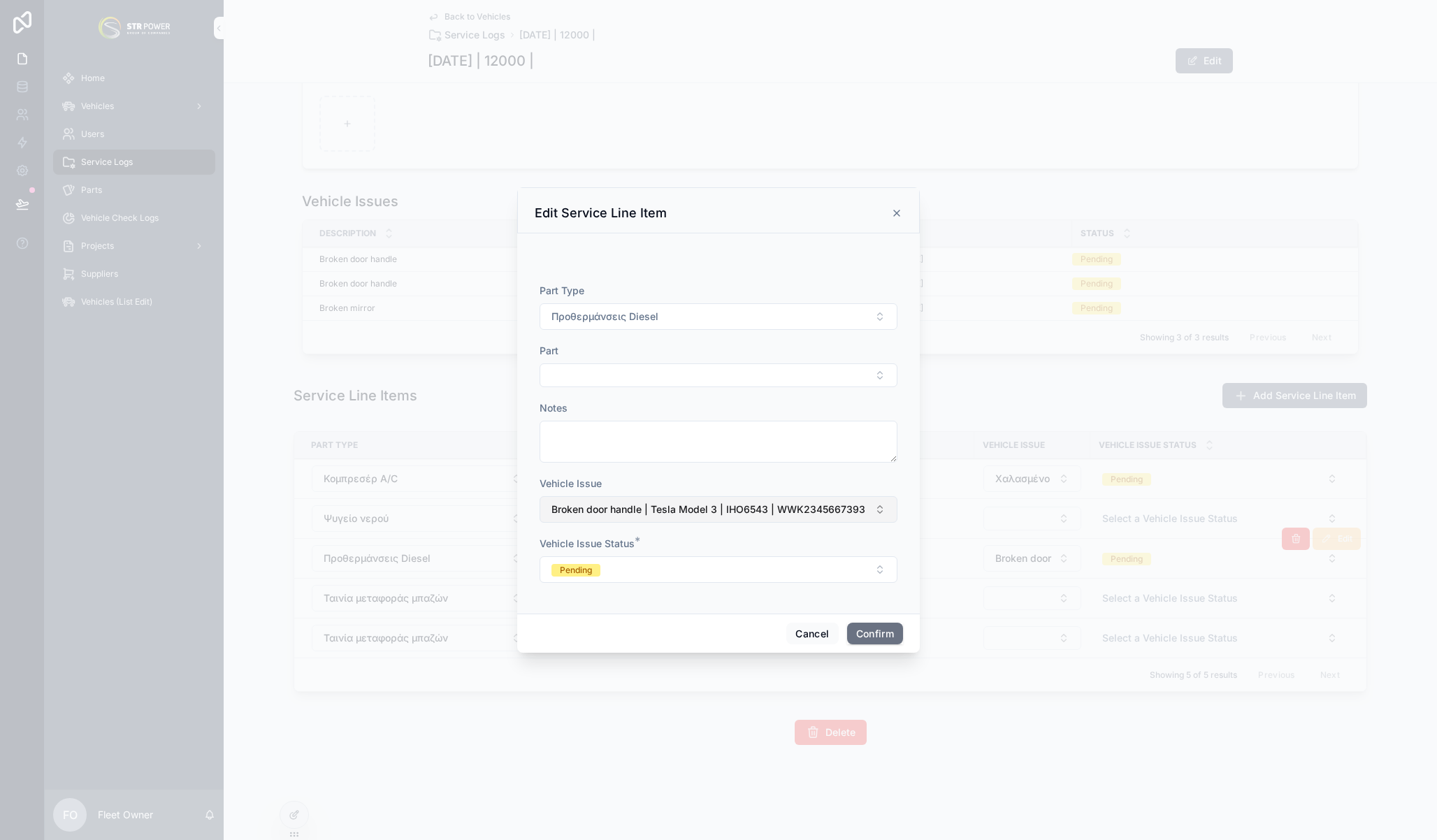
click at [692, 510] on span "Broken door handle | Tesla Model 3 | IHO6543 | WWK2345667393" at bounding box center [708, 509] width 314 height 14
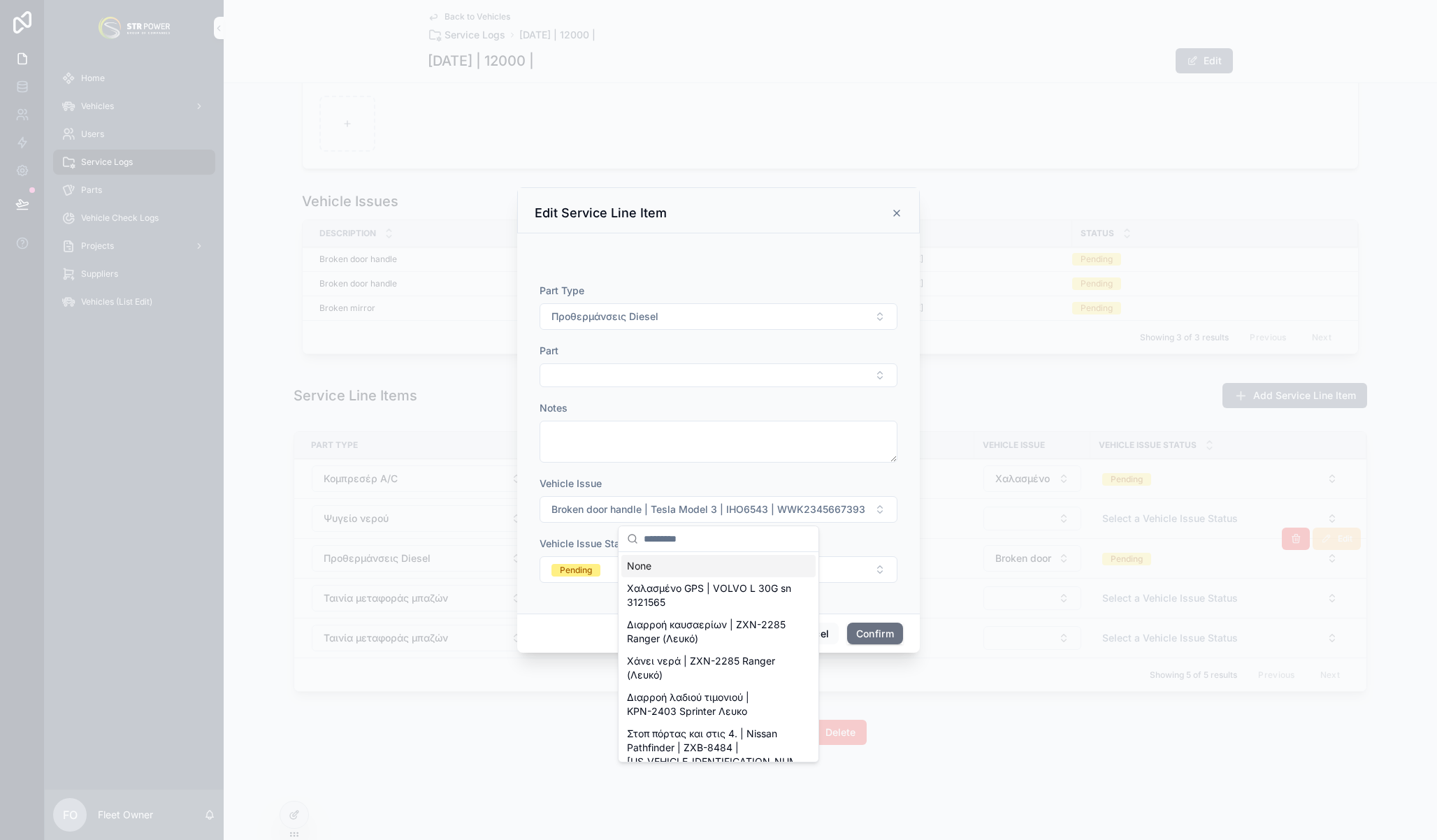
click at [658, 564] on div "None" at bounding box center [718, 566] width 194 height 23
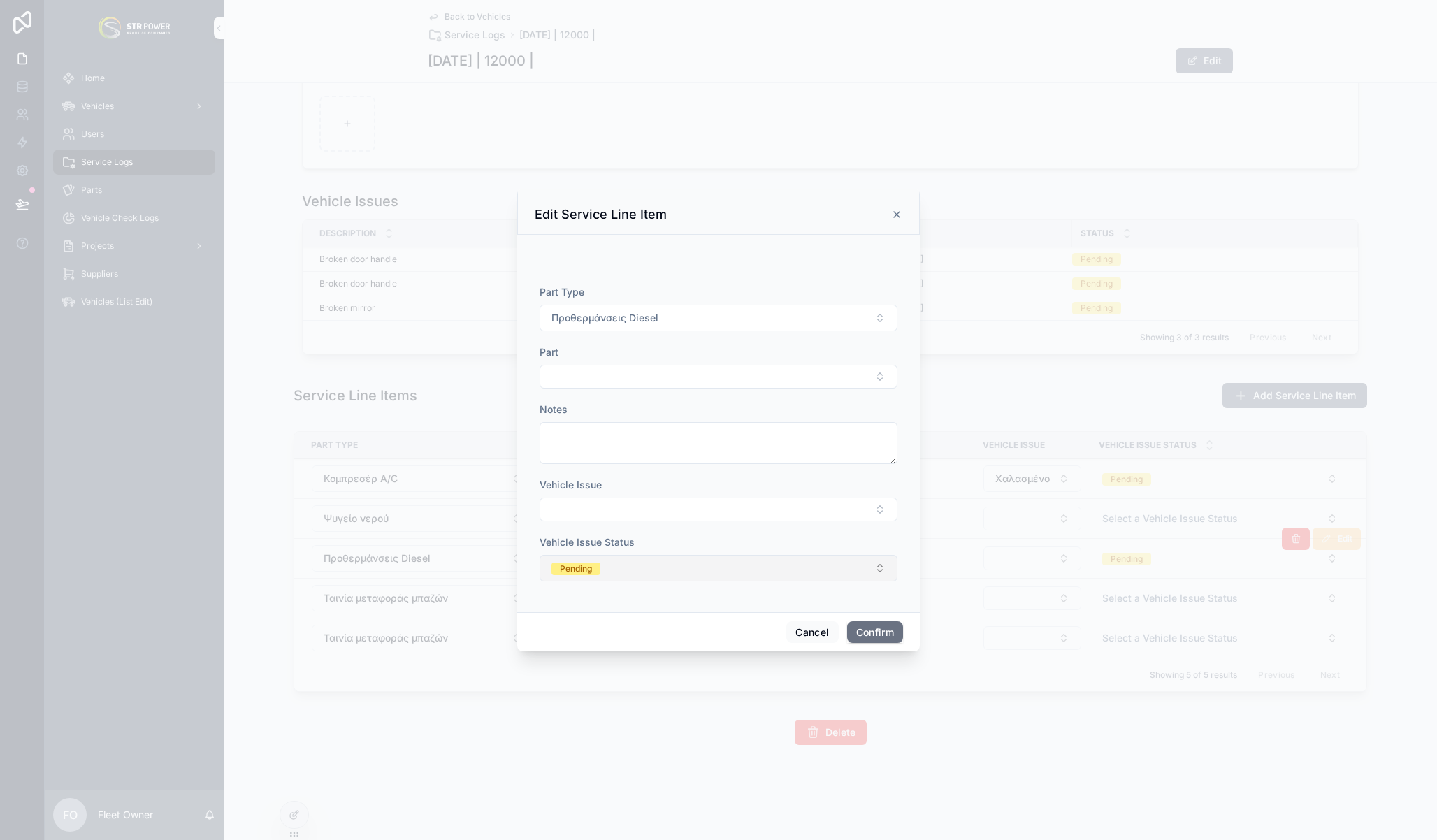
click at [652, 566] on button "Pending" at bounding box center [718, 568] width 358 height 27
click at [647, 600] on input "text" at bounding box center [727, 597] width 166 height 26
click at [592, 589] on div "Part Type Προθερμάνσεις Diesel Part Notes Vehicle Issue Vehicle Issue Status Pe…" at bounding box center [718, 440] width 358 height 310
click at [622, 563] on button "Pending" at bounding box center [718, 568] width 358 height 27
click at [689, 636] on div "Resolved" at bounding box center [718, 645] width 194 height 21
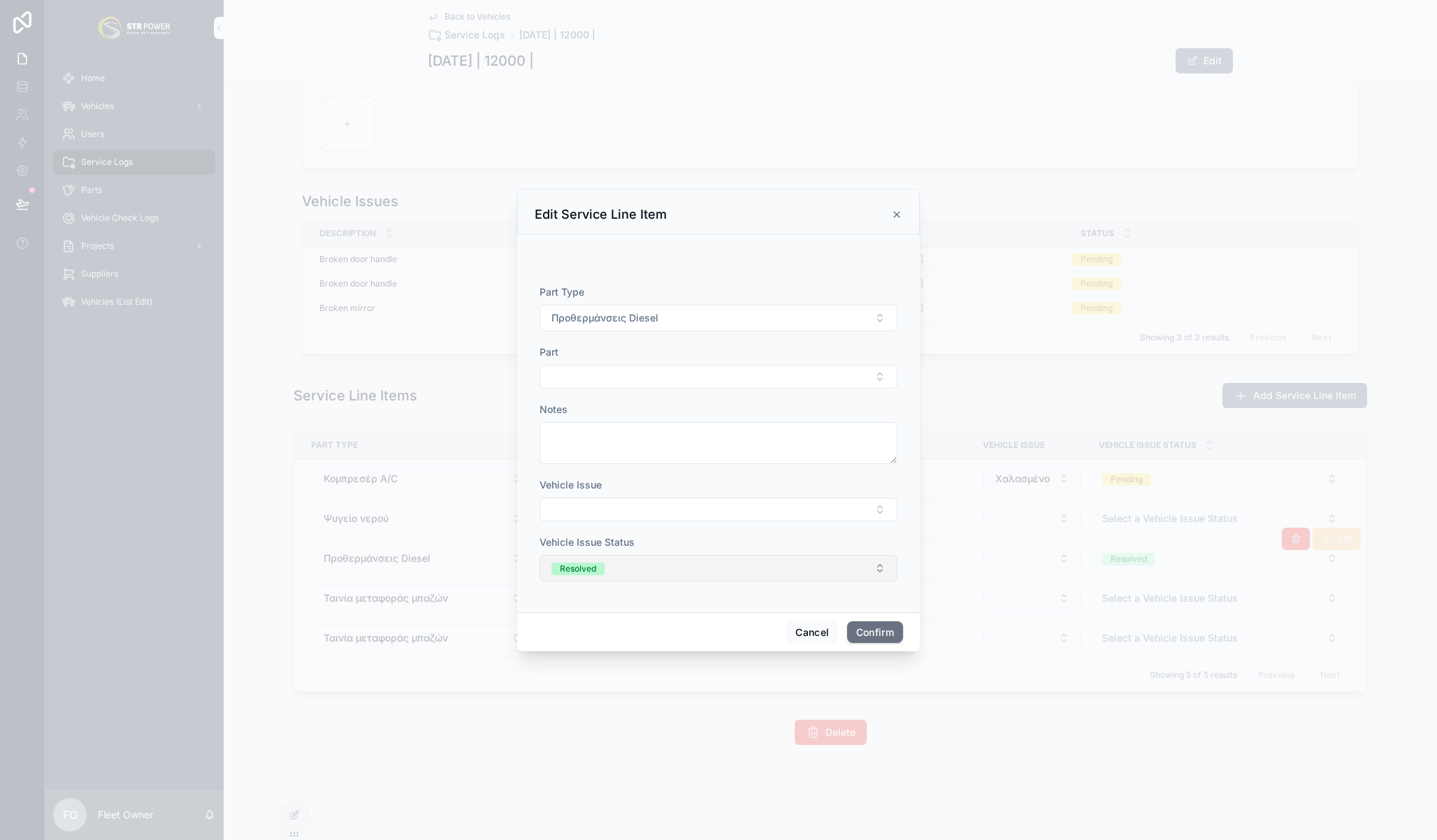
click at [653, 568] on button "Resolved" at bounding box center [718, 568] width 358 height 27
click at [688, 546] on div "Vehicle Issue Status" at bounding box center [718, 541] width 358 height 14
click at [625, 542] on span "Vehicle Issue Status" at bounding box center [587, 541] width 95 height 12
click at [642, 575] on button "Resolved" at bounding box center [718, 568] width 358 height 27
click at [644, 592] on input "text" at bounding box center [727, 597] width 166 height 26
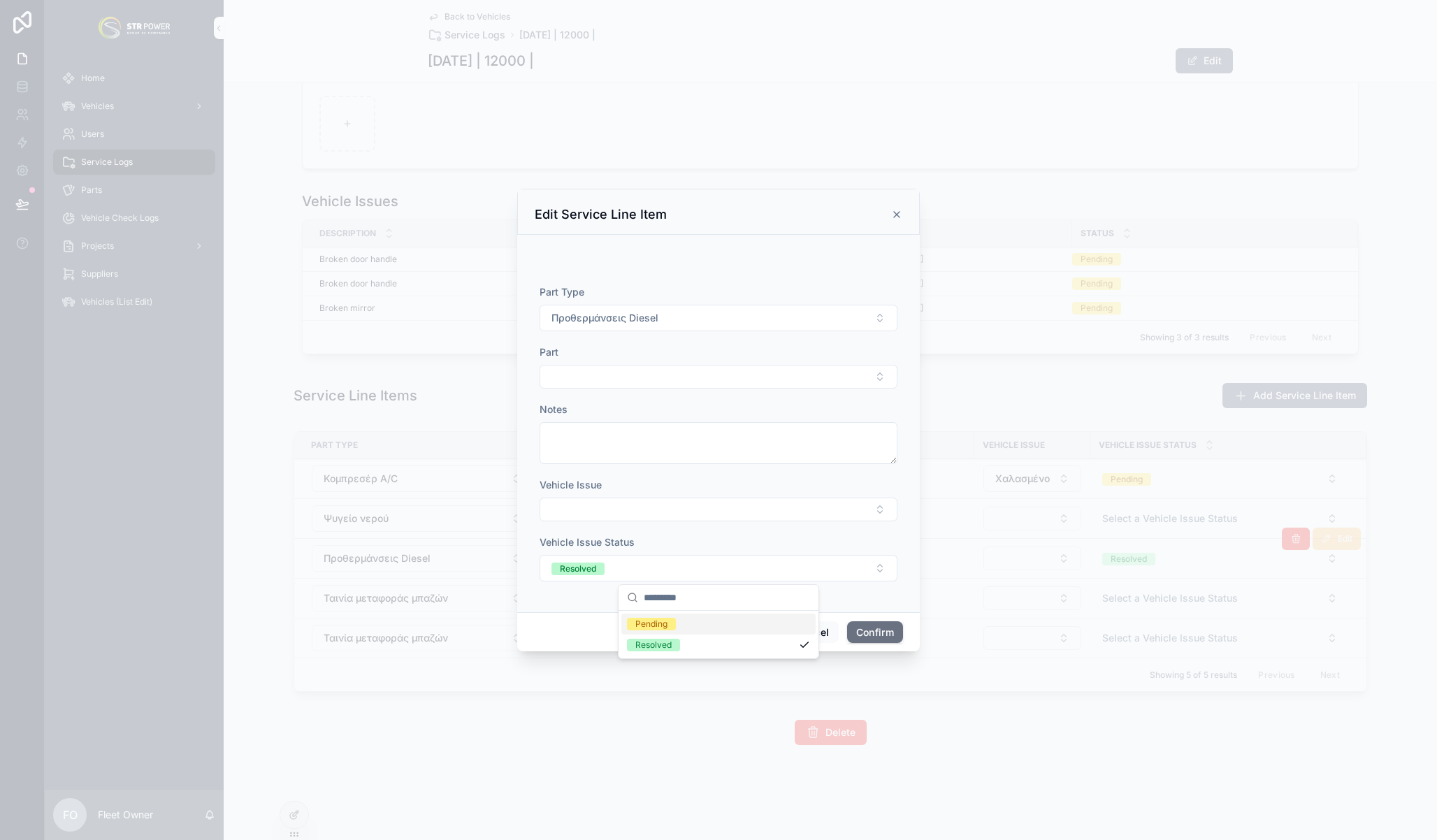
click at [651, 599] on input "text" at bounding box center [727, 597] width 166 height 26
click at [706, 539] on div "Vehicle Issue Status" at bounding box center [718, 541] width 358 height 14
click at [694, 616] on div "Cancel Confirm" at bounding box center [718, 632] width 402 height 40
click at [865, 632] on button "Confirm" at bounding box center [875, 632] width 56 height 23
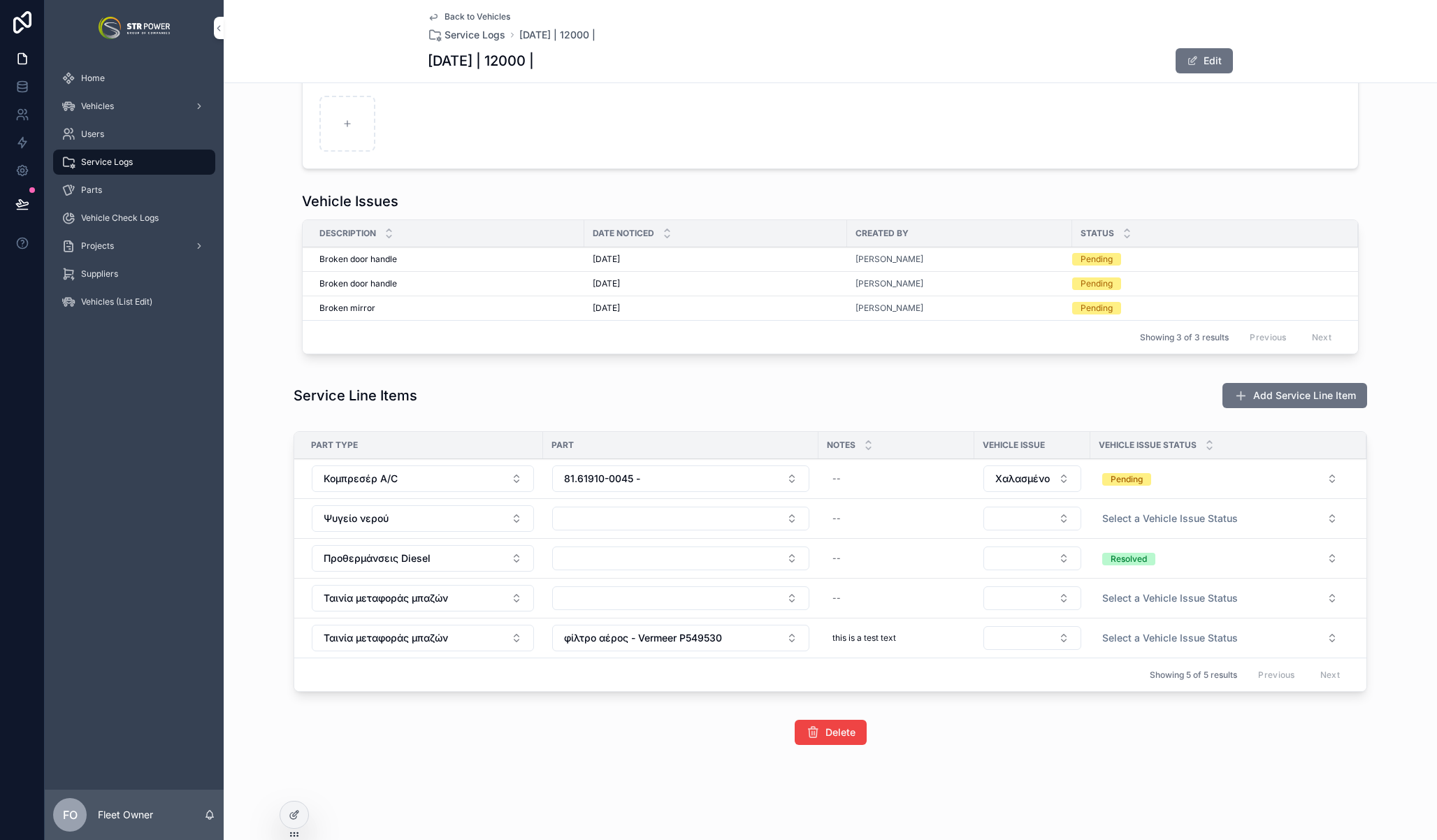
click at [1198, 557] on button "Resolved" at bounding box center [1220, 558] width 258 height 26
click at [1163, 560] on button "Resolved" at bounding box center [1220, 558] width 258 height 26
click at [1158, 557] on button "Resolved" at bounding box center [1220, 558] width 258 height 26
click at [1152, 617] on span "None" at bounding box center [1142, 612] width 38 height 12
click at [1173, 562] on span "Select a Vehicle Issue Status" at bounding box center [1170, 557] width 136 height 14
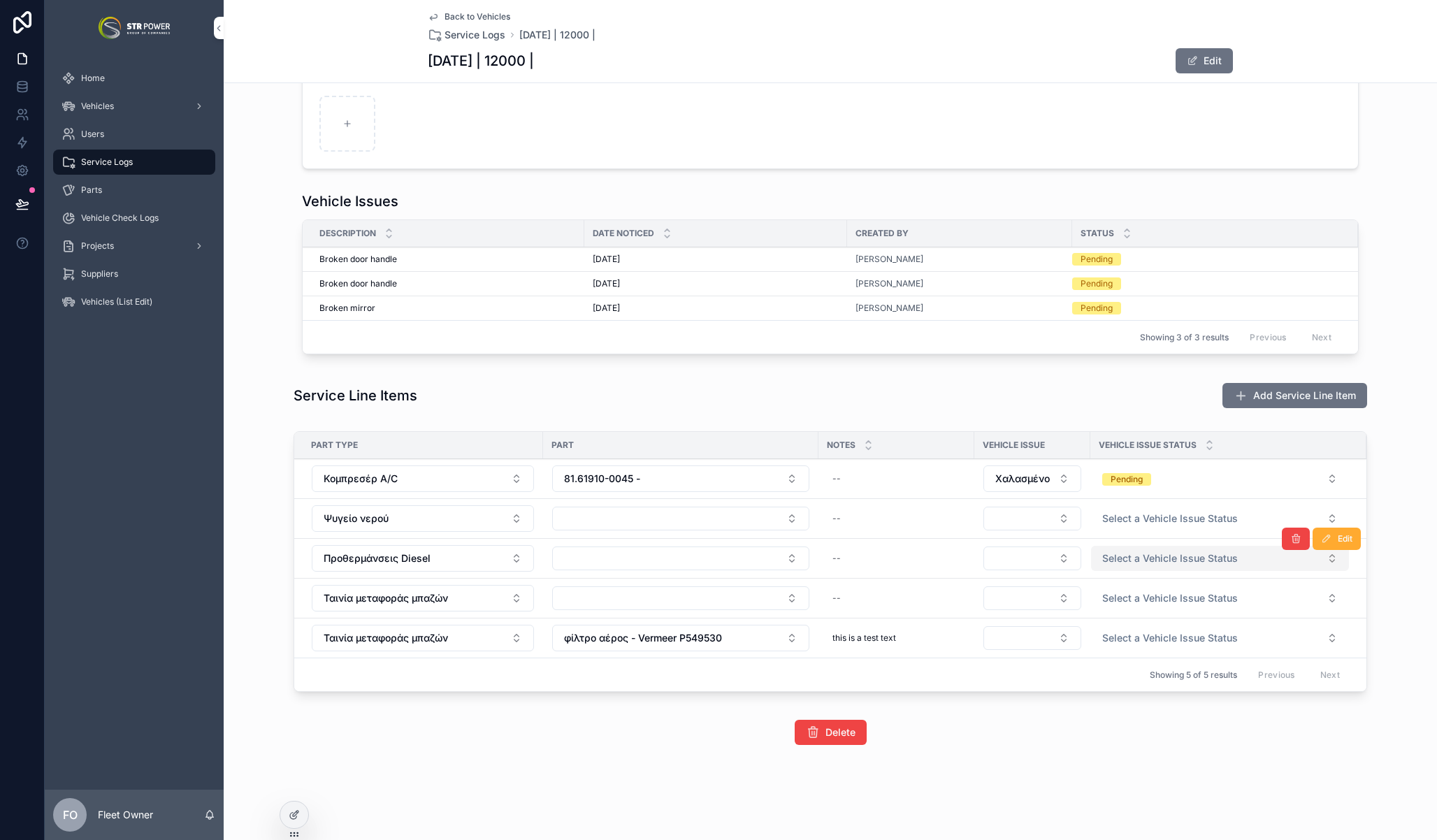
click at [1148, 557] on span "Select a Vehicle Issue Status" at bounding box center [1170, 557] width 136 height 14
click at [1153, 616] on div "Pending" at bounding box center [1148, 612] width 32 height 12
click at [1171, 561] on button "Pending" at bounding box center [1220, 558] width 258 height 26
click at [1345, 537] on span "Edit" at bounding box center [1344, 539] width 14 height 11
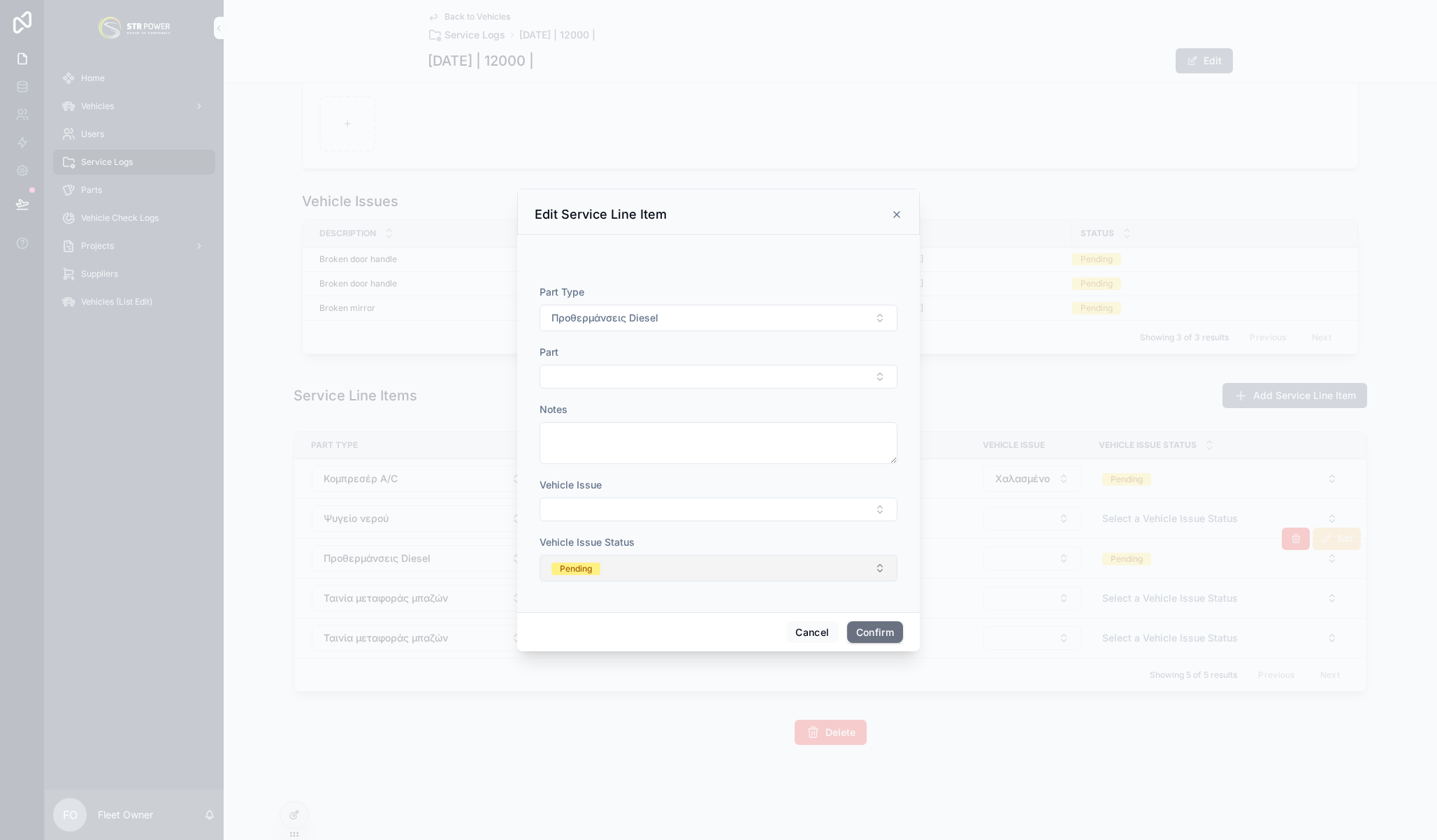
click at [737, 573] on button "Pending" at bounding box center [718, 568] width 358 height 27
click at [1123, 757] on div at bounding box center [718, 420] width 1437 height 840
click at [1351, 641] on div at bounding box center [718, 420] width 1437 height 840
click at [1377, 597] on div at bounding box center [718, 420] width 1437 height 840
click at [809, 634] on button "Cancel" at bounding box center [812, 632] width 52 height 23
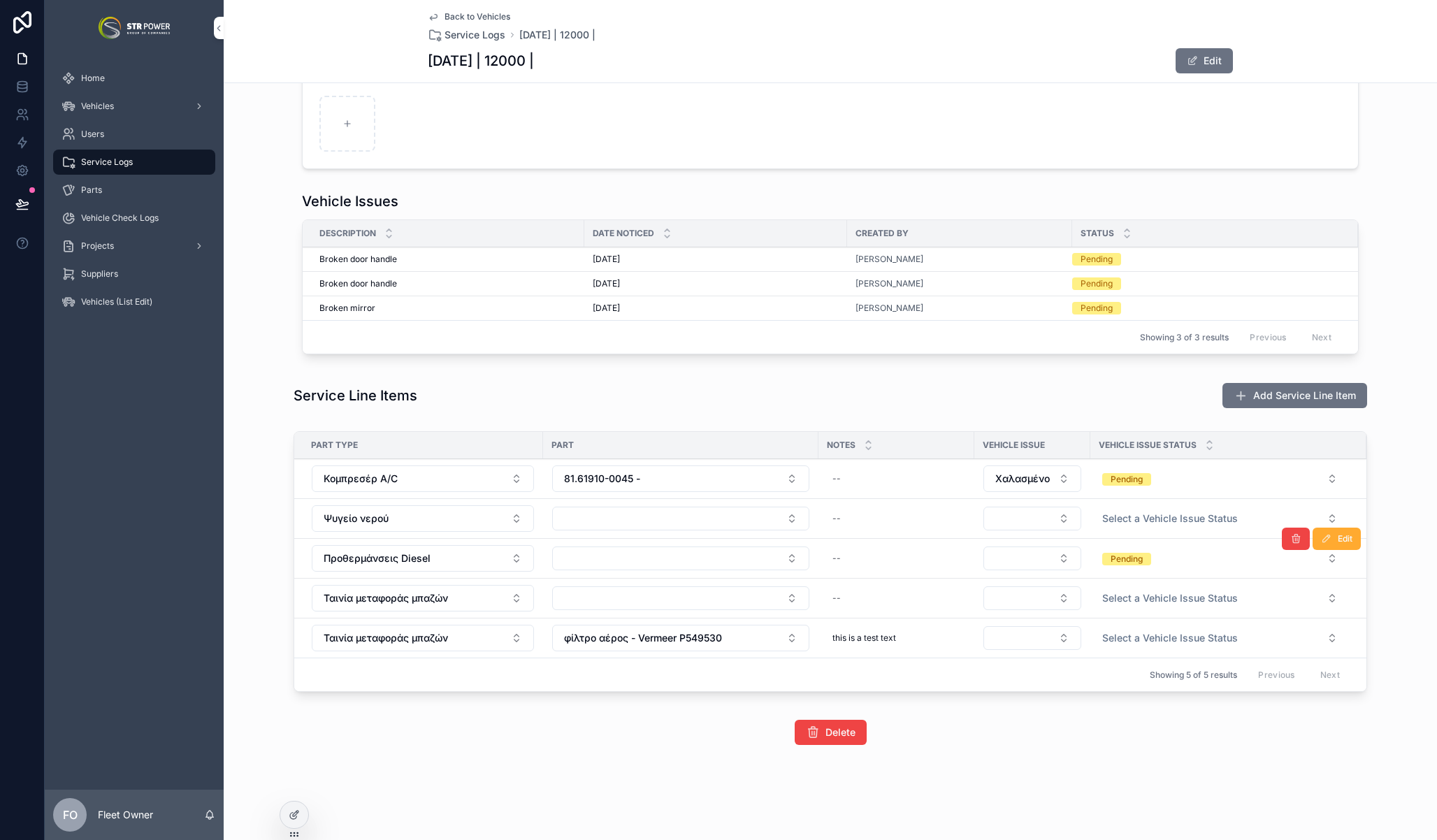
drag, startPoint x: 1175, startPoint y: 716, endPoint x: 1151, endPoint y: 708, distance: 25.3
click at [1175, 717] on div "Delete" at bounding box center [830, 732] width 1213 height 36
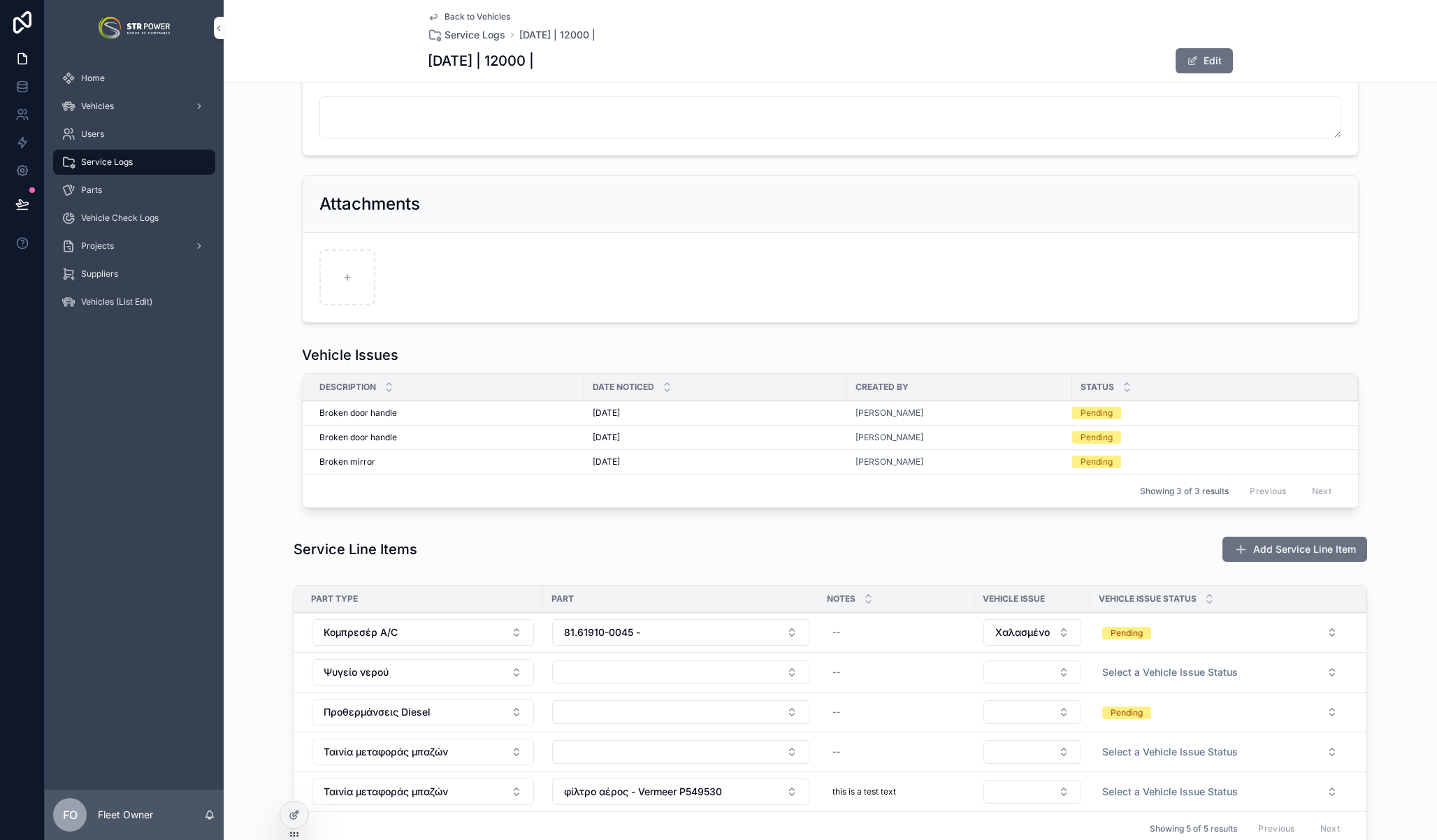
scroll to position [374, 0]
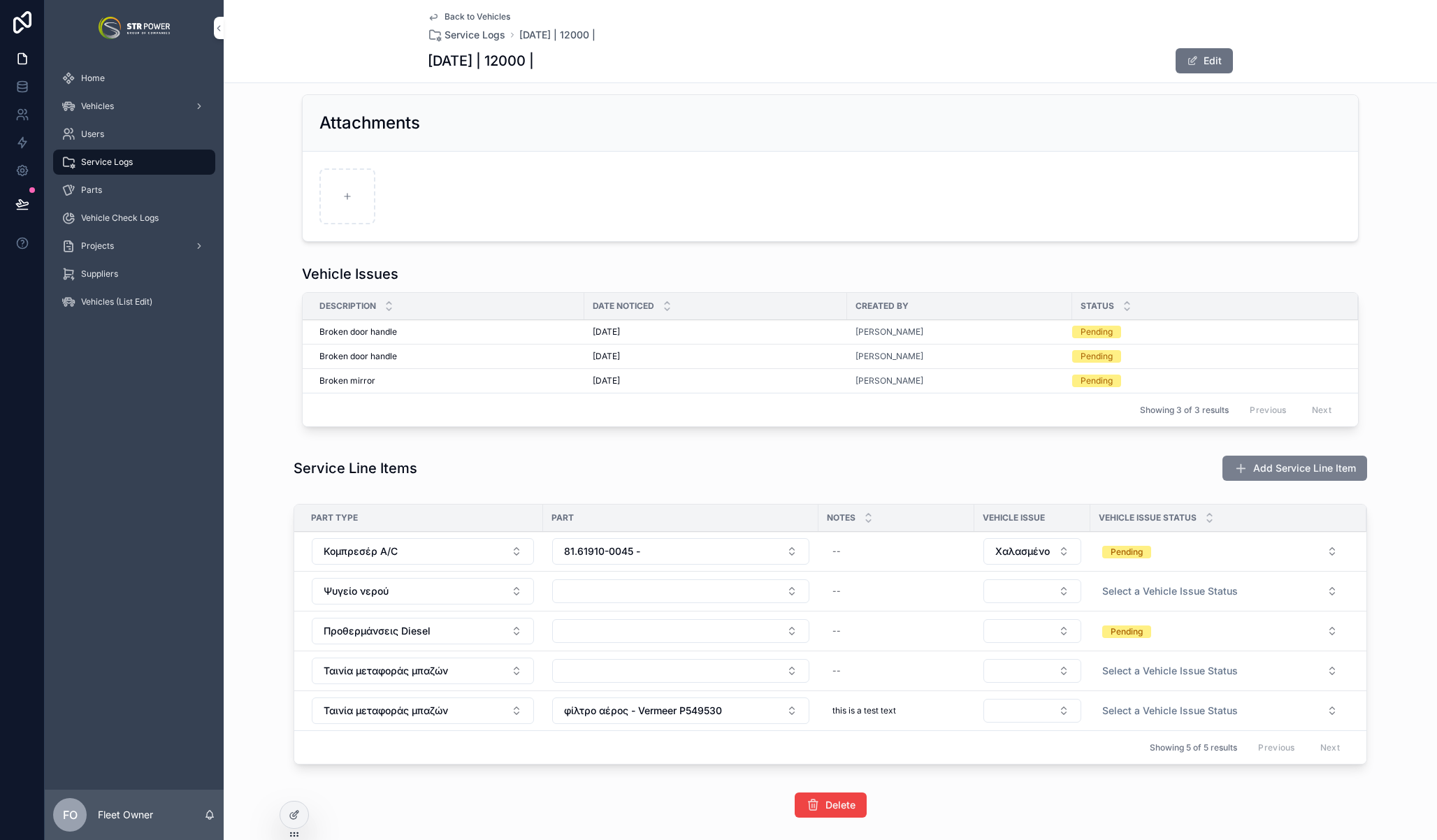
click at [1298, 472] on span "Add Service Line Item" at bounding box center [1304, 467] width 102 height 14
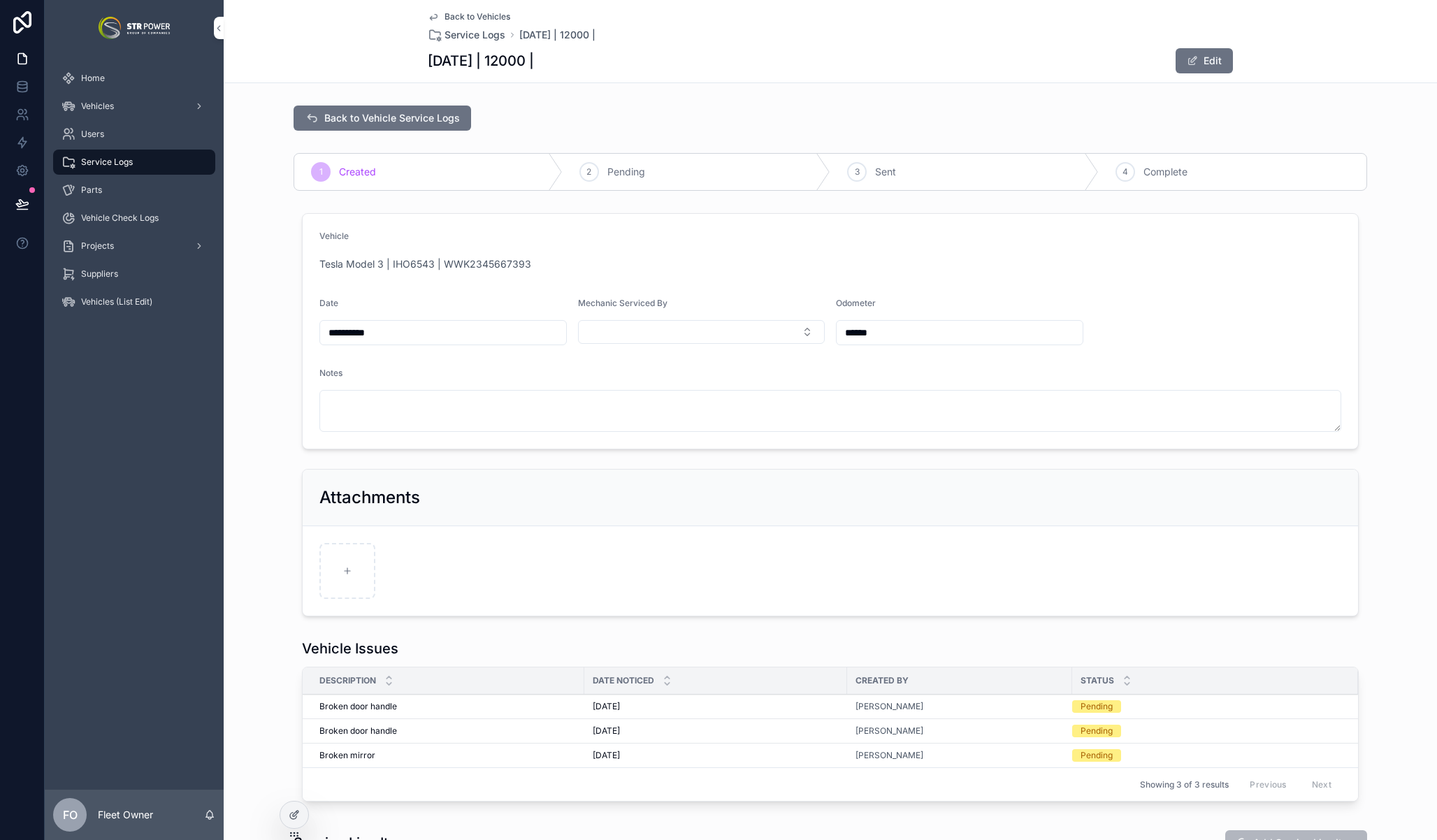
scroll to position [447, 0]
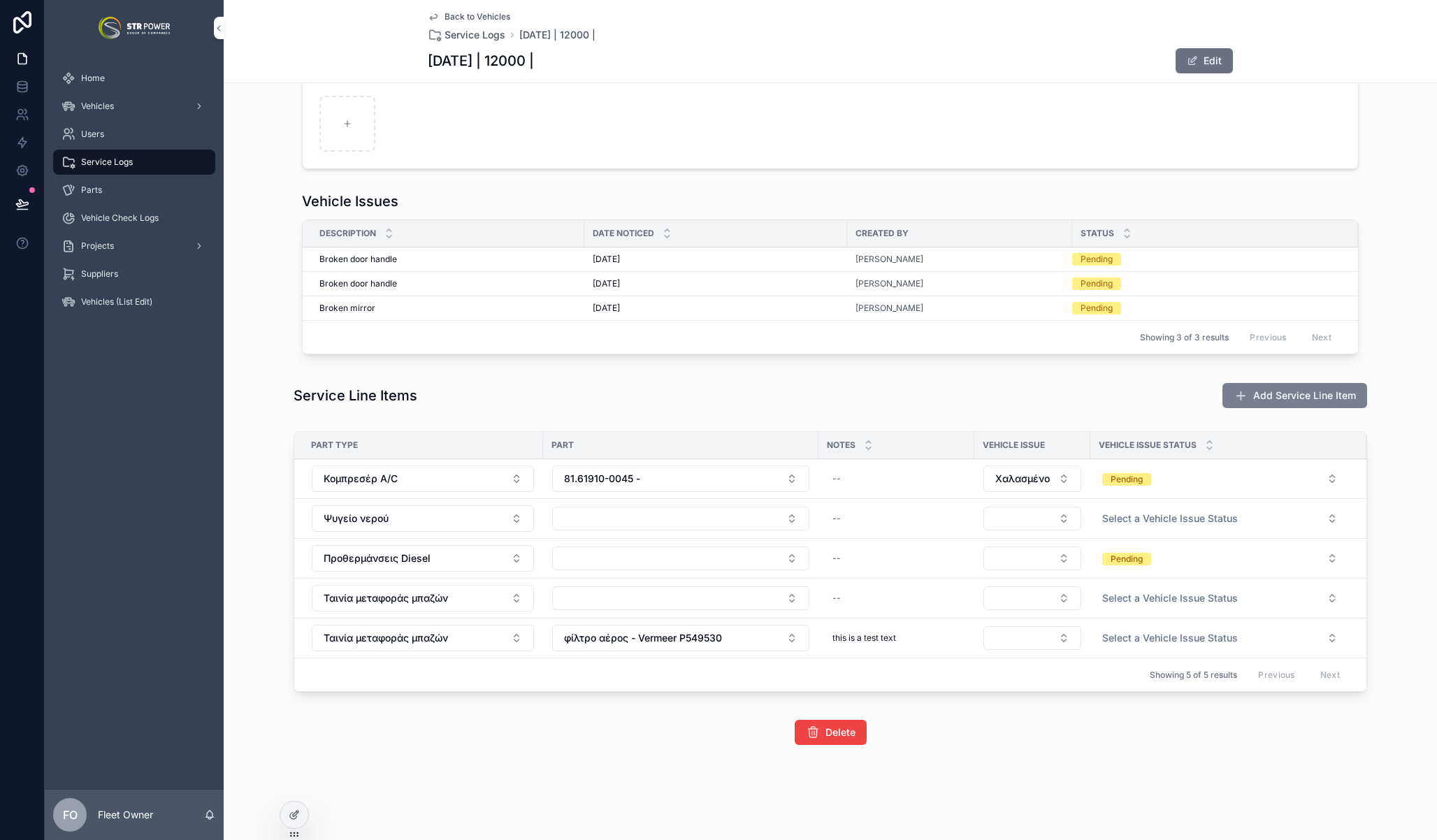
click at [1336, 395] on span "Add Service Line Item" at bounding box center [1304, 395] width 102 height 14
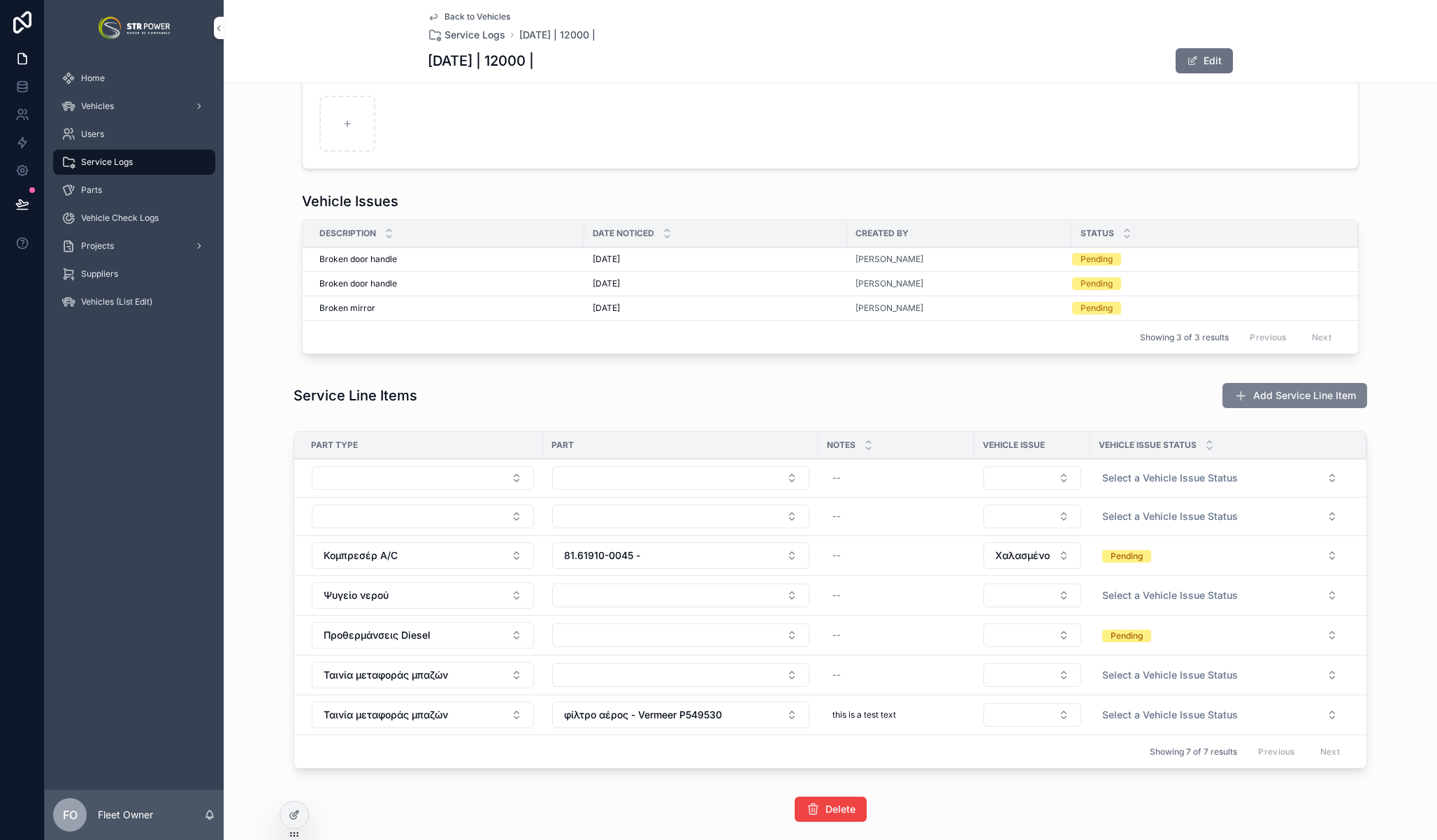
click at [1266, 394] on span "Add Service Line Item" at bounding box center [1304, 395] width 102 height 14
click at [1266, 394] on span "Add Service Line Item" at bounding box center [1297, 395] width 142 height 26
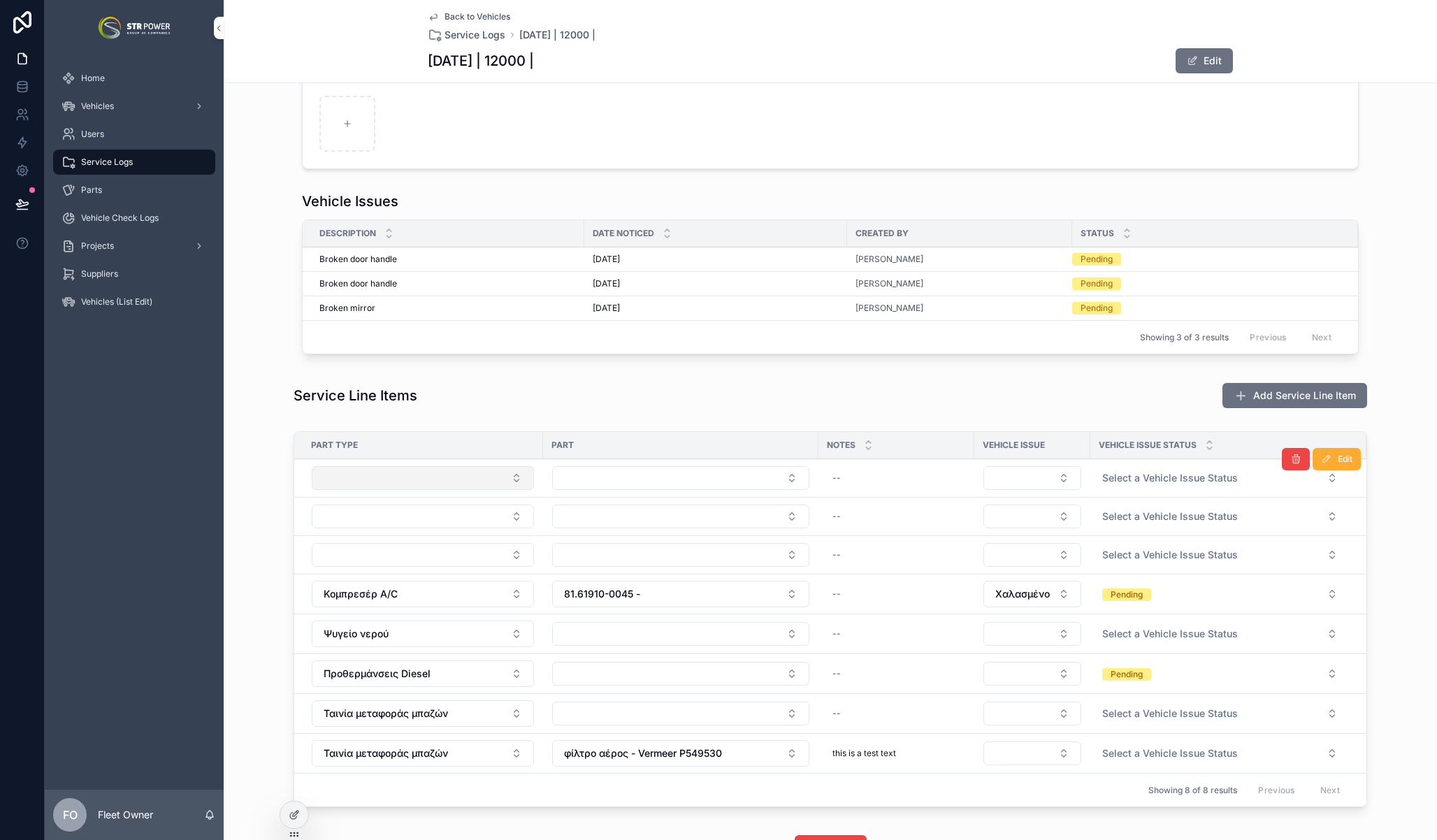
click at [394, 473] on button "Select Button" at bounding box center [423, 478] width 222 height 24
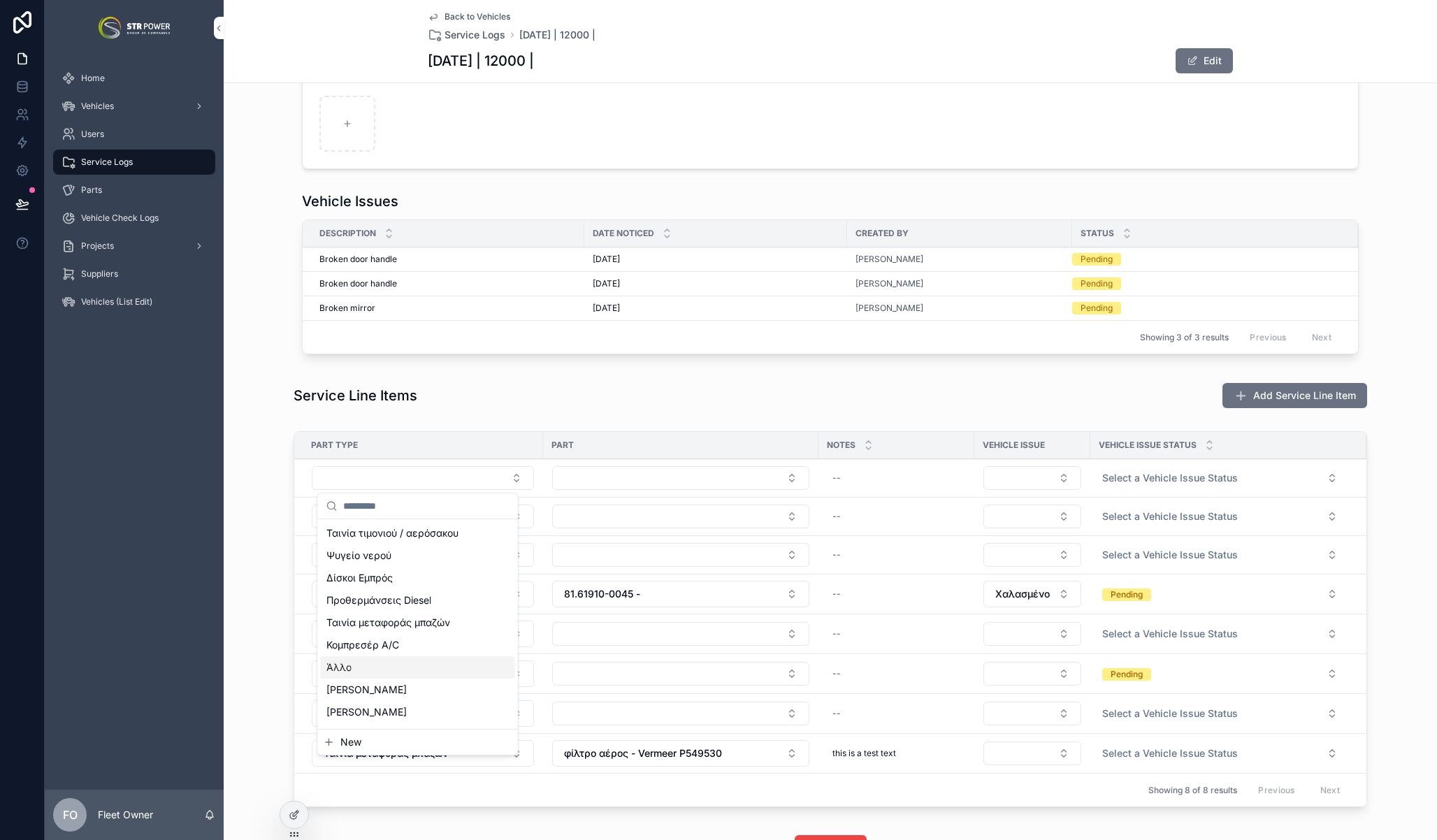
scroll to position [208, 0]
click at [397, 599] on div "Νεροπαγίδα" at bounding box center [417, 594] width 194 height 23
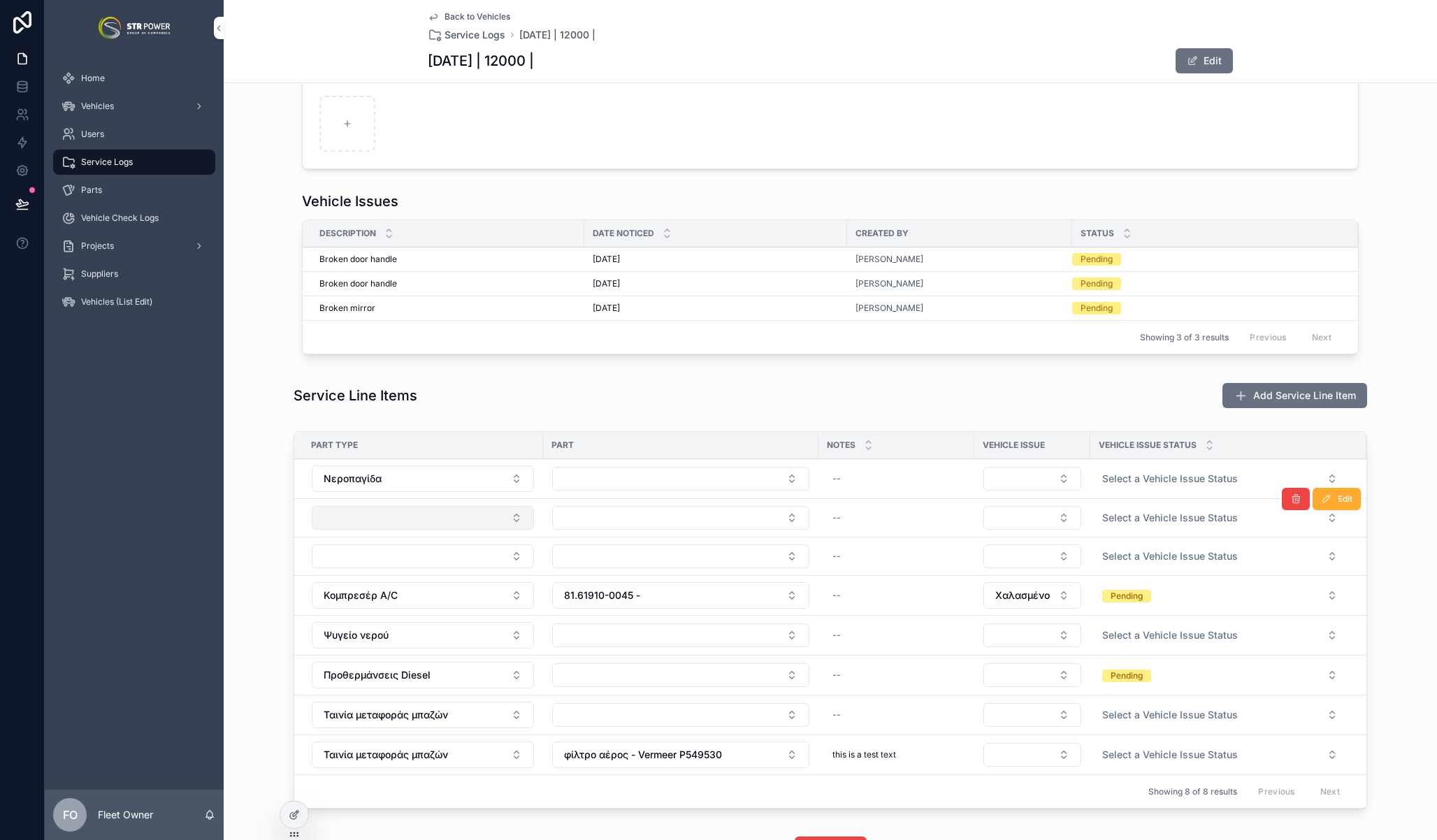
click at [440, 524] on button "Select Button" at bounding box center [423, 518] width 222 height 24
click at [408, 523] on button "Select Button" at bounding box center [423, 518] width 222 height 24
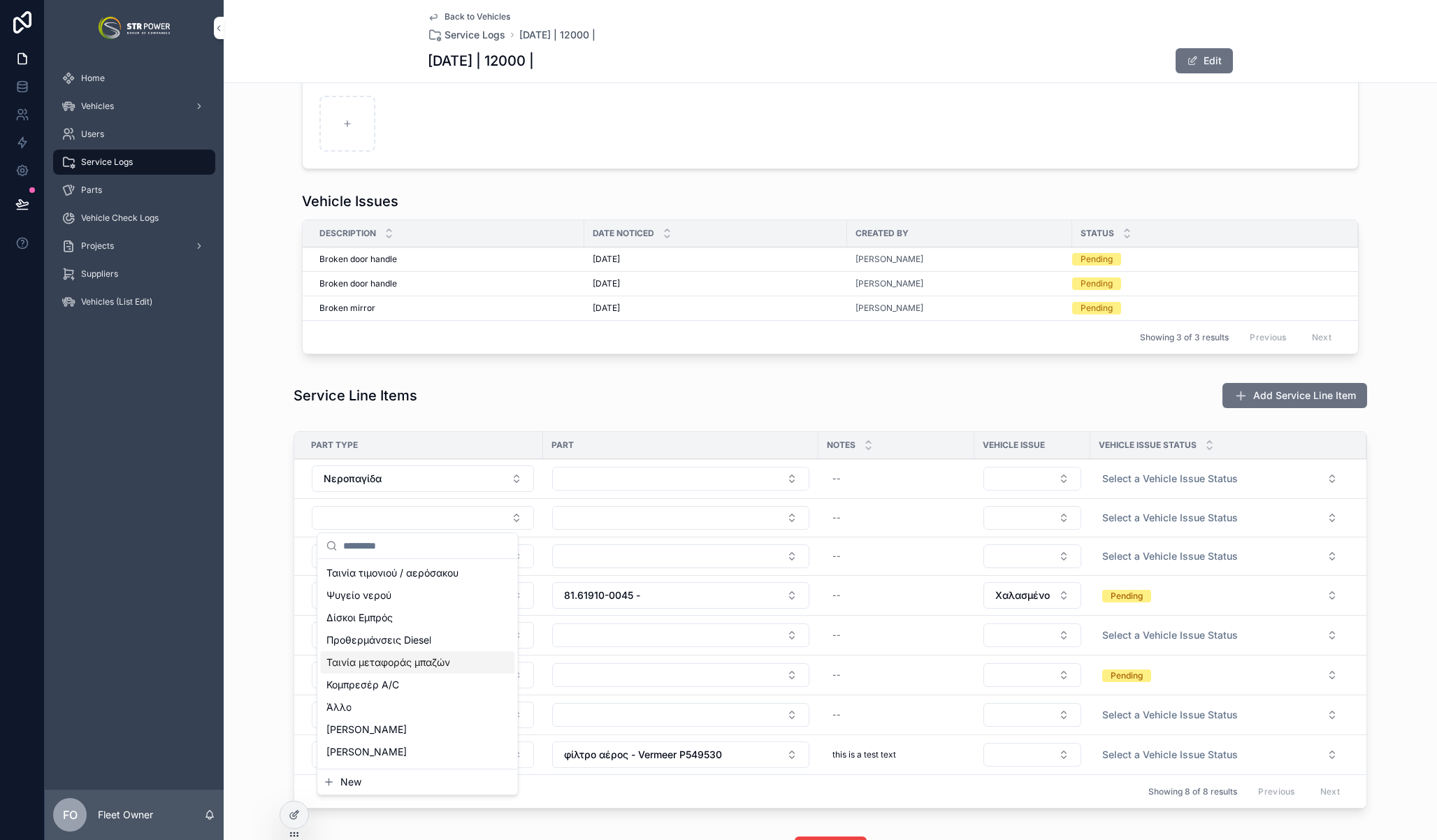
scroll to position [95, 0]
click at [376, 660] on span "[PERSON_NAME]" at bounding box center [366, 656] width 81 height 14
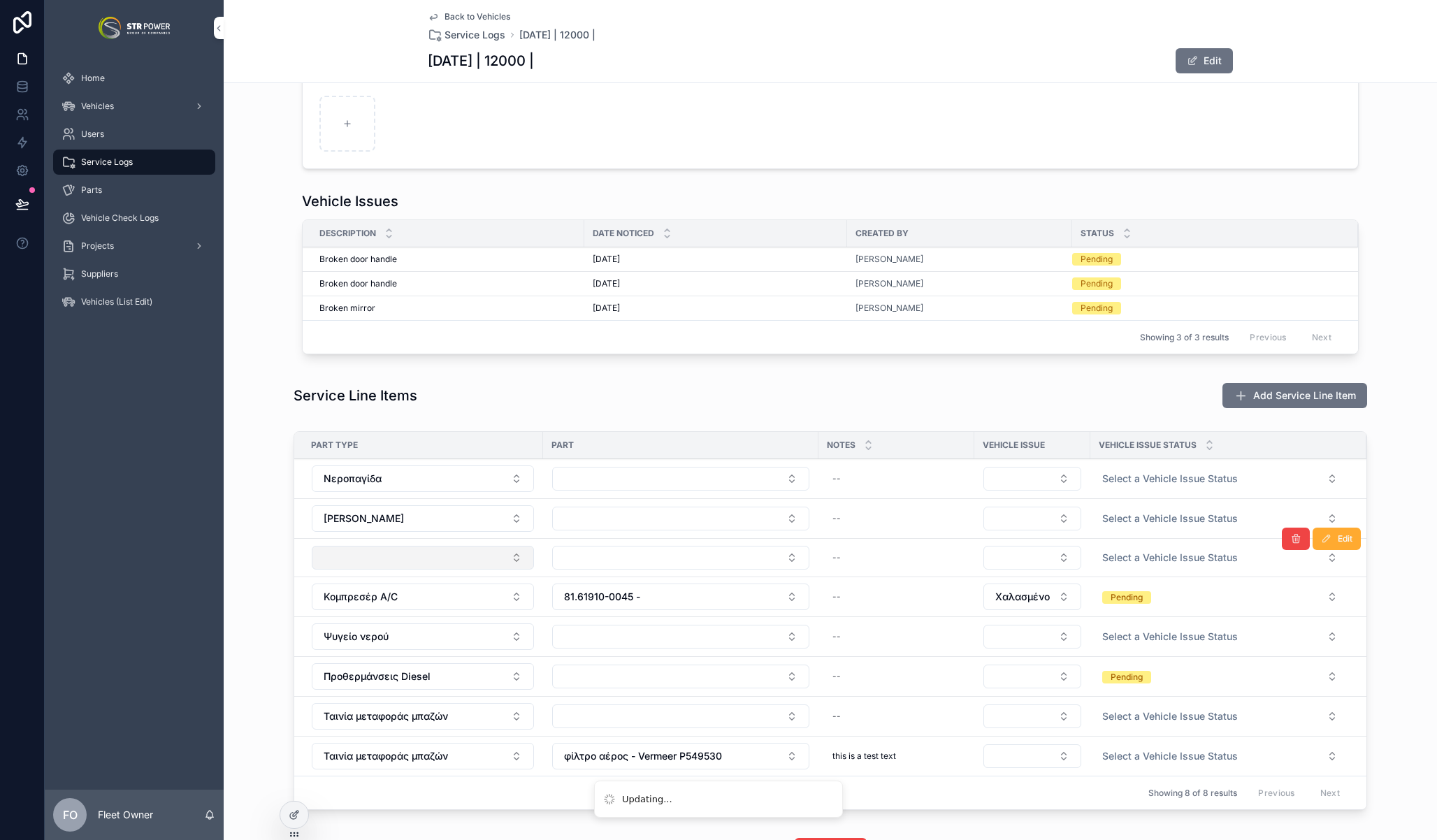
click at [414, 557] on button "Select Button" at bounding box center [423, 557] width 222 height 24
click at [400, 562] on button "Select Button" at bounding box center [423, 557] width 222 height 24
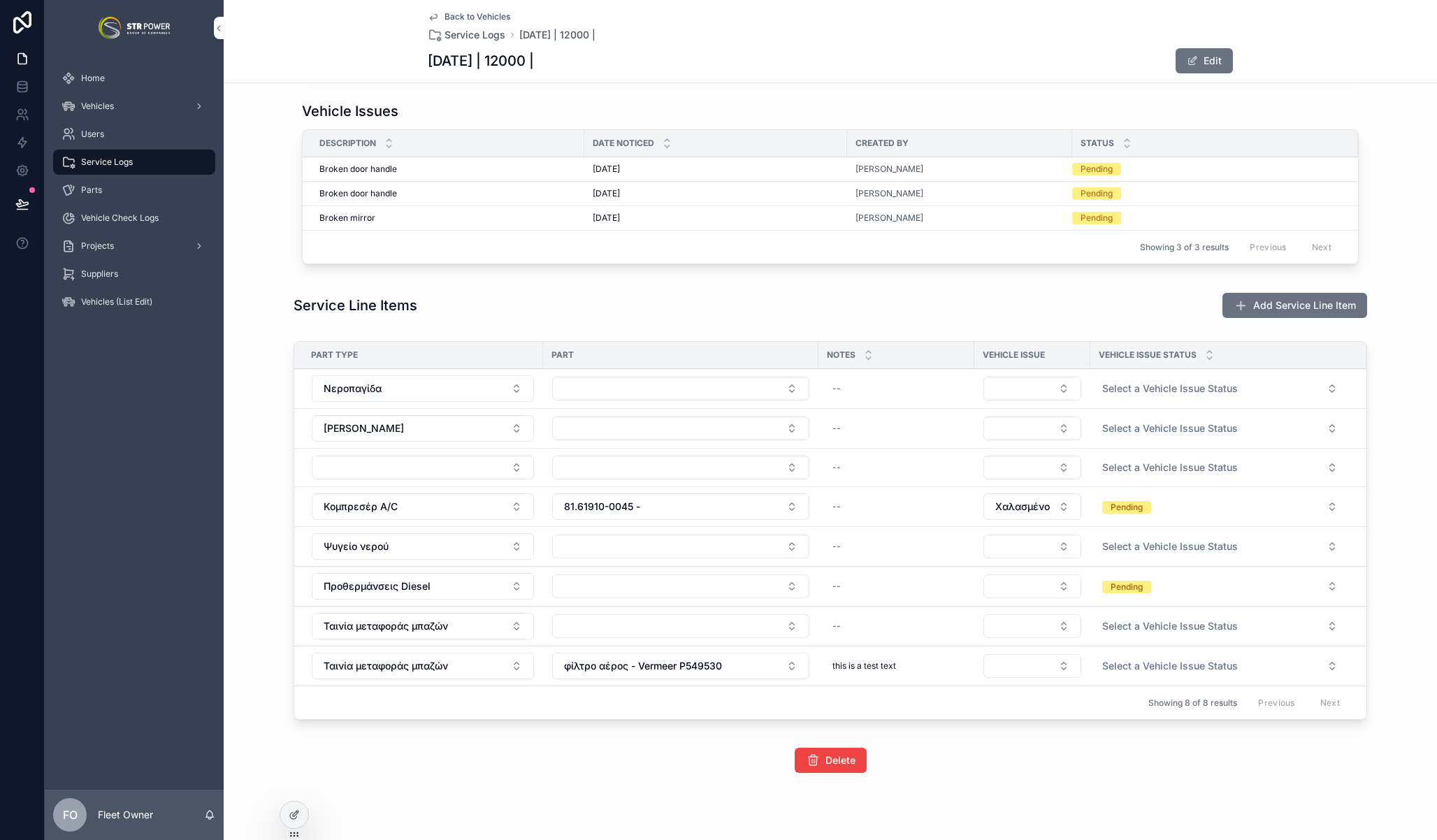
scroll to position [533, 0]
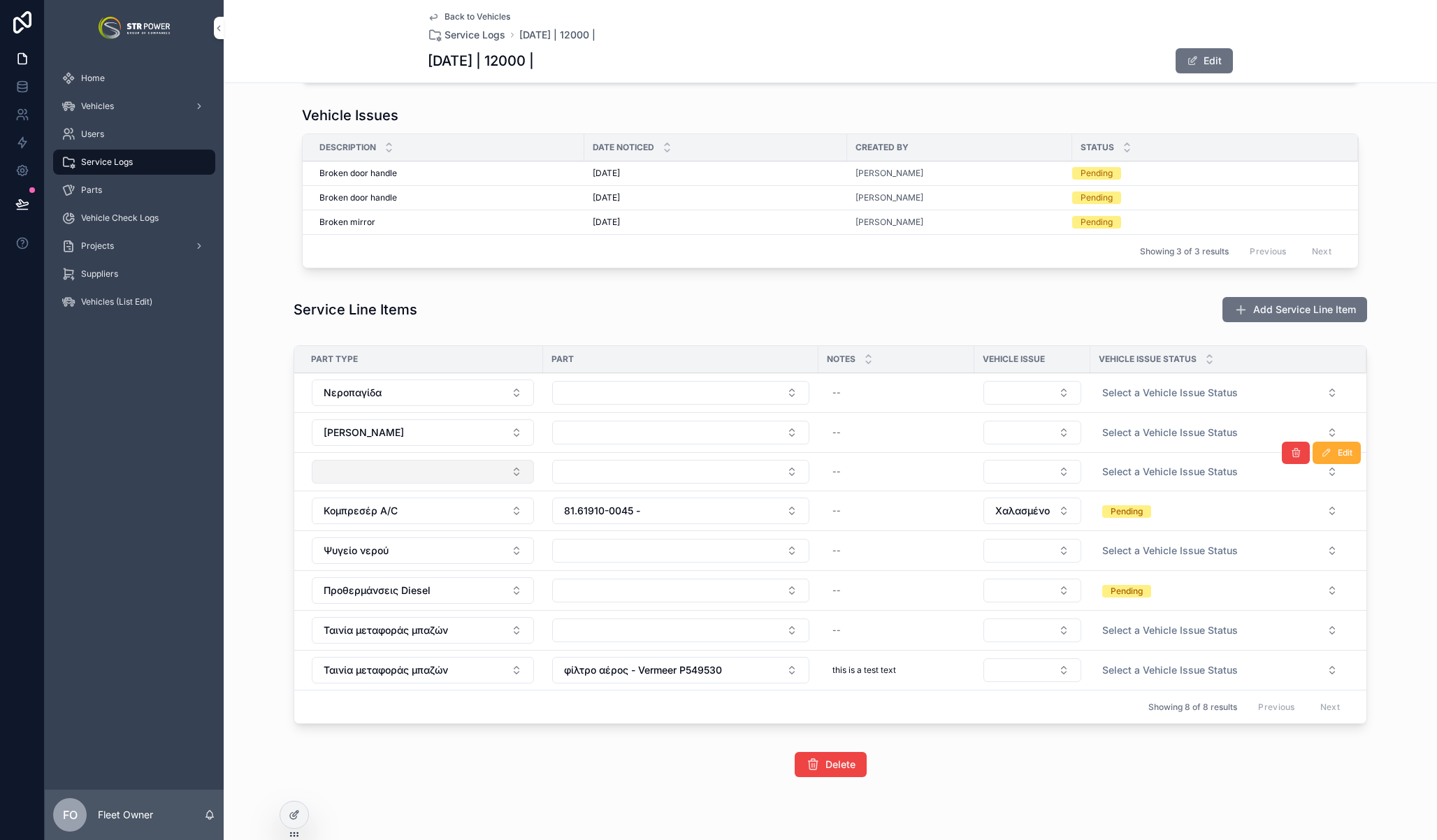
click at [417, 475] on button "Select Button" at bounding box center [423, 471] width 222 height 24
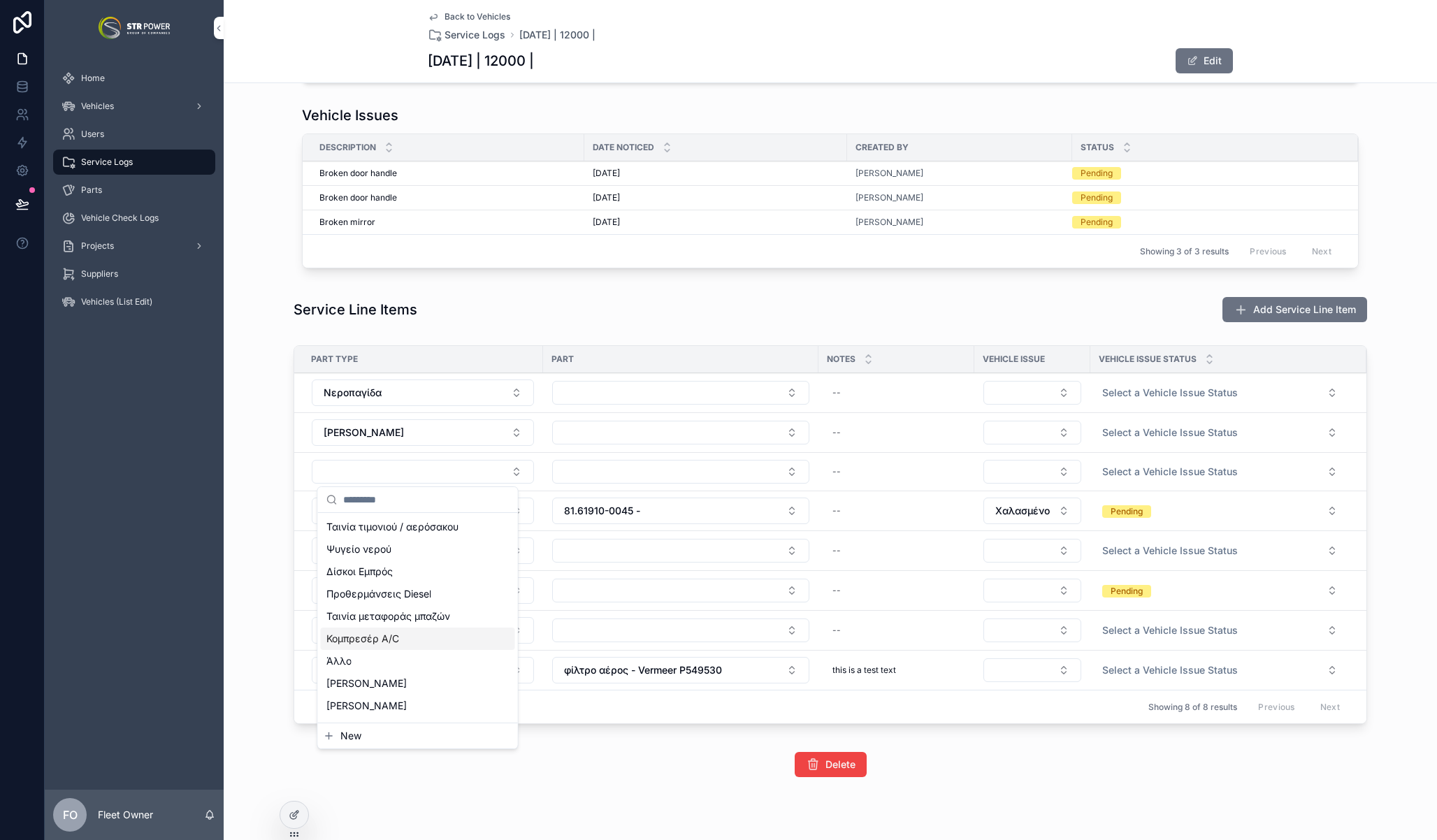
click at [392, 632] on span "Κομπρεσέρ A/C" at bounding box center [362, 638] width 73 height 14
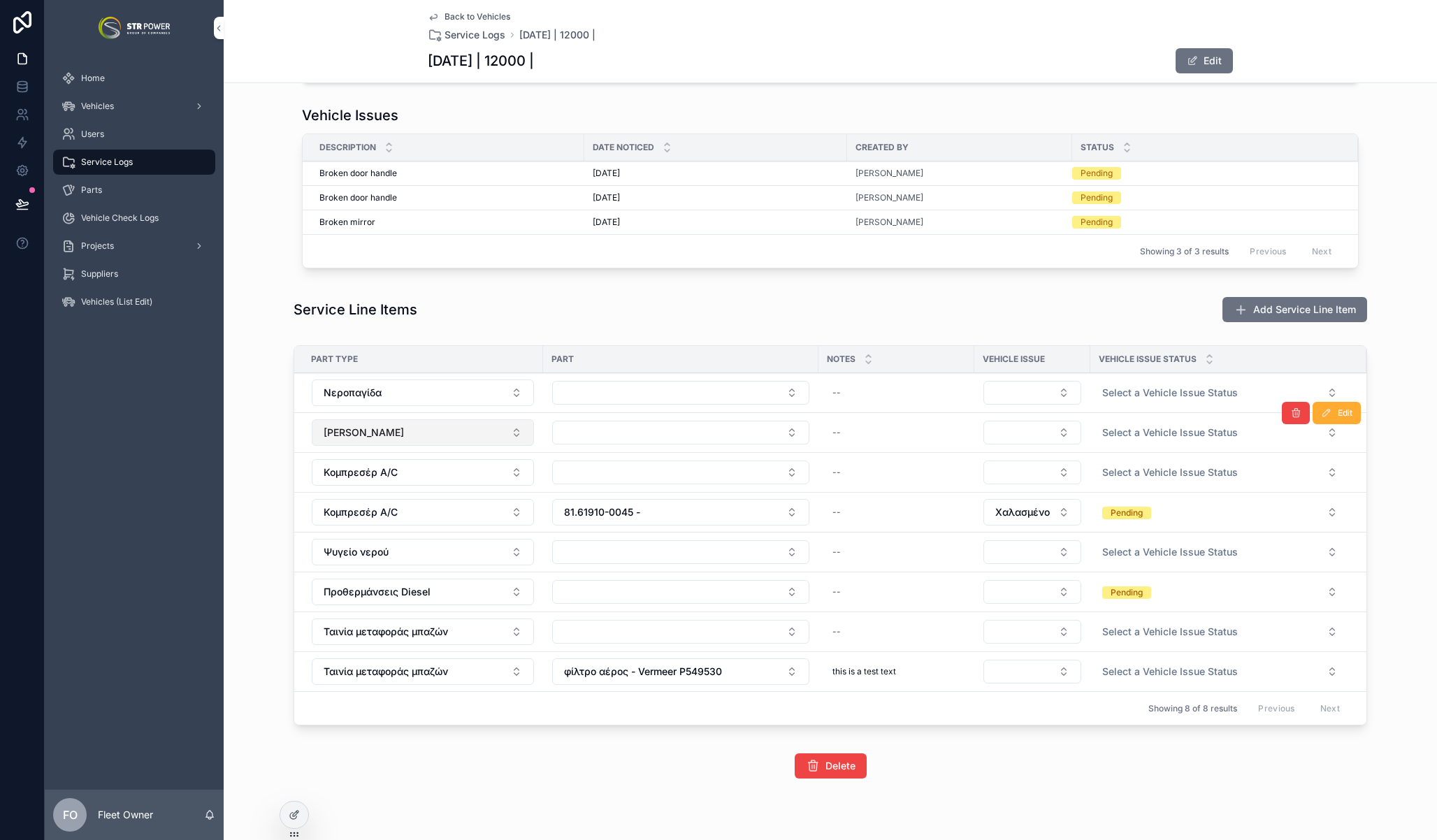
click at [415, 432] on button "[PERSON_NAME]" at bounding box center [423, 432] width 222 height 27
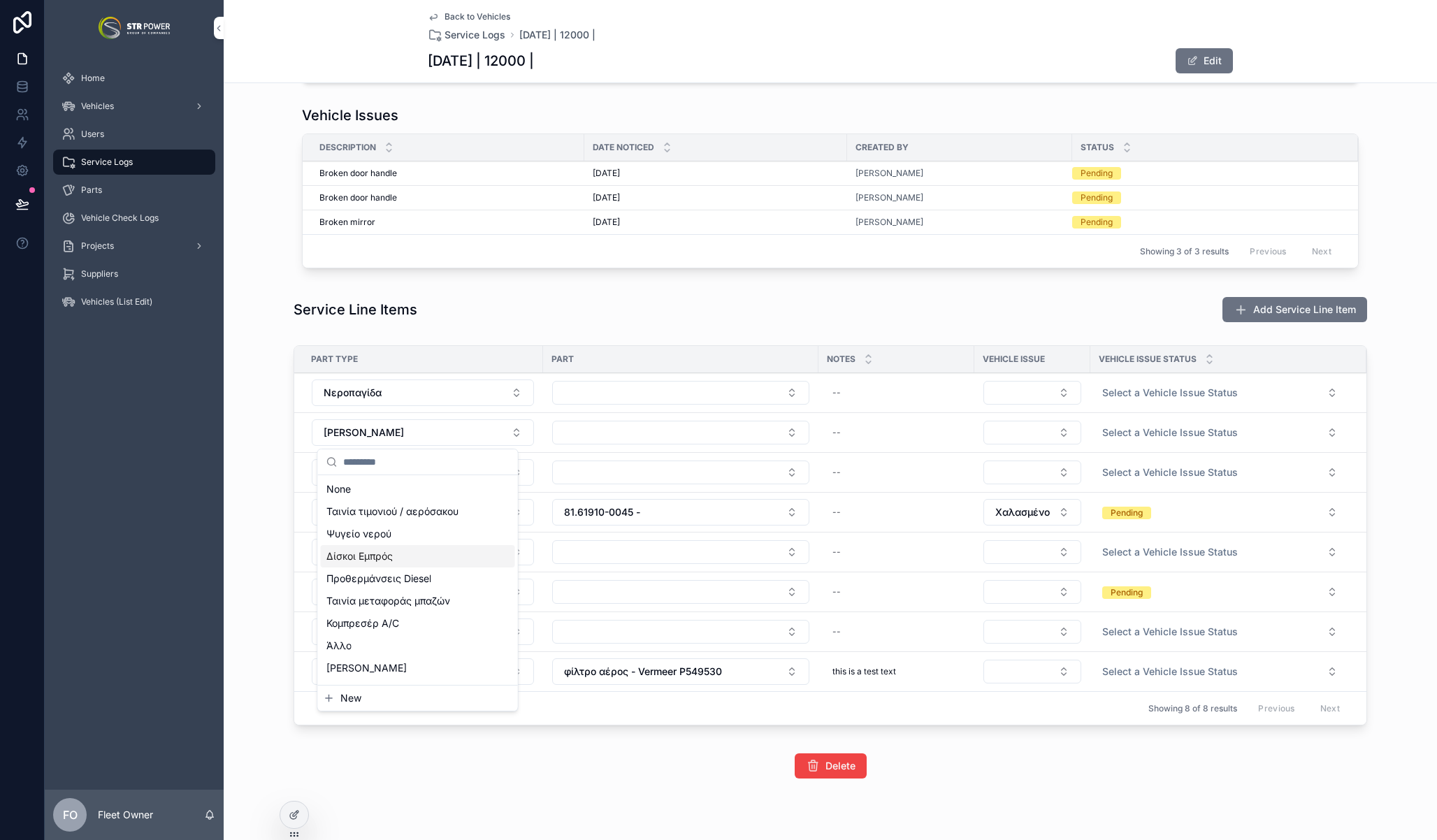
click at [378, 551] on span "Δίσκοι Εμπρός" at bounding box center [359, 556] width 66 height 14
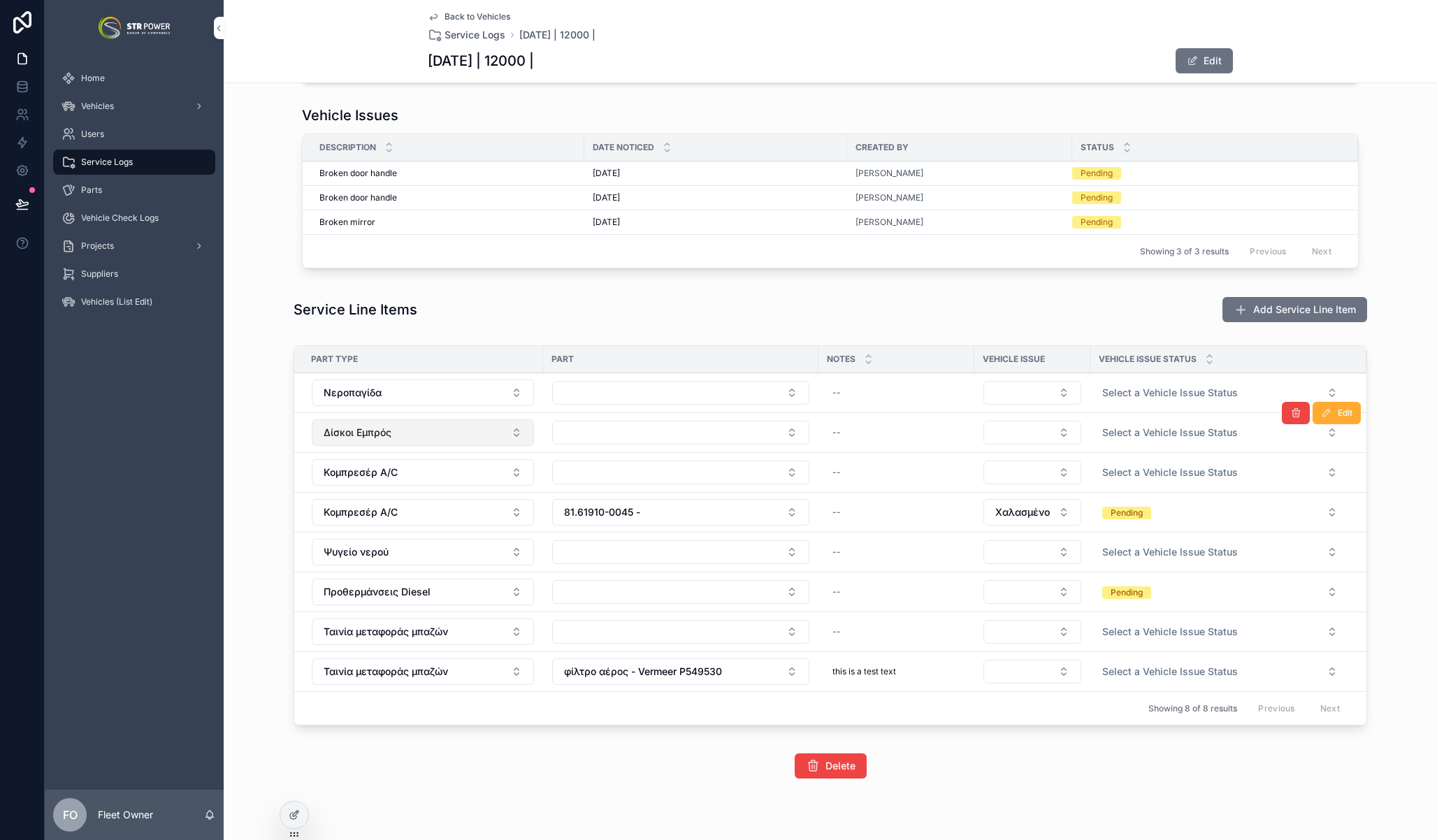
click at [426, 438] on button "Δίσκοι Εμπρός" at bounding box center [423, 432] width 222 height 27
click at [401, 421] on button "Δίσκοι Εμπρός" at bounding box center [423, 432] width 222 height 27
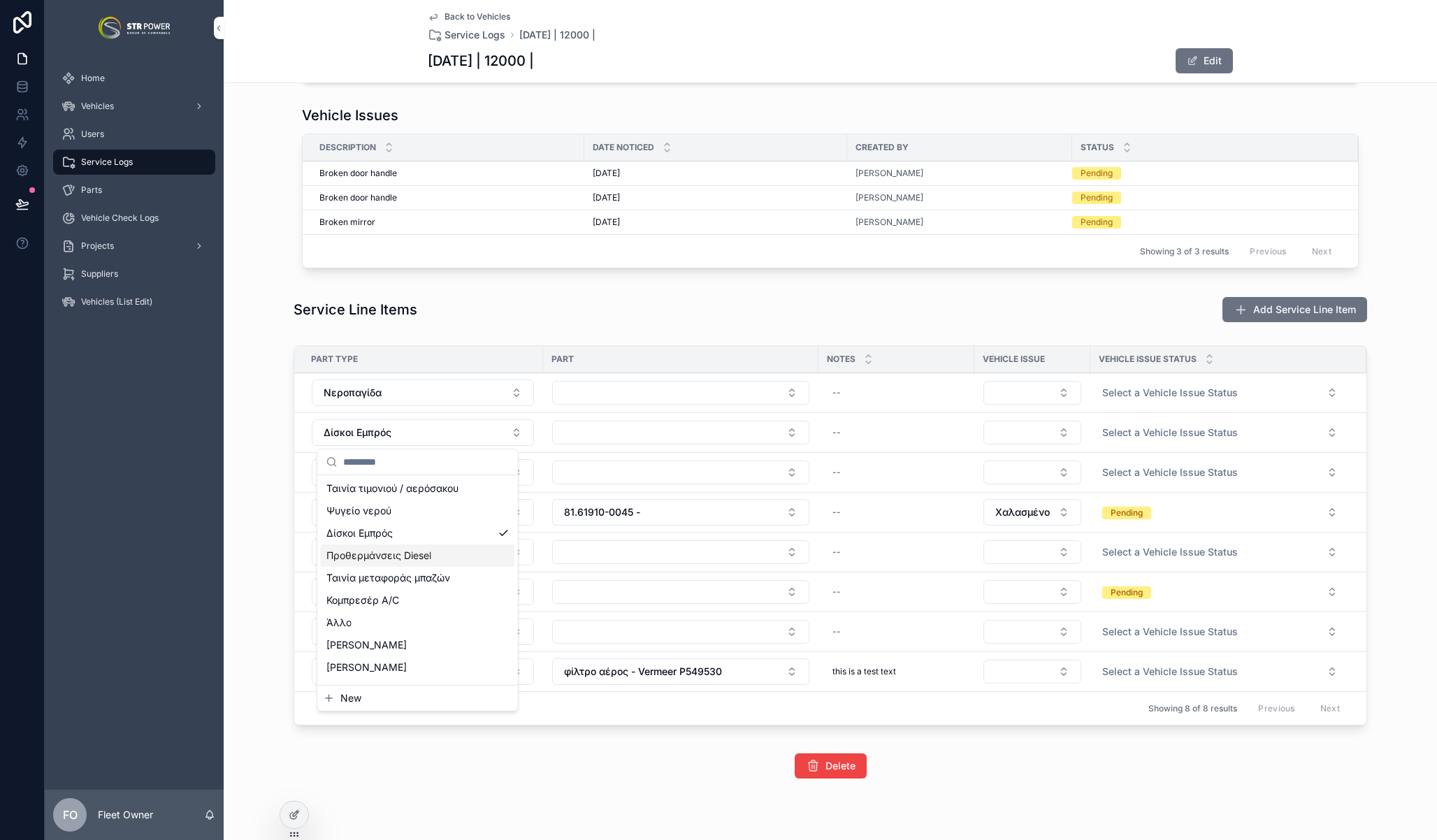
scroll to position [23, 0]
click at [395, 584] on span "Ταινία μεταφοράς μπαζών" at bounding box center [388, 578] width 123 height 14
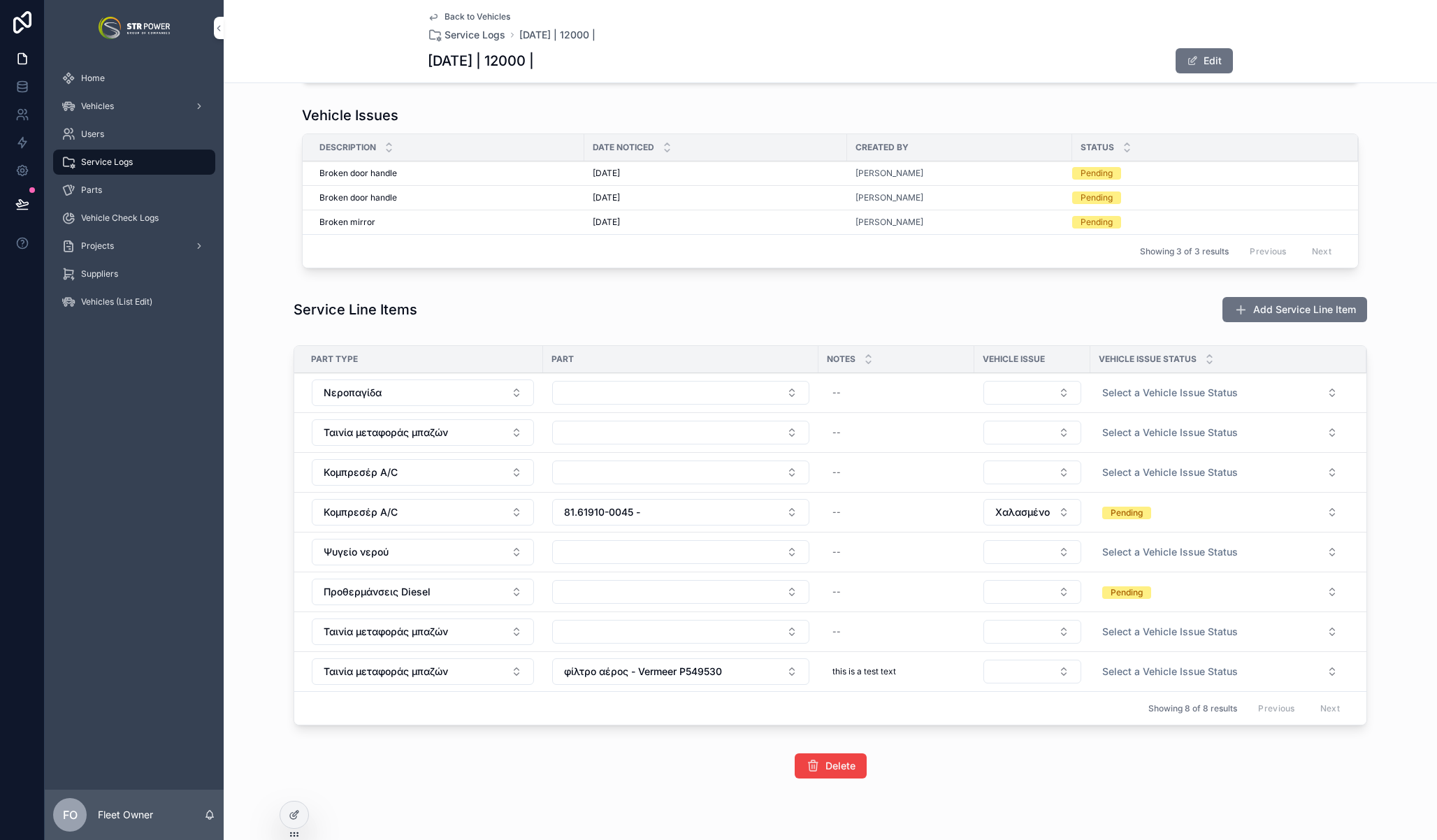
click at [730, 319] on div "Service Line Items Add Service Line Item" at bounding box center [831, 309] width 1074 height 27
drag, startPoint x: 631, startPoint y: 429, endPoint x: 623, endPoint y: 431, distance: 8.2
click at [631, 429] on button "Select Button" at bounding box center [680, 432] width 257 height 24
click at [633, 487] on div "579 -" at bounding box center [675, 488] width 194 height 23
click at [613, 632] on button "Select Button" at bounding box center [680, 631] width 257 height 24
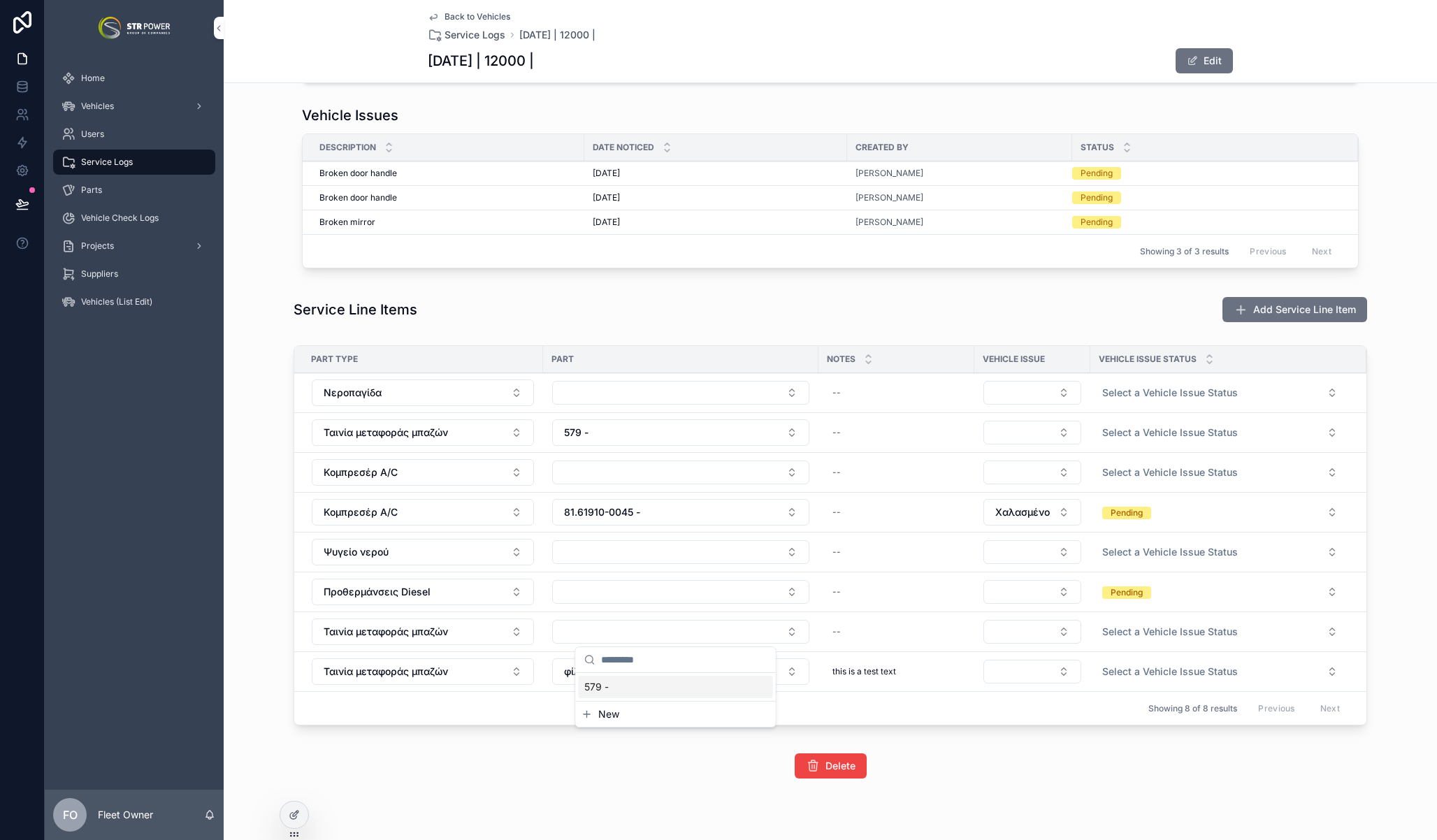
click at [518, 744] on div "**********" at bounding box center [830, 175] width 1213 height 1217
click at [436, 381] on button "Νεροπαγίδα" at bounding box center [423, 393] width 222 height 27
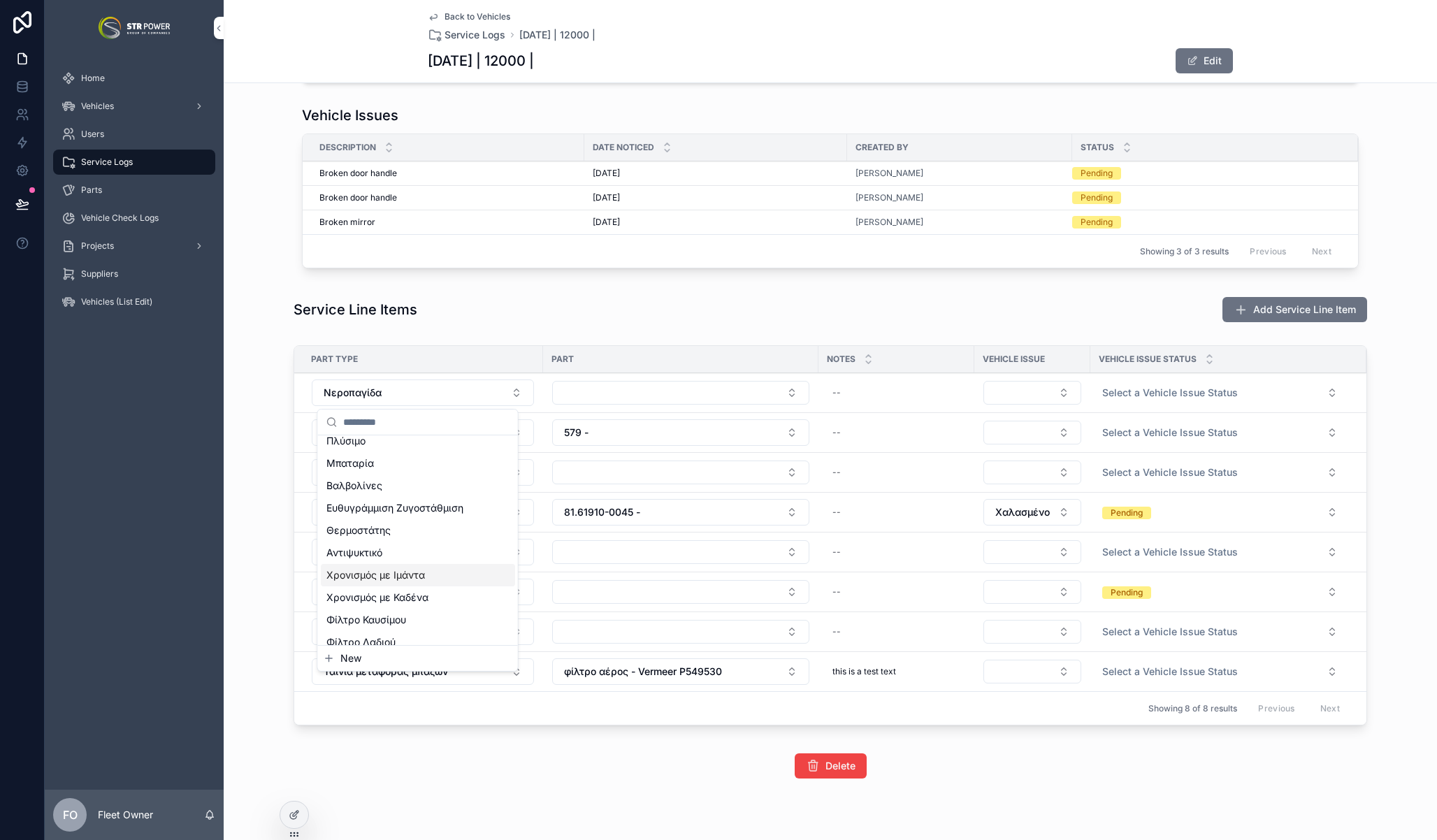
scroll to position [1129, 0]
click at [397, 614] on div "Φίλτρο Αέρα" at bounding box center [417, 609] width 194 height 23
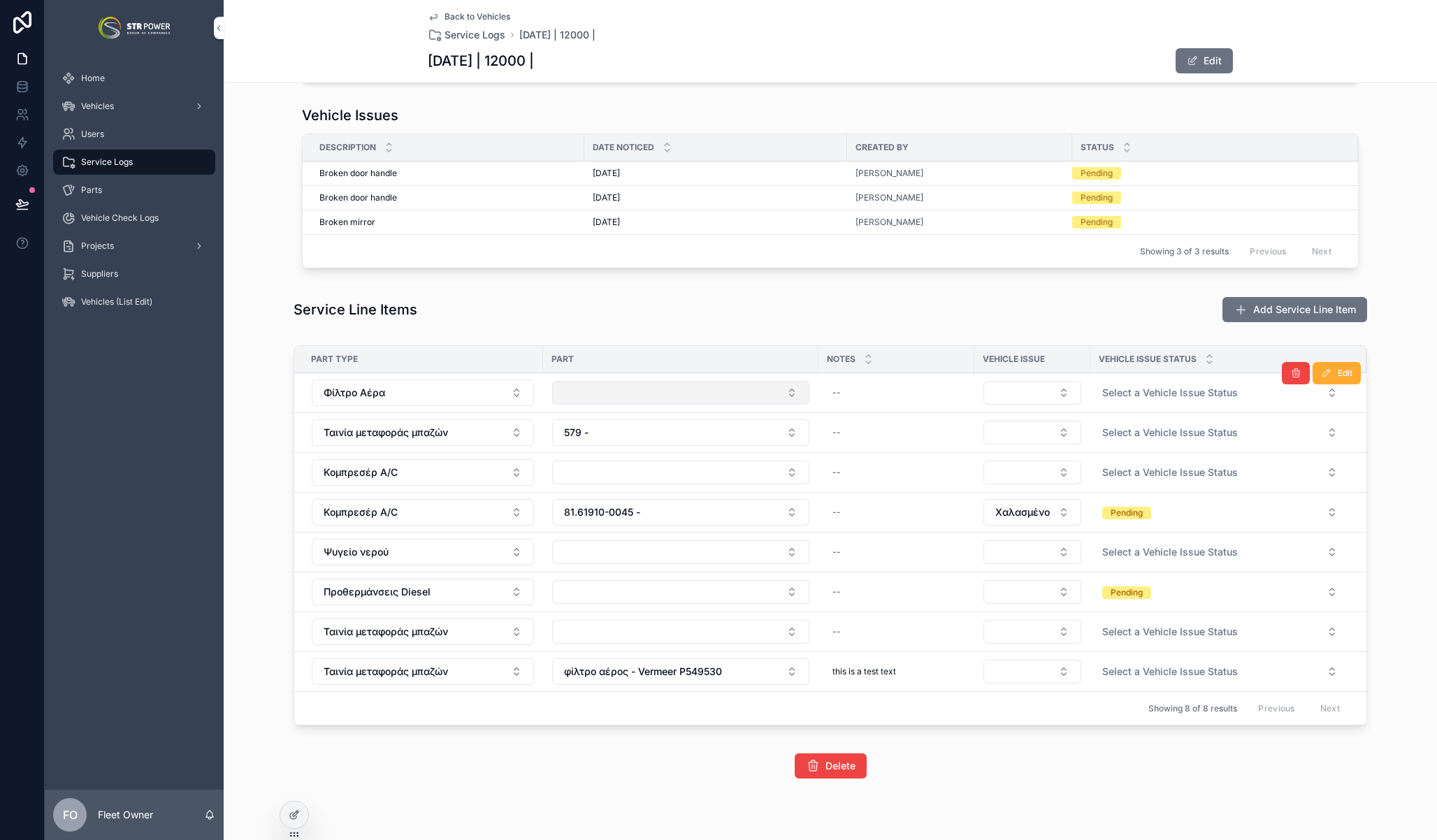
click at [659, 389] on button "Select Button" at bounding box center [680, 393] width 257 height 24
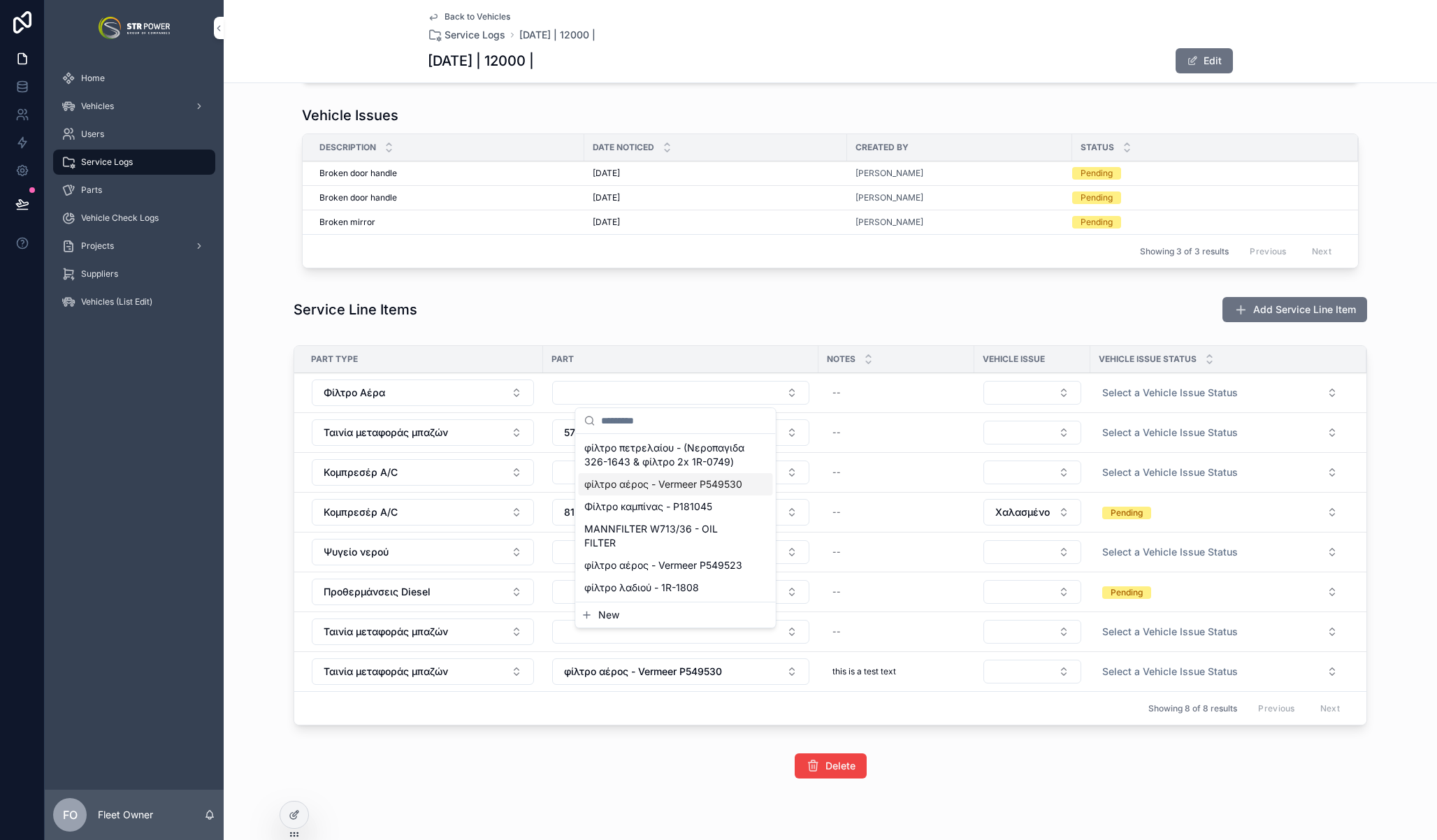
click at [672, 487] on span "φίλτρο αέρος - Vermeer P549530" at bounding box center [663, 484] width 158 height 14
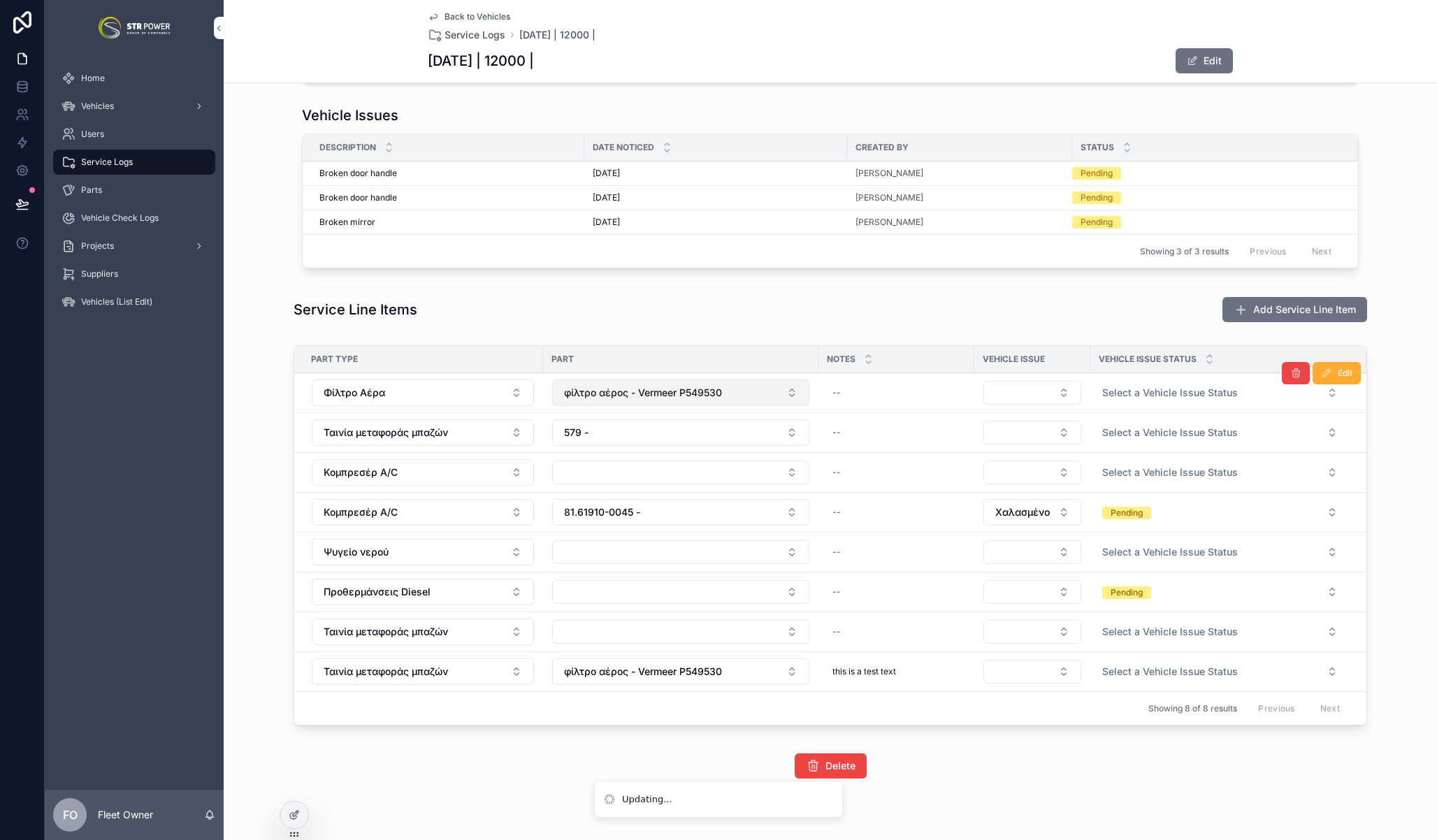
click at [644, 388] on span "φίλτρο αέρος - Vermeer P549530" at bounding box center [643, 393] width 158 height 14
click at [655, 394] on span "φίλτρο αέρος - Vermeer P549530" at bounding box center [643, 393] width 158 height 14
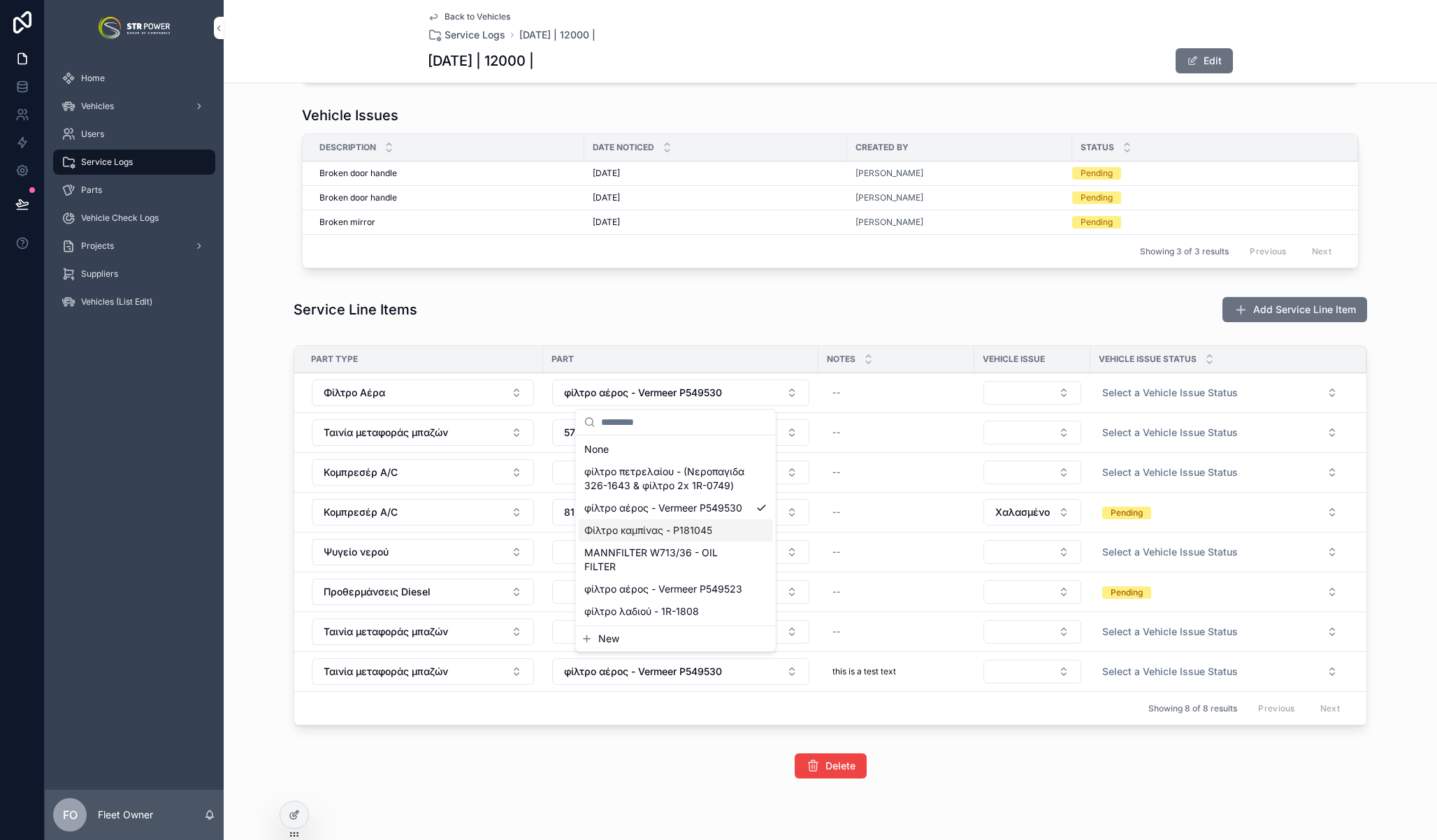
click at [671, 531] on span "Φίλτρο καμπίνας - P181045" at bounding box center [648, 530] width 128 height 14
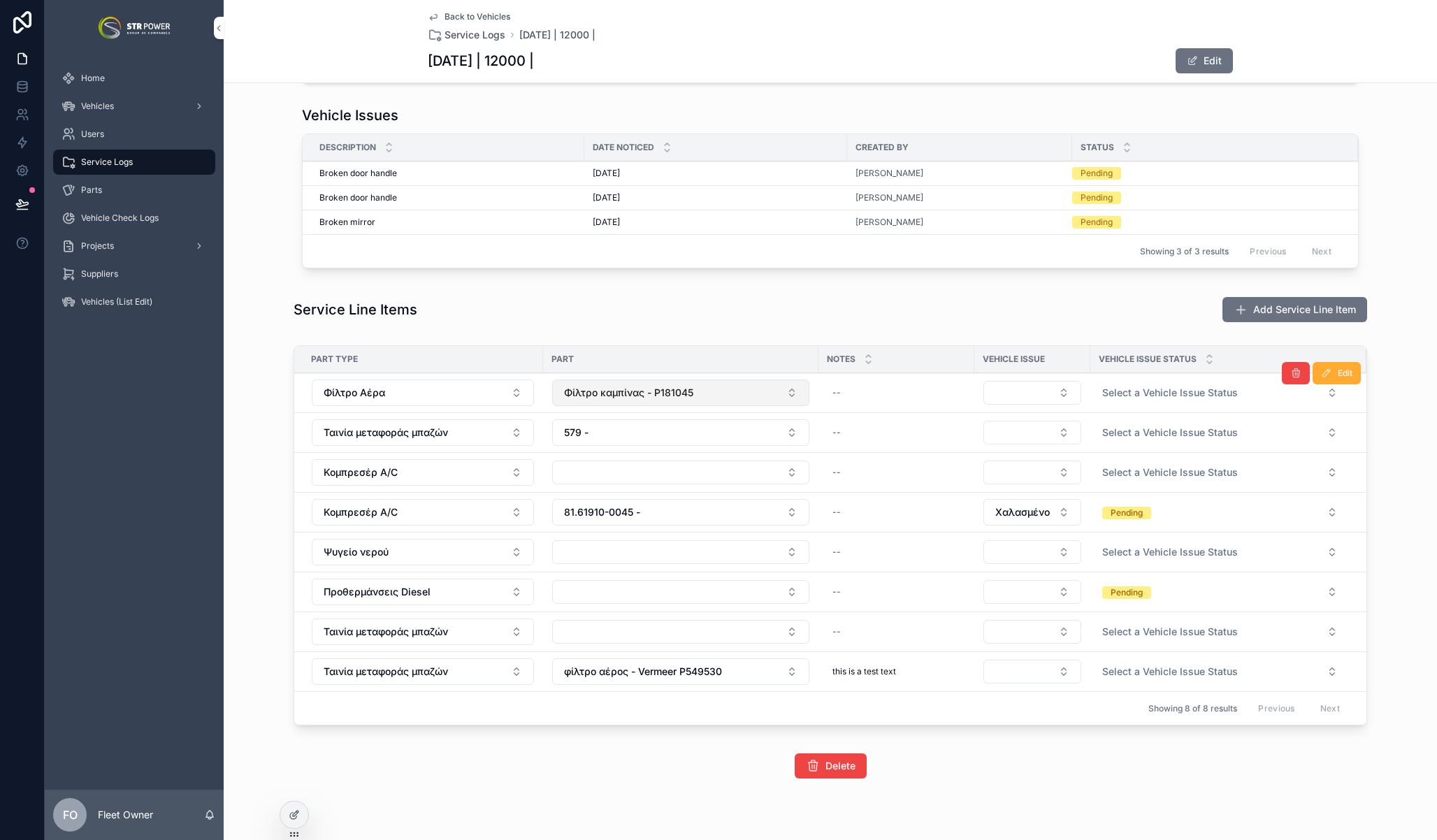
click at [636, 388] on span "Φίλτρο καμπίνας - P181045" at bounding box center [629, 393] width 129 height 14
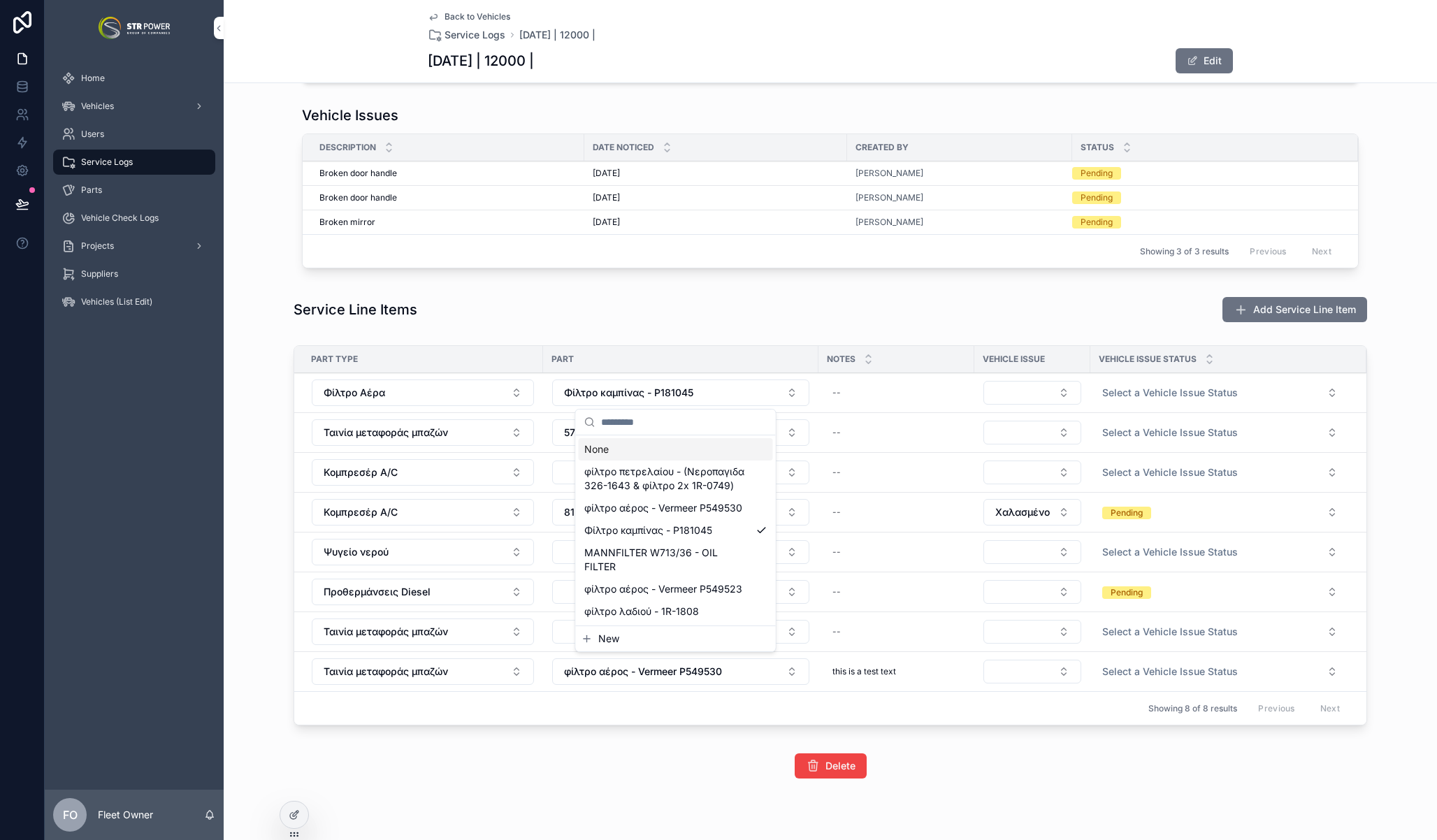
drag, startPoint x: 877, startPoint y: 318, endPoint x: 974, endPoint y: 353, distance: 103.1
click at [878, 318] on div "Service Line Items Add Service Line Item" at bounding box center [831, 309] width 1074 height 27
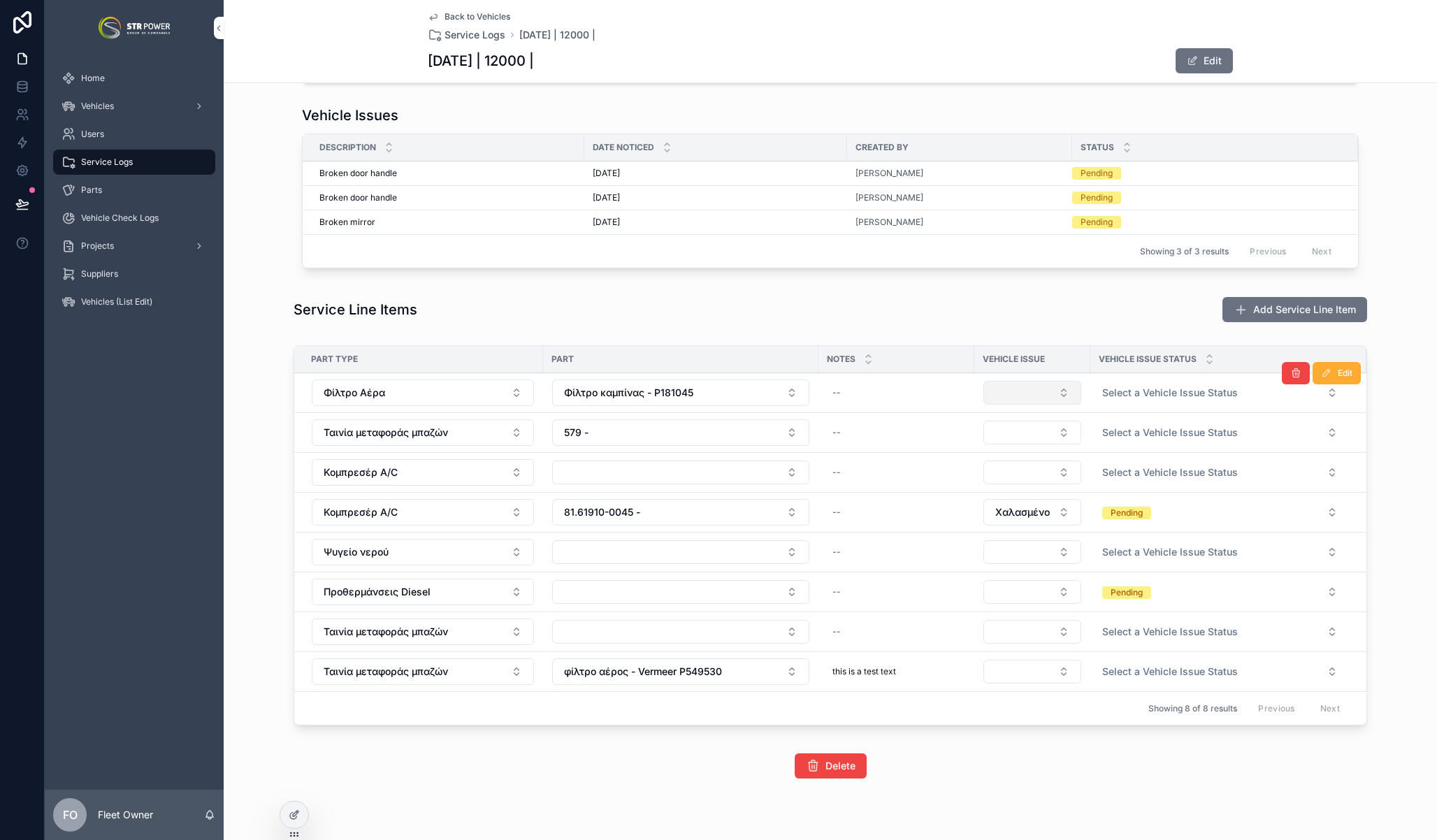
click at [1022, 397] on button "Select Button" at bounding box center [1032, 393] width 98 height 24
click at [1014, 392] on button "Select Button" at bounding box center [1032, 393] width 98 height 24
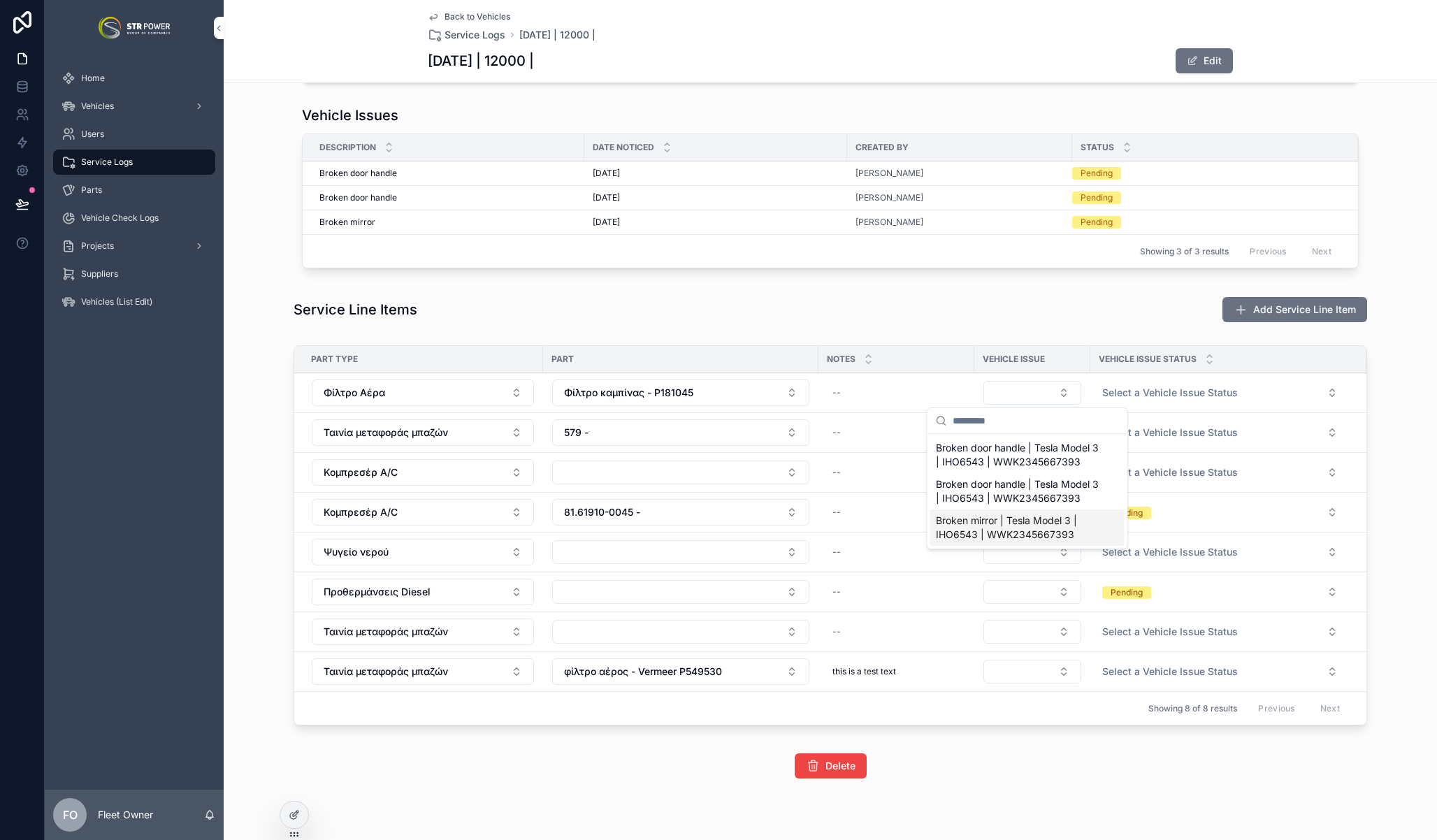
click at [1020, 514] on span "Broken mirror | Tesla Model 3 | IHO6543 | WWK2345667393" at bounding box center [1019, 527] width 166 height 27
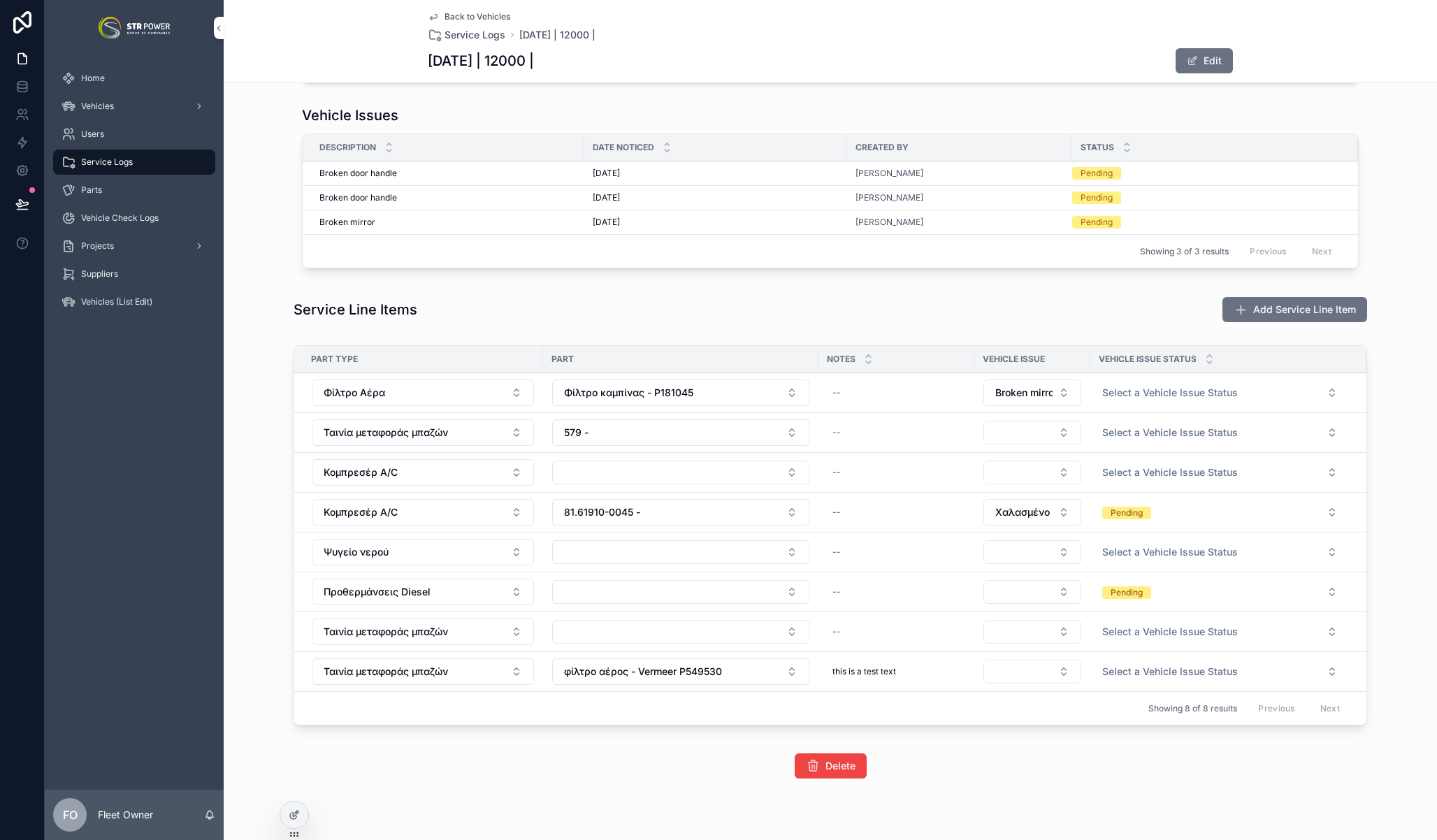
click at [1016, 338] on div "**********" at bounding box center [830, 175] width 1213 height 1217
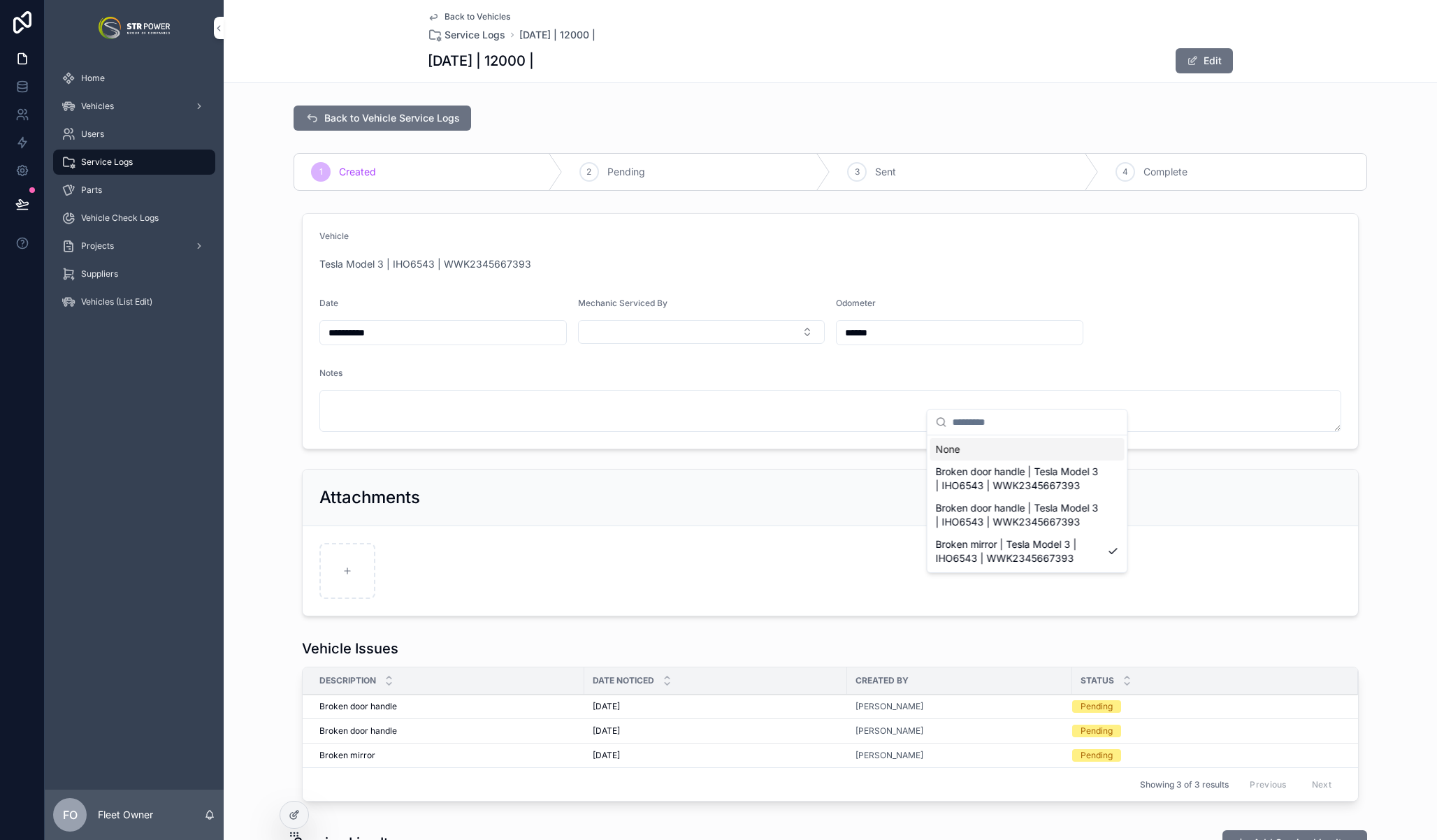
scroll to position [533, 0]
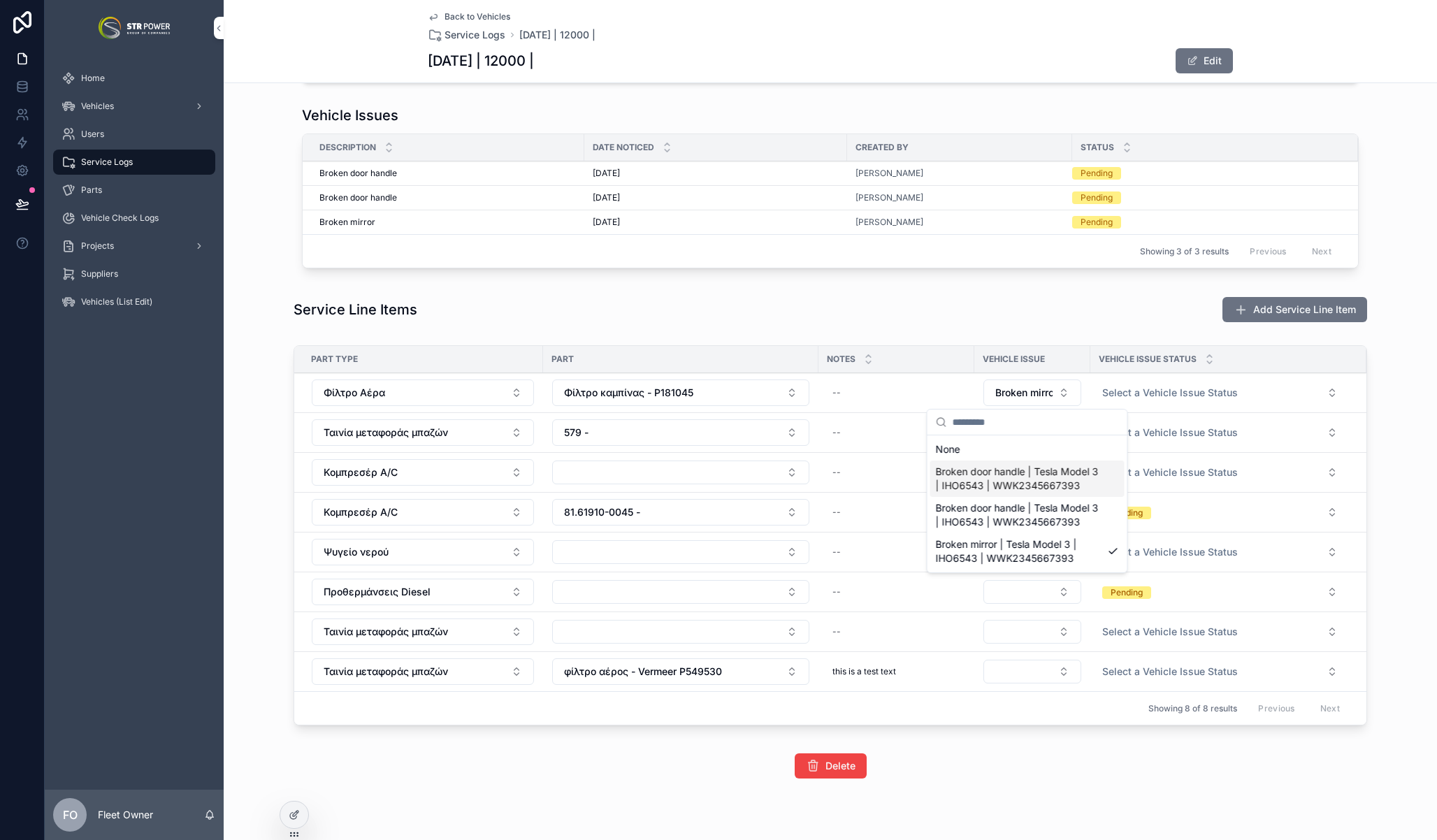
click at [1029, 486] on span "Broken door handle | Tesla Model 3 | IHO6543 | WWK2345667393" at bounding box center [1019, 478] width 166 height 27
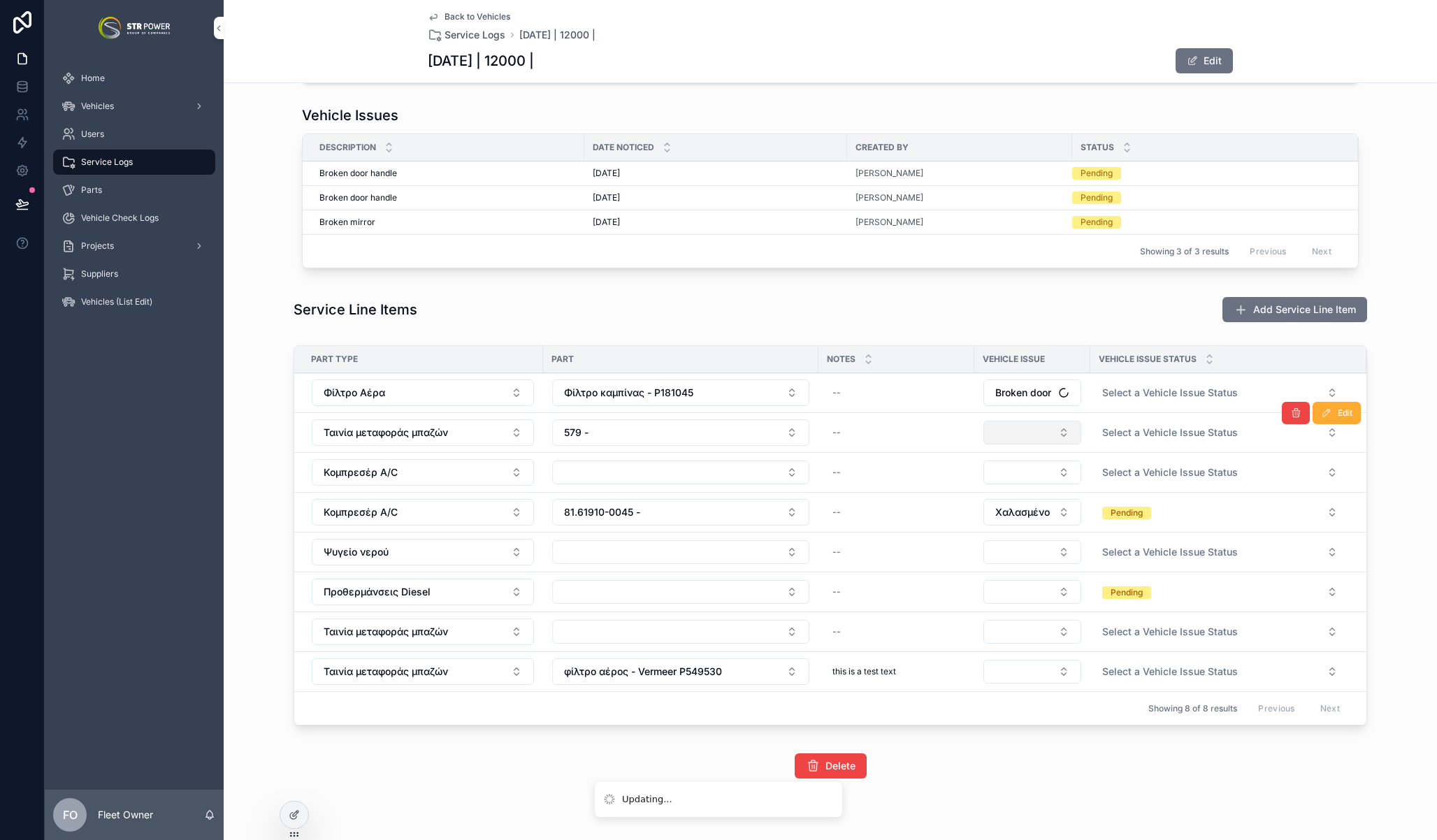
click at [1033, 426] on button "Select Button" at bounding box center [1032, 432] width 98 height 24
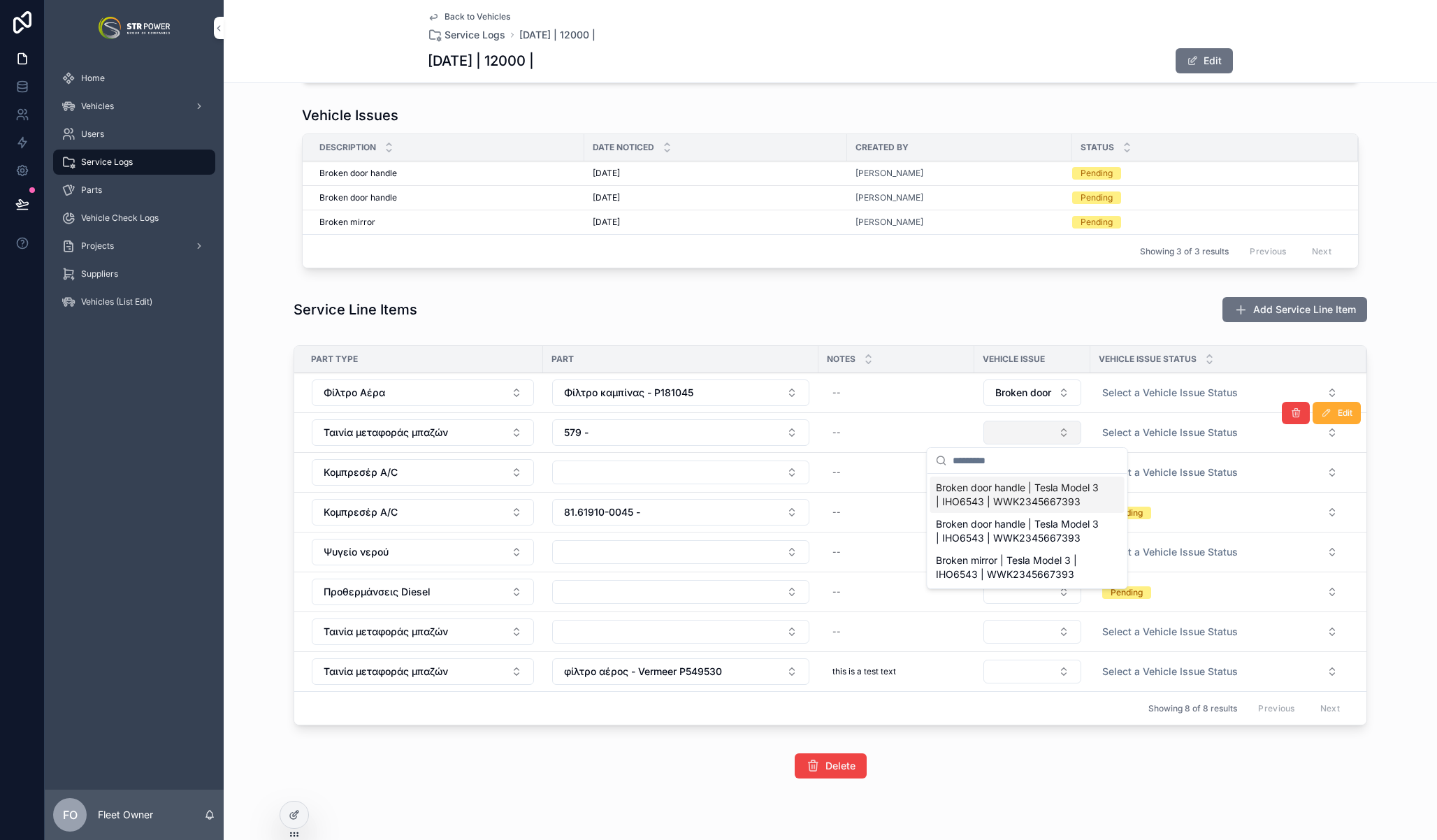
click at [1046, 427] on button "Select Button" at bounding box center [1032, 432] width 98 height 24
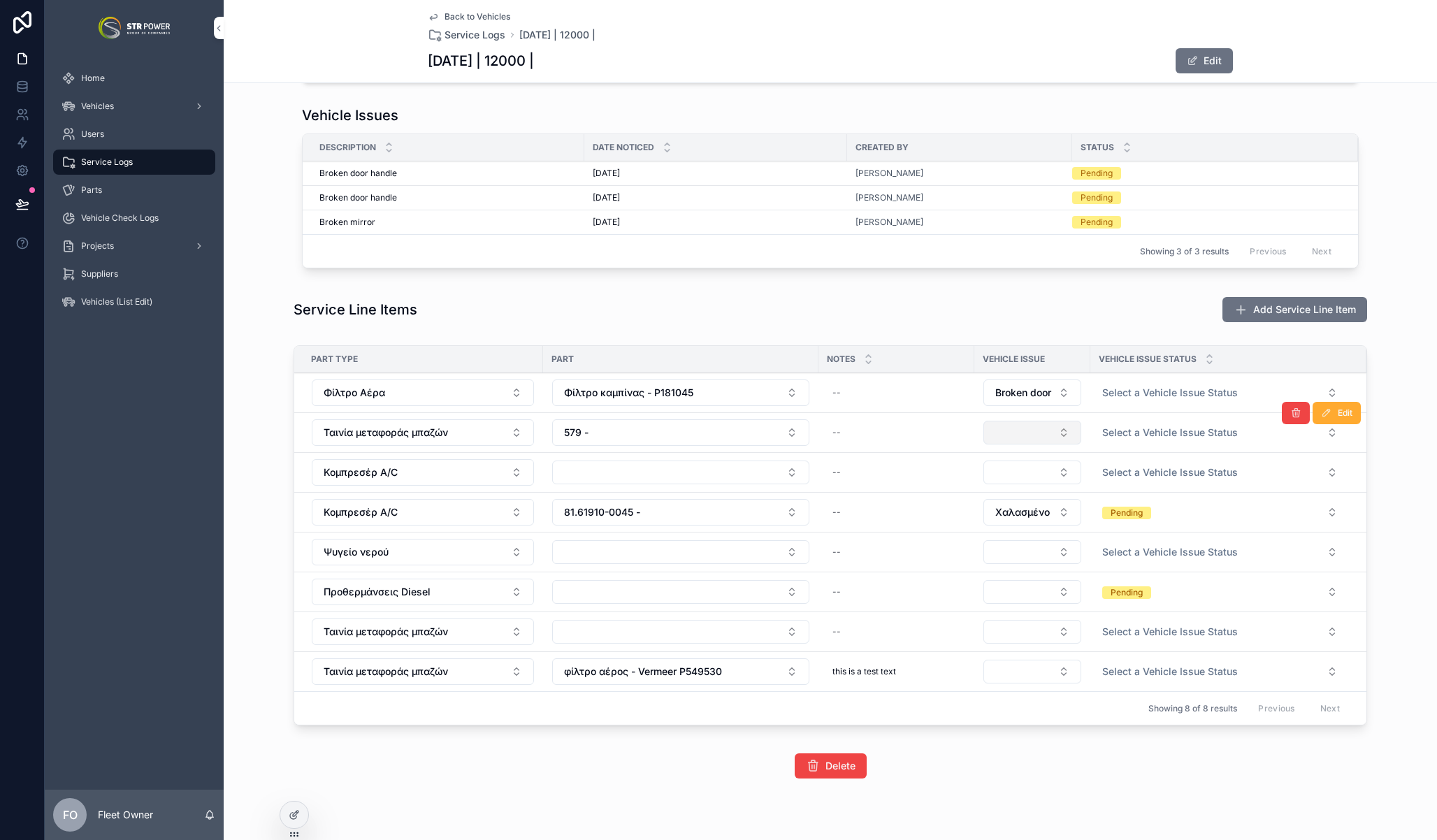
click at [1034, 440] on button "Select Button" at bounding box center [1032, 432] width 98 height 24
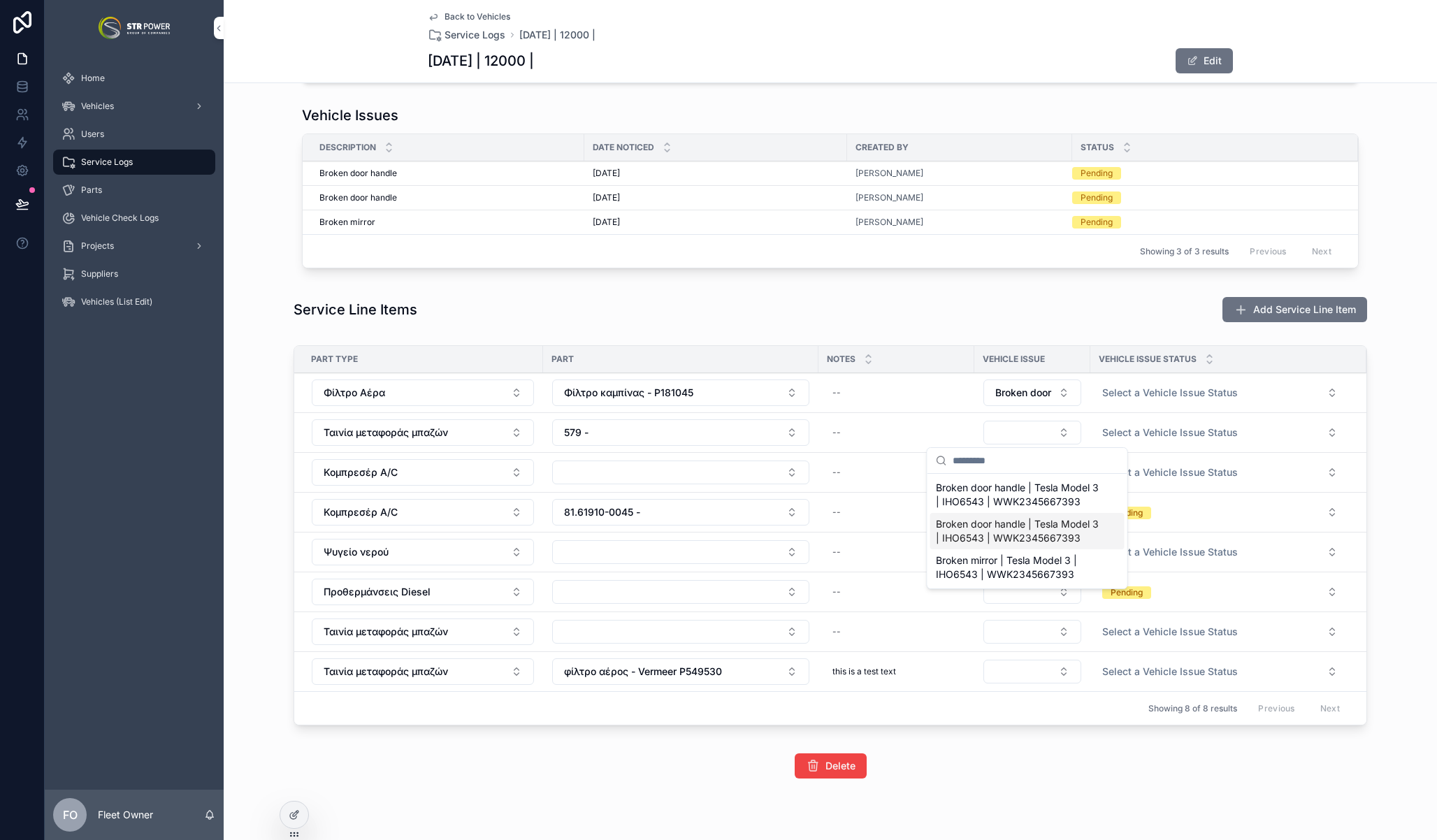
click at [1024, 534] on span "Broken door handle | Tesla Model 3 | IHO6543 | WWK2345667393" at bounding box center [1019, 530] width 166 height 27
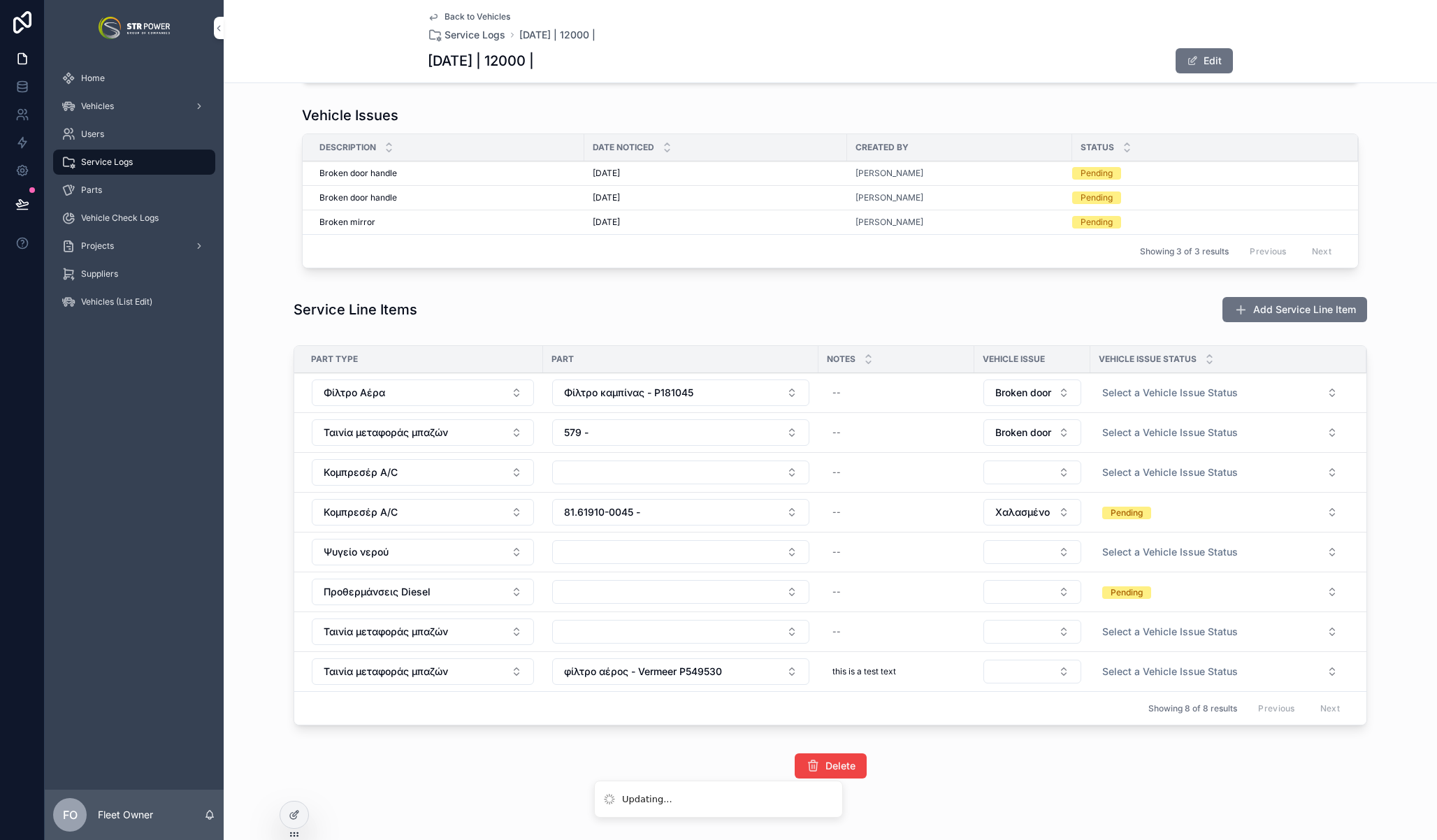
click at [926, 303] on div "Service Line Items Add Service Line Item" at bounding box center [831, 309] width 1074 height 27
click at [1187, 512] on button "Pending" at bounding box center [1220, 513] width 258 height 26
click at [1182, 510] on button "Pending" at bounding box center [1220, 513] width 258 height 26
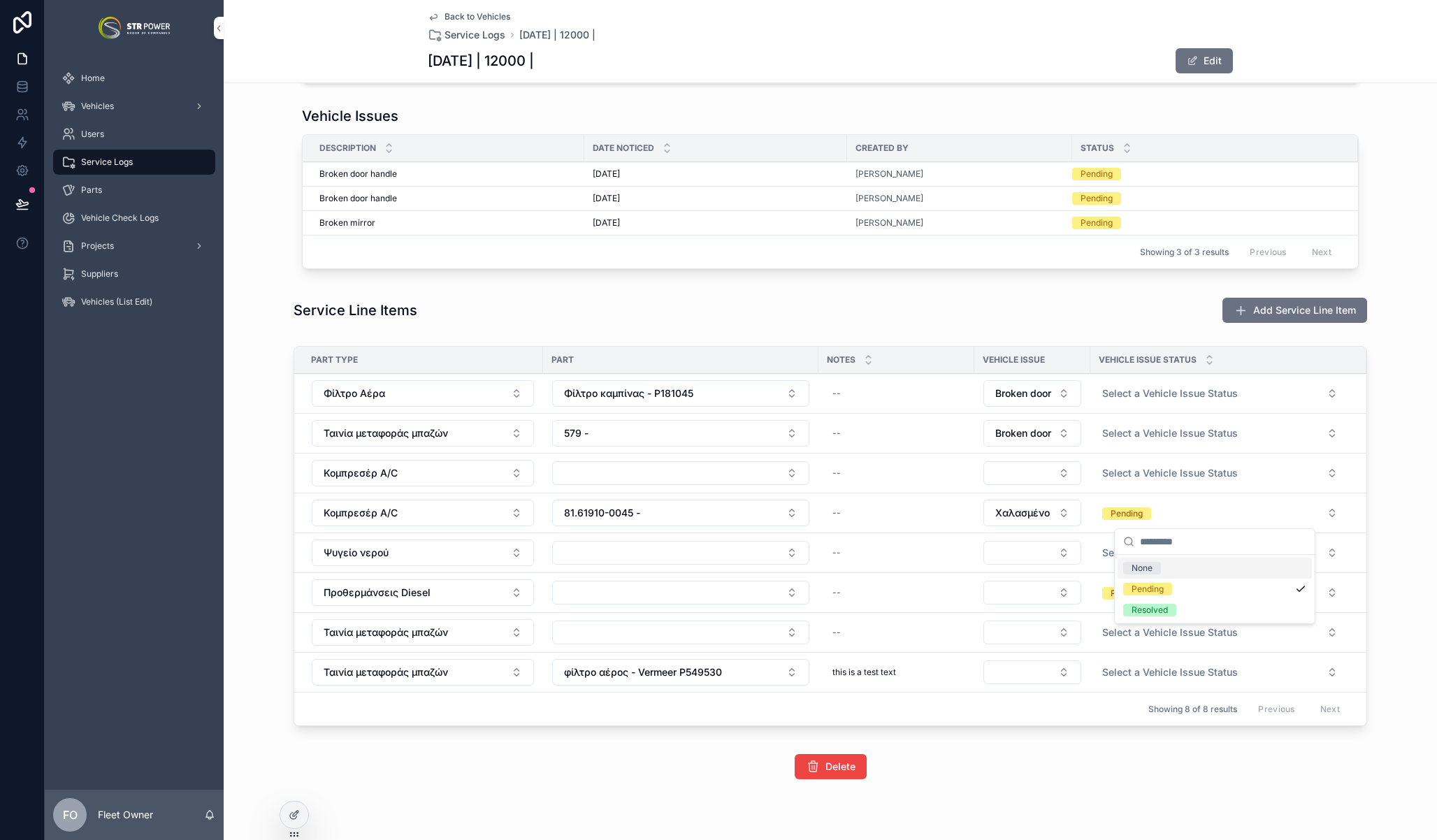
click at [1153, 569] on span "None" at bounding box center [1142, 567] width 38 height 12
click at [1157, 519] on span "Select a Vehicle Issue Status" at bounding box center [1170, 513] width 136 height 14
click at [1173, 591] on span "Resolved" at bounding box center [1150, 589] width 53 height 12
click at [1173, 518] on button "Resolved" at bounding box center [1220, 513] width 258 height 26
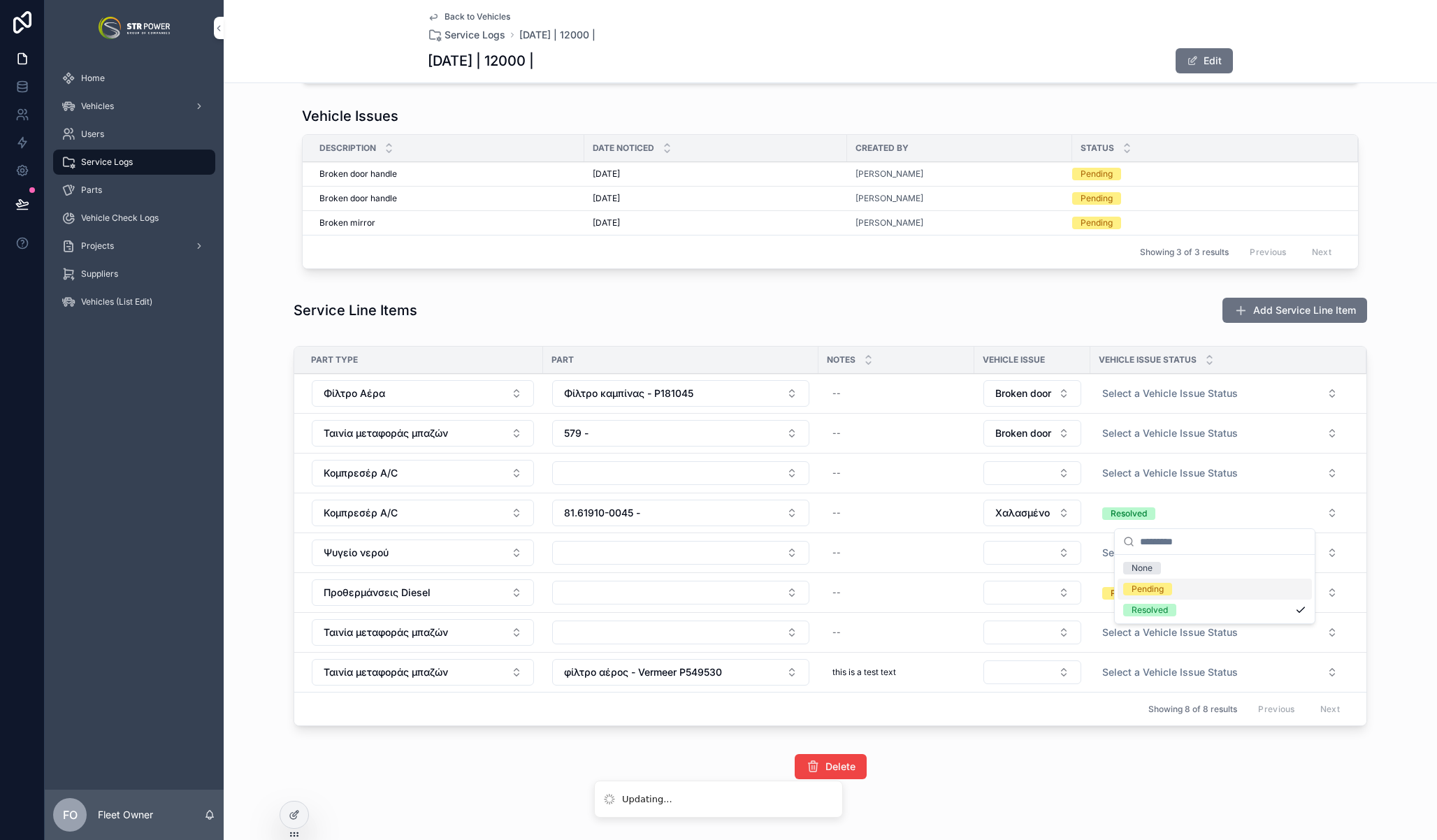
click at [1154, 570] on span "None" at bounding box center [1142, 567] width 38 height 12
click at [1337, 493] on span "Edit" at bounding box center [1344, 493] width 14 height 11
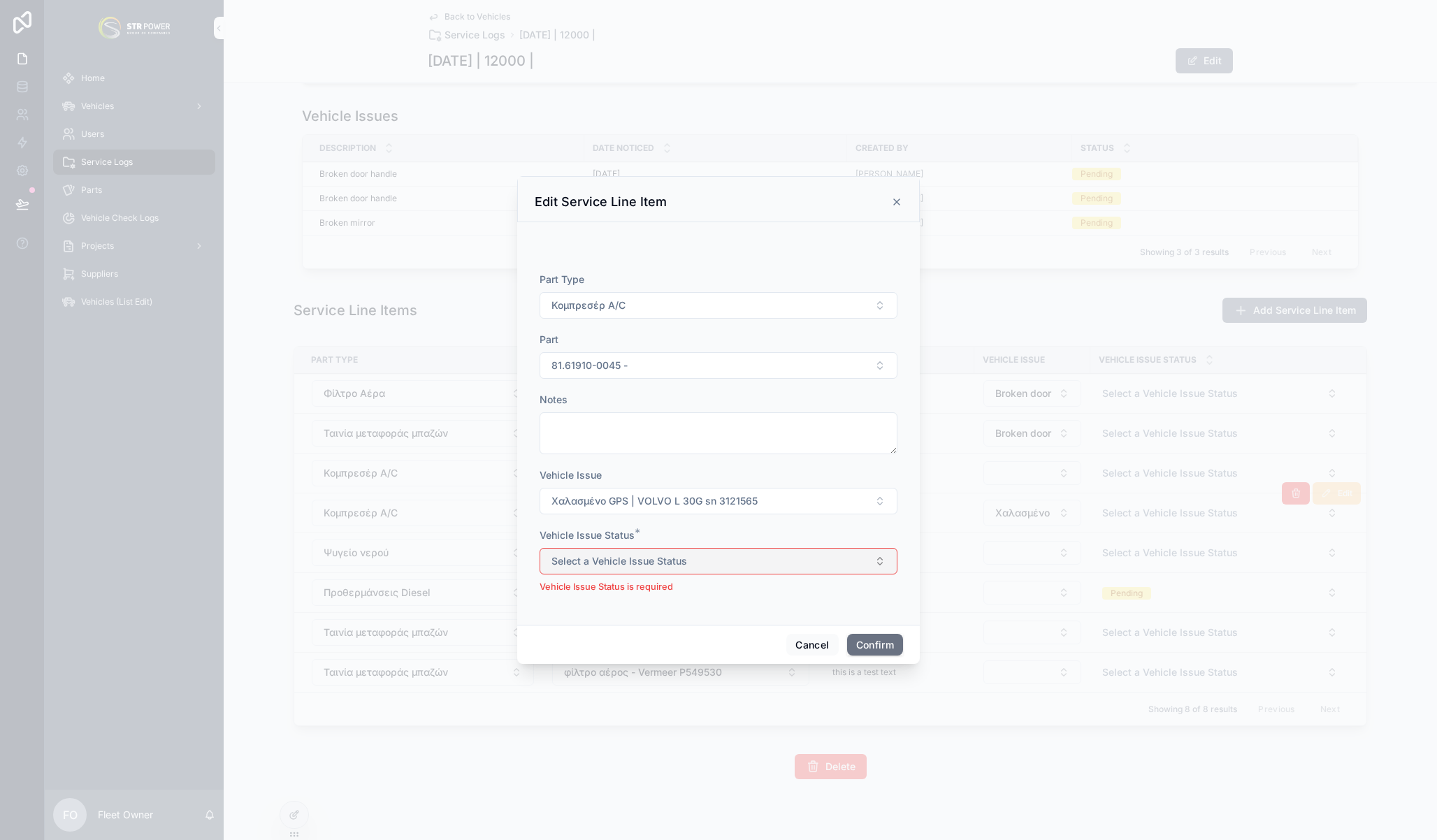
click at [748, 564] on button "Select a Vehicle Issue Status" at bounding box center [718, 561] width 358 height 27
click at [672, 618] on span "Pending" at bounding box center [652, 616] width 49 height 12
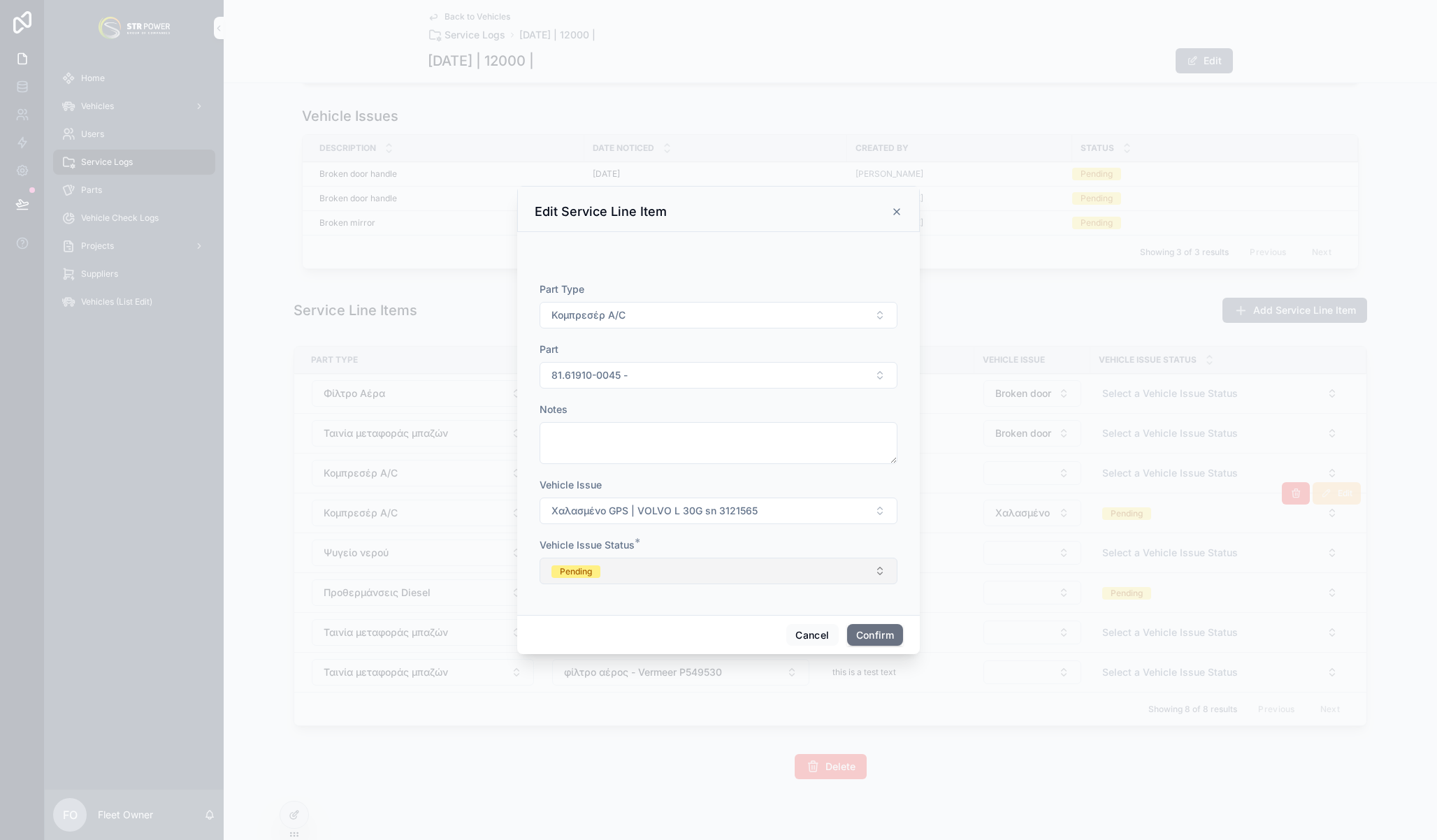
click at [629, 561] on button "Pending" at bounding box center [718, 571] width 358 height 27
click at [706, 557] on button "Pending" at bounding box center [718, 571] width 358 height 27
click at [653, 570] on button "Pending" at bounding box center [718, 571] width 358 height 27
click at [686, 630] on div "Pending" at bounding box center [718, 627] width 194 height 21
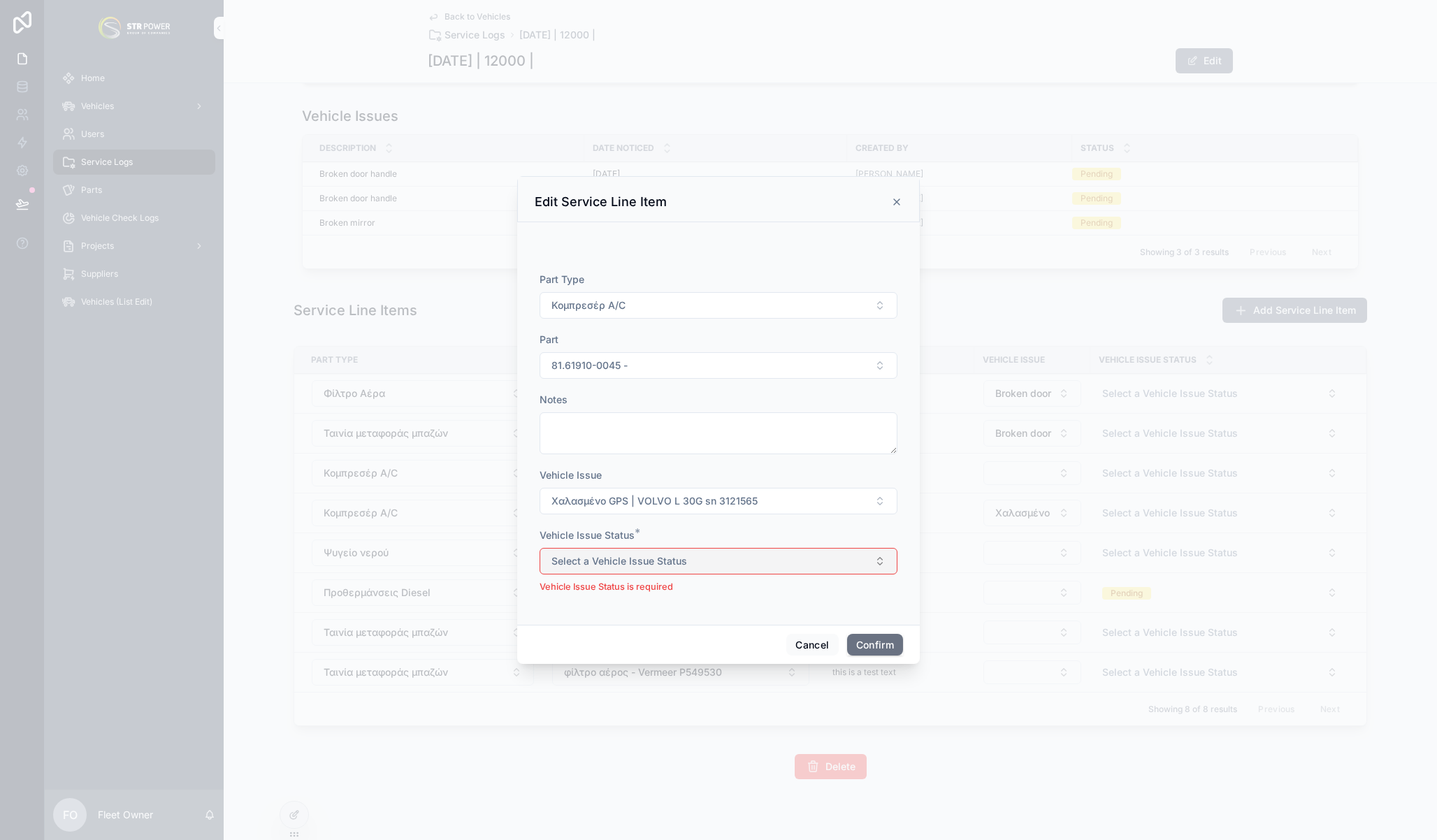
click at [671, 570] on button "Select a Vehicle Issue Status" at bounding box center [718, 561] width 358 height 27
click at [672, 618] on span "Pending" at bounding box center [652, 616] width 49 height 12
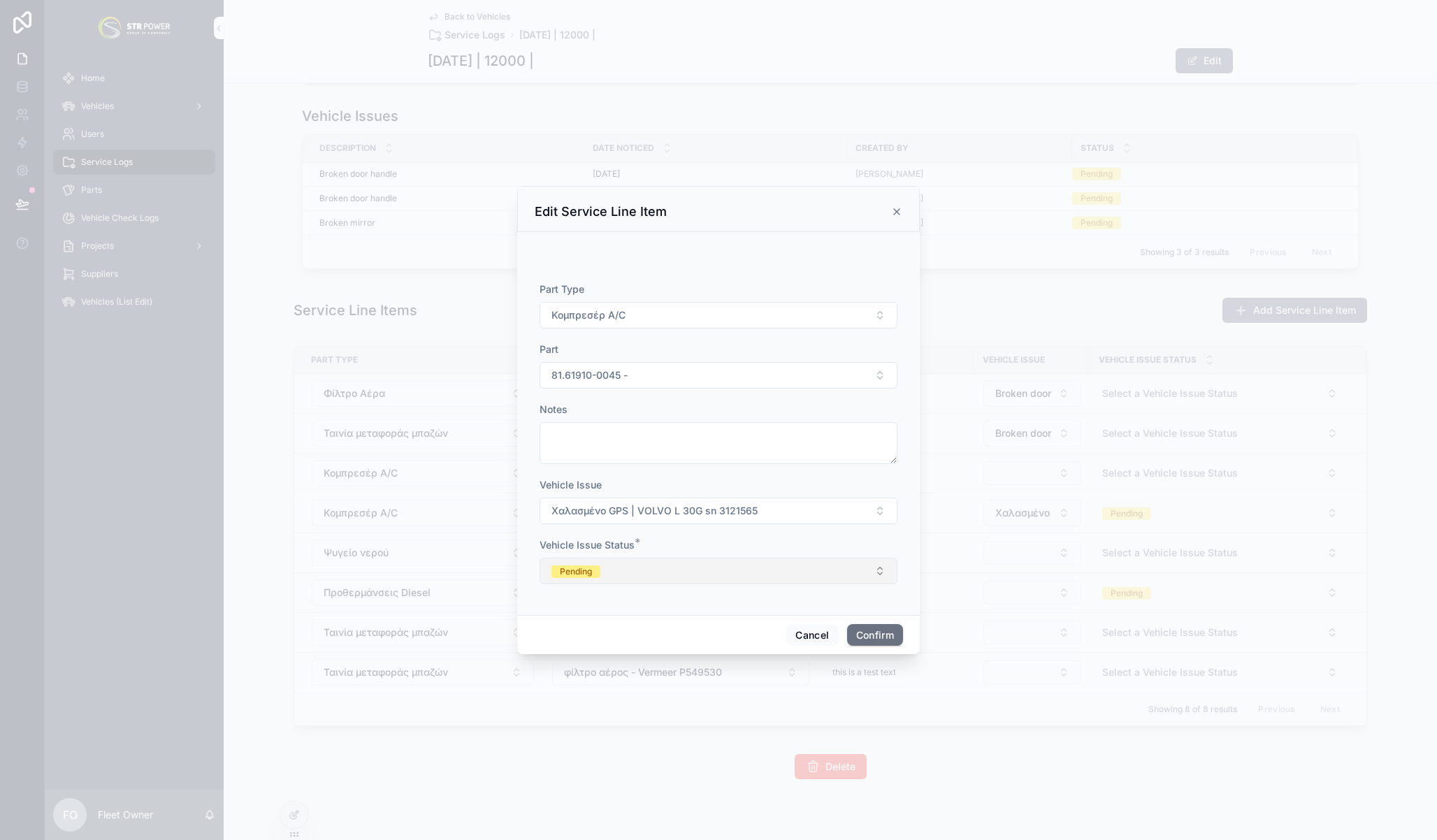
click at [654, 575] on button "Pending" at bounding box center [718, 571] width 358 height 27
click at [673, 623] on span "Pending" at bounding box center [652, 626] width 49 height 12
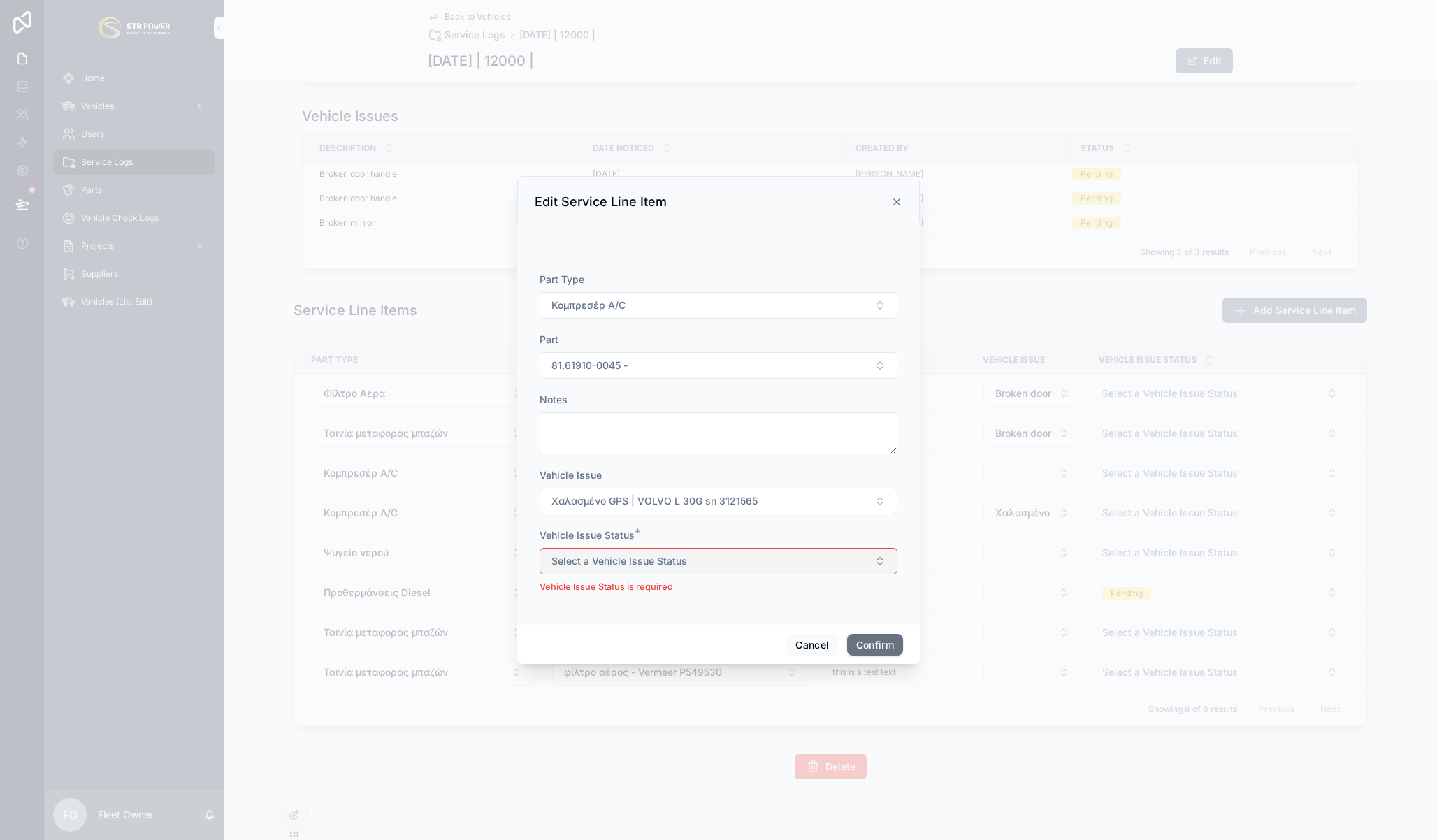
click at [729, 567] on button "Select a Vehicle Issue Status" at bounding box center [718, 561] width 358 height 27
click at [715, 626] on div "Pending" at bounding box center [718, 617] width 194 height 21
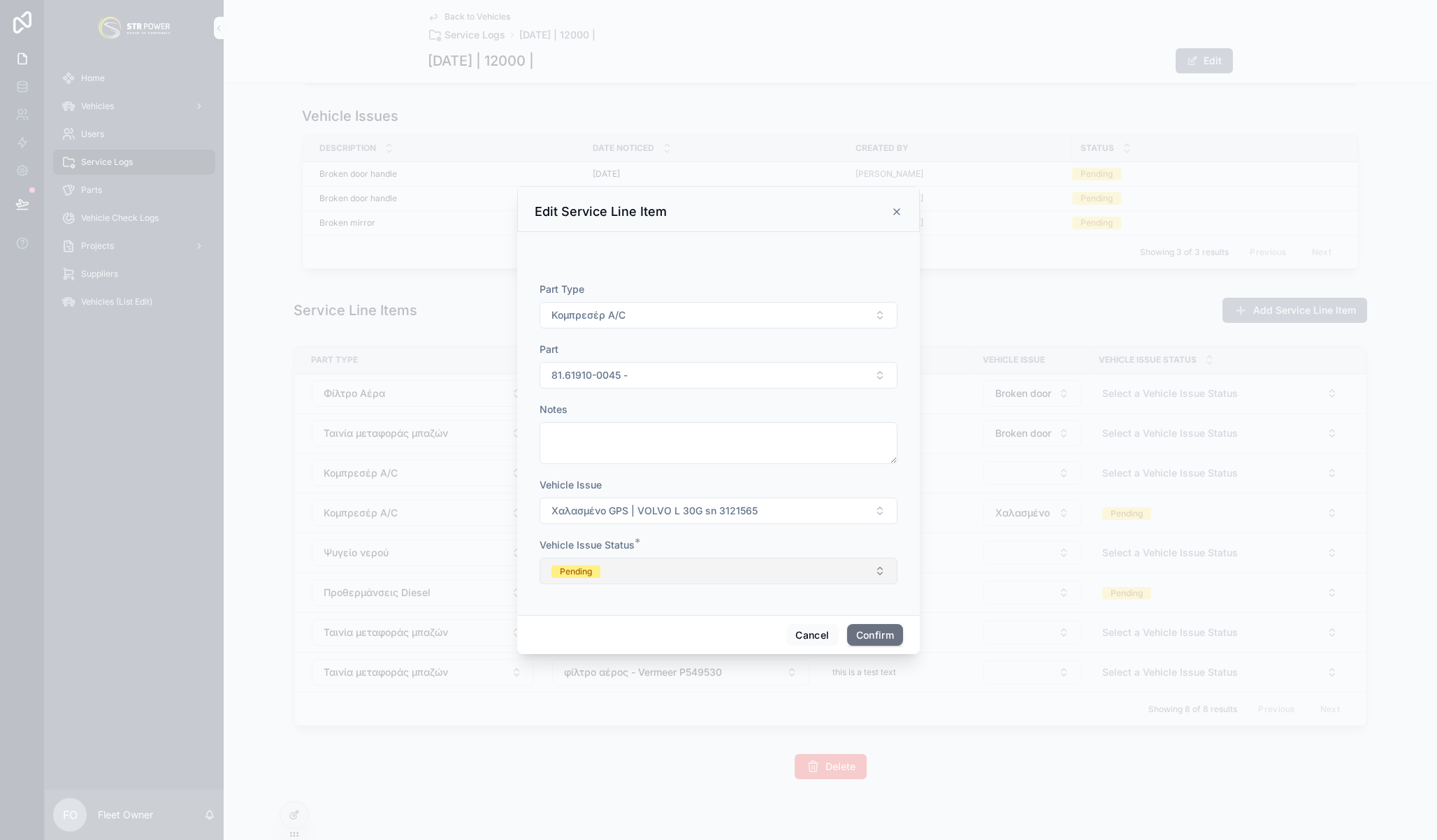
click at [696, 570] on button "Pending" at bounding box center [718, 571] width 358 height 27
click at [674, 628] on span "Pending" at bounding box center [652, 626] width 49 height 12
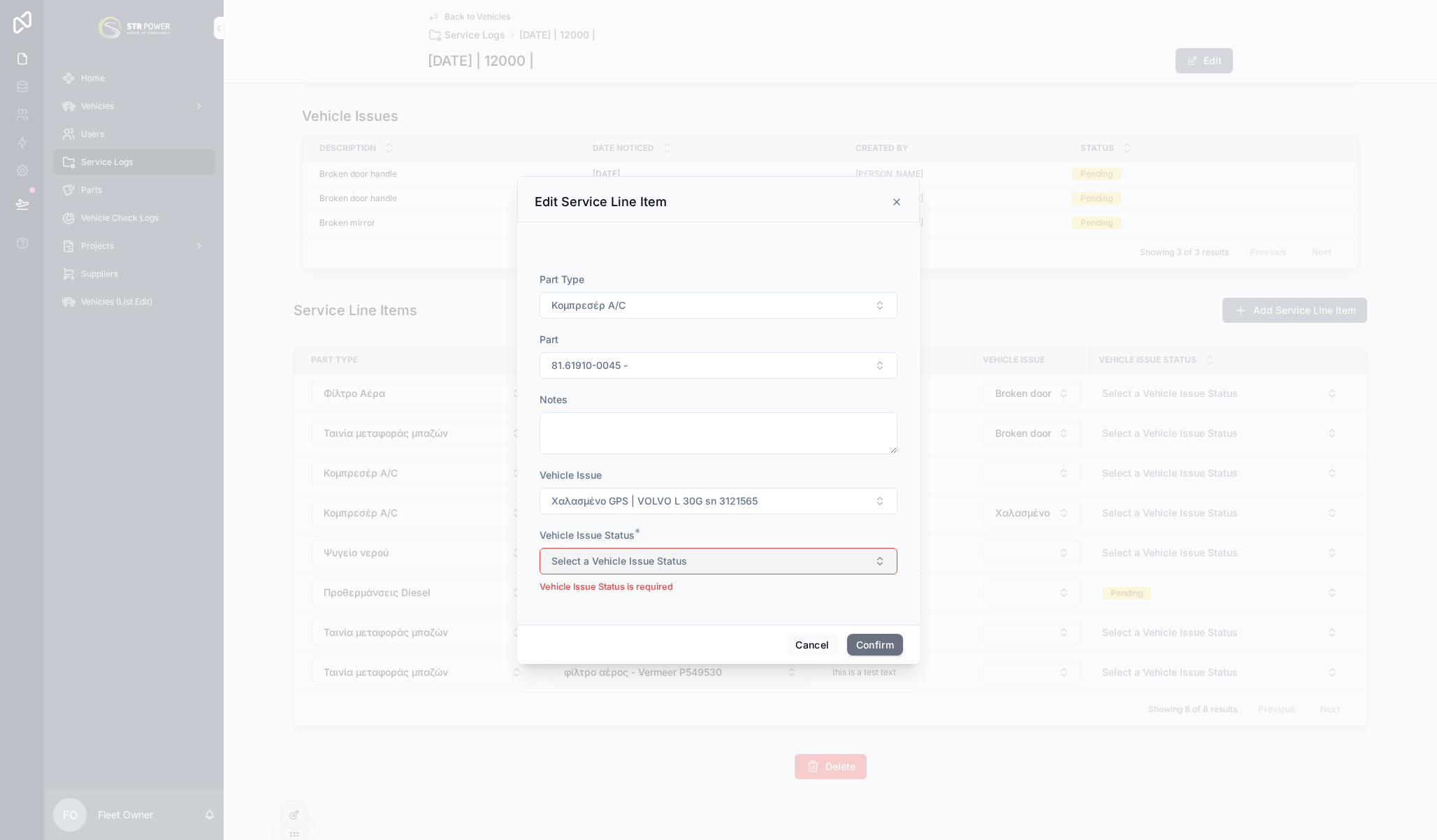
click at [703, 570] on button "Select a Vehicle Issue Status" at bounding box center [718, 561] width 358 height 27
click at [690, 644] on div "Resolved" at bounding box center [718, 638] width 194 height 21
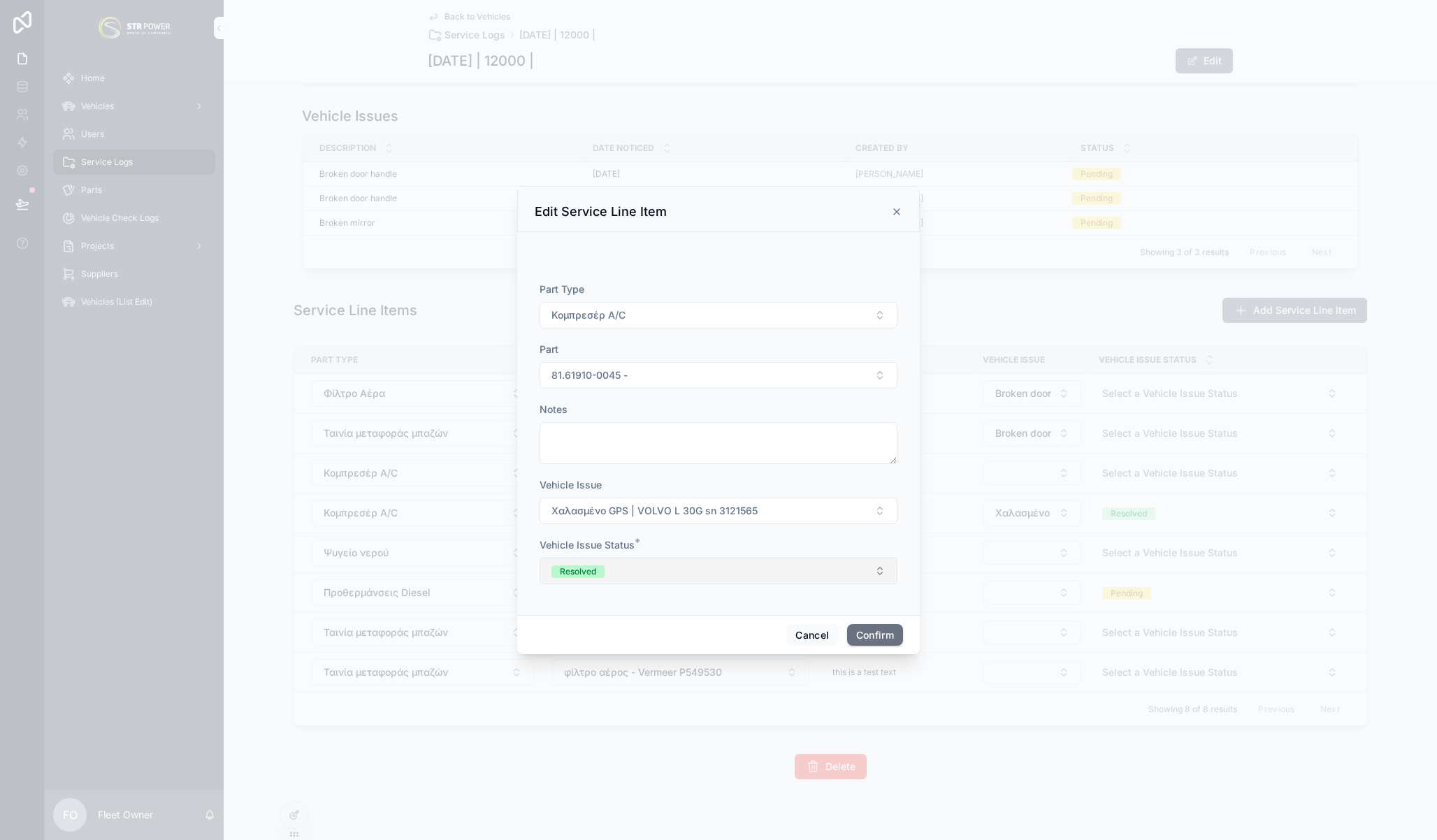
click at [699, 578] on button "Resolved" at bounding box center [718, 571] width 358 height 27
click at [692, 644] on div "Resolved" at bounding box center [718, 648] width 194 height 21
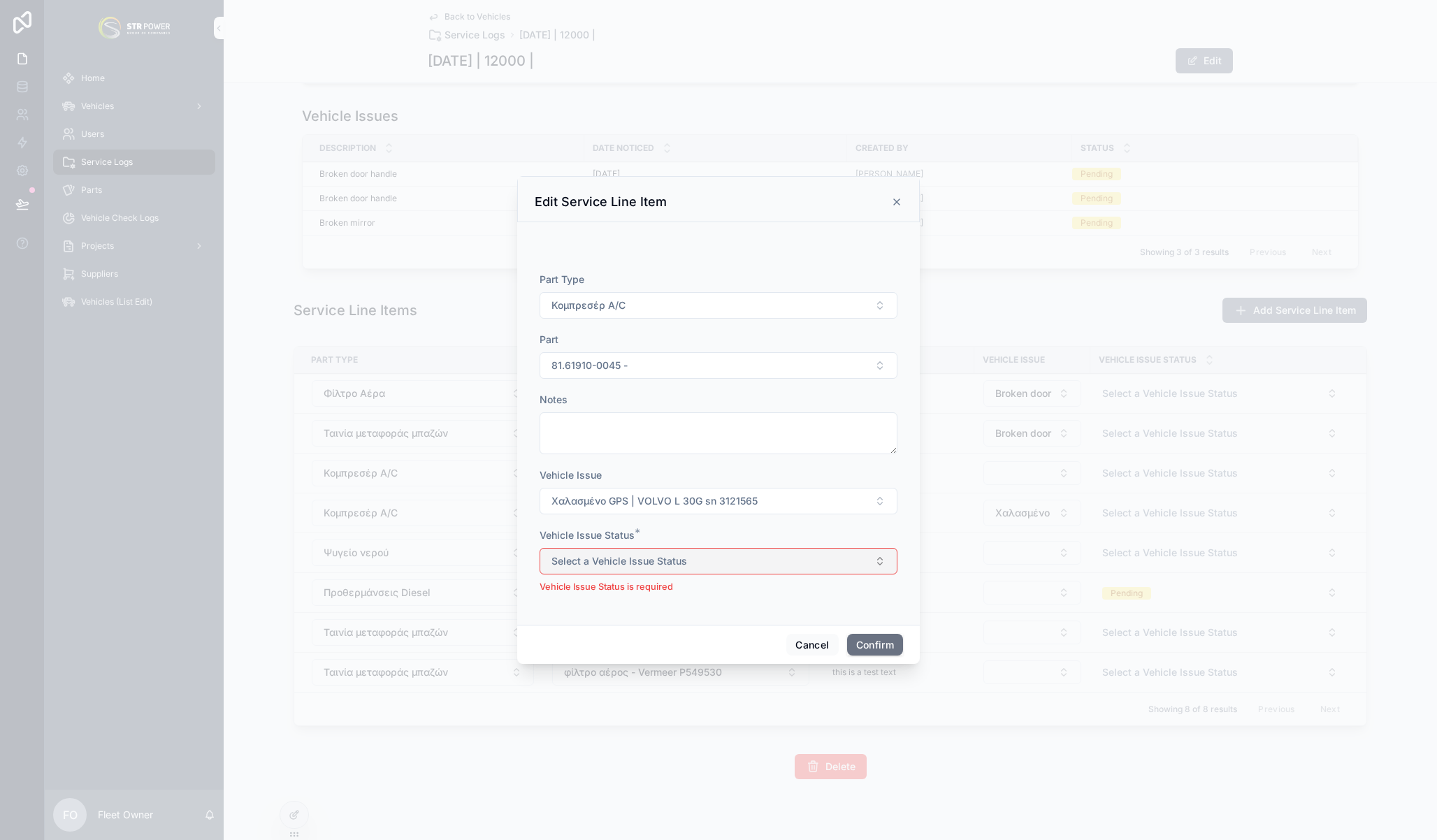
click at [786, 556] on button "Select a Vehicle Issue Status" at bounding box center [718, 561] width 358 height 27
click at [717, 608] on div "Pending" at bounding box center [718, 617] width 194 height 21
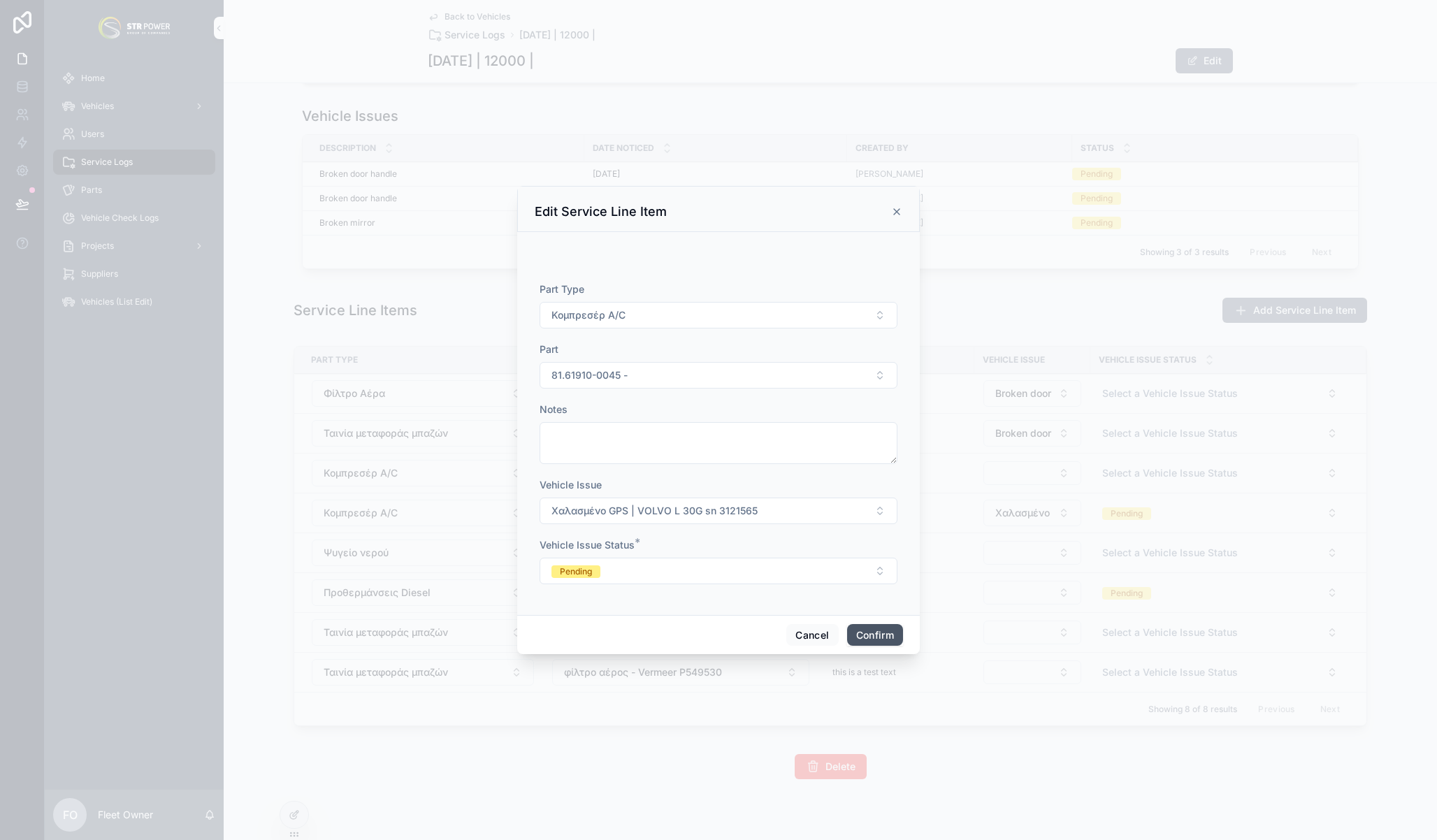
click at [892, 641] on button "Confirm" at bounding box center [875, 635] width 56 height 23
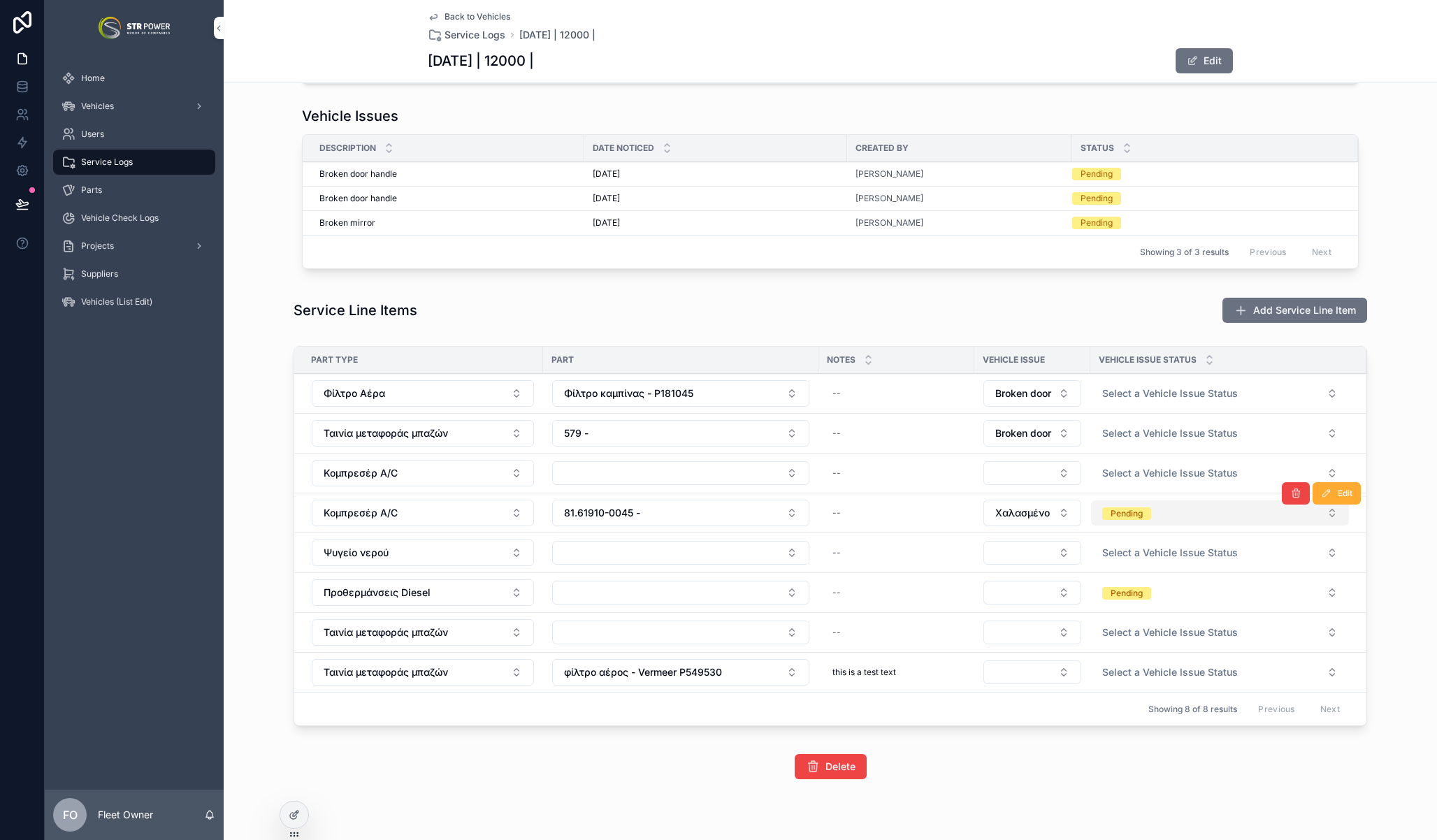
click at [1159, 514] on button "Pending" at bounding box center [1220, 513] width 258 height 26
click at [1152, 592] on button "Pending" at bounding box center [1220, 593] width 258 height 26
click at [1150, 591] on button "Pending" at bounding box center [1220, 593] width 258 height 26
click at [1160, 598] on button "Pending" at bounding box center [1220, 593] width 258 height 26
click at [1158, 666] on div "Pending" at bounding box center [1148, 668] width 32 height 12
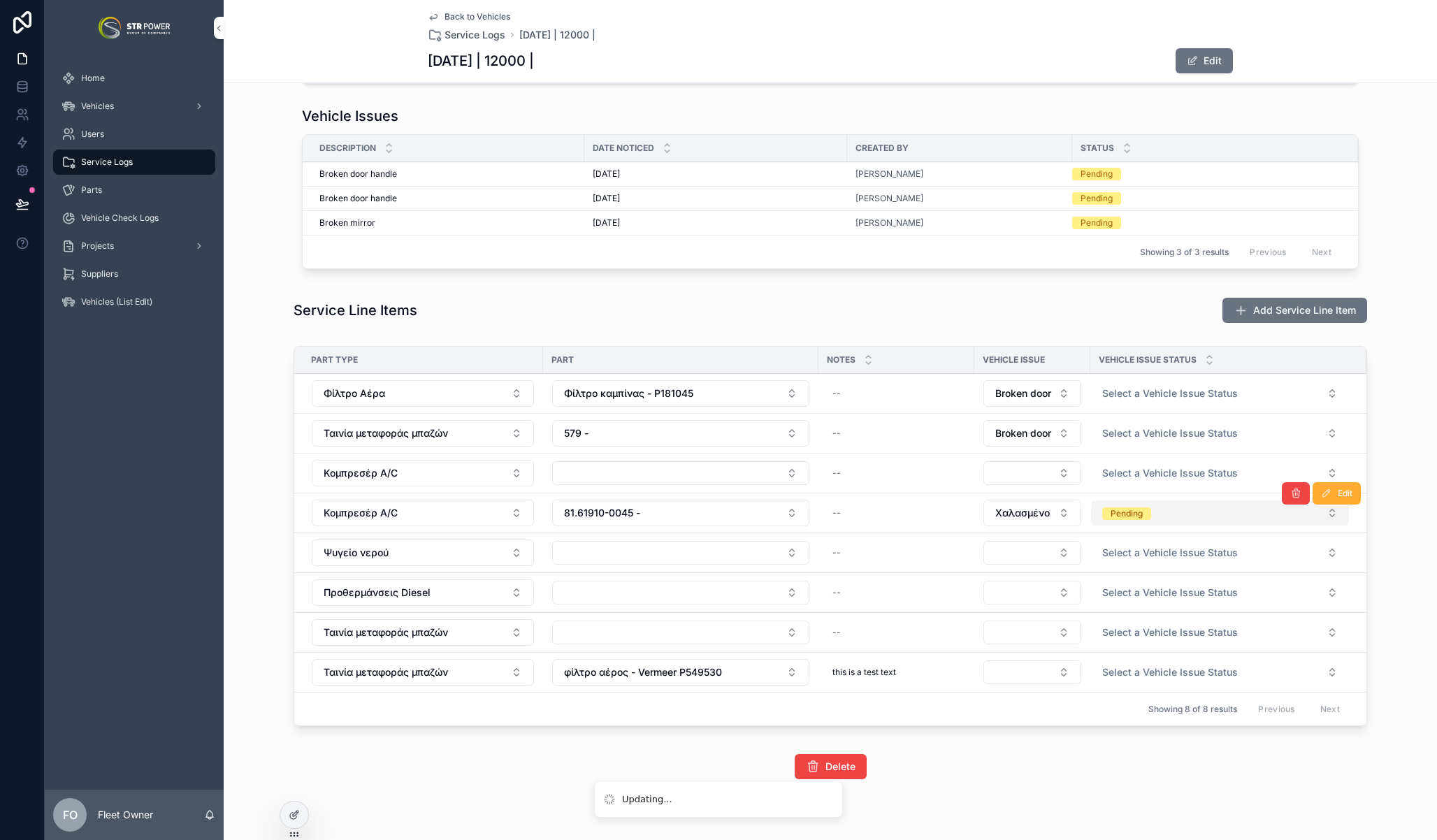
click at [1170, 502] on button "Pending" at bounding box center [1220, 513] width 258 height 26
click at [1167, 593] on span "Select a Vehicle Issue Status" at bounding box center [1170, 593] width 136 height 14
click at [1160, 511] on button "Pending" at bounding box center [1220, 513] width 258 height 26
click at [1148, 526] on td "Pending" at bounding box center [1228, 513] width 276 height 40
click at [1151, 517] on button "Pending" at bounding box center [1220, 513] width 258 height 26
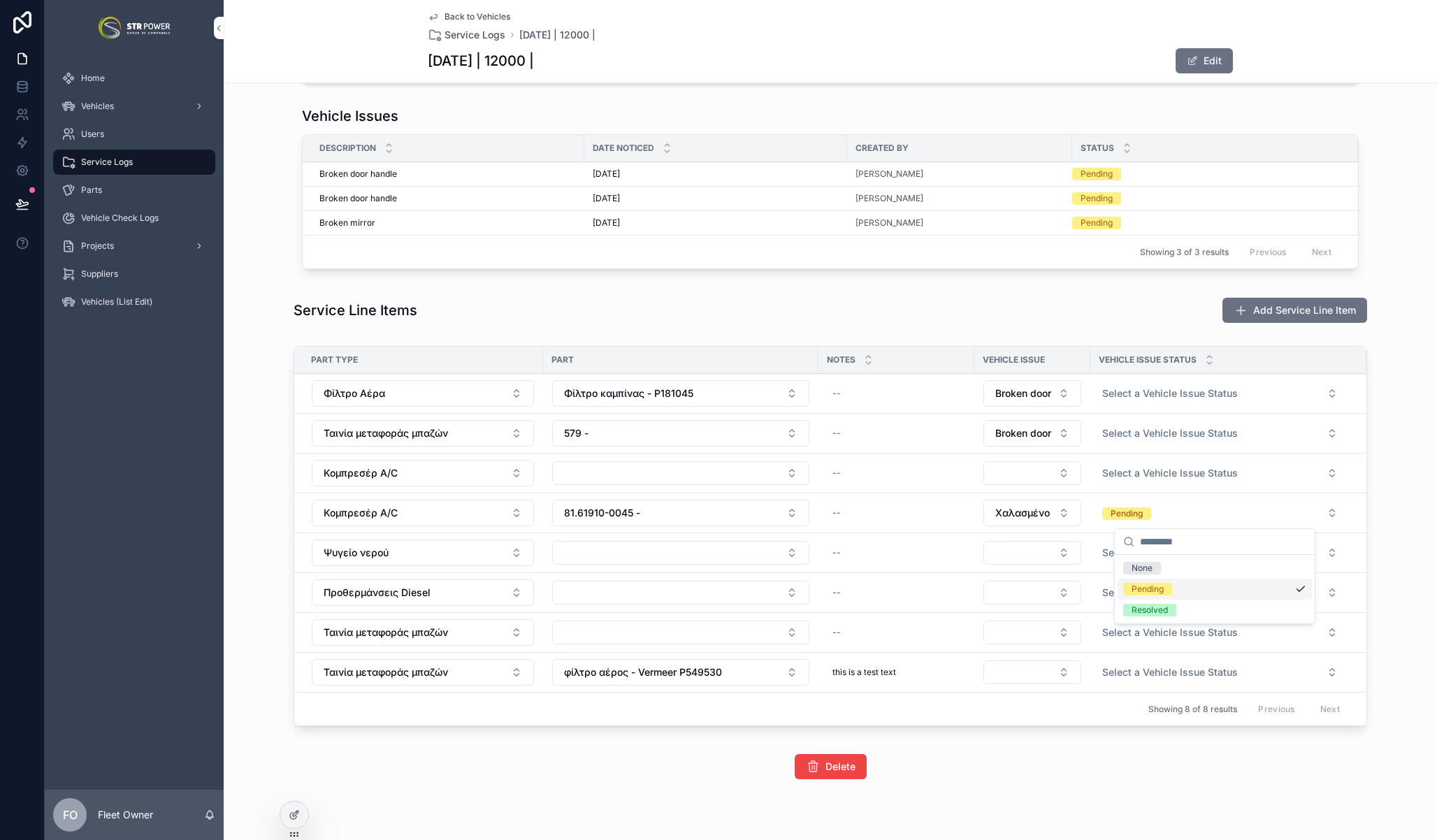
click at [1163, 583] on div "Pending" at bounding box center [1148, 589] width 32 height 12
click at [1194, 514] on span "Select a Vehicle Issue Status" at bounding box center [1170, 513] width 136 height 14
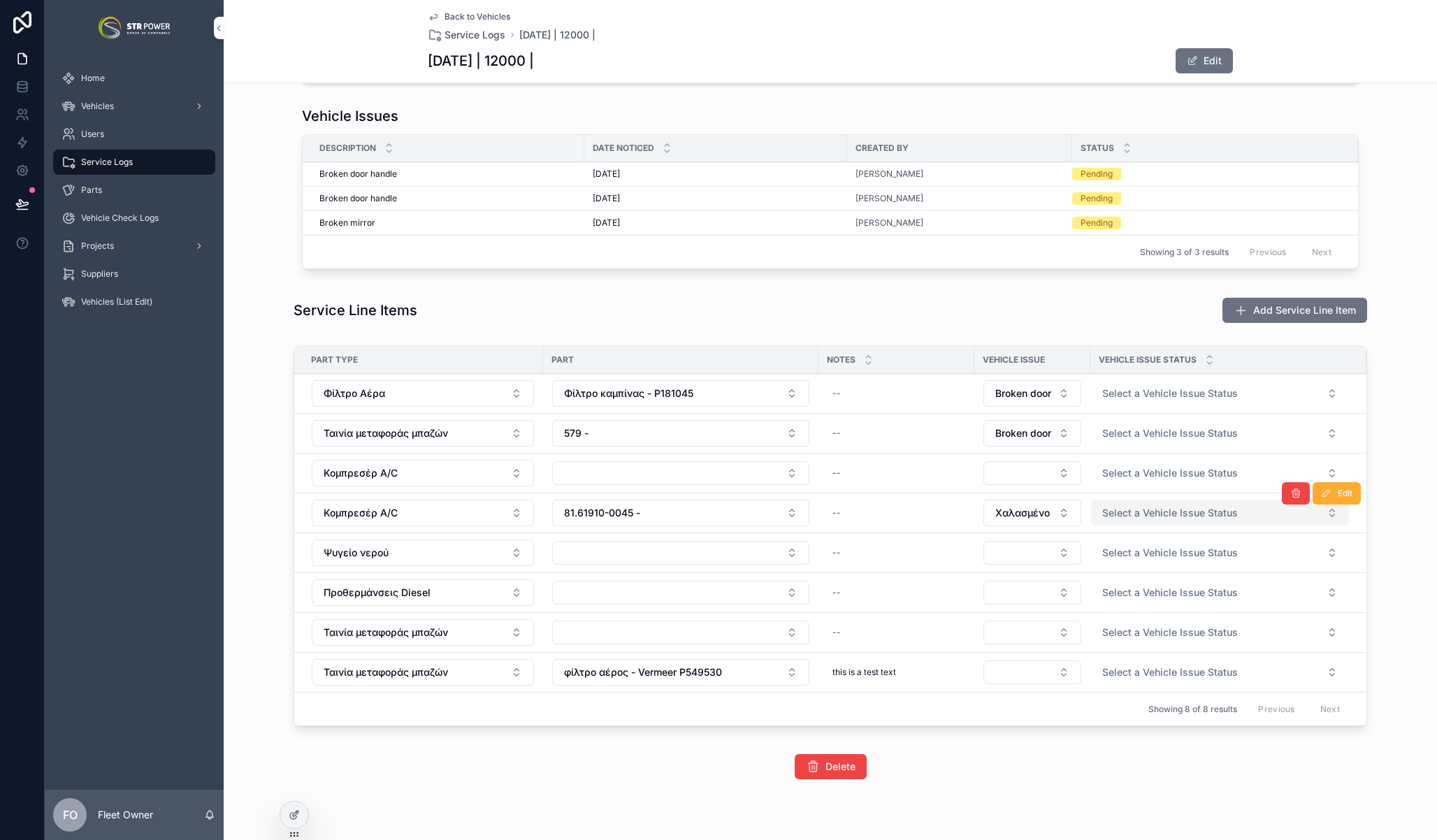
click at [1164, 513] on span "Select a Vehicle Issue Status" at bounding box center [1170, 513] width 136 height 14
click at [1150, 565] on div "Pending" at bounding box center [1148, 567] width 32 height 12
click at [1183, 511] on button "Pending" at bounding box center [1220, 513] width 258 height 26
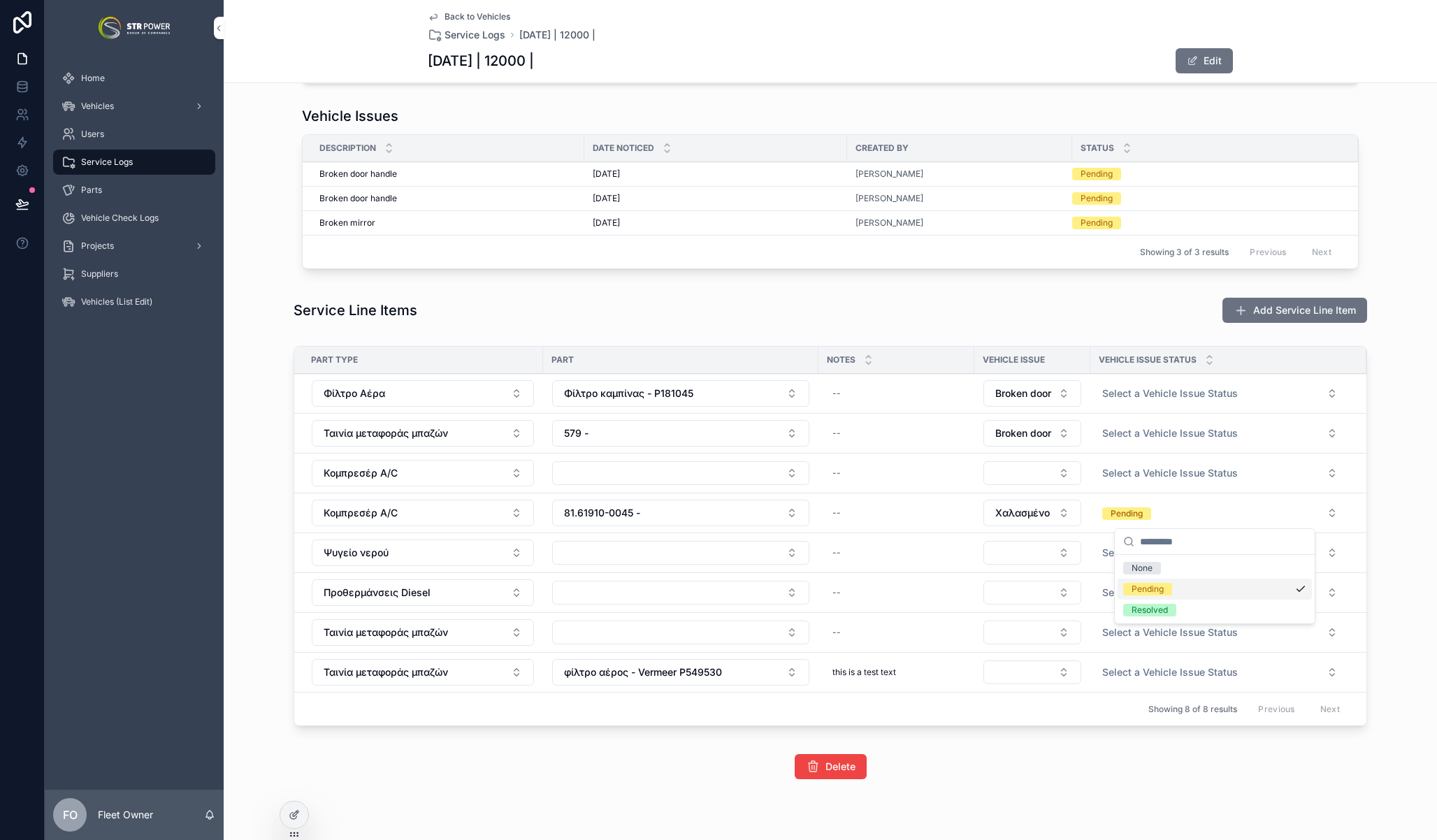
click at [1157, 585] on div "Pending" at bounding box center [1148, 589] width 32 height 12
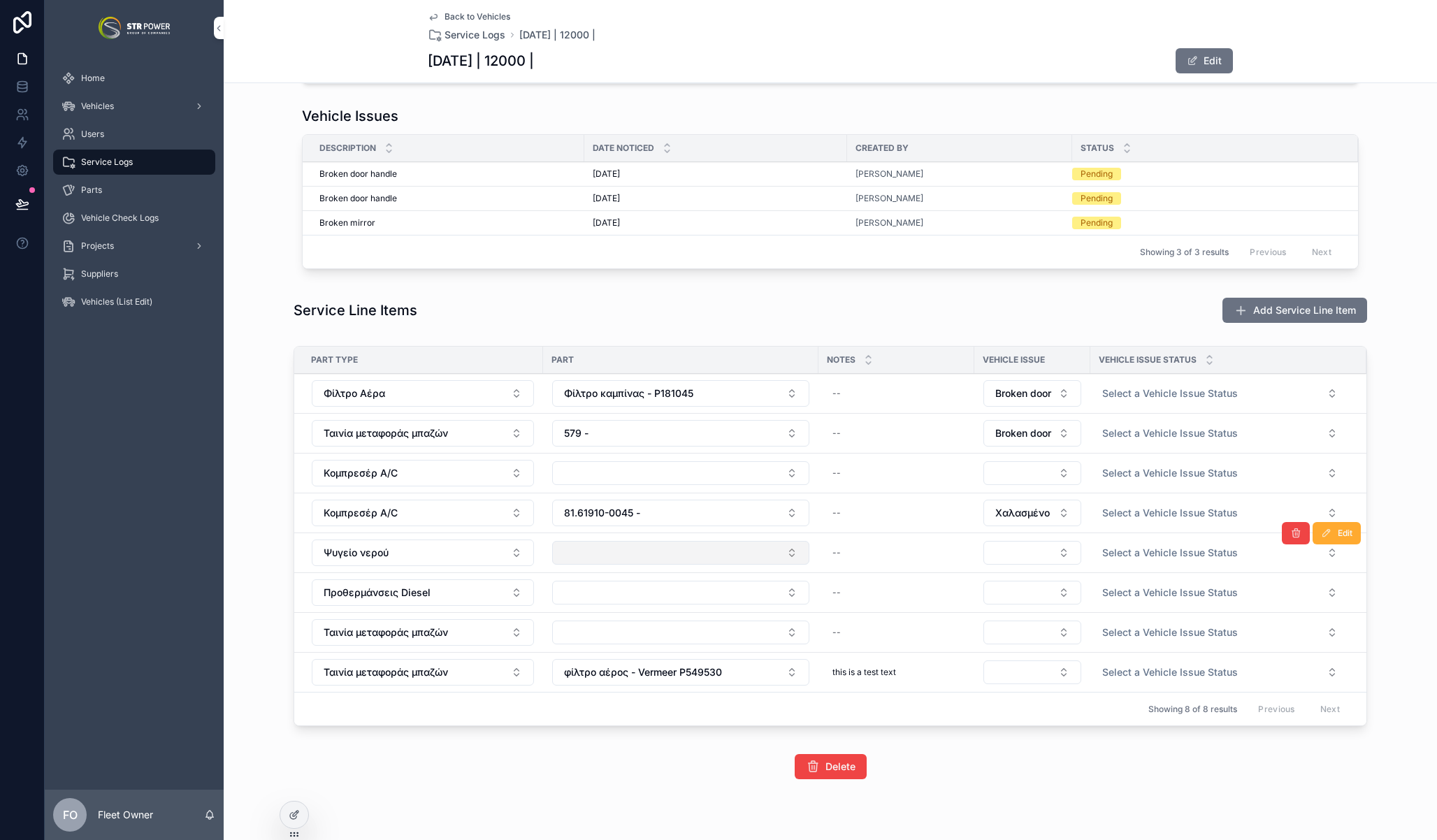
click at [716, 550] on button "Select Button" at bounding box center [680, 552] width 257 height 24
click at [638, 498] on td "81.61910-0045 -" at bounding box center [681, 513] width 275 height 40
click at [642, 508] on button "81.61910-0045 -" at bounding box center [680, 513] width 257 height 27
click at [460, 513] on button "Κομπρεσέρ A/C" at bounding box center [423, 513] width 222 height 27
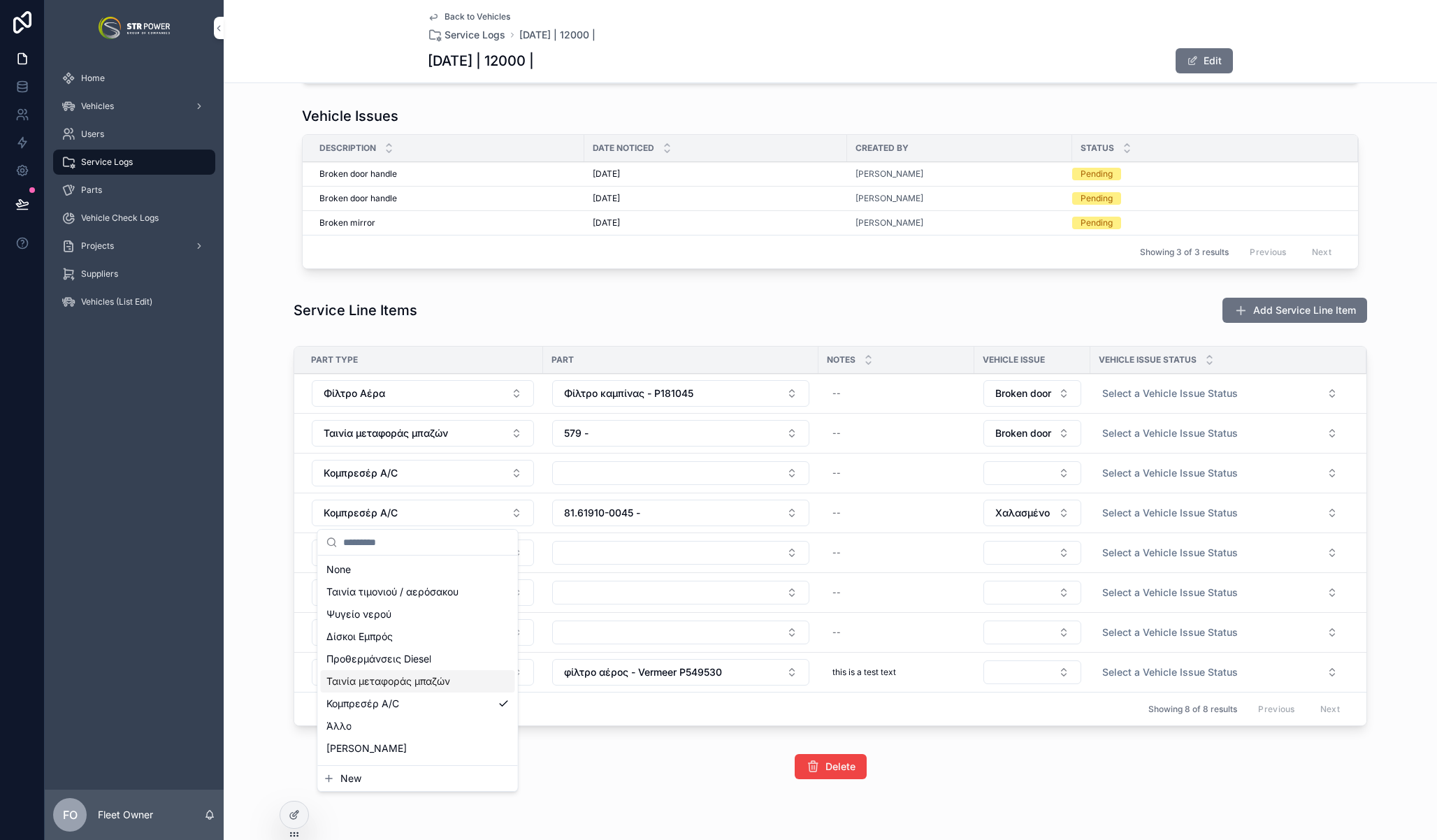
click at [398, 689] on div "Ταινία μεταφοράς μπαζών" at bounding box center [417, 682] width 194 height 23
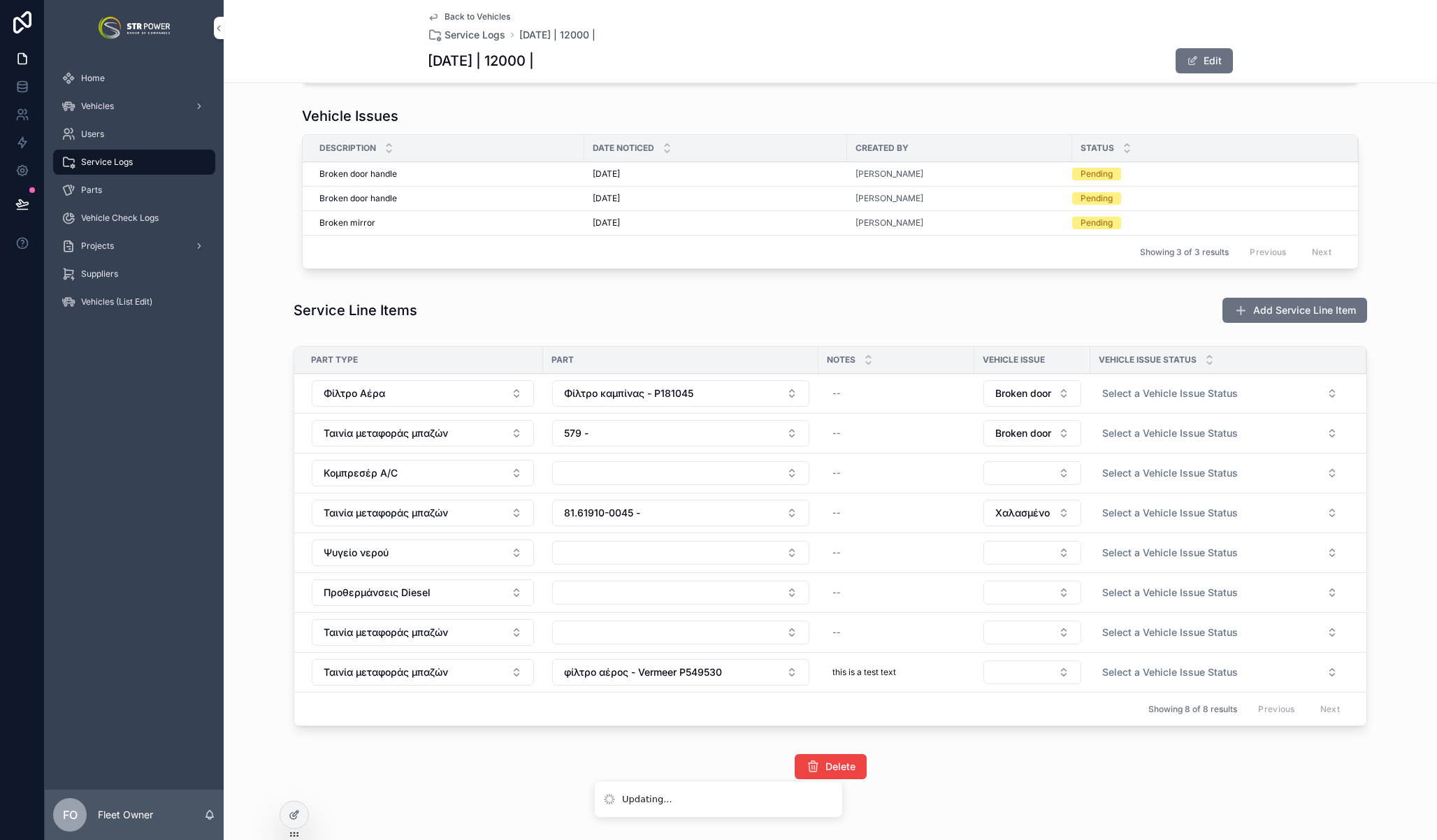
click at [418, 514] on span "Ταινία μεταφοράς μπαζών" at bounding box center [385, 513] width 124 height 14
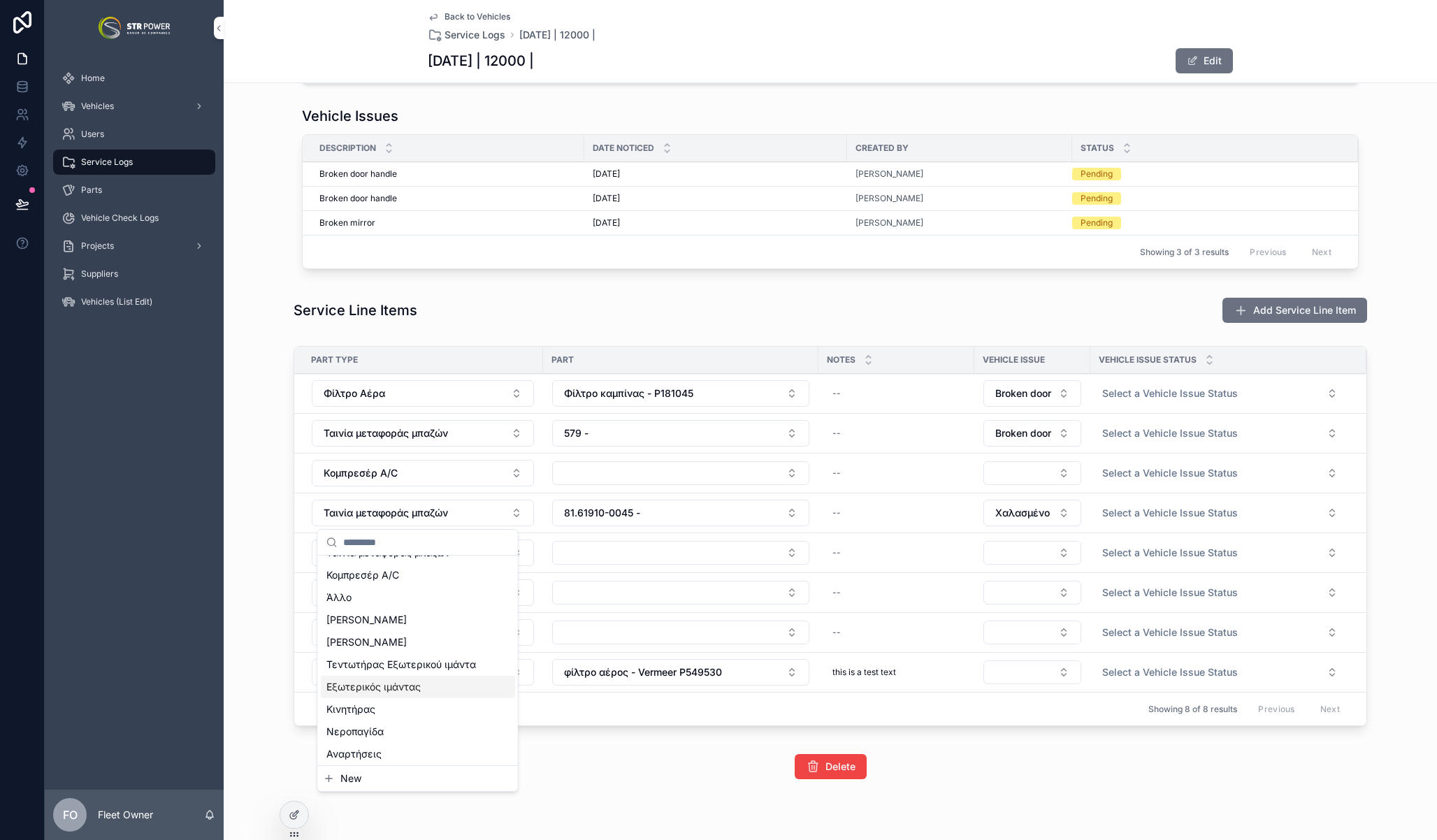
scroll to position [330, 0]
click at [400, 651] on div "[PERSON_NAME] RR" at bounding box center [417, 656] width 194 height 23
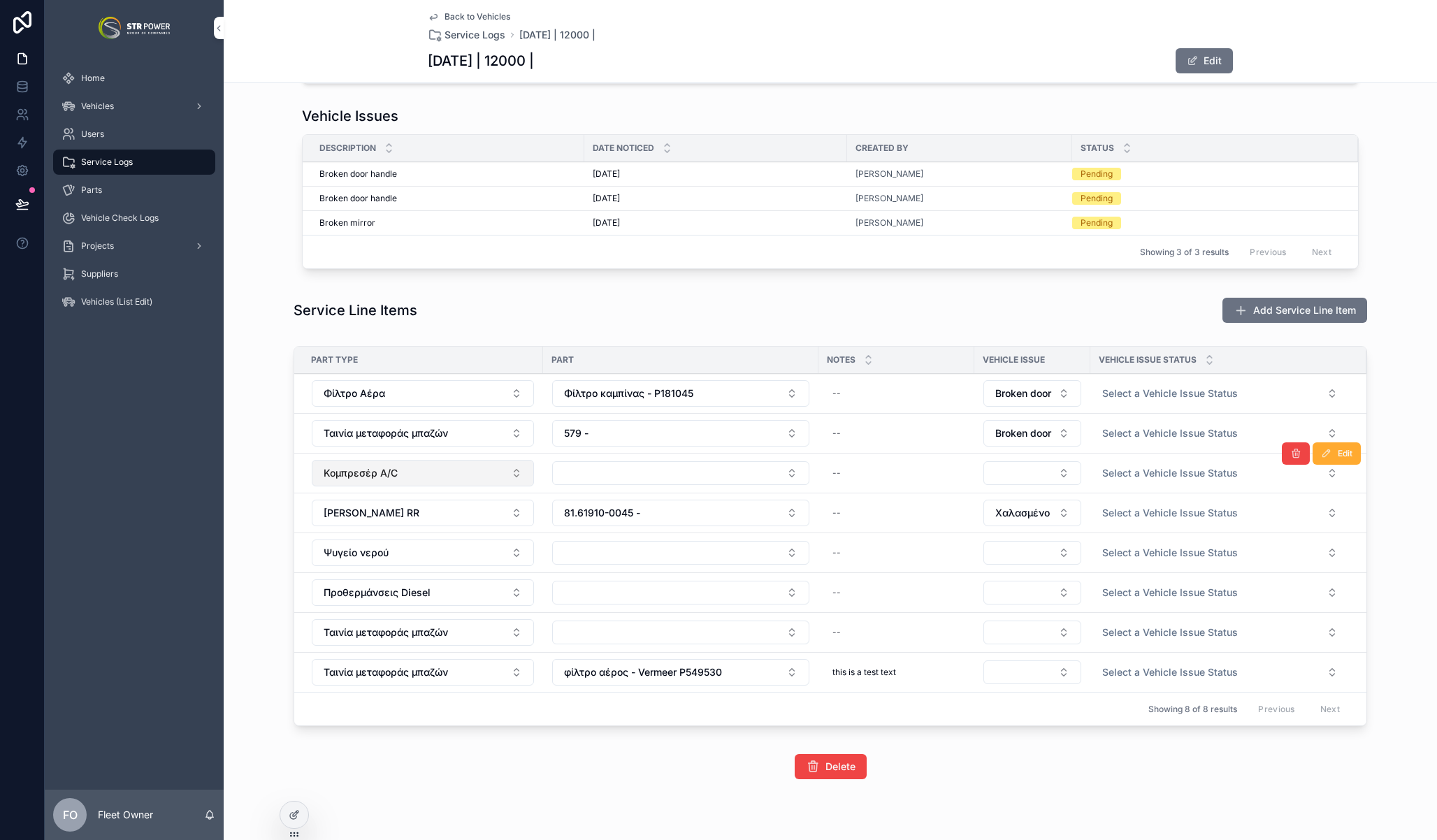
click at [428, 477] on button "Κομπρεσέρ A/C" at bounding box center [423, 473] width 222 height 27
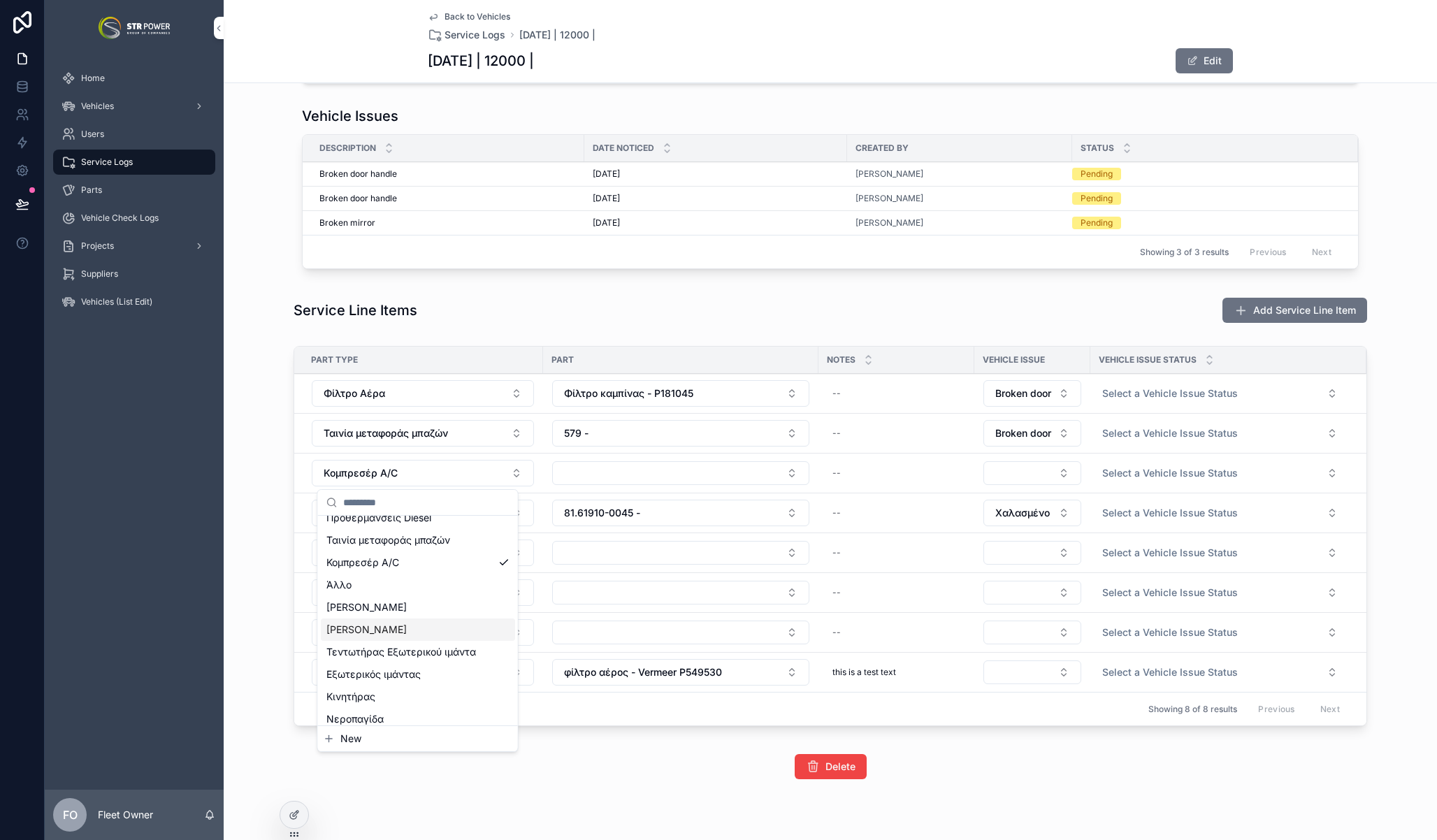
scroll to position [169, 0]
click at [396, 580] on span "Τεντωτήρας Εξωτερικού ιμάντα" at bounding box center [401, 584] width 150 height 14
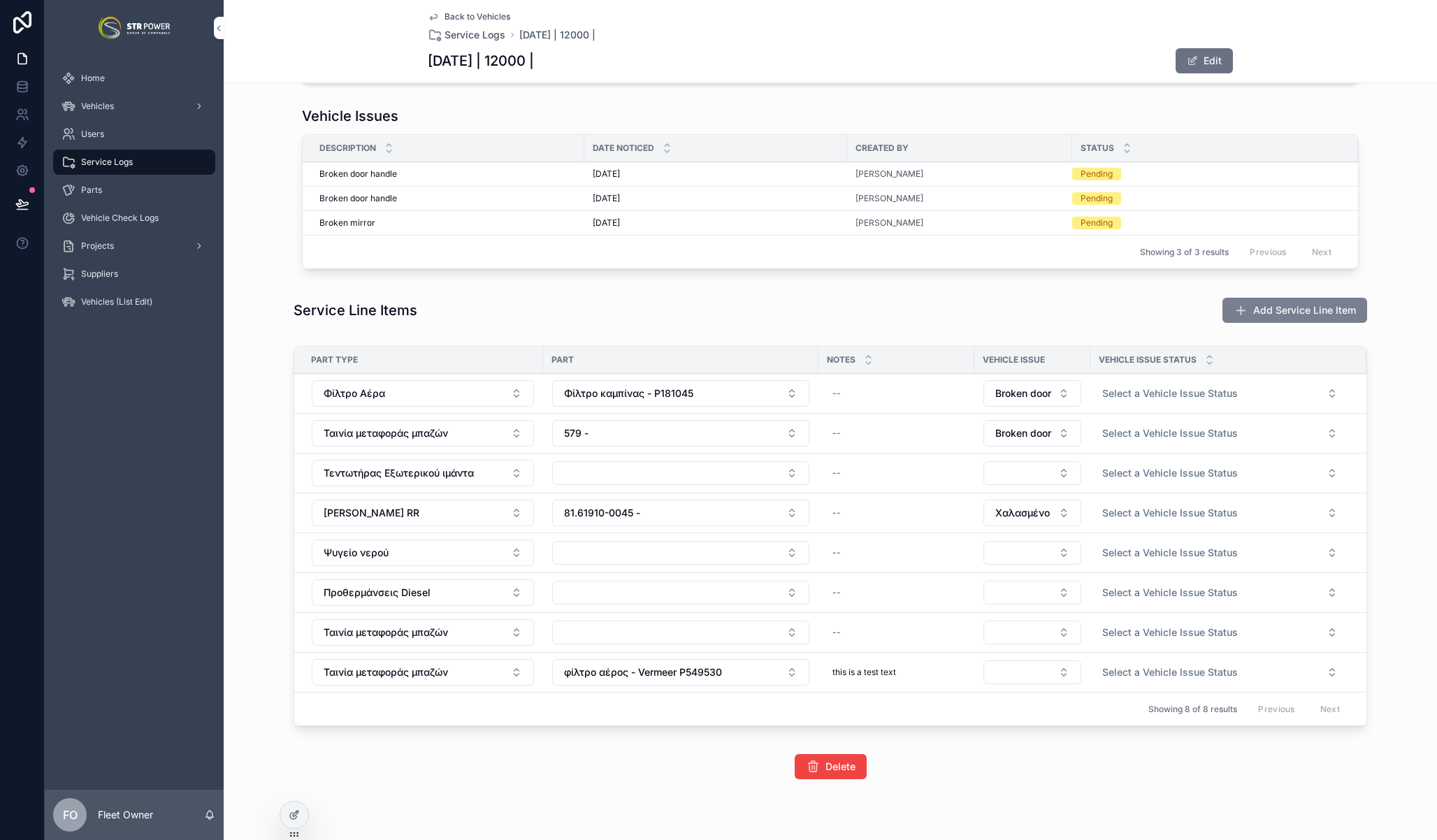
click at [1273, 301] on button "Add Service Line Item" at bounding box center [1295, 310] width 145 height 26
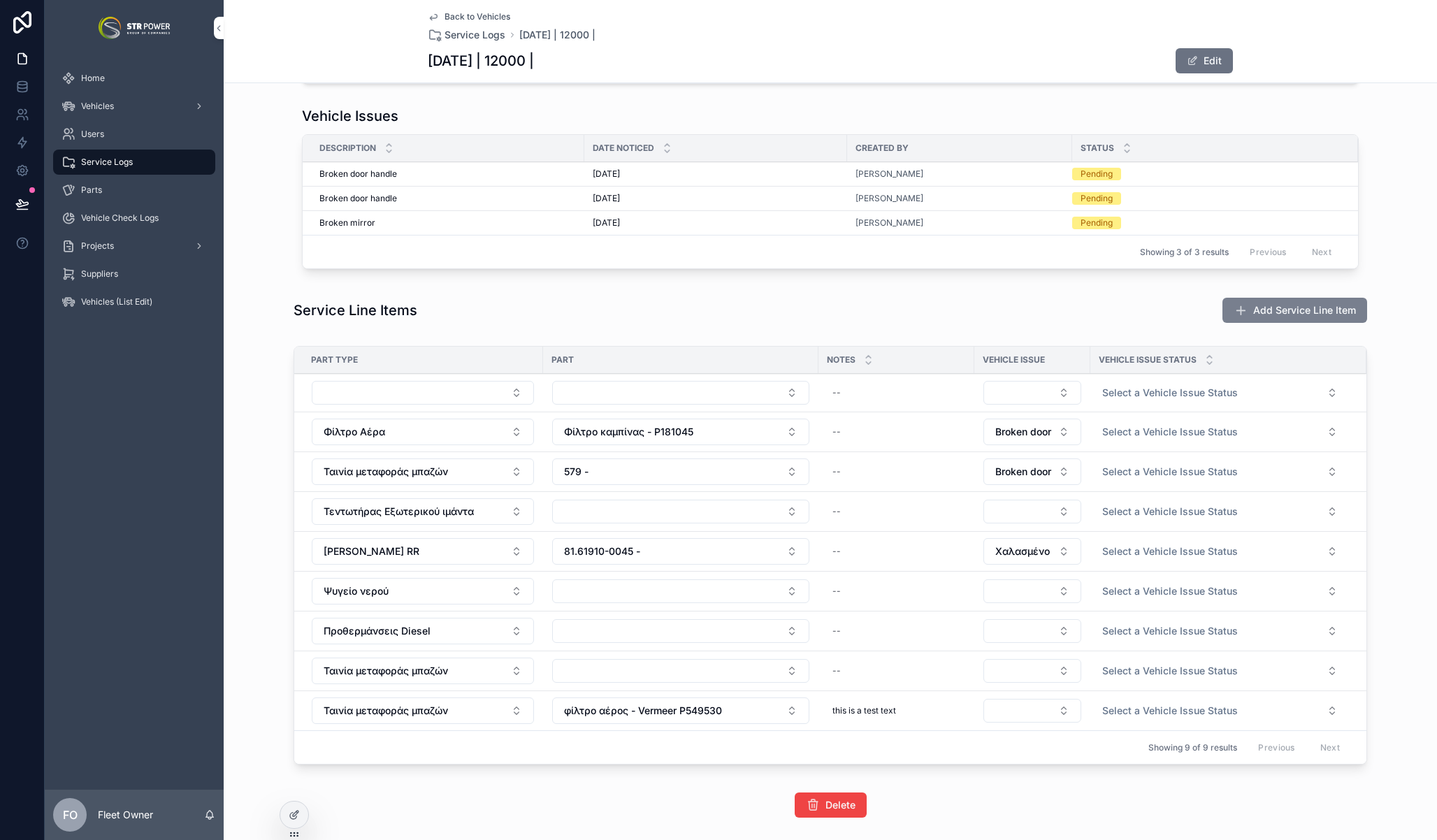
click at [1285, 305] on span "Add Service Line Item" at bounding box center [1304, 310] width 102 height 14
click at [1280, 307] on span "Add Service Line Item" at bounding box center [1304, 310] width 102 height 14
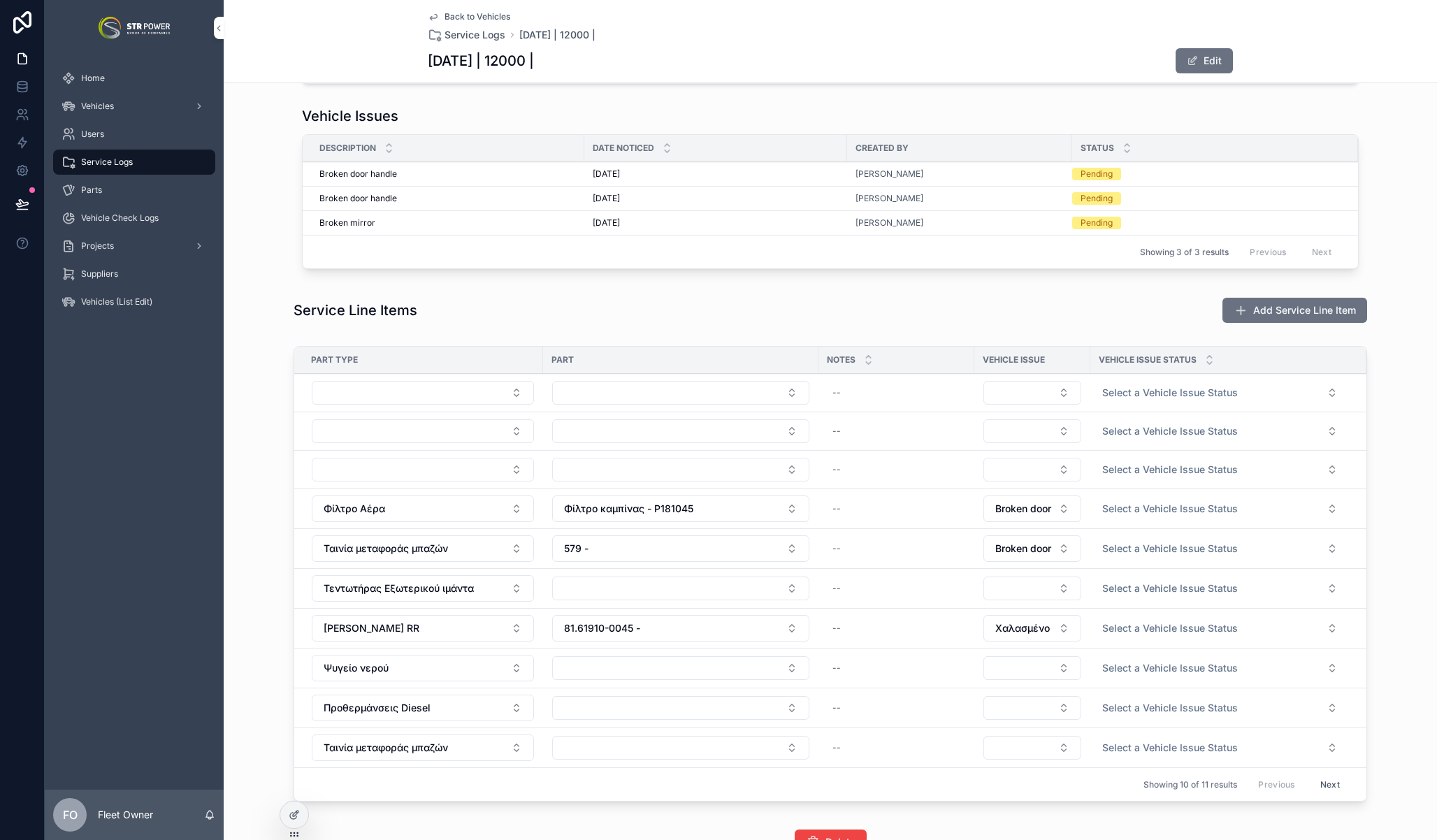
click at [427, 392] on button "Select Button" at bounding box center [423, 393] width 222 height 24
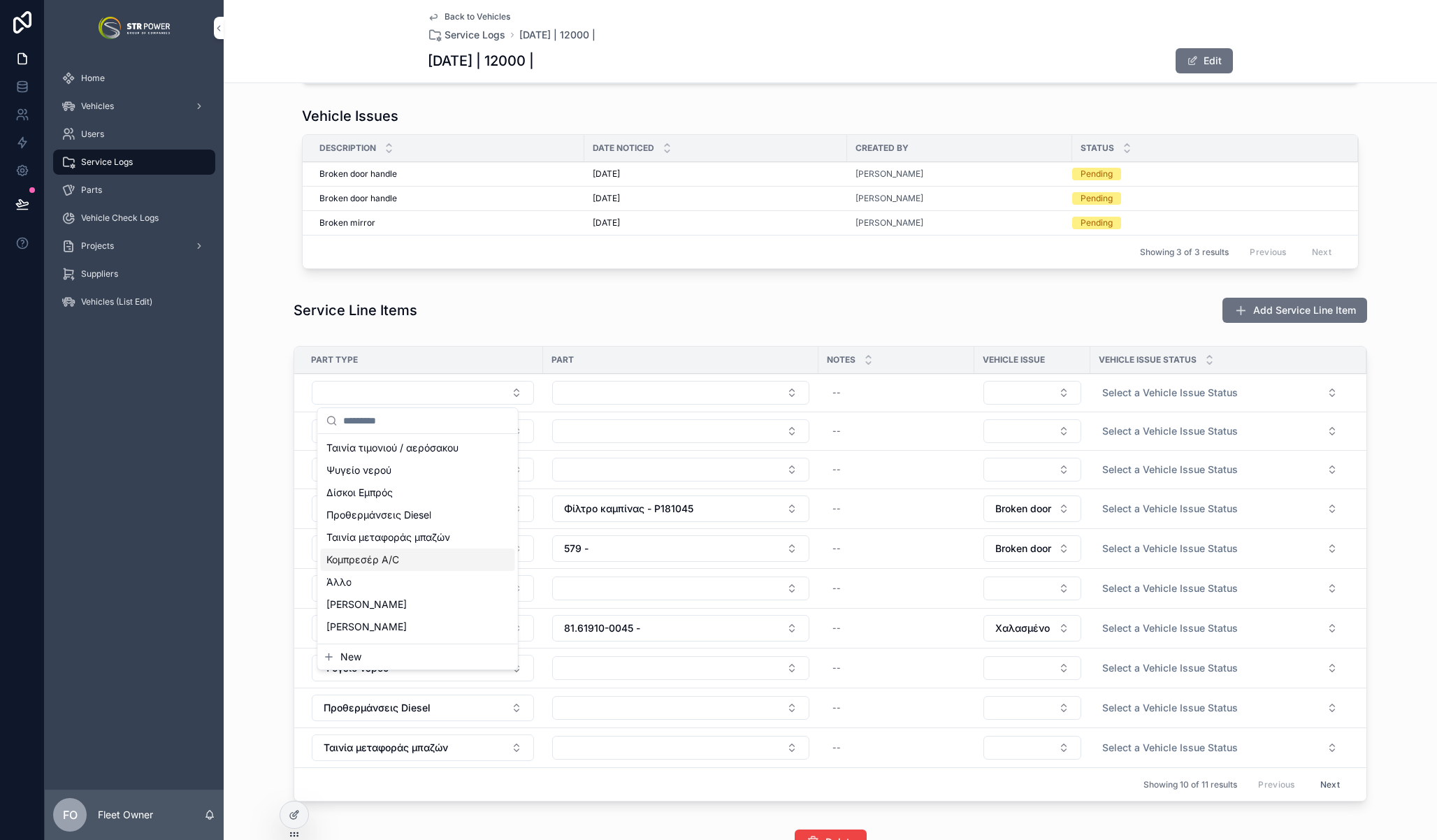
click at [401, 559] on div "Κομπρεσέρ A/C" at bounding box center [417, 559] width 194 height 23
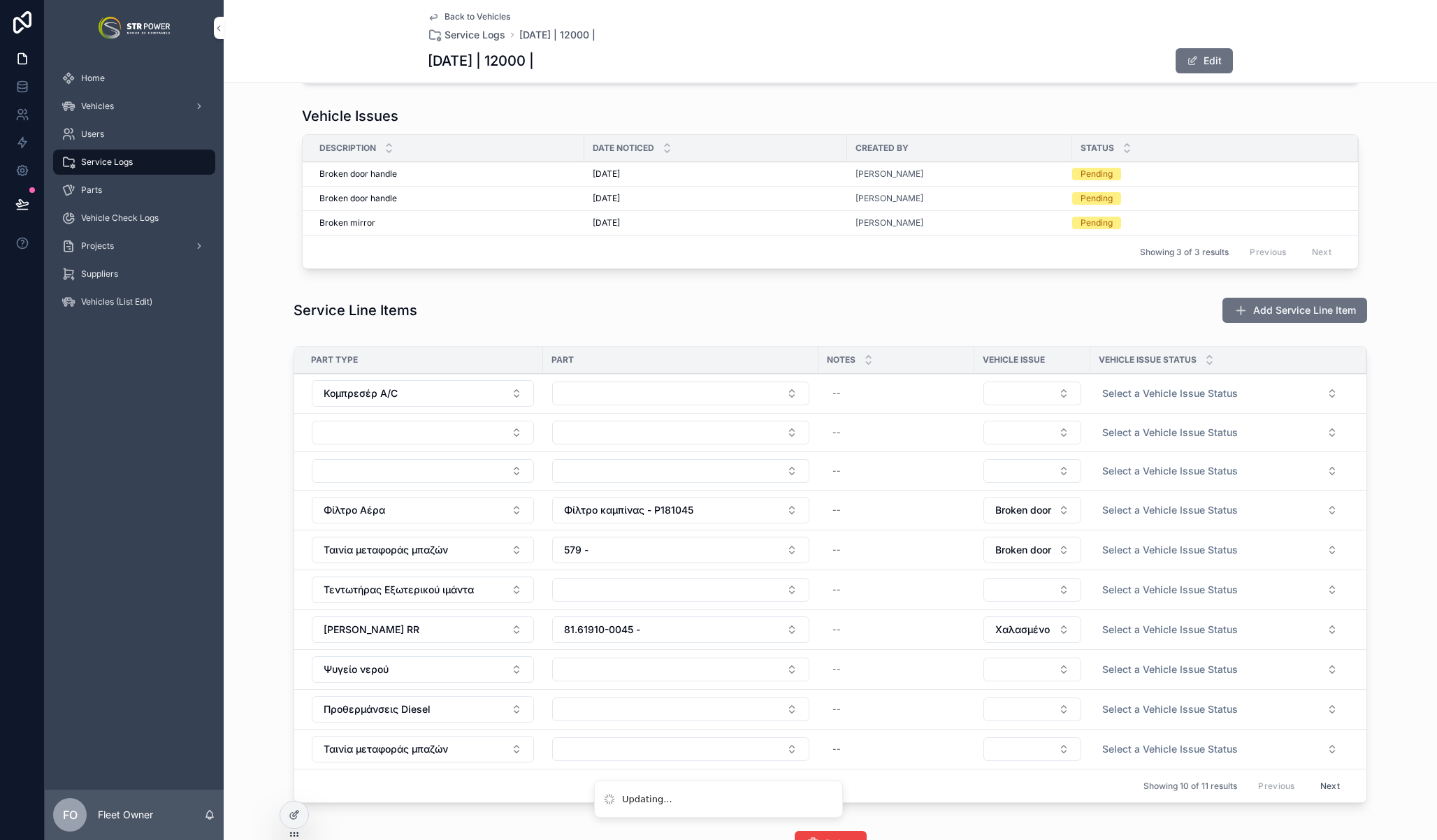
click at [451, 432] on button "Select Button" at bounding box center [423, 432] width 222 height 24
click at [441, 439] on button "Select Button" at bounding box center [423, 432] width 222 height 24
click at [419, 432] on button "Select Button" at bounding box center [423, 432] width 222 height 24
click at [430, 430] on button "Select Button" at bounding box center [423, 432] width 222 height 24
click at [396, 431] on button "Select Button" at bounding box center [423, 432] width 222 height 24
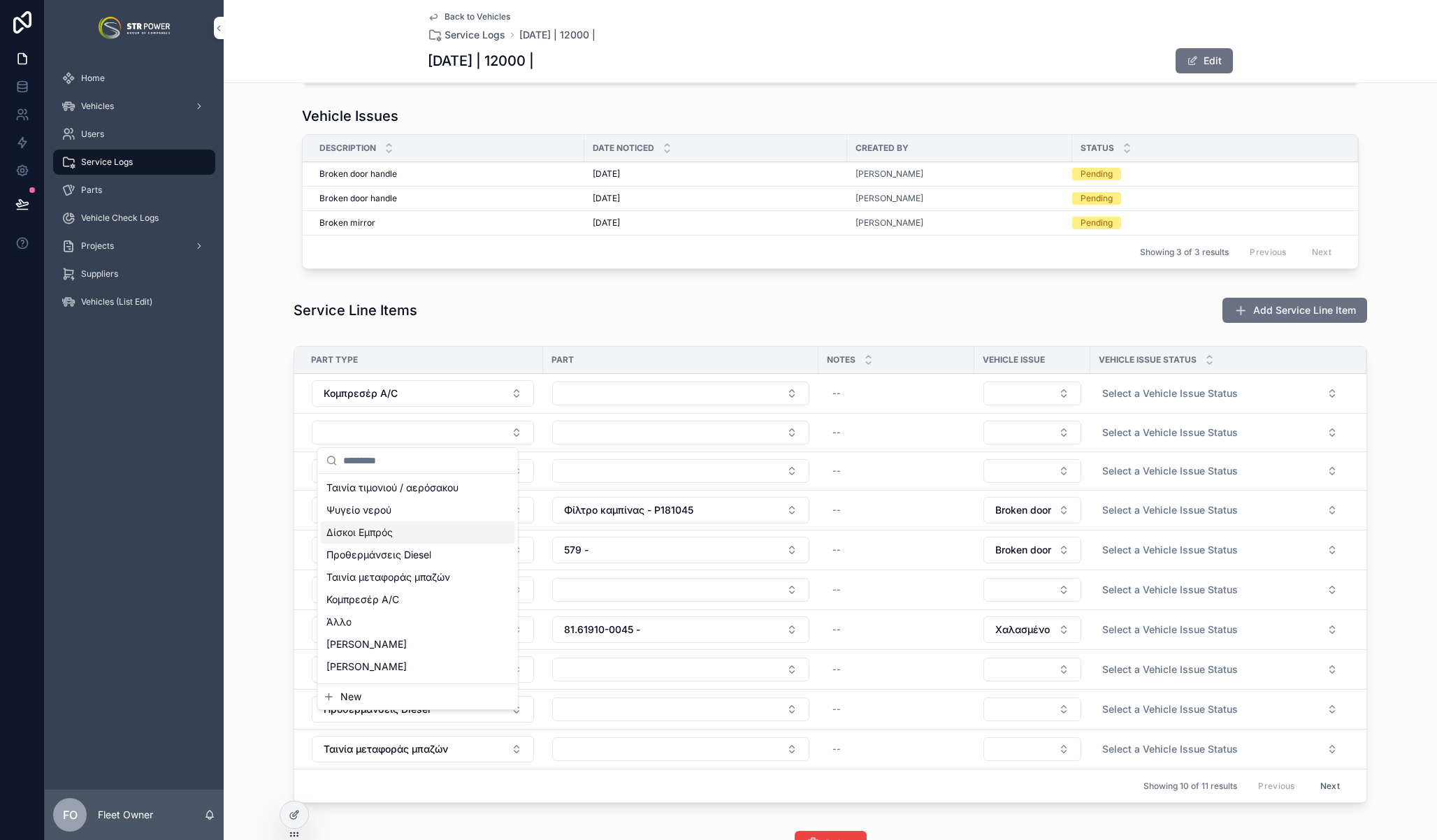
click at [388, 527] on span "Δίσκοι Εμπρός" at bounding box center [359, 532] width 66 height 14
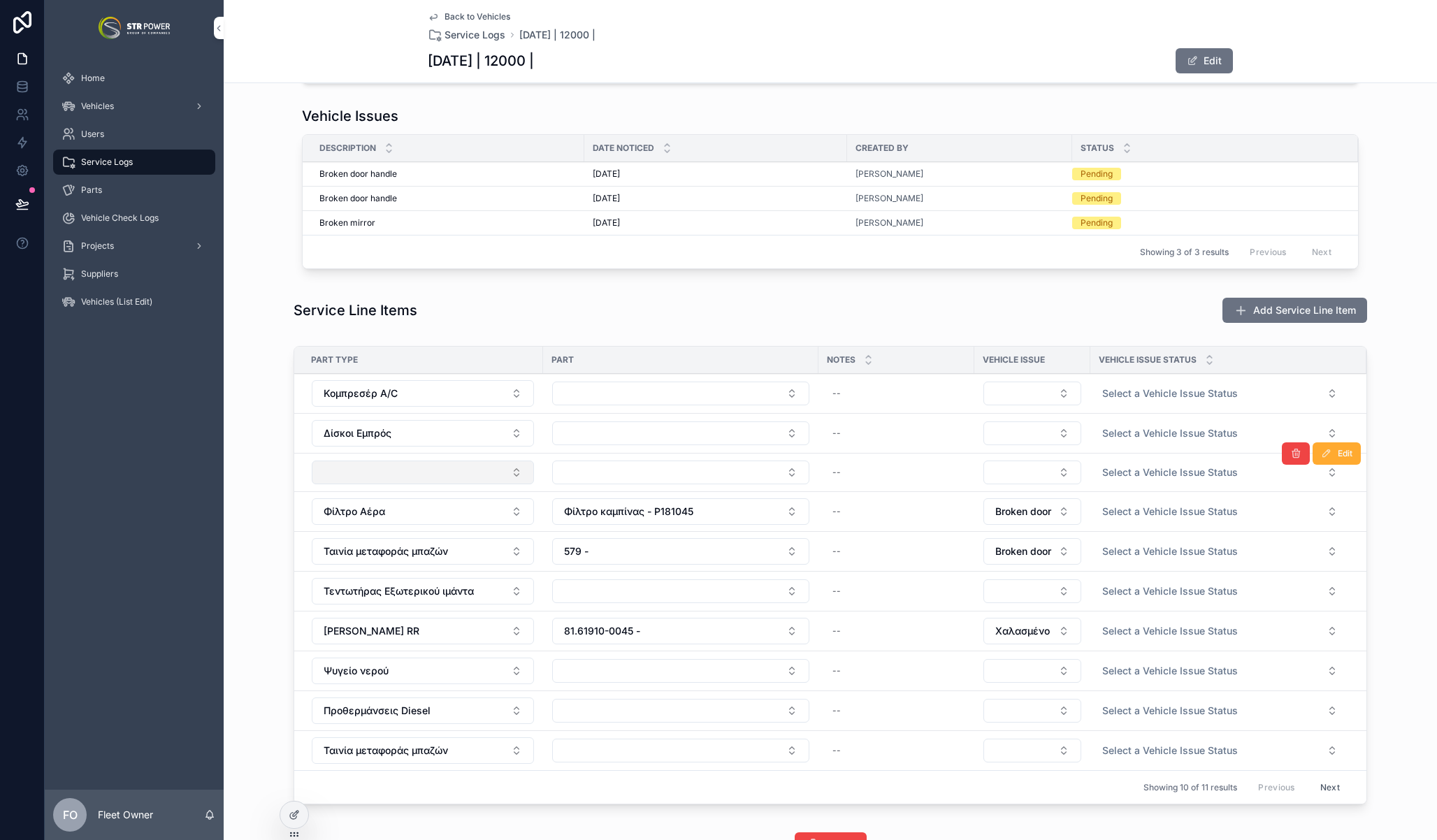
click at [374, 472] on button "Select Button" at bounding box center [423, 472] width 222 height 24
click at [386, 466] on button "Select Button" at bounding box center [423, 472] width 222 height 24
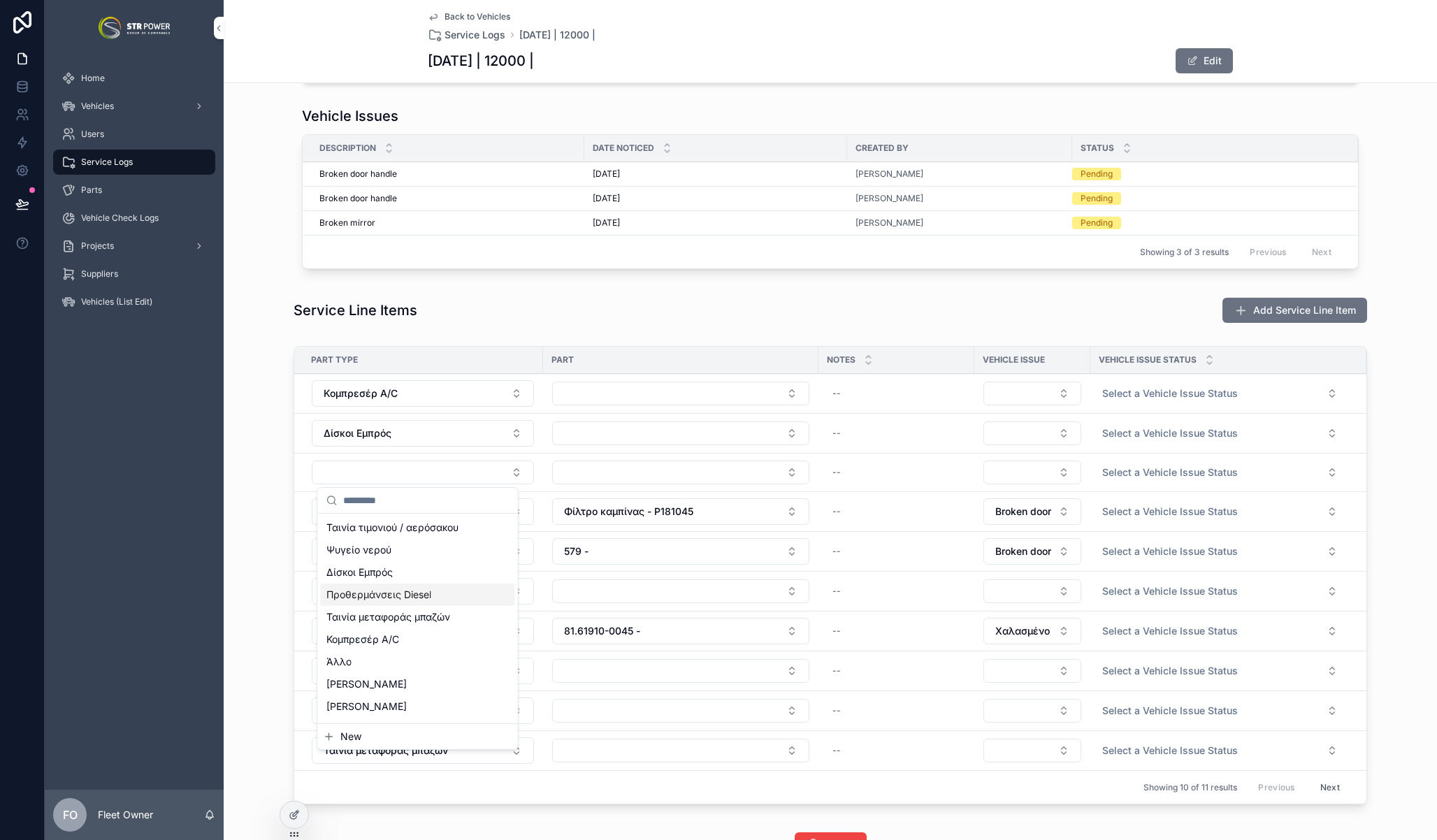
click at [383, 598] on span "Προθερμάνσεις Diesel" at bounding box center [378, 594] width 105 height 14
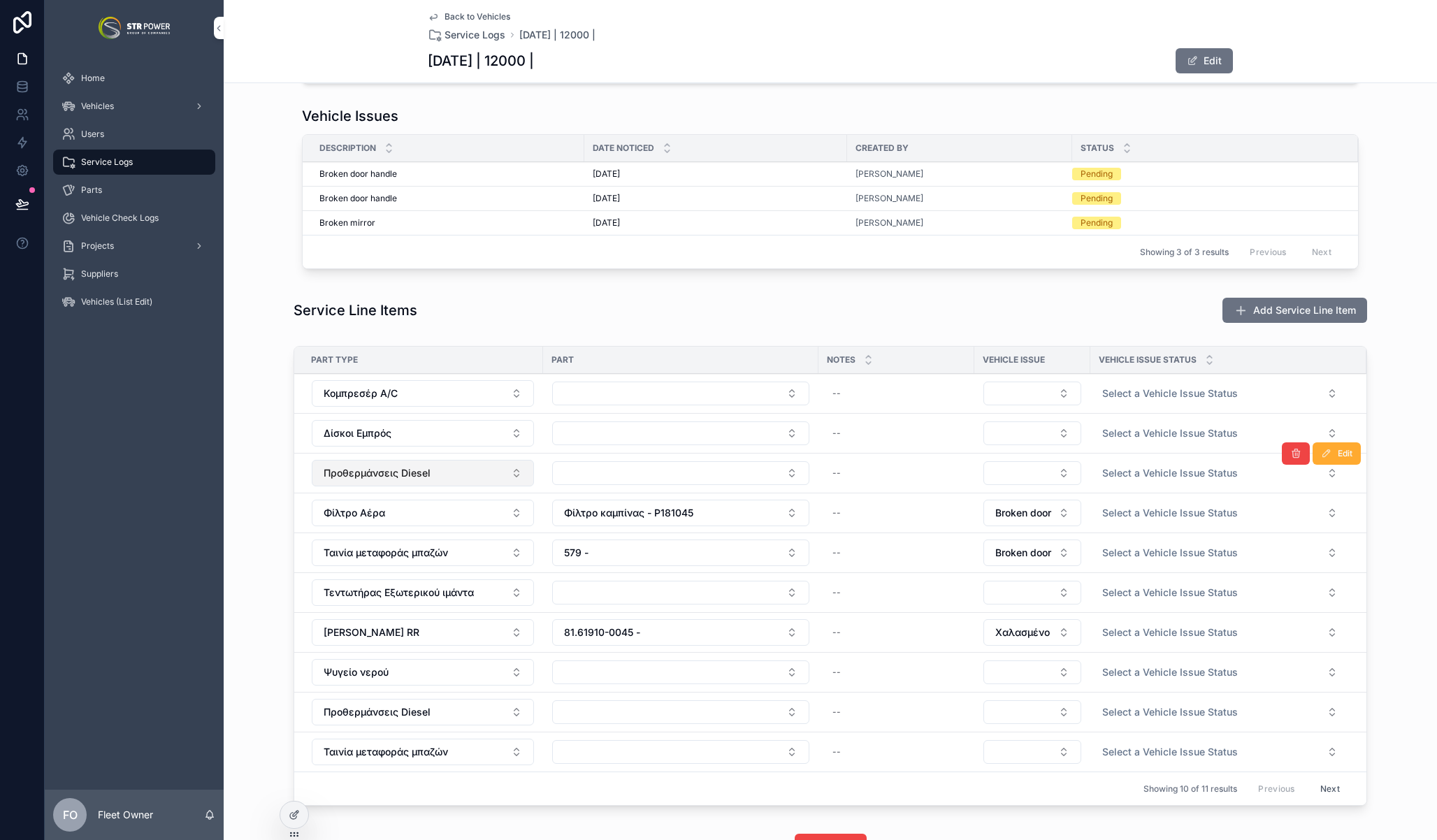
click at [411, 474] on span "Προθερμάνσεις Diesel" at bounding box center [377, 473] width 107 height 14
click at [391, 595] on span "Δίσκοι Εμπρός" at bounding box center [359, 596] width 66 height 14
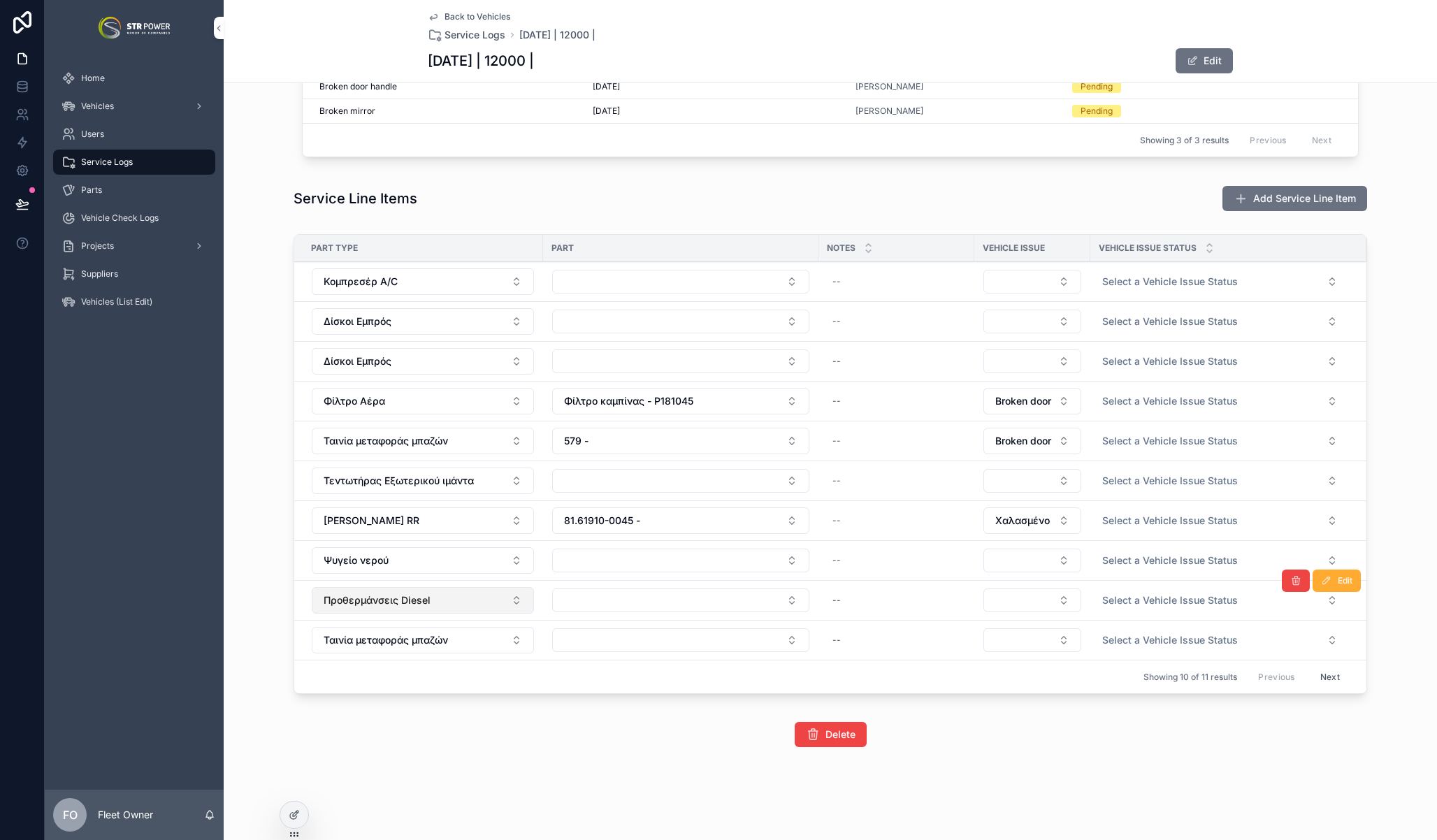
click at [382, 601] on span "Προθερμάνσεις Diesel" at bounding box center [377, 600] width 107 height 14
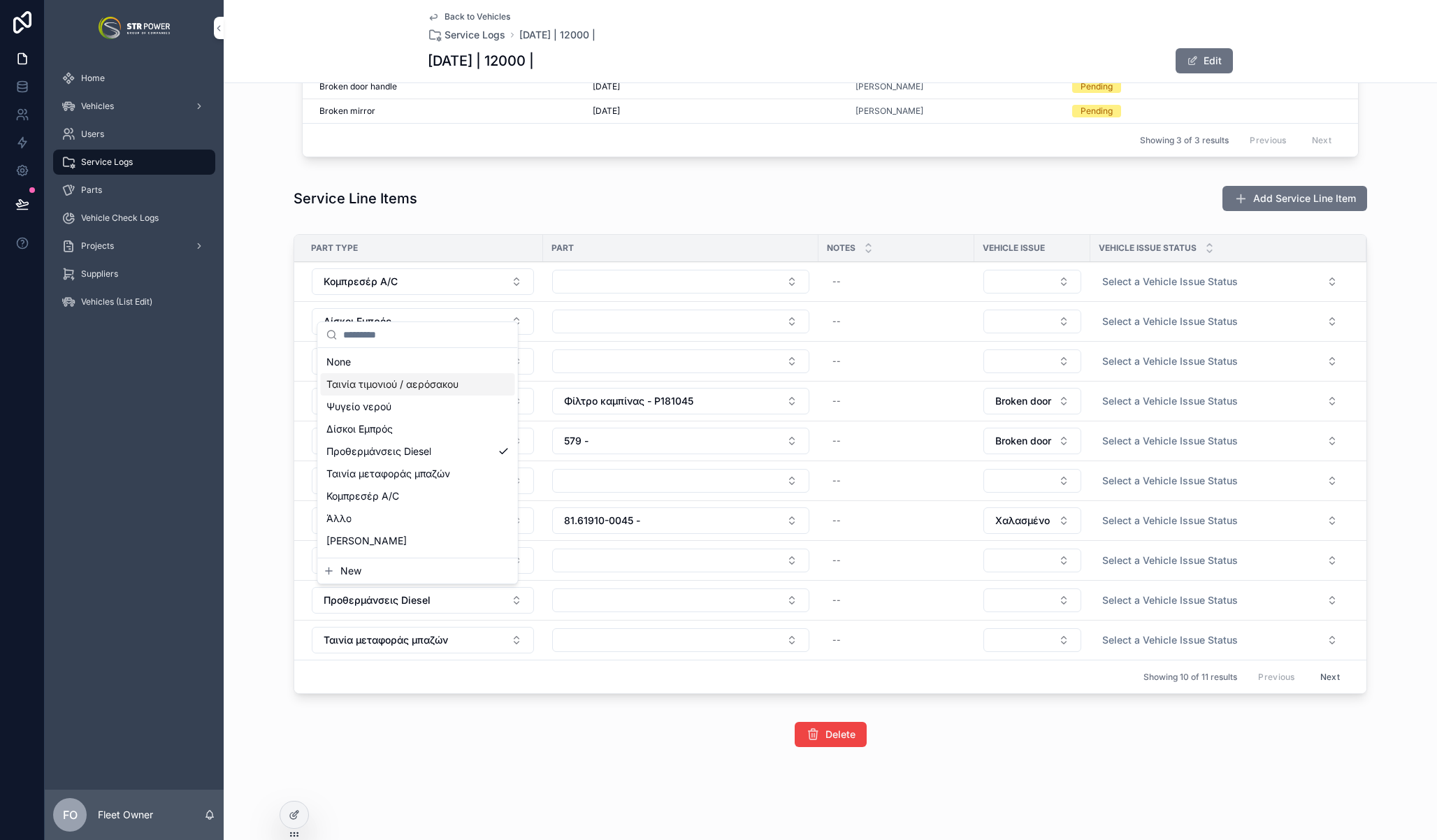
click at [378, 374] on div "Ταινία τιμονιού / αερόσακου" at bounding box center [417, 385] width 194 height 23
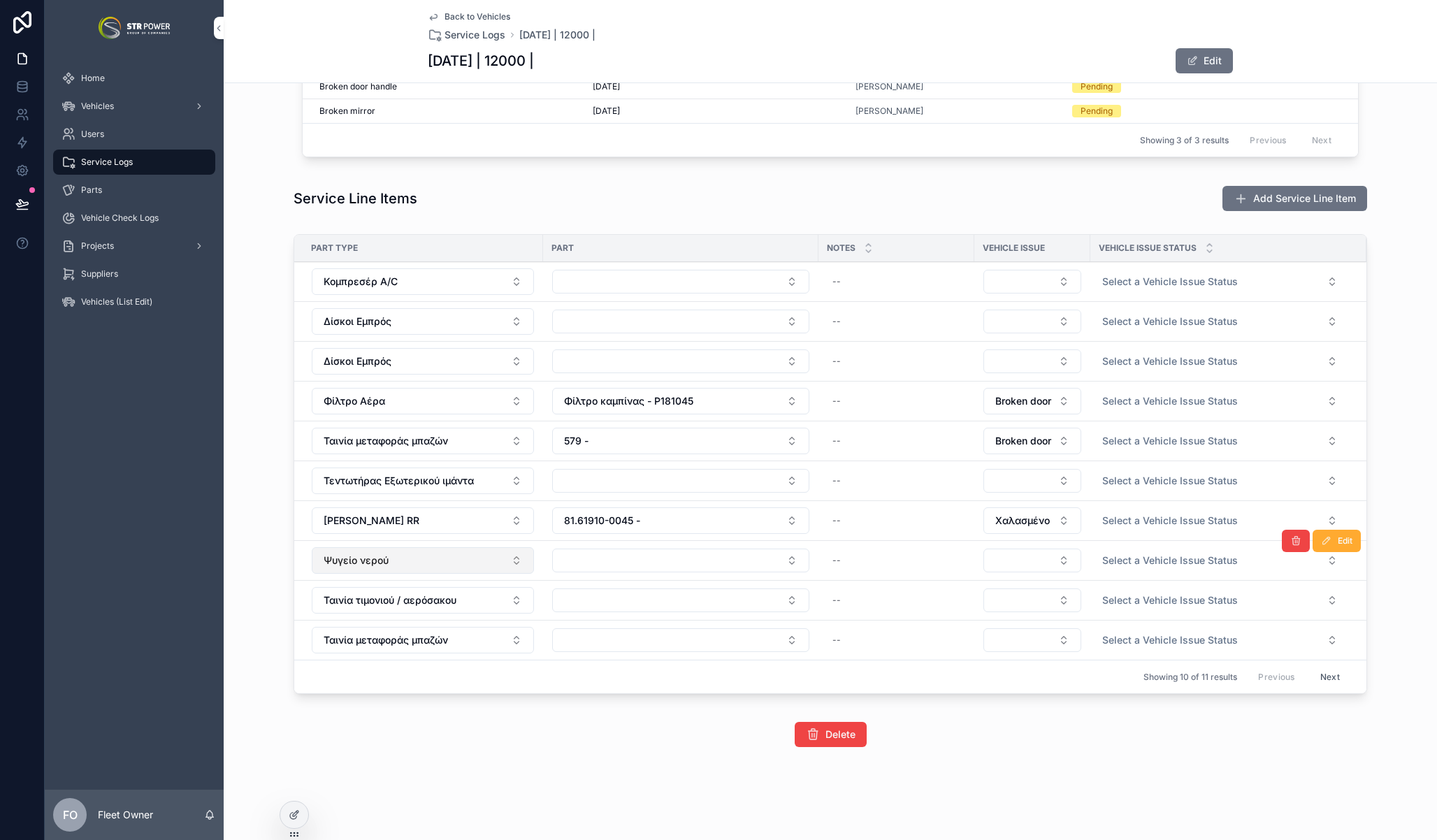
click at [396, 559] on button "Ψυγείο νερού" at bounding box center [423, 560] width 222 height 27
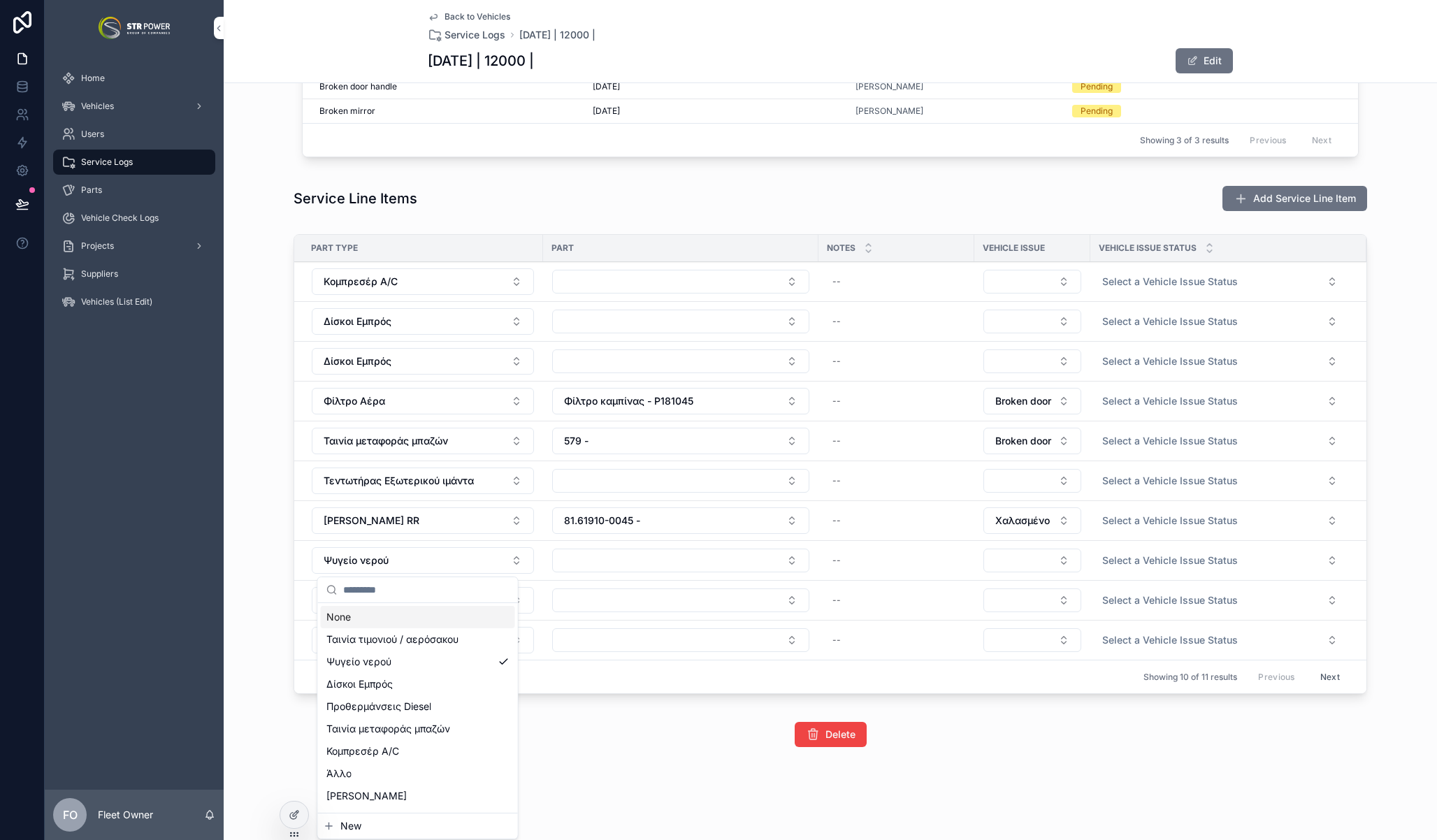
click at [380, 619] on div "None" at bounding box center [417, 617] width 194 height 23
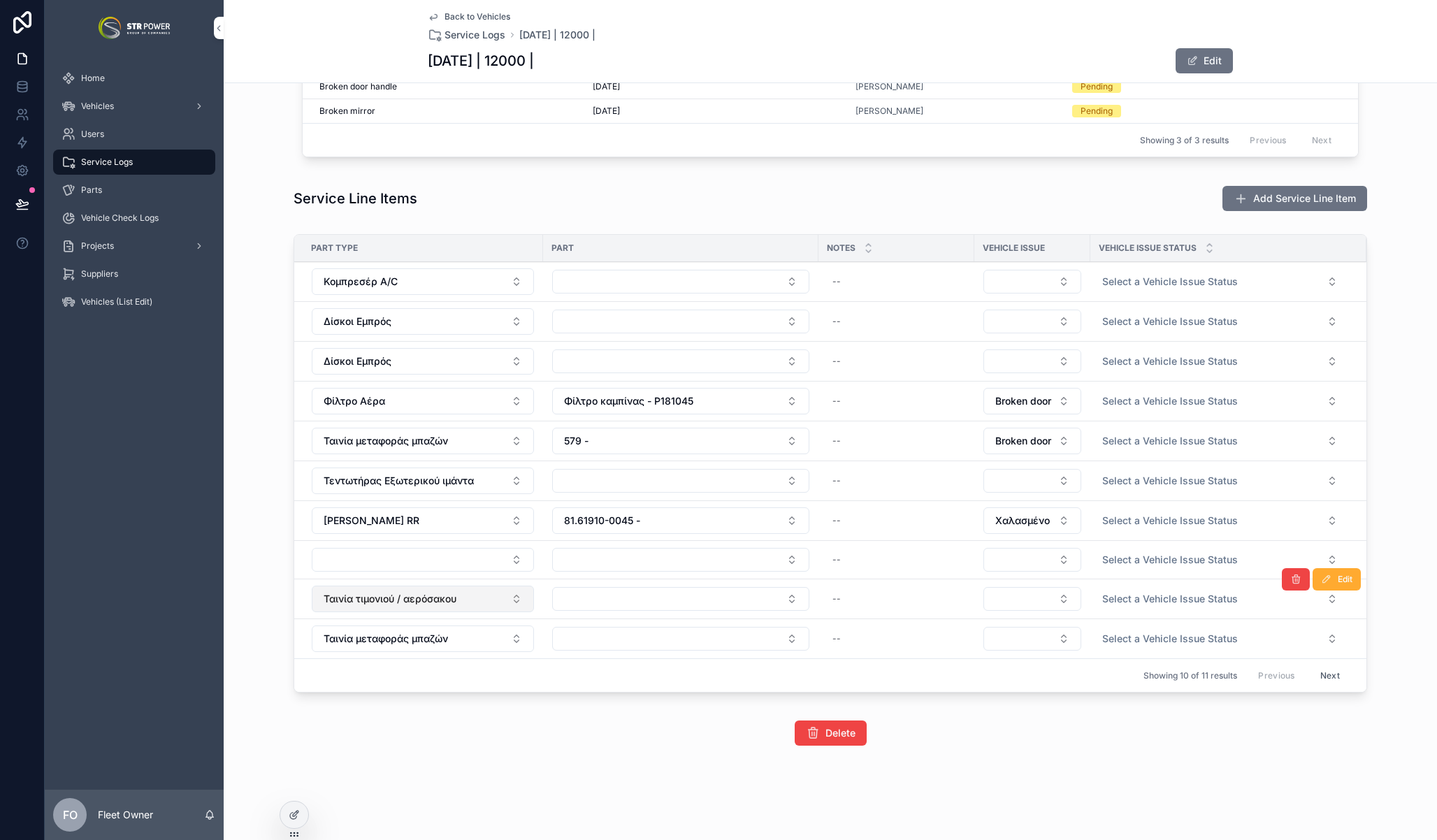
click at [383, 599] on span "Ταινία τιμονιού / αερόσακου" at bounding box center [390, 598] width 133 height 14
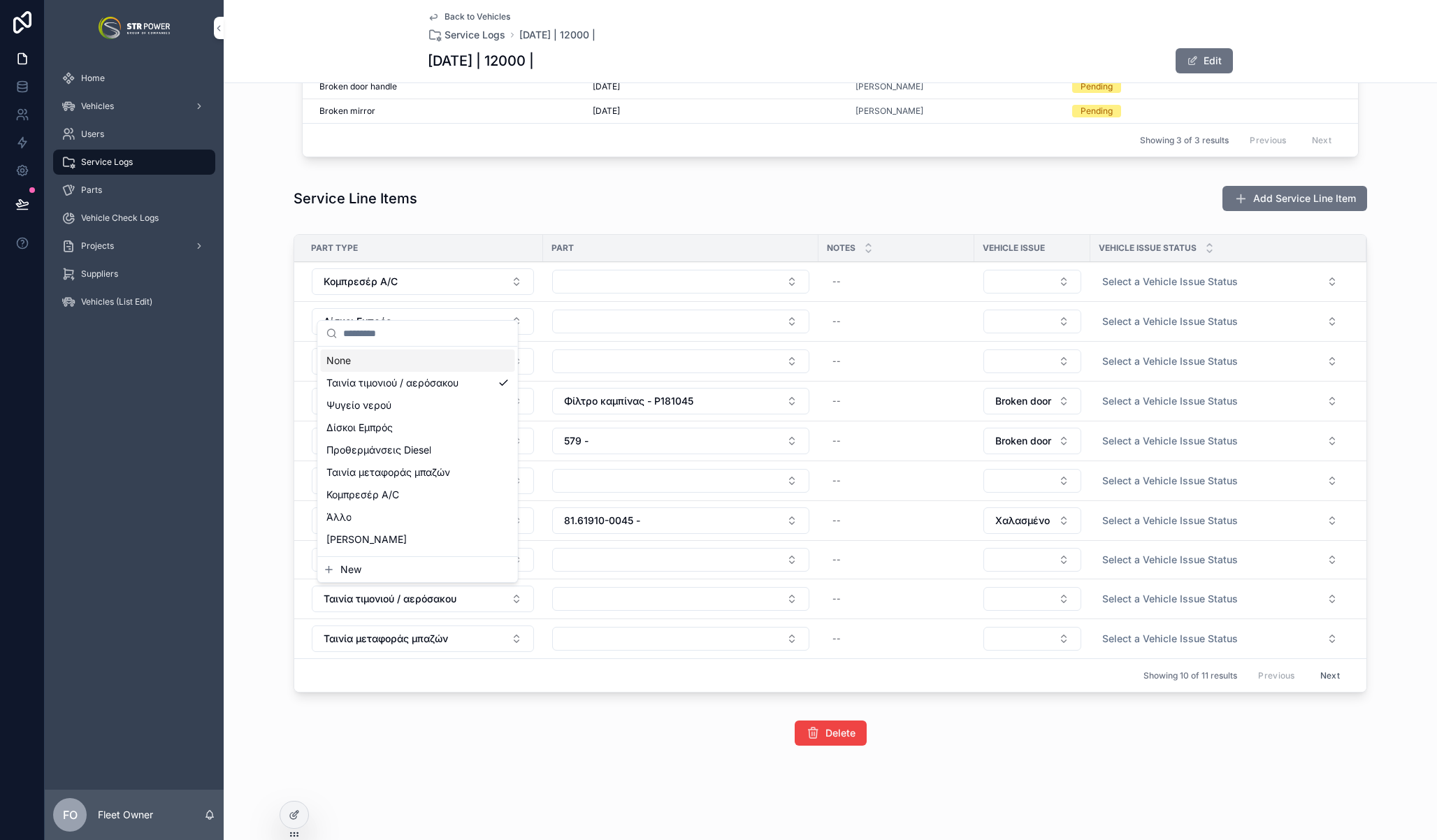
click at [358, 363] on div "None" at bounding box center [417, 360] width 194 height 23
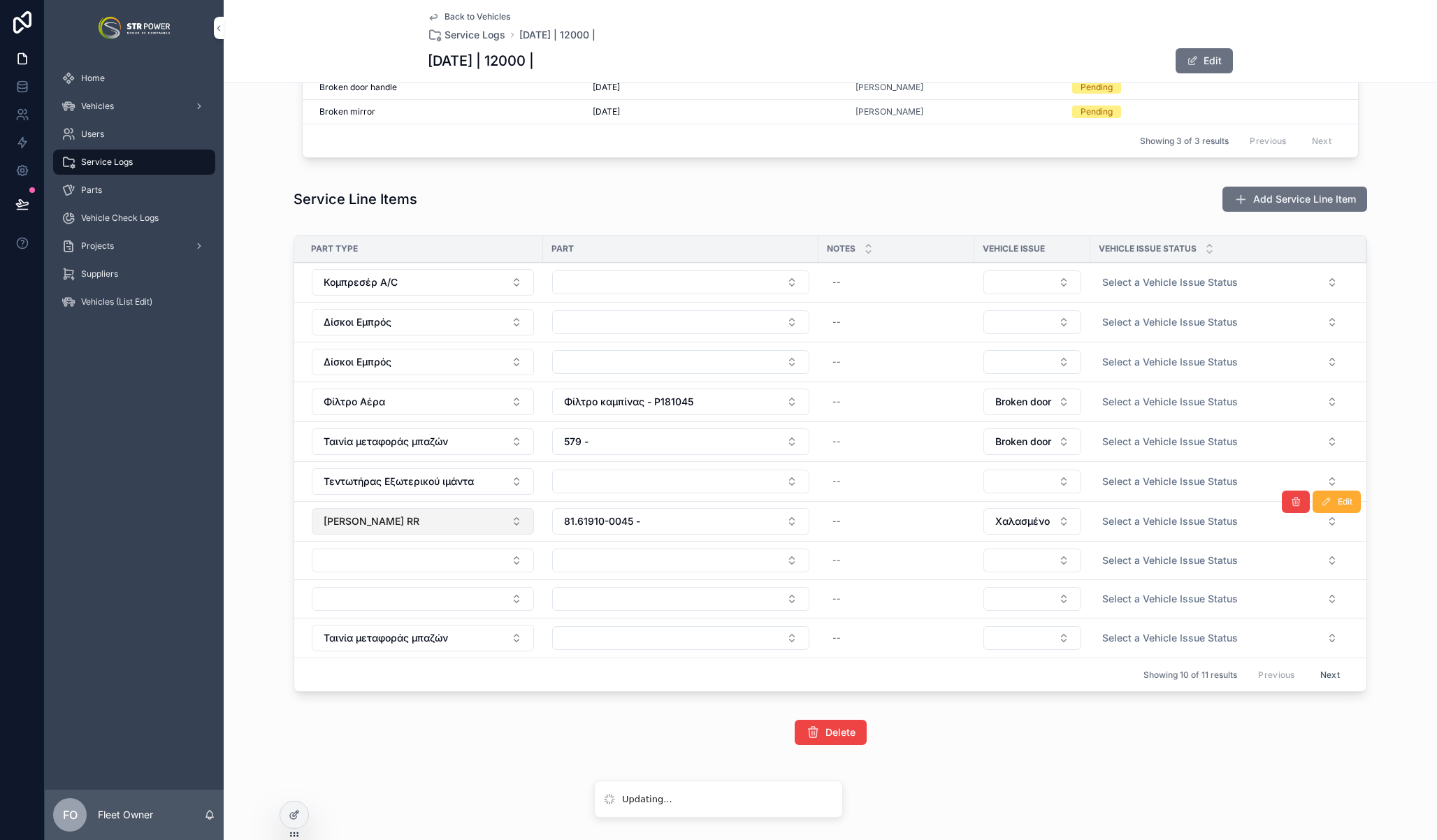
scroll to position [644, 0]
click at [392, 630] on span "Ταινία μεταφοράς μπαζών" at bounding box center [385, 637] width 124 height 14
click at [397, 632] on span "Ταινία μεταφοράς μπαζών" at bounding box center [385, 637] width 124 height 14
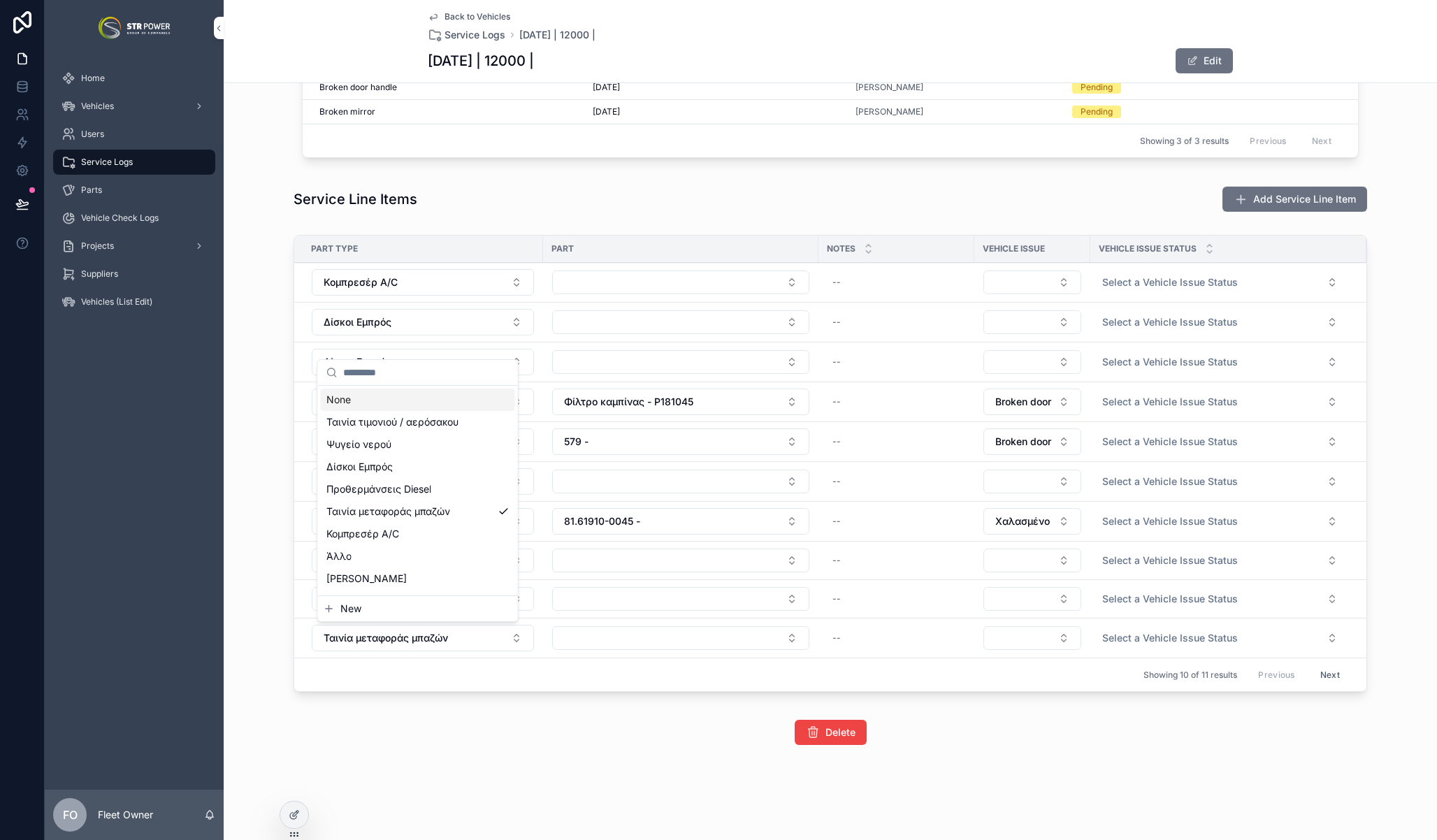
click at [350, 397] on div "None" at bounding box center [417, 400] width 194 height 23
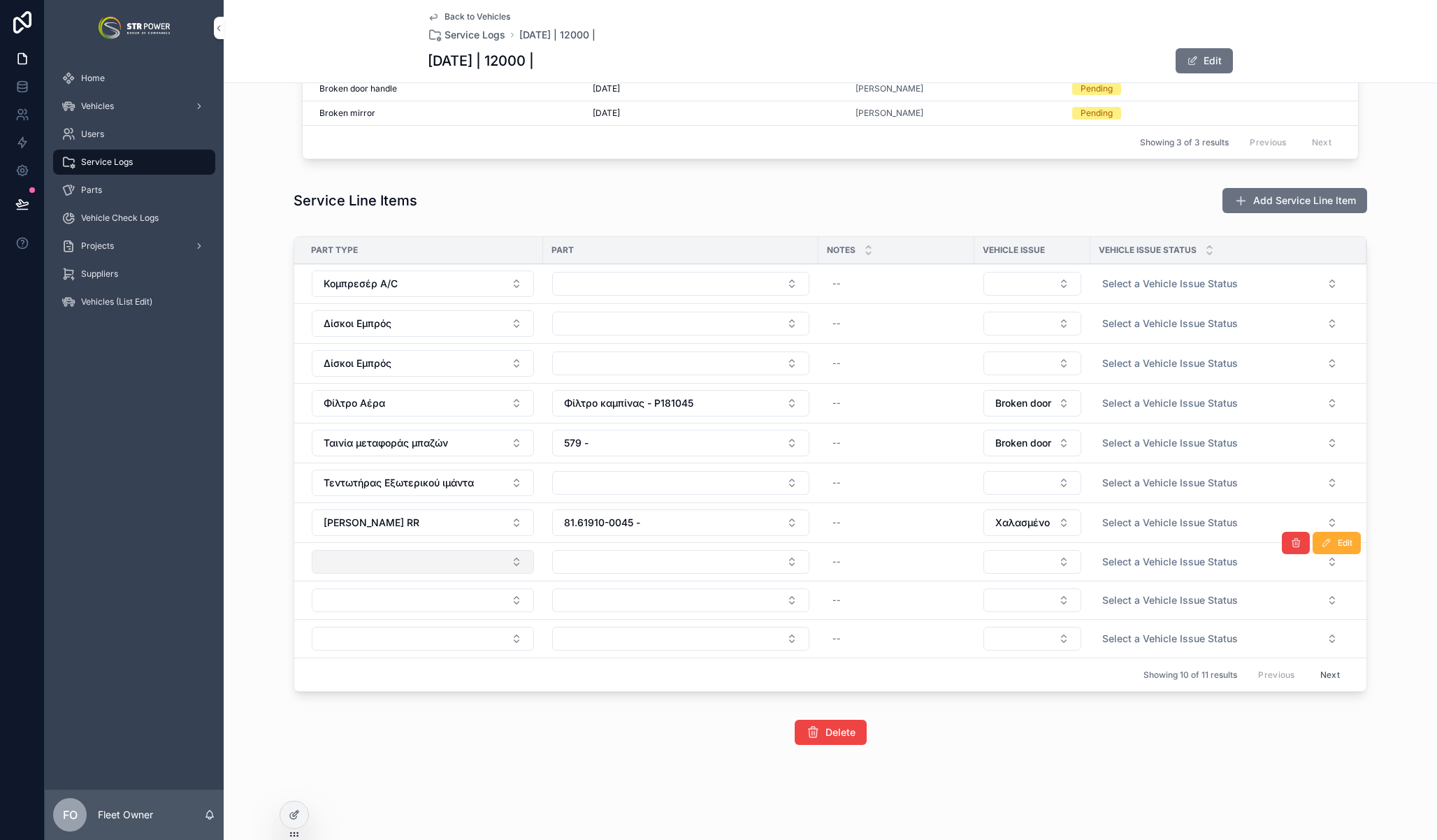
click at [406, 564] on button "Select Button" at bounding box center [423, 561] width 222 height 24
click at [392, 564] on button "Select Button" at bounding box center [423, 561] width 222 height 24
click at [395, 567] on button "Select Button" at bounding box center [423, 561] width 222 height 24
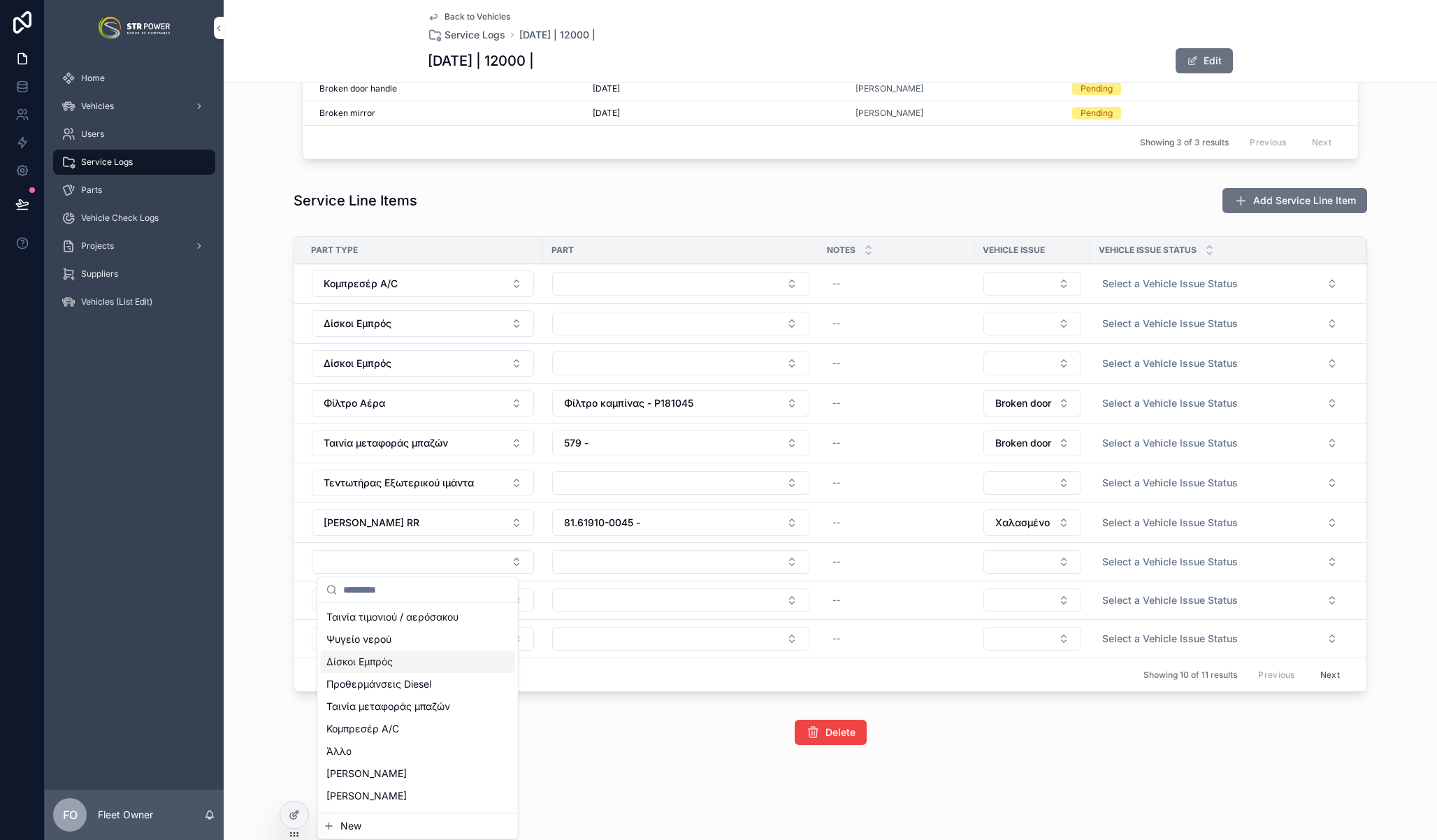
click at [384, 660] on span "Δίσκοι Εμπρός" at bounding box center [359, 661] width 66 height 14
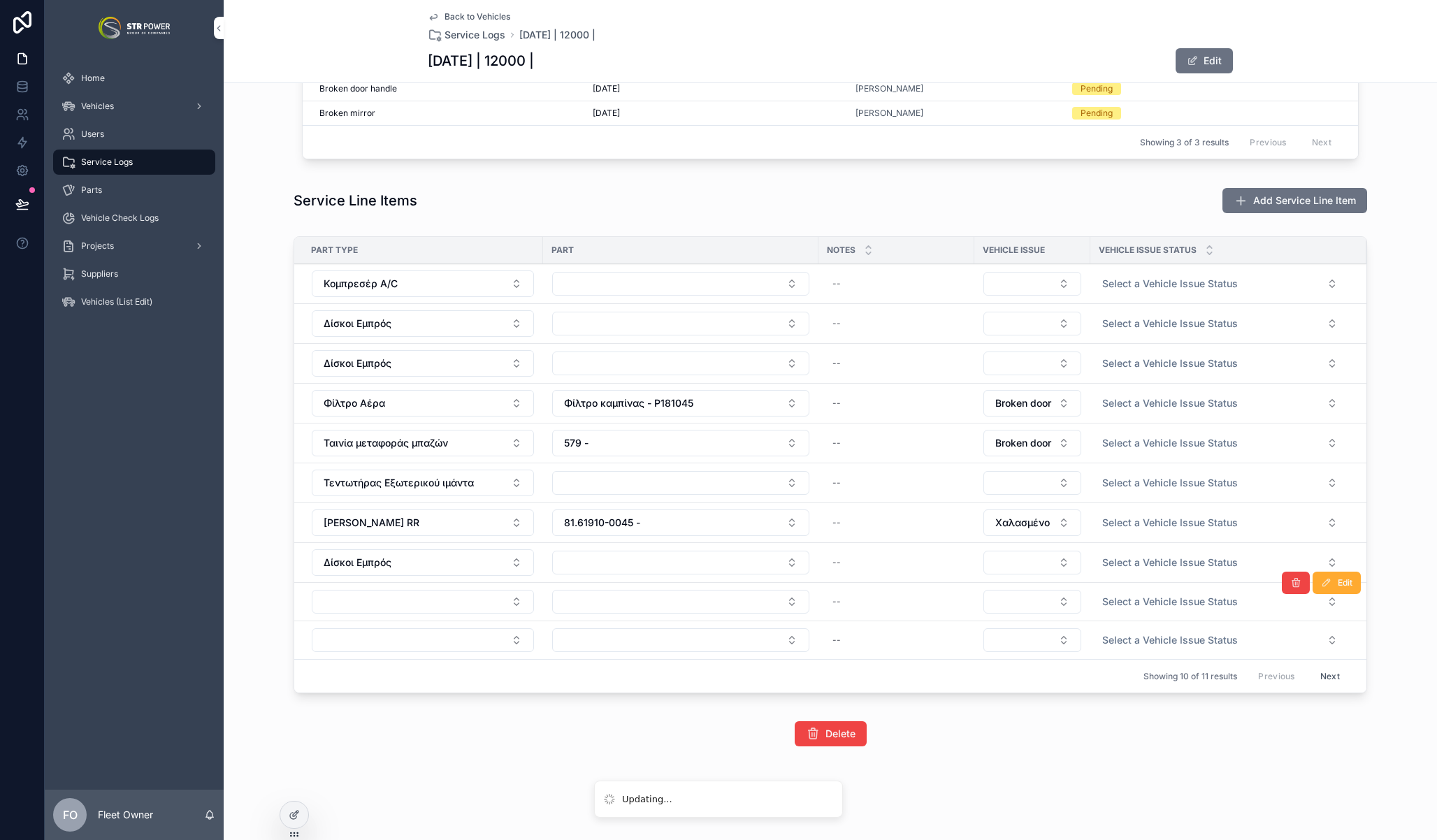
click at [393, 589] on form "scrollable content" at bounding box center [423, 601] width 224 height 26
click at [395, 601] on button "Select Button" at bounding box center [423, 601] width 222 height 24
click at [386, 410] on button "Φίλτρο Αέρα" at bounding box center [423, 403] width 222 height 27
click at [431, 599] on button "Select Button" at bounding box center [423, 601] width 222 height 24
click at [397, 597] on button "Select Button" at bounding box center [423, 601] width 222 height 24
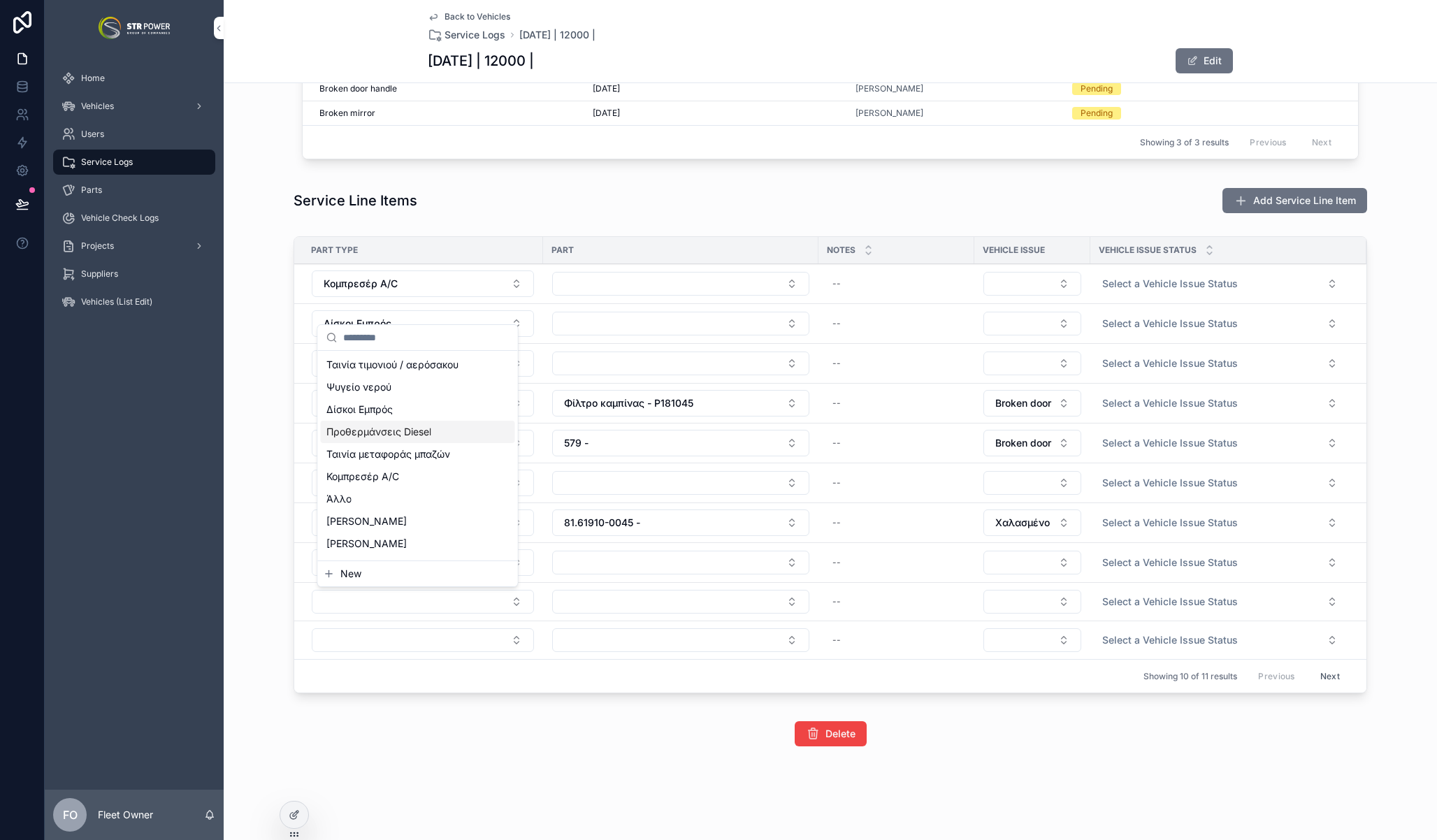
click at [358, 435] on span "Προθερμάνσεις Diesel" at bounding box center [378, 431] width 105 height 14
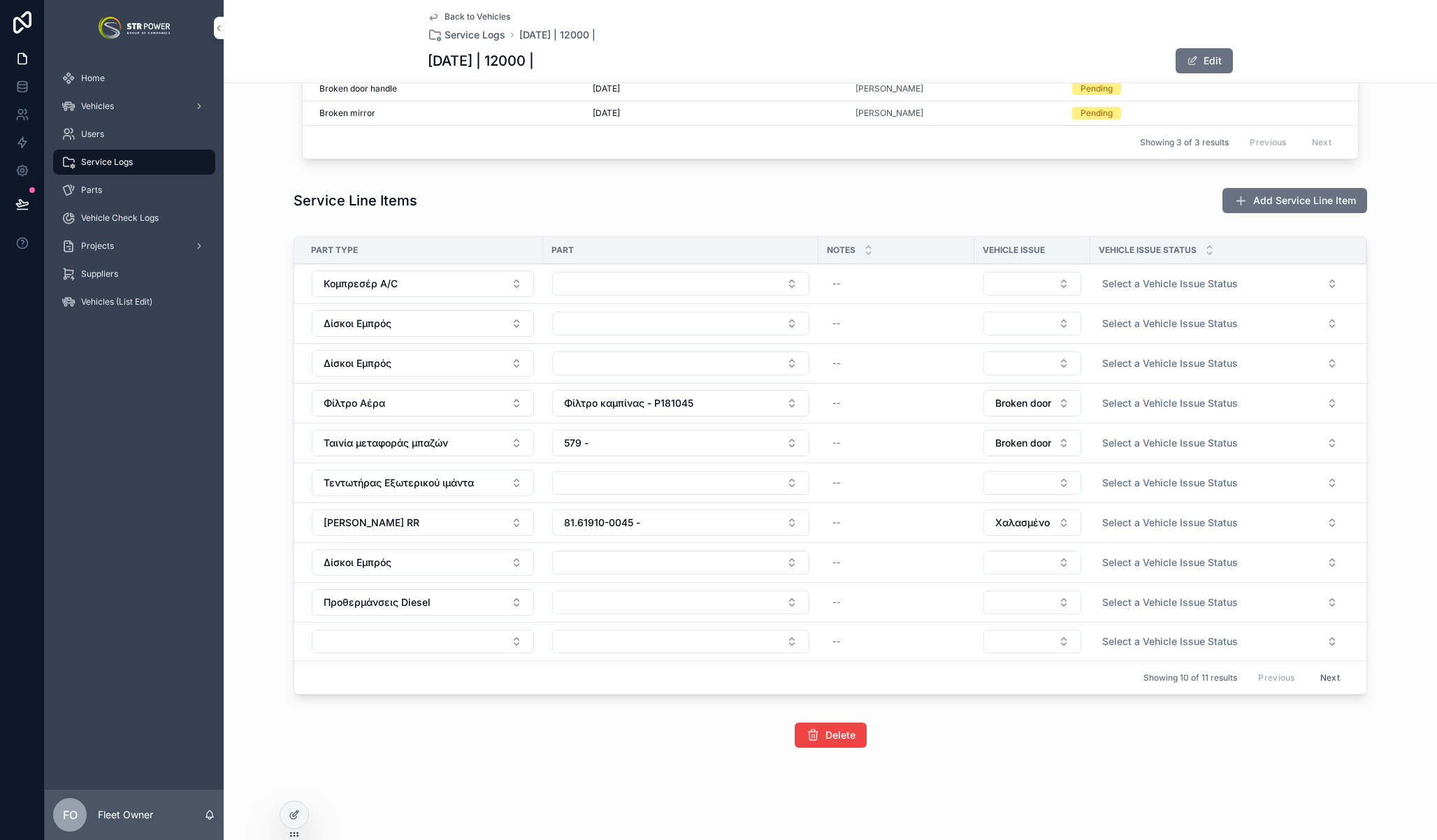
click at [396, 402] on button "Φίλτρο Αέρα" at bounding box center [423, 403] width 222 height 27
click at [379, 405] on button "Φίλτρο Αέρα" at bounding box center [423, 403] width 222 height 27
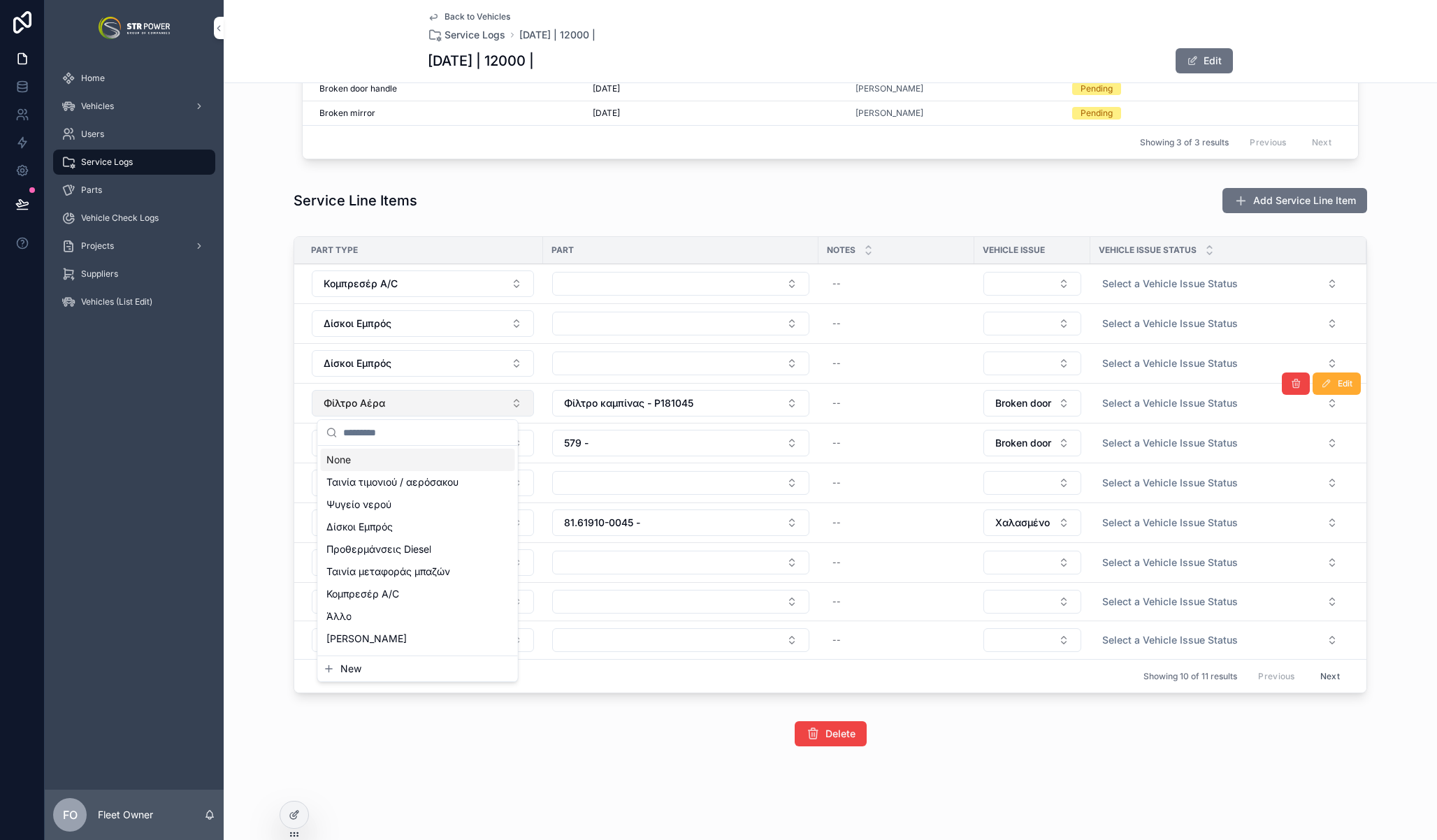
click at [363, 399] on span "Φίλτρο Αέρα" at bounding box center [354, 403] width 62 height 14
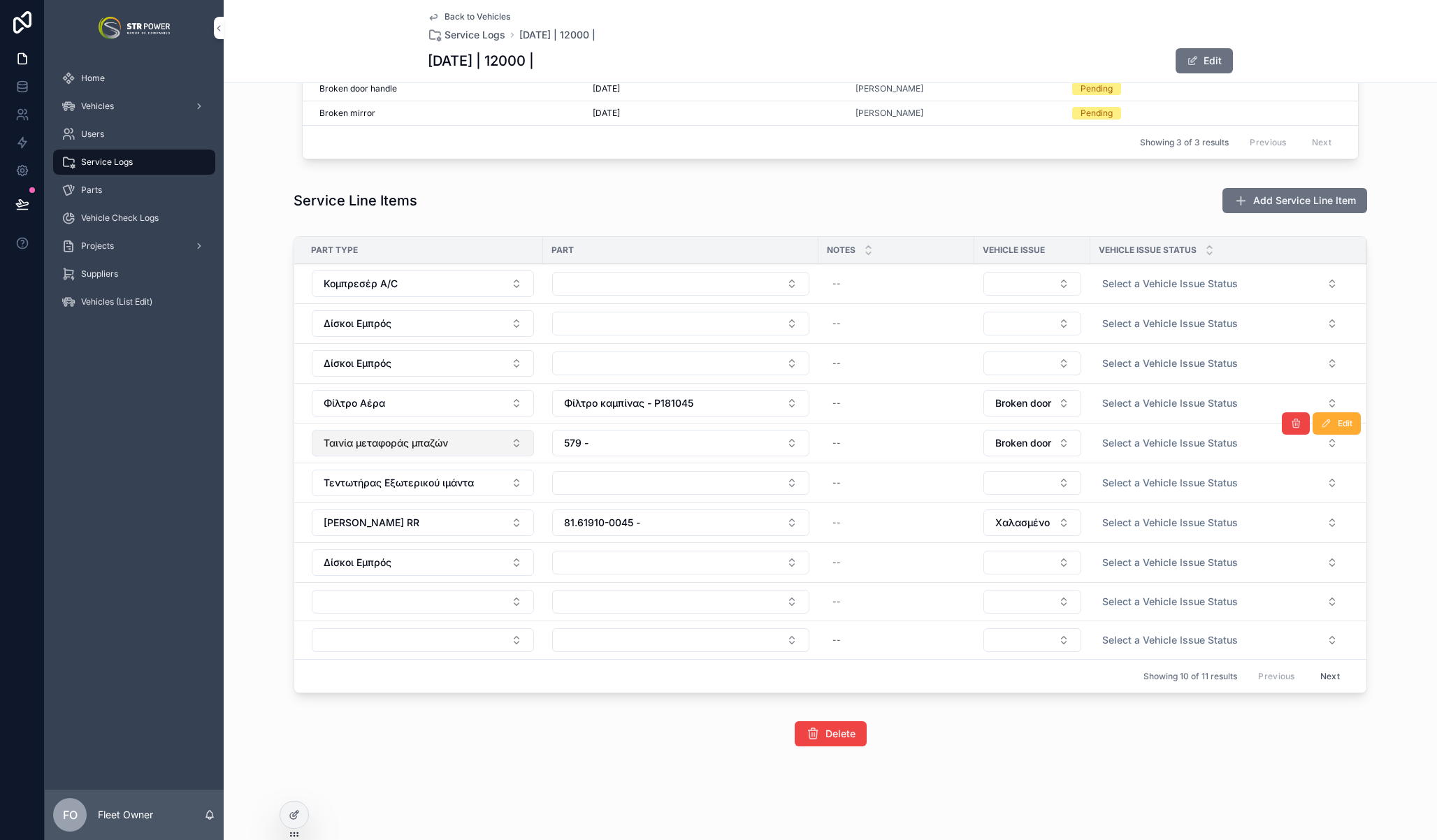
click at [374, 442] on span "Ταινία μεταφοράς μπαζών" at bounding box center [385, 443] width 124 height 14
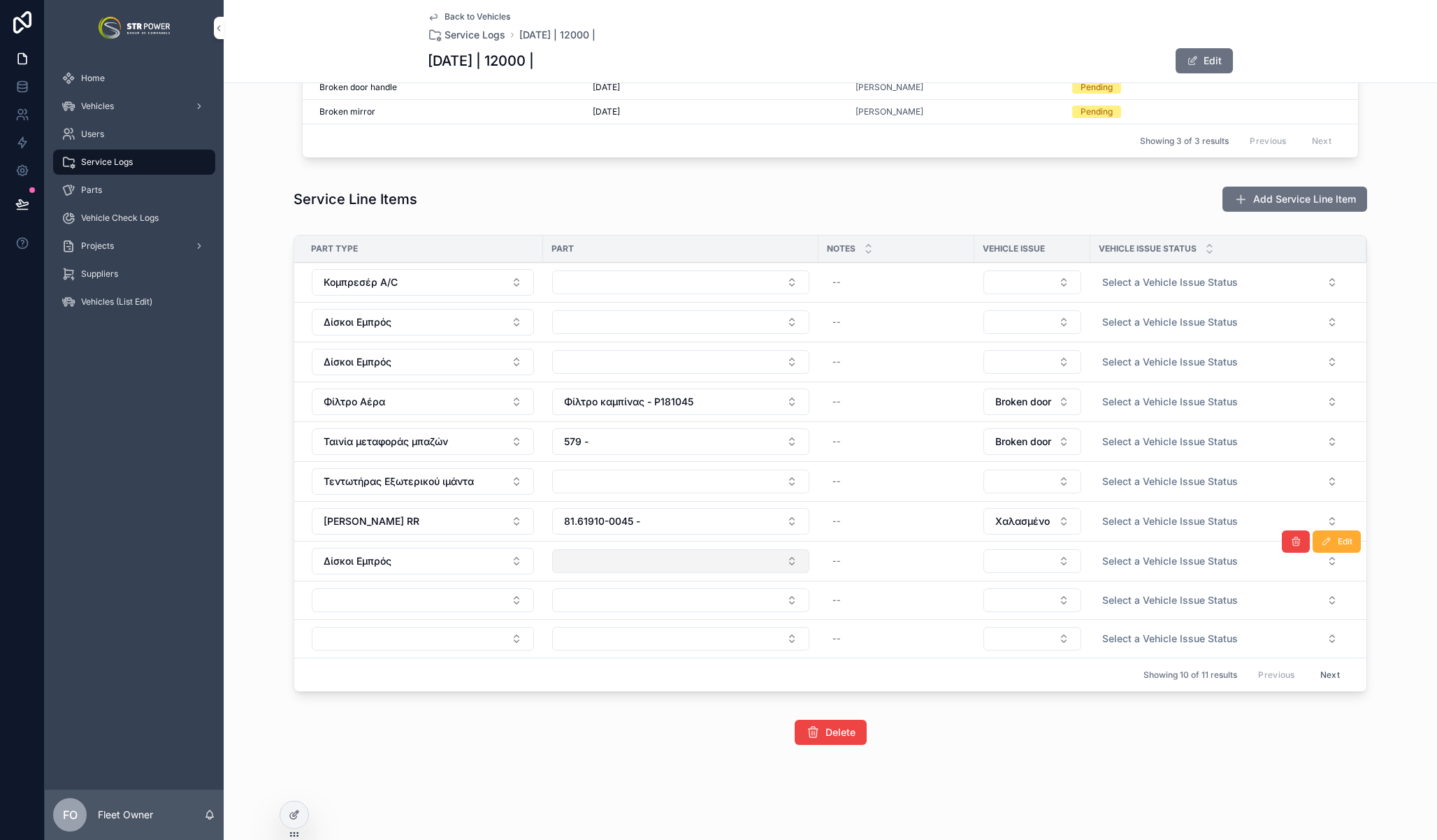
scroll to position [554, 0]
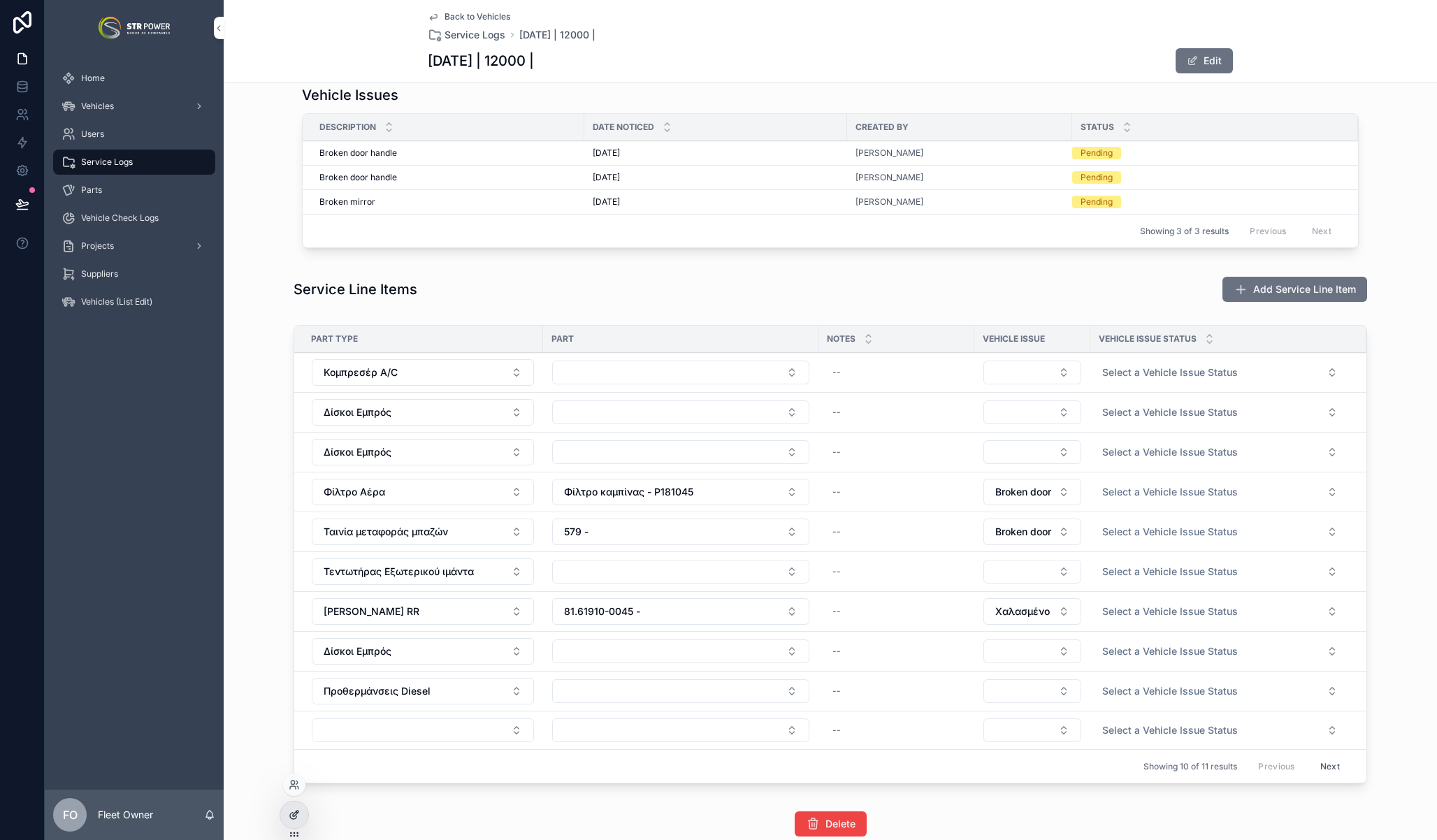
click at [297, 814] on icon at bounding box center [294, 814] width 11 height 11
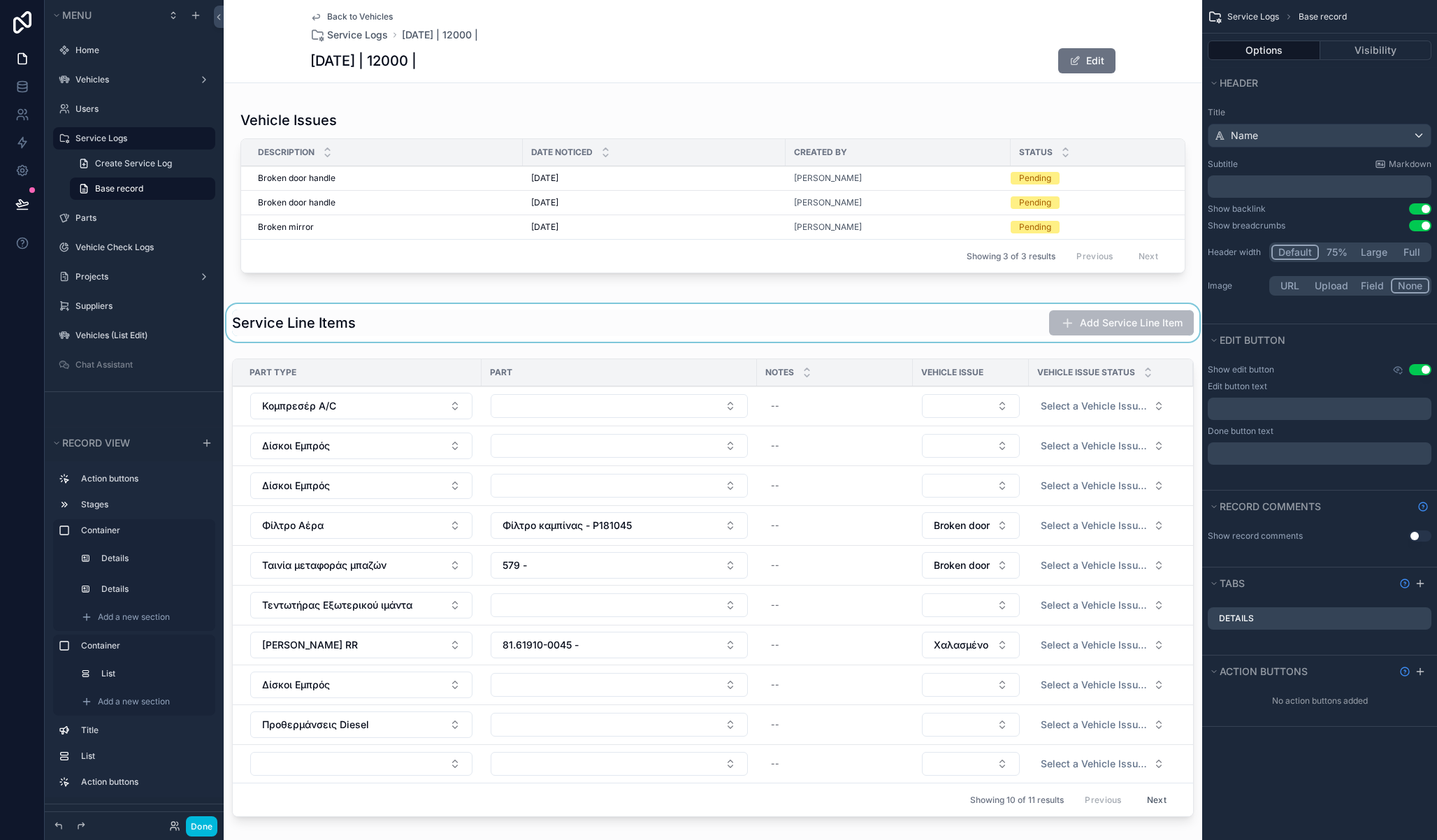
click at [931, 341] on div "scrollable content" at bounding box center [713, 323] width 979 height 38
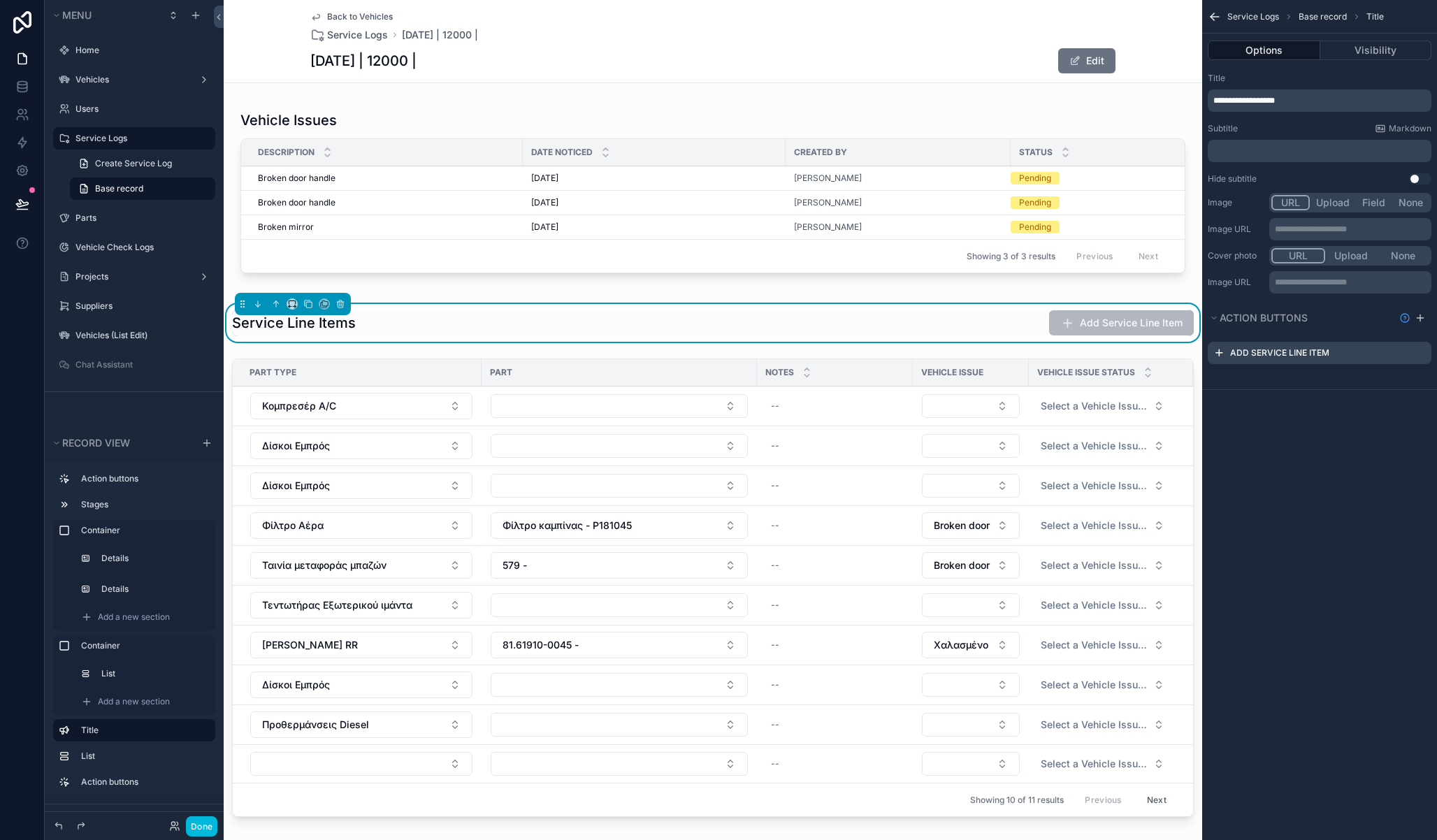
click at [899, 361] on div "**********" at bounding box center [713, 211] width 979 height 1329
click at [913, 366] on div "scrollable content" at bounding box center [713, 590] width 979 height 475
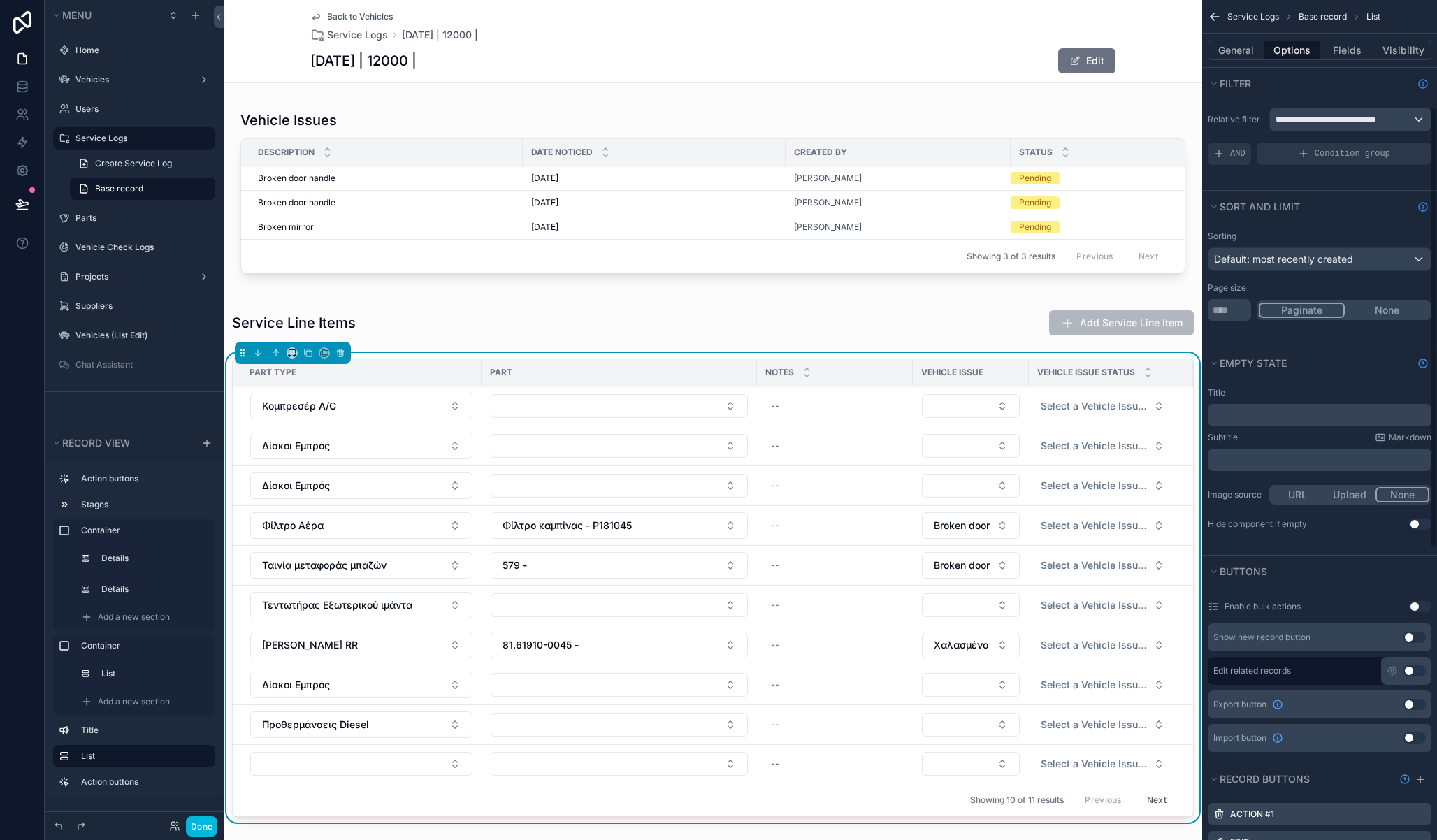
scroll to position [338, 0]
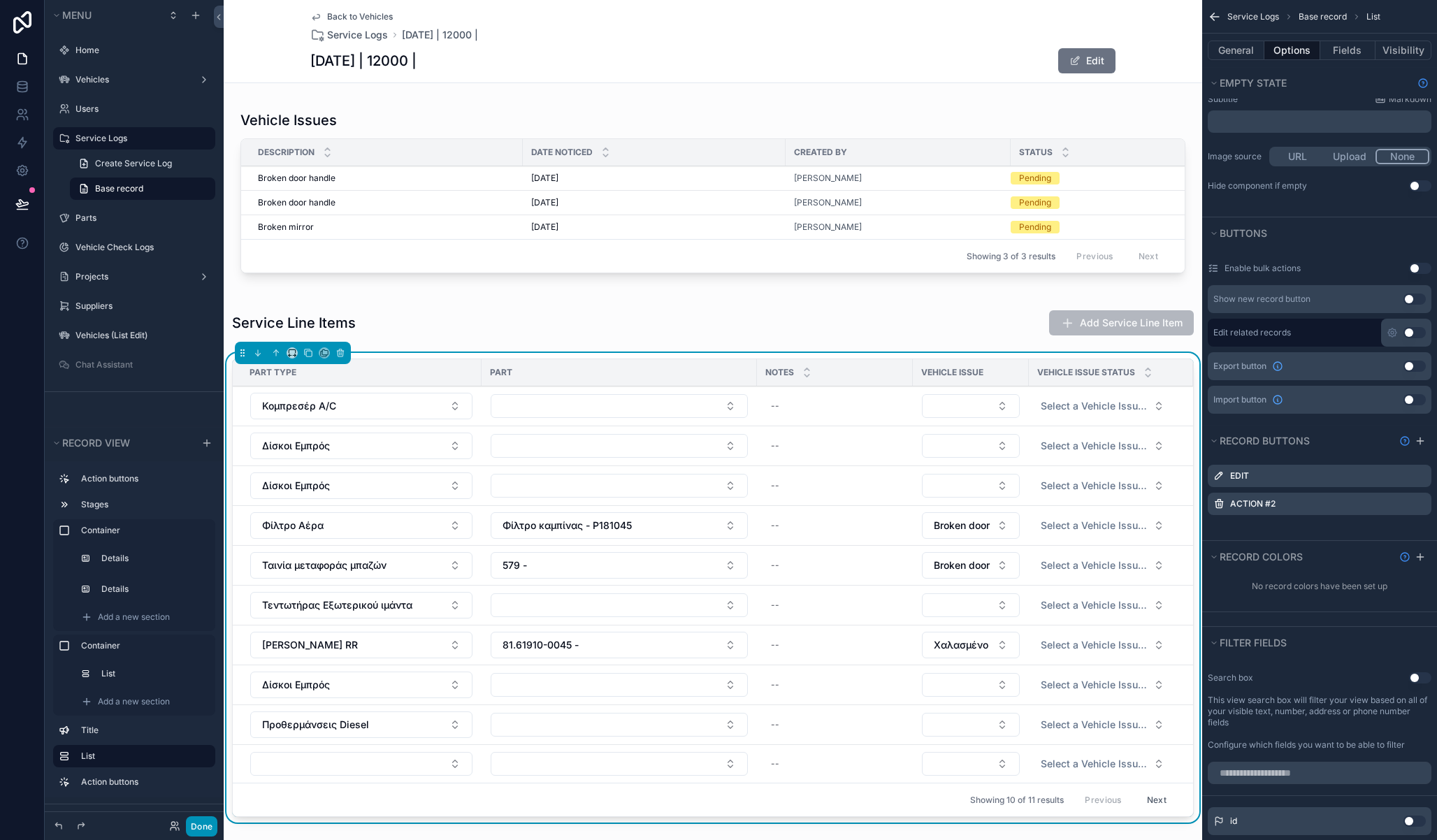
click at [209, 827] on button "Done" at bounding box center [201, 826] width 31 height 20
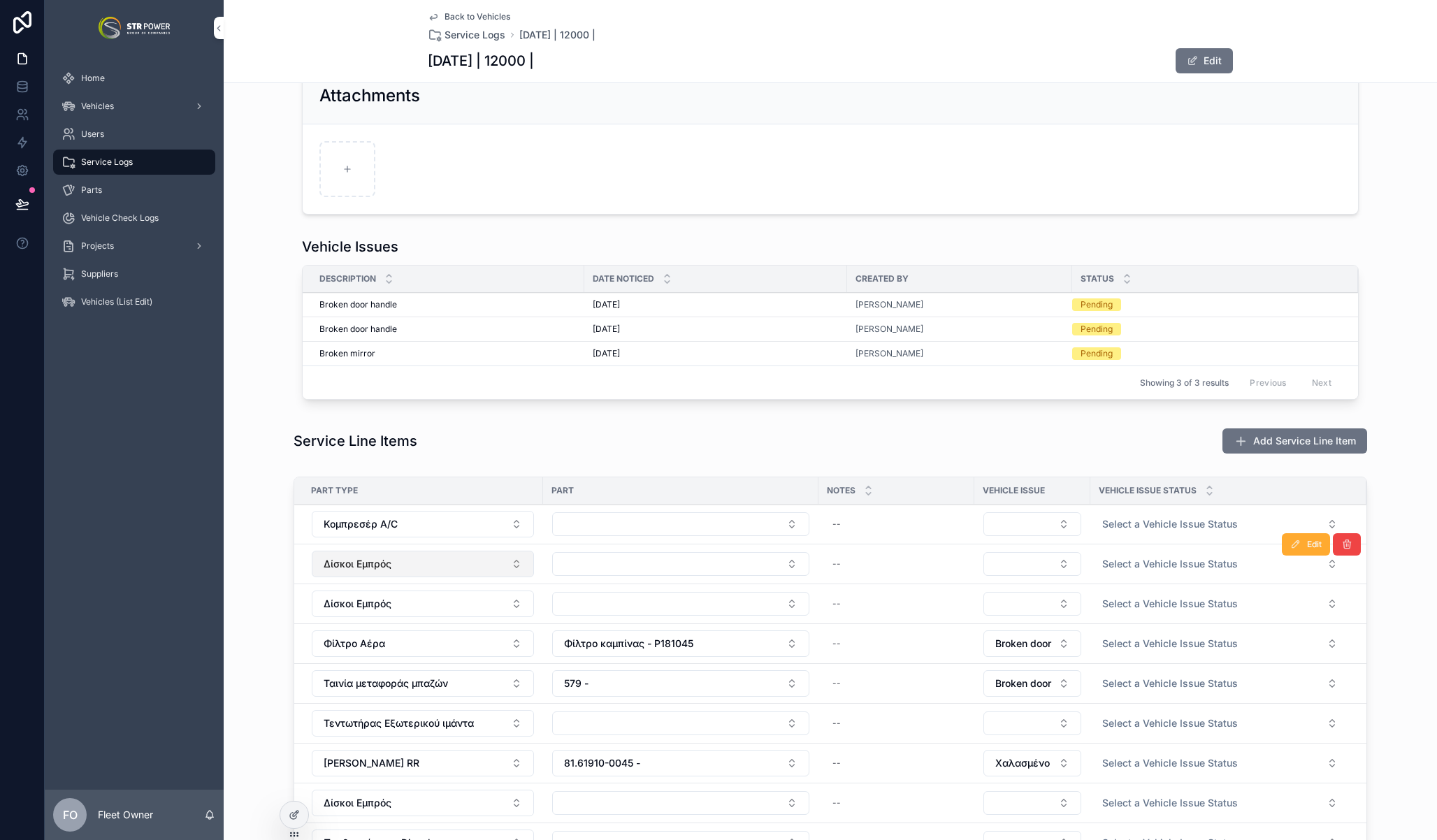
scroll to position [215, 0]
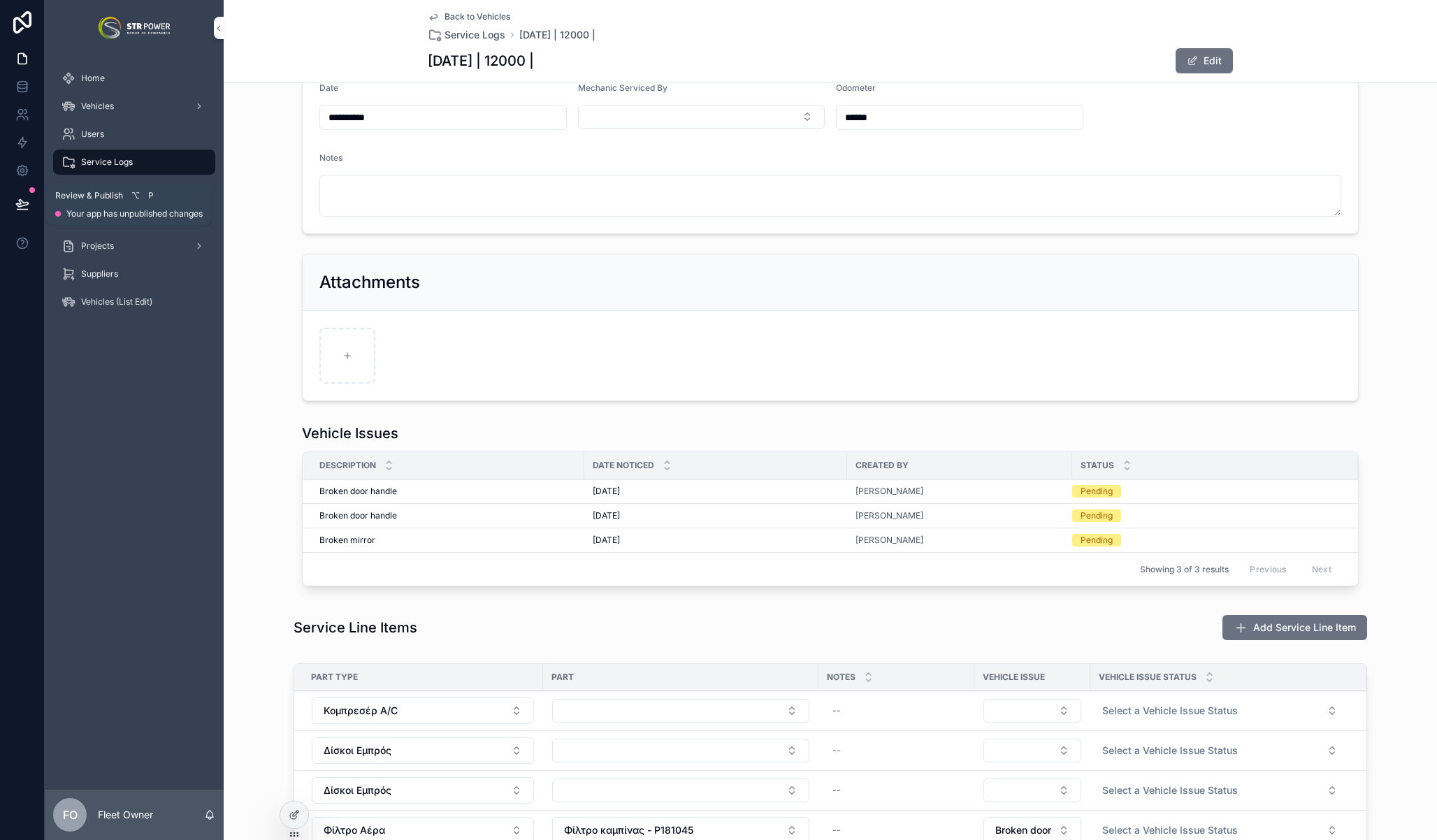
click at [21, 201] on icon at bounding box center [22, 203] width 12 height 7
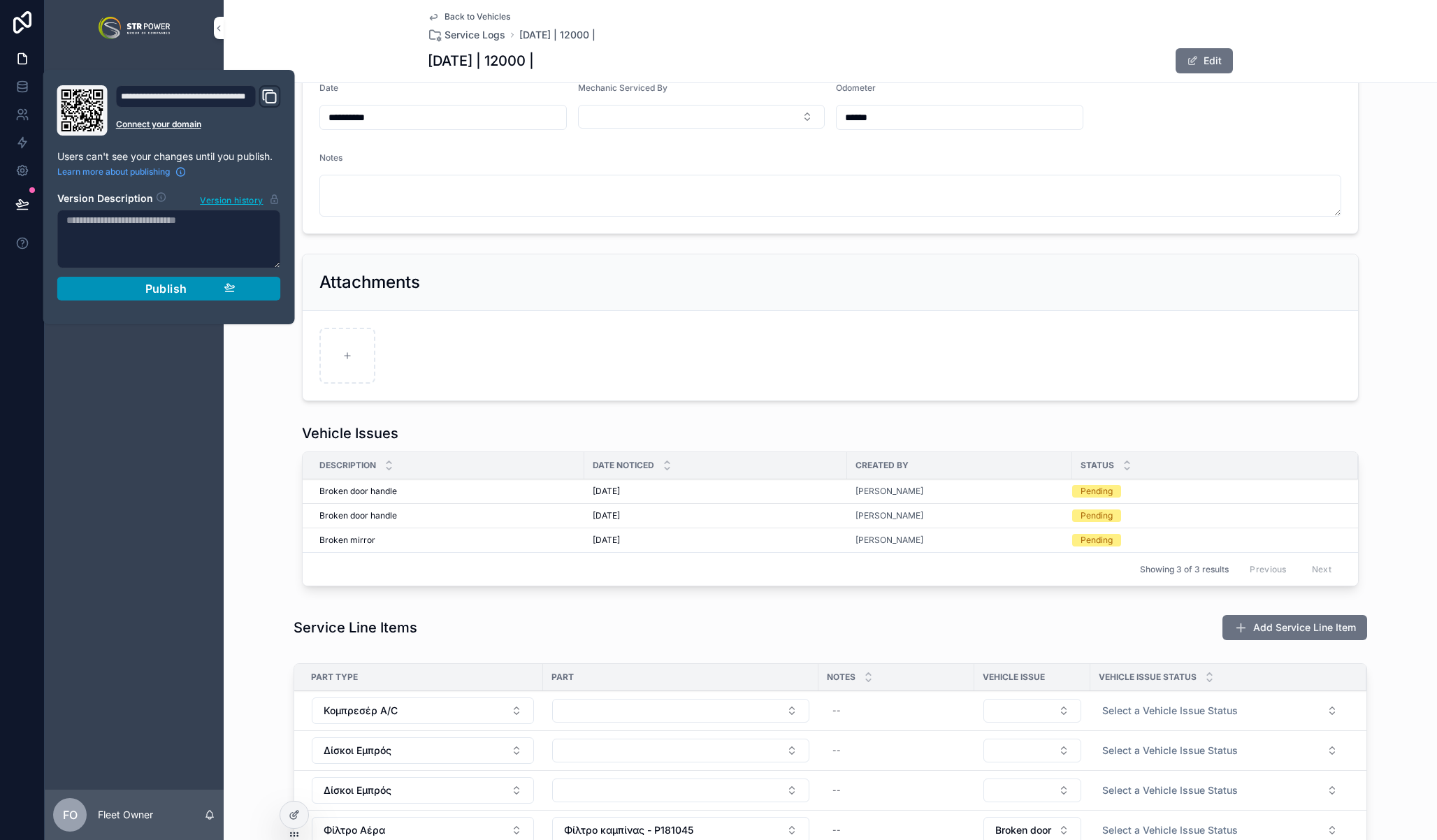
click at [182, 286] on span "Publish" at bounding box center [166, 288] width 42 height 14
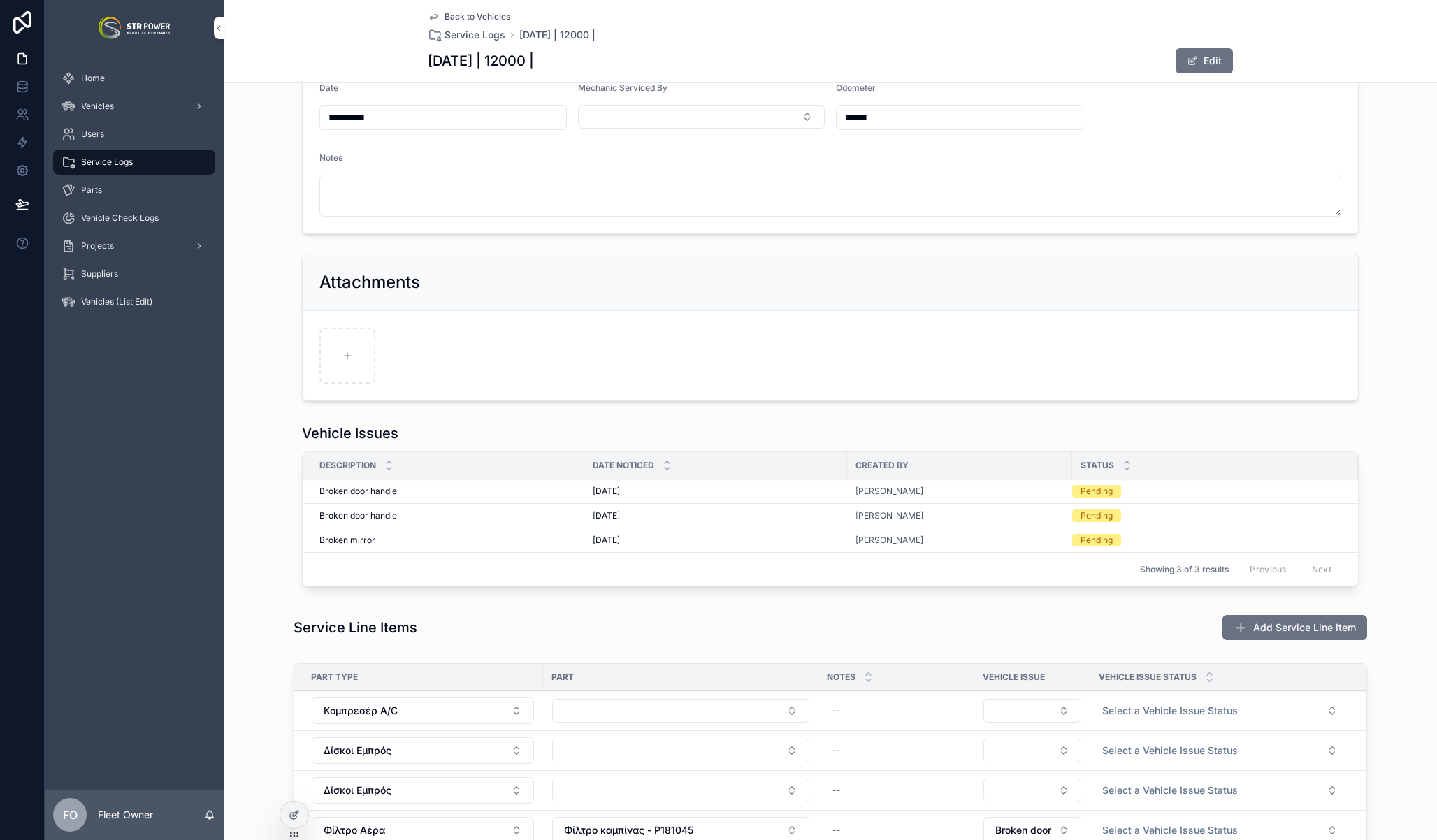
click at [273, 586] on div "Vehicle Issues Description Date Noticed Created By Status Broken door handle Br…" at bounding box center [830, 507] width 1213 height 179
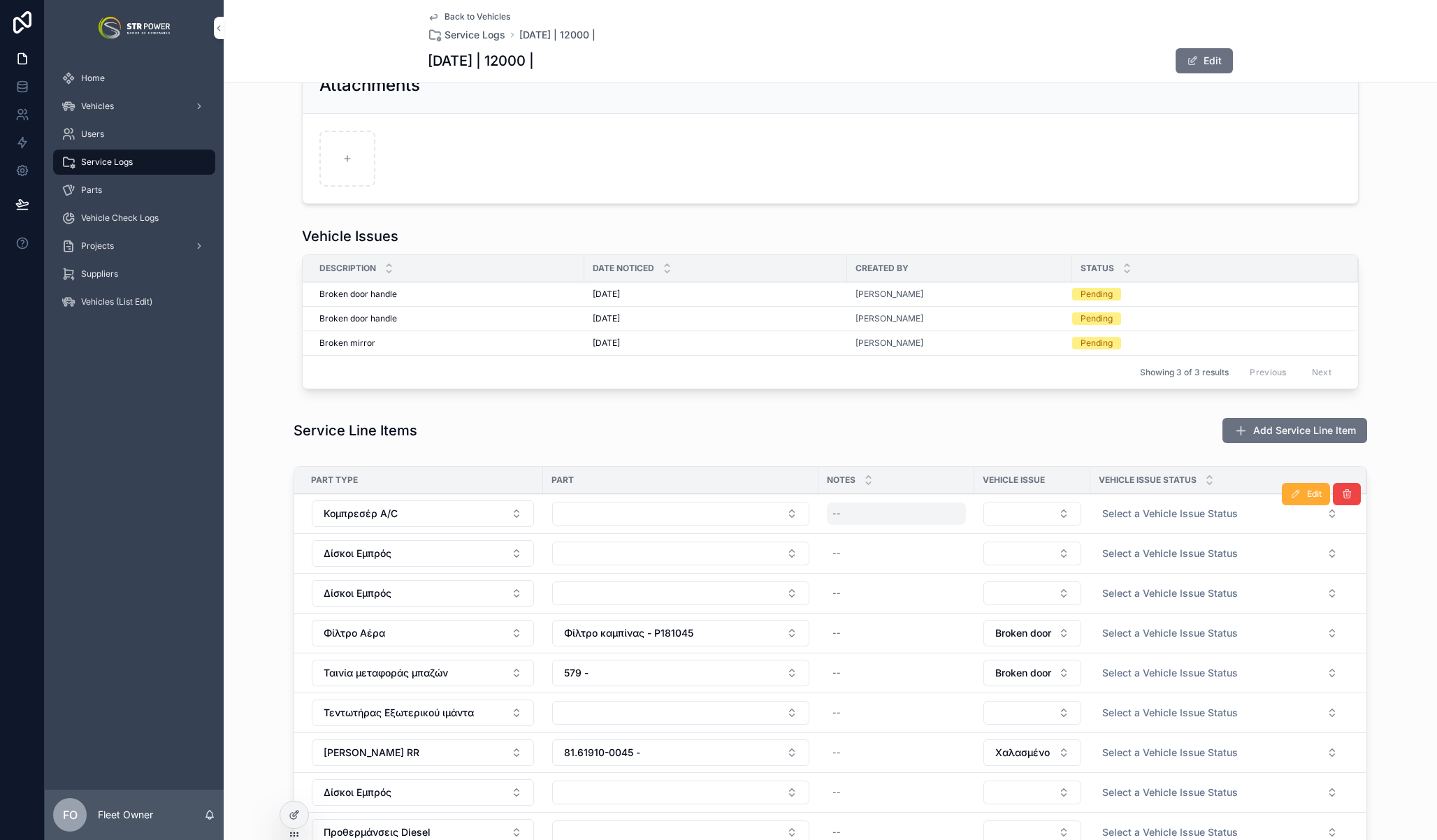
click at [859, 516] on div "--" at bounding box center [896, 514] width 139 height 23
type textarea "****"
click at [851, 514] on div "--" at bounding box center [896, 514] width 139 height 23
type textarea "******"
click at [1002, 539] on button "scrollable content" at bounding box center [999, 533] width 17 height 17
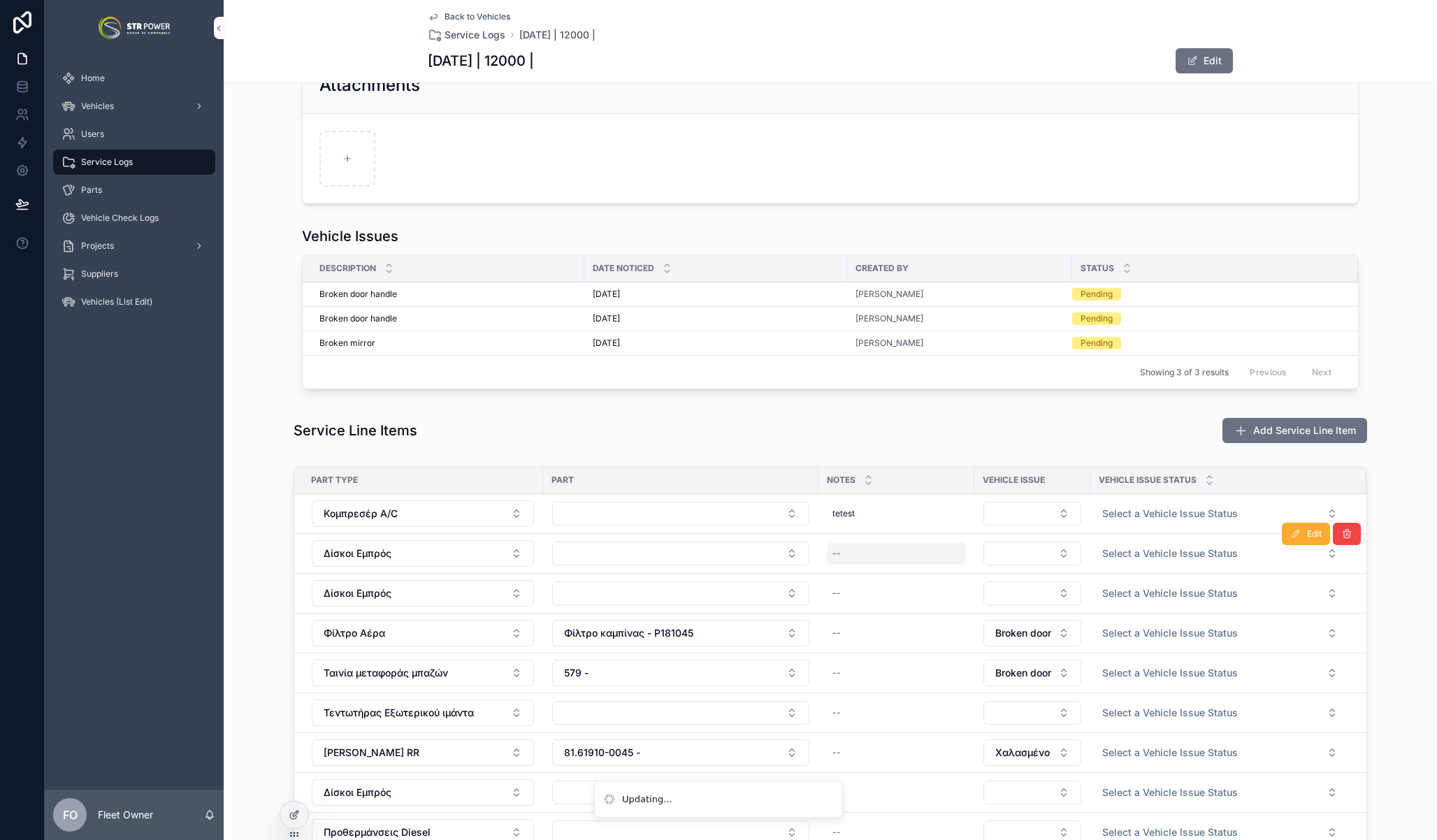
click at [857, 543] on div "--" at bounding box center [896, 554] width 139 height 23
type textarea "*****"
click at [875, 553] on div "--" at bounding box center [896, 554] width 139 height 23
drag, startPoint x: 988, startPoint y: 568, endPoint x: 1003, endPoint y: 570, distance: 15.1
click at [1003, 570] on td "scrollable content" at bounding box center [1032, 554] width 116 height 40
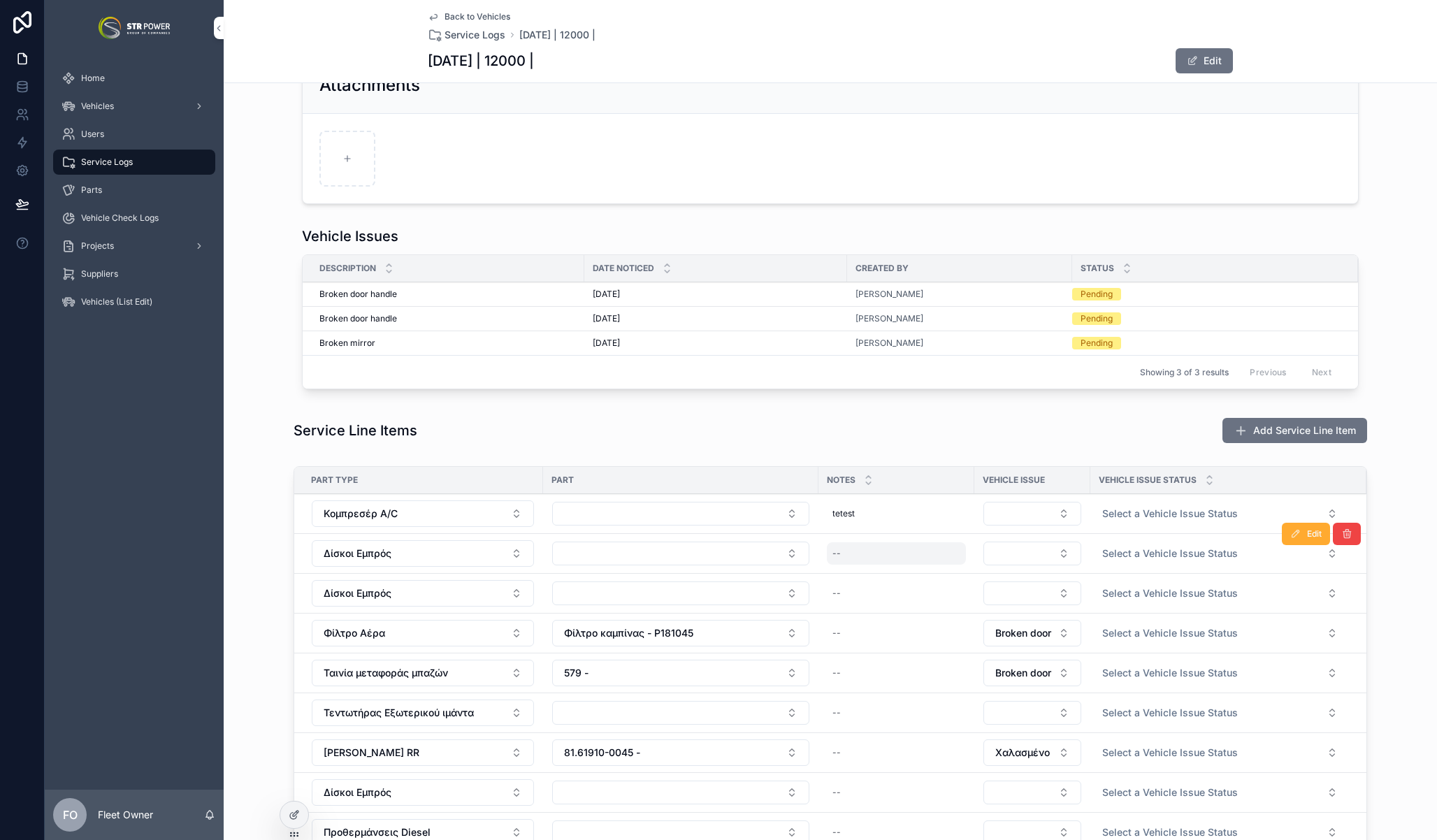
click at [883, 547] on div "--" at bounding box center [896, 554] width 139 height 23
click at [1003, 572] on icon "scrollable content" at bounding box center [999, 573] width 11 height 11
click at [860, 585] on div "--" at bounding box center [896, 593] width 139 height 23
type textarea "**"
click at [1004, 612] on icon "scrollable content" at bounding box center [999, 612] width 11 height 11
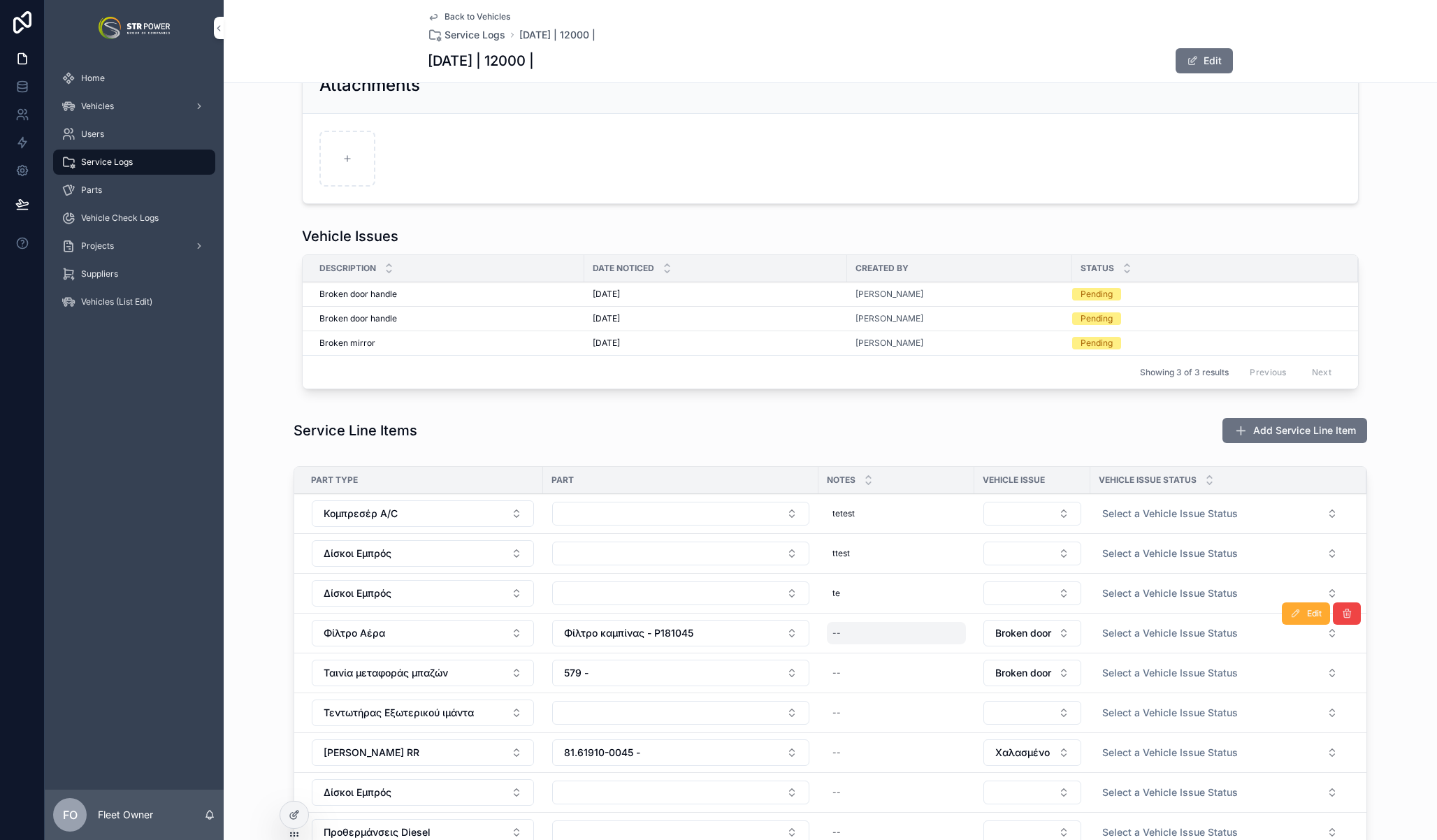
click at [868, 626] on div "--" at bounding box center [896, 633] width 139 height 23
click at [881, 623] on div "--" at bounding box center [896, 633] width 139 height 23
type textarea "****"
click at [1001, 654] on icon "scrollable content" at bounding box center [999, 652] width 11 height 11
click at [875, 675] on div "--" at bounding box center [896, 673] width 139 height 23
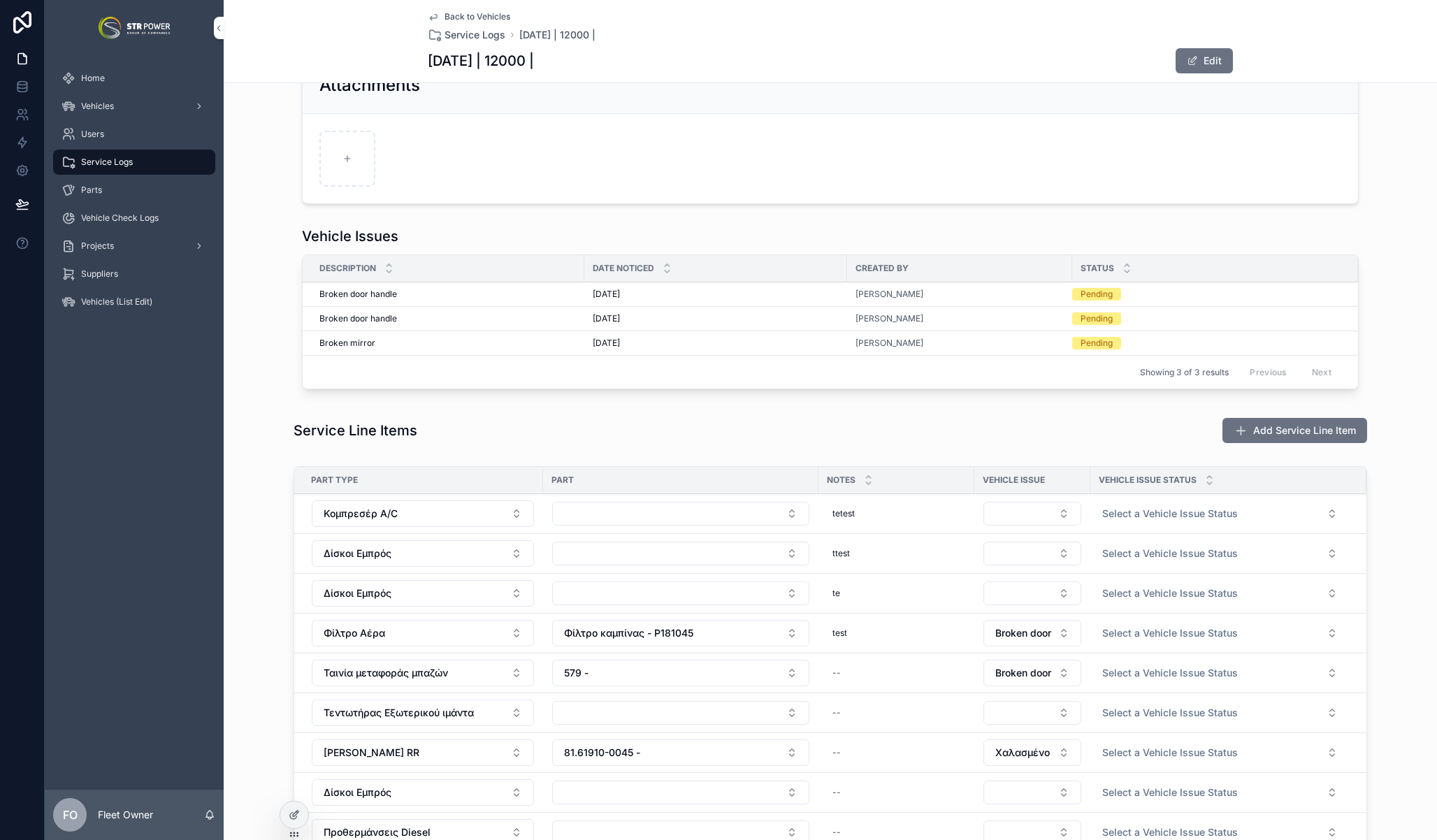
click at [1001, 695] on td "scrollable content" at bounding box center [1032, 713] width 116 height 40
click at [882, 673] on div "--" at bounding box center [896, 673] width 139 height 23
type textarea "**"
click at [899, 670] on div "--" at bounding box center [896, 673] width 139 height 23
type textarea "******"
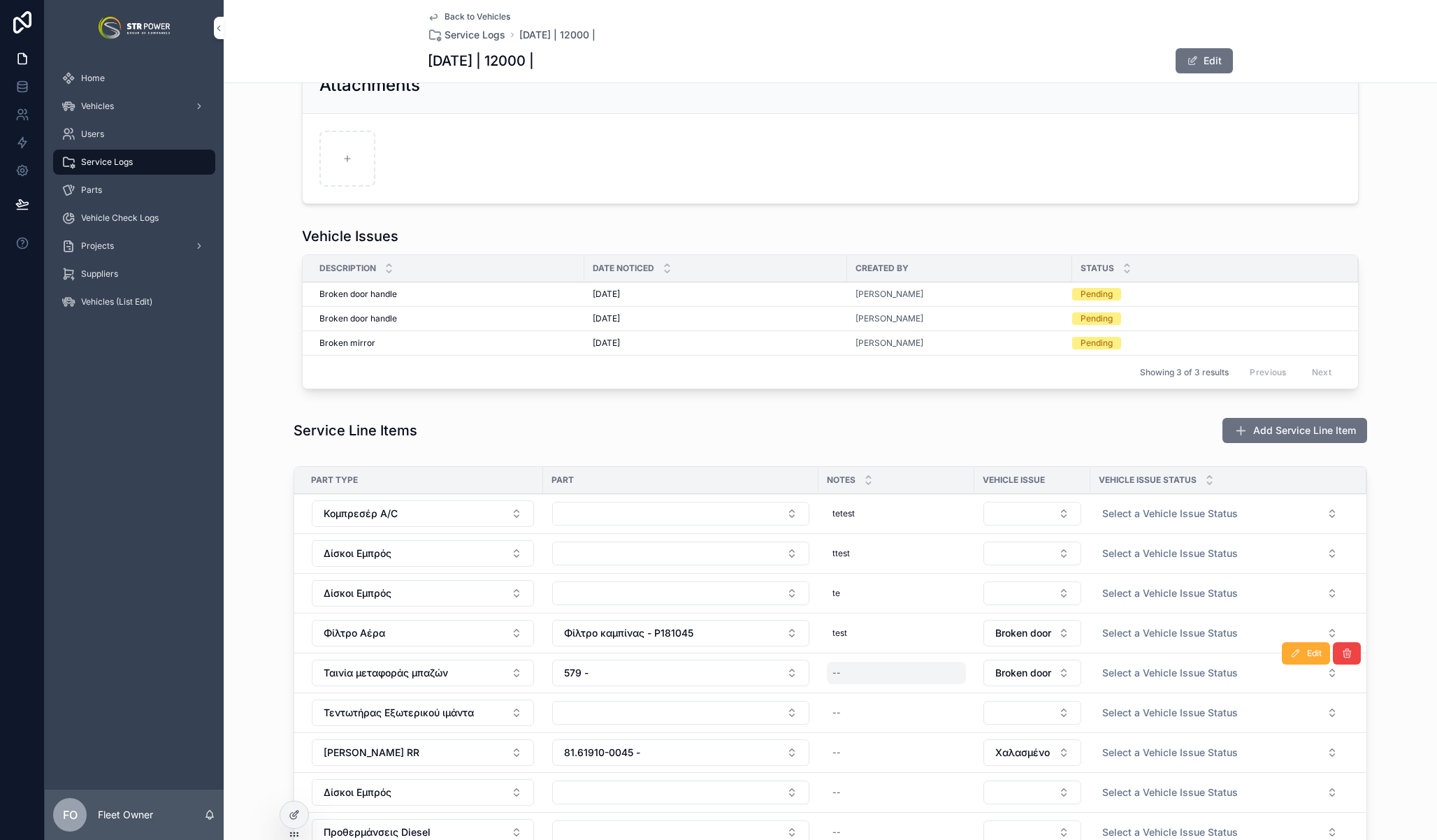
click at [929, 673] on div "--" at bounding box center [896, 673] width 139 height 23
type textarea "********"
click at [996, 686] on icon "scrollable content" at bounding box center [999, 692] width 11 height 11
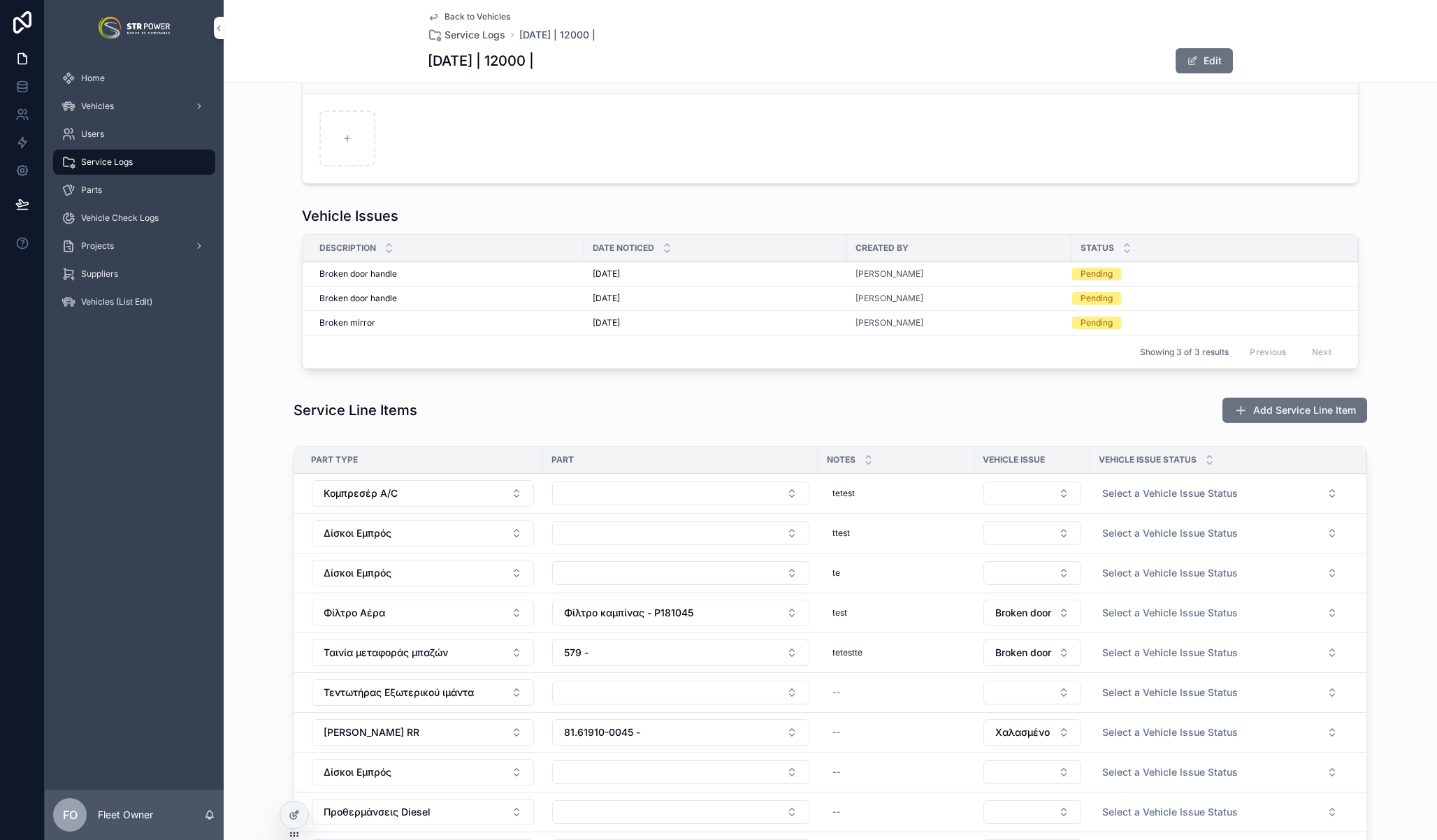
scroll to position [645, 0]
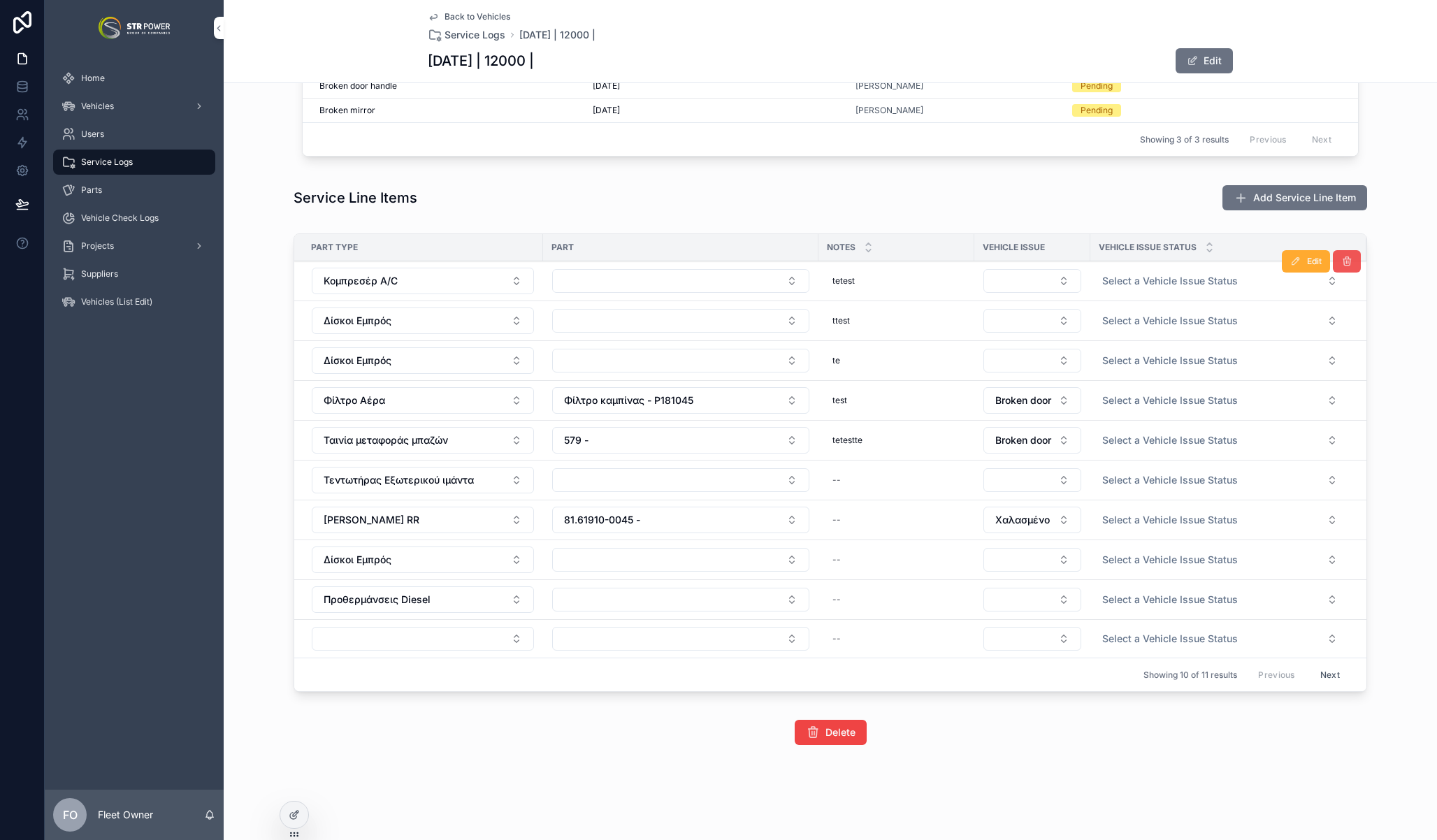
click at [1344, 265] on icon "scrollable content" at bounding box center [1347, 262] width 11 height 11
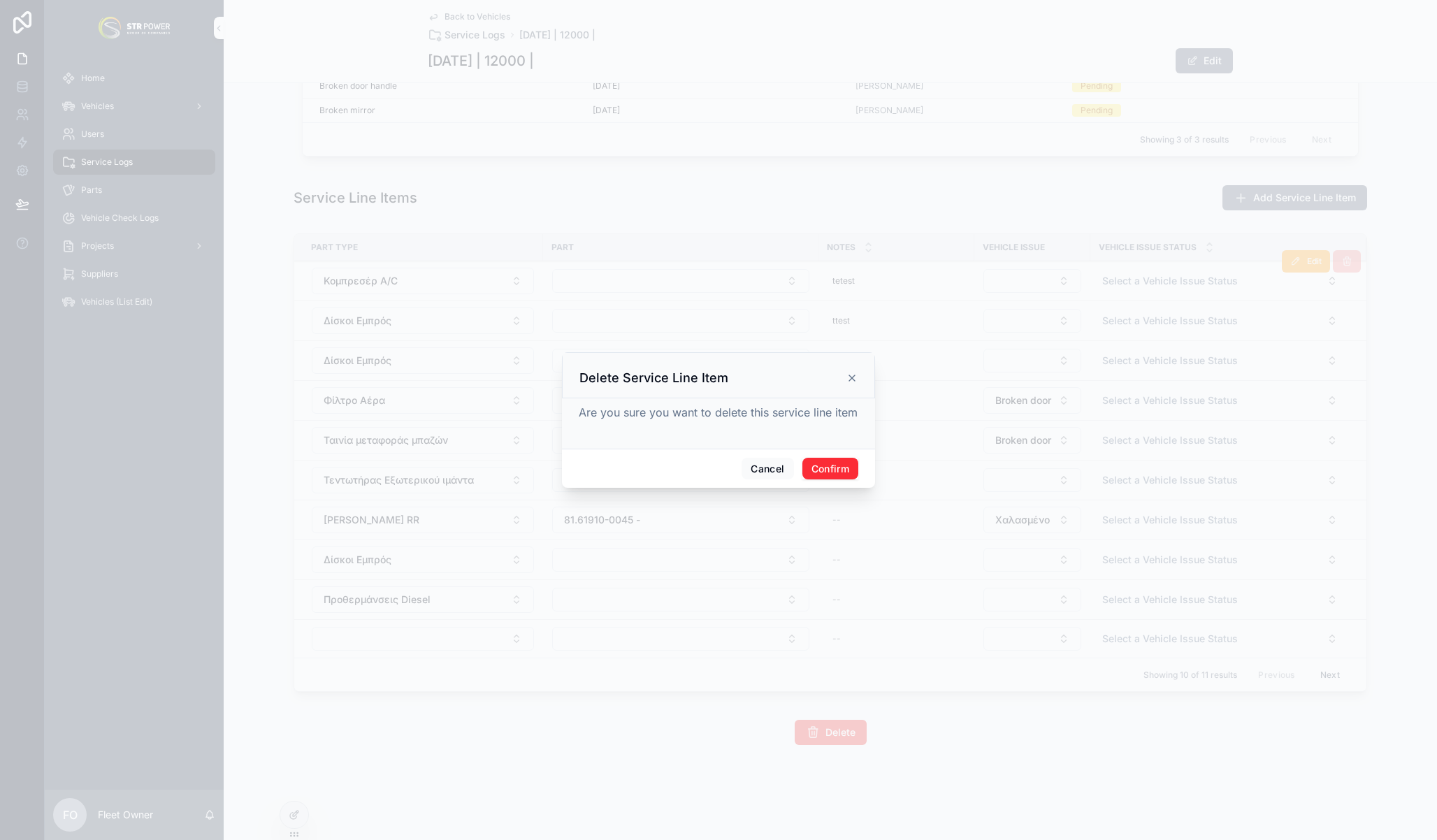
click at [831, 471] on button "Confirm" at bounding box center [830, 469] width 56 height 23
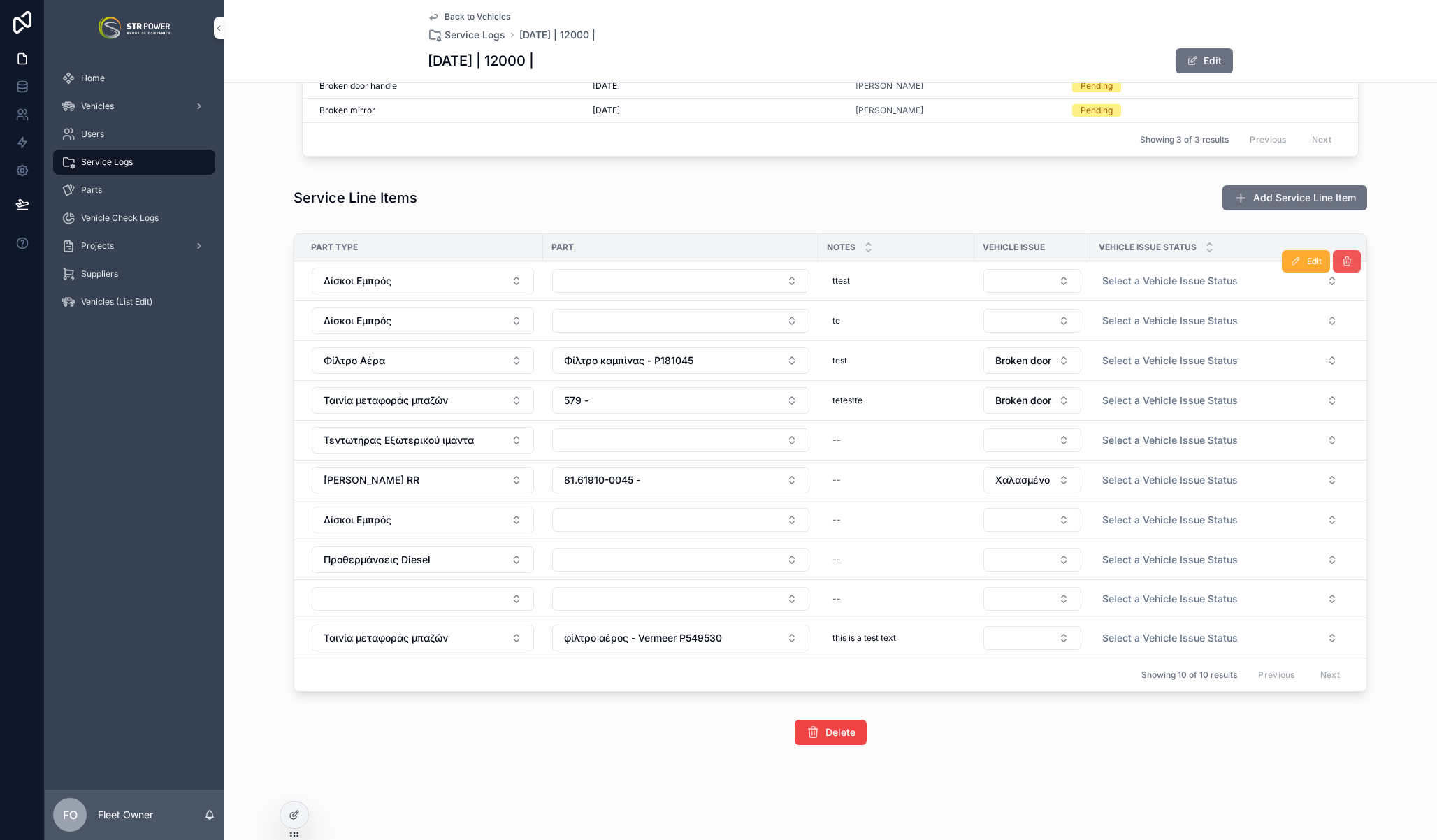
click at [1344, 261] on icon "scrollable content" at bounding box center [1347, 262] width 11 height 11
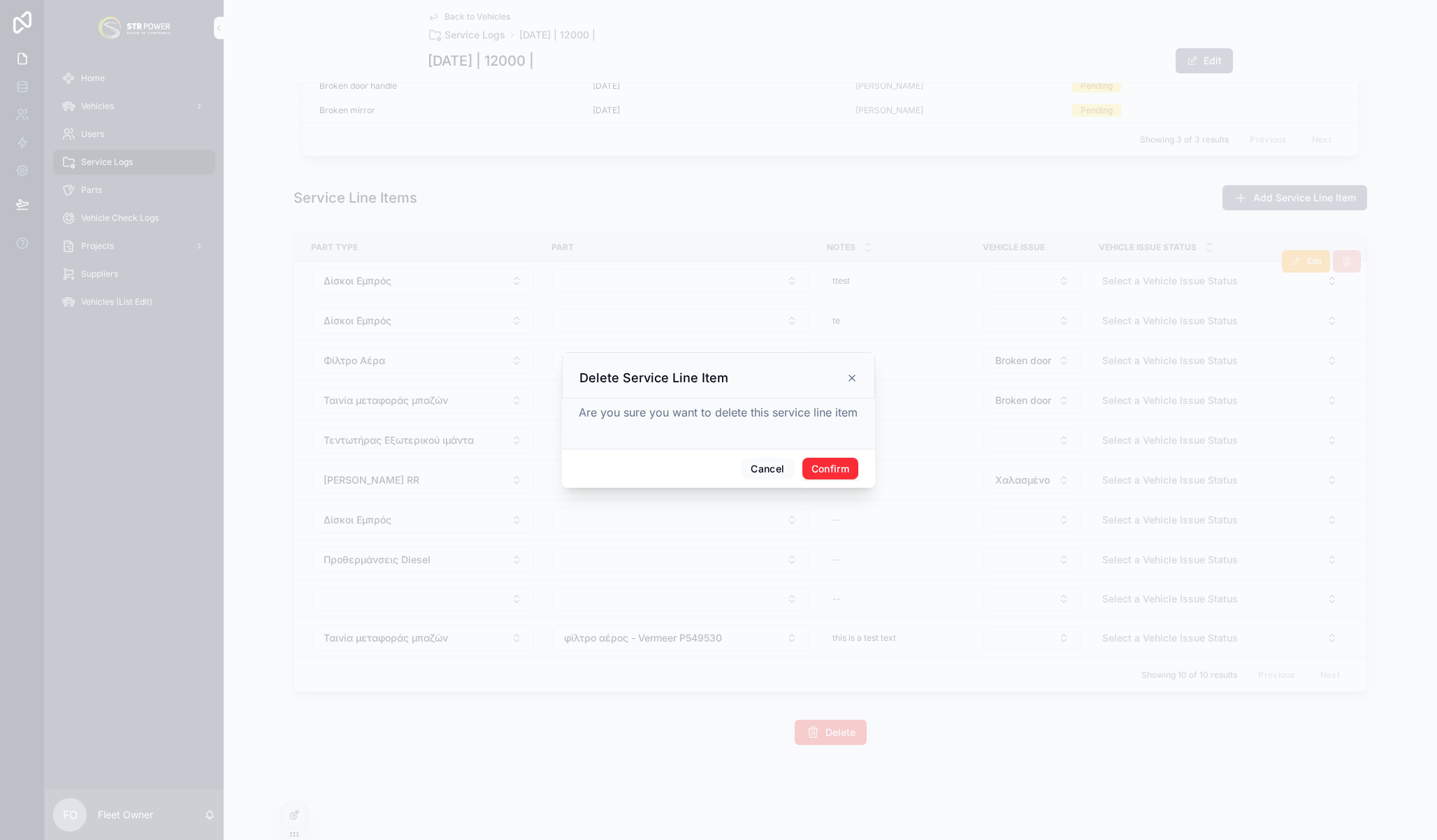
click at [830, 475] on button "Confirm" at bounding box center [830, 469] width 56 height 23
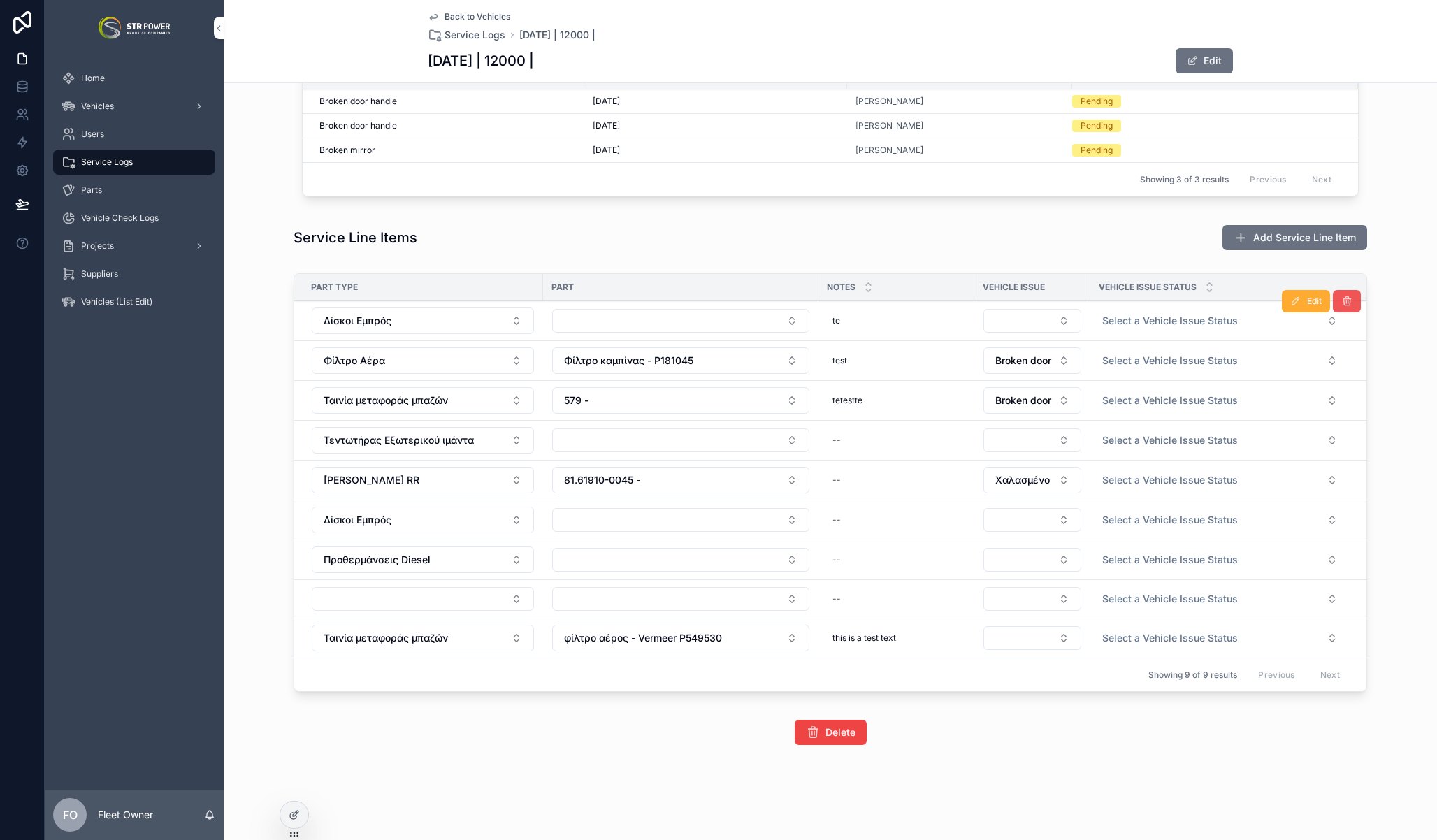
click at [1344, 296] on icon "scrollable content" at bounding box center [1347, 301] width 11 height 11
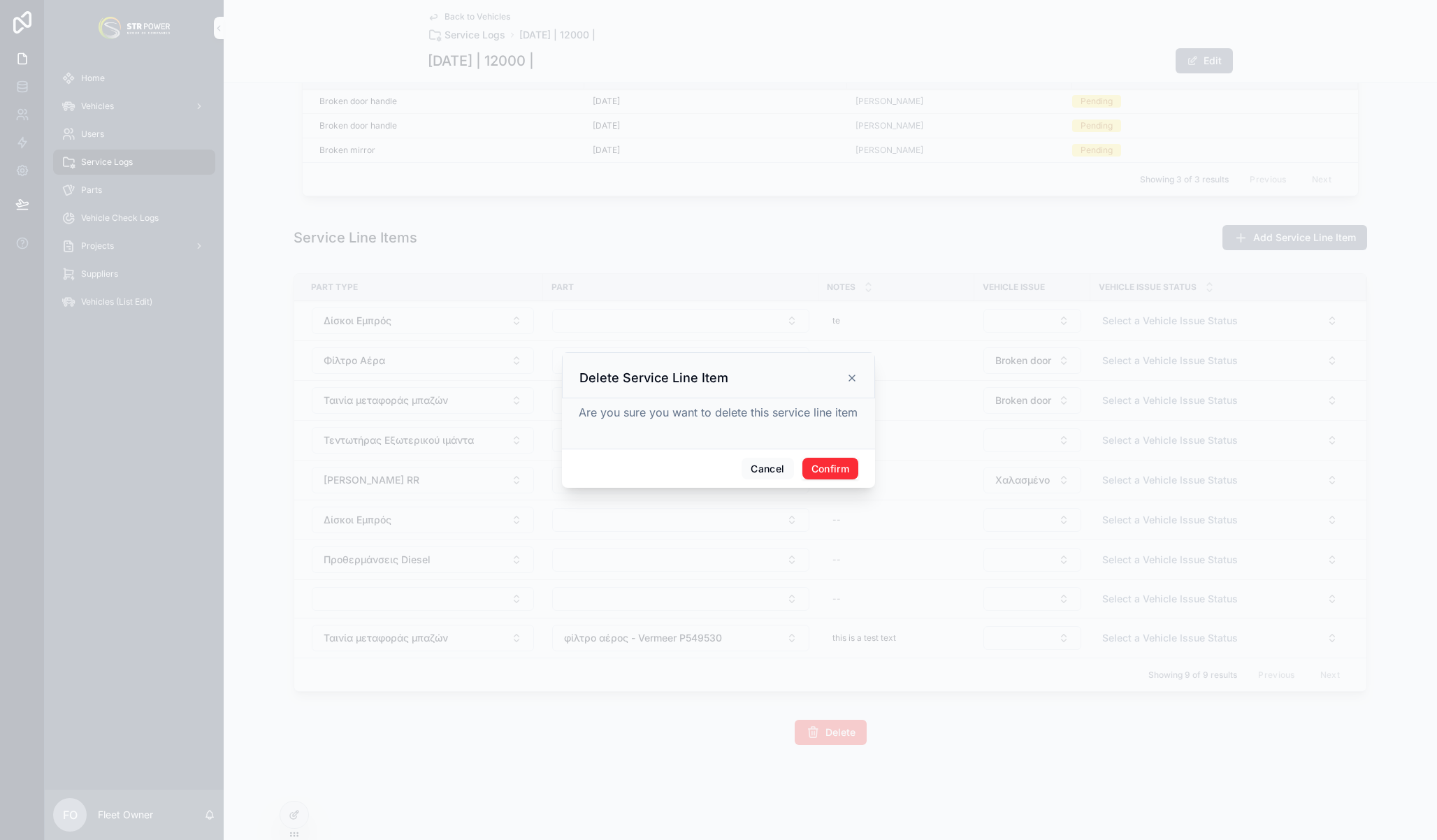
click at [828, 468] on button "Confirm" at bounding box center [830, 469] width 56 height 23
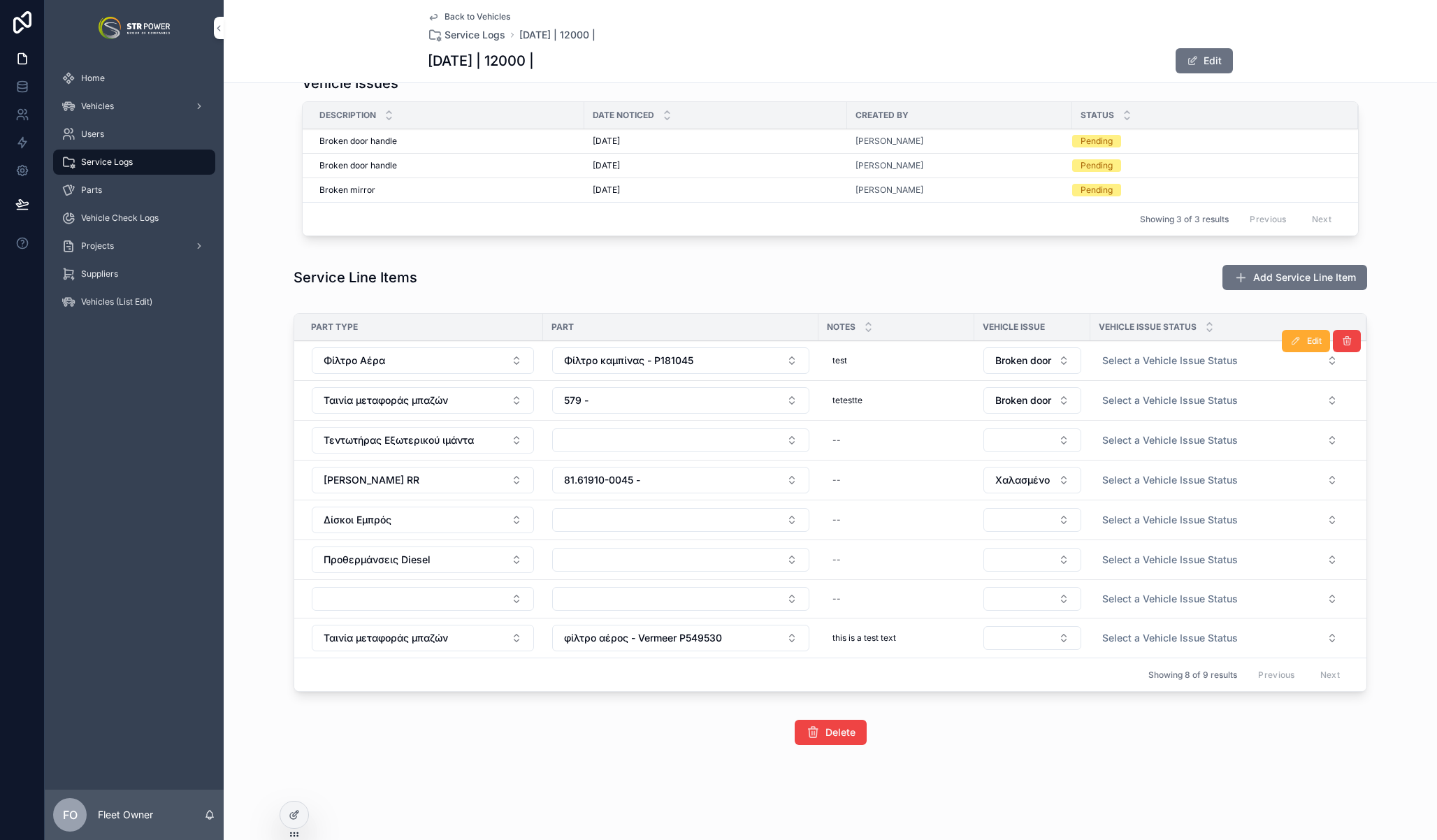
click at [1343, 353] on div "Edit" at bounding box center [1321, 340] width 79 height 39
click at [1346, 346] on icon "scrollable content" at bounding box center [1347, 341] width 11 height 11
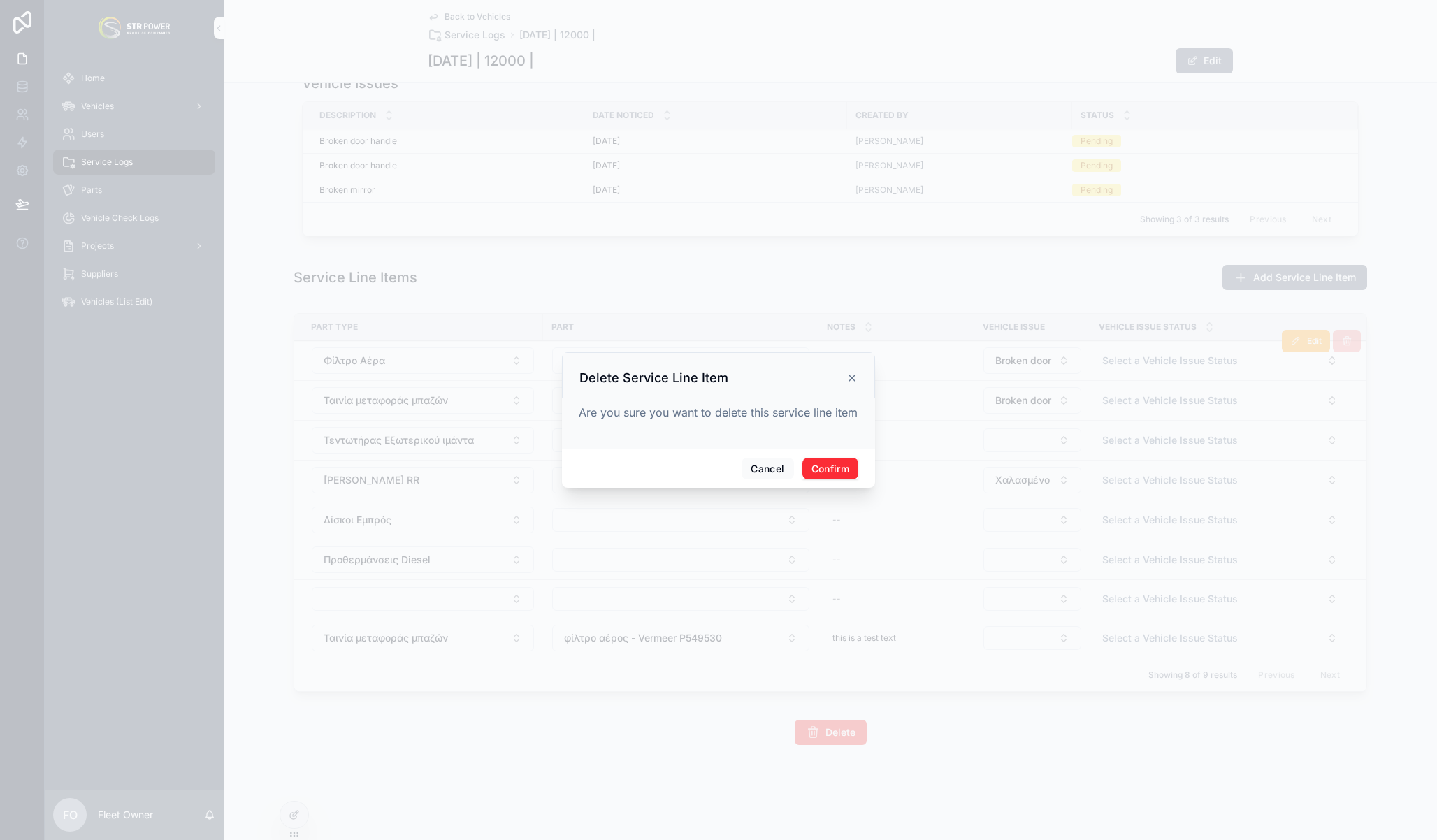
click at [820, 474] on button "Confirm" at bounding box center [830, 469] width 56 height 23
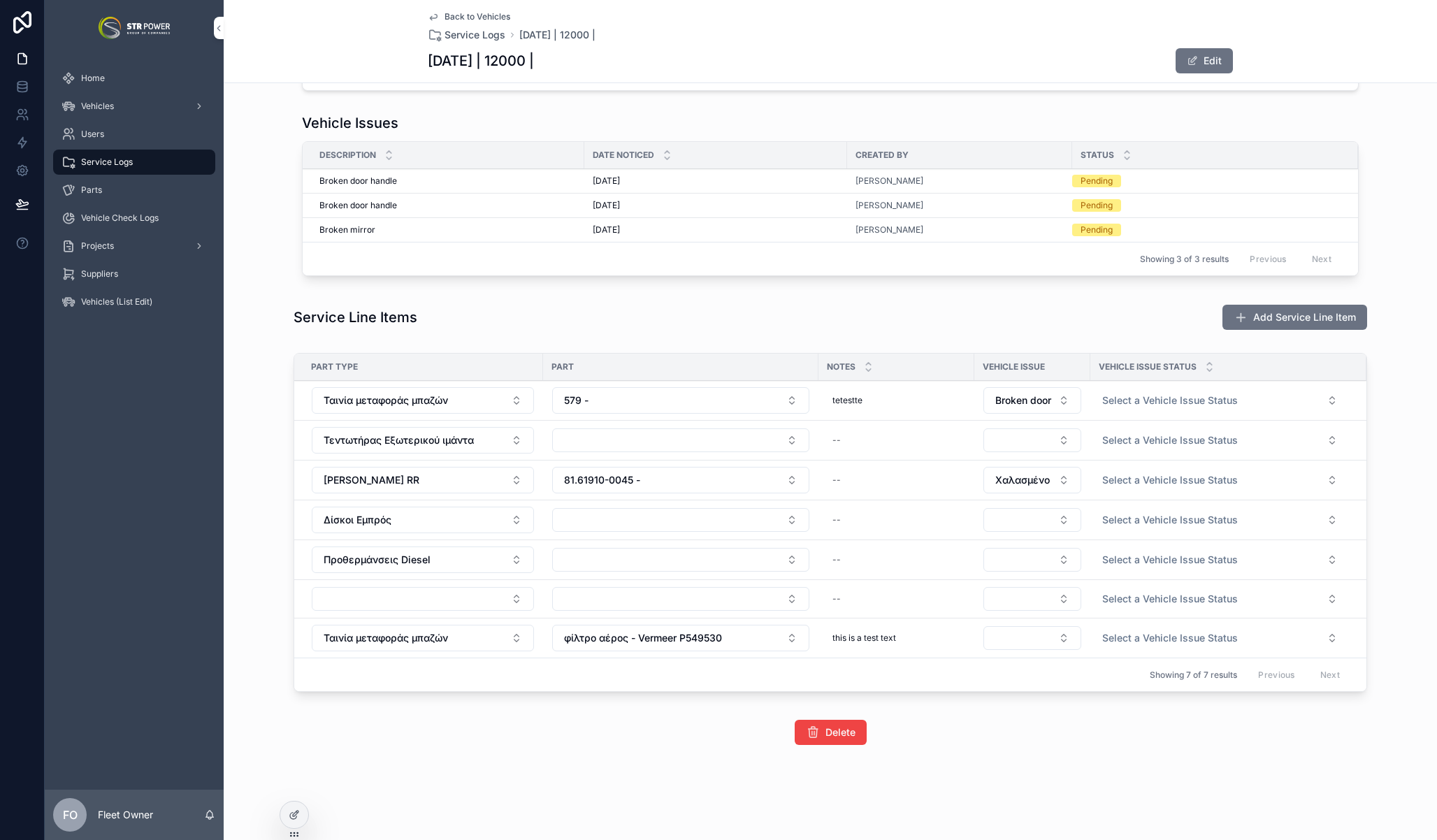
click at [1338, 376] on div "Vehicle Issue Status" at bounding box center [1228, 367] width 276 height 27
click at [0, 0] on button "scrollable content" at bounding box center [0, 0] width 0 height 0
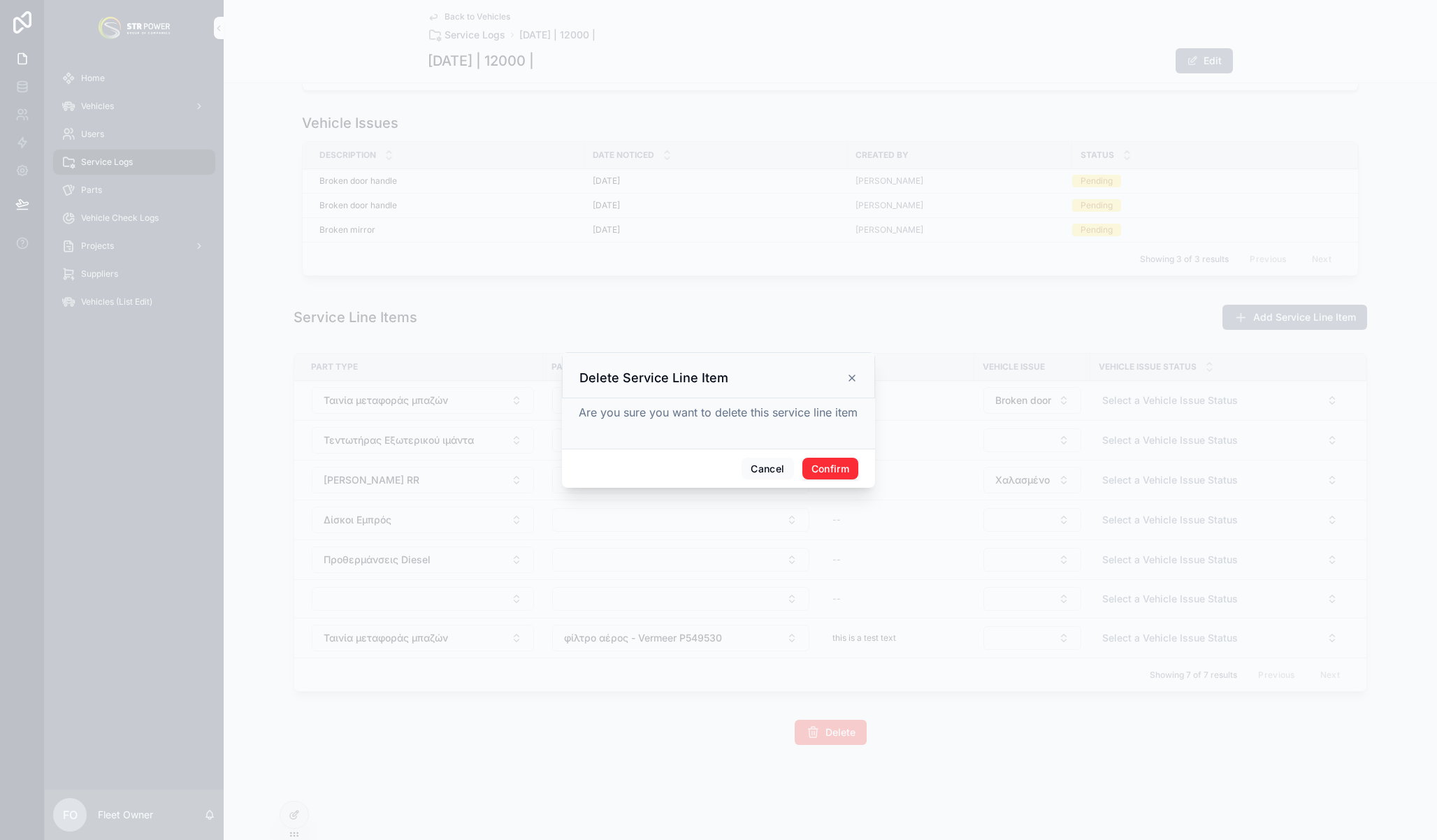
click at [810, 466] on button "Confirm" at bounding box center [830, 469] width 56 height 23
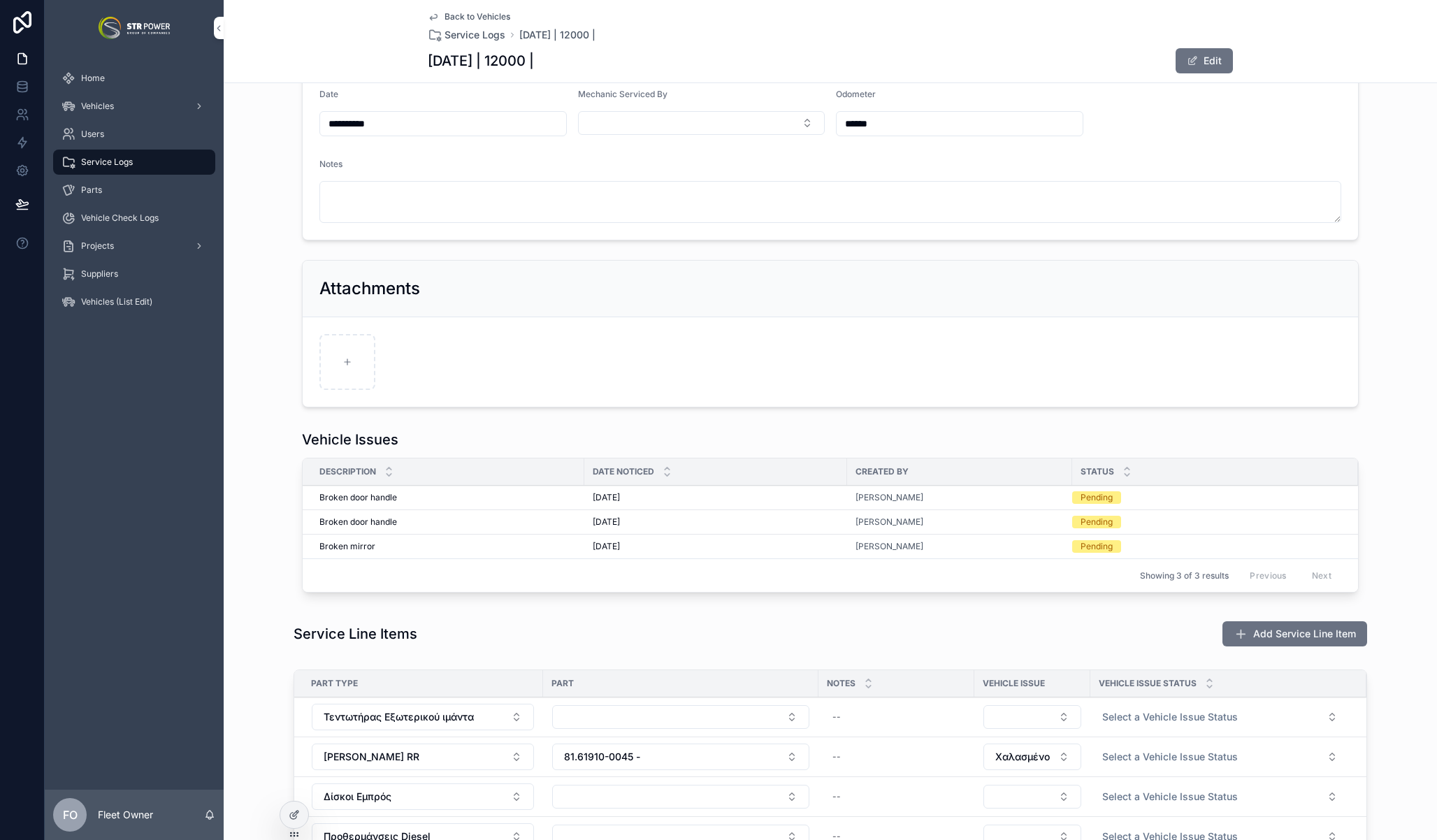
scroll to position [36, 0]
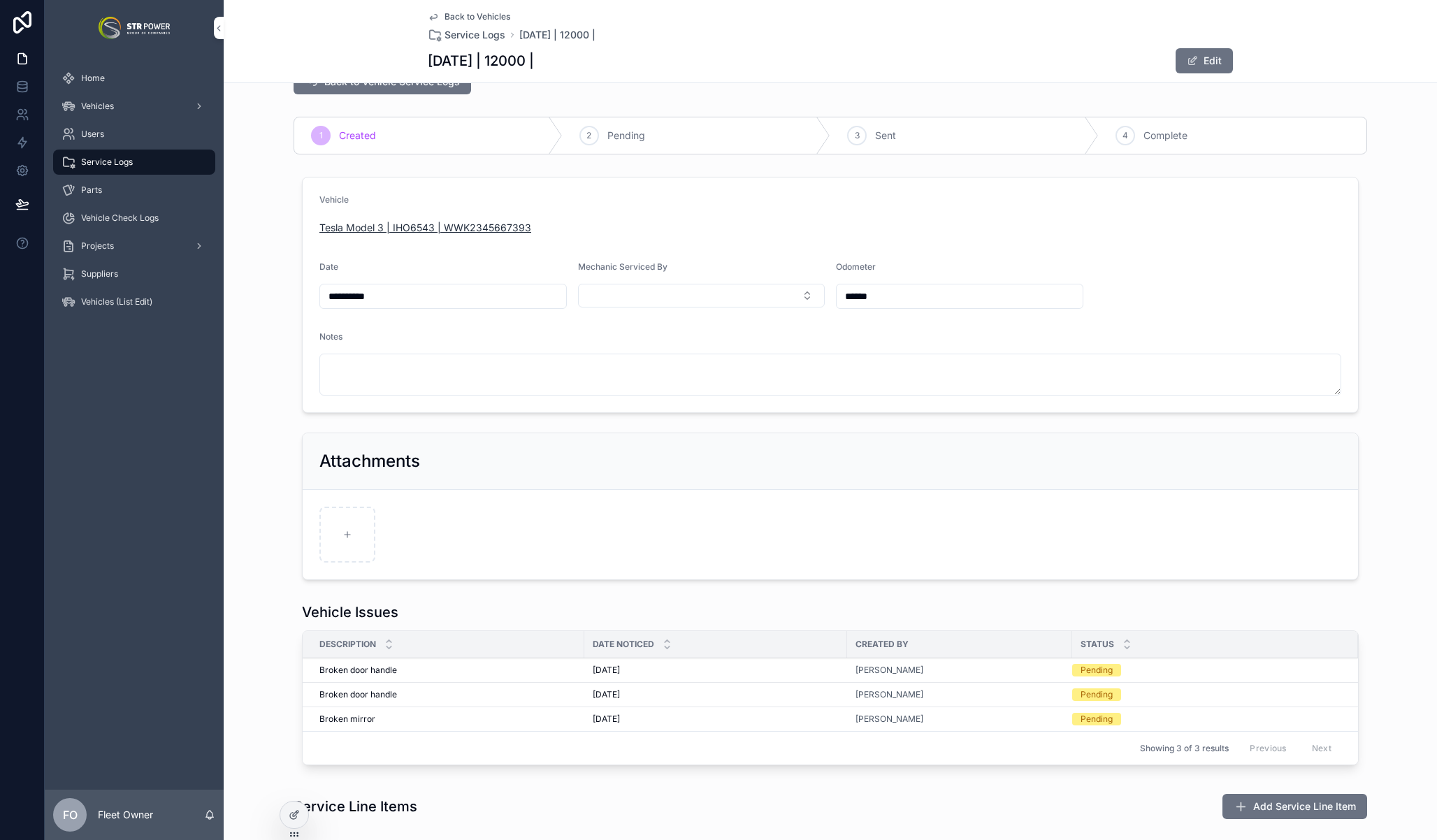
click at [437, 222] on span "Tesla Model 3 | IHO6543 | WWK2345667393" at bounding box center [425, 228] width 212 height 14
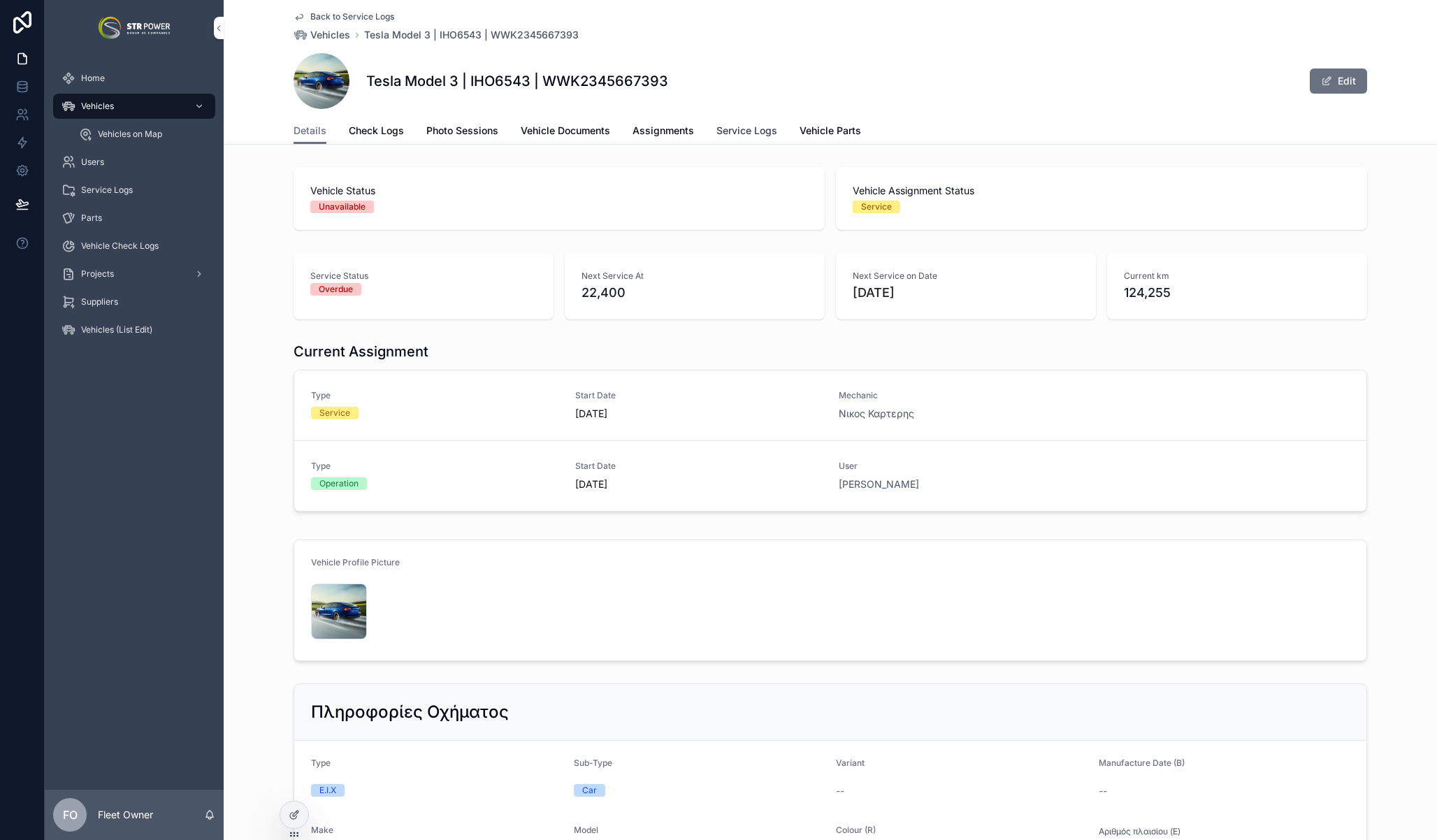
click at [732, 127] on span "Service Logs" at bounding box center [746, 130] width 61 height 14
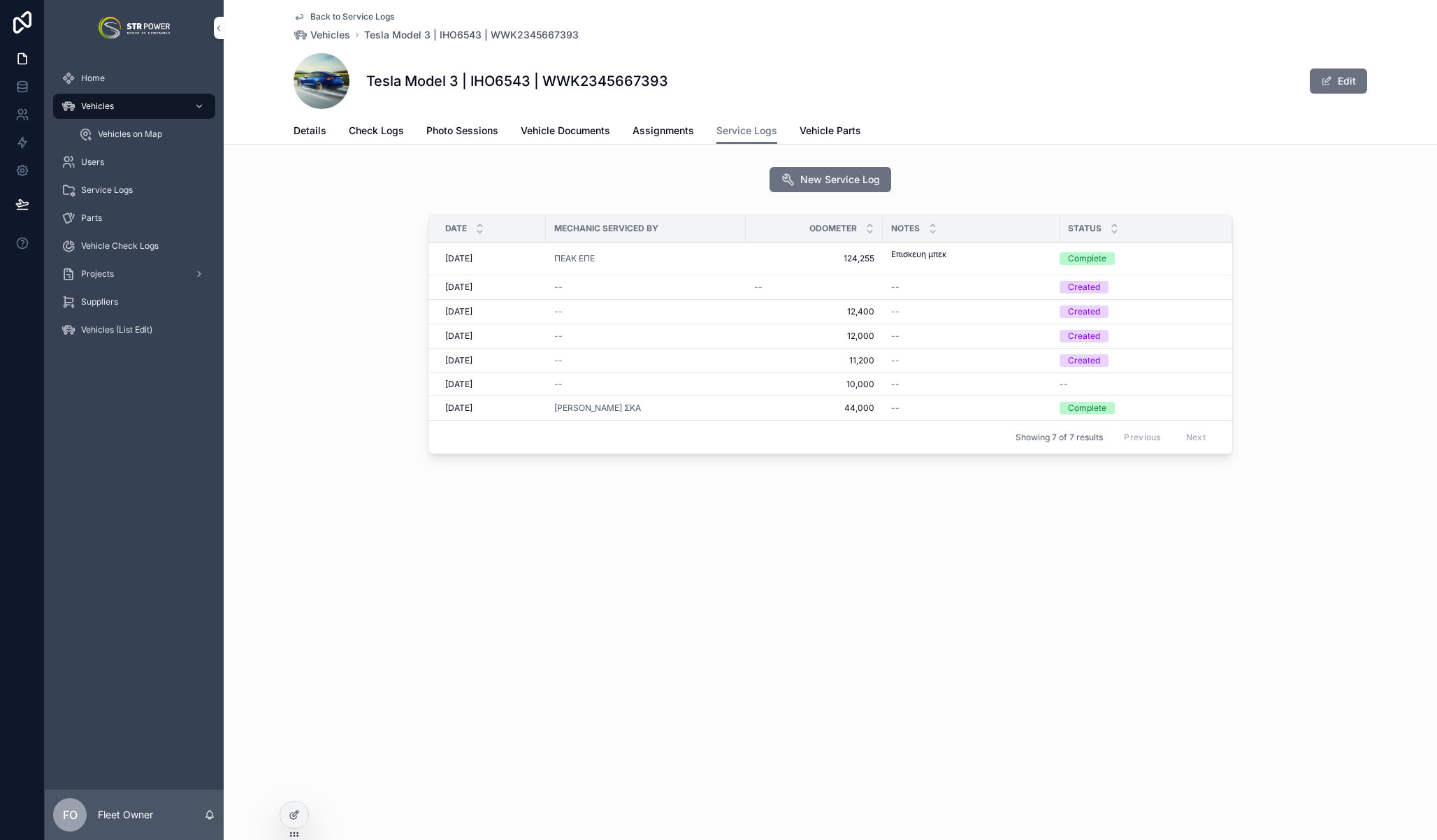
click at [757, 306] on span "12,400" at bounding box center [814, 312] width 120 height 11
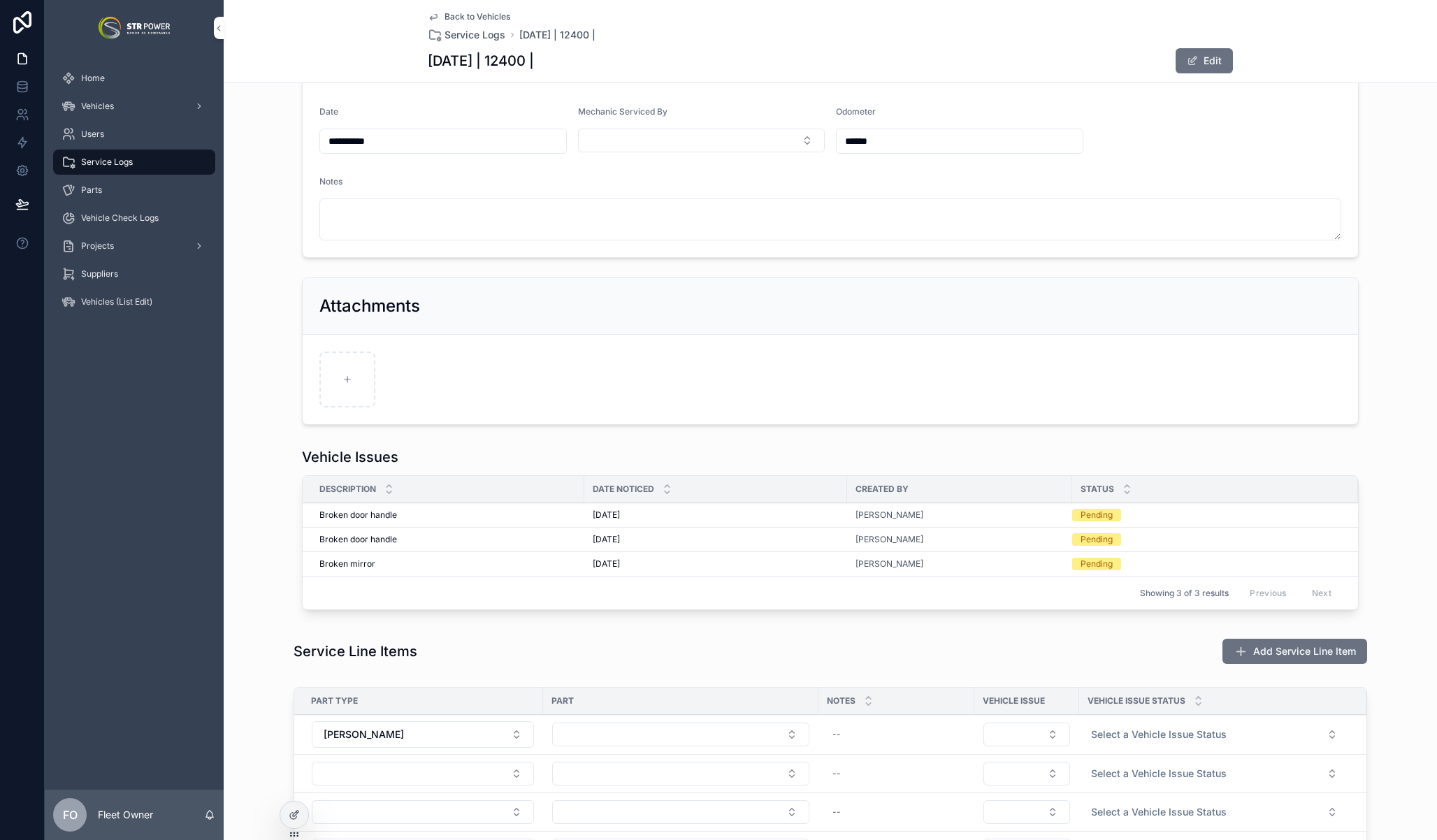
scroll to position [442, 0]
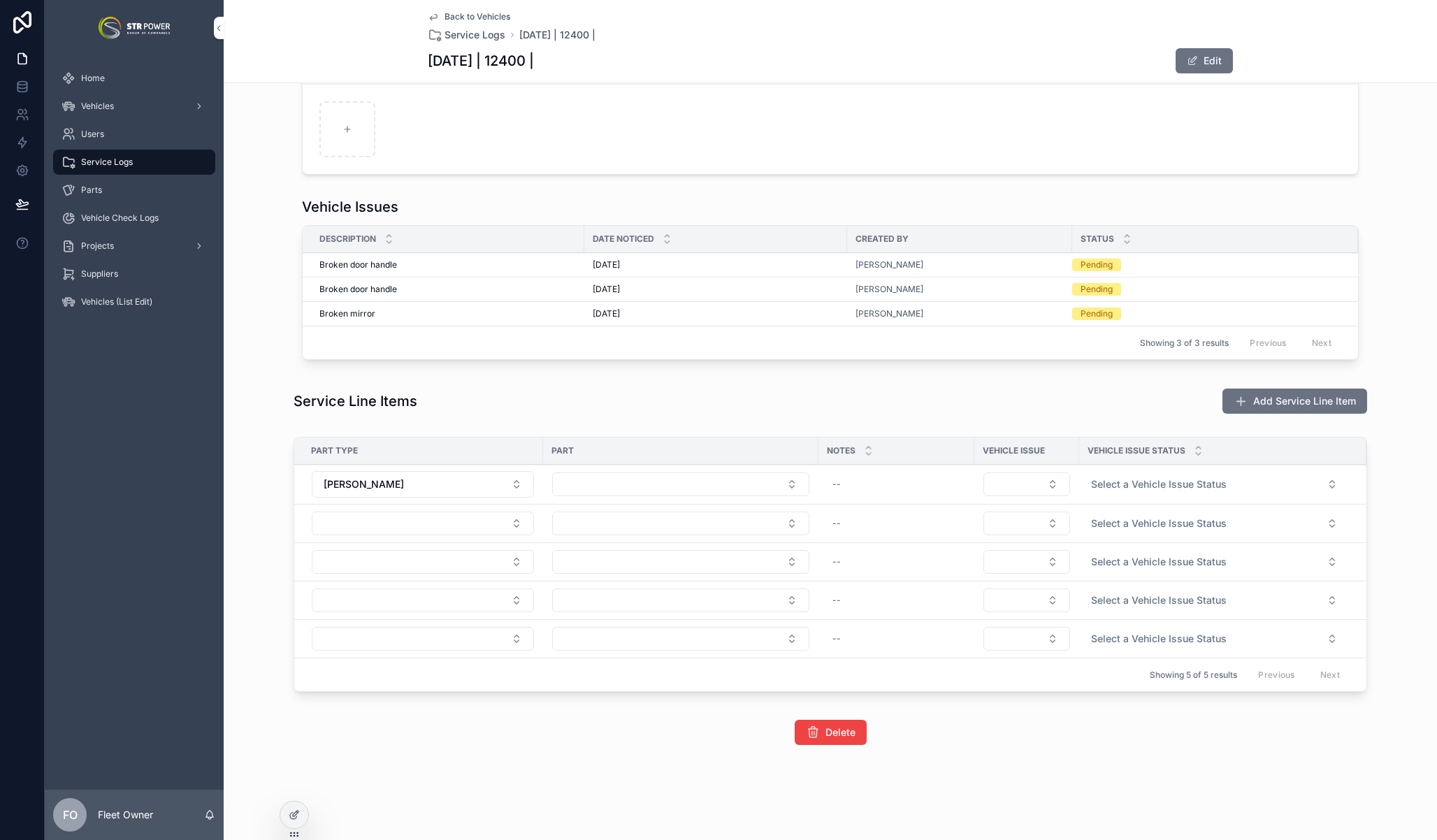
click at [868, 375] on div "**********" at bounding box center [830, 205] width 1213 height 1092
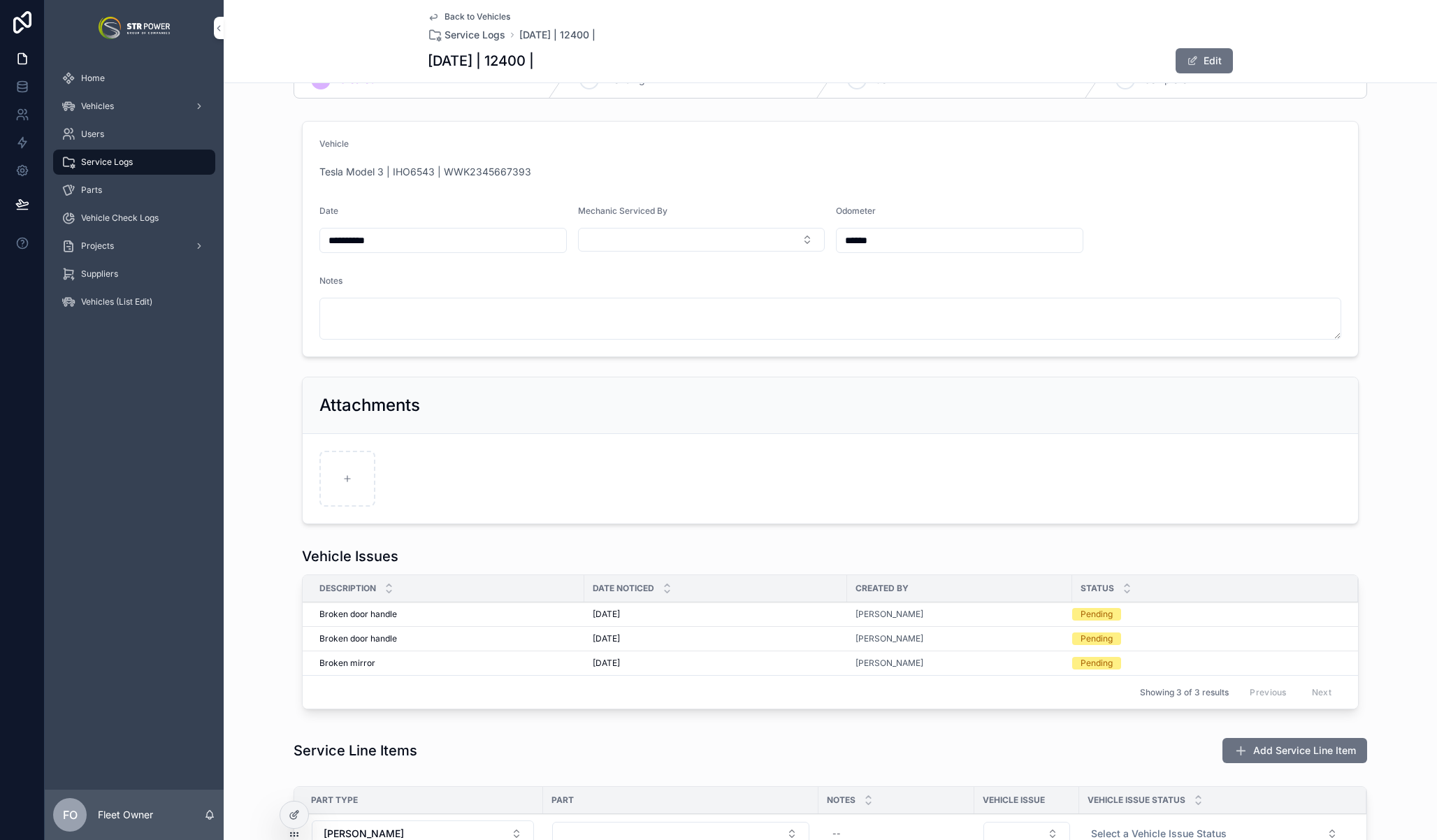
scroll to position [0, 0]
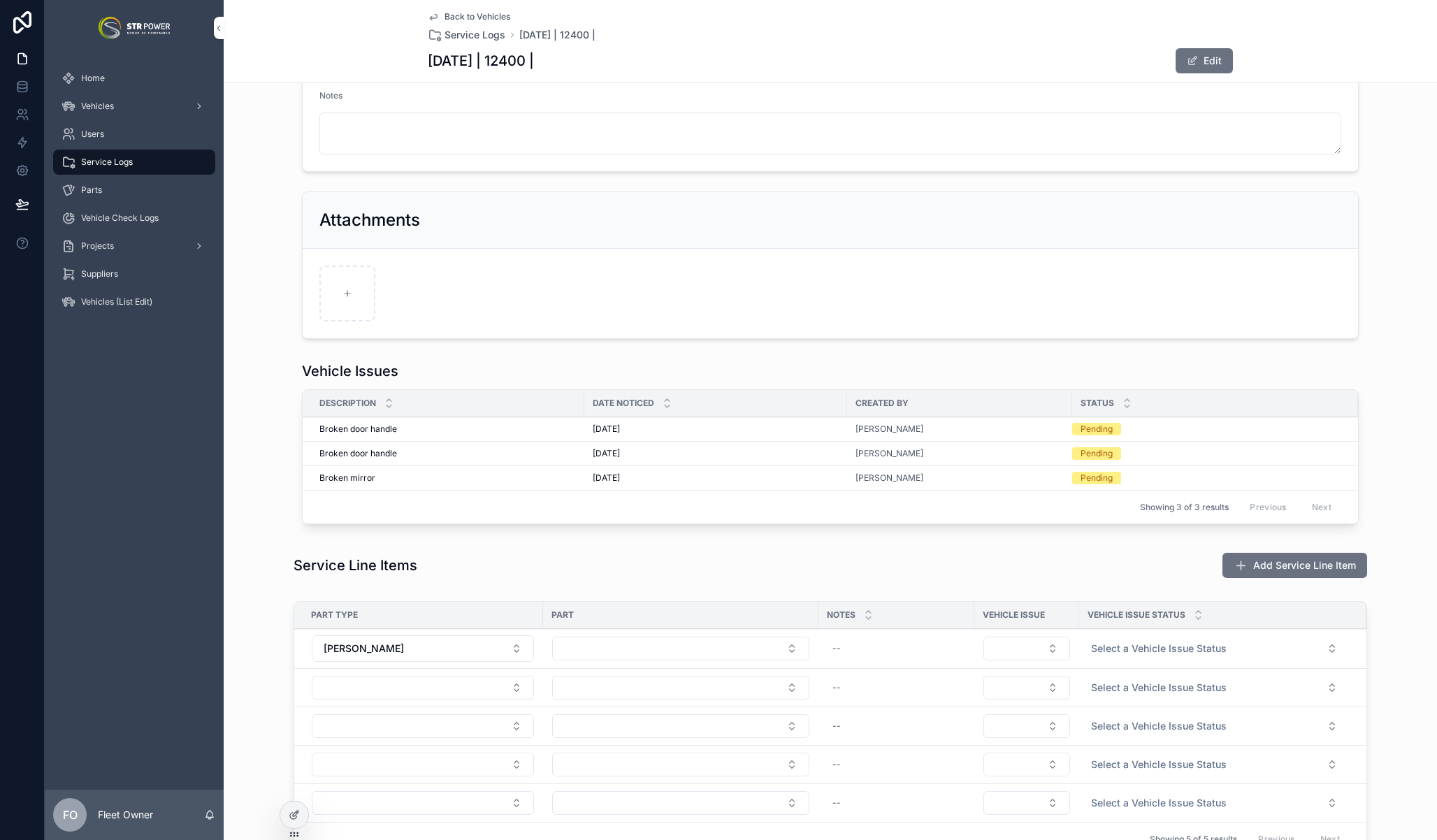
click at [259, 527] on div "Vehicle Issues Description Date Noticed Created By Status Broken door handle Br…" at bounding box center [830, 445] width 1213 height 179
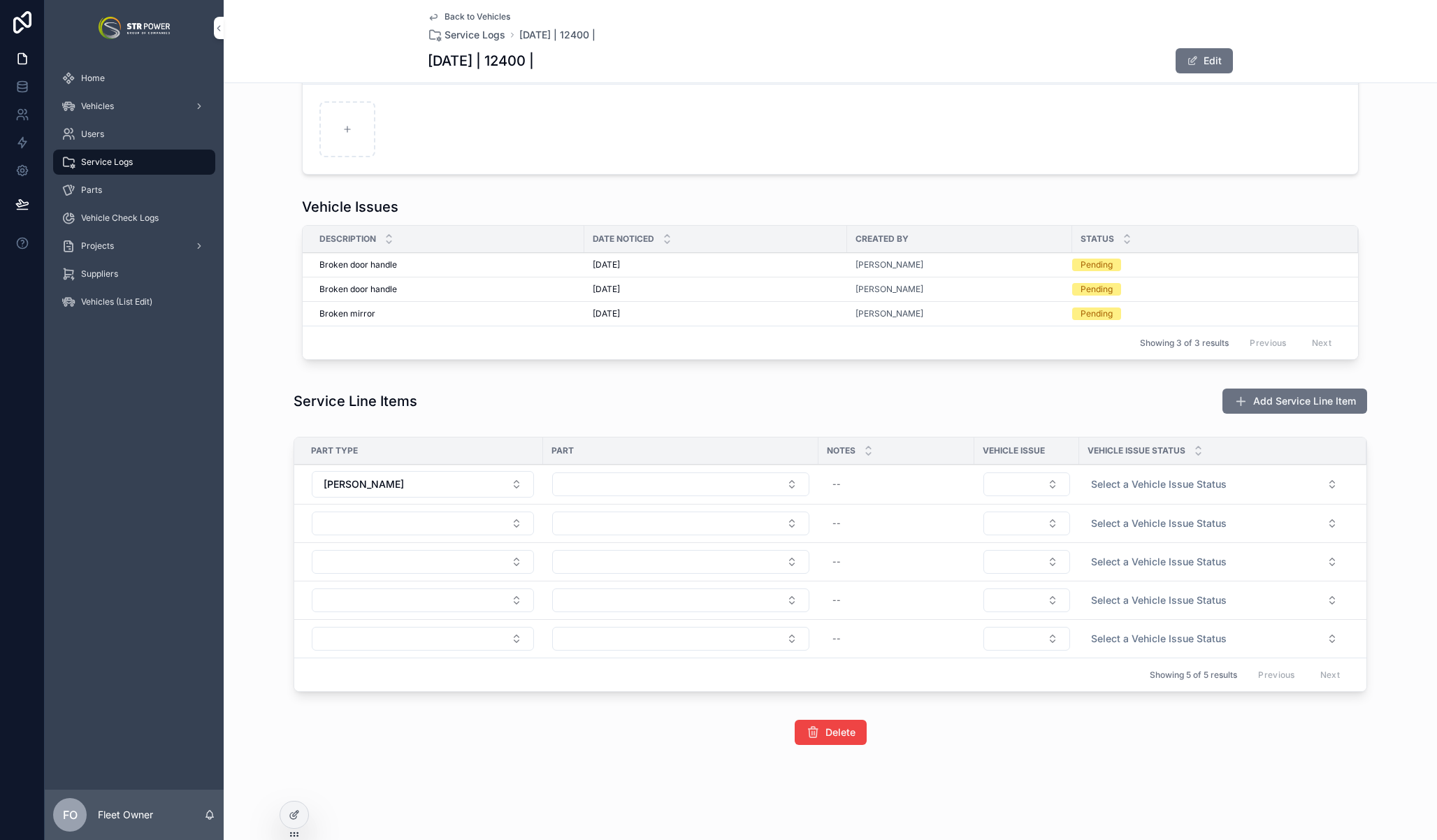
scroll to position [429, 0]
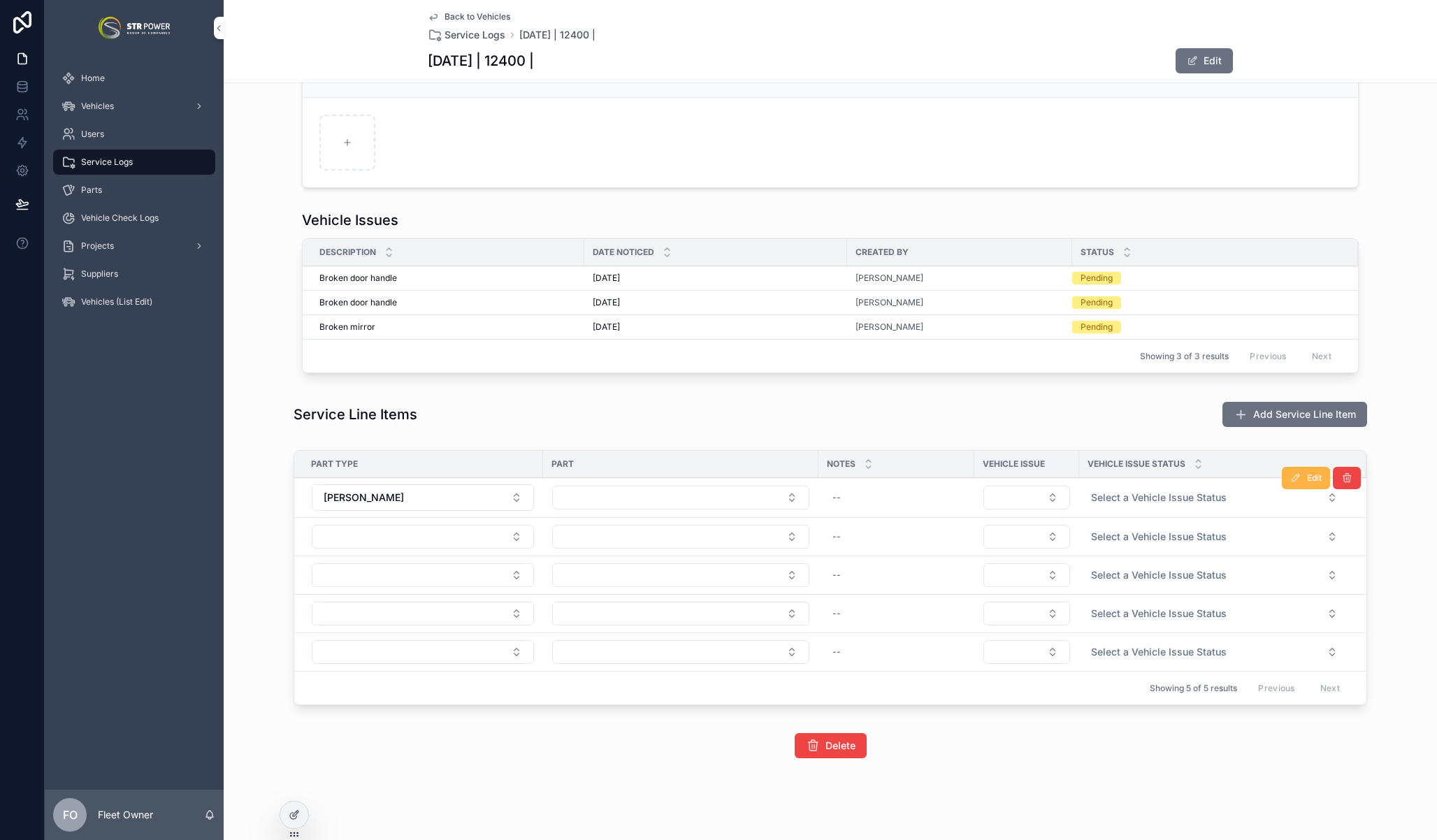
click at [1298, 480] on button "Edit" at bounding box center [1306, 478] width 48 height 23
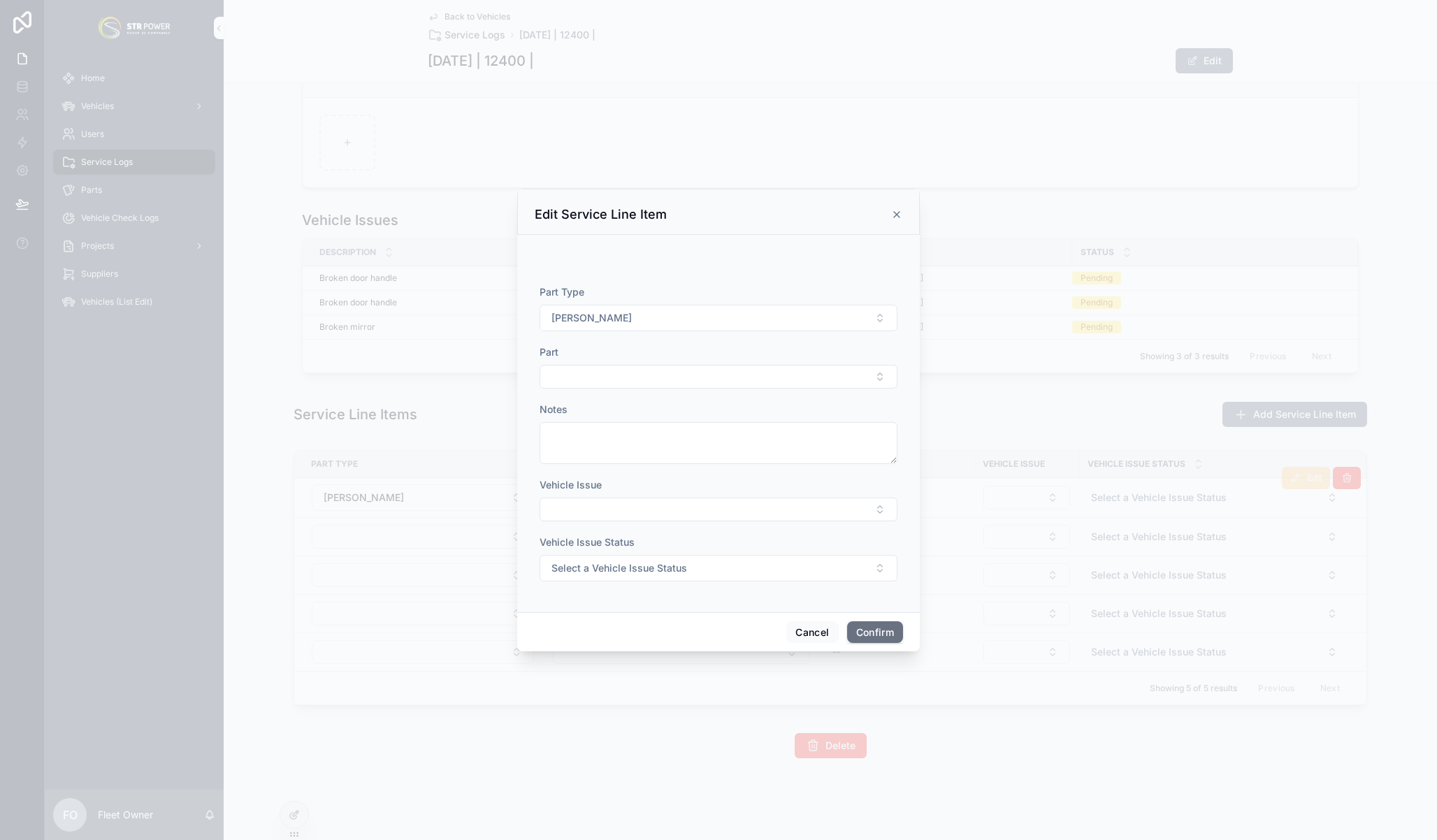
click at [898, 216] on icon at bounding box center [897, 214] width 11 height 11
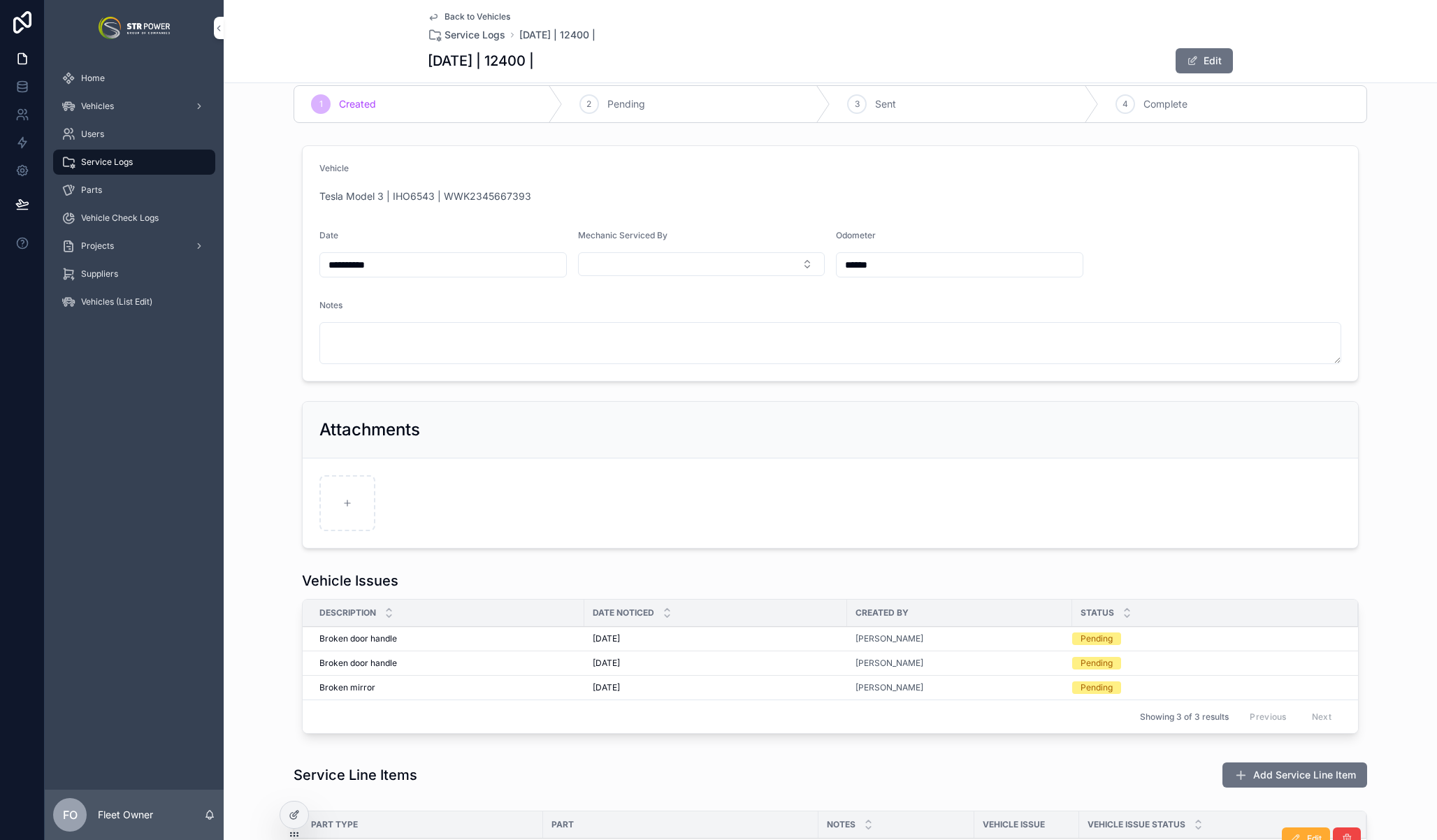
scroll to position [0, 0]
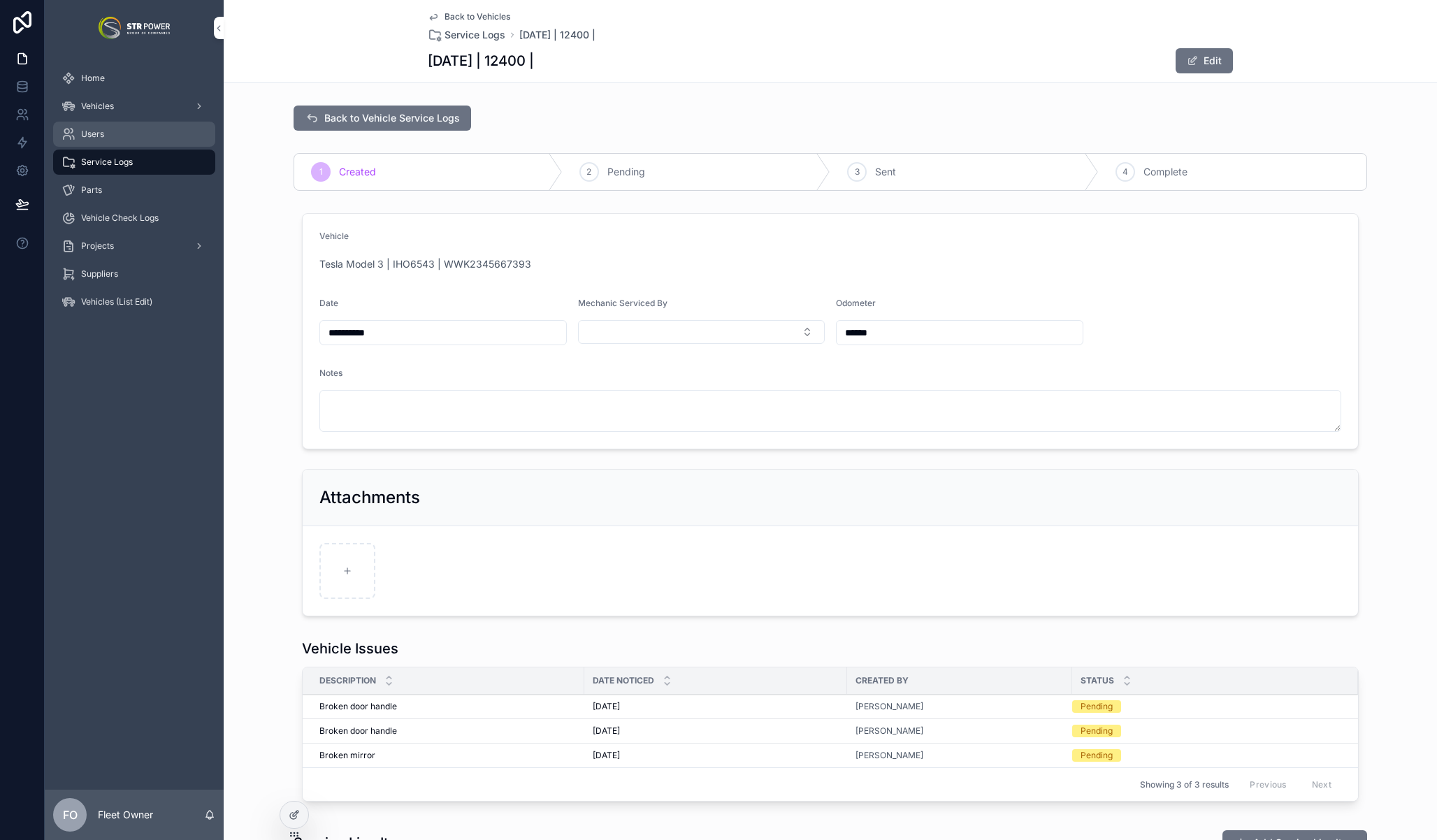
click at [86, 135] on span "Users" at bounding box center [92, 135] width 23 height 11
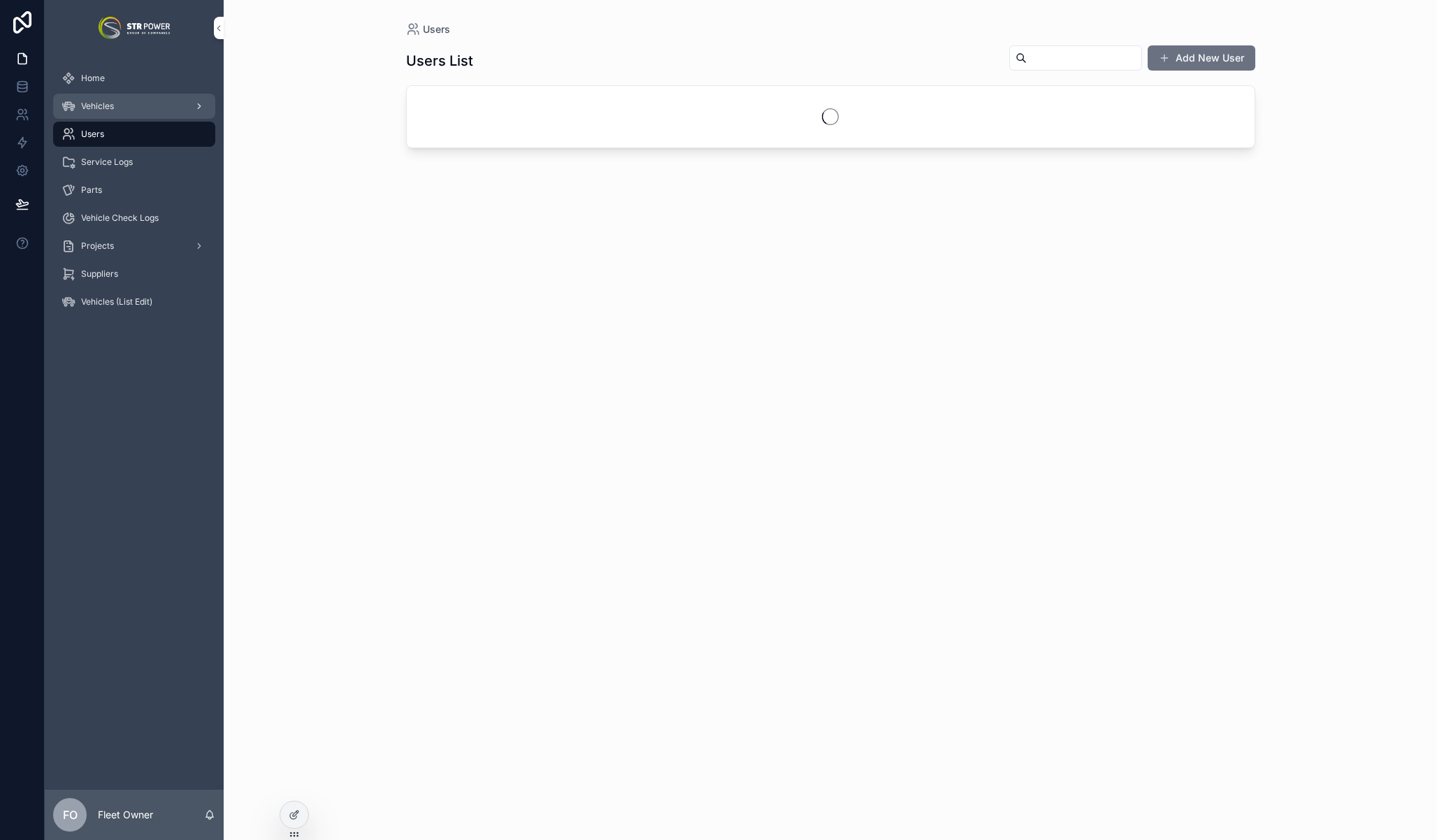
click at [95, 97] on div "Vehicles" at bounding box center [134, 106] width 145 height 23
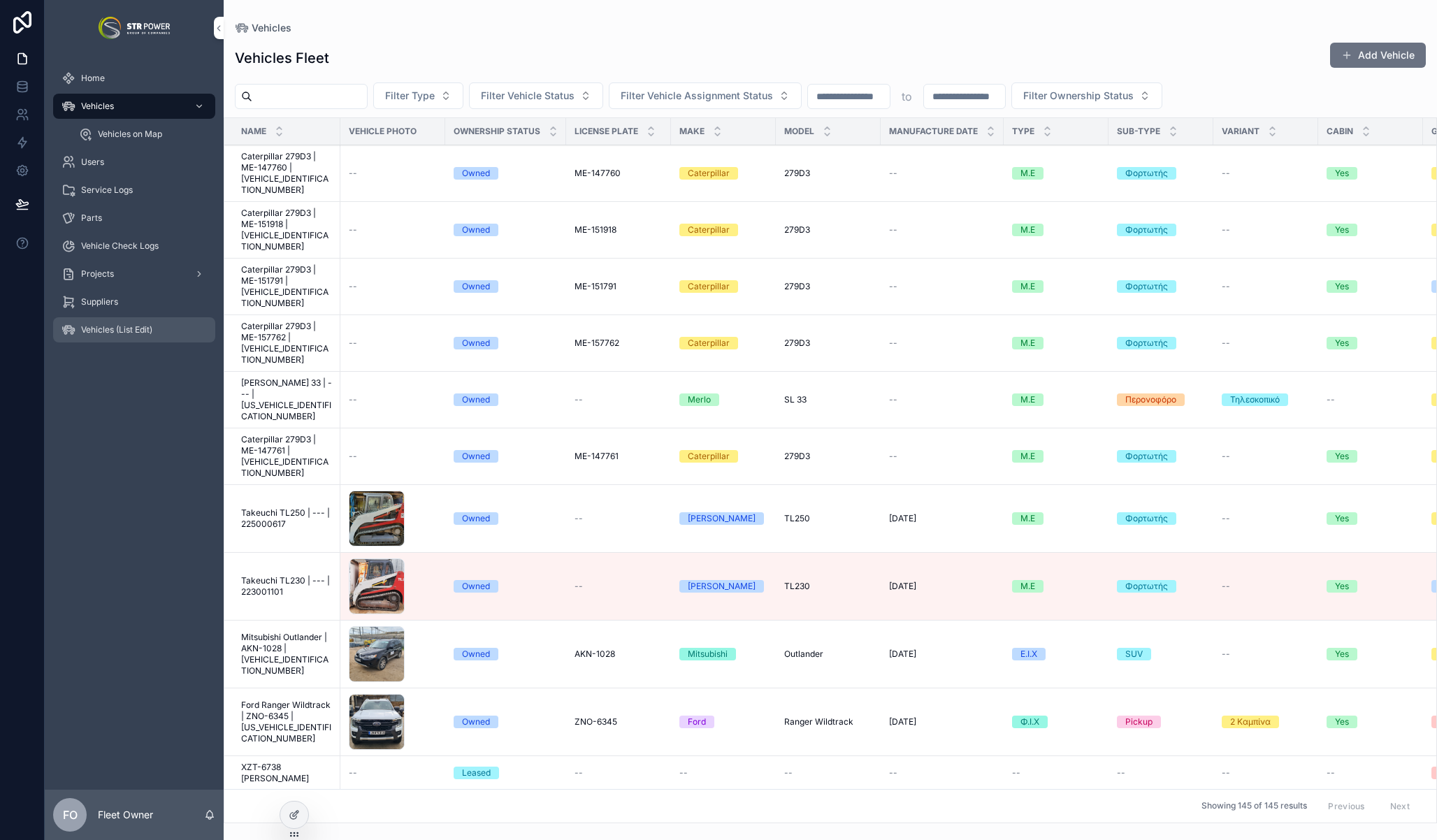
click at [143, 334] on span "Vehicles (List Edit)" at bounding box center [116, 330] width 71 height 11
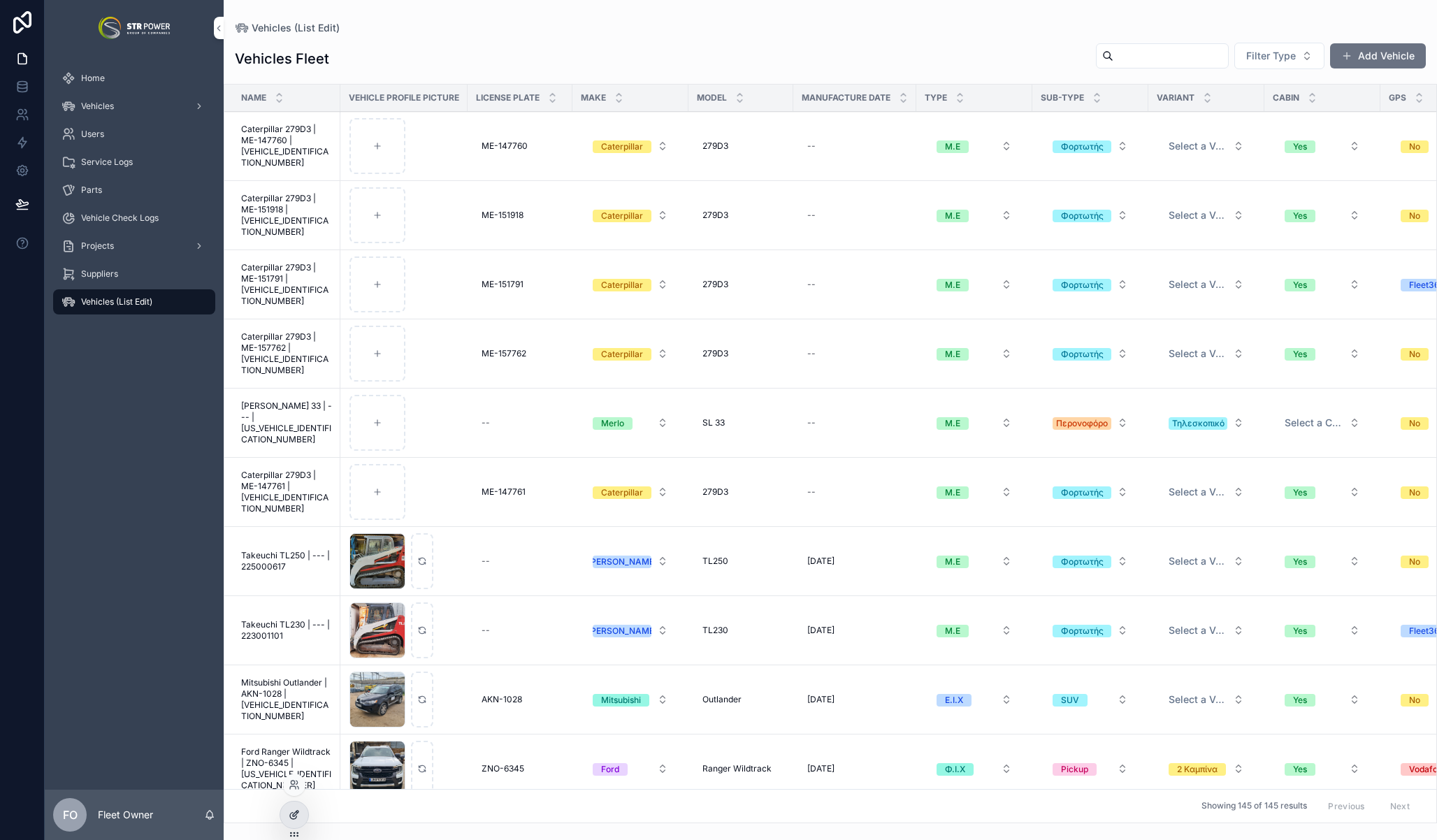
click at [293, 814] on icon at bounding box center [296, 813] width 6 height 6
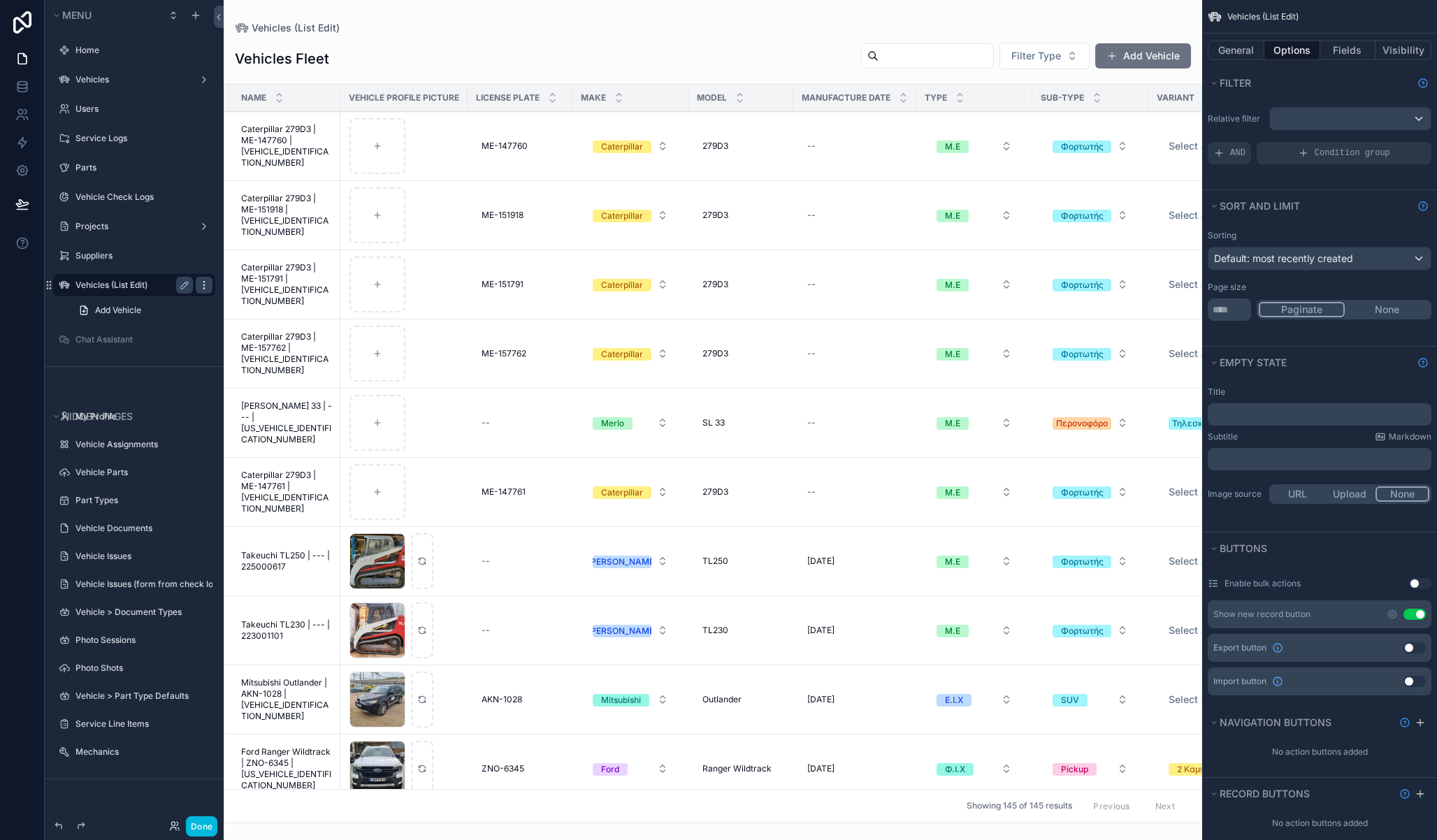
click at [203, 284] on icon "scrollable content" at bounding box center [203, 284] width 1 height 1
click at [1392, 53] on button "Visibility" at bounding box center [1403, 50] width 56 height 20
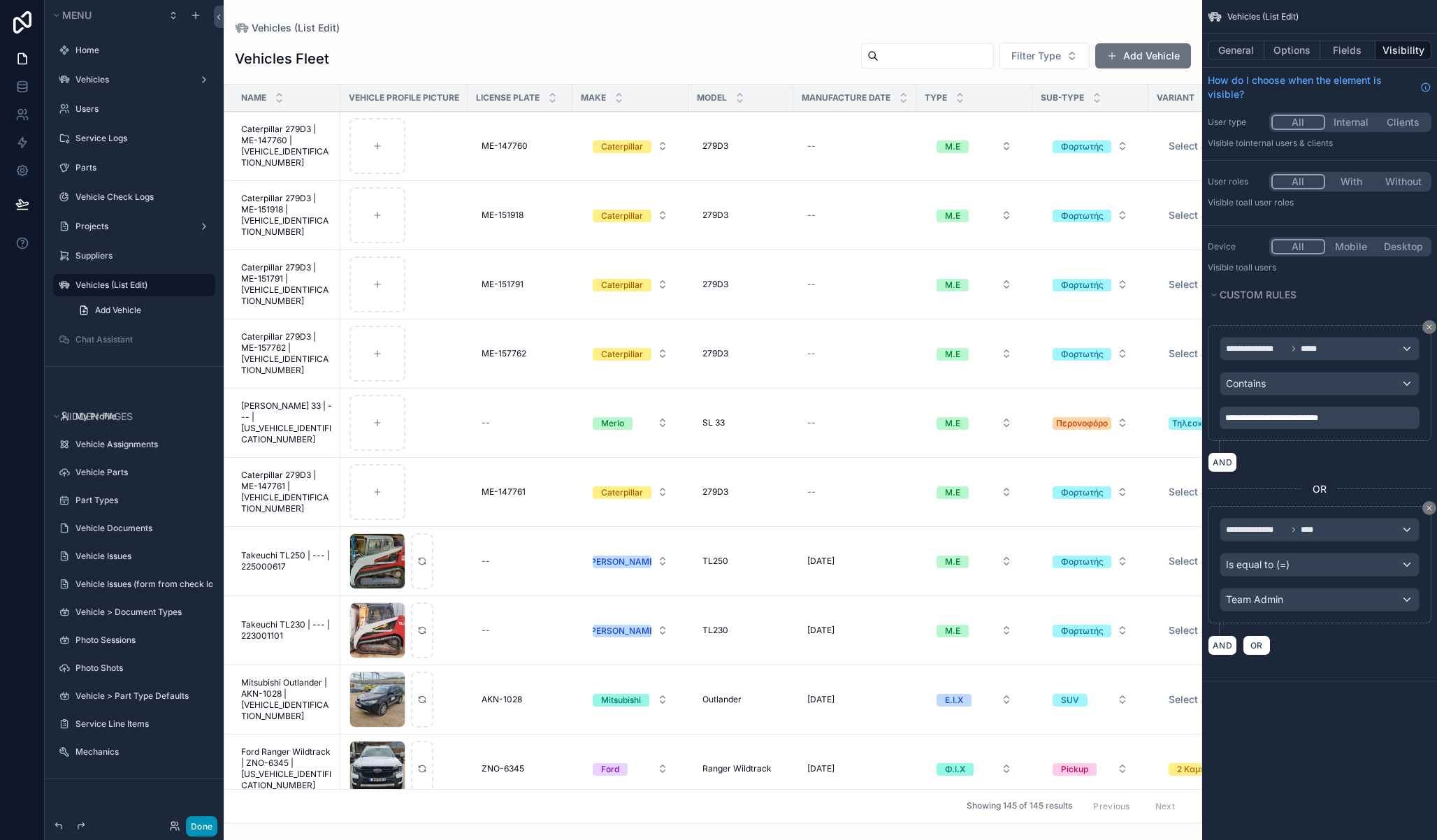
click at [212, 824] on button "Done" at bounding box center [201, 826] width 31 height 20
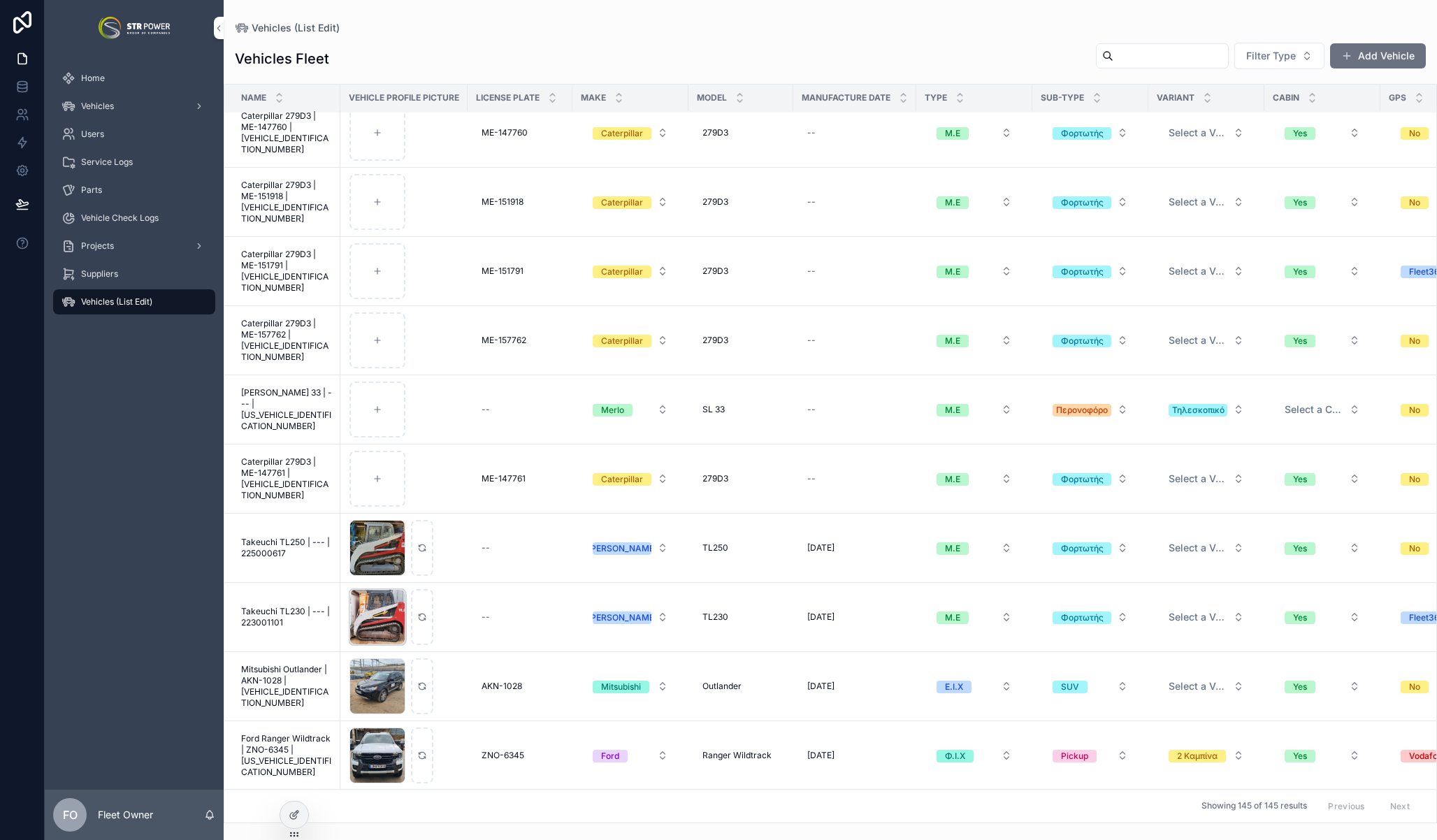
scroll to position [120, 0]
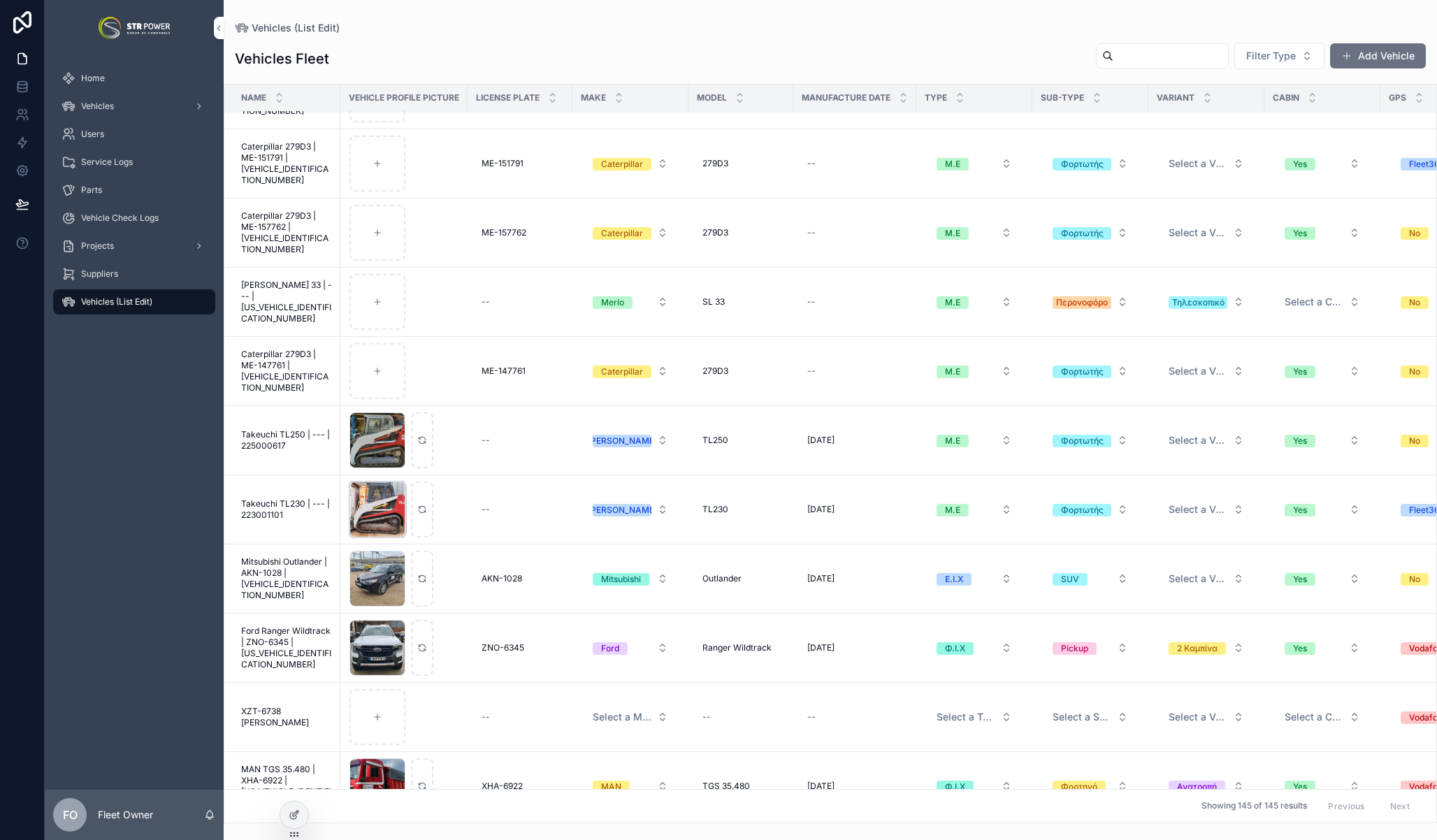
click at [376, 506] on div "20230302_144951 .jpg" at bounding box center [377, 509] width 56 height 56
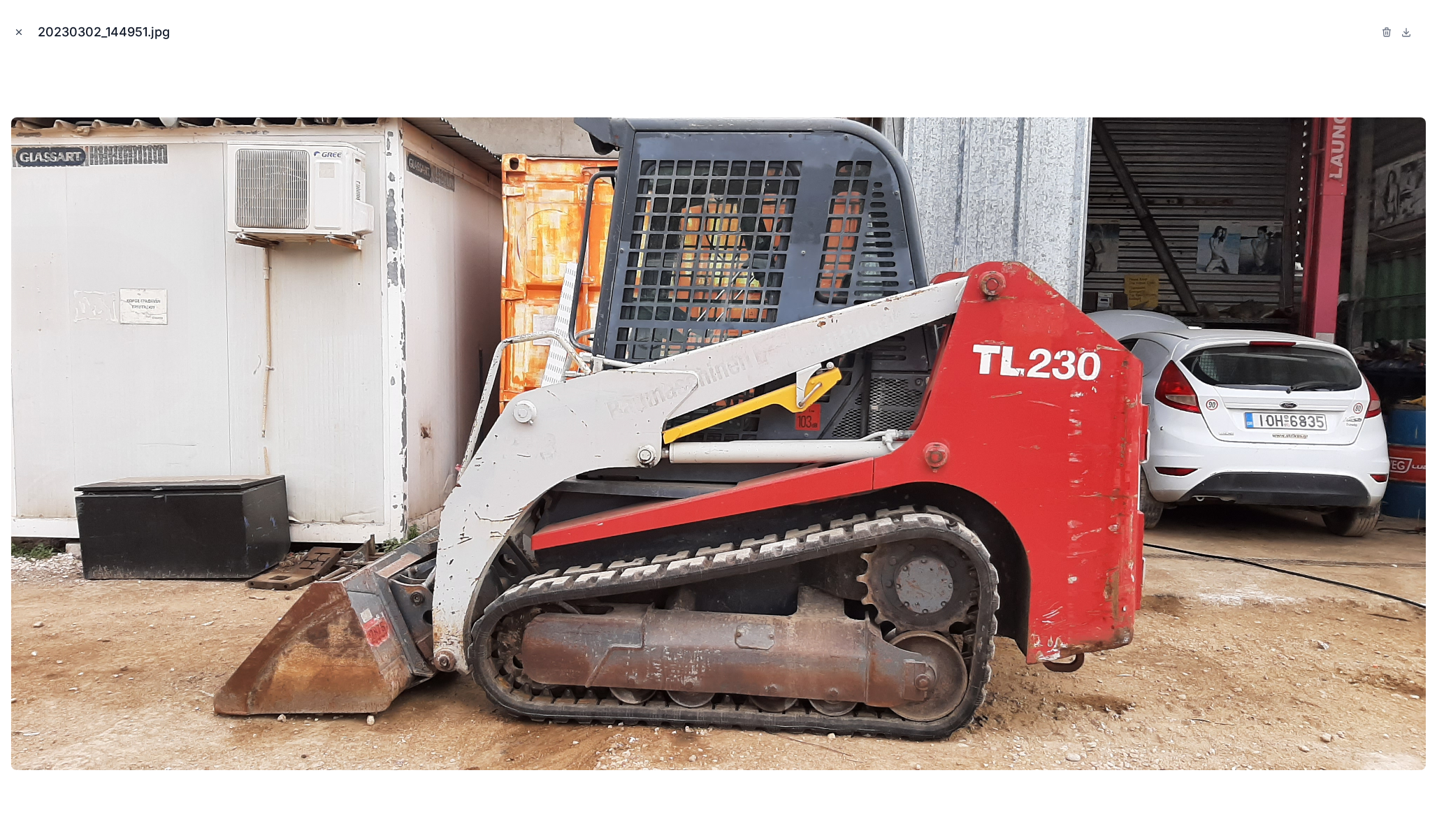
click at [15, 33] on icon "Close modal" at bounding box center [19, 32] width 9 height 9
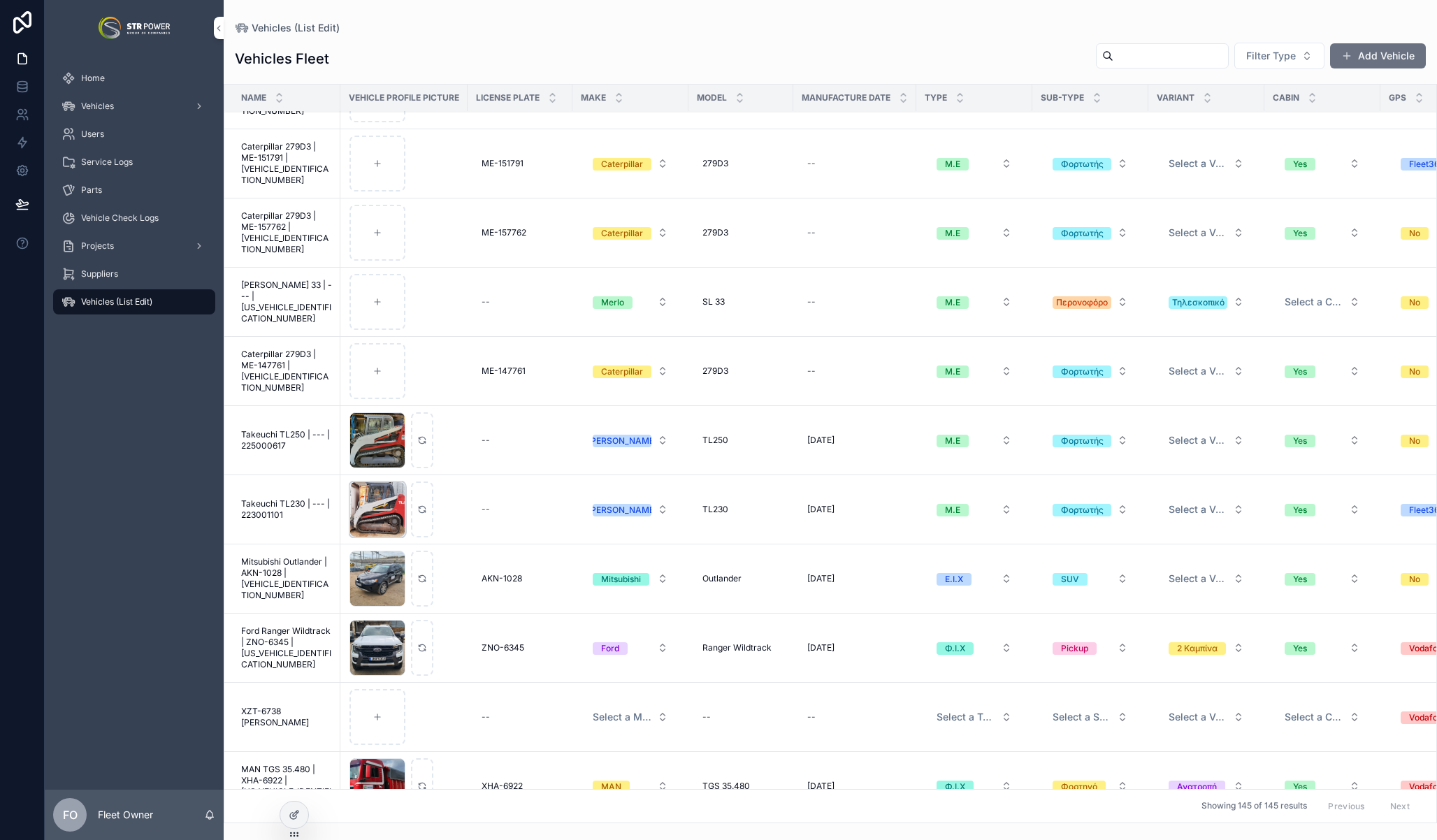
click at [387, 495] on div "20230302_144951 .jpg" at bounding box center [377, 509] width 56 height 56
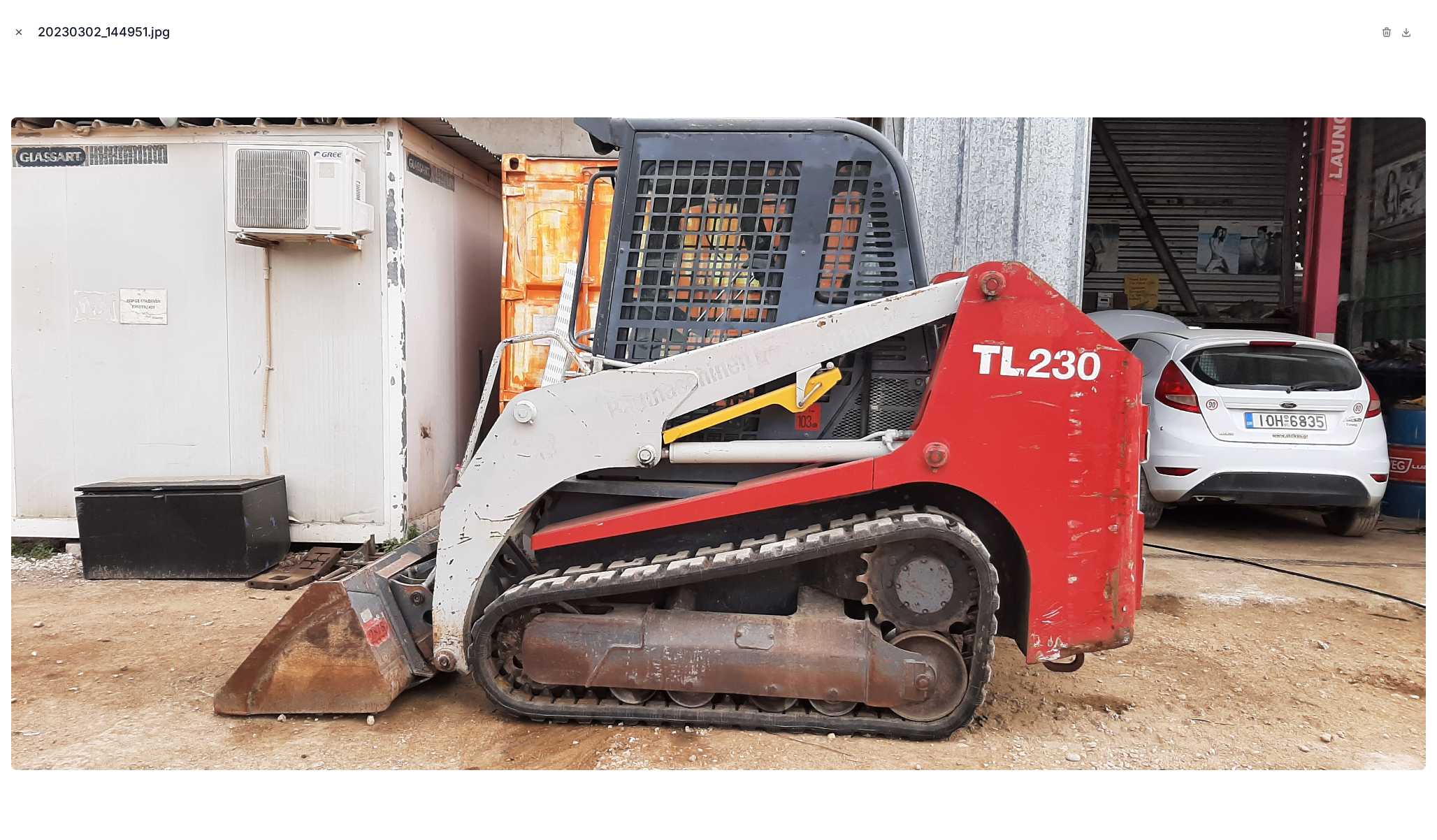
click at [17, 33] on icon "Close modal" at bounding box center [19, 32] width 9 height 9
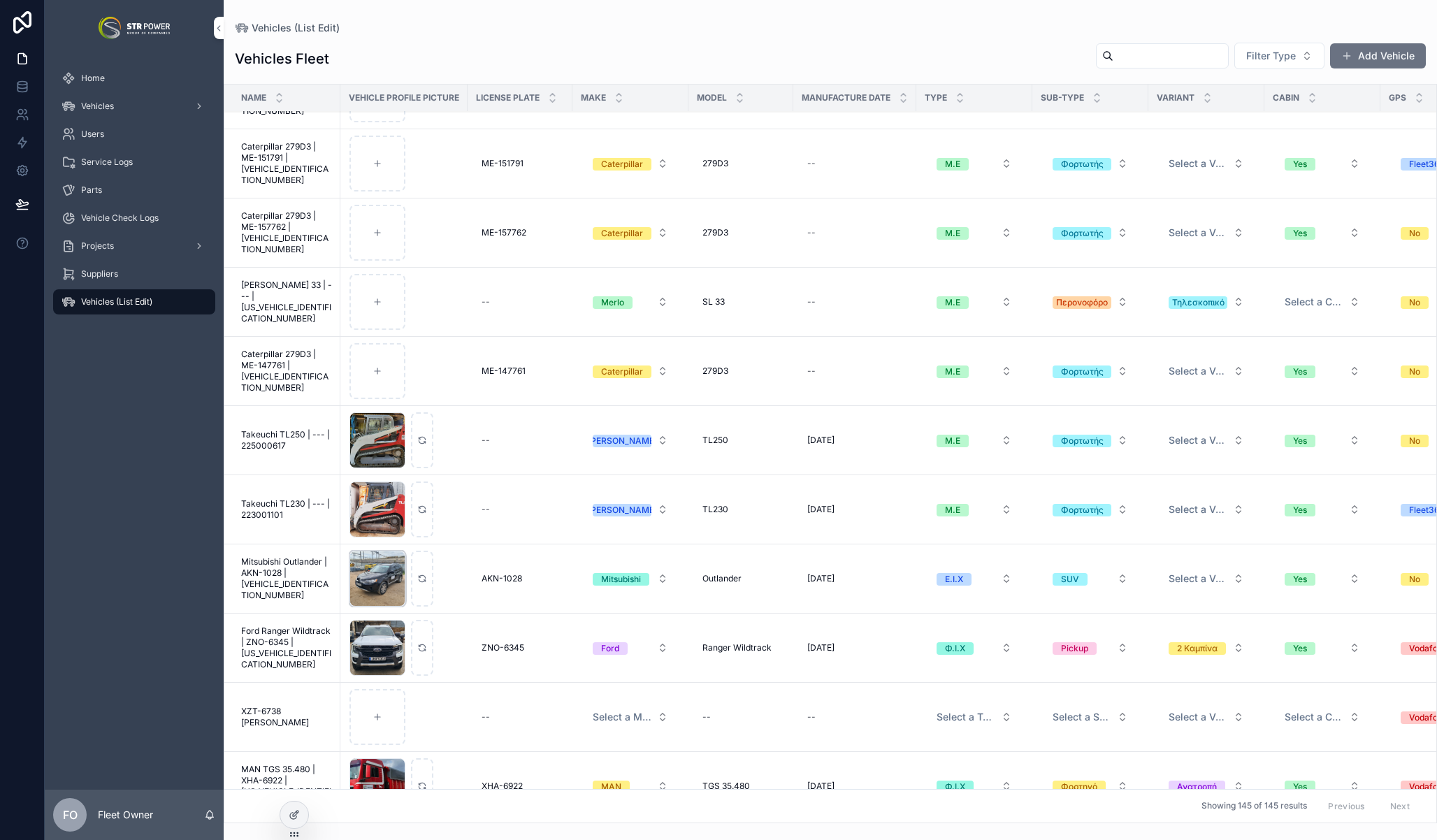
scroll to position [227, 0]
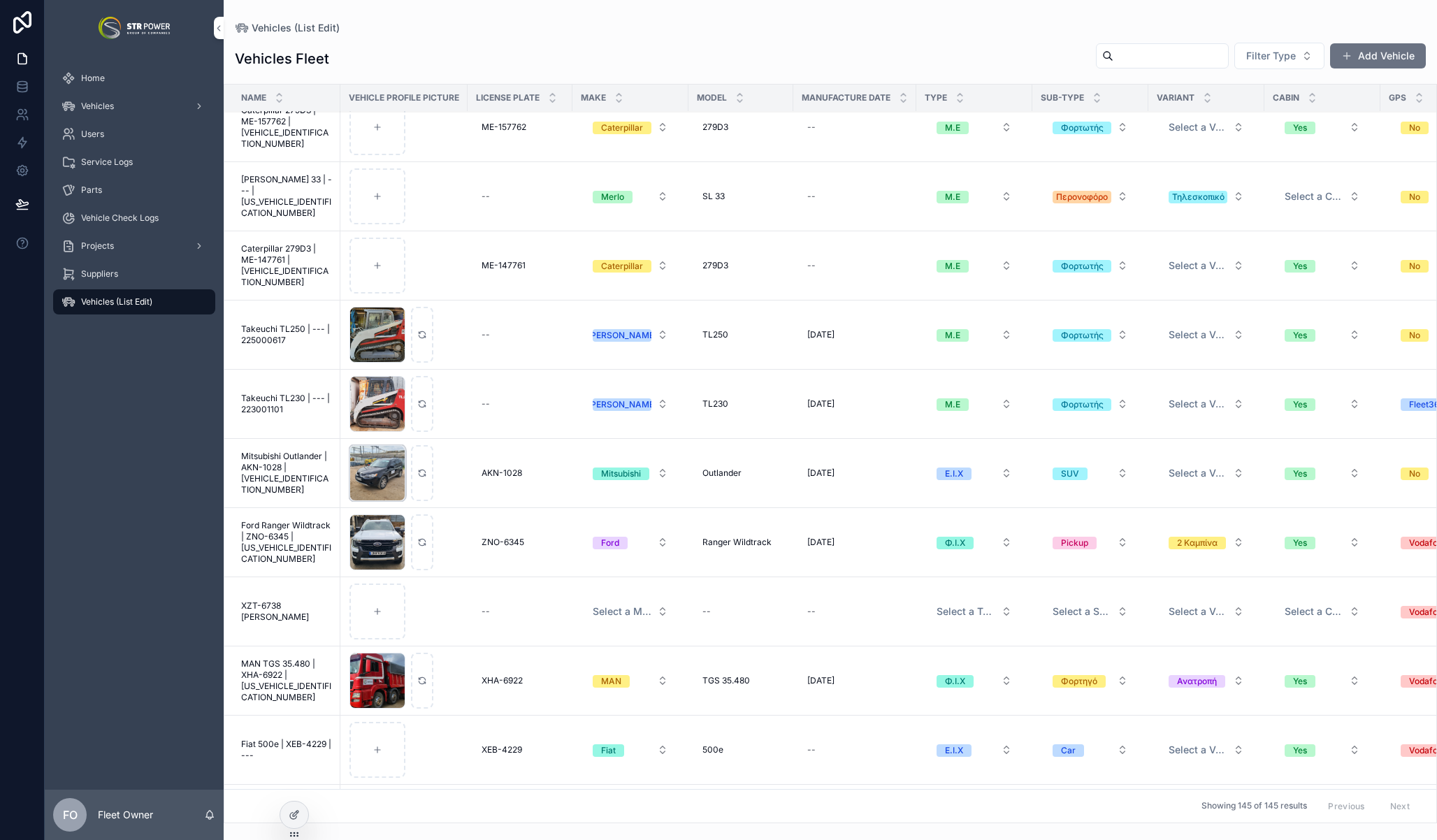
click at [378, 464] on div "20241223_114553 .jpg" at bounding box center [377, 472] width 56 height 56
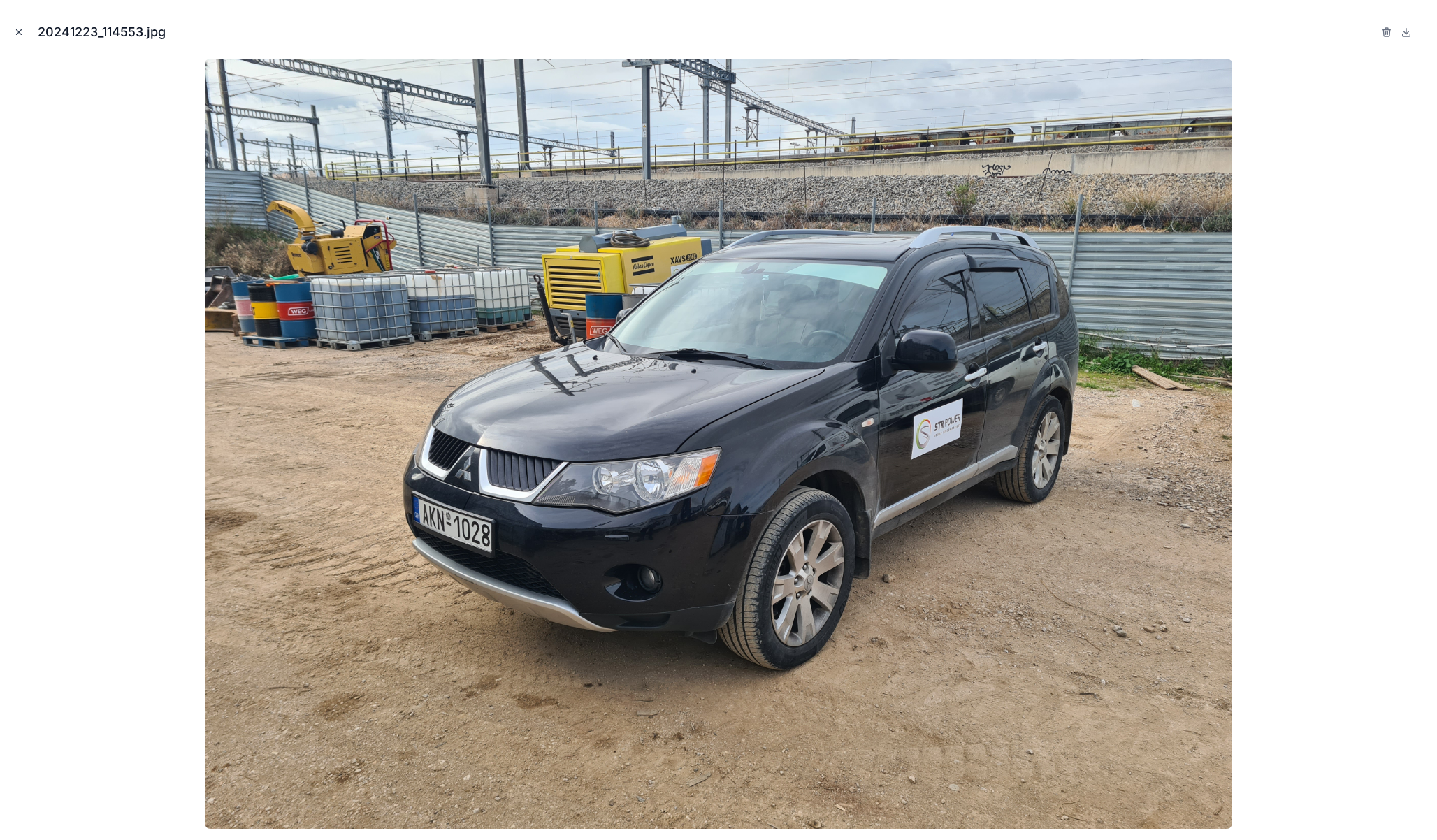
click at [23, 33] on icon "Close modal" at bounding box center [19, 32] width 9 height 9
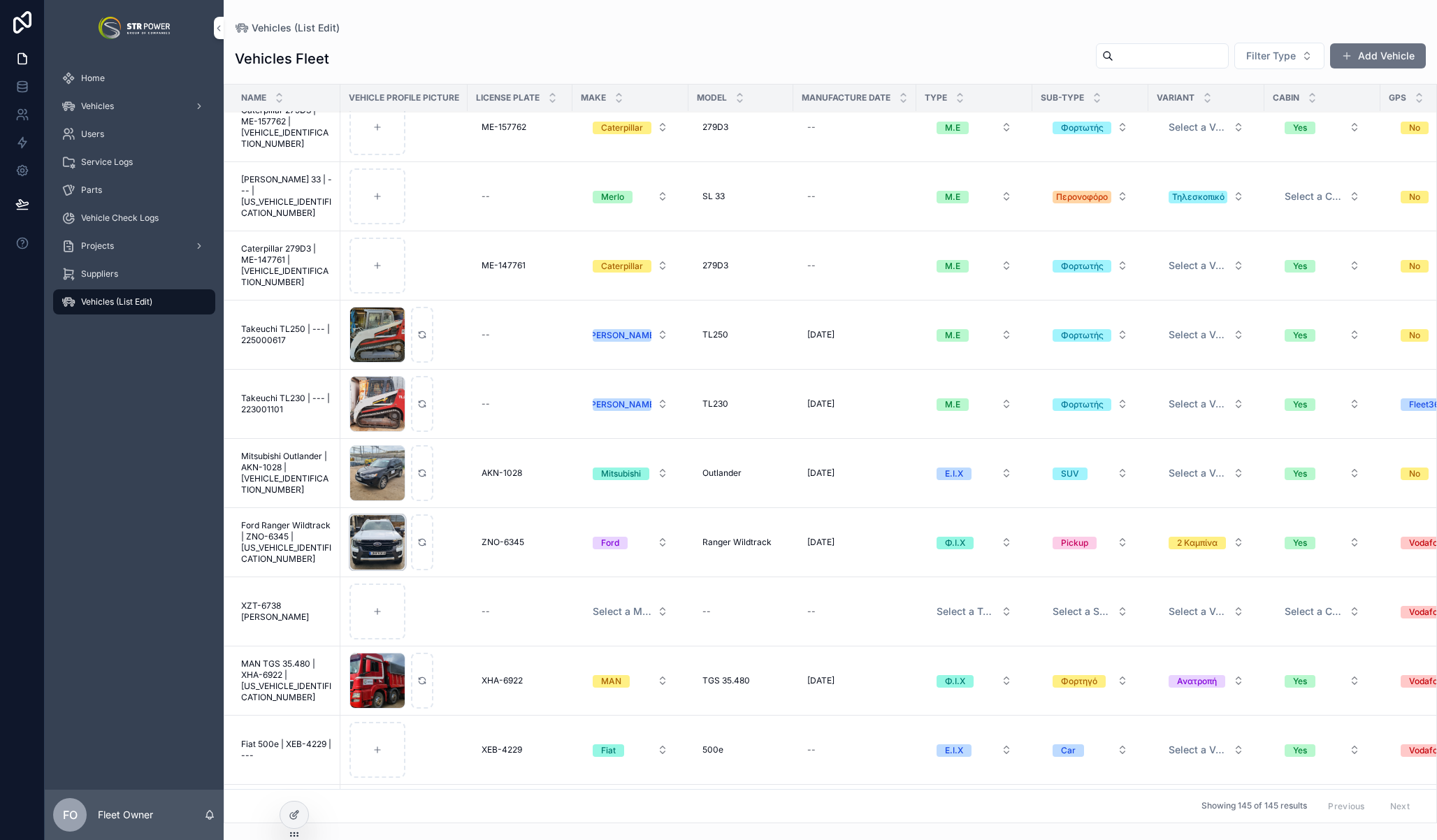
click at [386, 543] on div "Πολυμέσα-(4) .JPG" at bounding box center [377, 541] width 56 height 56
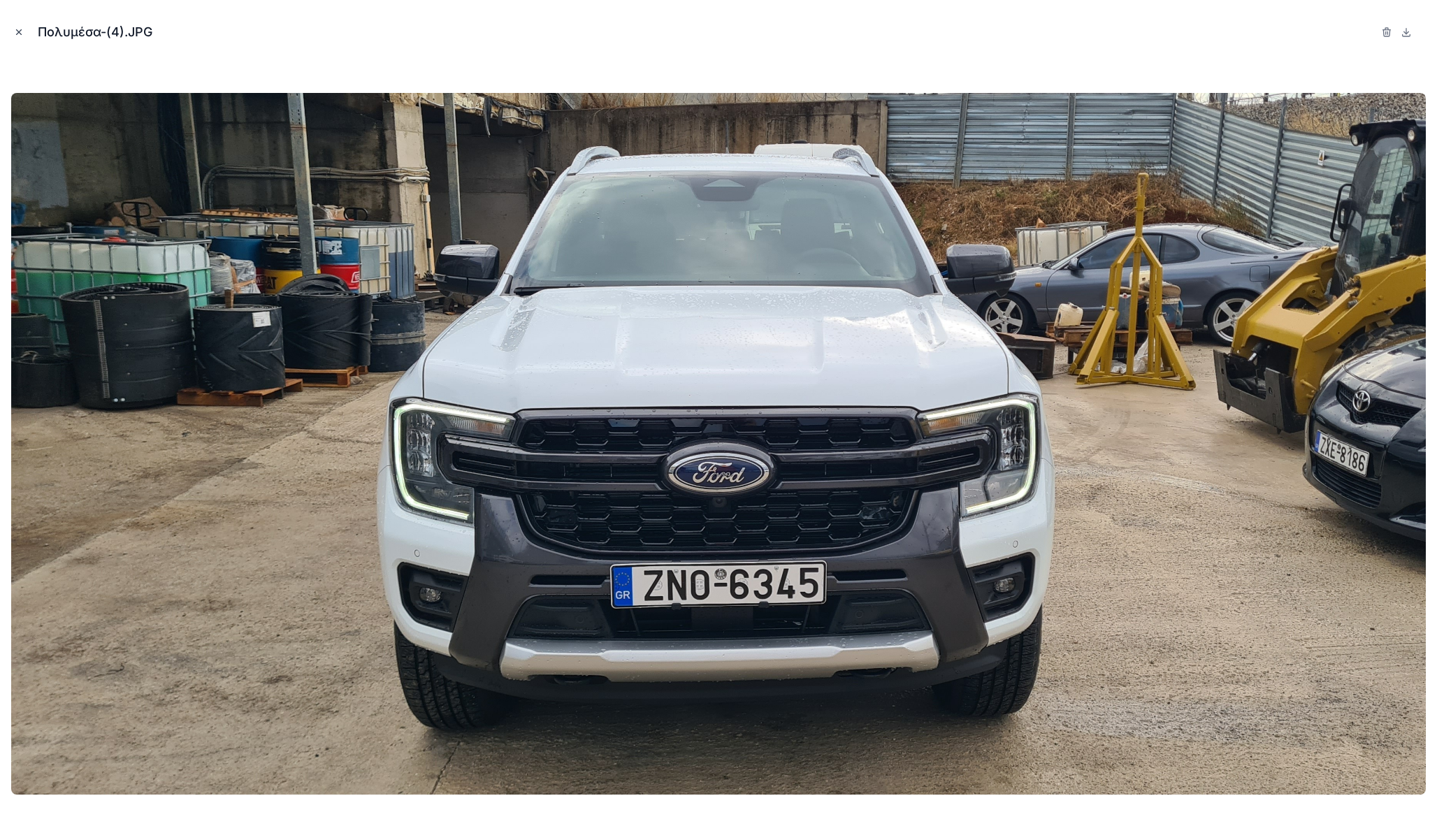
click at [12, 31] on button "Close modal" at bounding box center [19, 32] width 15 height 15
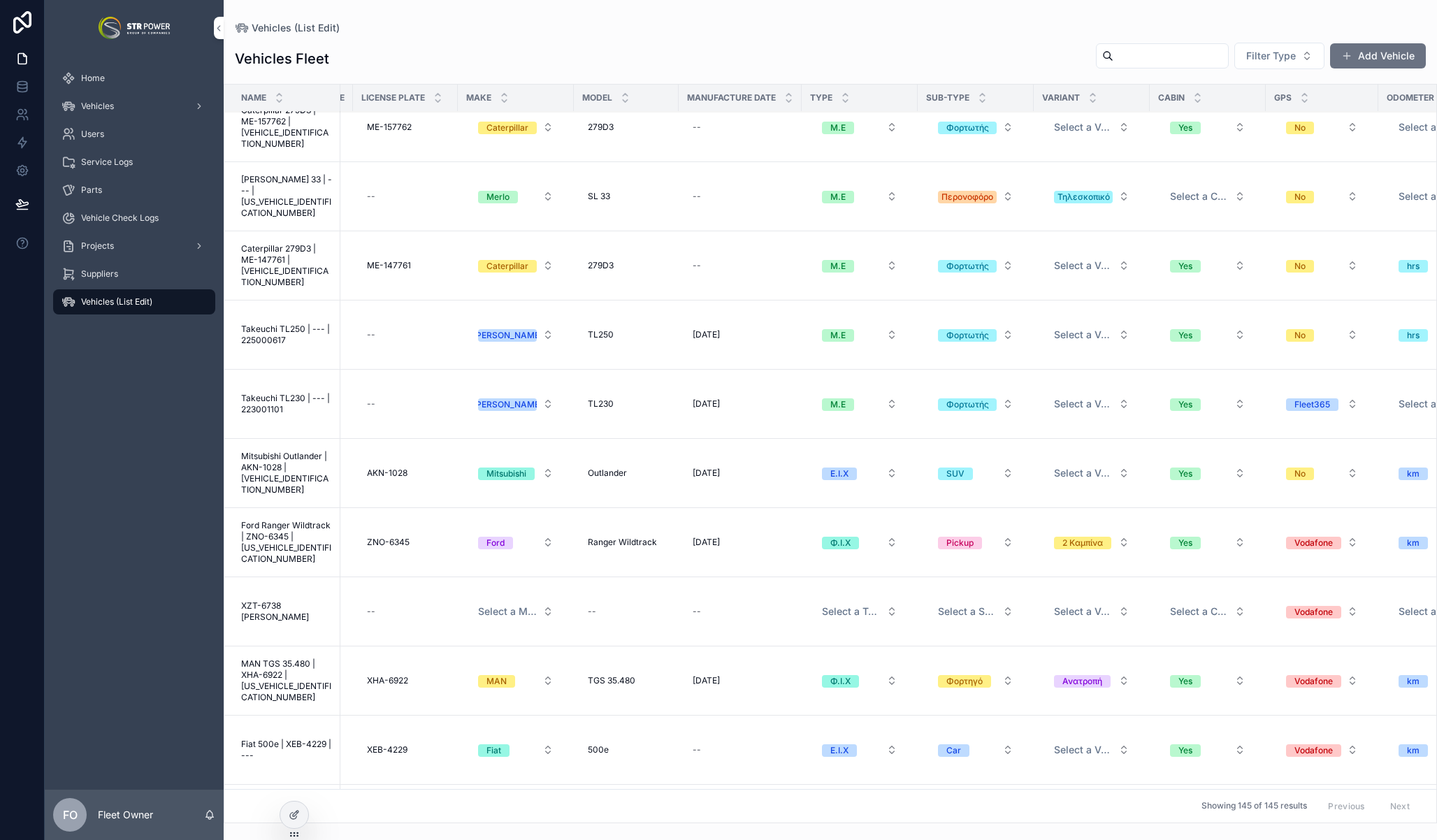
scroll to position [227, 0]
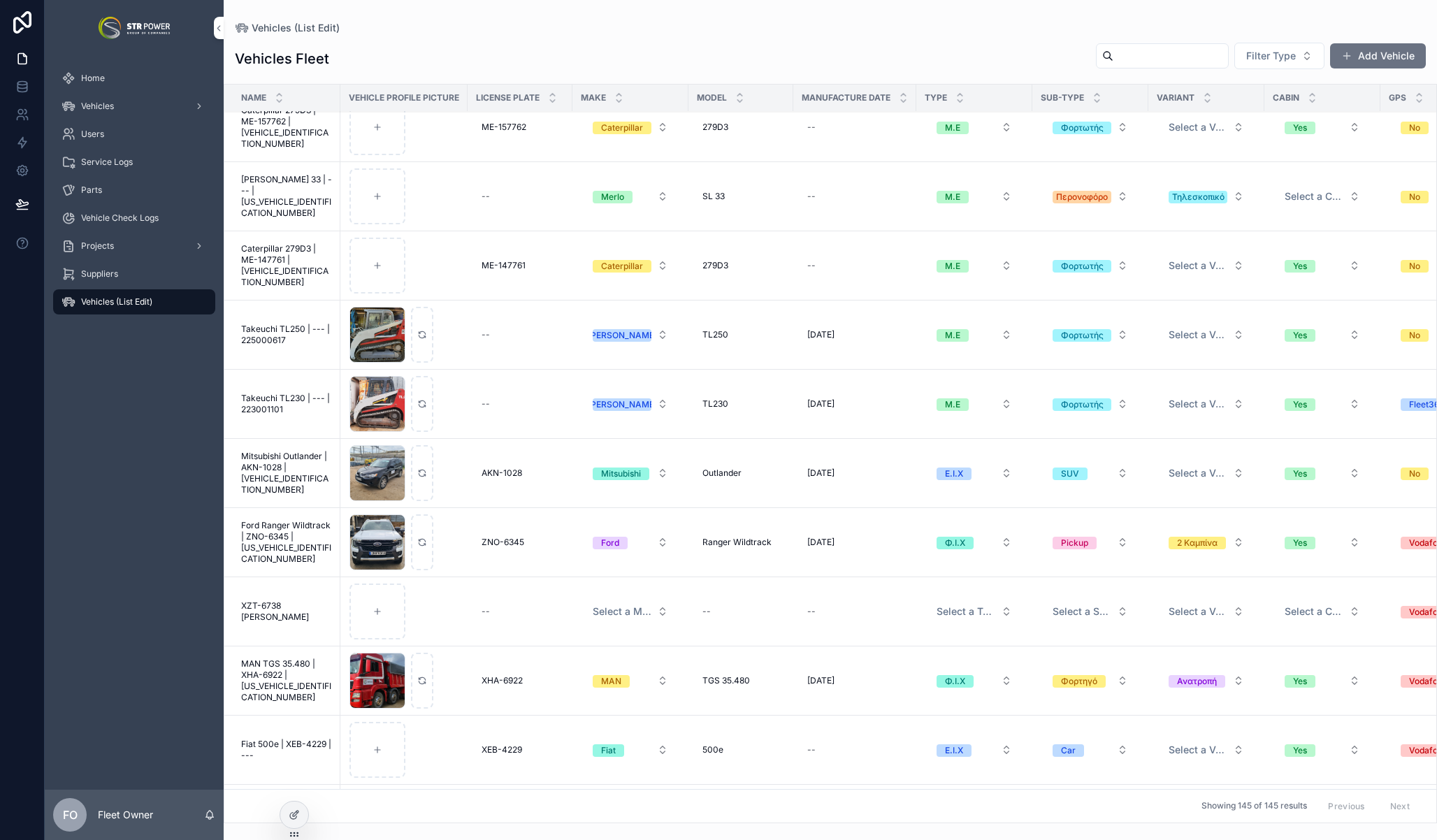
click at [286, 546] on span "Ford Ranger Wildtrack | ZNO-6345 | [US_VEHICLE_IDENTIFICATION_NUMBER]" at bounding box center [286, 541] width 91 height 45
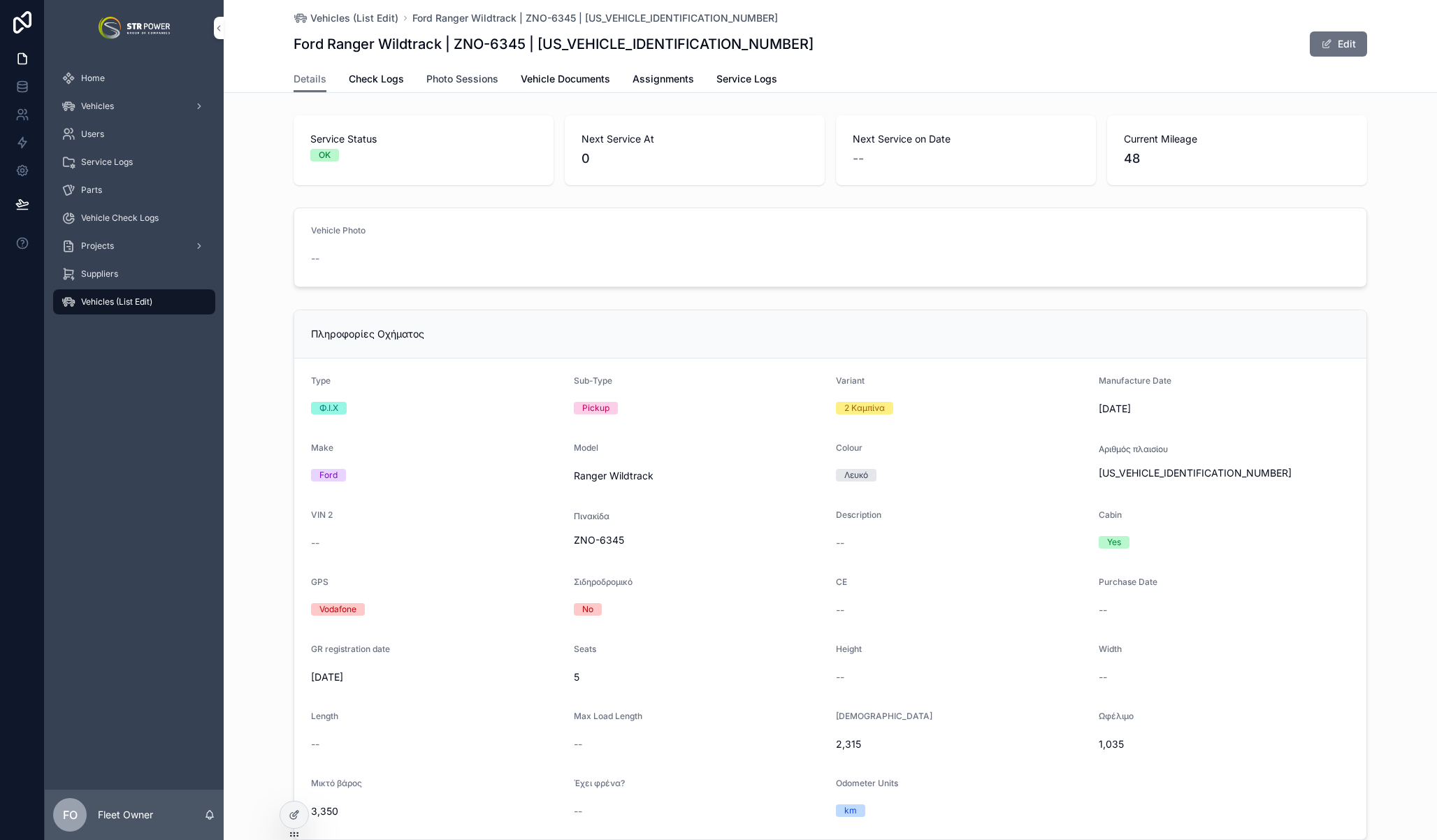
click at [475, 76] on span "Photo Sessions" at bounding box center [463, 79] width 72 height 14
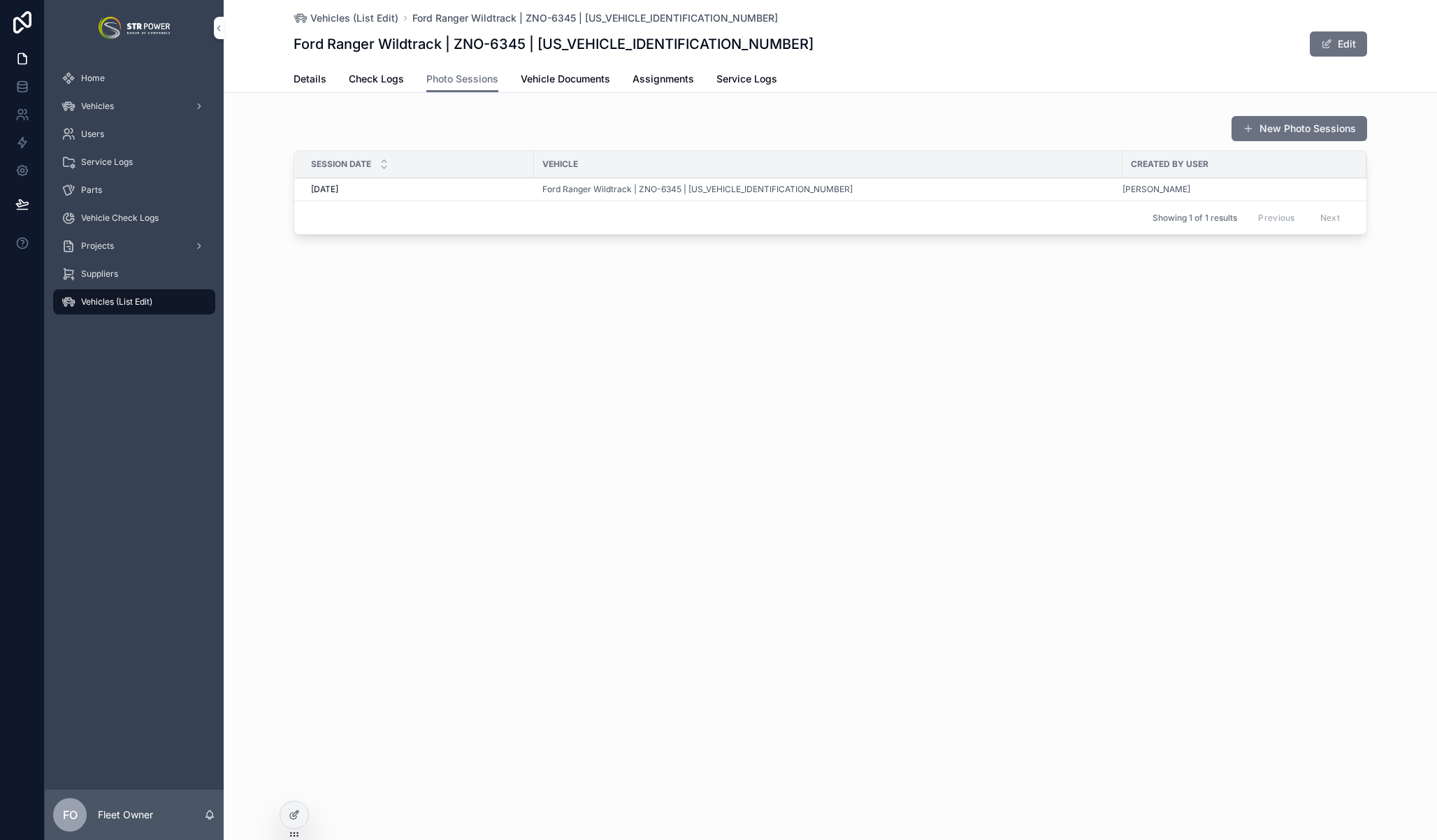
click at [1112, 387] on div "Vehicles (List Edit) Ford Ranger Wildtrack | ZNO-6345 | 6FPP2CMJ6PSB55858 Ford …" at bounding box center [830, 420] width 1213 height 840
drag, startPoint x: 1122, startPoint y: 162, endPoint x: 916, endPoint y: 155, distance: 206.1
click at [922, 156] on div "scrollable content" at bounding box center [923, 164] width 6 height 27
drag, startPoint x: 532, startPoint y: 155, endPoint x: 474, endPoint y: 168, distance: 59.4
click at [496, 156] on div "scrollable content" at bounding box center [498, 164] width 6 height 27
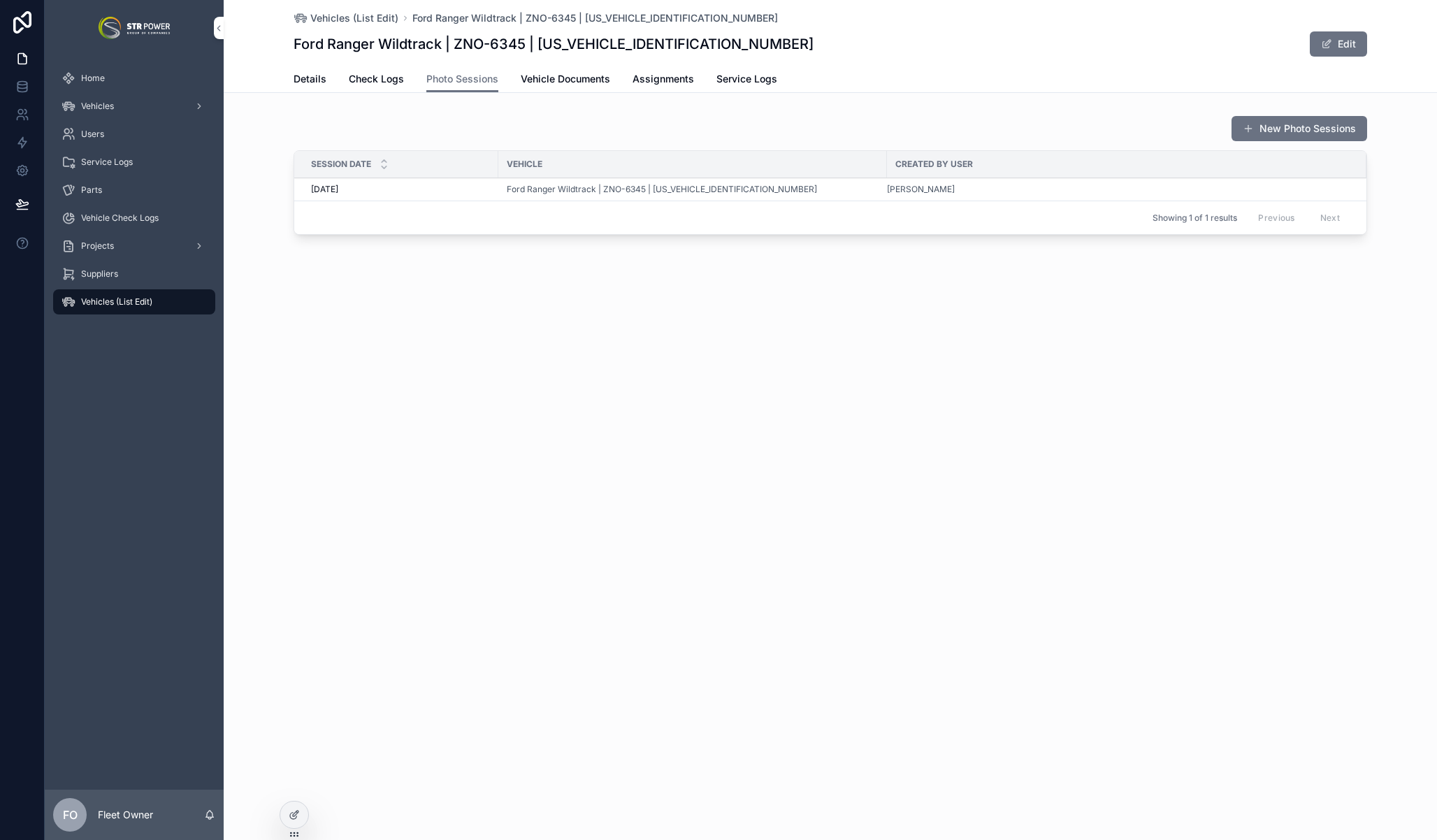
click at [451, 187] on div "01/10/2025 01/10/2025" at bounding box center [400, 190] width 179 height 11
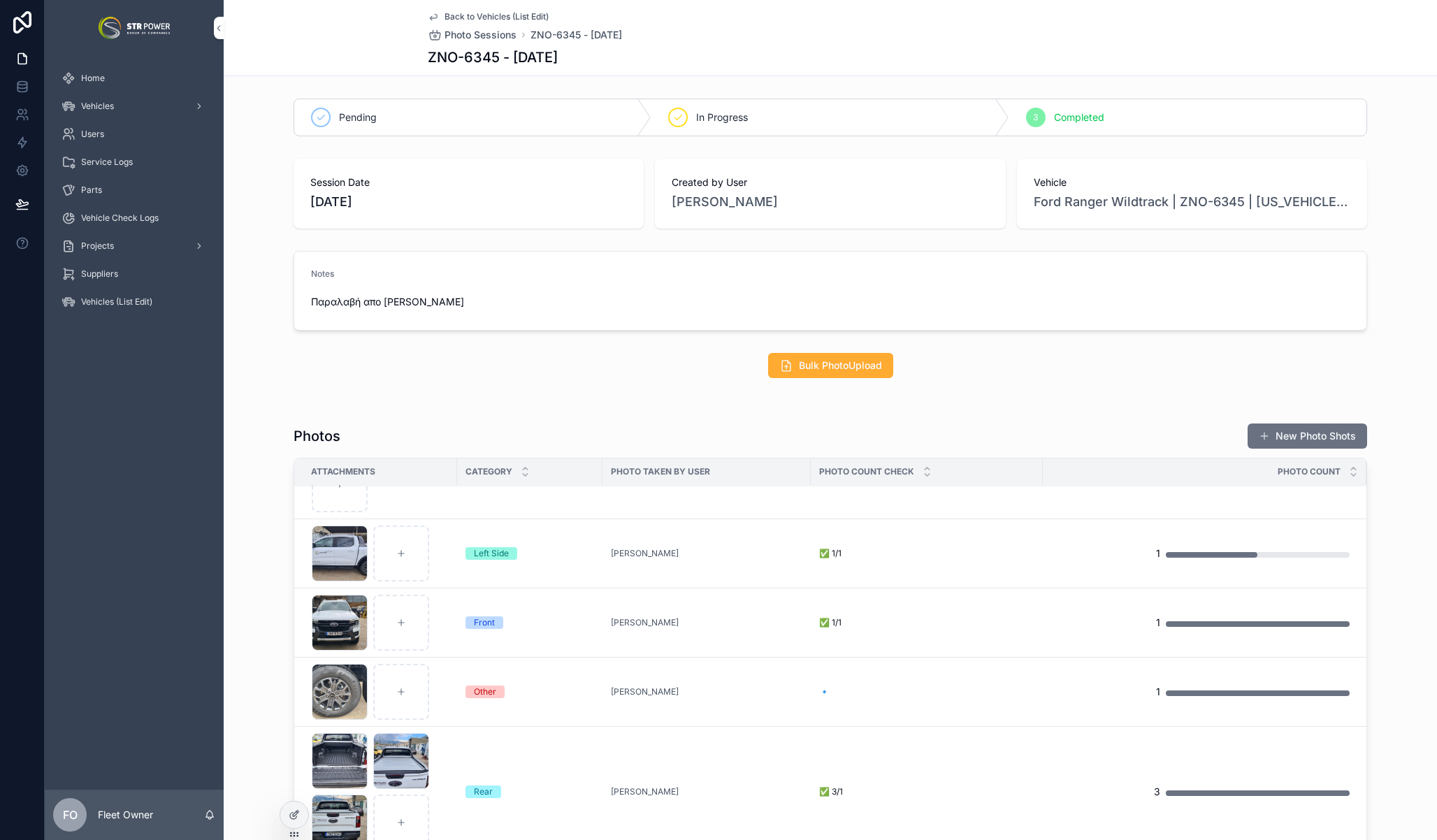
click at [445, 16] on span "Back to Vehicles (List Edit)" at bounding box center [497, 17] width 104 height 11
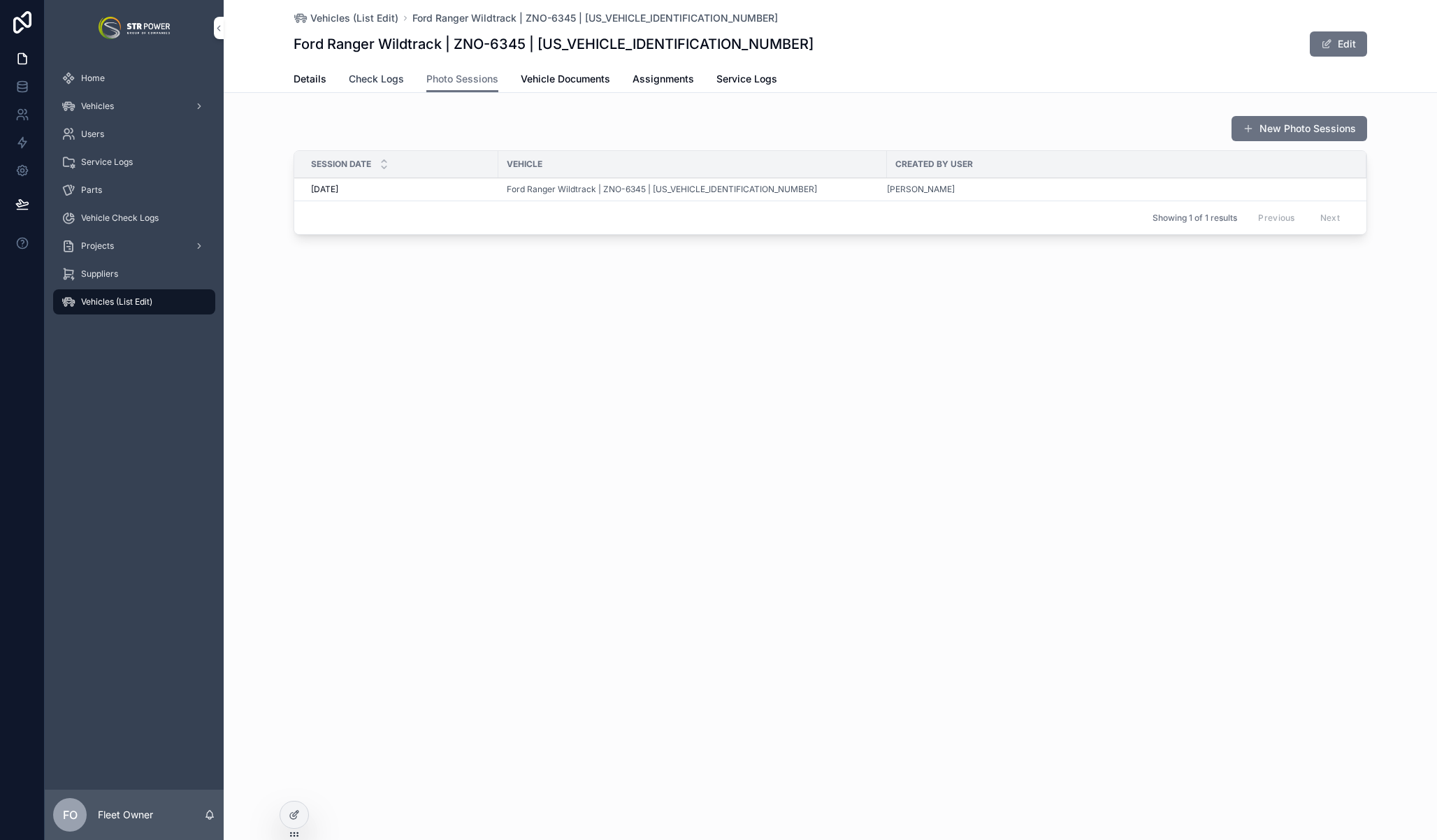
click at [383, 81] on span "Check Logs" at bounding box center [377, 79] width 55 height 14
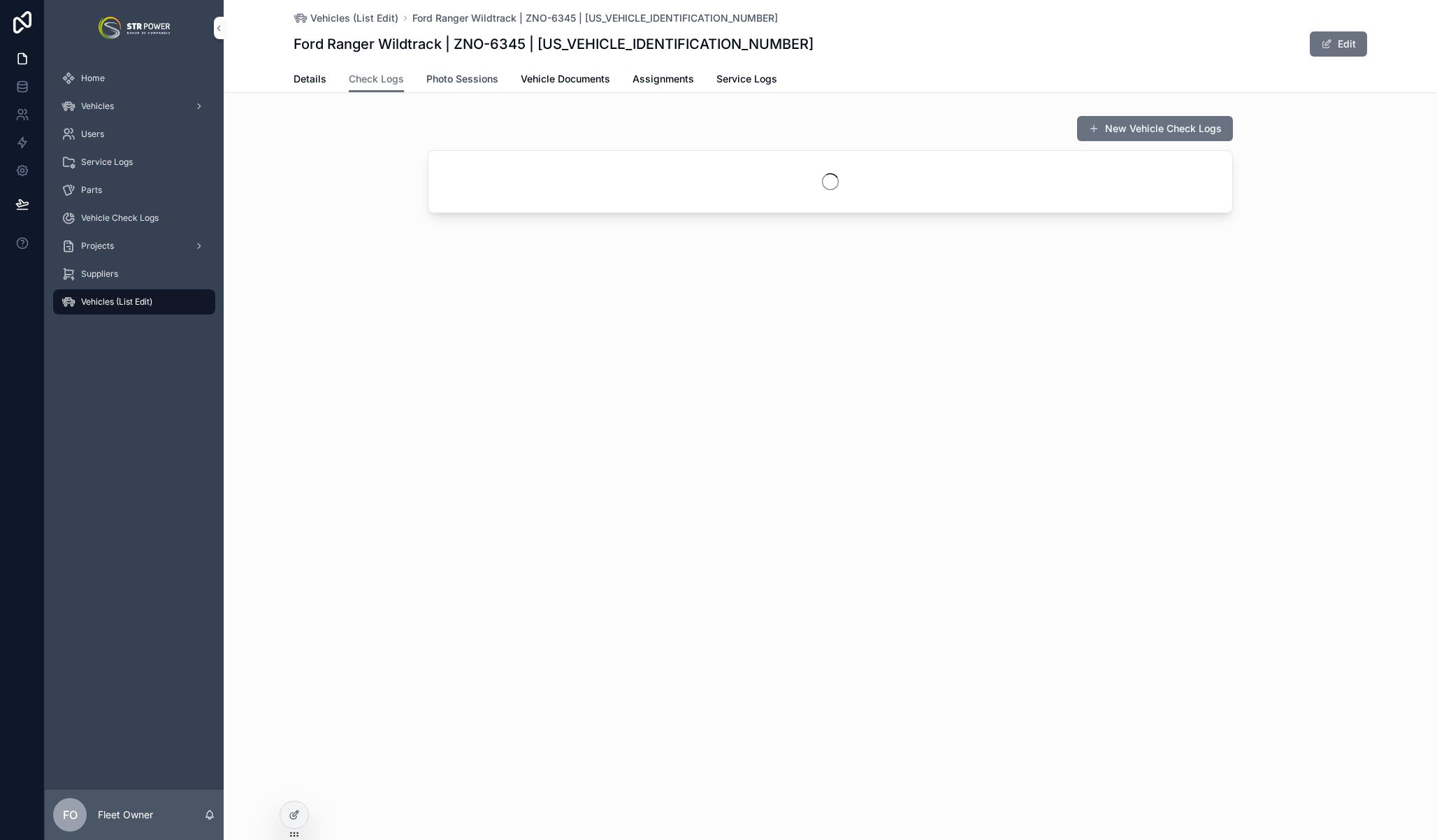
click at [440, 76] on span "Photo Sessions" at bounding box center [463, 79] width 72 height 14
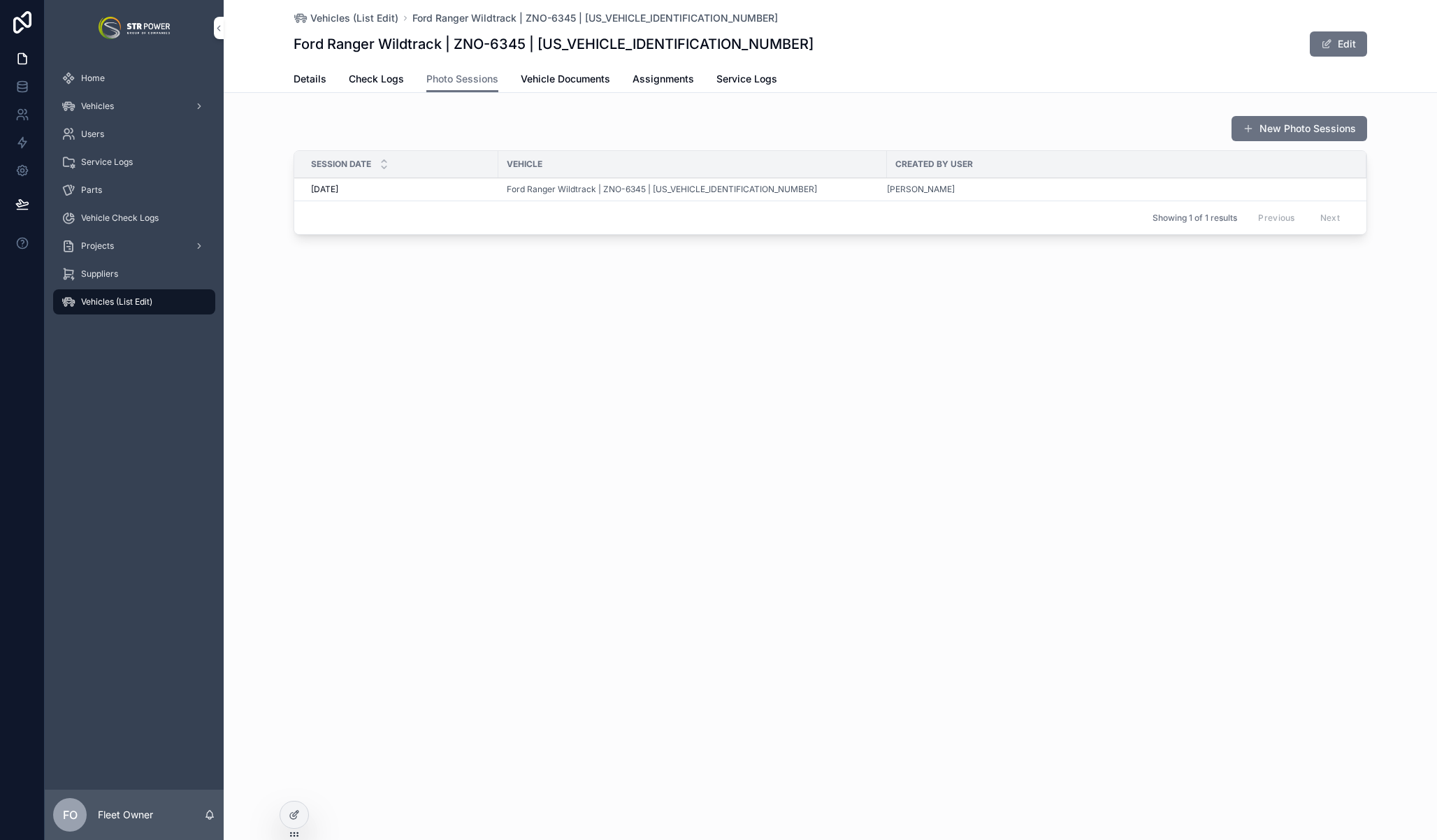
click at [1057, 192] on div "Giannis Kalognomos" at bounding box center [1118, 190] width 463 height 11
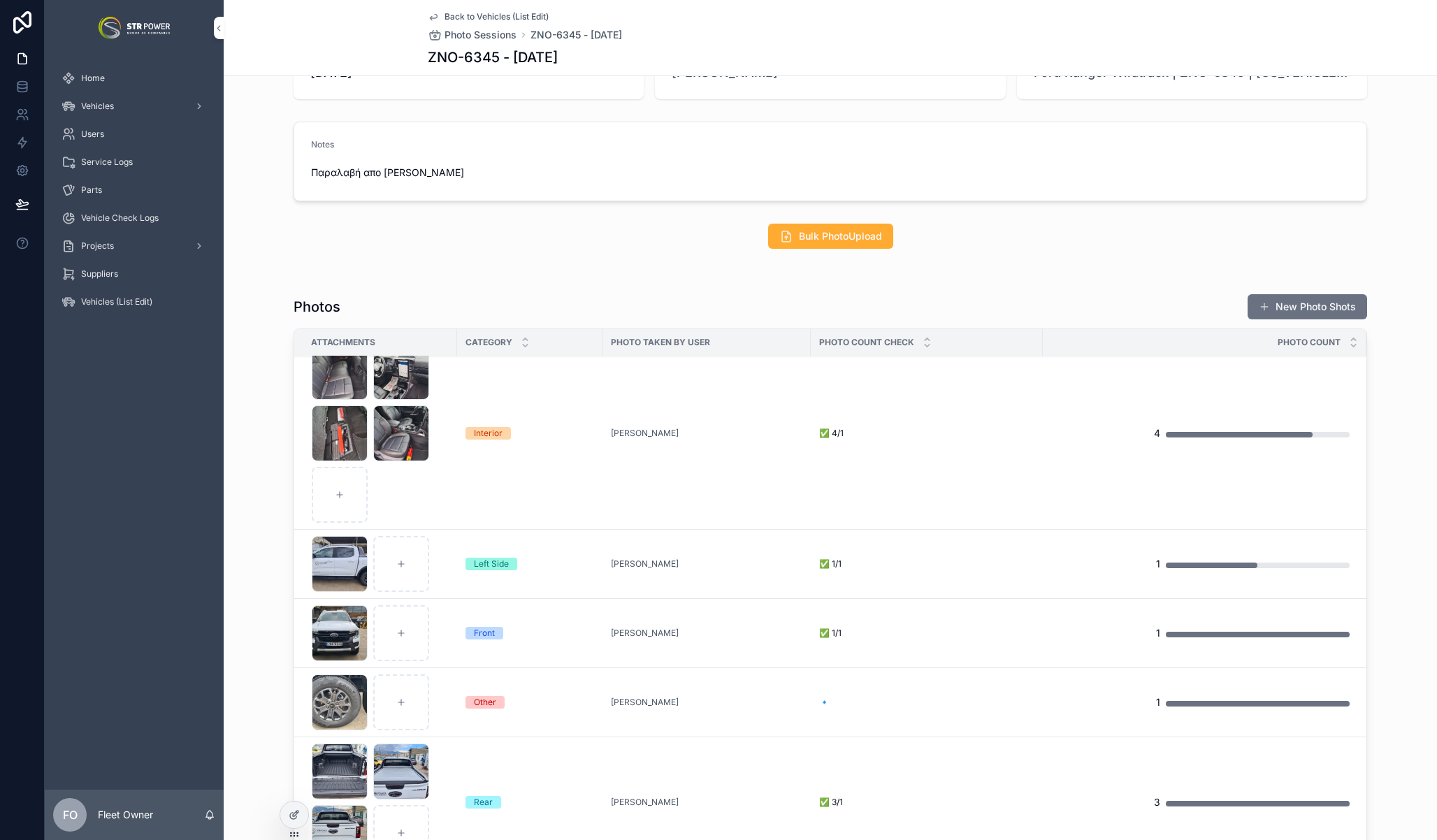
scroll to position [100, 0]
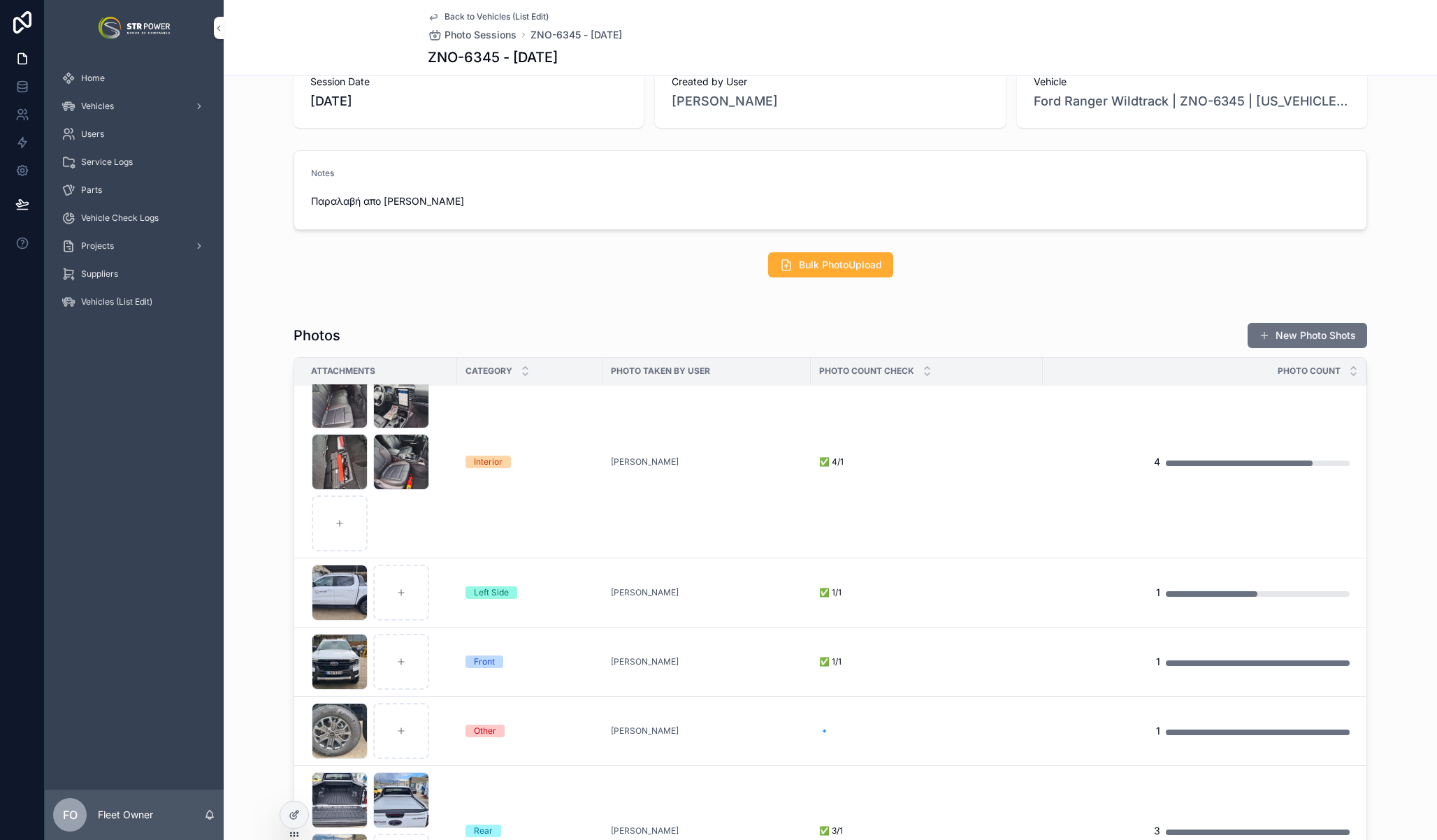
click at [436, 9] on div "Back to Vehicles (List Edit) Photo Sessions ZNO-6345 - 01/10/2025 ZNO-6345 - 01…" at bounding box center [830, 38] width 805 height 76
click at [435, 12] on link "Back to Vehicles (List Edit)" at bounding box center [488, 17] width 120 height 11
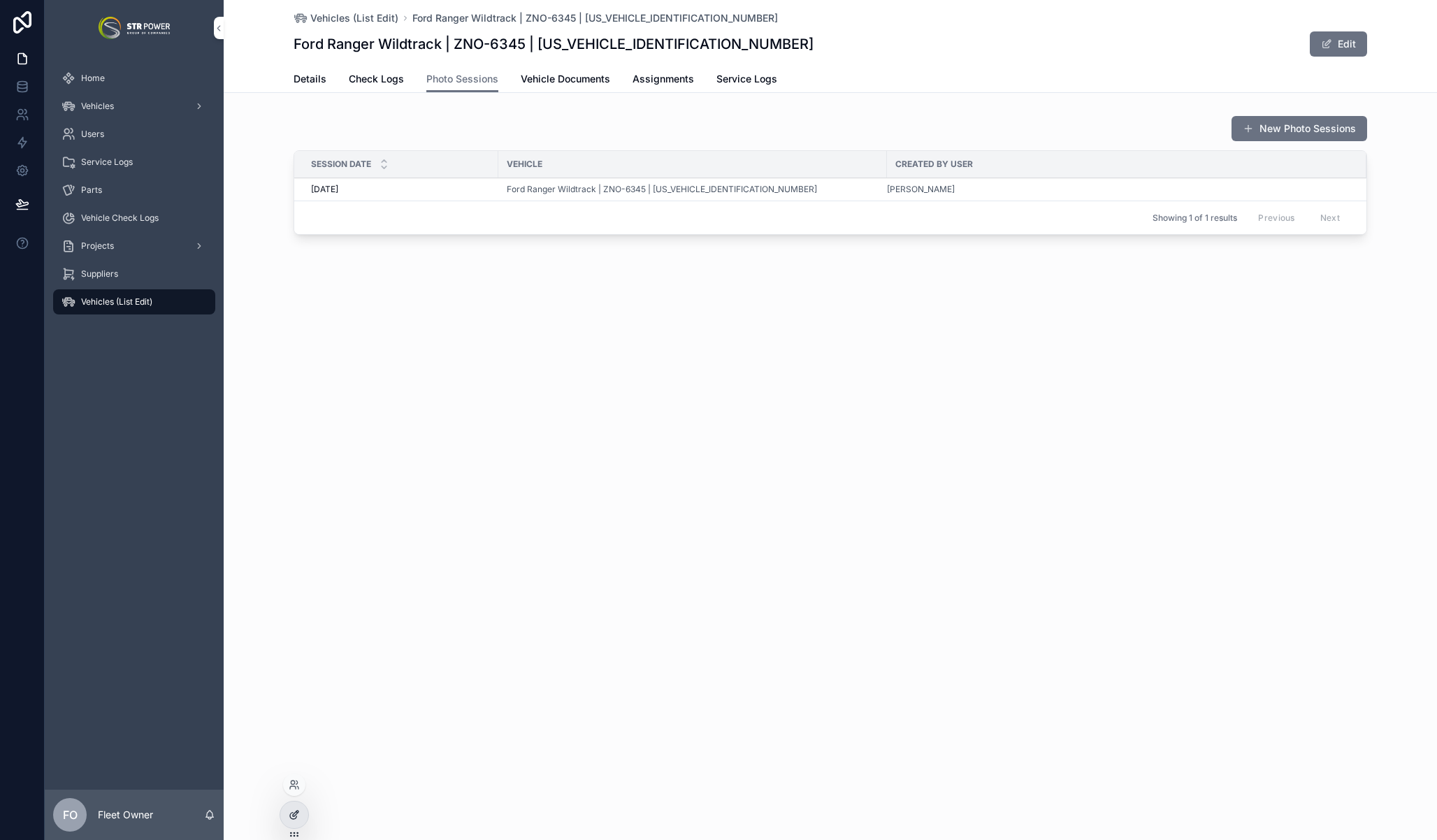
click at [293, 813] on icon at bounding box center [296, 813] width 6 height 6
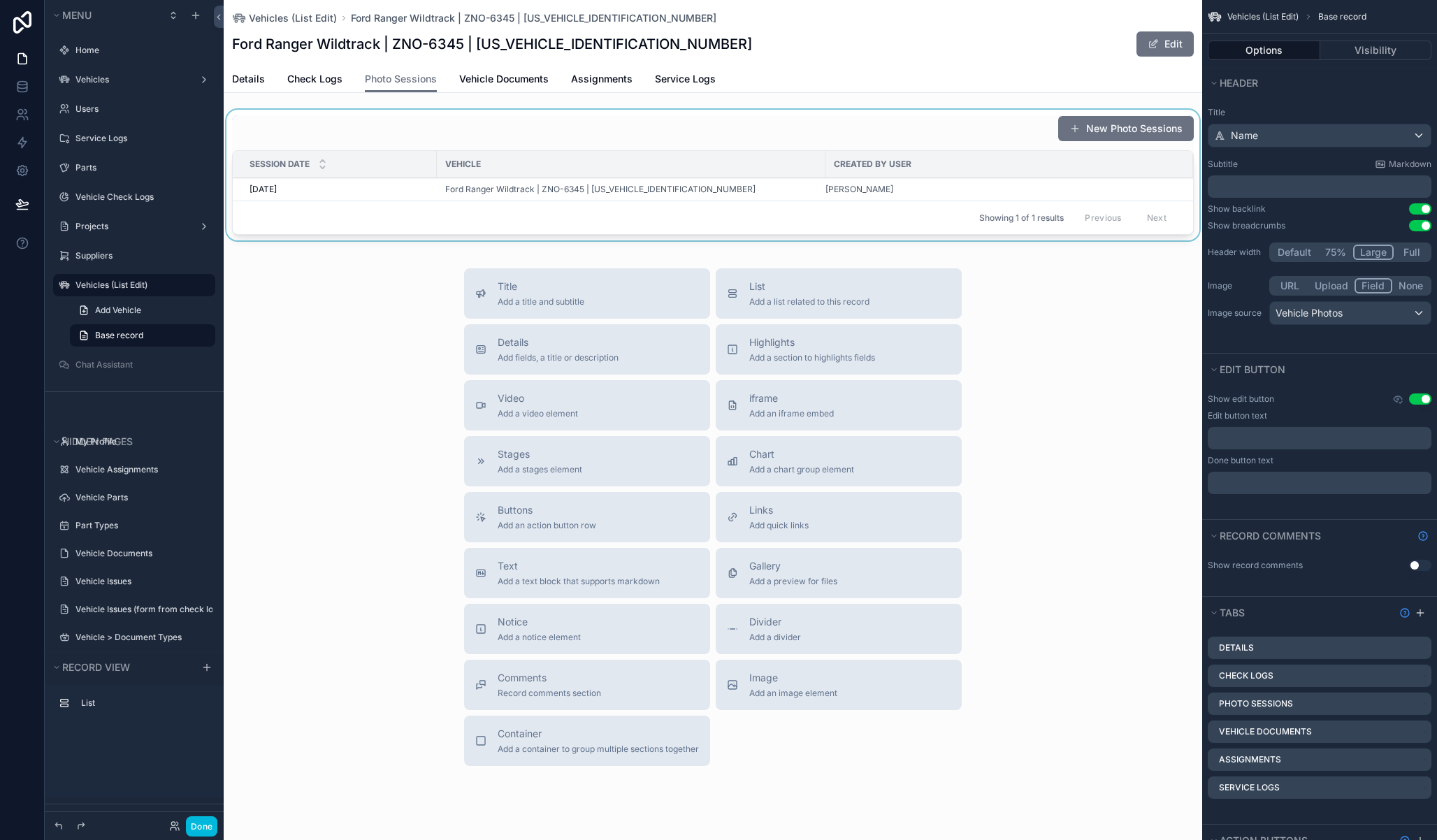
click at [862, 139] on div "scrollable content" at bounding box center [713, 178] width 979 height 137
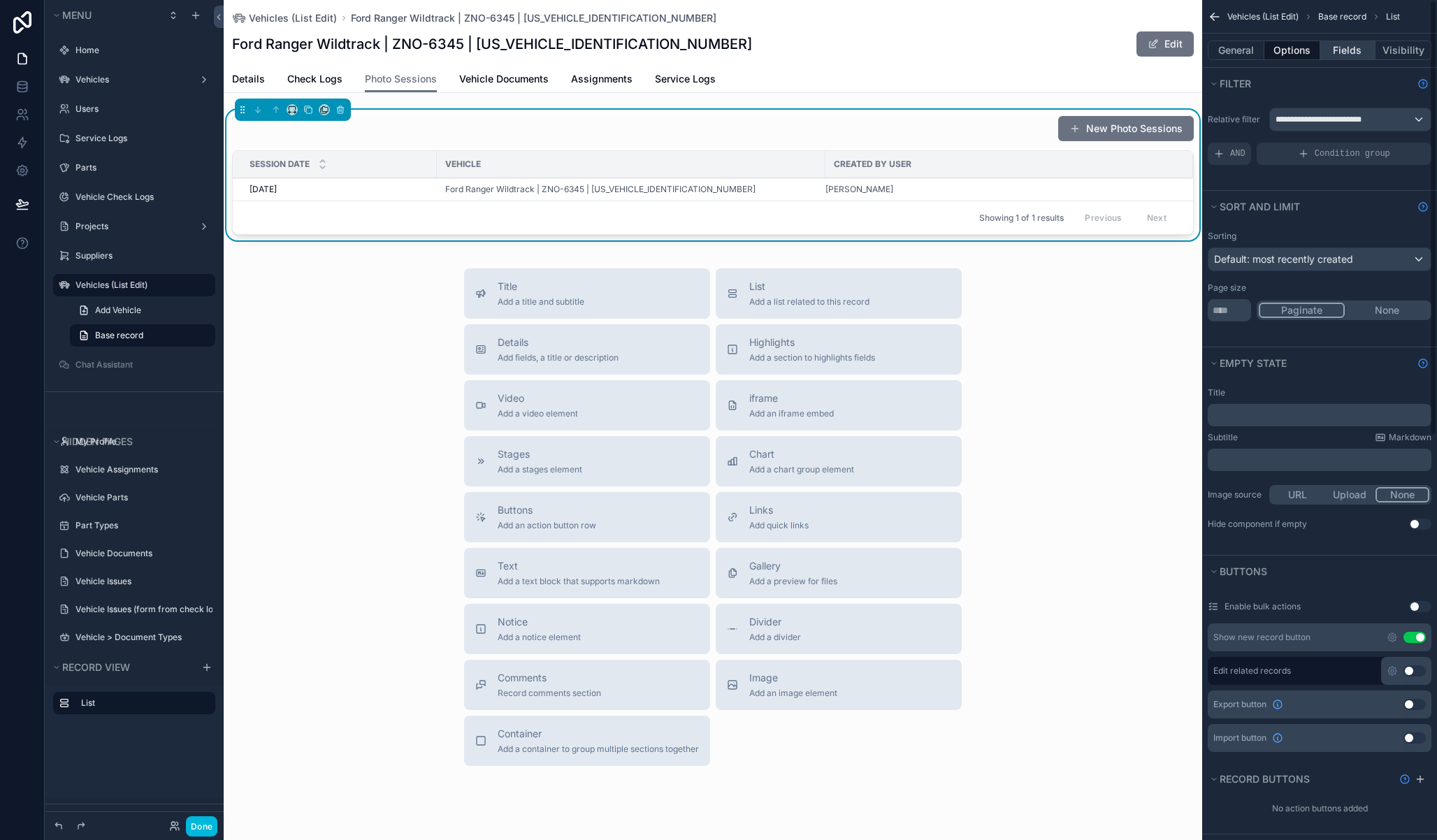
click at [1346, 53] on button "Fields" at bounding box center [1348, 50] width 56 height 20
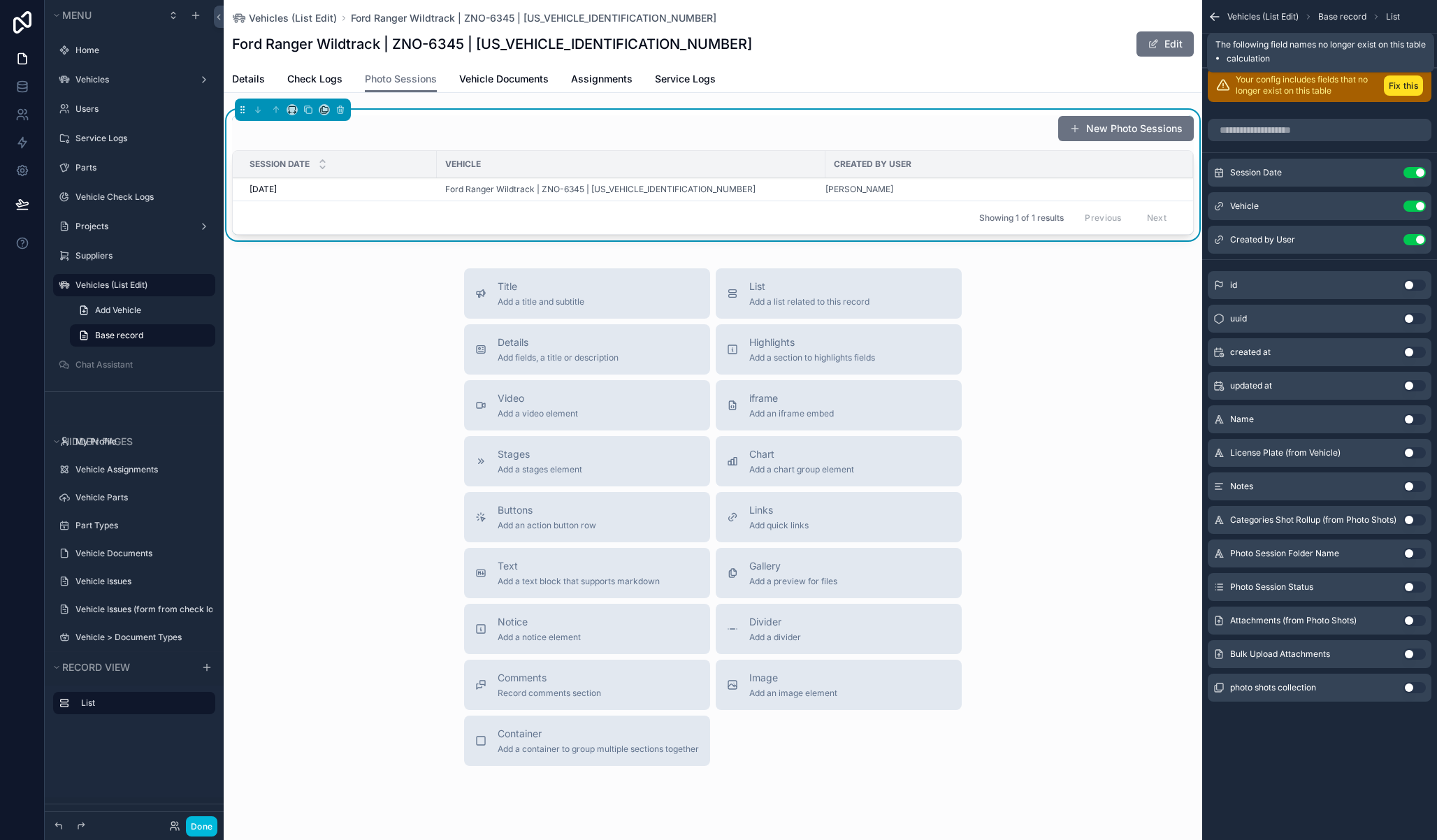
click at [1408, 85] on button "Fix this" at bounding box center [1403, 85] width 39 height 20
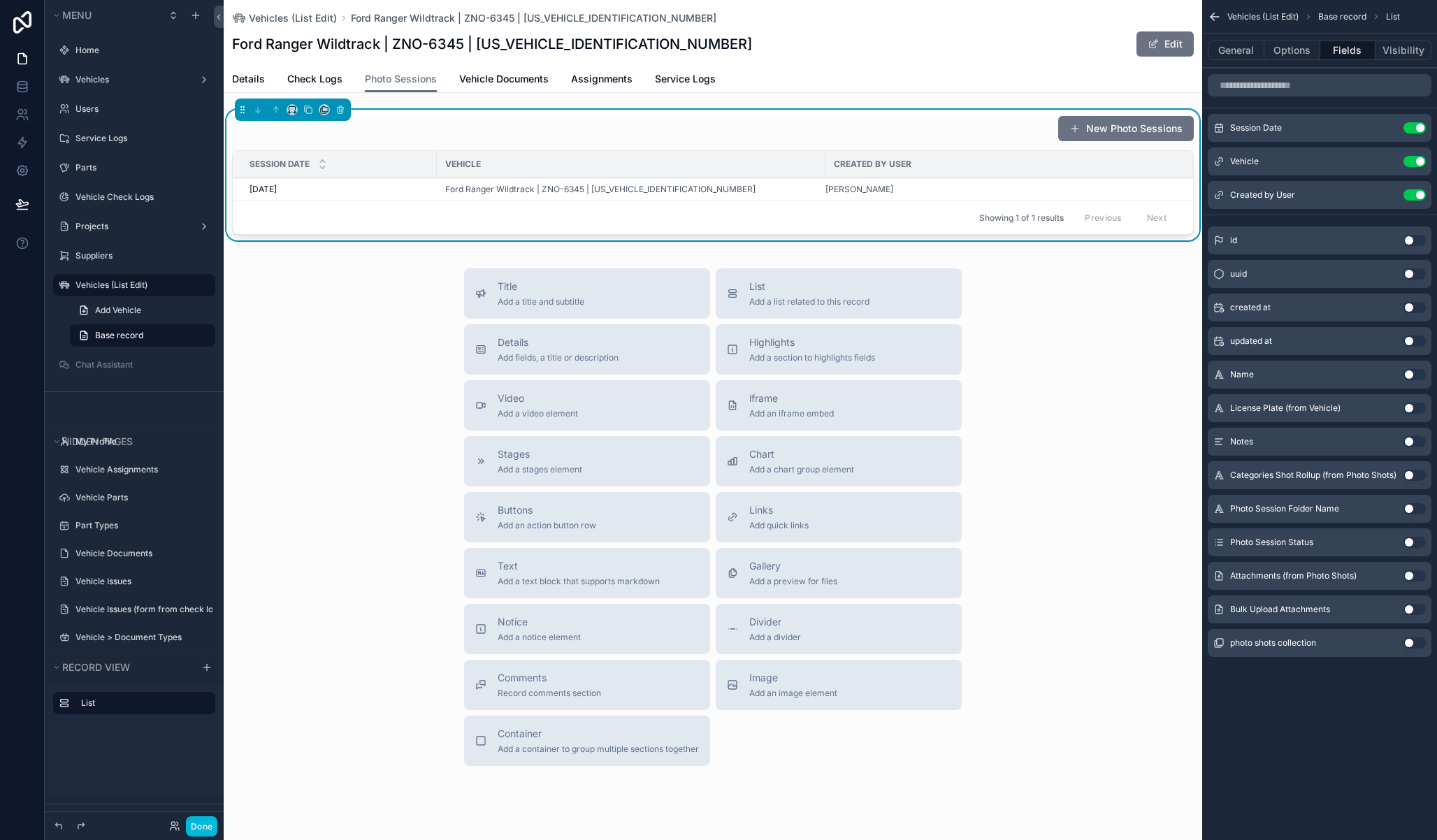
click at [1408, 644] on button "Use setting" at bounding box center [1415, 643] width 23 height 11
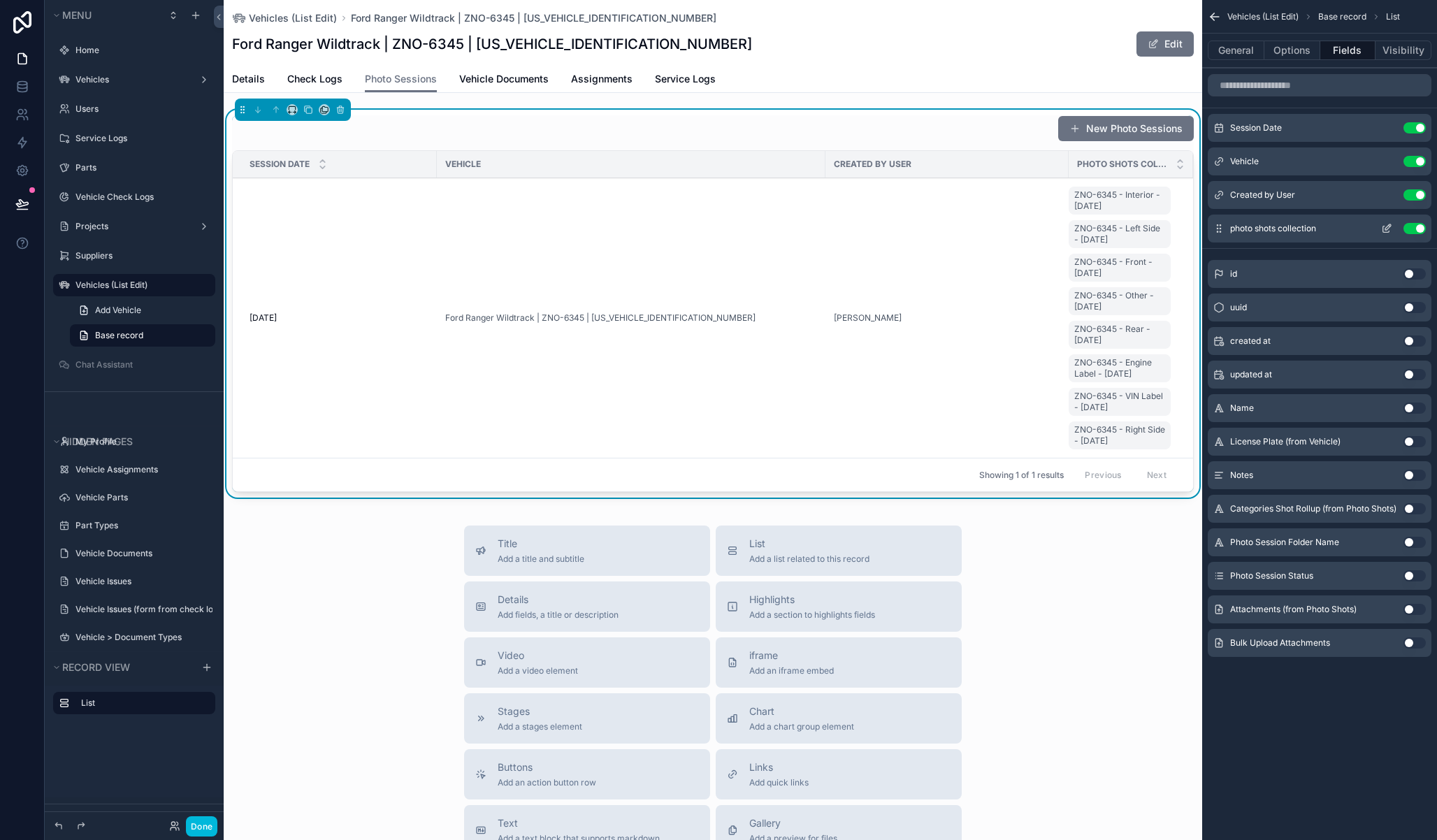
click at [1412, 232] on button "Use setting" at bounding box center [1415, 228] width 23 height 11
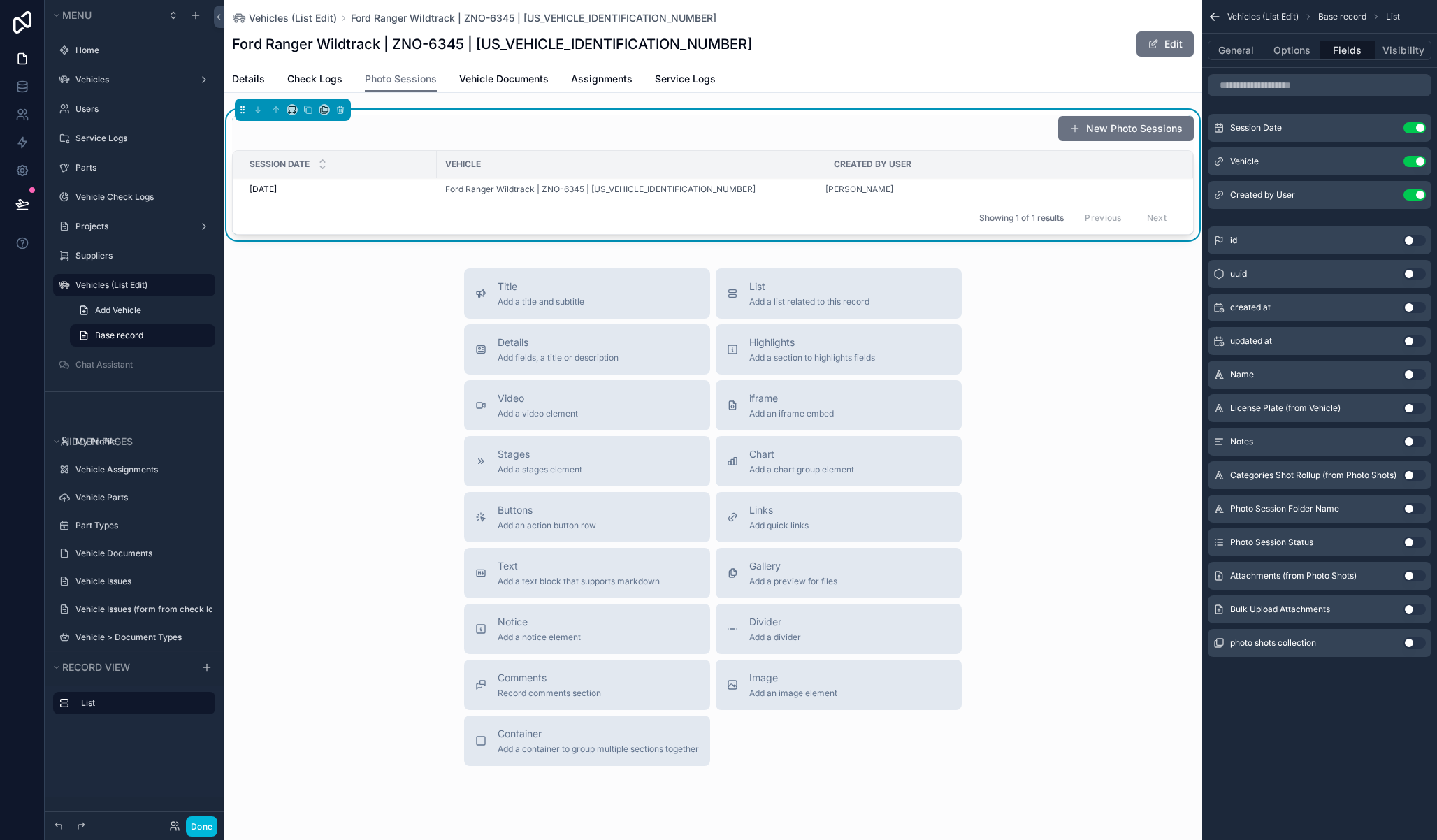
click at [1409, 572] on button "Use setting" at bounding box center [1415, 575] width 23 height 11
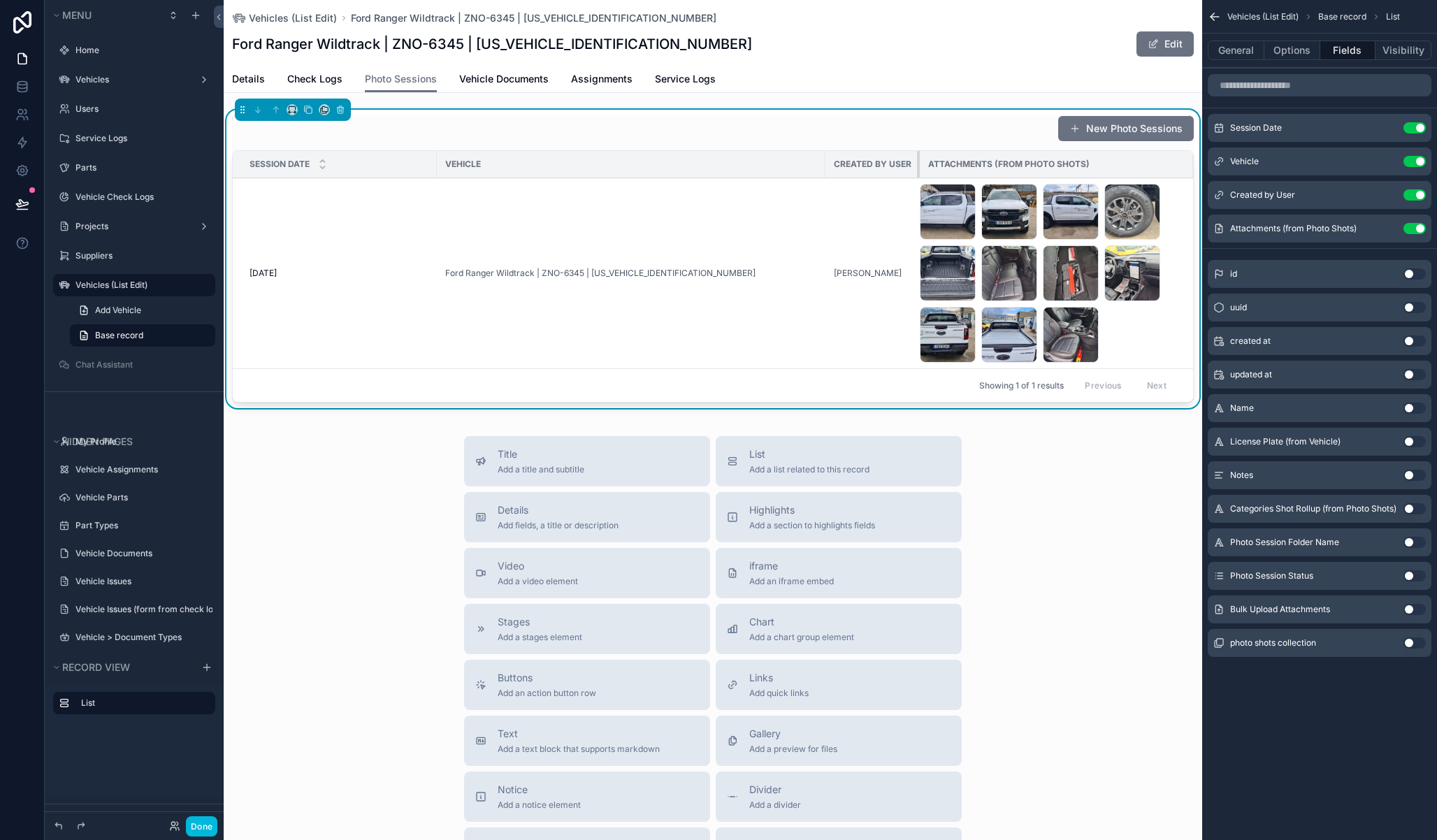
drag, startPoint x: 1065, startPoint y: 165, endPoint x: 812, endPoint y: 162, distance: 253.0
click at [812, 162] on tr "Session Date Vehicle Created by User Attachments (from Photo Shots)" at bounding box center [712, 164] width 961 height 27
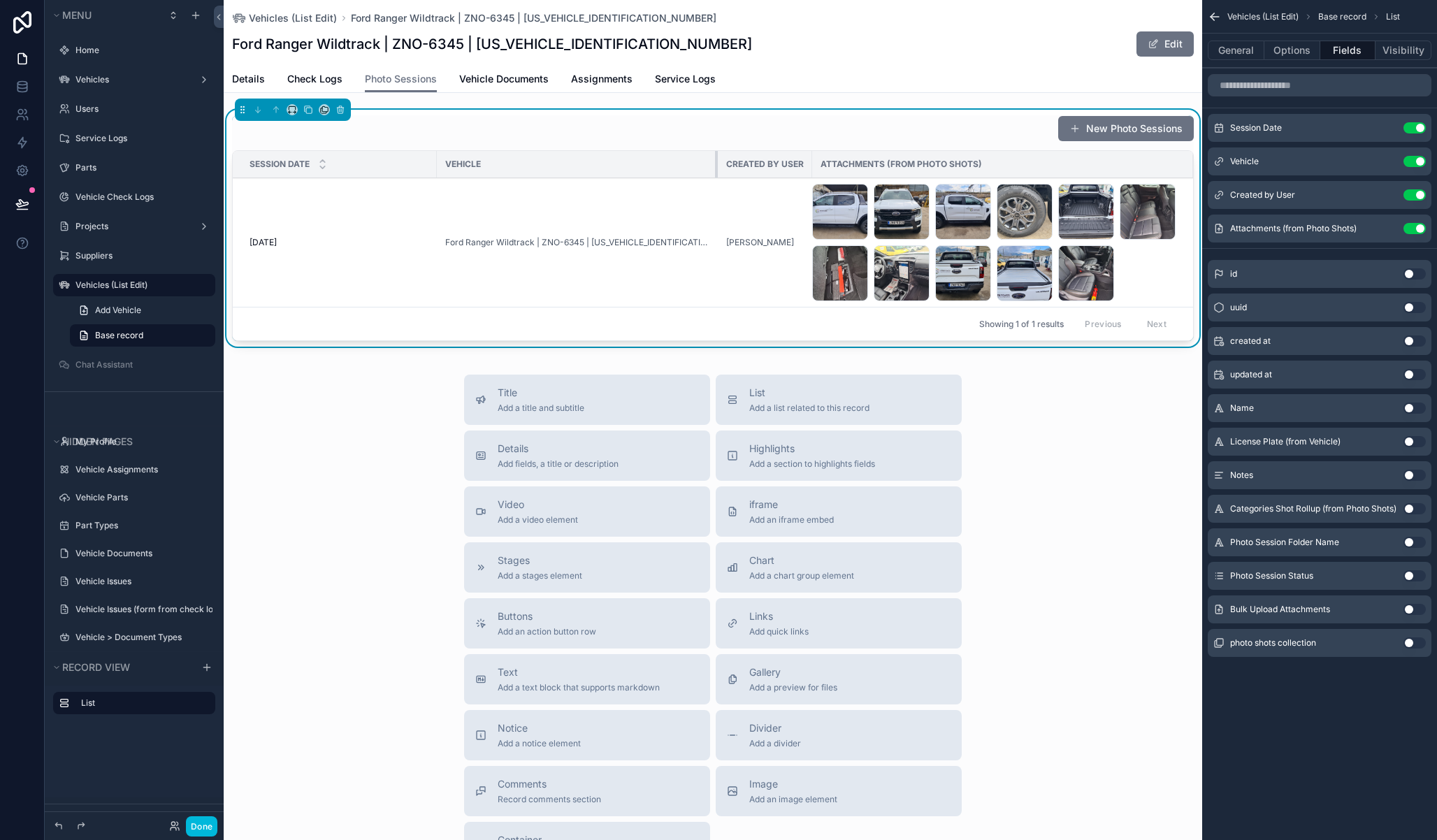
drag, startPoint x: 822, startPoint y: 167, endPoint x: 700, endPoint y: 166, distance: 122.0
click at [715, 166] on div "scrollable content" at bounding box center [718, 164] width 6 height 27
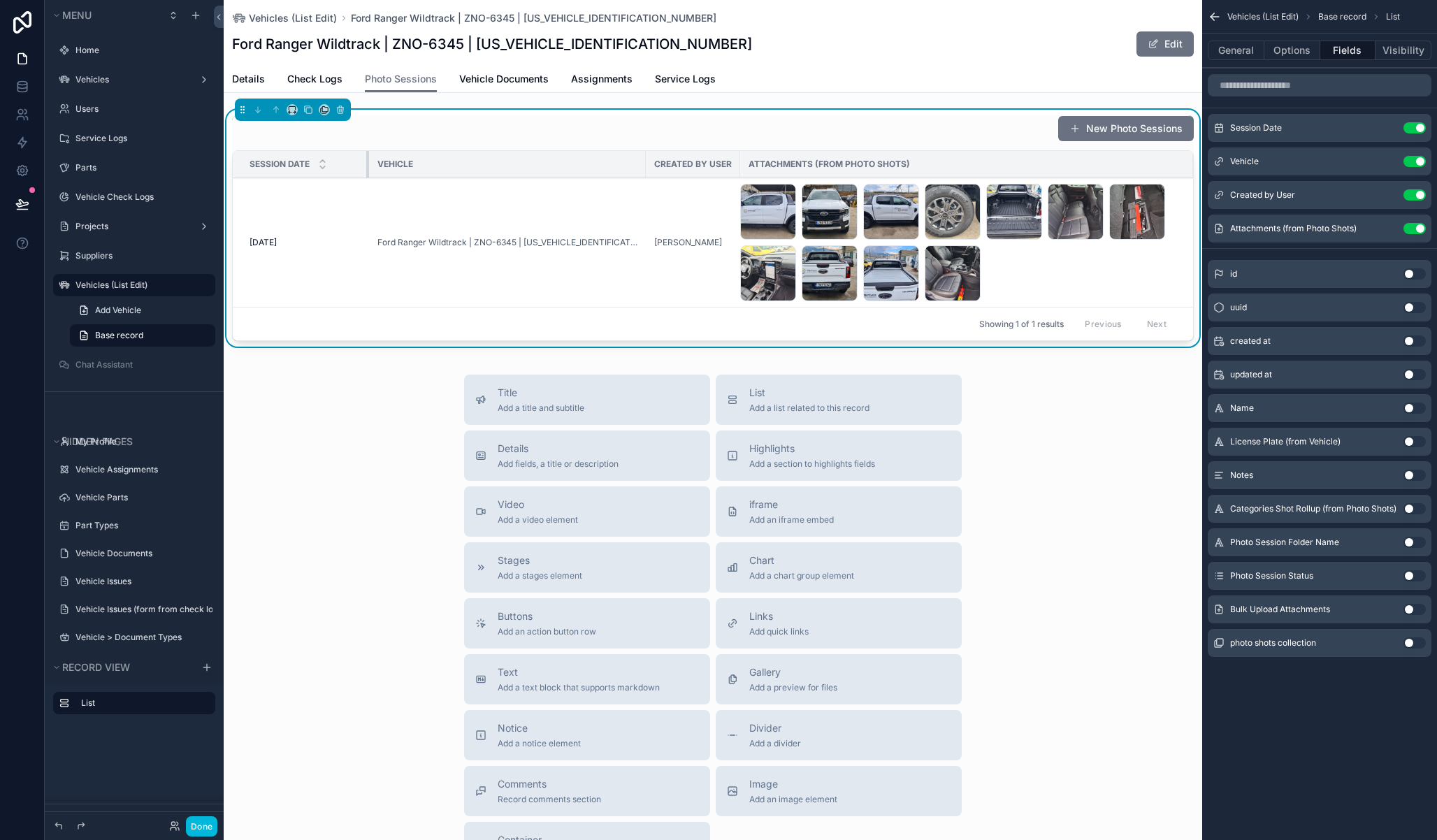
drag, startPoint x: 434, startPoint y: 166, endPoint x: 415, endPoint y: 164, distance: 19.1
click at [366, 167] on div "scrollable content" at bounding box center [369, 164] width 6 height 27
drag, startPoint x: 631, startPoint y: 165, endPoint x: 617, endPoint y: 166, distance: 14.0
click at [617, 166] on div "Vehicle" at bounding box center [507, 164] width 277 height 23
drag, startPoint x: 725, startPoint y: 163, endPoint x: 740, endPoint y: 164, distance: 15.0
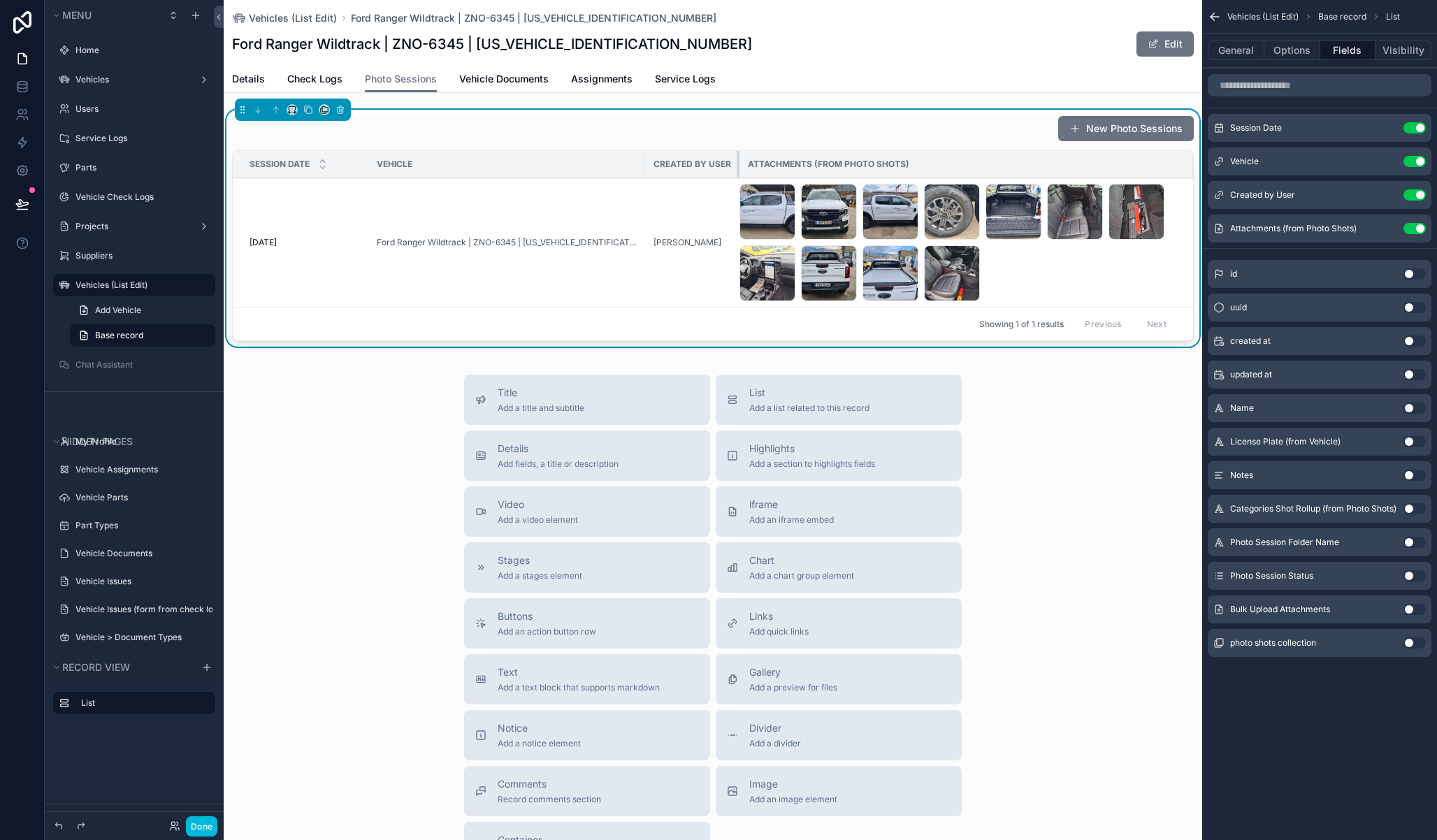
click at [742, 163] on tr "Session Date Vehicle Created by User Attachments (from Photo Shots)" at bounding box center [712, 164] width 961 height 27
click at [210, 825] on button "Done" at bounding box center [201, 826] width 31 height 20
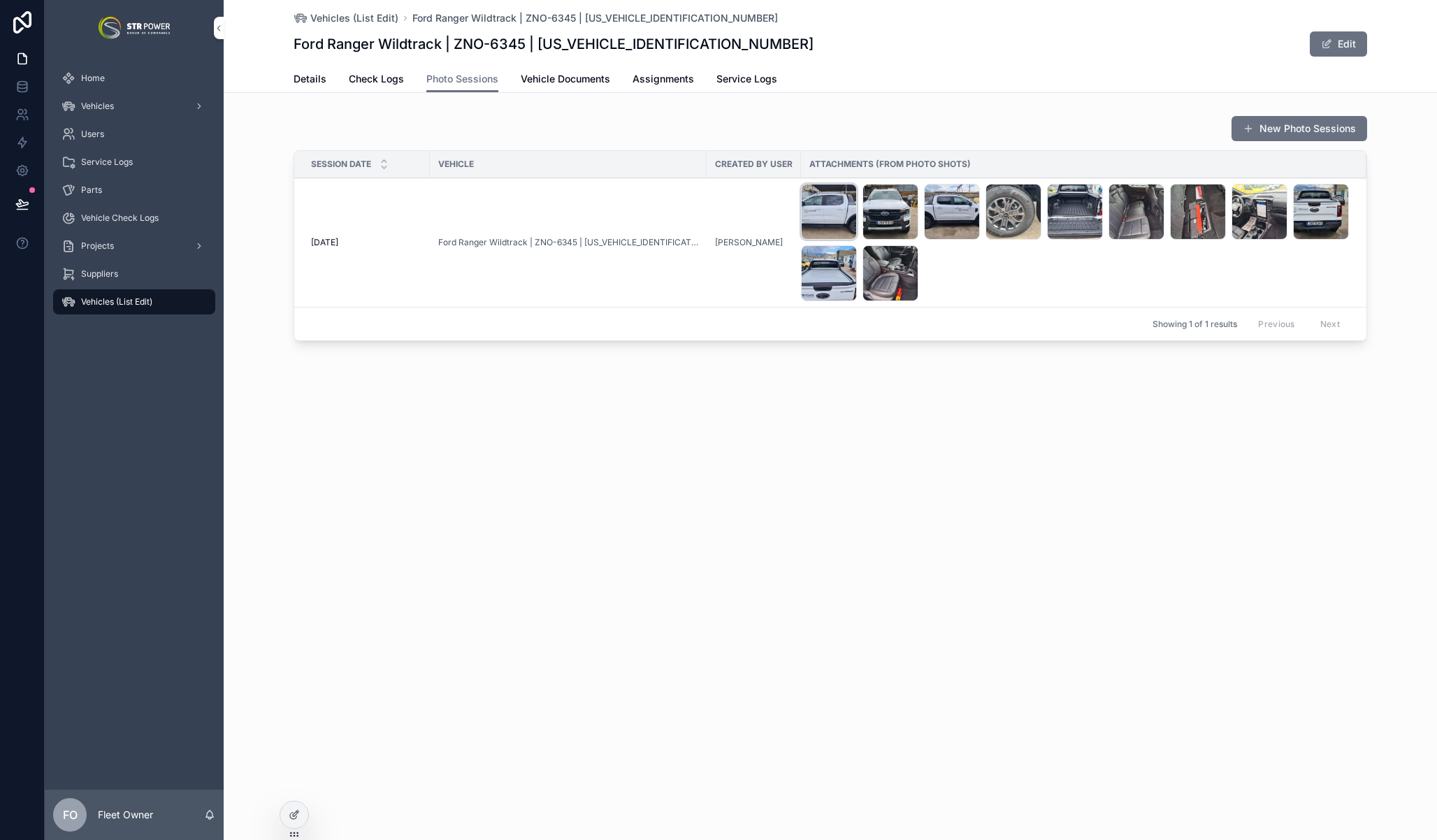
click at [829, 219] on div "Πολυμέσα-(10) .jfif" at bounding box center [829, 211] width 56 height 56
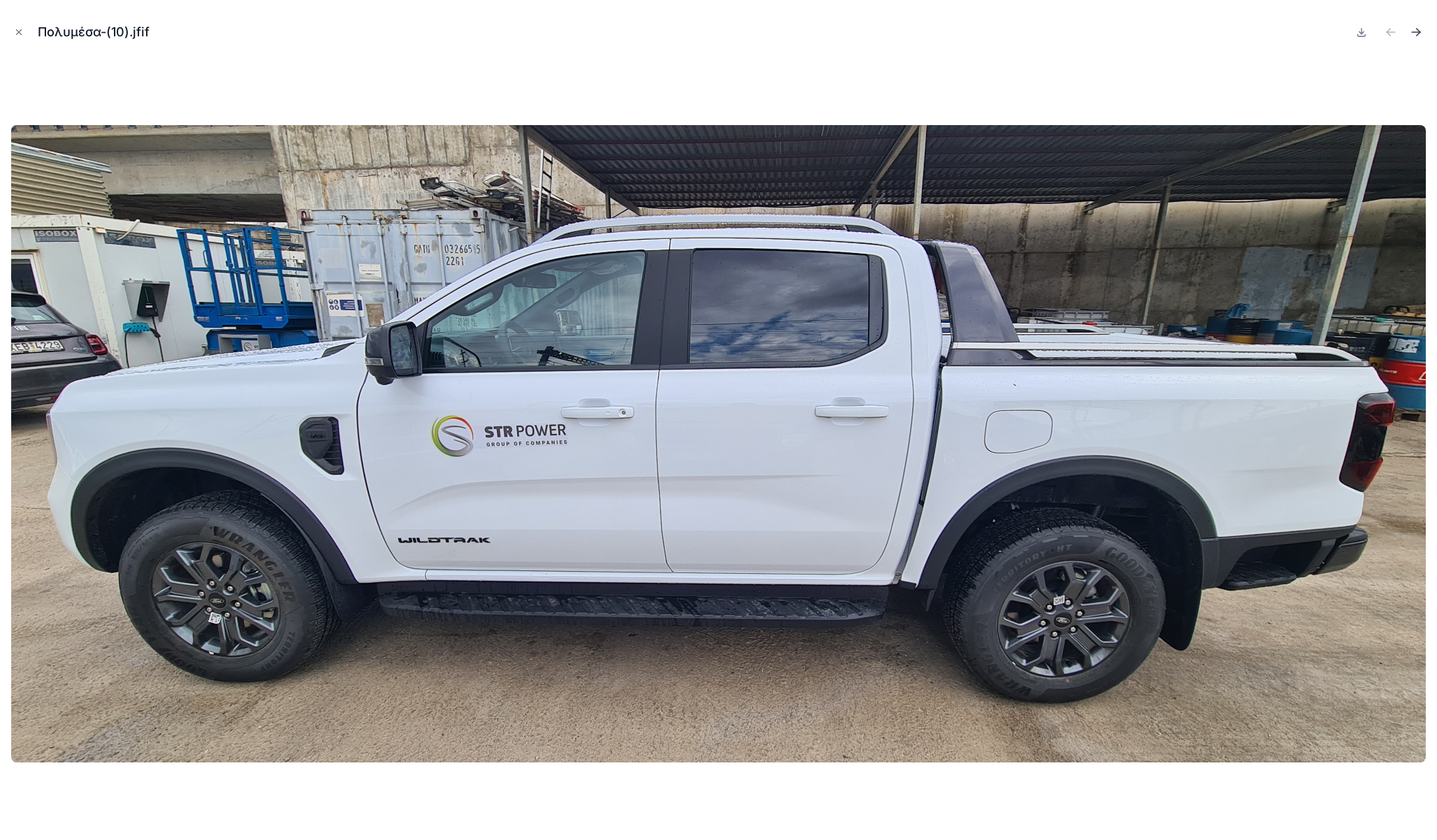
click at [1418, 34] on icon "Next file" at bounding box center [1416, 32] width 14 height 14
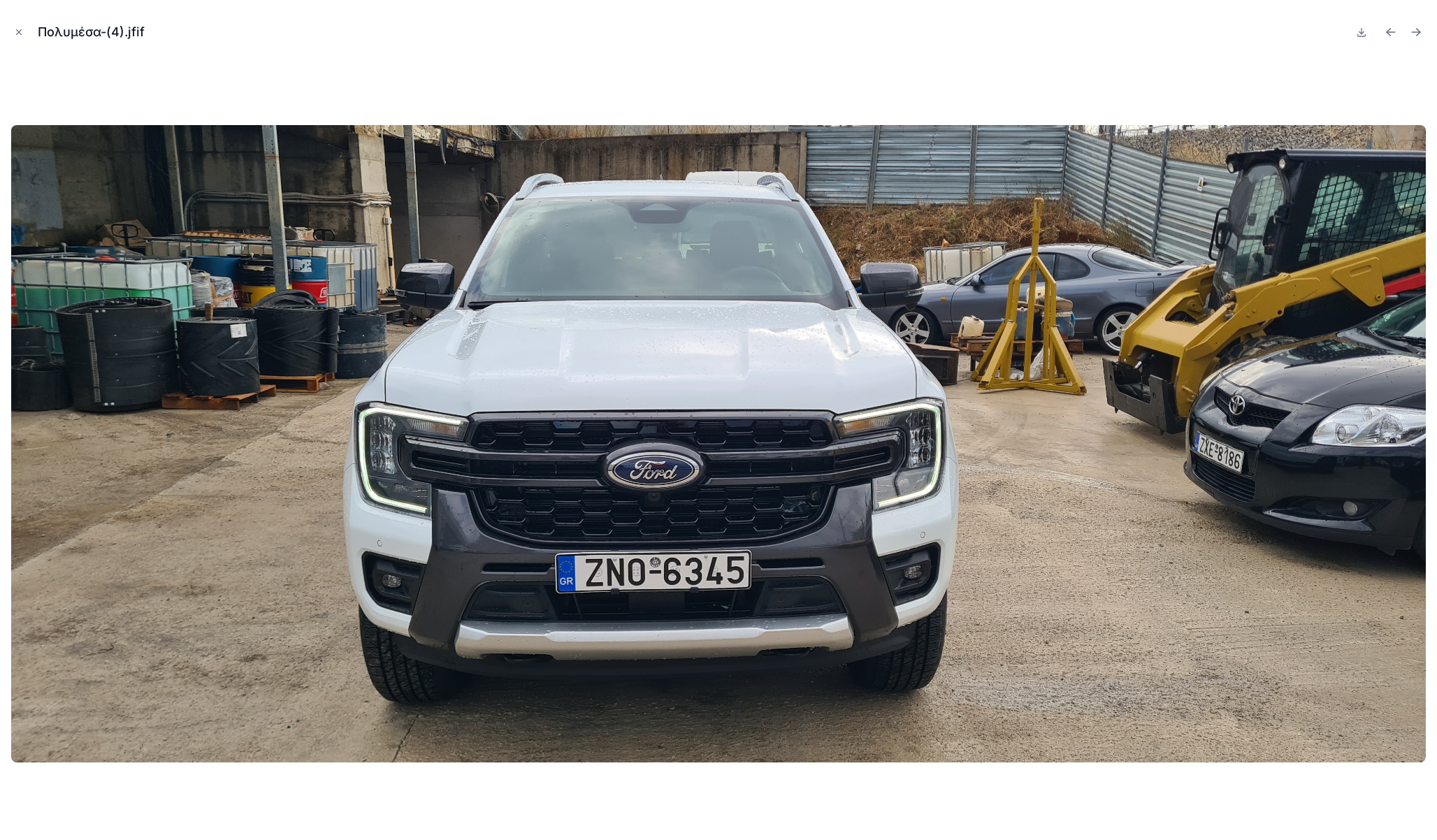
click at [1418, 34] on icon "Next file" at bounding box center [1416, 32] width 14 height 14
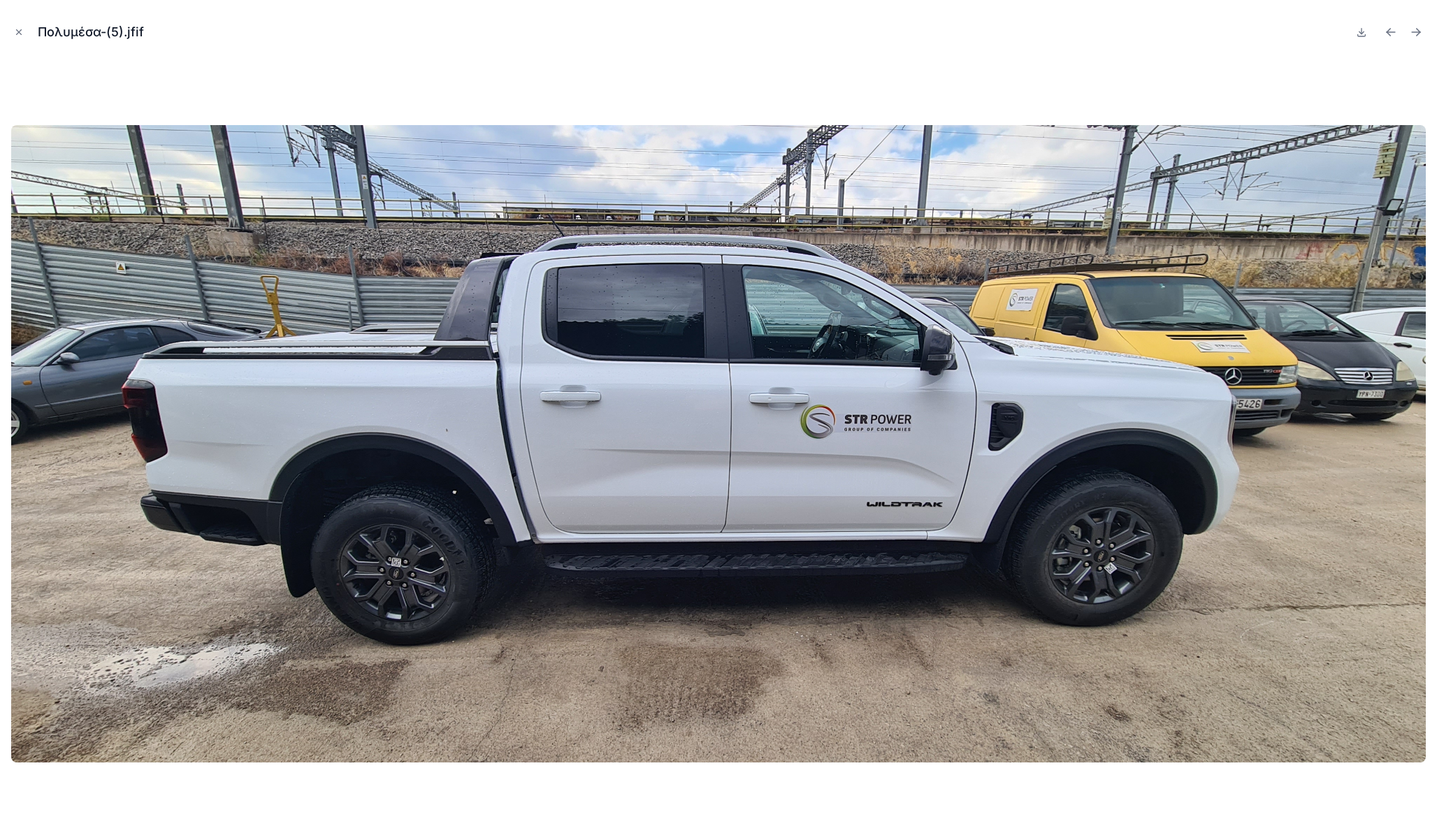
click at [1418, 34] on icon "Next file" at bounding box center [1416, 32] width 14 height 14
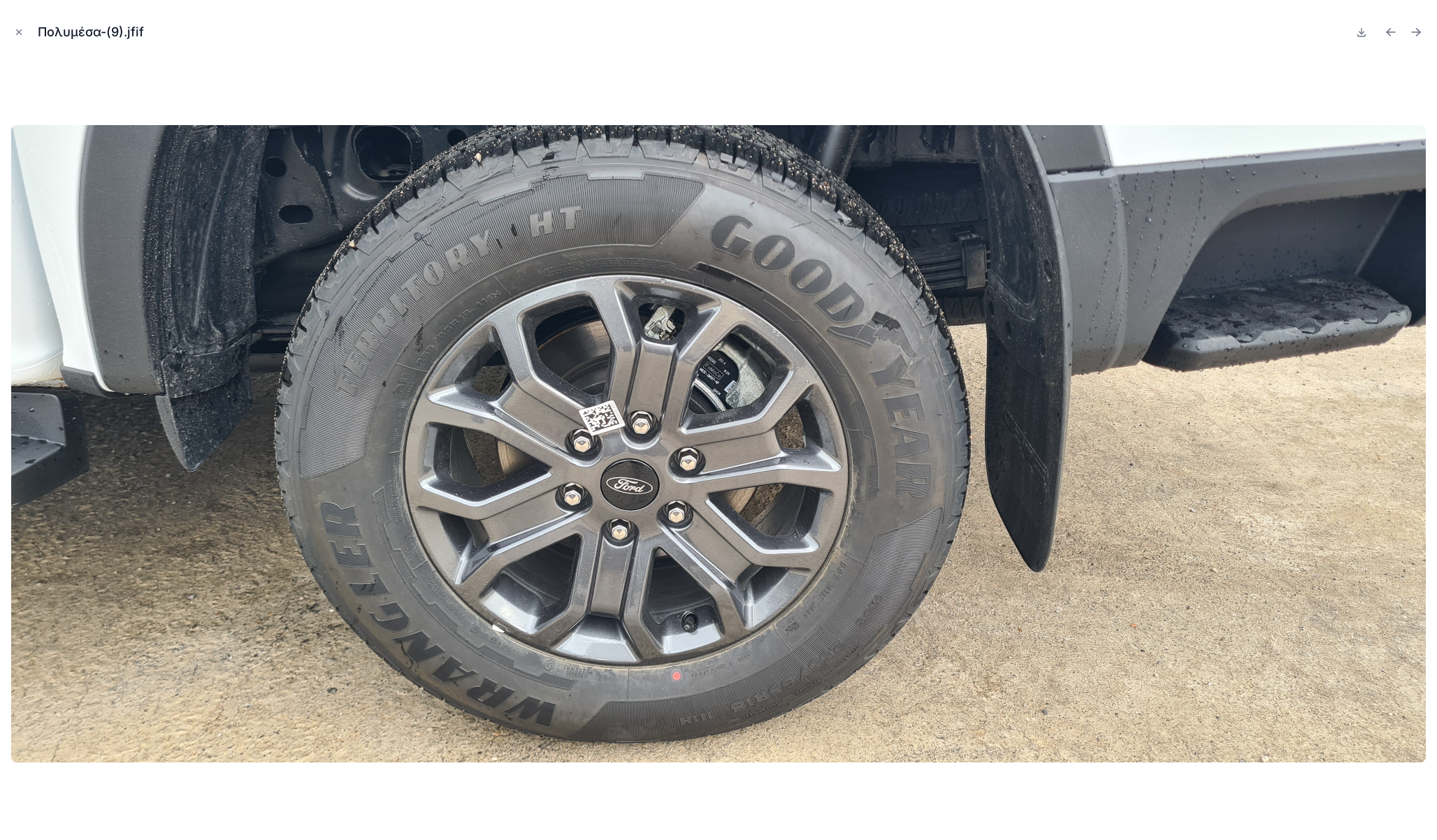
click at [1418, 34] on icon "Next file" at bounding box center [1416, 32] width 14 height 14
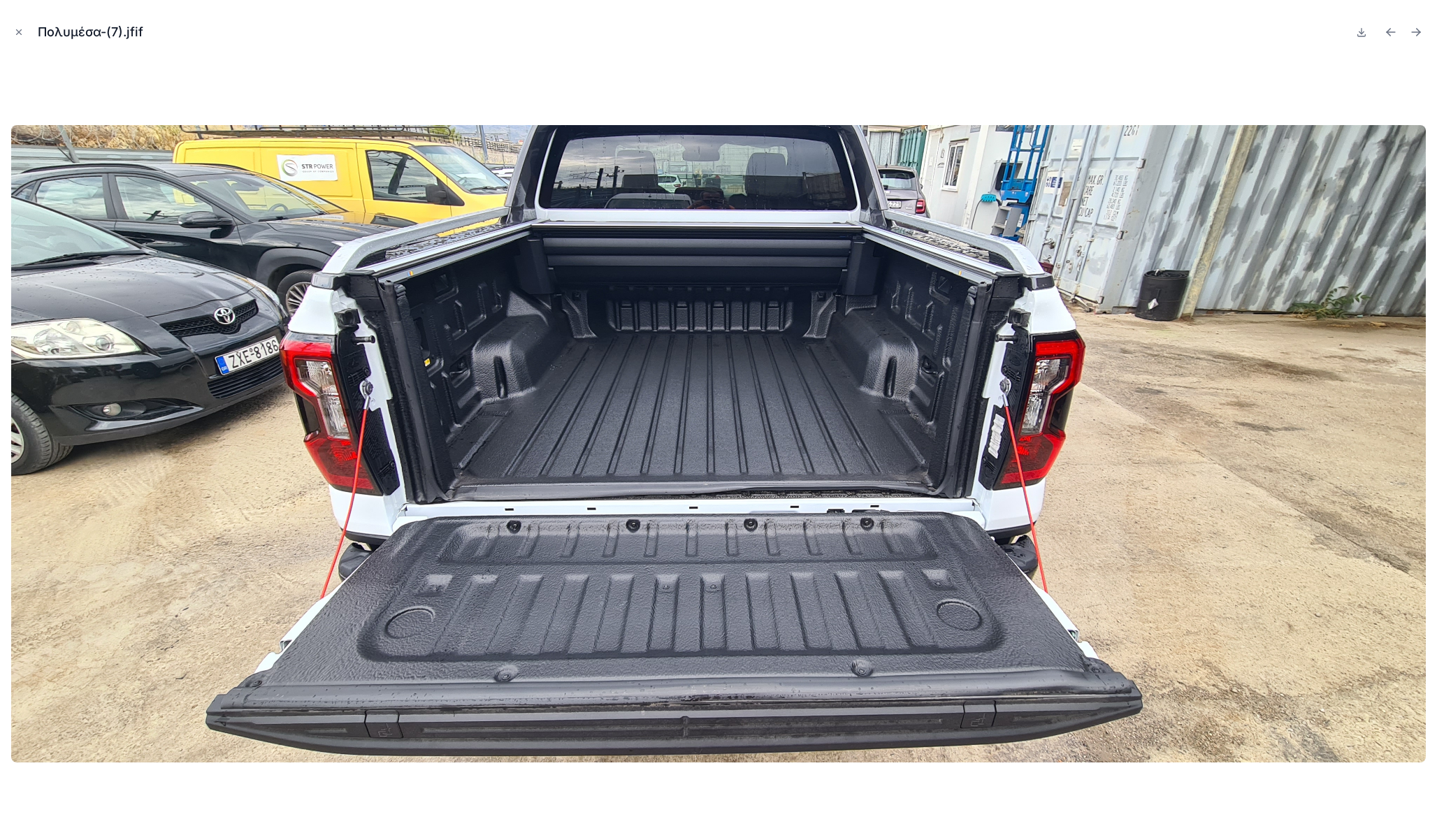
click at [1418, 34] on icon "Next file" at bounding box center [1416, 32] width 14 height 14
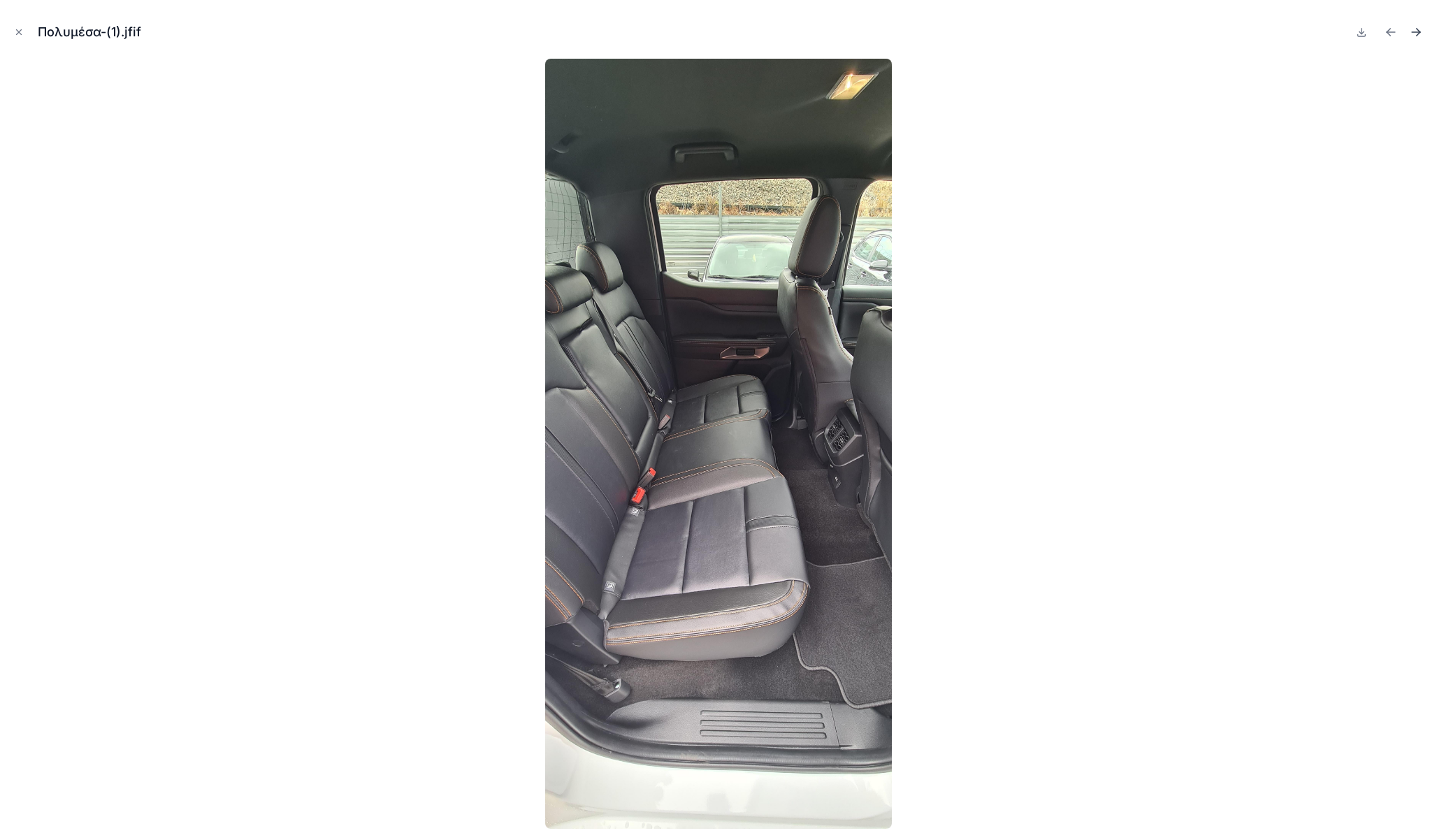
click at [1418, 33] on icon "Next file" at bounding box center [1419, 34] width 4 height 4
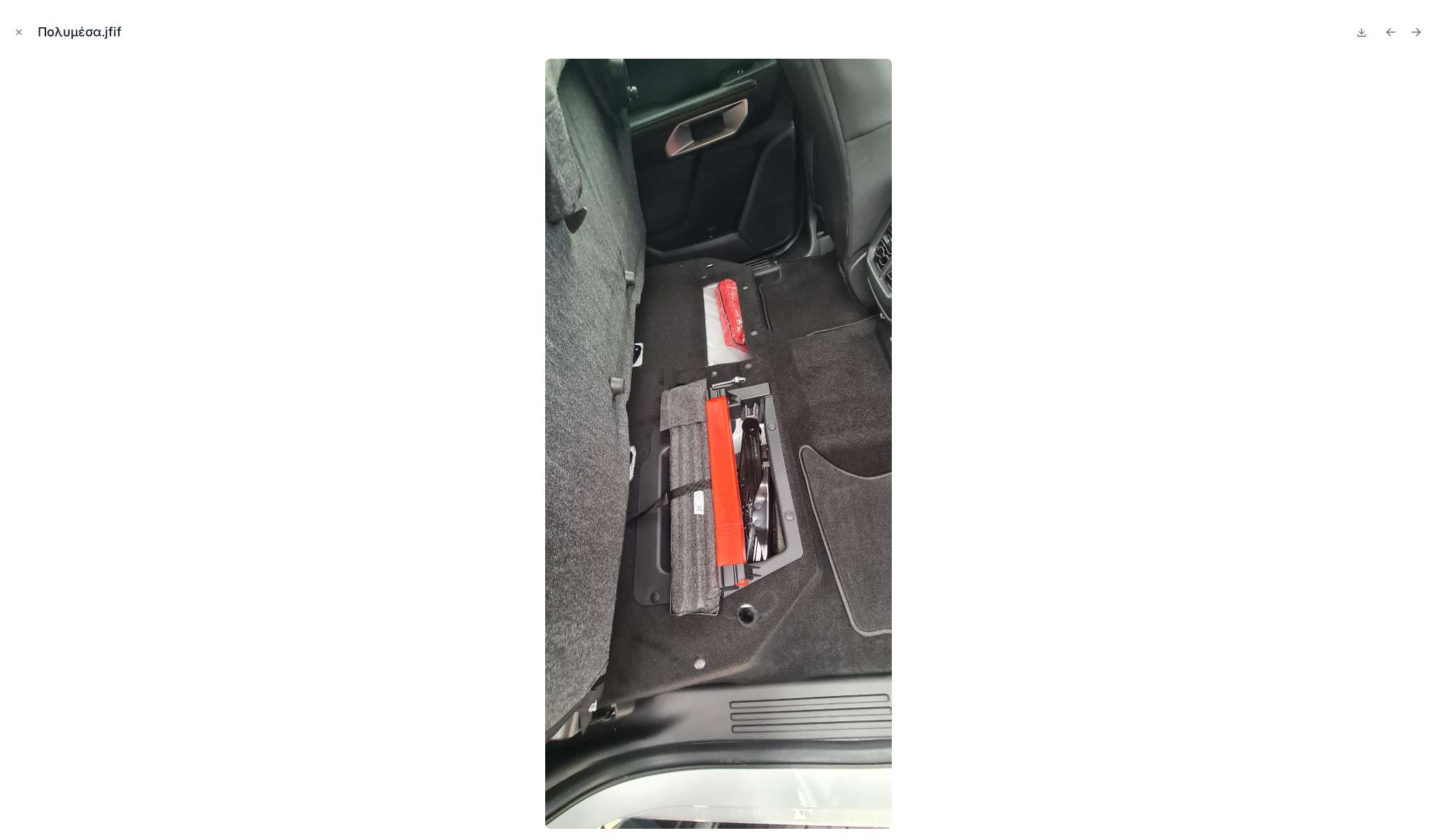
click at [1418, 33] on icon "Next file" at bounding box center [1419, 34] width 4 height 4
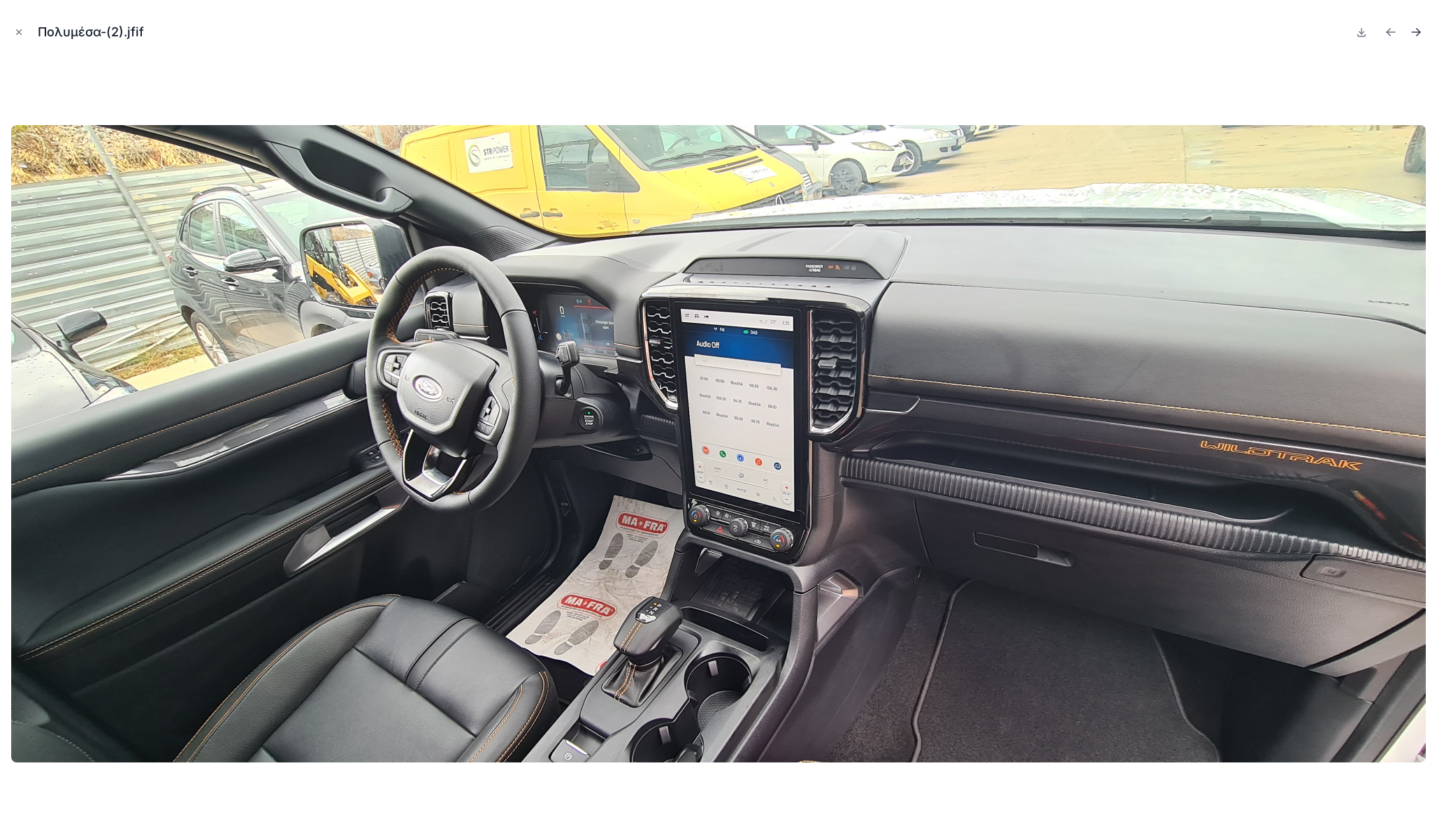
click at [1417, 34] on icon "Next file" at bounding box center [1419, 34] width 4 height 4
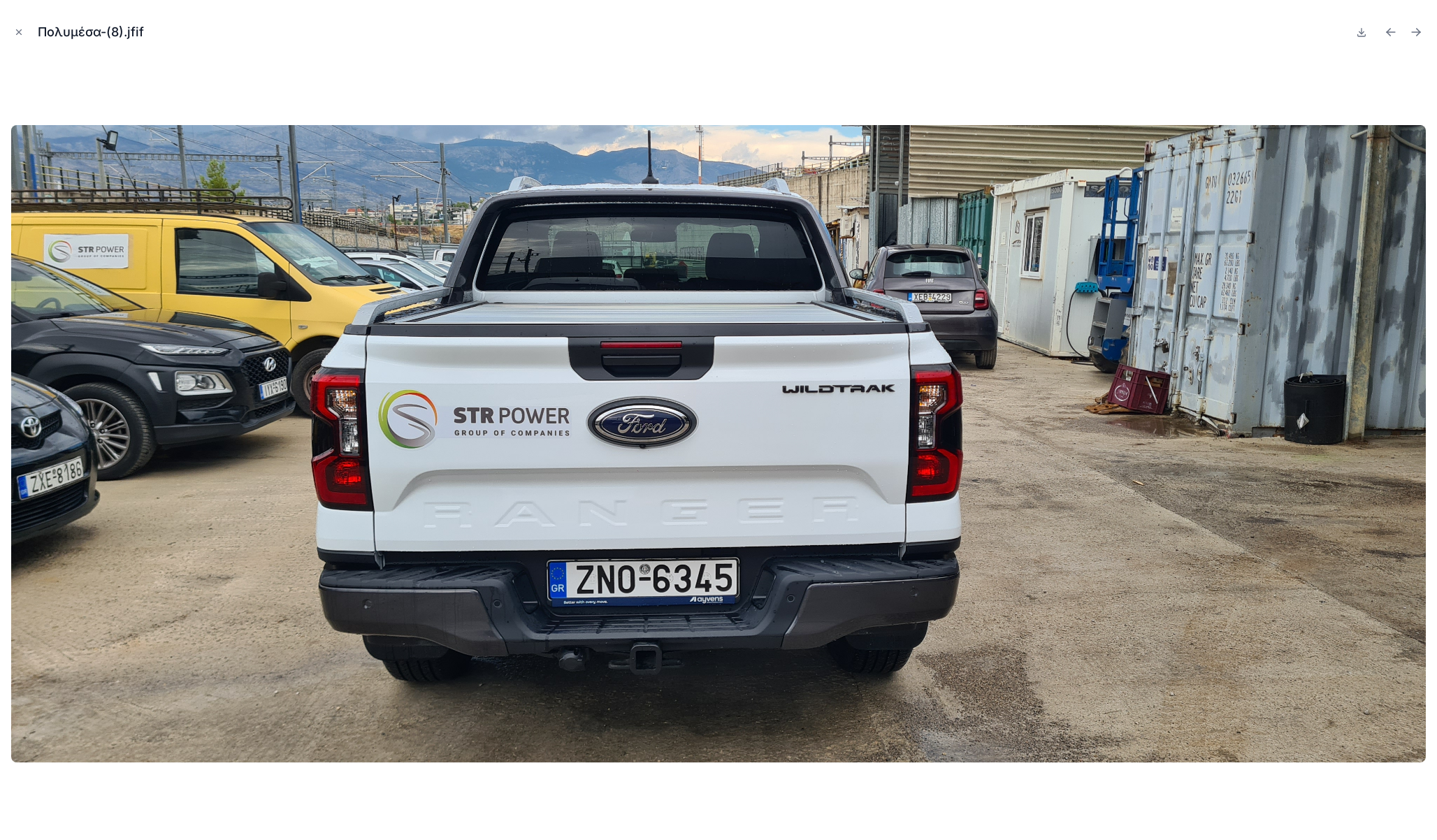
click at [1417, 34] on icon "Next file" at bounding box center [1419, 34] width 4 height 4
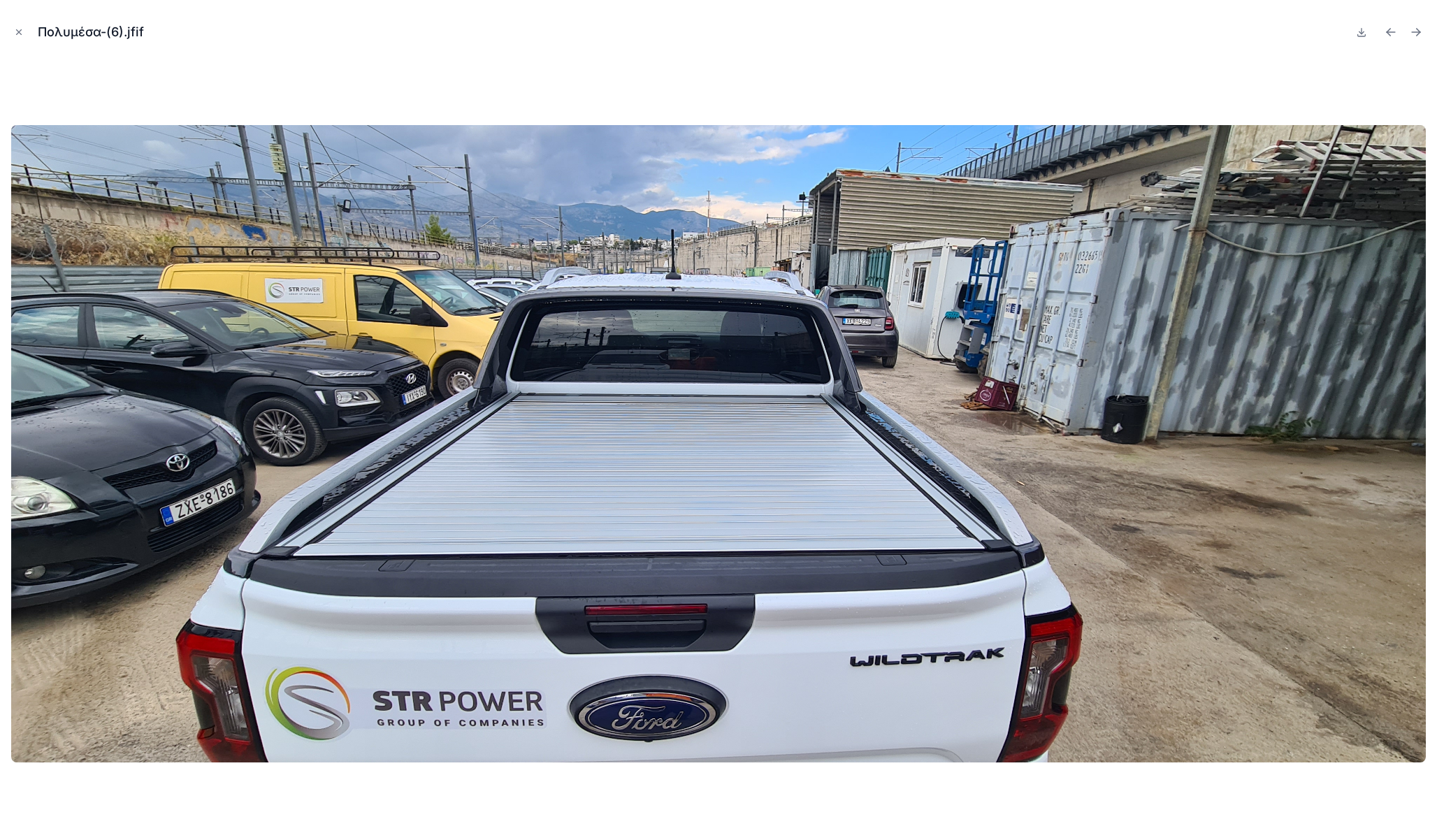
click at [1417, 34] on icon "Next file" at bounding box center [1419, 34] width 4 height 4
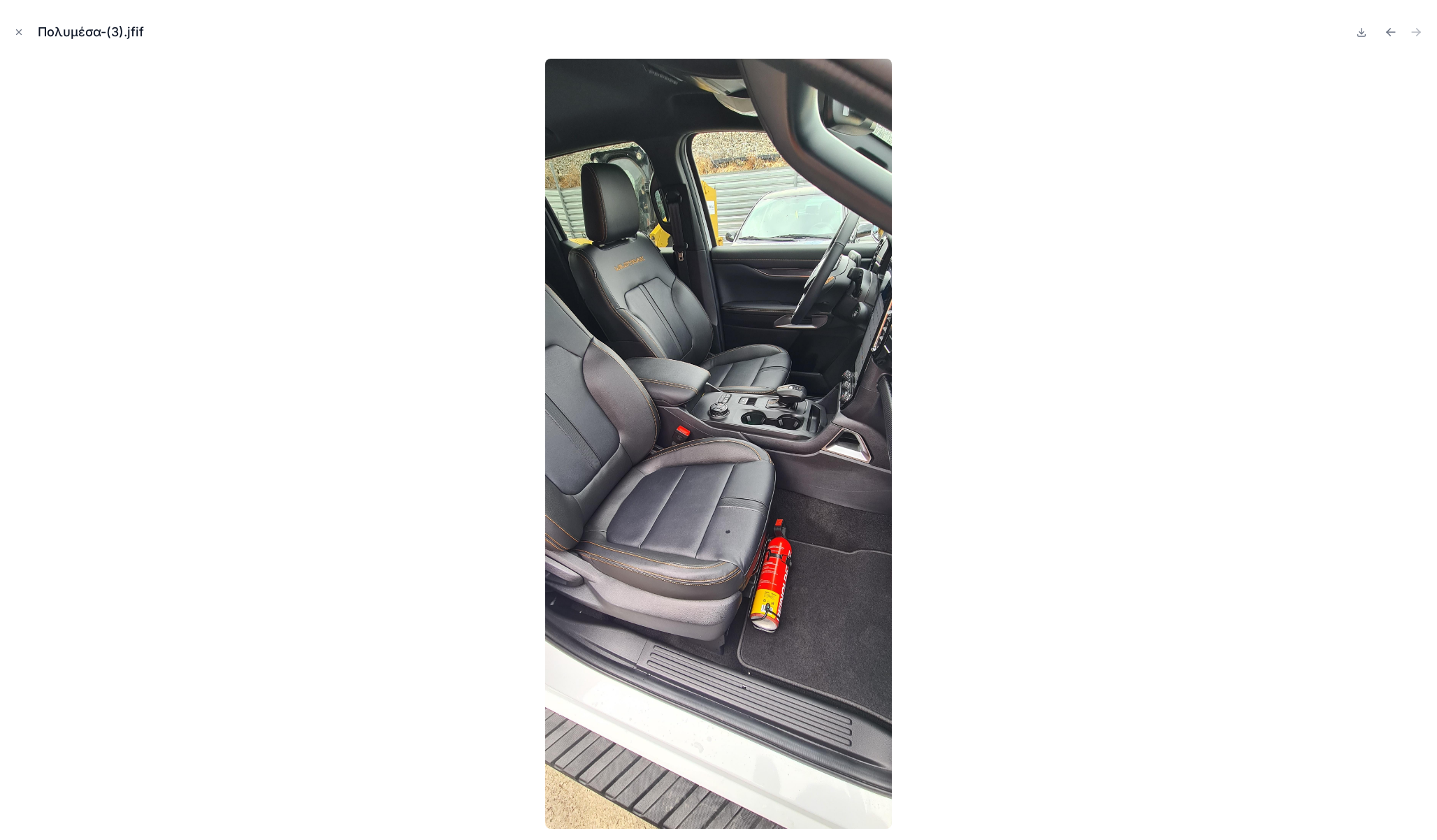
click at [761, 518] on img at bounding box center [719, 444] width 347 height 770
click at [750, 533] on img at bounding box center [719, 444] width 347 height 770
click at [23, 32] on icon "Close modal" at bounding box center [19, 32] width 9 height 9
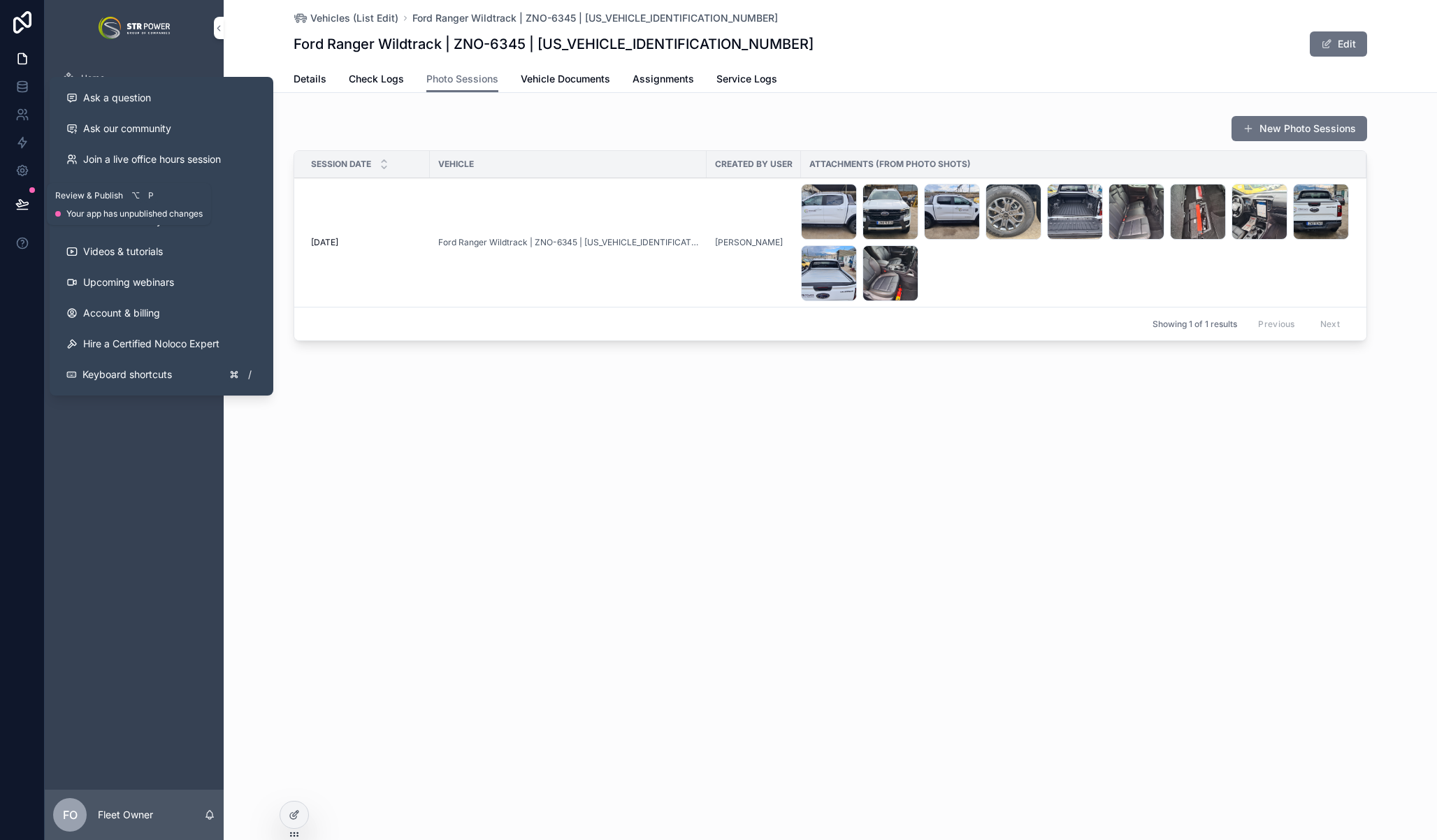
click at [21, 210] on icon at bounding box center [22, 210] width 10 height 0
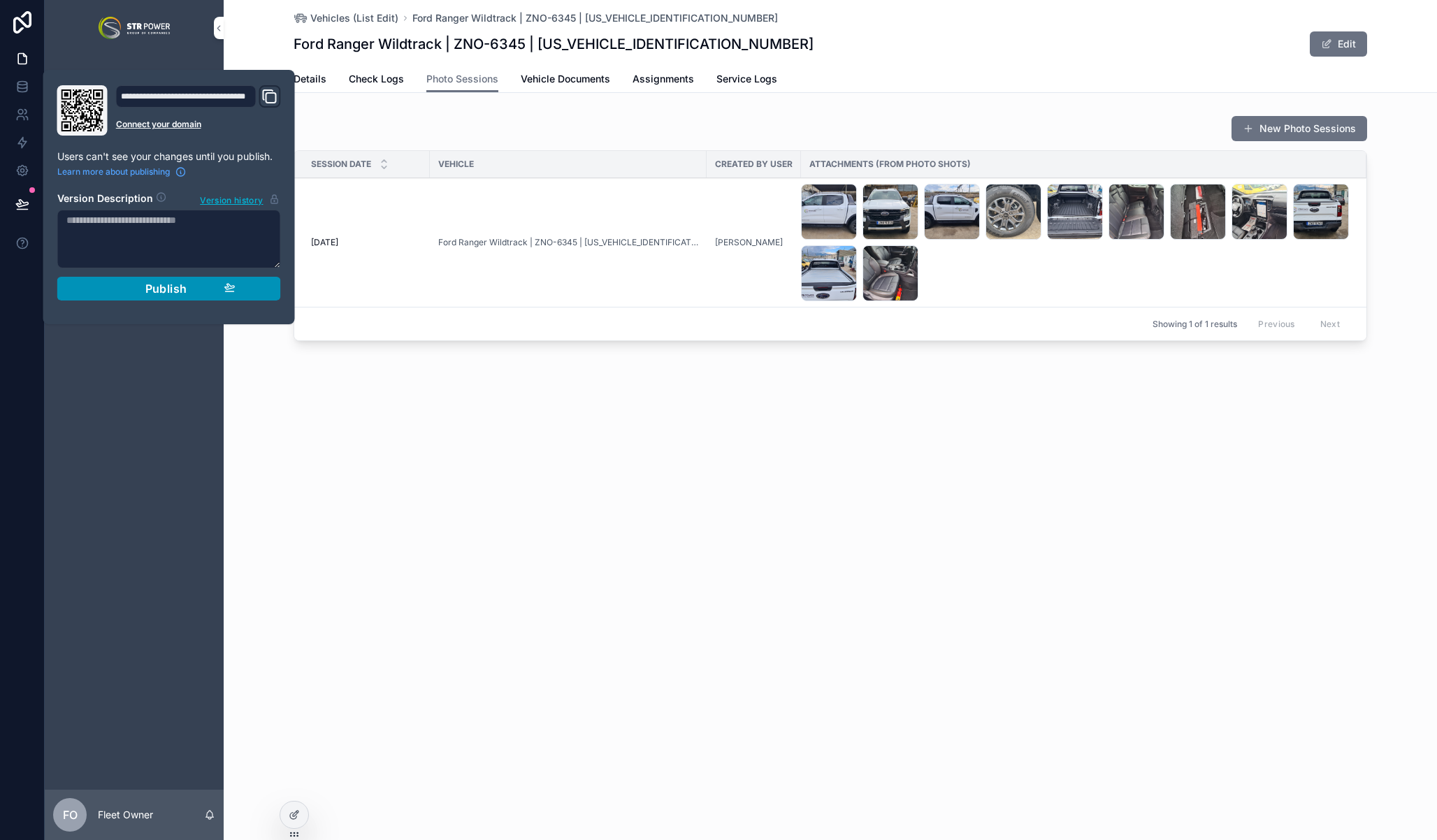
click at [179, 289] on span "Publish" at bounding box center [166, 288] width 42 height 14
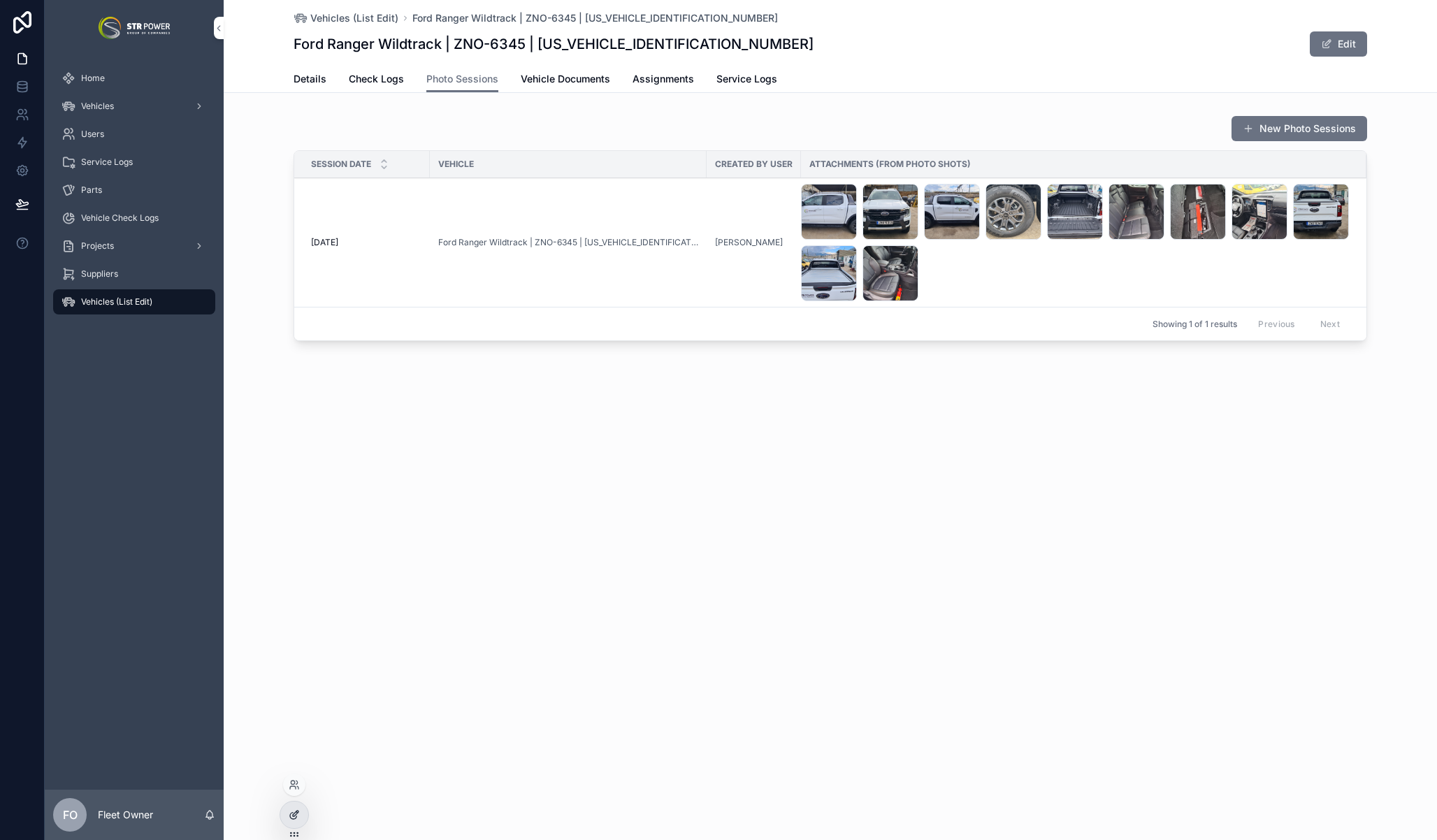
click at [299, 817] on icon at bounding box center [294, 814] width 11 height 11
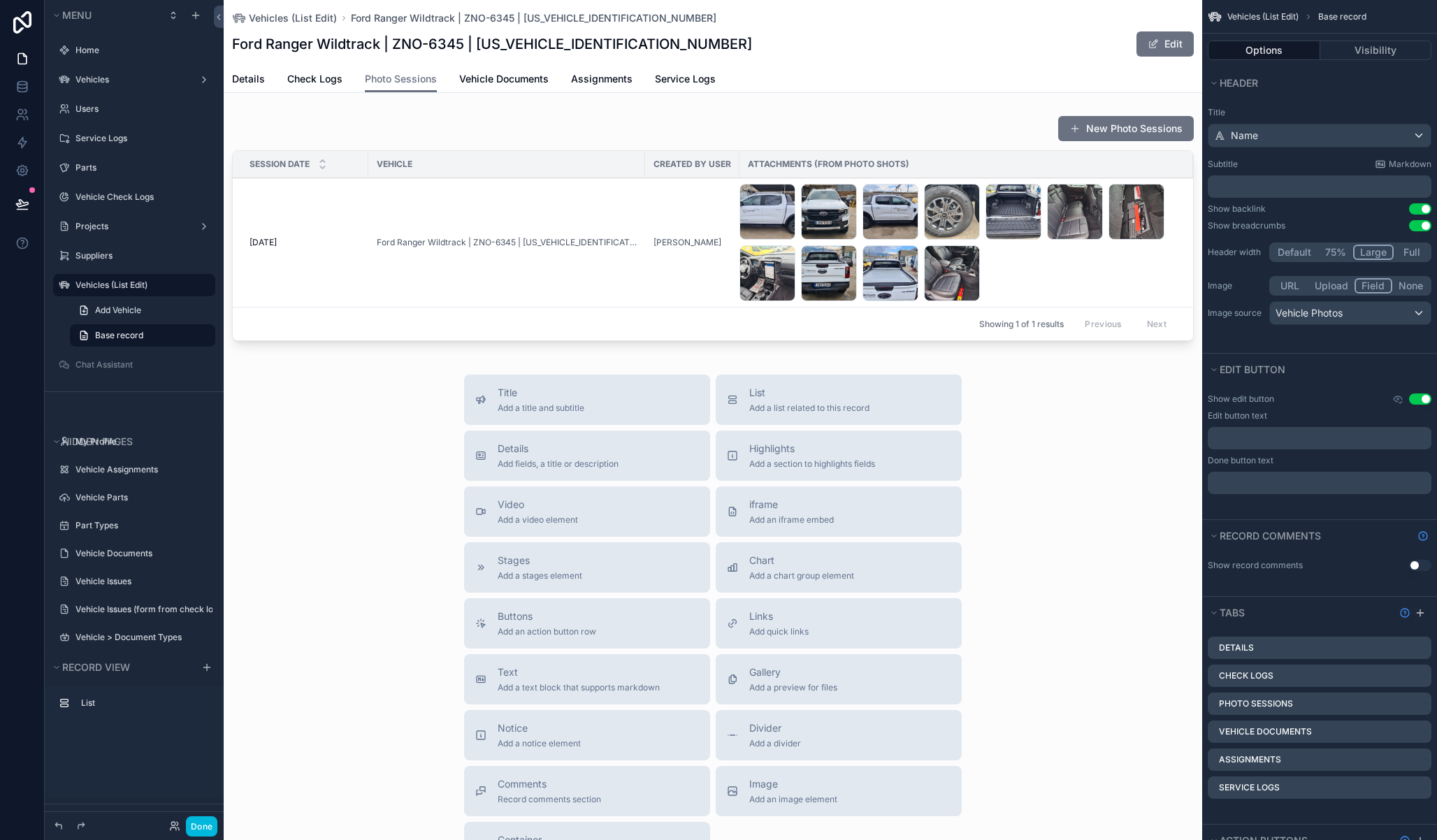
click at [401, 480] on div "Title Add a title and subtitle List Add a list related to this record Details A…" at bounding box center [713, 623] width 979 height 498
click at [359, 191] on div "scrollable content" at bounding box center [713, 231] width 979 height 243
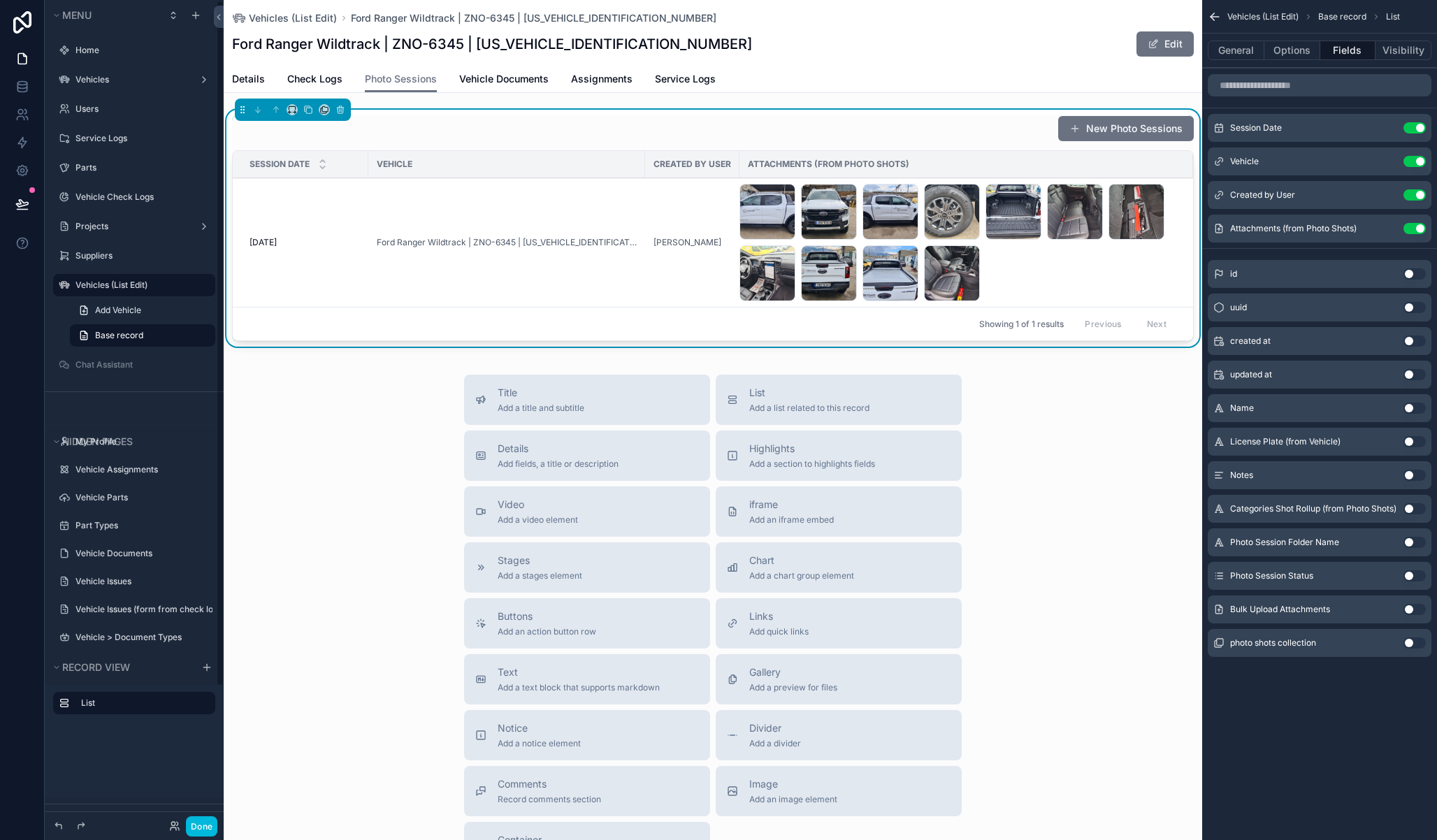
drag, startPoint x: 212, startPoint y: 828, endPoint x: 227, endPoint y: 793, distance: 38.1
click at [212, 828] on button "Done" at bounding box center [201, 826] width 31 height 20
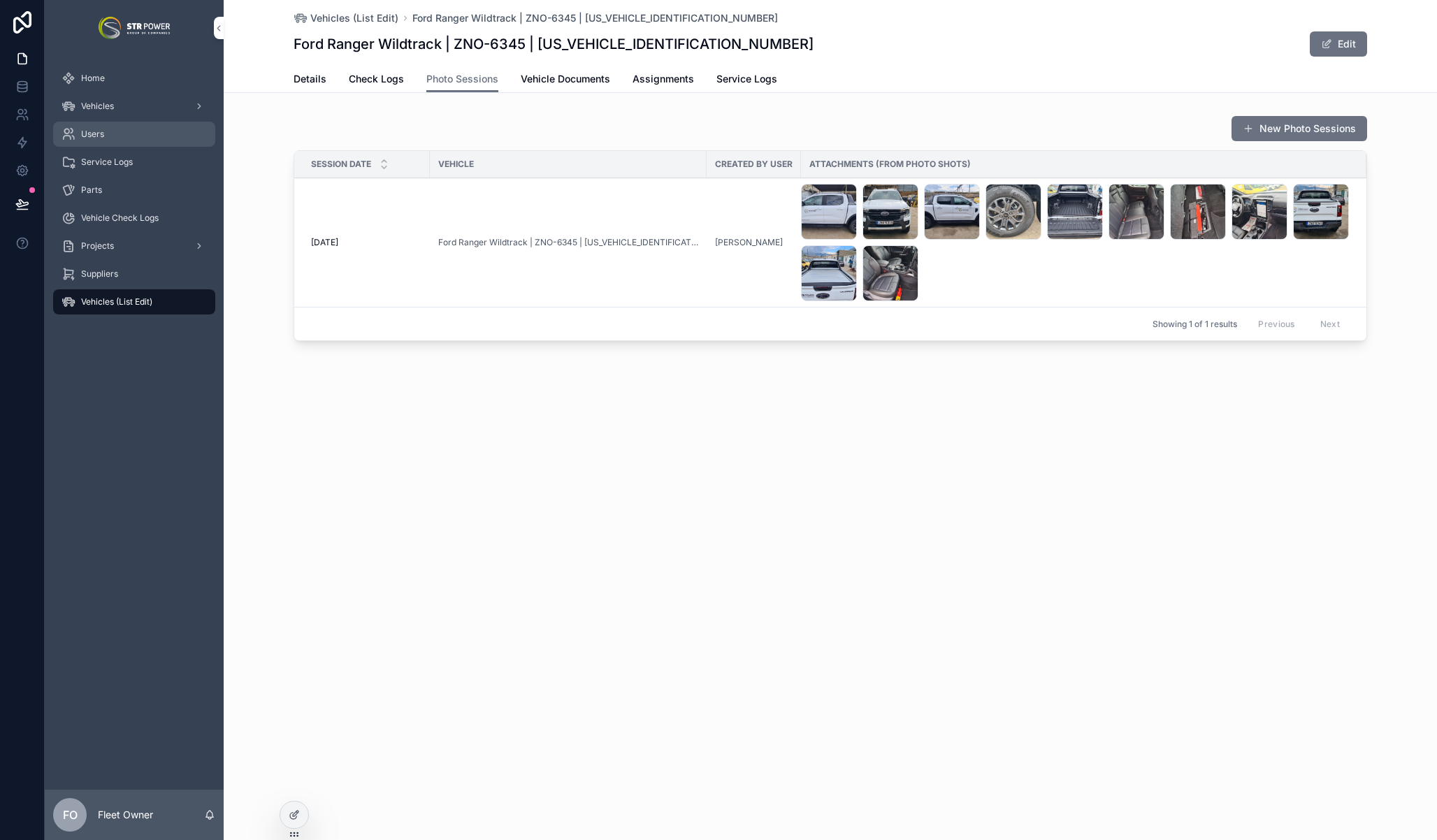
click at [120, 145] on link "Users" at bounding box center [134, 134] width 162 height 26
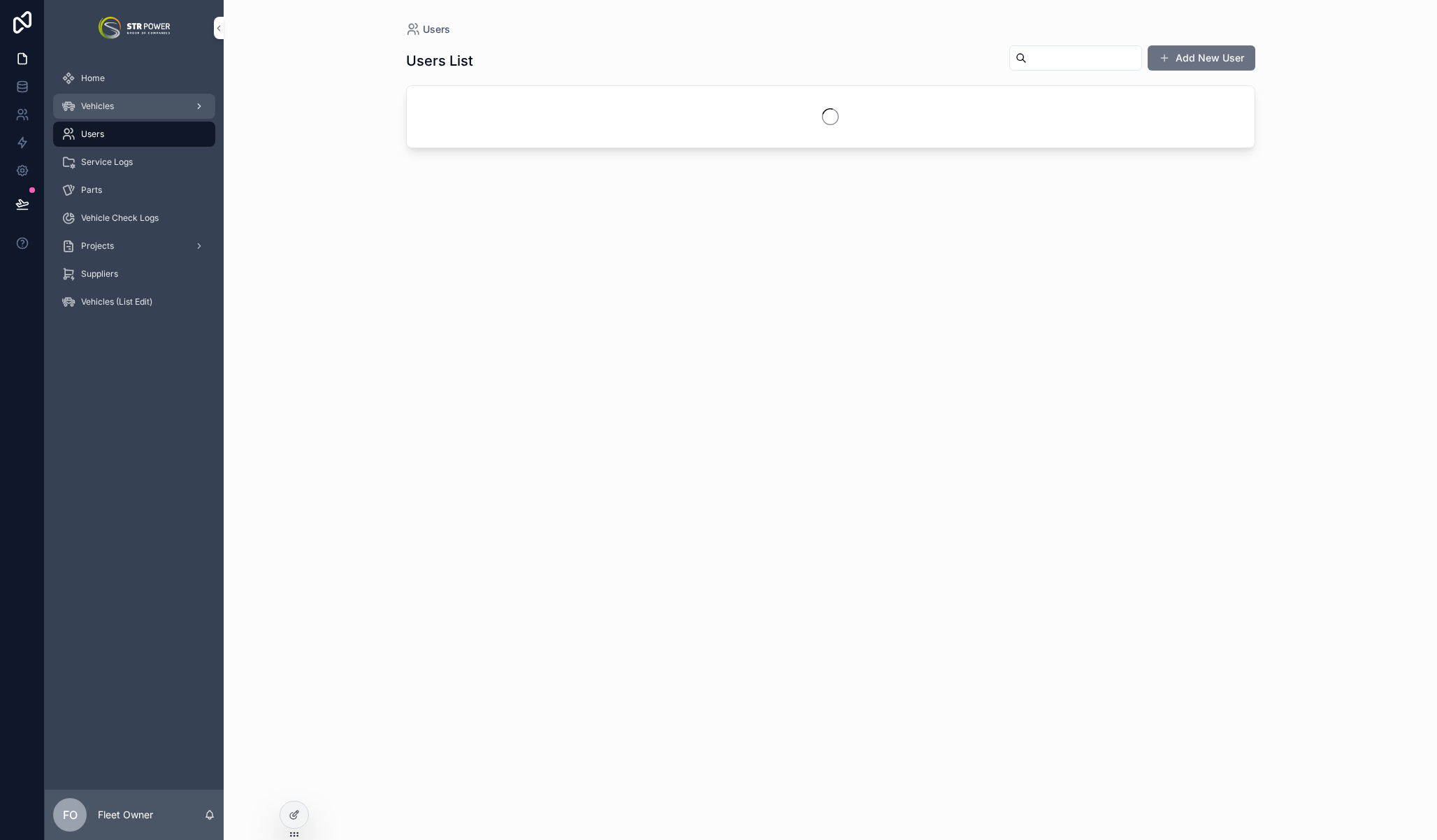
click at [120, 98] on div "Vehicles" at bounding box center [134, 106] width 145 height 23
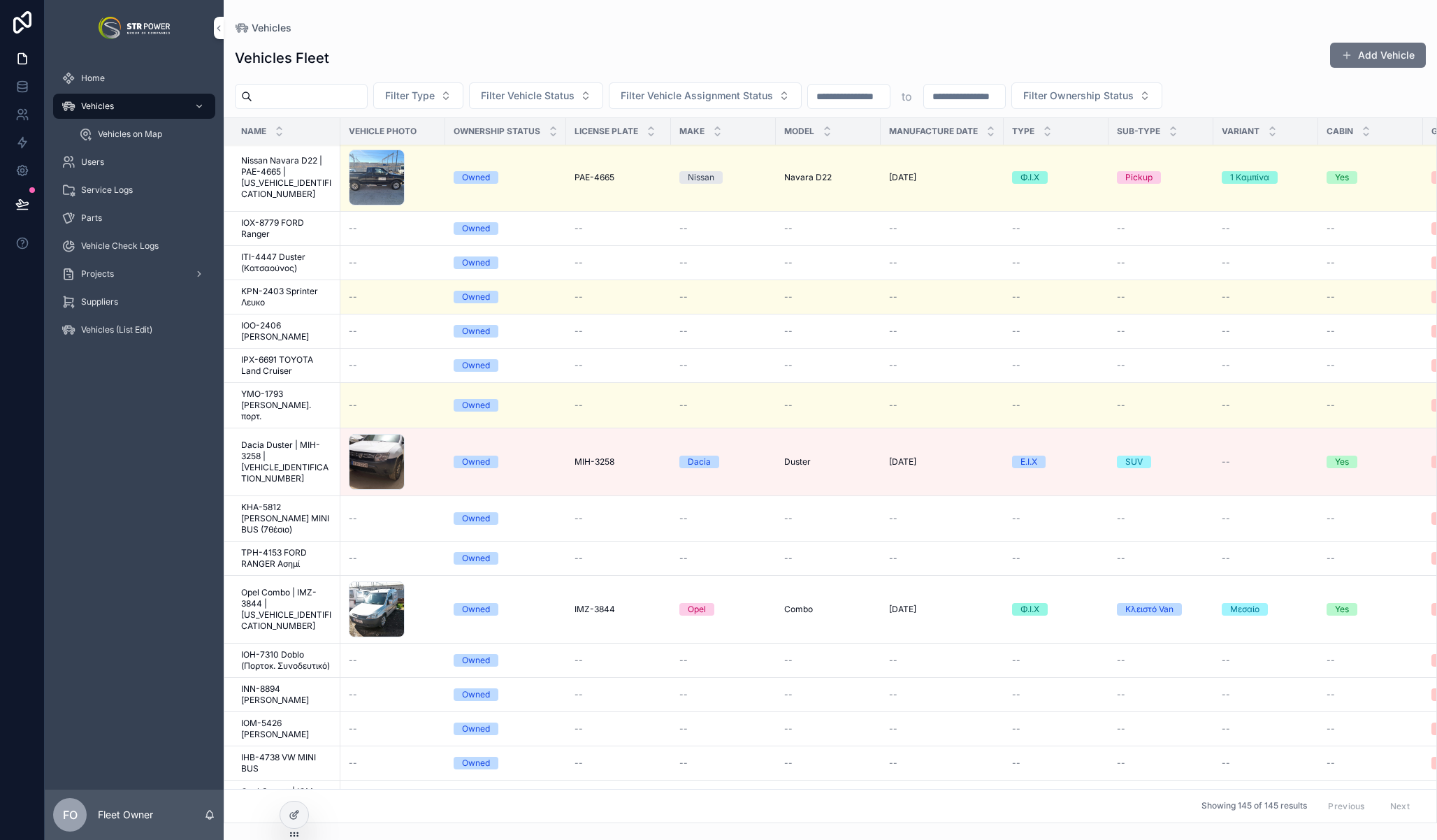
scroll to position [1359, 0]
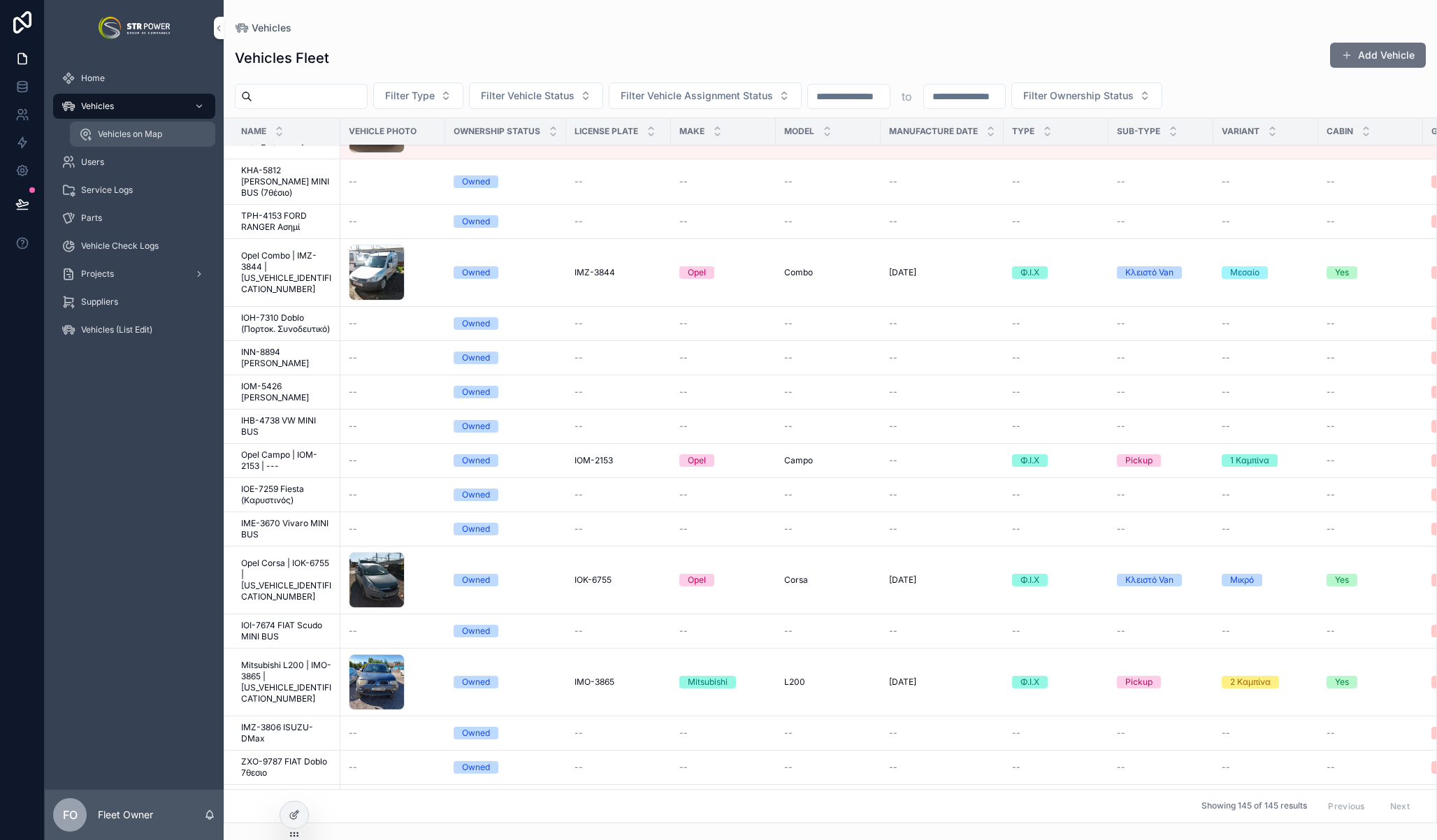
click at [175, 130] on div "Vehicles on Map" at bounding box center [143, 135] width 129 height 23
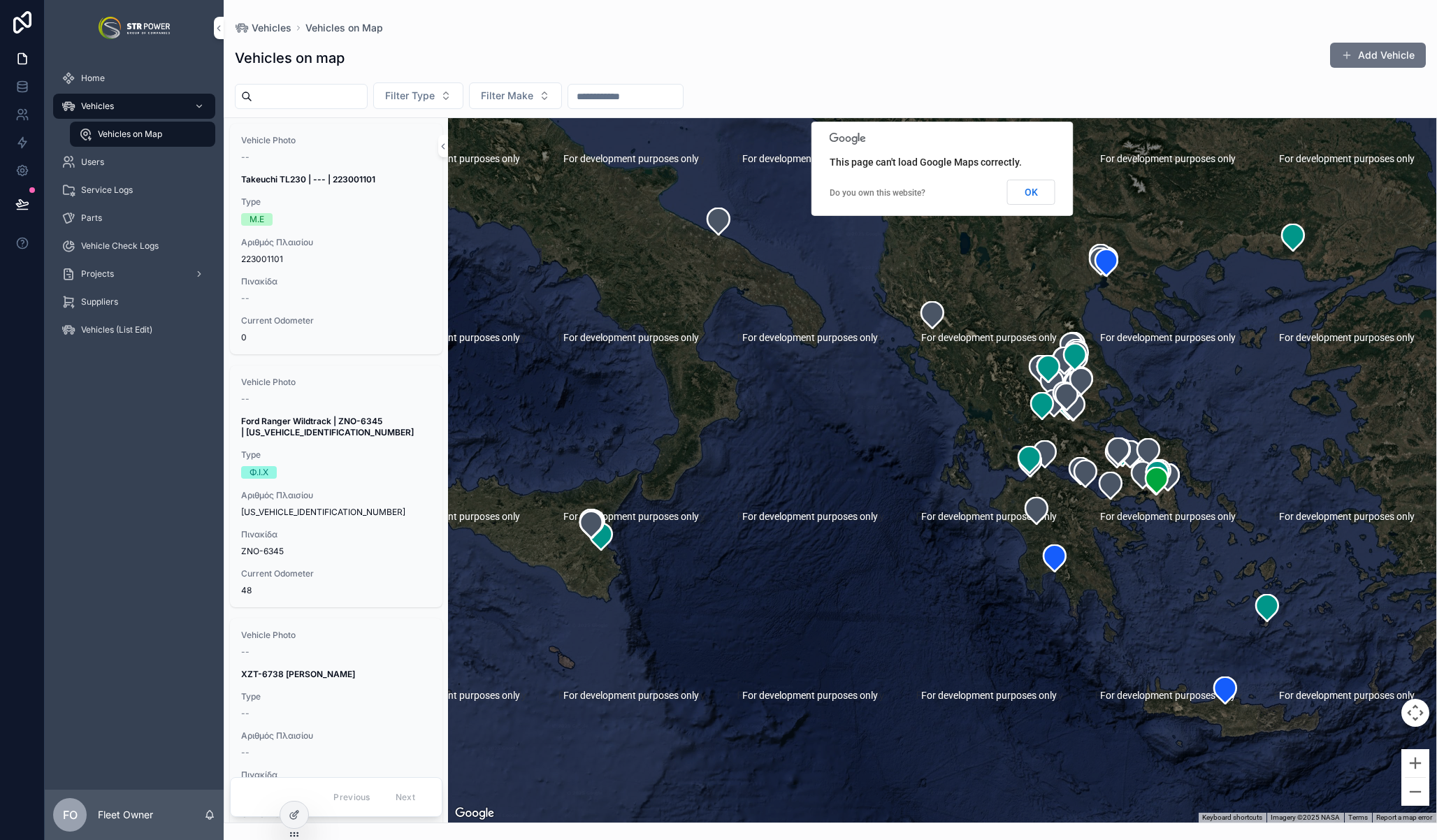
drag, startPoint x: 1118, startPoint y: 403, endPoint x: 1017, endPoint y: 445, distance: 109.4
click at [1017, 445] on div "scrollable content" at bounding box center [942, 470] width 988 height 704
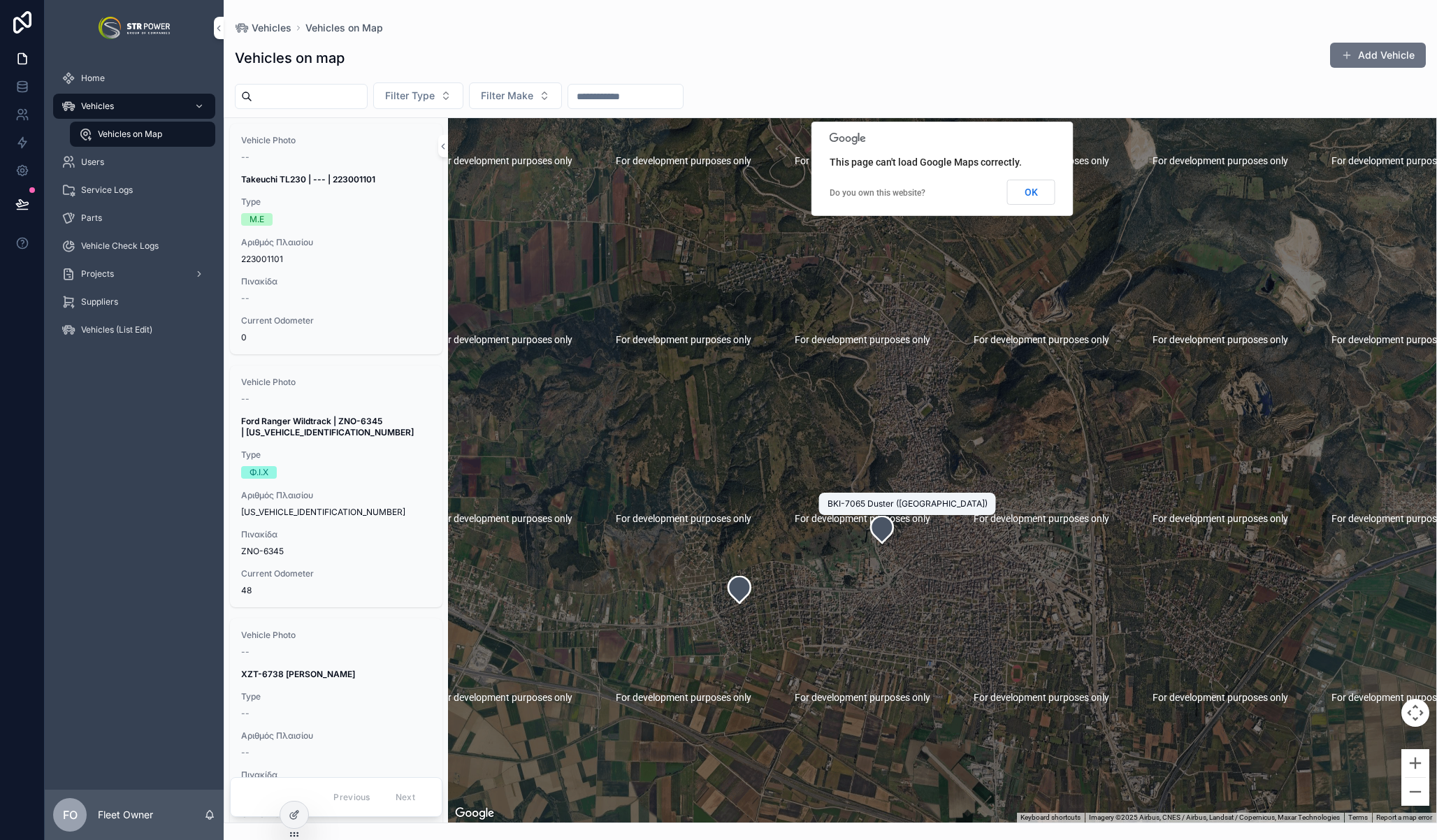
click at [883, 504] on div "BKI-7065 Duster ([GEOGRAPHIC_DATA])" at bounding box center [908, 503] width 160 height 11
click at [885, 527] on icon "scrollable content" at bounding box center [882, 529] width 23 height 27
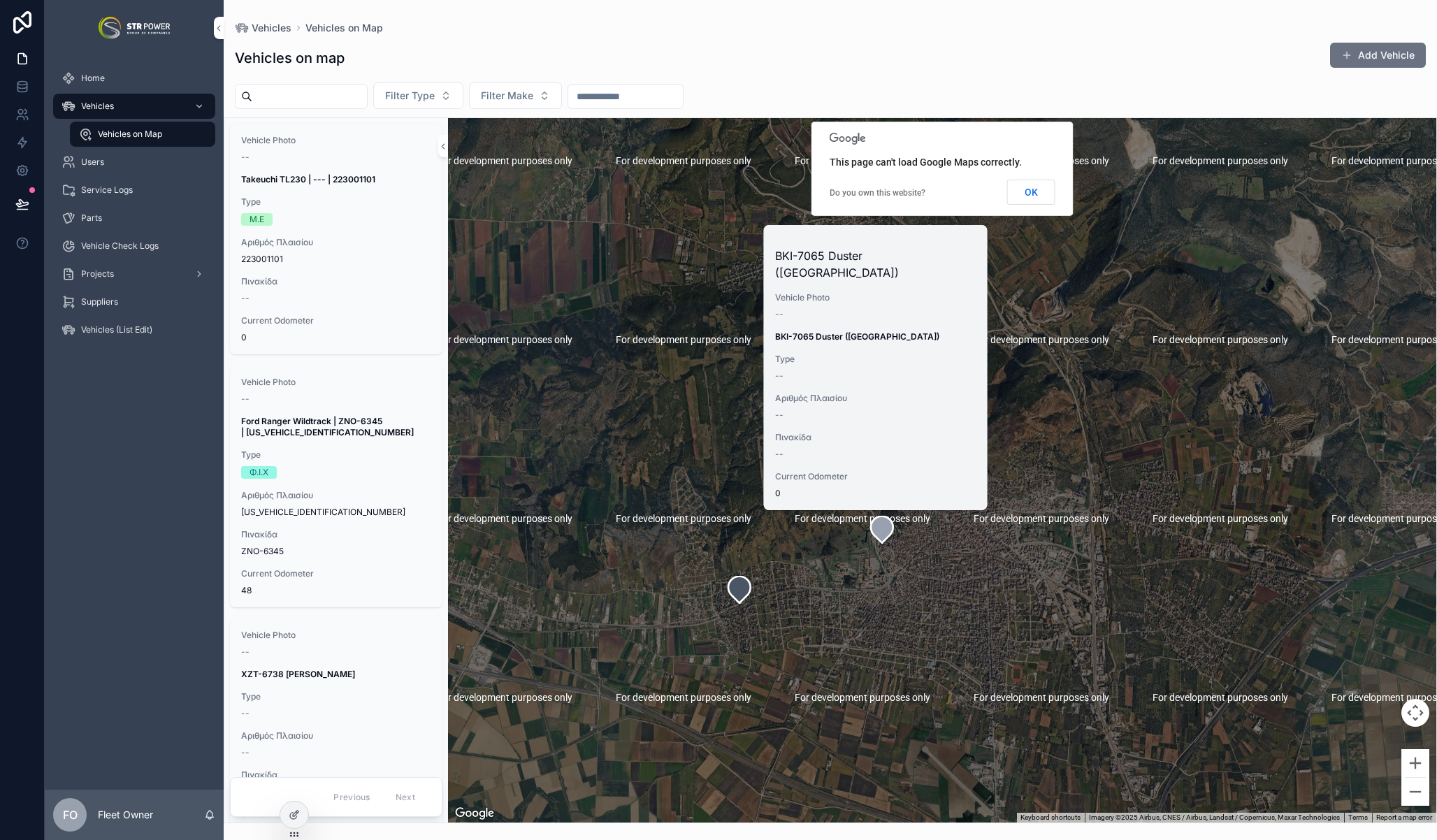
click at [830, 331] on strong "BKI-7065 Duster ([GEOGRAPHIC_DATA])" at bounding box center [857, 336] width 164 height 10
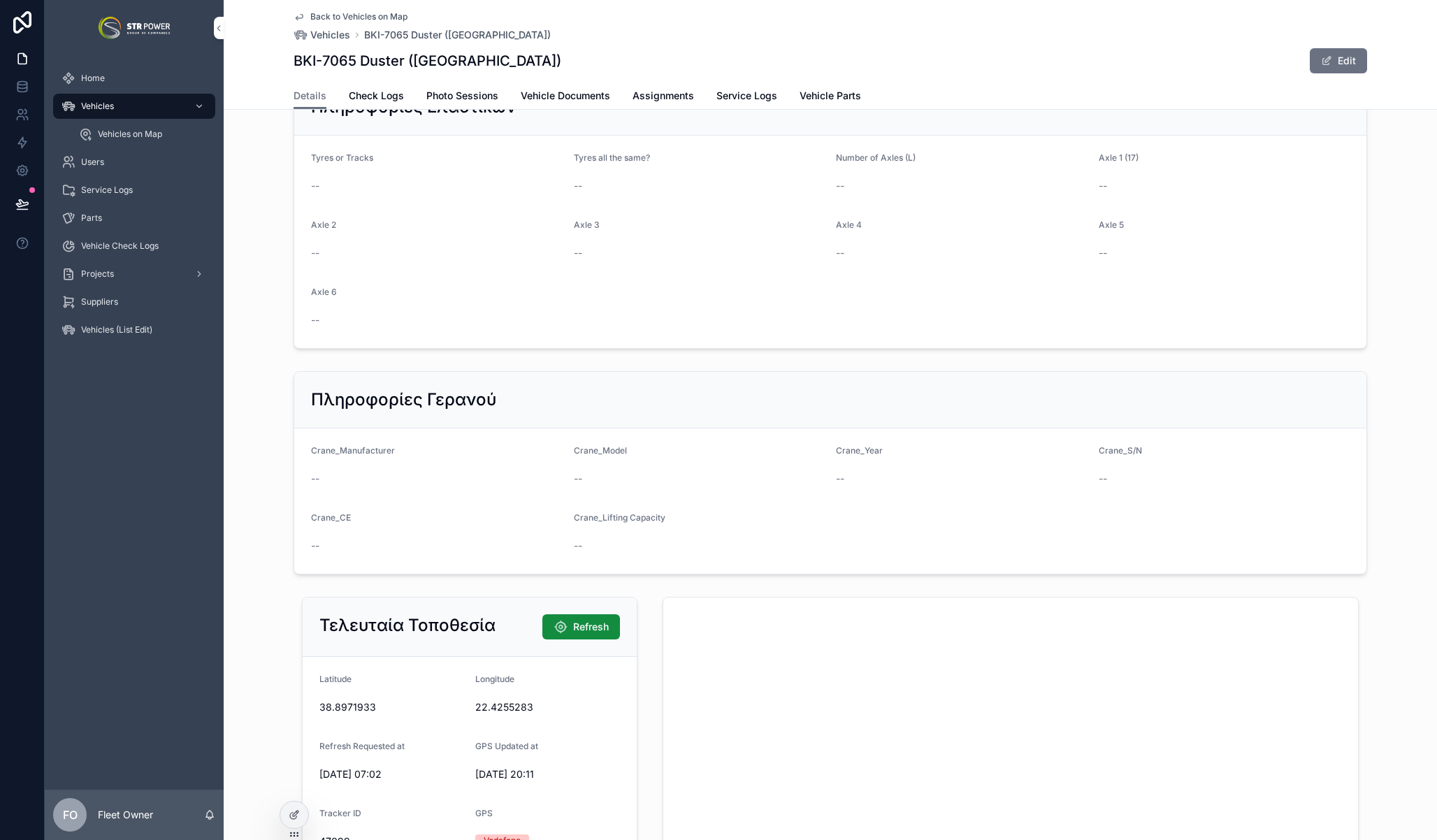
scroll to position [1711, 0]
